Goal: Task Accomplishment & Management: Manage account settings

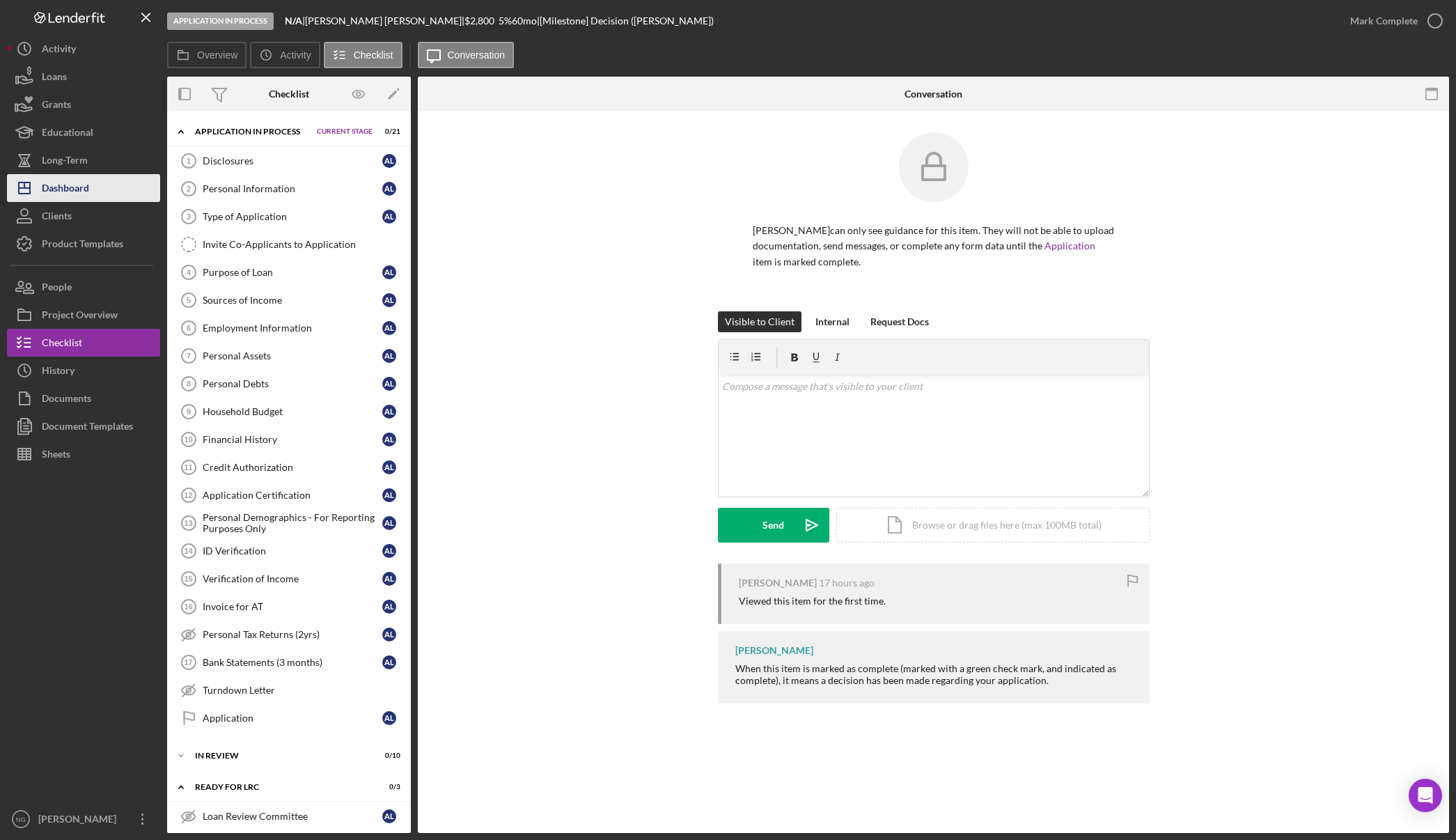
click at [73, 185] on div "Dashboard" at bounding box center [66, 190] width 48 height 31
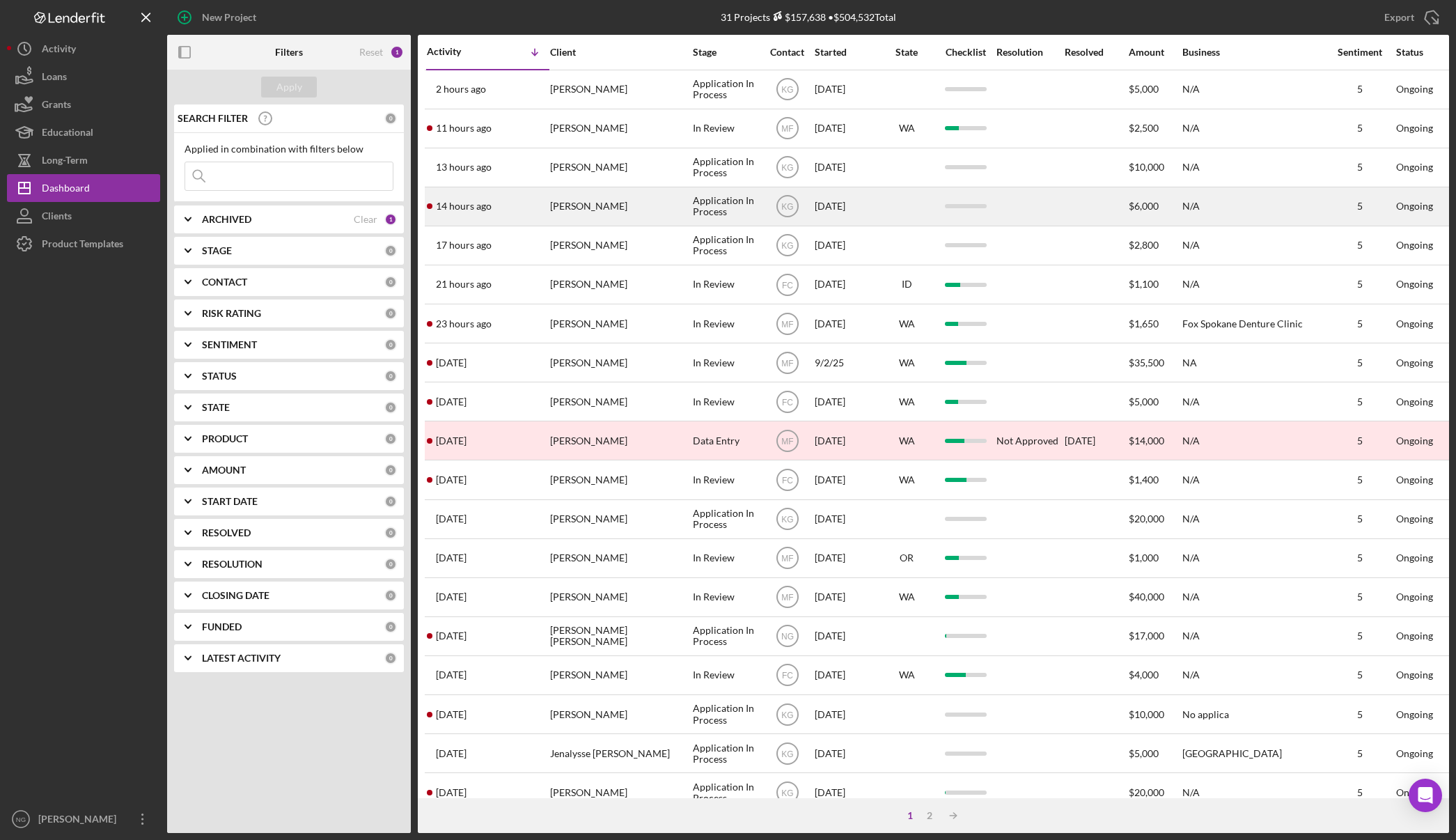
click at [593, 208] on div "Faron DeGraw" at bounding box center [619, 206] width 139 height 37
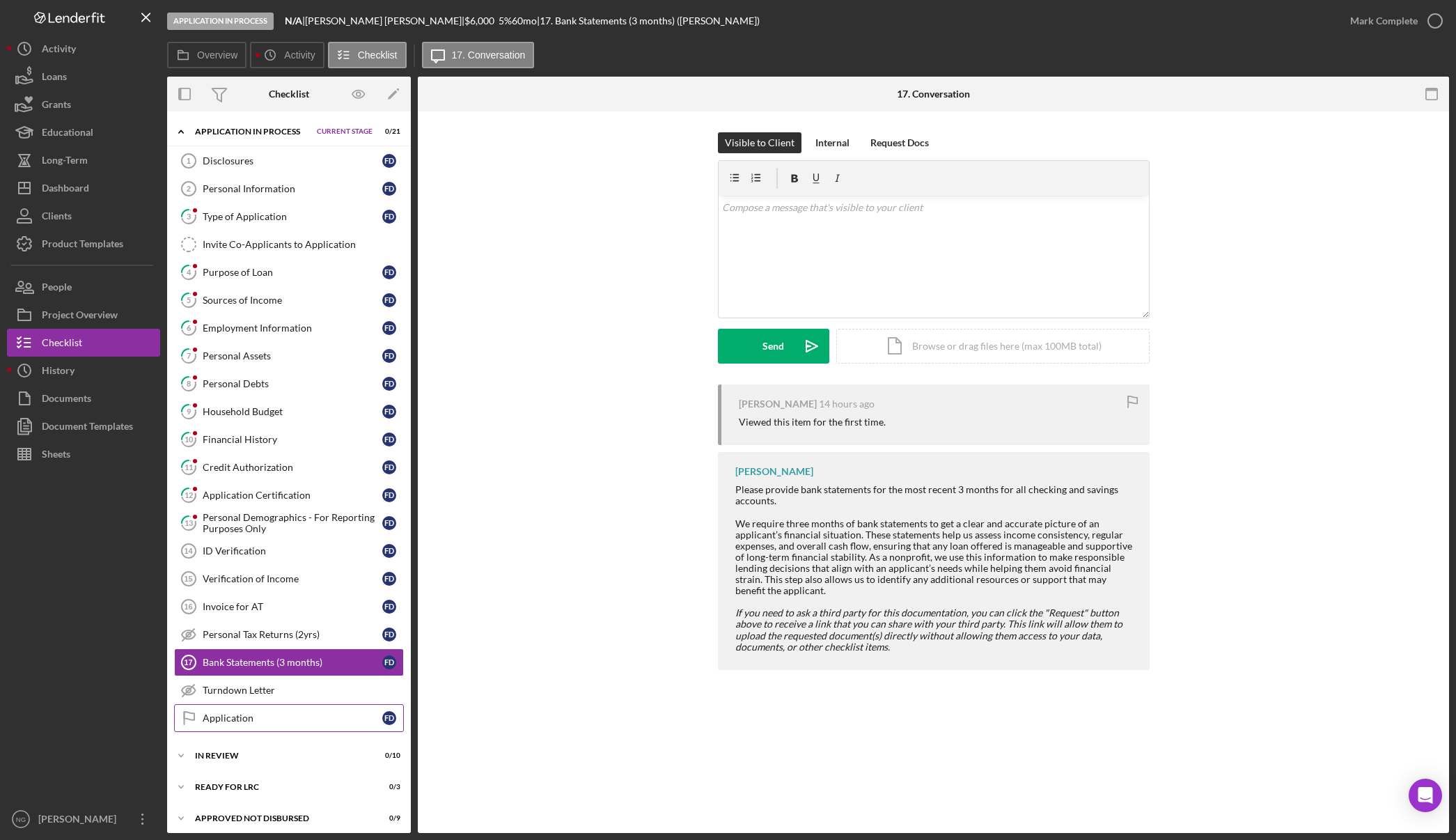
click at [261, 719] on div "Application" at bounding box center [293, 718] width 180 height 11
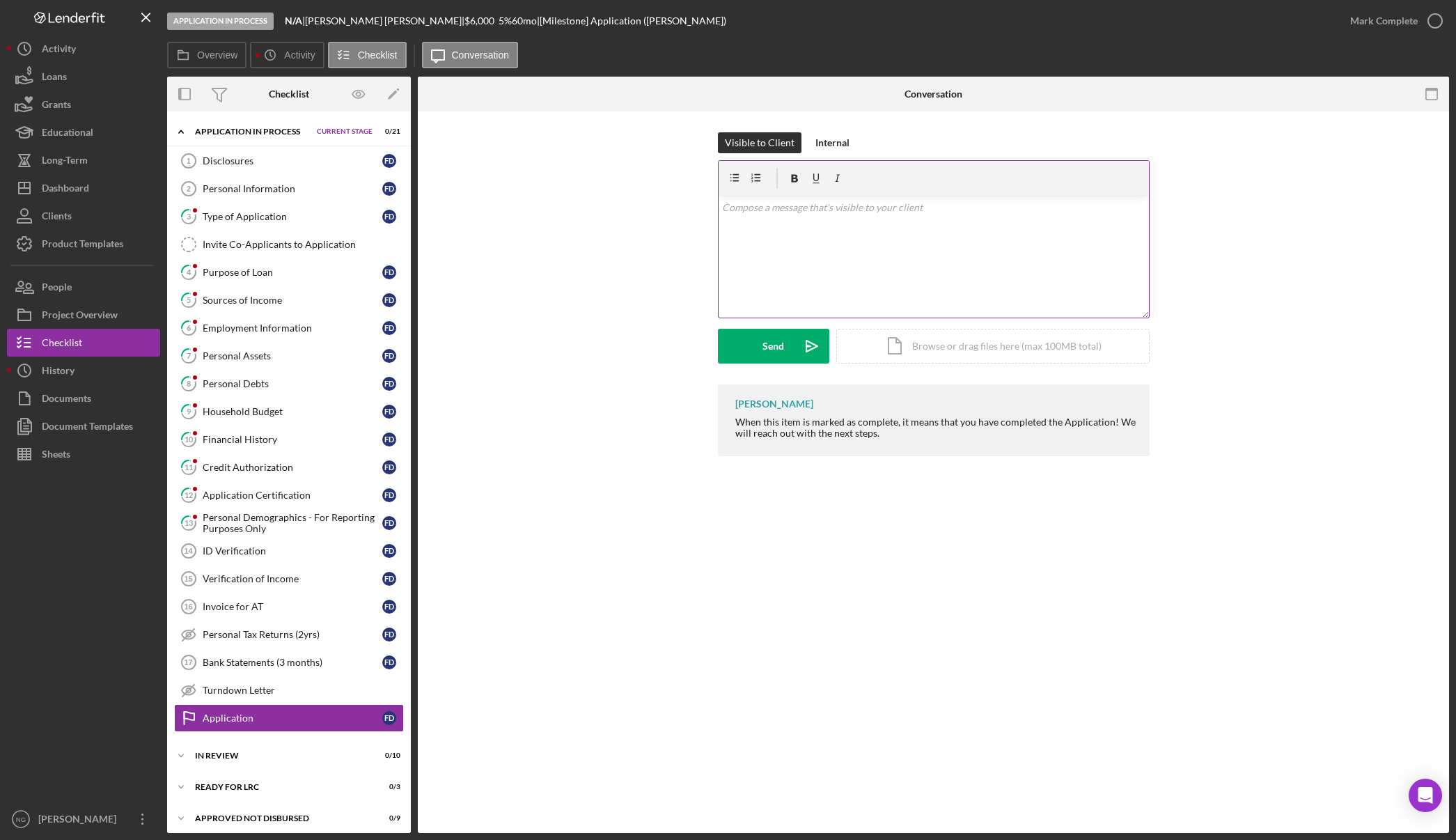
click at [794, 229] on div "v Color teal Color pink Remove color Add row above Add row below Add column bef…" at bounding box center [933, 257] width 430 height 122
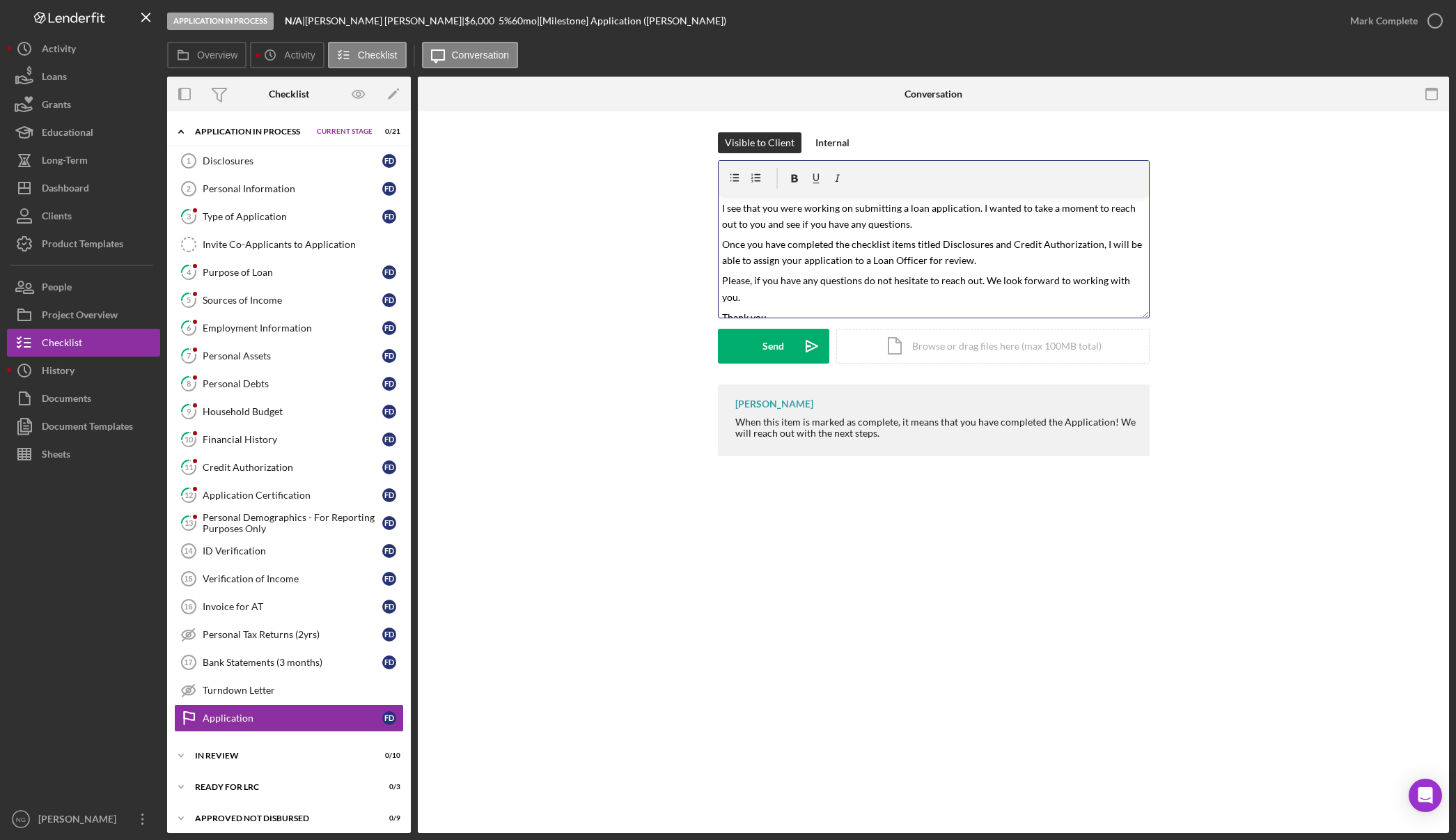
click at [958, 243] on mark "Once you have completed the checklist items titled Disclosures and Credit Autho…" at bounding box center [933, 252] width 422 height 28
click at [1057, 242] on mark "Once you have completed the checklist items titled Disclosures and Credit Autho…" at bounding box center [933, 252] width 422 height 28
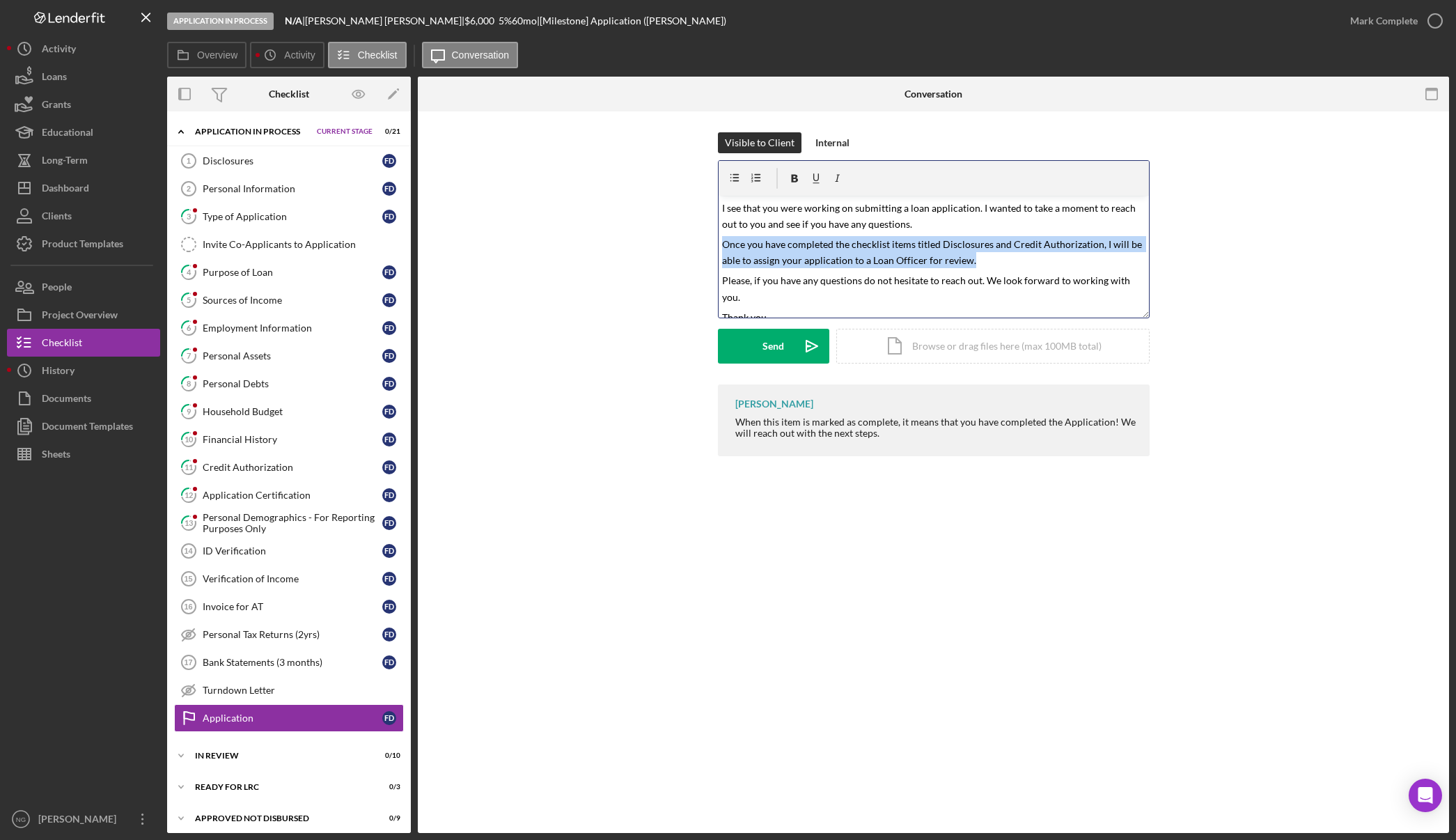
click at [1057, 242] on mark "Once you have completed the checklist items titled Disclosures and Credit Autho…" at bounding box center [933, 252] width 422 height 28
drag, startPoint x: 1007, startPoint y: 244, endPoint x: 1095, endPoint y: 239, distance: 88.1
click at [1095, 239] on mark "Once you have completed the checklist items titled Disclosures and Credit Autho…" at bounding box center [933, 252] width 422 height 28
click at [791, 281] on mark "Please, if you have any questions do not hesitate to reach out. We look forward…" at bounding box center [927, 287] width 410 height 28
click at [723, 207] on mark "I see that you were working on submitting a loan application. I wanted to take …" at bounding box center [930, 216] width 416 height 28
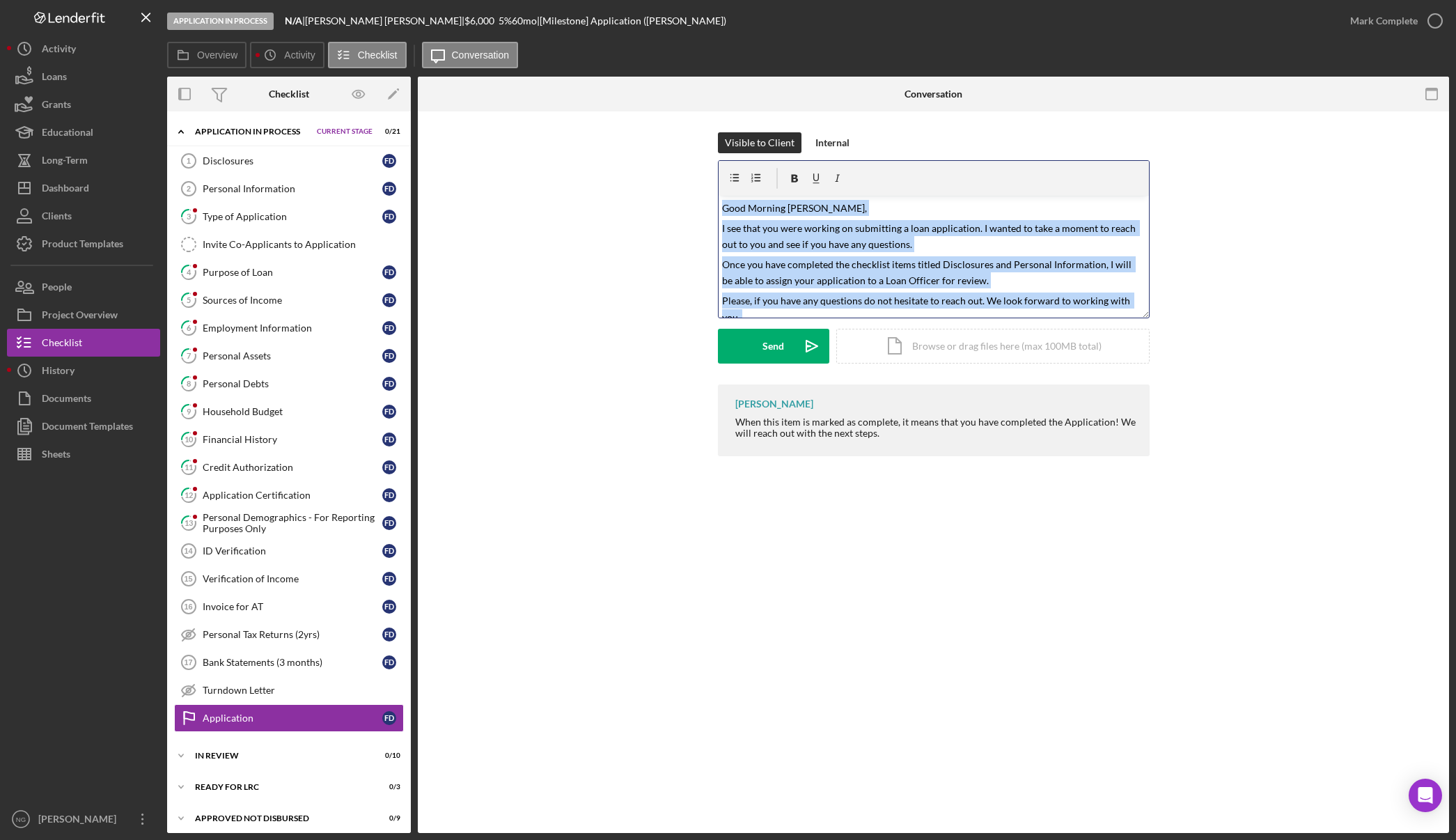
drag, startPoint x: 754, startPoint y: 305, endPoint x: 673, endPoint y: 154, distance: 171.4
click at [673, 154] on div "Visible to Client Internal v Color teal Color pink Remove color Add row above A…" at bounding box center [932, 258] width 989 height 252
copy div "Good Morning Faron, I see that you were working on submitting a loan applicatio…"
click at [211, 60] on button "Overview" at bounding box center [207, 55] width 79 height 26
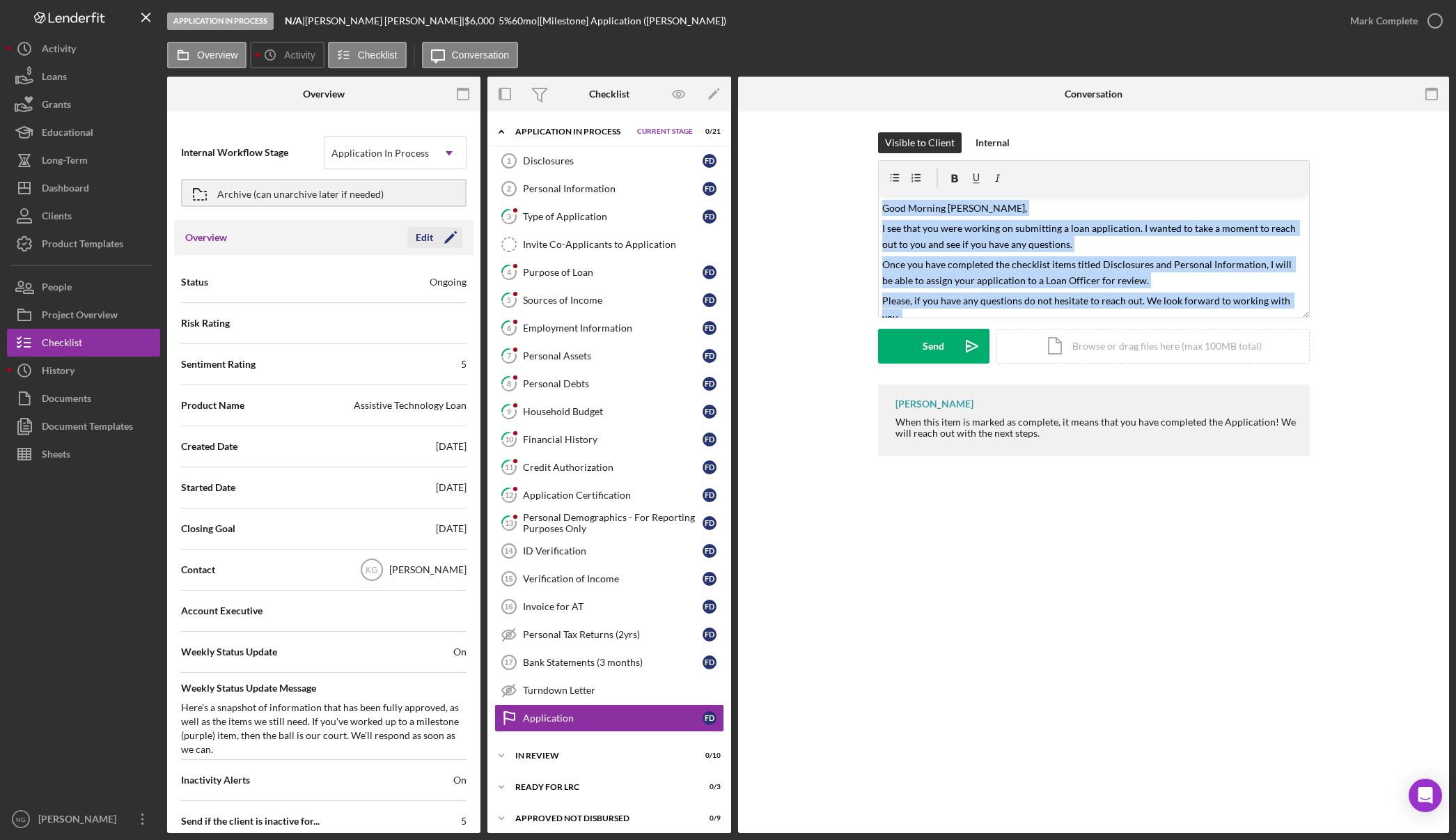
click at [433, 229] on icon "Icon/Edit" at bounding box center [450, 237] width 35 height 35
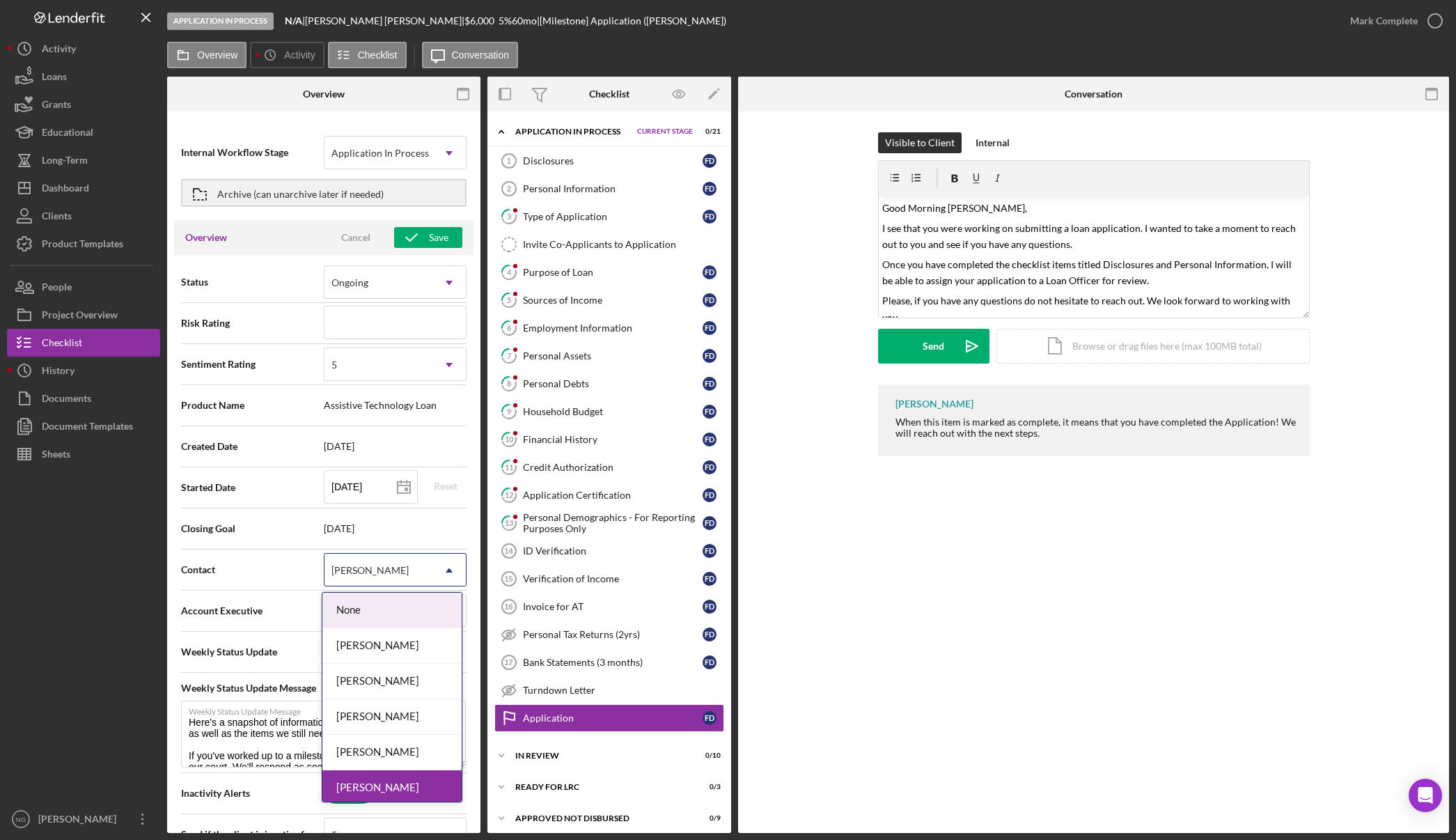
click at [402, 570] on div "Kathy Gilman" at bounding box center [378, 570] width 108 height 32
click at [378, 714] on div "[PERSON_NAME]" at bounding box center [392, 717] width 139 height 36
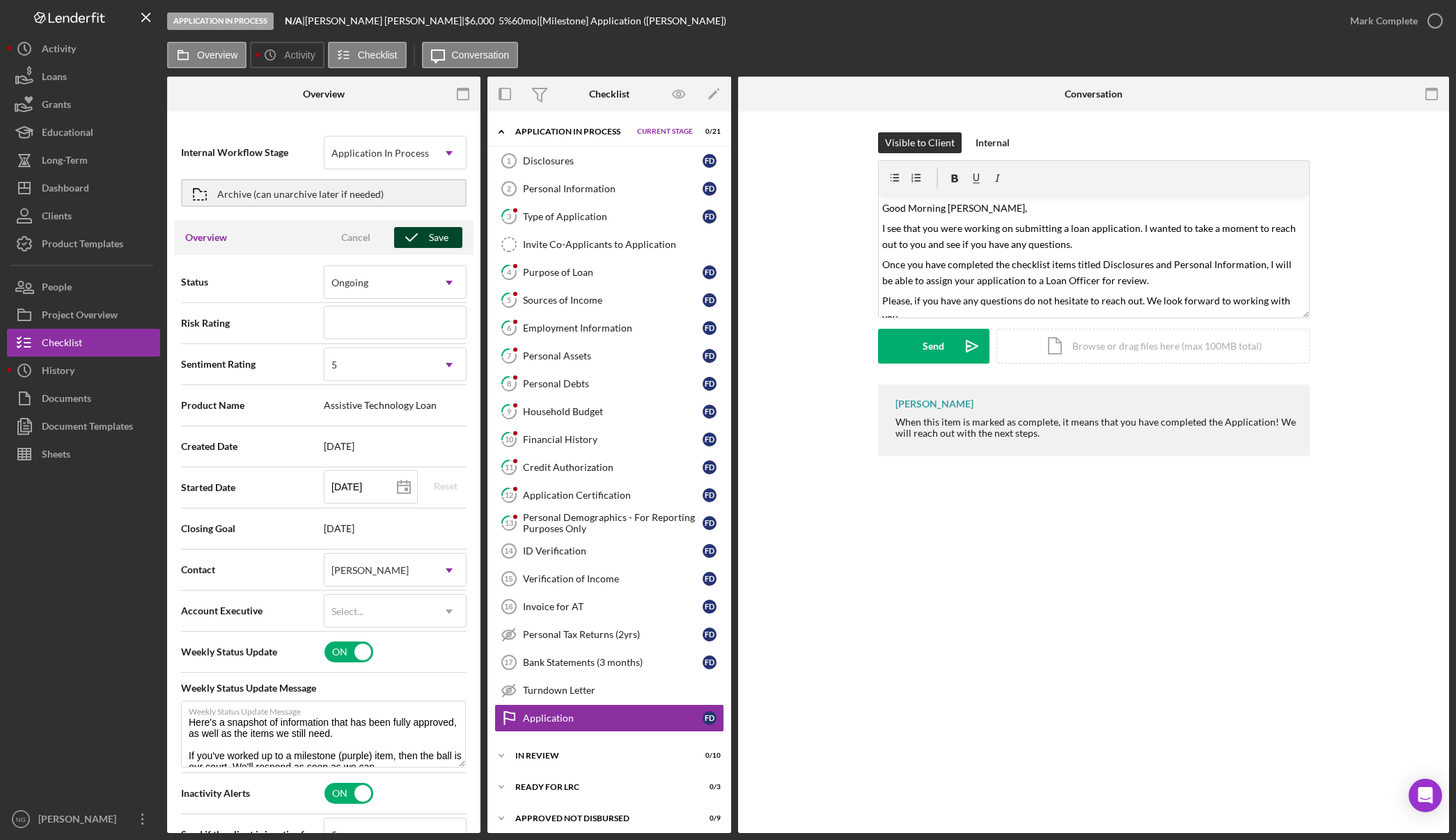
click at [438, 243] on div "Save" at bounding box center [438, 237] width 20 height 21
type textarea "Here's a snapshot of information that has been fully approved, as well as the i…"
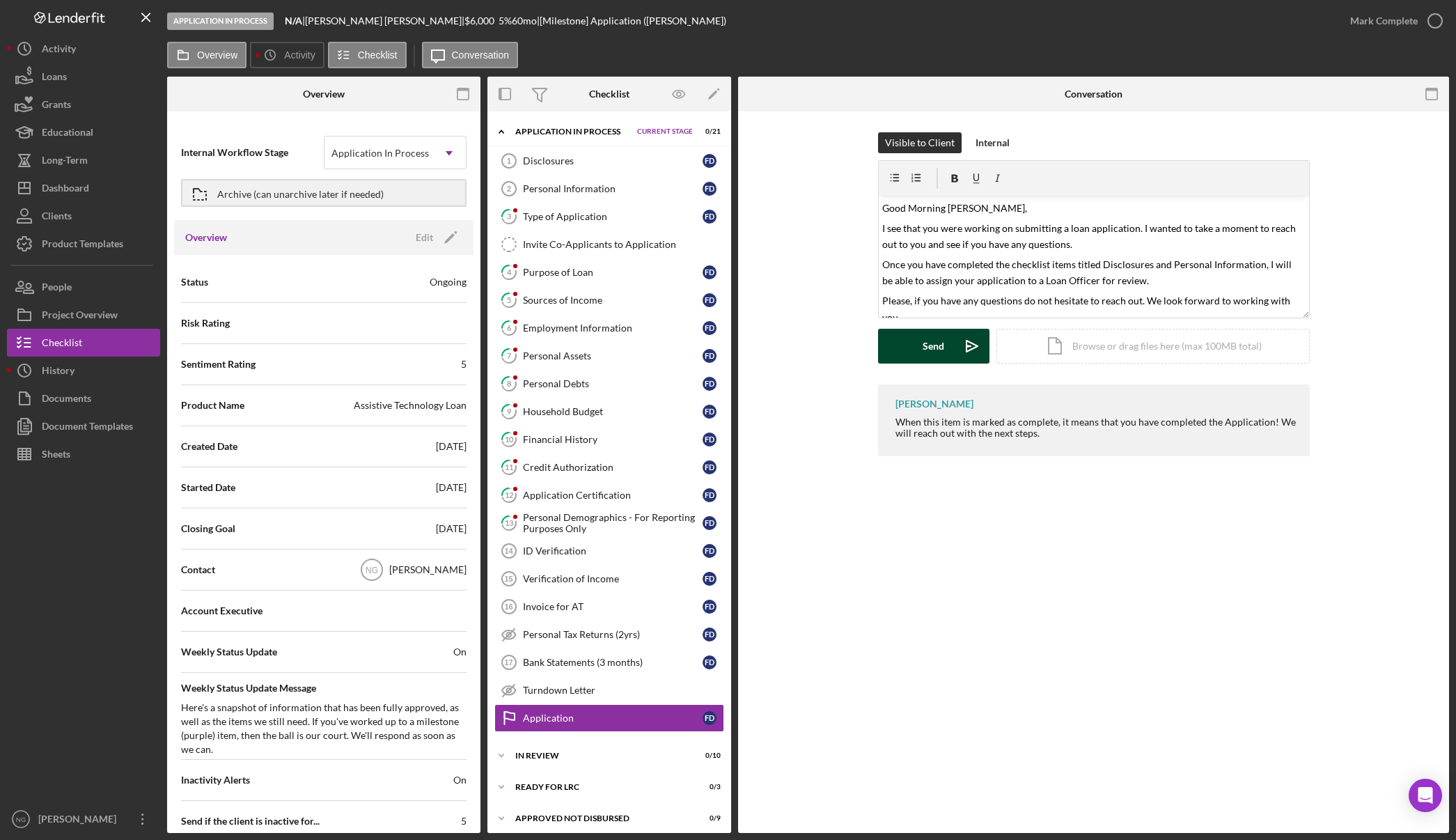
click at [937, 346] on div "Send" at bounding box center [933, 346] width 22 height 35
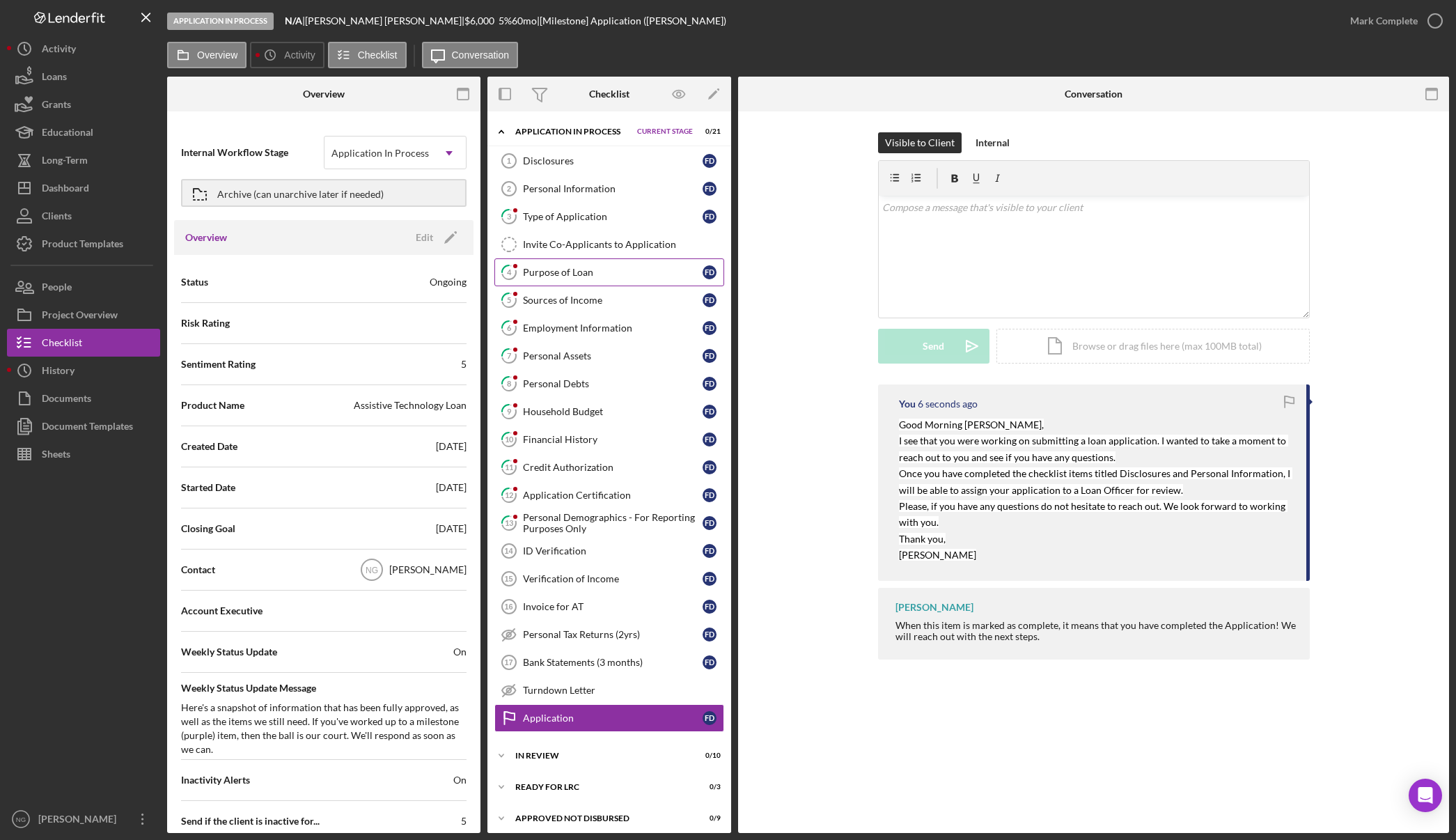
click at [574, 270] on div "Purpose of Loan" at bounding box center [613, 272] width 180 height 11
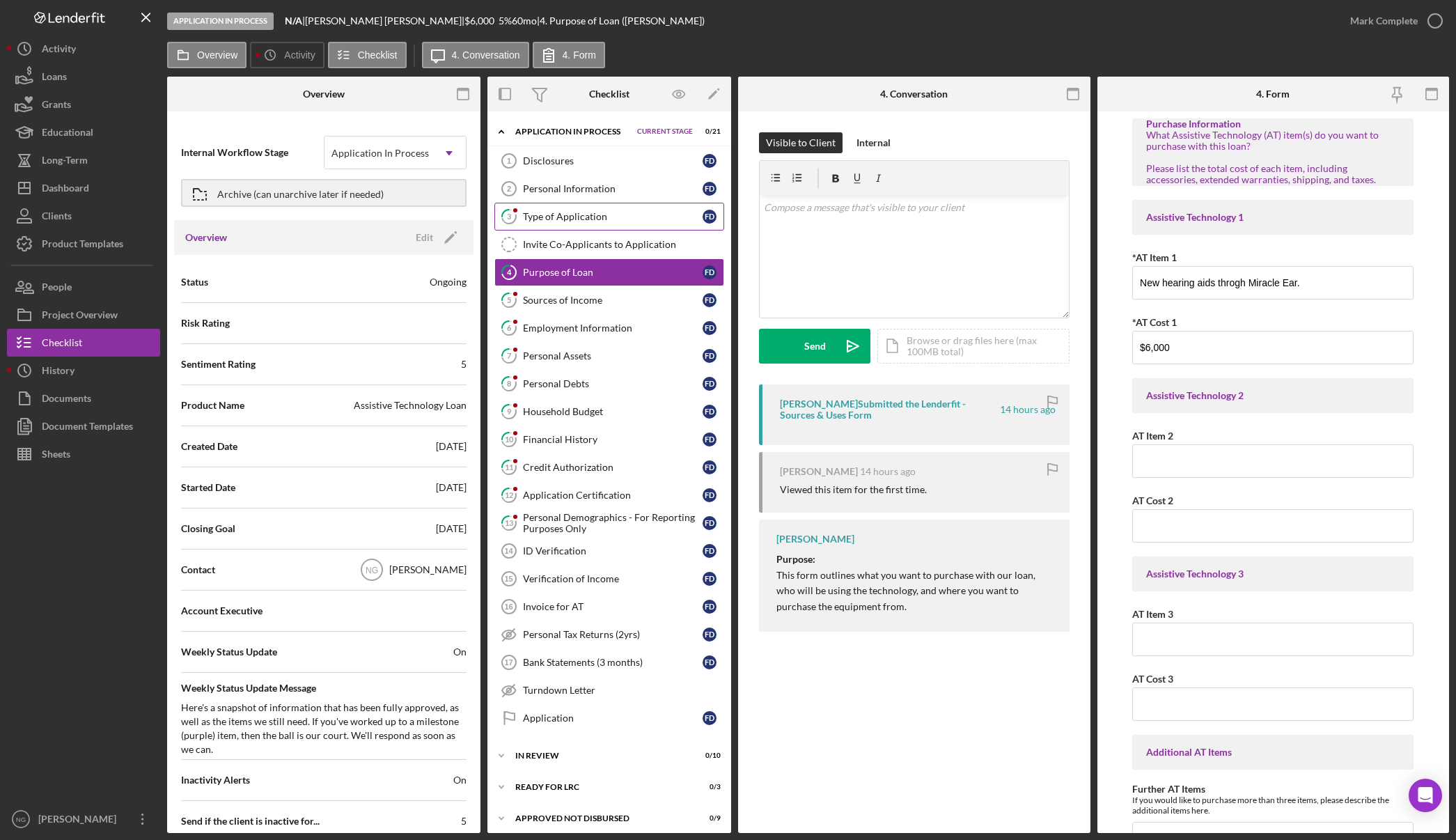
click at [571, 220] on div "Type of Application" at bounding box center [613, 217] width 180 height 11
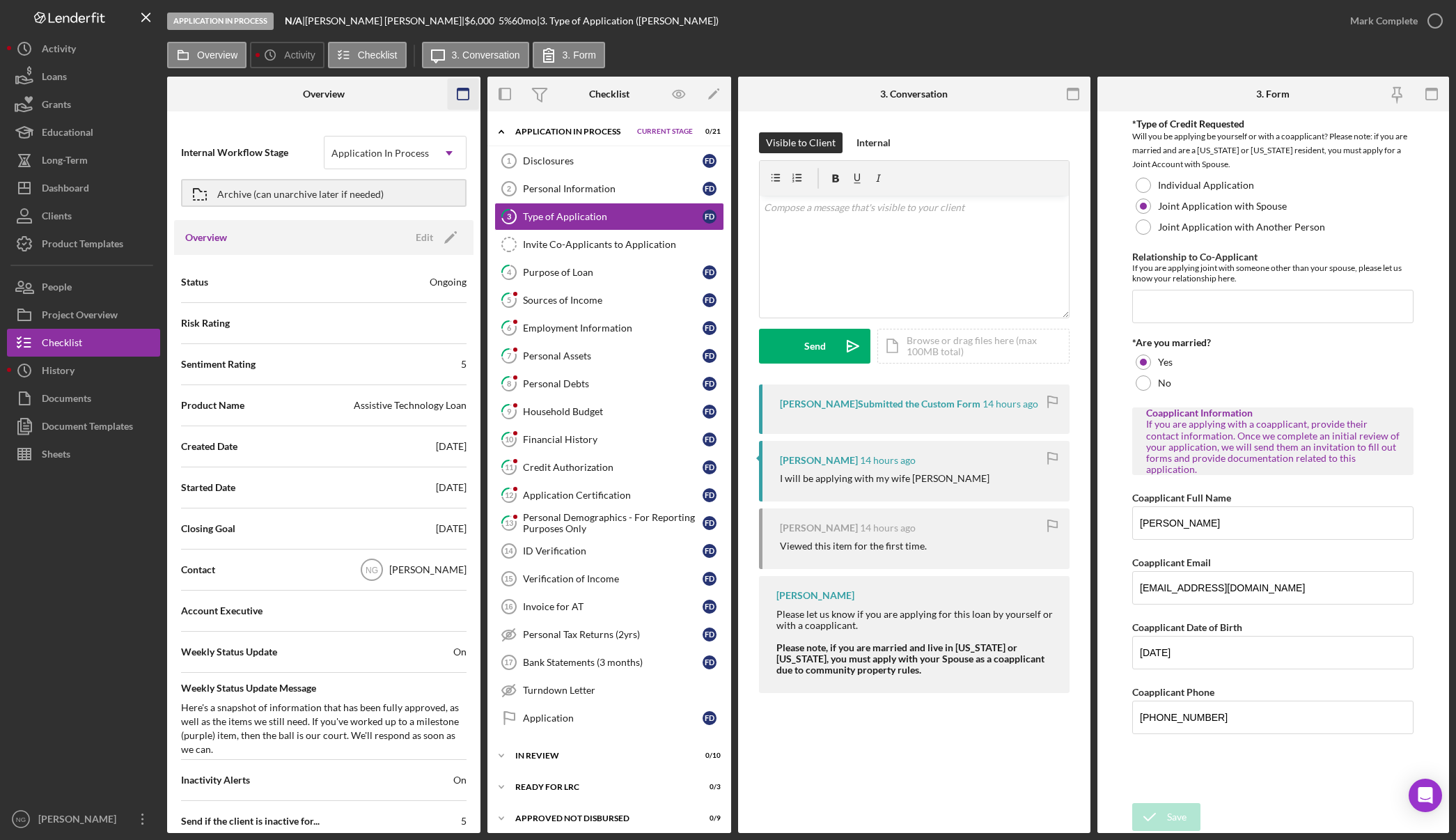
click at [460, 94] on icon "button" at bounding box center [463, 94] width 31 height 31
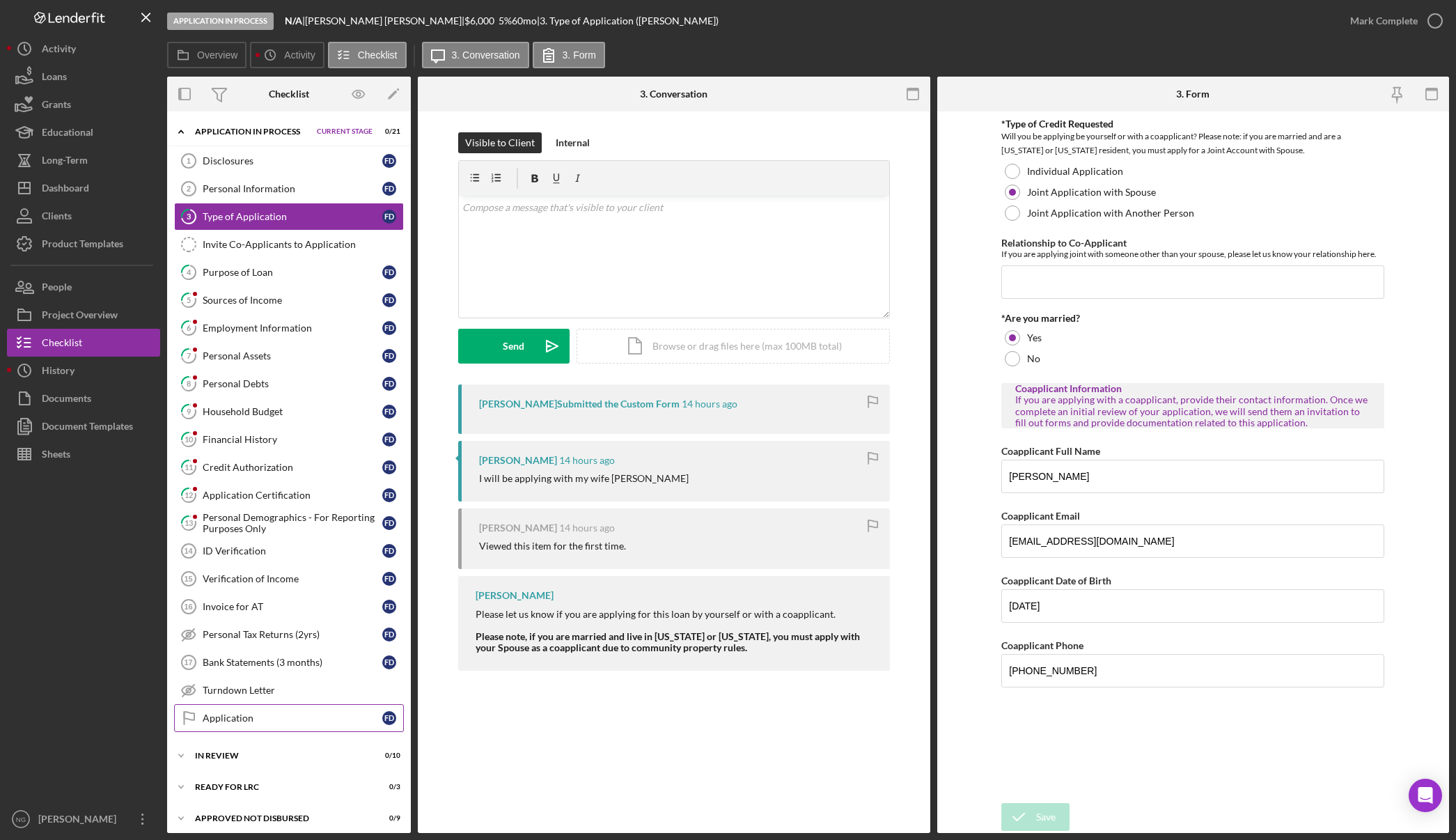
click at [275, 716] on div "Application" at bounding box center [293, 718] width 180 height 11
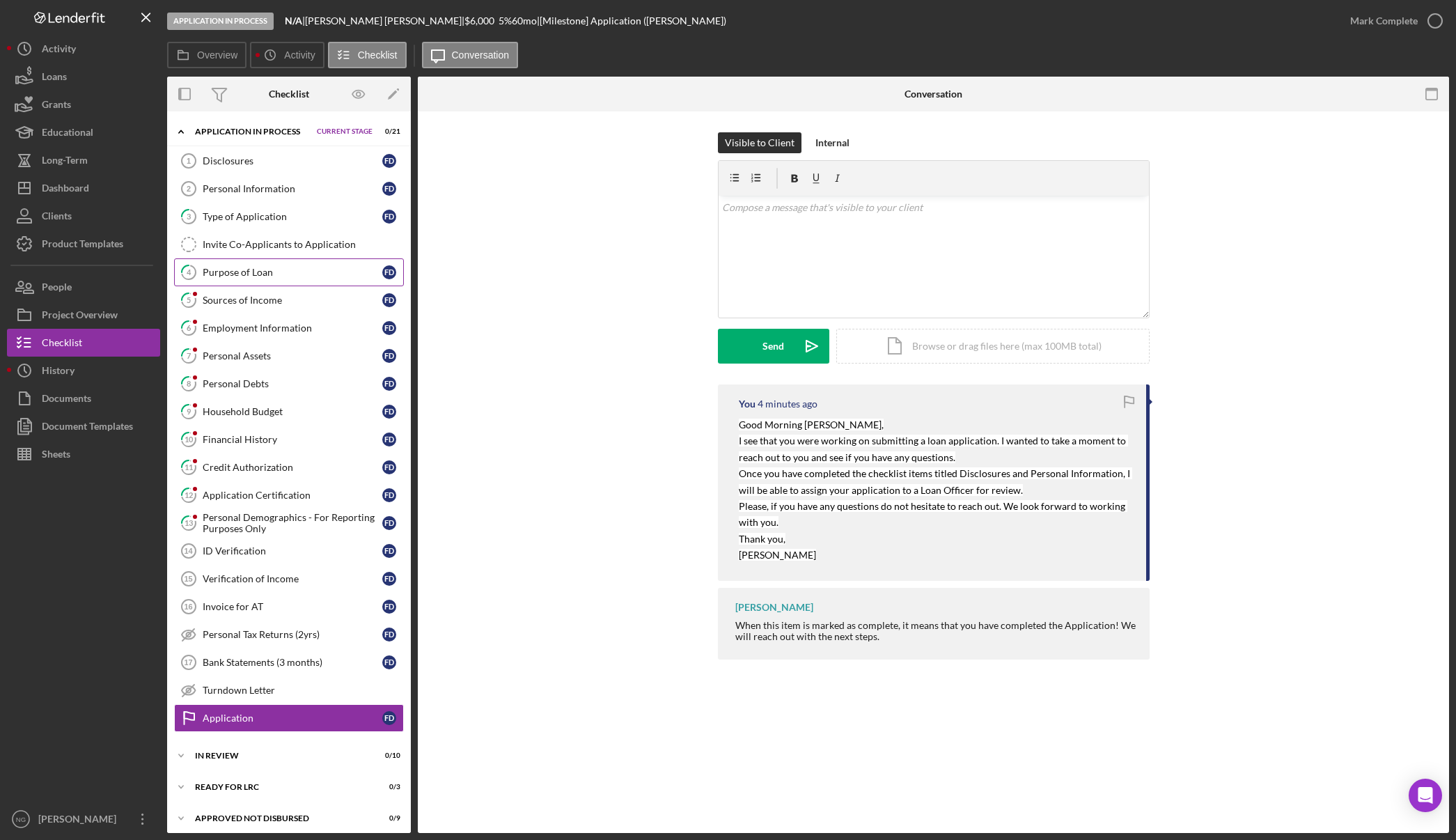
click at [252, 280] on link "4 Purpose of Loan F D" at bounding box center [289, 272] width 230 height 28
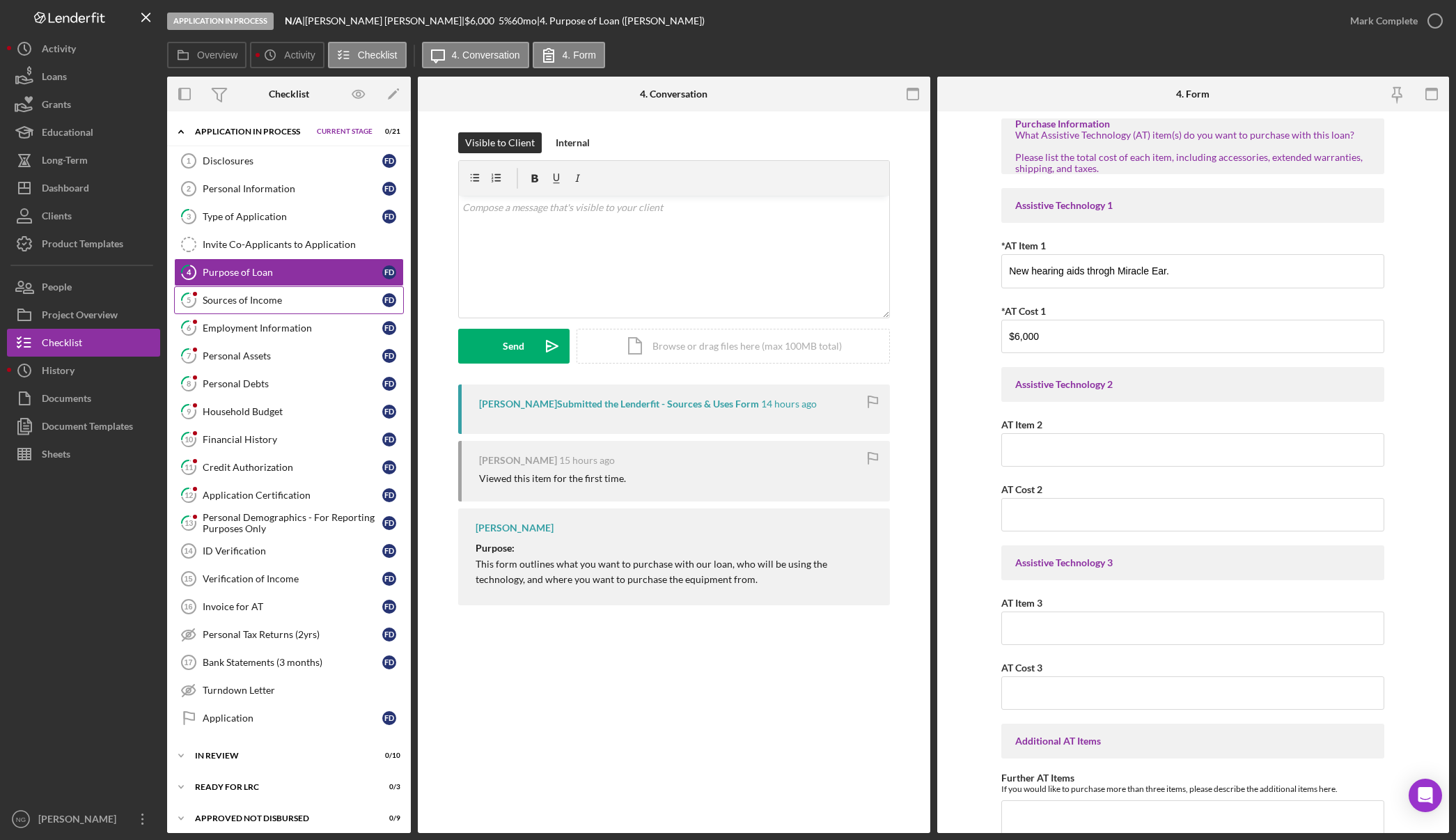
click at [248, 305] on div "Sources of Income" at bounding box center [293, 300] width 180 height 11
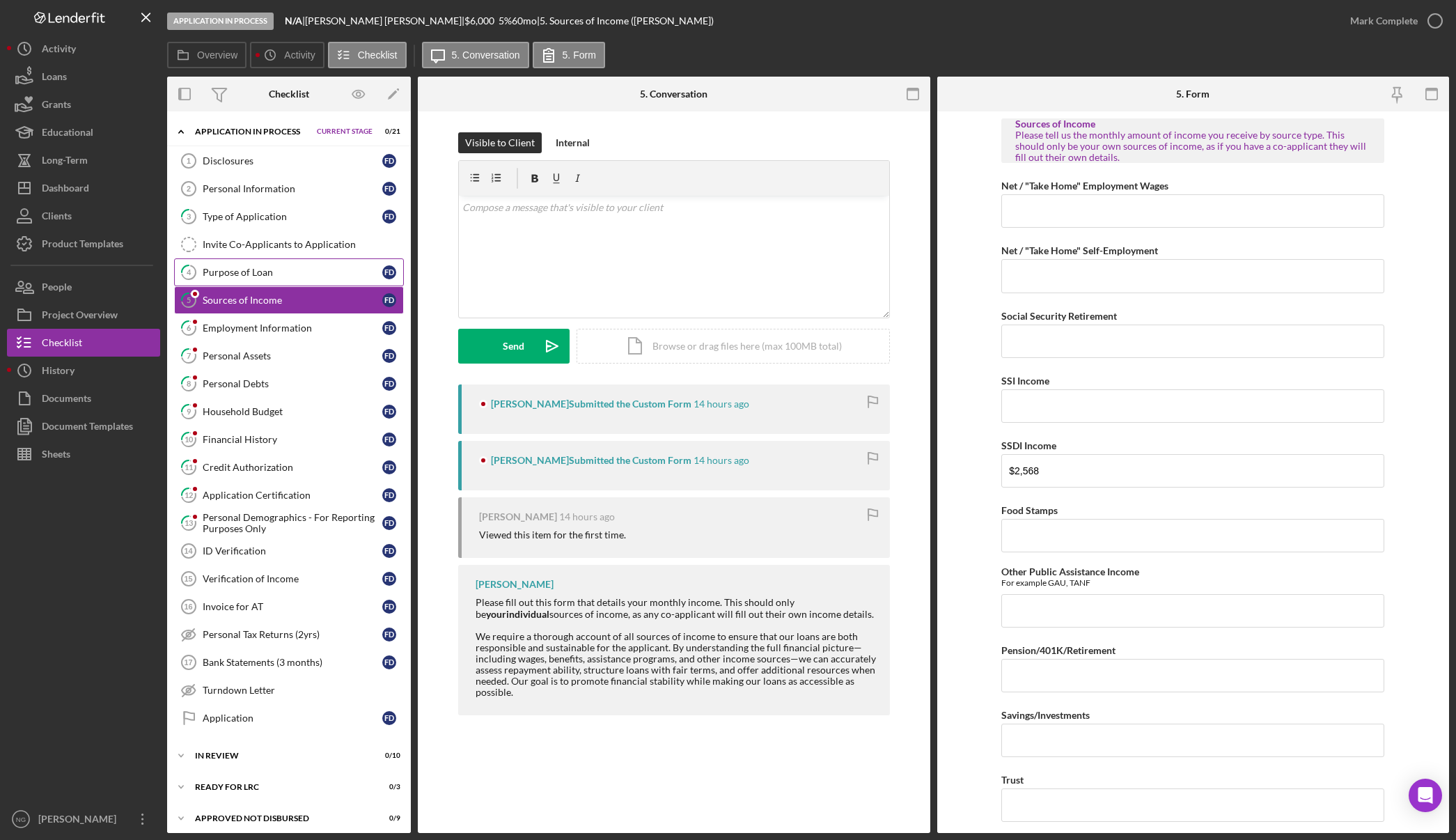
click at [250, 273] on div "Purpose of Loan" at bounding box center [293, 272] width 180 height 11
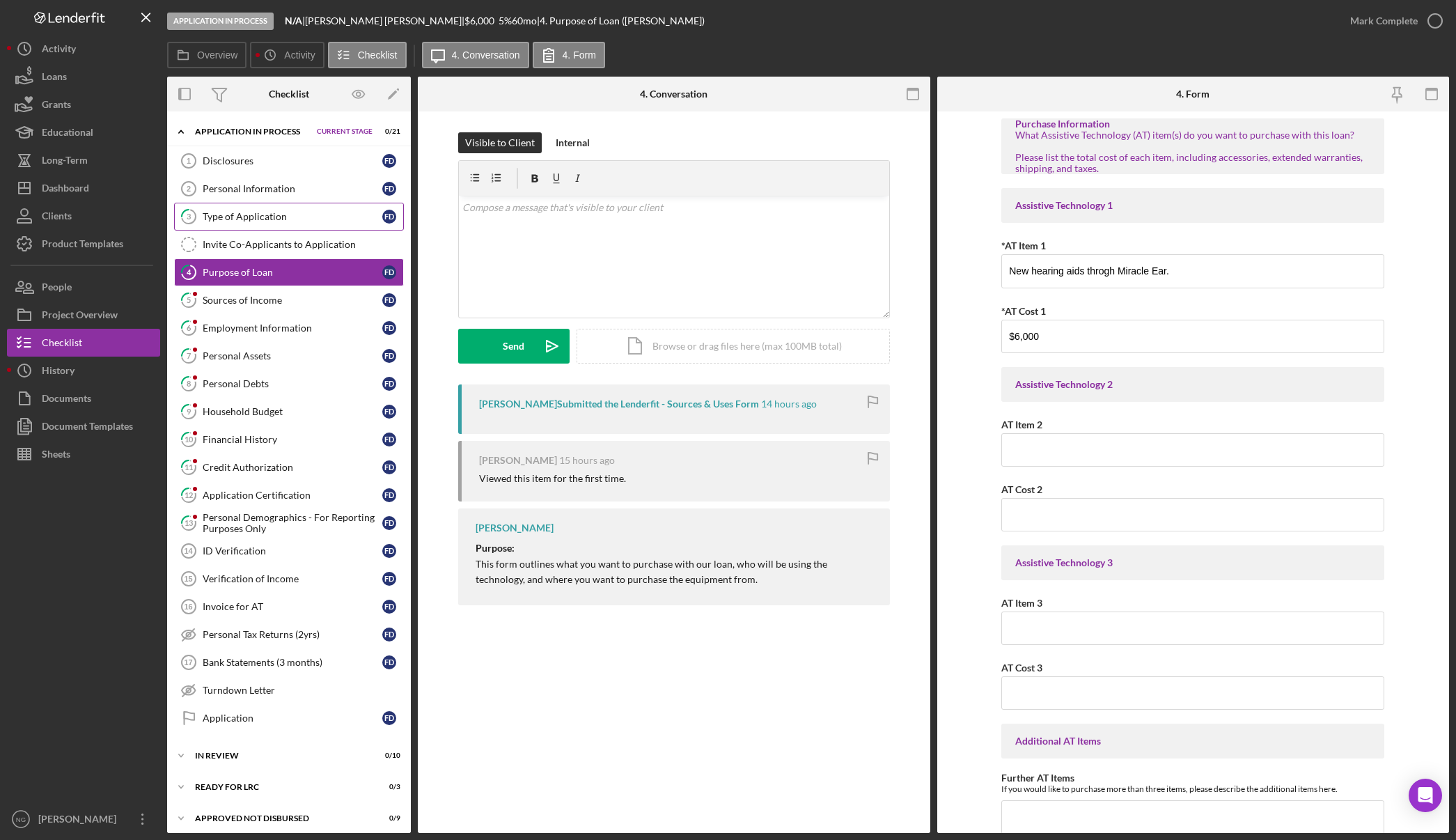
click at [279, 216] on div "Type of Application" at bounding box center [293, 217] width 180 height 11
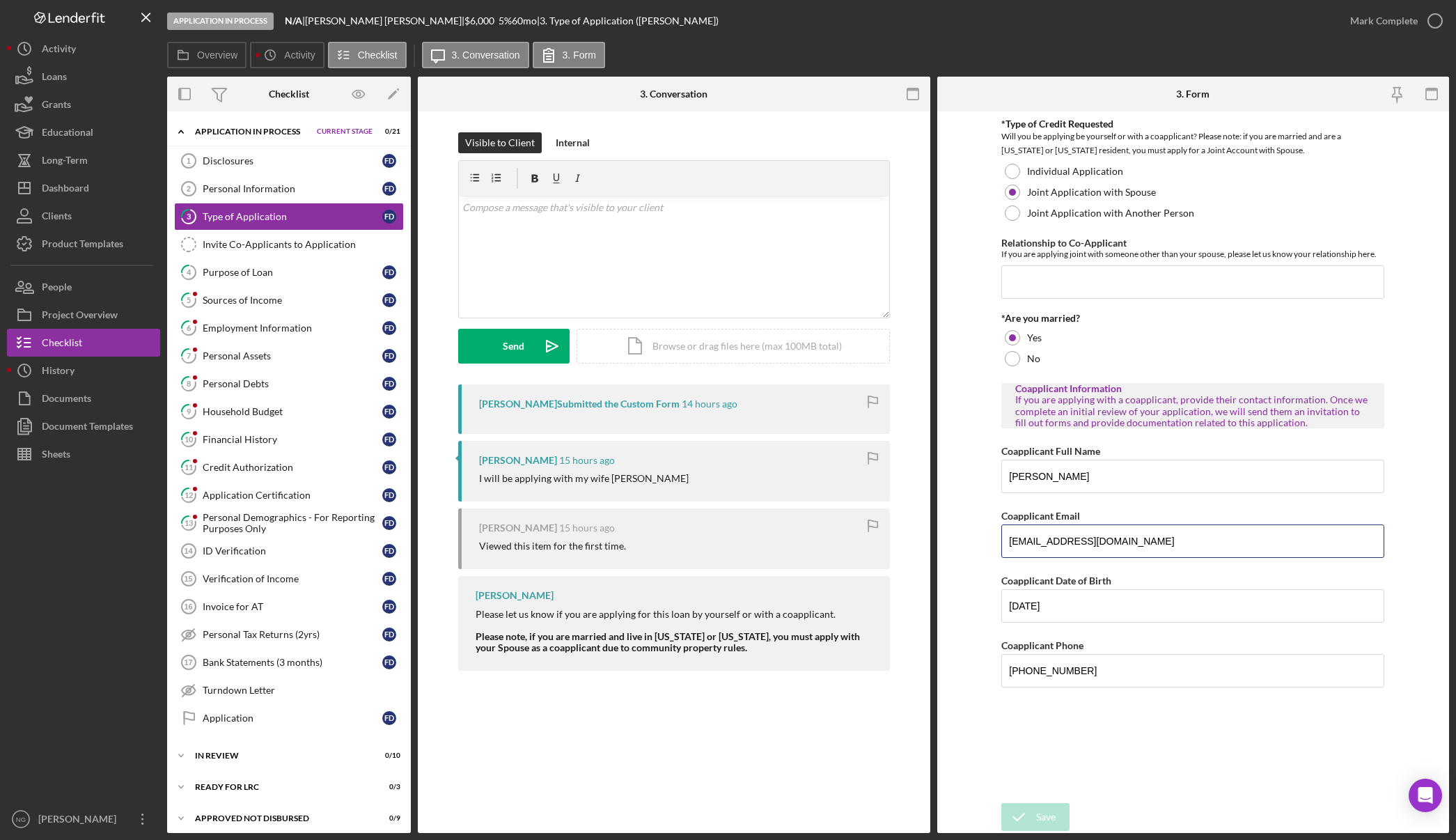
drag, startPoint x: 1181, startPoint y: 546, endPoint x: 993, endPoint y: 546, distance: 188.0
click at [984, 549] on form "*Type of Credit Requested Will you be applying be yourself or with a coapplican…" at bounding box center [1193, 472] width 513 height 721
click at [250, 718] on div "Application" at bounding box center [293, 718] width 180 height 11
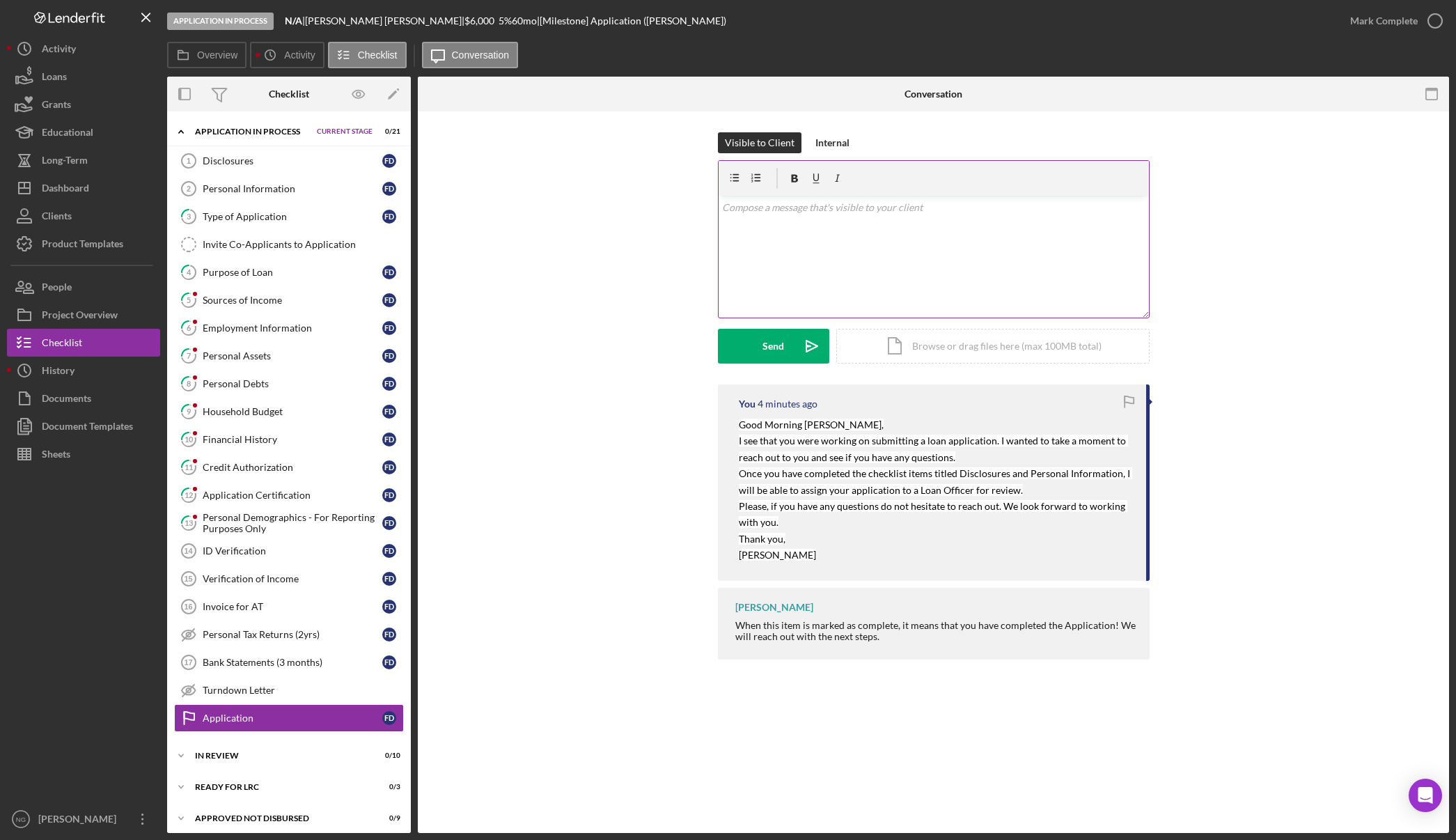
click at [771, 261] on div "v Color teal Color pink Remove color Add row above Add row below Add column bef…" at bounding box center [933, 257] width 430 height 122
click at [781, 228] on p "I will also send Paula an invitation to the application process as well" at bounding box center [933, 226] width 423 height 15
click at [822, 225] on p "I will also send Paula an invitation to the application process as well" at bounding box center [933, 226] width 423 height 15
click at [1071, 230] on p "I will also send Paula an email invitation to the application process as well" at bounding box center [933, 226] width 423 height 15
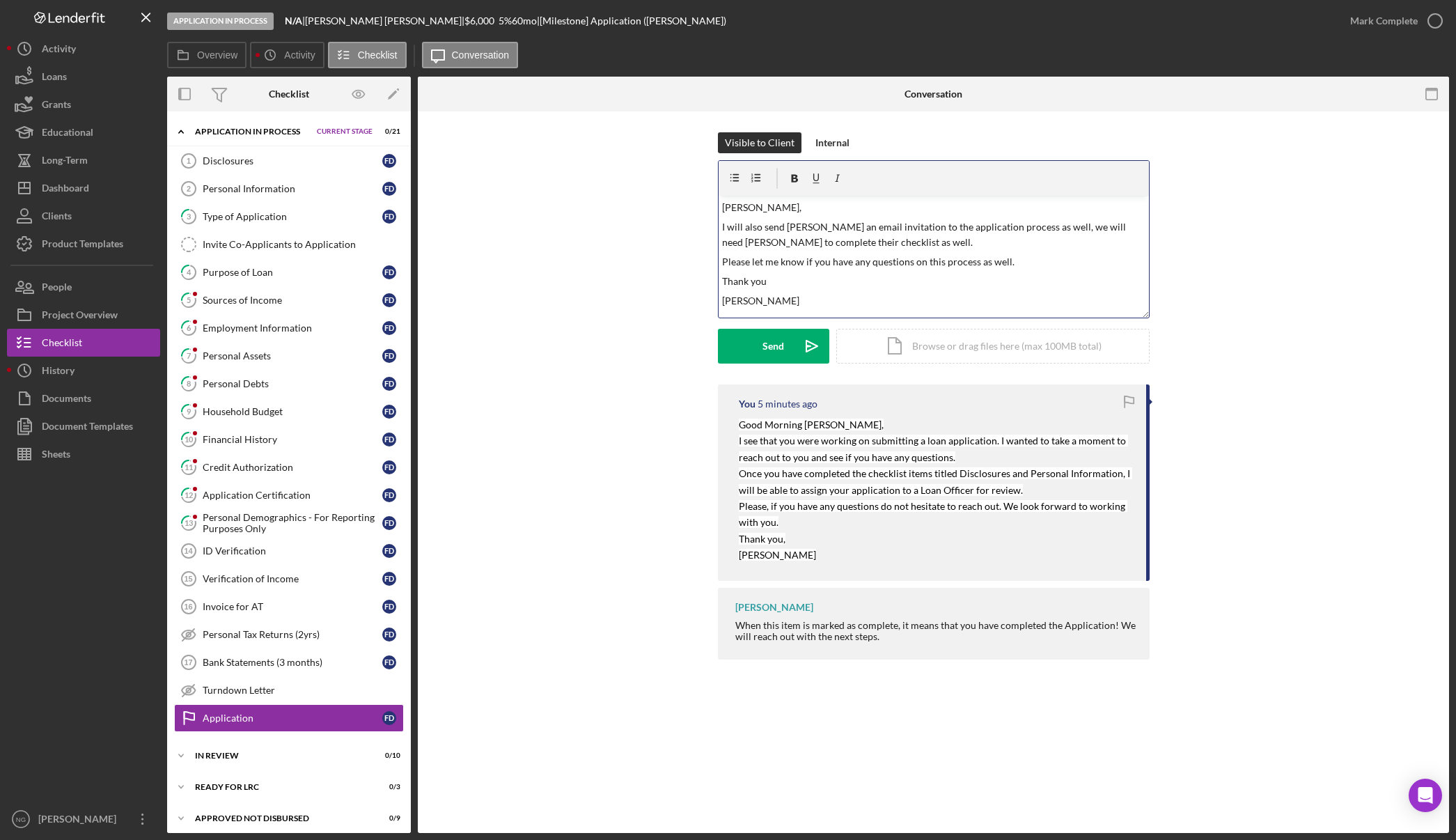
click at [764, 278] on p "Thank you" at bounding box center [933, 281] width 423 height 15
click at [770, 349] on div "Send" at bounding box center [773, 346] width 22 height 35
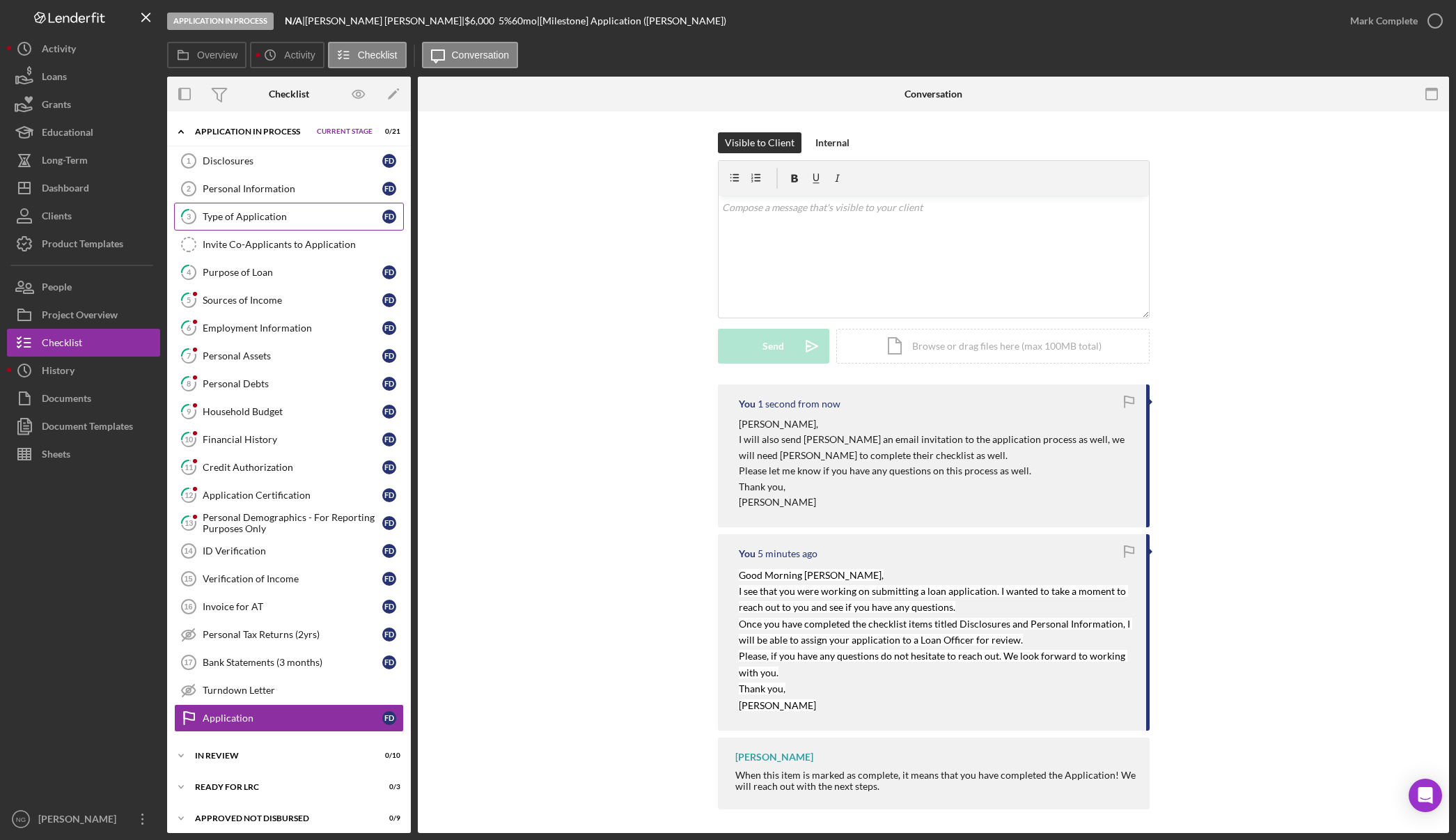
click at [246, 211] on div "Type of Application" at bounding box center [293, 217] width 180 height 11
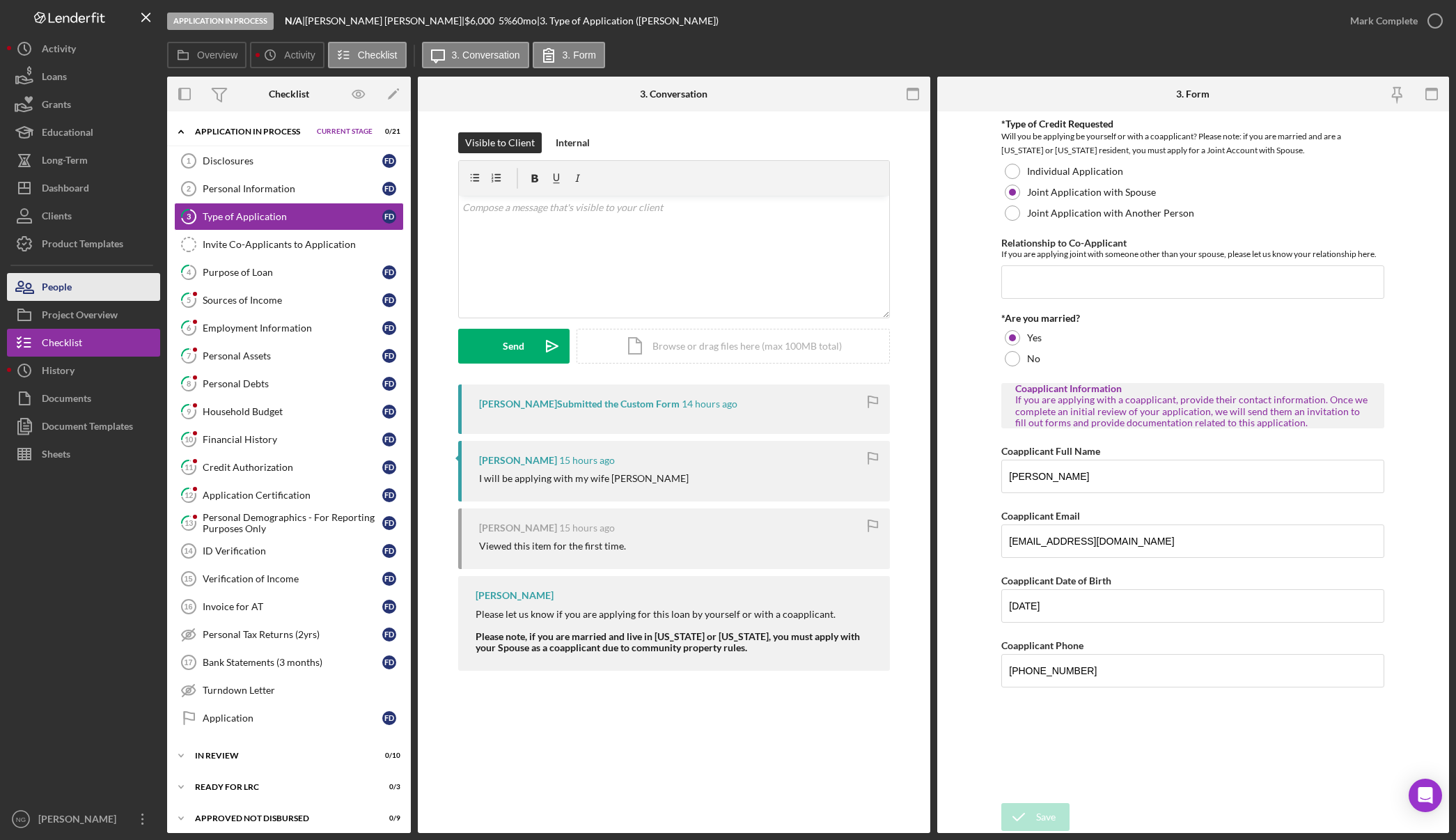
click at [110, 283] on button "People" at bounding box center [84, 287] width 154 height 28
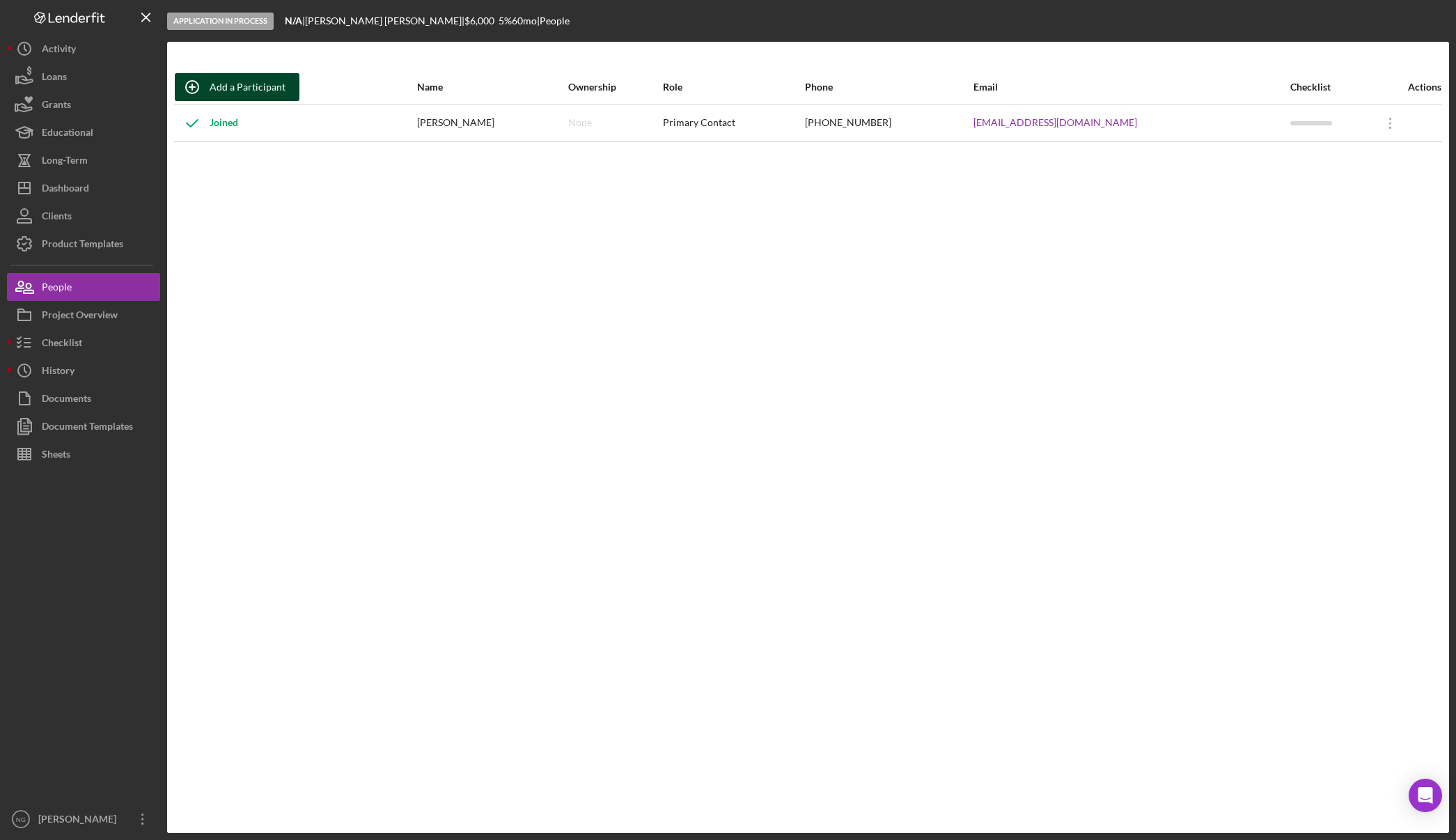
click at [251, 90] on div "Add a Participant" at bounding box center [247, 86] width 75 height 28
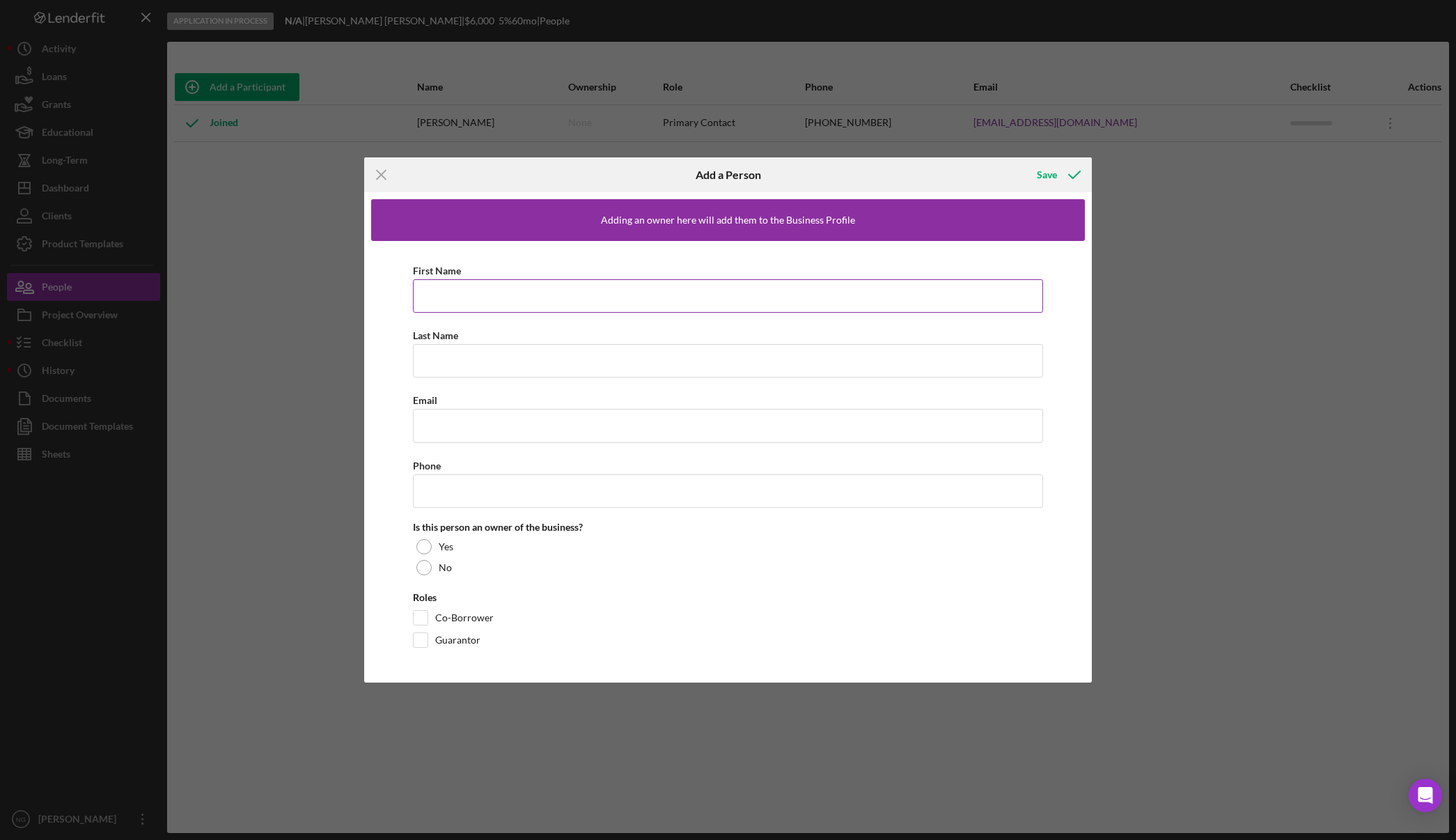
click at [463, 296] on input "First Name" at bounding box center [728, 296] width 631 height 33
type input "[PERSON_NAME]"
click at [387, 169] on icon "Icon/Menu Close" at bounding box center [381, 174] width 35 height 35
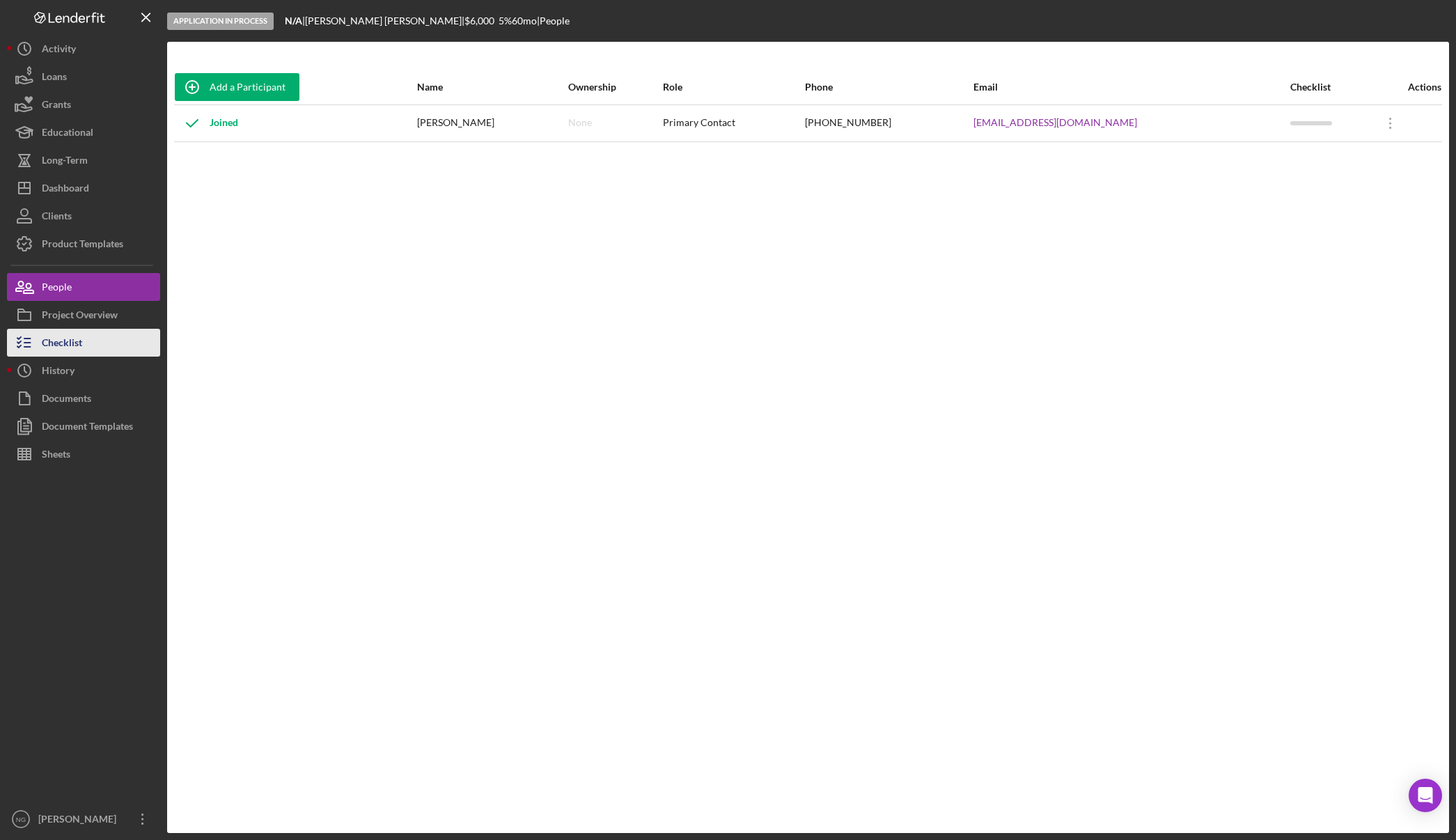
click at [78, 329] on div "Checklist" at bounding box center [62, 344] width 40 height 31
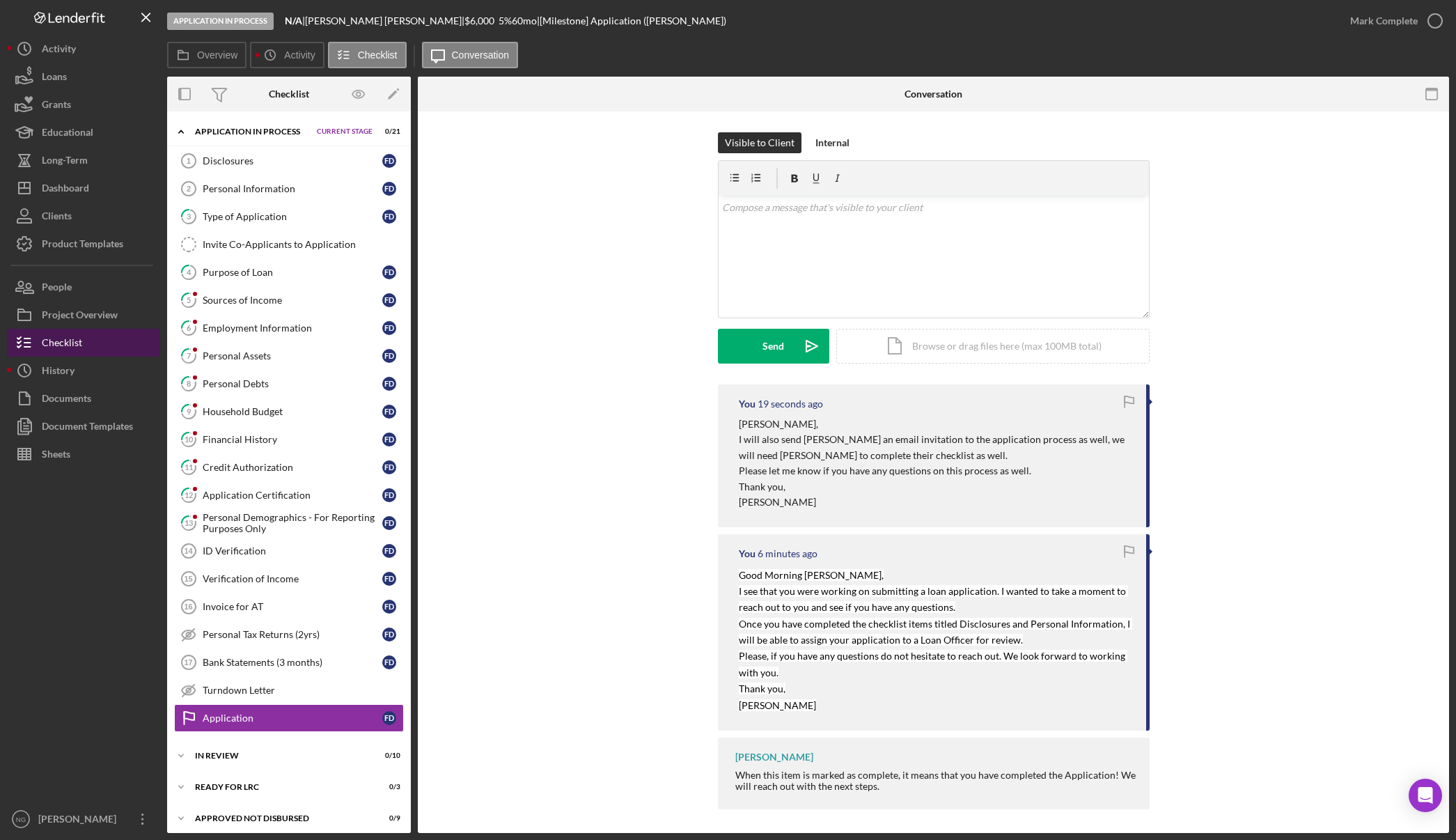
scroll to position [37, 0]
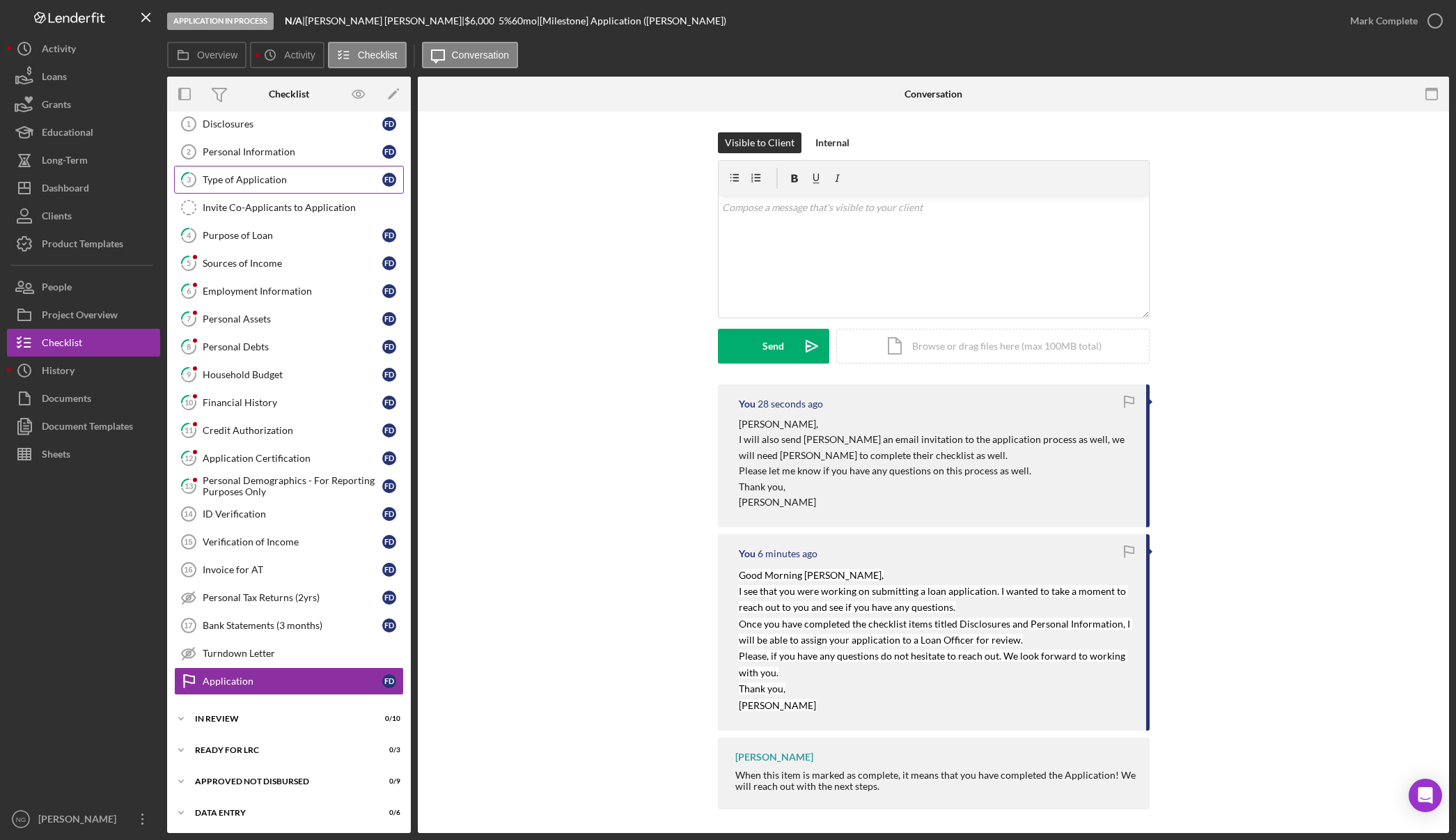
click at [277, 188] on link "3 Type of Application F D" at bounding box center [289, 179] width 230 height 28
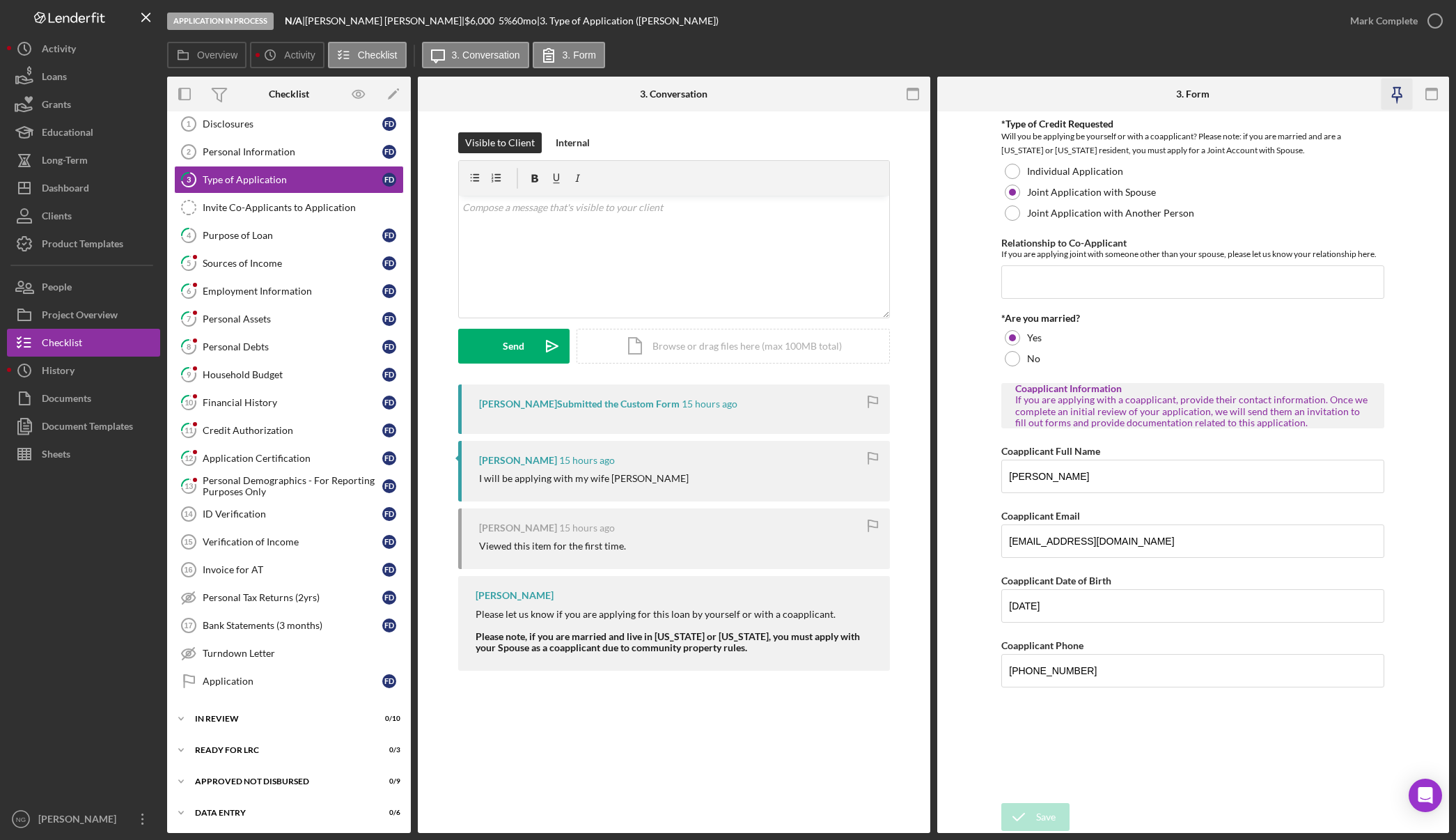
click at [1399, 97] on icon "button" at bounding box center [1397, 93] width 10 height 10
click at [73, 287] on button "People" at bounding box center [84, 287] width 154 height 28
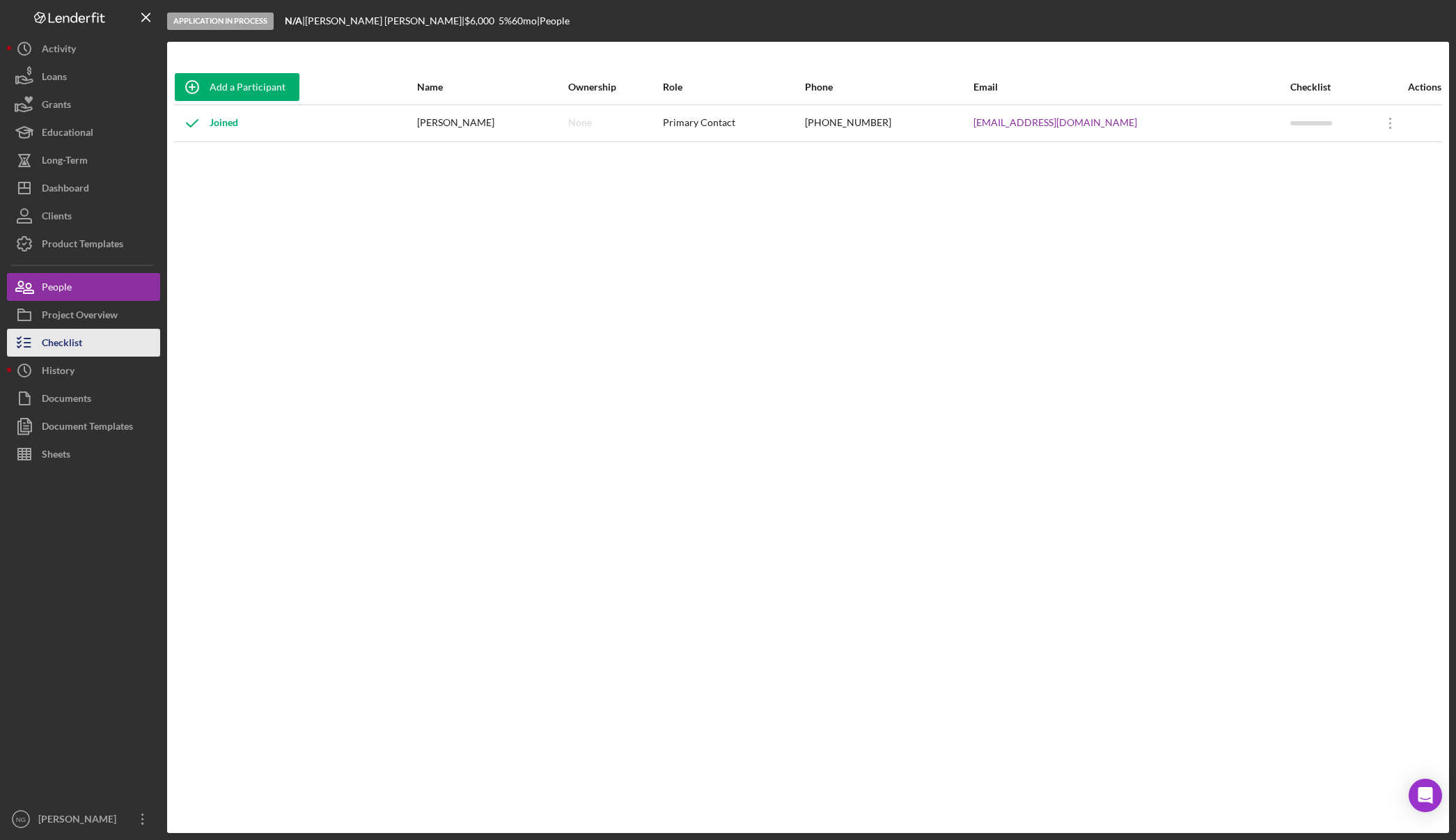
click at [64, 335] on div "Checklist" at bounding box center [62, 344] width 40 height 31
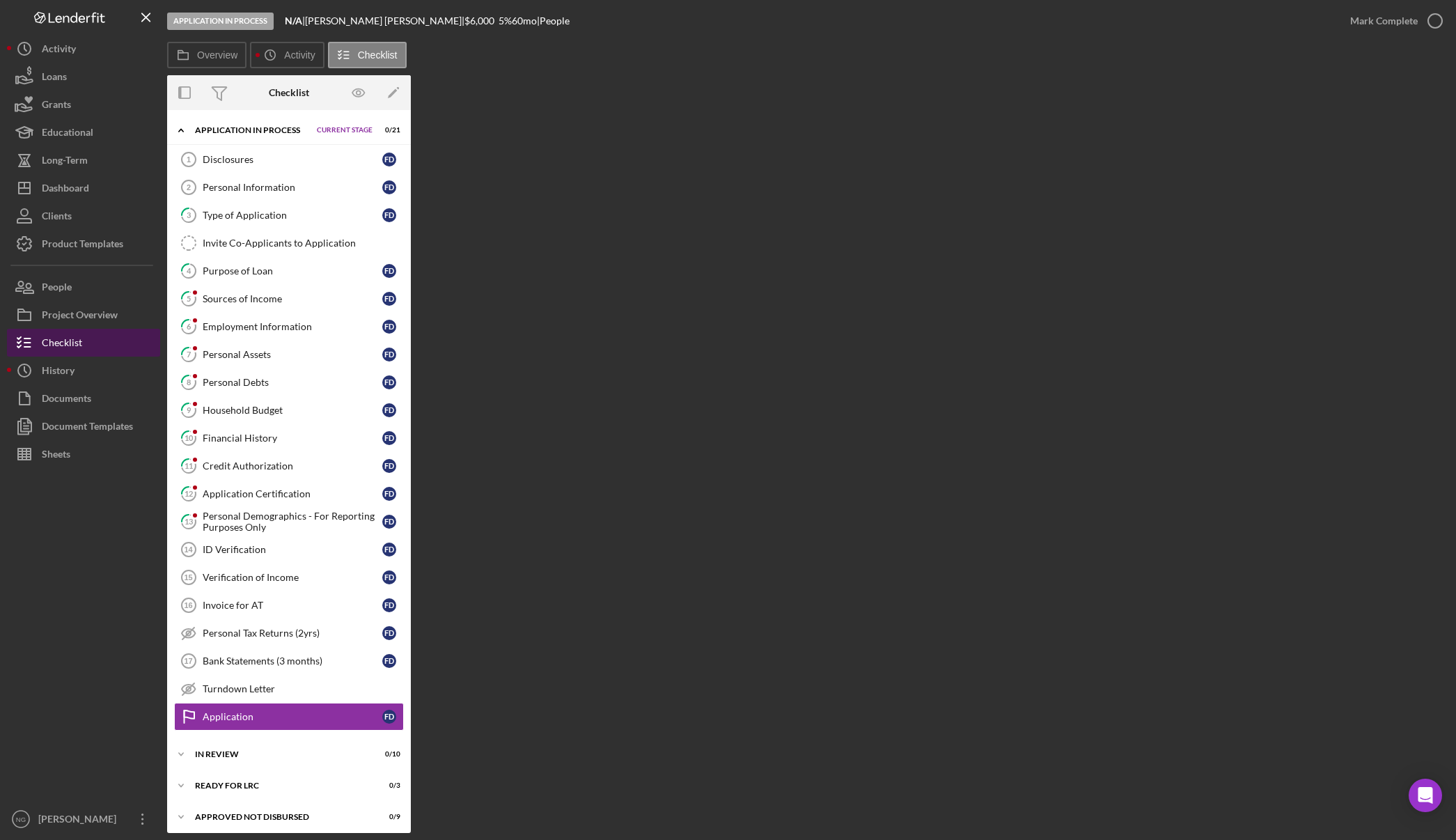
scroll to position [37, 0]
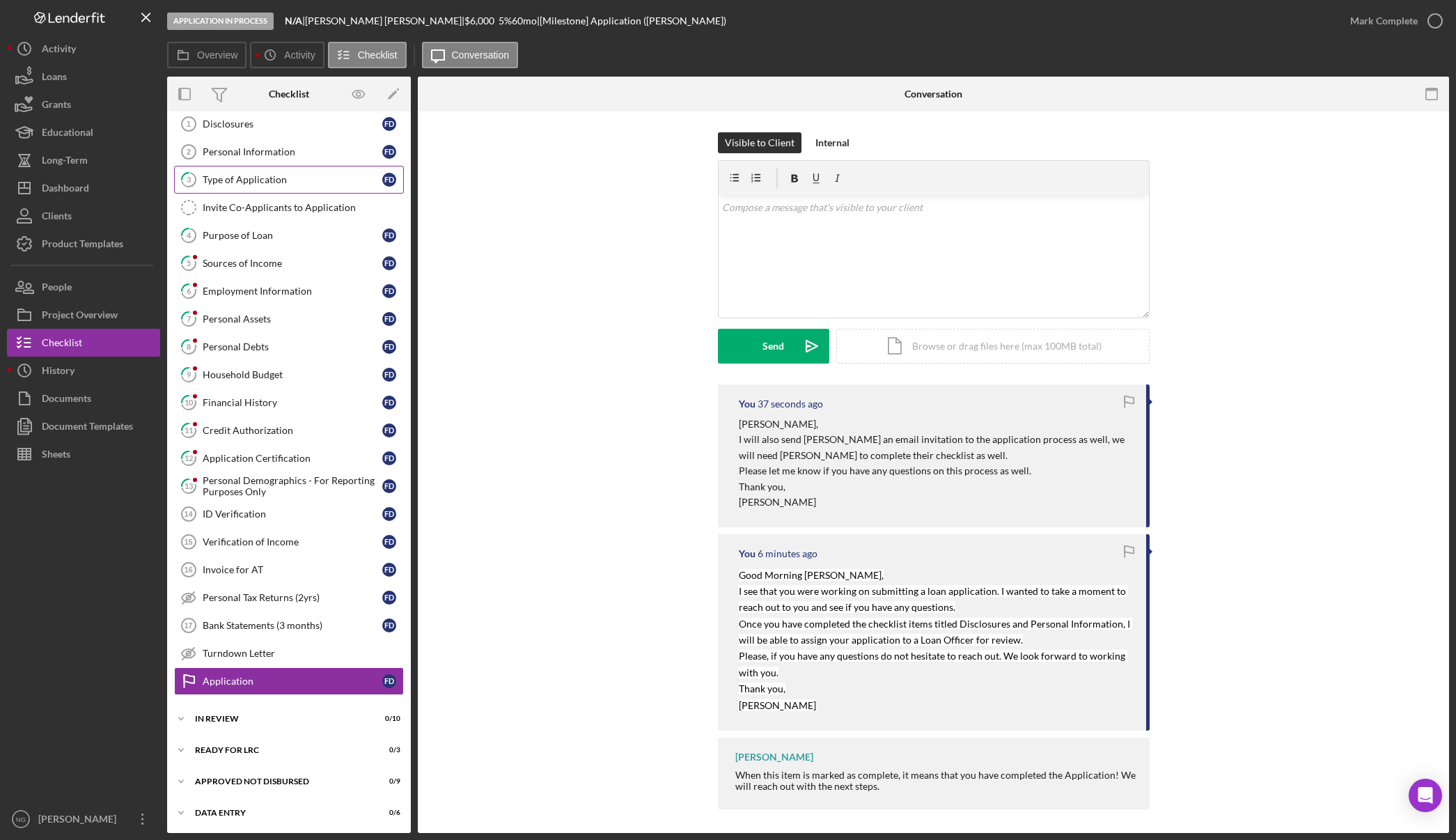
click at [247, 192] on link "3 Type of Application F D" at bounding box center [289, 179] width 230 height 28
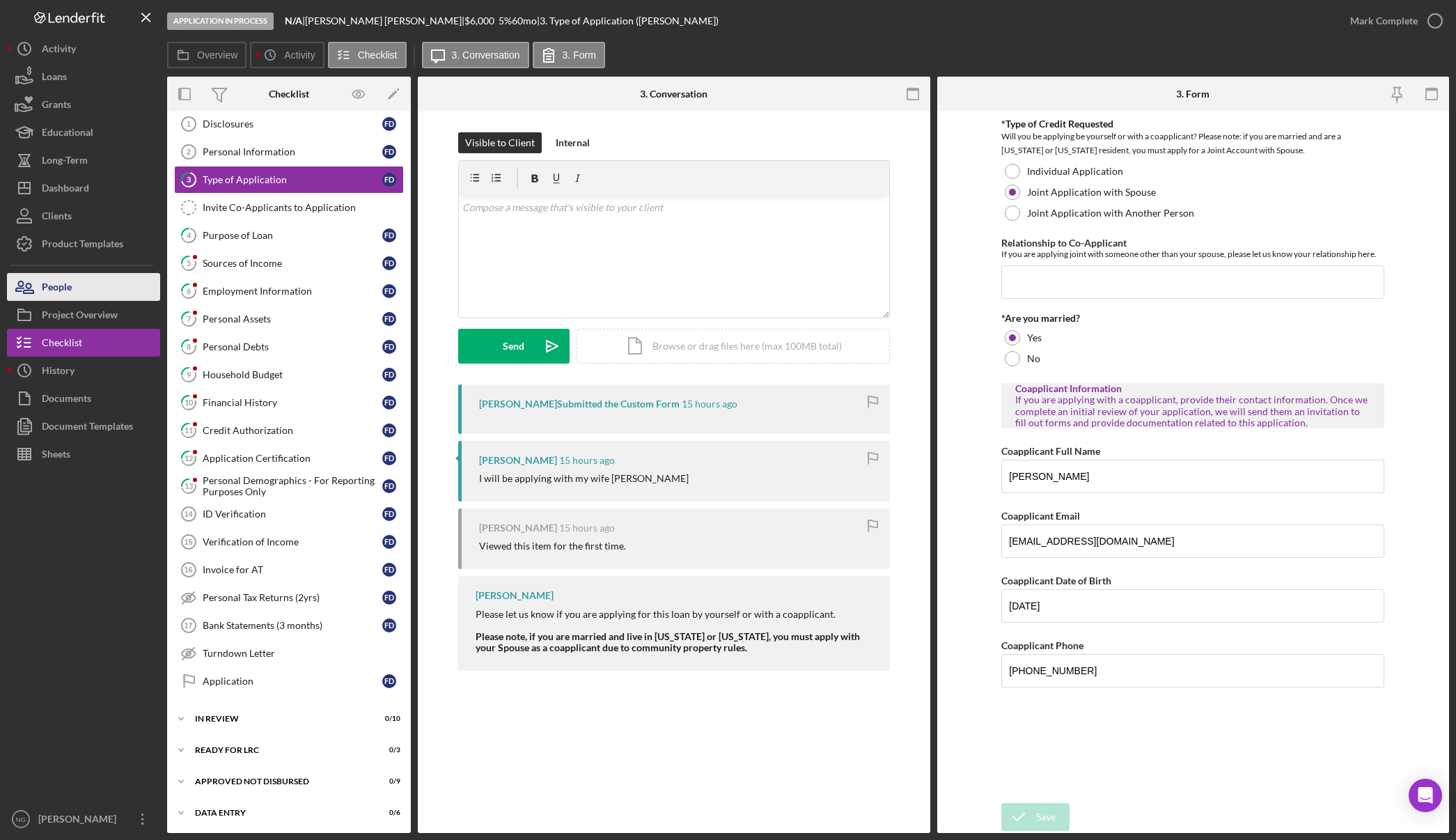
click at [75, 286] on button "People" at bounding box center [84, 287] width 154 height 28
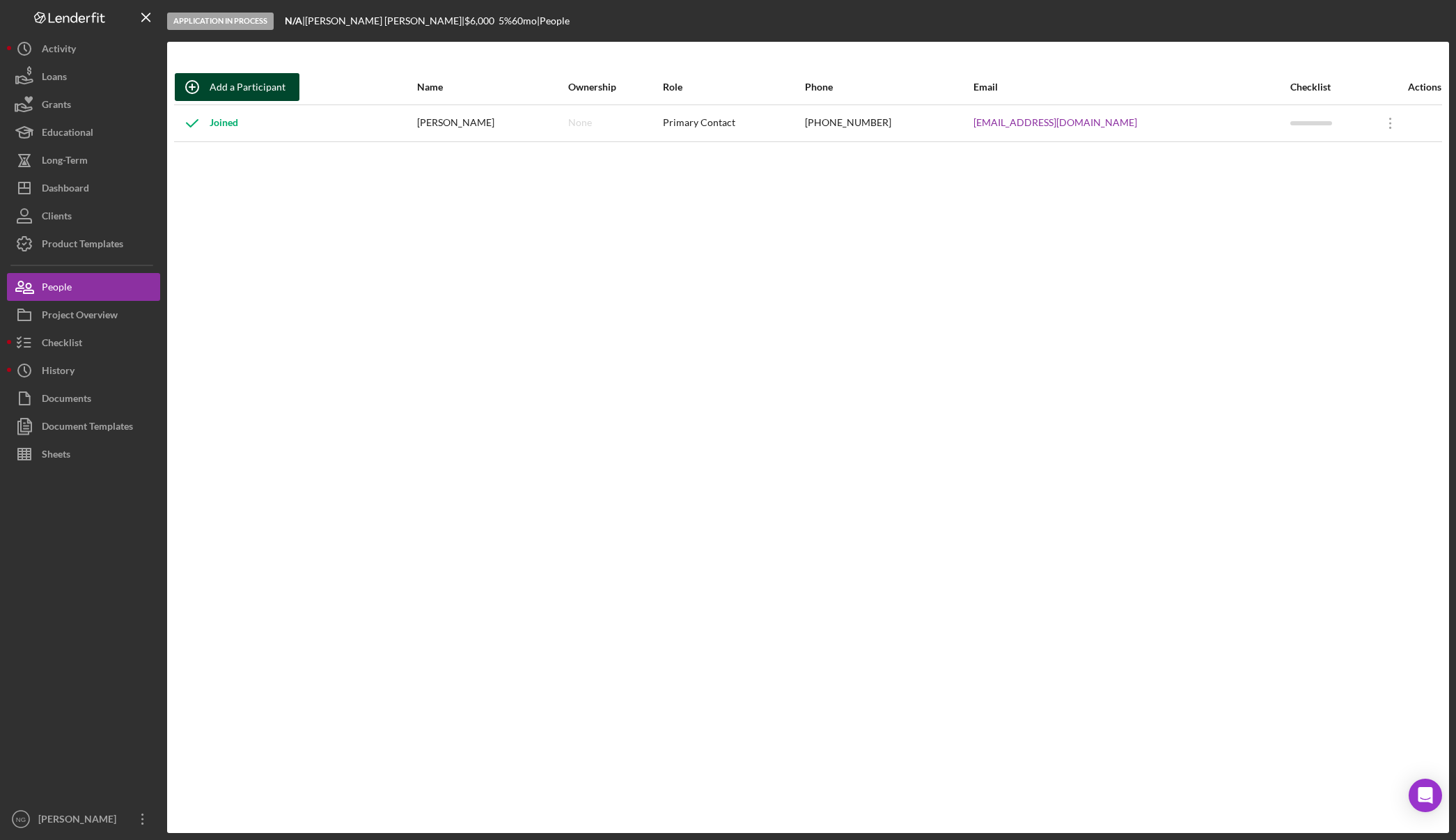
click at [236, 85] on div "Add a Participant" at bounding box center [247, 86] width 75 height 28
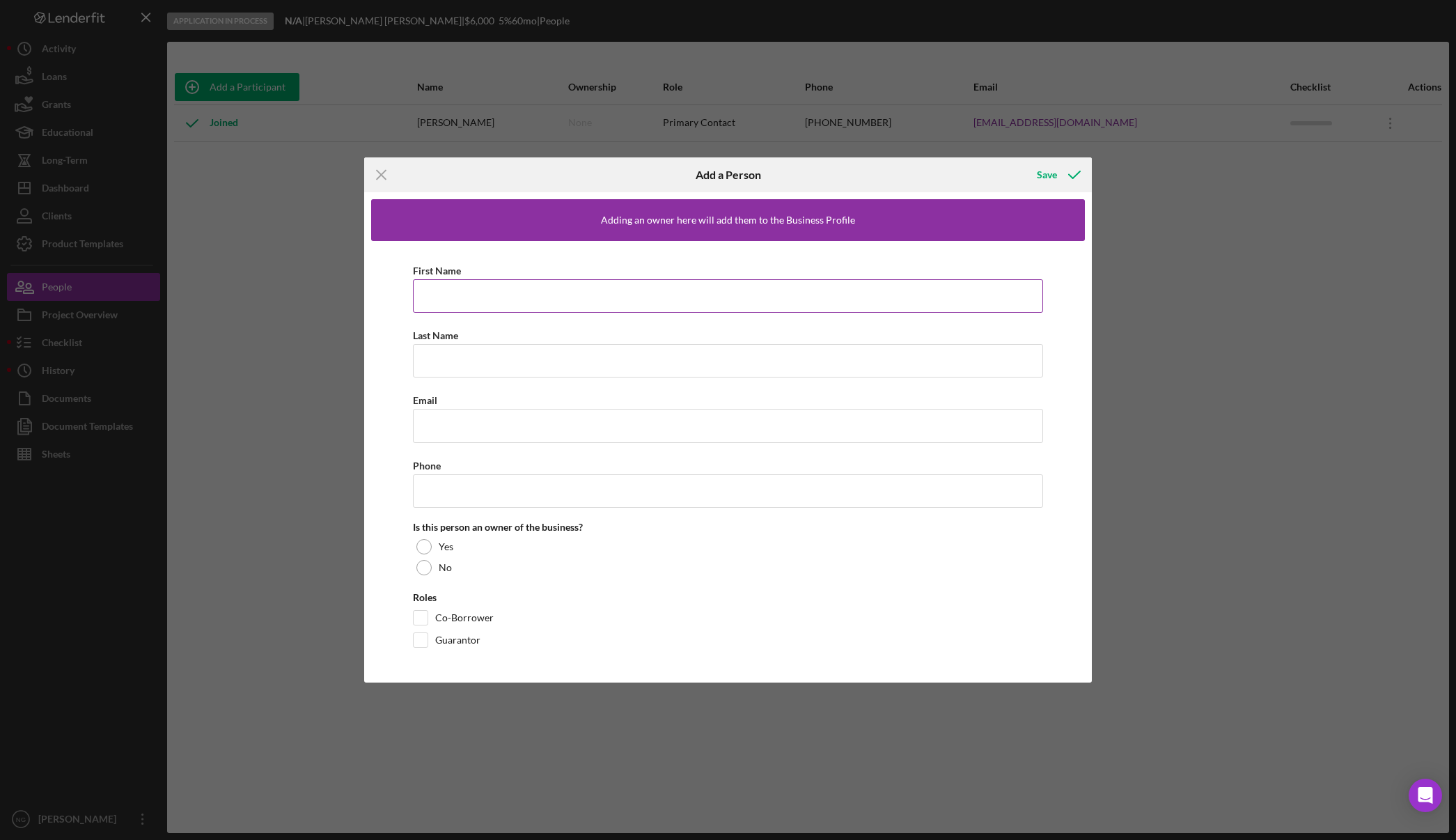
click at [435, 290] on input "First Name" at bounding box center [728, 296] width 631 height 33
type input "[PERSON_NAME]"
click at [446, 434] on input "Email" at bounding box center [728, 425] width 631 height 33
paste input "P"
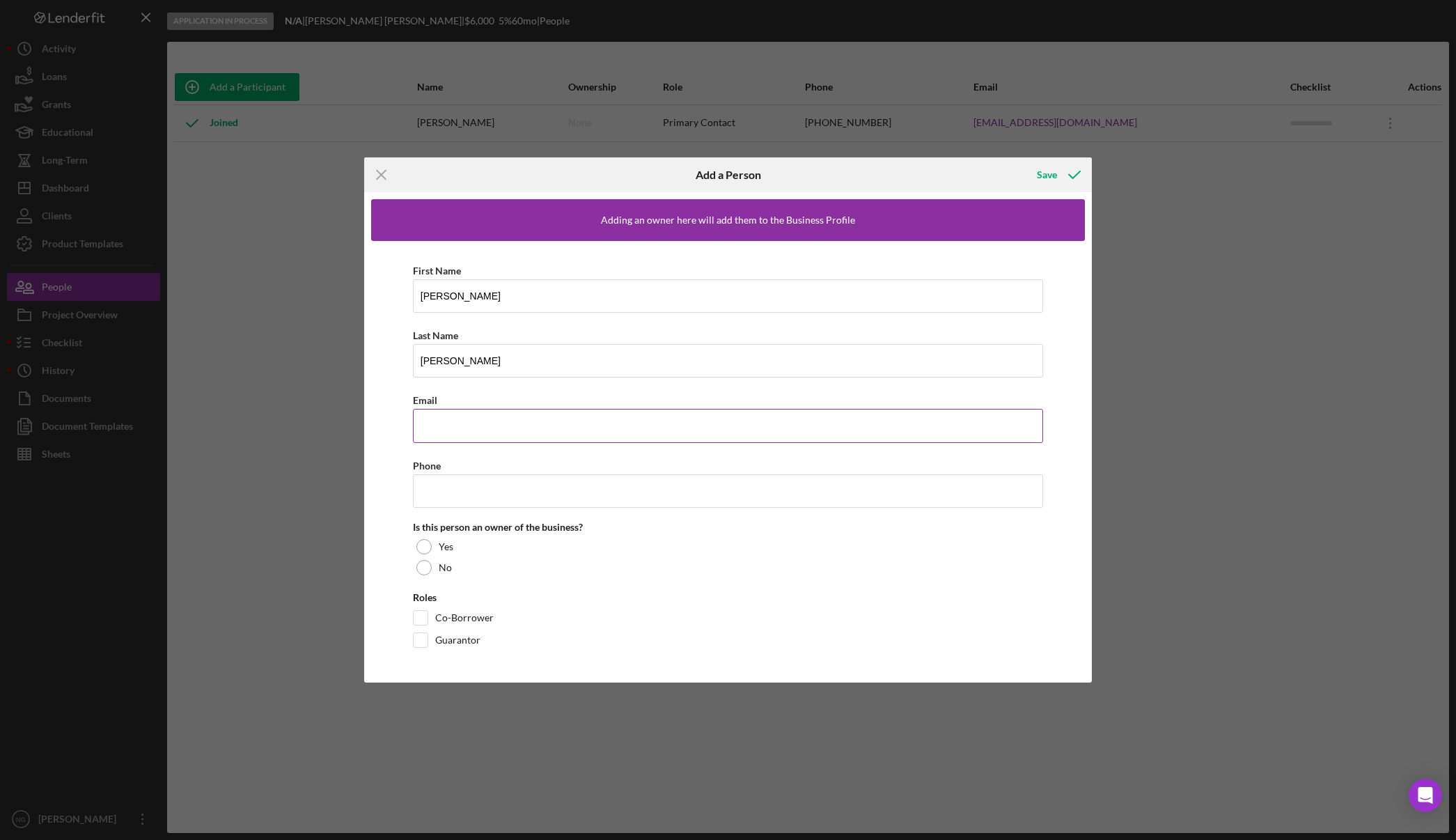
click at [465, 431] on input "Email" at bounding box center [728, 425] width 631 height 33
type input "P"
type input "[EMAIL_ADDRESS][DOMAIN_NAME]"
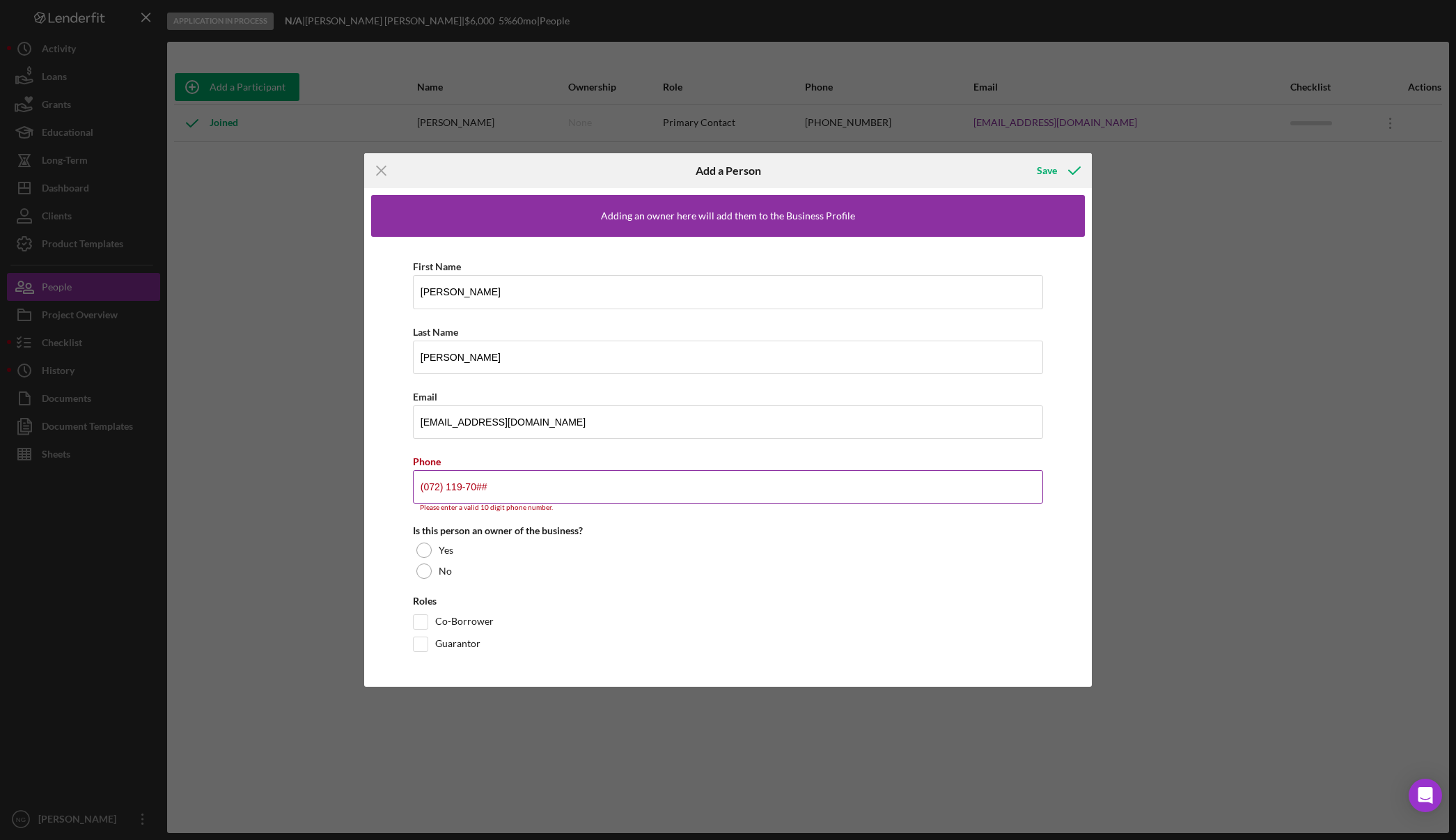
click at [503, 483] on input "(072) 119-70##" at bounding box center [728, 486] width 631 height 33
drag, startPoint x: 505, startPoint y: 487, endPoint x: 416, endPoint y: 485, distance: 89.0
click at [416, 485] on input "(072) 119-70##" at bounding box center [728, 486] width 631 height 33
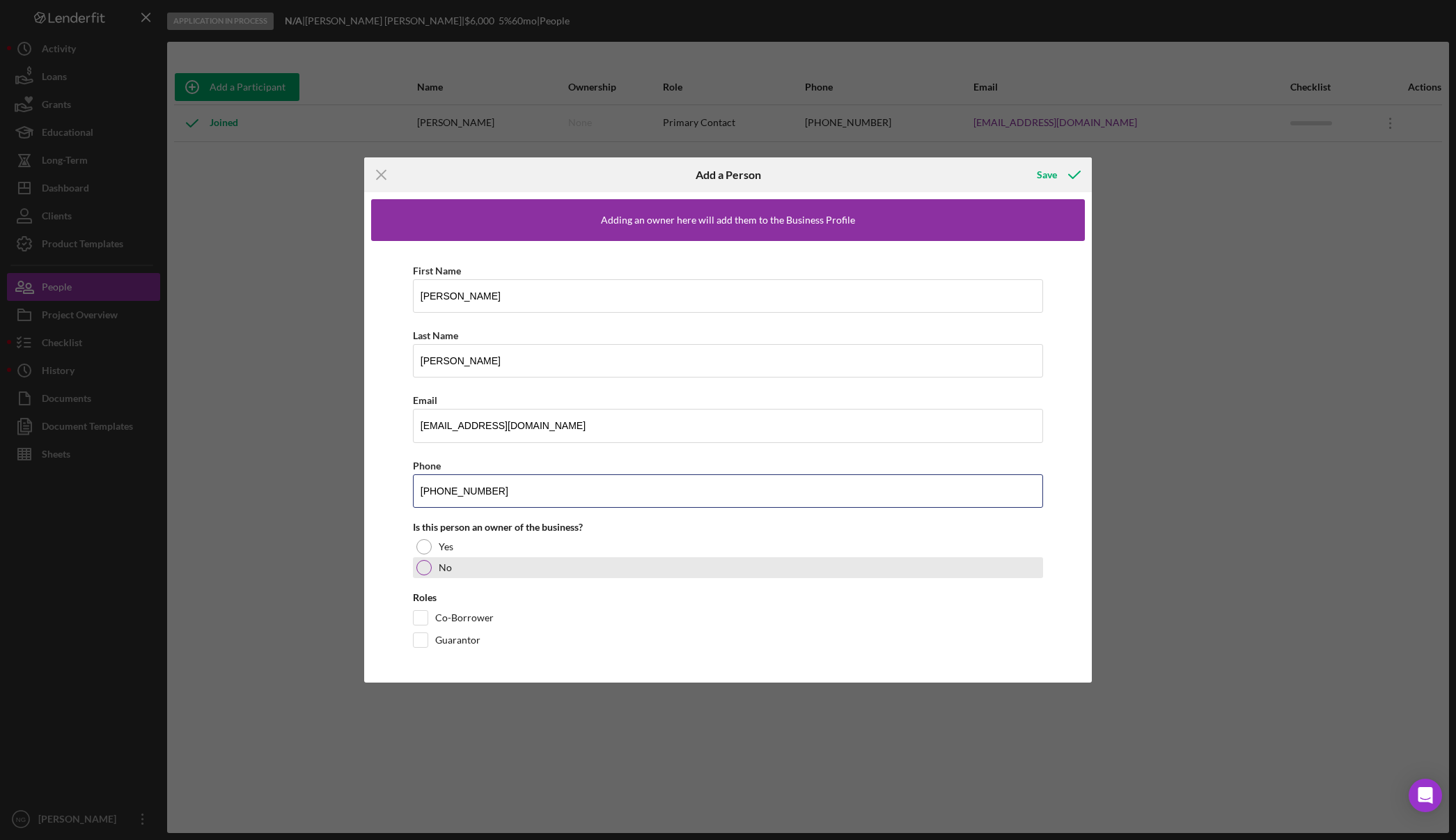
type input "[PHONE_NUMBER]"
click at [421, 575] on div at bounding box center [424, 567] width 15 height 15
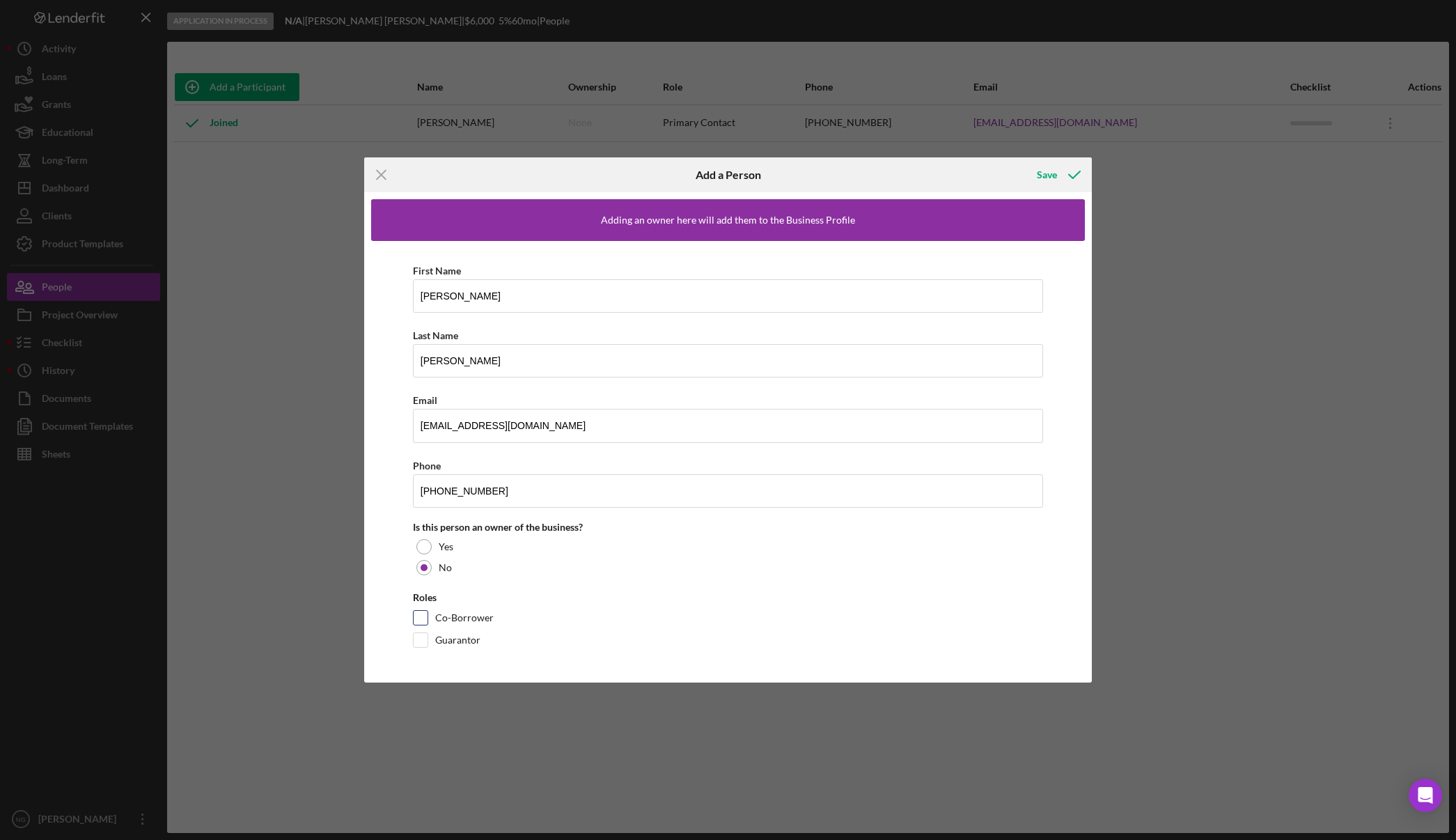
click at [423, 620] on input "Co-Borrower" at bounding box center [420, 618] width 14 height 14
checkbox input "true"
click at [1071, 171] on icon "button" at bounding box center [1074, 174] width 35 height 35
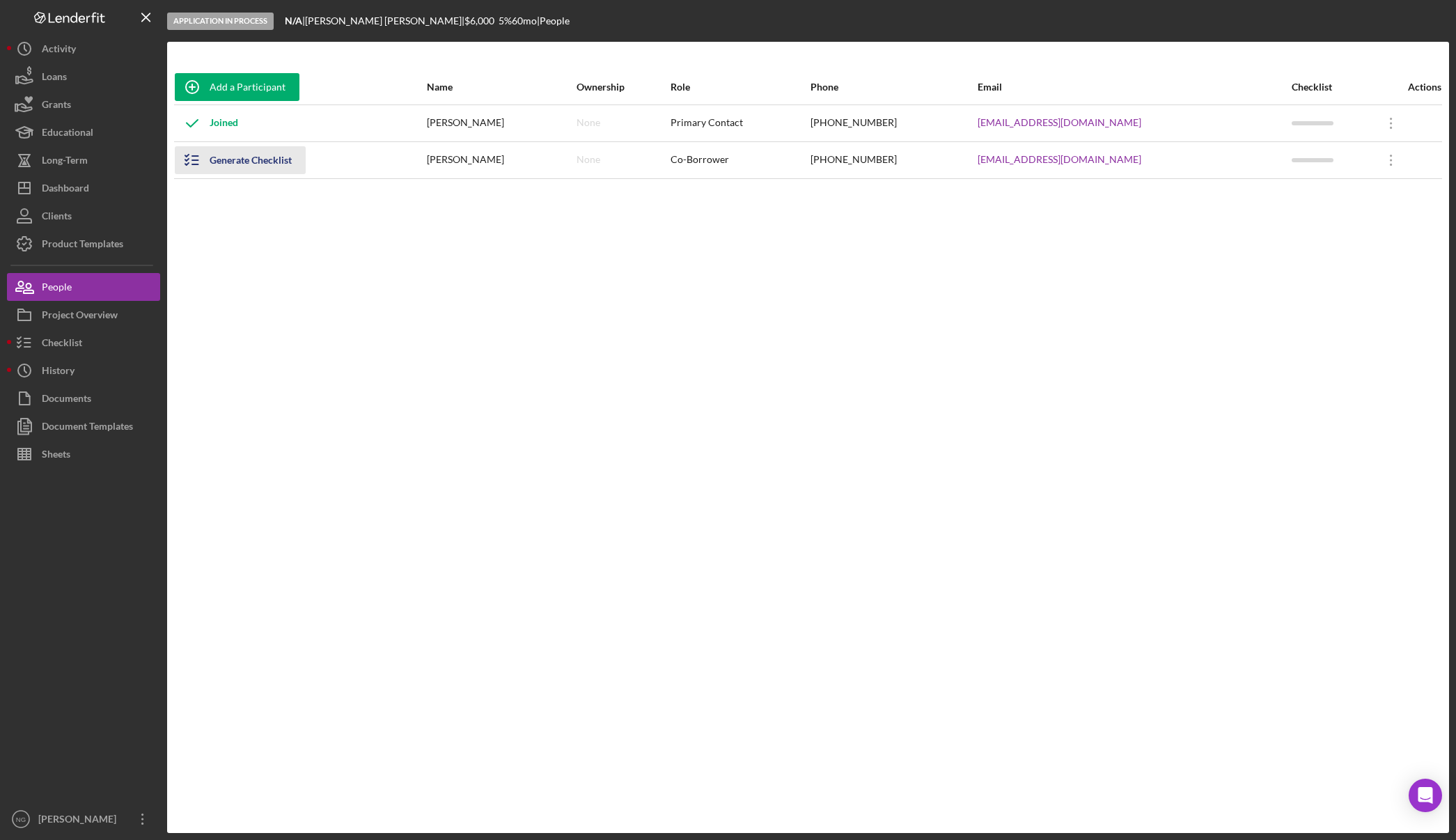
click at [197, 158] on icon "button" at bounding box center [192, 160] width 35 height 35
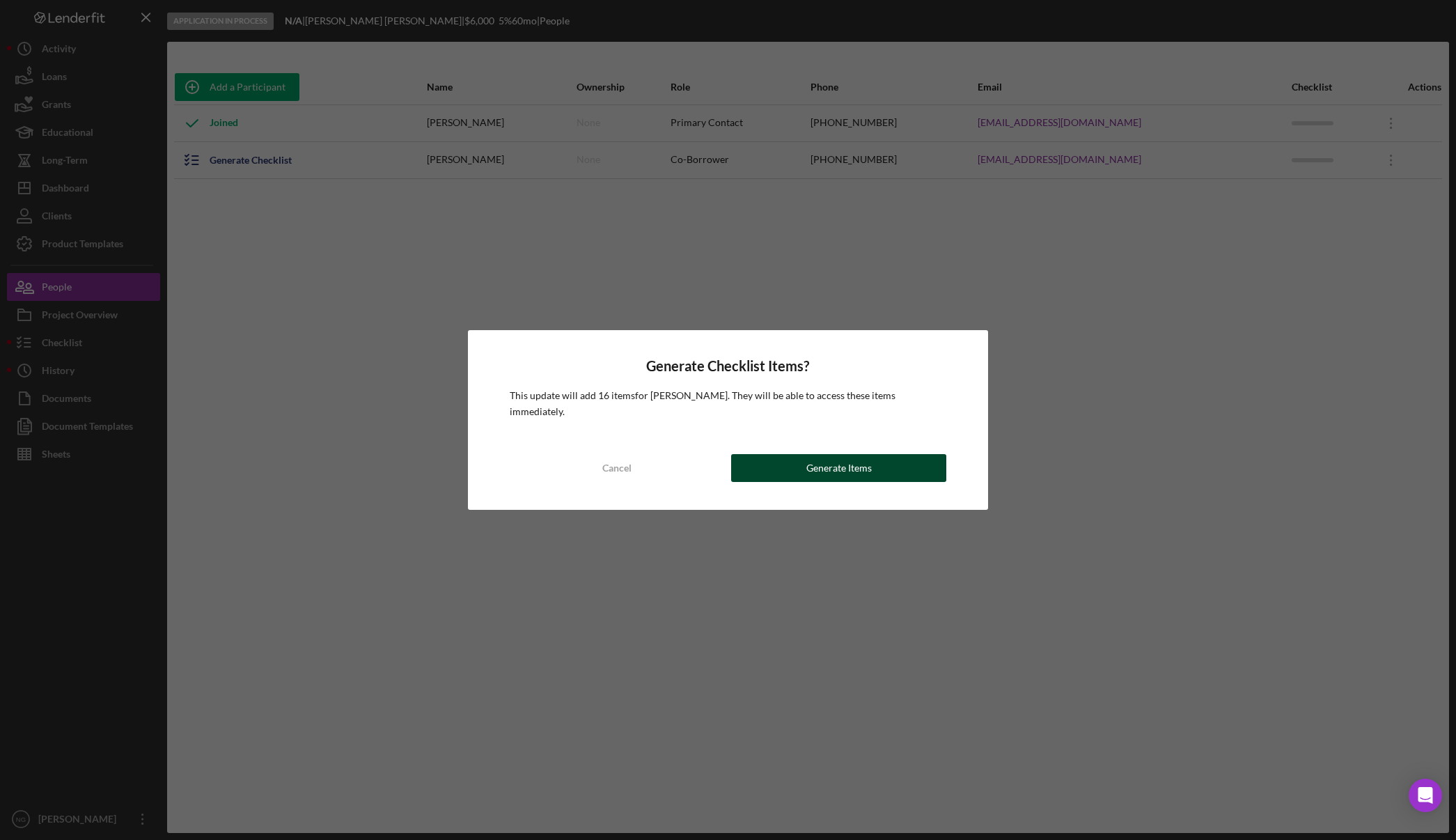
click at [878, 456] on button "Generate Items" at bounding box center [839, 467] width 216 height 28
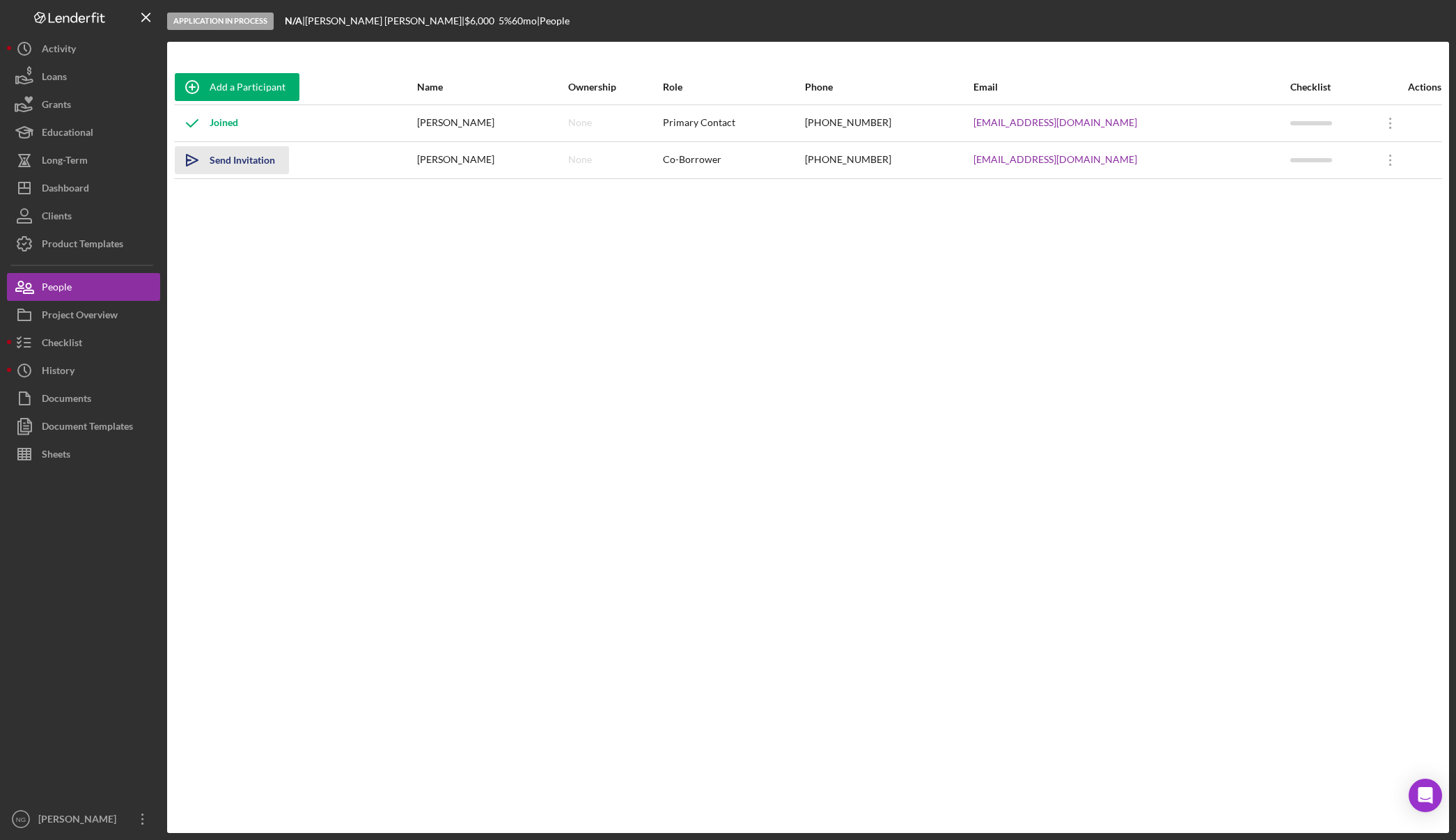
click at [224, 159] on div "Send Invitation" at bounding box center [242, 160] width 66 height 28
click at [83, 342] on button "Checklist" at bounding box center [84, 342] width 154 height 28
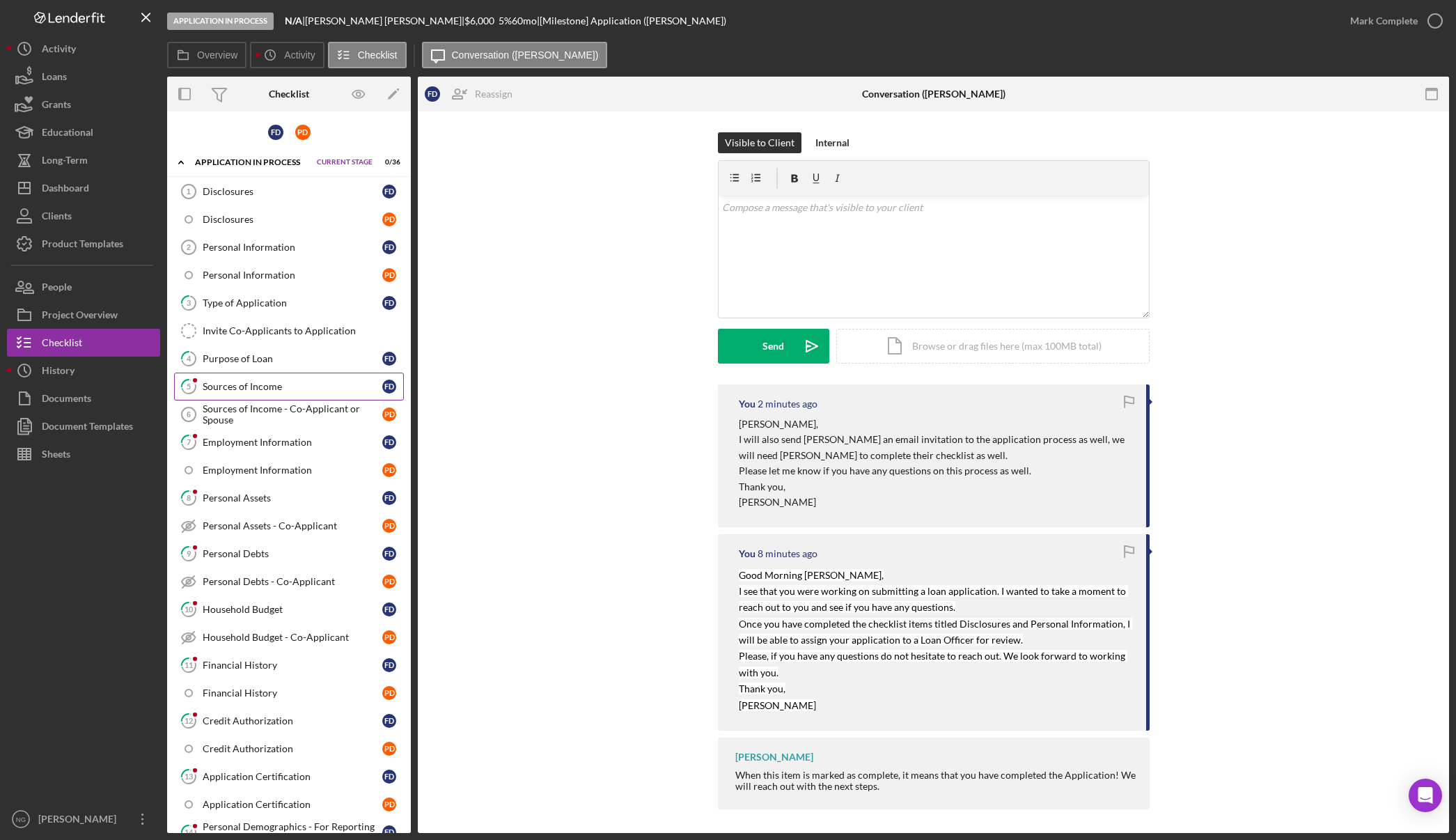
click at [315, 392] on div "Sources of Income" at bounding box center [293, 386] width 180 height 11
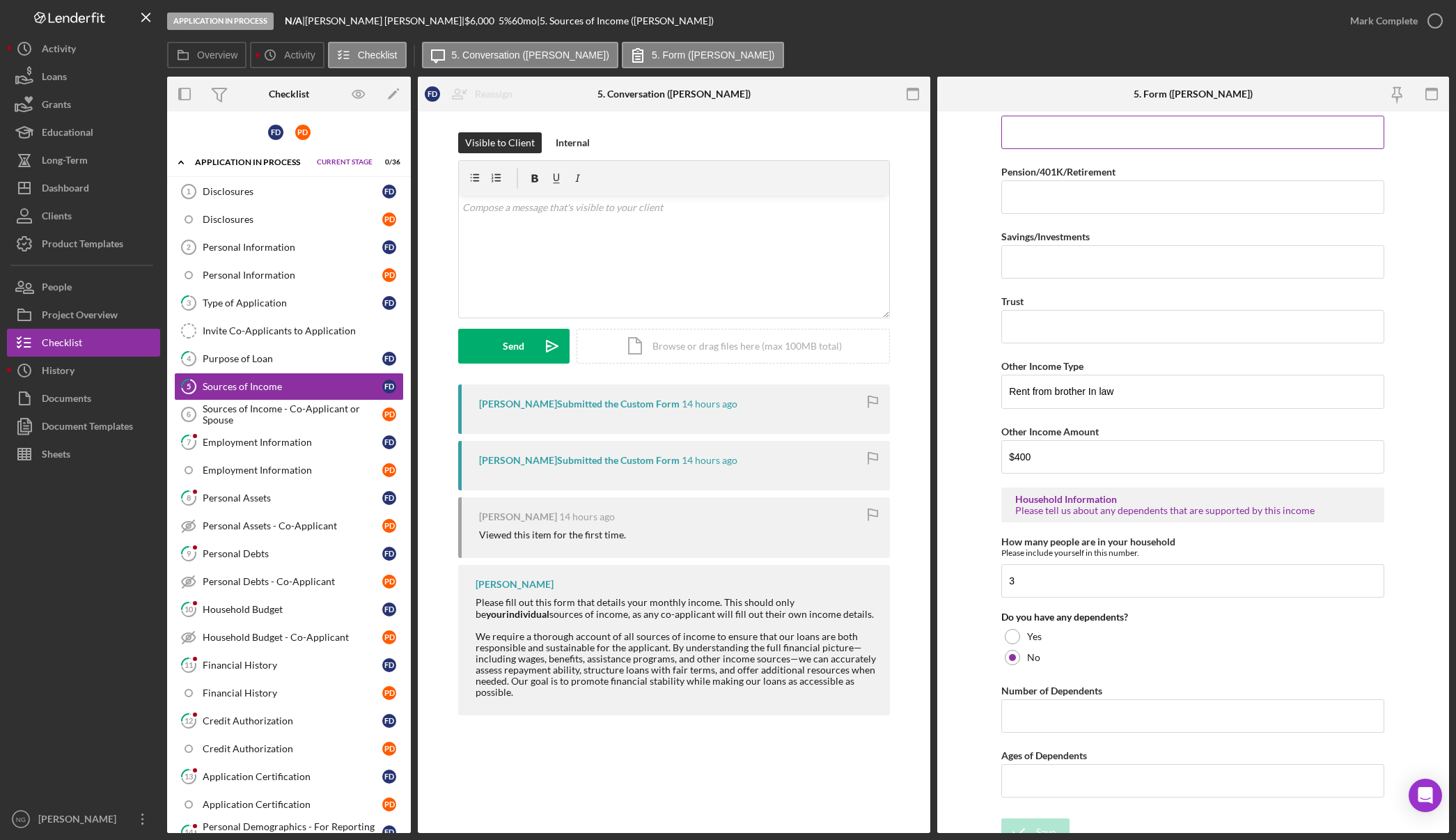
scroll to position [494, 0]
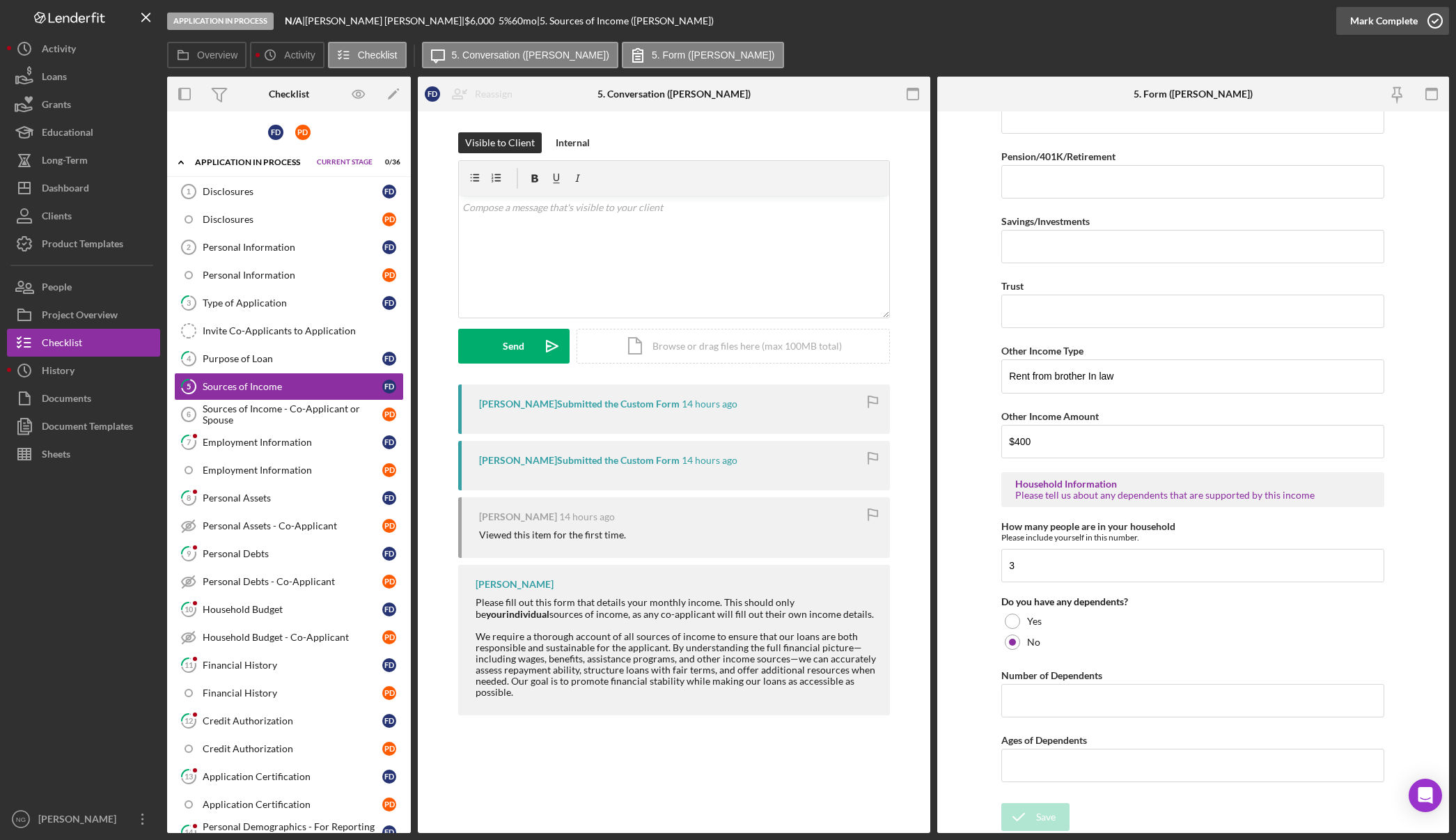
click at [1440, 30] on icon "button" at bounding box center [1434, 21] width 35 height 35
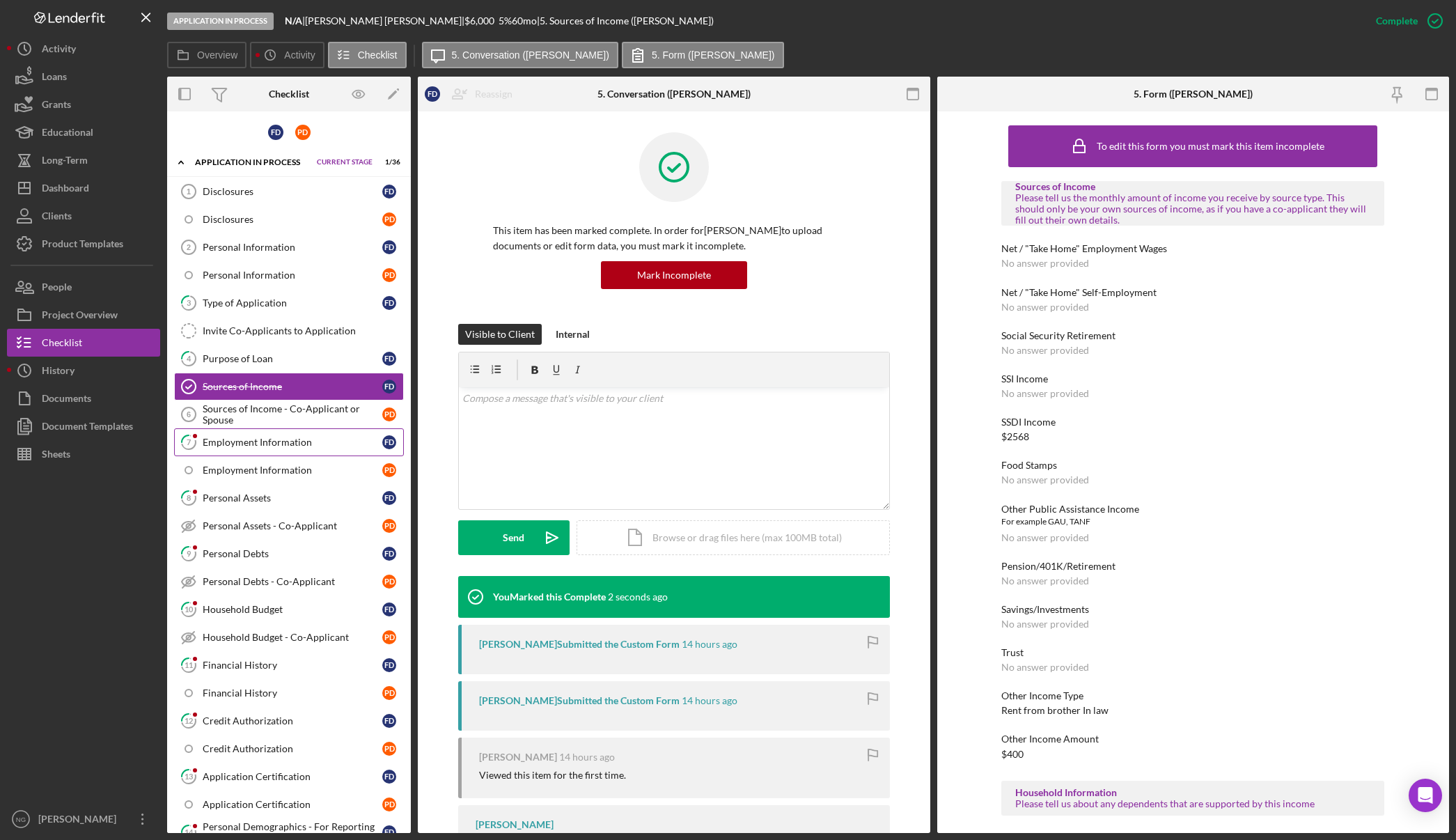
click at [294, 449] on link "7 Employment Information F D" at bounding box center [289, 442] width 230 height 28
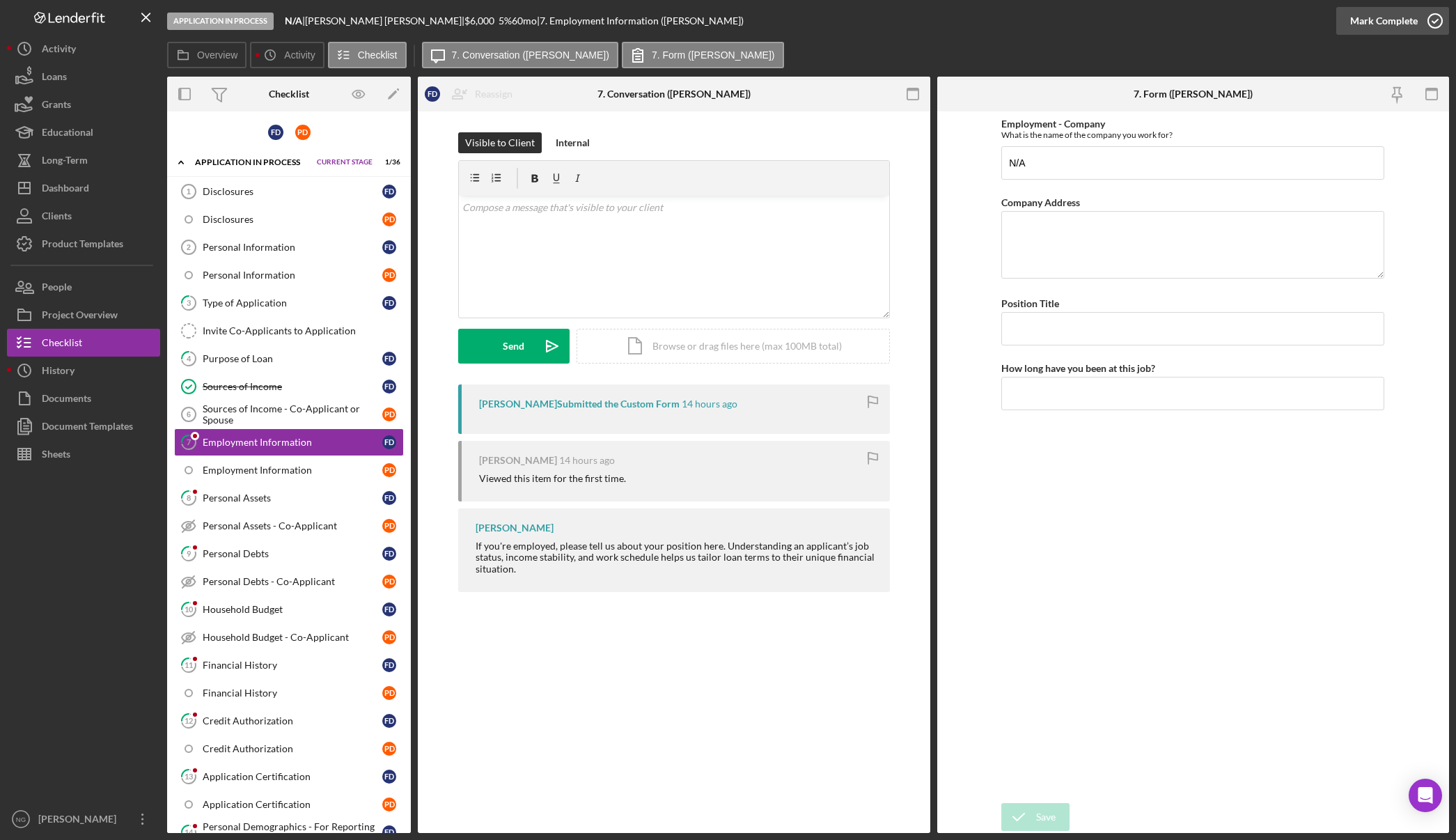
click at [1434, 16] on icon "button" at bounding box center [1434, 21] width 35 height 35
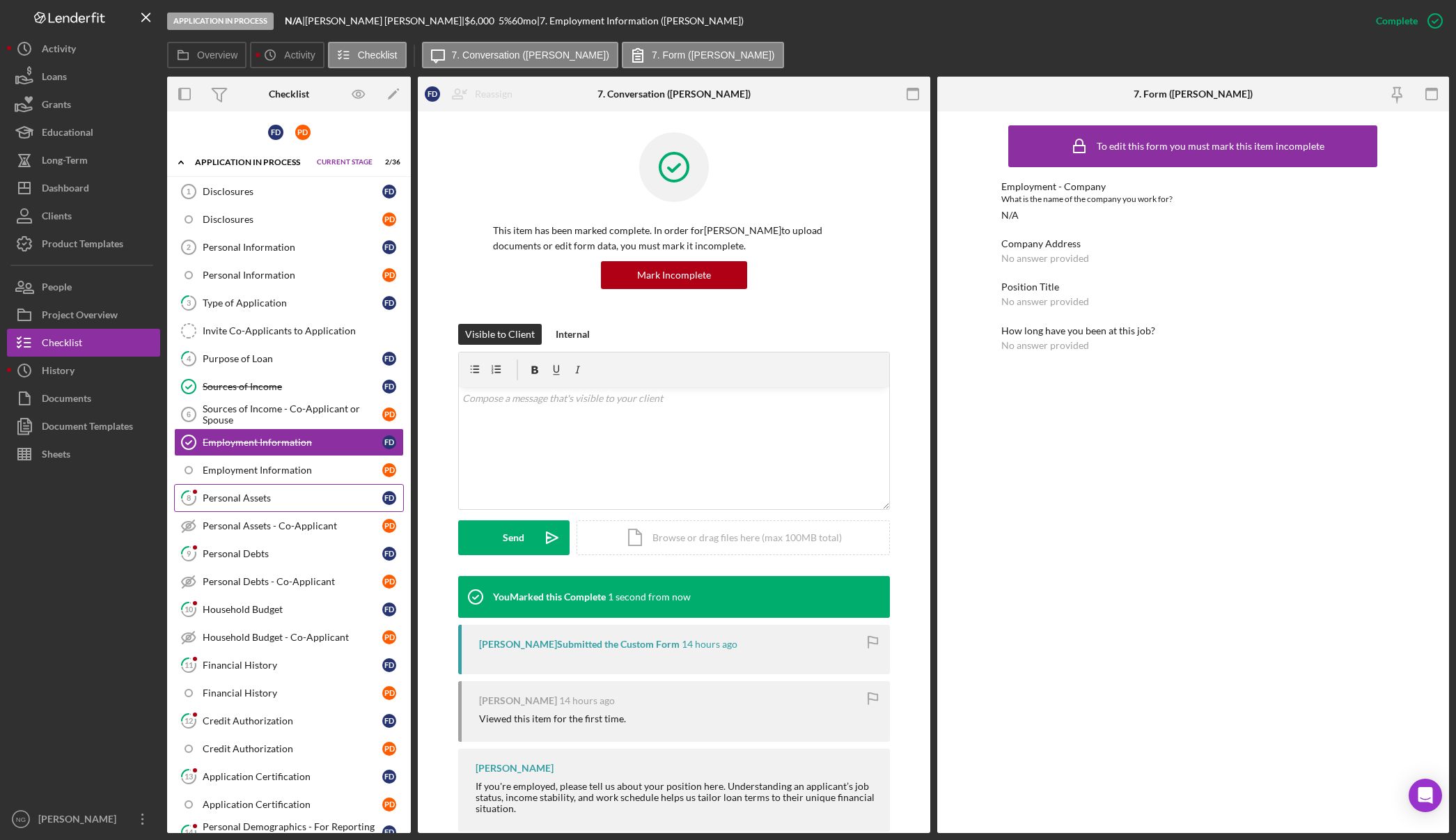
click at [240, 499] on div "Personal Assets" at bounding box center [293, 498] width 180 height 11
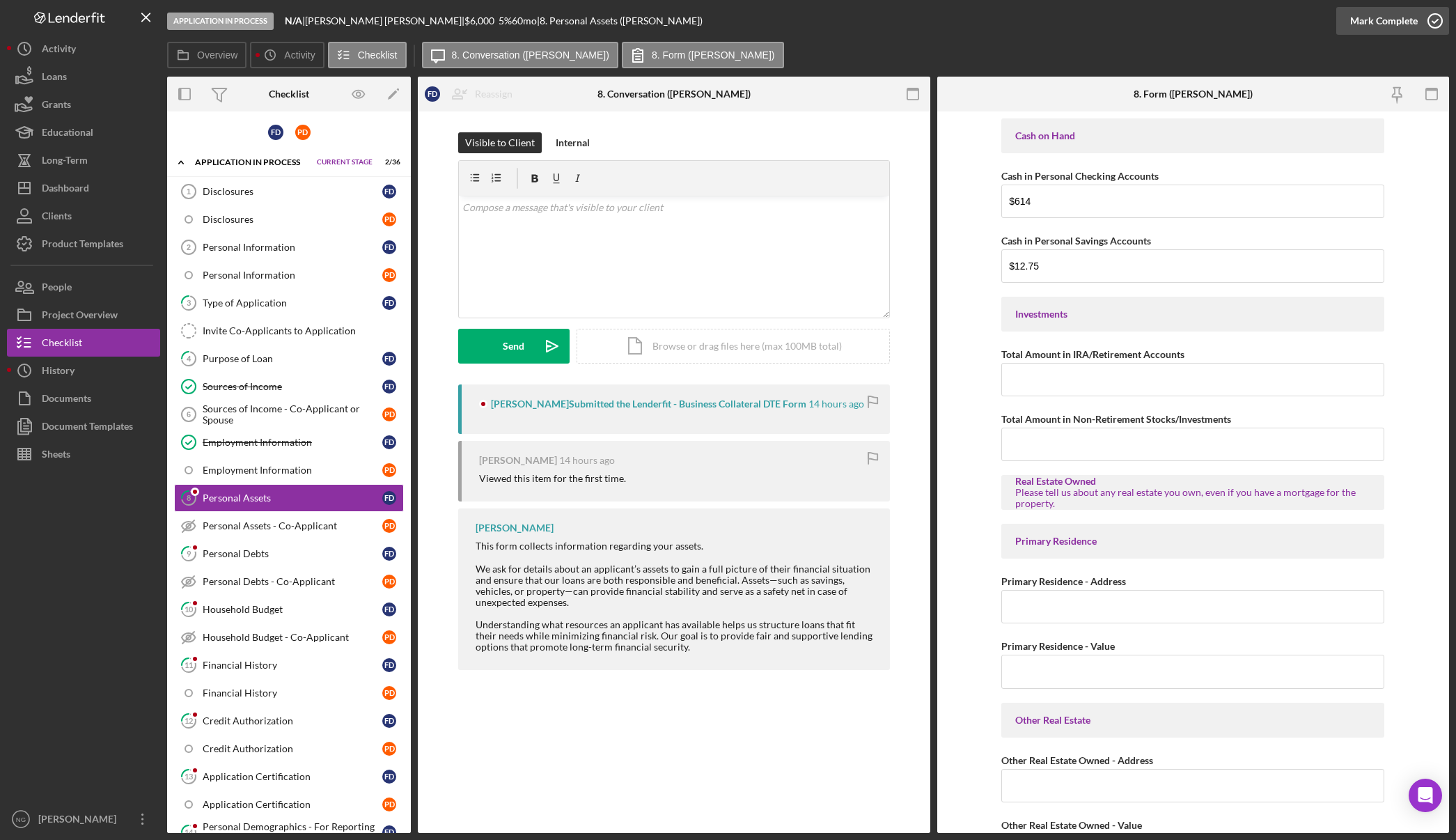
click at [1434, 14] on circle "button" at bounding box center [1435, 22] width 14 height 14
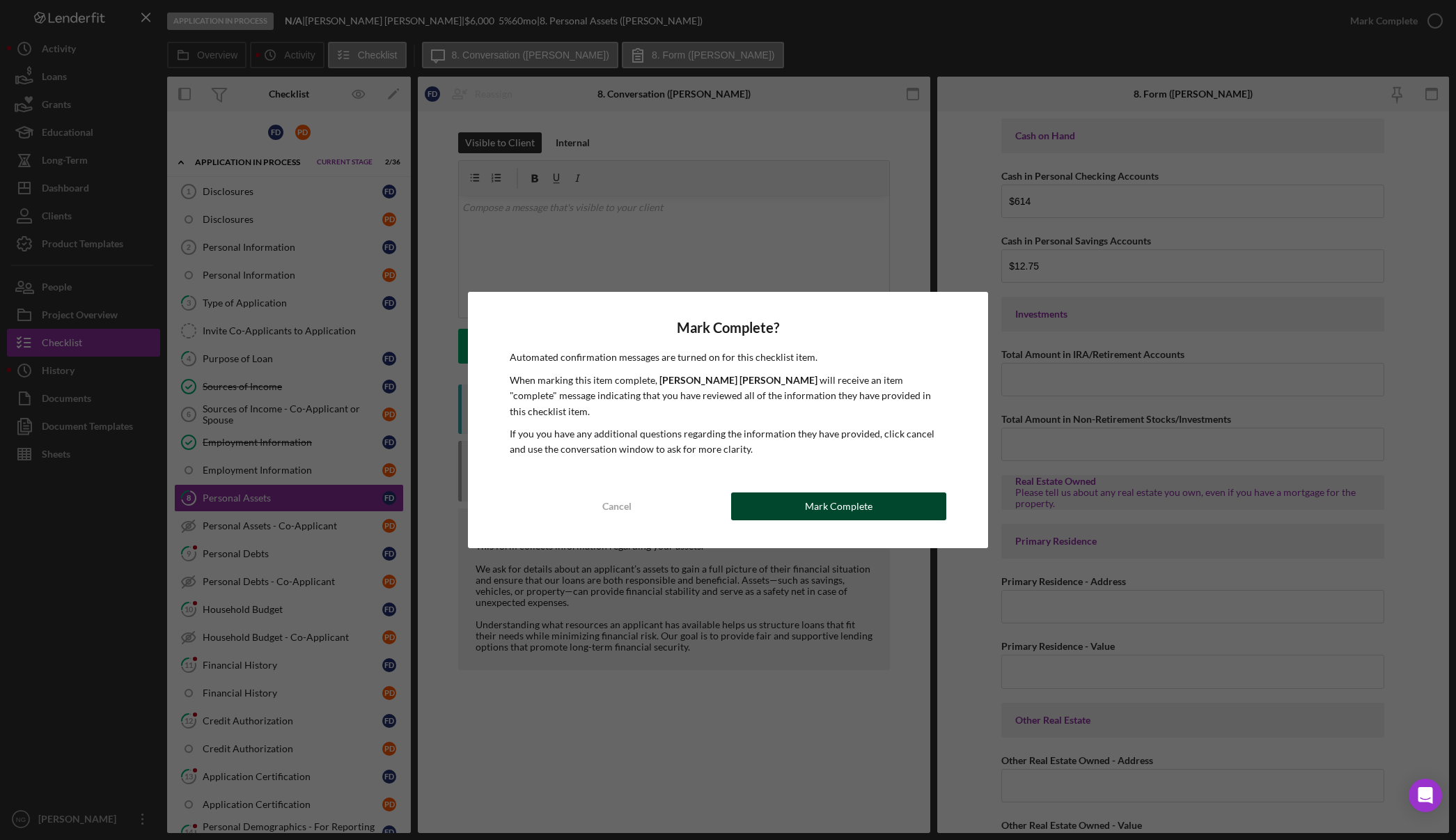
click at [813, 494] on div "Mark Complete" at bounding box center [838, 506] width 67 height 28
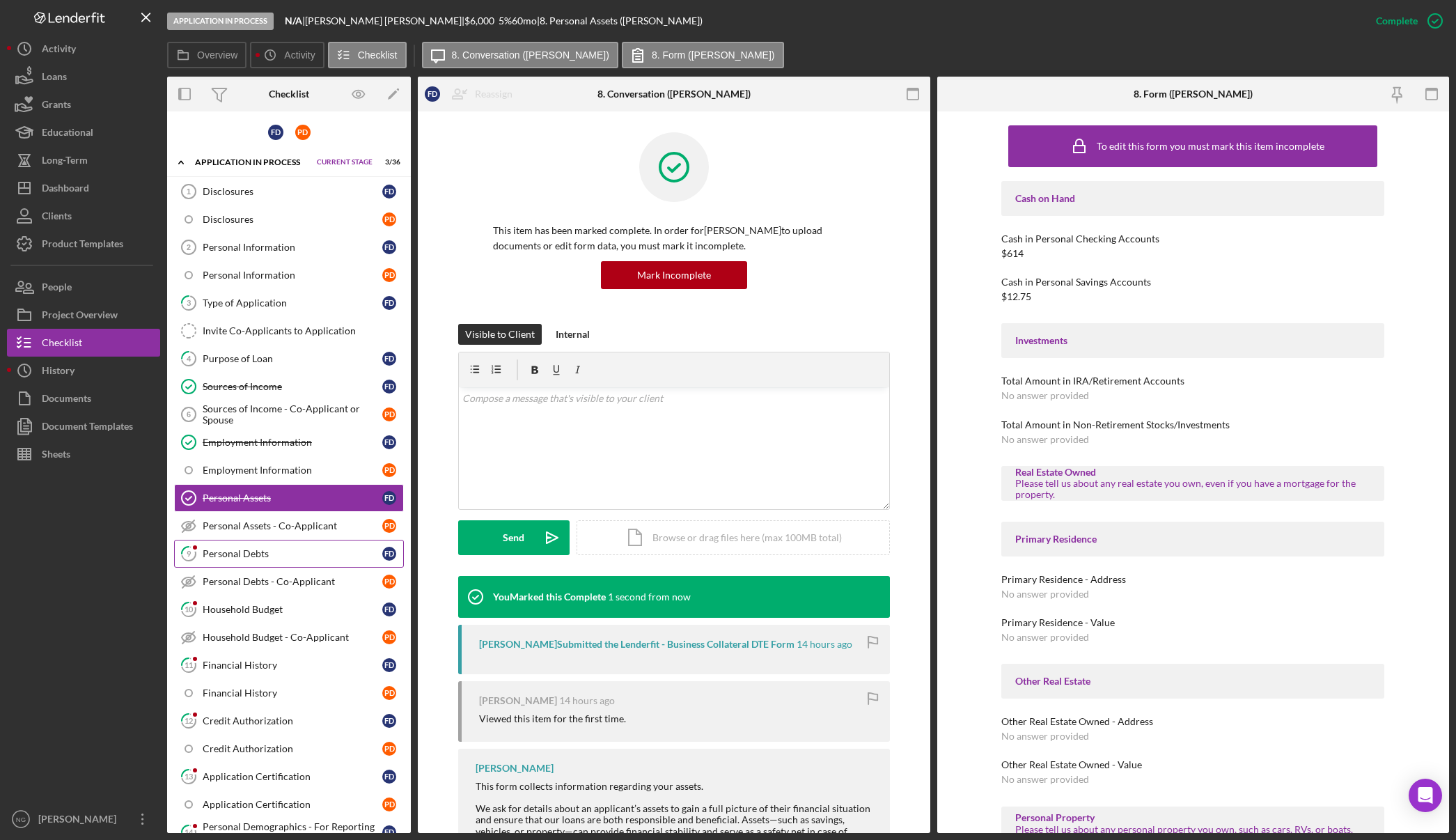
click at [277, 550] on div "Personal Debts" at bounding box center [293, 553] width 180 height 11
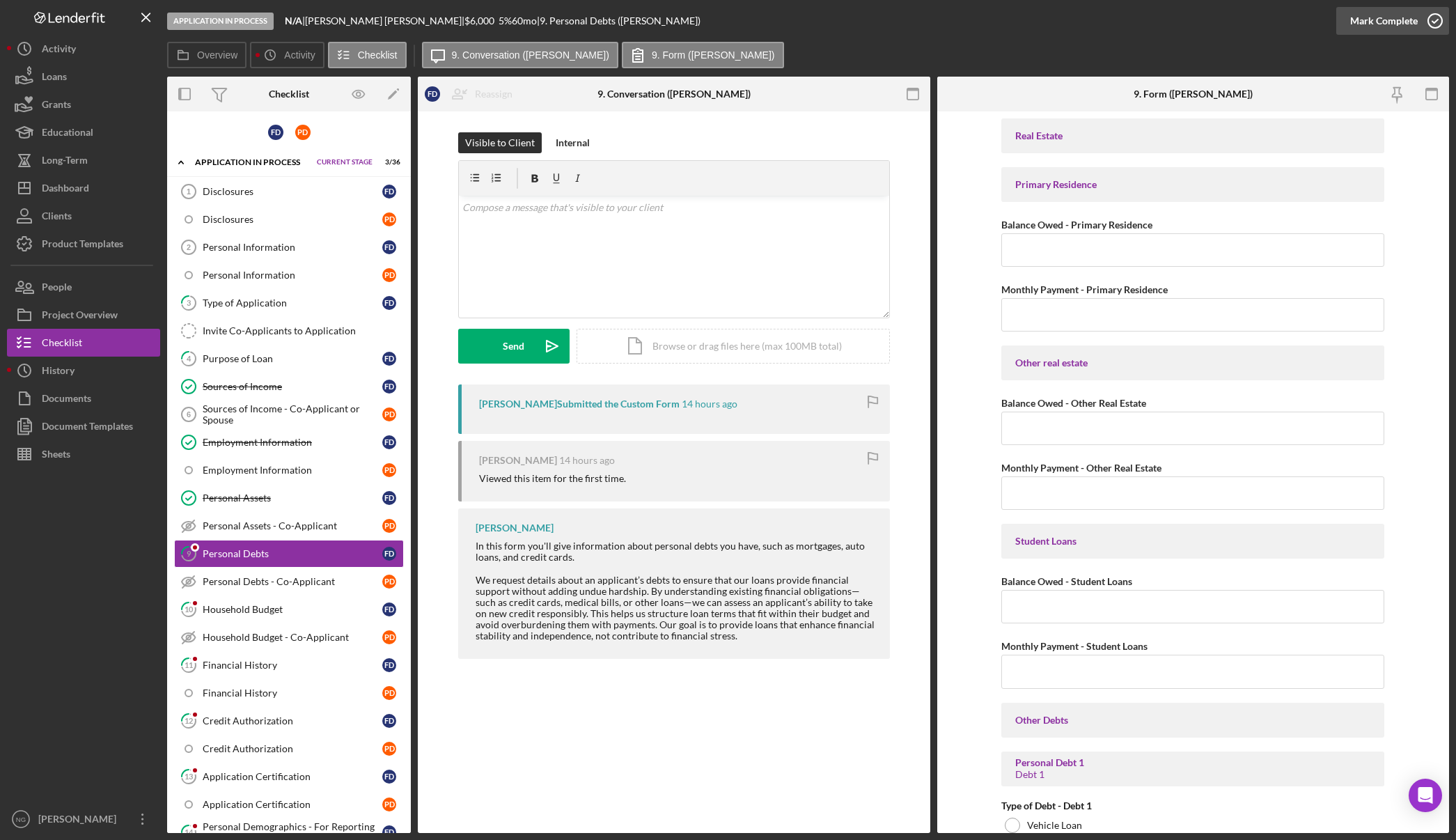
click at [1432, 23] on icon "button" at bounding box center [1434, 21] width 35 height 35
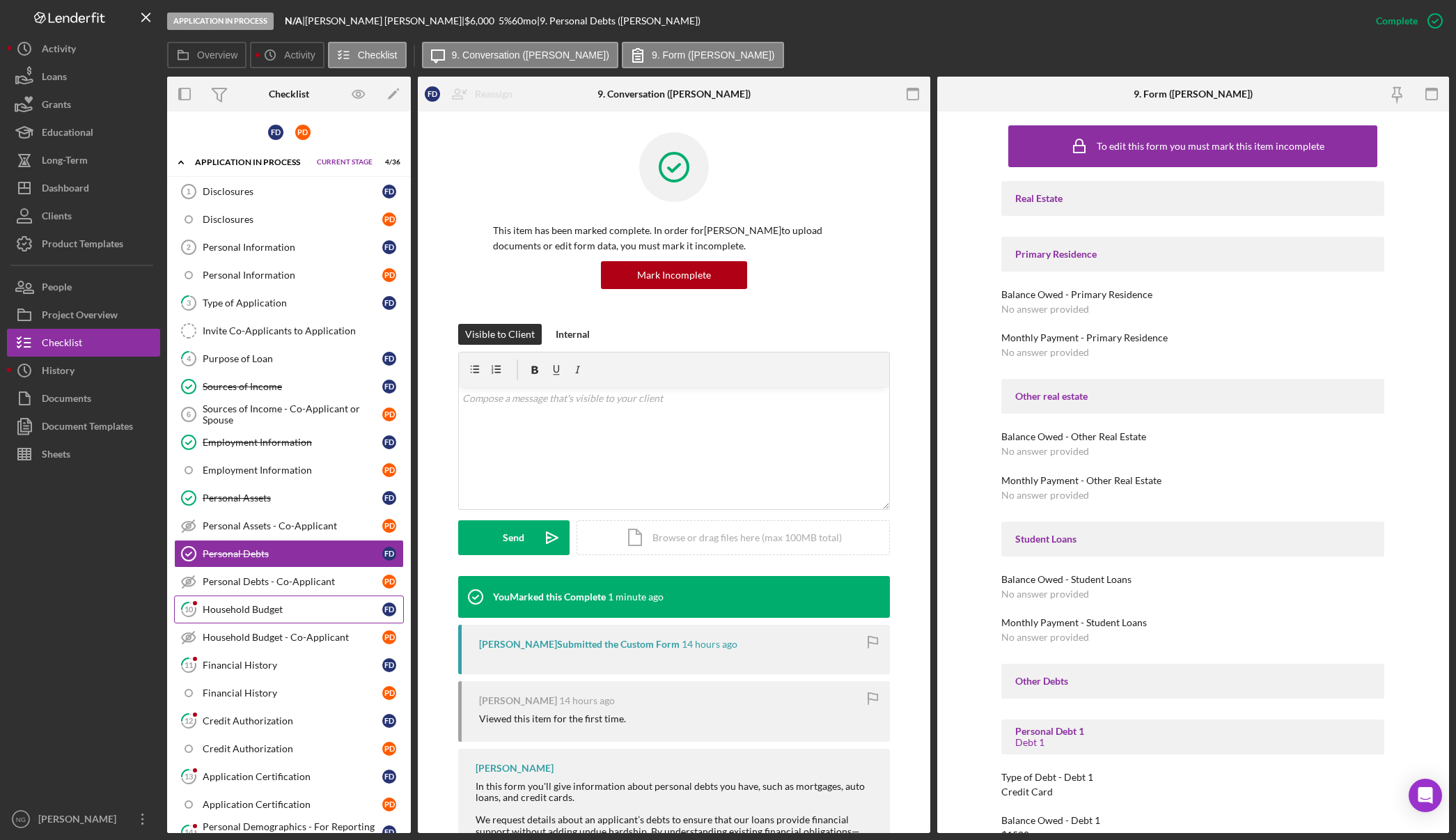
click at [322, 610] on div "Household Budget" at bounding box center [293, 609] width 180 height 11
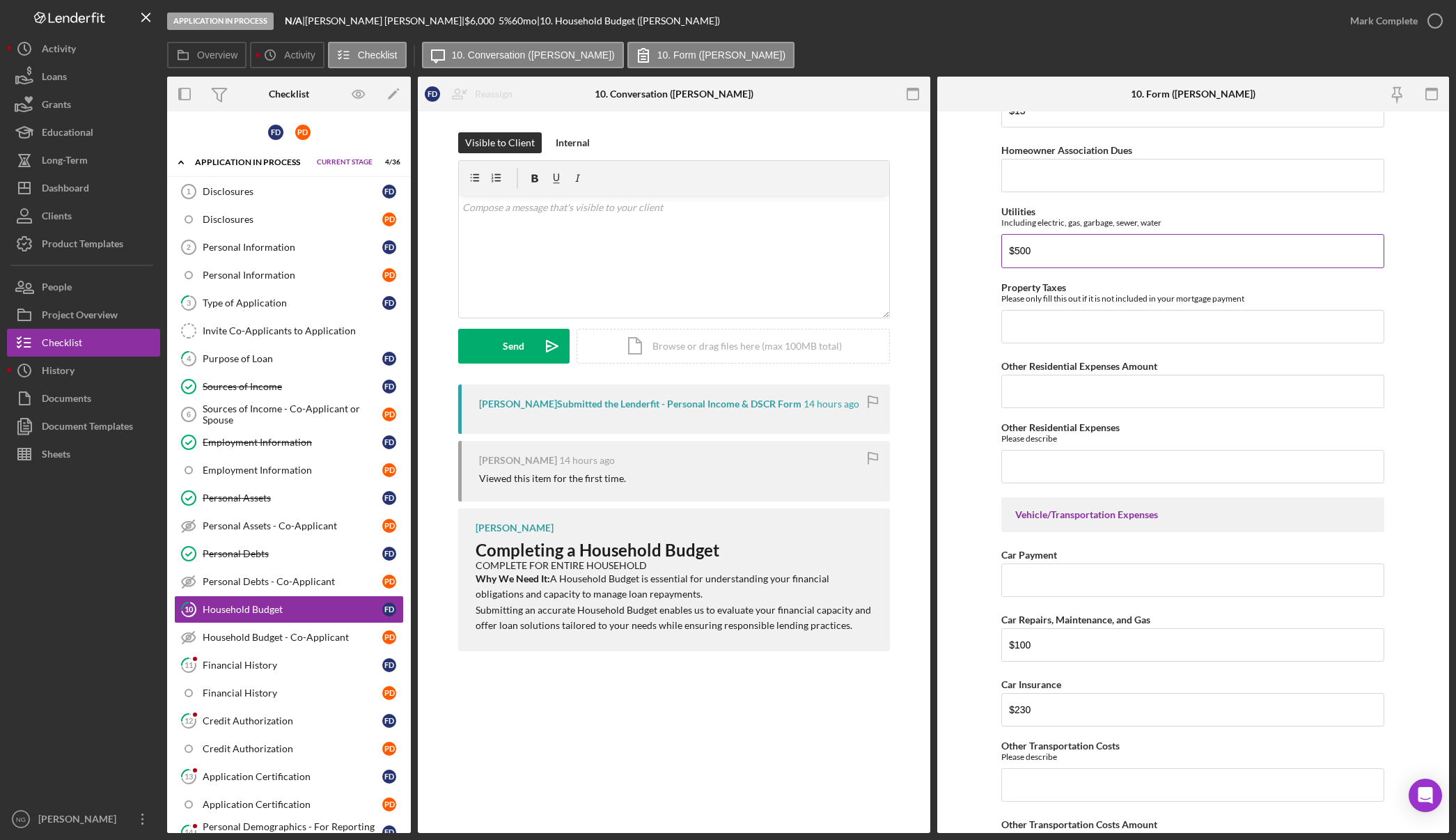
scroll to position [349, 0]
click at [1437, 18] on icon "button" at bounding box center [1434, 21] width 35 height 35
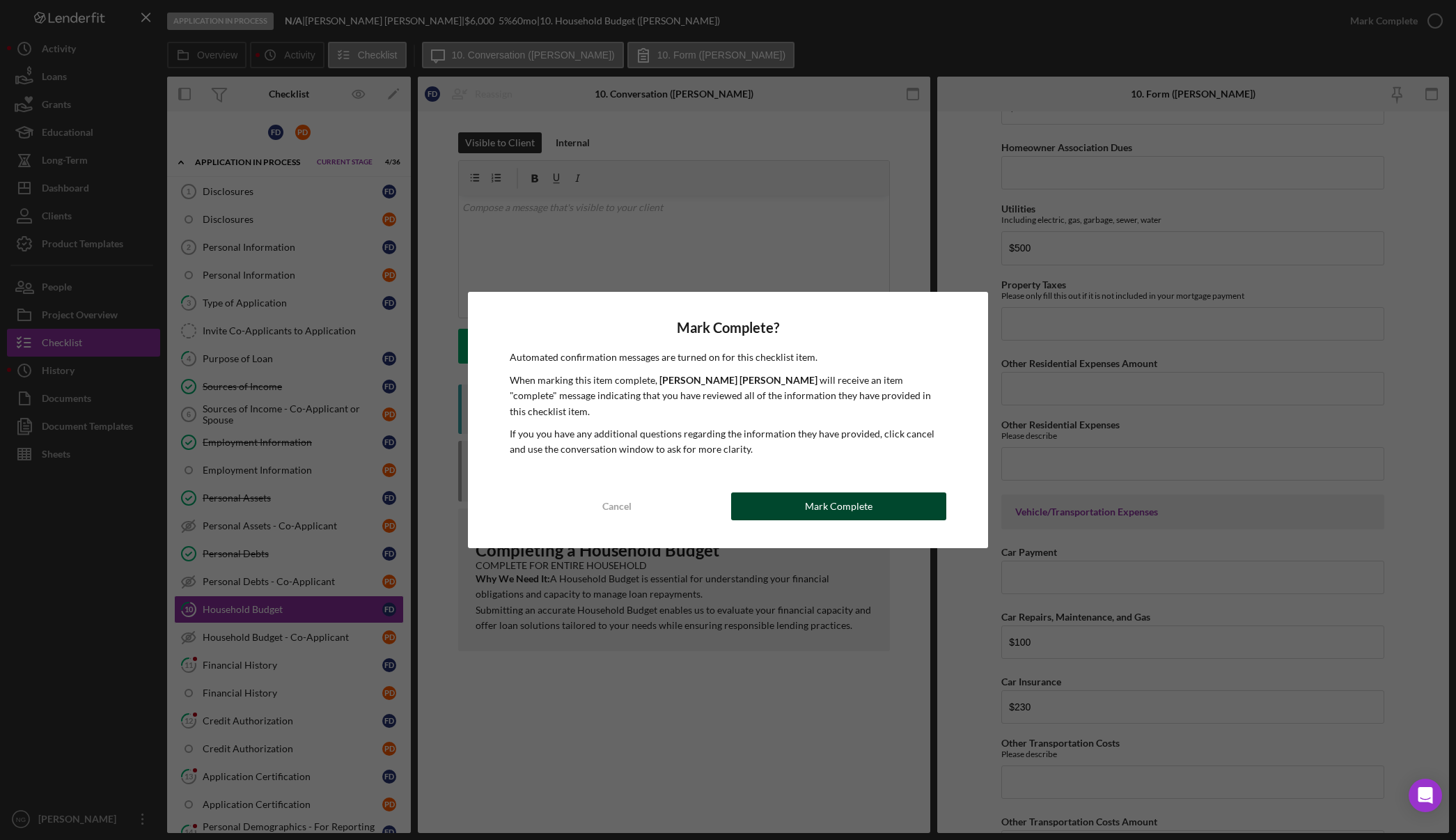
click at [890, 499] on button "Mark Complete" at bounding box center [839, 506] width 216 height 28
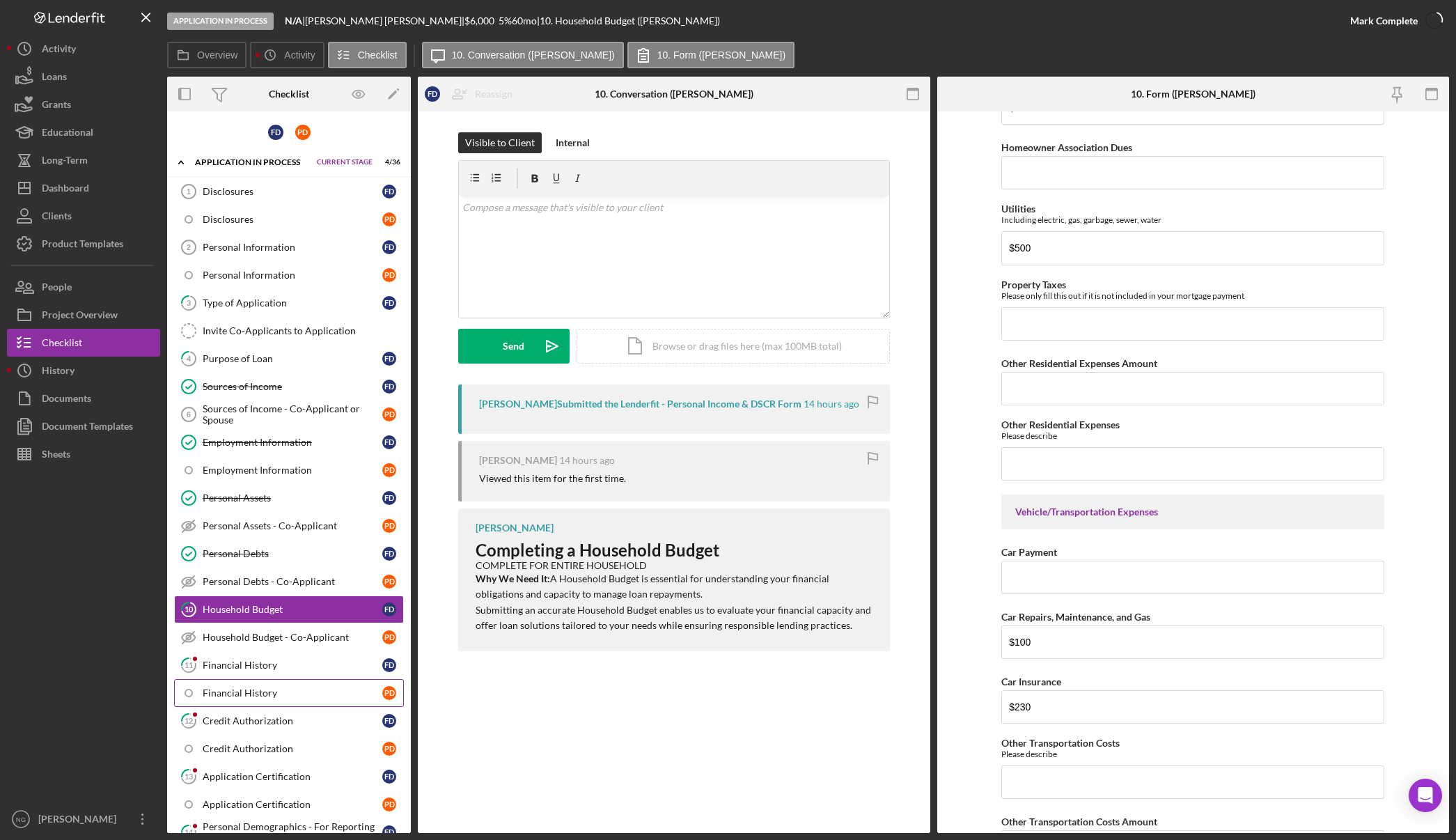
scroll to position [404, 0]
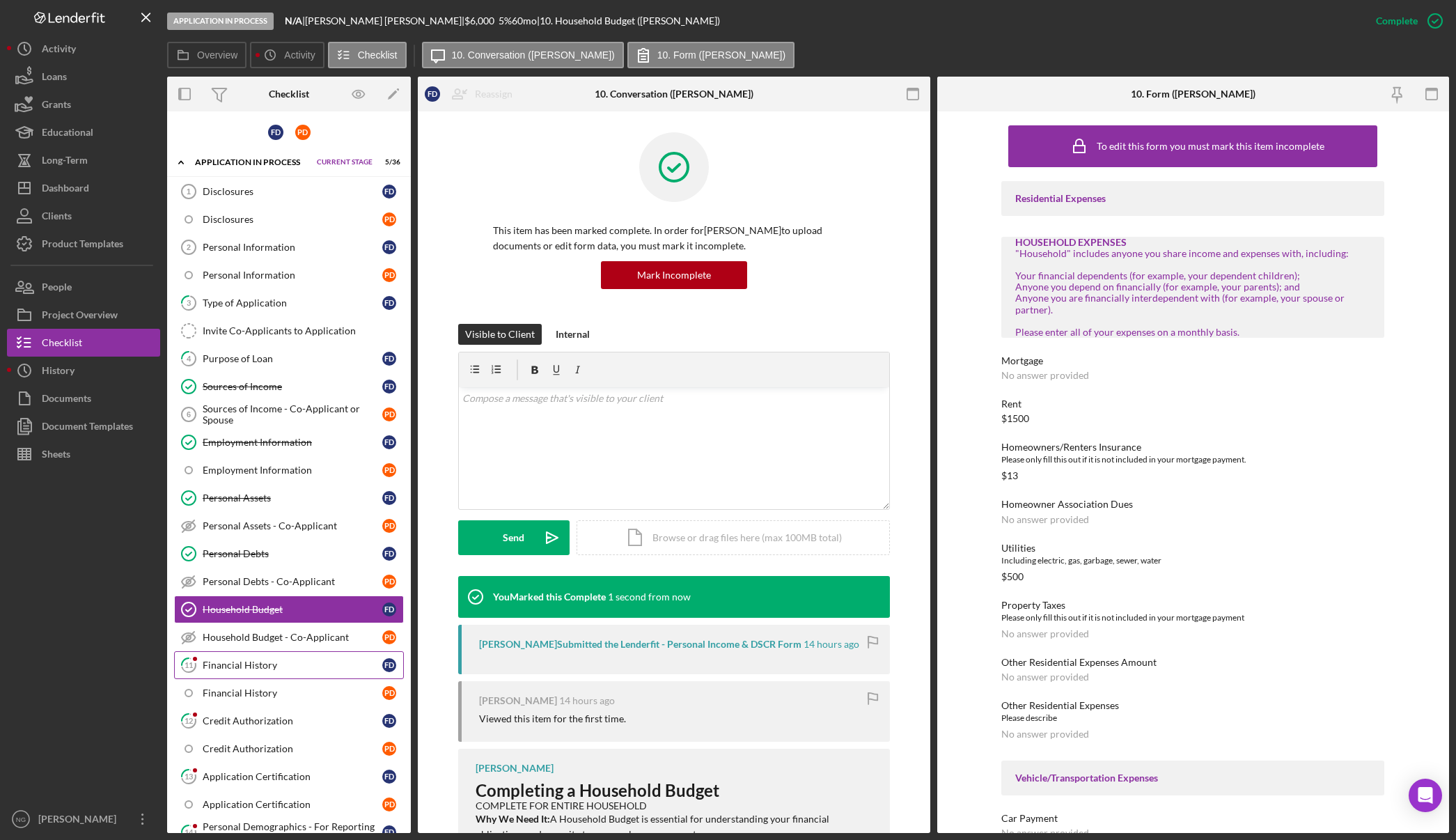
click at [330, 673] on link "11 Financial History F D" at bounding box center [289, 665] width 230 height 28
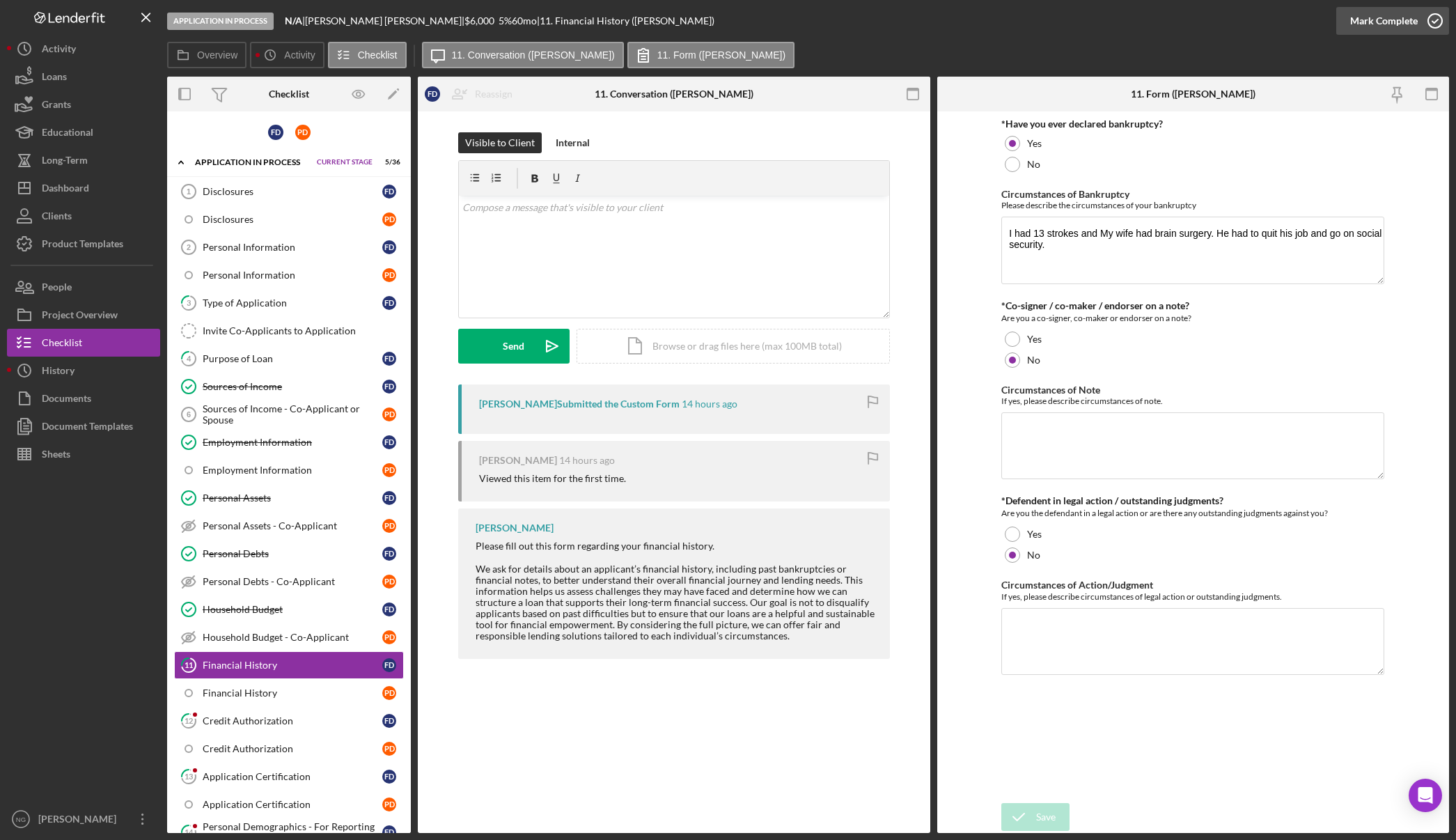
click at [1436, 26] on icon "button" at bounding box center [1434, 21] width 35 height 35
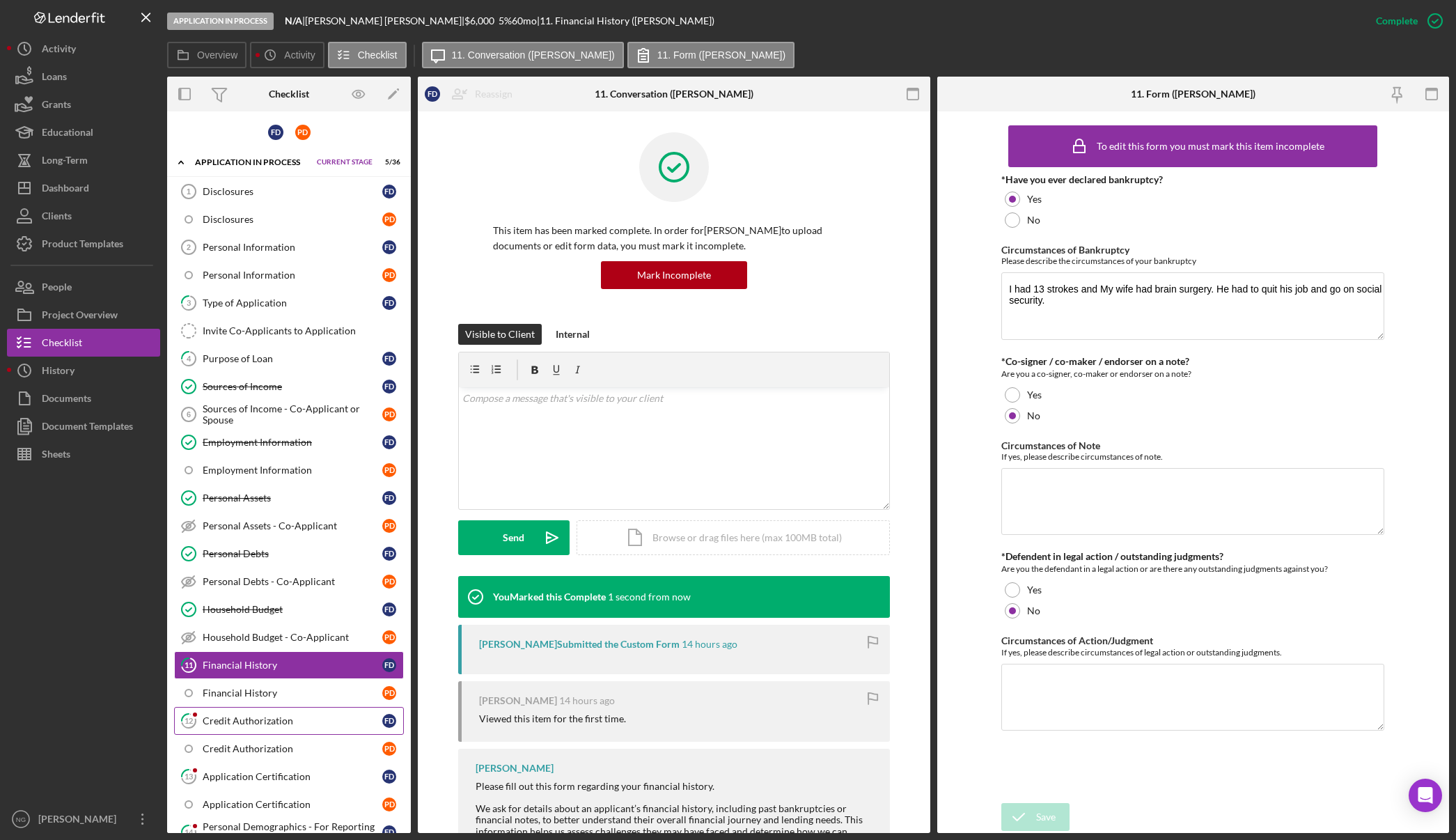
click at [297, 722] on div "Credit Authorization" at bounding box center [293, 721] width 180 height 11
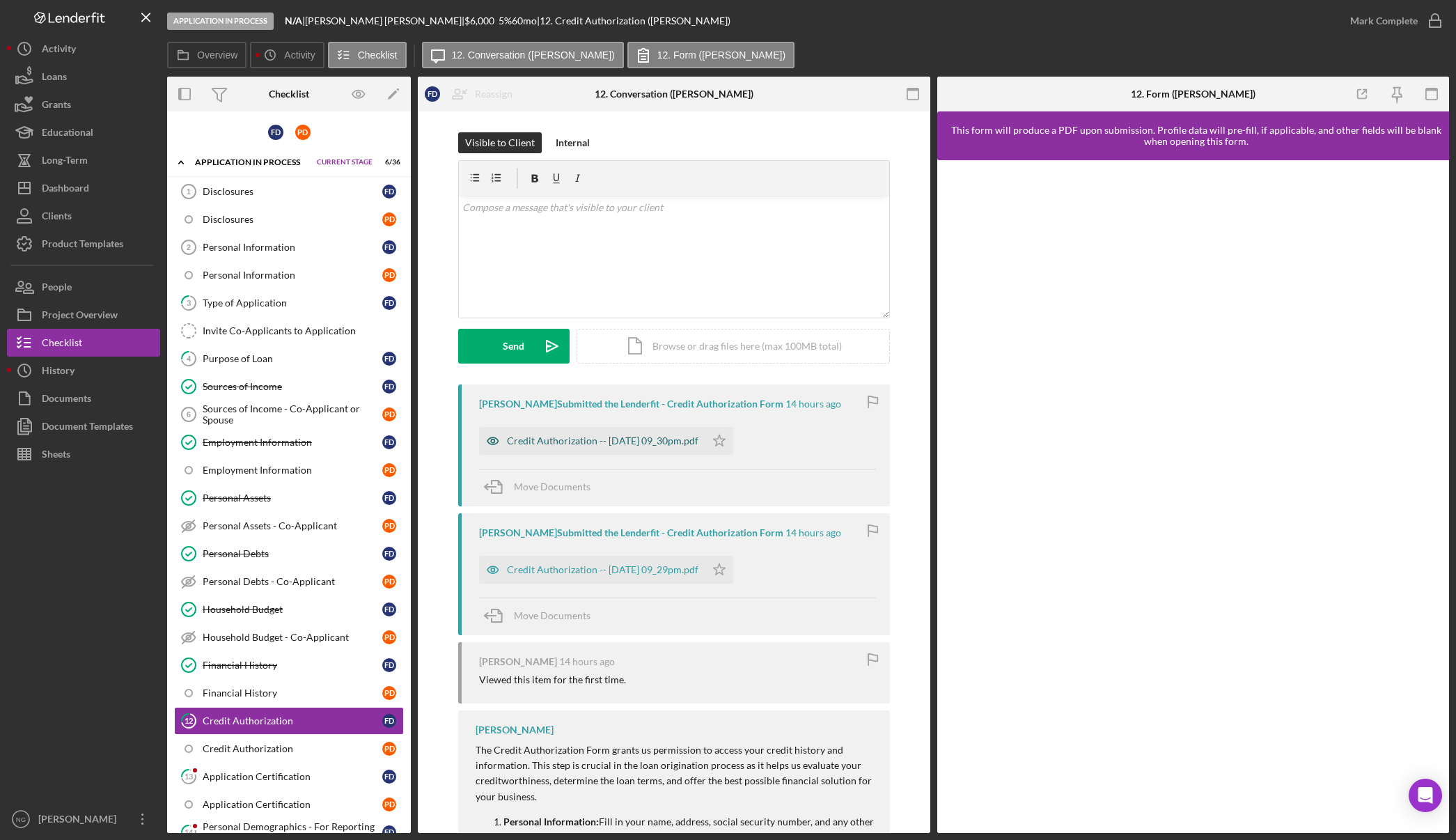
click at [661, 438] on div "Credit Authorization -- 2025-09-11 09_30pm.pdf" at bounding box center [602, 440] width 191 height 11
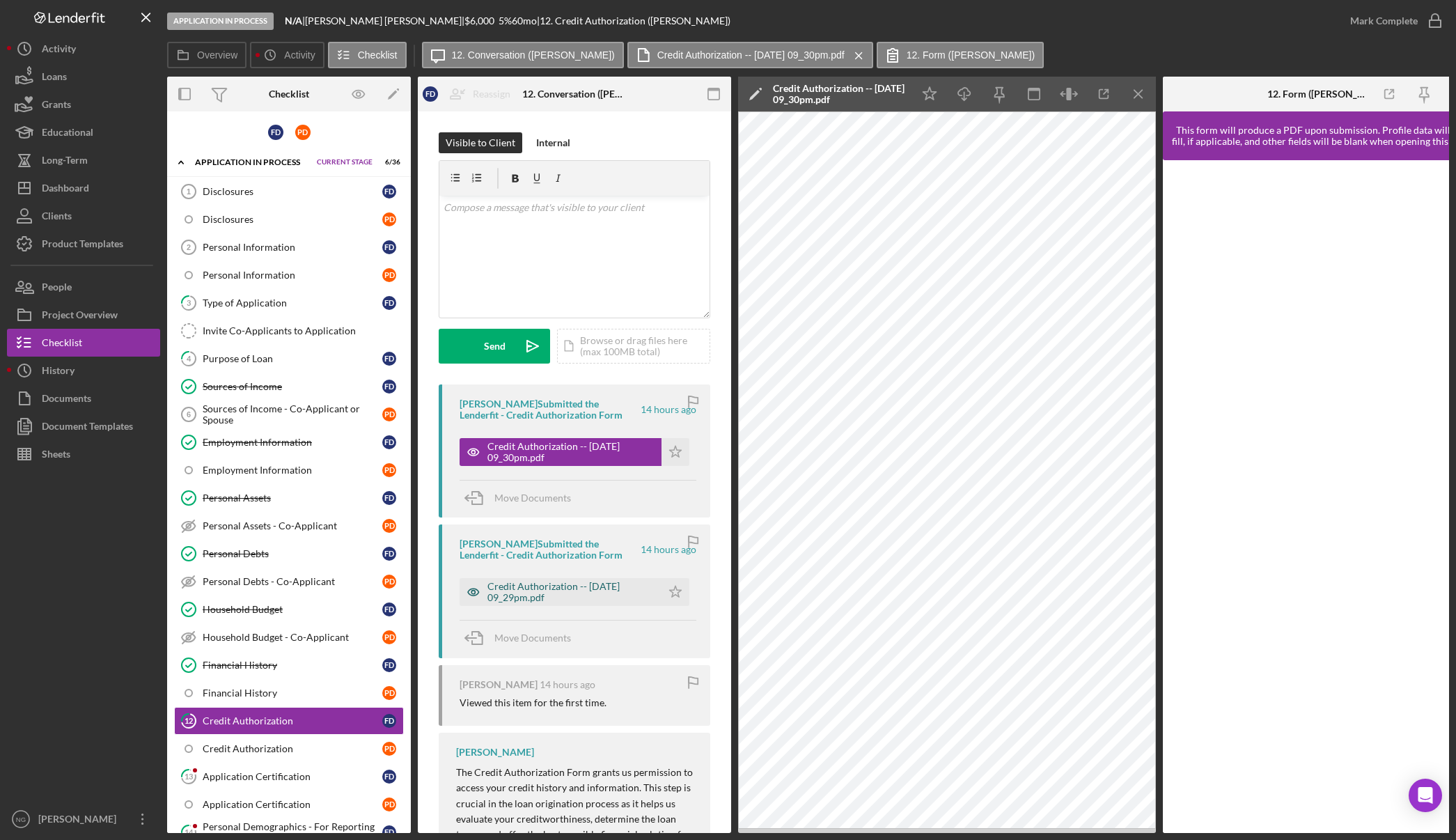
click at [613, 597] on div "Credit Authorization -- 2025-09-11 09_29pm.pdf" at bounding box center [571, 591] width 167 height 22
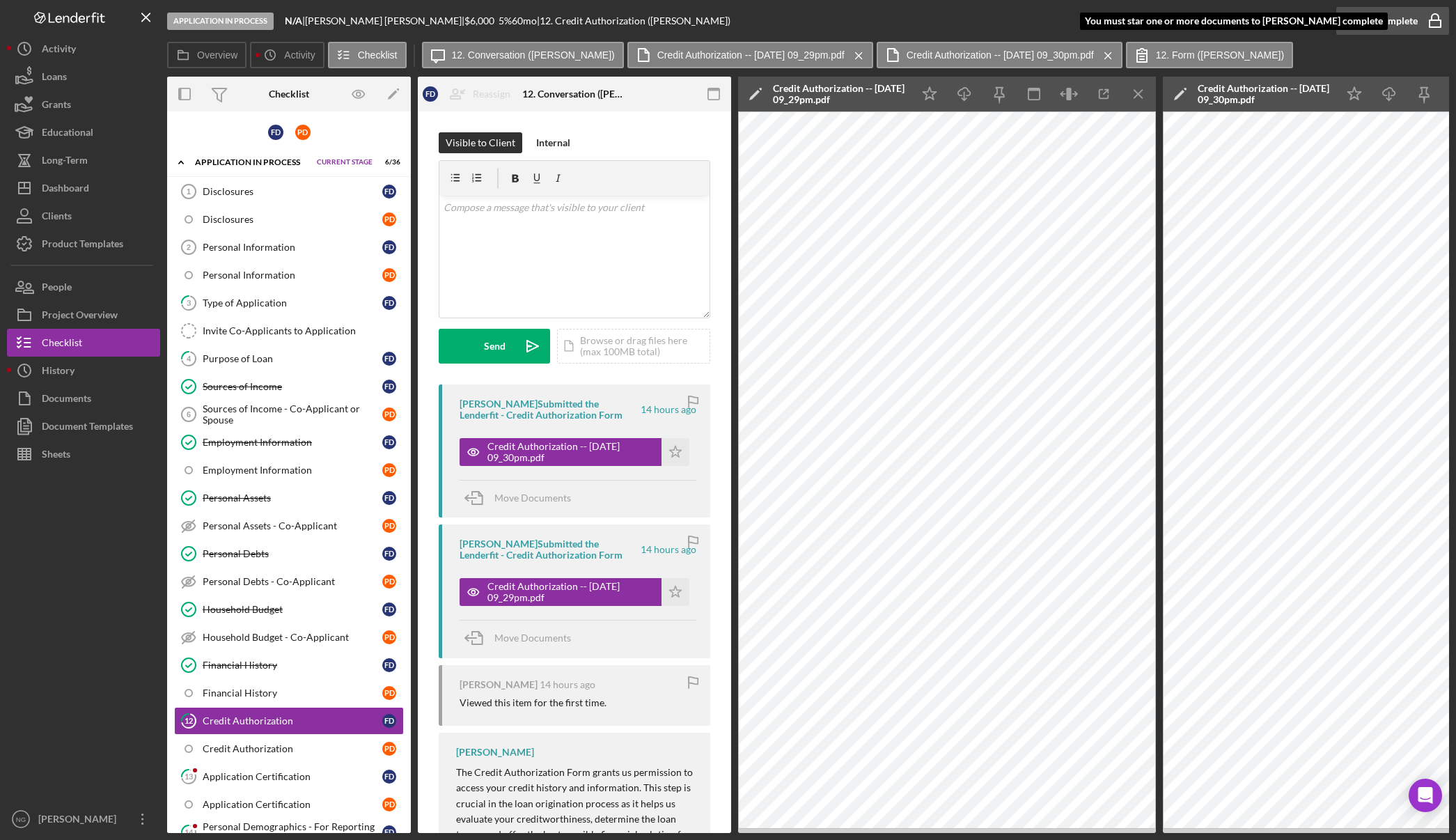
click at [1437, 27] on rect "button" at bounding box center [1434, 23] width 11 height 7
click at [676, 453] on icon "Icon/Star" at bounding box center [675, 452] width 28 height 28
click at [723, 93] on icon "button" at bounding box center [713, 94] width 31 height 31
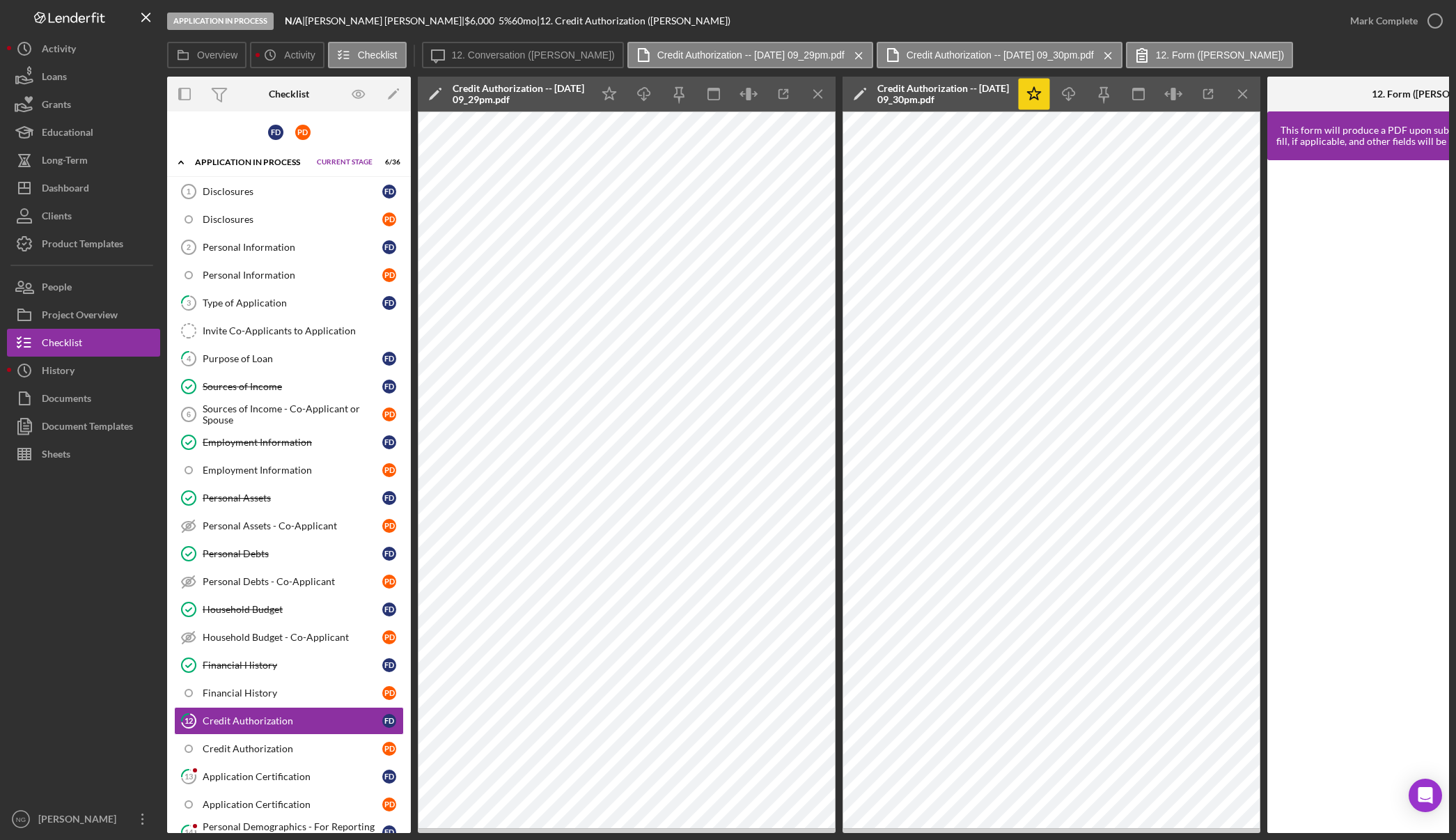
click at [1033, 96] on icon "Icon/Star" at bounding box center [1034, 94] width 31 height 31
click at [457, 53] on label "12. Conversation (Faron D.)" at bounding box center [533, 55] width 163 height 11
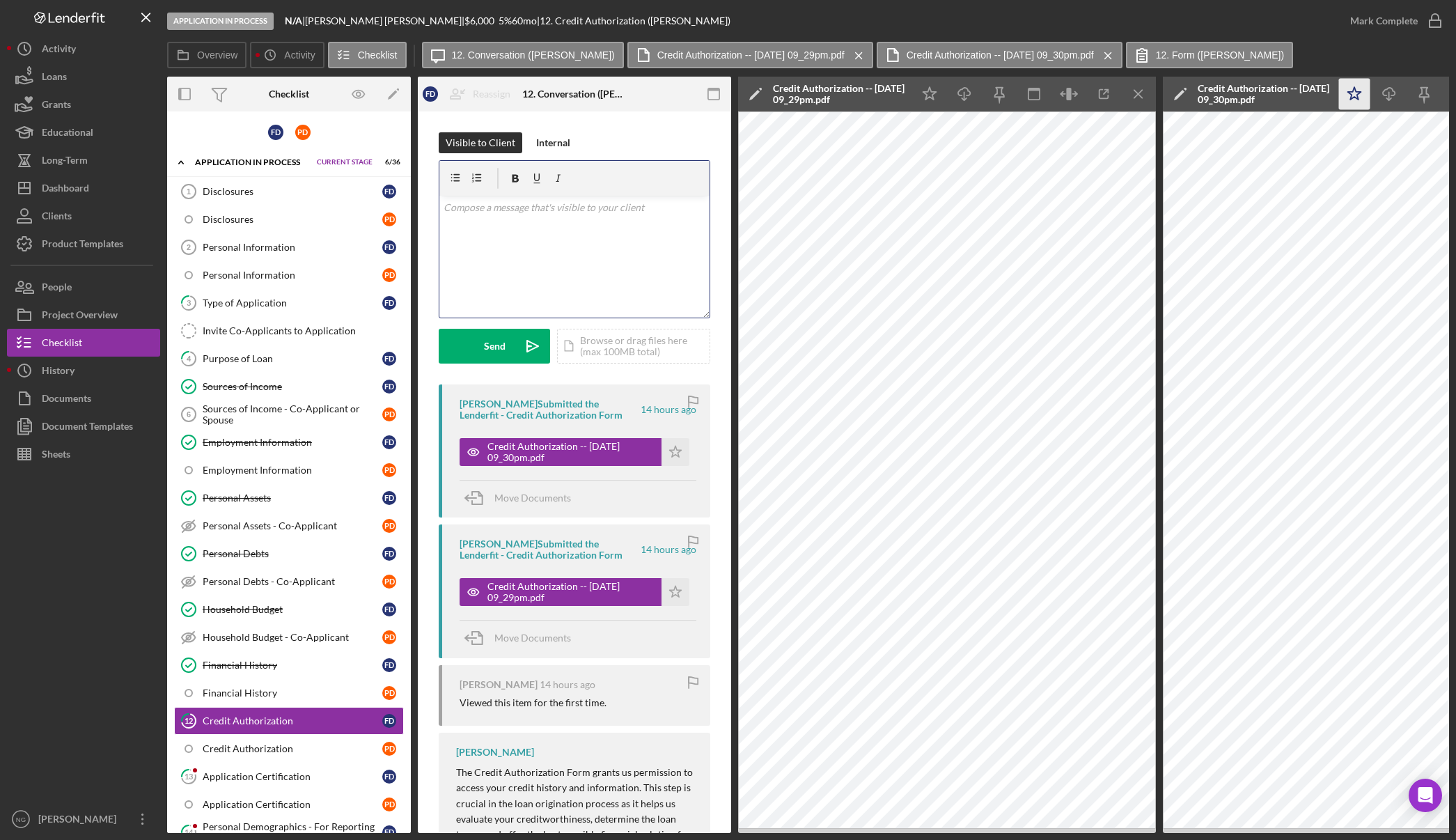
click at [517, 229] on div "v Color teal Color pink Remove color Add row above Add row below Add column bef…" at bounding box center [574, 257] width 270 height 122
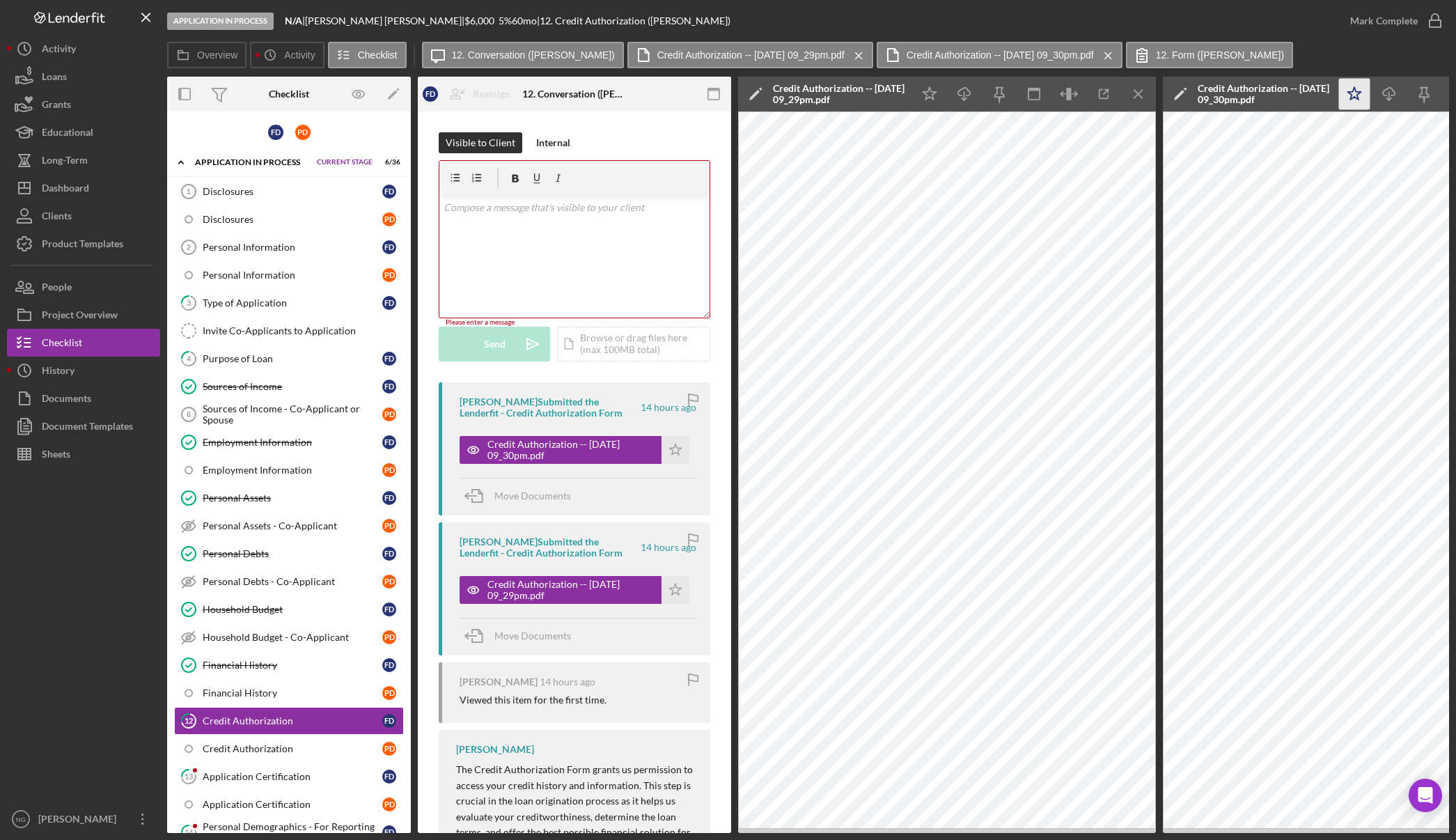
scroll to position [0, 64]
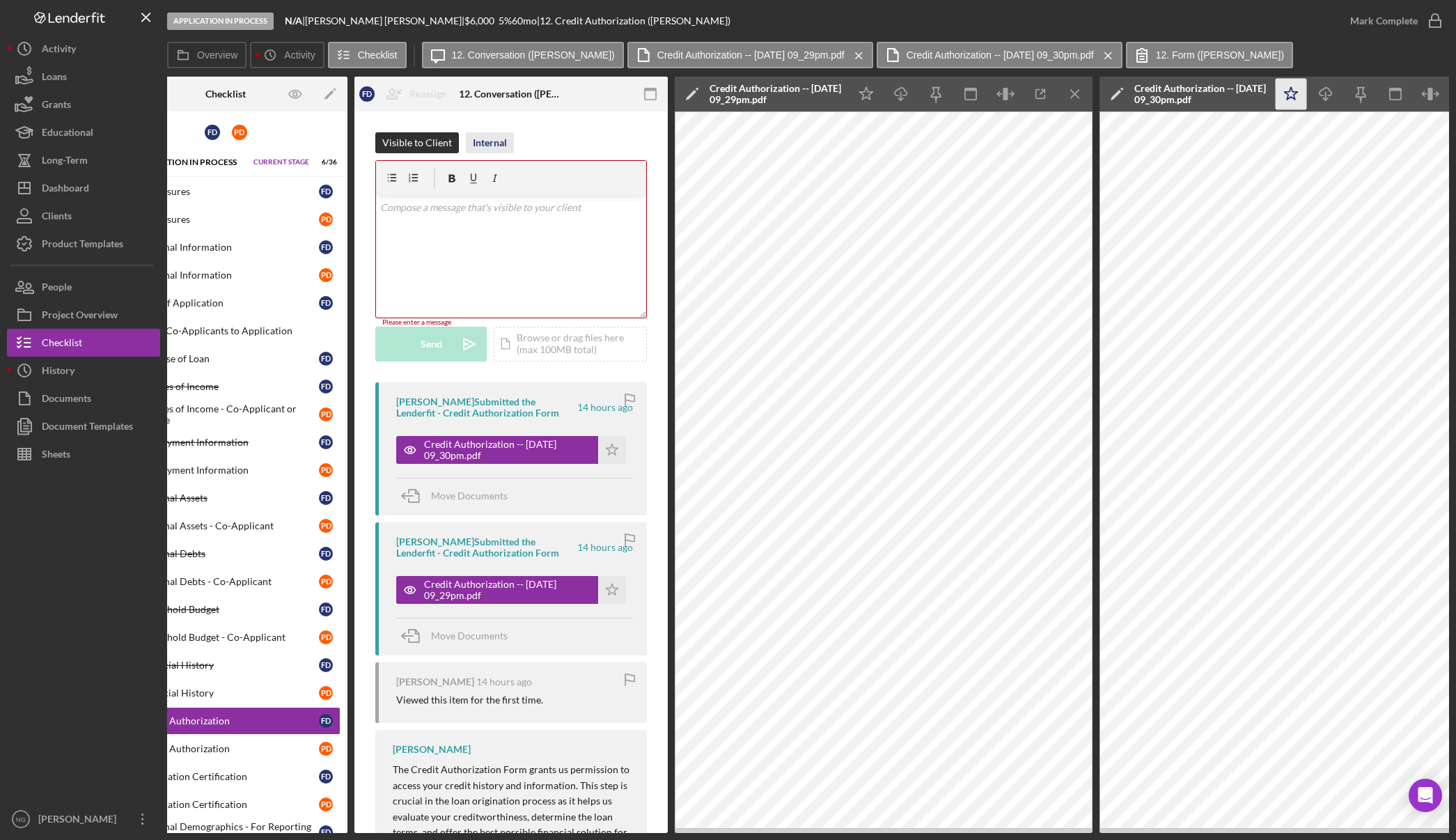
click at [496, 149] on div "Internal" at bounding box center [490, 142] width 34 height 21
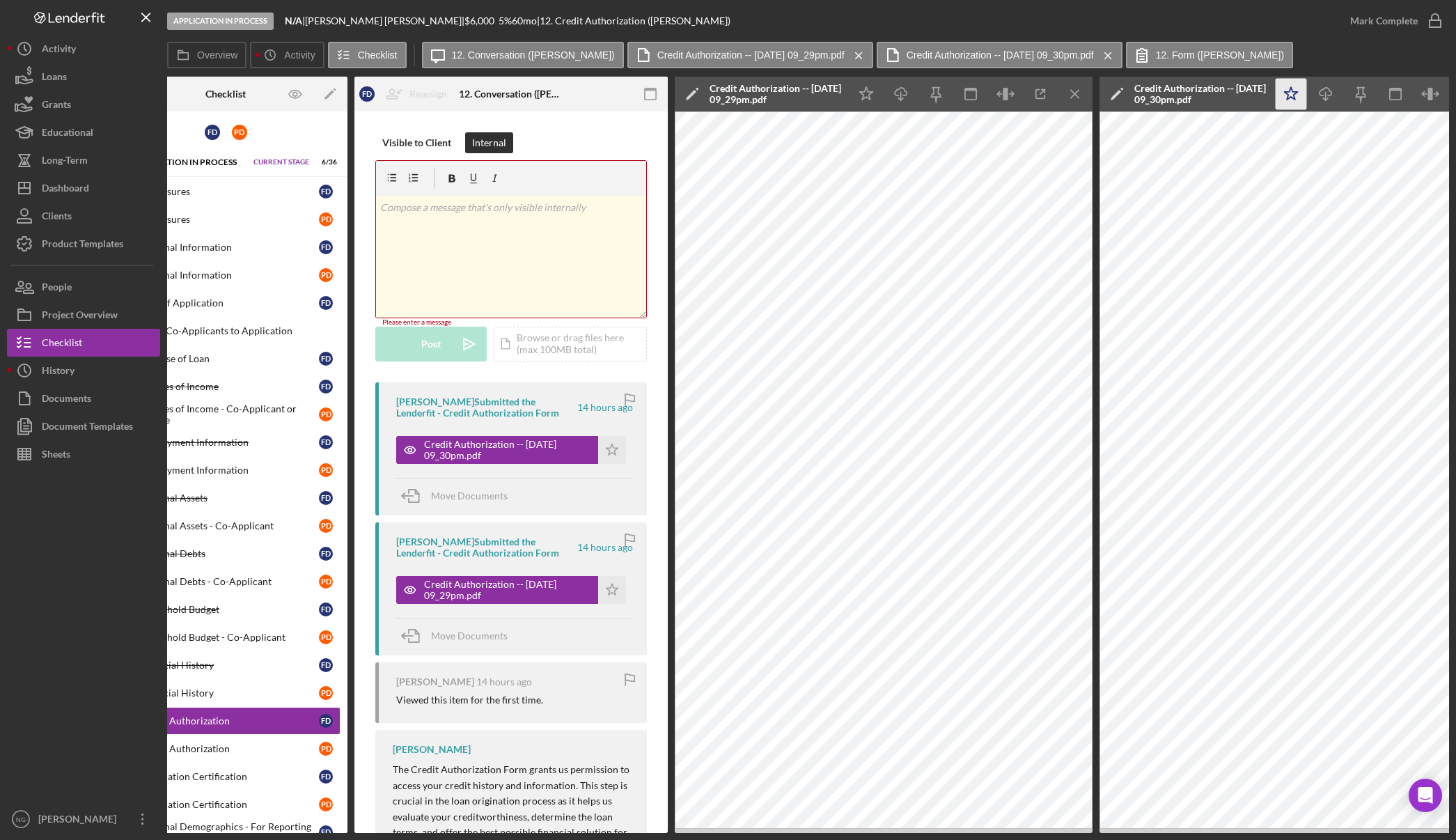
click at [468, 234] on div "v Color teal Color pink Remove color Add row above Add row below Add column bef…" at bounding box center [511, 257] width 270 height 122
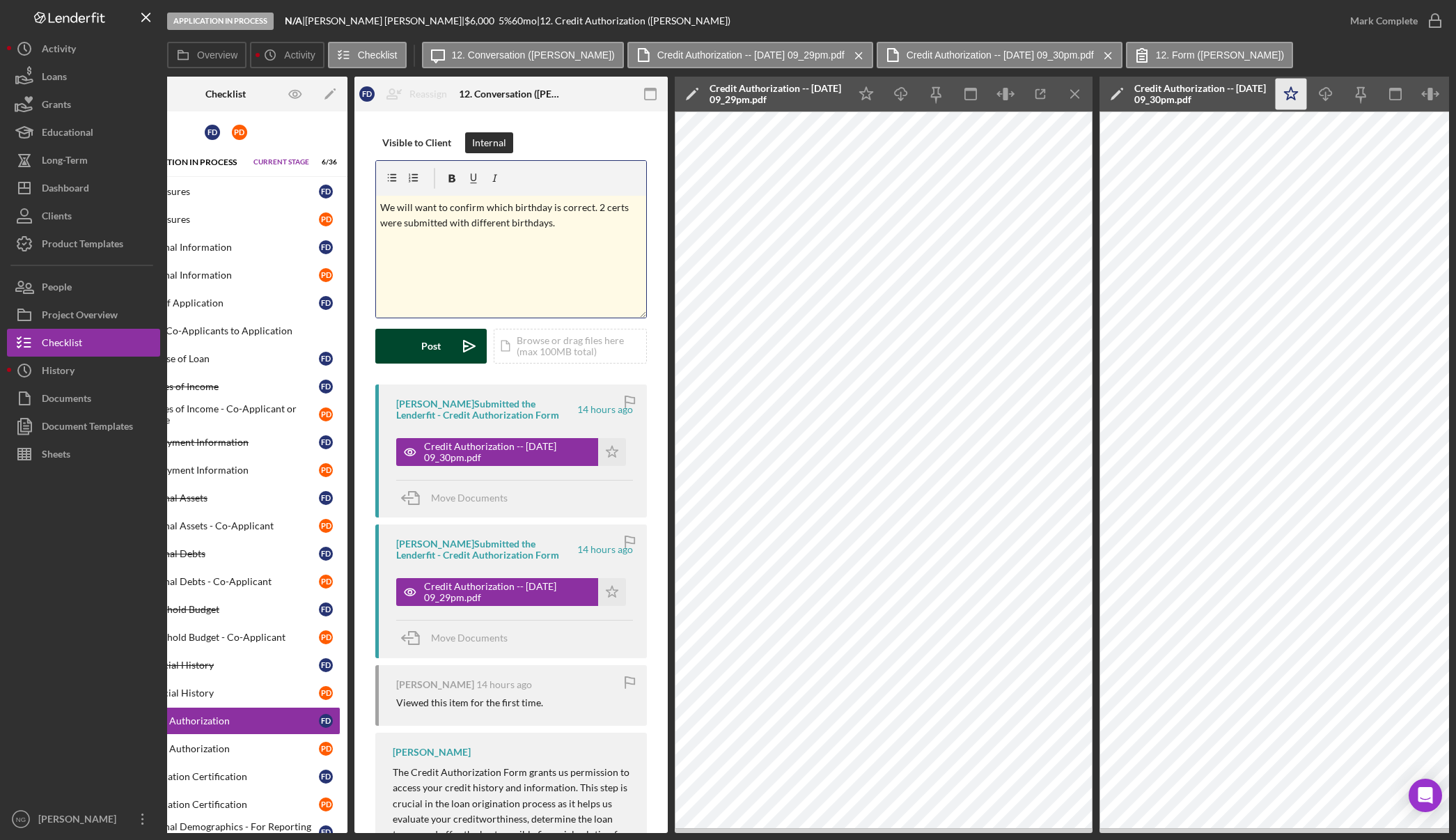
click at [448, 342] on button "Post Icon/icon-invite-send" at bounding box center [431, 346] width 111 height 35
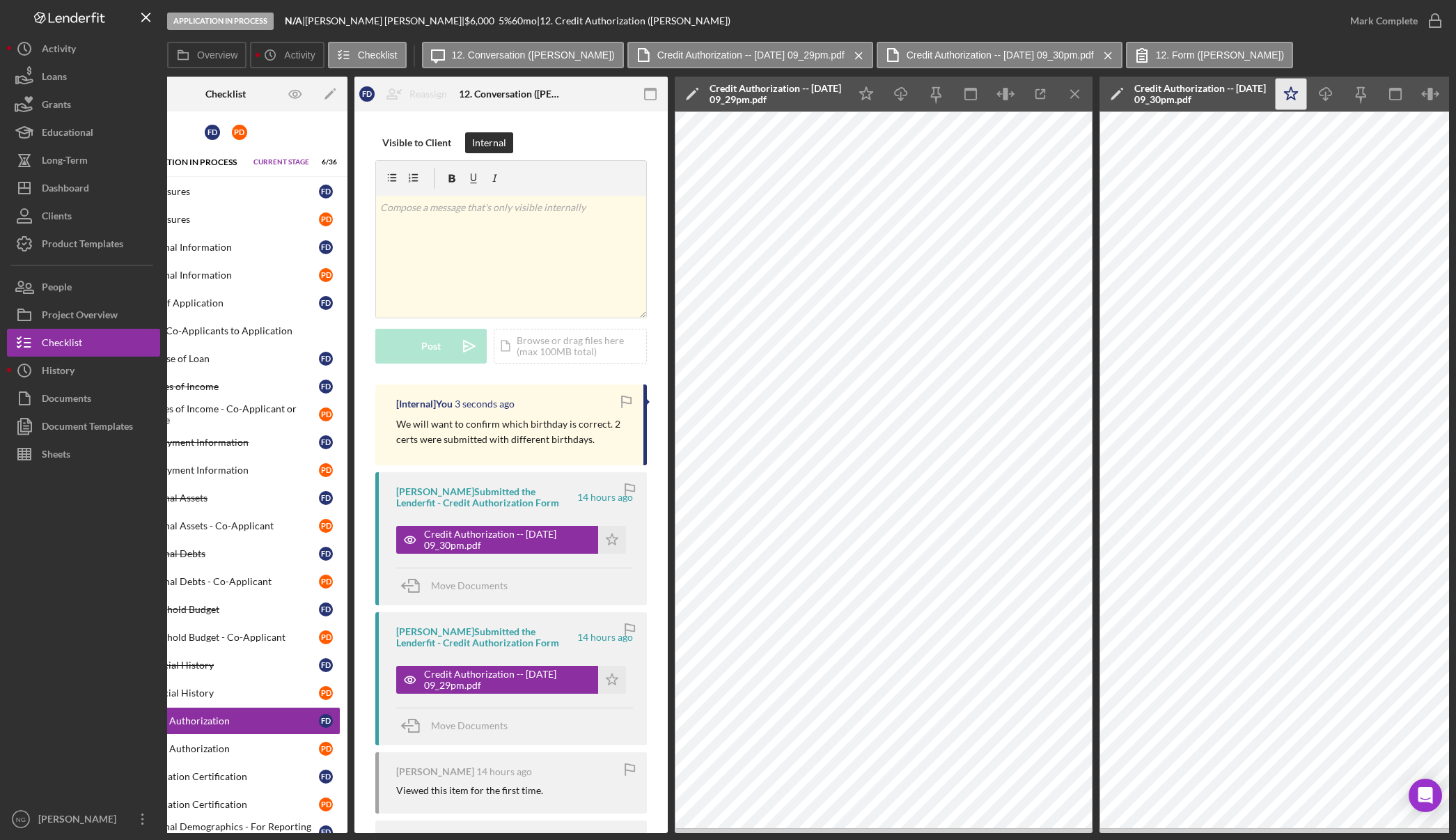
scroll to position [0, 0]
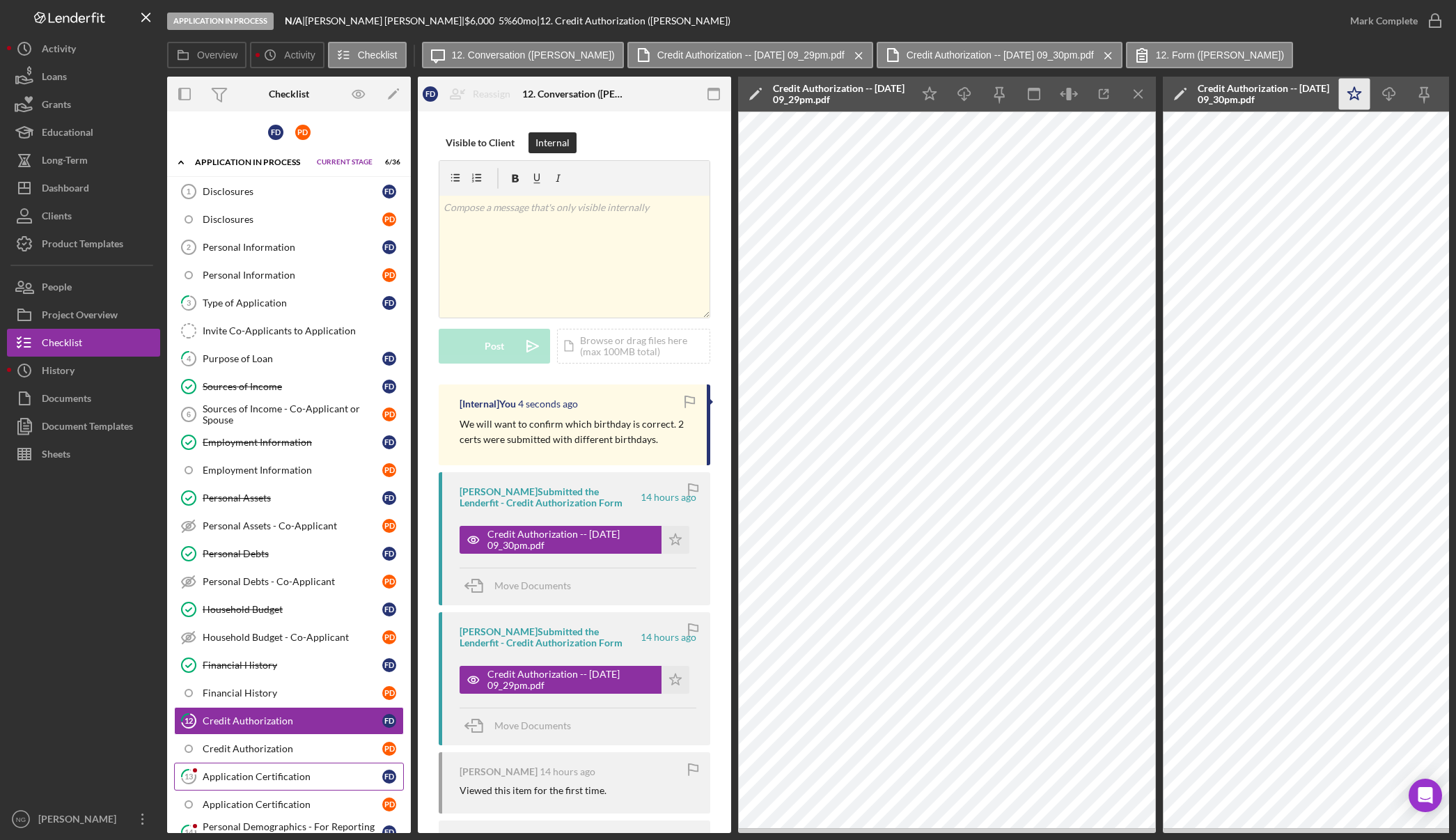
click at [281, 774] on div "Application Certification" at bounding box center [293, 776] width 180 height 11
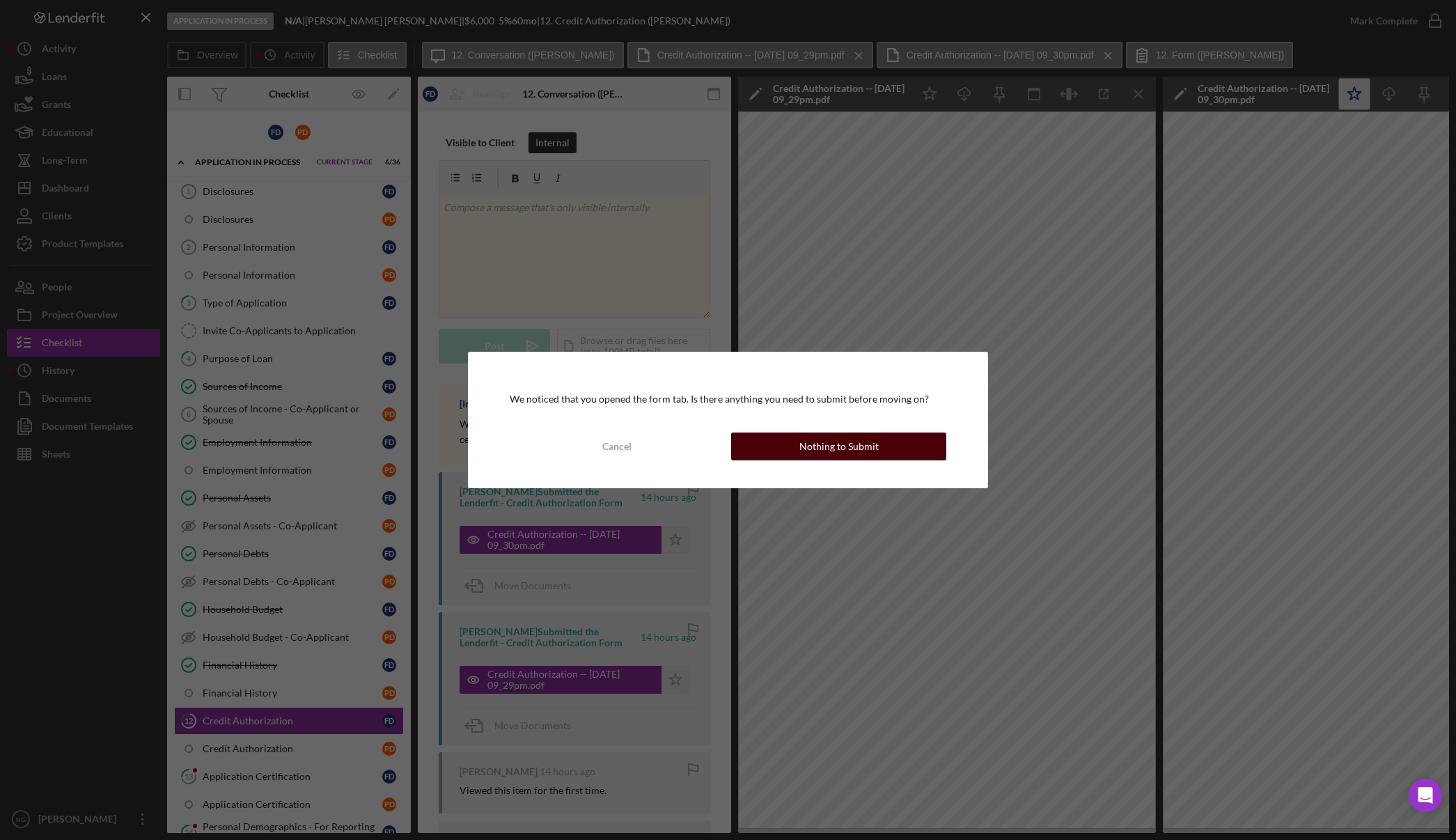
click at [839, 444] on div "Nothing to Submit" at bounding box center [839, 446] width 79 height 28
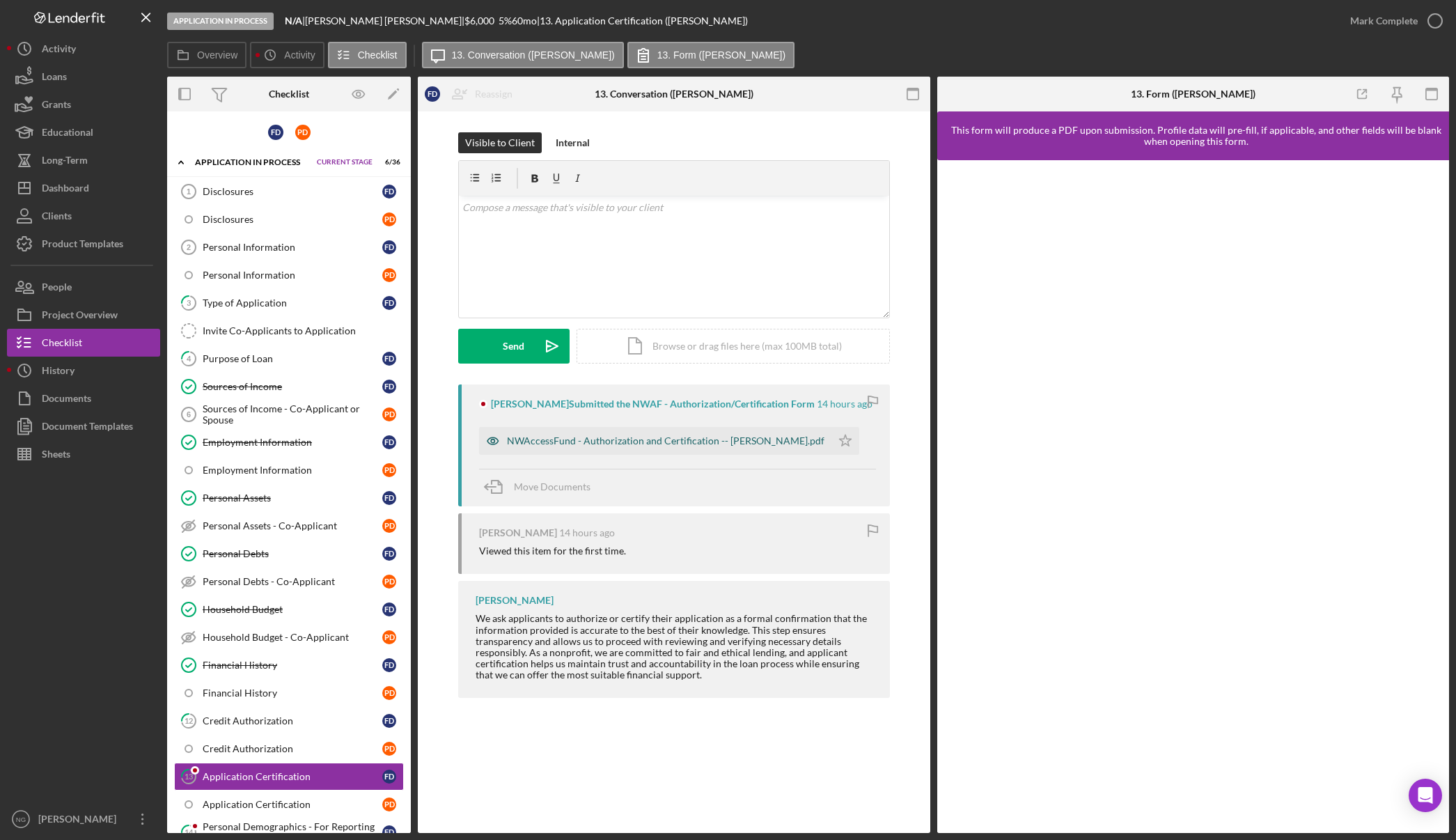
click at [720, 434] on div "NWAccessFund - Authorization and Certification -- Faron DeGraw.pdf" at bounding box center [655, 440] width 352 height 28
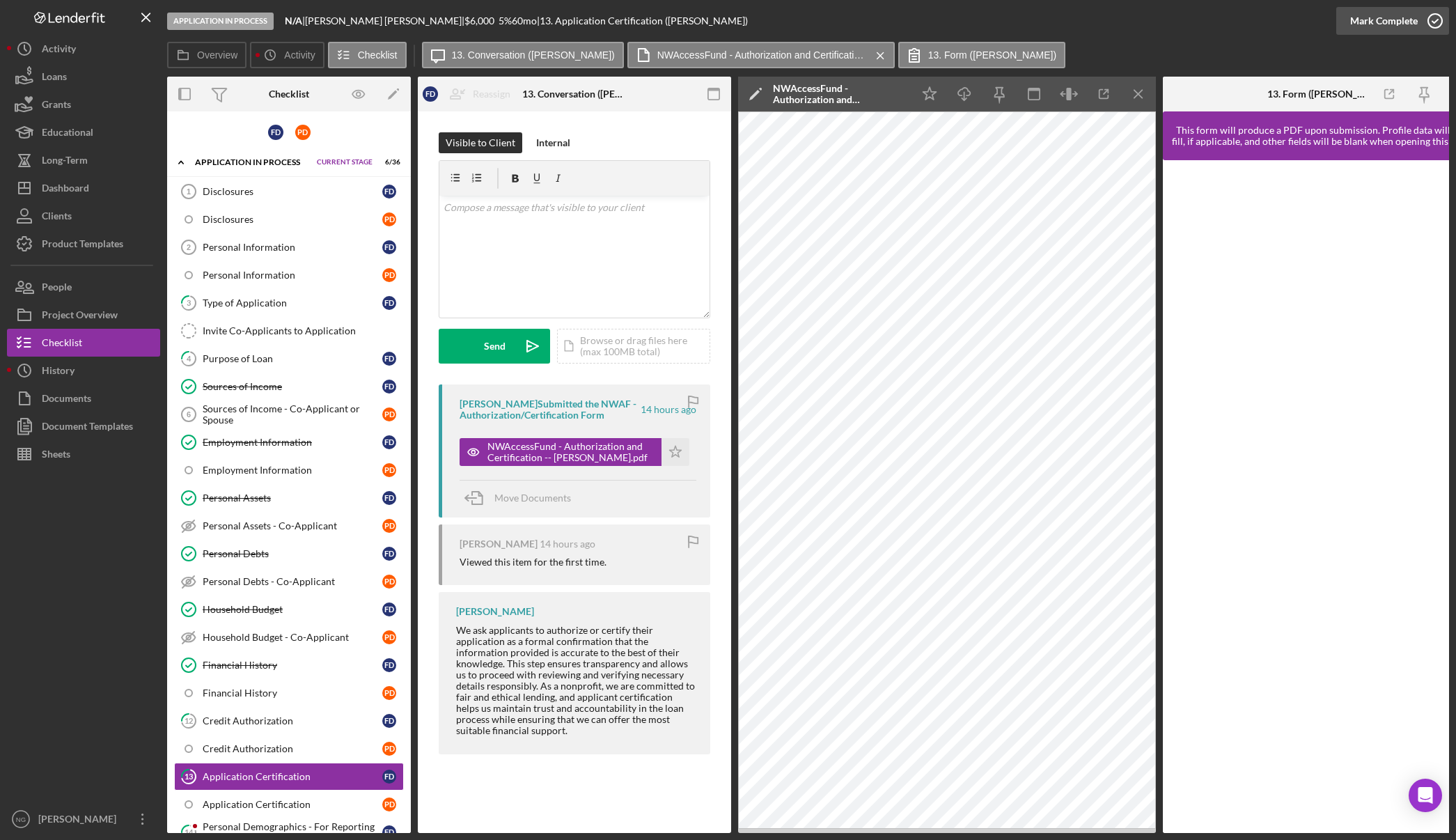
click at [1392, 20] on div "Mark Complete" at bounding box center [1383, 21] width 67 height 28
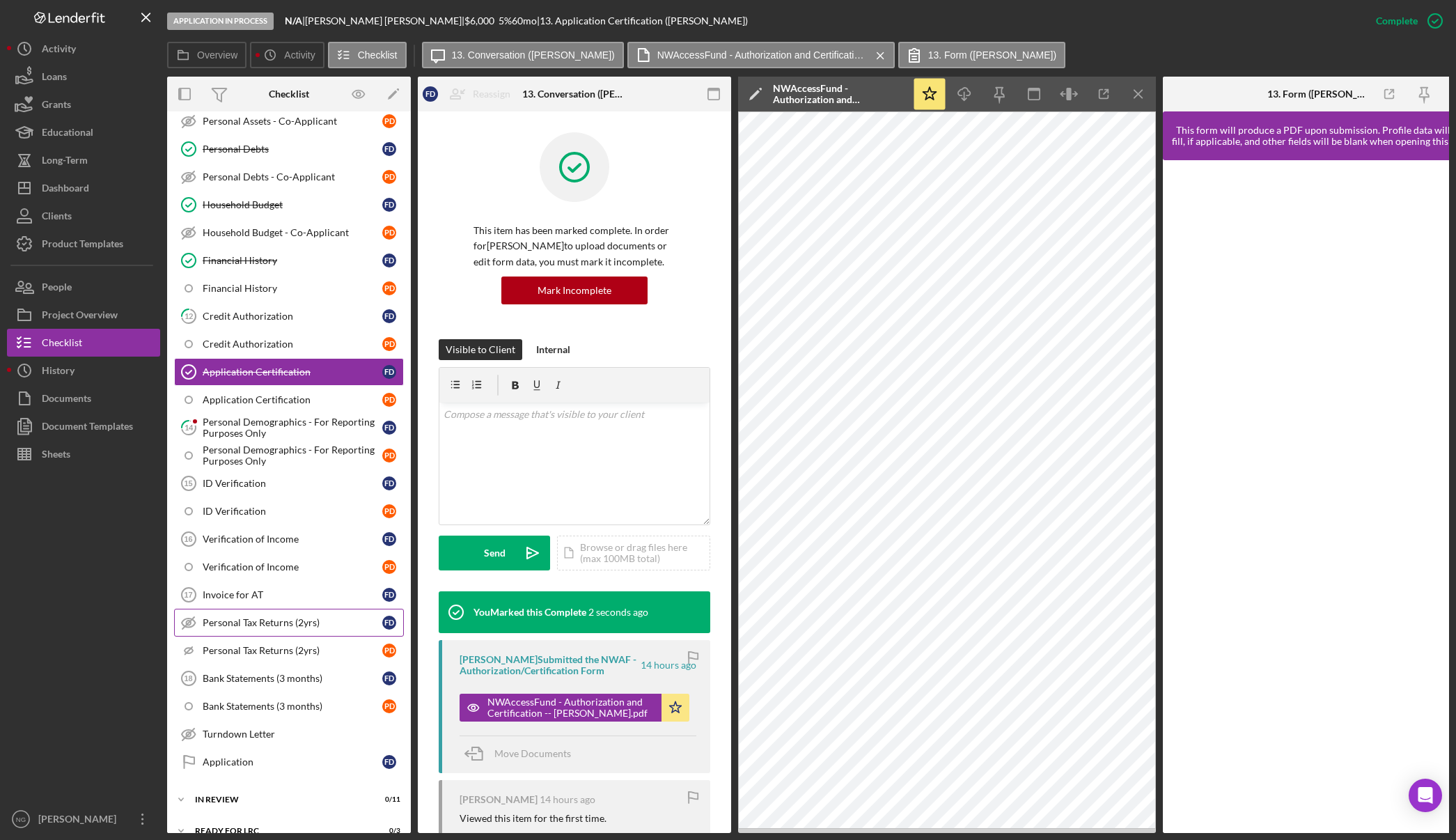
scroll to position [418, 0]
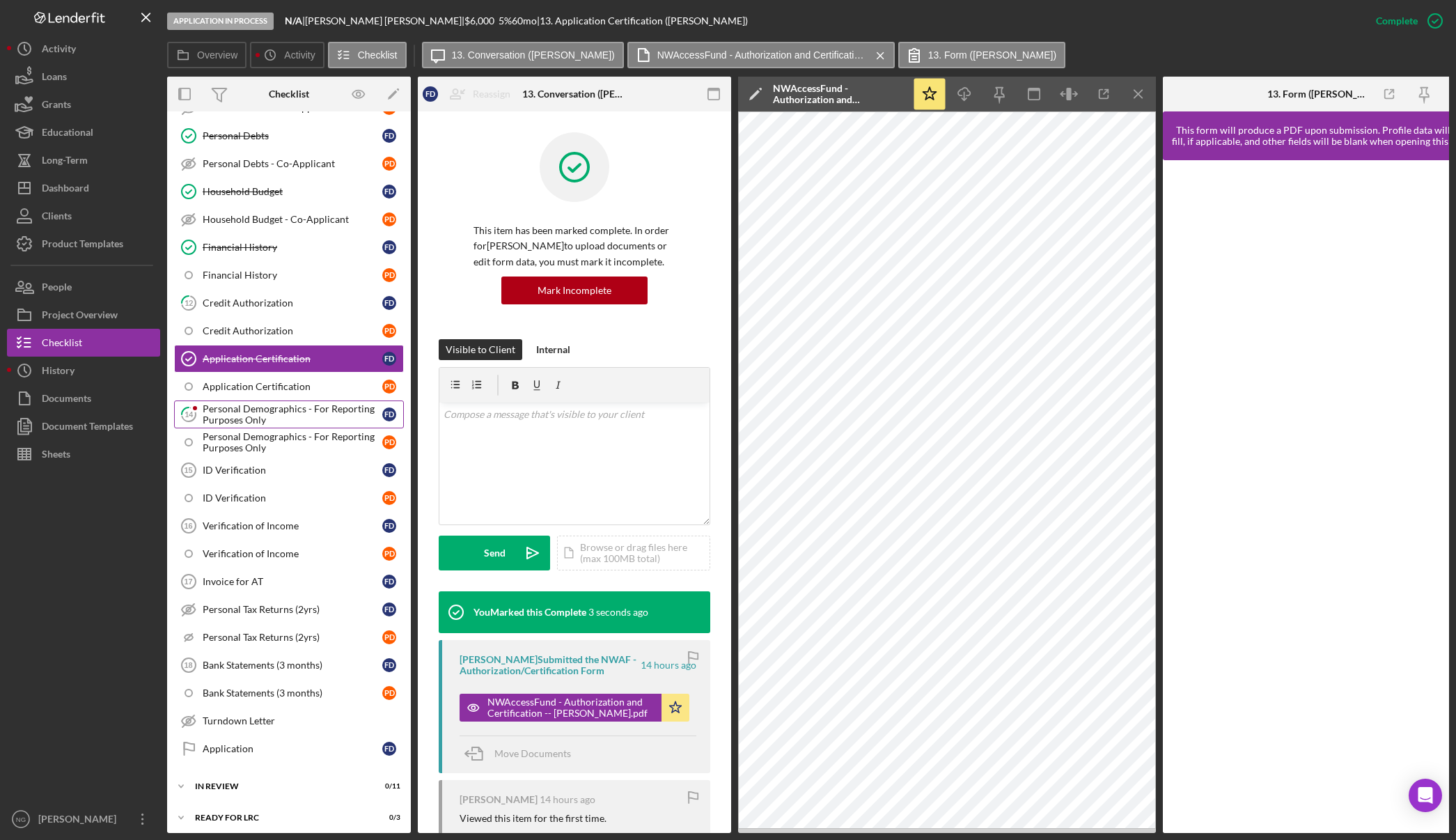
click at [329, 420] on div "Personal Demographics - For Reporting Purposes Only" at bounding box center [293, 414] width 180 height 22
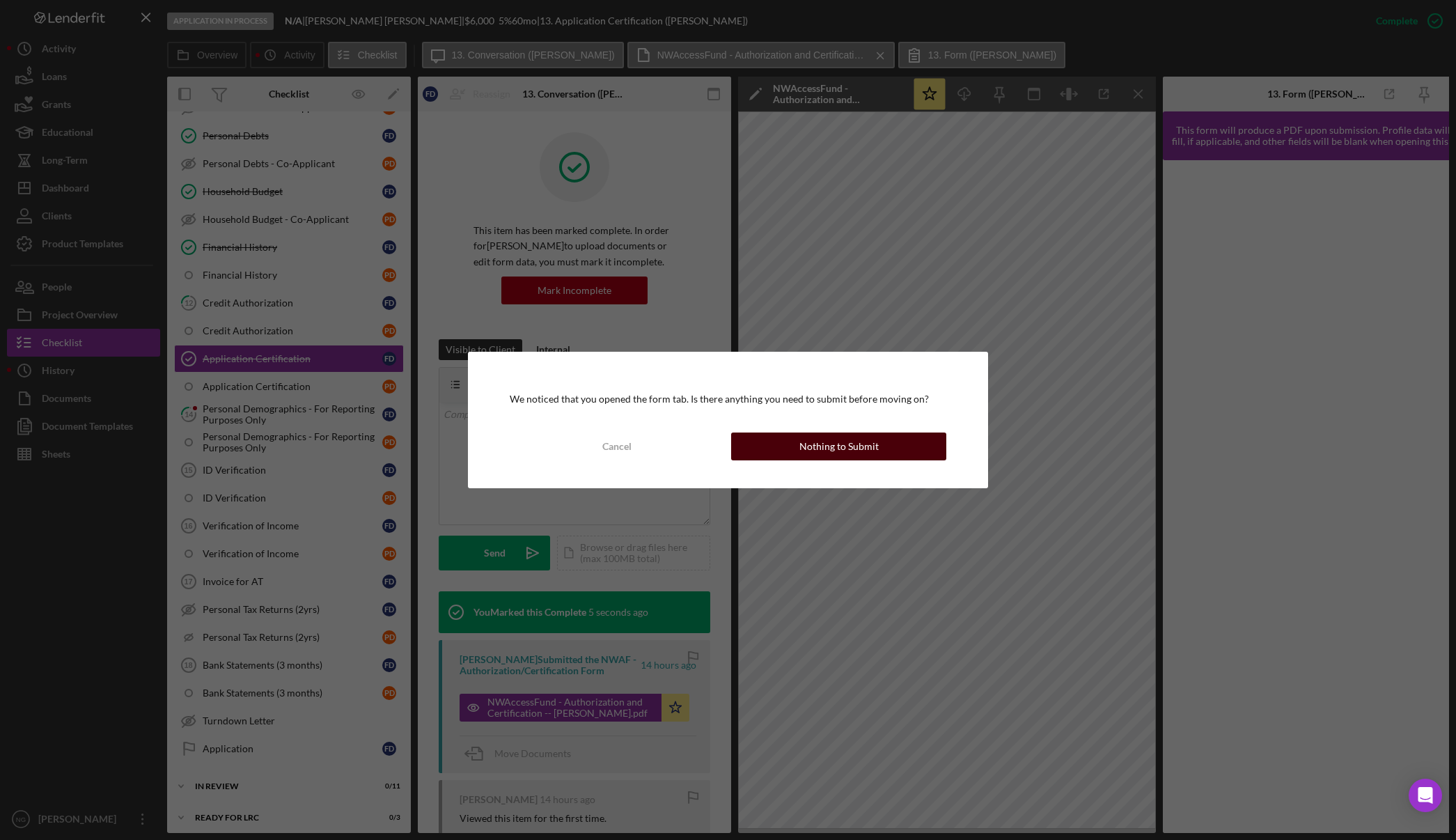
click at [796, 443] on button "Nothing to Submit" at bounding box center [839, 446] width 216 height 28
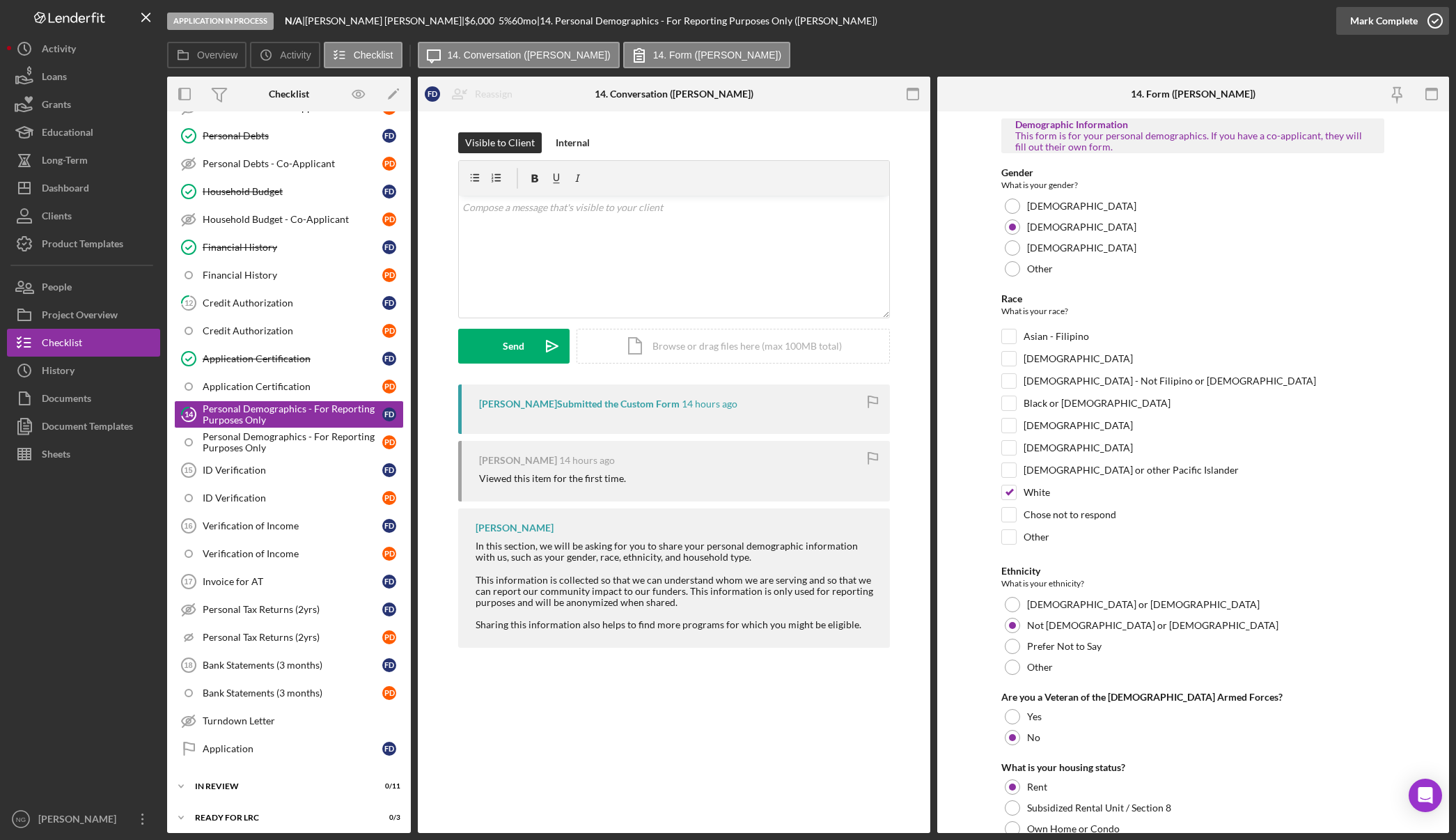
click at [1444, 21] on icon "button" at bounding box center [1434, 21] width 35 height 35
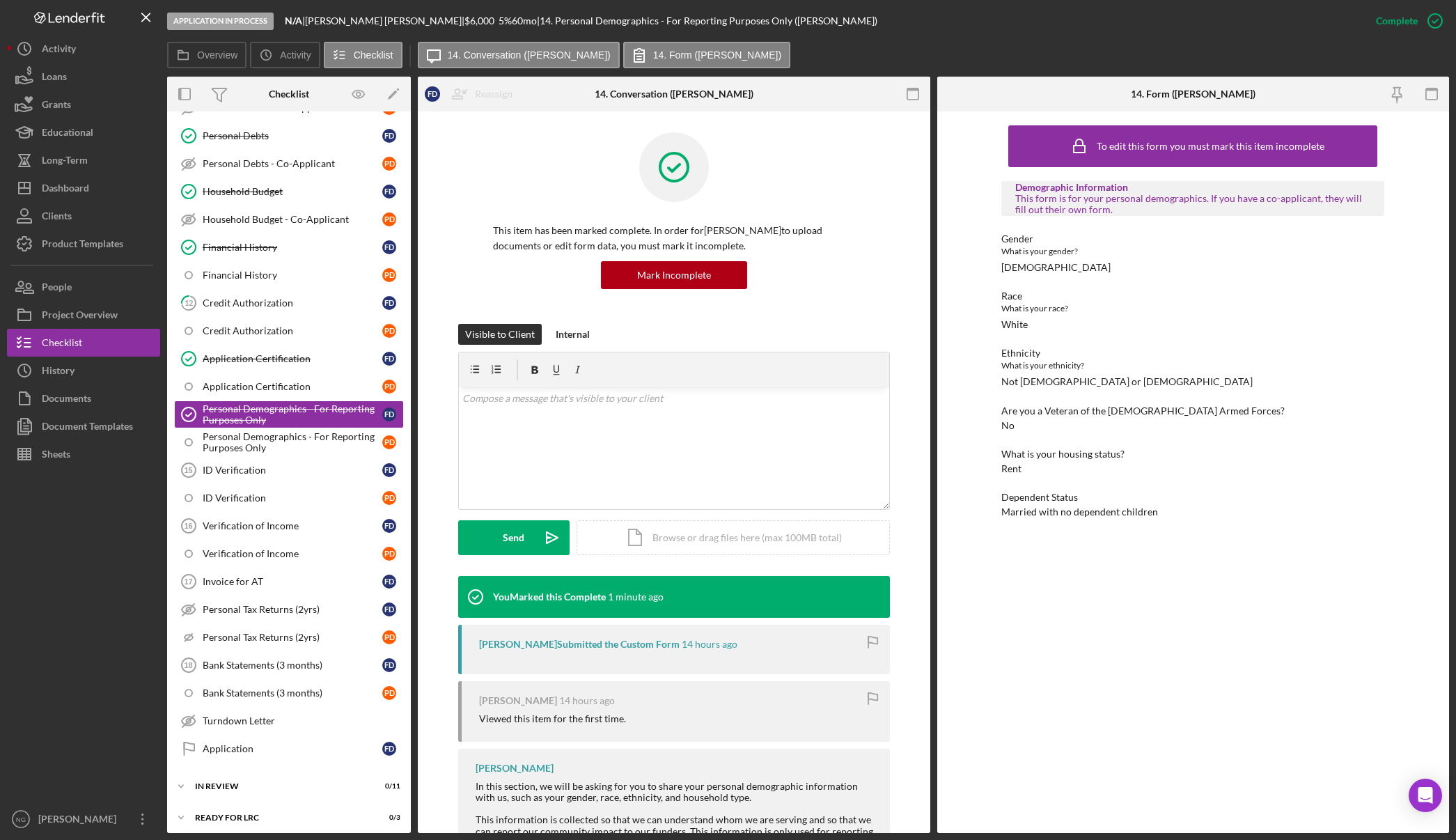
click at [101, 646] on div at bounding box center [84, 636] width 154 height 337
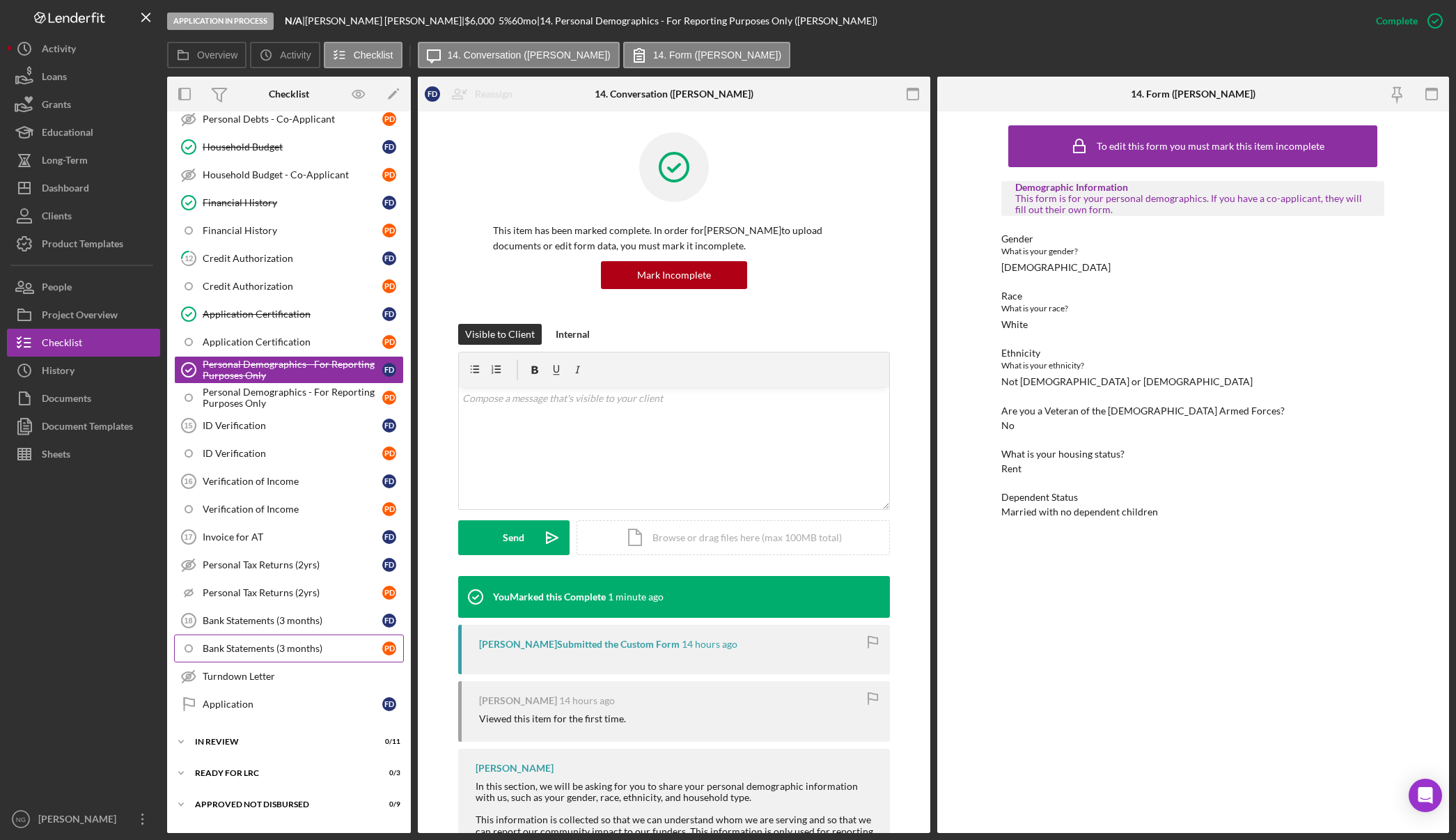
scroll to position [487, 0]
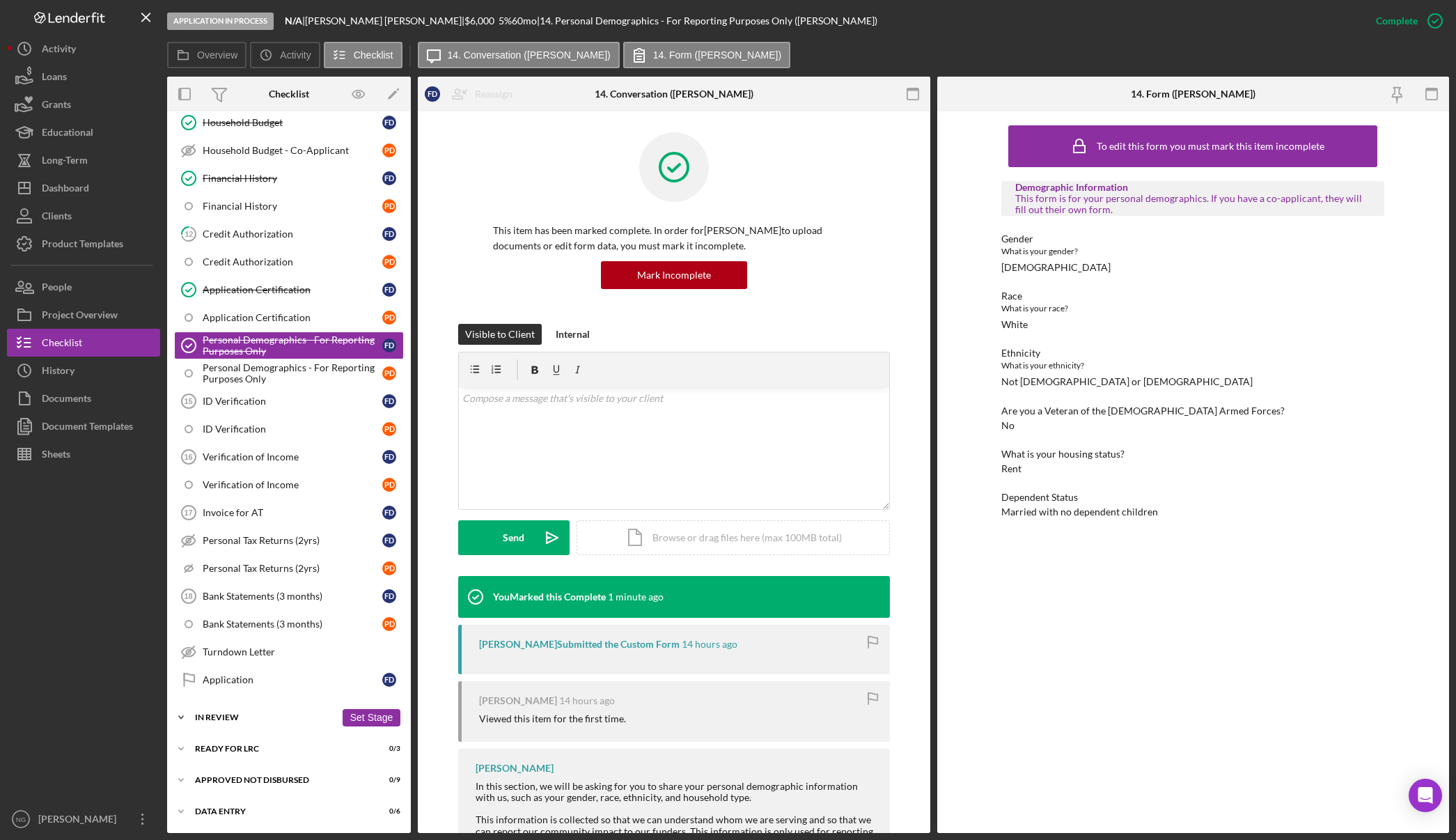
click at [256, 721] on div "In Review" at bounding box center [265, 717] width 141 height 8
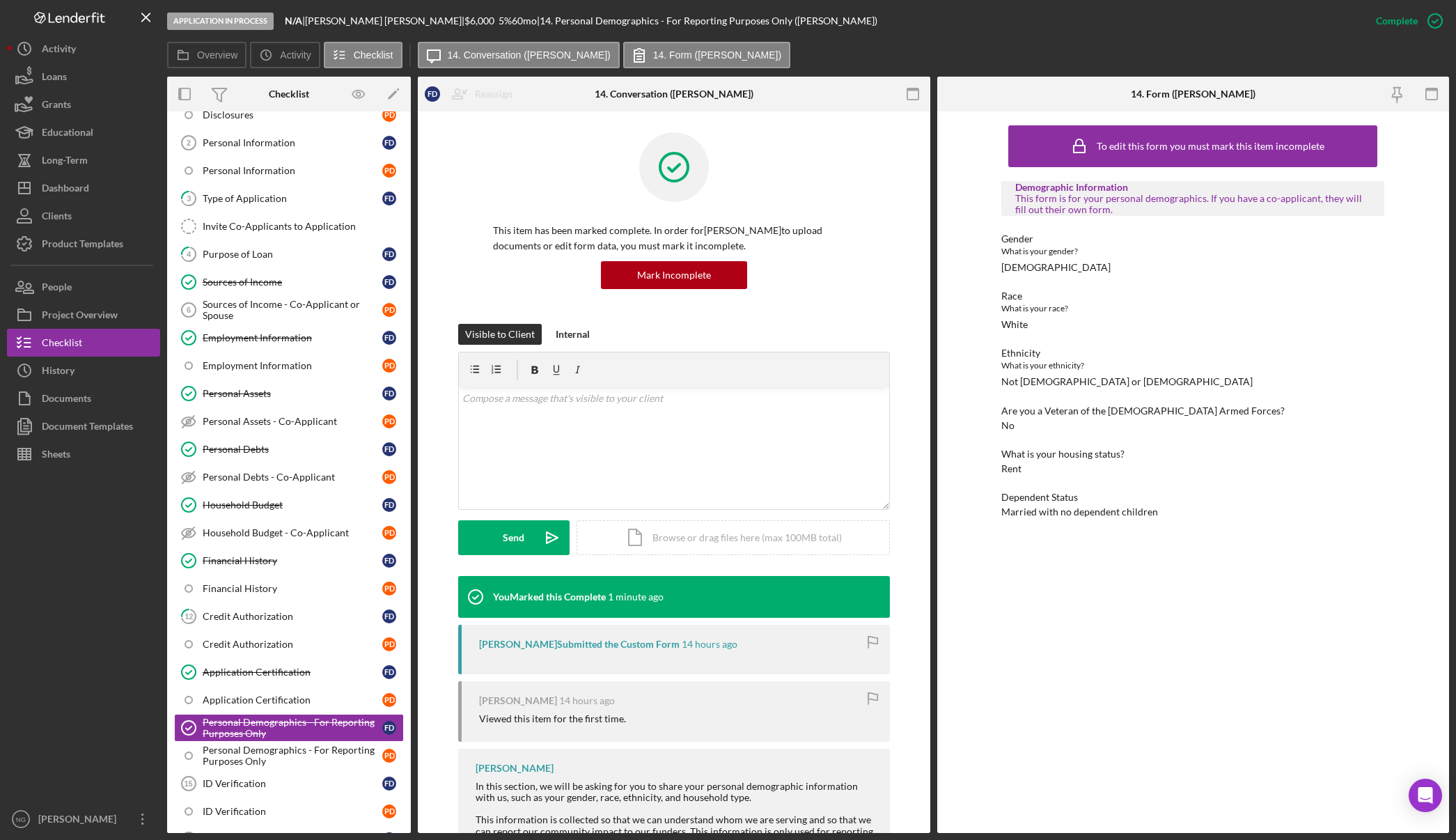
scroll to position [0, 0]
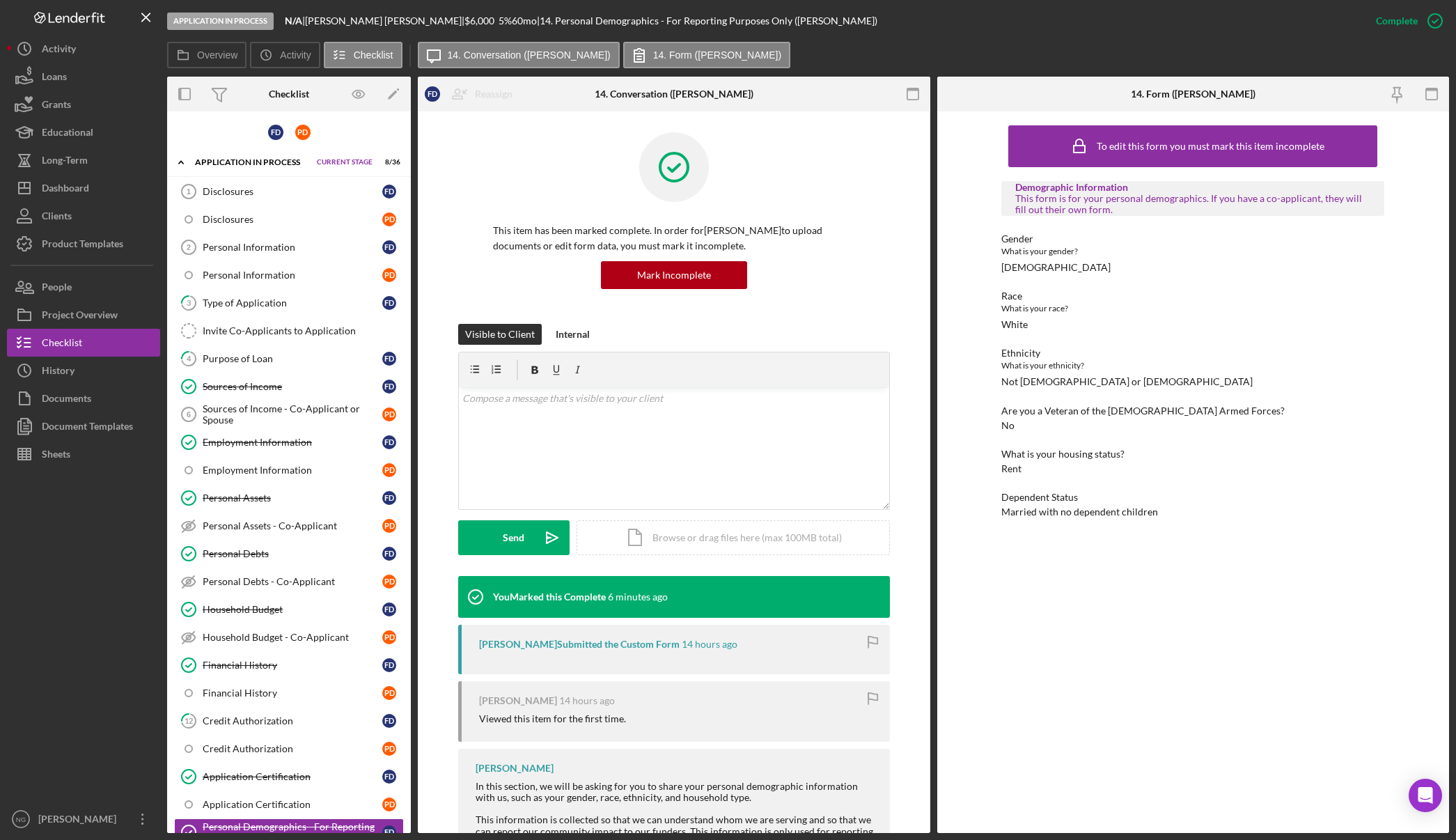
click at [133, 746] on div at bounding box center [84, 636] width 154 height 337
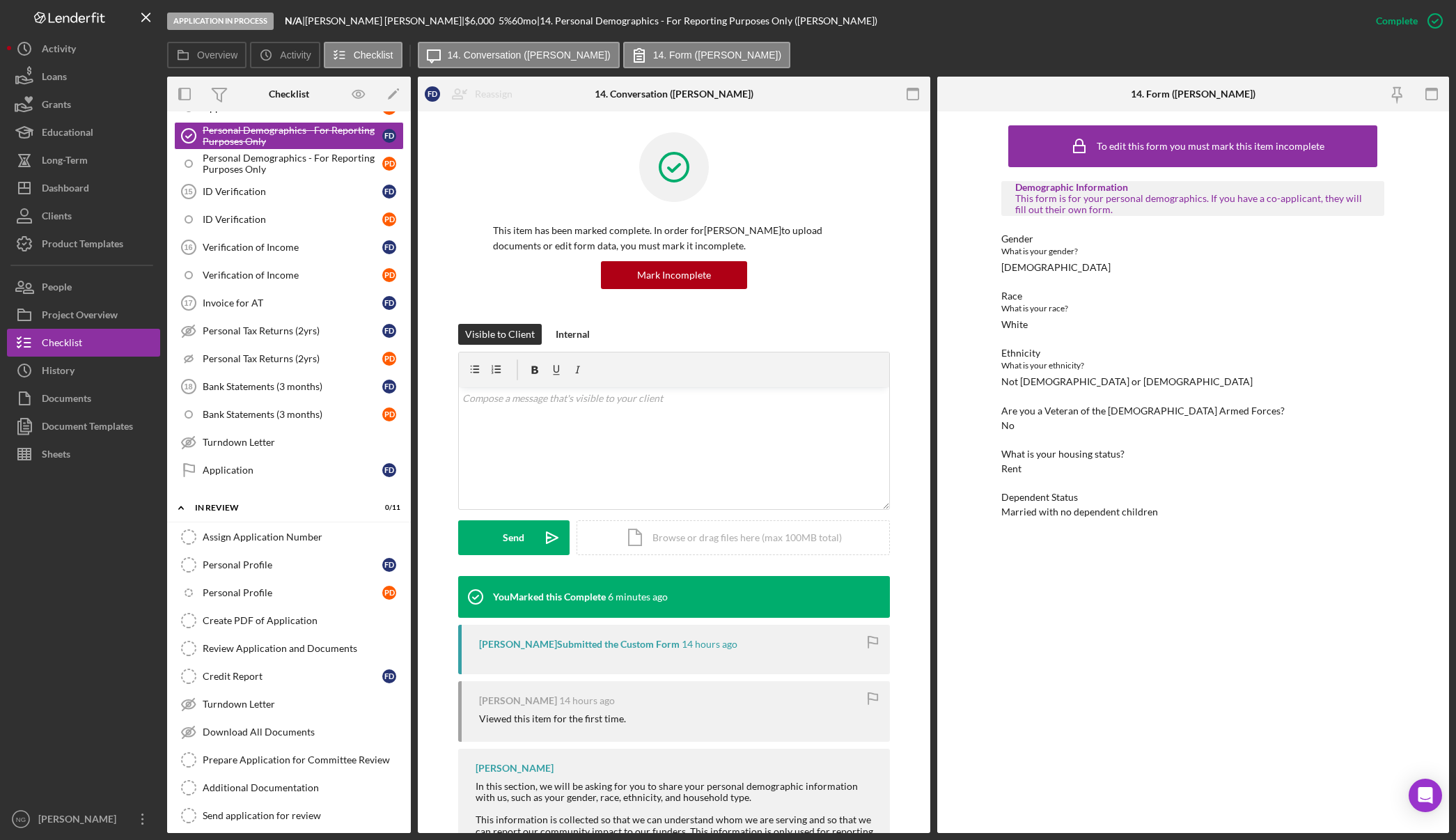
scroll to position [800, 0]
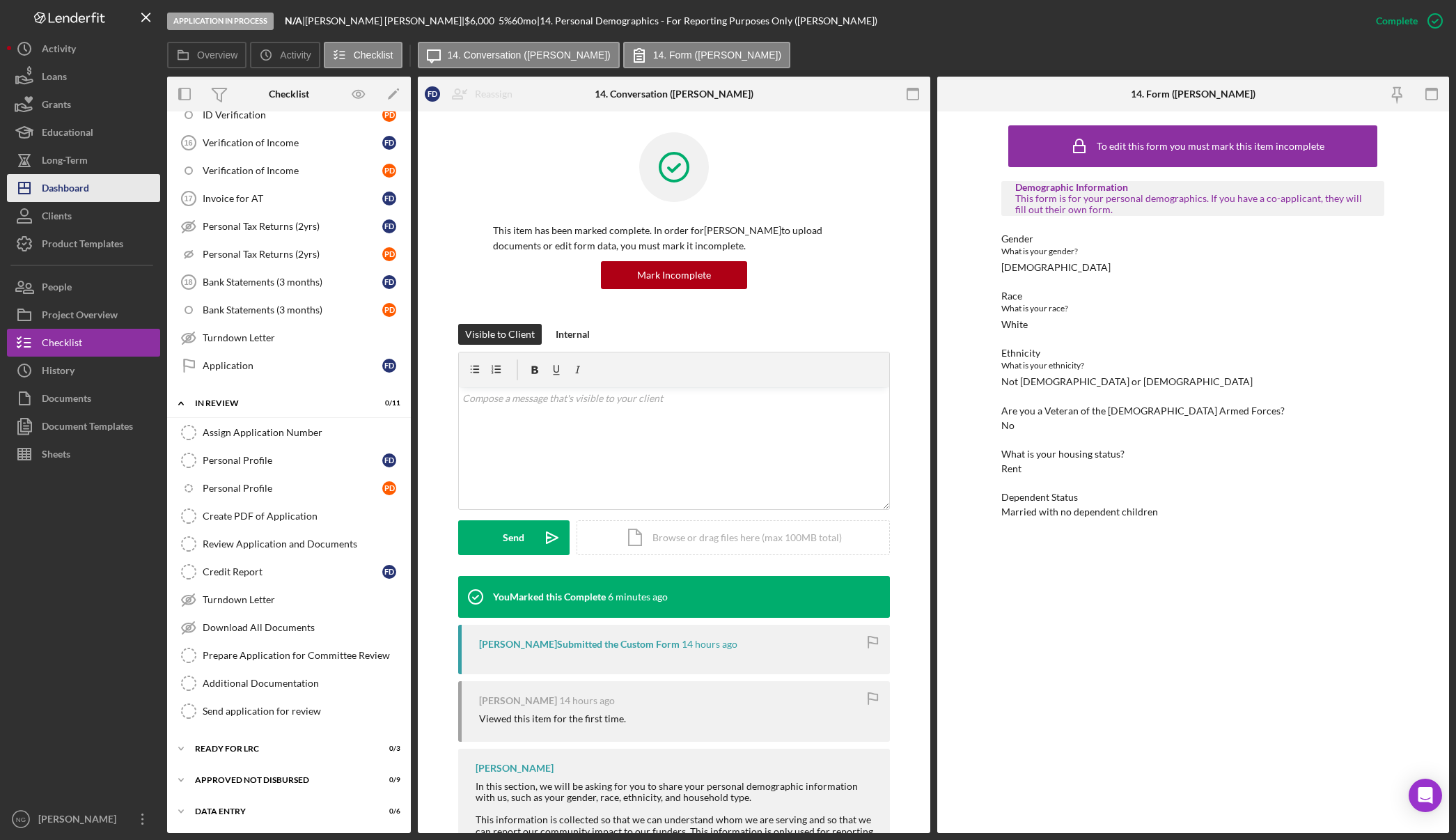
click at [92, 199] on button "Icon/Dashboard Dashboard" at bounding box center [84, 188] width 154 height 28
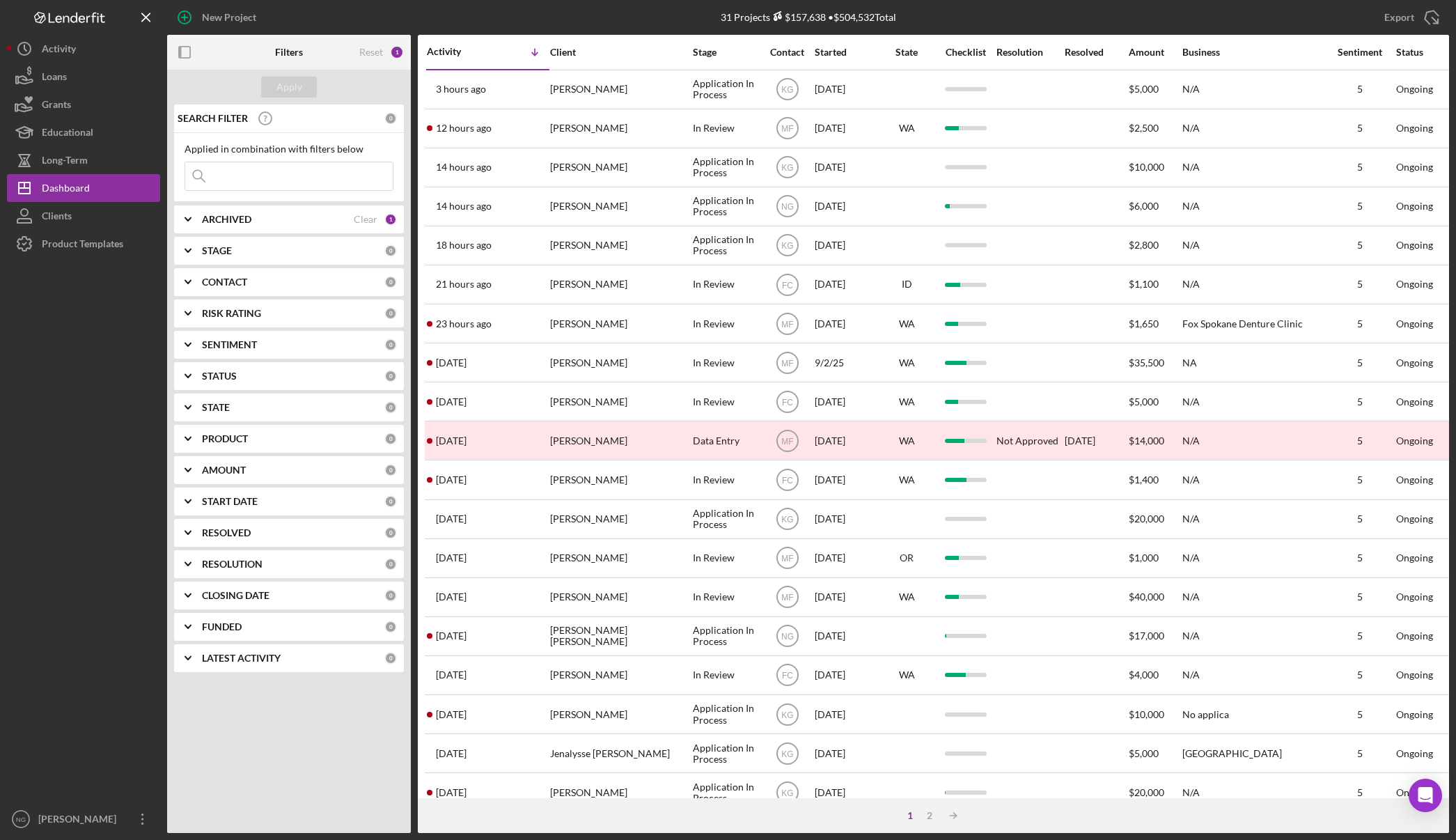
click at [674, 17] on div "31 Projects $157,638 • $504,532 Total" at bounding box center [808, 17] width 428 height 35
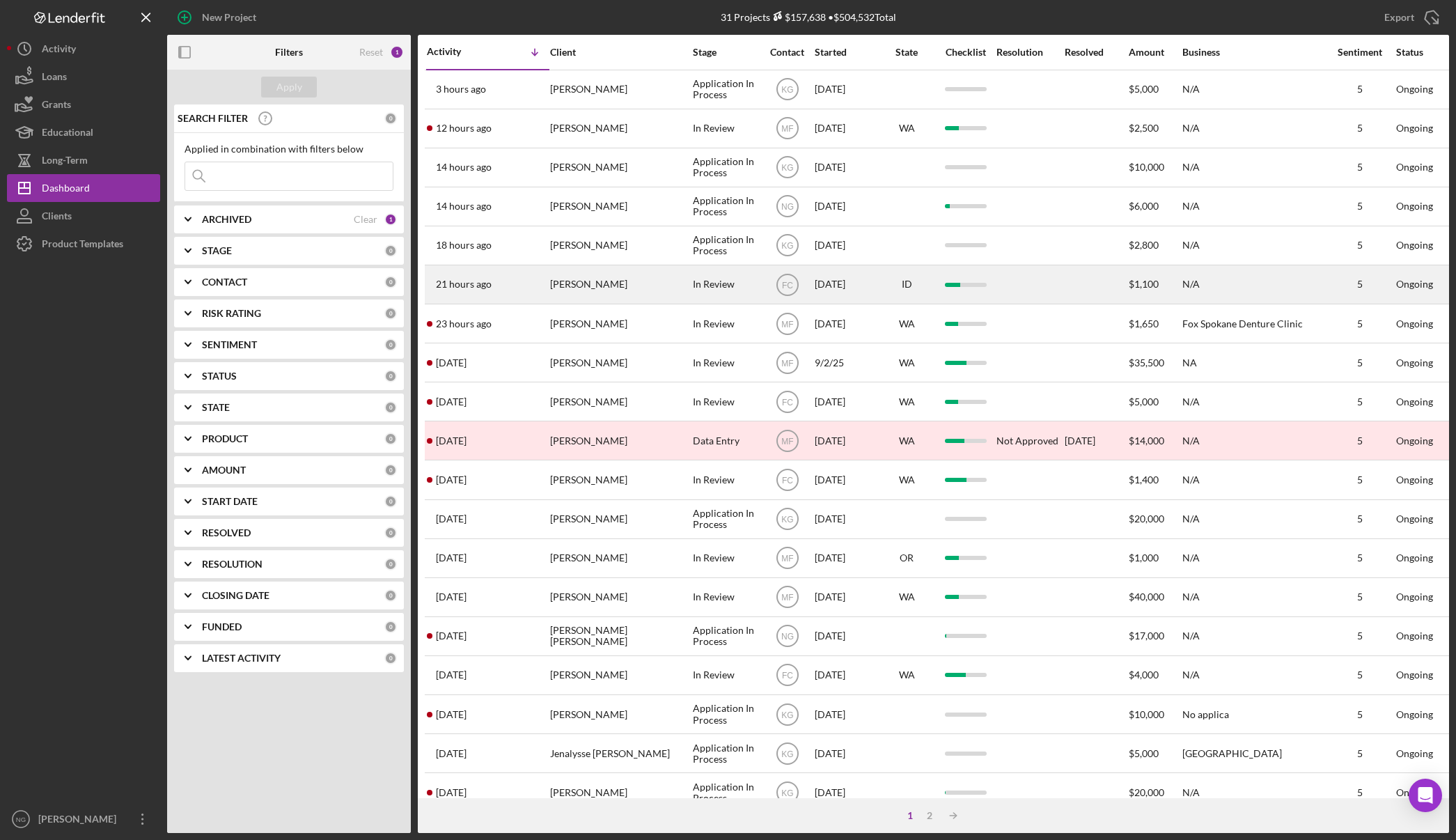
click at [621, 289] on div "Erica Stroh" at bounding box center [619, 284] width 139 height 37
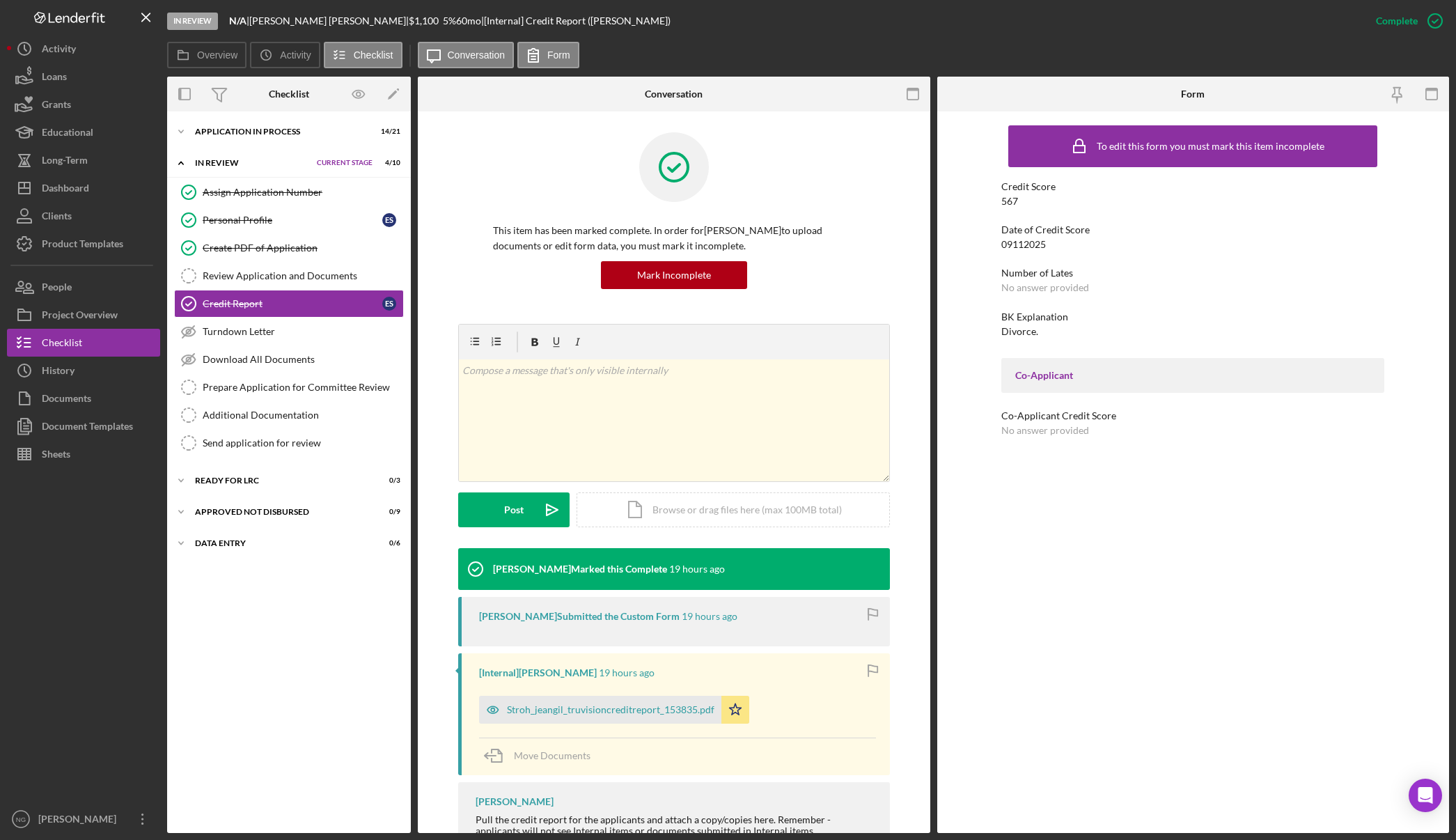
click at [268, 169] on div "Icon/Expander In Review Current Stage 4 / 10 Set Stage" at bounding box center [288, 164] width 243 height 29
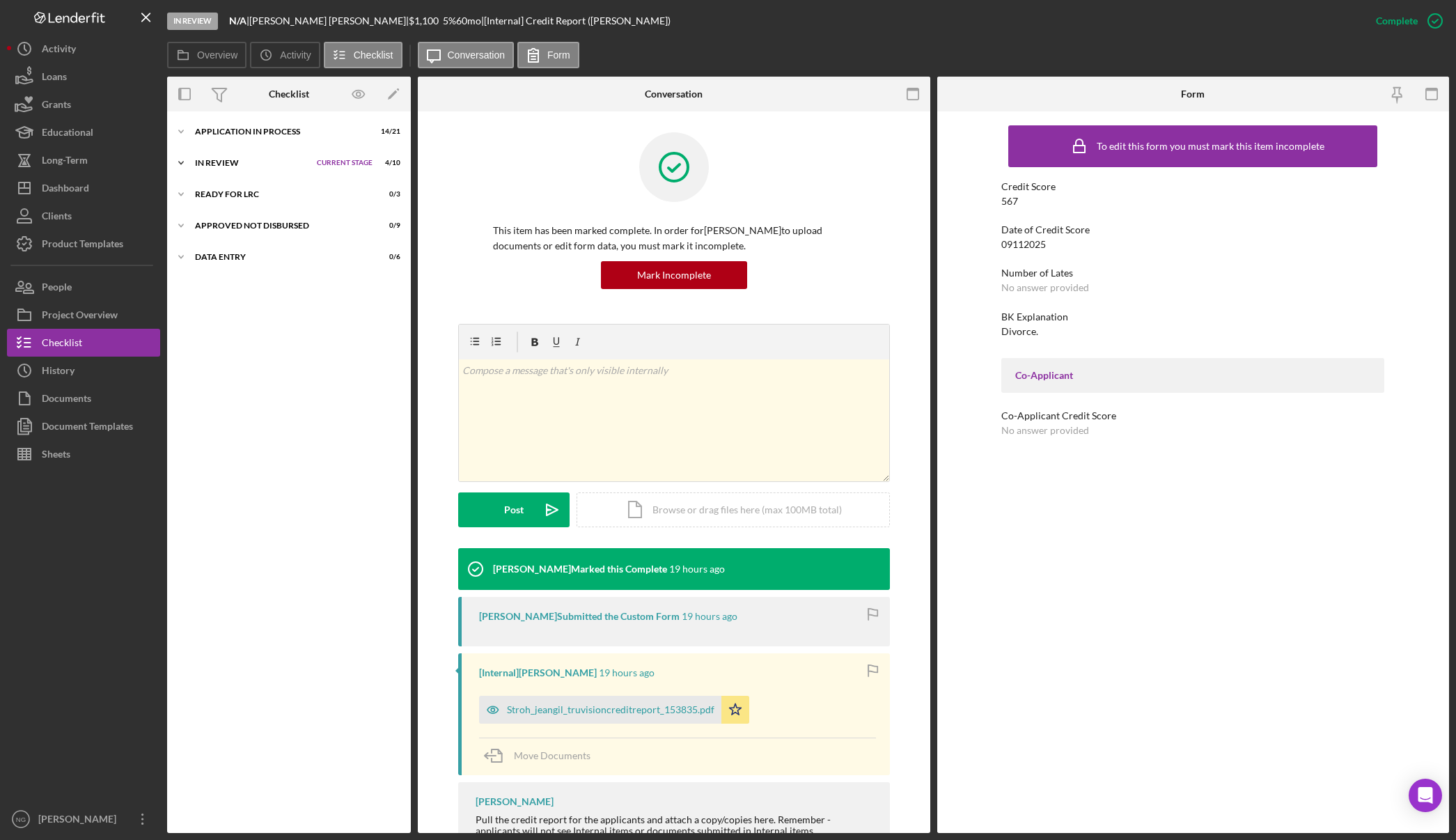
click at [244, 169] on div "Icon/Expander In Review Current Stage 4 / 10 Set Stage" at bounding box center [288, 163] width 243 height 28
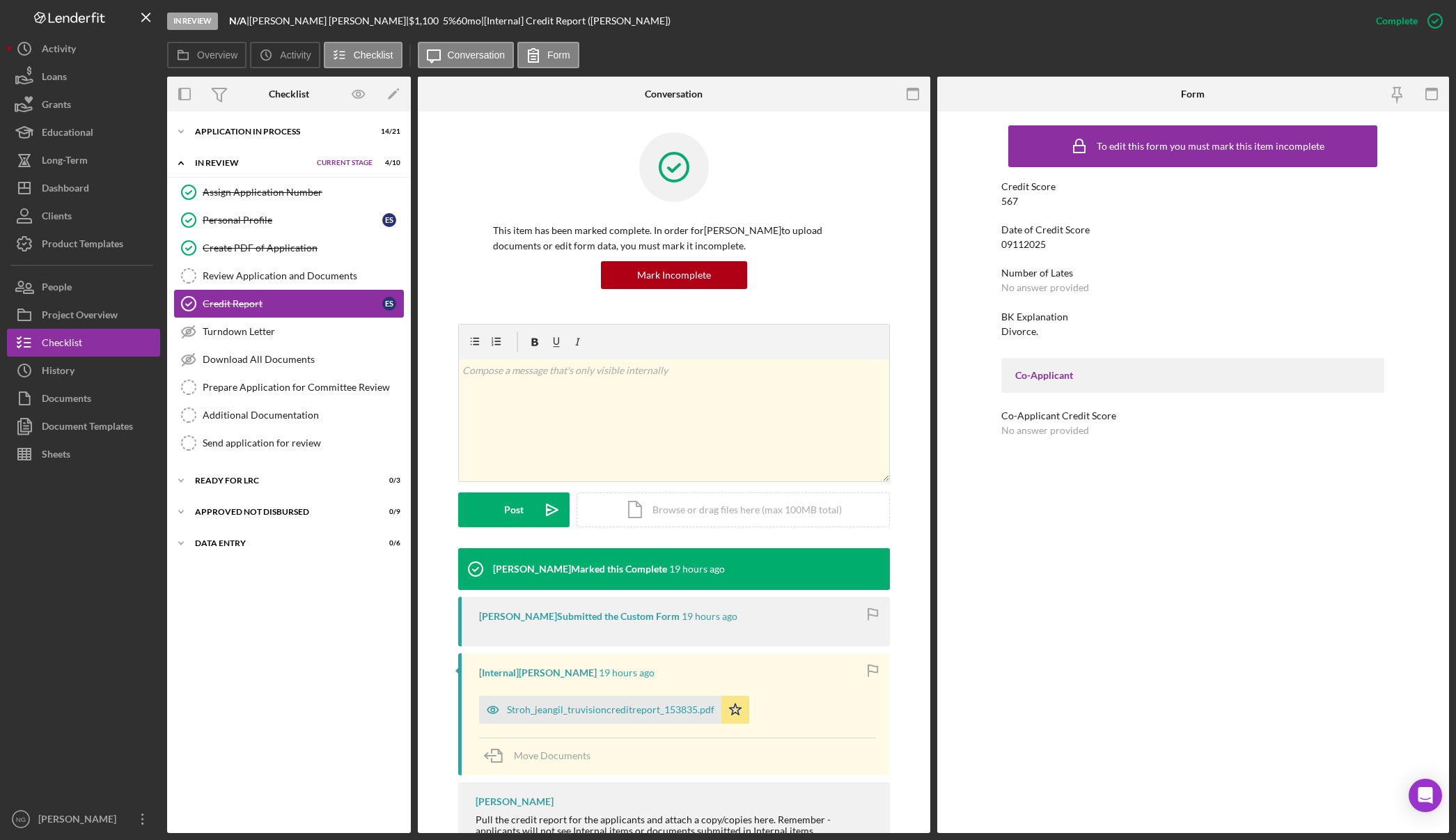
click at [292, 308] on div "Credit Report" at bounding box center [293, 304] width 180 height 11
click at [69, 445] on div "Sheets" at bounding box center [57, 455] width 29 height 31
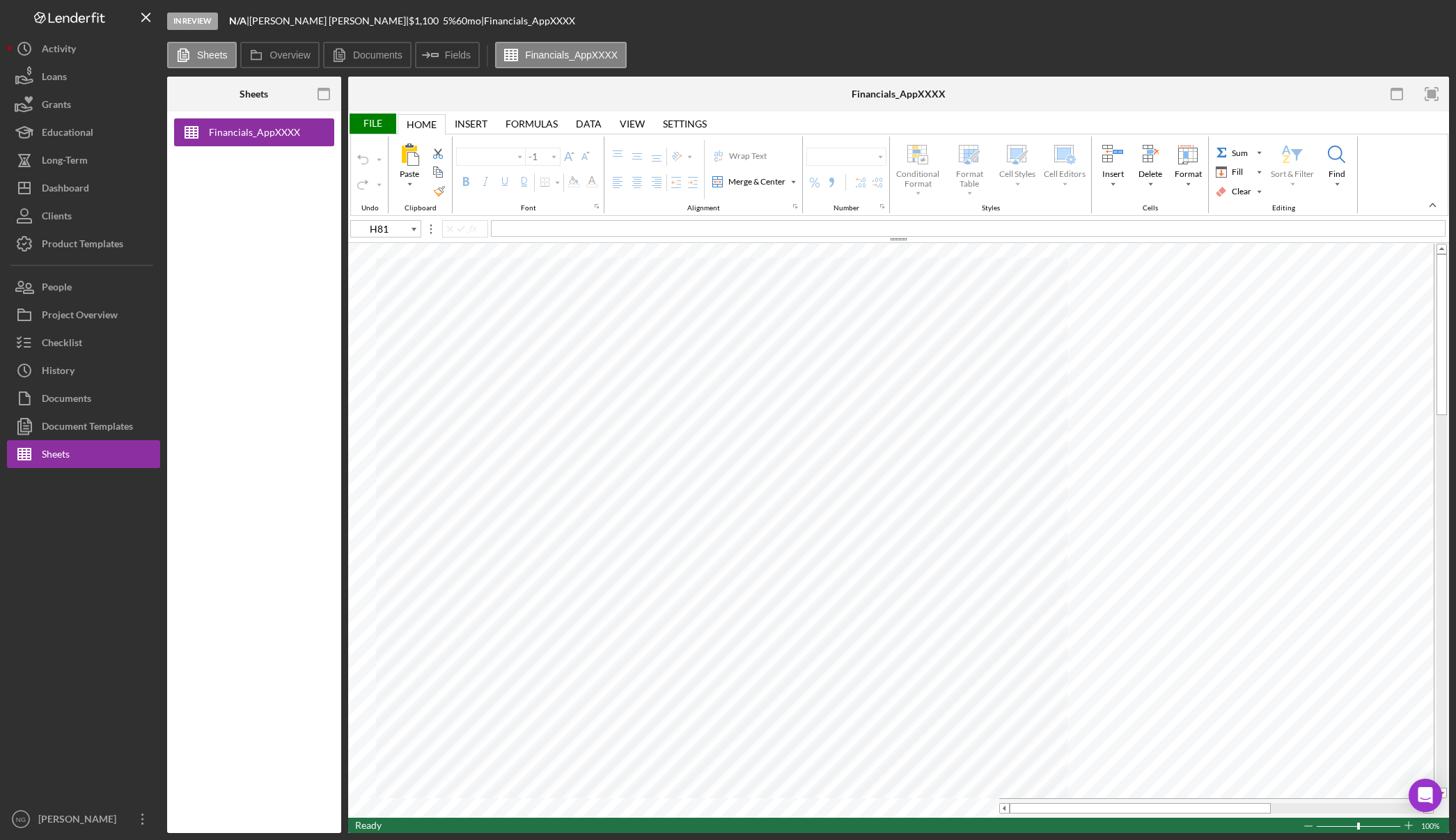
type input "Arial"
type input "10"
click at [250, 610] on div "Financials_AppXXXX" at bounding box center [254, 472] width 174 height 721
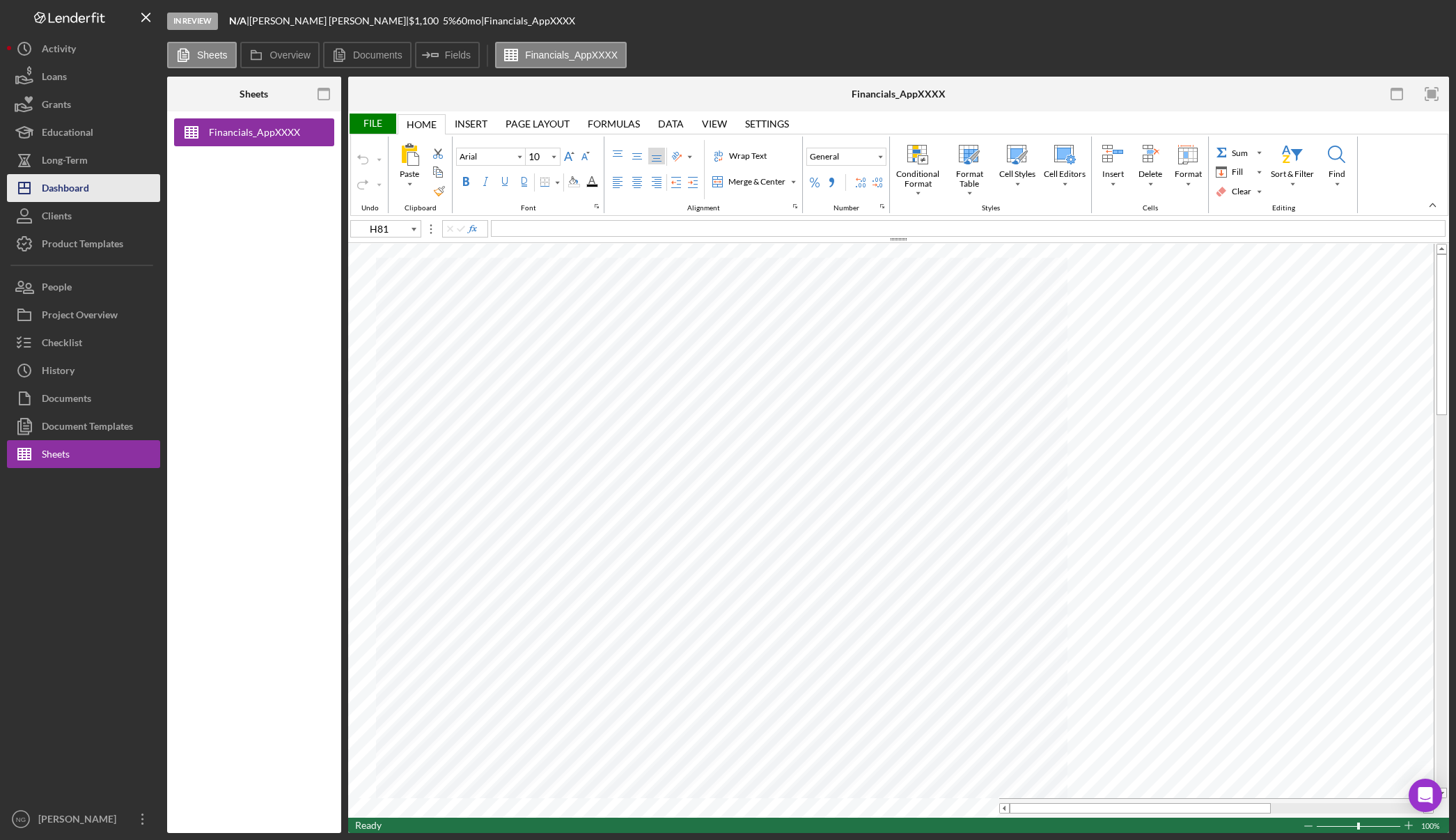
click at [88, 187] on div "Dashboard" at bounding box center [66, 190] width 48 height 31
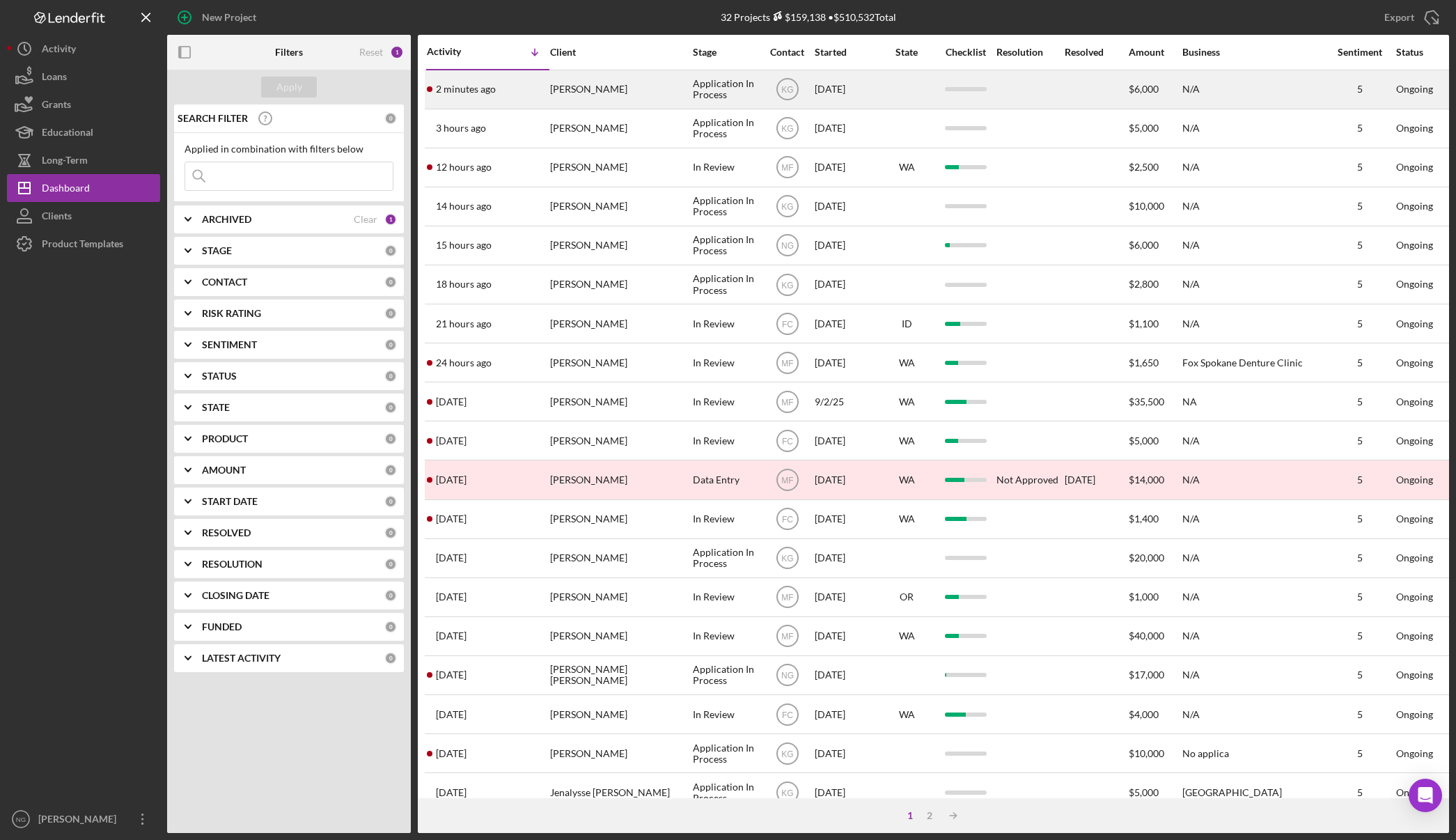
click at [567, 102] on div "Faron De Graw" at bounding box center [619, 89] width 139 height 37
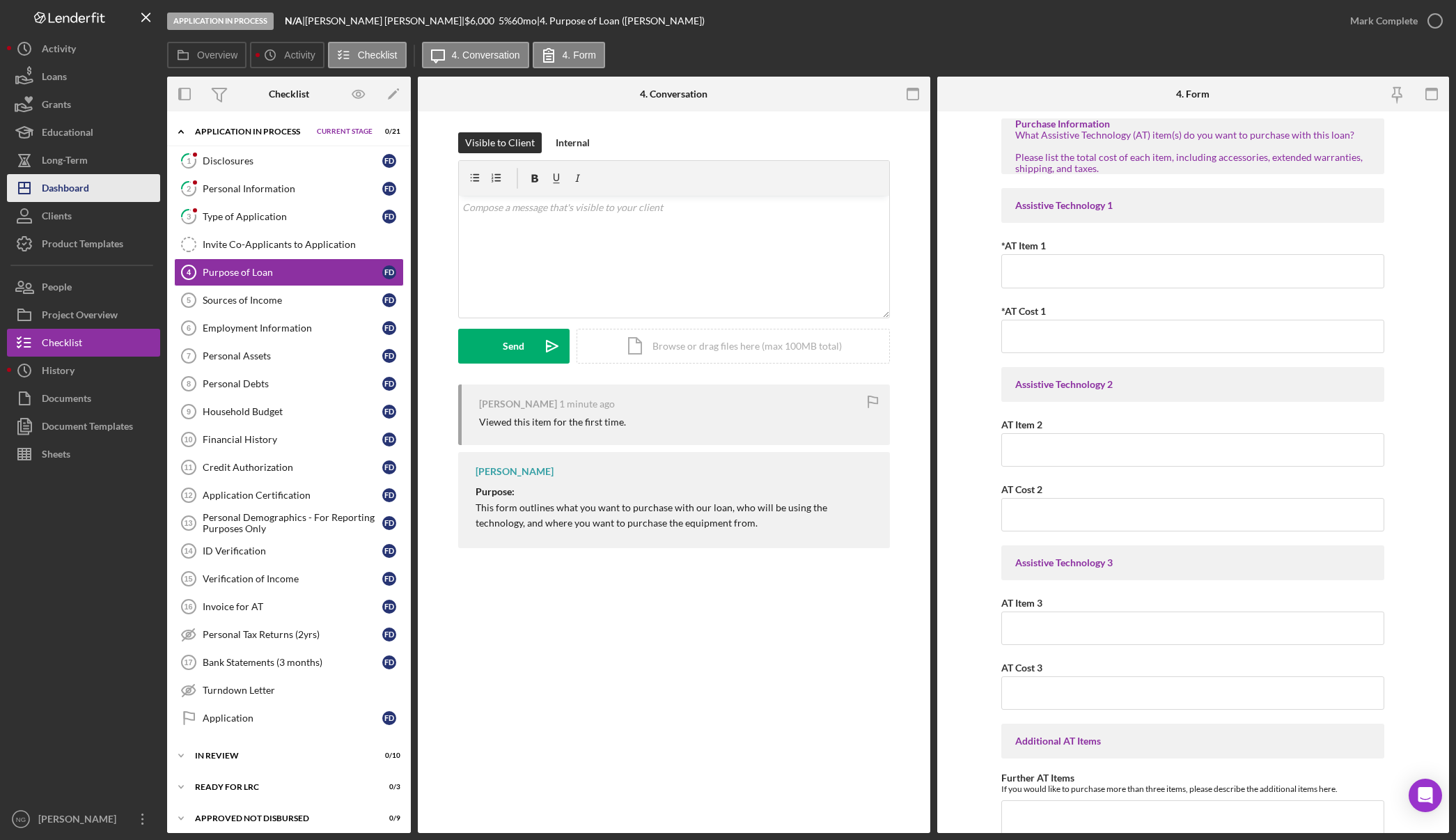
click at [69, 184] on div "Dashboard" at bounding box center [66, 190] width 48 height 31
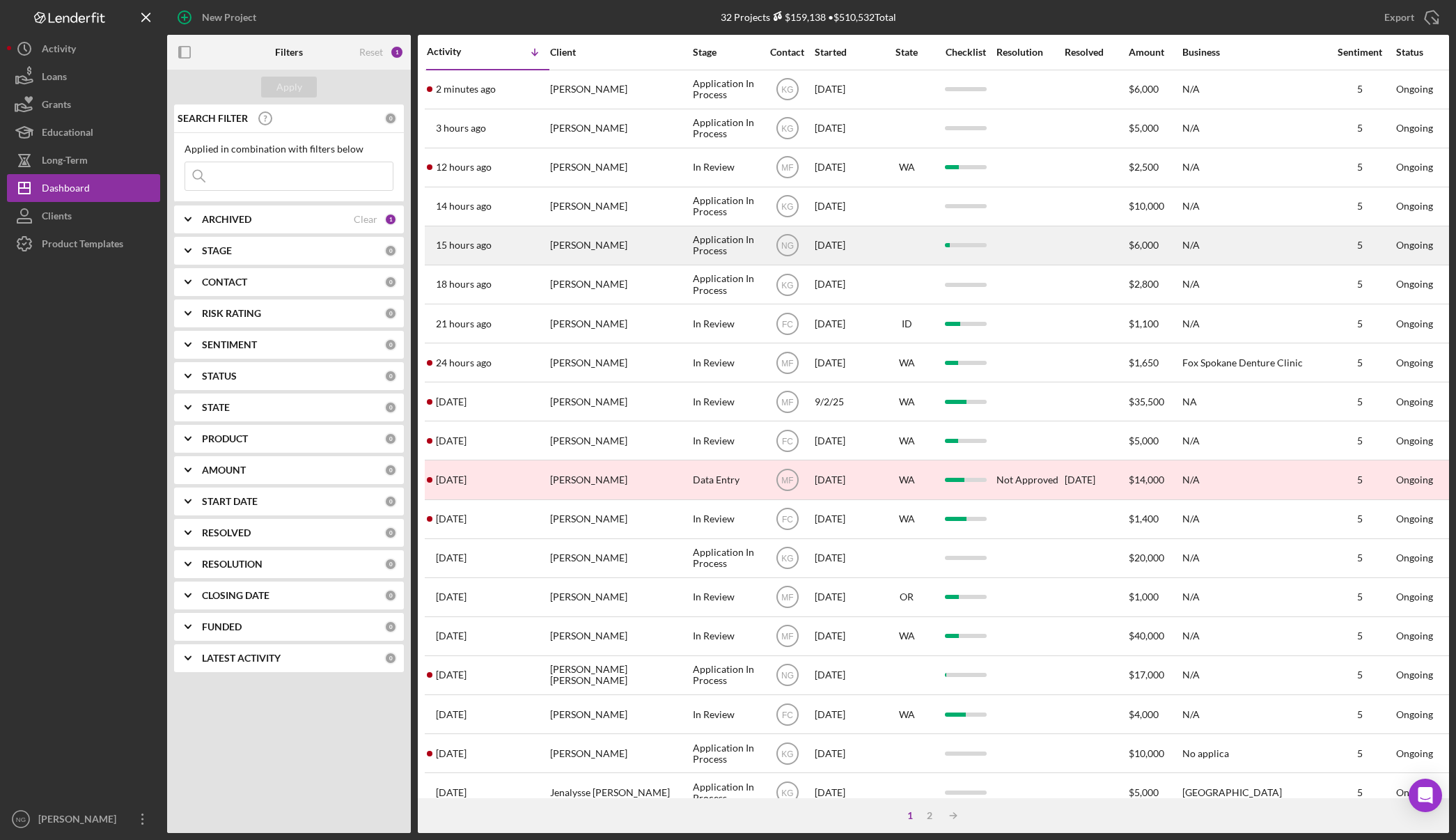
click at [569, 246] on div "Faron DeGraw" at bounding box center [619, 245] width 139 height 37
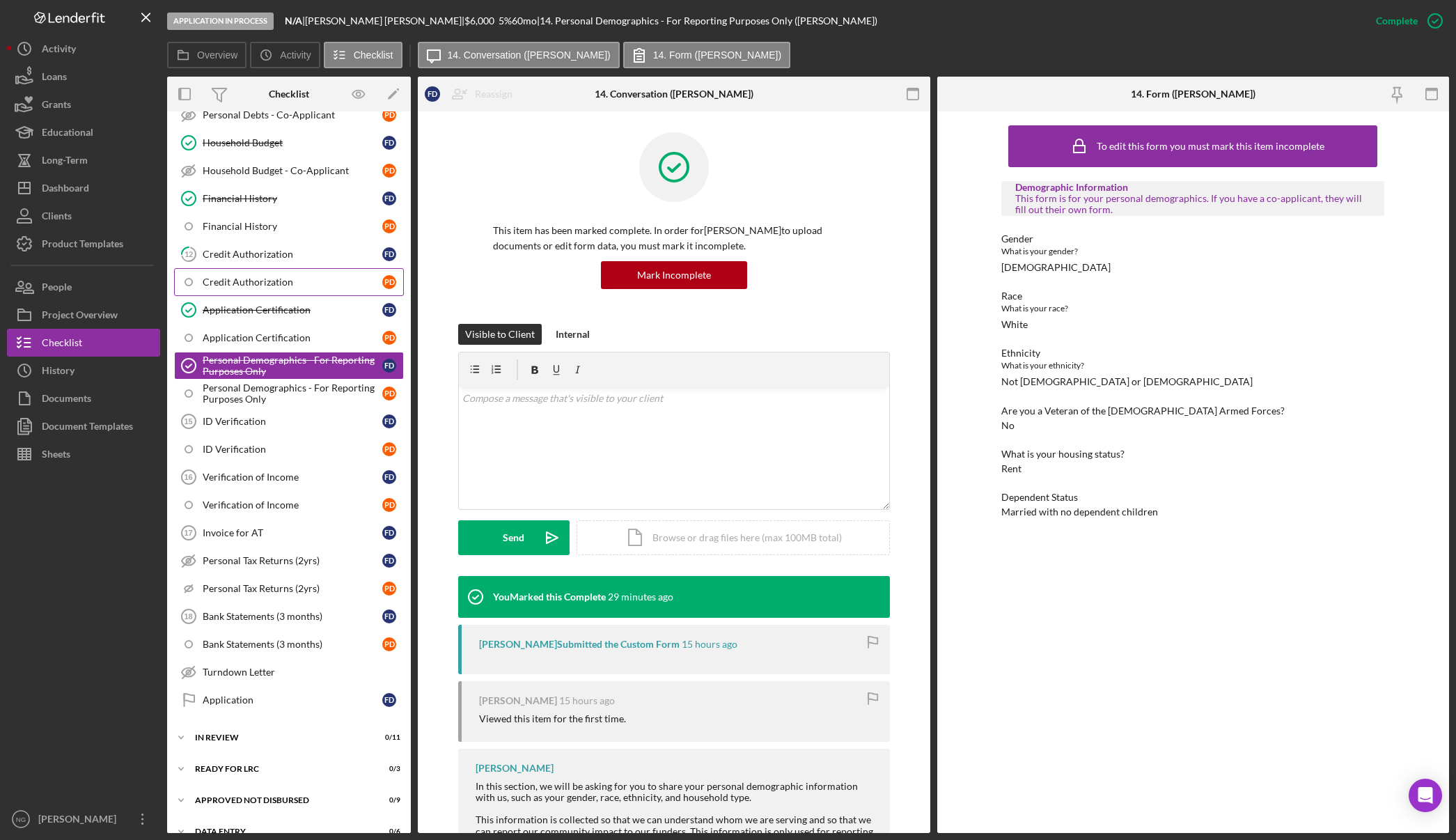
scroll to position [487, 0]
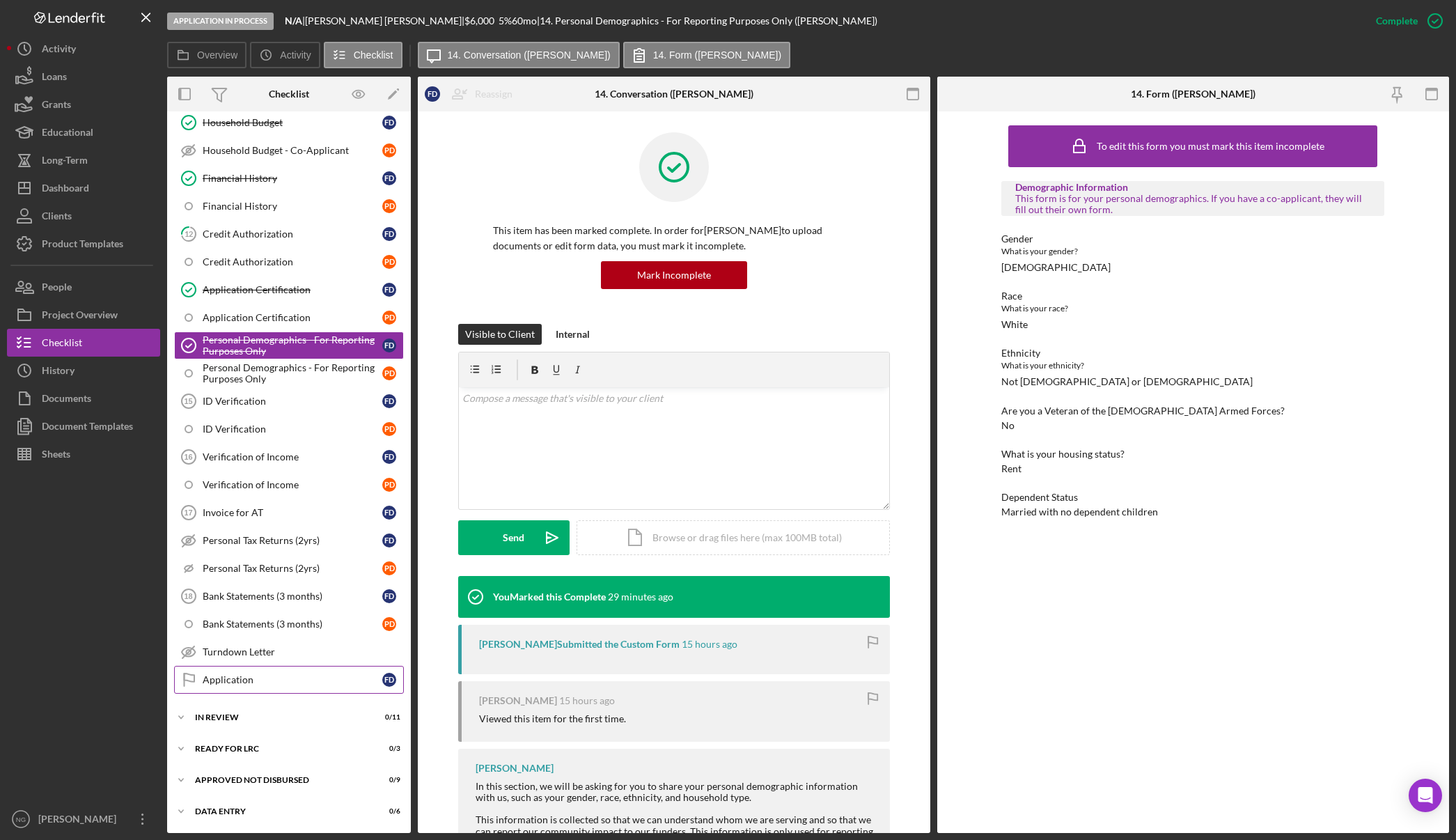
click at [292, 683] on div "Application" at bounding box center [293, 679] width 180 height 11
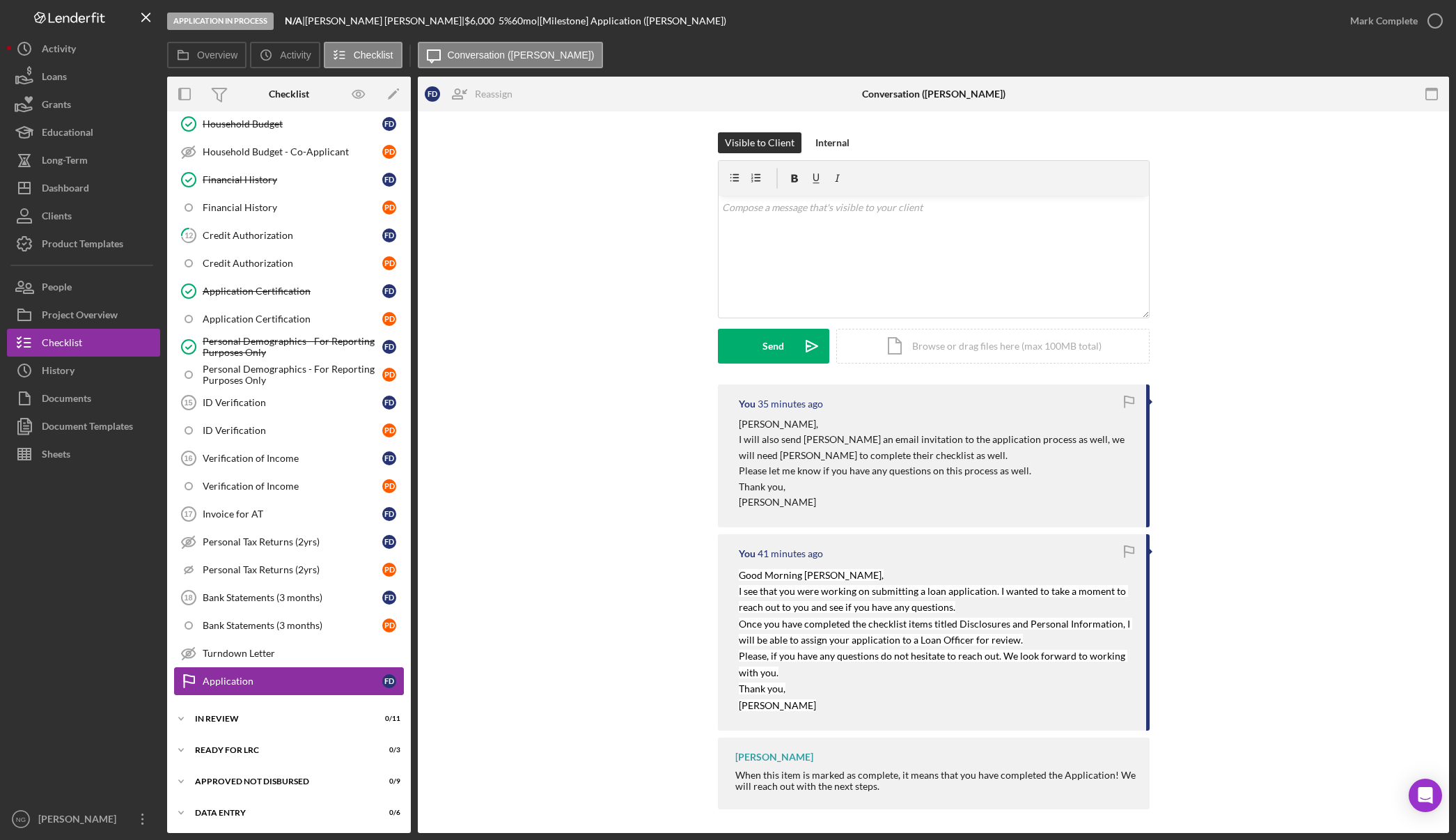
scroll to position [487, 0]
click at [116, 184] on button "Icon/Dashboard Dashboard" at bounding box center [84, 188] width 154 height 28
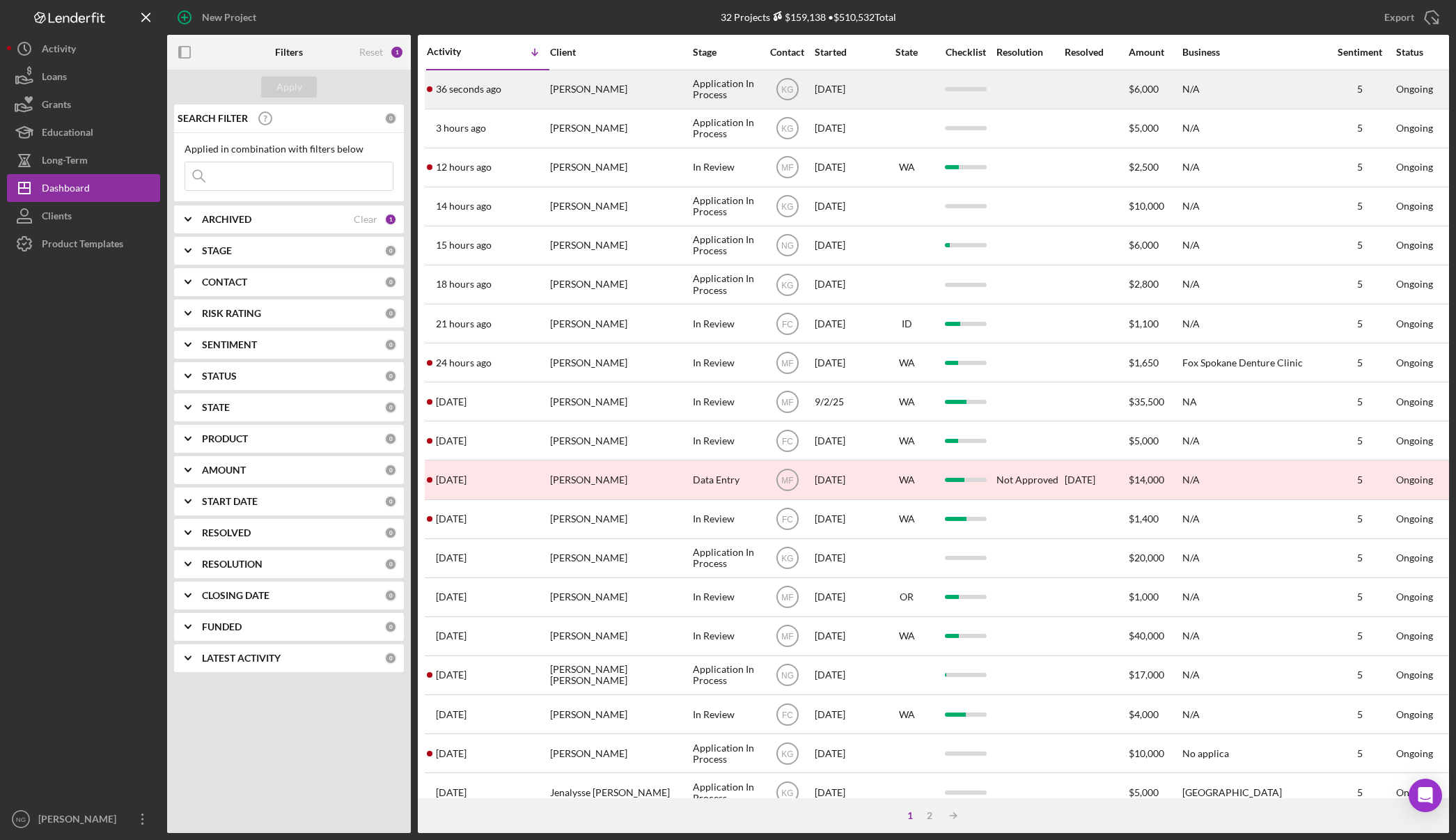
click at [529, 100] on div "36 seconds ago Faron De Graw" at bounding box center [488, 89] width 122 height 37
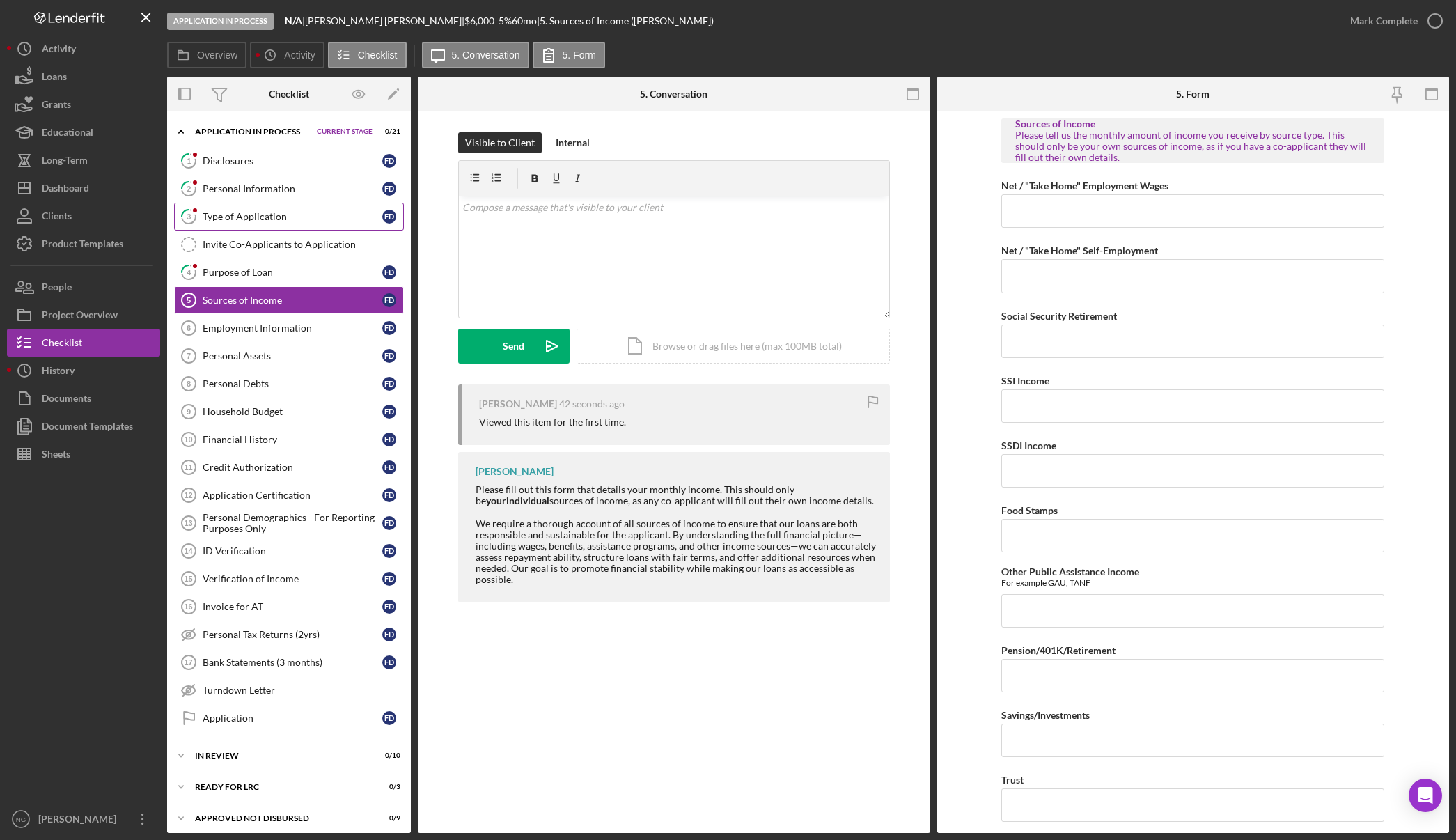
click at [268, 216] on div "Type of Application" at bounding box center [293, 217] width 180 height 11
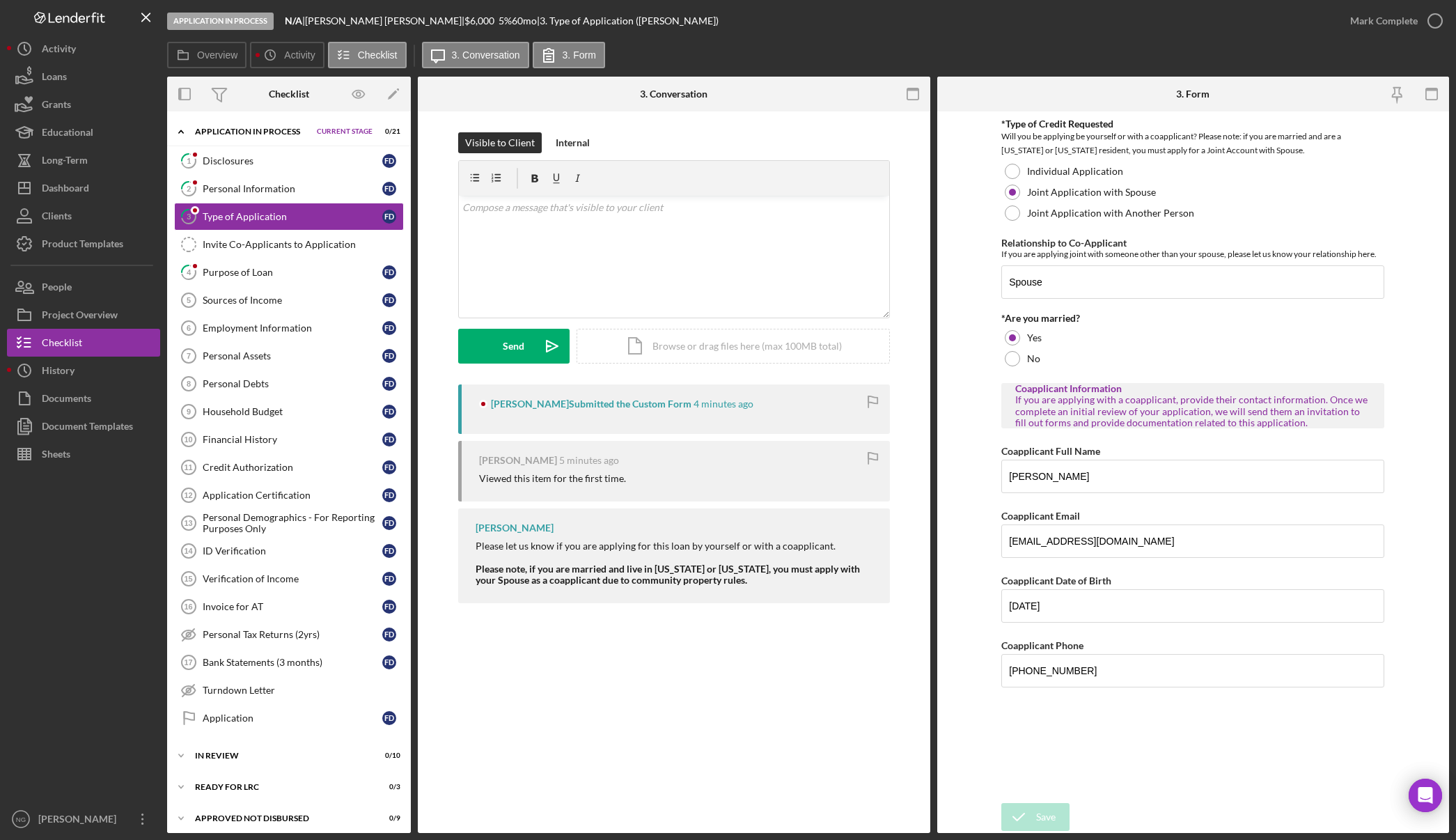
click at [101, 631] on div at bounding box center [84, 636] width 154 height 337
click at [302, 157] on div "Disclosures" at bounding box center [293, 161] width 180 height 11
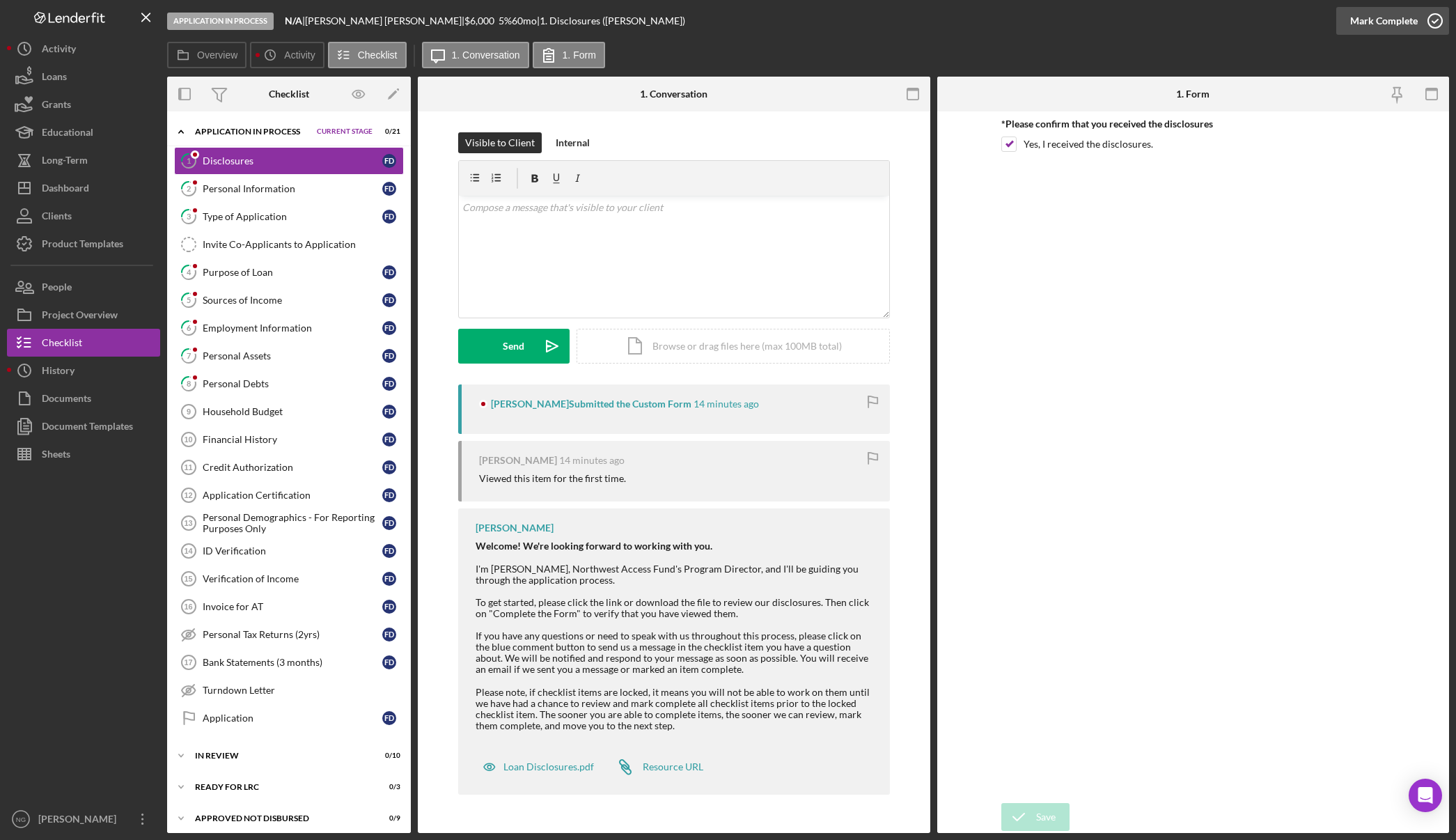
click at [1443, 23] on icon "button" at bounding box center [1434, 21] width 35 height 35
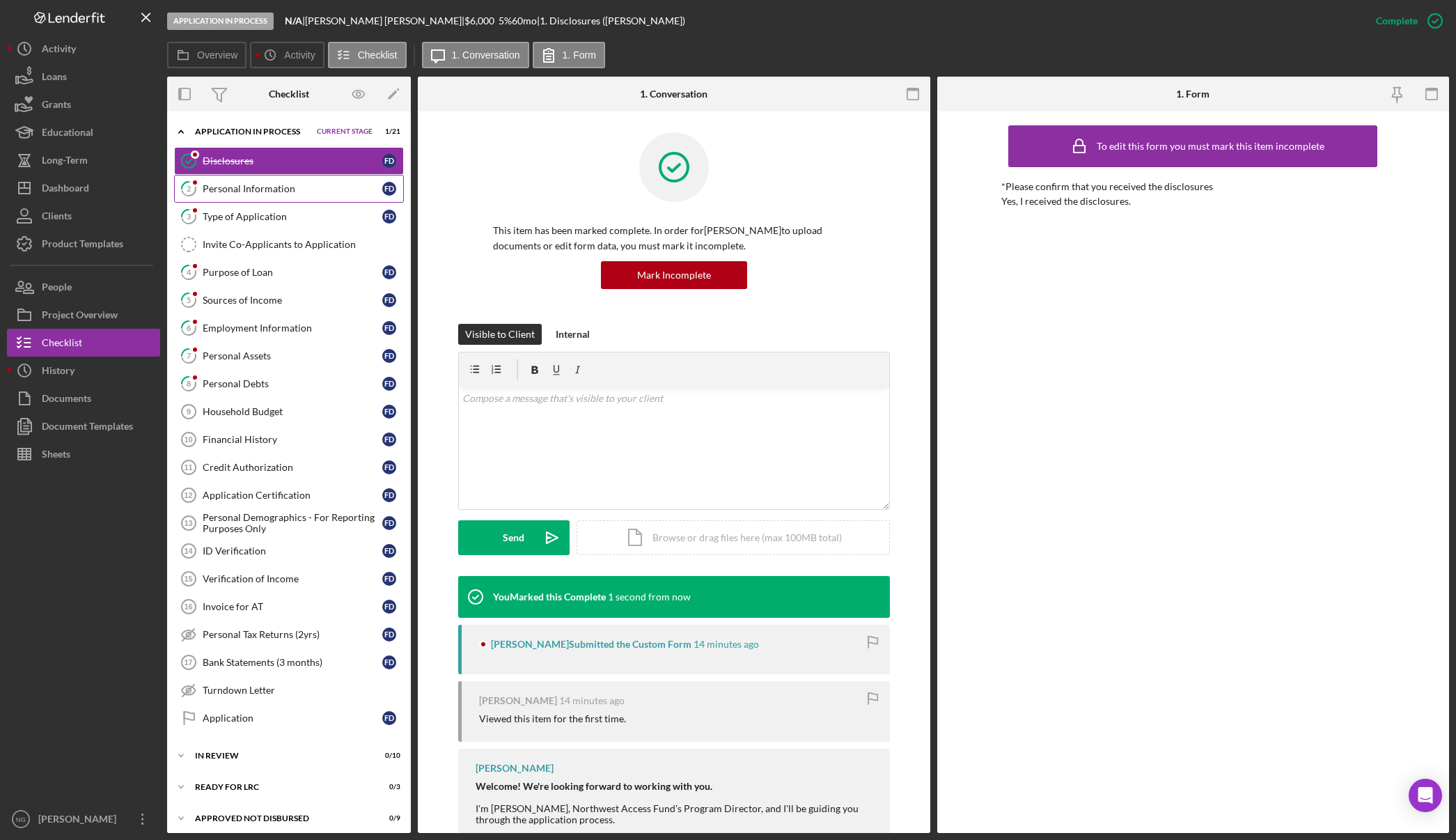
click at [327, 192] on div "Personal Information" at bounding box center [293, 189] width 180 height 11
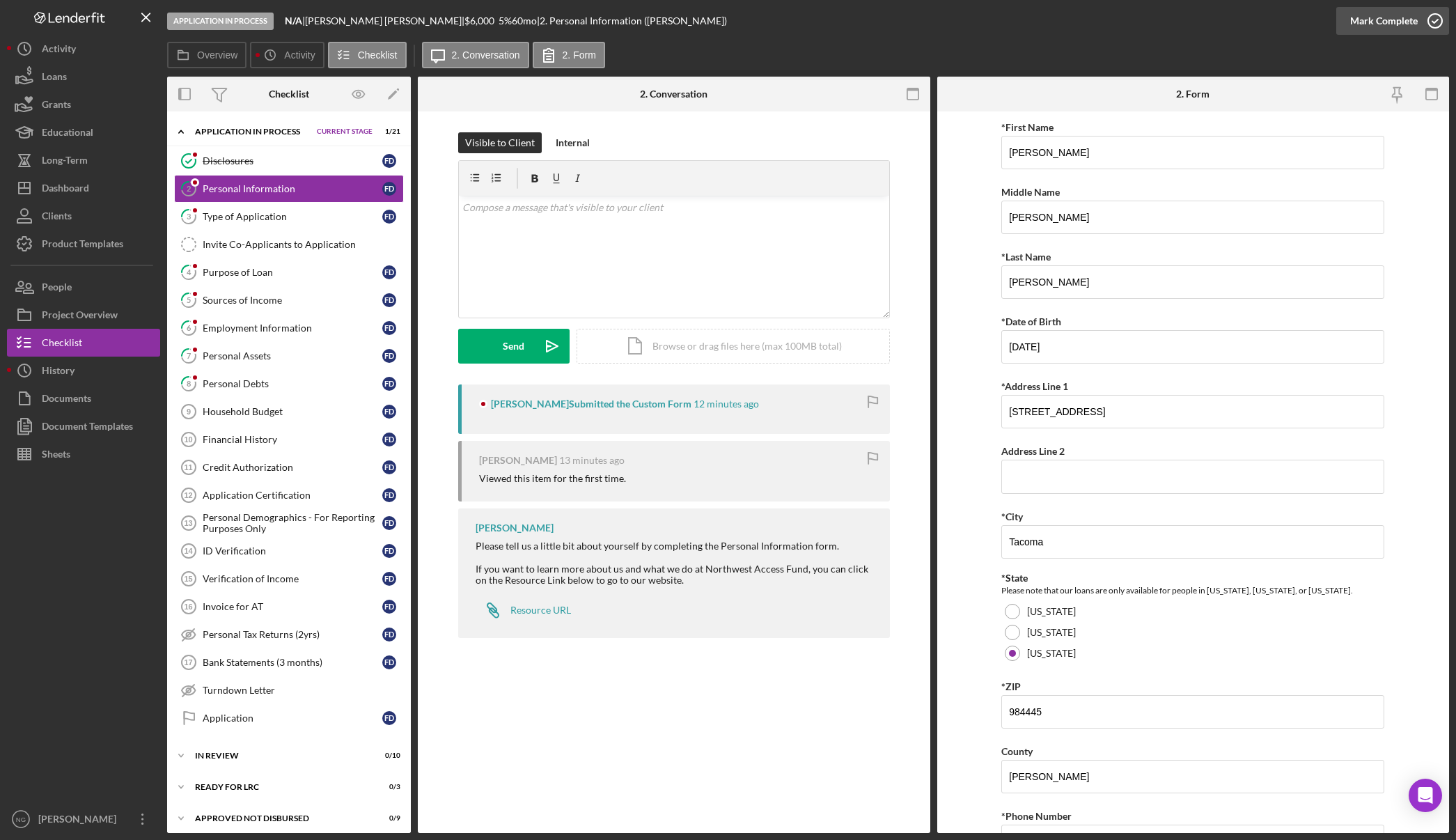
click at [1429, 16] on icon "button" at bounding box center [1434, 21] width 35 height 35
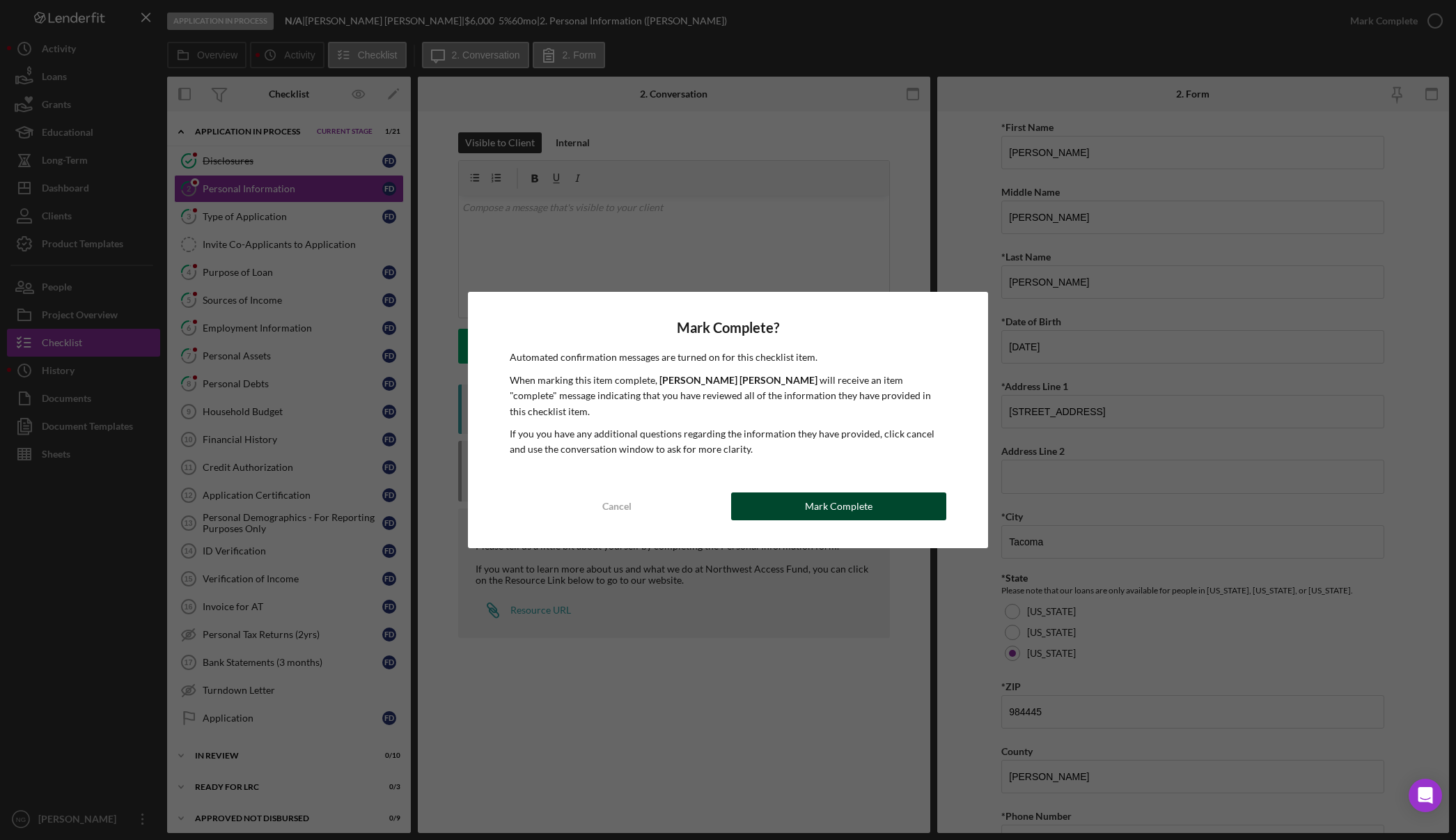
click at [850, 494] on div "Mark Complete" at bounding box center [838, 506] width 67 height 28
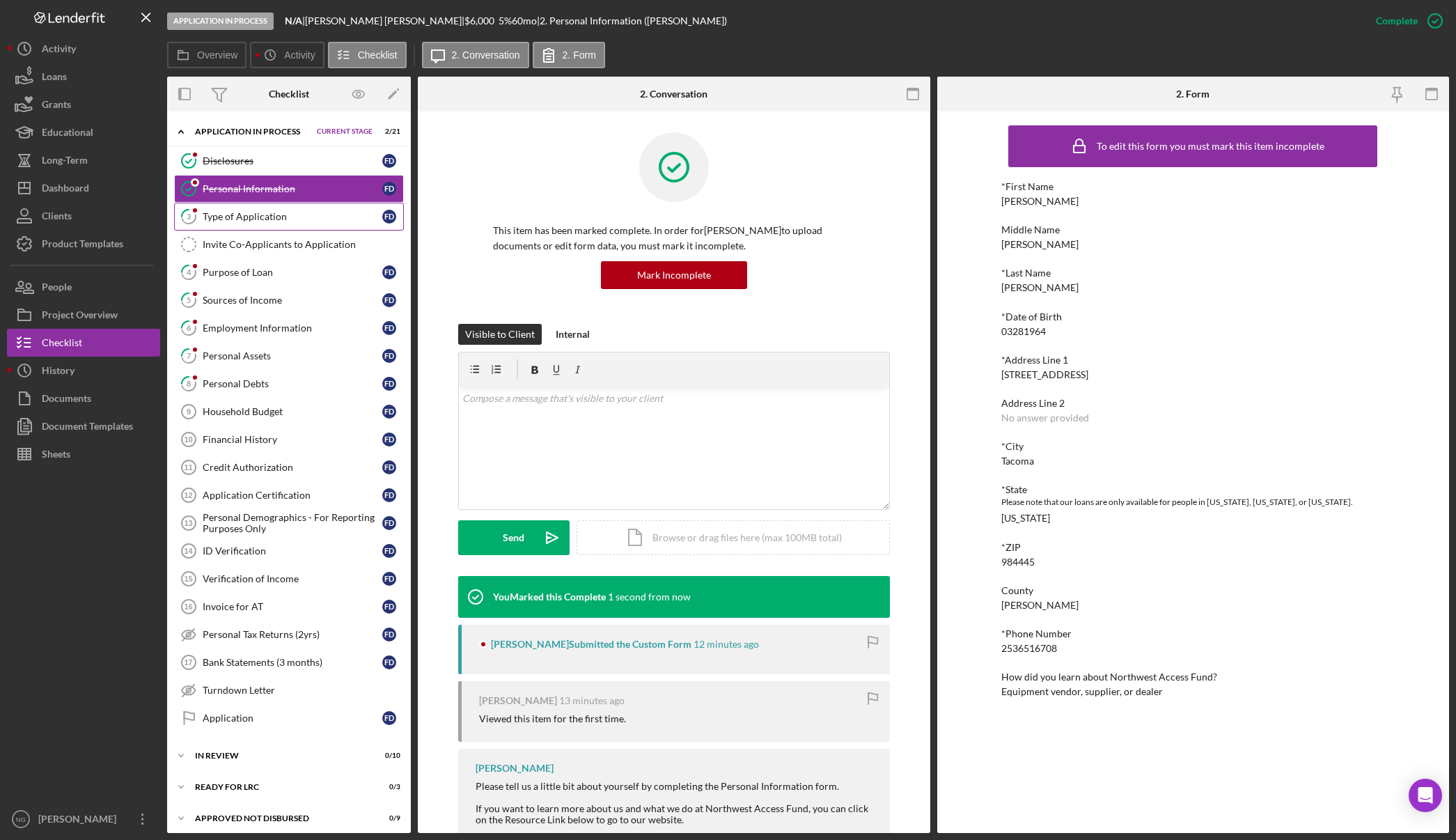
click at [255, 219] on div "Type of Application" at bounding box center [293, 217] width 180 height 11
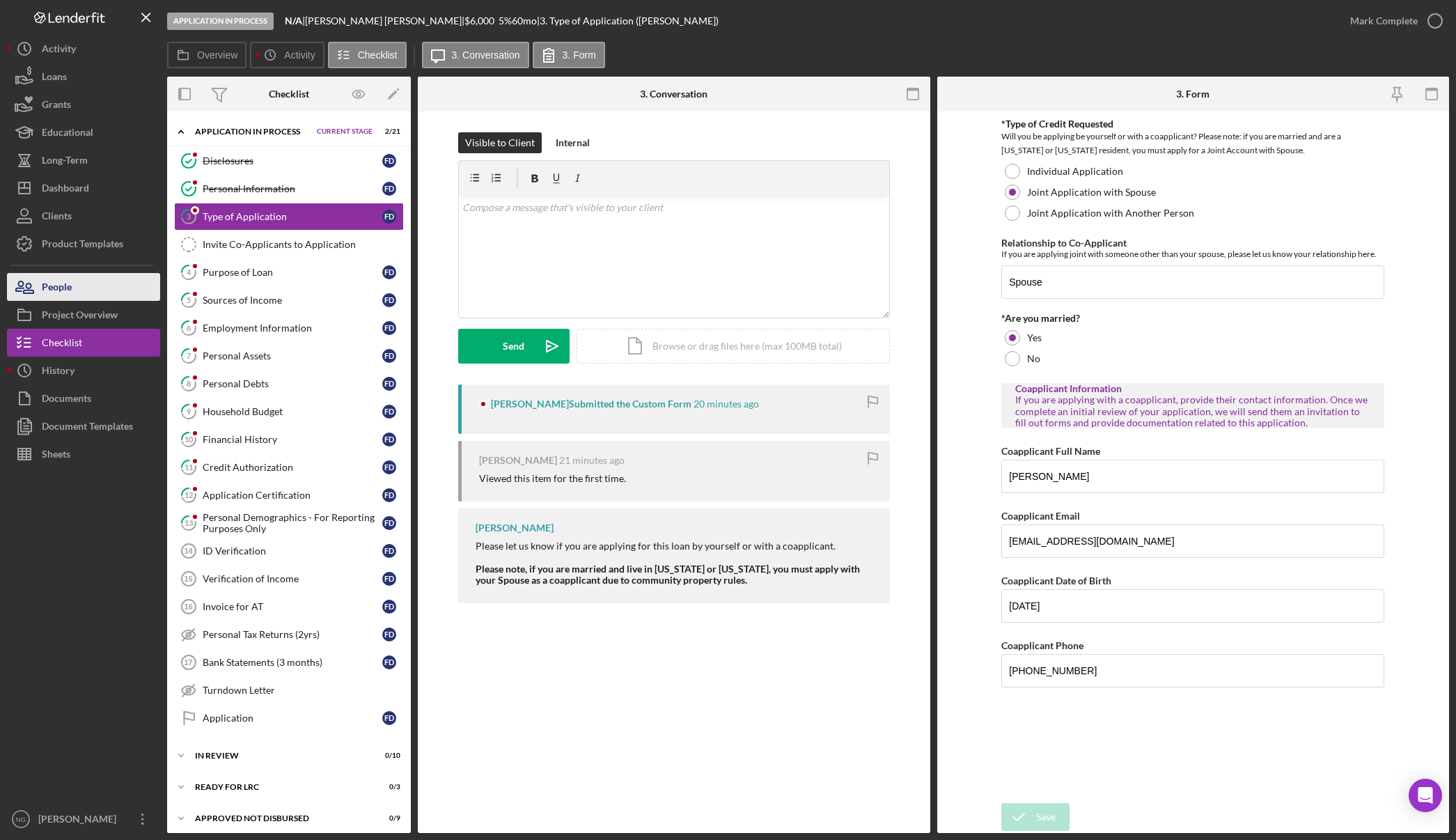
click at [46, 295] on div "People" at bounding box center [57, 288] width 30 height 31
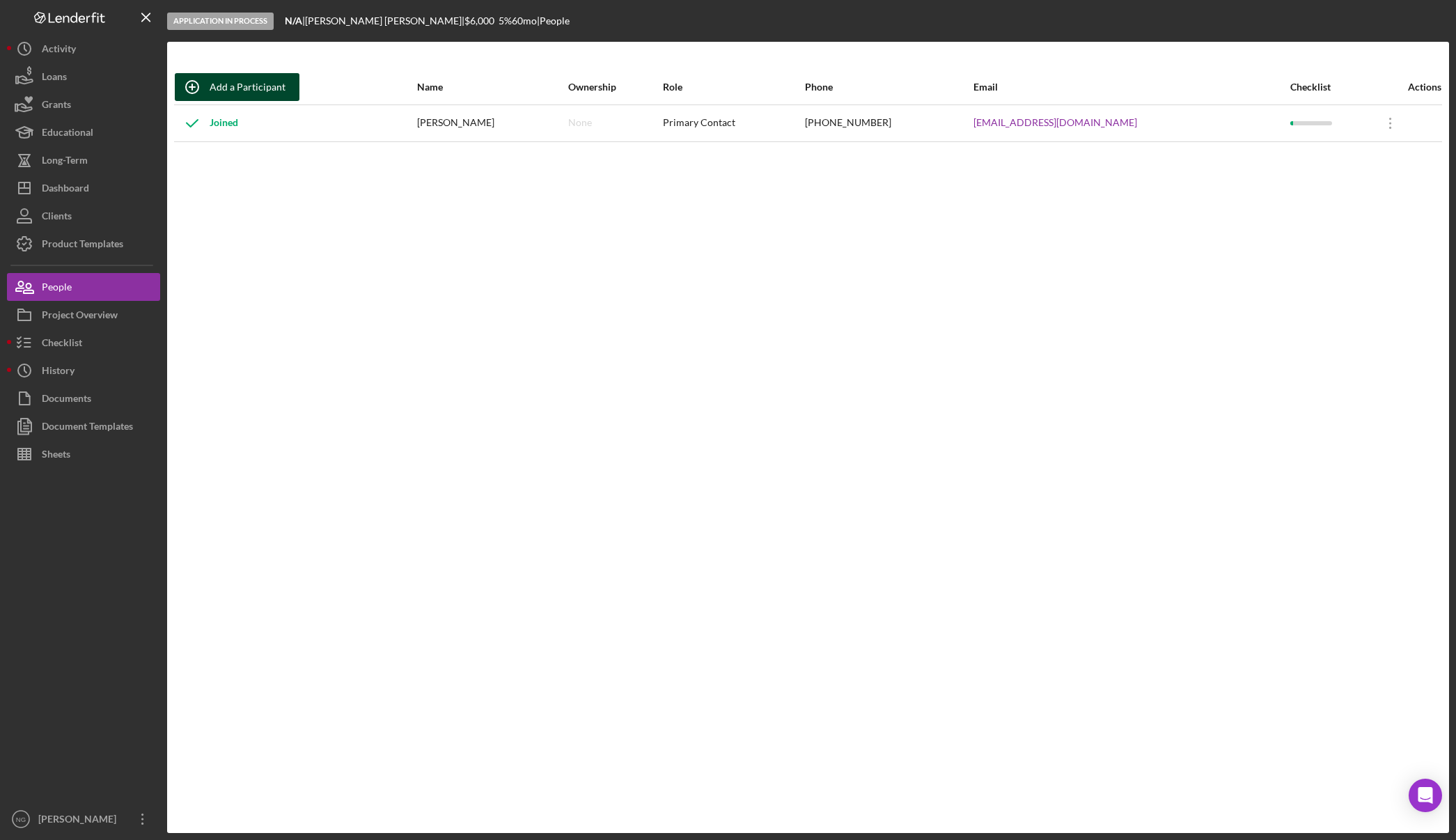
click at [256, 85] on div "Add a Participant" at bounding box center [247, 86] width 75 height 28
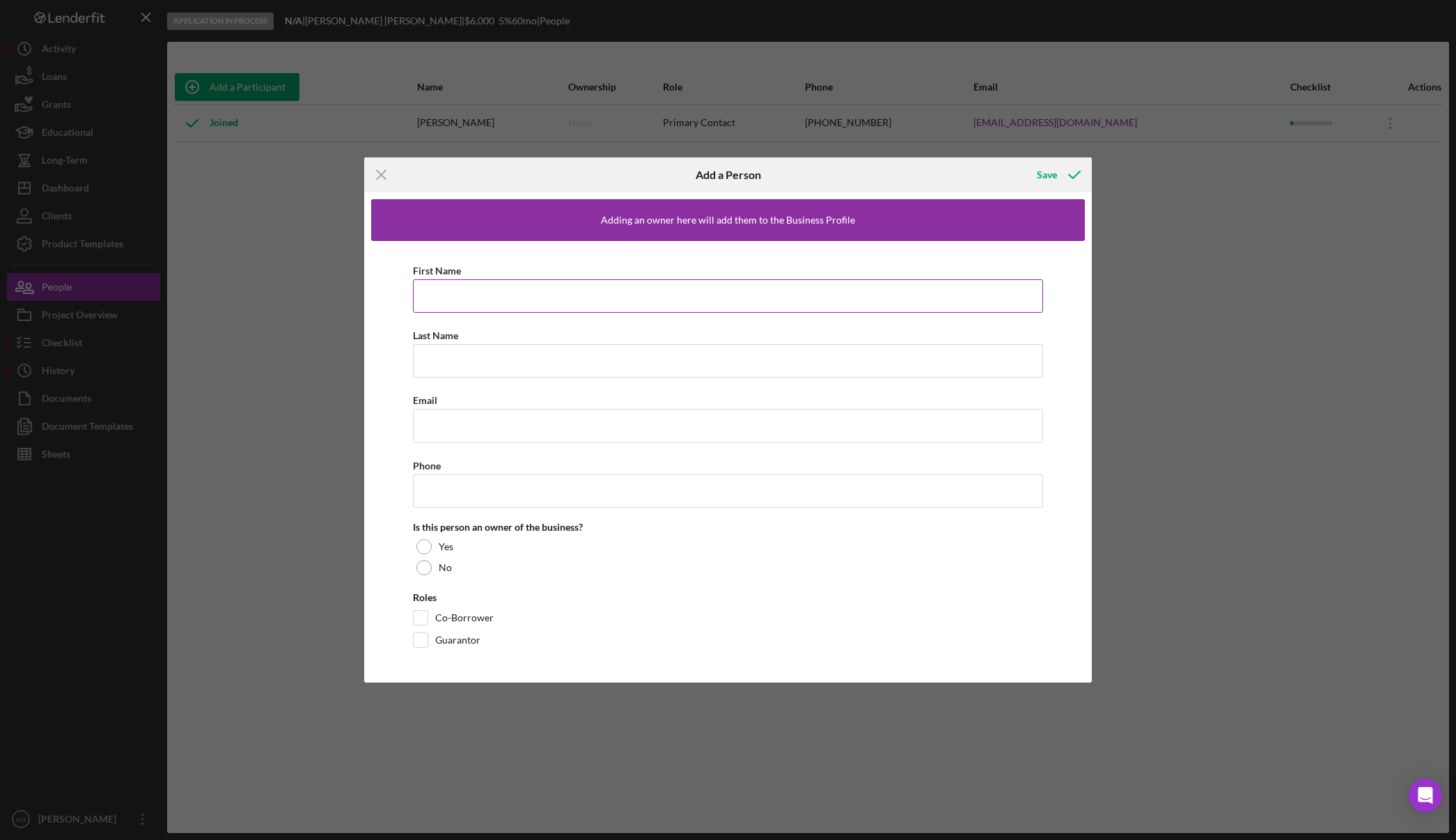
click at [481, 296] on input "First Name" at bounding box center [728, 296] width 631 height 33
type input "[PERSON_NAME]"
type input "[EMAIL_ADDRESS][DOMAIN_NAME]"
drag, startPoint x: 584, startPoint y: 355, endPoint x: 400, endPoint y: 362, distance: 184.1
click at [400, 362] on div "First Name Paula De Graw Last Name proud_red_bird_mom@yahoo.com Email Phone Is …" at bounding box center [728, 458] width 714 height 435
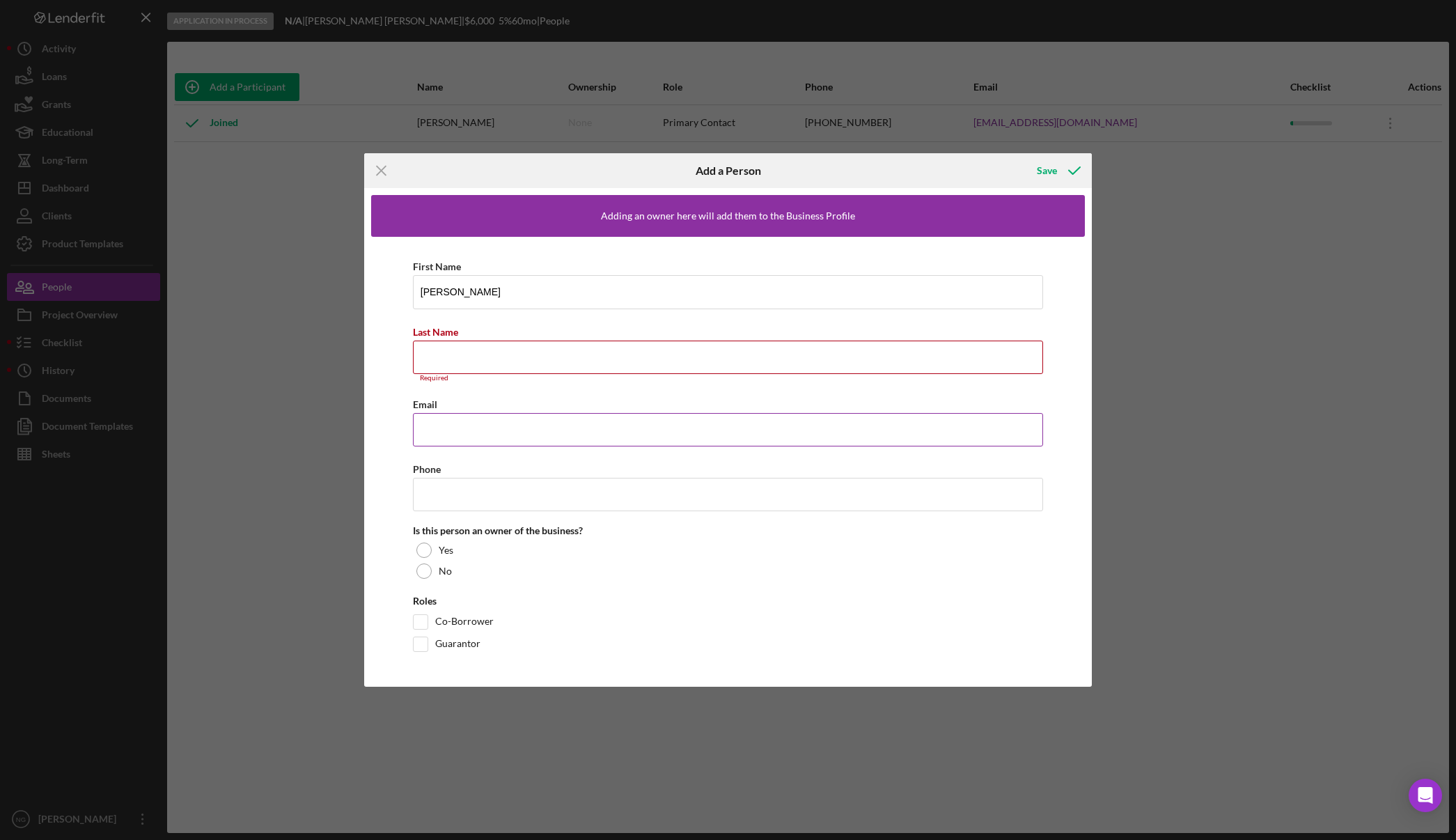
click at [546, 435] on input "Email" at bounding box center [728, 429] width 631 height 33
paste input "[EMAIL_ADDRESS][DOMAIN_NAME]"
type input "[EMAIL_ADDRESS][DOMAIN_NAME]"
click at [494, 358] on input "Last Name" at bounding box center [728, 357] width 631 height 33
drag, startPoint x: 513, startPoint y: 293, endPoint x: 447, endPoint y: 289, distance: 66.1
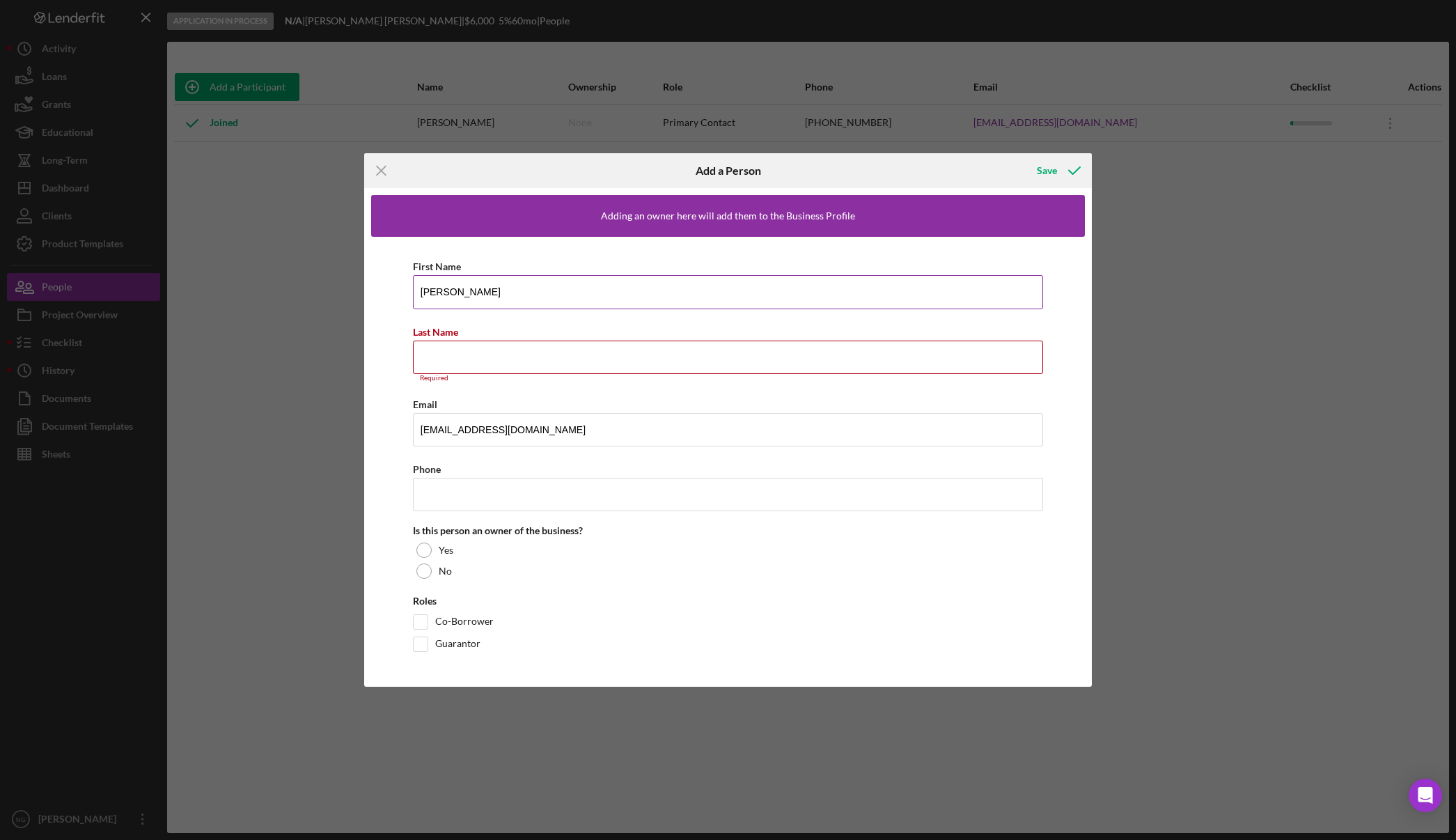
click at [447, 289] on input "[PERSON_NAME]" at bounding box center [728, 291] width 631 height 33
type input "[PERSON_NAME]"
click at [448, 357] on input "Last Name" at bounding box center [728, 357] width 631 height 33
paste input "[PERSON_NAME]"
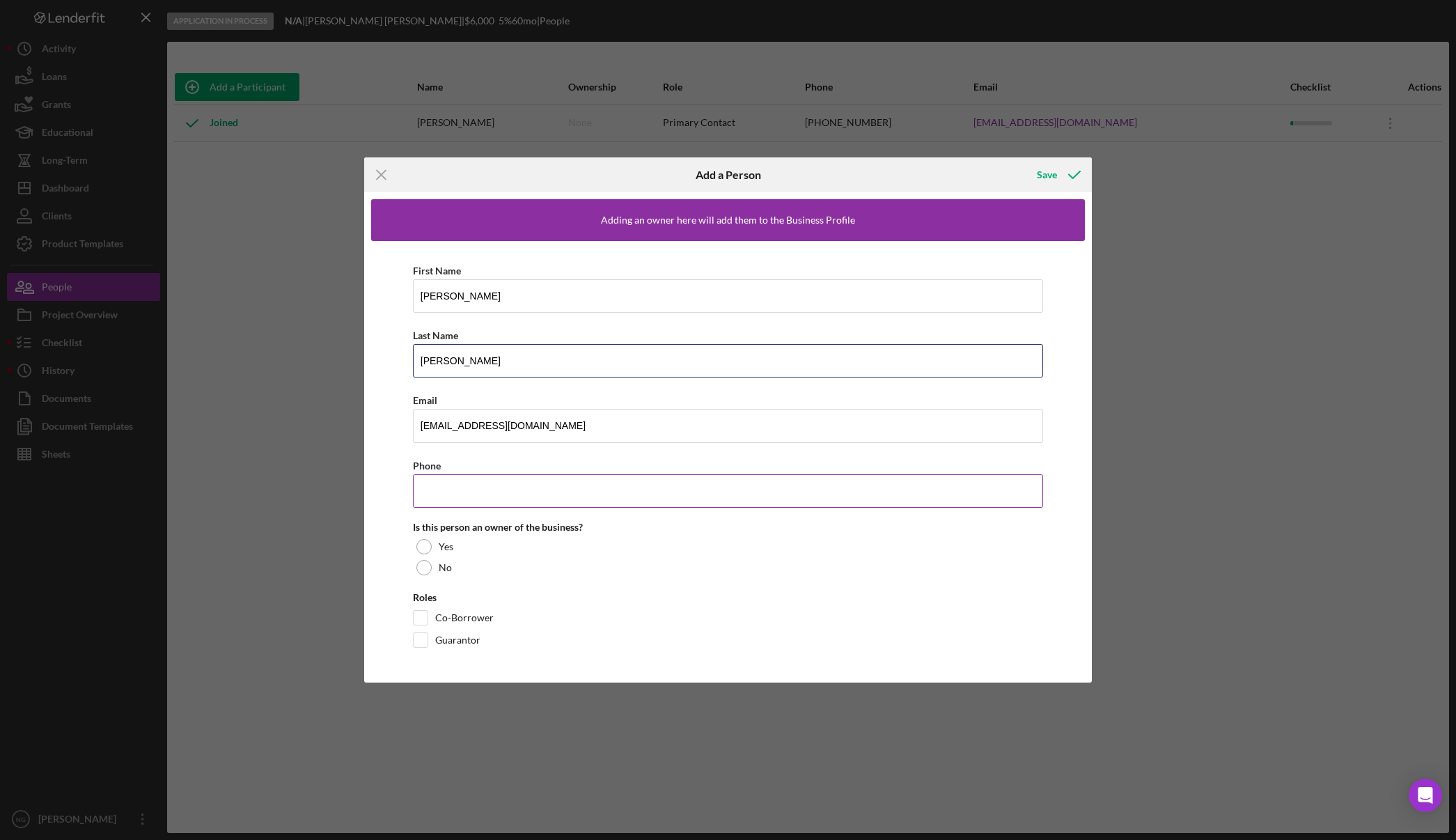
type input "[PERSON_NAME]"
click at [488, 491] on input "Phone" at bounding box center [728, 491] width 631 height 33
type input "[PHONE_NUMBER]"
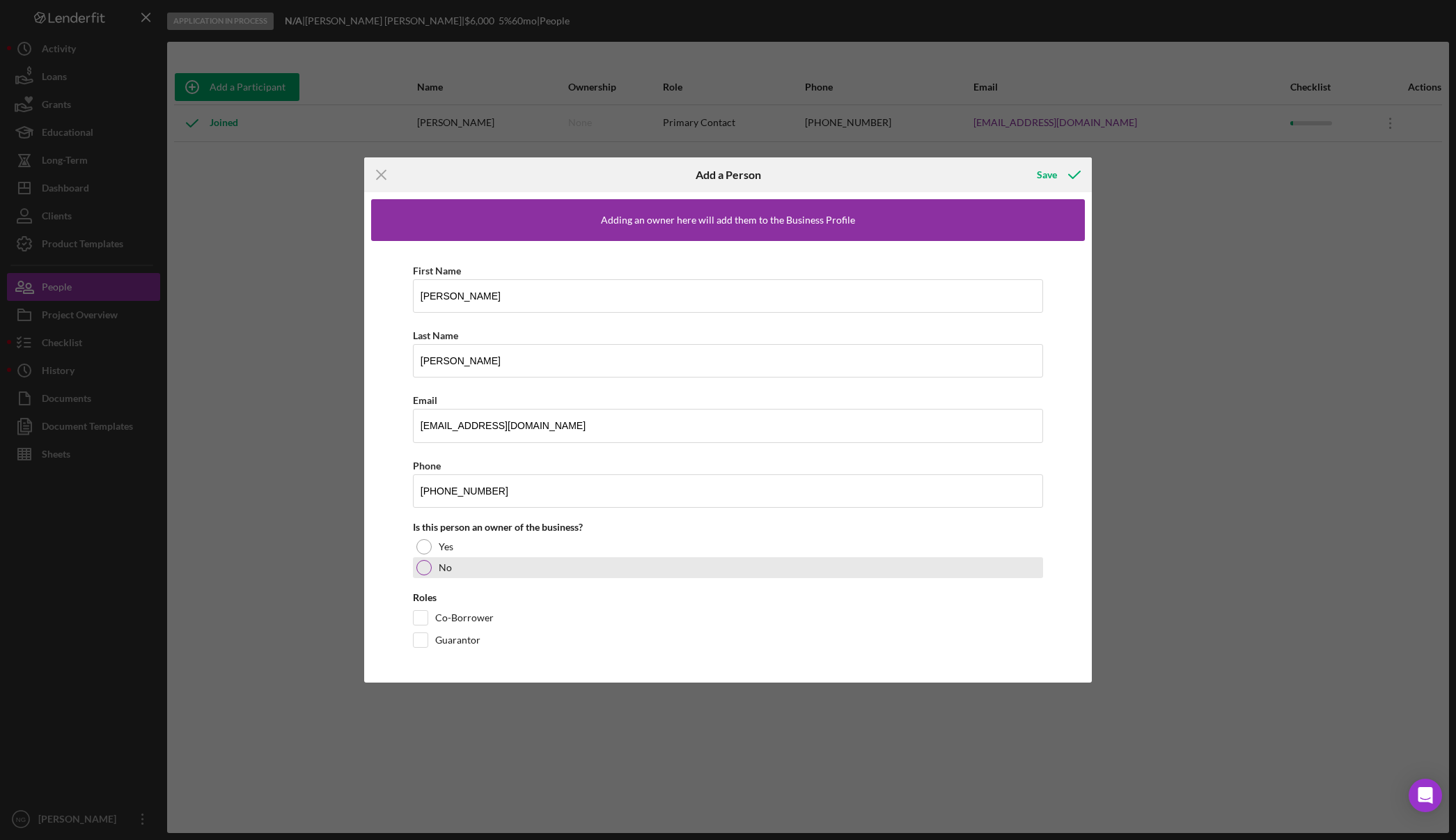
click at [417, 571] on div "No" at bounding box center [728, 567] width 631 height 21
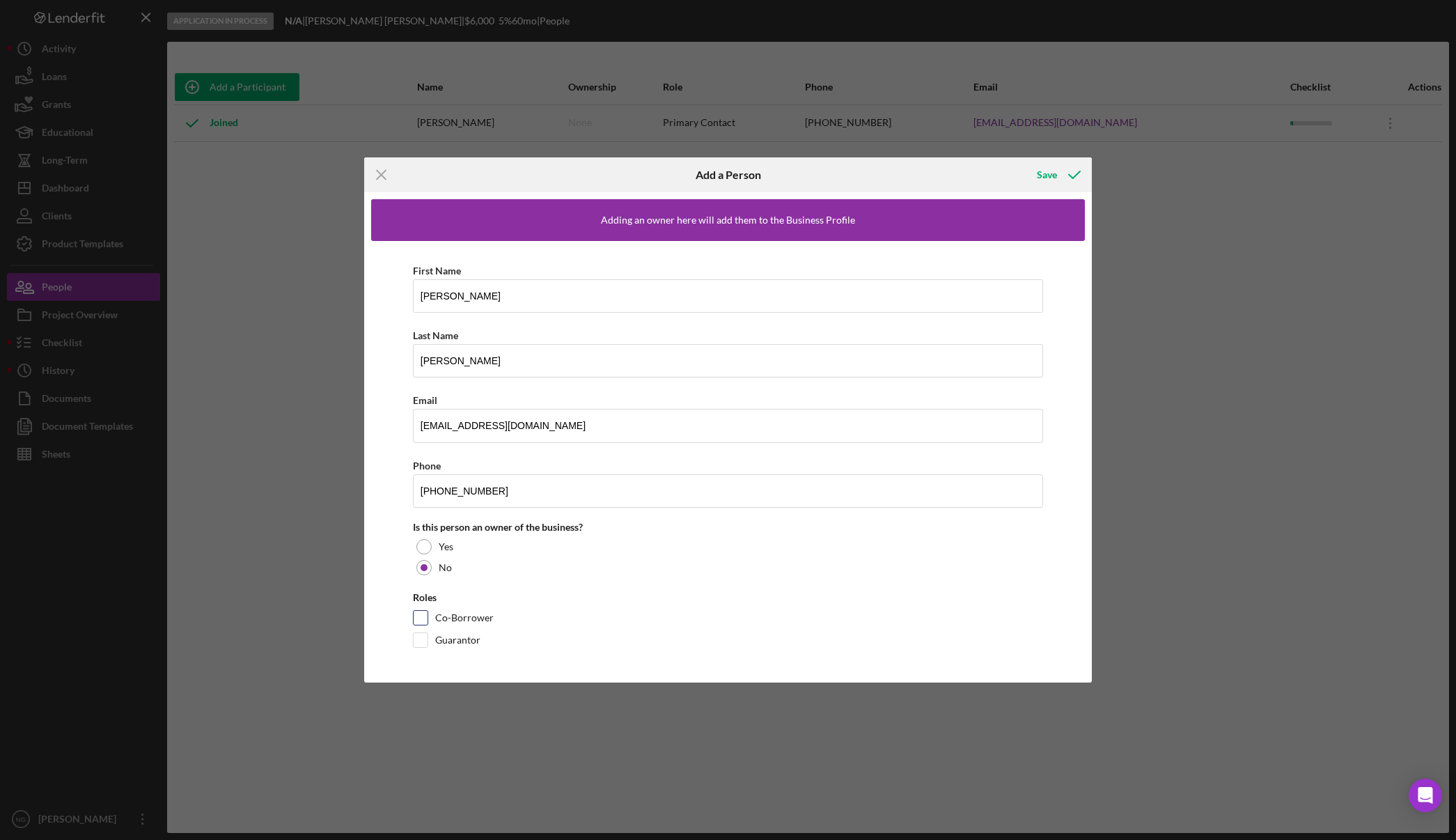
click at [426, 627] on div "Co-Borrower" at bounding box center [728, 621] width 631 height 22
click at [422, 620] on input "Co-Borrower" at bounding box center [420, 618] width 14 height 14
checkbox input "true"
click at [1052, 180] on div "Save" at bounding box center [1046, 174] width 20 height 28
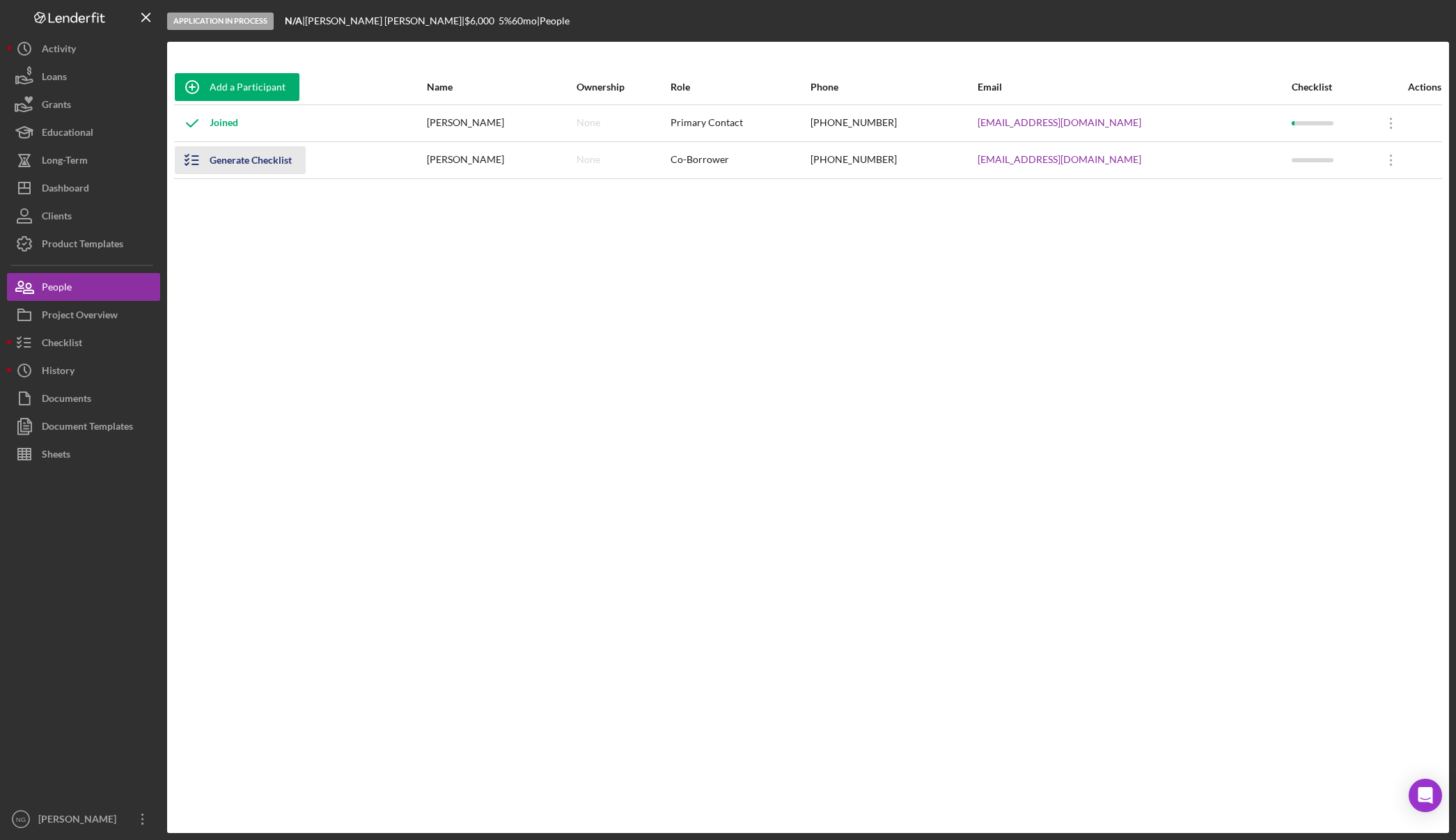
click at [236, 158] on div "Generate Checklist" at bounding box center [250, 160] width 82 height 28
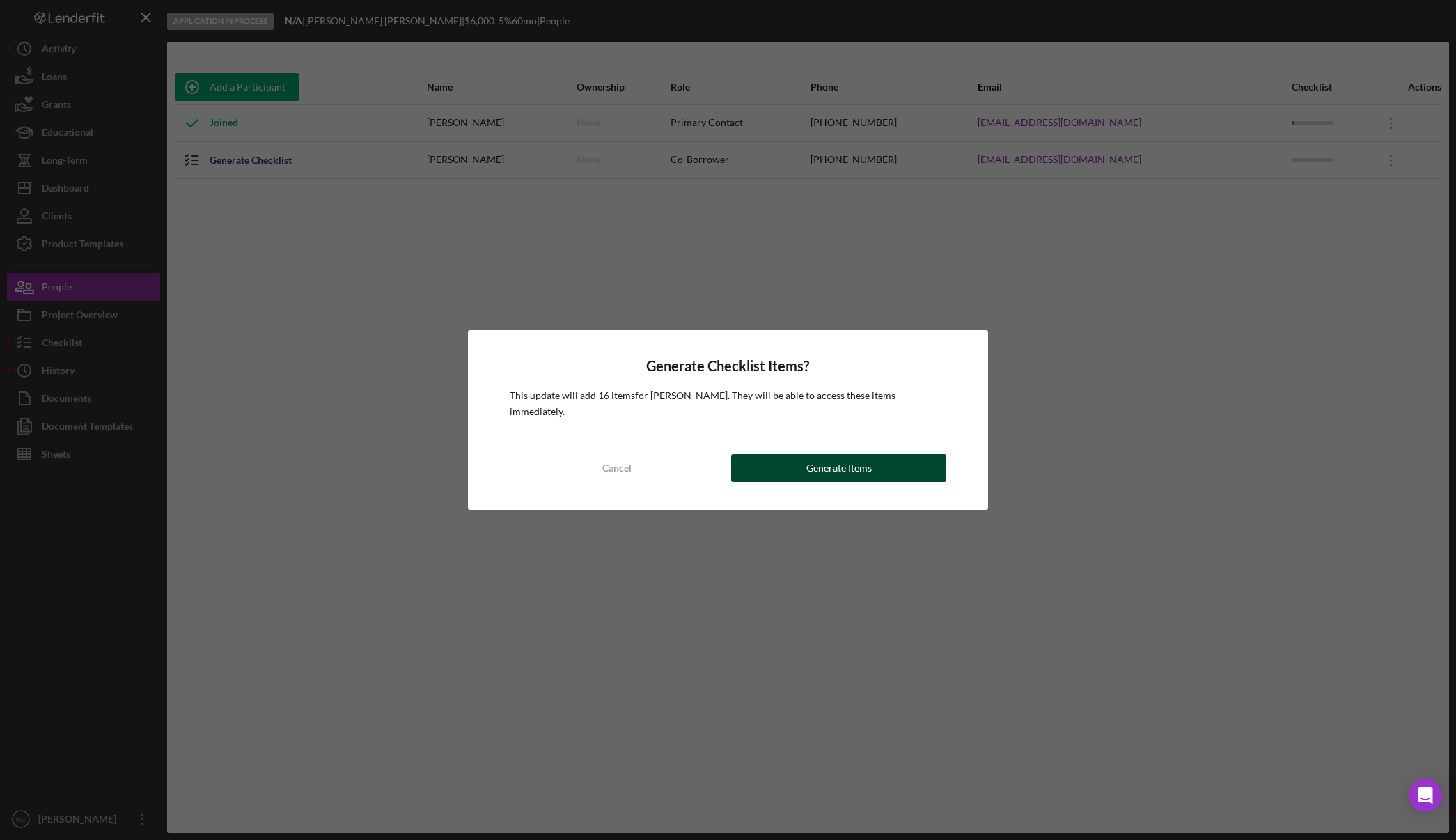
click at [878, 456] on button "Generate Items" at bounding box center [839, 467] width 216 height 28
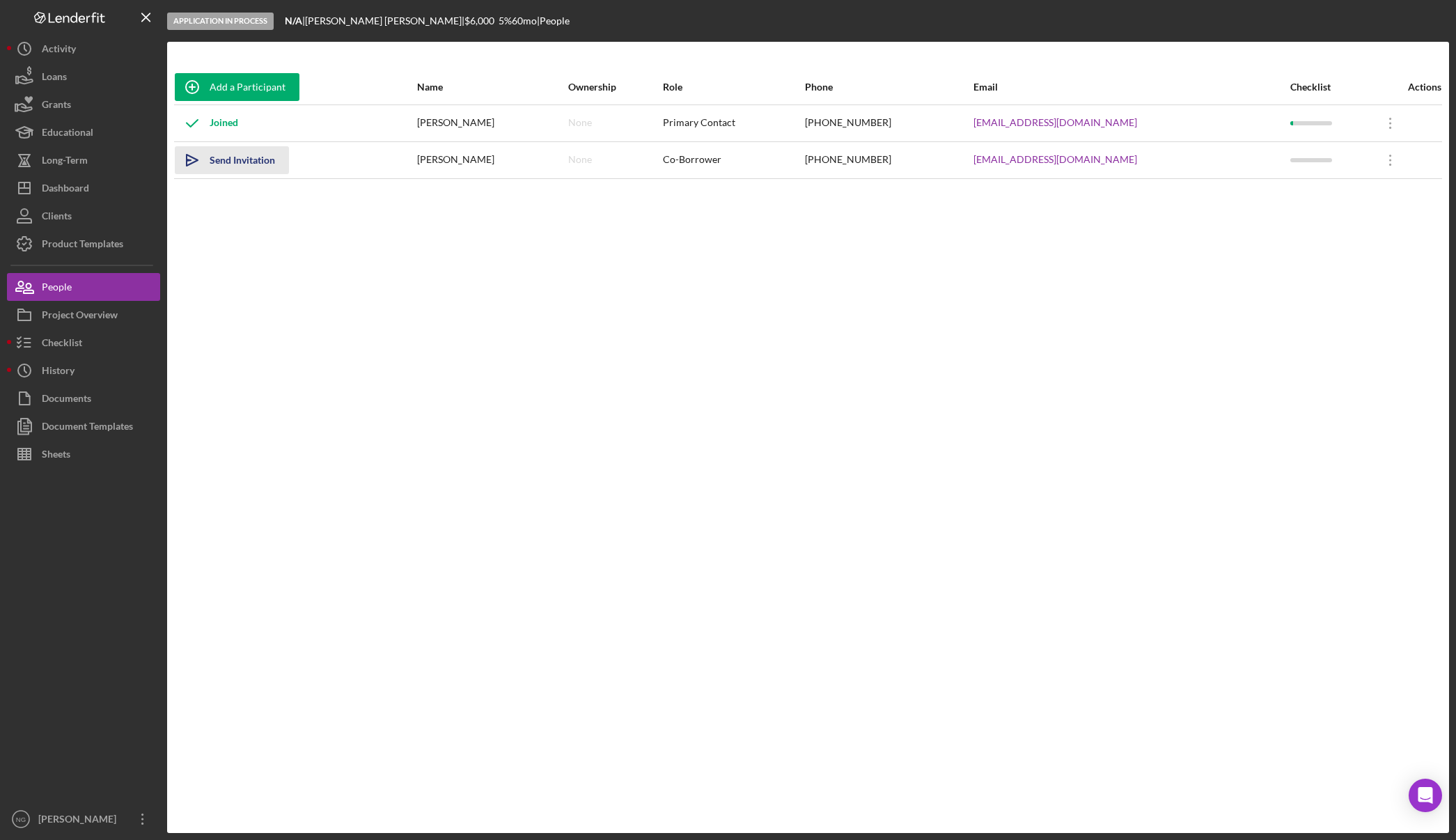
click at [236, 163] on div "Send Invitation" at bounding box center [242, 160] width 66 height 28
click at [72, 181] on div "Dashboard" at bounding box center [66, 190] width 48 height 31
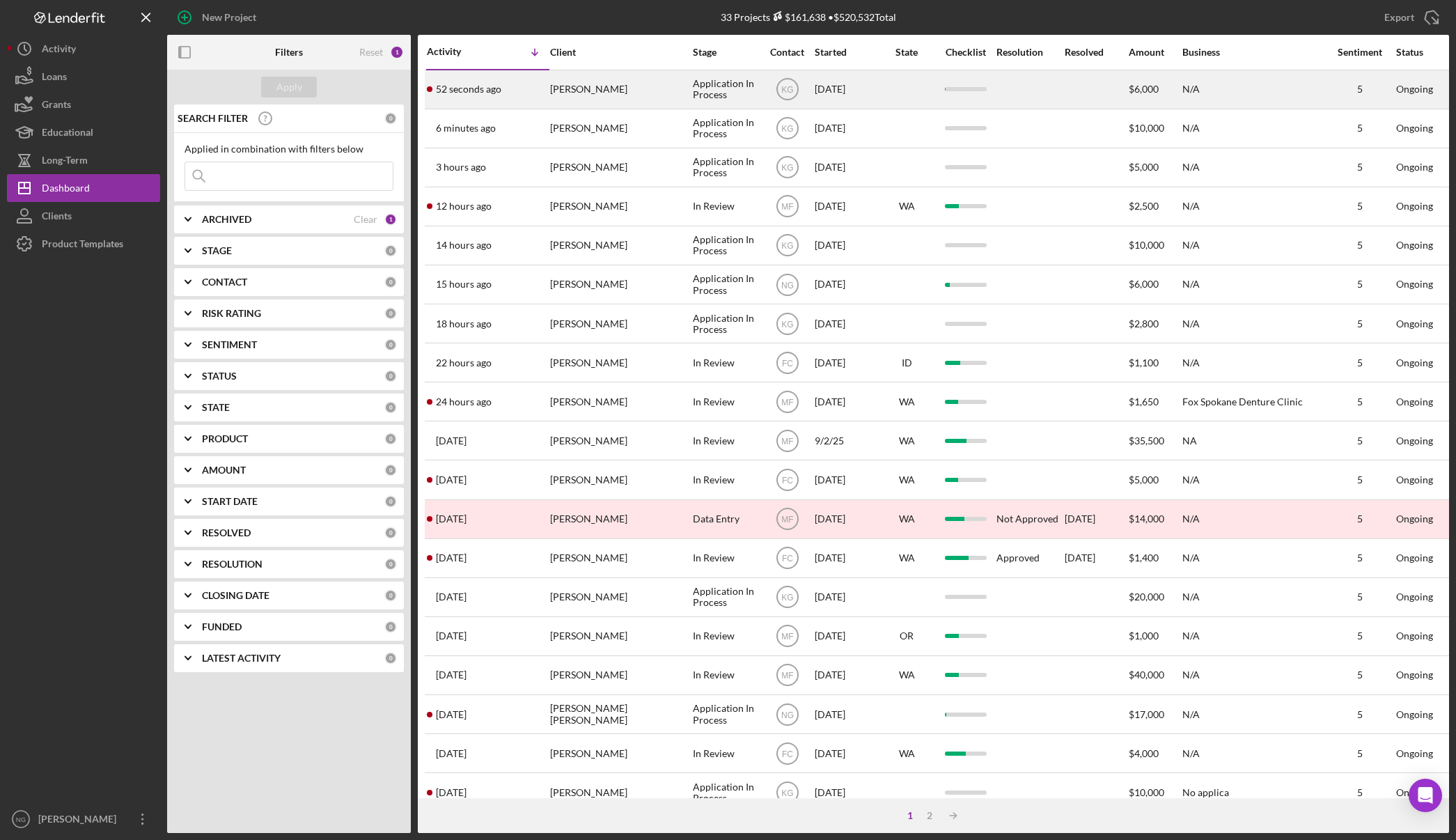
click at [543, 80] on div "52 seconds ago Faron De Graw" at bounding box center [488, 89] width 122 height 37
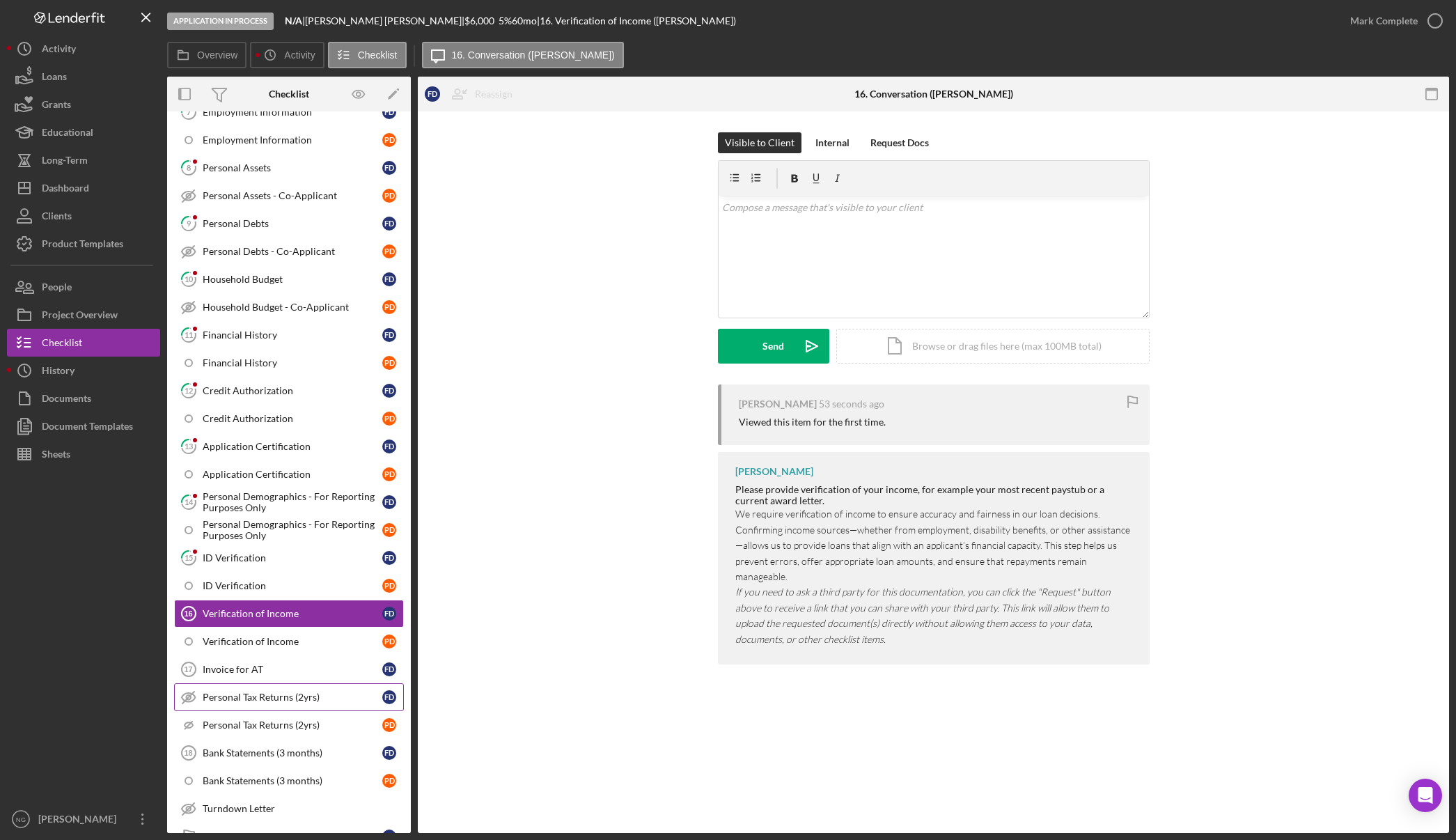
scroll to position [332, 0]
click at [254, 554] on div "ID Verification" at bounding box center [293, 556] width 180 height 11
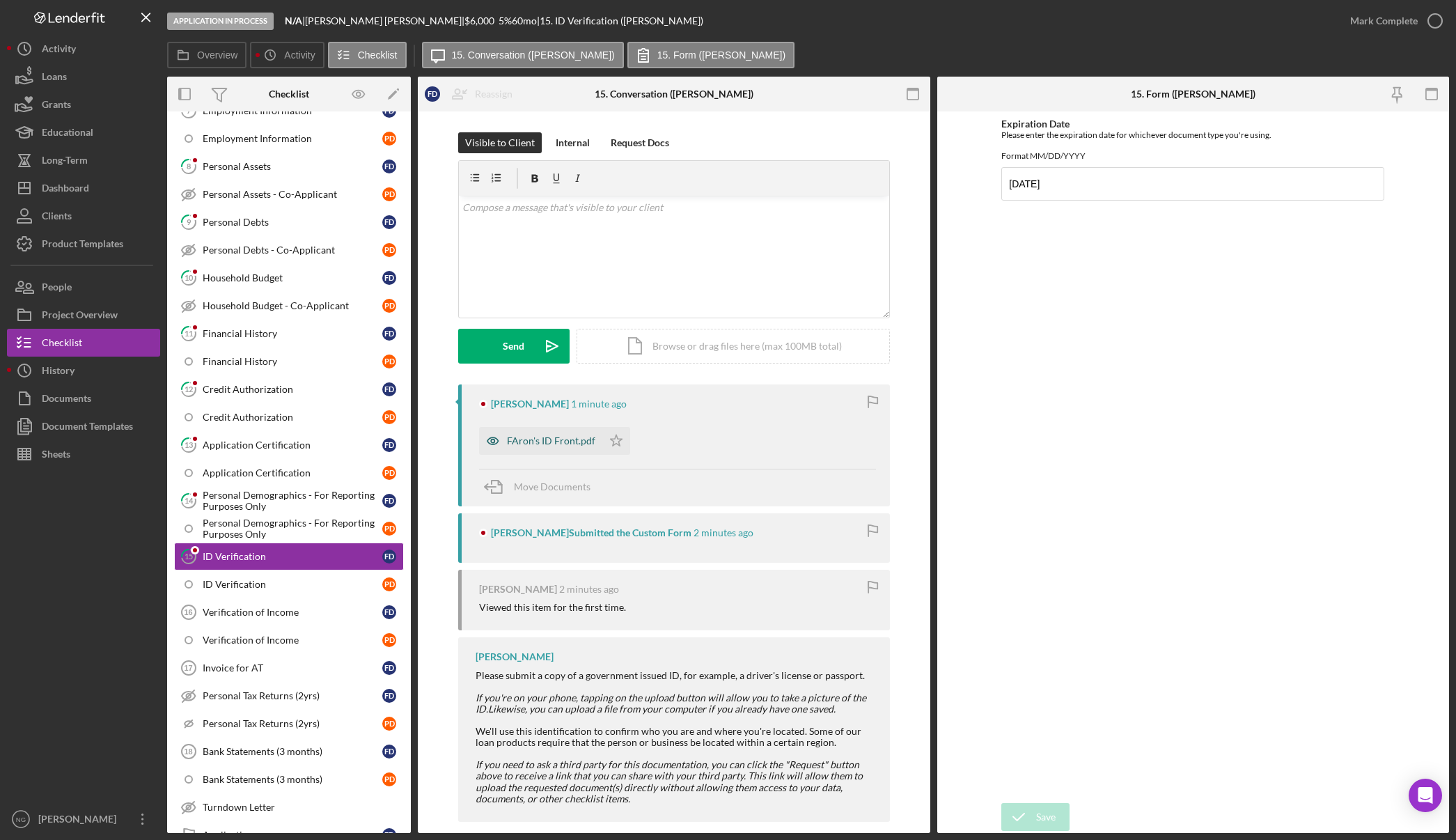
click at [551, 446] on div "FAron's ID Front.pdf" at bounding box center [551, 440] width 88 height 11
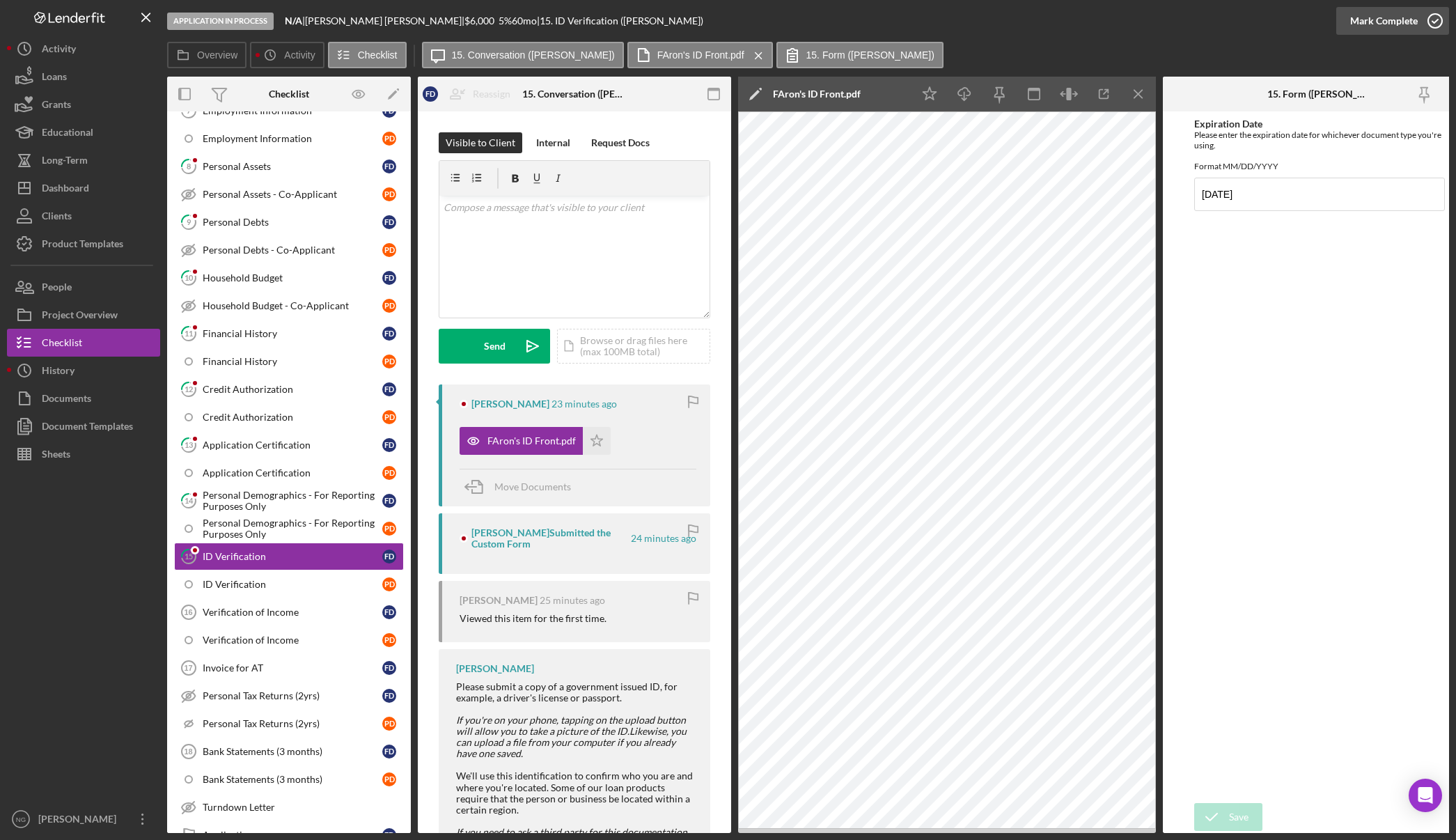
click at [1428, 26] on icon "button" at bounding box center [1434, 21] width 35 height 35
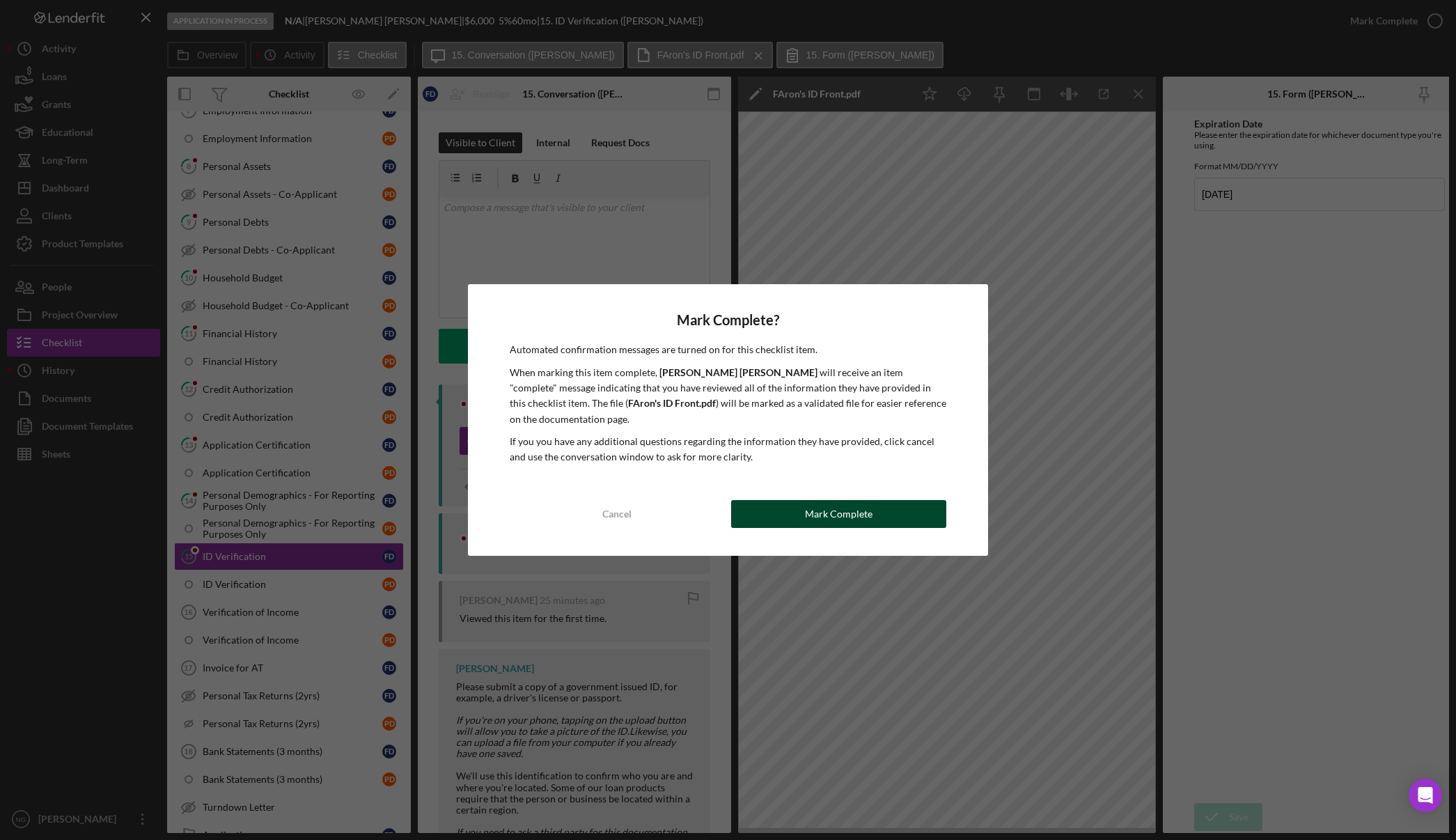
click at [807, 505] on div "Mark Complete" at bounding box center [838, 514] width 67 height 28
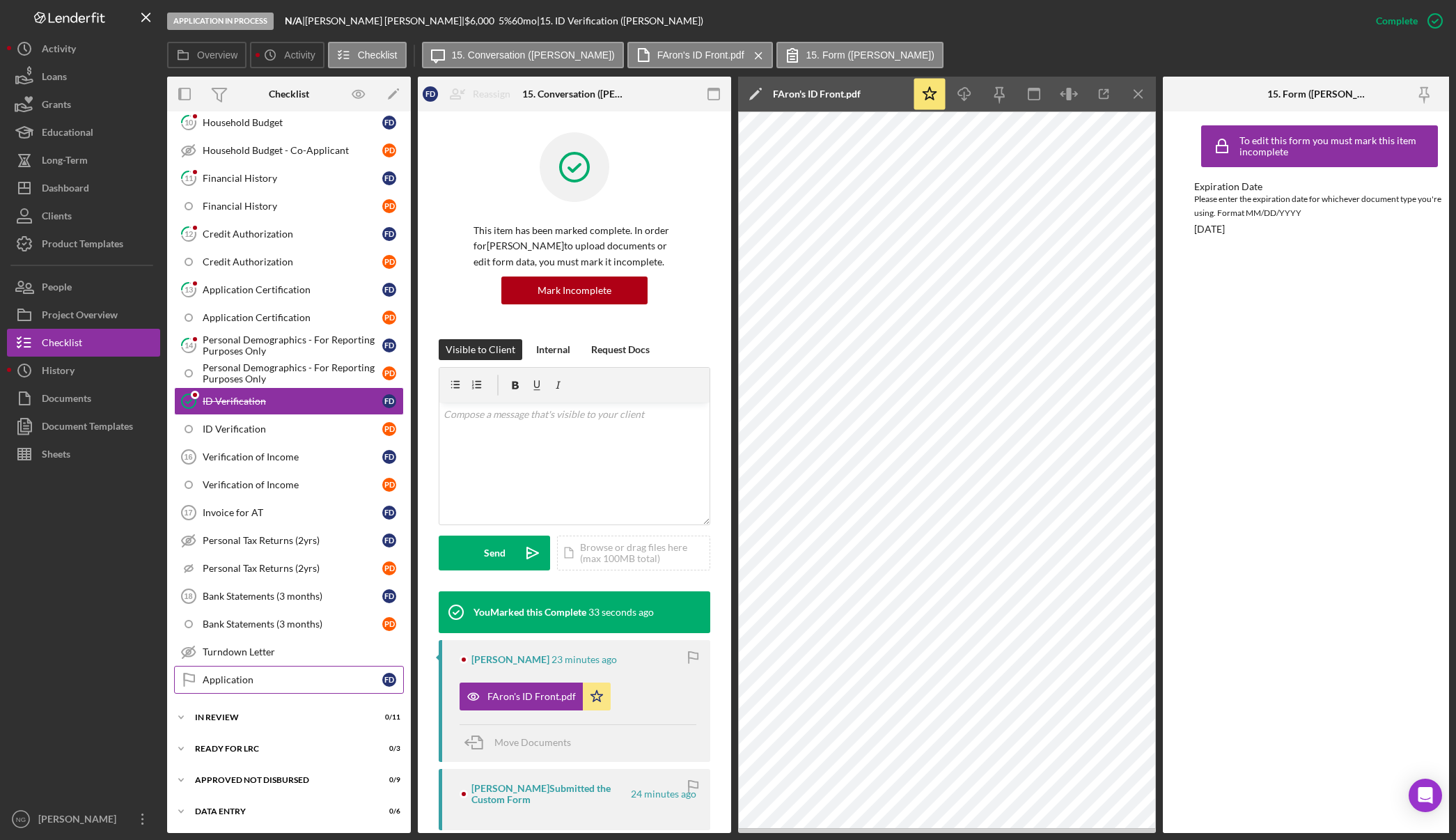
click at [246, 680] on div "Application" at bounding box center [293, 679] width 180 height 11
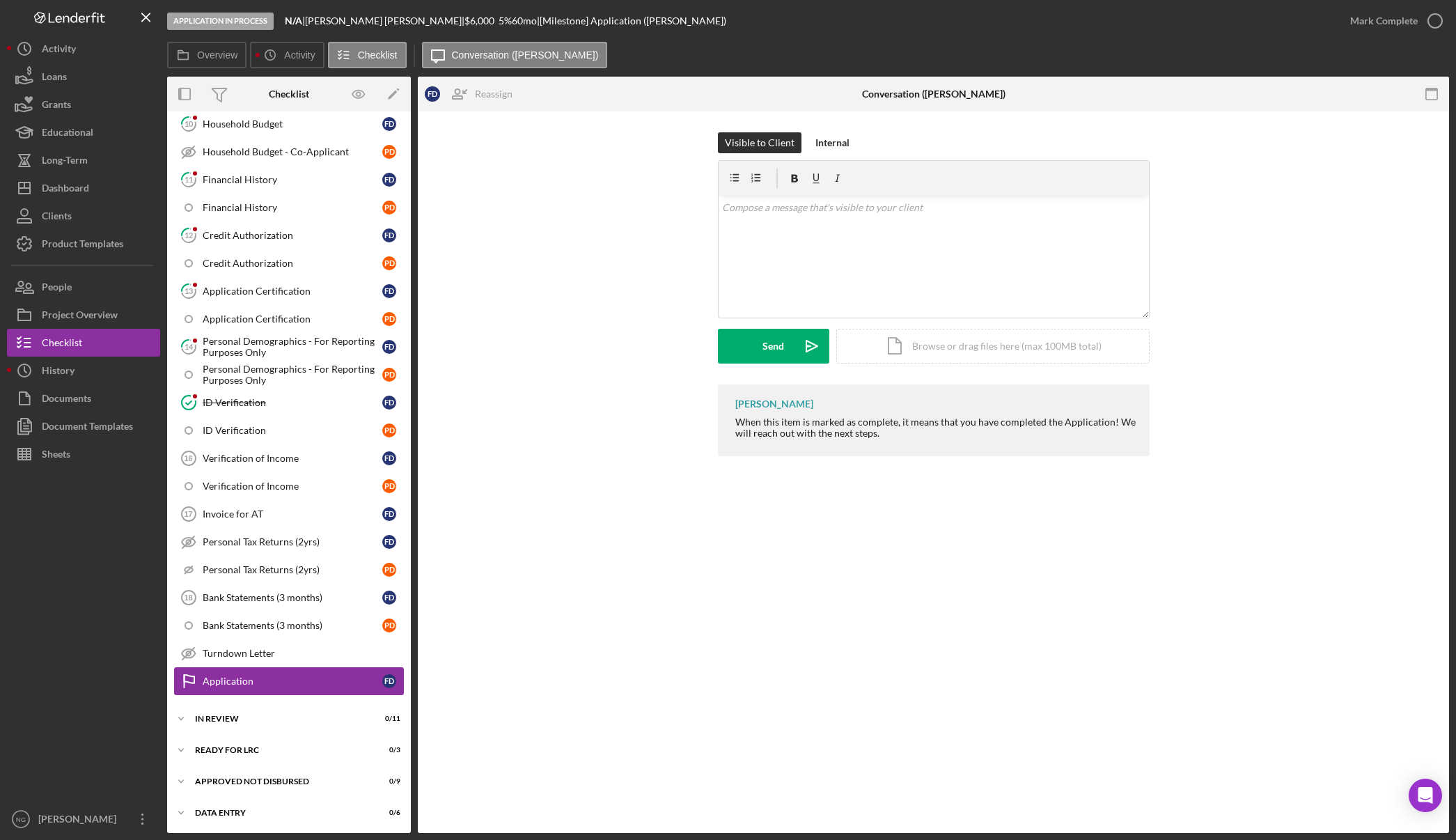
scroll to position [487, 0]
click at [841, 242] on div "v Color teal Color pink Remove color Add row above Add row below Add column bef…" at bounding box center [933, 257] width 430 height 122
drag, startPoint x: 841, startPoint y: 242, endPoint x: 226, endPoint y: 57, distance: 642.2
click at [226, 57] on label "Overview" at bounding box center [216, 55] width 40 height 11
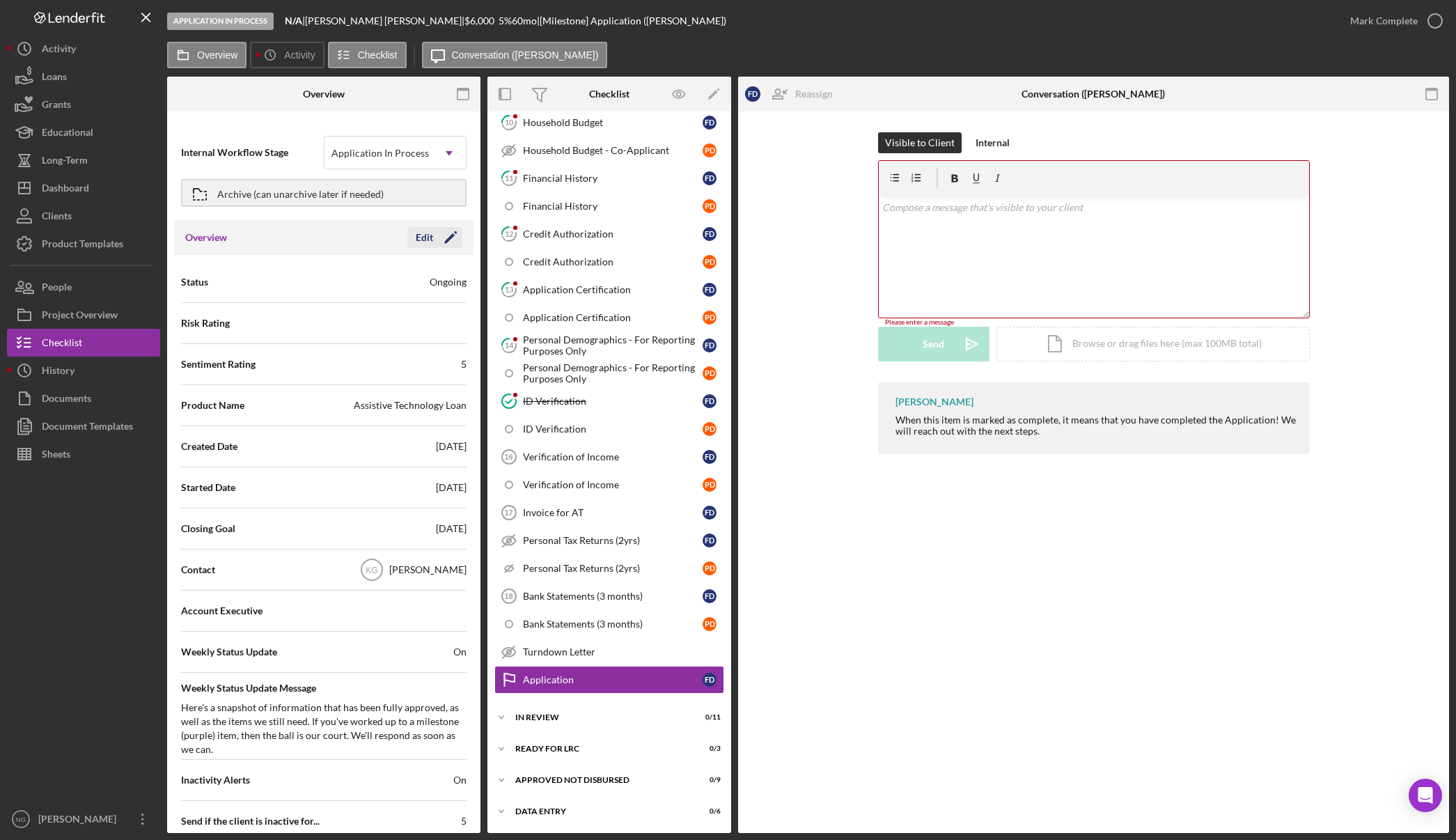
click at [440, 234] on icon "Icon/Edit" at bounding box center [450, 237] width 35 height 35
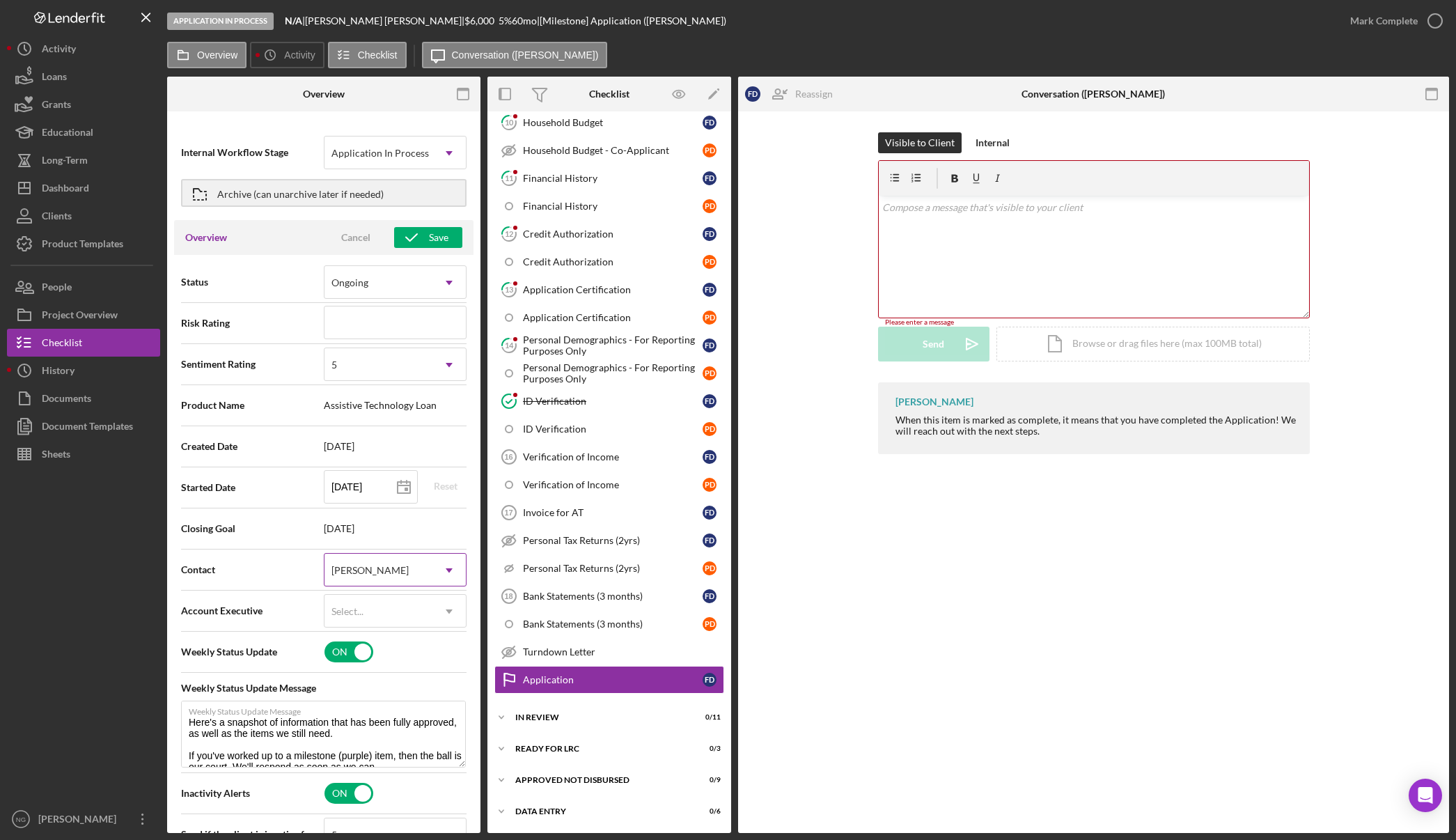
click at [373, 562] on div "Kathy Gilman" at bounding box center [378, 570] width 108 height 32
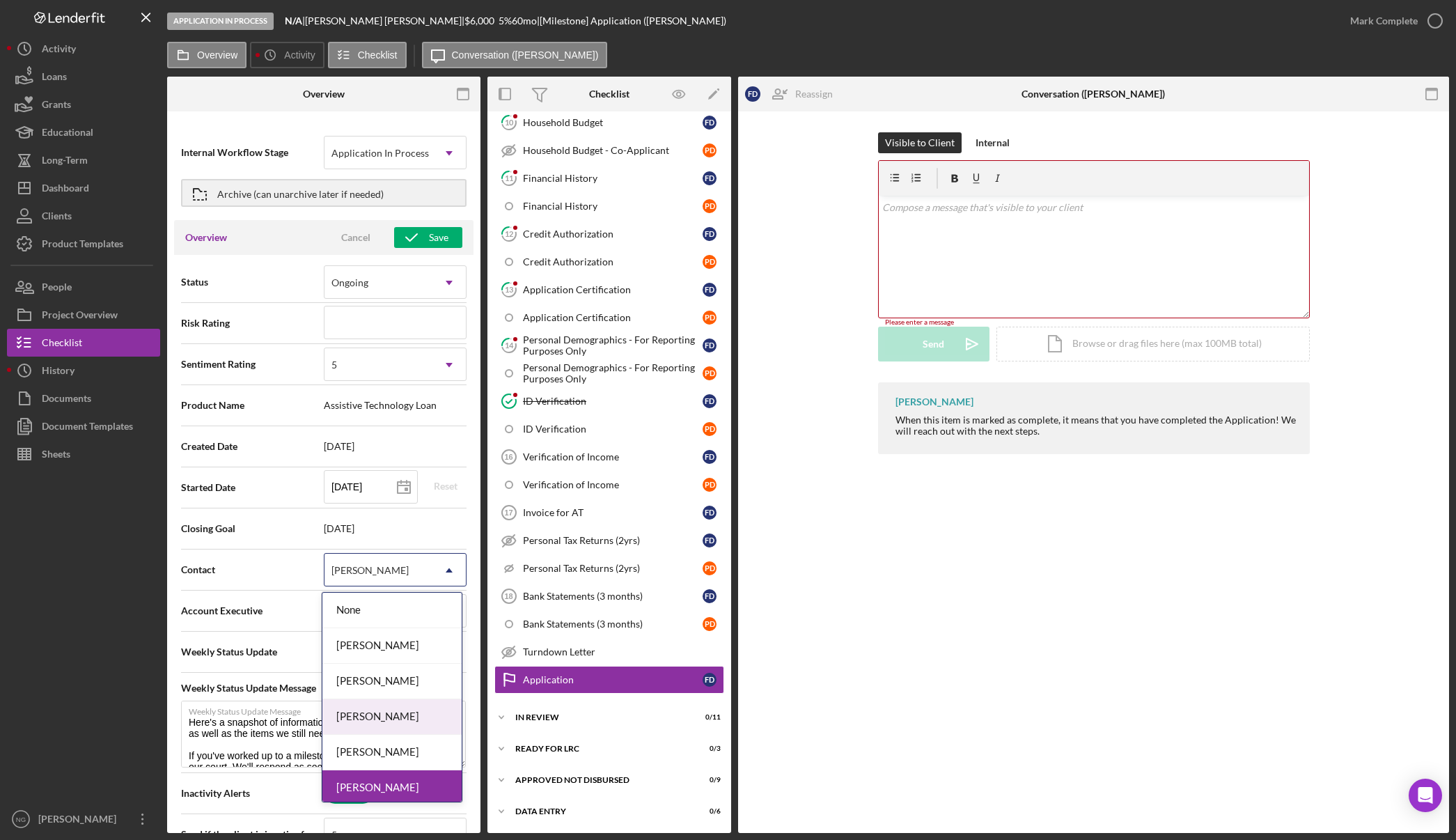
click at [359, 721] on div "[PERSON_NAME]" at bounding box center [392, 717] width 139 height 36
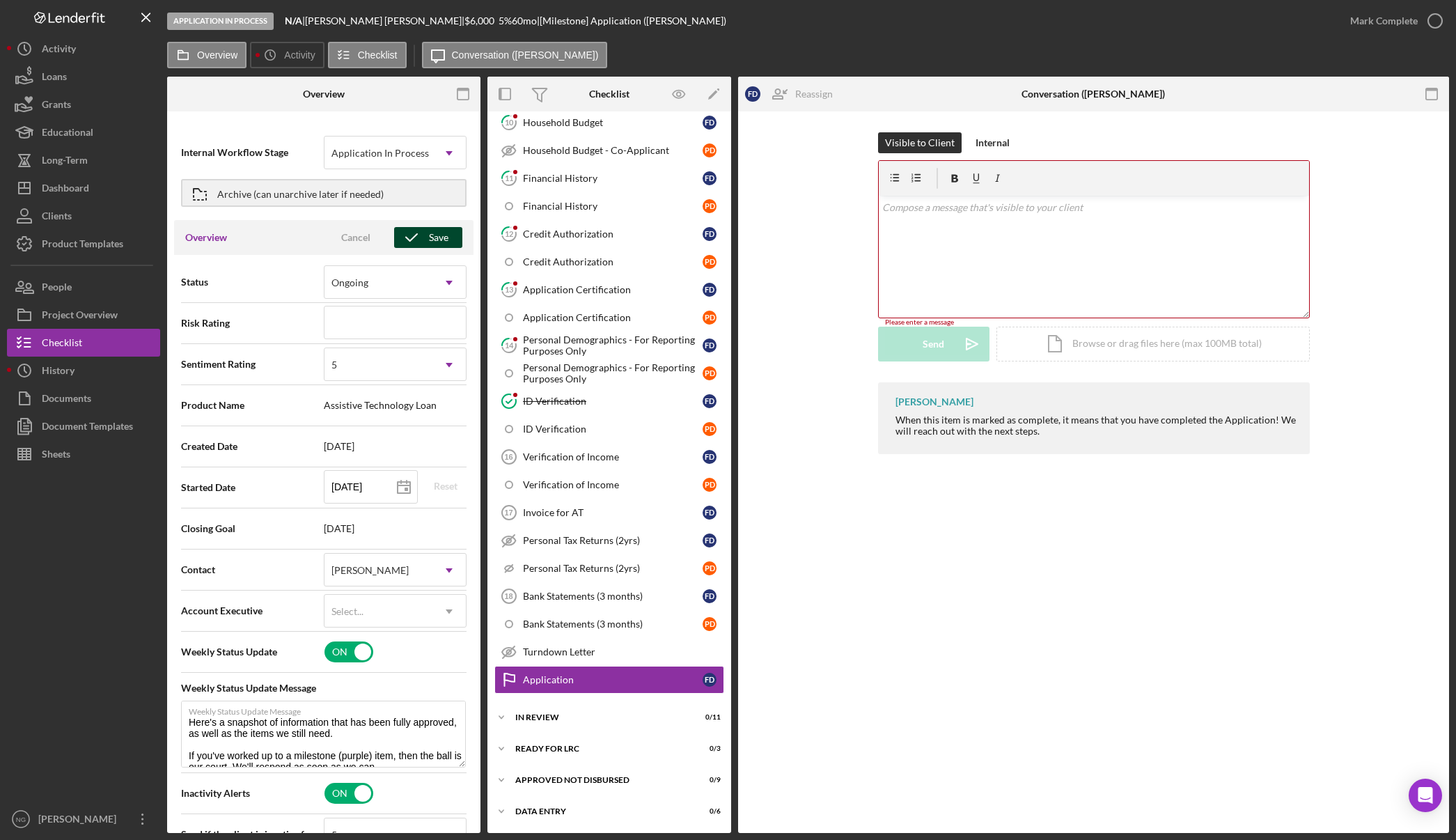
click at [436, 237] on div "Save" at bounding box center [438, 237] width 20 height 21
type textarea "Here's a snapshot of information that has been fully approved, as well as the i…"
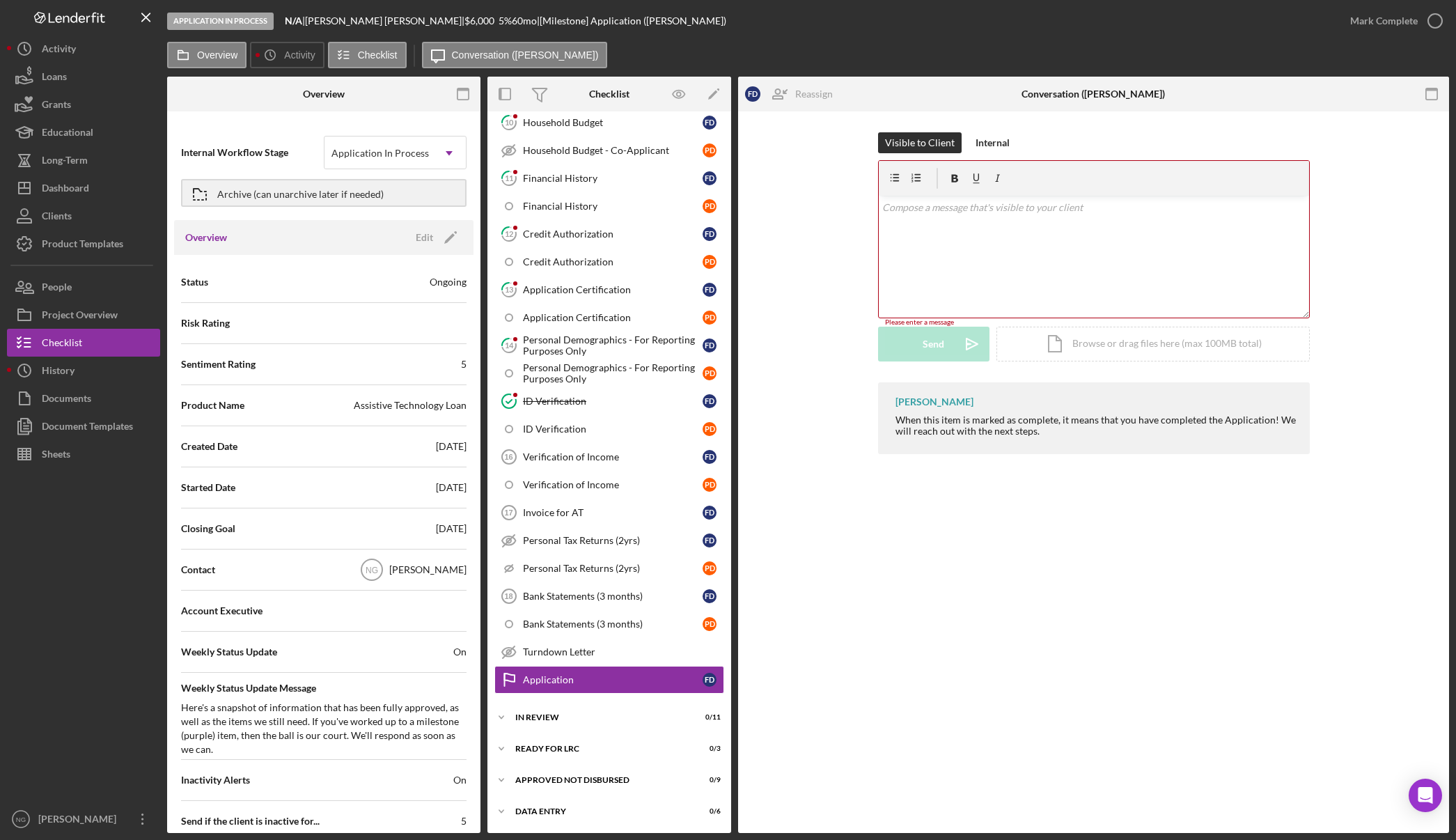
click at [930, 210] on p at bounding box center [1093, 207] width 423 height 15
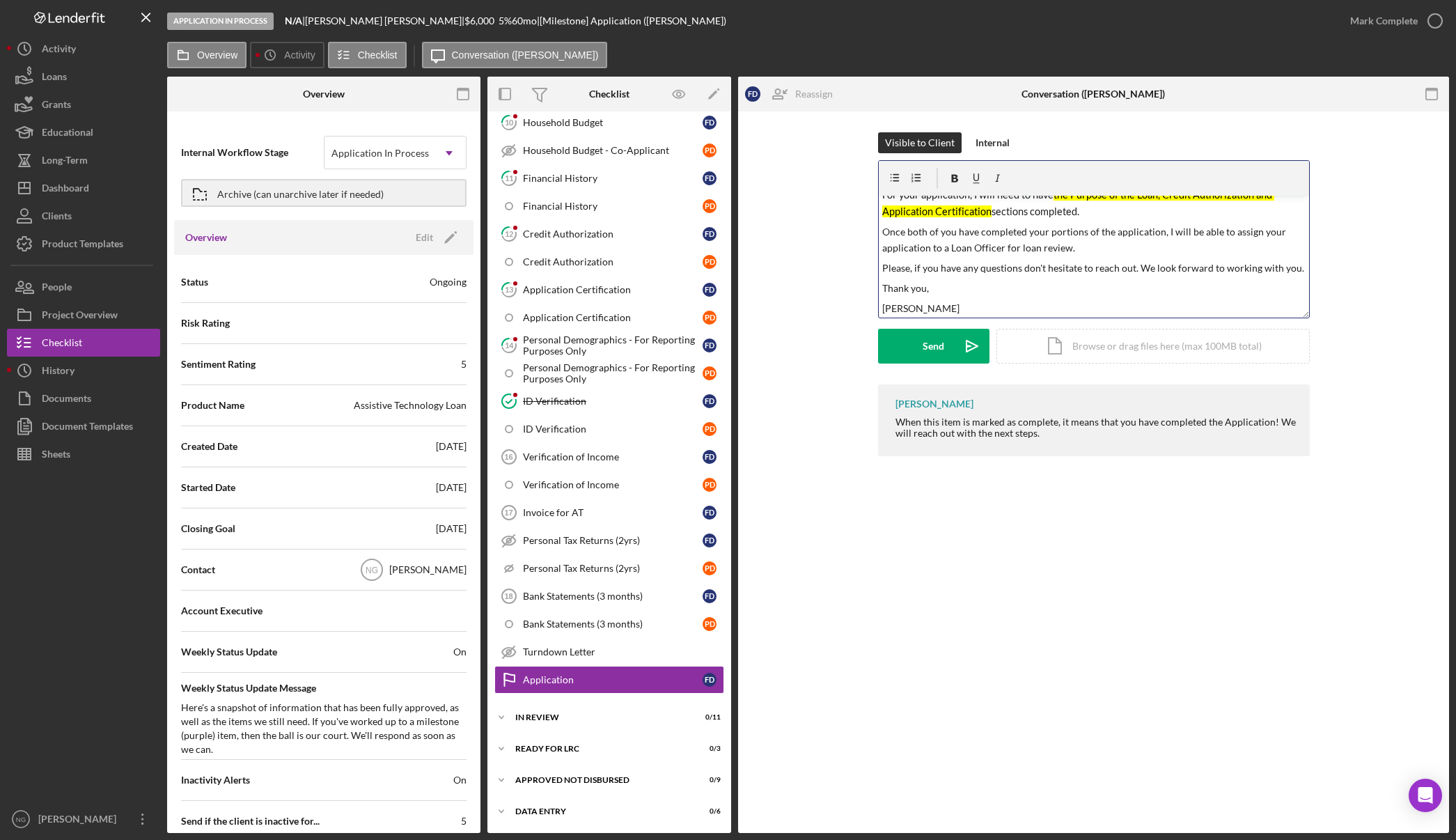
scroll to position [0, 0]
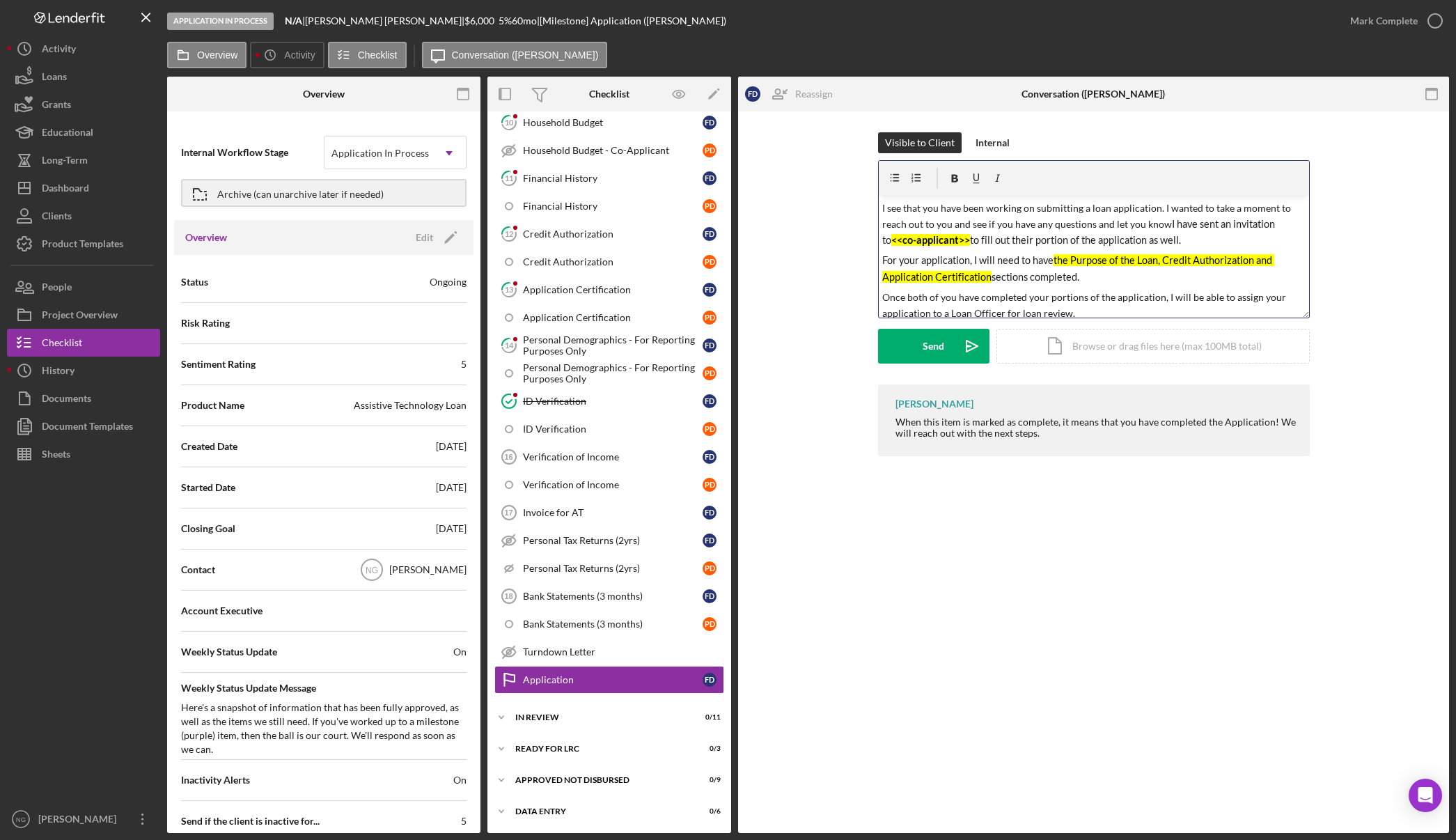
drag, startPoint x: 1085, startPoint y: 279, endPoint x: 881, endPoint y: 262, distance: 204.7
click at [881, 262] on div "v Color teal Color pink Remove color Add row above Add row below Add column bef…" at bounding box center [1093, 257] width 430 height 122
click at [880, 209] on div "v Color teal Color pink Remove color Add row above Add row below Add column bef…" at bounding box center [1093, 257] width 430 height 122
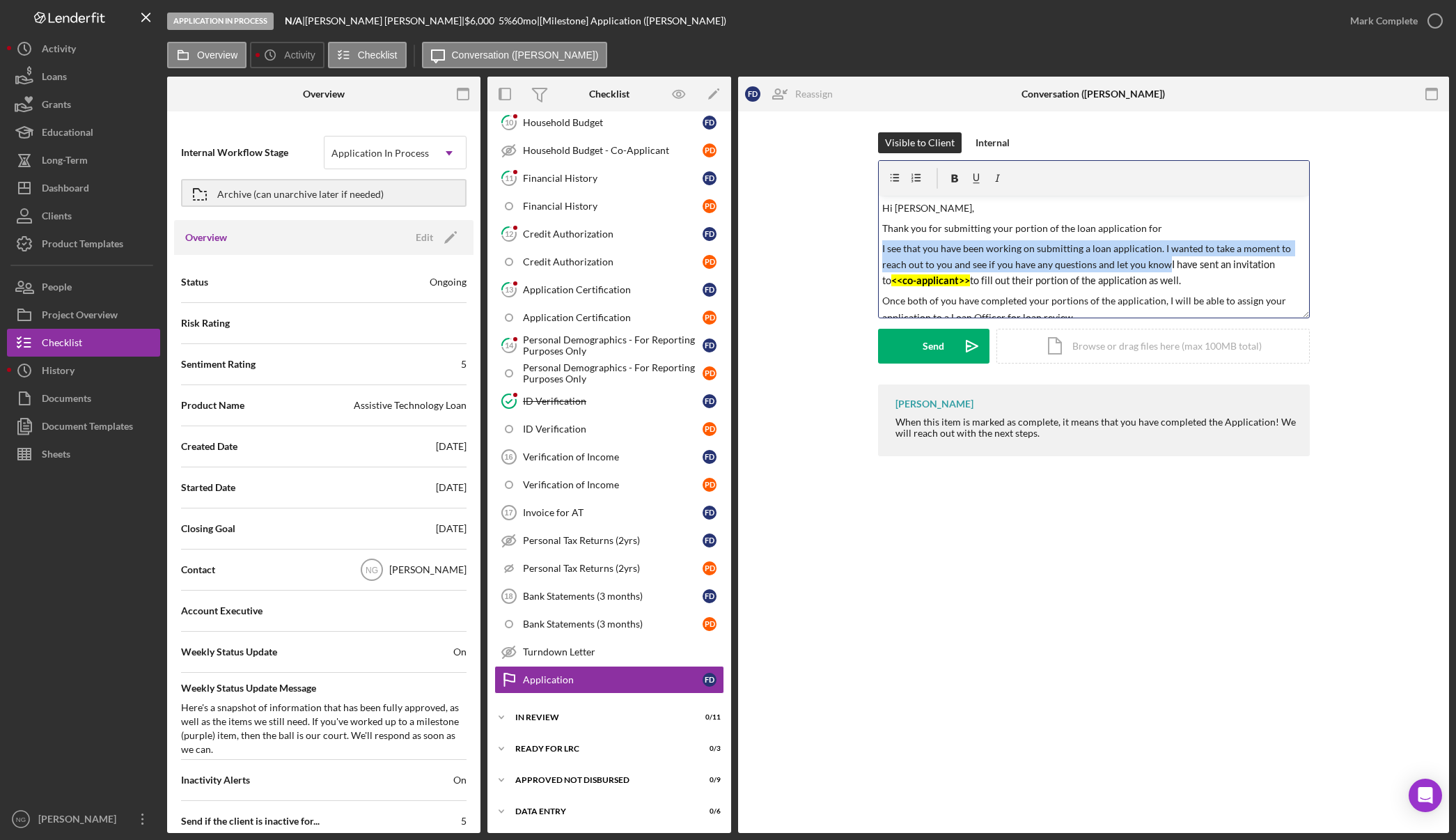
drag, startPoint x: 1167, startPoint y: 261, endPoint x: 847, endPoint y: 247, distance: 320.3
click at [847, 247] on div "Visible to Client Internal v Color teal Color pink Remove color Add row above A…" at bounding box center [1093, 258] width 669 height 252
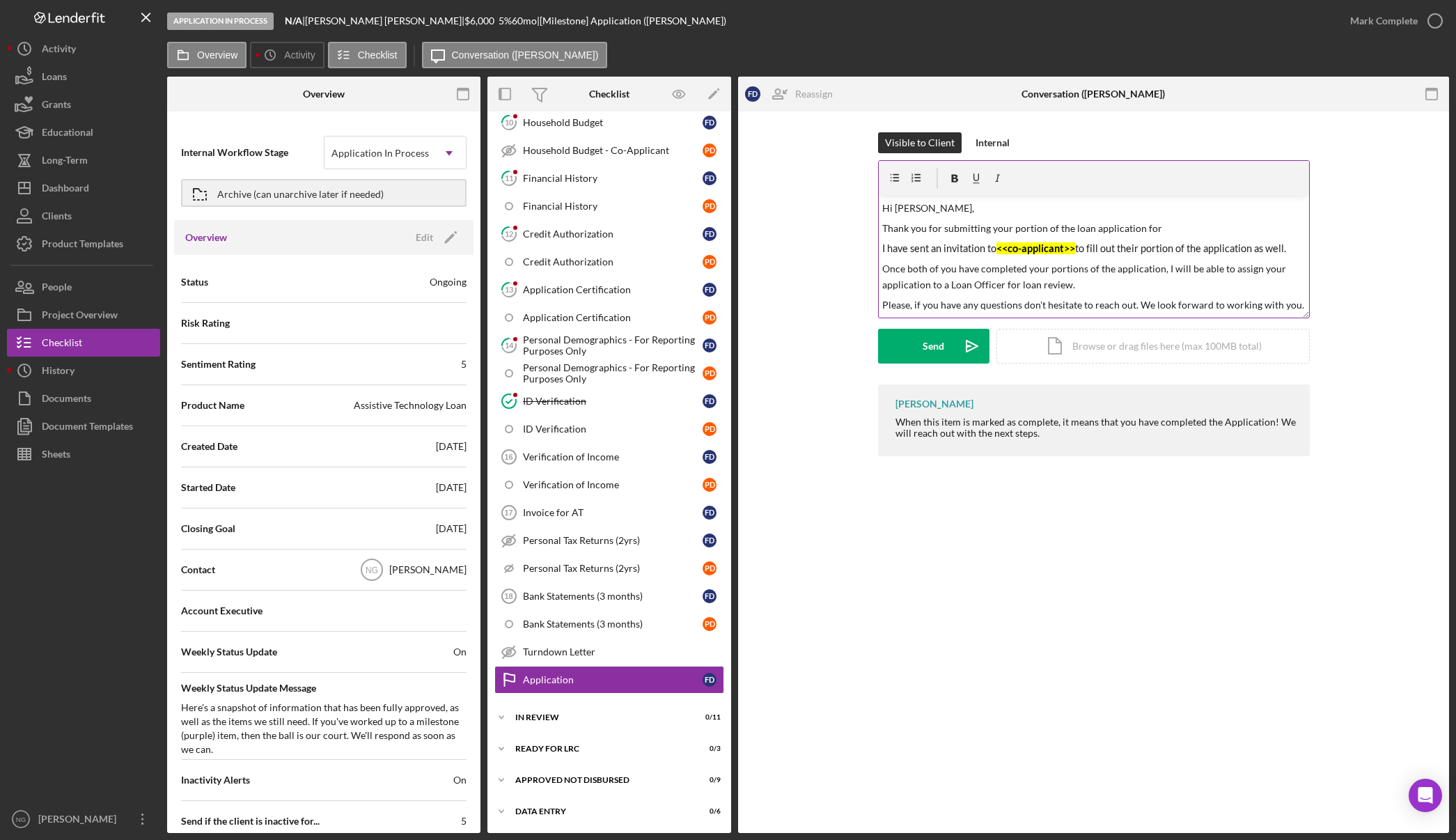
click at [1026, 247] on mark "<<co-applicant>>" at bounding box center [1036, 248] width 79 height 12
drag, startPoint x: 1079, startPoint y: 250, endPoint x: 1000, endPoint y: 242, distance: 79.4
click at [1000, 242] on p "I have sent an invitation to <<co-applicant>> to fill out their portion of the …" at bounding box center [1093, 248] width 423 height 16
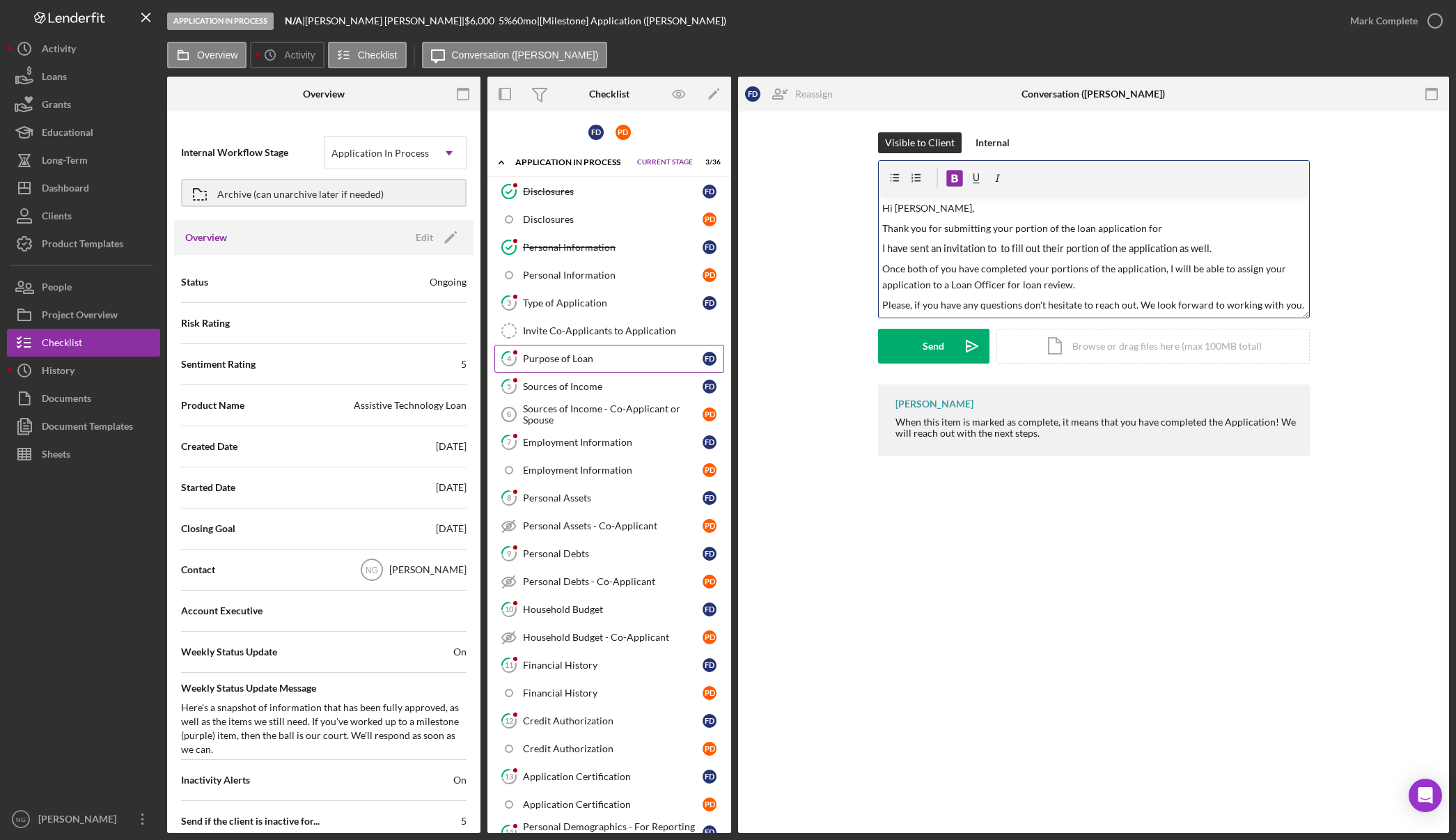
click at [609, 353] on div "Purpose of Loan" at bounding box center [613, 358] width 180 height 11
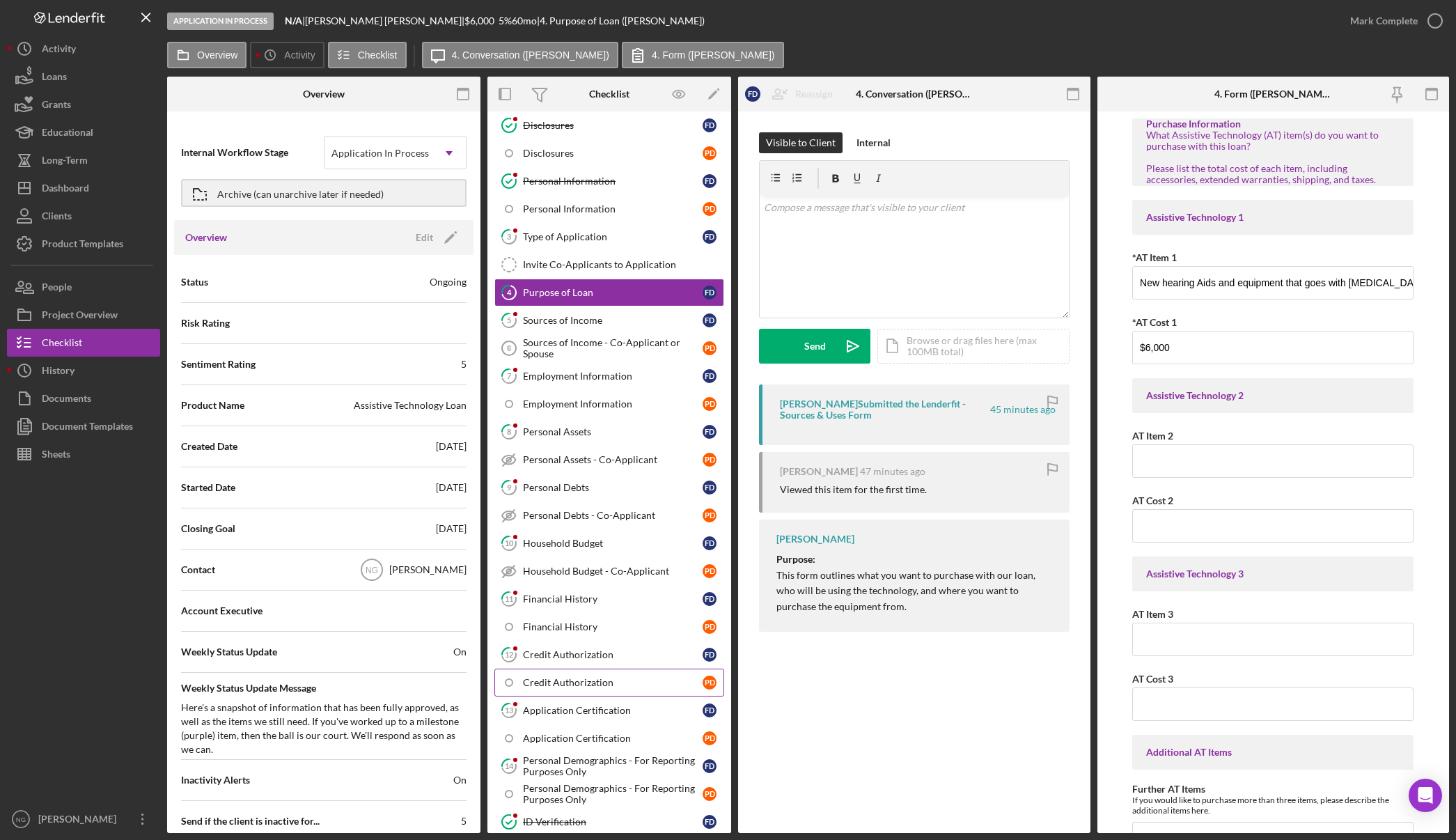
scroll to position [487, 0]
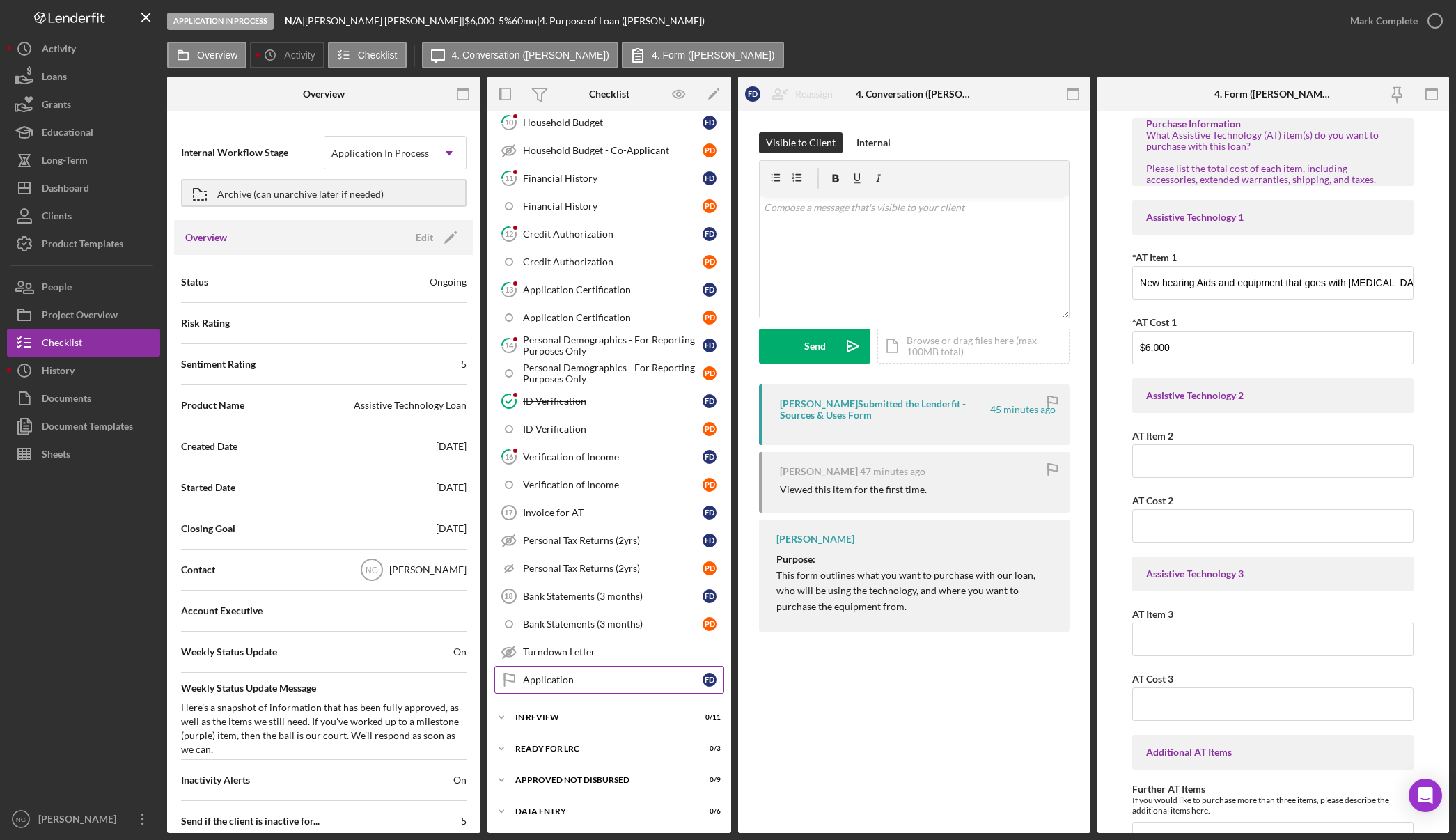
click at [578, 677] on div "Application" at bounding box center [613, 679] width 180 height 11
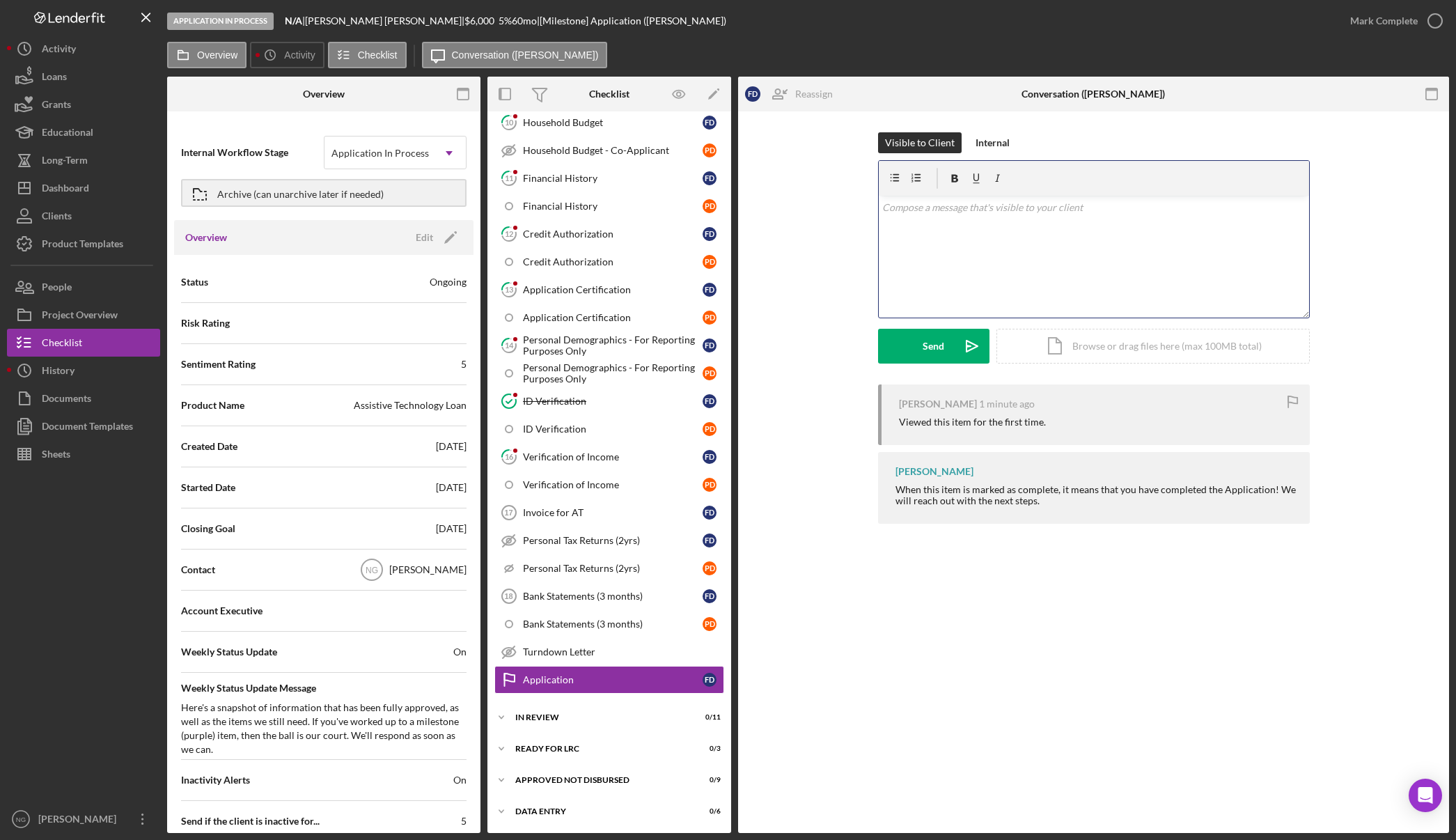
click at [937, 240] on div "v Color teal Color pink Remove color Add row above Add row below Add column bef…" at bounding box center [1093, 257] width 430 height 122
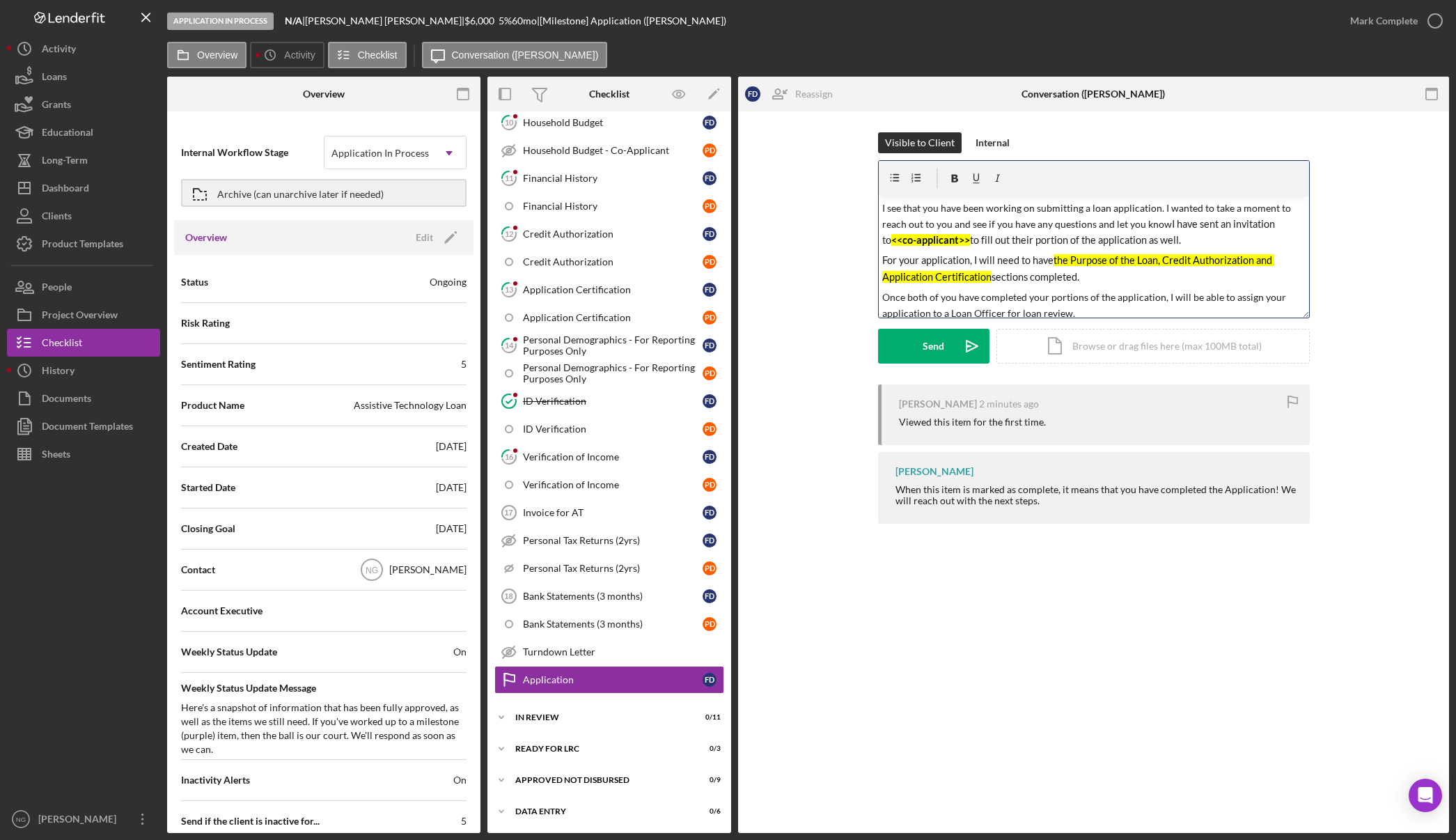
drag, startPoint x: 1169, startPoint y: 225, endPoint x: 867, endPoint y: 200, distance: 303.0
click at [867, 200] on div "Visible to Client Internal v Color teal Color pink Remove color Add row above A…" at bounding box center [1093, 258] width 669 height 252
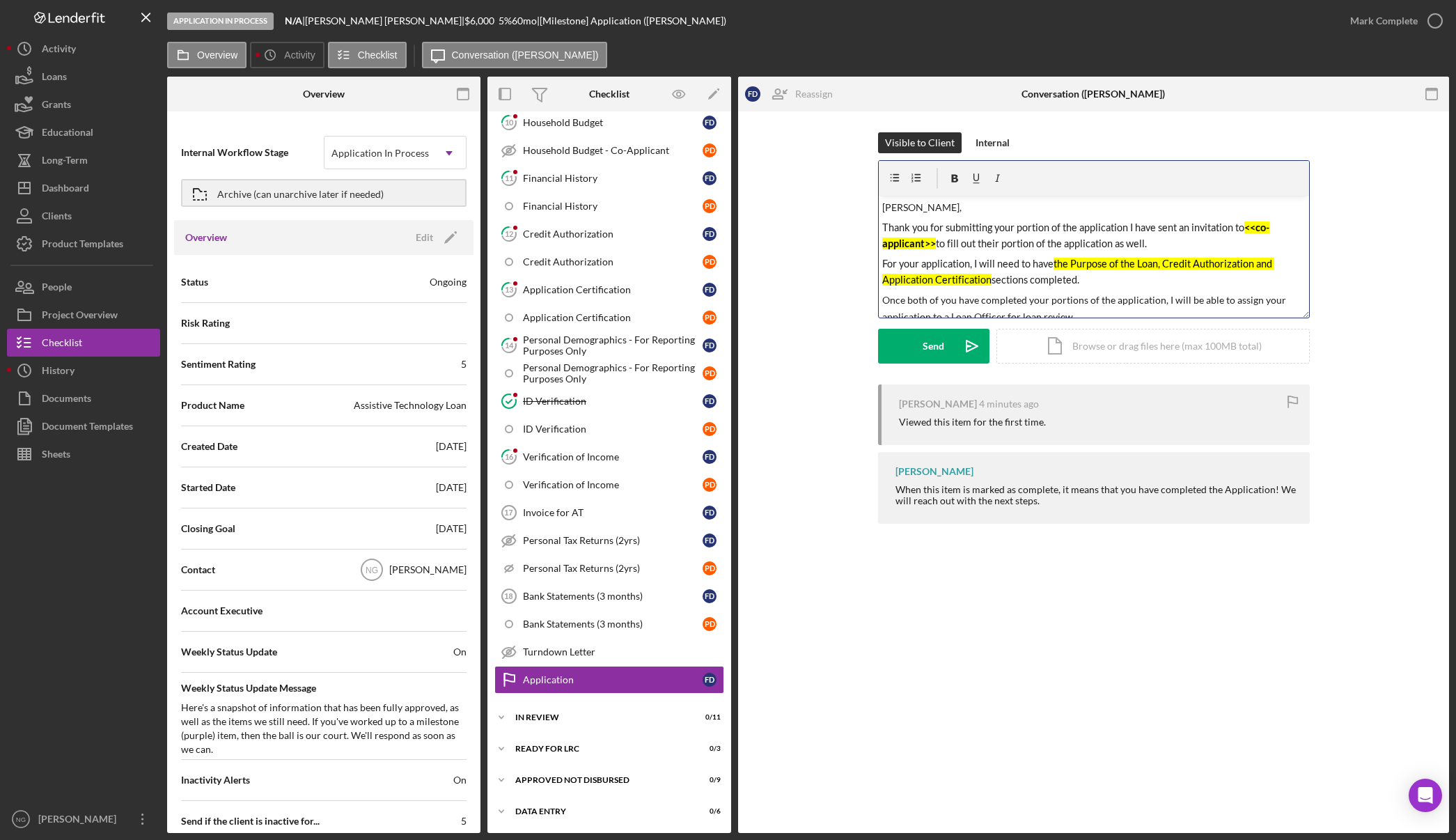
click at [1127, 228] on span "Thank you for submitting your portion of the application I have sent an invitat…" at bounding box center [1063, 226] width 362 height 12
drag, startPoint x: 1249, startPoint y: 227, endPoint x: 938, endPoint y: 249, distance: 311.8
click at [938, 249] on p "Thank you for submitting your portion of the application. I have sent an invita…" at bounding box center [1093, 235] width 423 height 32
click at [1089, 247] on p "Thank you for submitting your portion of the application. I have sent an invita…" at bounding box center [1093, 235] width 423 height 32
drag, startPoint x: 1084, startPoint y: 245, endPoint x: 1037, endPoint y: 243, distance: 47.0
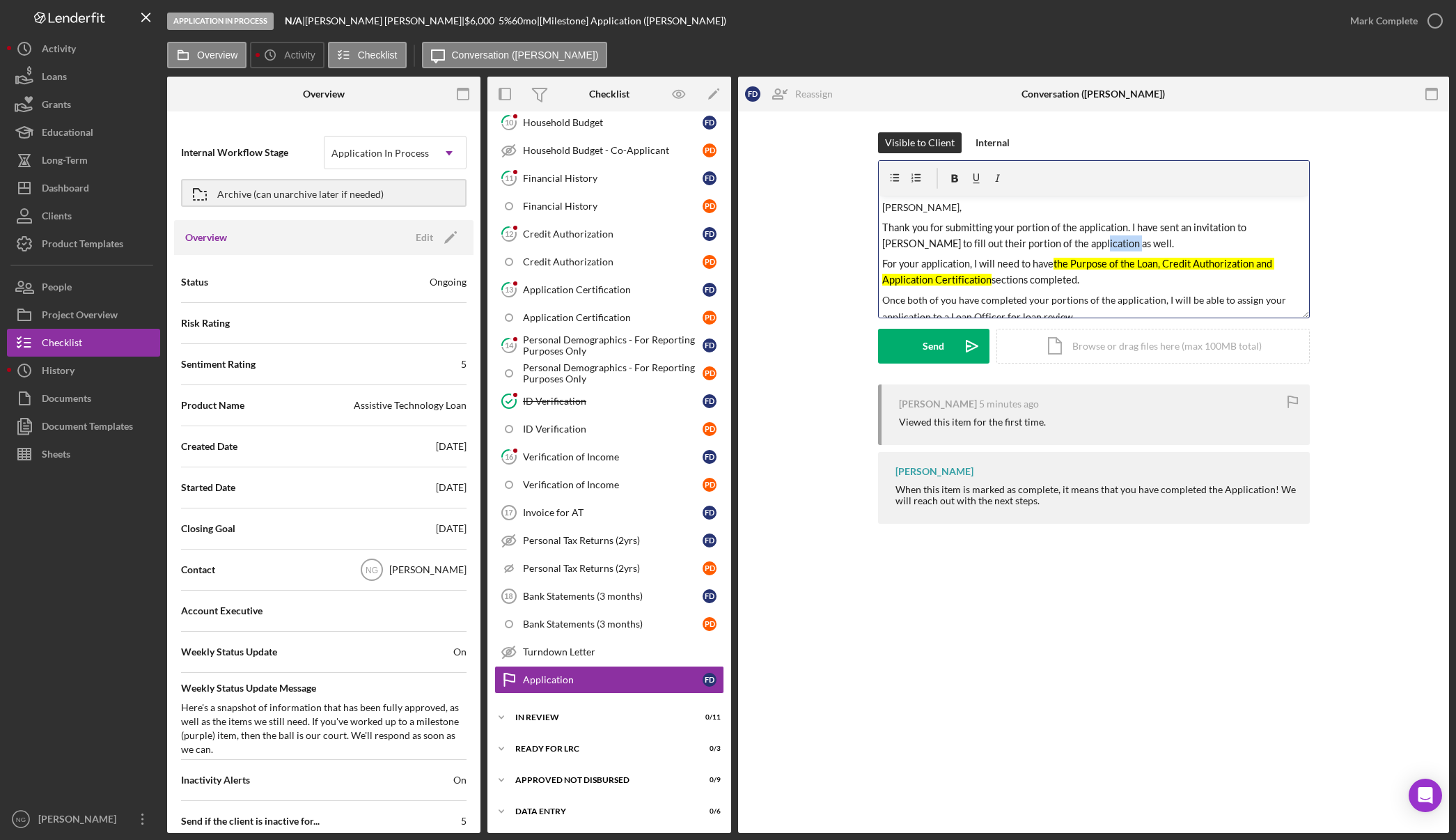
click at [1037, 243] on p "Thank you for submitting your portion of the application. I have sent an invita…" at bounding box center [1093, 235] width 423 height 32
drag, startPoint x: 1053, startPoint y: 263, endPoint x: 1081, endPoint y: 283, distance: 34.4
click at [1081, 283] on p "For your application, I will need to have the Purpose of the Loan, Credit Autho…" at bounding box center [1093, 271] width 423 height 32
click at [1098, 281] on p "For your application, I will need to have the Purpose of the Loan, Credit Autho…" at bounding box center [1093, 271] width 423 height 32
drag, startPoint x: 1105, startPoint y: 280, endPoint x: 880, endPoint y: 253, distance: 226.6
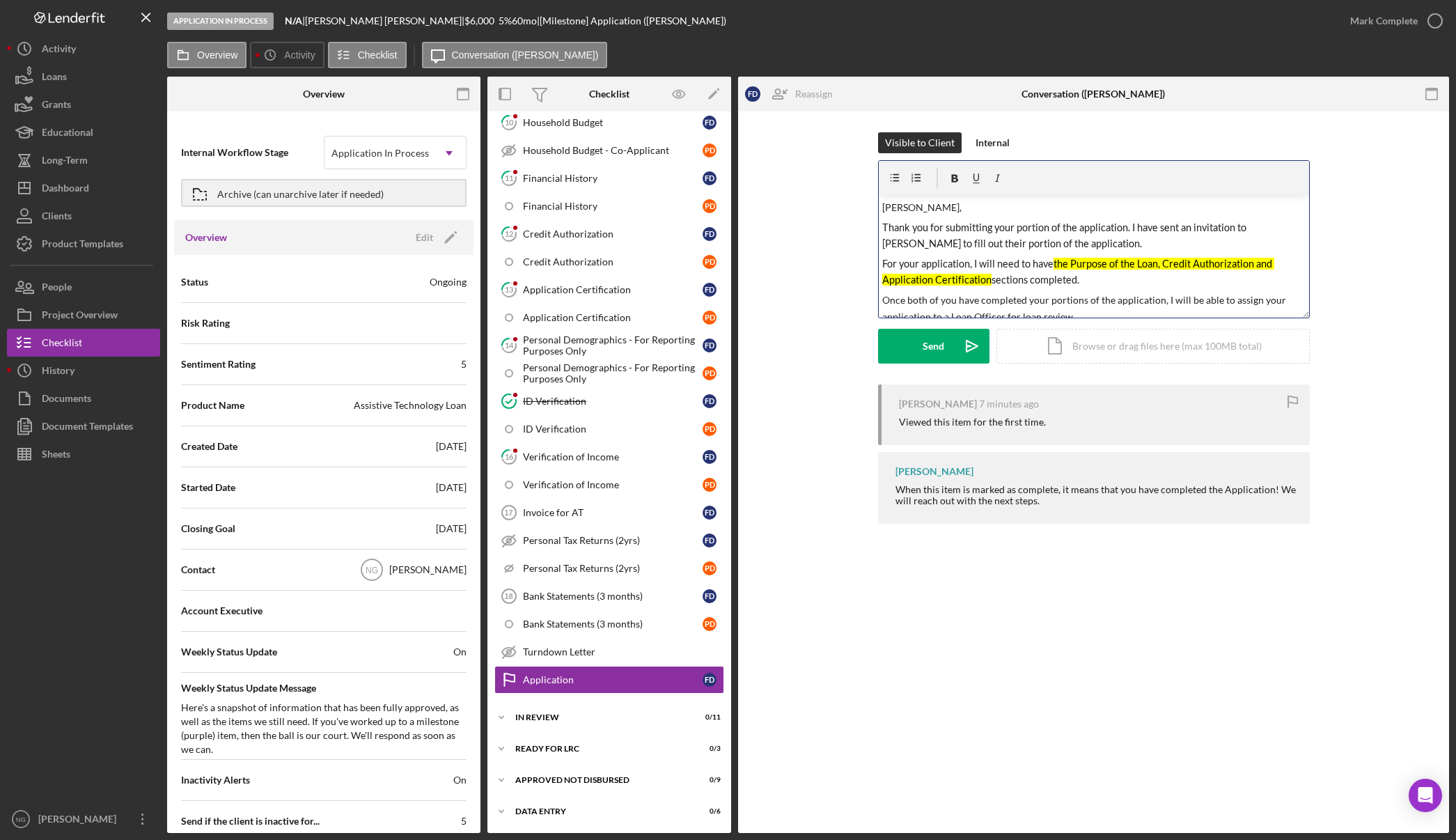
click at [880, 253] on div "v Color teal Color pink Remove color Add row above Add row below Add column bef…" at bounding box center [1093, 257] width 430 height 122
click at [1192, 225] on span "Thank you for submitting your portion of the application. I have sent an invita…" at bounding box center [1065, 234] width 366 height 28
drag, startPoint x: 1160, startPoint y: 265, endPoint x: 907, endPoint y: 270, distance: 253.0
click at [907, 270] on p "Once both of you have completed your portions of the application, I will be abl…" at bounding box center [1093, 271] width 423 height 32
click at [1181, 265] on span "Once her portion of the application is complete, I will be able to assign your …" at bounding box center [1090, 271] width 418 height 28
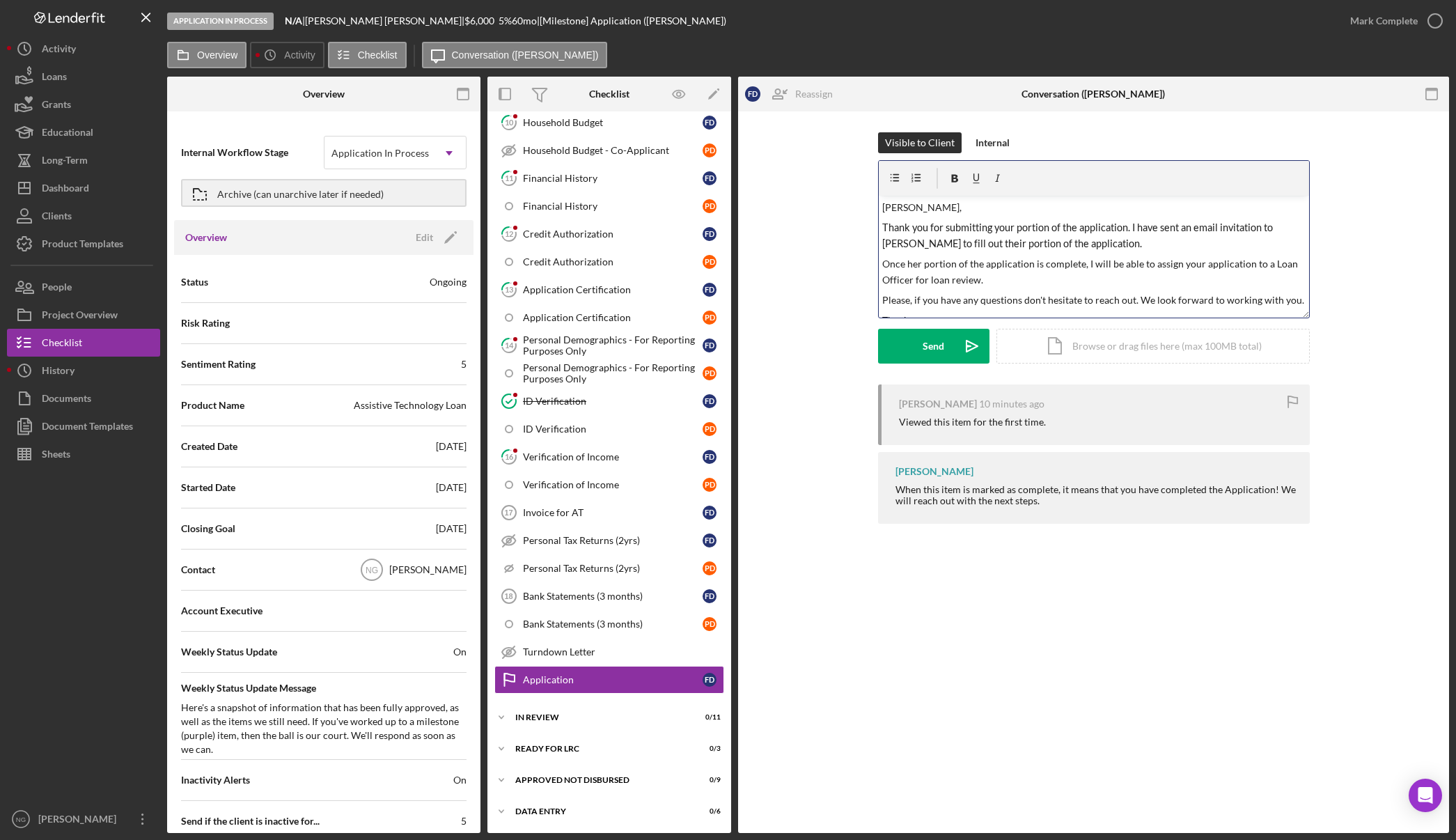
click at [1181, 265] on span "Once her portion of the application is complete, I will be able to assign your …" at bounding box center [1090, 271] width 418 height 28
click at [884, 264] on span "Once her portion of the application is complete, I will be able to assign the a…" at bounding box center [1088, 271] width 411 height 28
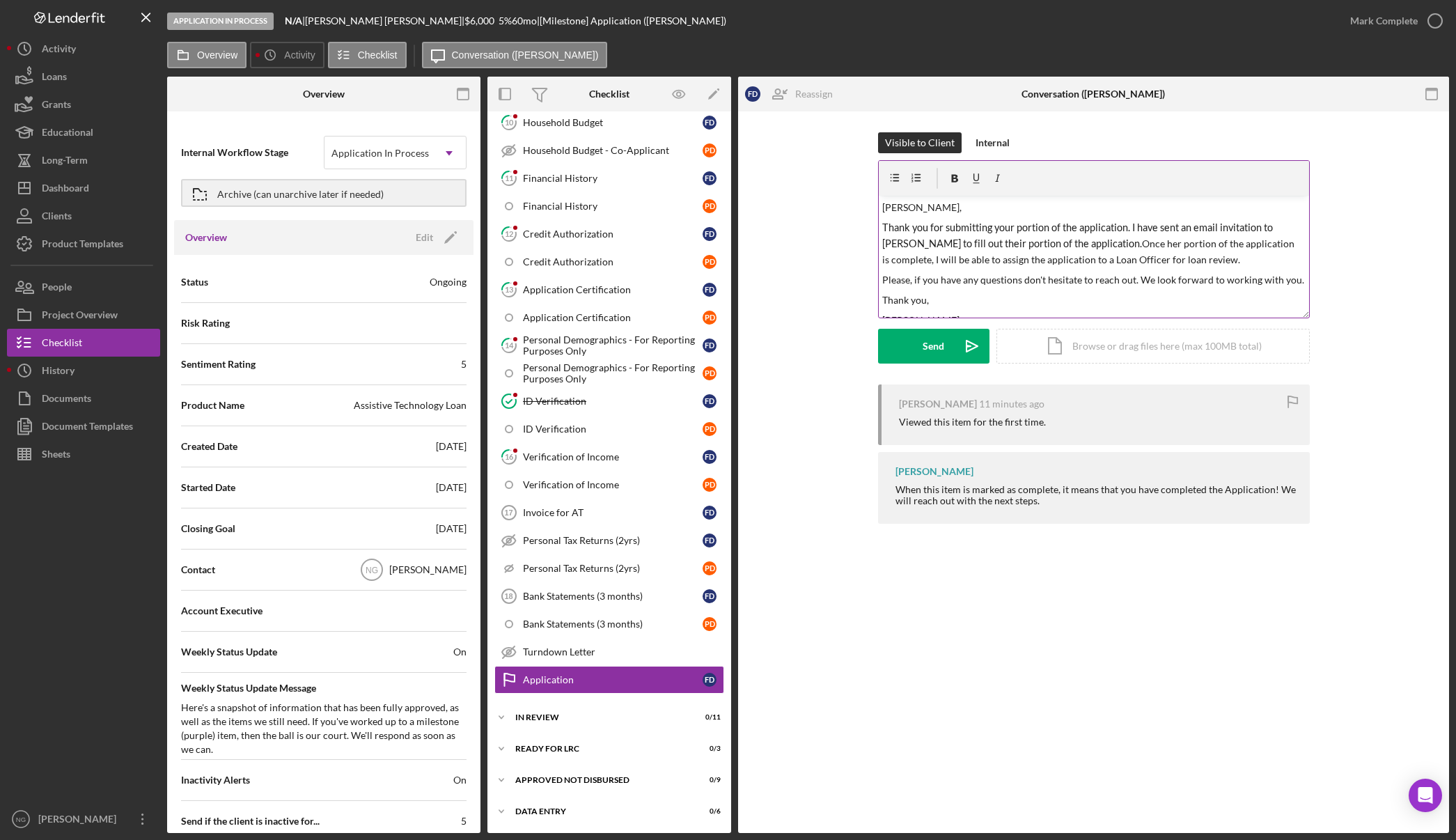
click at [1114, 246] on span "Once her portion of the application is complete, I will be able to assign the a…" at bounding box center [1089, 251] width 414 height 28
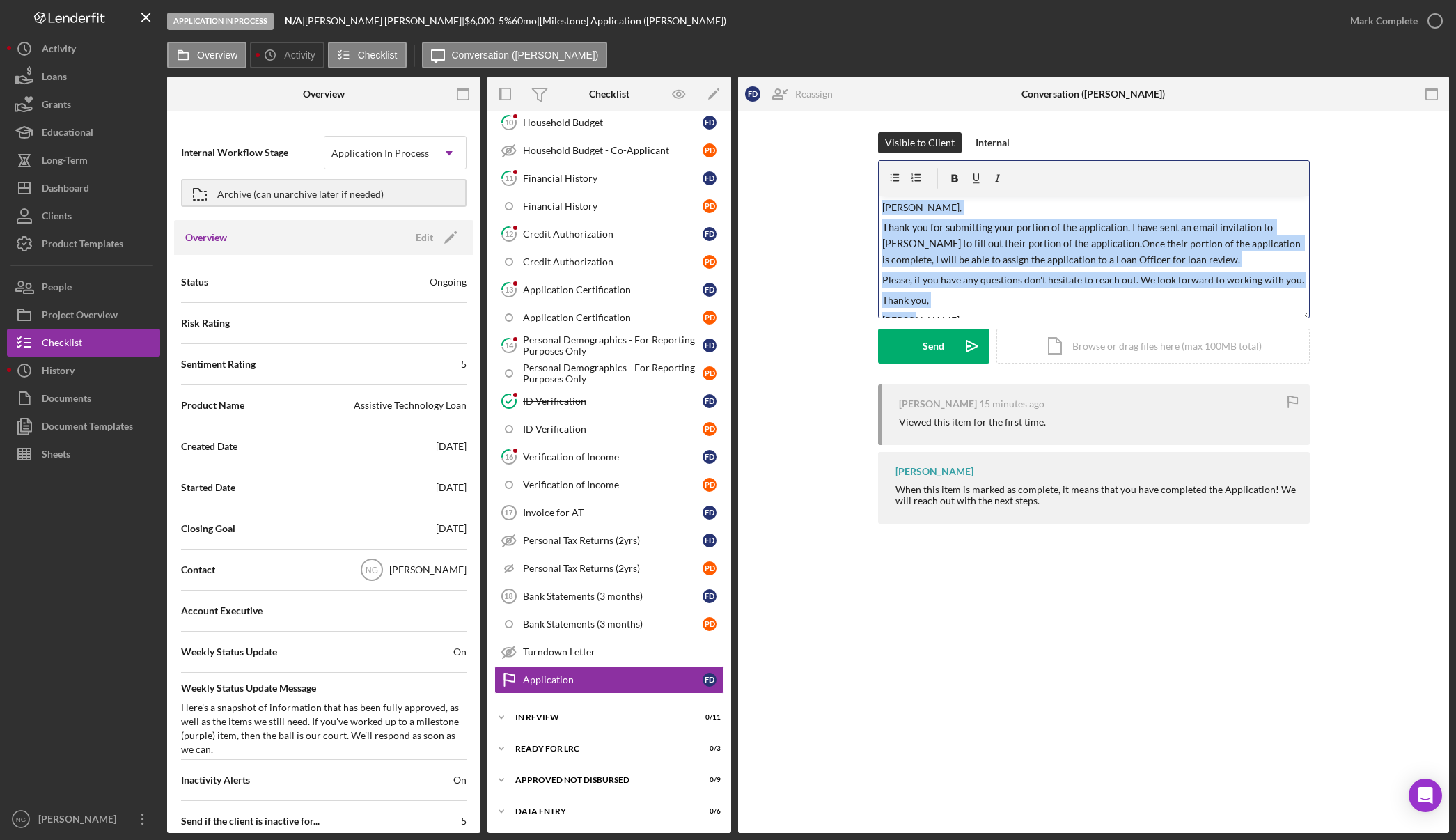
drag, startPoint x: 933, startPoint y: 307, endPoint x: 869, endPoint y: 183, distance: 139.5
click at [869, 183] on div "Visible to Client Internal v Color teal Color pink Remove color Add row above A…" at bounding box center [1093, 258] width 669 height 252
copy div "Faron, Thank you for submitting your portion of the application. I have sent an…"
drag, startPoint x: 46, startPoint y: 190, endPoint x: 58, endPoint y: 194, distance: 12.6
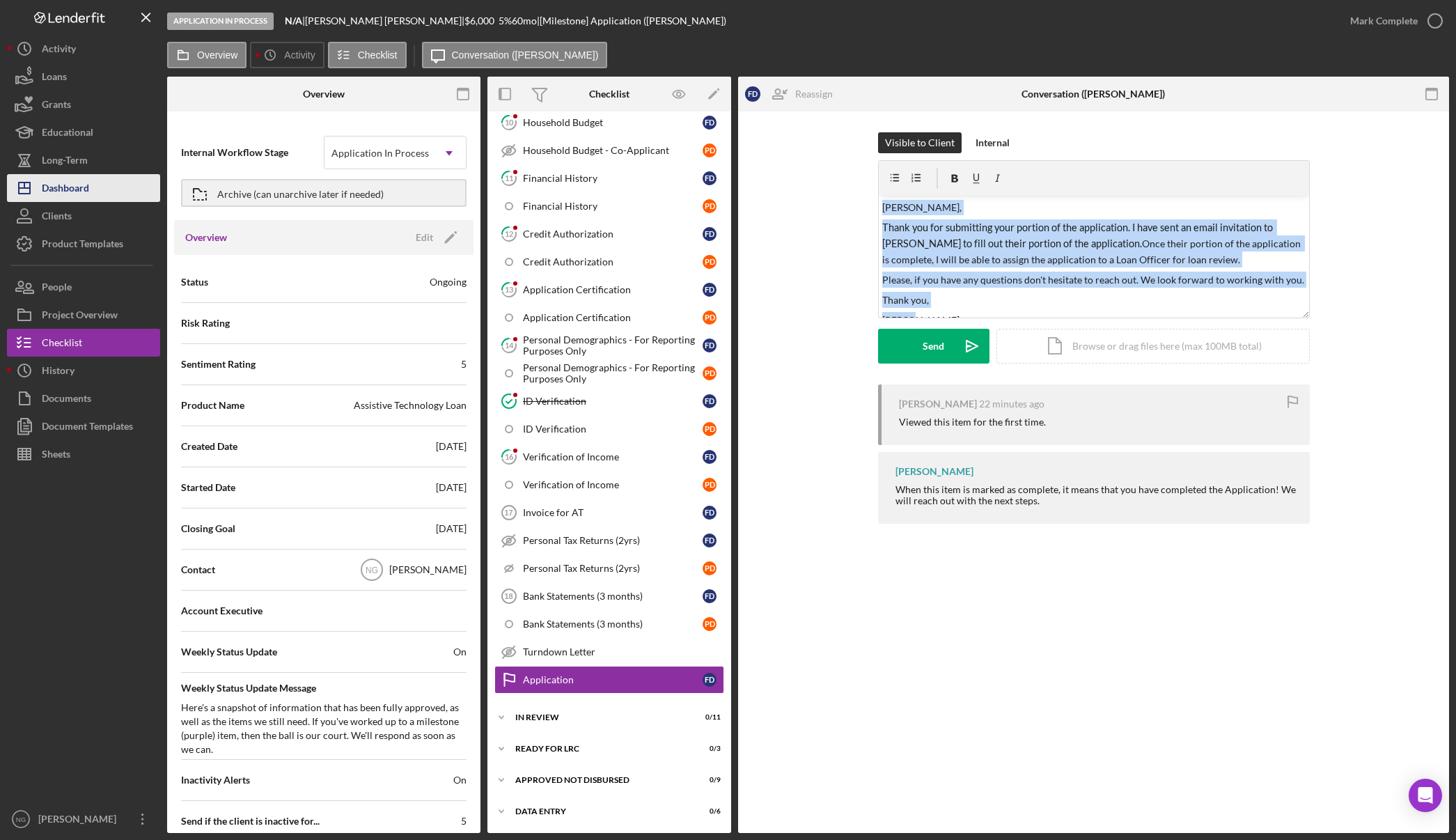
click at [46, 190] on div "Dashboard" at bounding box center [66, 190] width 48 height 31
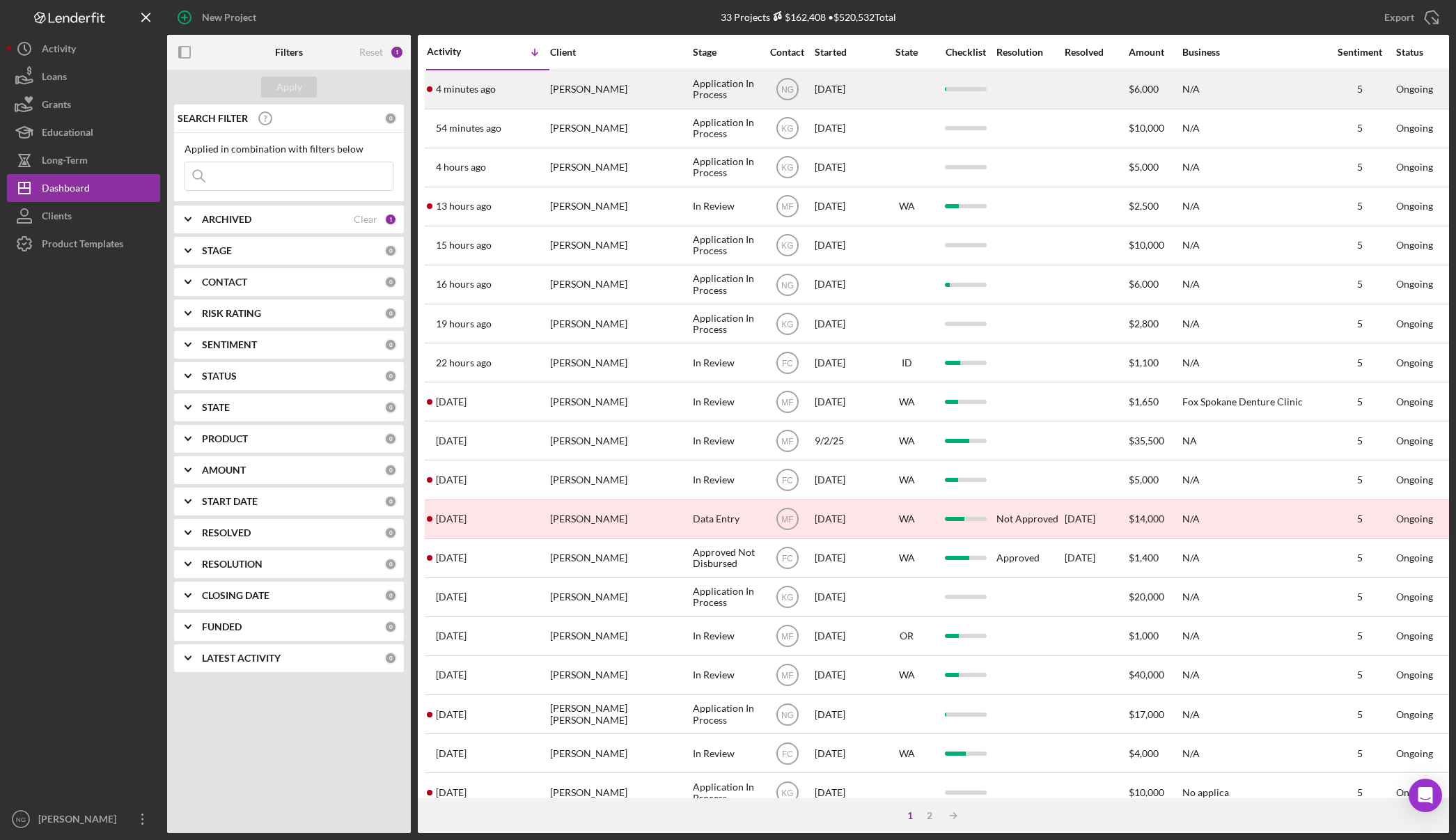
click at [645, 92] on div "[PERSON_NAME]" at bounding box center [619, 89] width 139 height 37
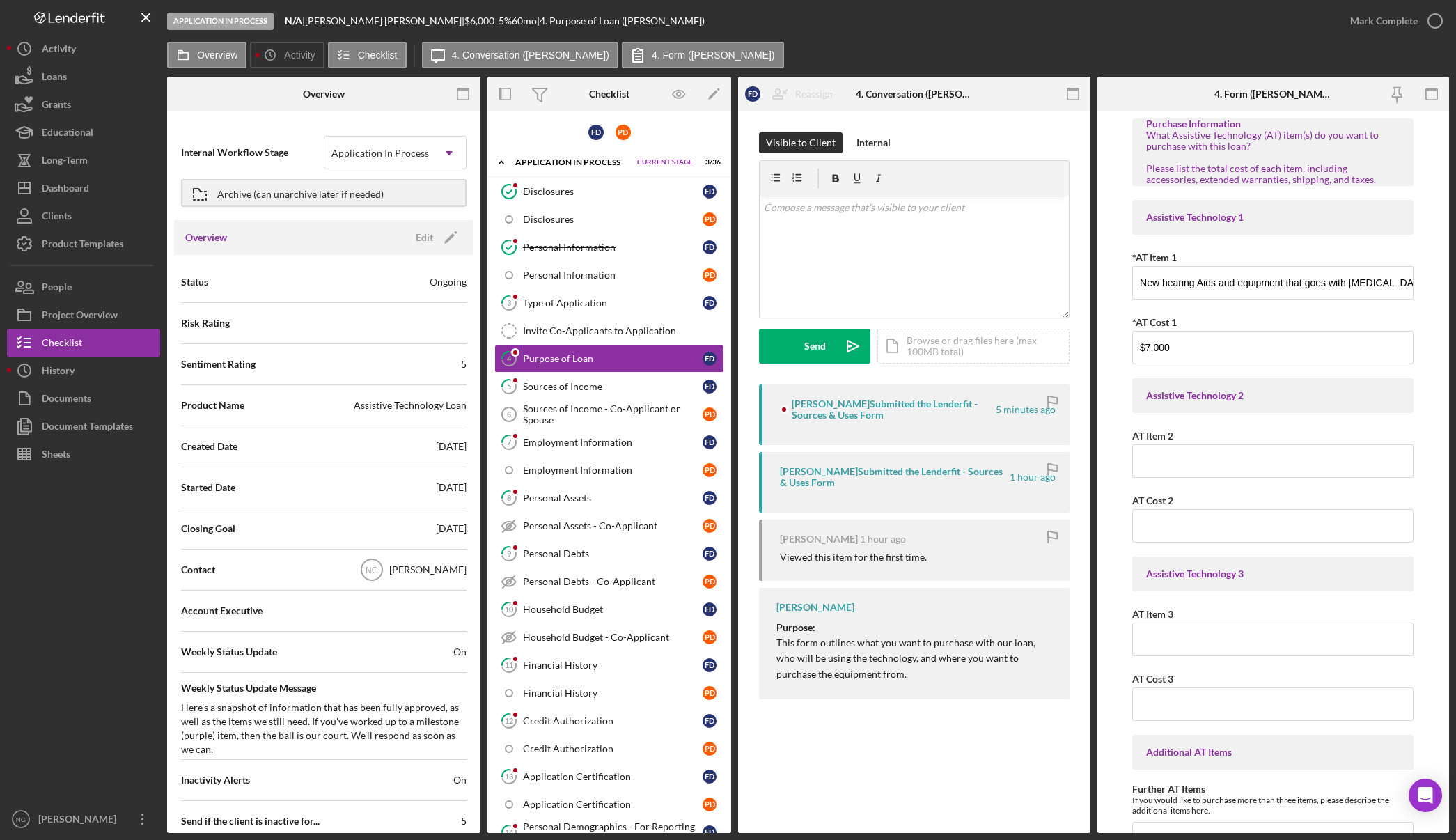
click at [289, 278] on div "Status Ongoing" at bounding box center [324, 282] width 286 height 35
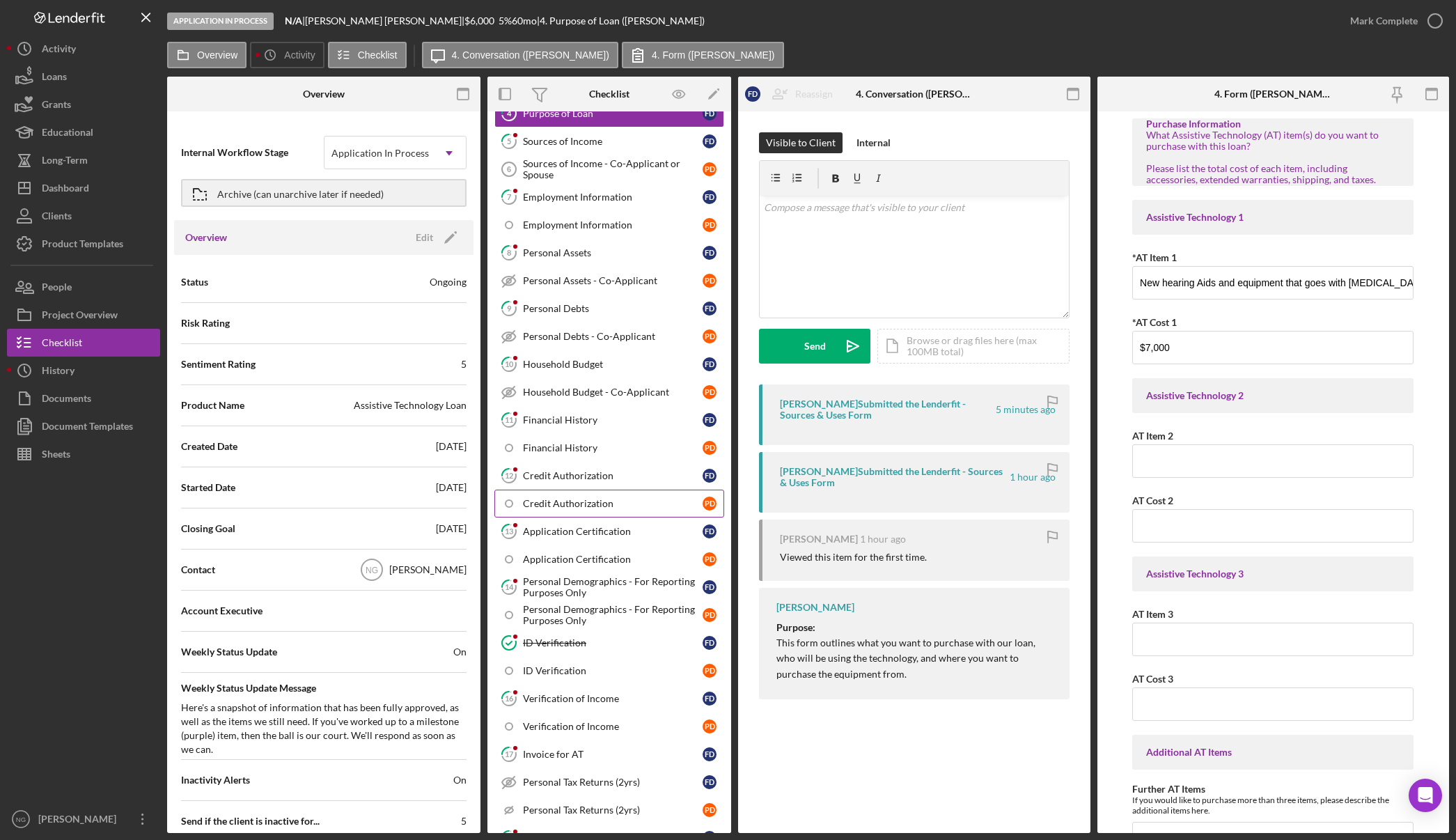
scroll to position [487, 0]
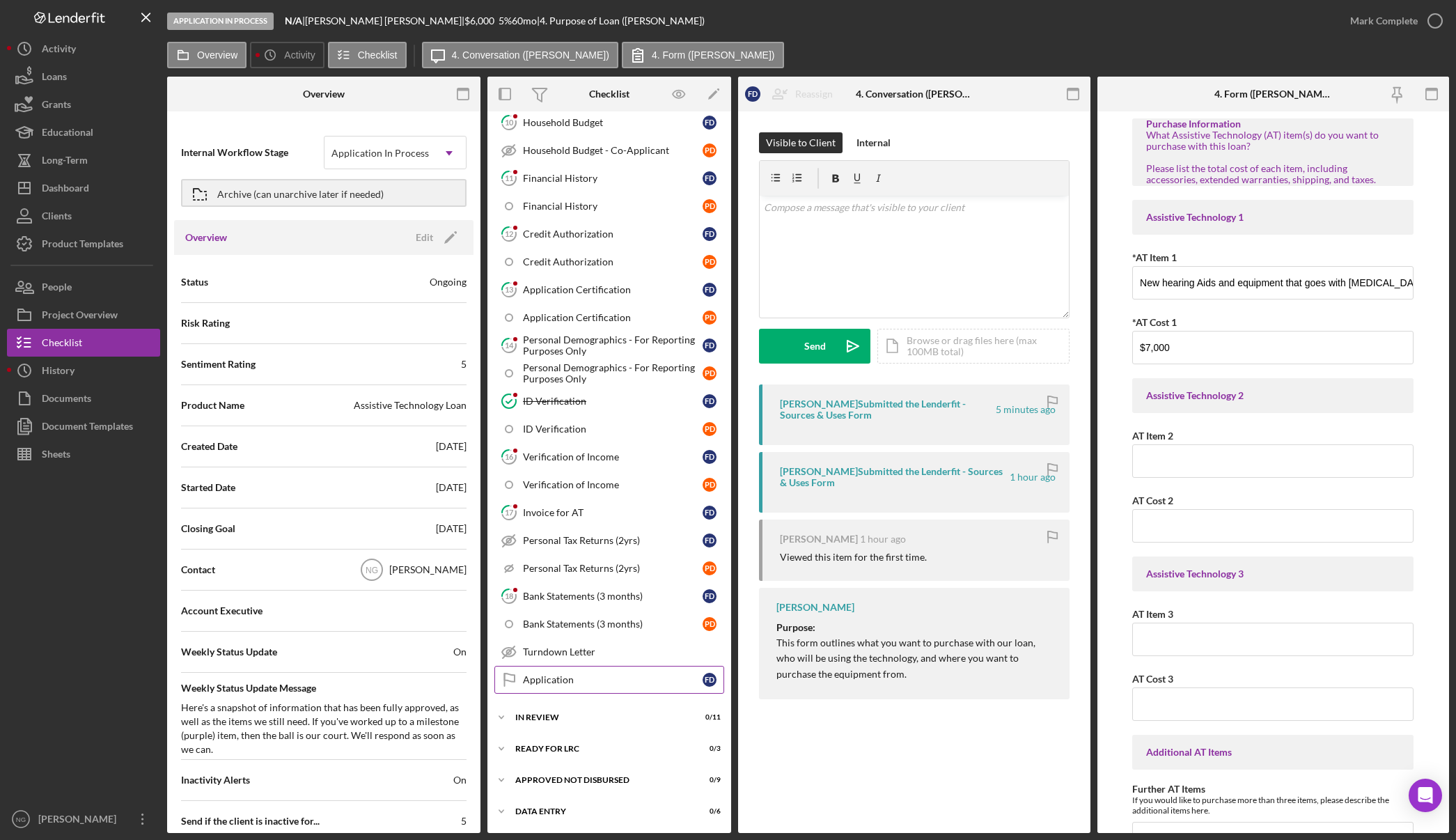
click at [550, 676] on div "Application" at bounding box center [613, 679] width 180 height 11
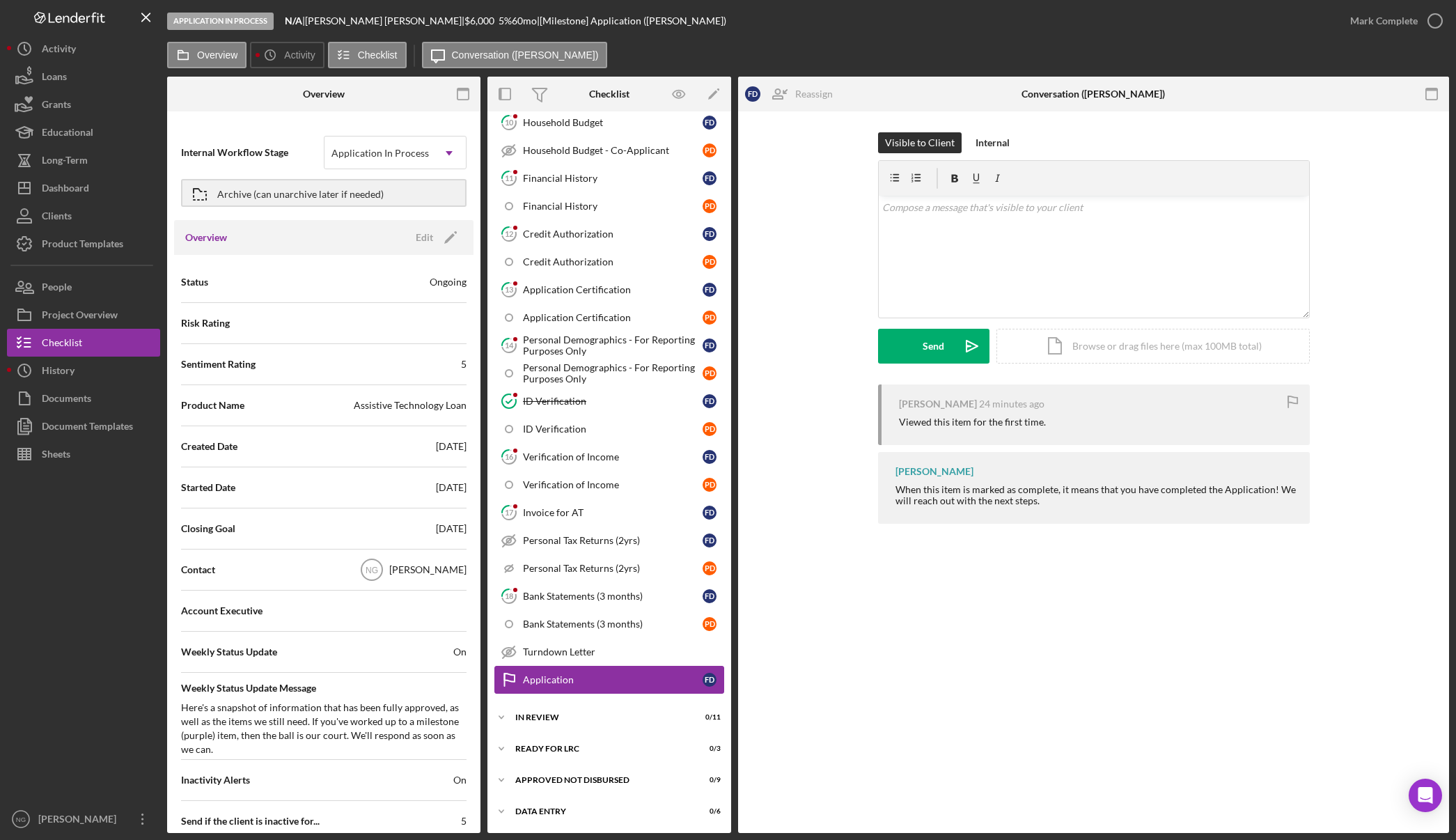
click at [602, 680] on div "Application" at bounding box center [613, 679] width 180 height 11
click at [949, 221] on div "v Color teal Color pink Remove color Add row above Add row below Add column bef…" at bounding box center [1093, 257] width 430 height 122
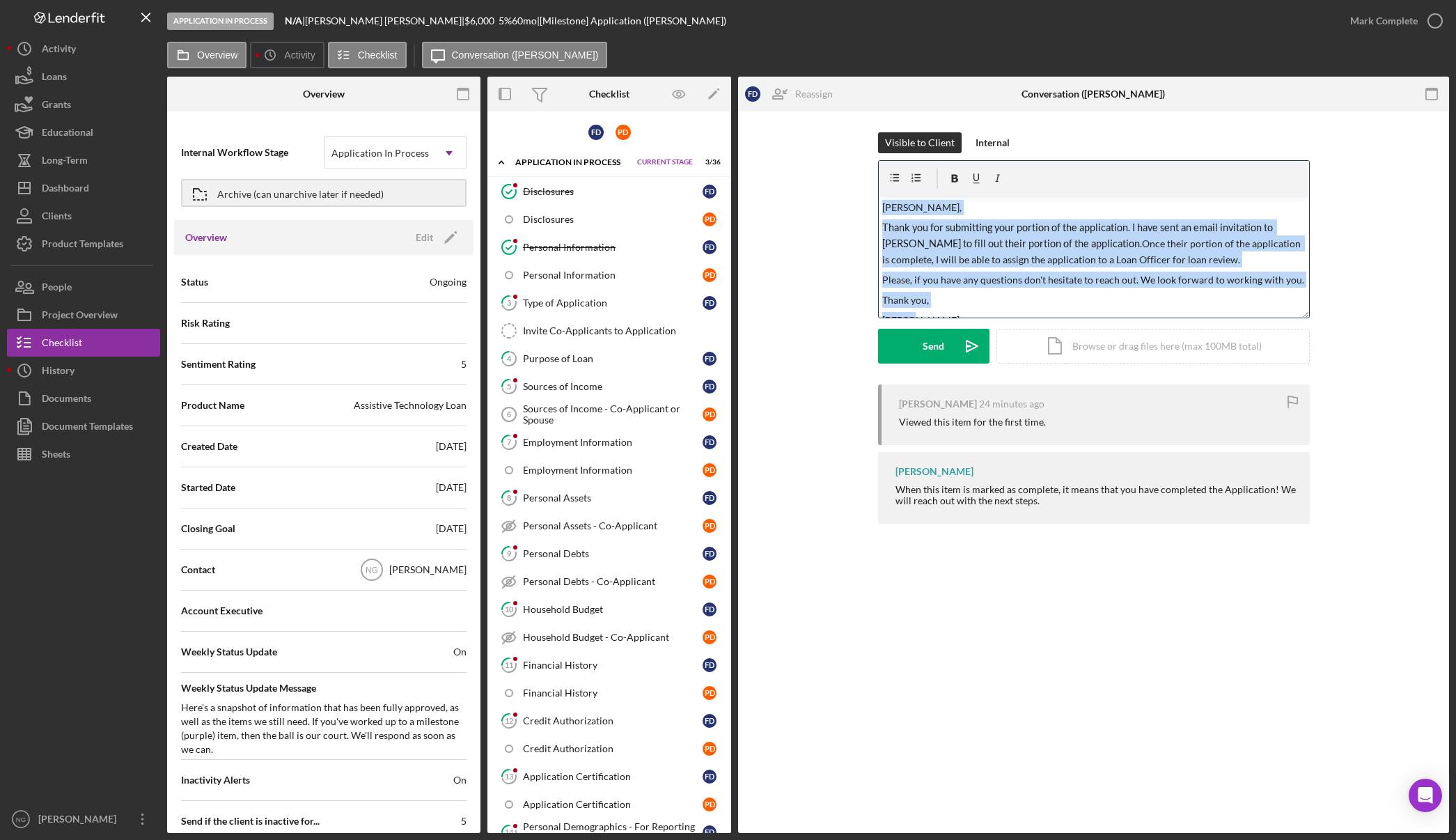
drag, startPoint x: 922, startPoint y: 311, endPoint x: 858, endPoint y: 190, distance: 136.9
click at [858, 190] on div "Visible to Client Internal v Color teal Color pink Remove color Add row above A…" at bounding box center [1093, 258] width 669 height 252
drag, startPoint x: 933, startPoint y: 237, endPoint x: 828, endPoint y: 339, distance: 146.4
click at [823, 344] on div "Visible to Client Internal v Color teal Color pink Remove color Add row above A…" at bounding box center [1093, 258] width 669 height 252
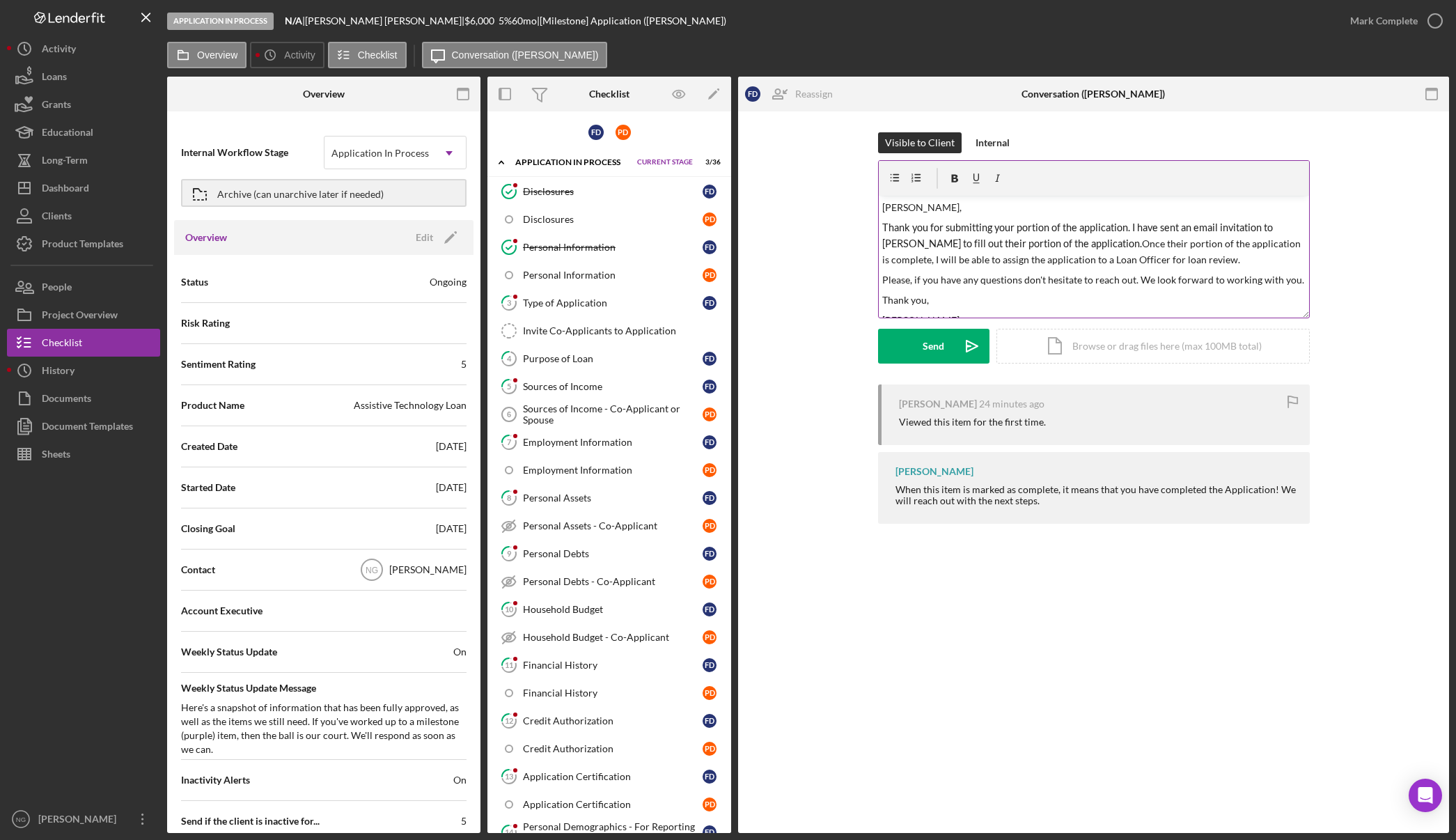
scroll to position [14, 0]
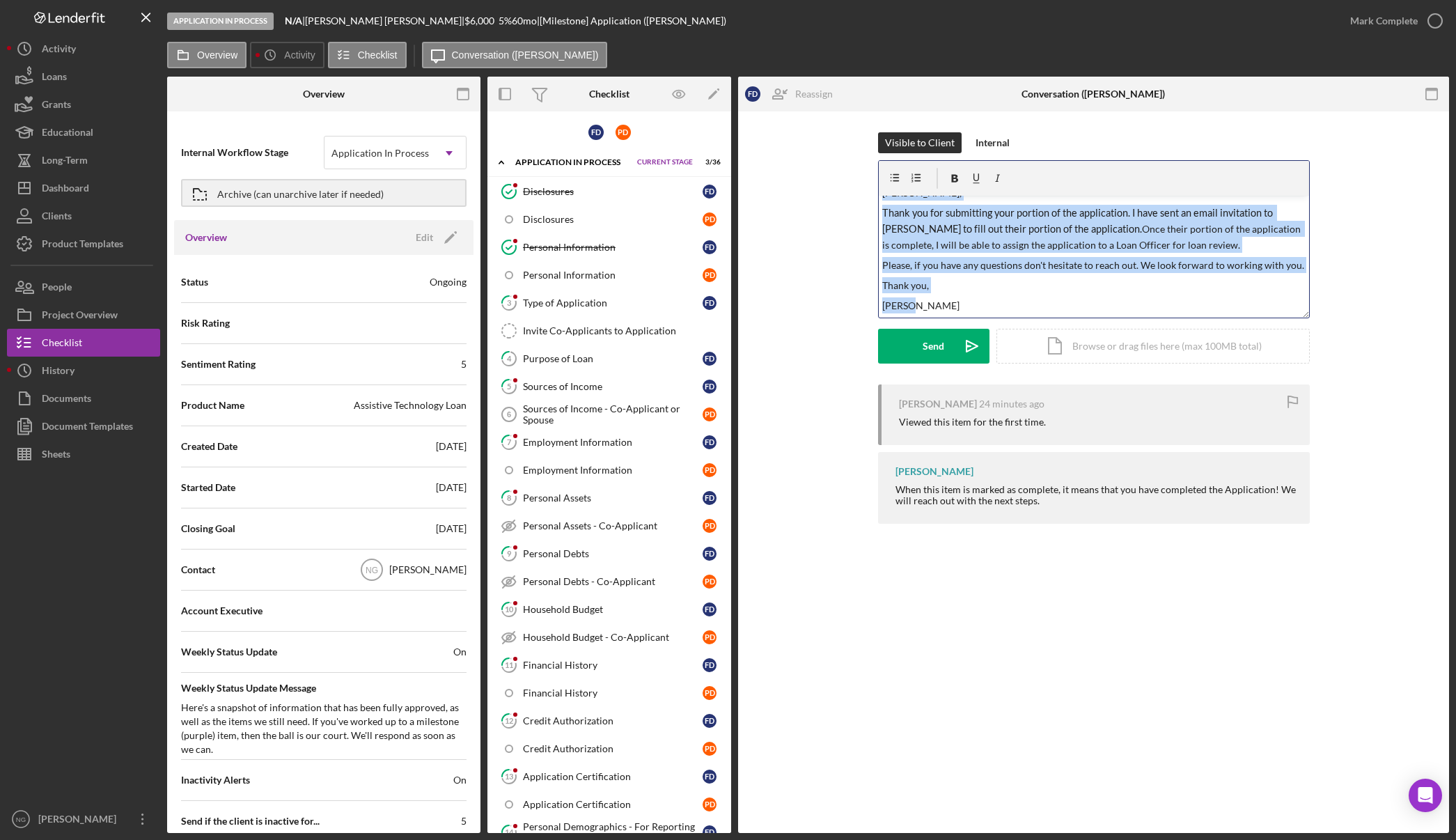
click at [941, 309] on p "[PERSON_NAME]" at bounding box center [1093, 305] width 423 height 16
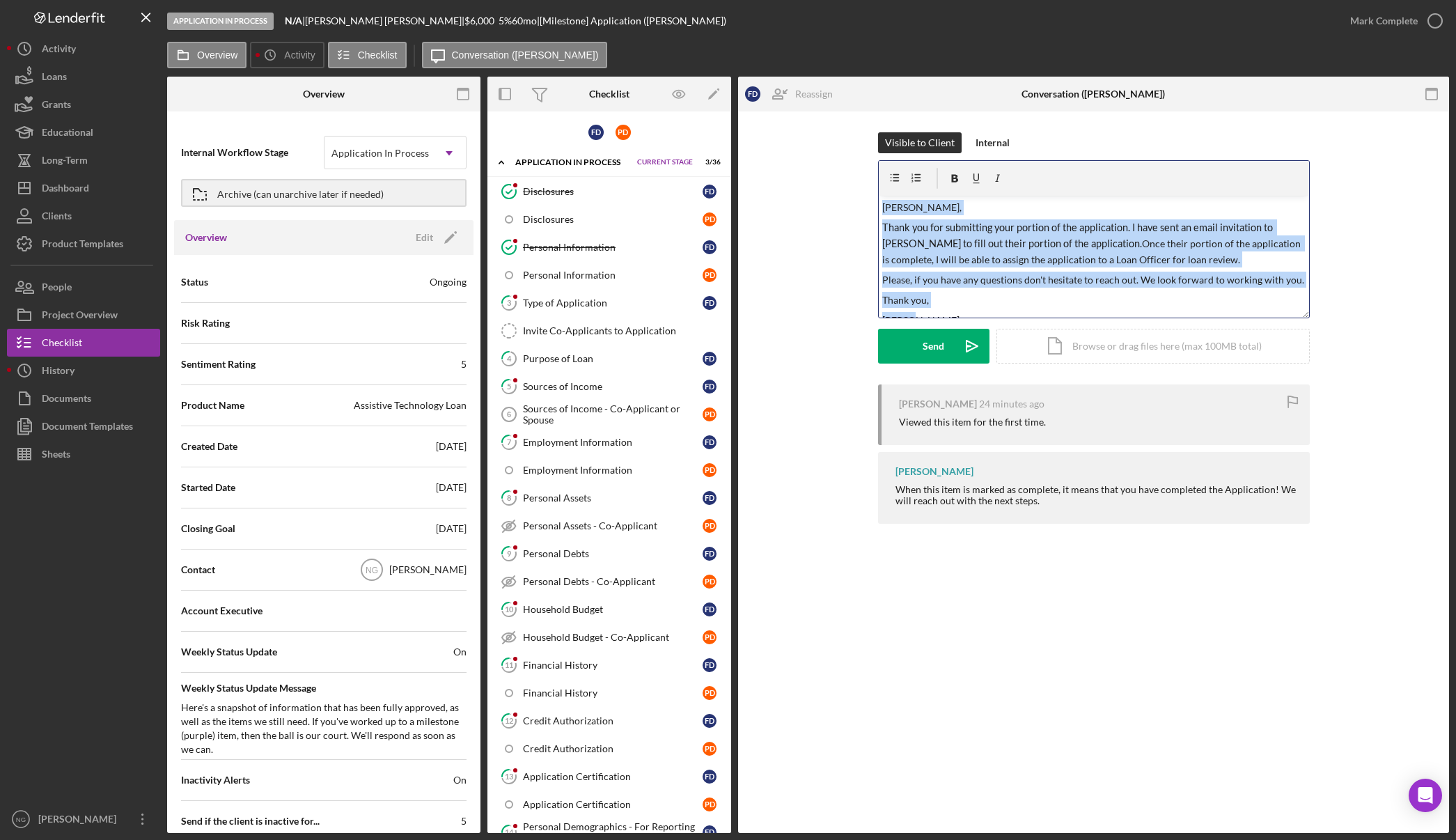
drag, startPoint x: 937, startPoint y: 309, endPoint x: 851, endPoint y: 182, distance: 153.4
click at [867, 179] on div "Visible to Client Internal v Color teal Color pink Remove color Add row above A…" at bounding box center [1093, 258] width 669 height 252
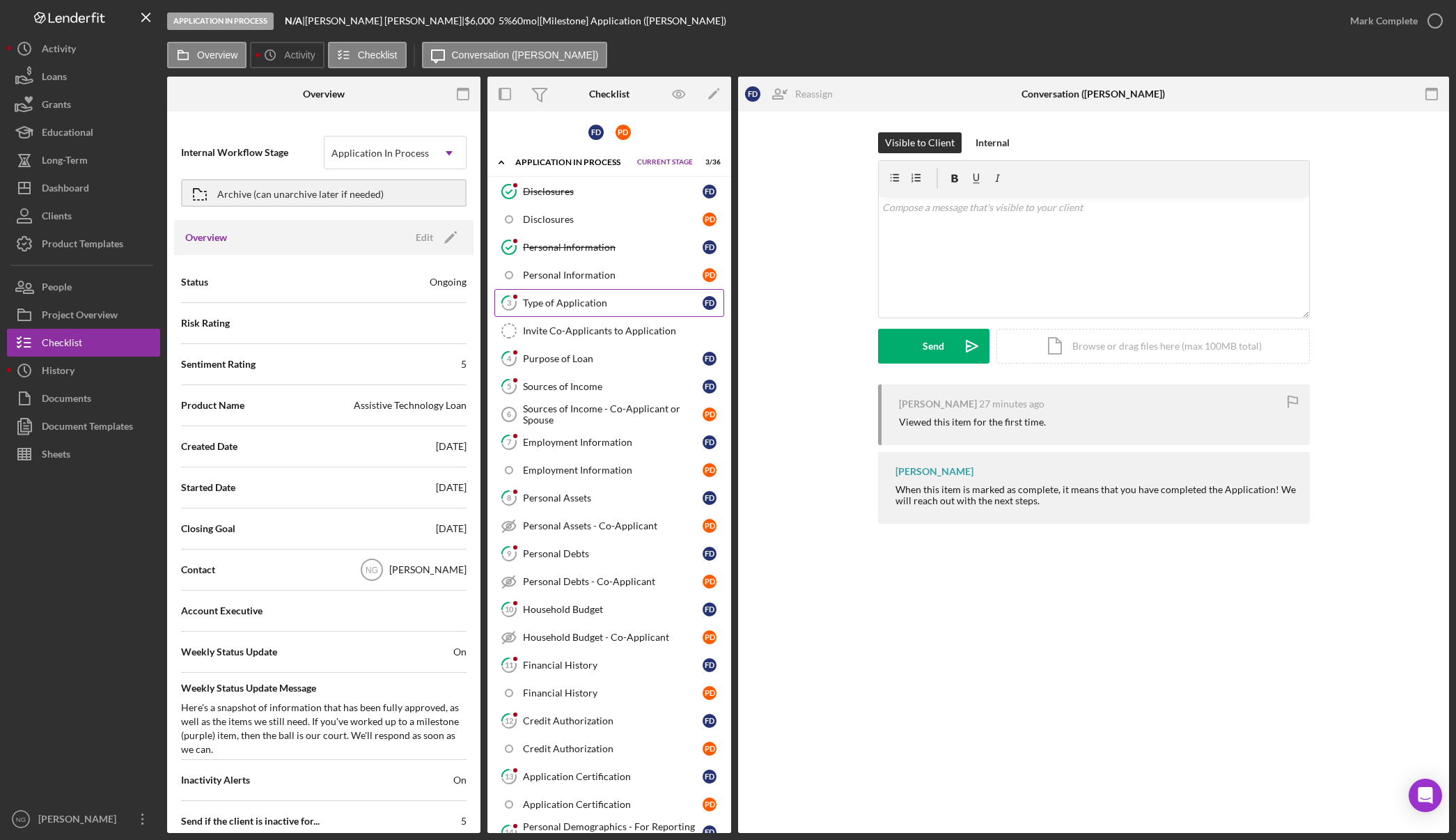
click at [590, 304] on div "Type of Application" at bounding box center [613, 303] width 180 height 11
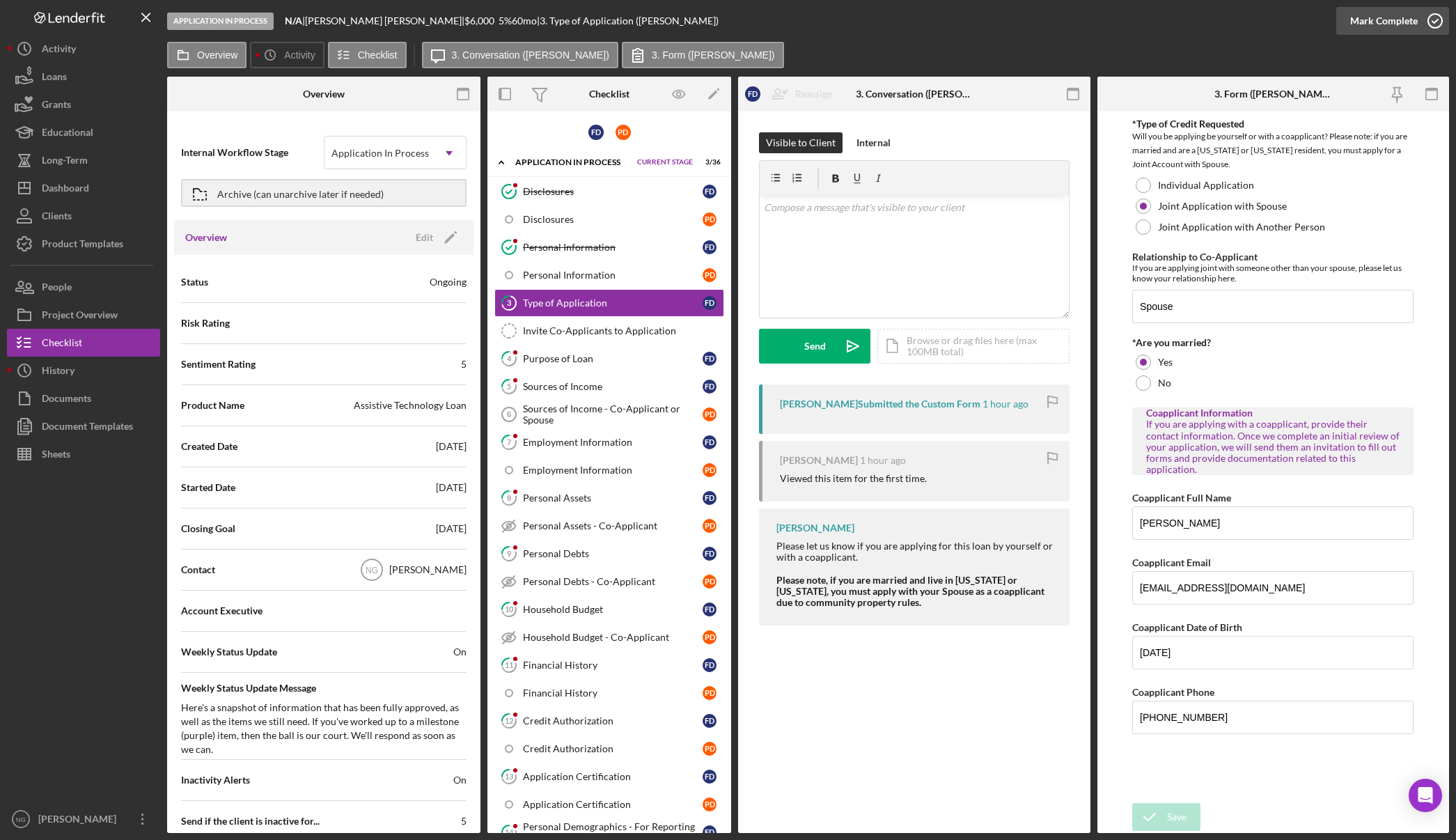
click at [1438, 25] on icon "button" at bounding box center [1434, 21] width 35 height 35
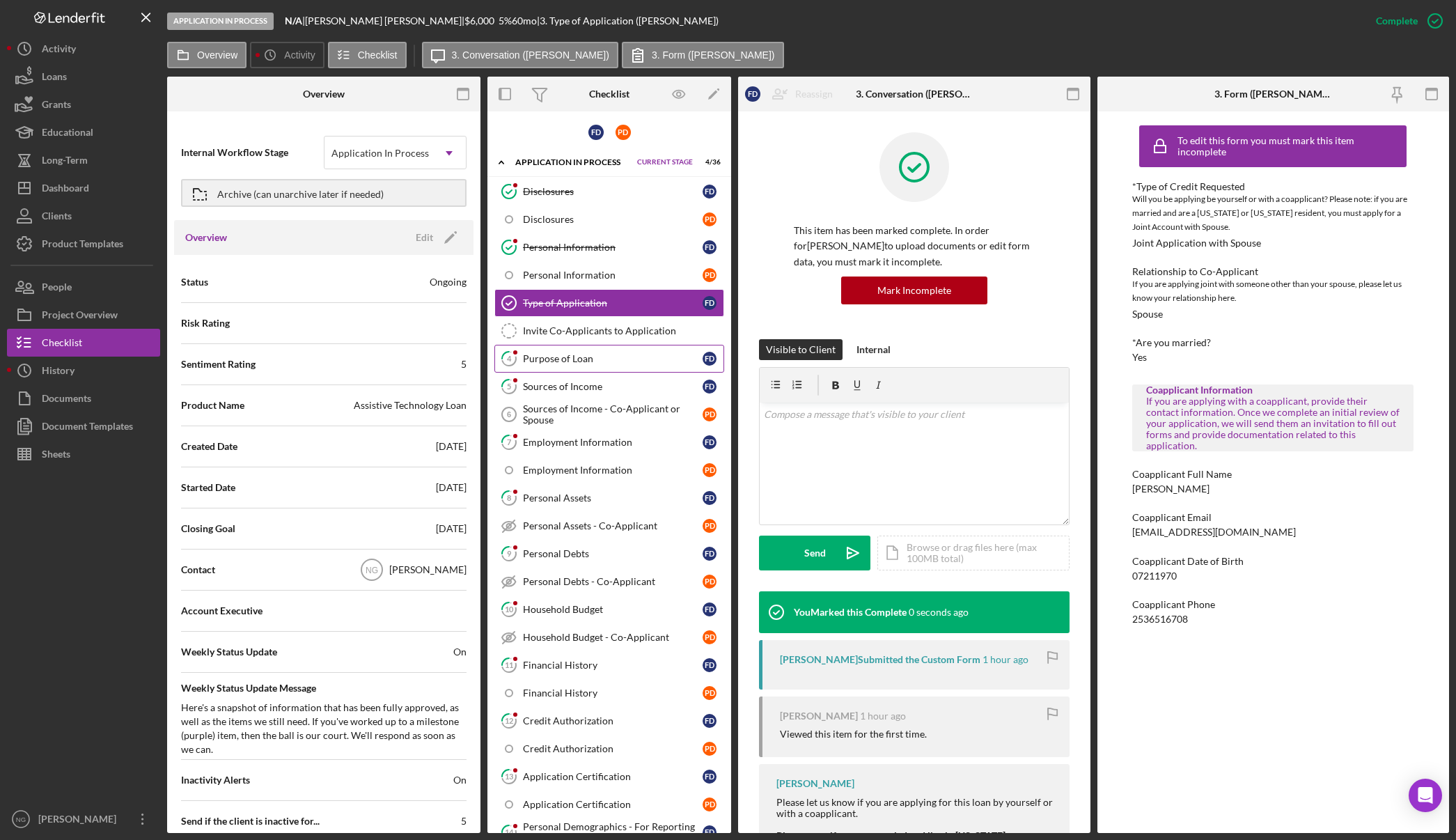
click at [639, 353] on div "Purpose of Loan" at bounding box center [613, 358] width 180 height 11
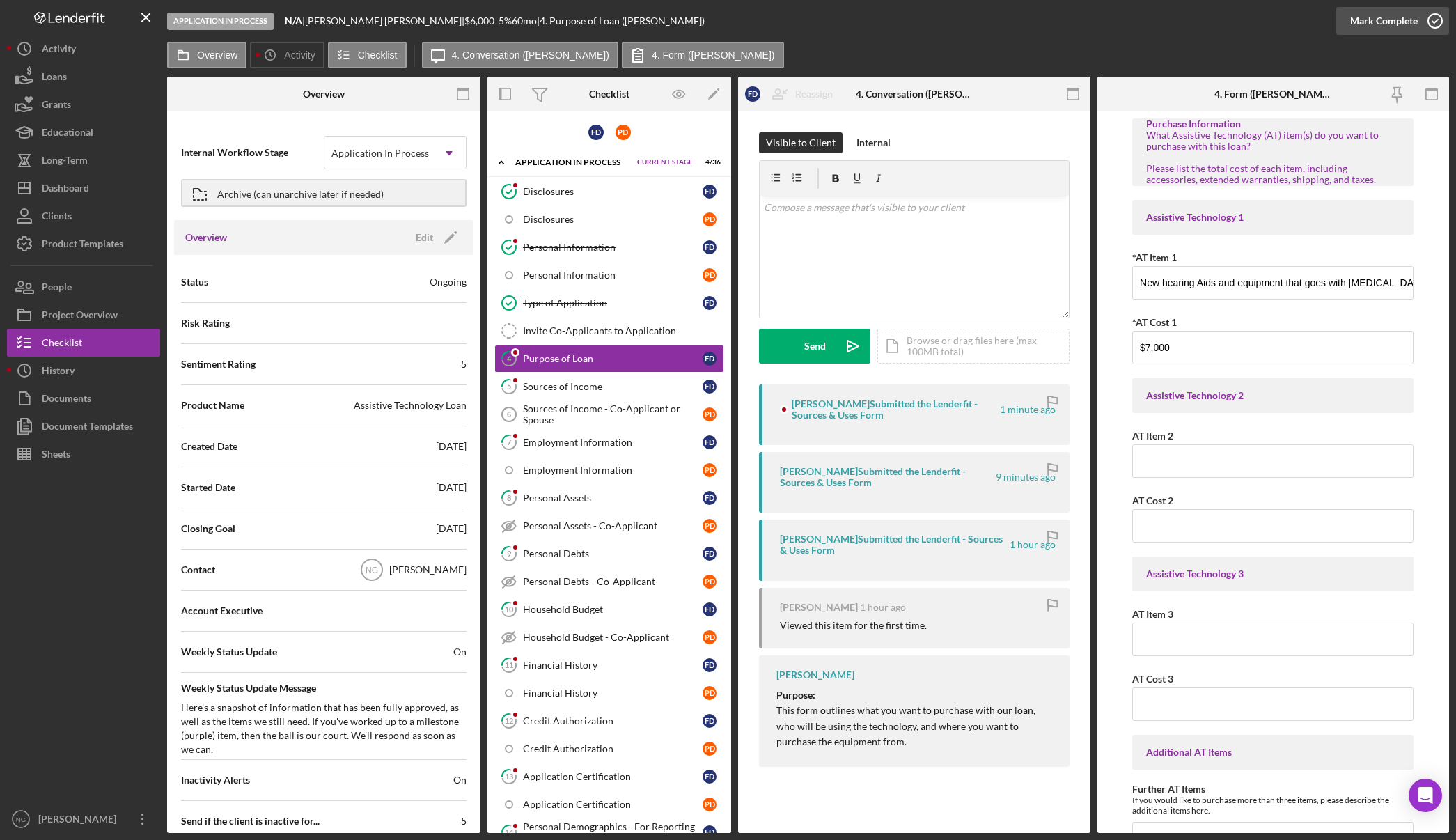
click at [1427, 17] on icon "button" at bounding box center [1434, 21] width 35 height 35
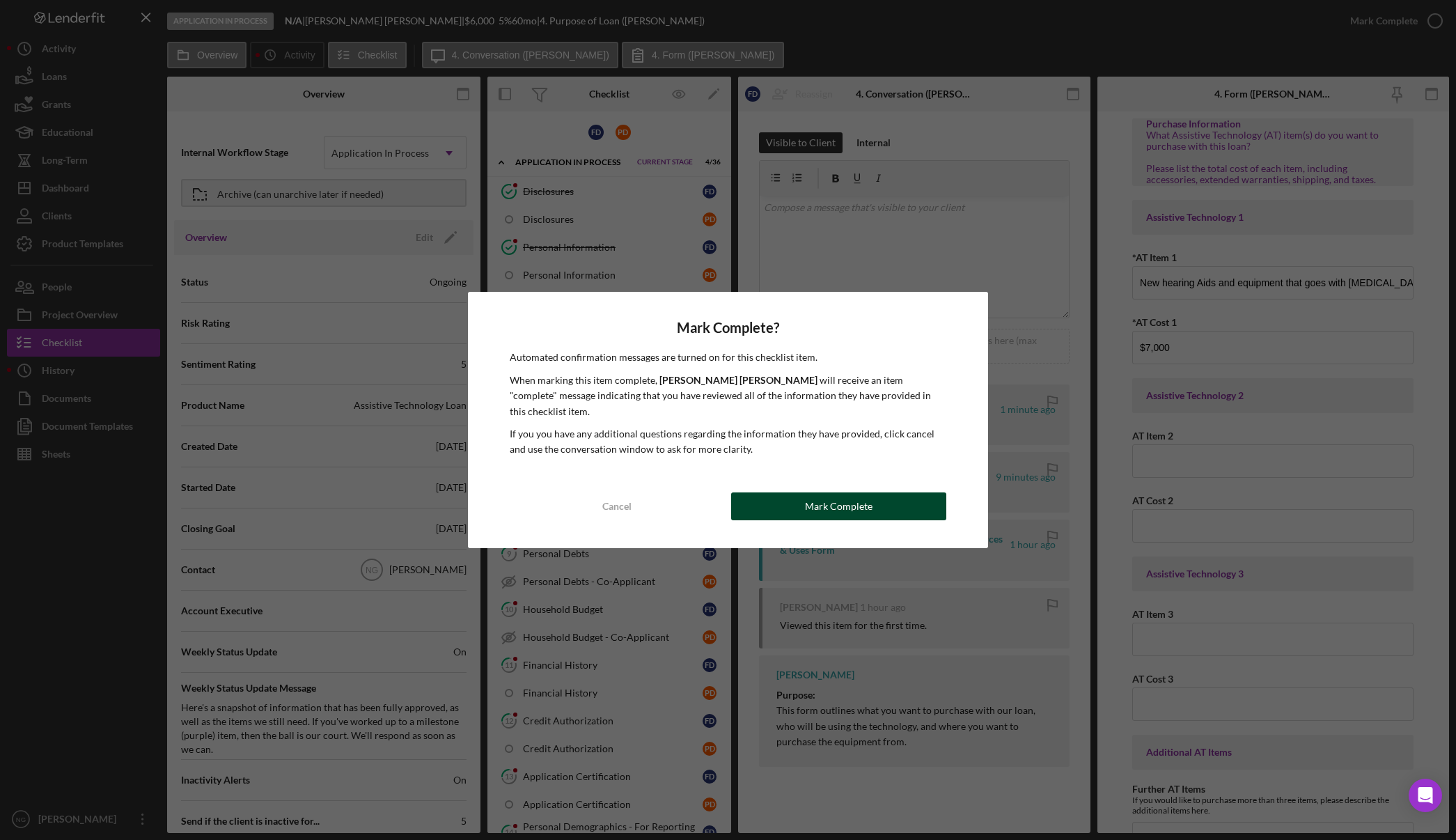
click at [883, 499] on button "Mark Complete" at bounding box center [839, 506] width 216 height 28
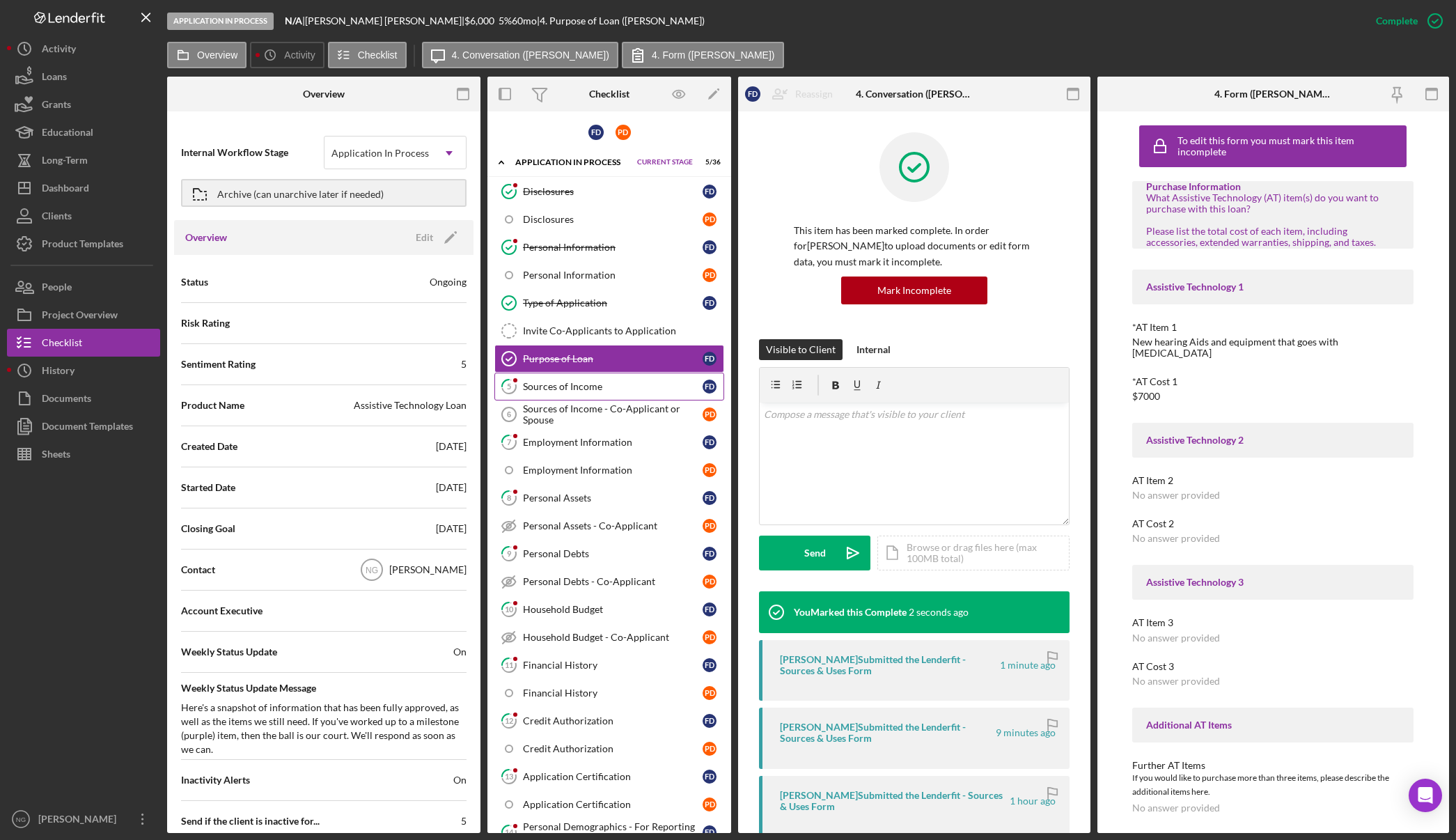
click at [582, 391] on div "Sources of Income" at bounding box center [613, 386] width 180 height 11
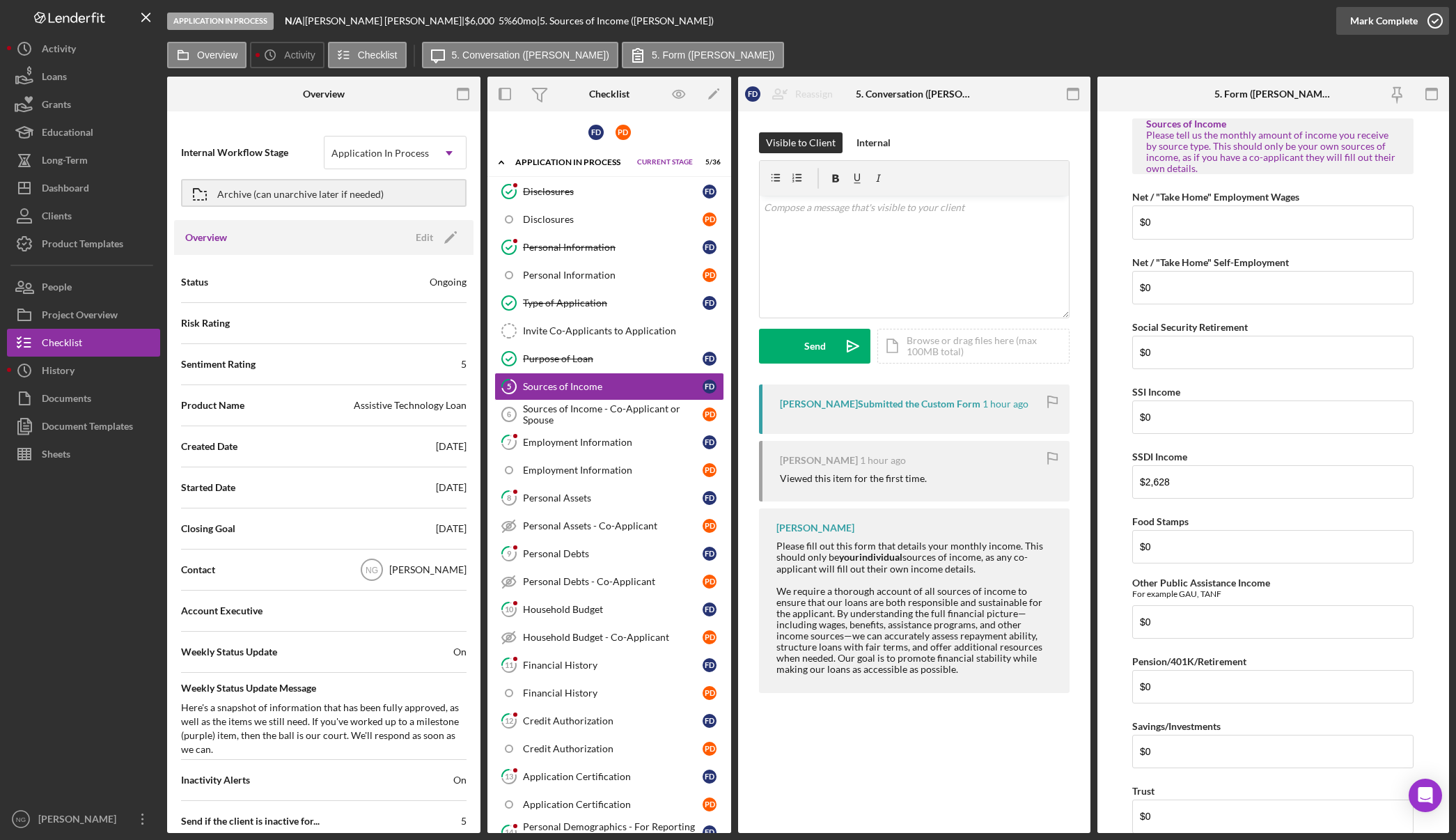
click at [1427, 18] on icon "button" at bounding box center [1434, 21] width 35 height 35
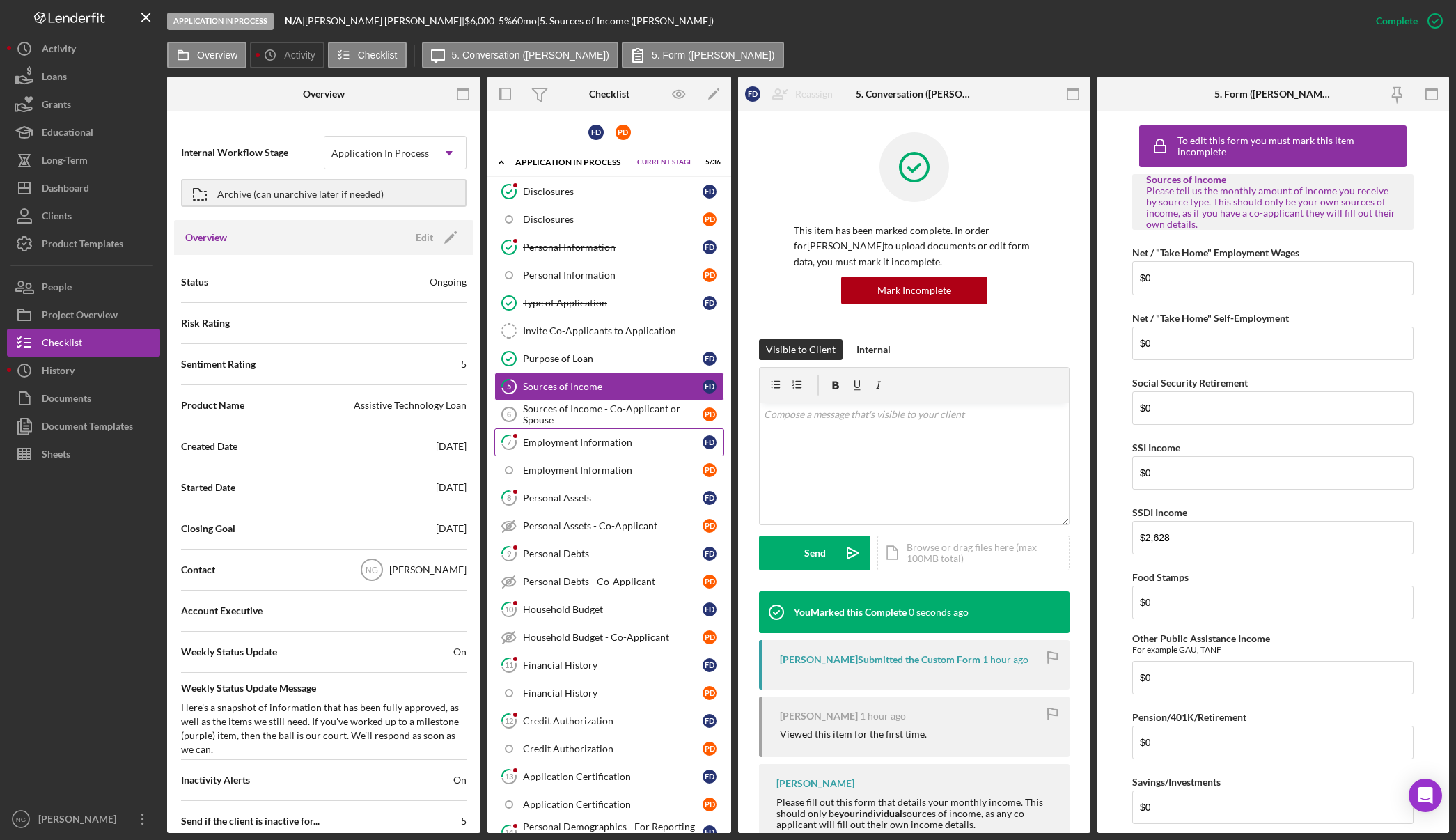
click at [621, 437] on div "Employment Information" at bounding box center [613, 442] width 180 height 11
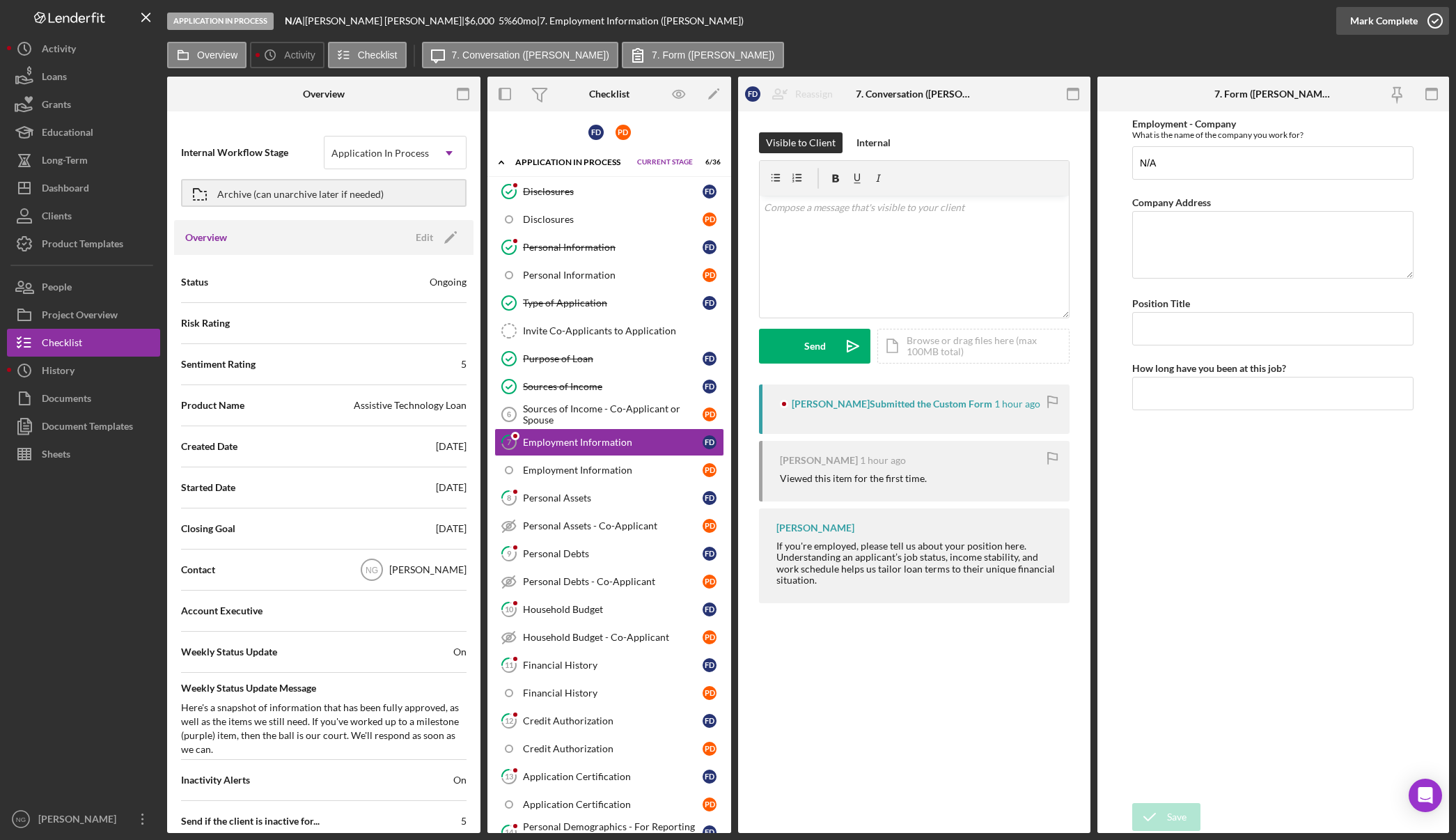
click at [1433, 19] on icon "button" at bounding box center [1434, 21] width 35 height 35
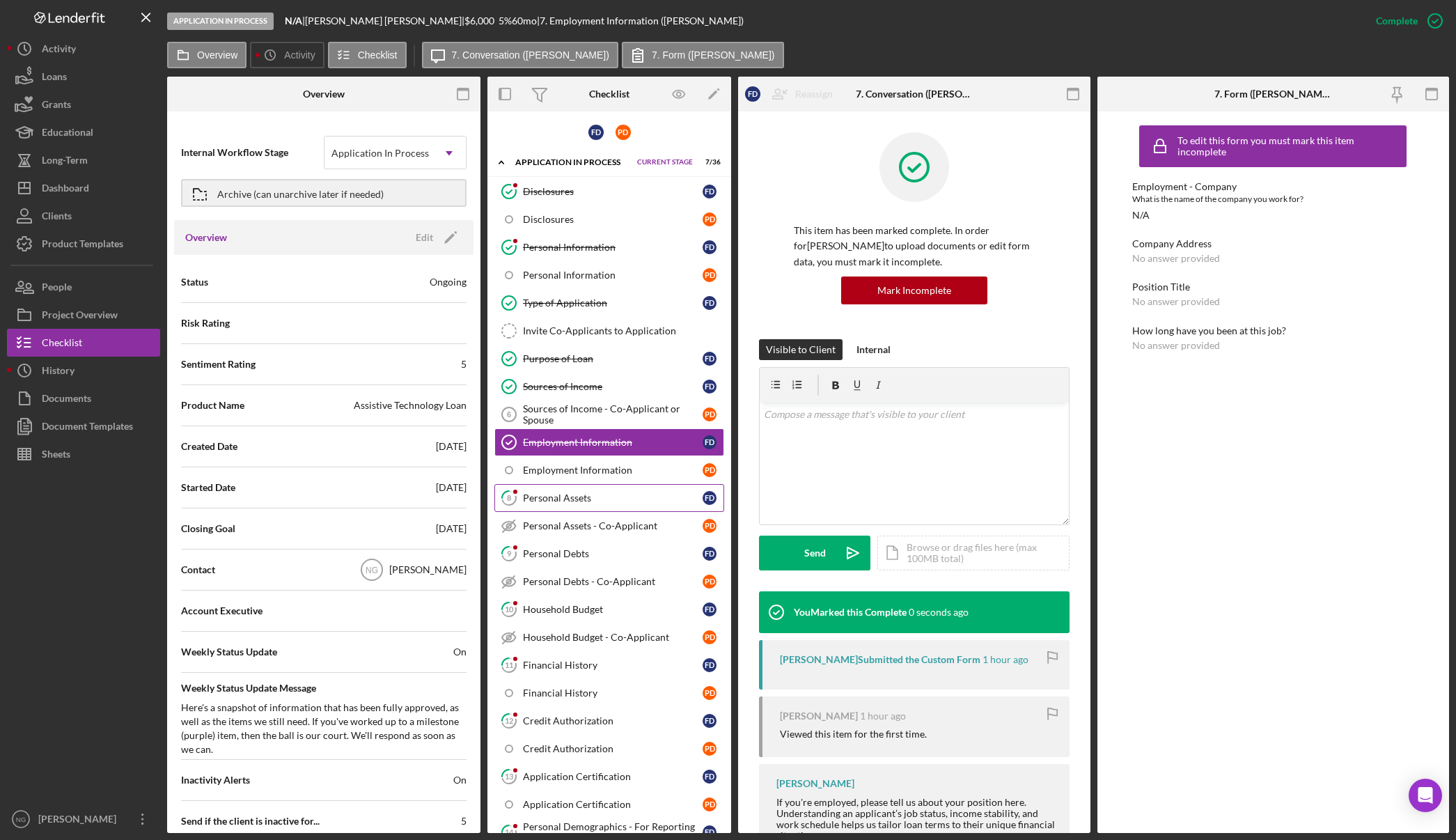
click at [590, 500] on div "Personal Assets" at bounding box center [613, 498] width 180 height 11
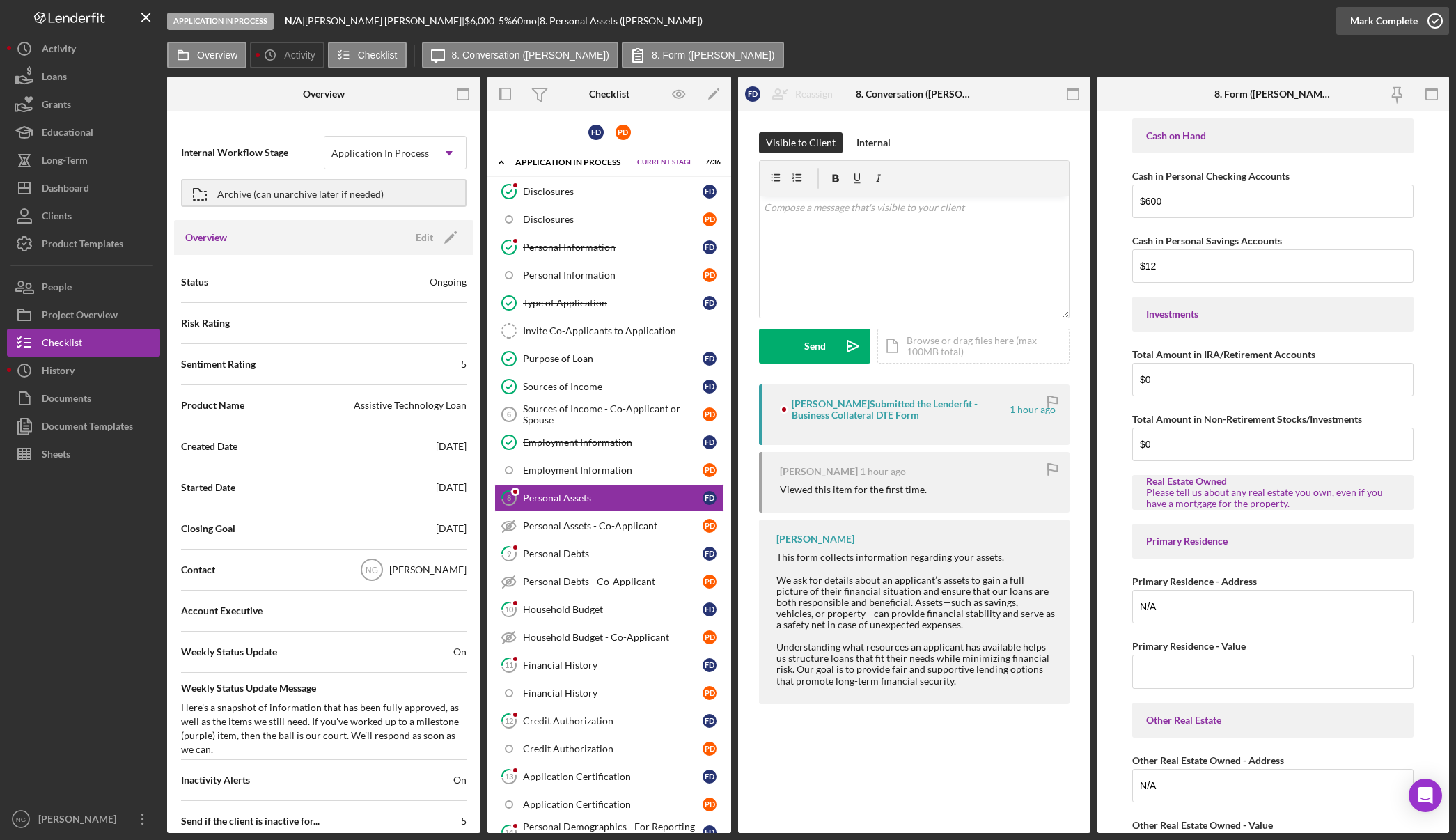
click at [1432, 24] on icon "button" at bounding box center [1434, 21] width 35 height 35
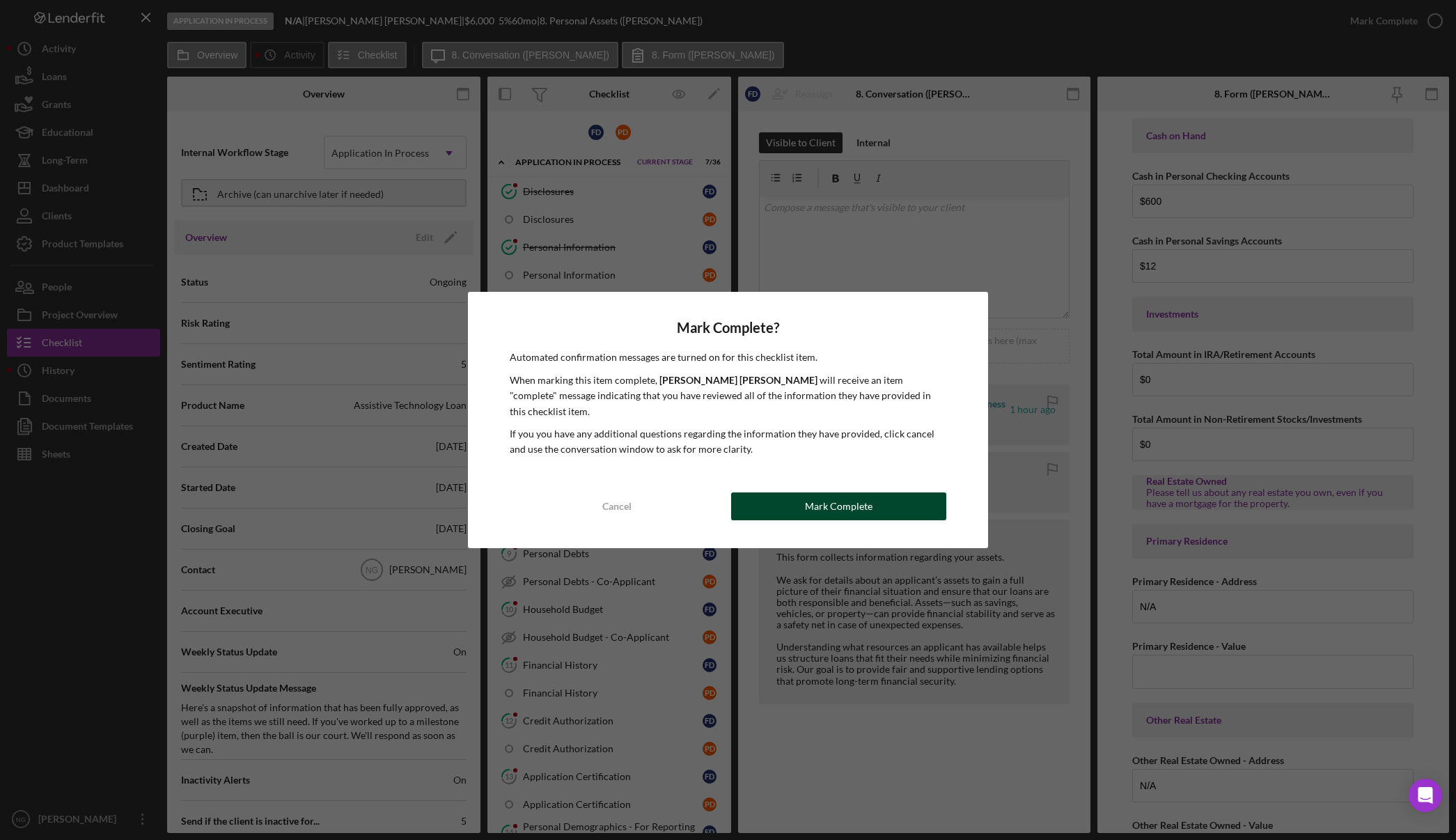
click at [825, 501] on div "Mark Complete" at bounding box center [838, 506] width 67 height 28
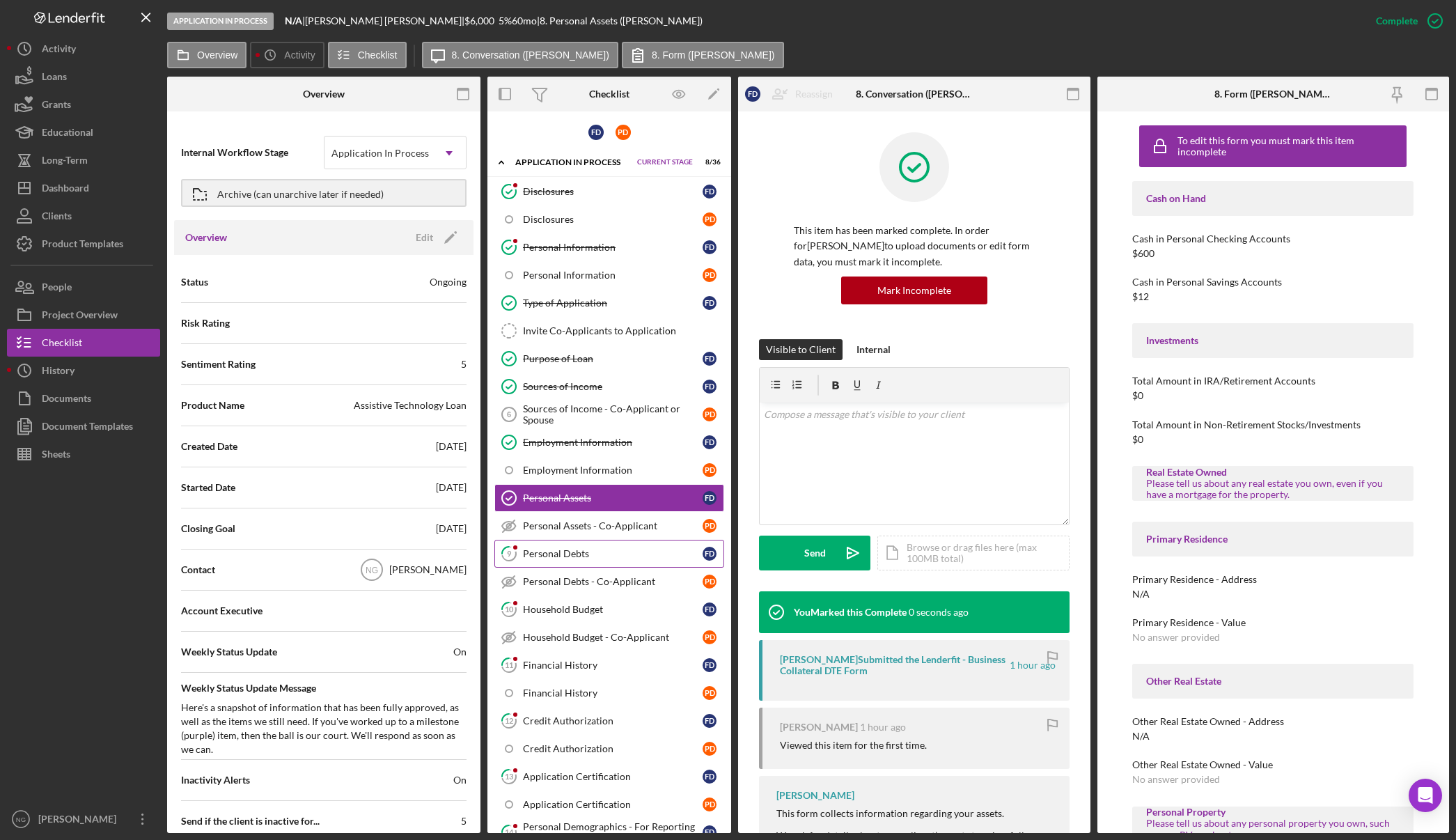
click at [603, 550] on div "Personal Debts" at bounding box center [613, 553] width 180 height 11
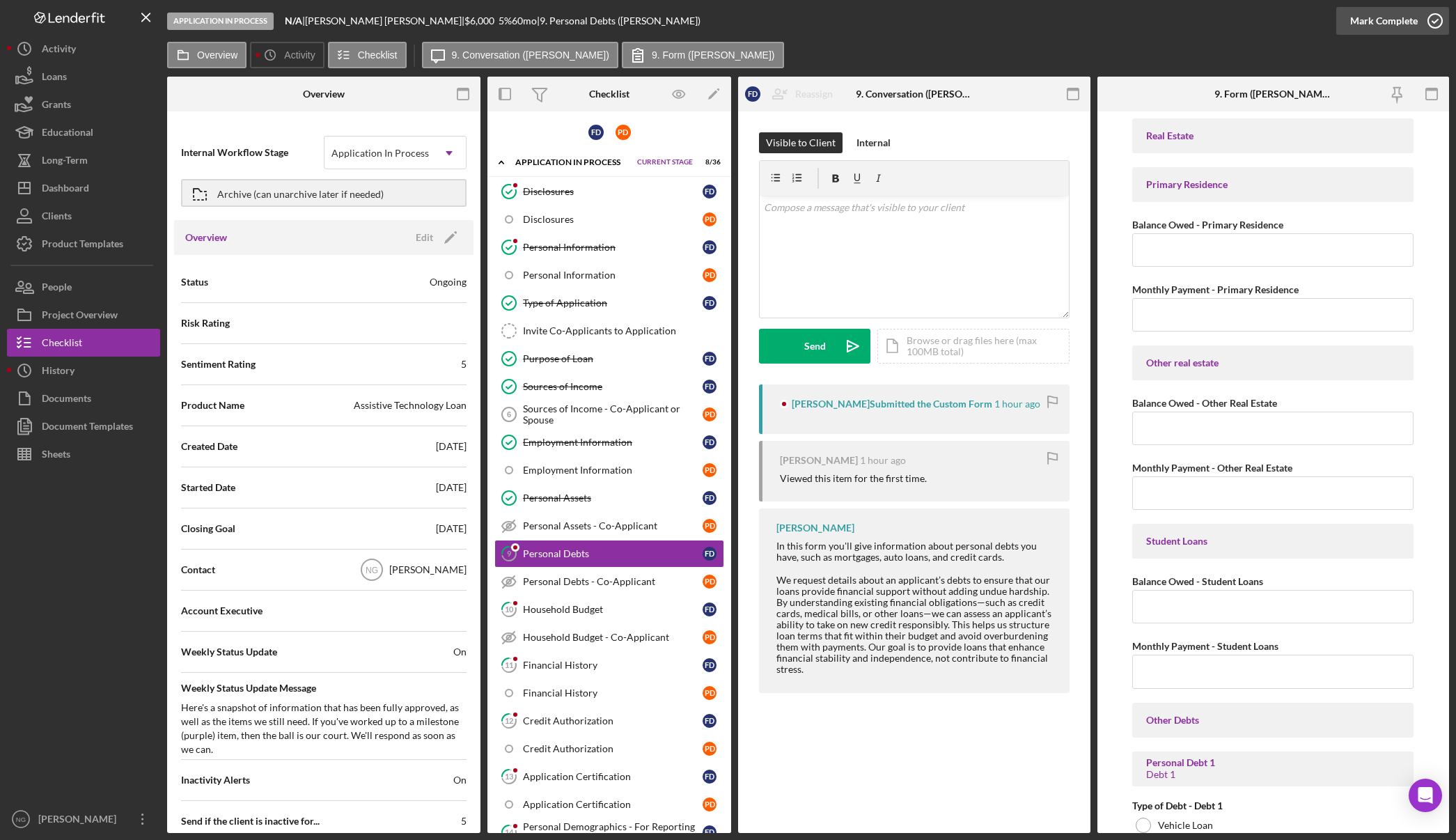
click at [1427, 28] on icon "button" at bounding box center [1434, 21] width 35 height 35
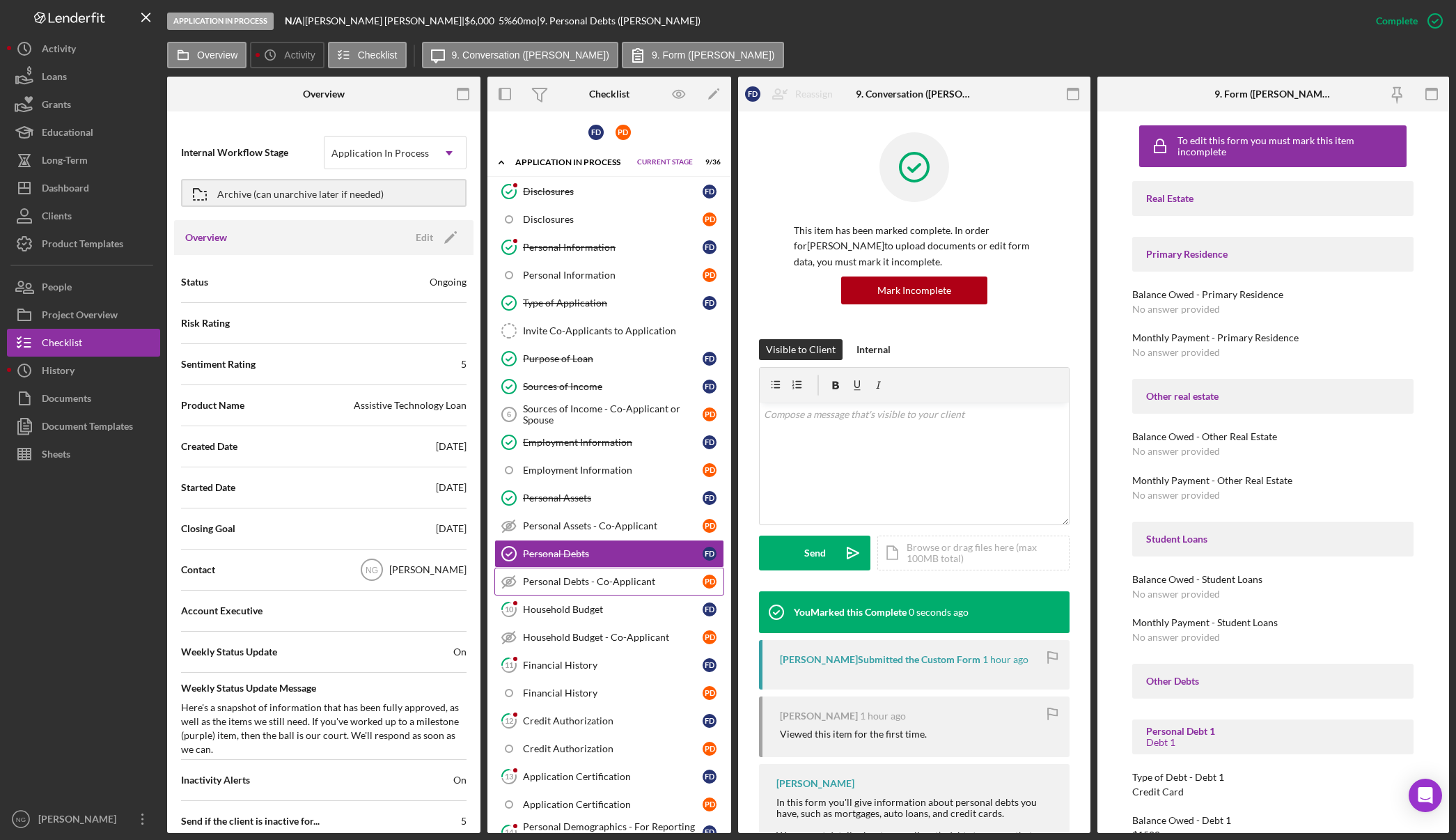
click at [622, 586] on div "Personal Debts - Co-Applicant" at bounding box center [613, 581] width 180 height 11
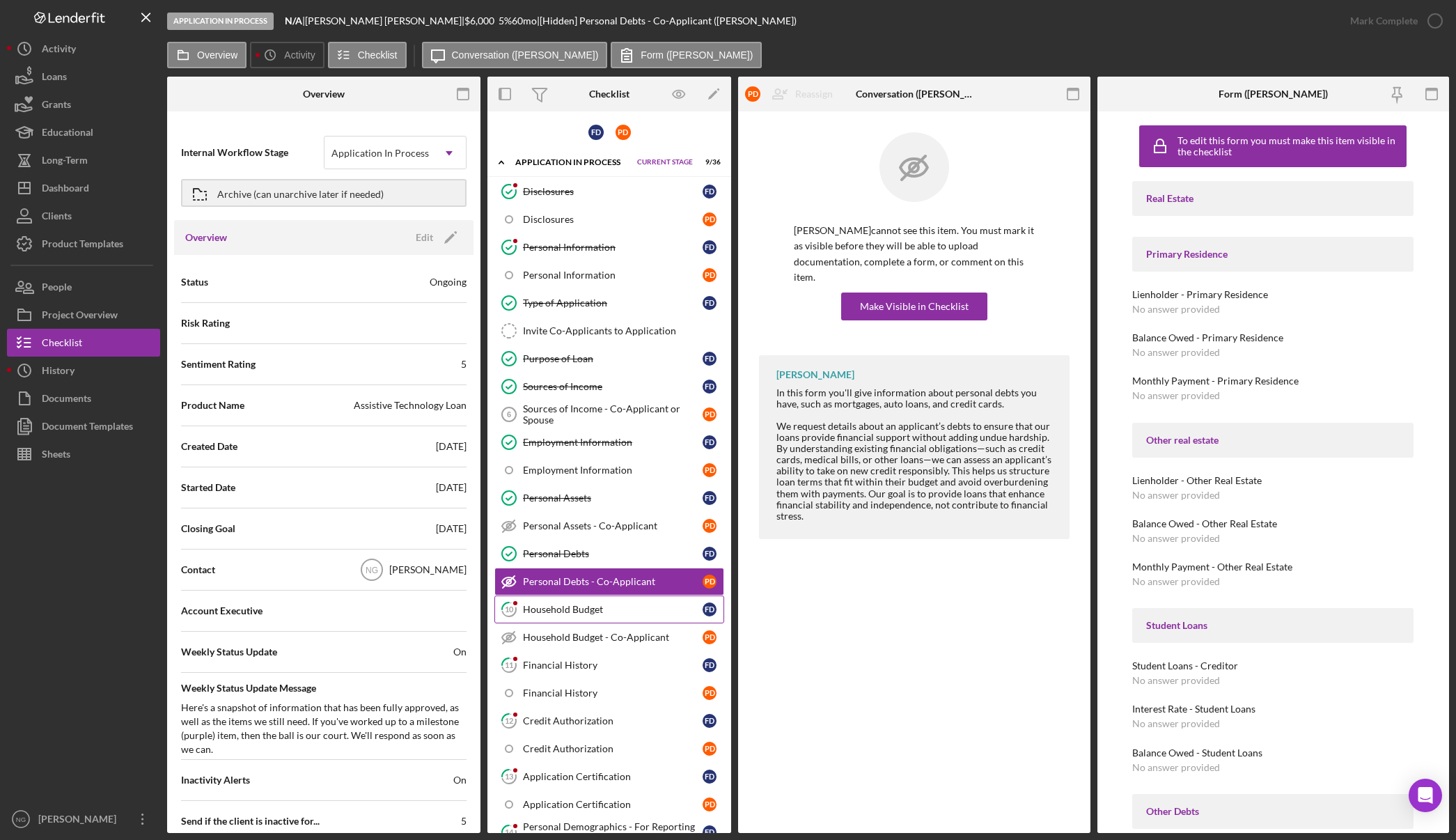
click at [622, 598] on link "10 Household Budget F D" at bounding box center [609, 609] width 230 height 28
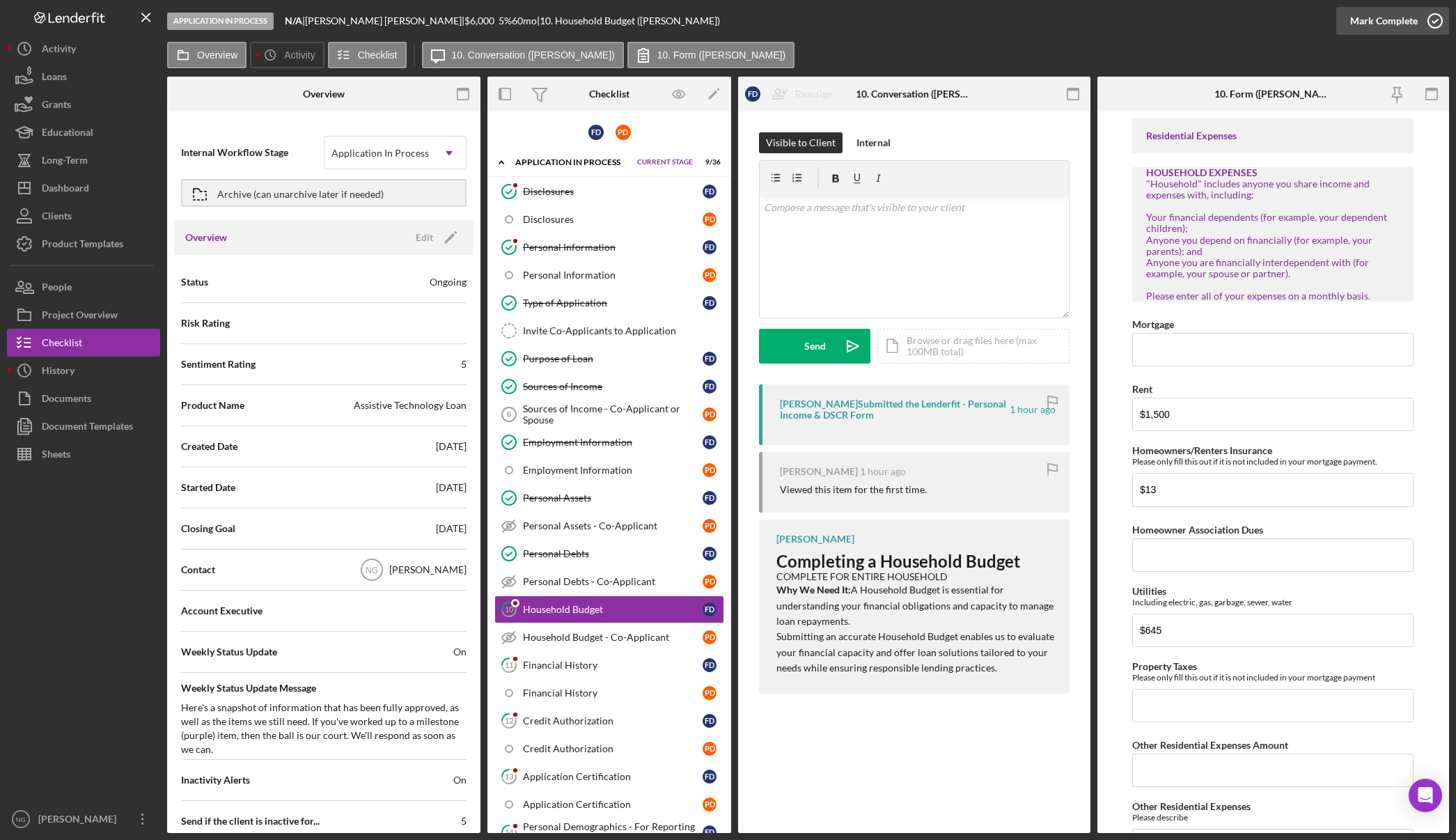
click at [1428, 20] on icon "button" at bounding box center [1434, 21] width 35 height 35
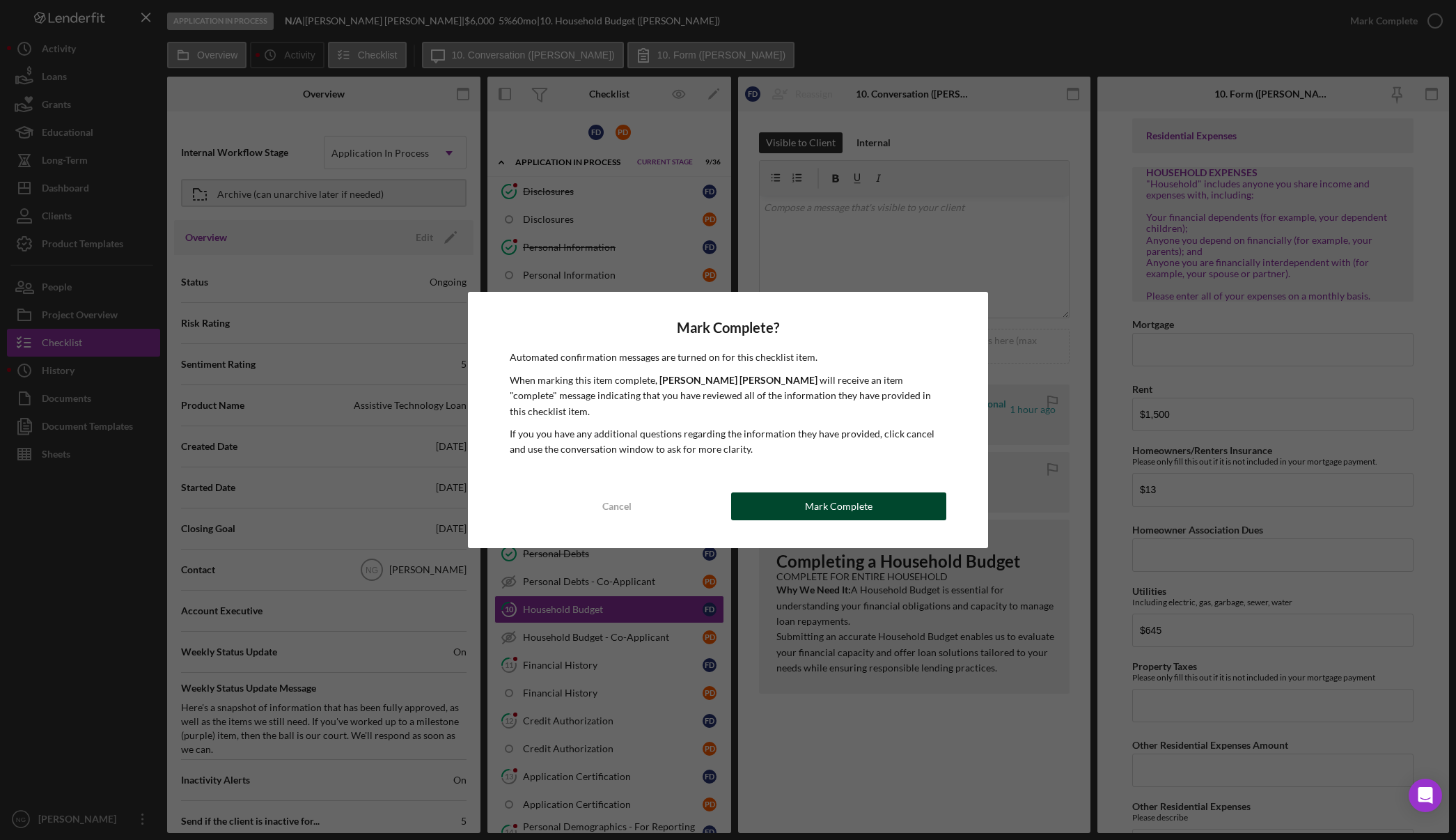
click at [850, 497] on div "Mark Complete" at bounding box center [838, 506] width 67 height 28
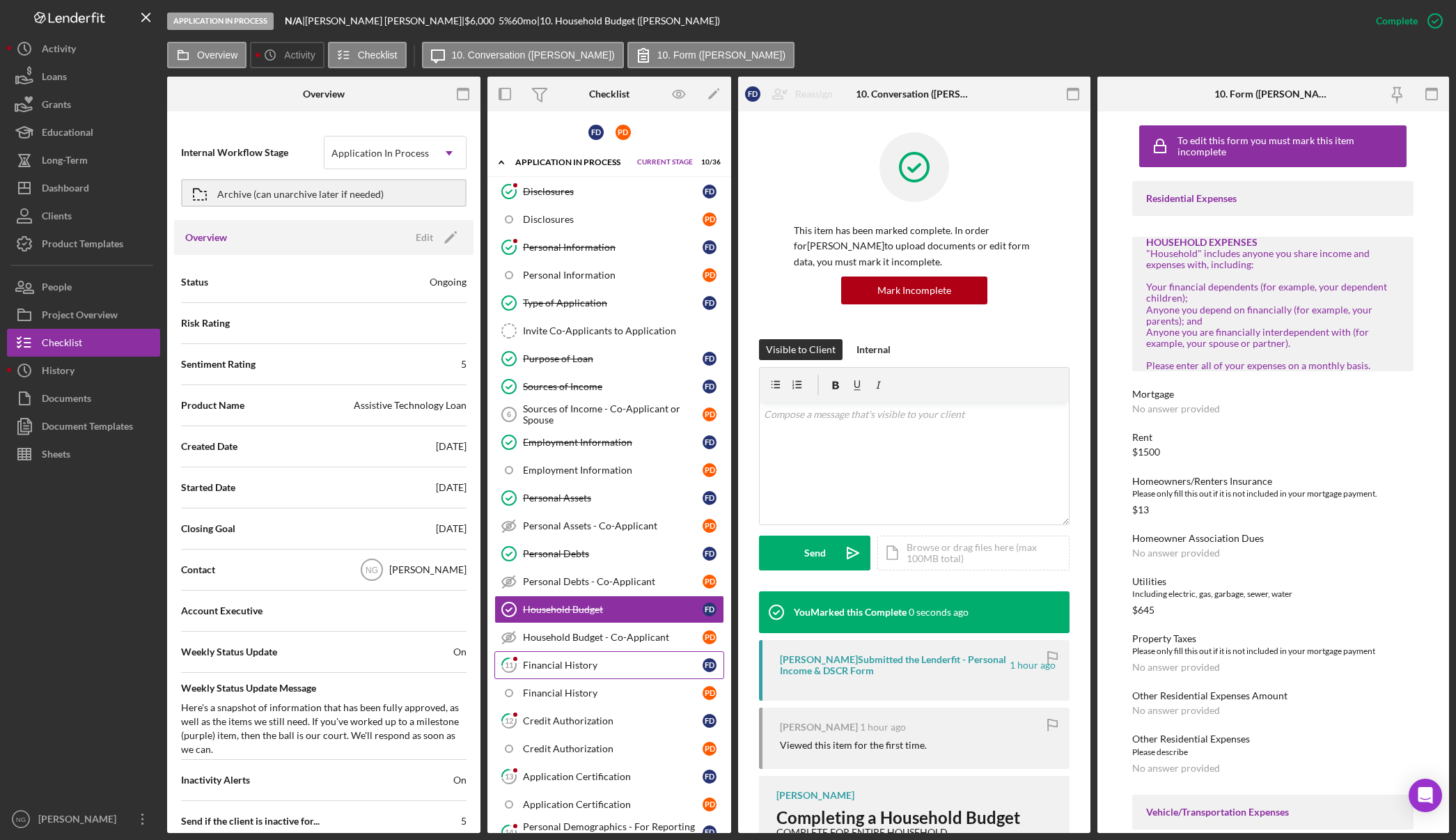
click at [578, 676] on link "11 Financial History F D" at bounding box center [609, 665] width 230 height 28
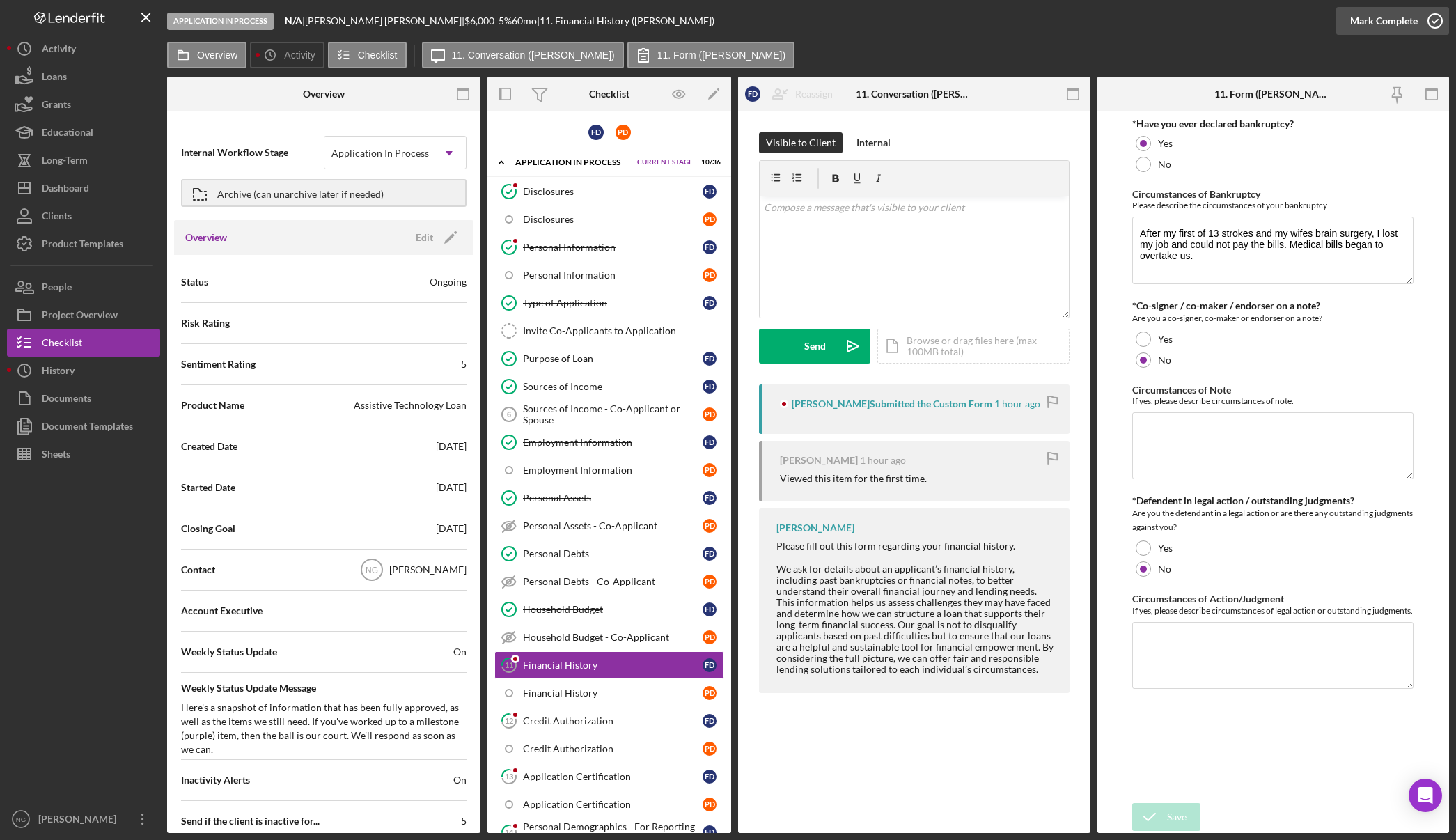
click at [1416, 22] on button "Mark Complete" at bounding box center [1393, 21] width 113 height 28
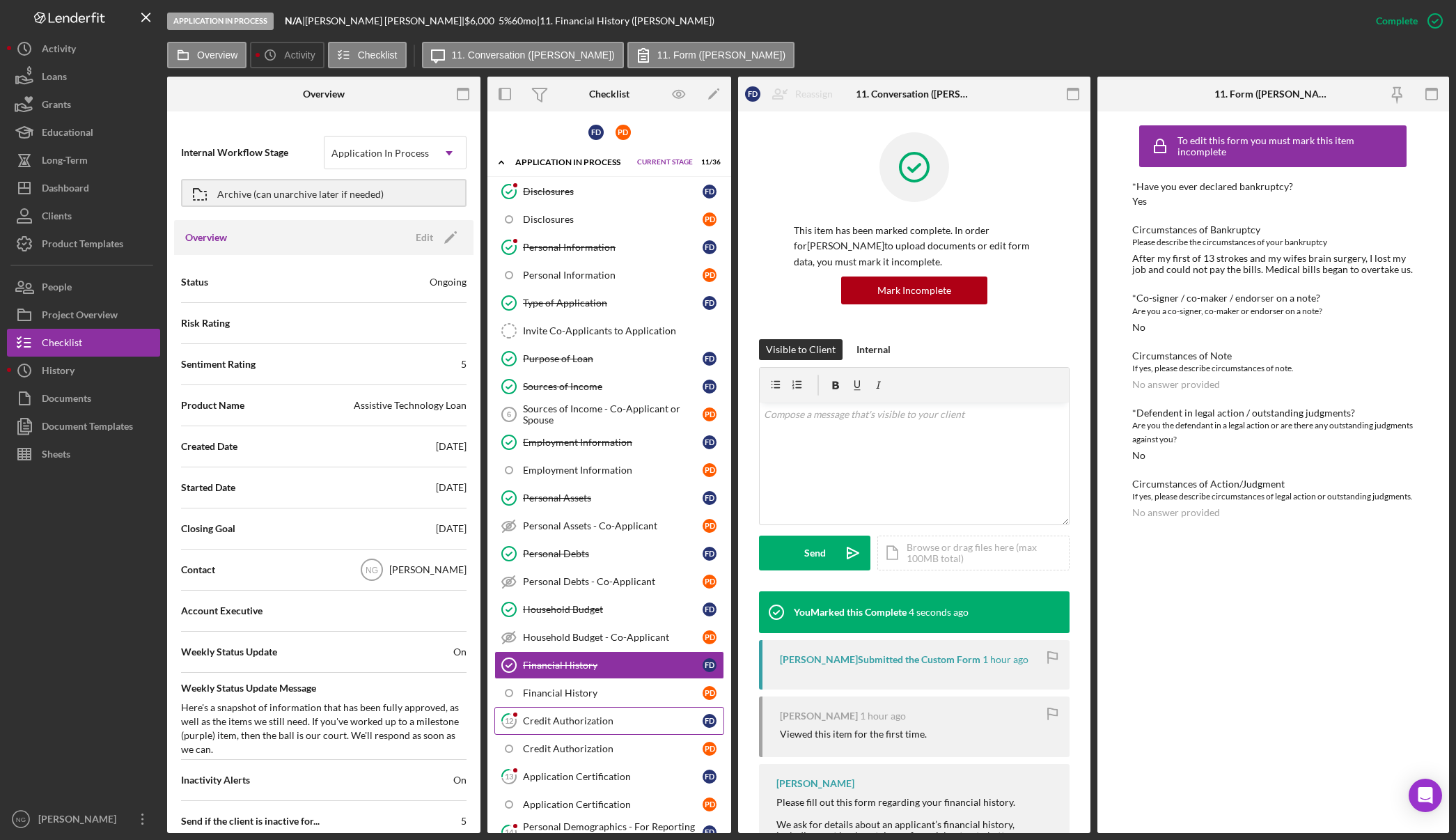
click at [556, 717] on div "Credit Authorization" at bounding box center [613, 721] width 180 height 11
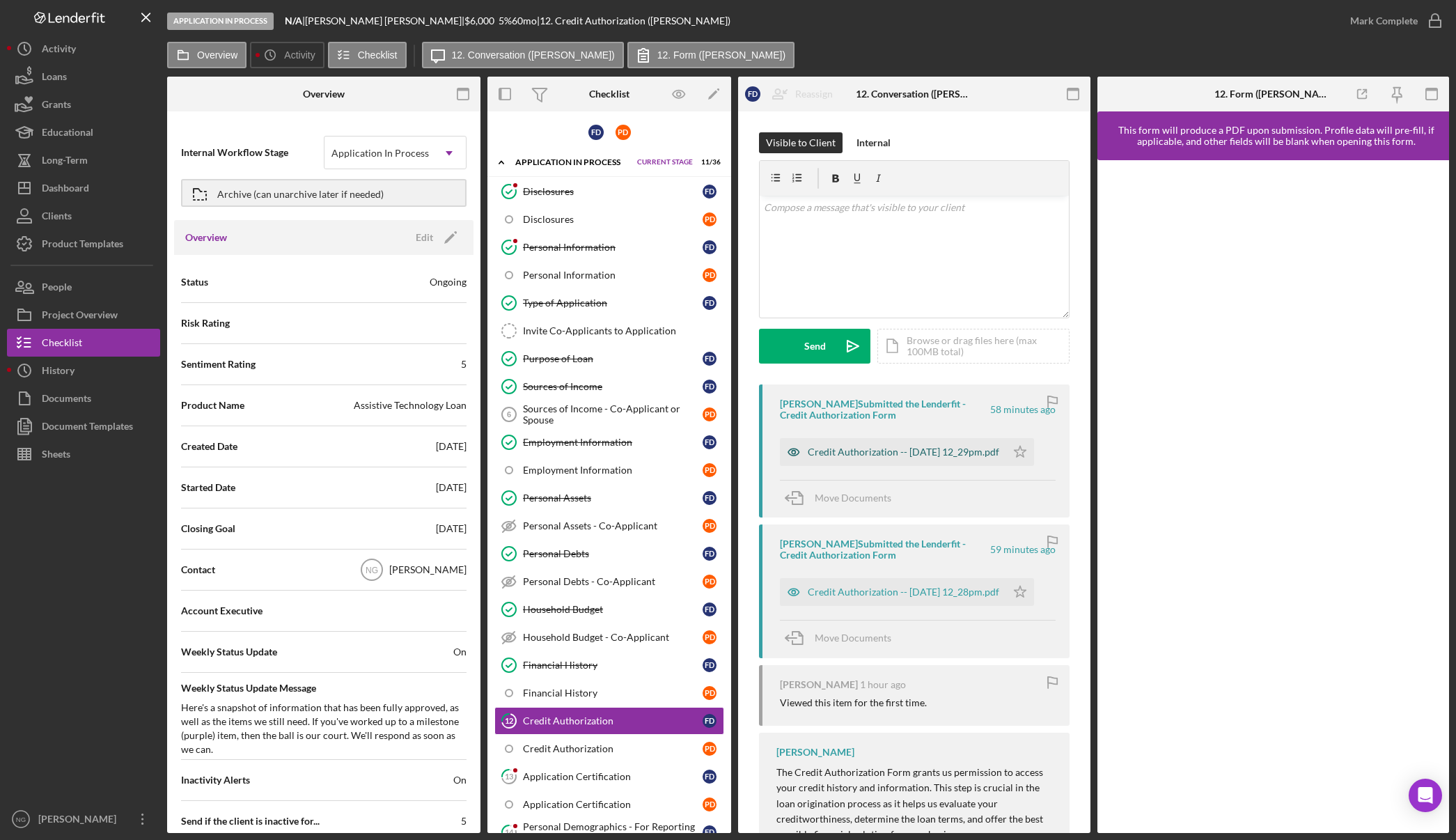
click at [935, 457] on div "Credit Authorization -- [DATE] 12_29pm.pdf" at bounding box center [903, 452] width 191 height 11
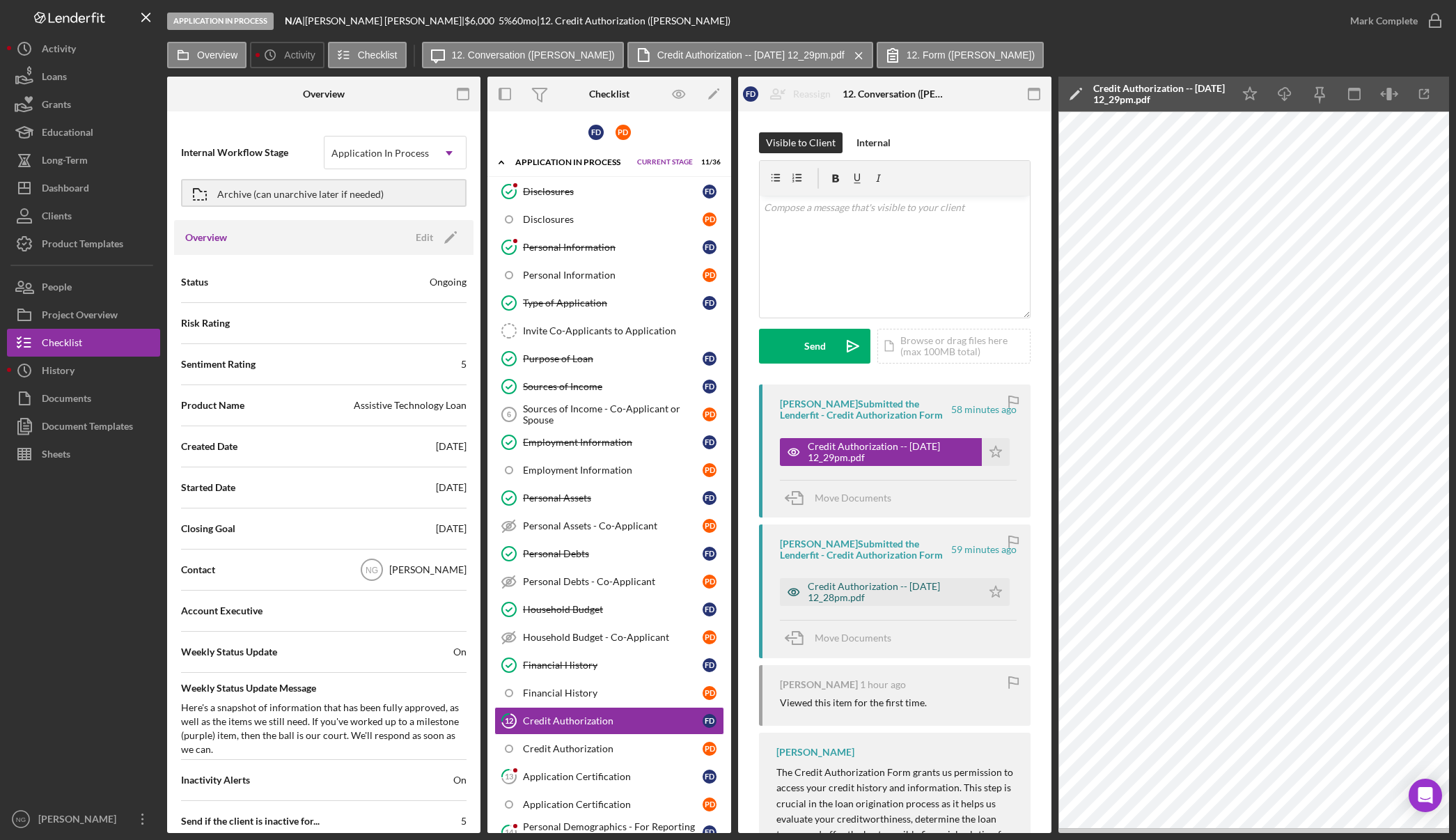
click at [891, 597] on div "Credit Authorization -- [DATE] 12_28pm.pdf" at bounding box center [891, 591] width 167 height 22
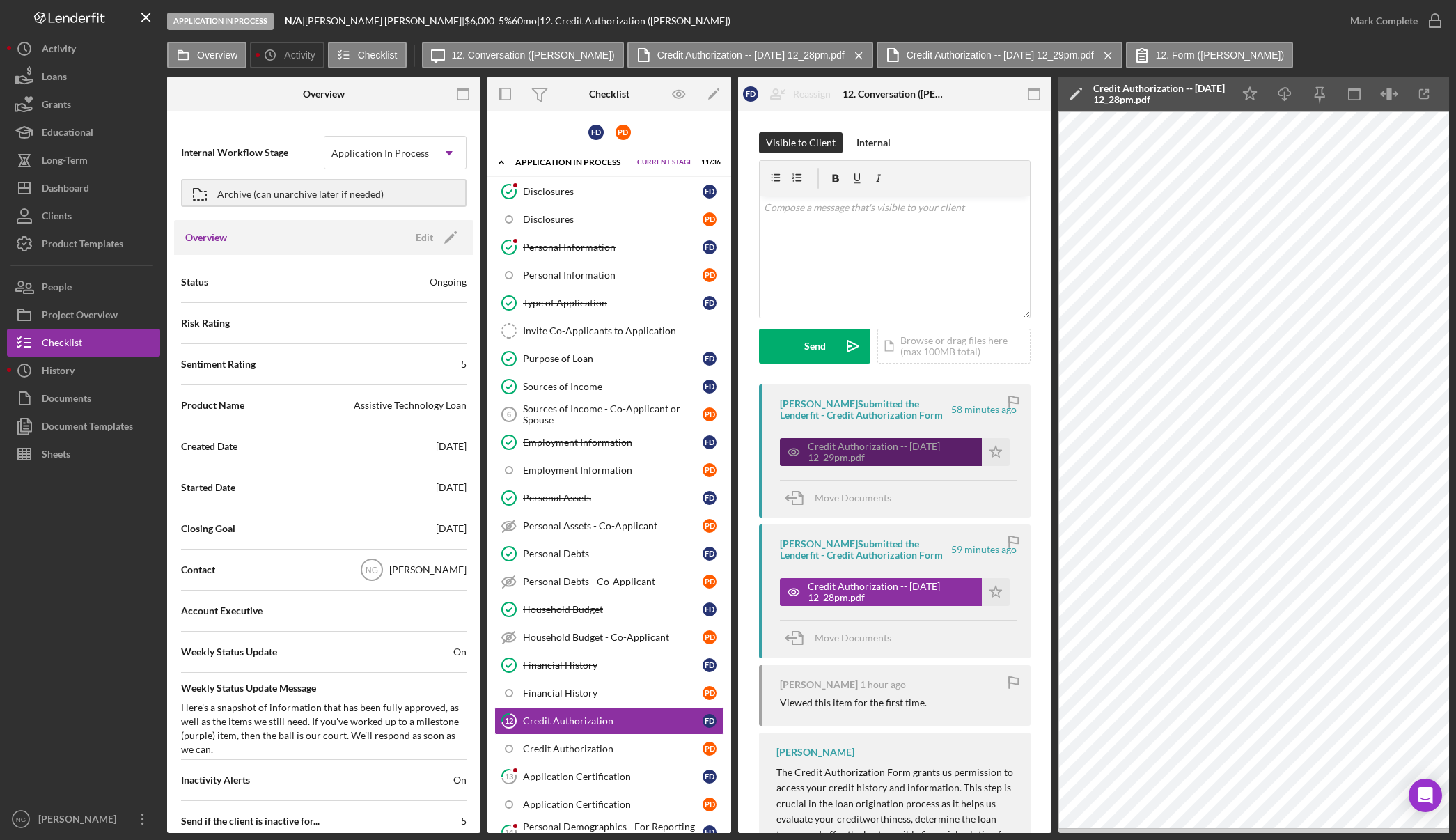
click at [875, 451] on div "Credit Authorization -- [DATE] 12_29pm.pdf" at bounding box center [891, 452] width 167 height 22
click at [878, 452] on div "Credit Authorization -- [DATE] 12_29pm.pdf" at bounding box center [891, 452] width 167 height 22
click at [463, 94] on icon "button" at bounding box center [463, 94] width 31 height 31
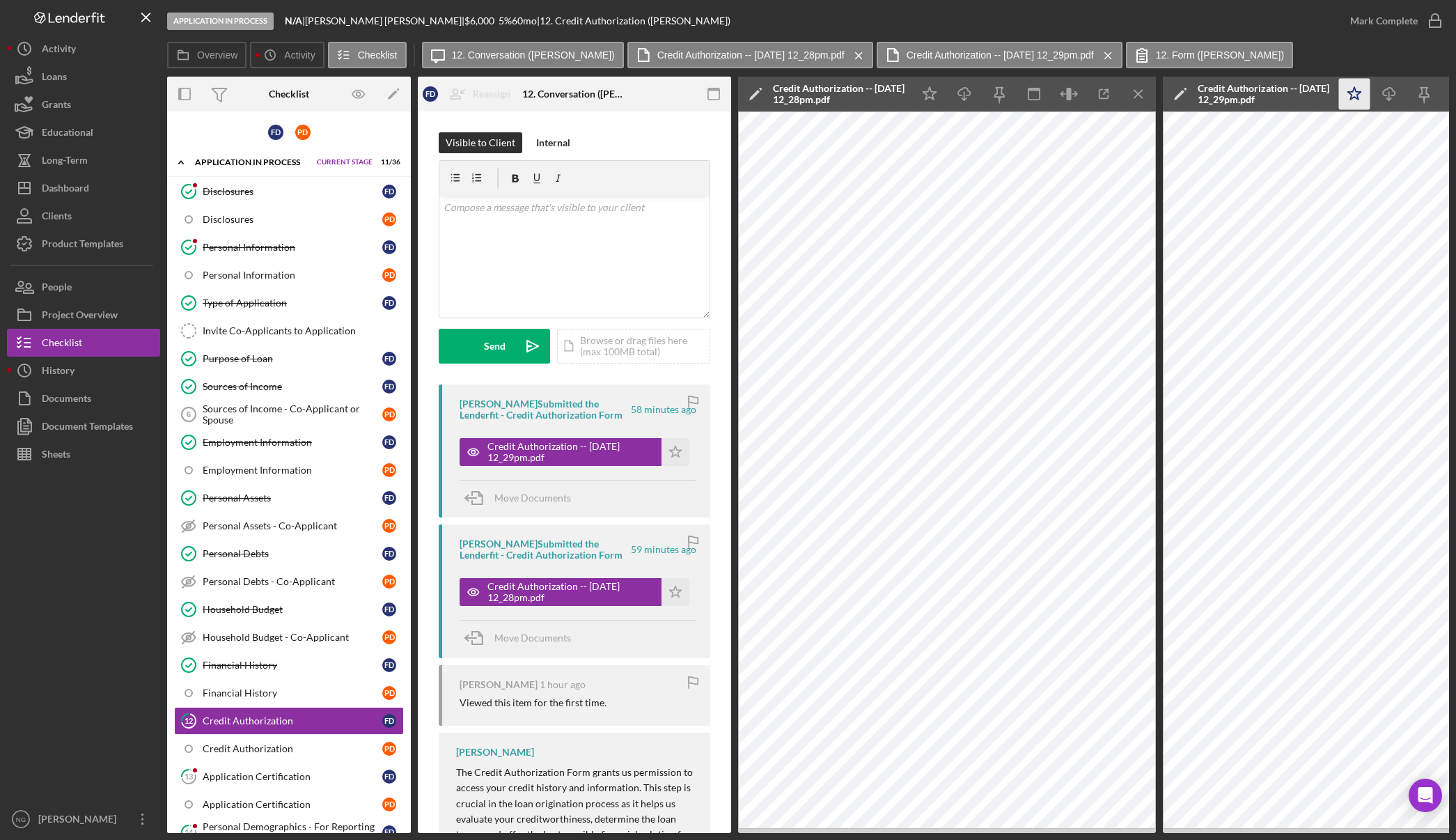
click at [1357, 93] on icon "Icon/Star" at bounding box center [1355, 94] width 31 height 31
click at [1143, 96] on icon "Icon/Menu Close" at bounding box center [1138, 94] width 31 height 31
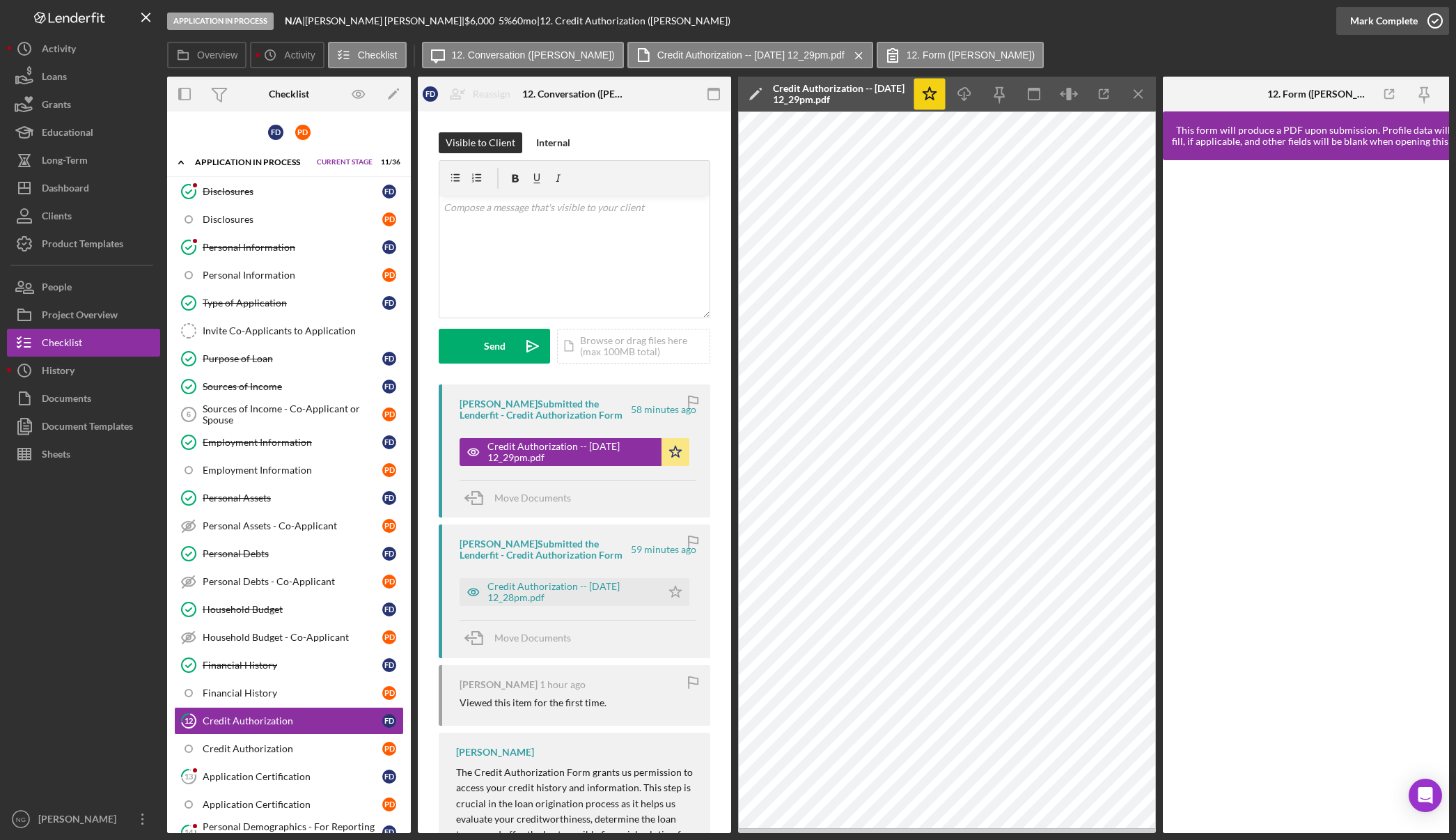
click at [1438, 17] on icon "button" at bounding box center [1434, 21] width 35 height 35
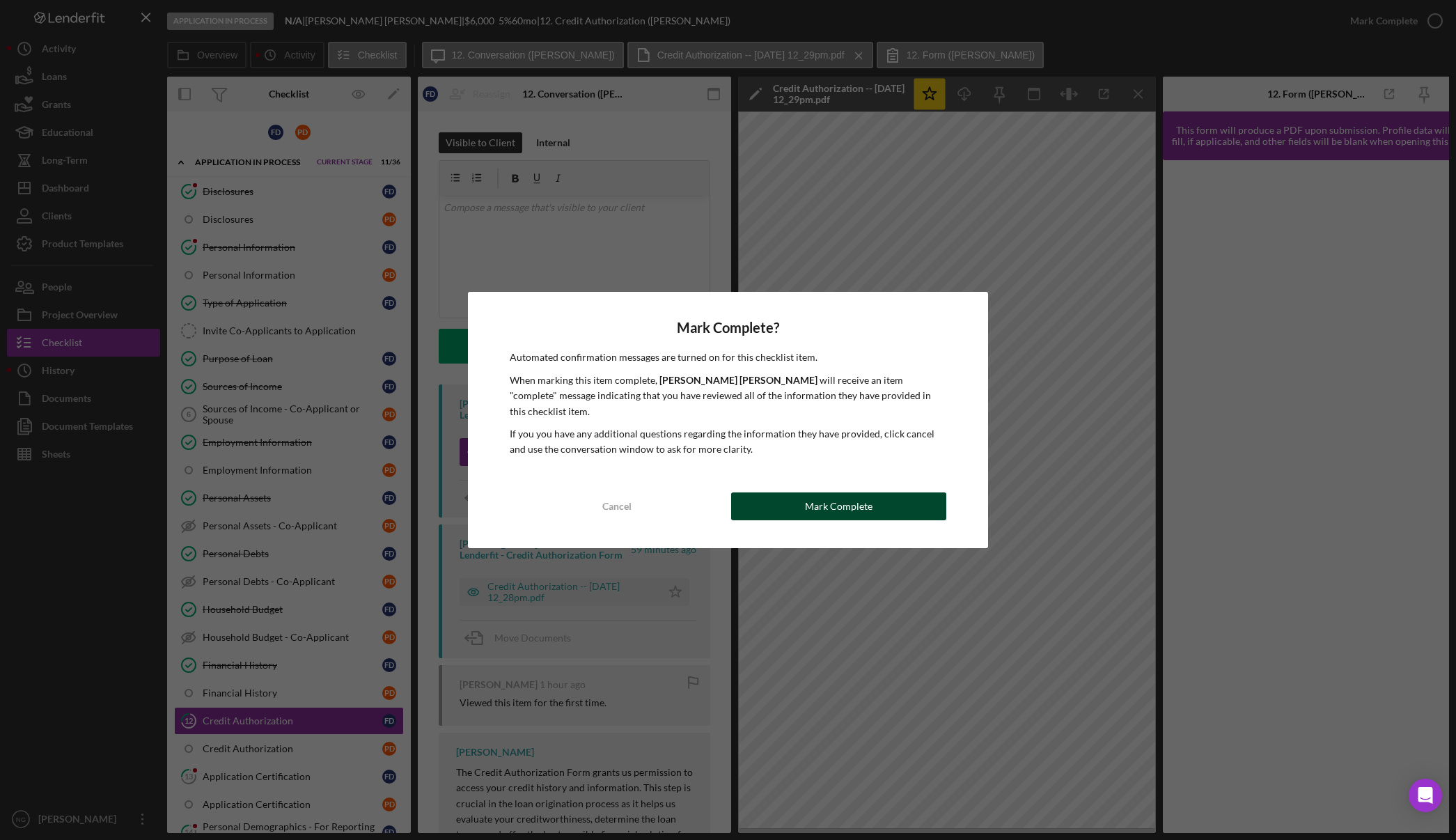
click at [883, 493] on button "Mark Complete" at bounding box center [839, 506] width 216 height 28
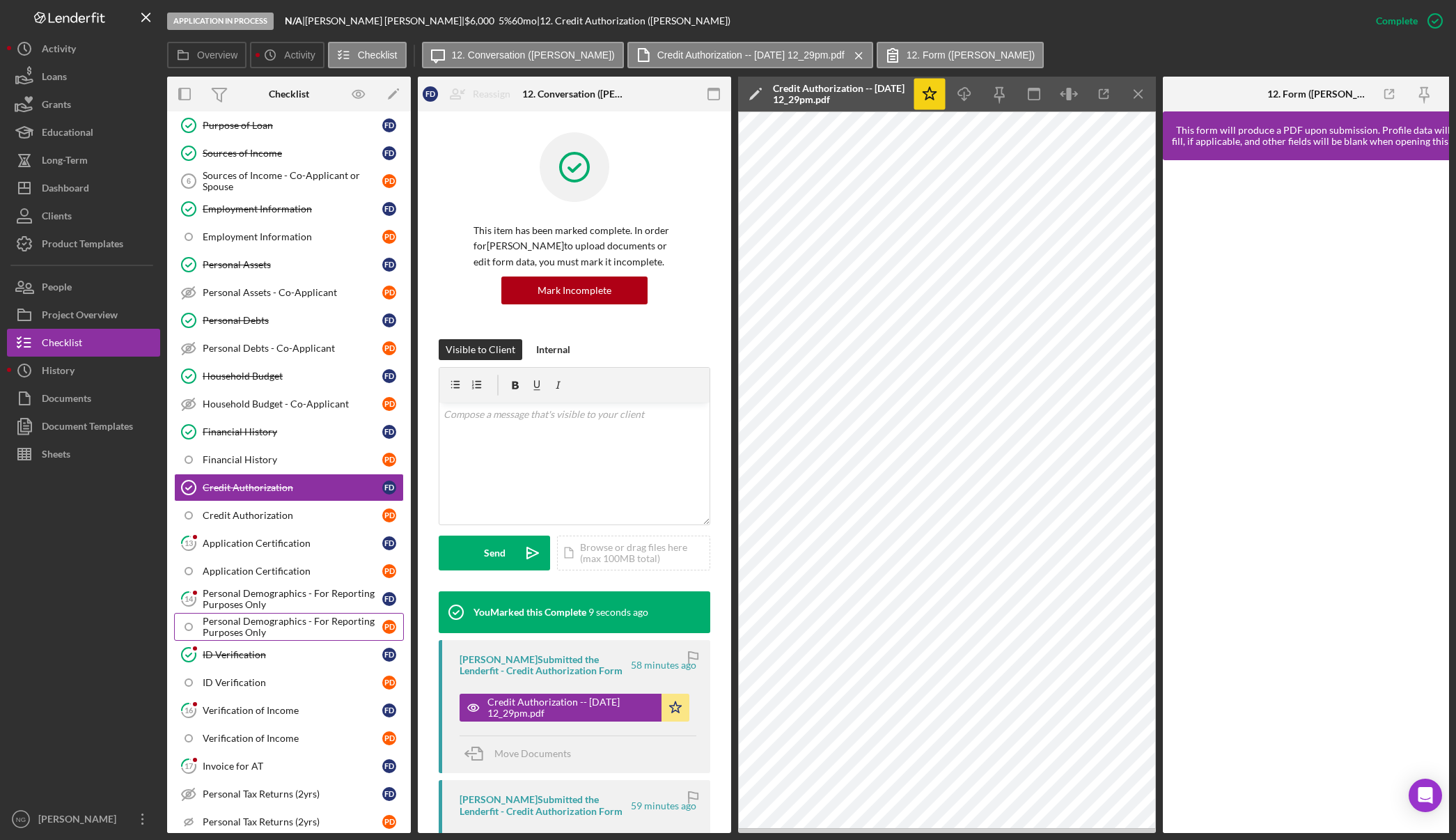
scroll to position [279, 0]
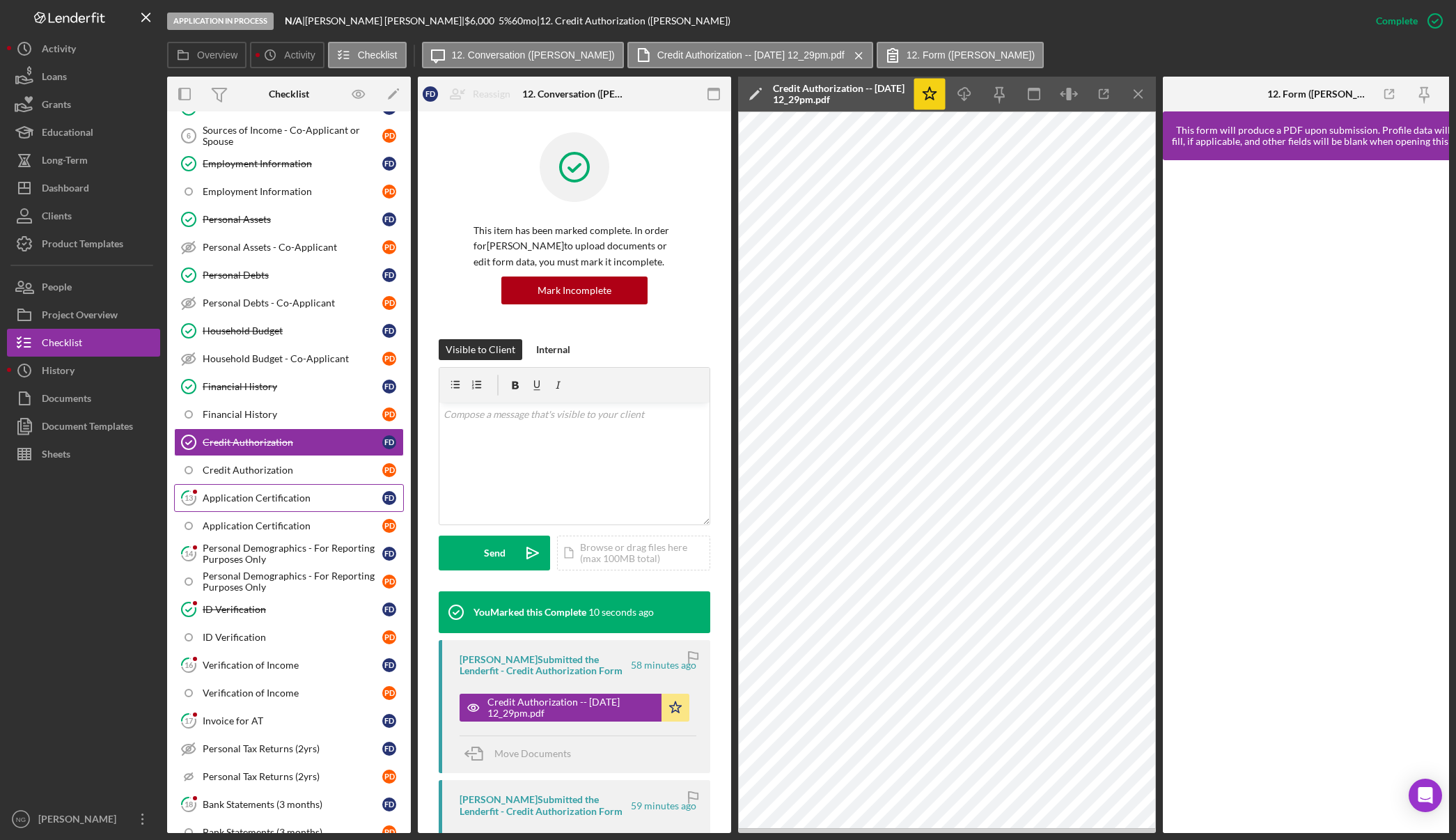
click at [261, 501] on div "Application Certification" at bounding box center [293, 498] width 180 height 11
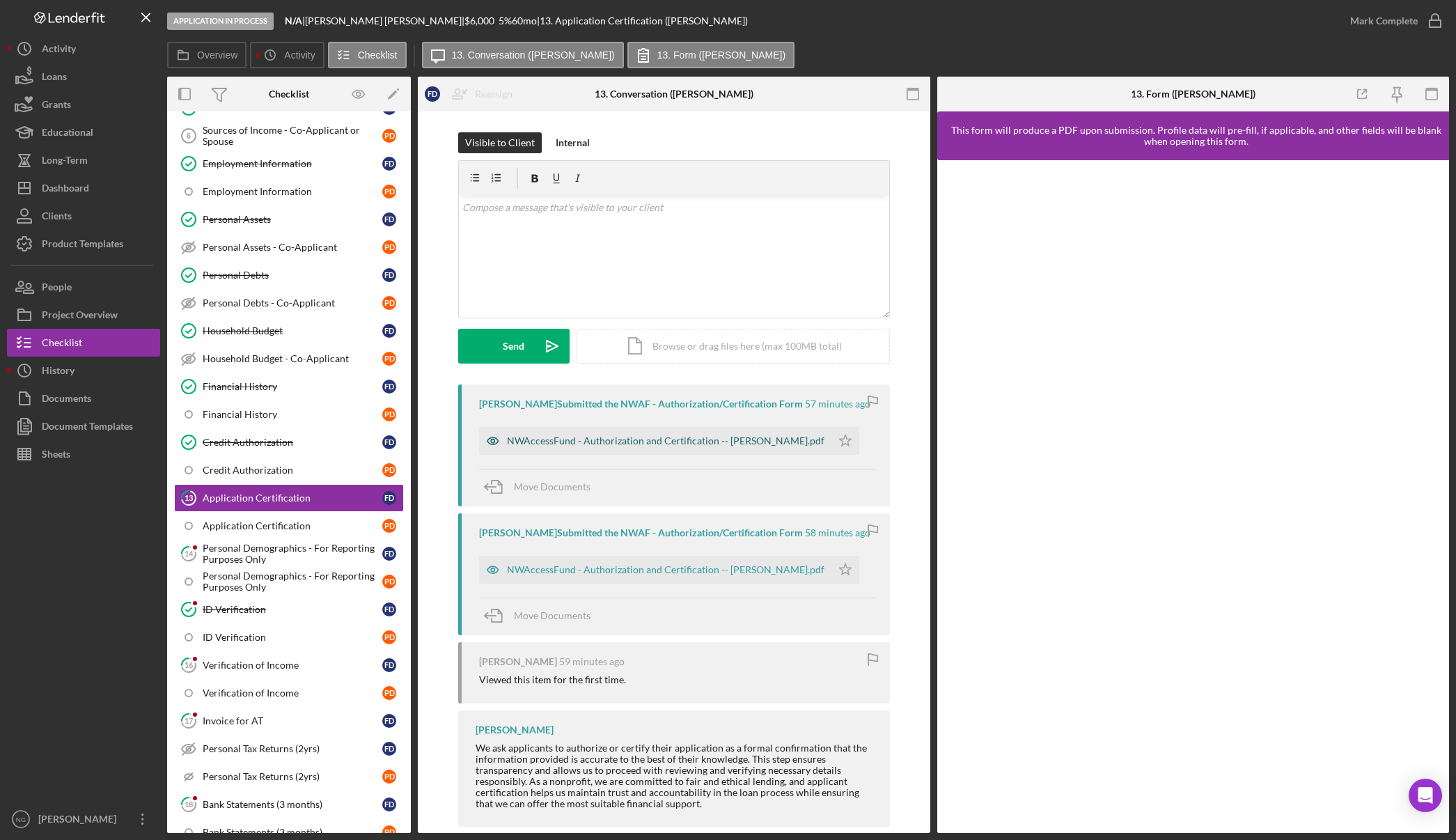
click at [657, 445] on div "NWAccessFund - Authorization and Certification -- Faron De Graw.pdf" at bounding box center [665, 440] width 317 height 11
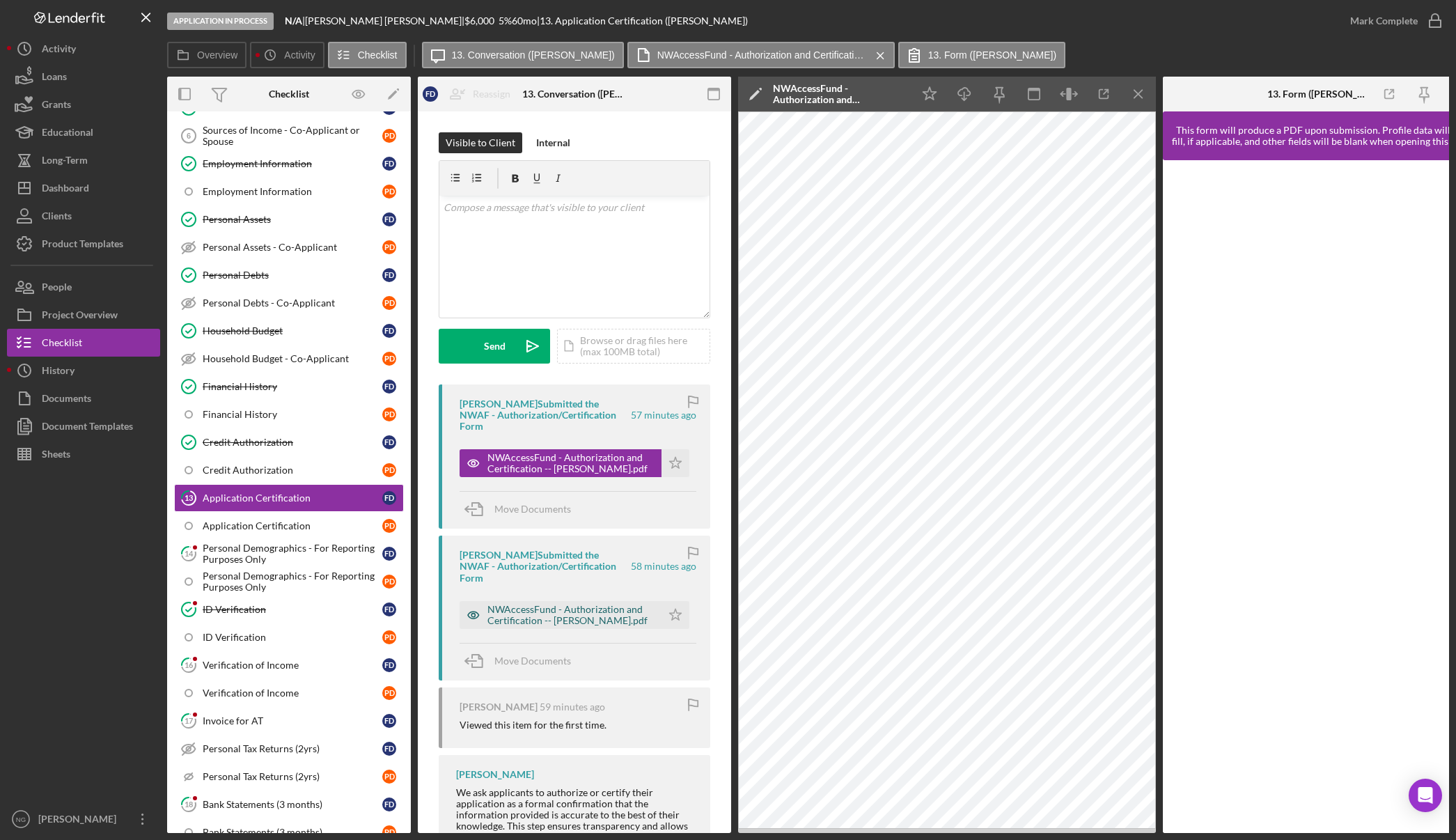
click at [615, 604] on div "NWAccessFund - Authorization and Certification -- Faron De Graw.pdf" at bounding box center [571, 615] width 167 height 22
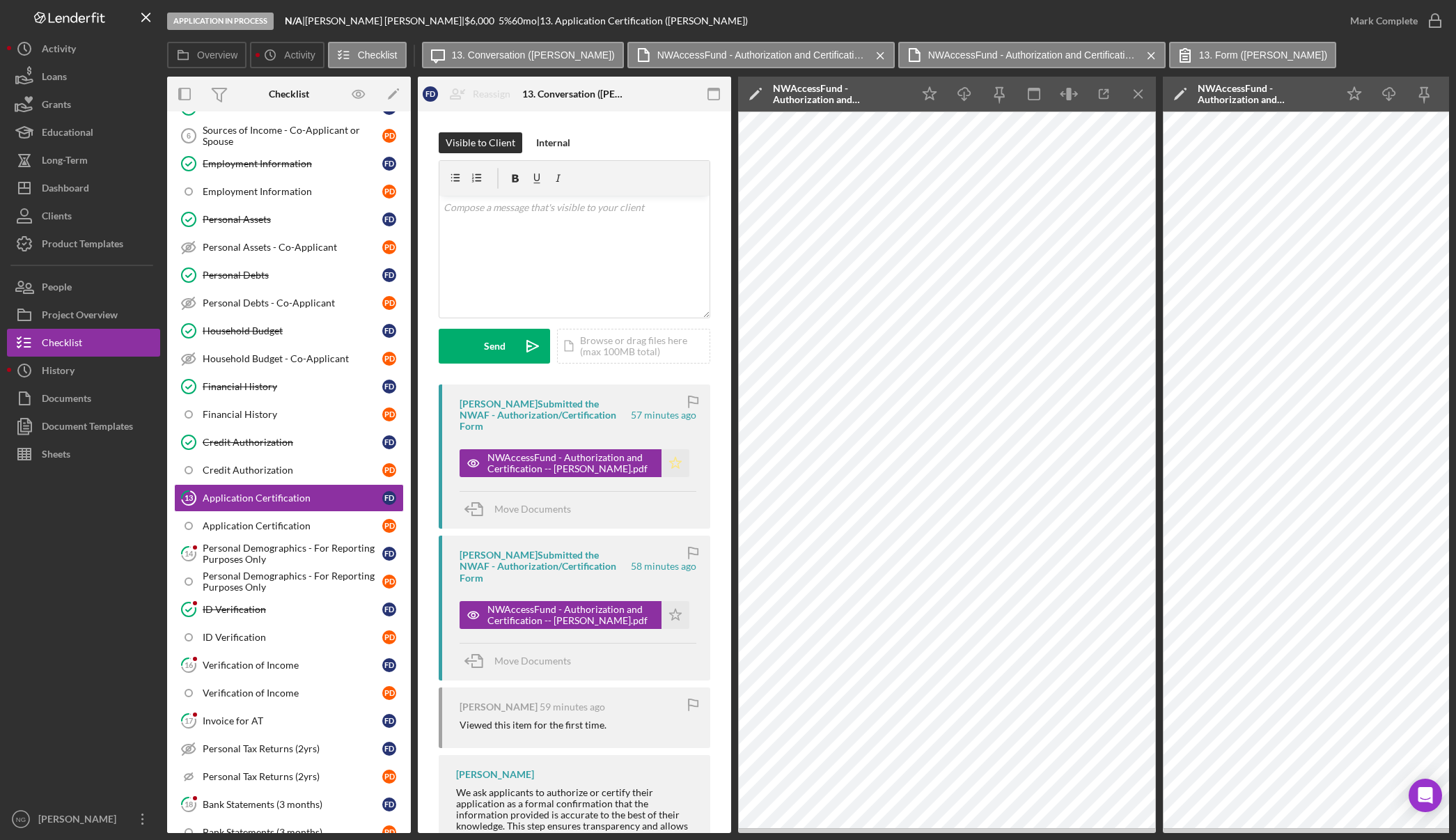
click at [674, 456] on polygon "button" at bounding box center [675, 462] width 12 height 11
click at [1429, 17] on icon "button" at bounding box center [1434, 21] width 35 height 35
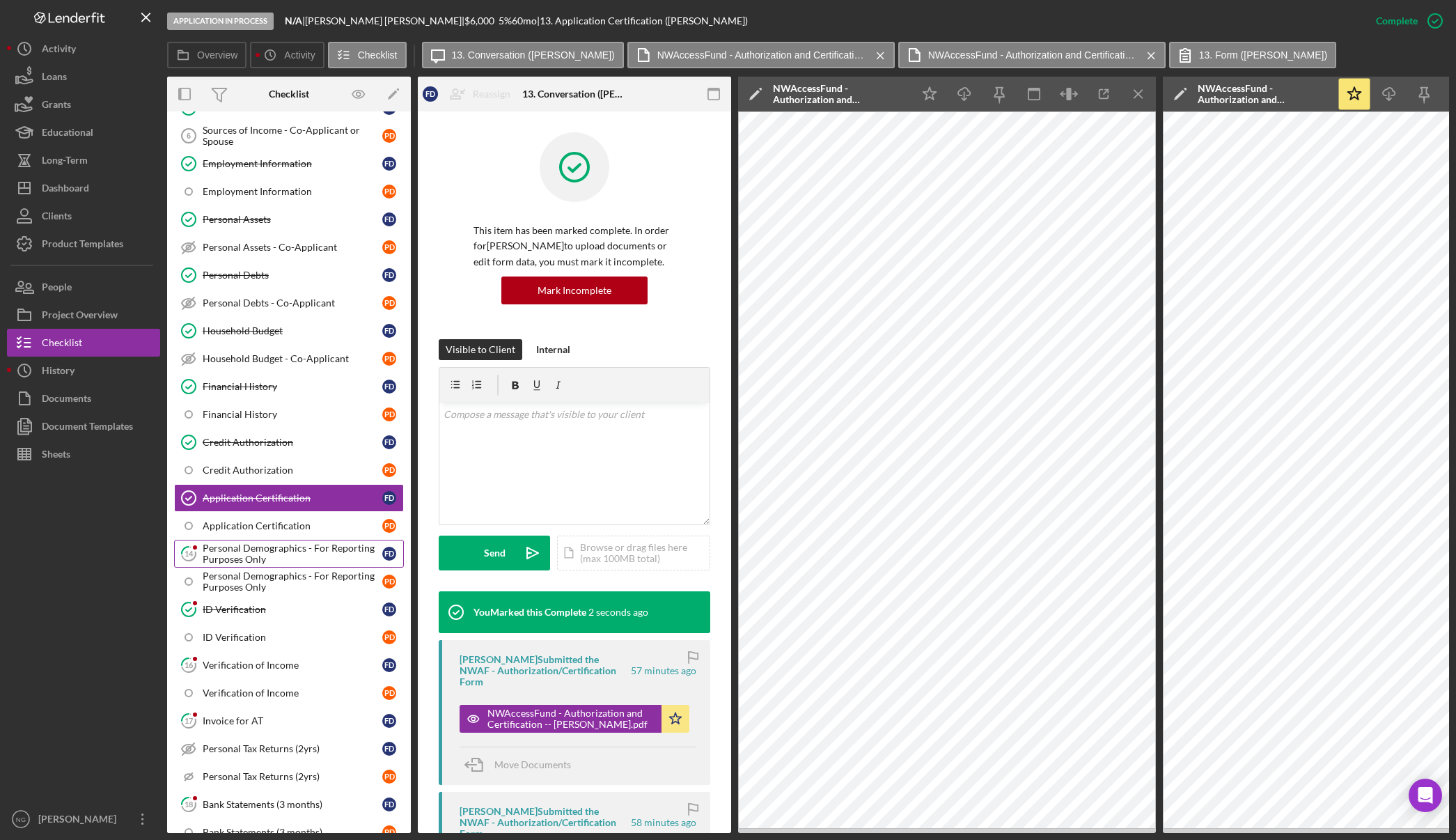
click at [364, 553] on div "Personal Demographics - For Reporting Purposes Only" at bounding box center [293, 553] width 180 height 22
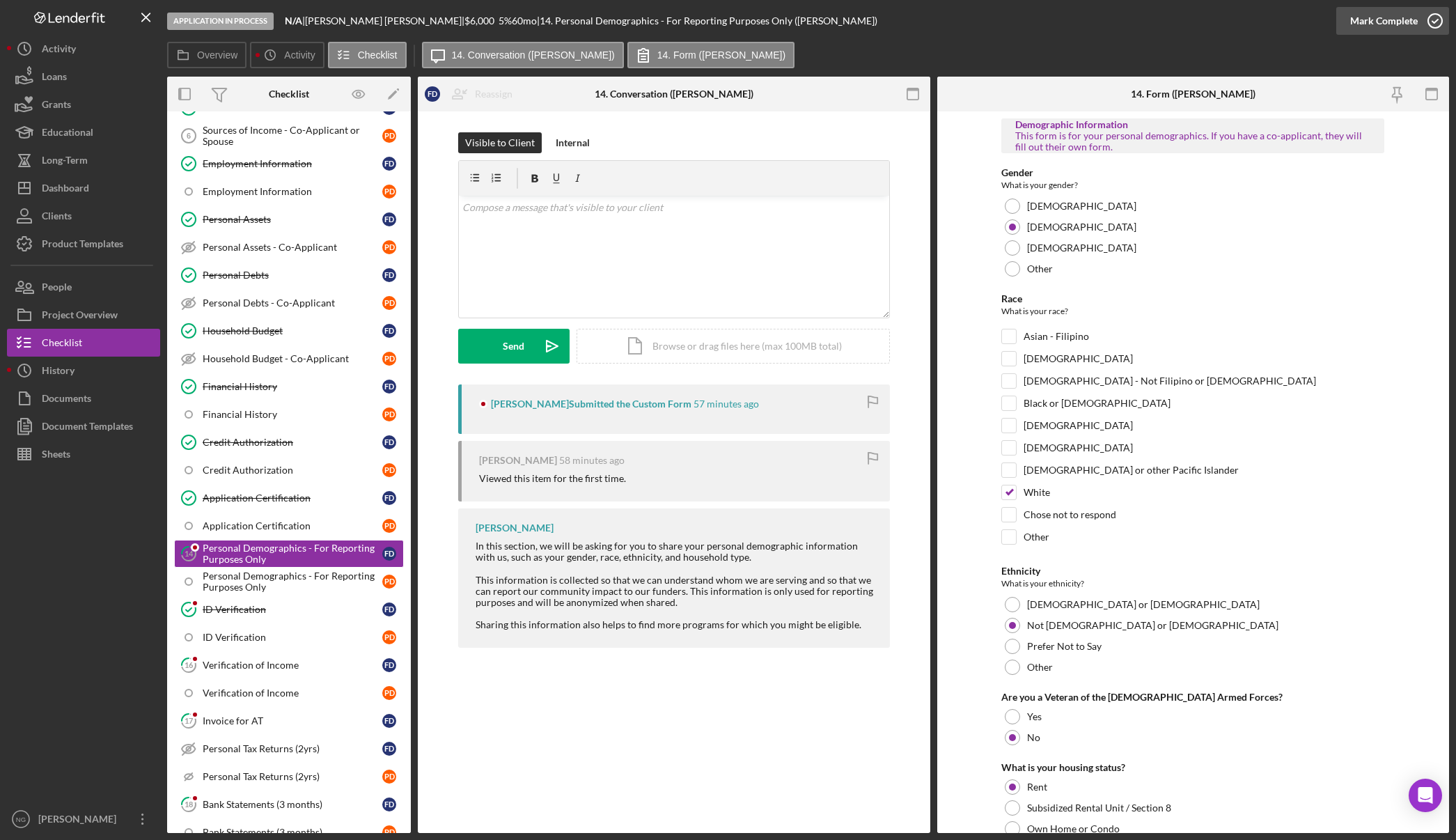
click at [1434, 17] on icon "button" at bounding box center [1434, 21] width 35 height 35
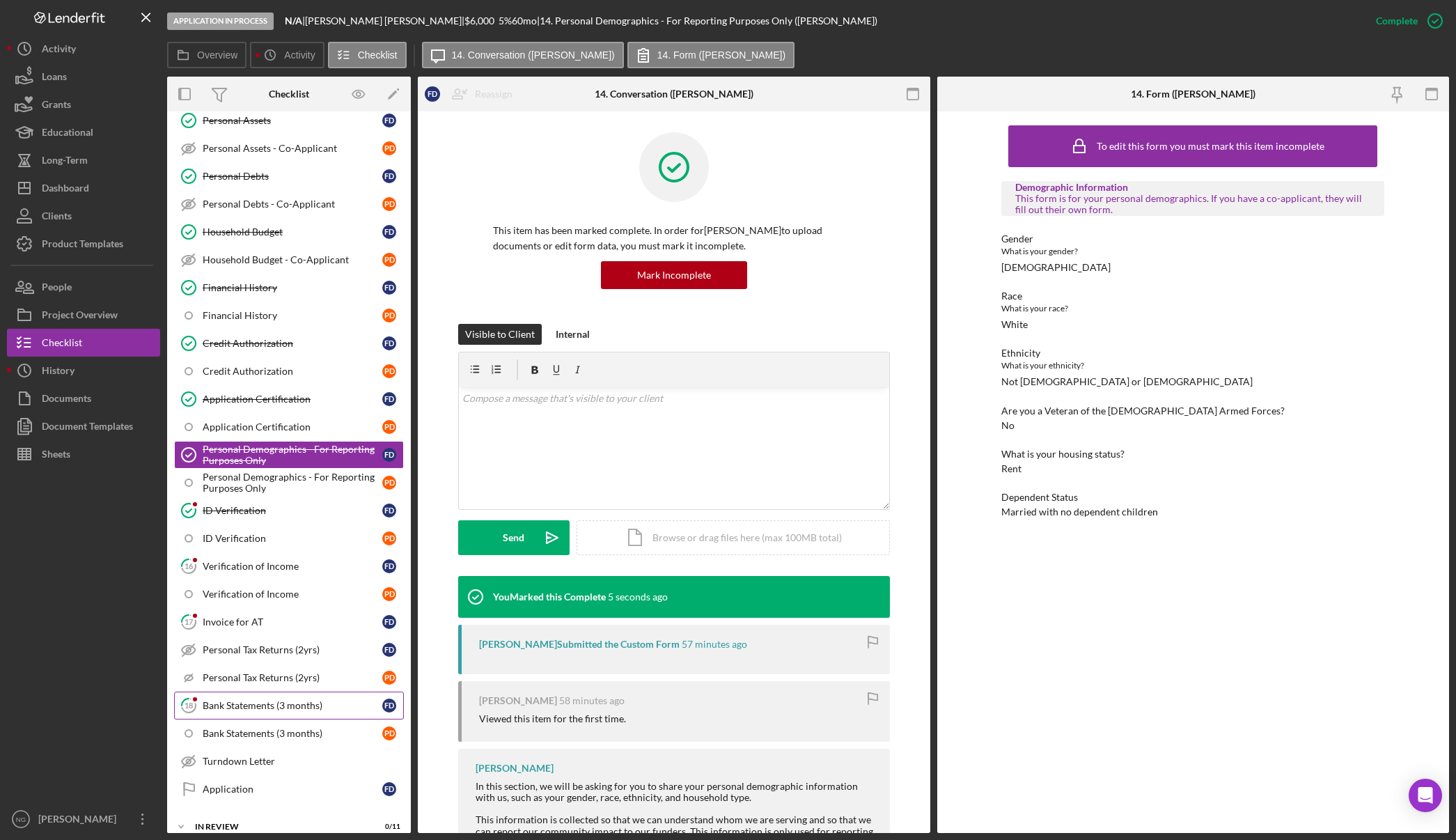
scroll to position [487, 0]
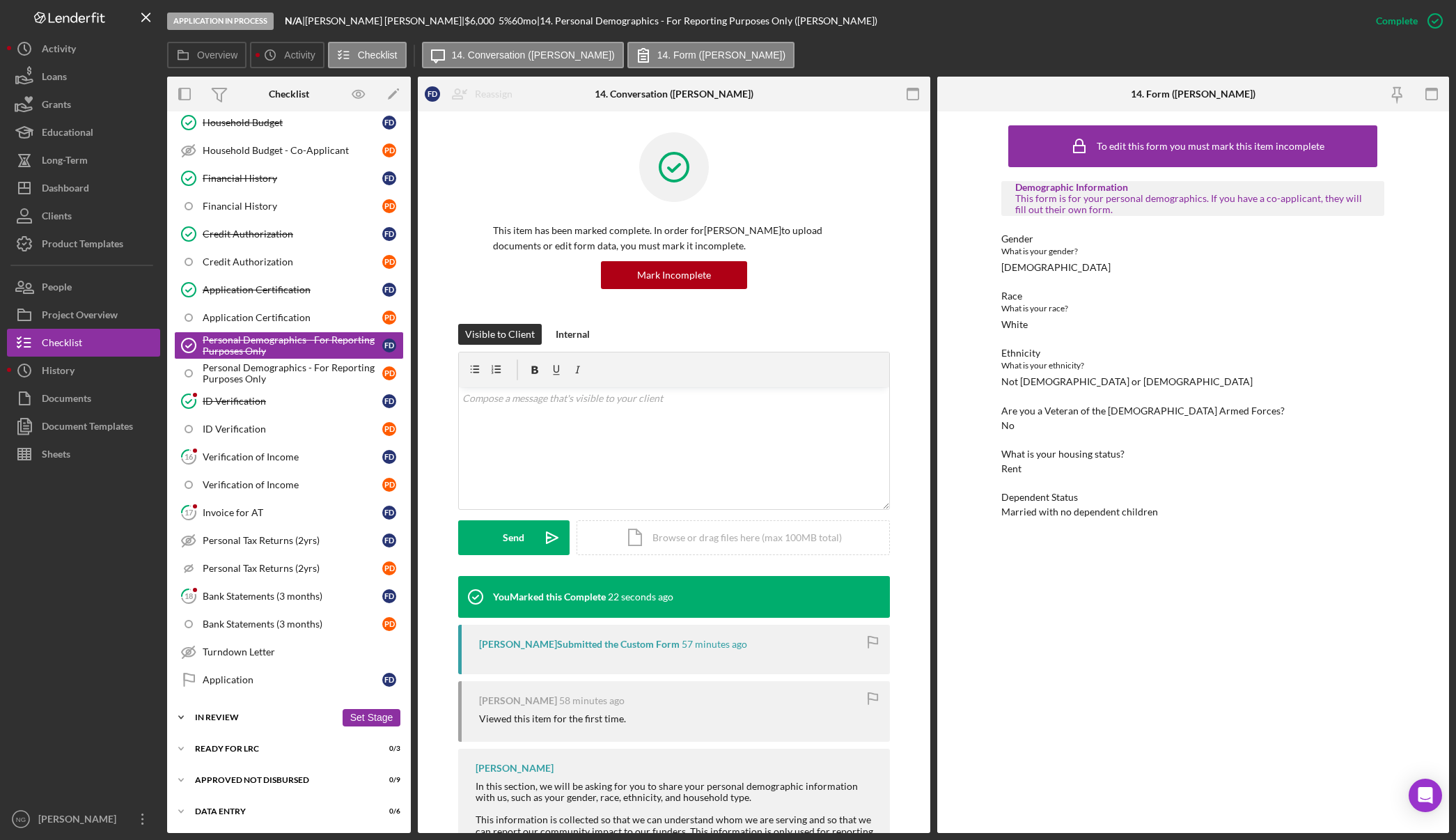
click at [304, 716] on div "In Review" at bounding box center [265, 717] width 141 height 8
click at [296, 773] on div "Personal Profile" at bounding box center [293, 774] width 180 height 11
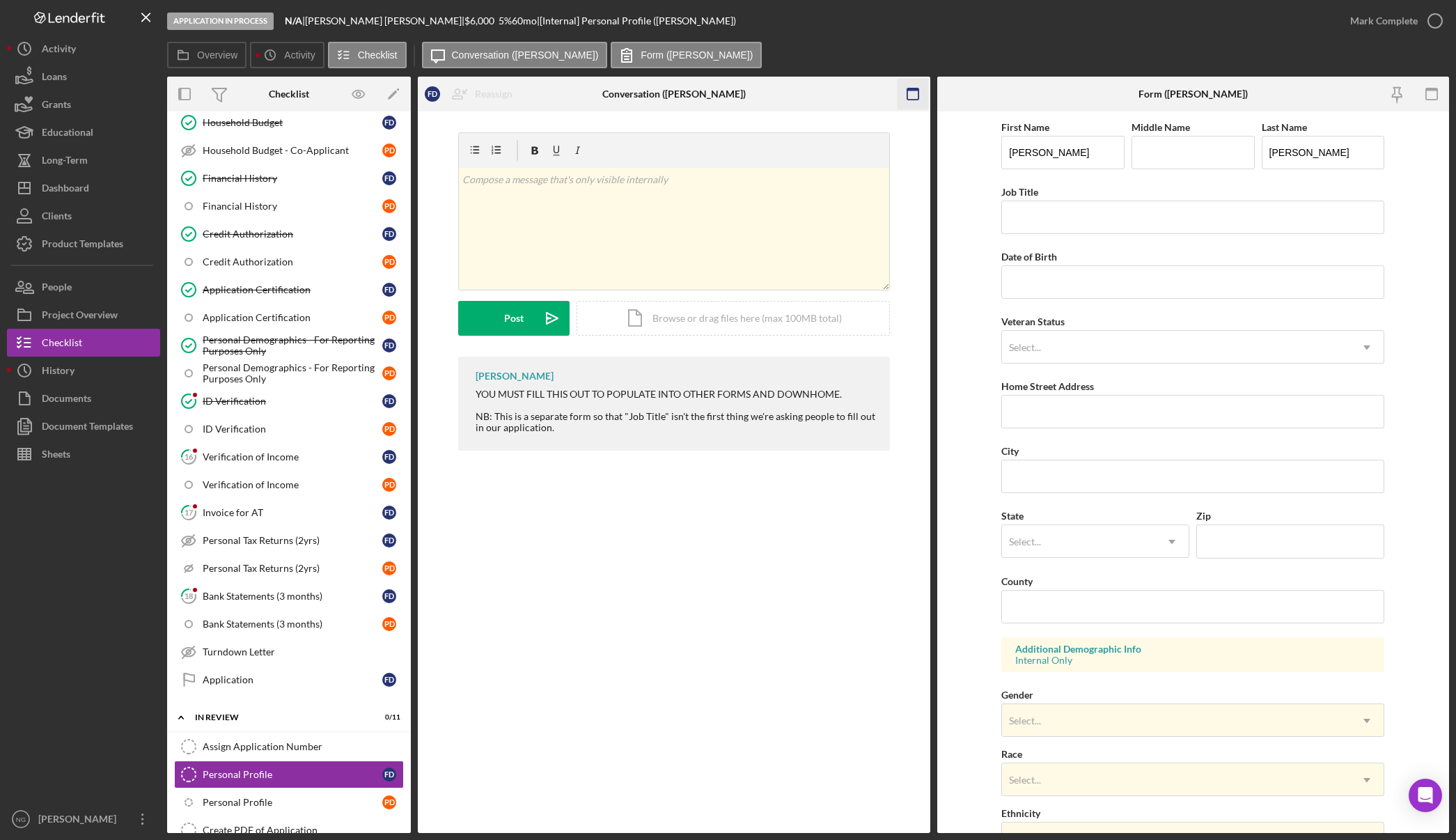
click at [914, 93] on icon "button" at bounding box center [912, 94] width 31 height 31
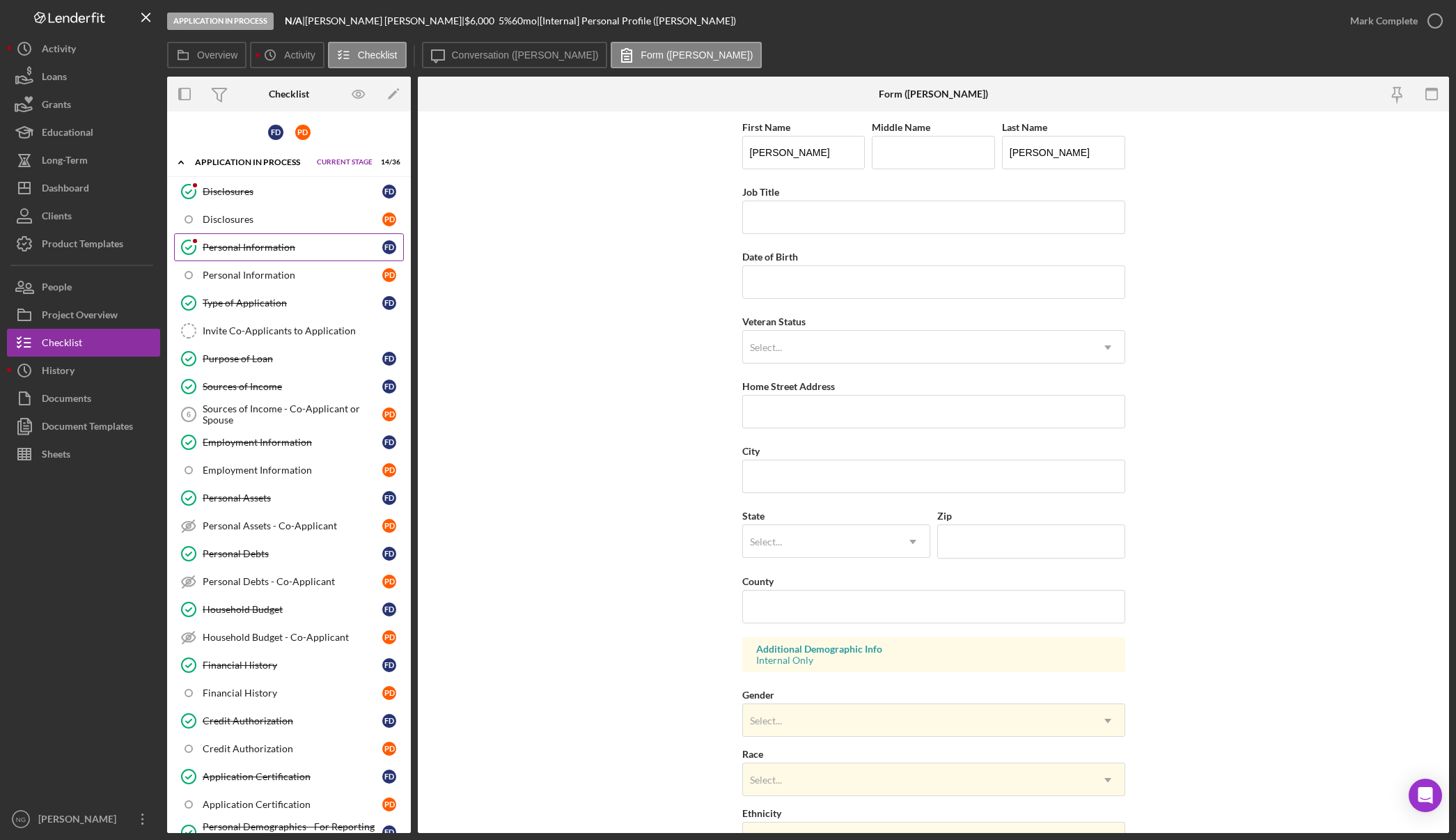
click at [287, 249] on div "Personal Information" at bounding box center [293, 247] width 180 height 11
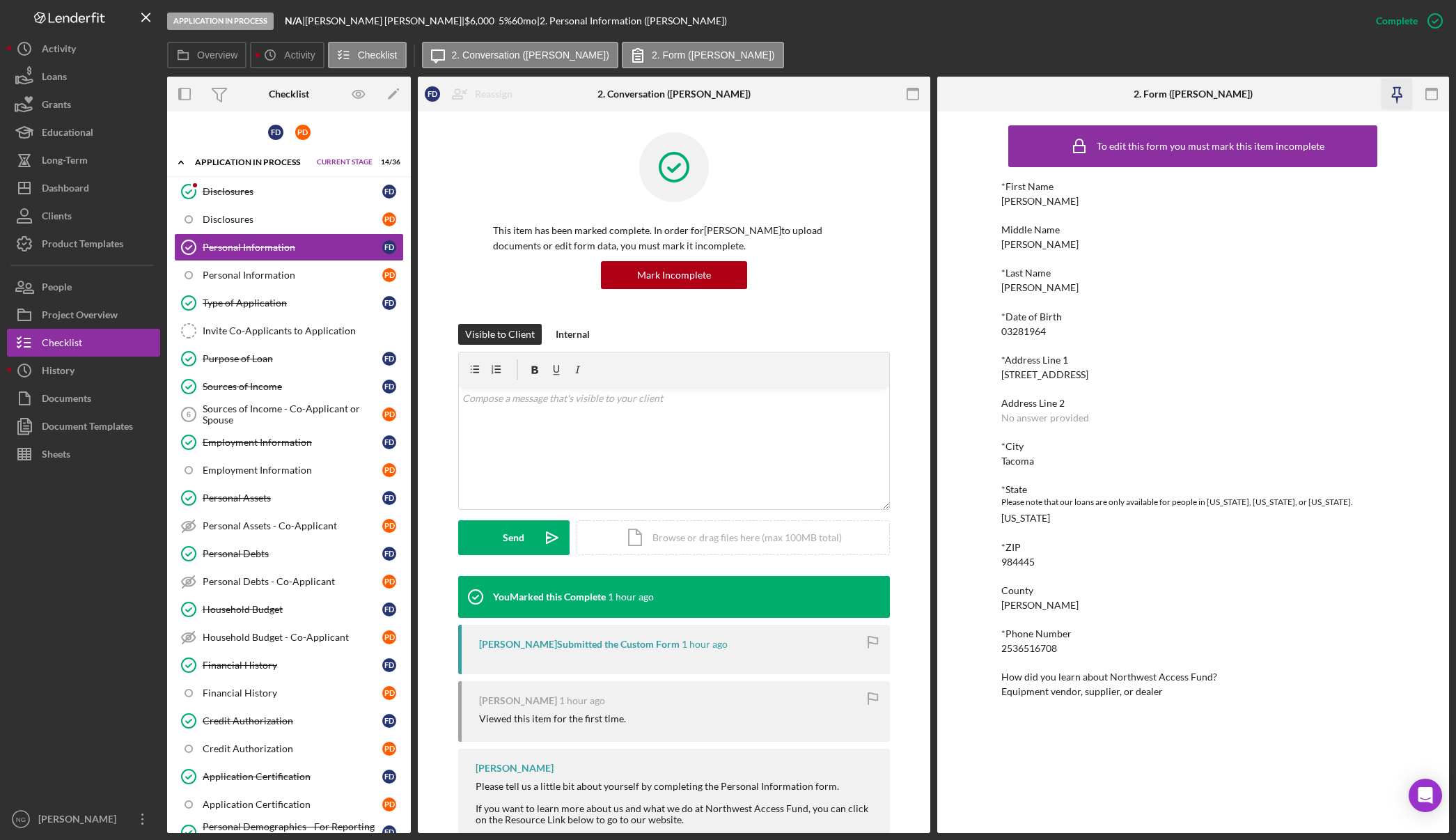
click at [1399, 93] on icon "button" at bounding box center [1397, 93] width 10 height 10
click at [923, 91] on icon "button" at bounding box center [912, 94] width 31 height 31
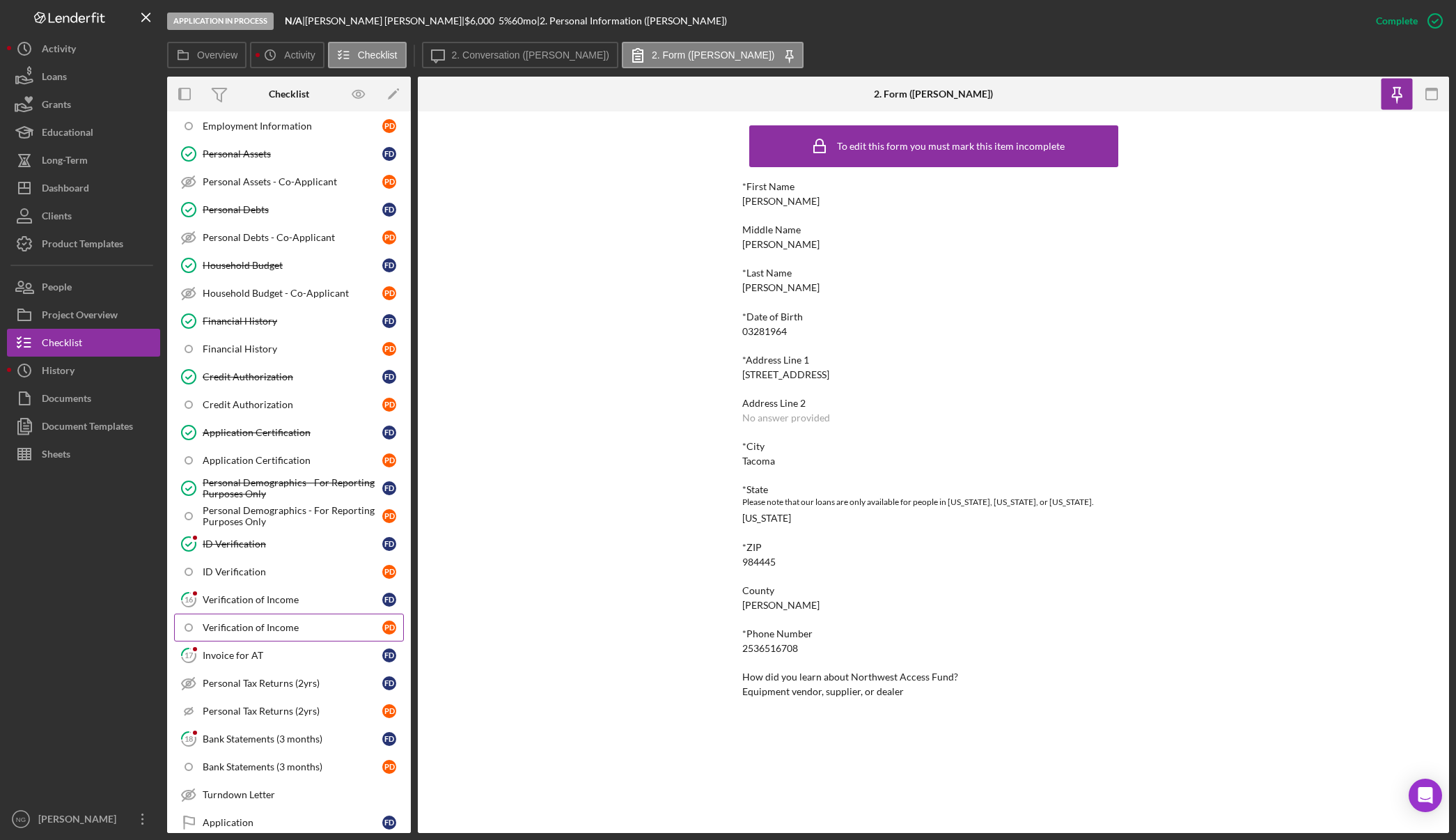
scroll to position [349, 0]
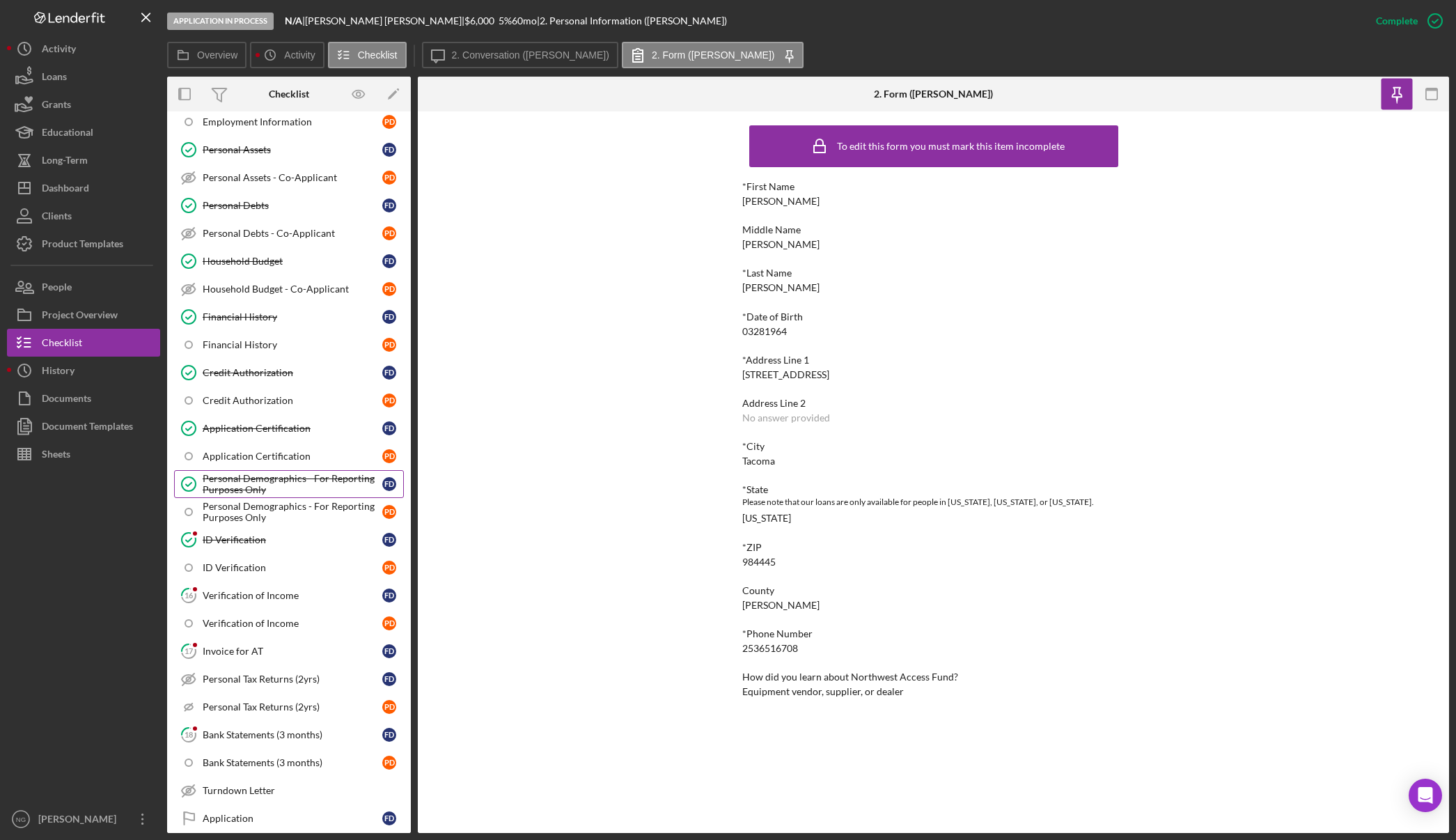
click at [315, 488] on div "Personal Demographics - For Reporting Purposes Only" at bounding box center [293, 483] width 180 height 22
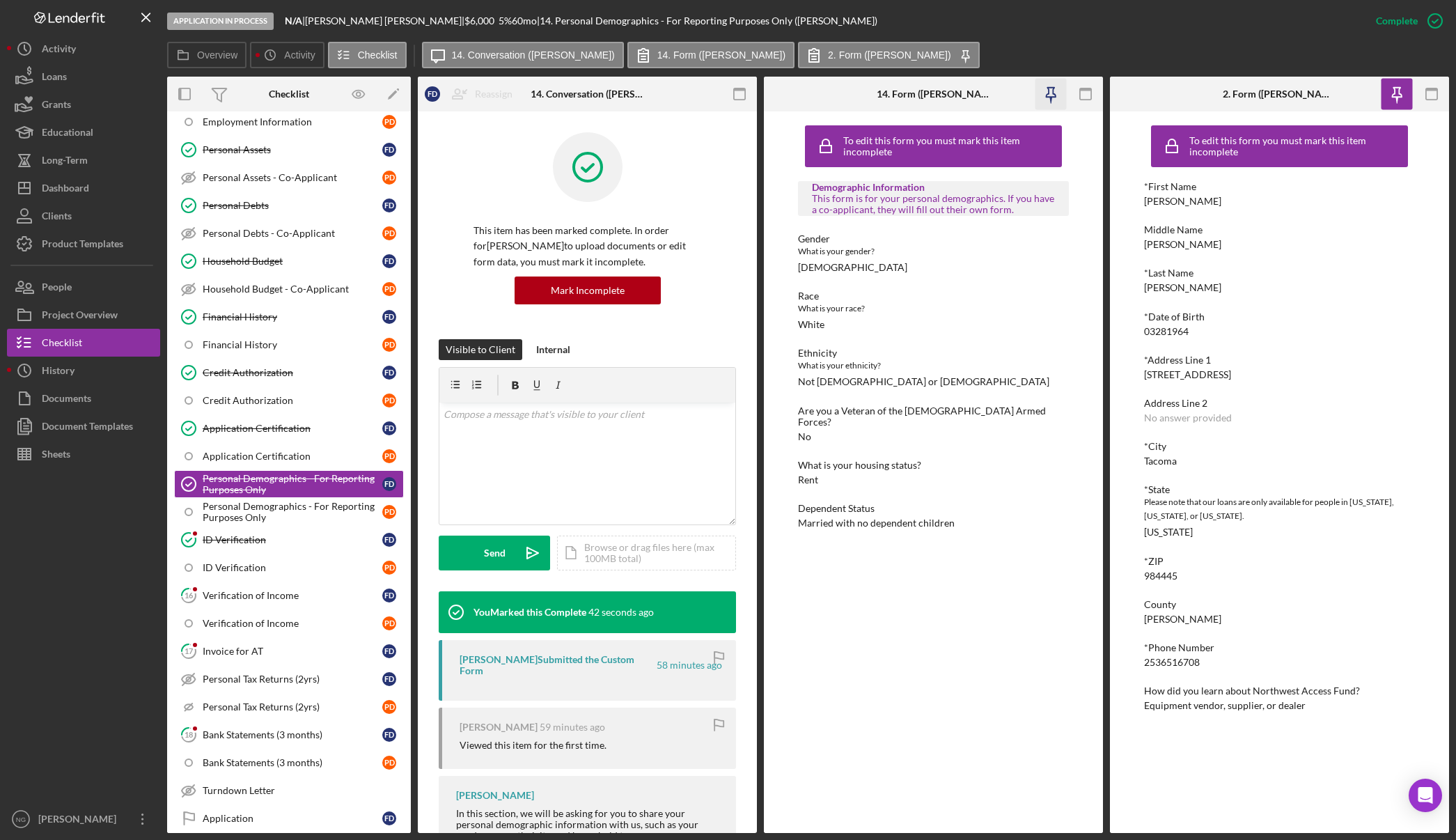
click at [1048, 94] on icon "button" at bounding box center [1050, 94] width 31 height 31
click at [729, 95] on icon "button" at bounding box center [738, 94] width 31 height 31
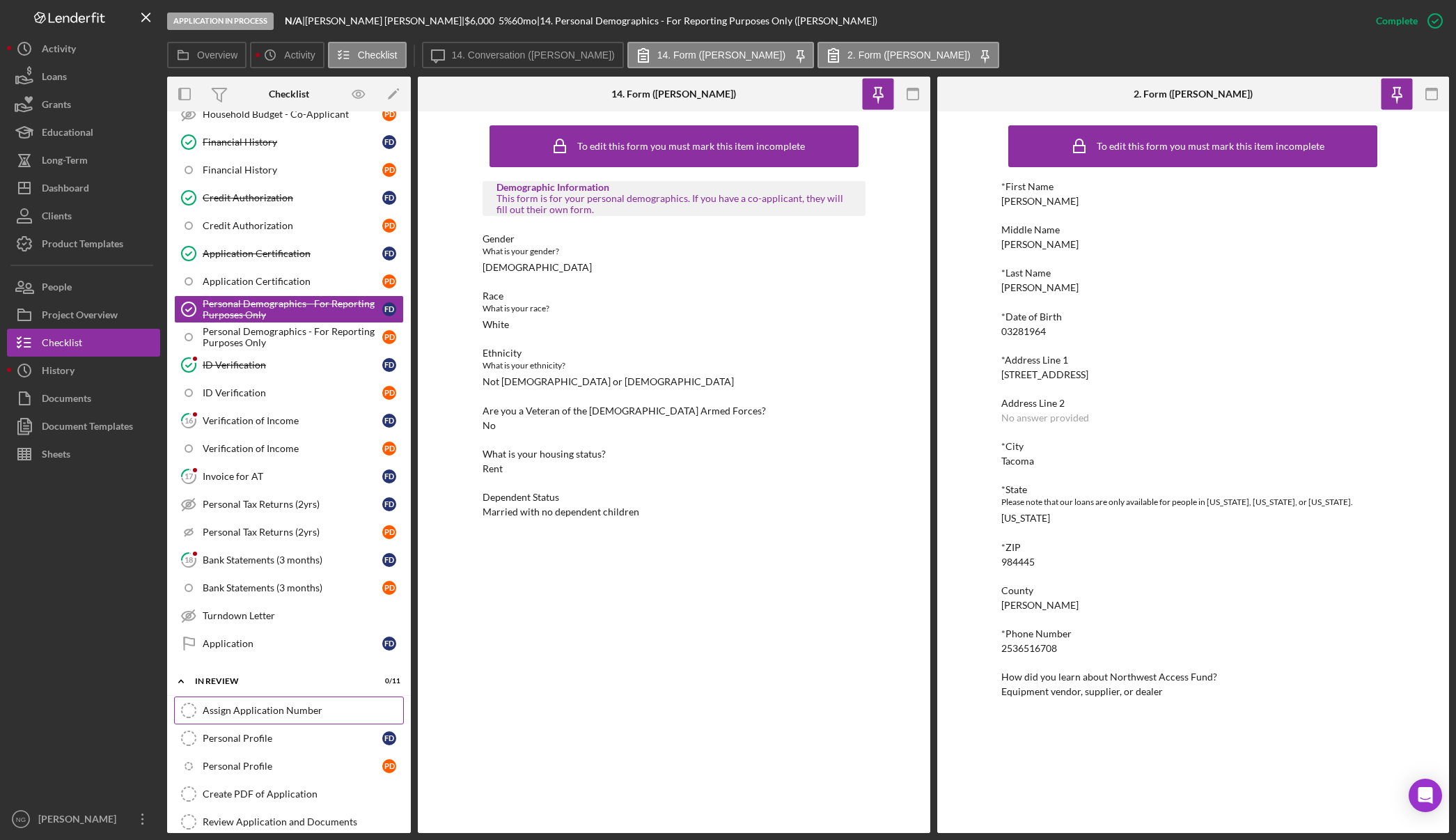
scroll to position [696, 0]
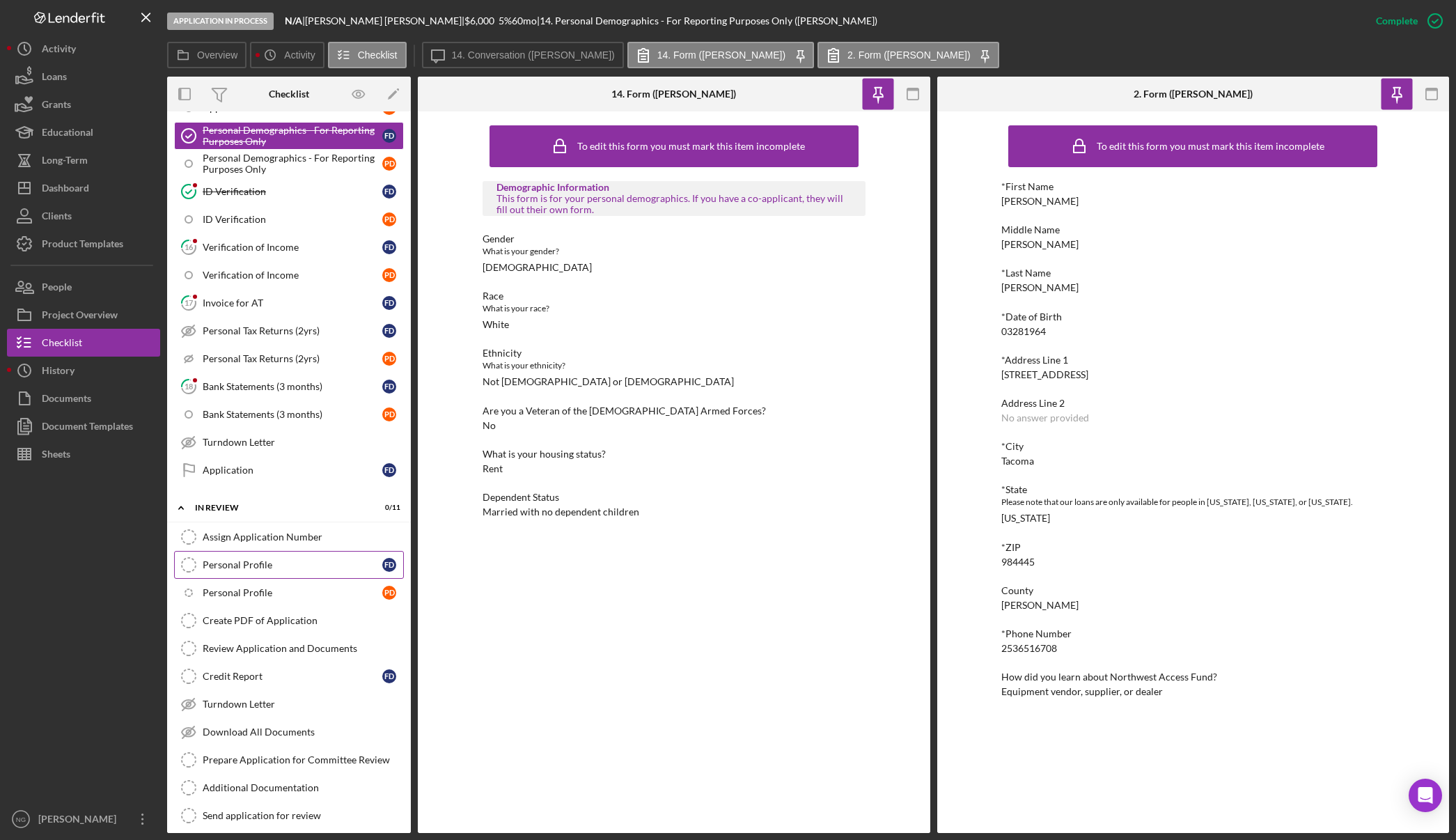
click at [335, 562] on div "Personal Profile" at bounding box center [293, 564] width 180 height 11
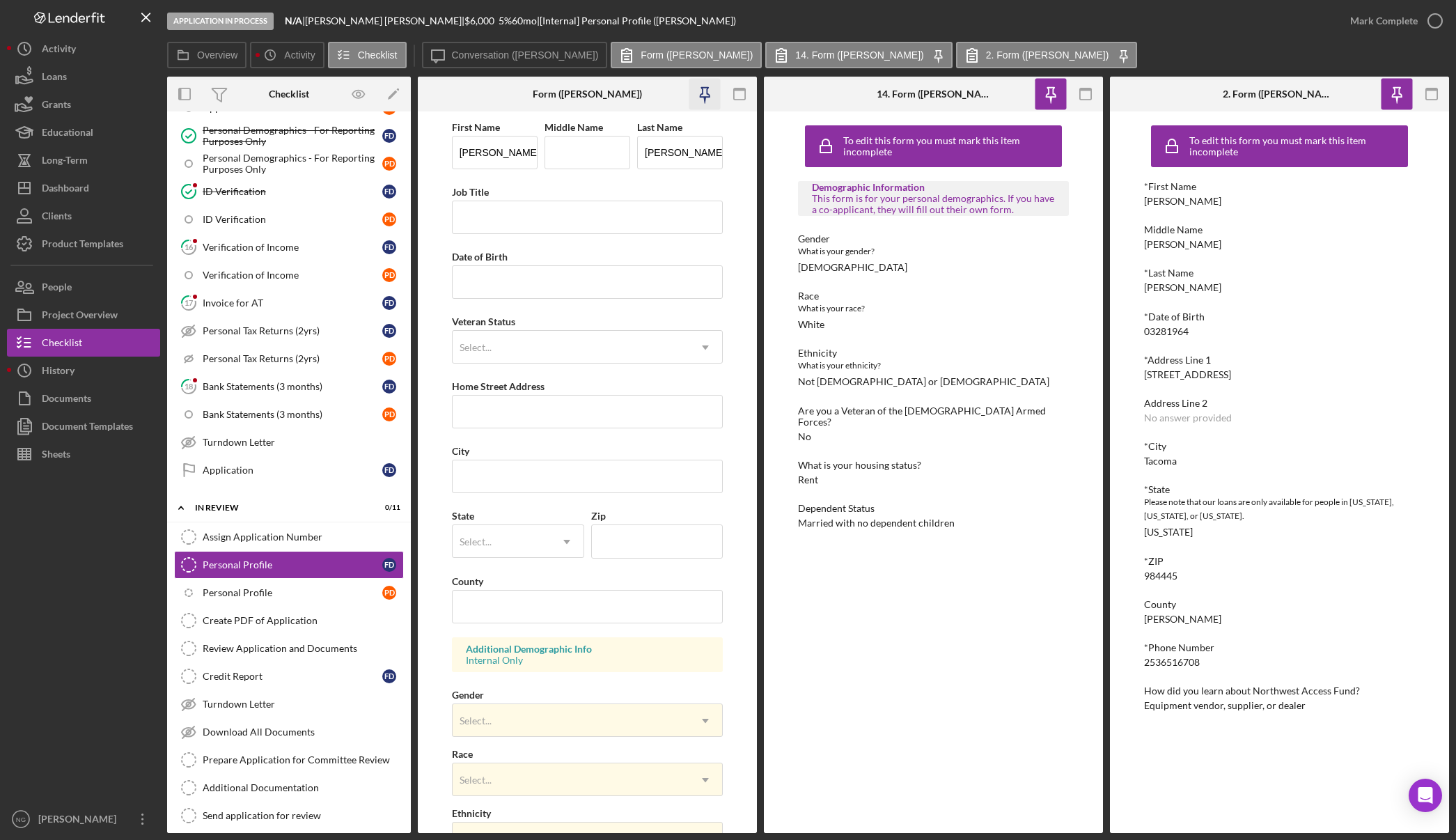
click at [708, 91] on icon "button" at bounding box center [704, 93] width 10 height 10
click at [529, 291] on input "Date of Birth" at bounding box center [587, 281] width 271 height 33
type input "[DATE]"
click at [516, 341] on div "Select..." at bounding box center [571, 348] width 237 height 32
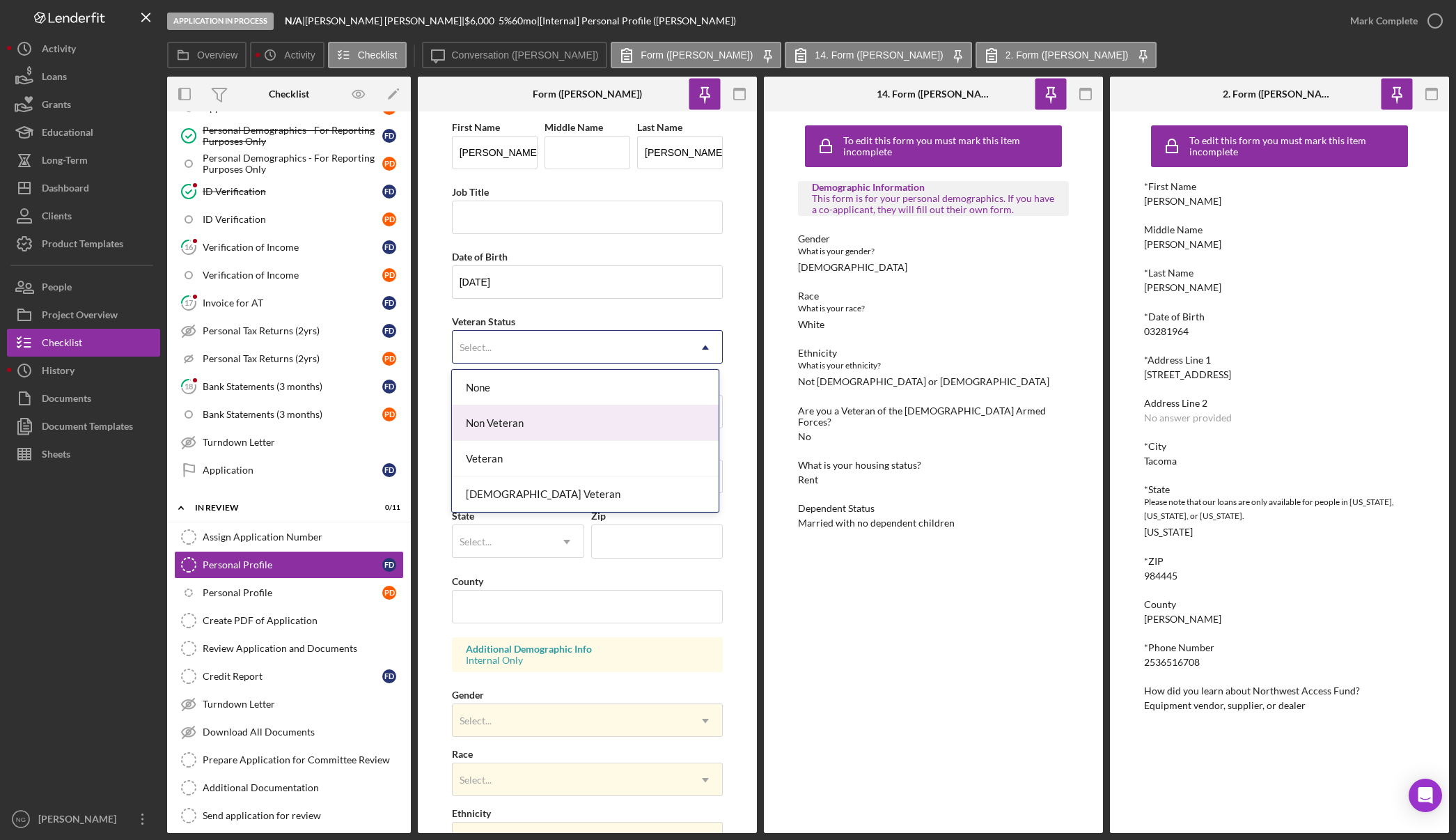
click at [516, 419] on div "Non Veteran" at bounding box center [585, 423] width 267 height 36
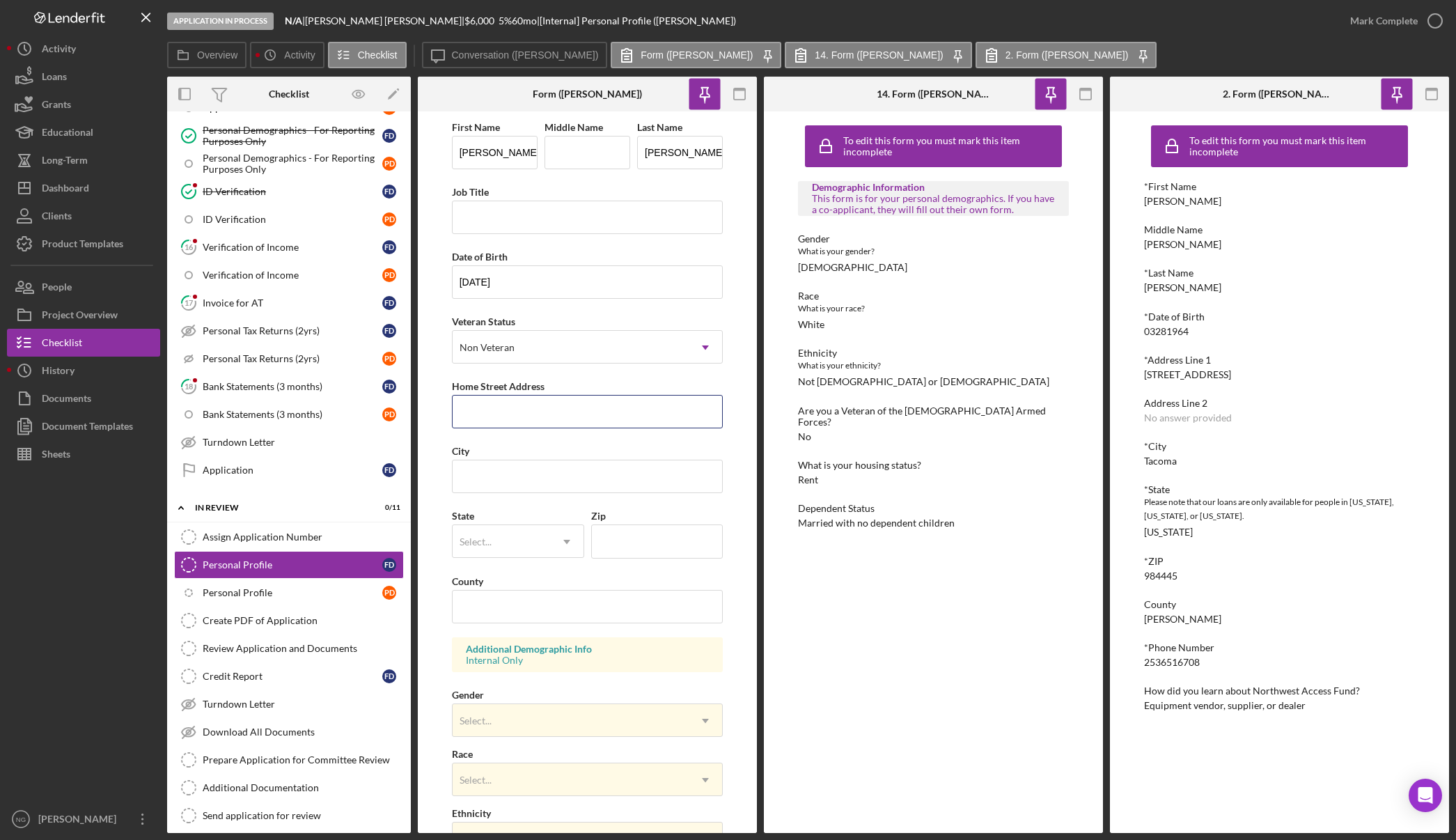
click at [516, 419] on input "Home Street Address" at bounding box center [587, 411] width 271 height 33
type input "[STREET_ADDRESS]"
type input "Tacoma"
type input "WA"
click at [542, 539] on div "DE" at bounding box center [501, 542] width 98 height 32
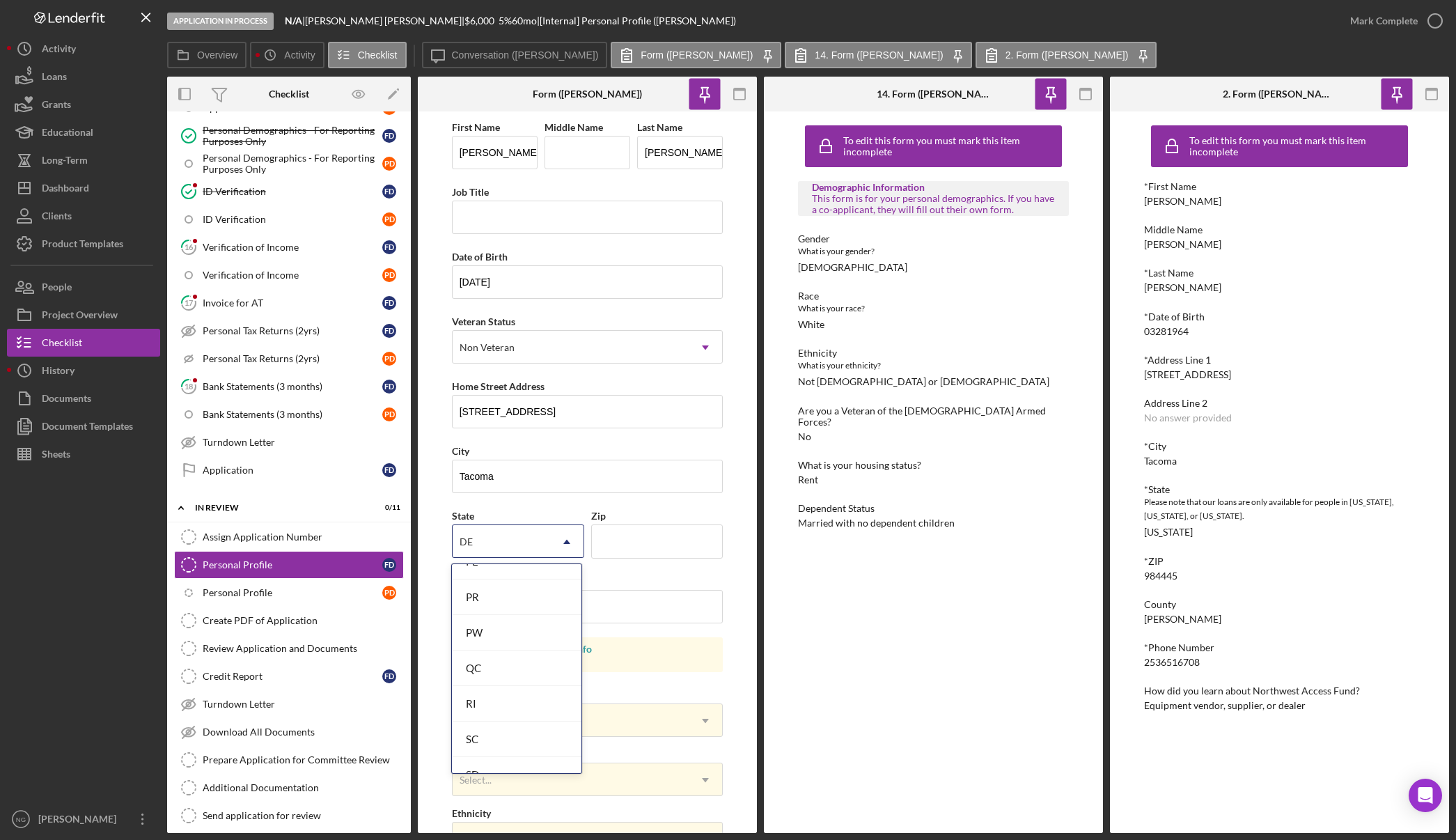
scroll to position [2490, 0]
click at [509, 616] on div "WA" at bounding box center [516, 614] width 128 height 36
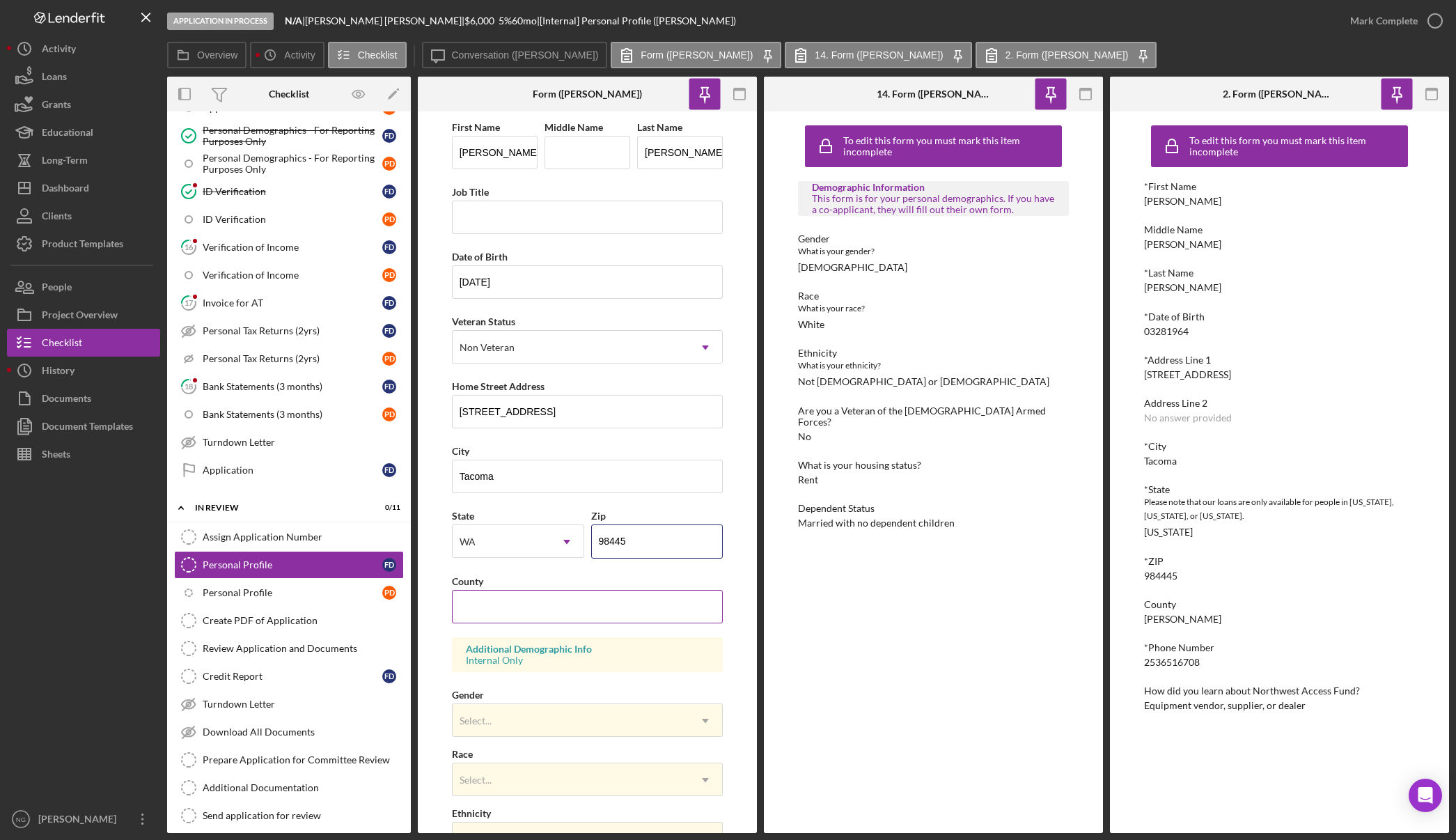
type input "98445"
click at [567, 605] on input "County" at bounding box center [587, 606] width 271 height 33
type input "[PERSON_NAME]"
drag, startPoint x: 575, startPoint y: 417, endPoint x: 453, endPoint y: 416, distance: 122.0
click at [453, 416] on input "[STREET_ADDRESS]" at bounding box center [587, 411] width 271 height 33
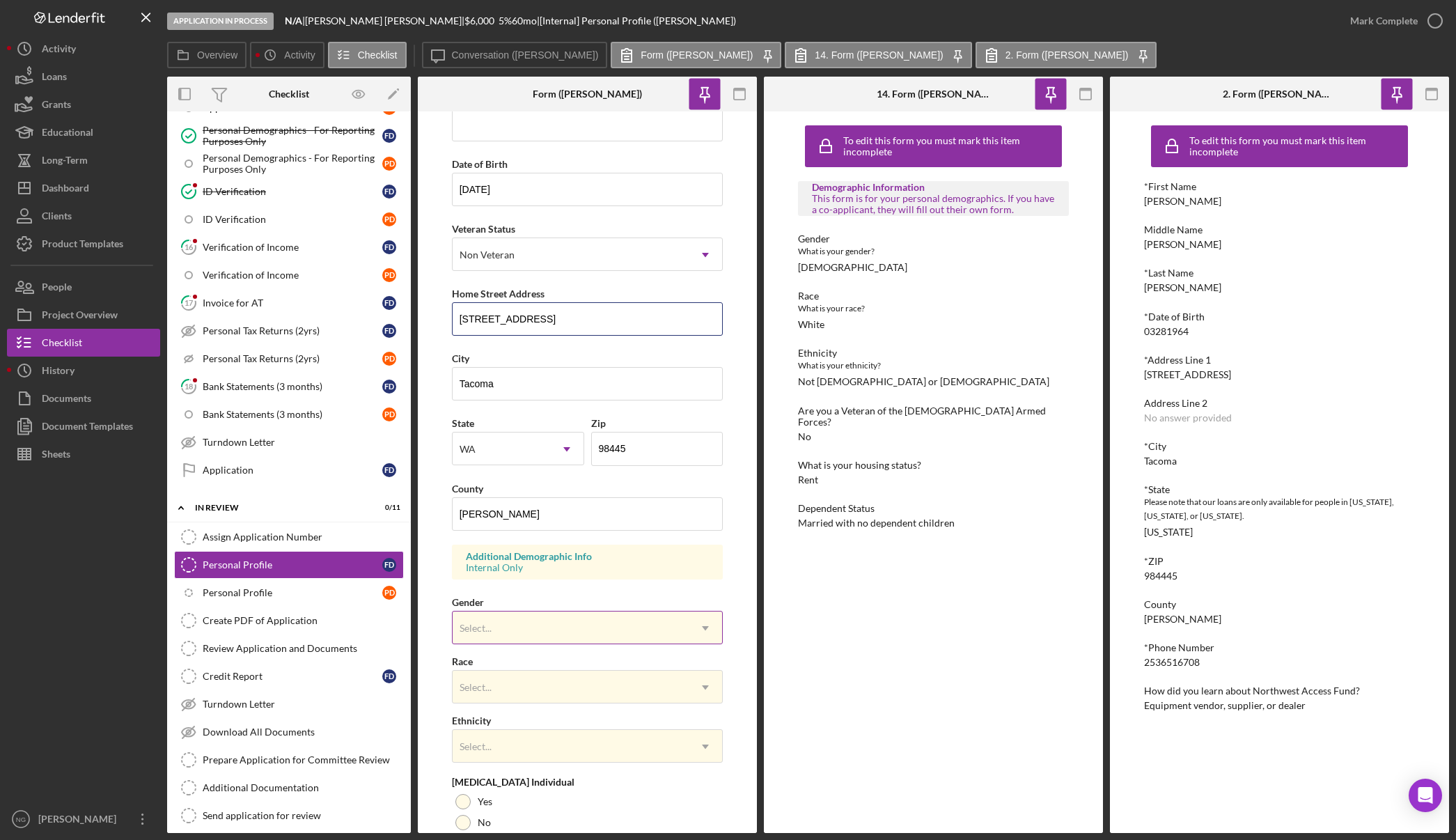
scroll to position [208, 0]
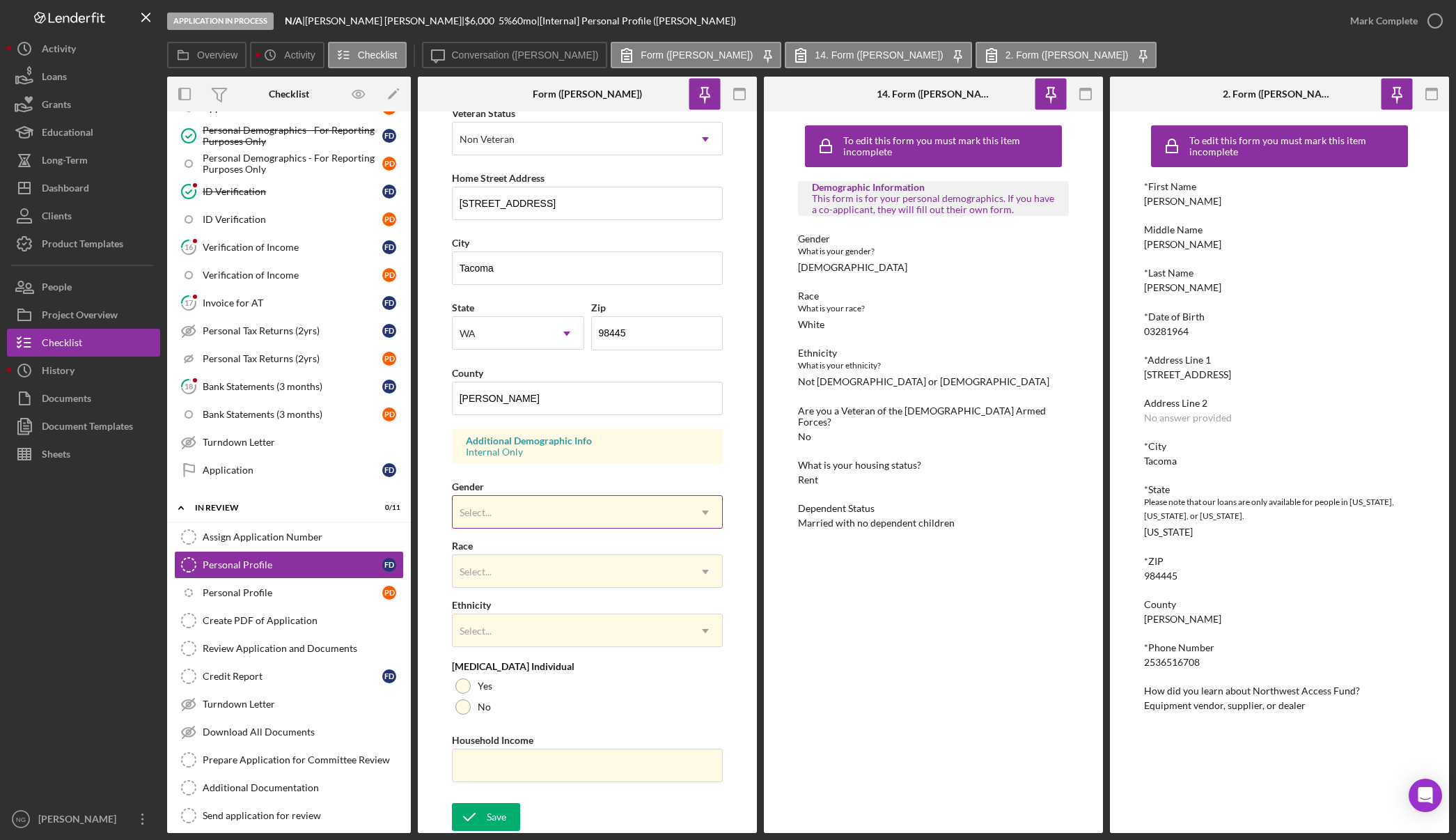
click at [550, 513] on div "Select..." at bounding box center [571, 513] width 237 height 32
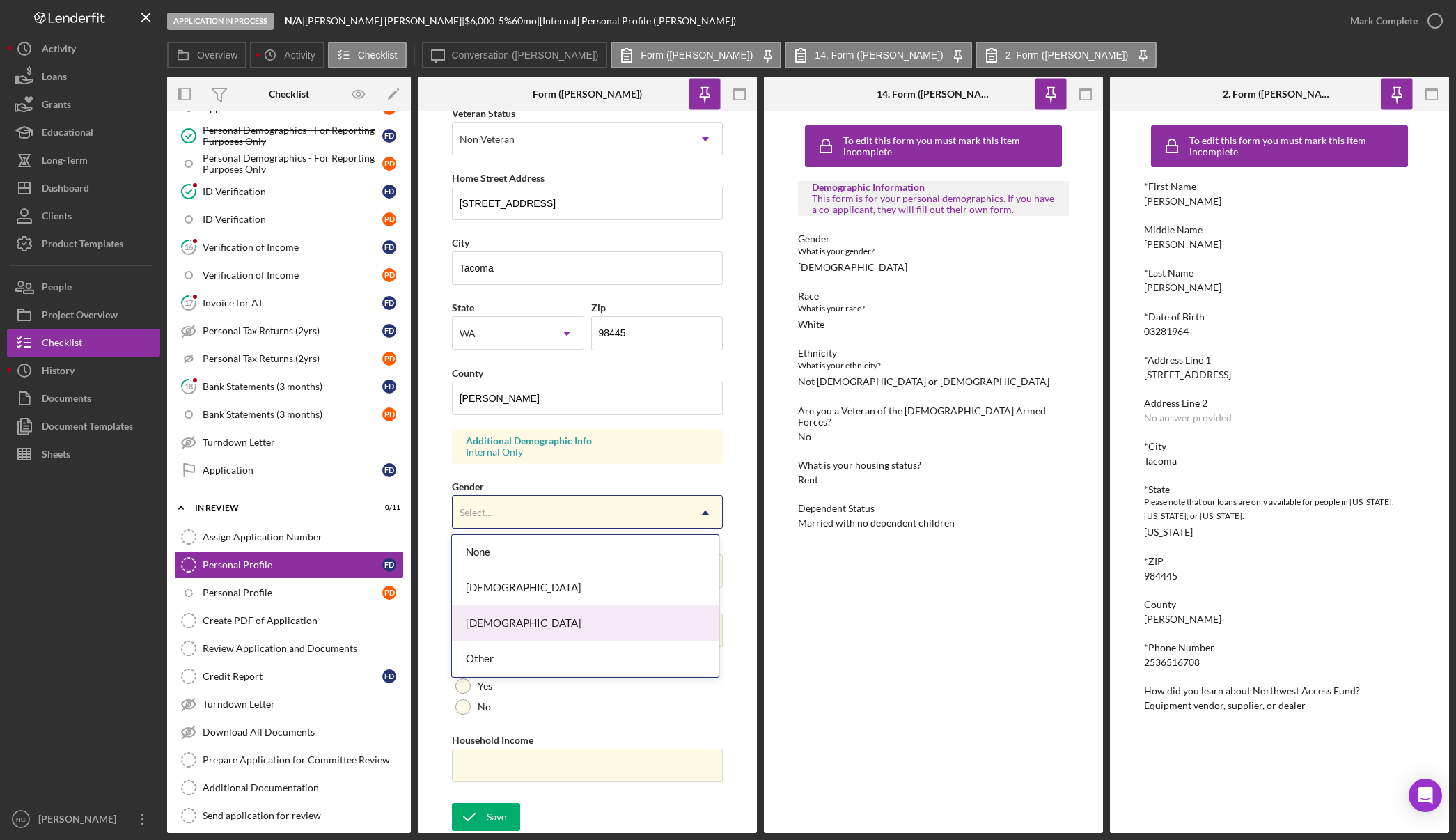
click at [513, 617] on div "[DEMOGRAPHIC_DATA]" at bounding box center [585, 623] width 267 height 36
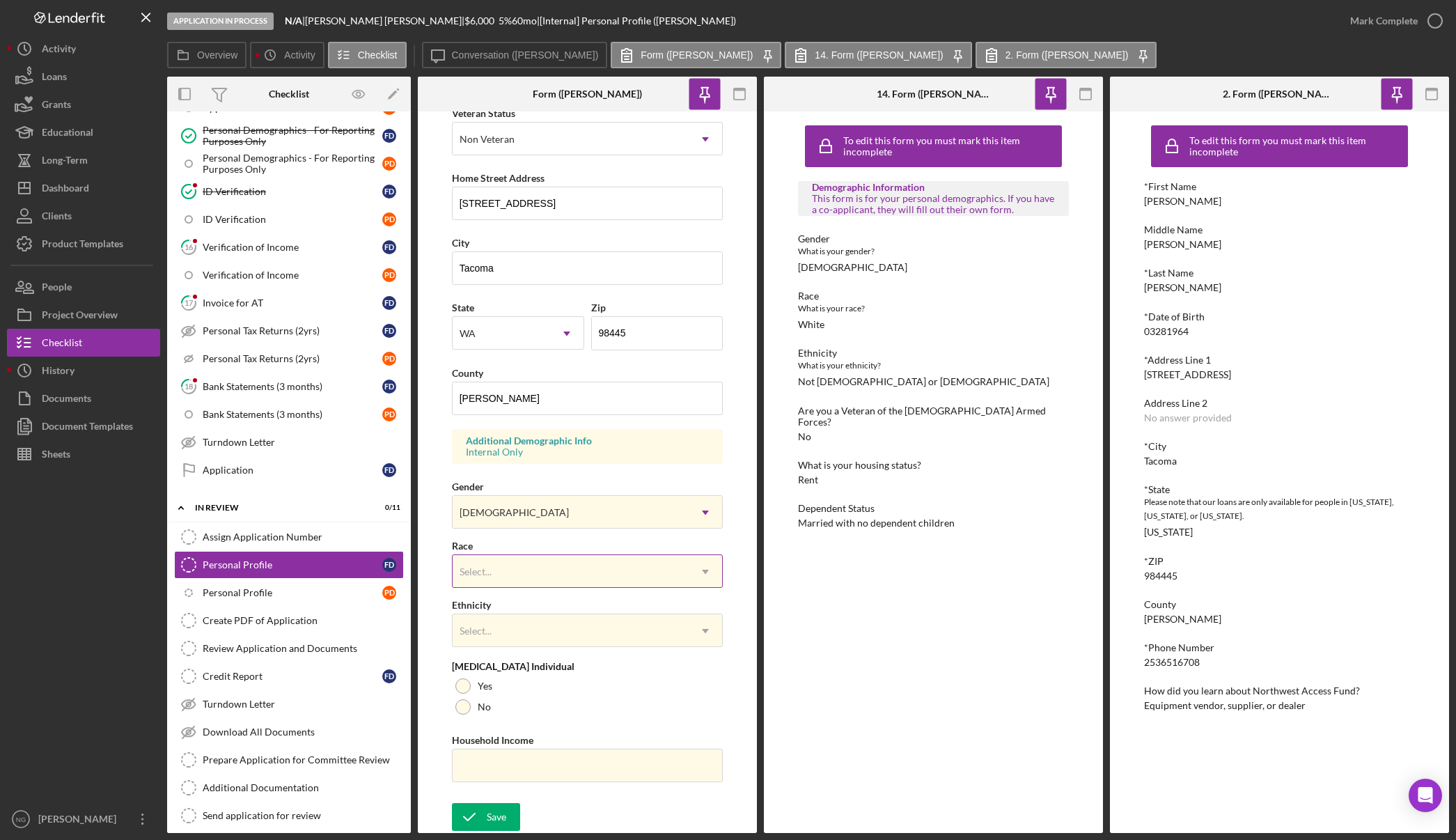
click at [515, 575] on div "Select..." at bounding box center [571, 572] width 237 height 32
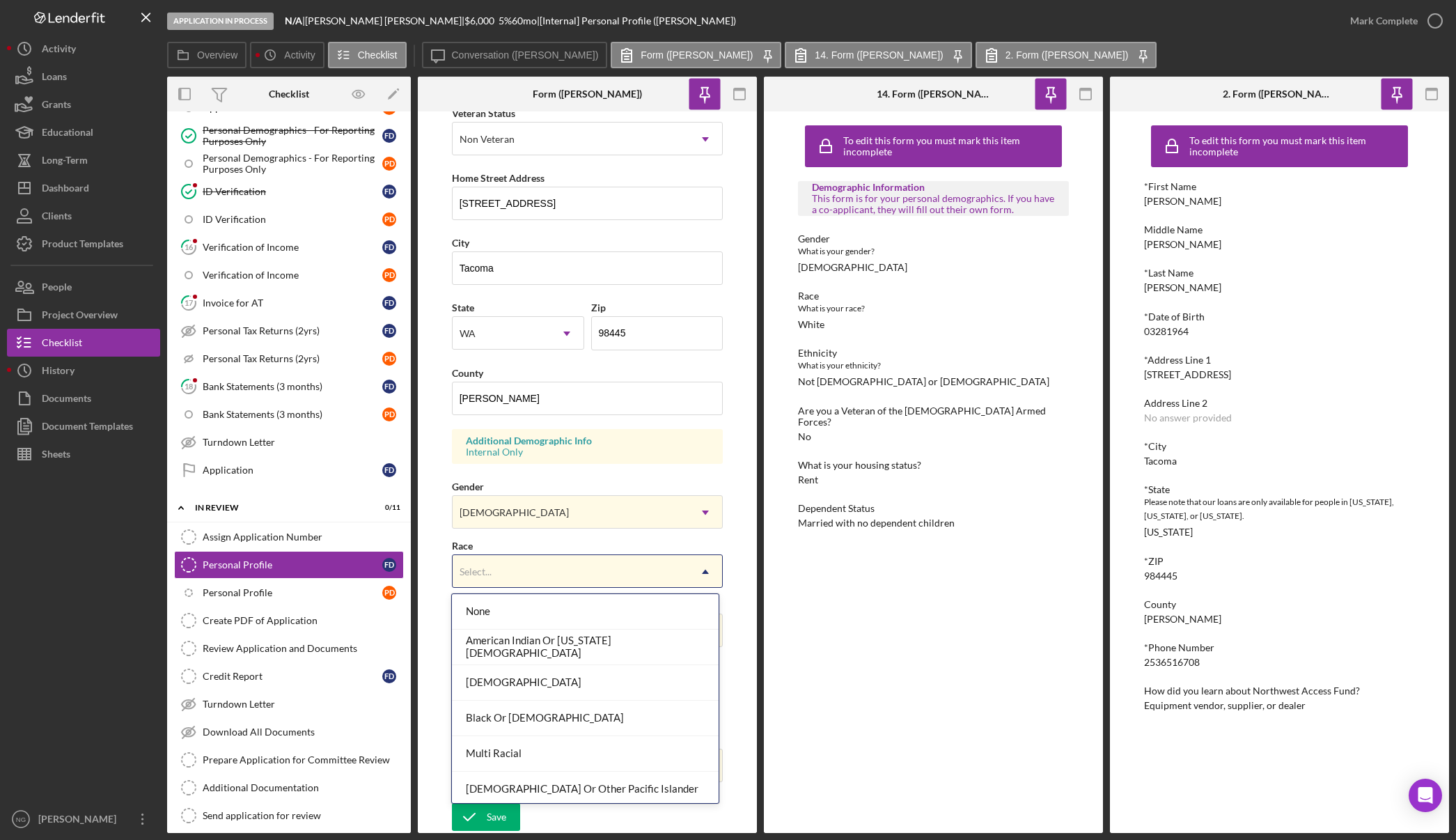
scroll to position [75, 0]
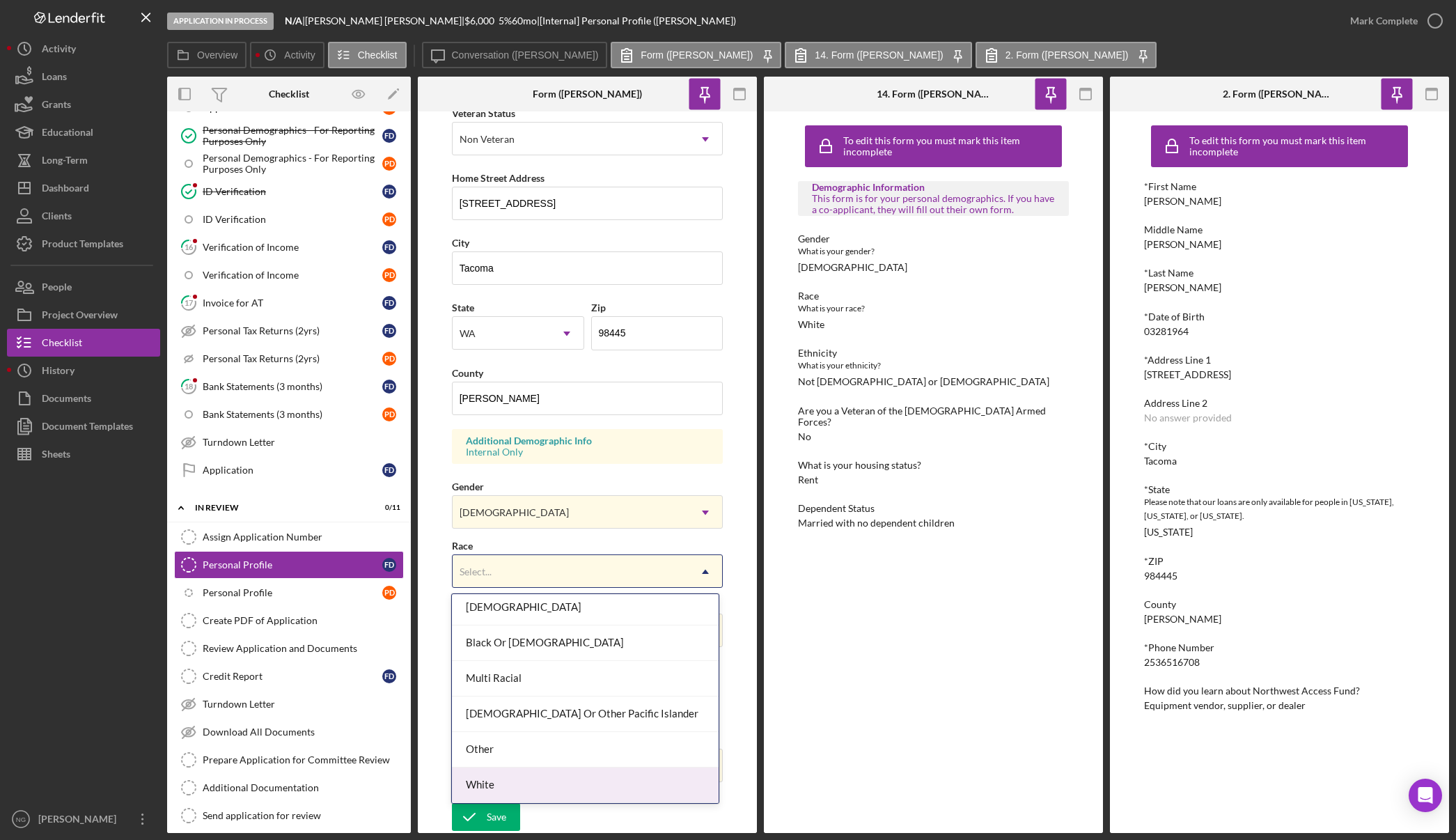
click at [497, 782] on div "White" at bounding box center [585, 785] width 267 height 36
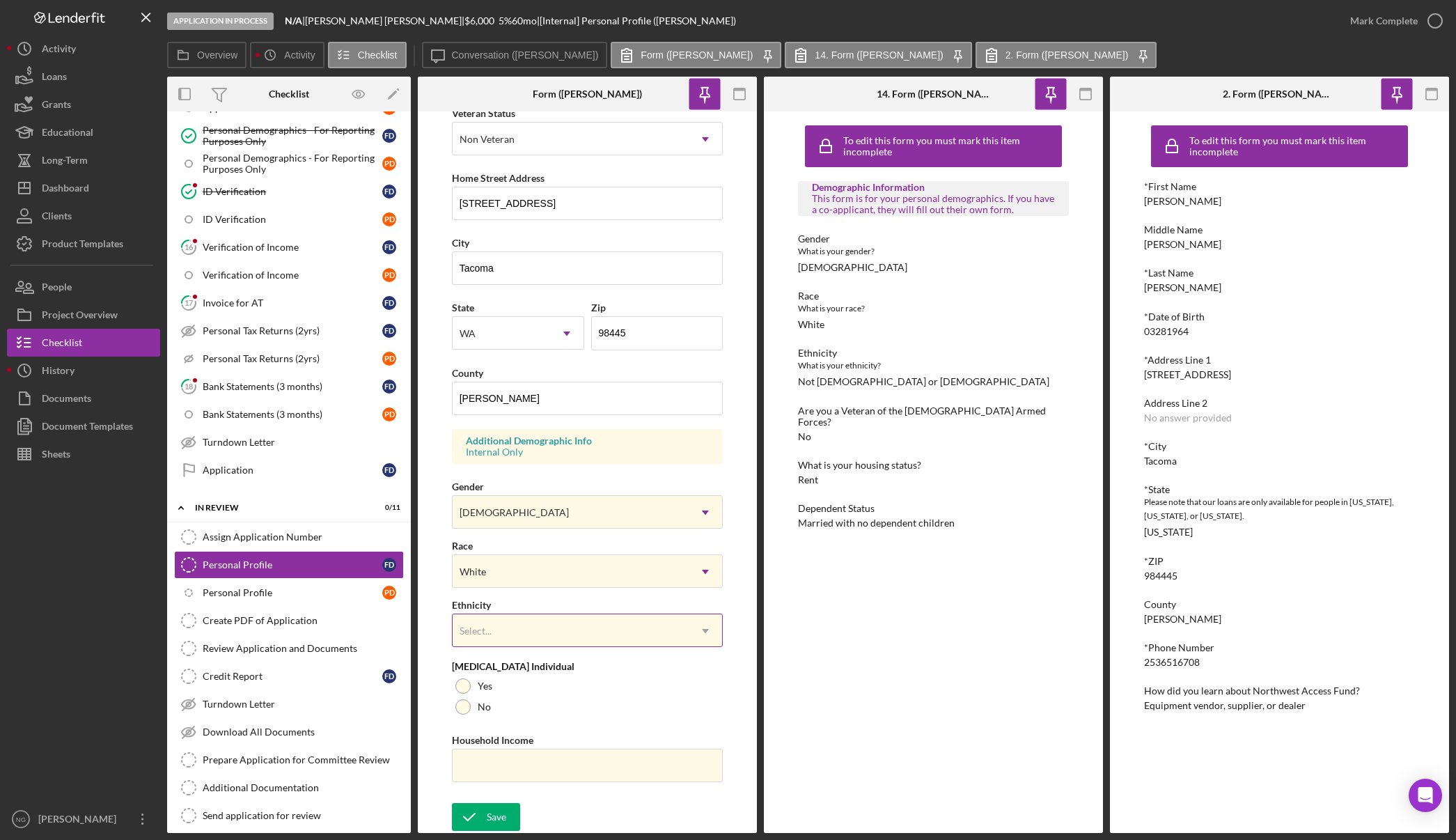
click at [525, 646] on div "Select..." at bounding box center [571, 631] width 237 height 32
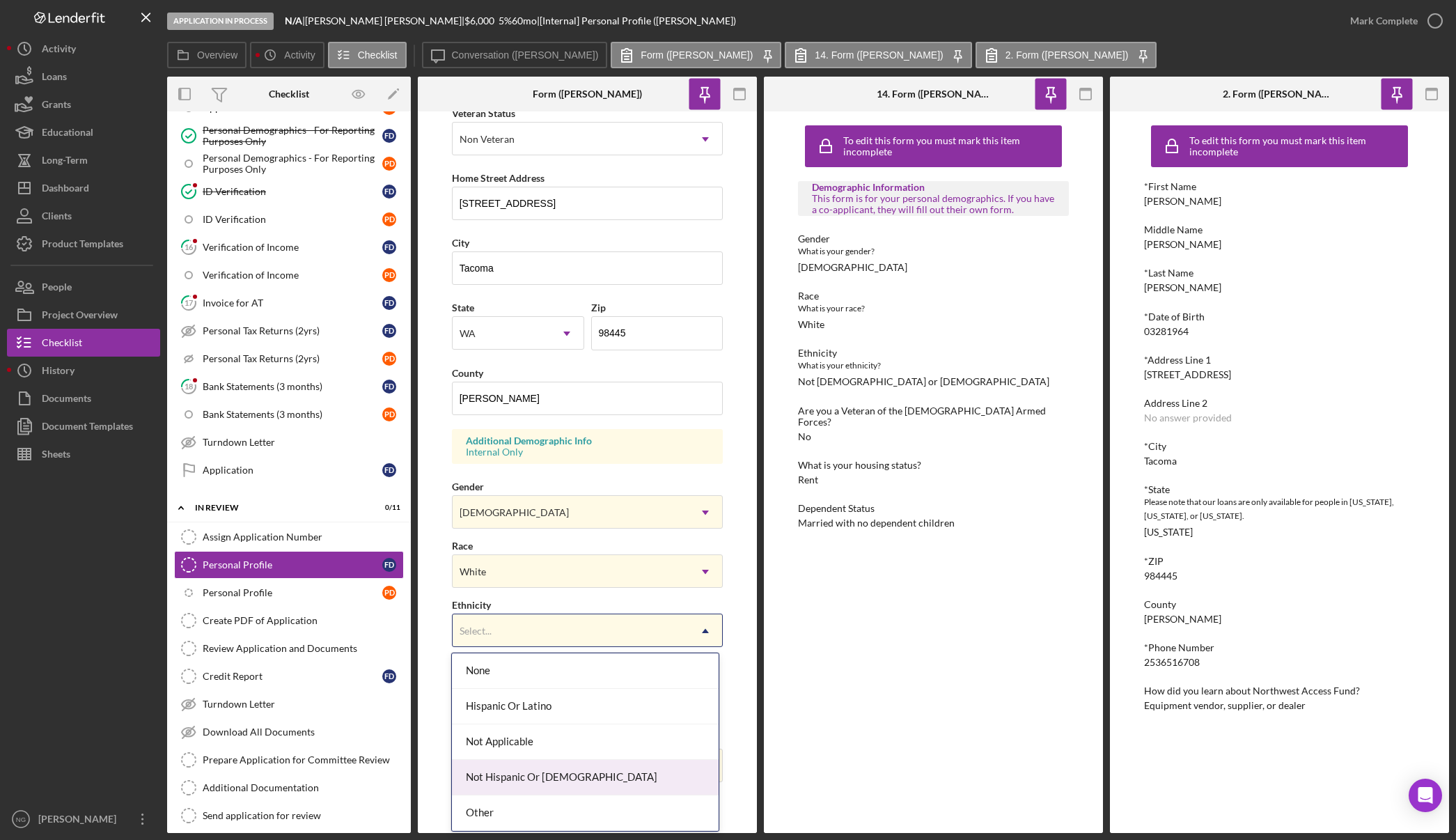
click at [508, 779] on div "Not Hispanic Or [DEMOGRAPHIC_DATA]" at bounding box center [585, 778] width 267 height 36
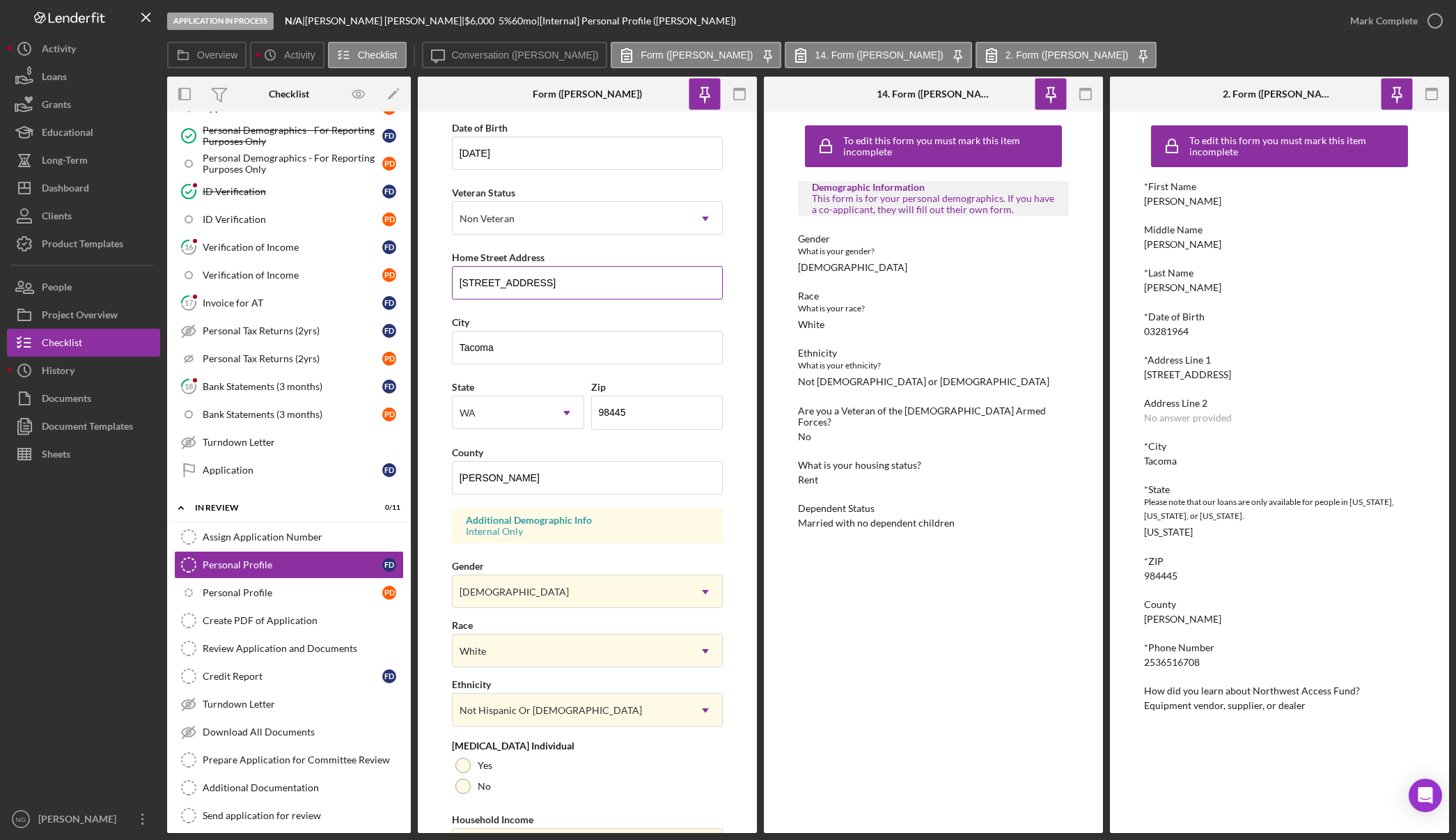
scroll to position [0, 0]
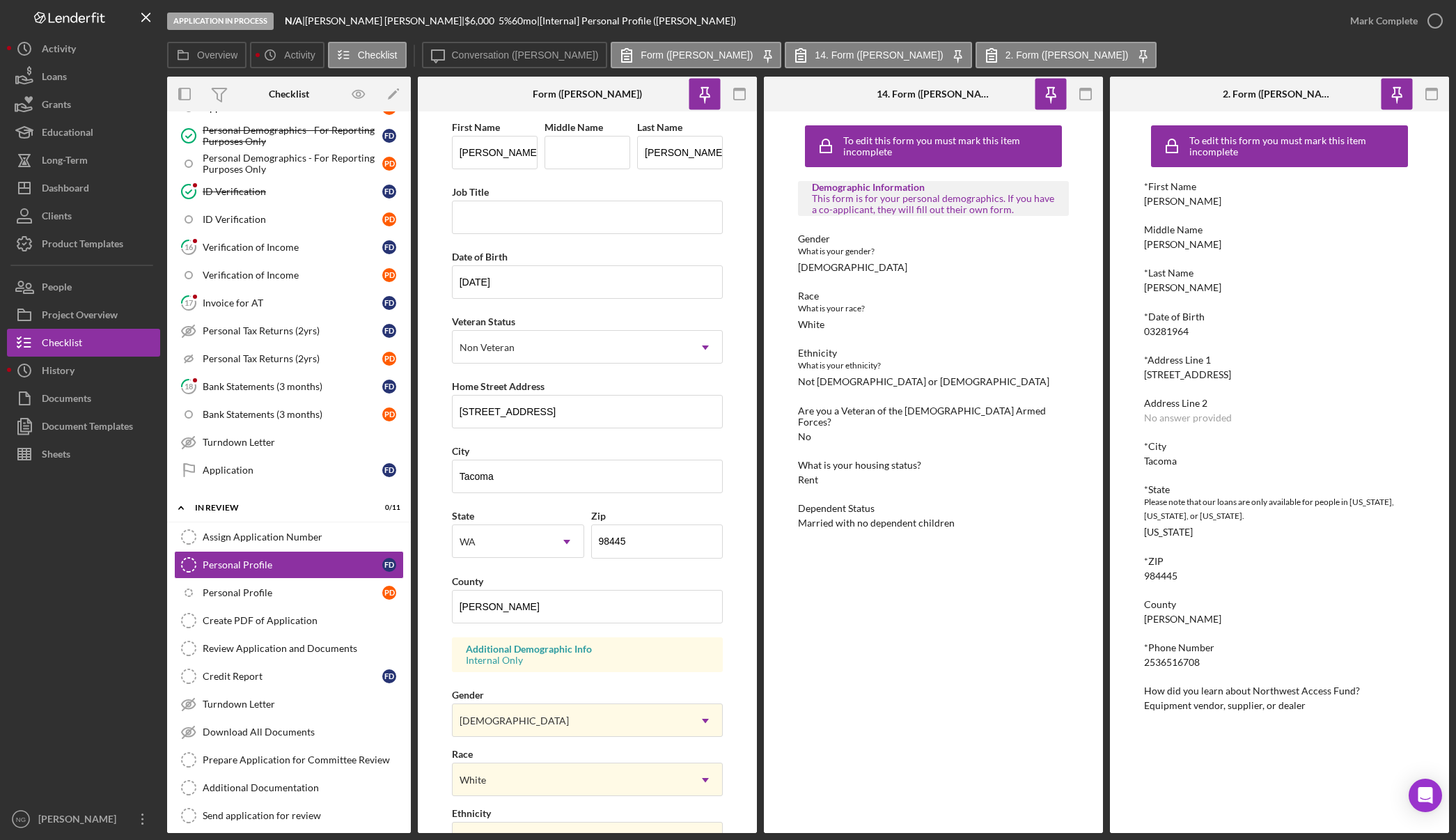
click at [1055, 96] on icon "button" at bounding box center [1050, 93] width 10 height 10
click at [1402, 96] on icon "button" at bounding box center [1396, 94] width 31 height 31
click at [1425, 96] on icon "button" at bounding box center [1431, 94] width 31 height 31
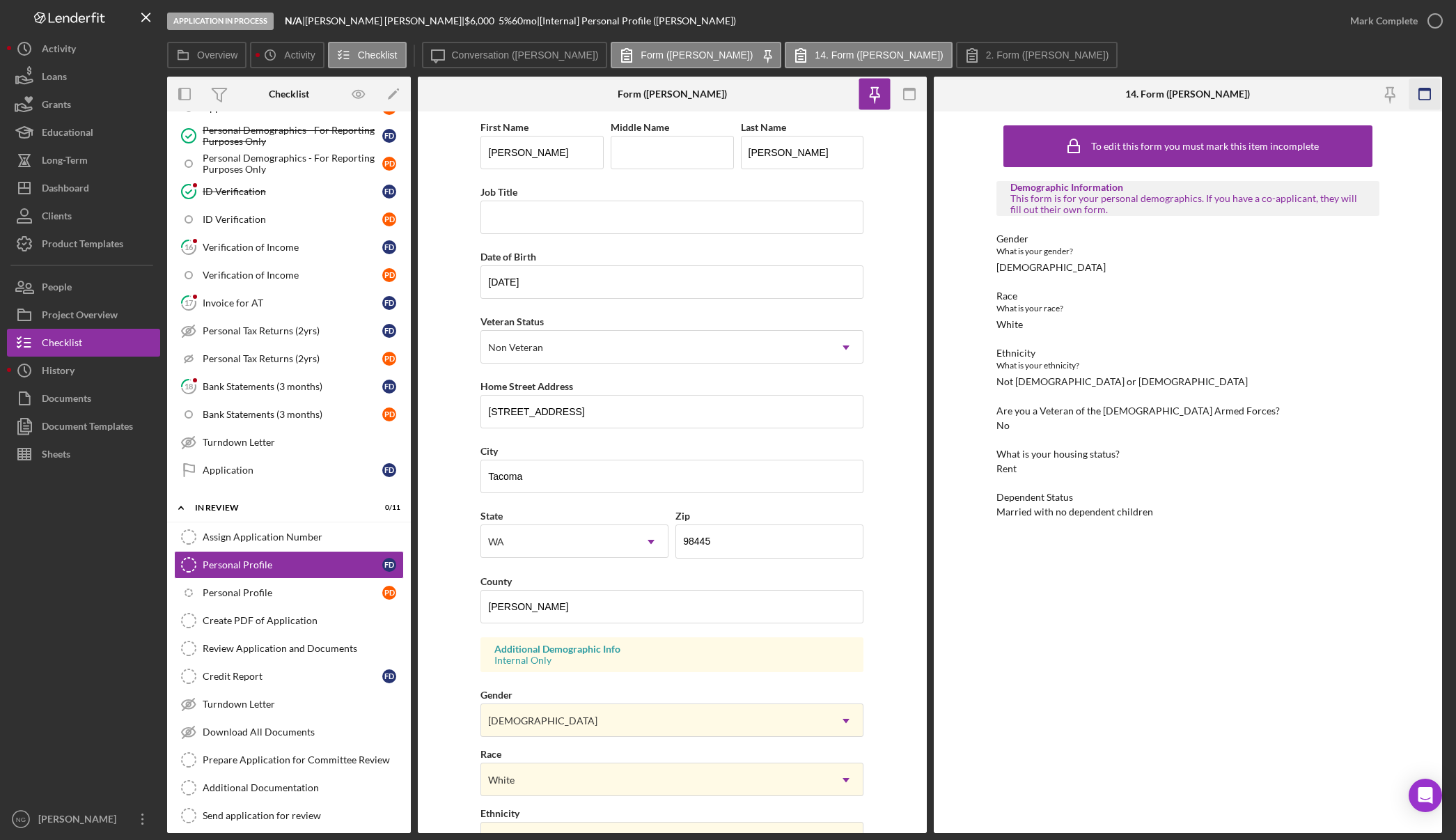
click at [1427, 91] on rect "button" at bounding box center [1425, 89] width 11 height 3
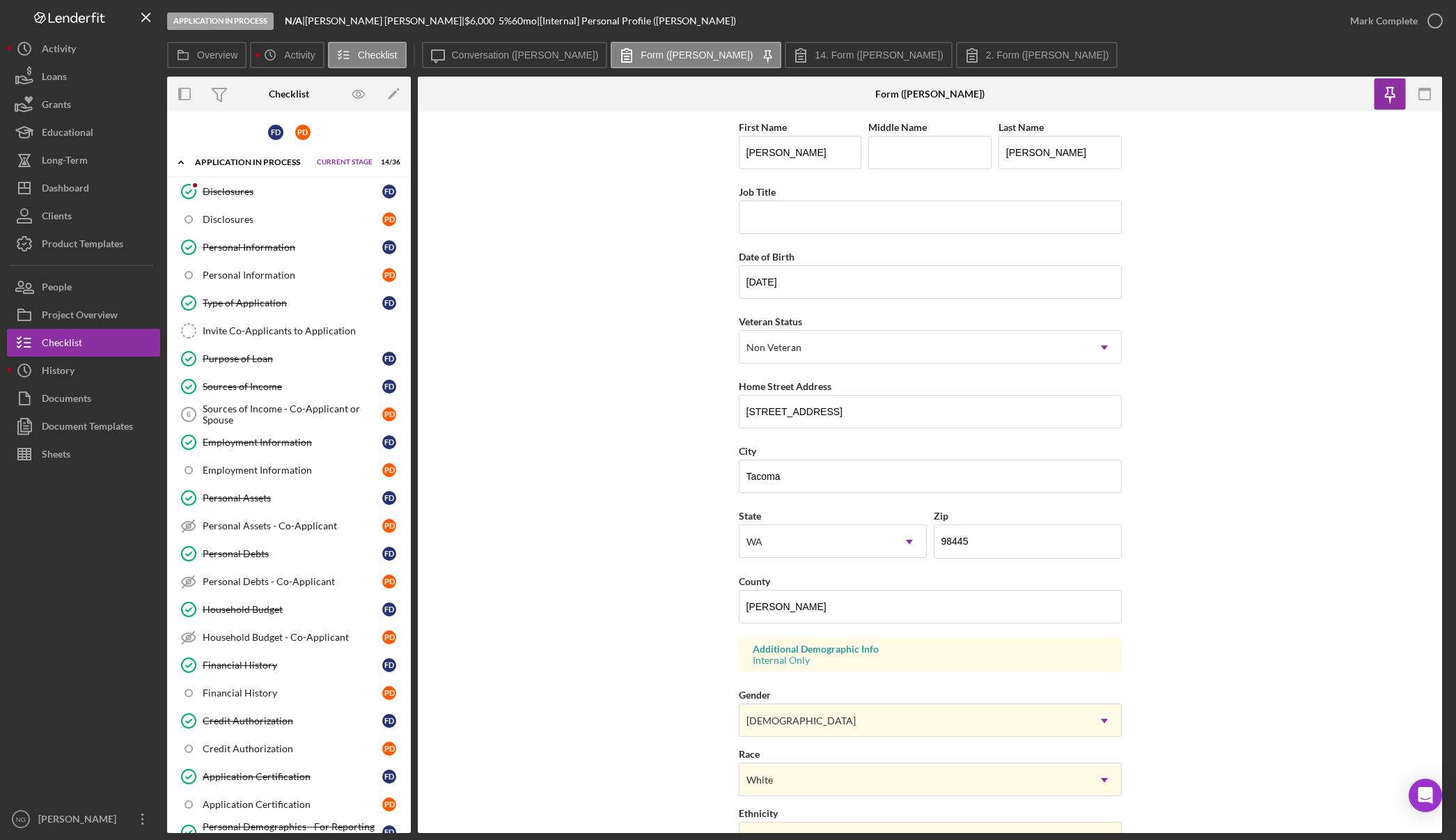
drag, startPoint x: 1302, startPoint y: 469, endPoint x: 1291, endPoint y: 484, distance: 18.6
click at [1302, 471] on form "First Name Faron Middle Name Last Name De Graw Job Title Date of Birth 03/28/19…" at bounding box center [930, 472] width 1024 height 721
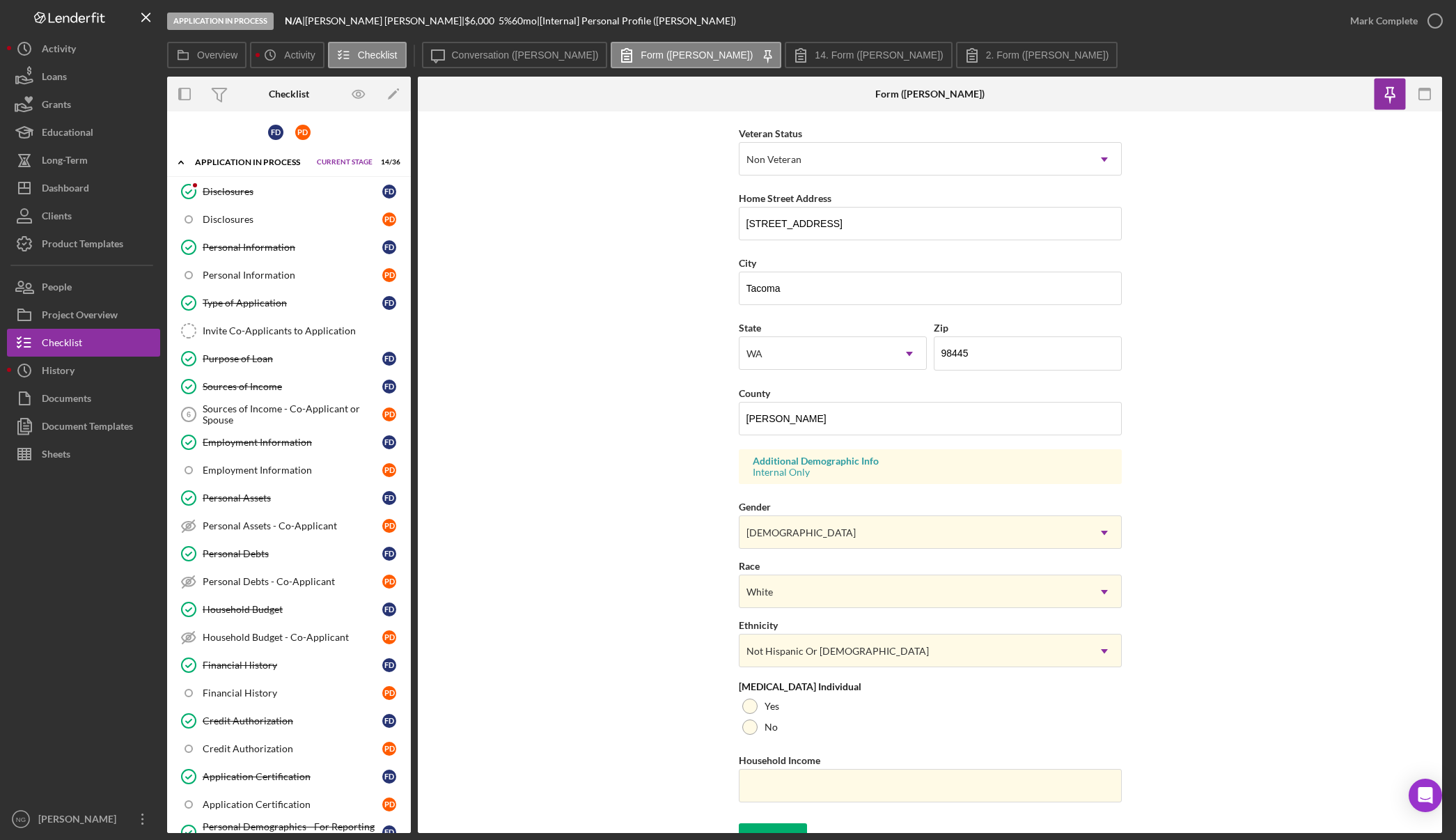
scroll to position [208, 0]
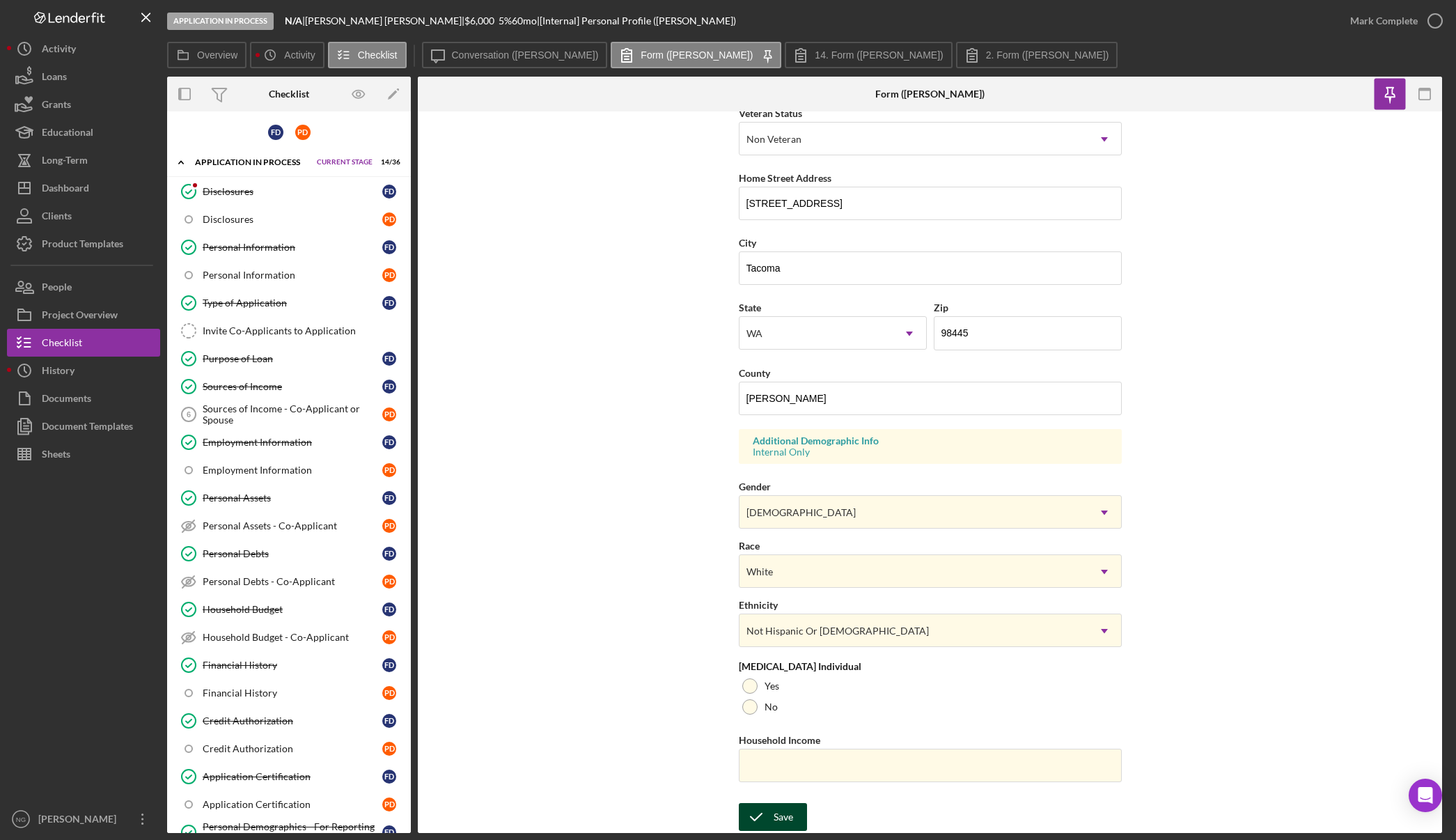
click at [776, 827] on div "Save" at bounding box center [783, 817] width 20 height 28
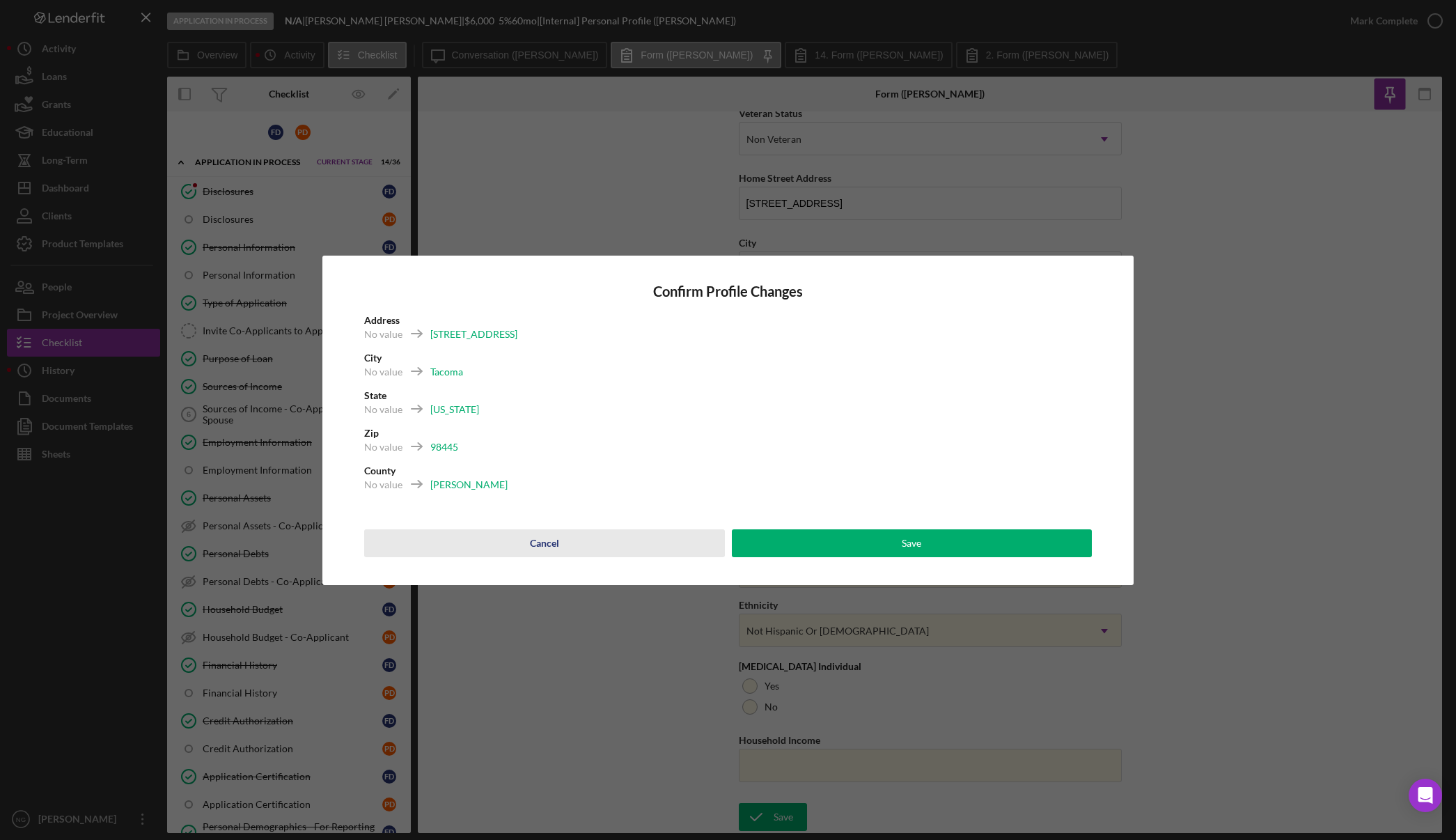
click at [543, 537] on div "Cancel" at bounding box center [544, 543] width 30 height 28
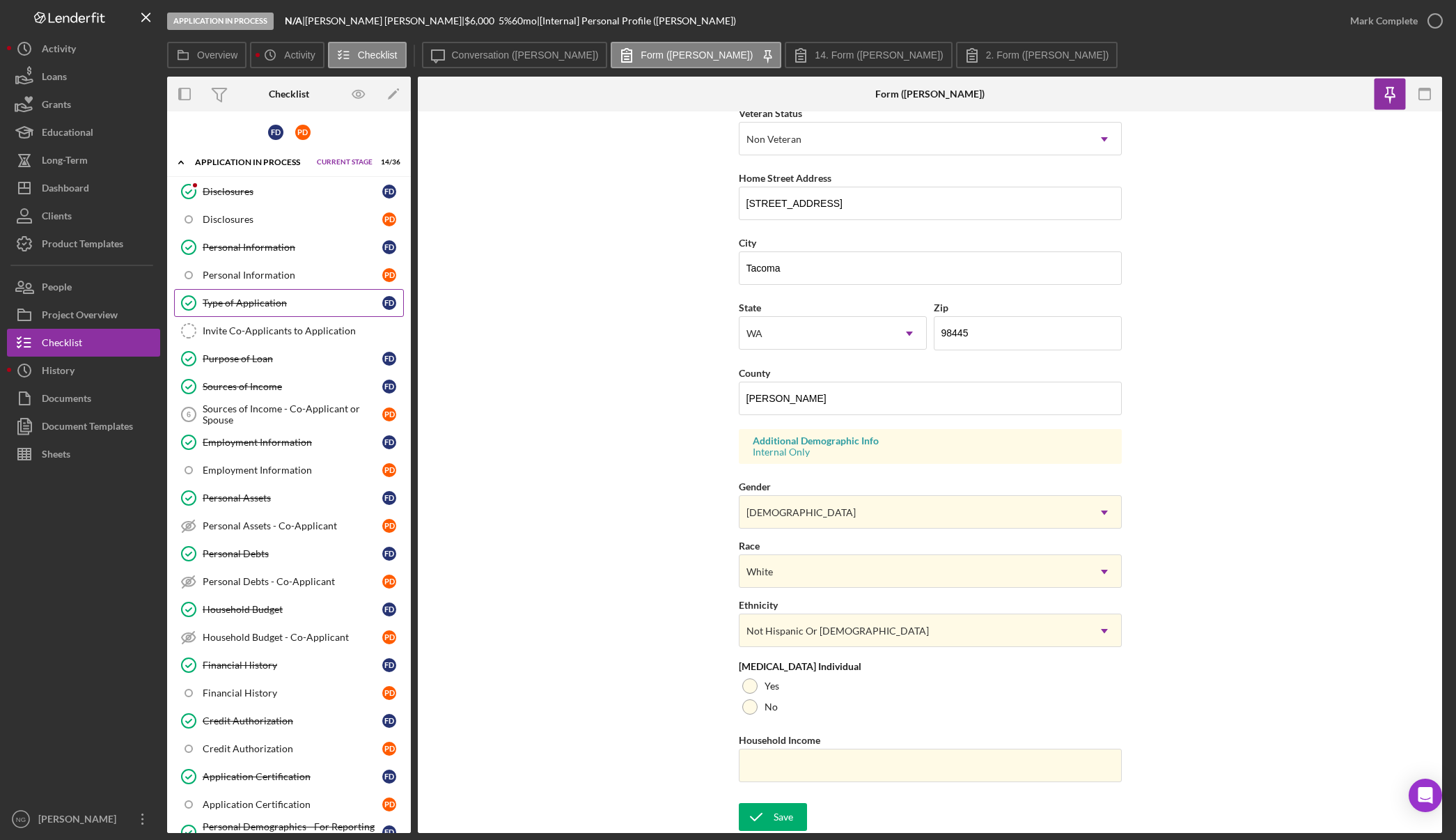
click at [296, 310] on link "Type of Application Type of Application F D" at bounding box center [289, 303] width 230 height 28
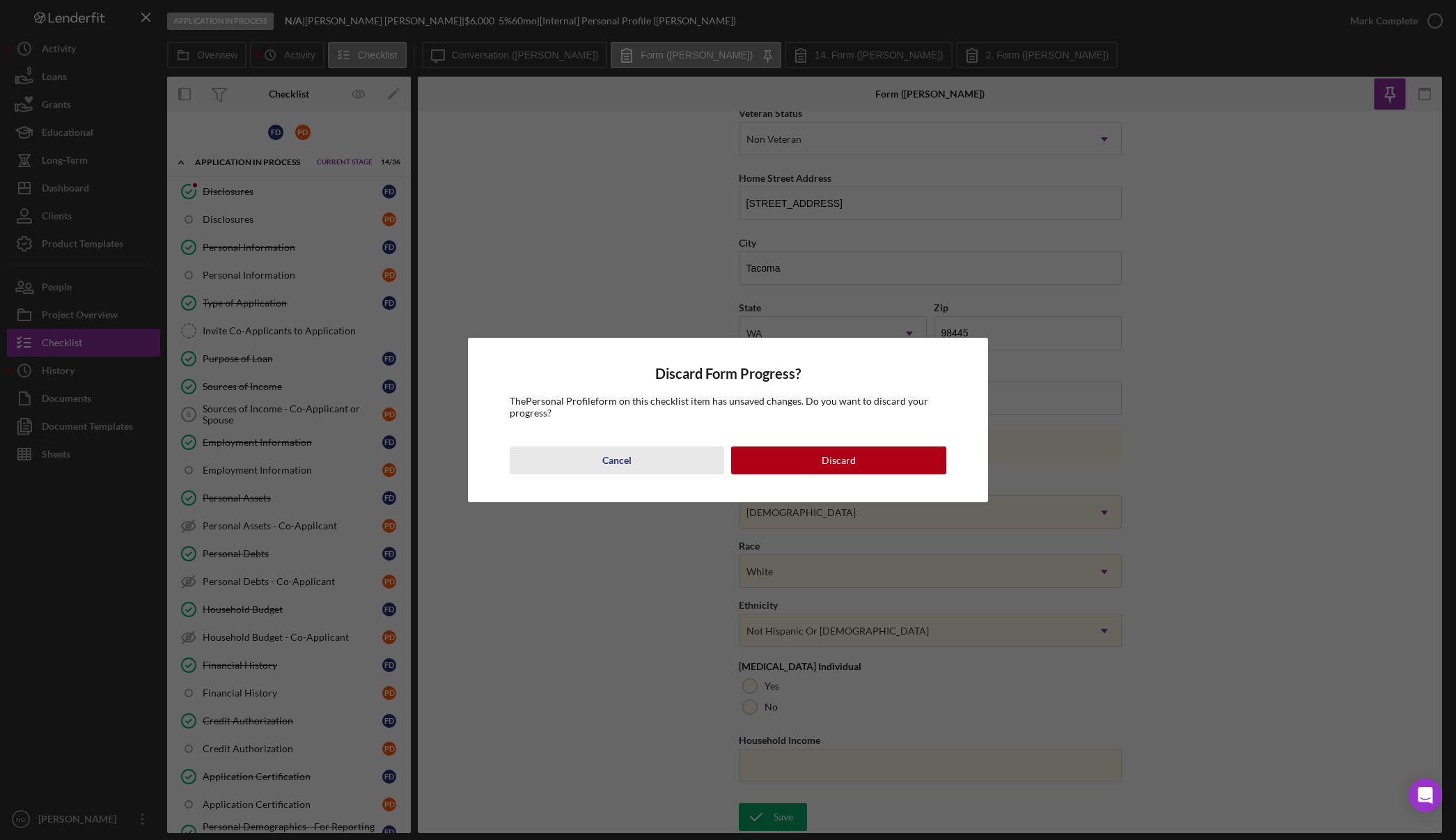
click at [613, 463] on div "Cancel" at bounding box center [617, 460] width 30 height 28
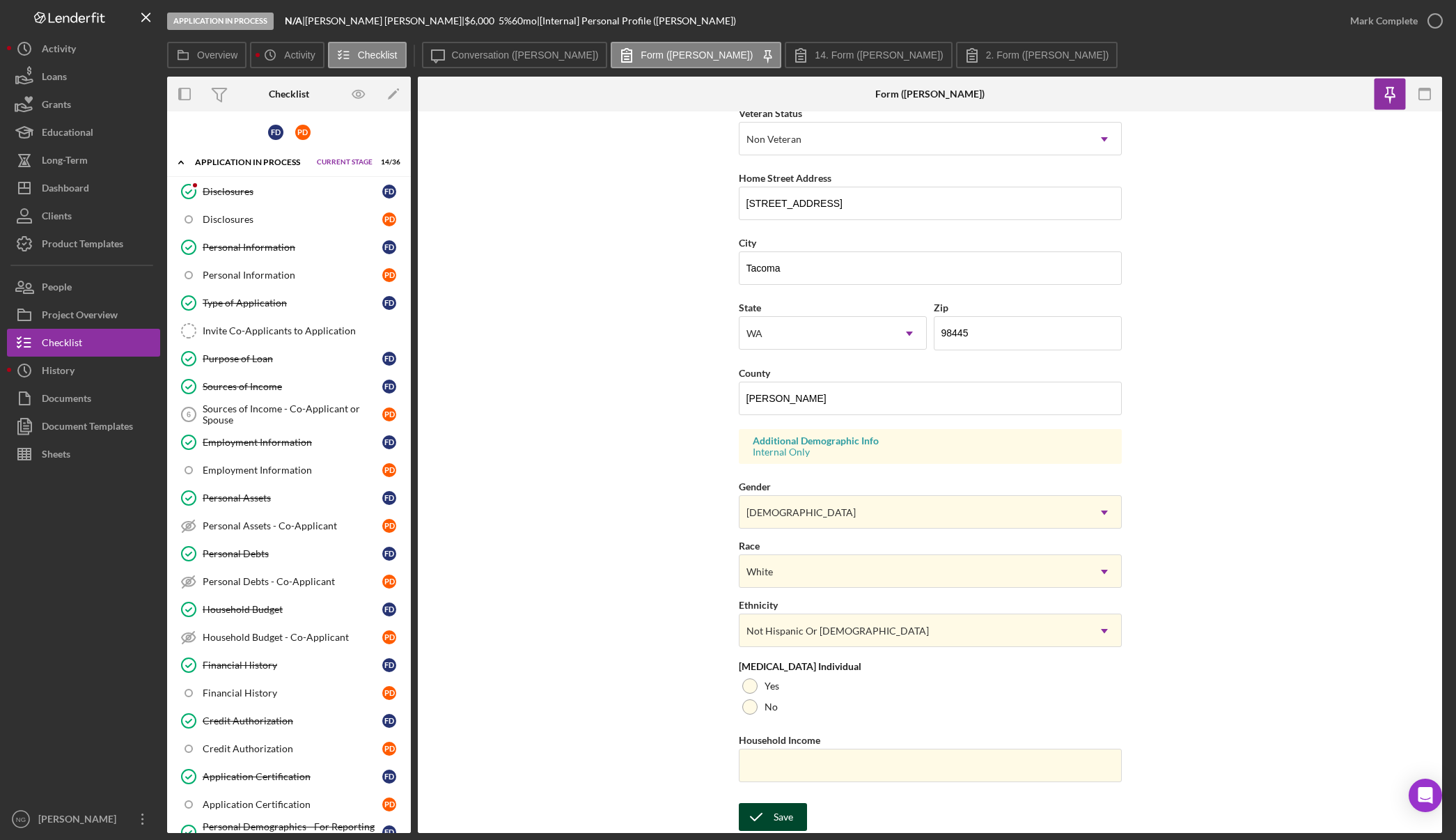
click at [782, 823] on div "Save" at bounding box center [783, 817] width 20 height 28
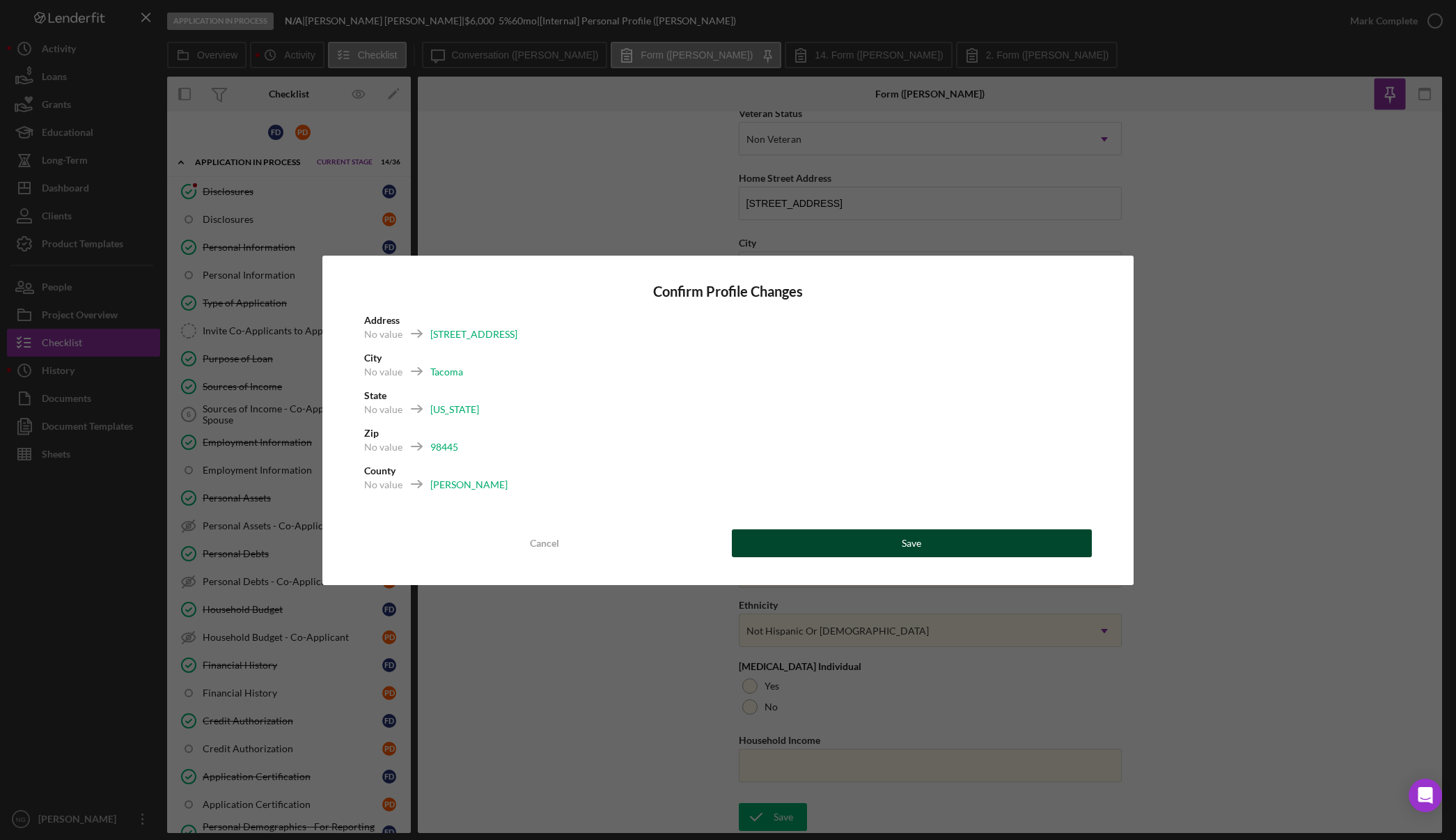
click at [928, 552] on button "Save" at bounding box center [913, 543] width 361 height 28
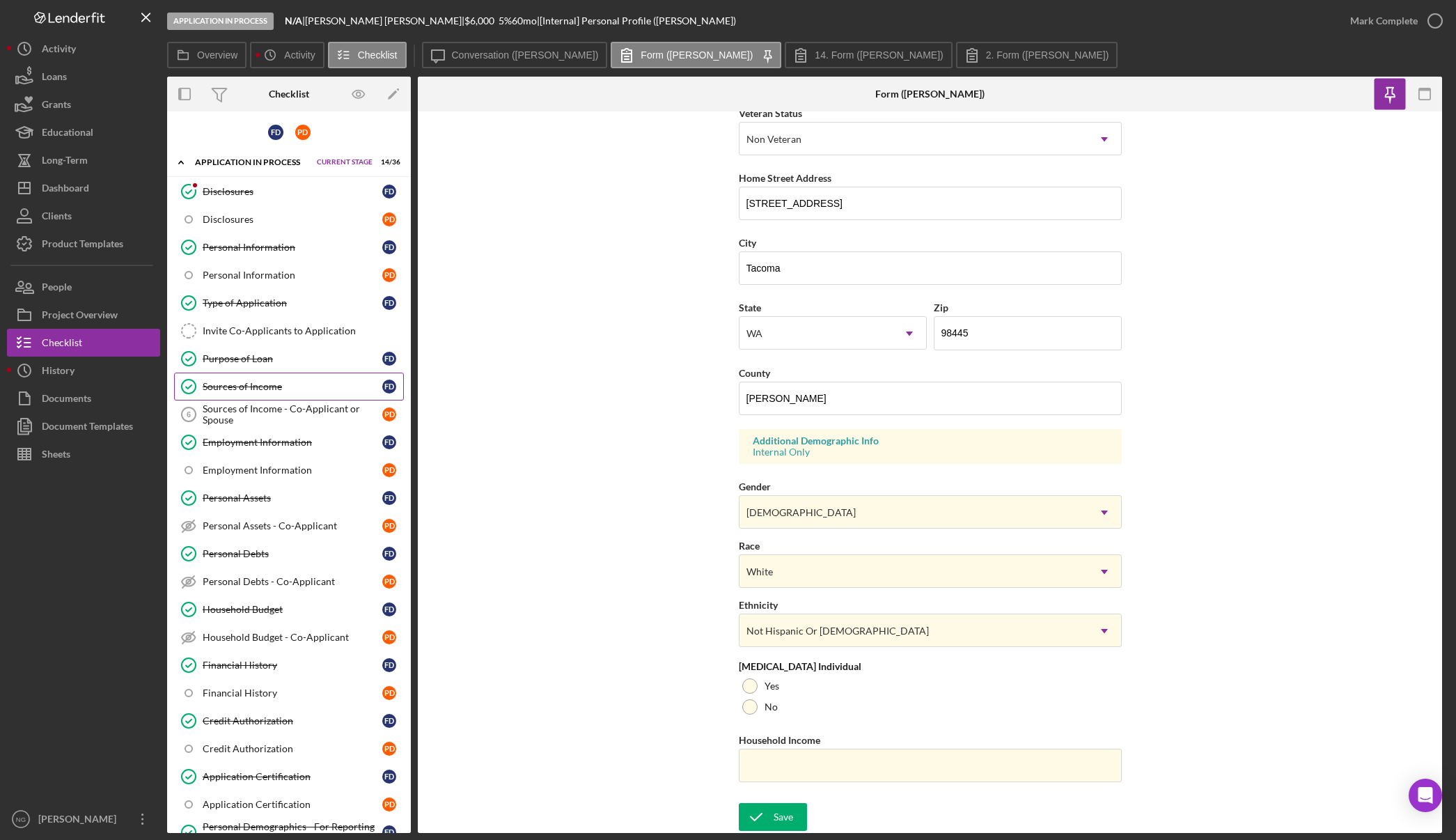
click at [287, 391] on div "Sources of Income" at bounding box center [293, 386] width 180 height 11
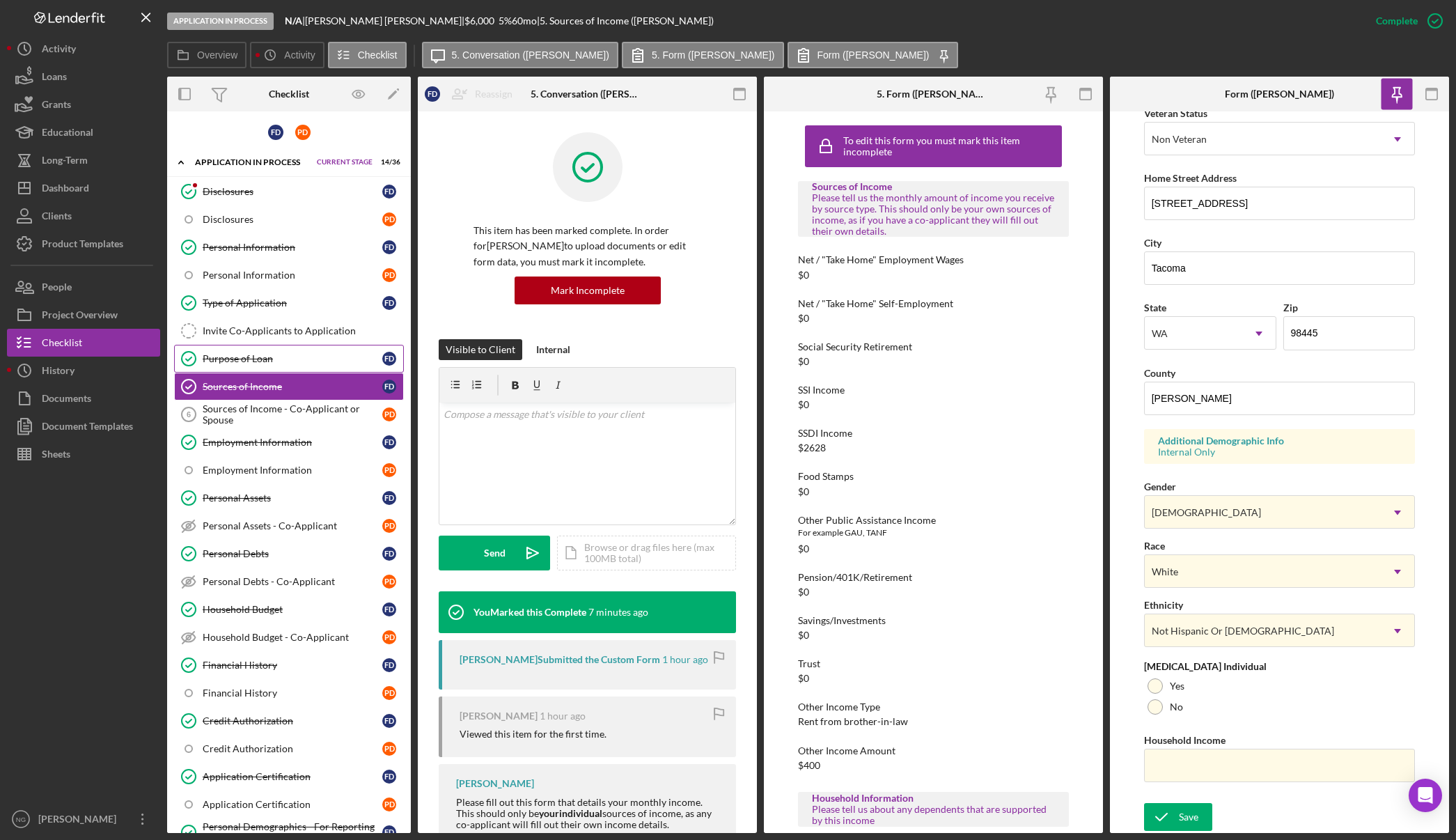
click at [269, 353] on div "Purpose of Loan" at bounding box center [293, 358] width 180 height 11
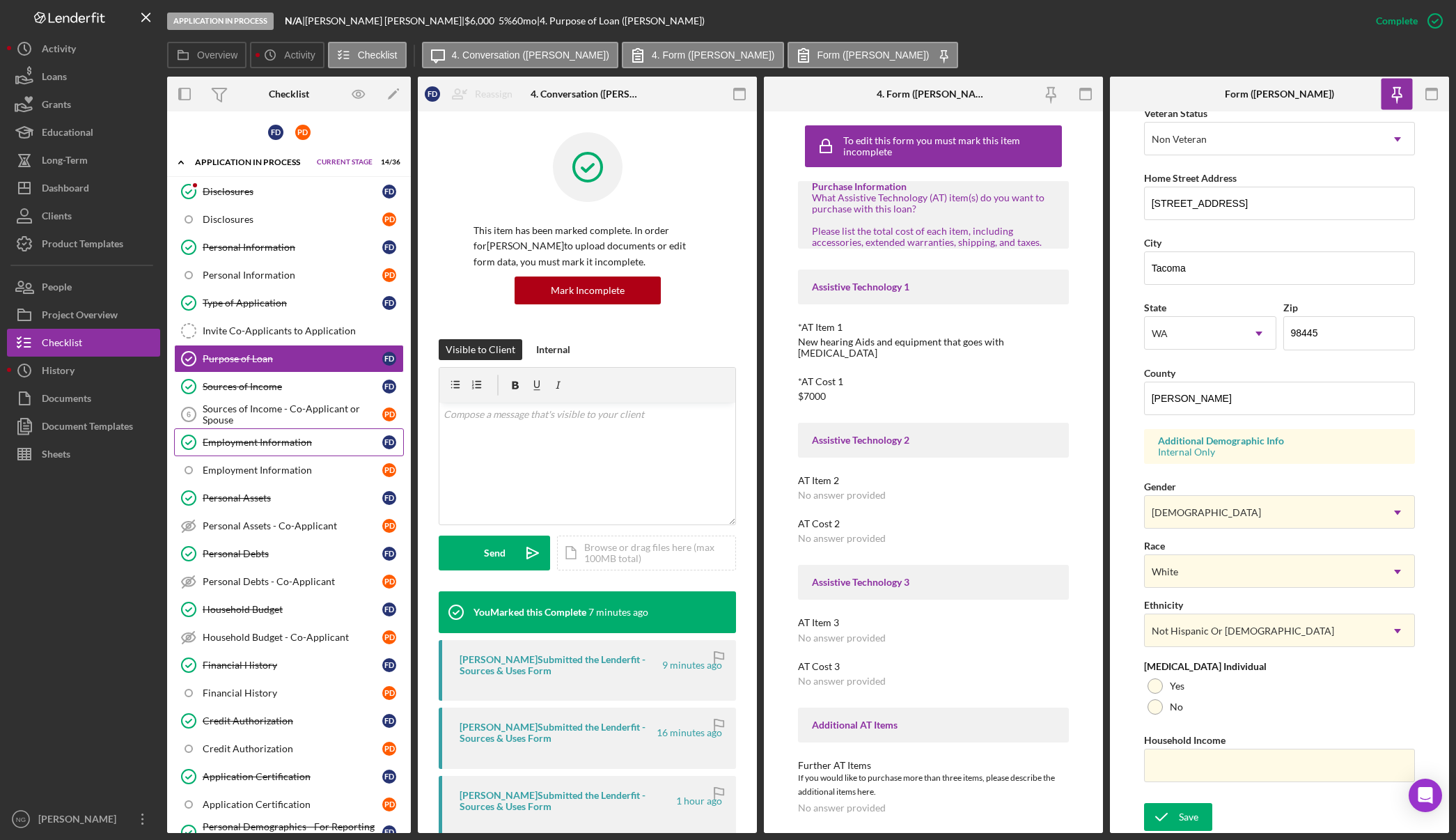
click at [260, 444] on div "Employment Information" at bounding box center [293, 442] width 180 height 11
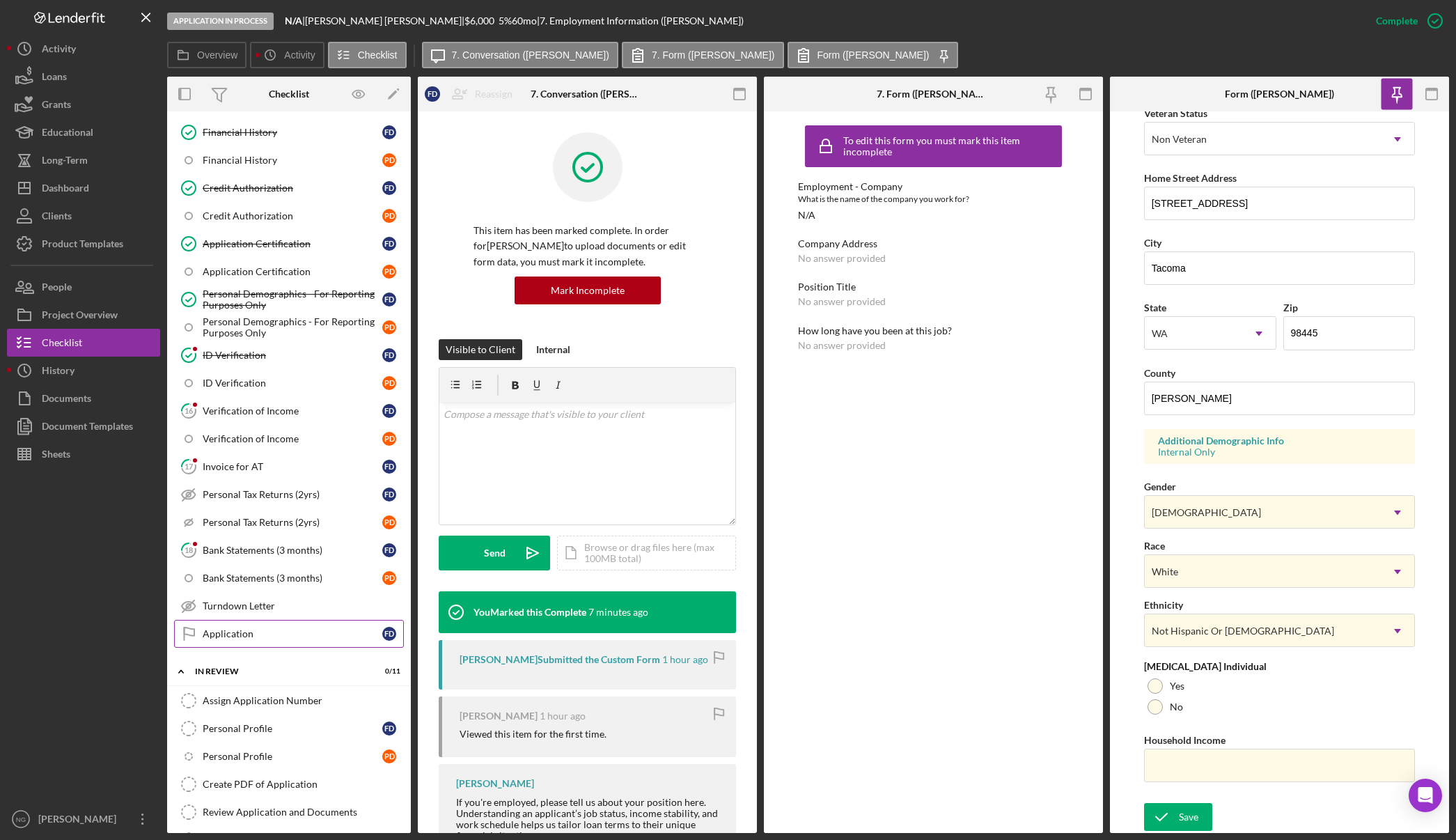
scroll to position [800, 0]
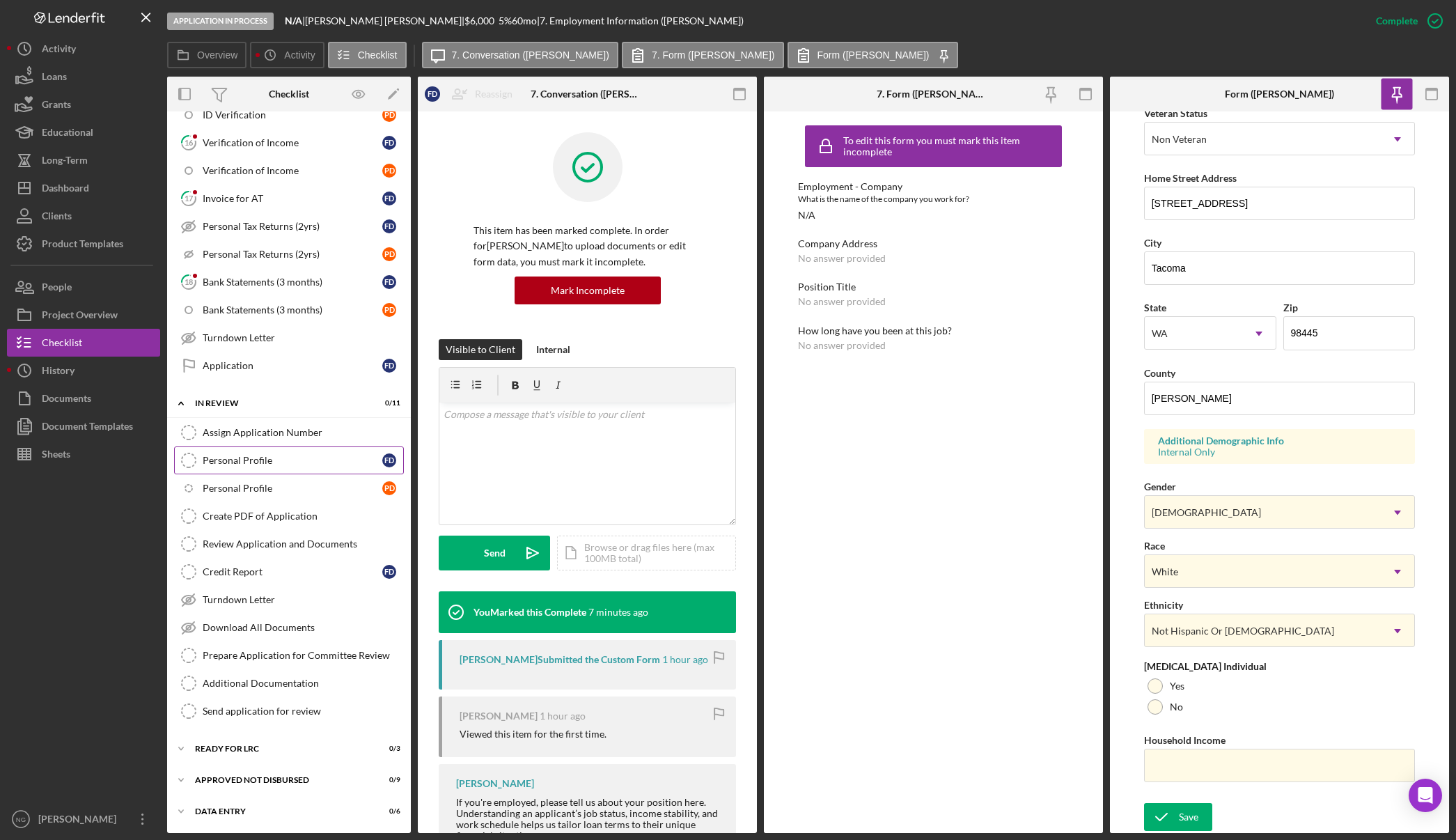
click at [295, 466] on div "Personal Profile" at bounding box center [293, 460] width 180 height 11
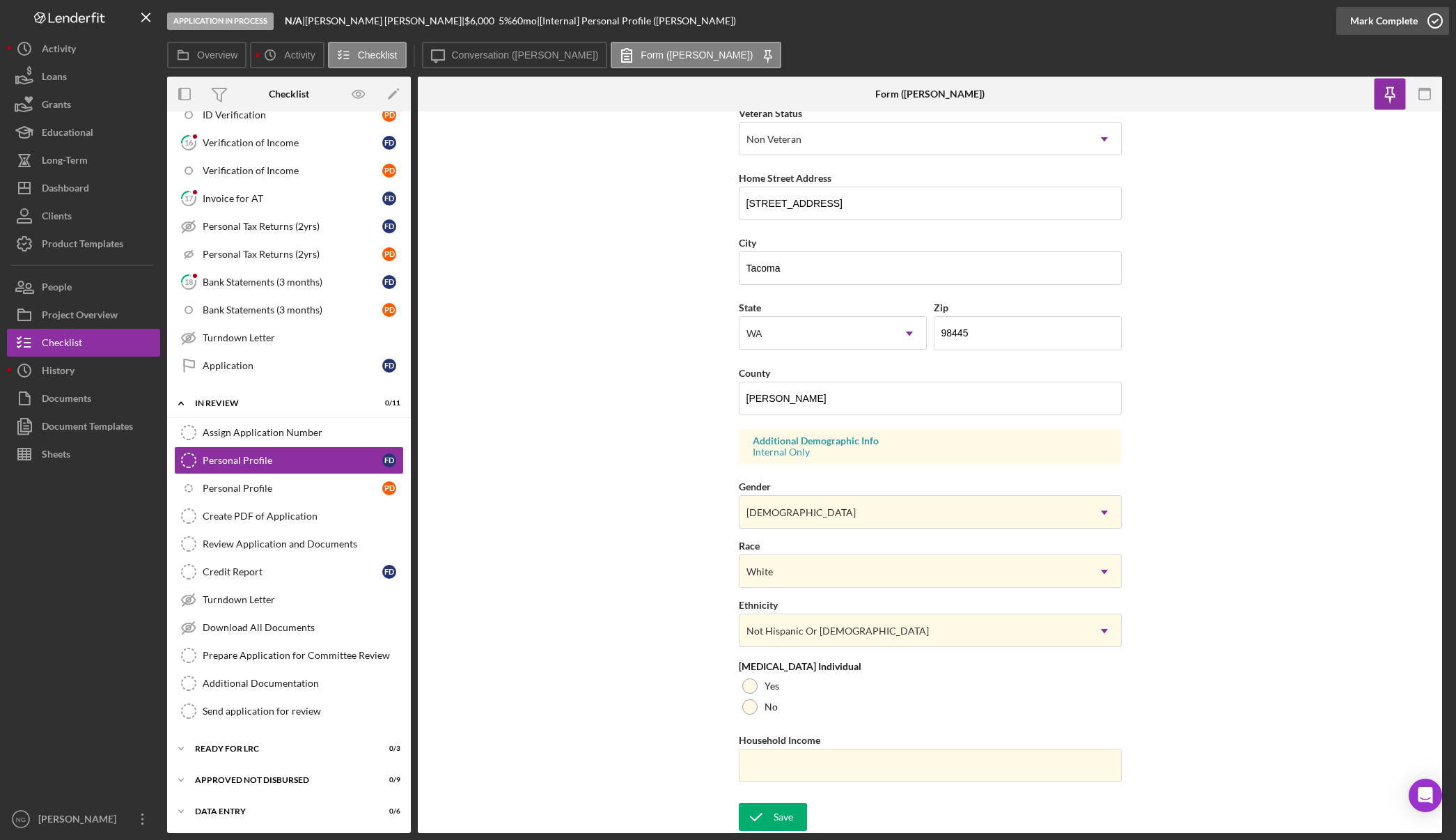
click at [1422, 23] on icon "button" at bounding box center [1434, 21] width 35 height 35
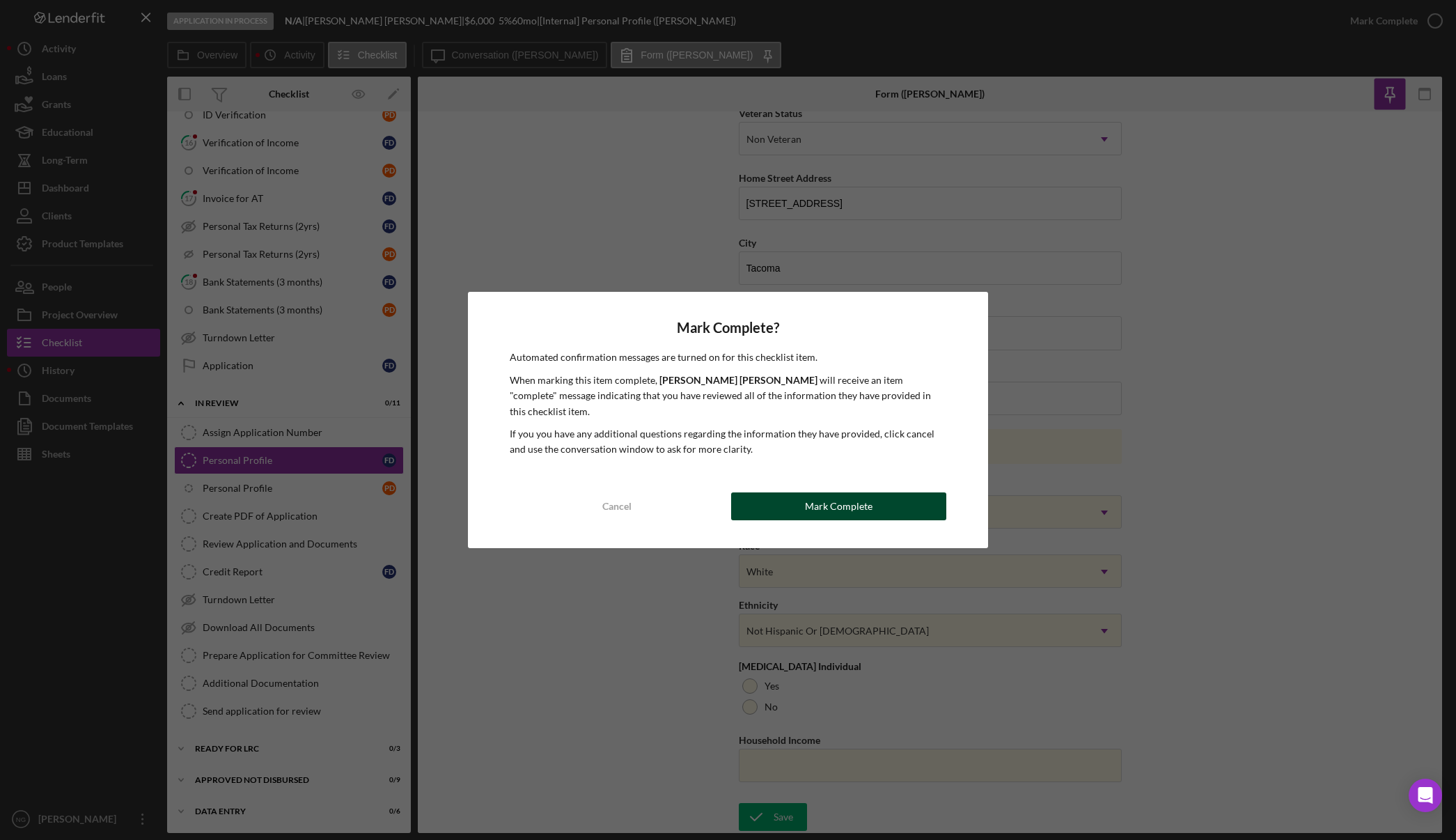
click at [891, 500] on button "Mark Complete" at bounding box center [839, 506] width 216 height 28
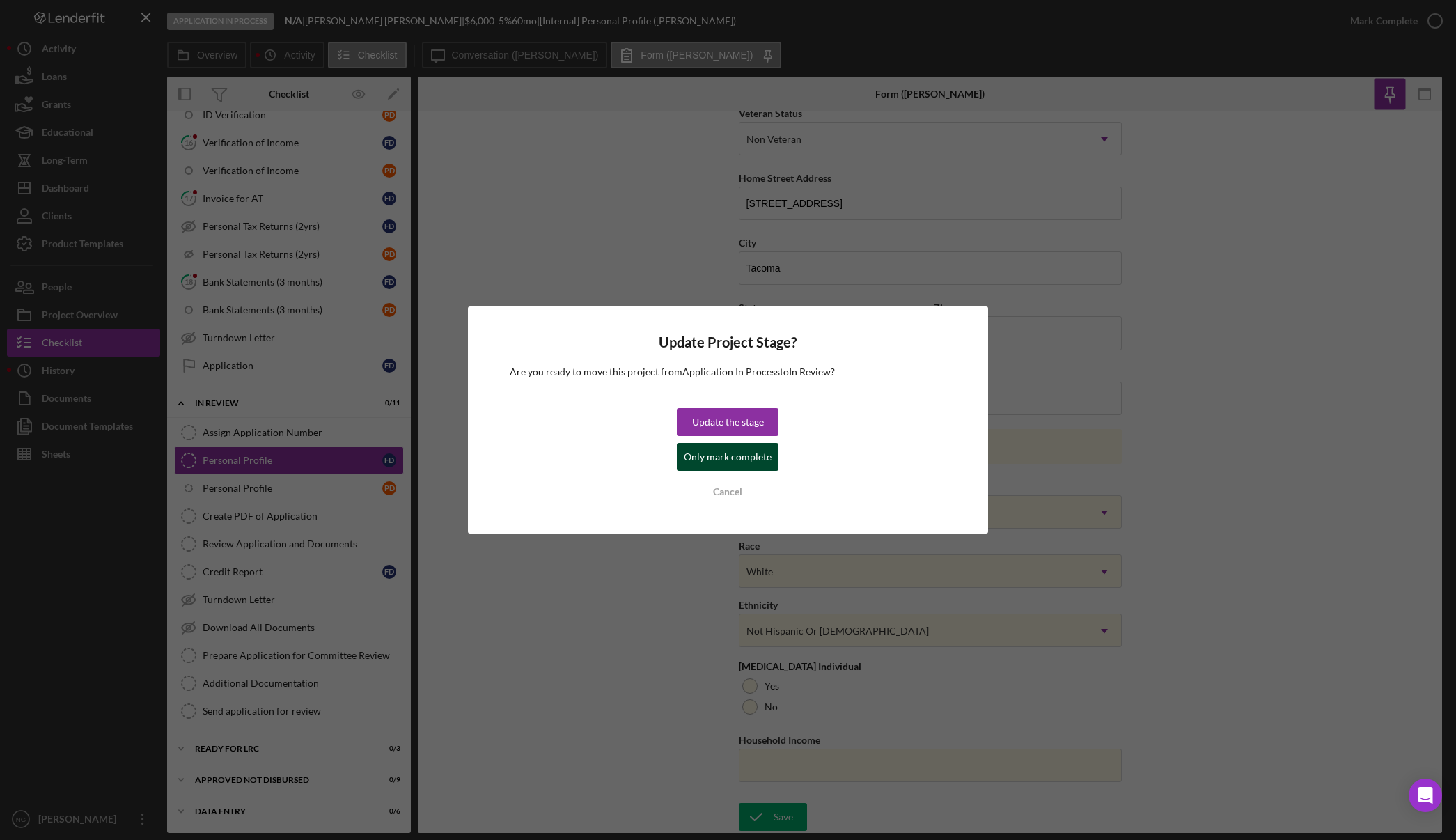
click at [751, 463] on div "Only mark complete" at bounding box center [728, 456] width 88 height 28
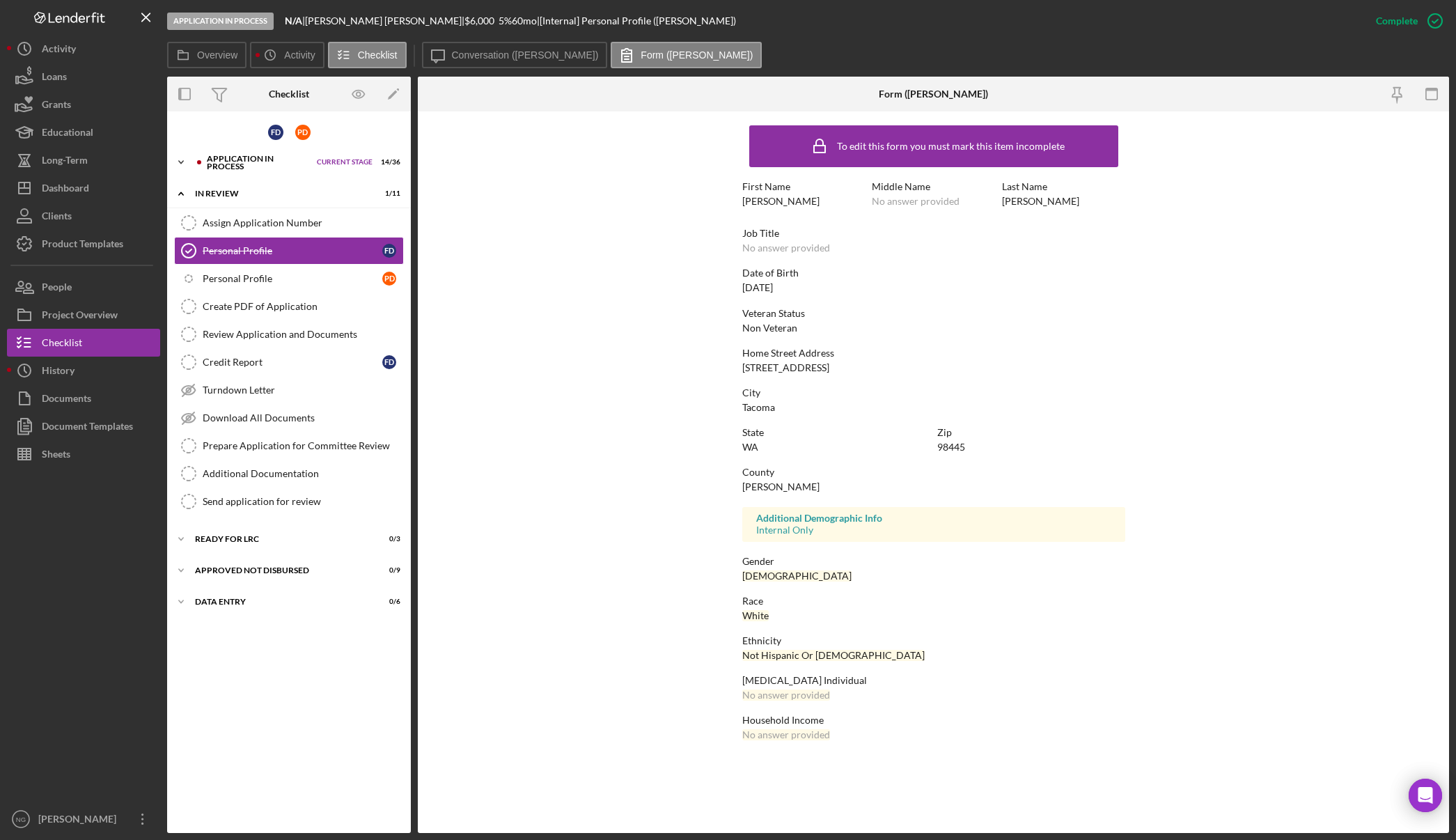
click at [249, 164] on div "Application In Process" at bounding box center [258, 163] width 103 height 16
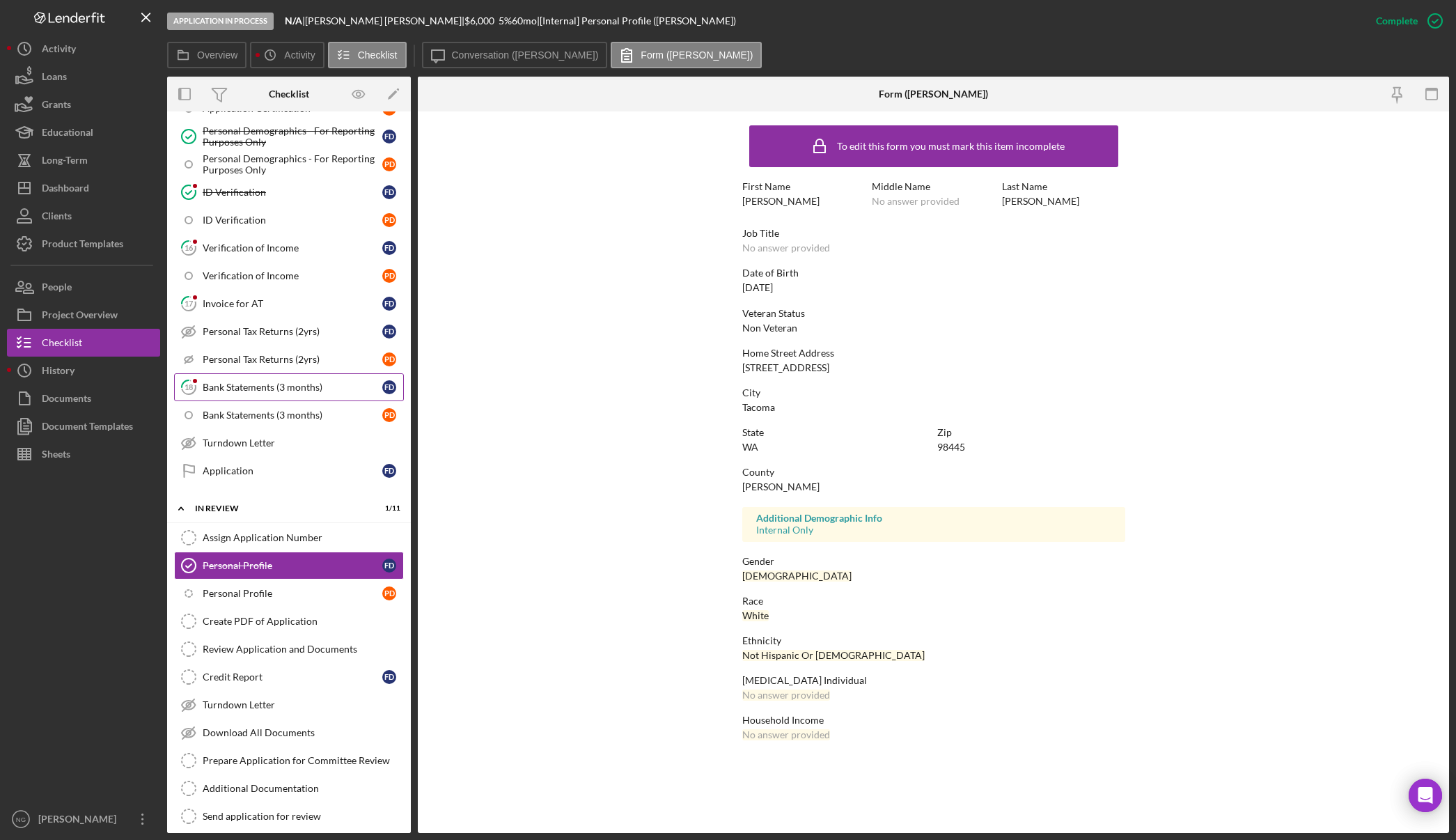
scroll to position [696, 0]
click at [287, 477] on link "Application Application F D" at bounding box center [289, 470] width 230 height 28
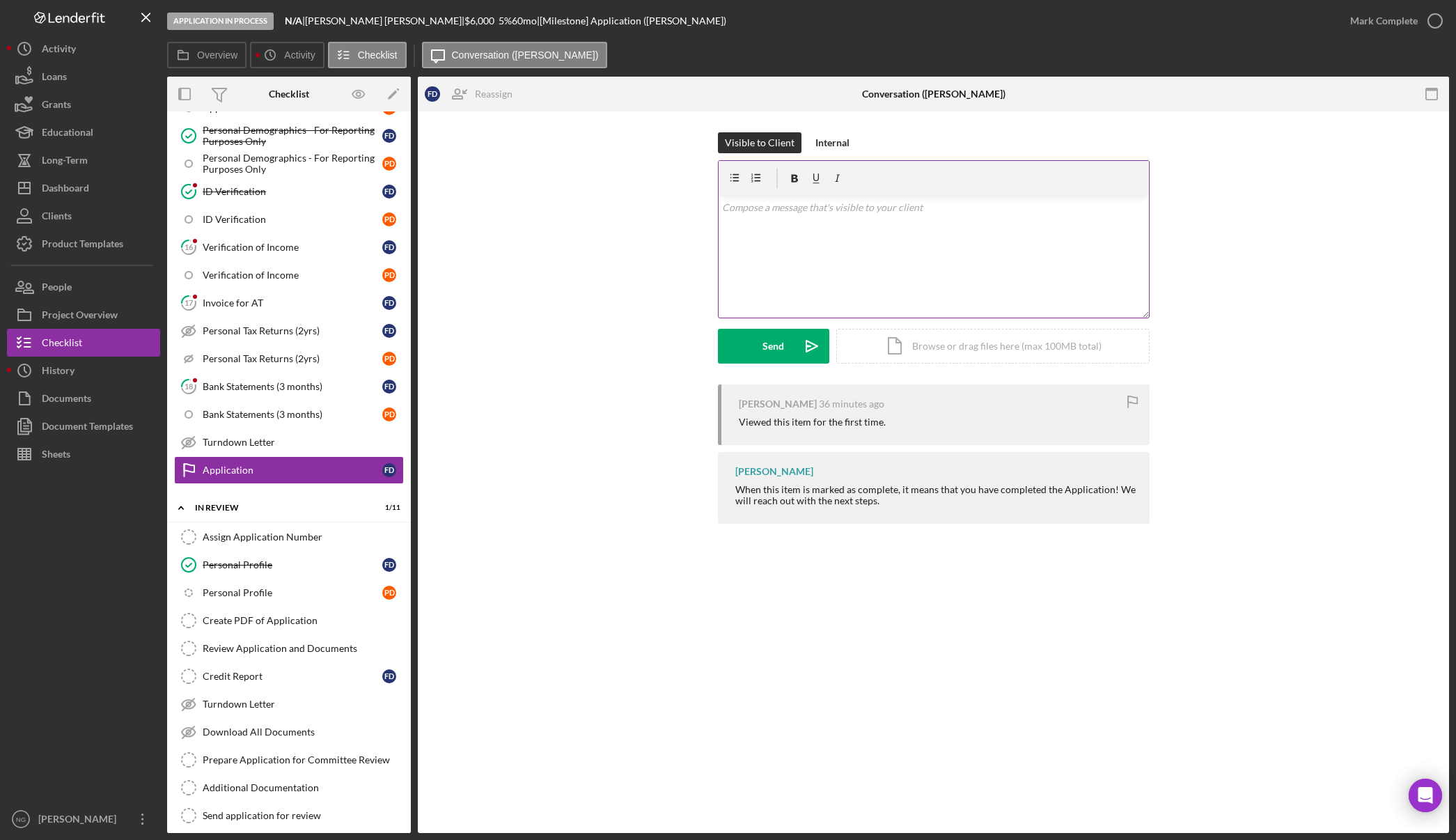
click at [770, 232] on div "v Color teal Color pink Remove color Add row above Add row below Add column bef…" at bounding box center [933, 257] width 430 height 122
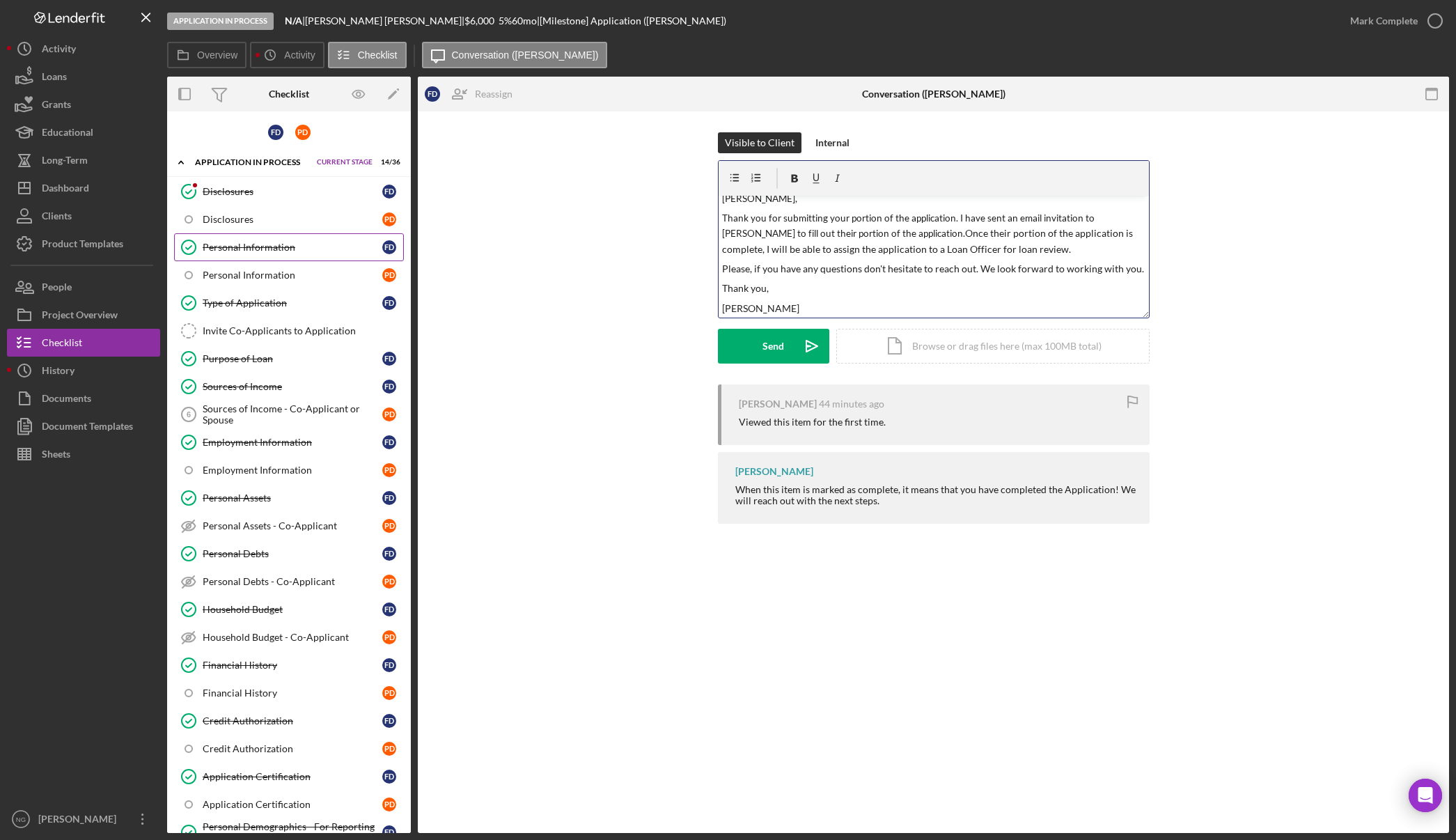
click at [259, 246] on div "Personal Information" at bounding box center [293, 247] width 180 height 11
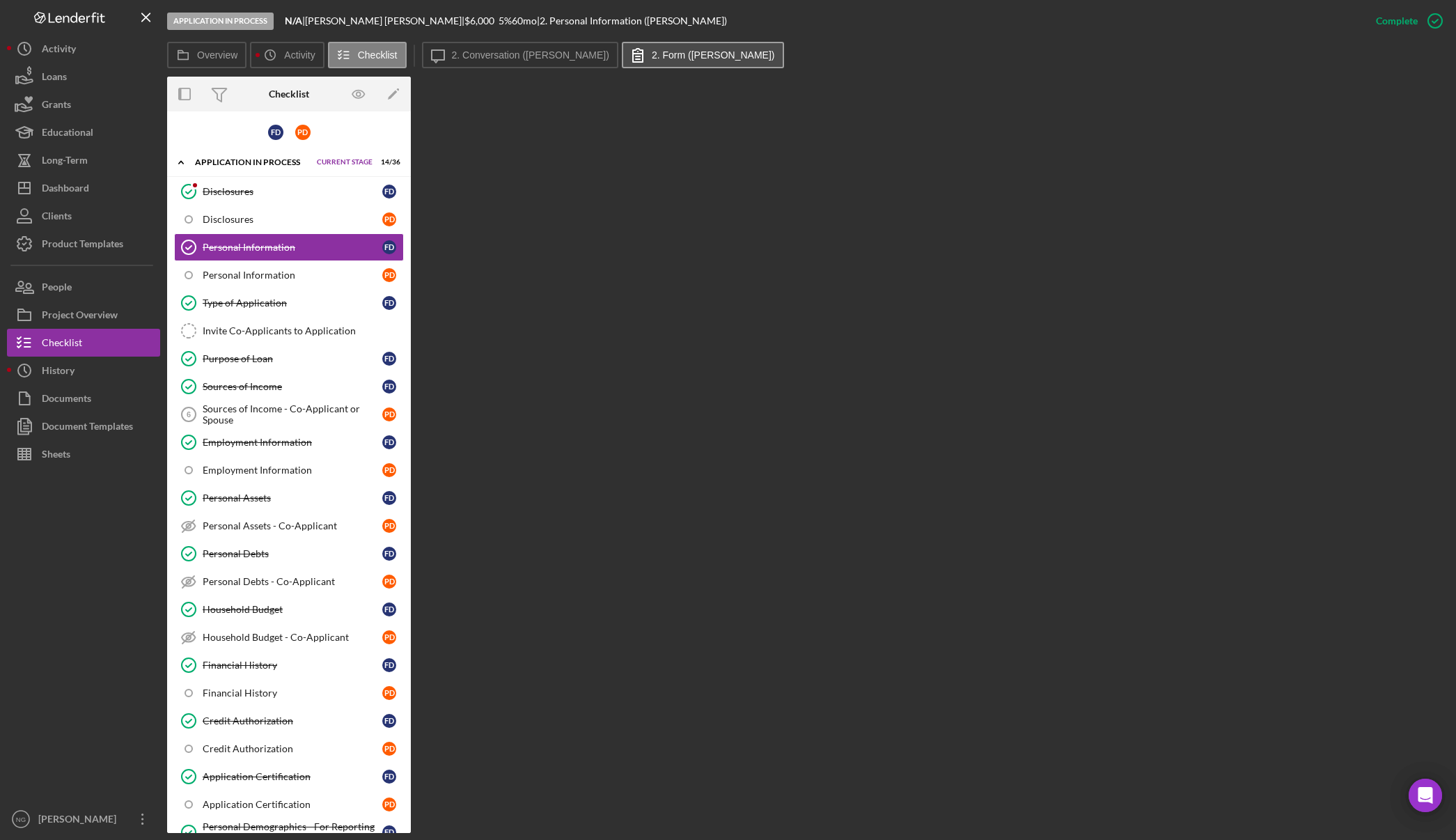
click at [683, 45] on button "2. Form ([PERSON_NAME])" at bounding box center [702, 55] width 163 height 26
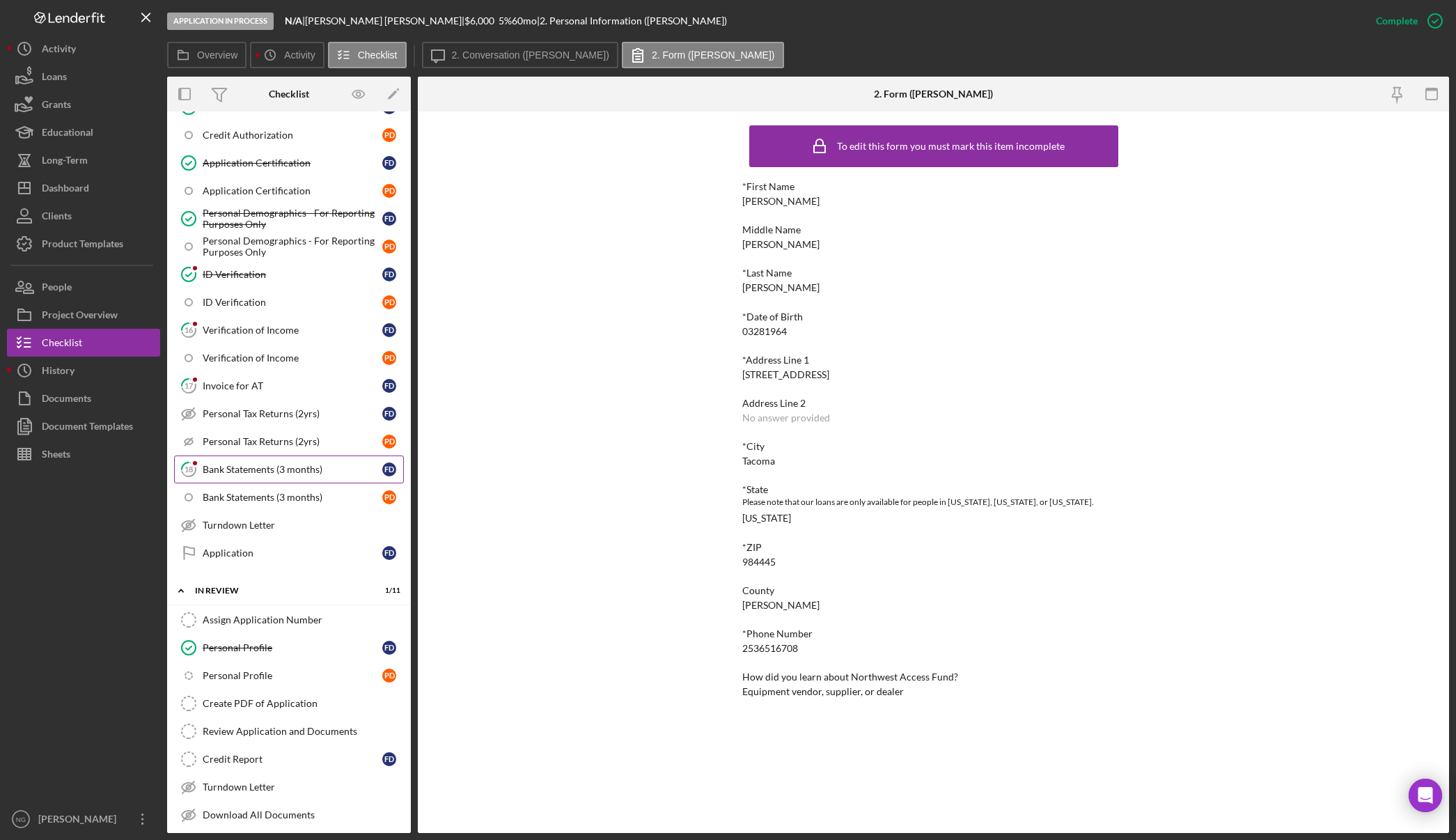
scroll to position [627, 0]
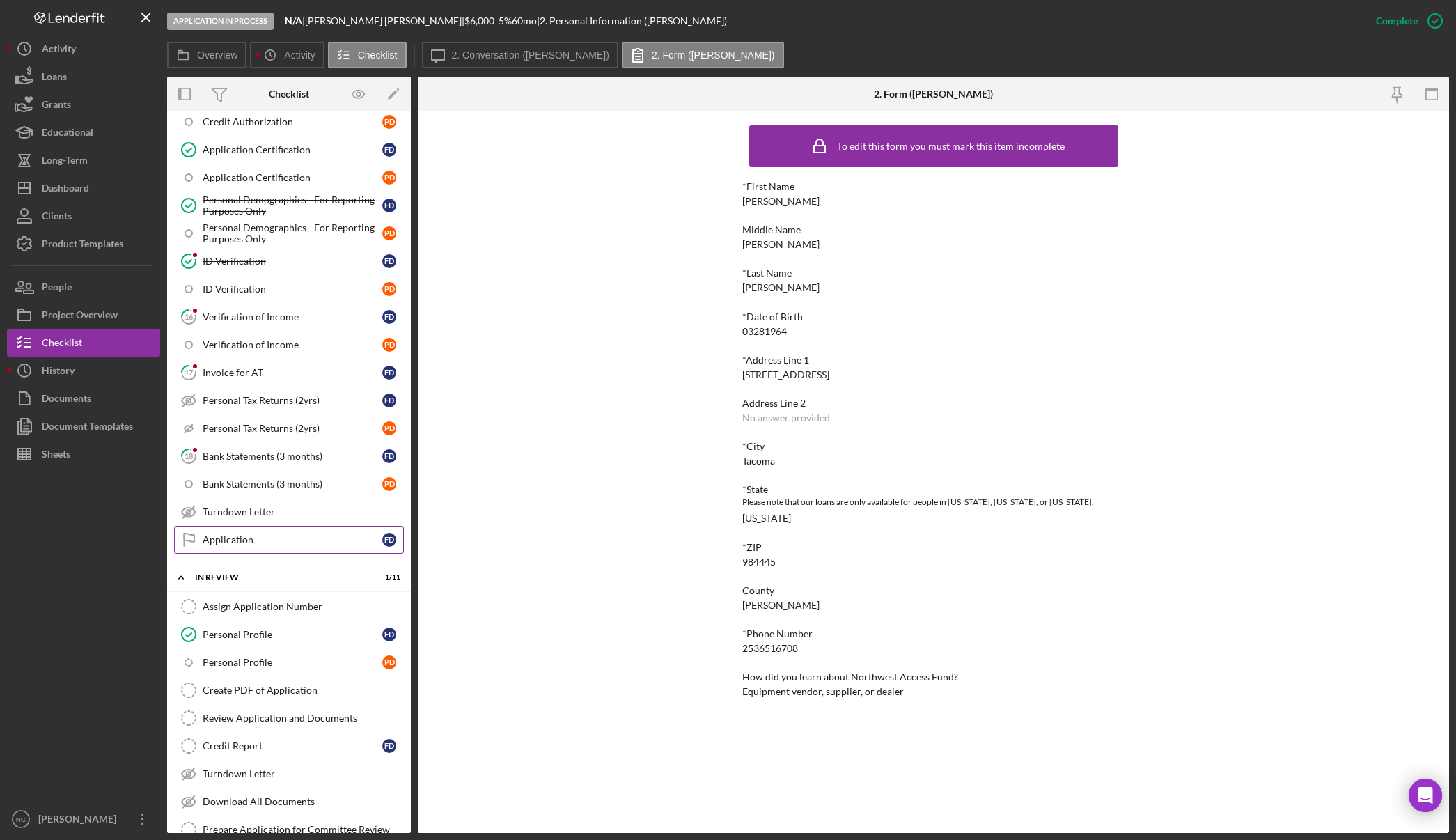
click at [259, 539] on div "Application" at bounding box center [293, 540] width 180 height 11
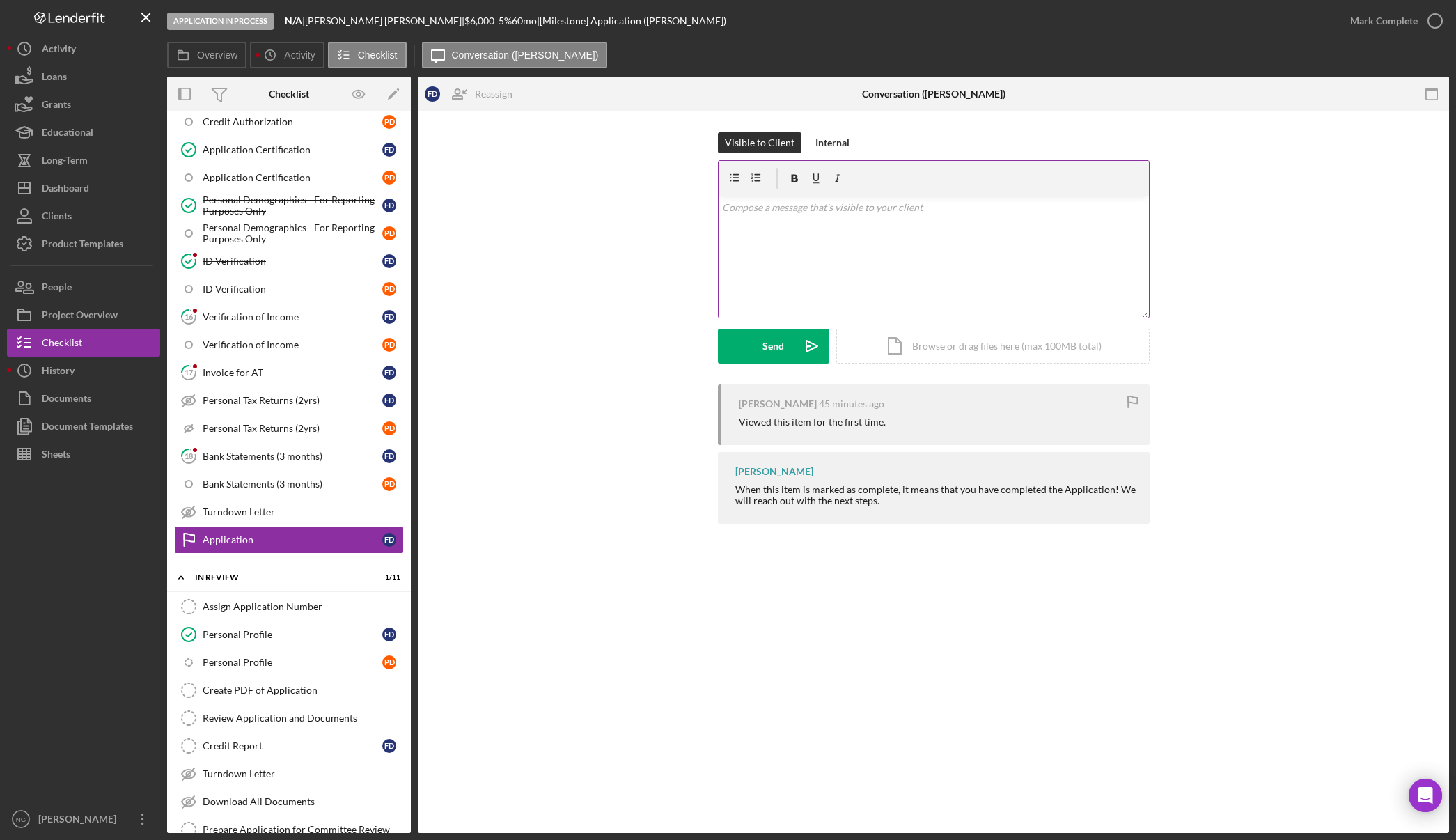
click at [759, 229] on div "v Color teal Color pink Remove color Add row above Add row below Add column bef…" at bounding box center [933, 257] width 430 height 122
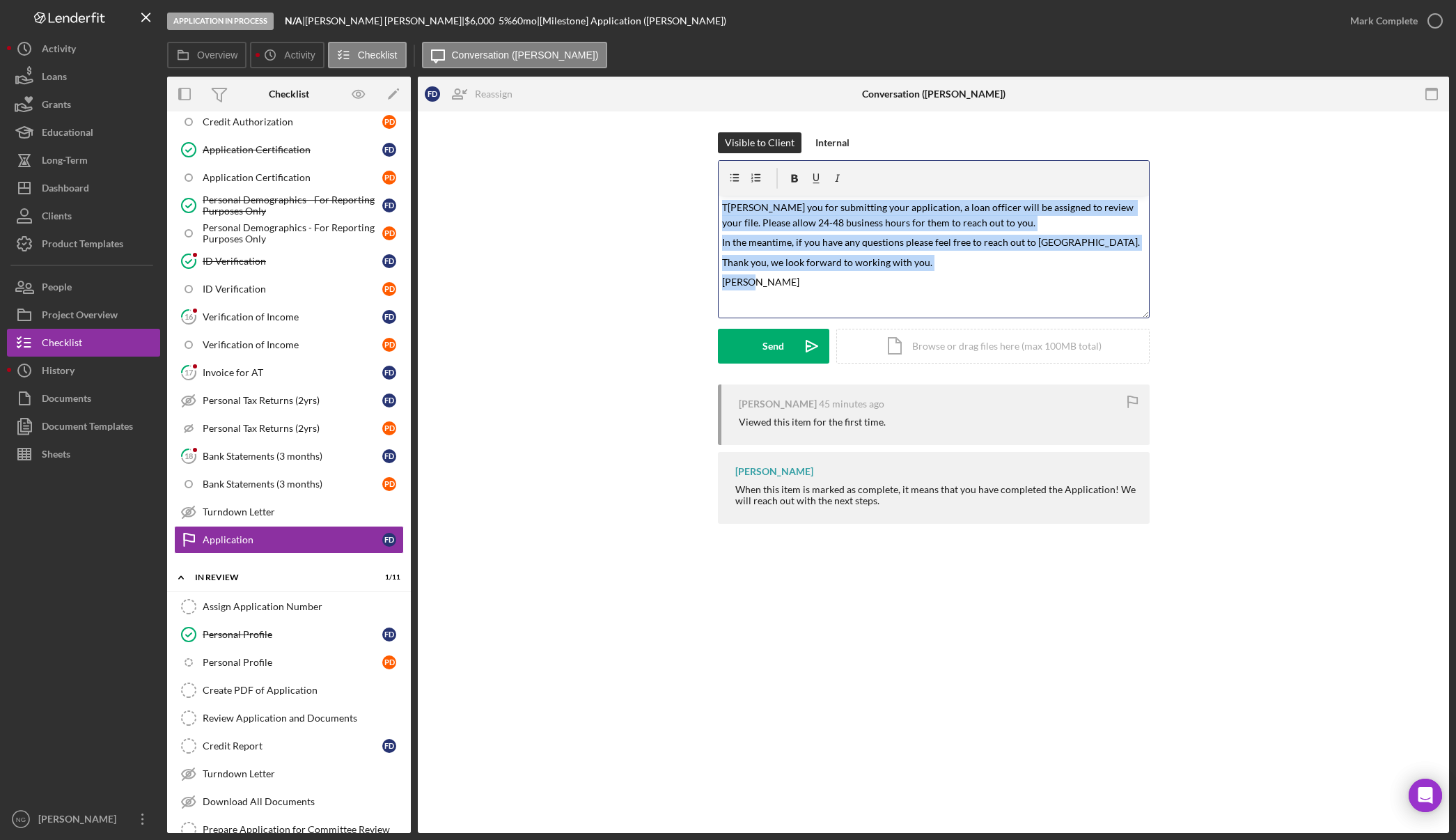
drag, startPoint x: 766, startPoint y: 300, endPoint x: 684, endPoint y: 164, distance: 158.8
click at [684, 164] on div "Visible to Client Internal v Color teal Color pink Remove color Add row above A…" at bounding box center [932, 258] width 989 height 252
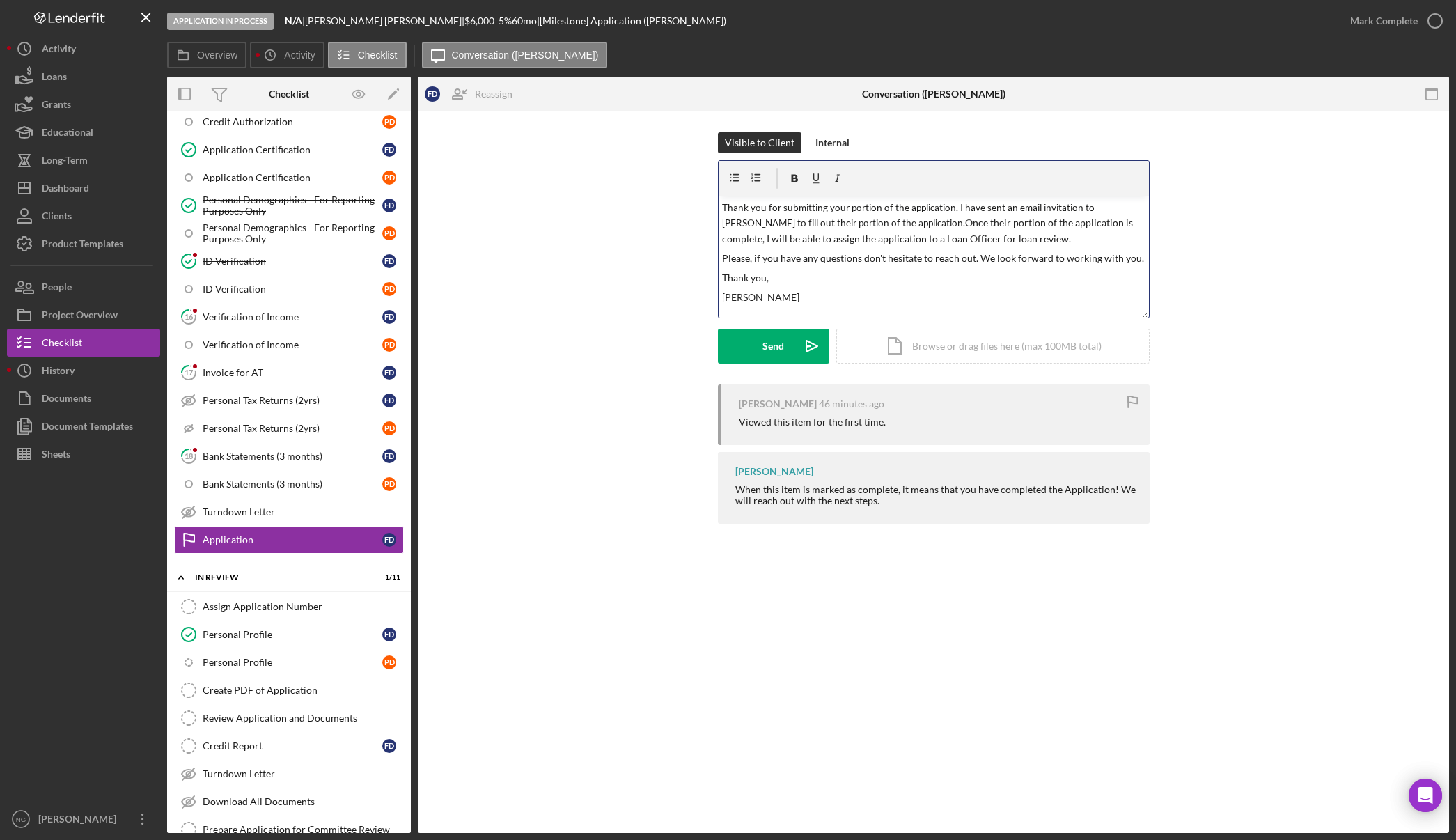
click at [723, 209] on span "Thank you for submitting your portion of the application. I have sent an email …" at bounding box center [929, 223] width 413 height 42
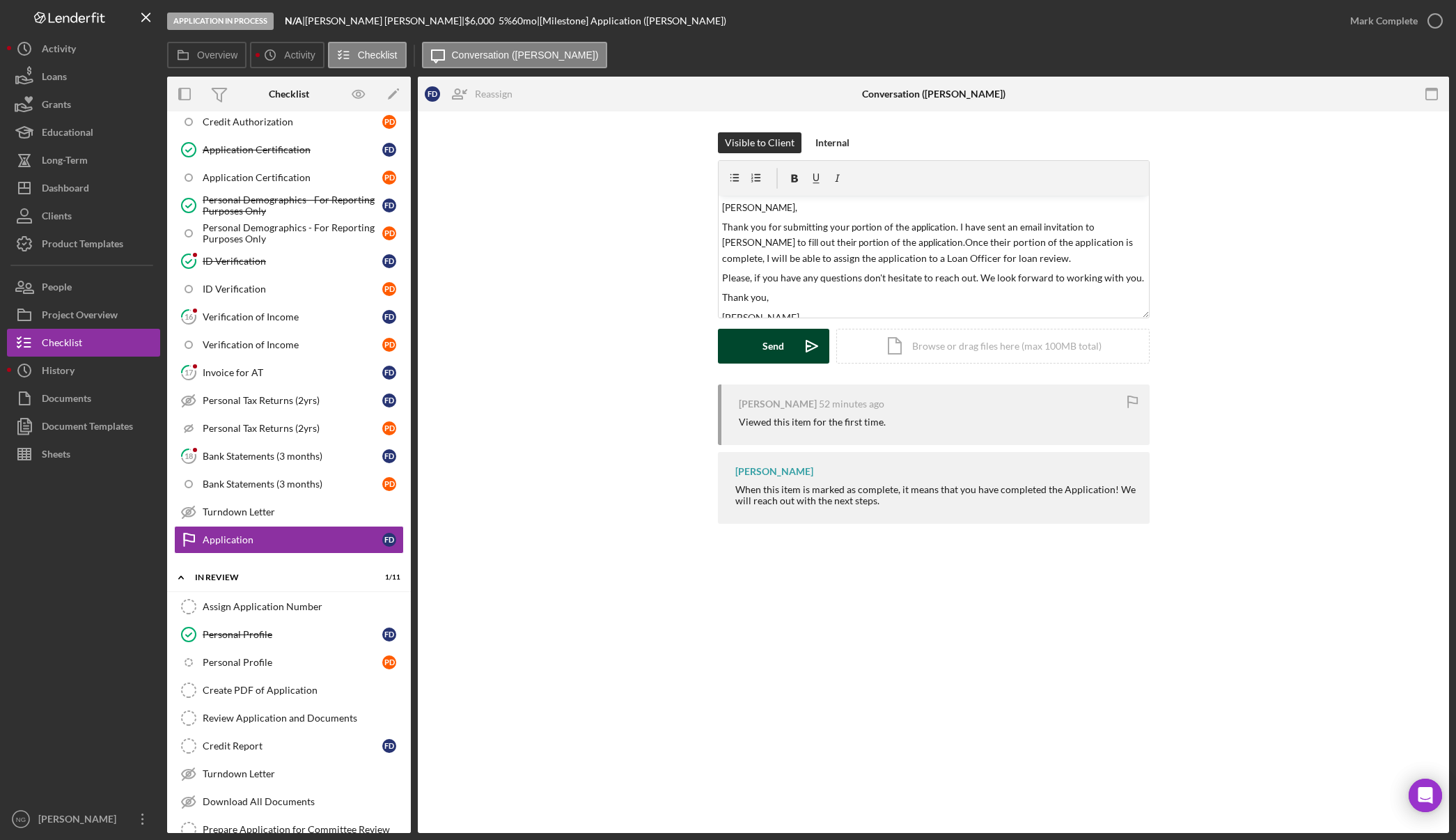
click at [767, 349] on div "Send" at bounding box center [773, 346] width 22 height 35
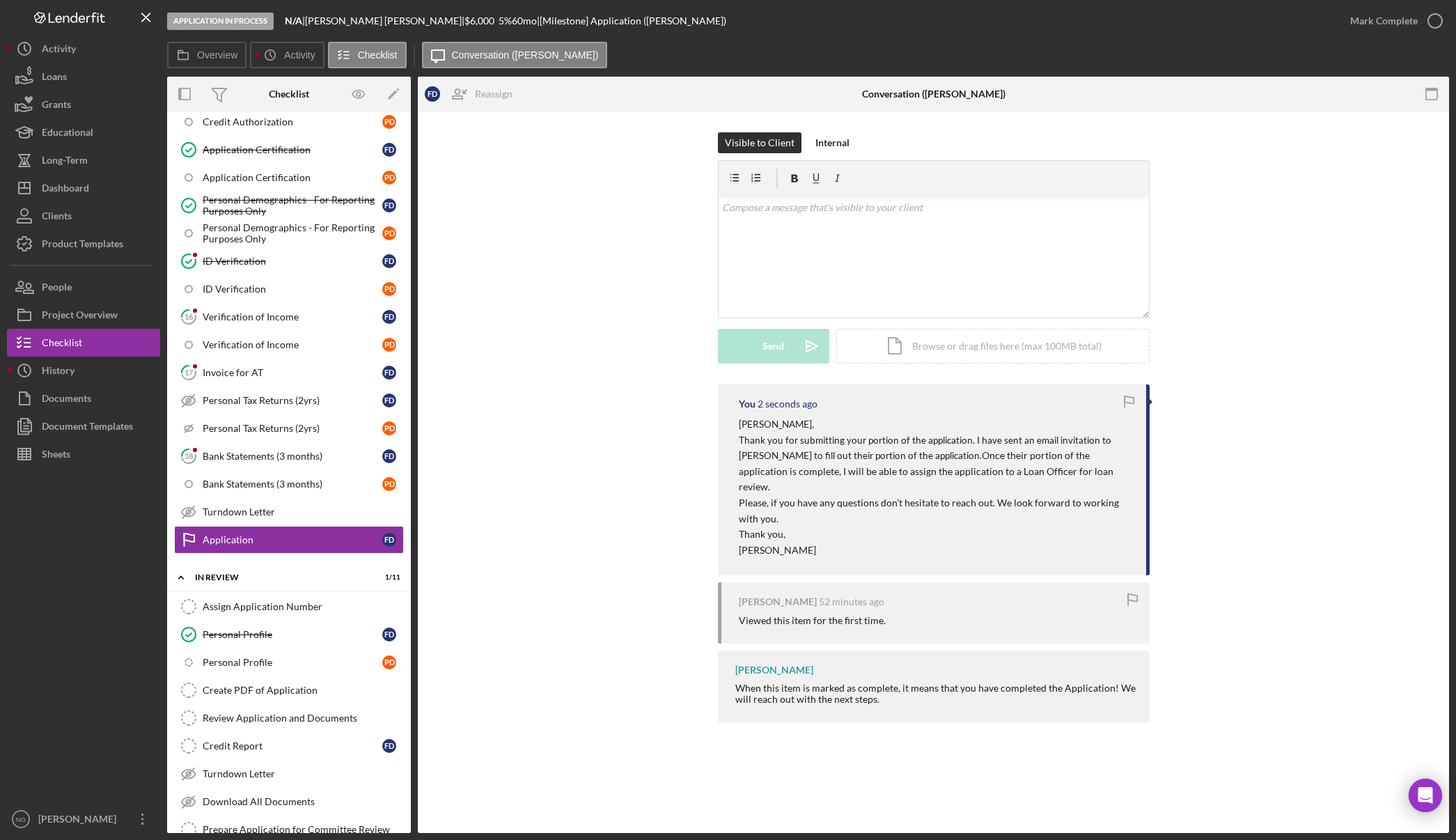
click at [597, 389] on div "You 2 seconds ago [PERSON_NAME], Thank you for submitting your portion of the a…" at bounding box center [932, 557] width 989 height 345
click at [281, 464] on link "18 Bank Statements (3 months) F D" at bounding box center [289, 455] width 230 height 28
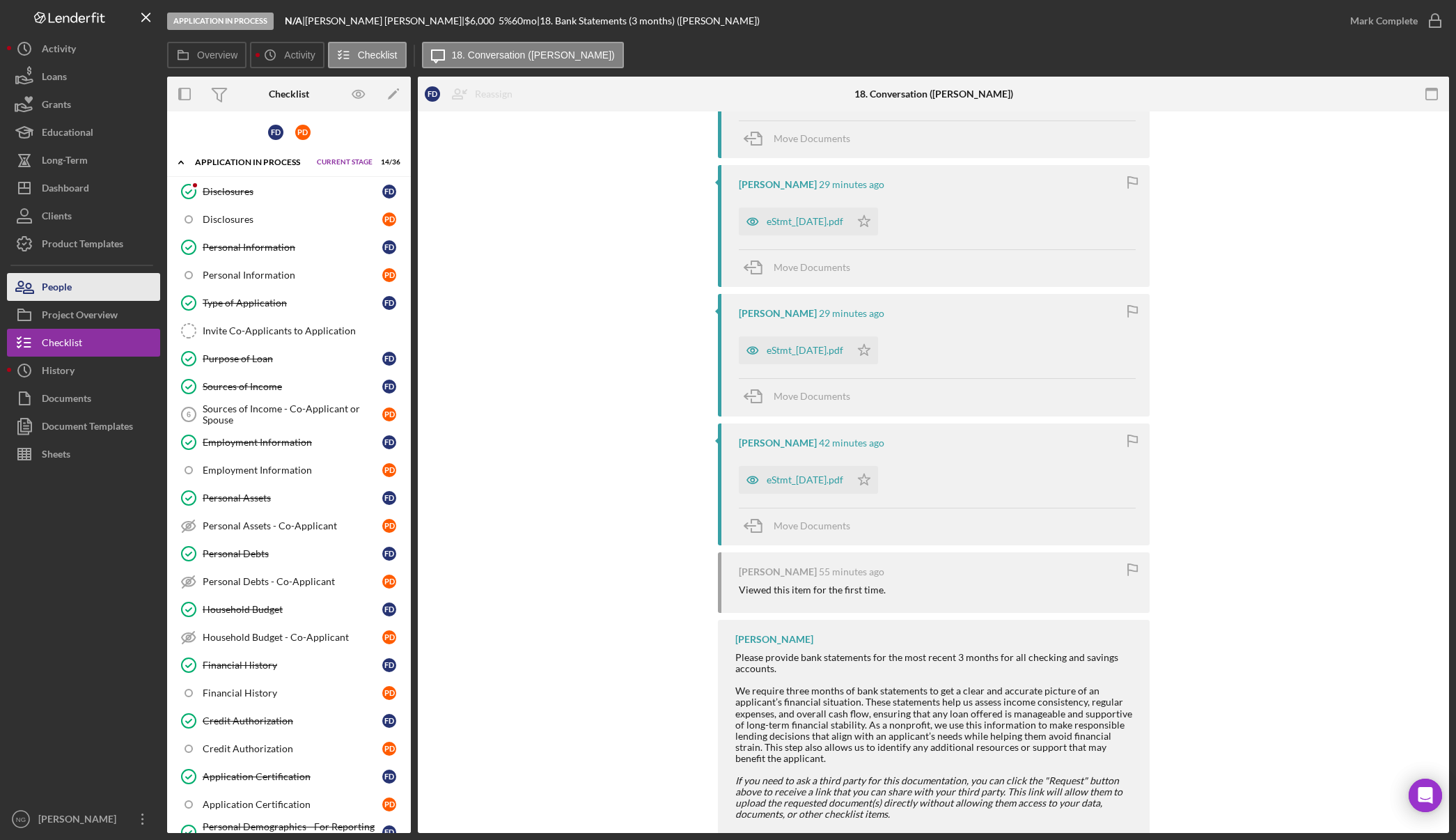
click at [107, 287] on button "People" at bounding box center [84, 287] width 154 height 28
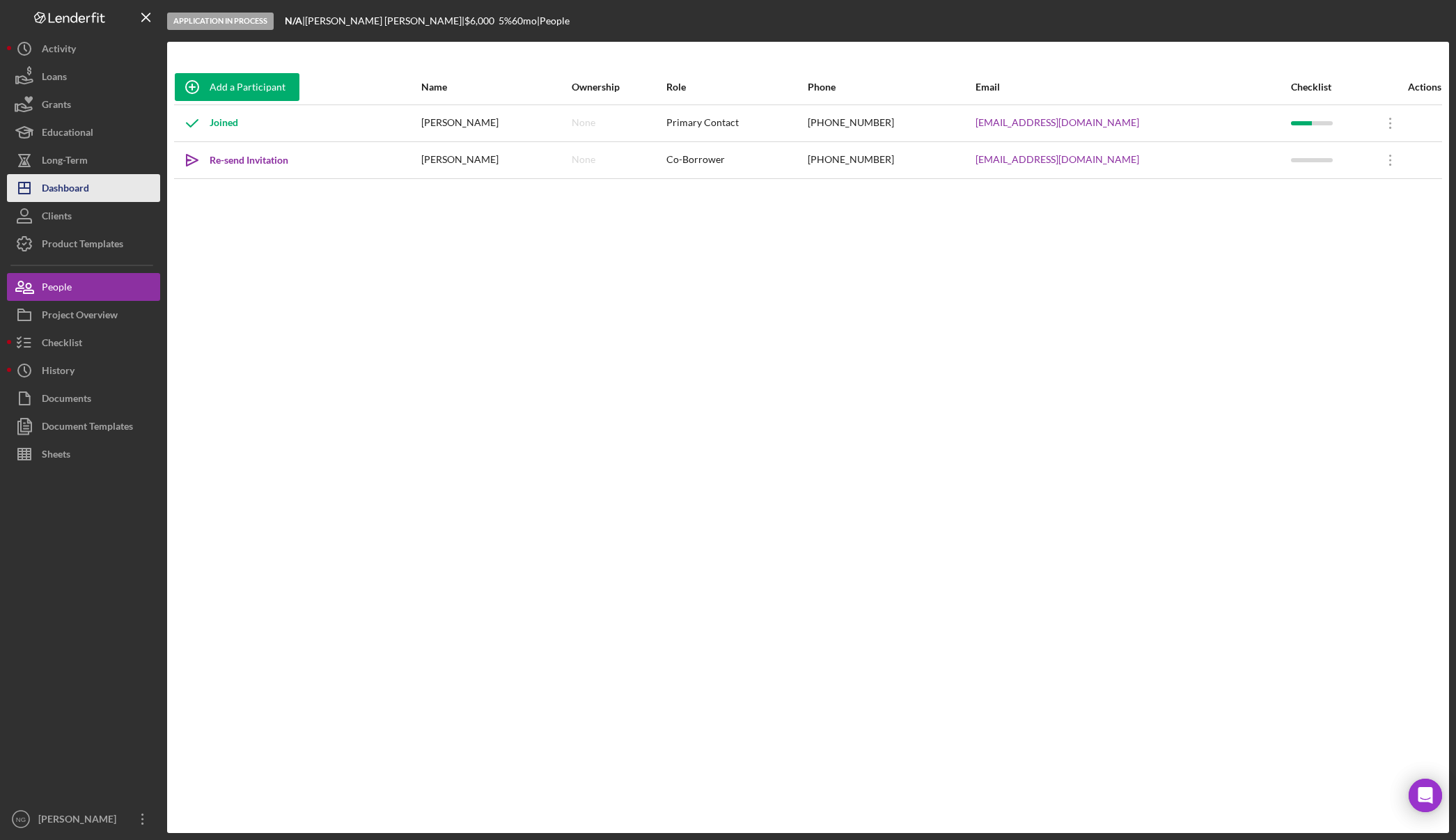
click at [97, 192] on button "Icon/Dashboard Dashboard" at bounding box center [84, 188] width 154 height 28
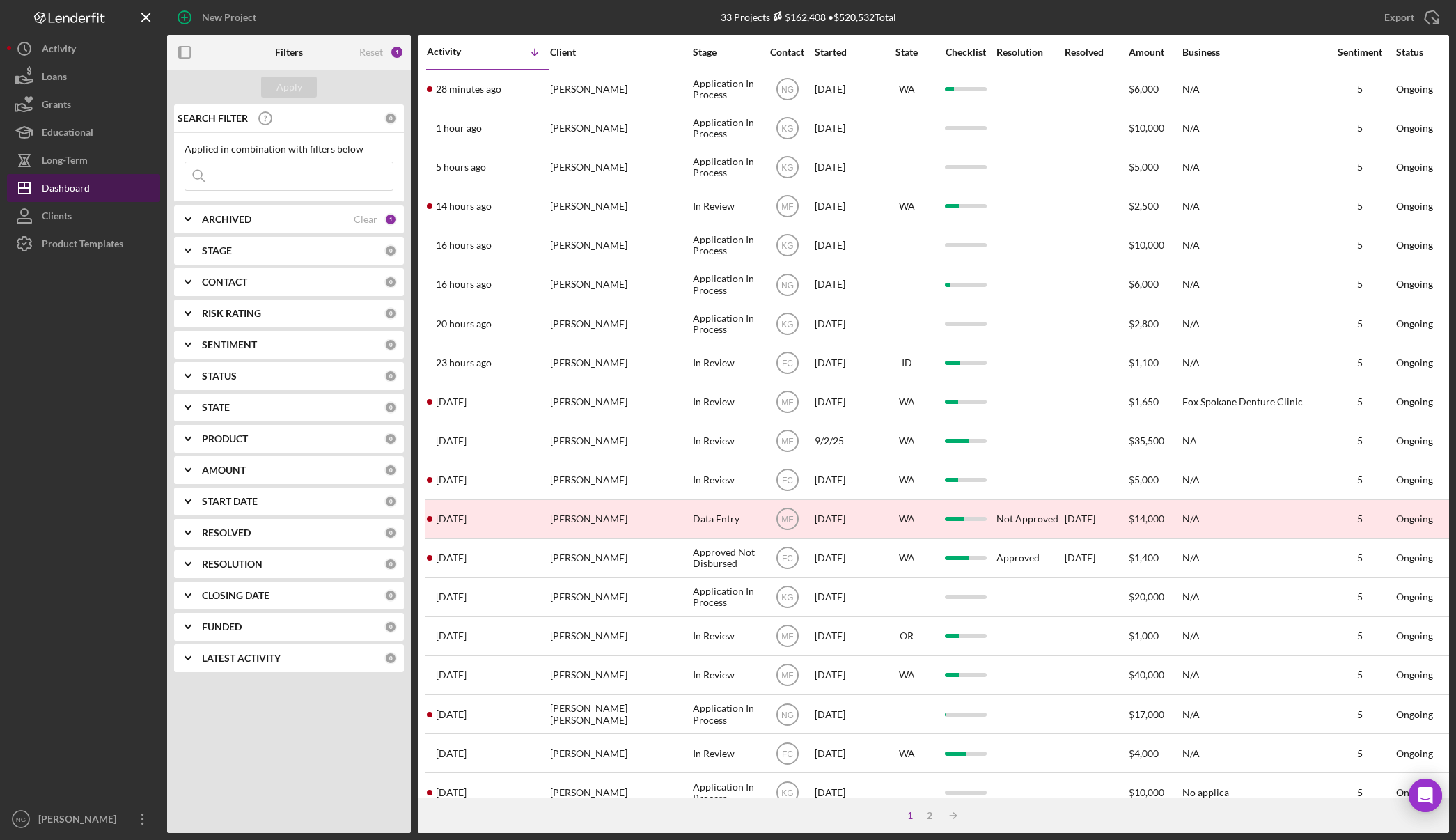
click at [80, 190] on div "Dashboard" at bounding box center [66, 190] width 48 height 31
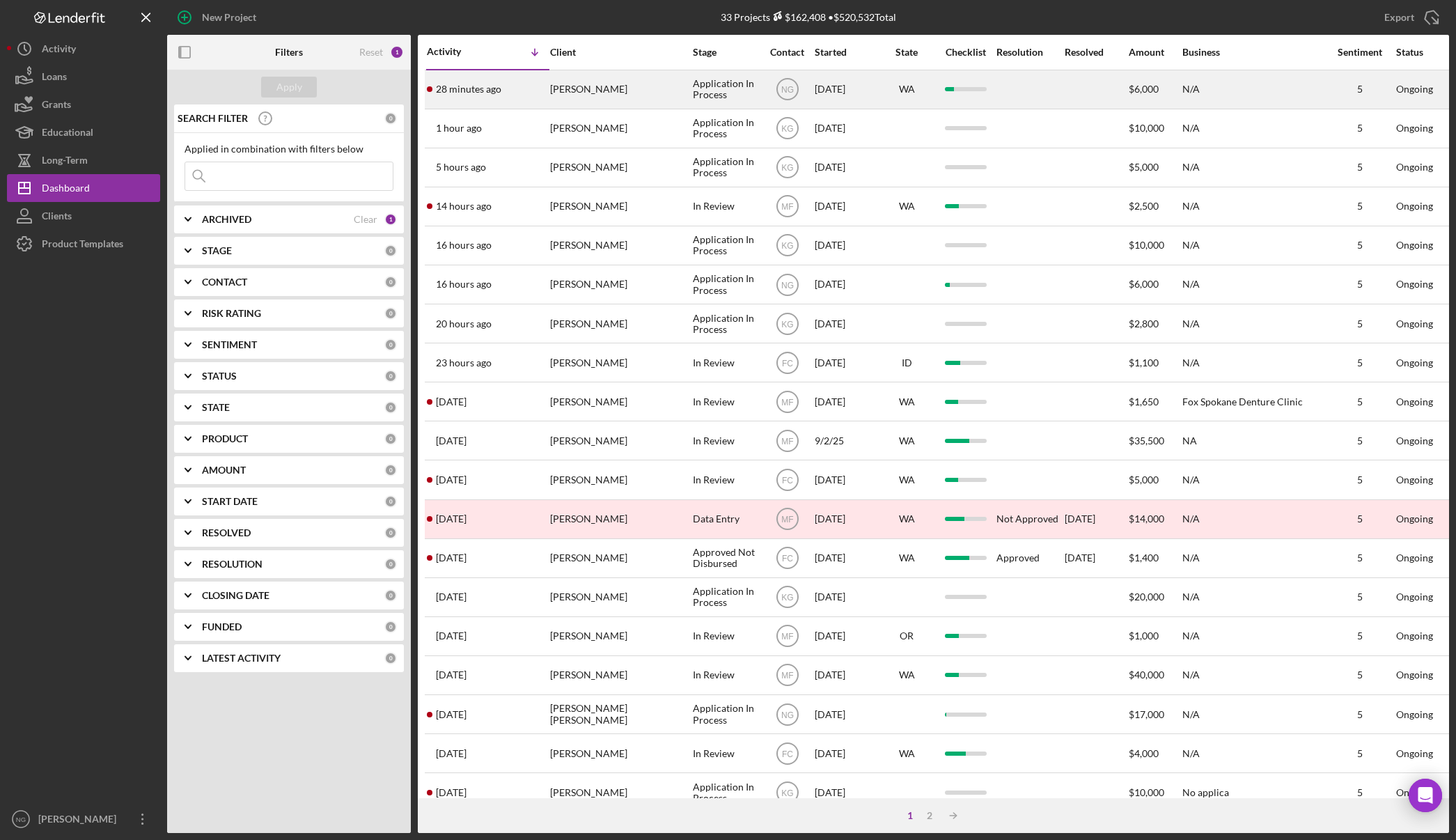
click at [555, 91] on div "[PERSON_NAME]" at bounding box center [619, 89] width 139 height 37
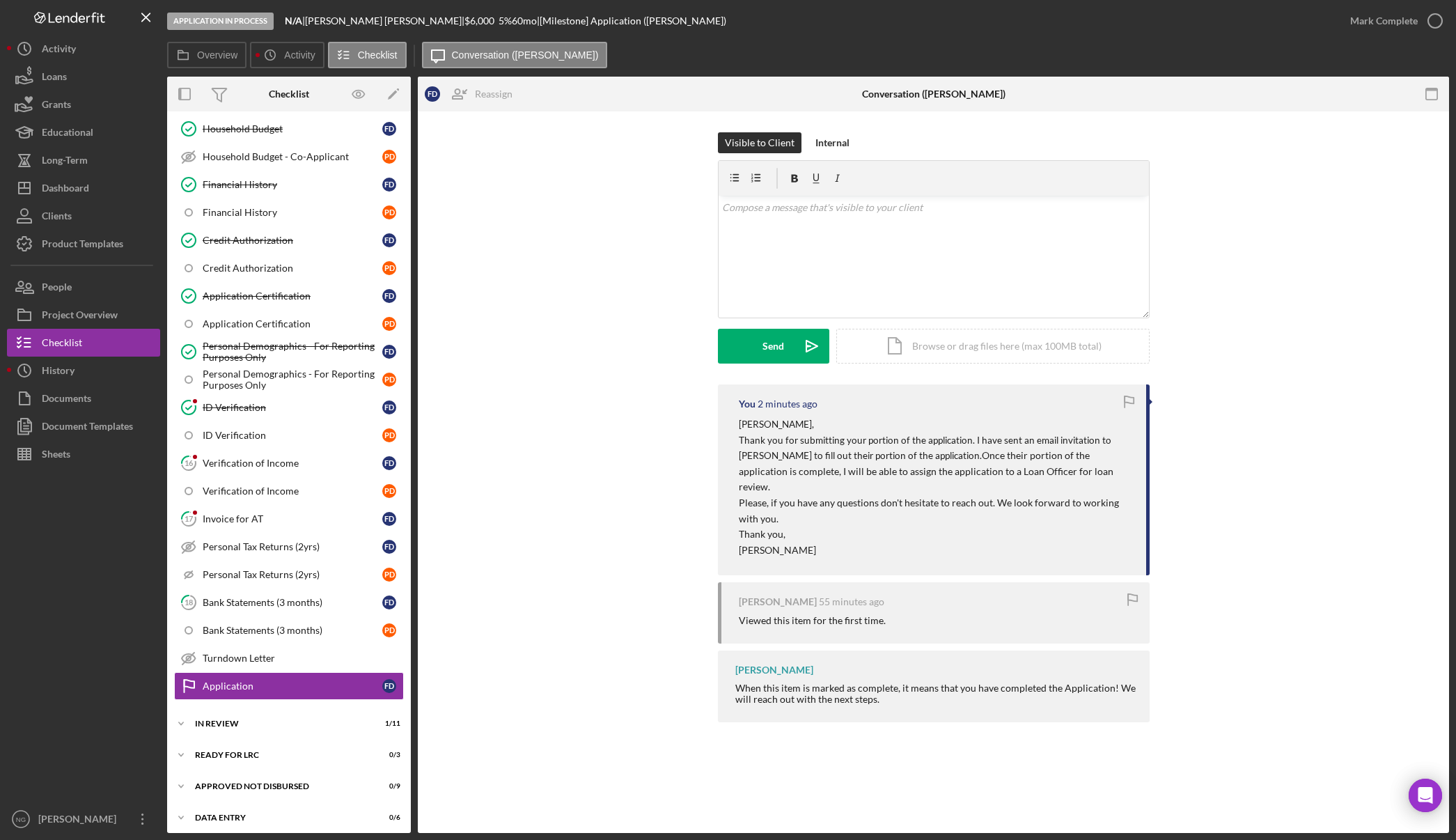
scroll to position [485, 0]
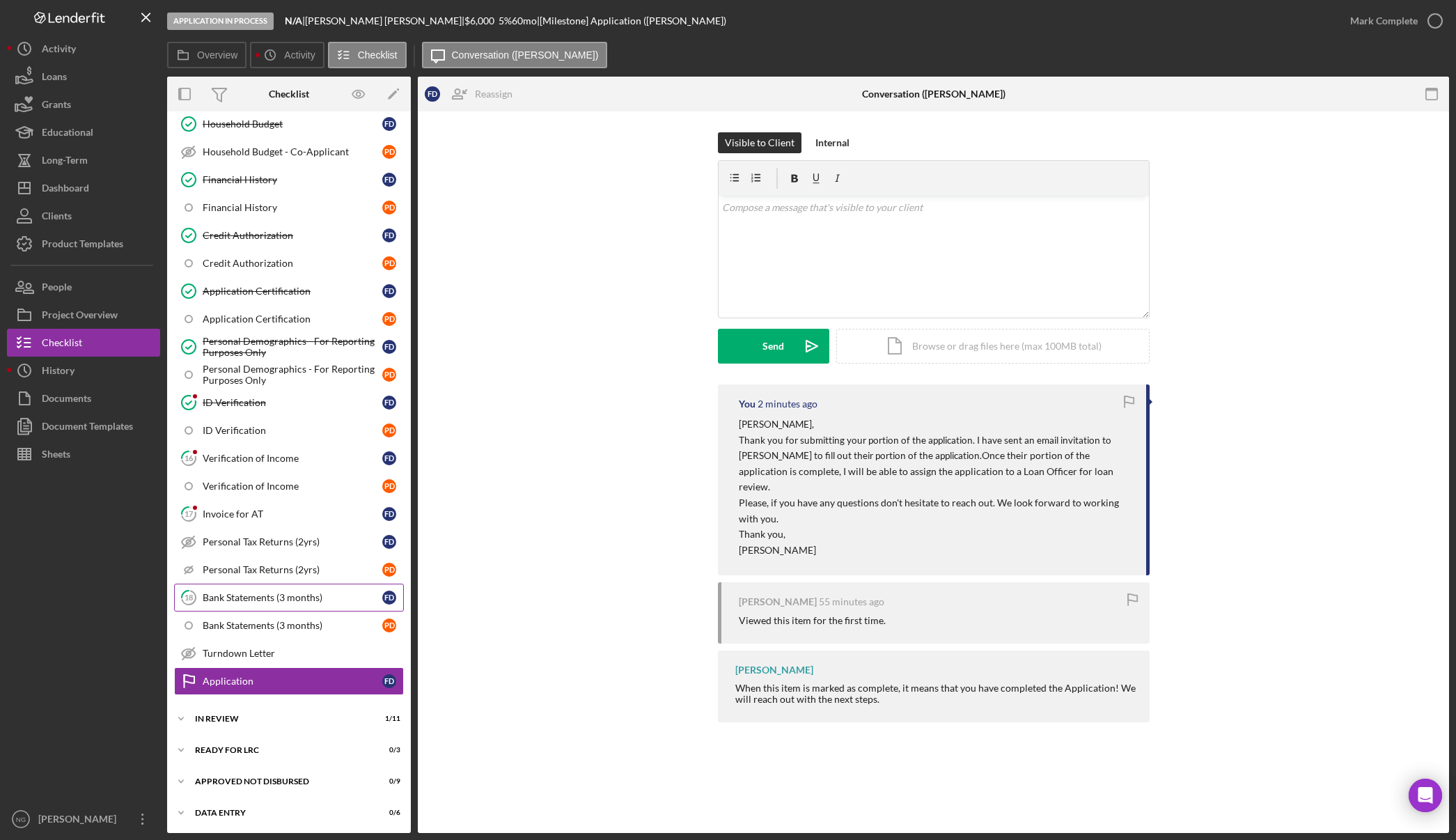
click at [269, 601] on div "Bank Statements (3 months)" at bounding box center [293, 597] width 180 height 11
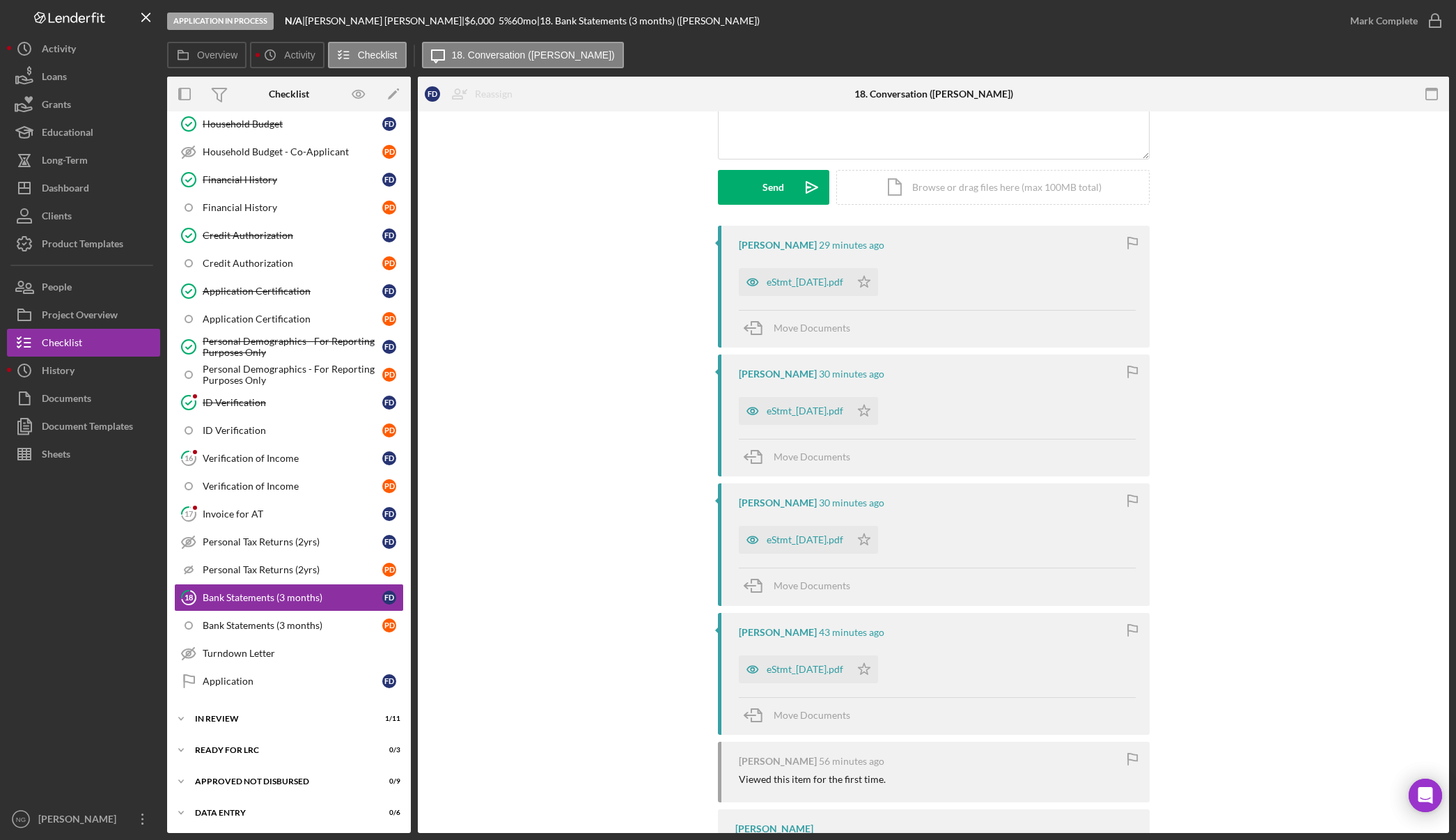
scroll to position [209, 0]
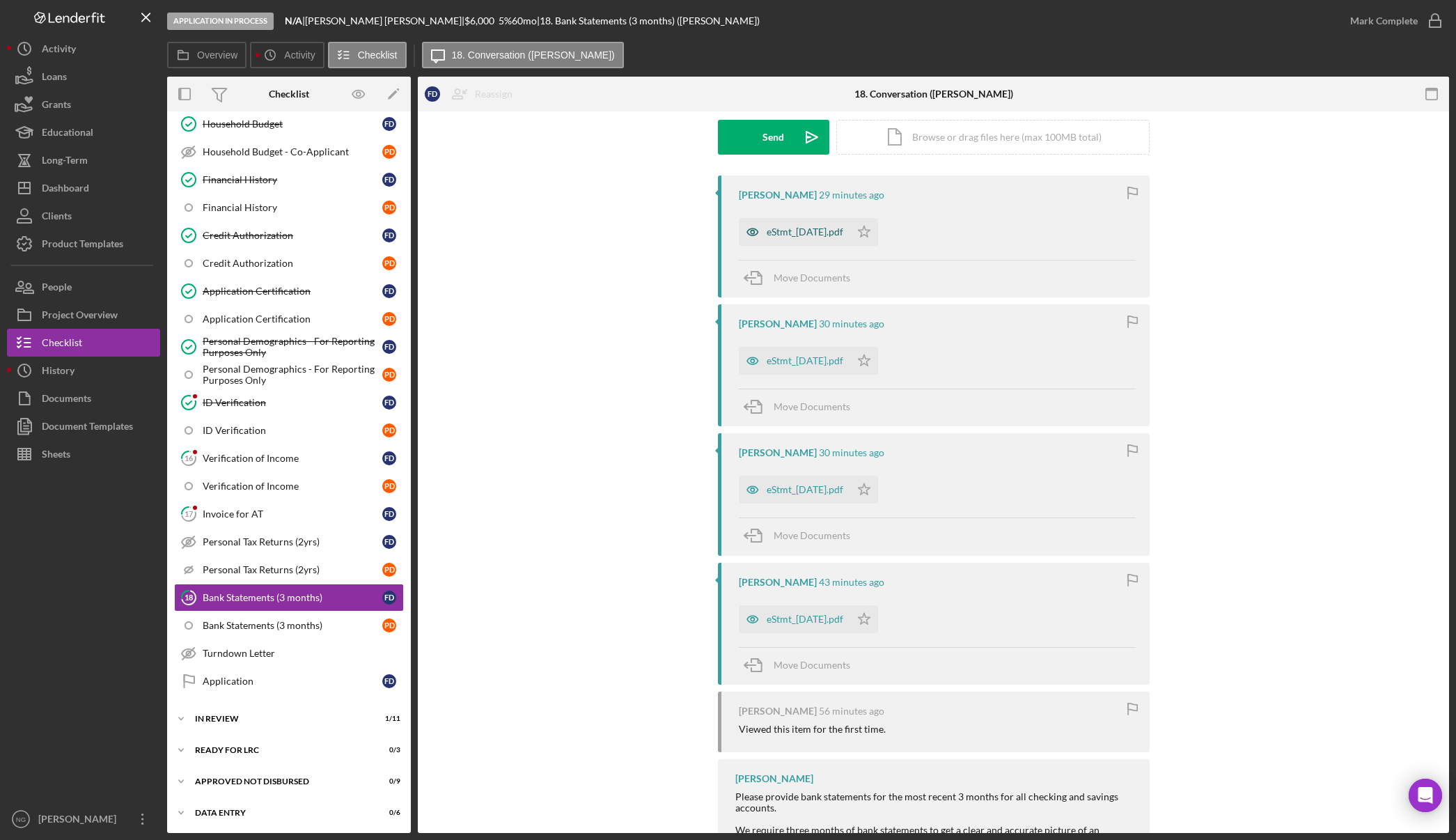
click at [800, 228] on div "eStmt_[DATE].pdf" at bounding box center [804, 232] width 76 height 11
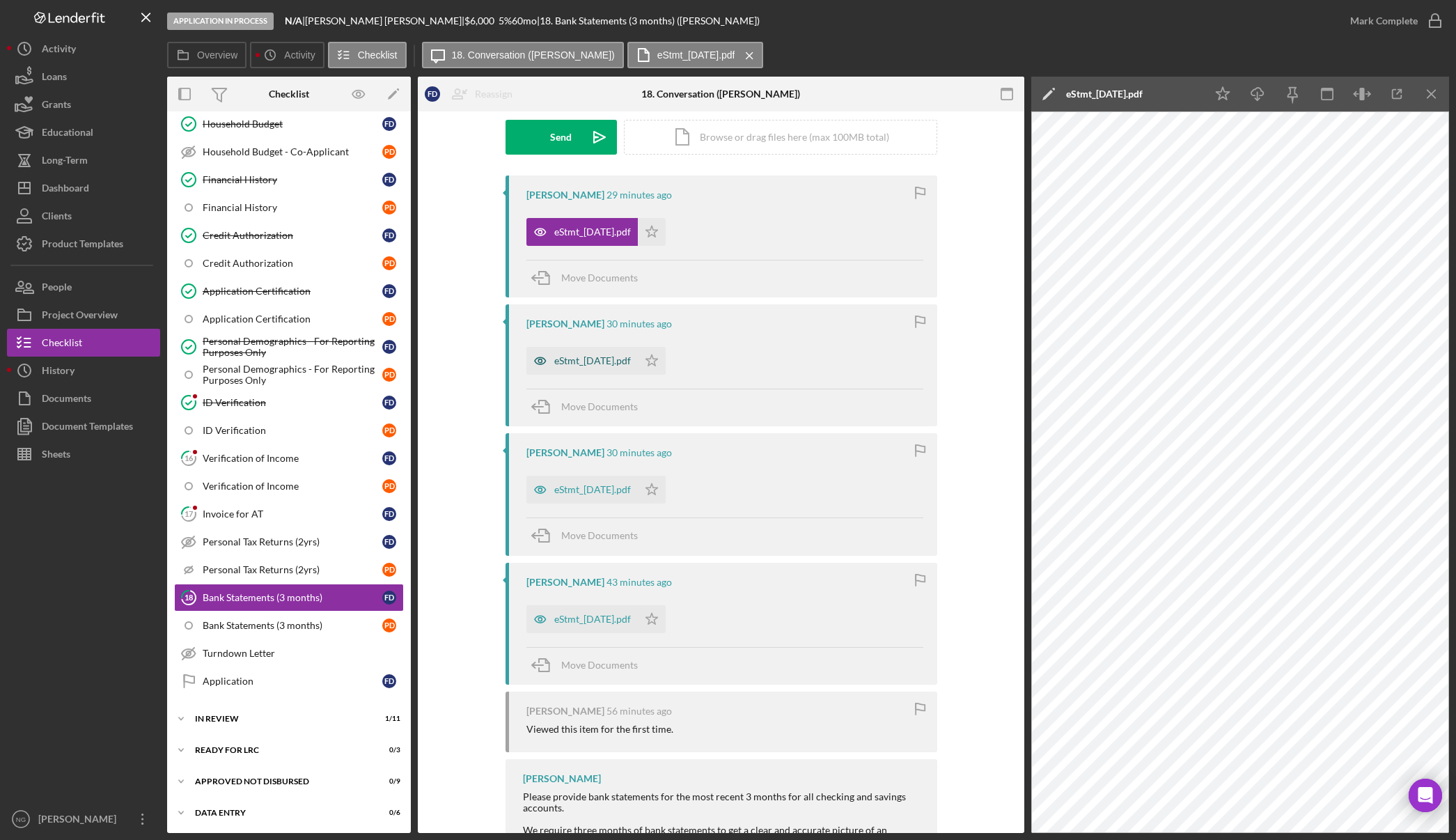
click at [631, 364] on div "eStmt_[DATE].pdf" at bounding box center [592, 360] width 76 height 11
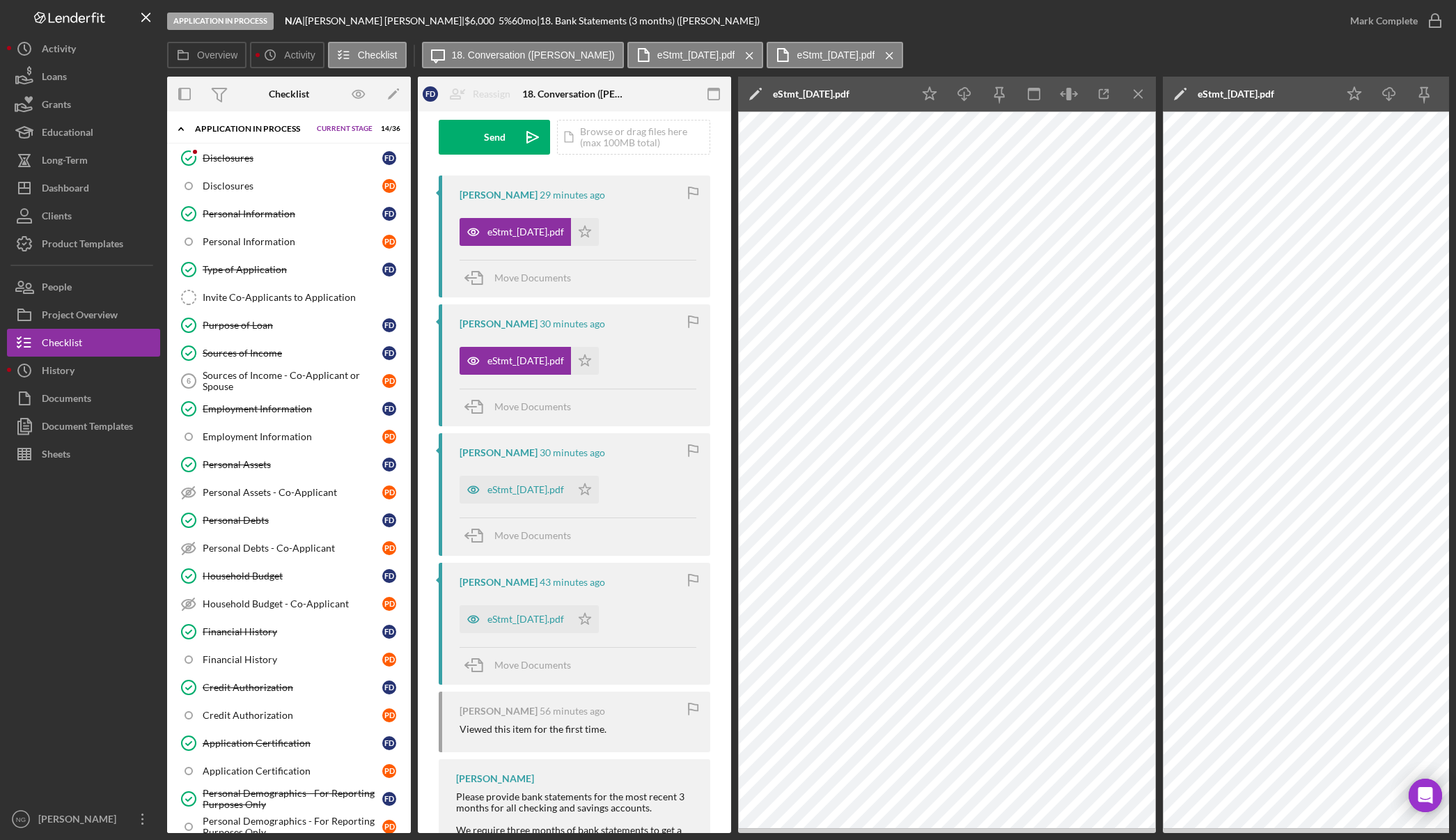
scroll to position [0, 0]
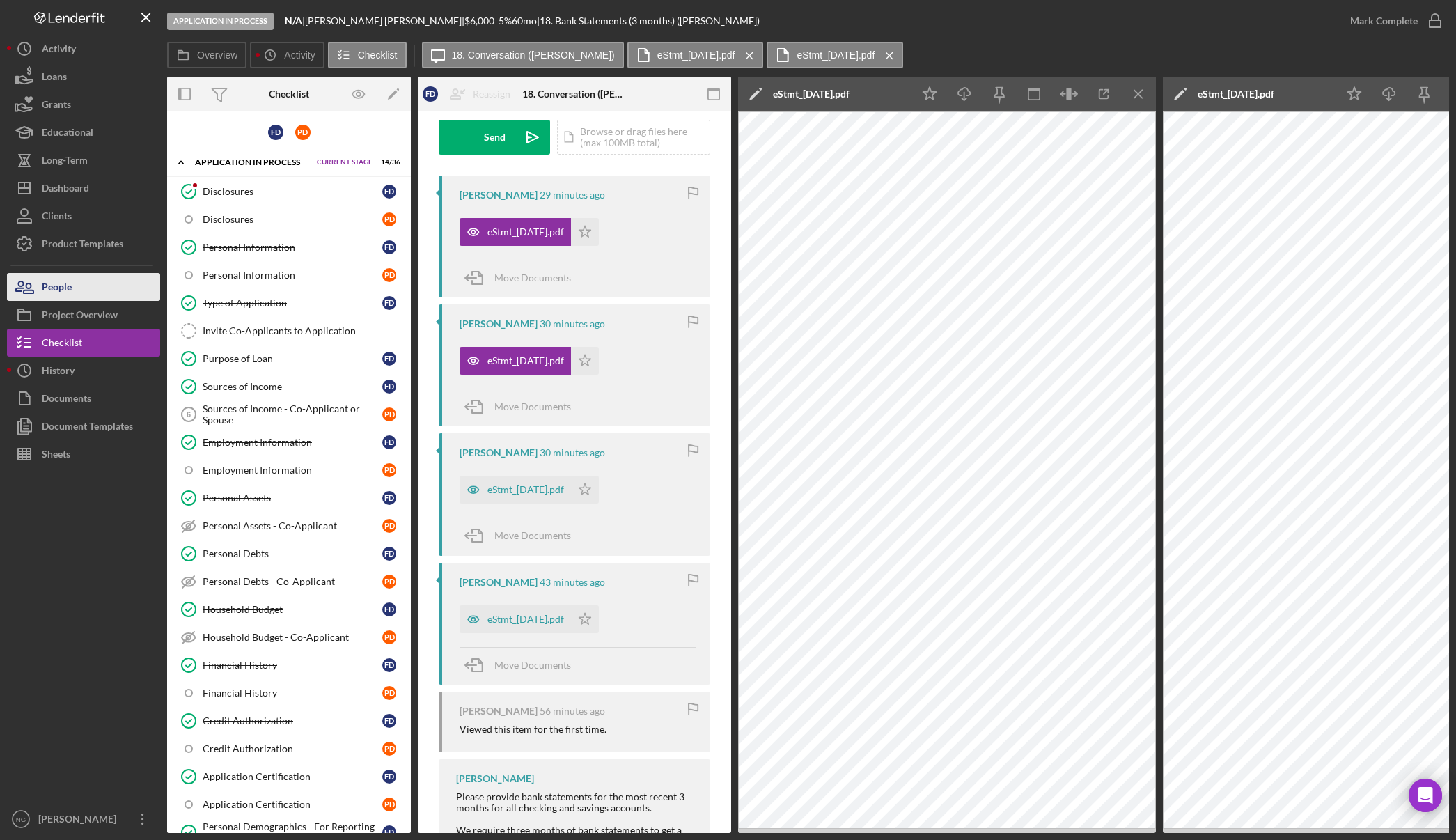
click at [79, 287] on button "People" at bounding box center [84, 287] width 154 height 28
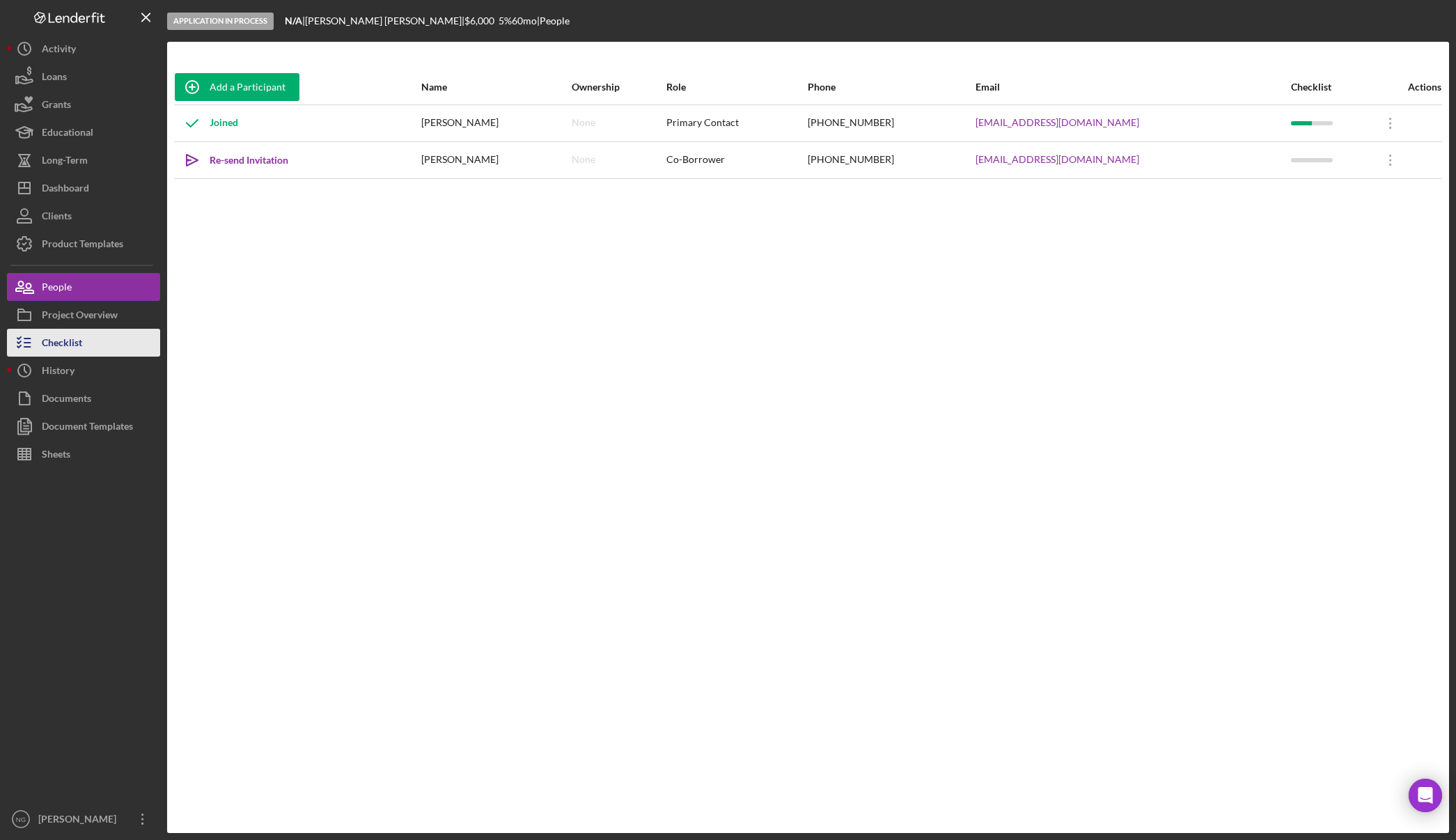
click at [73, 349] on div "Checklist" at bounding box center [62, 344] width 40 height 31
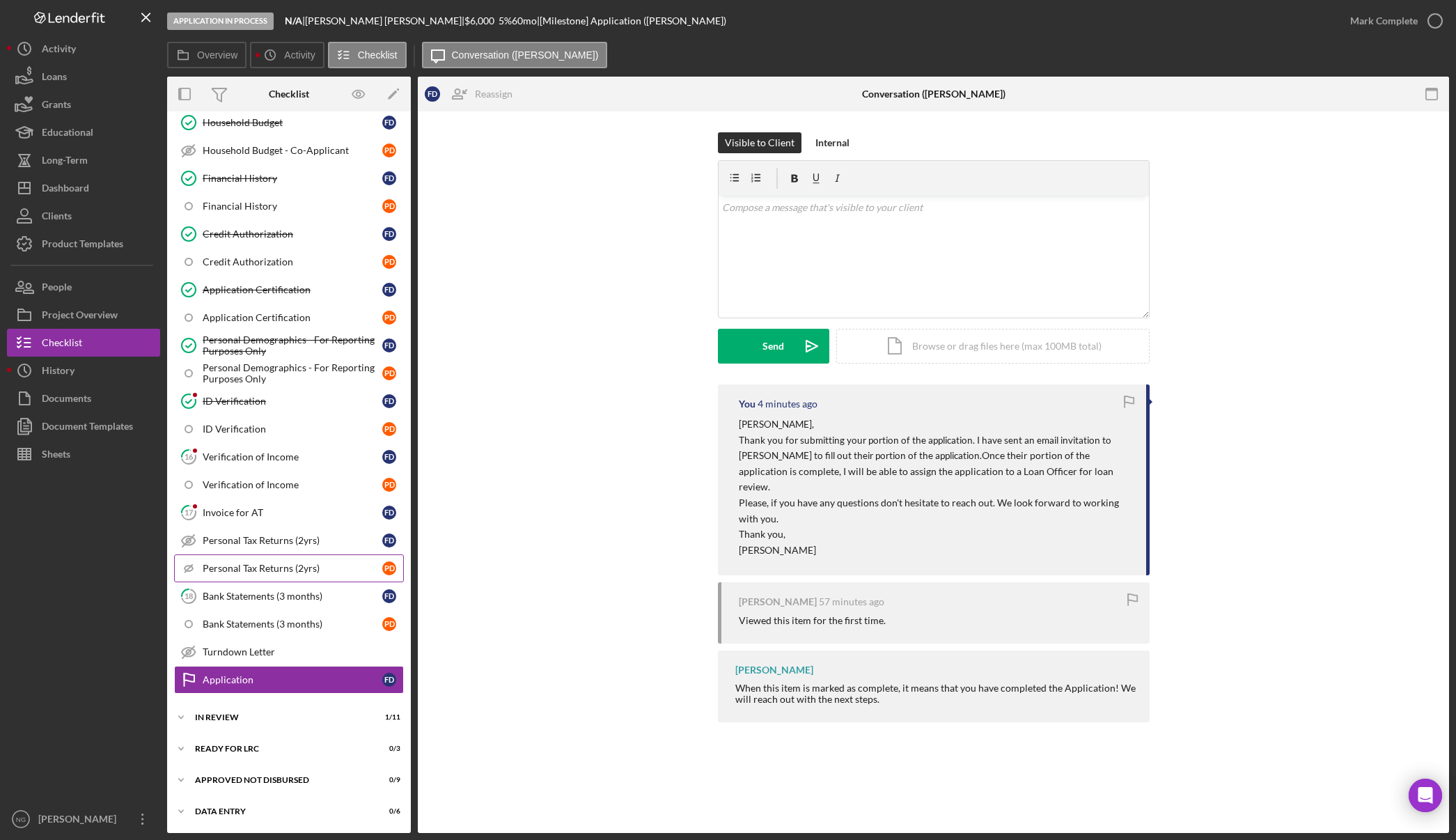
scroll to position [417, 0]
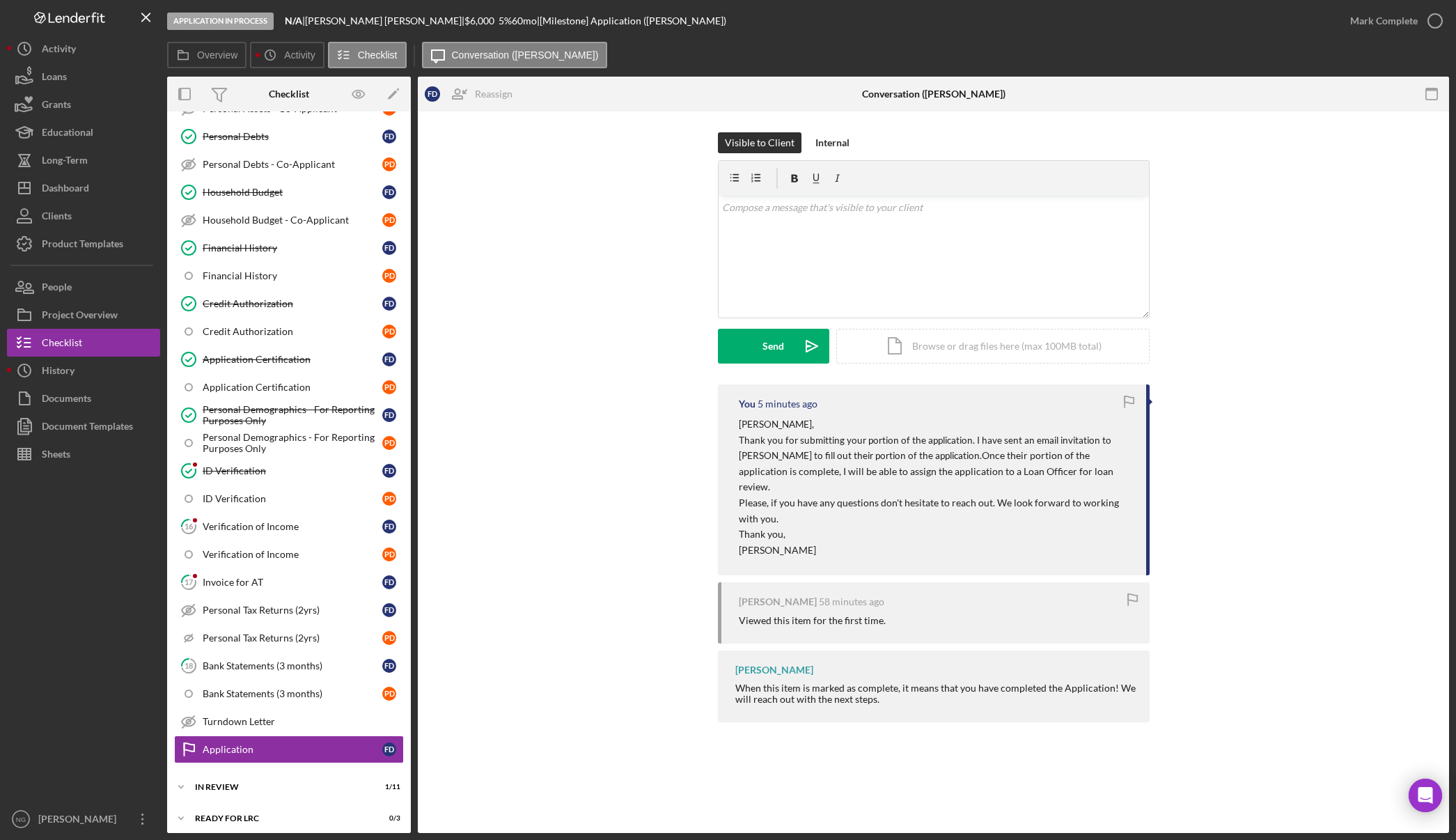
click at [476, 517] on div "You 5 minutes ago [PERSON_NAME], Thank you for submitting your portion of the a…" at bounding box center [932, 557] width 989 height 345
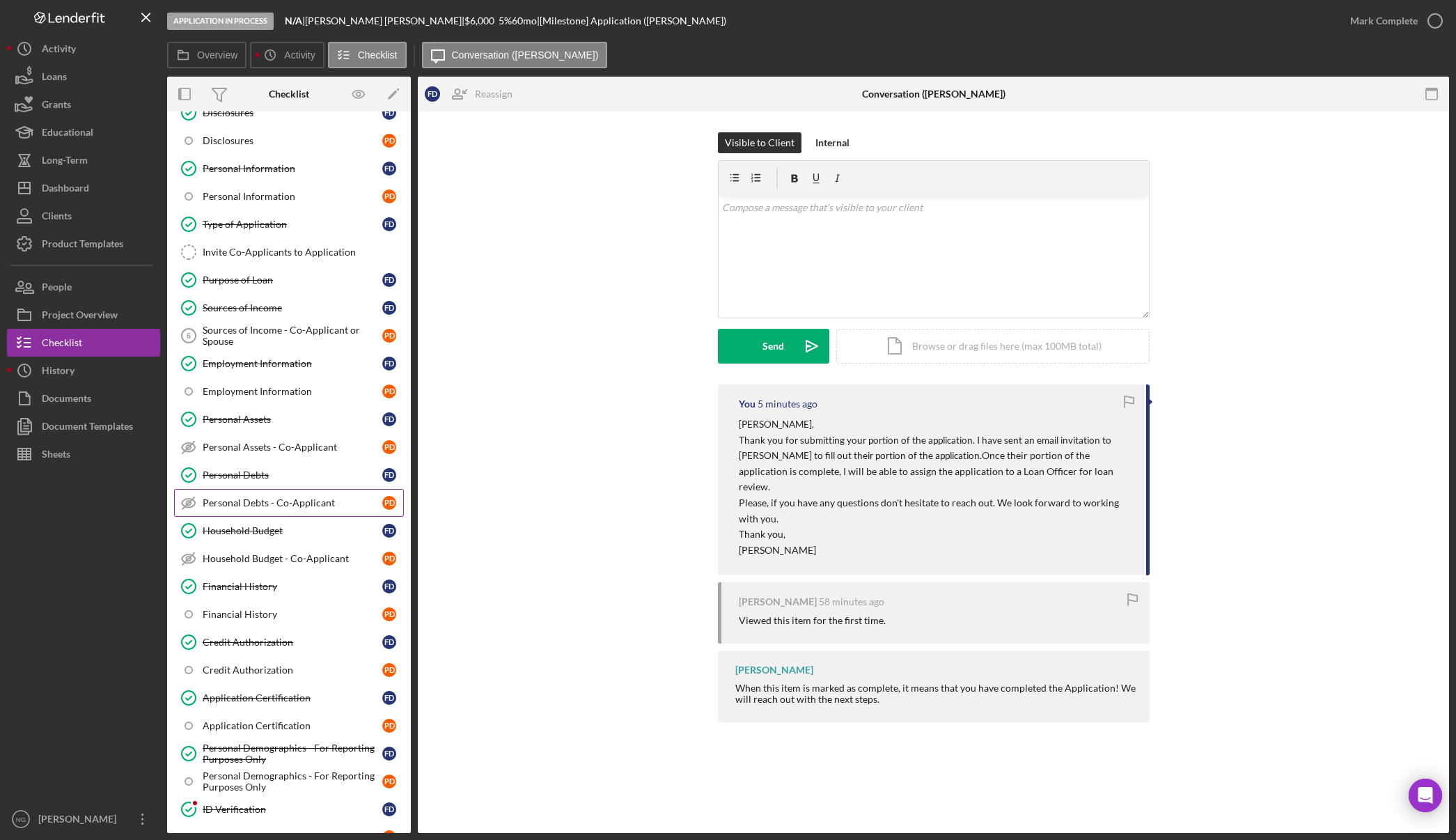
scroll to position [0, 0]
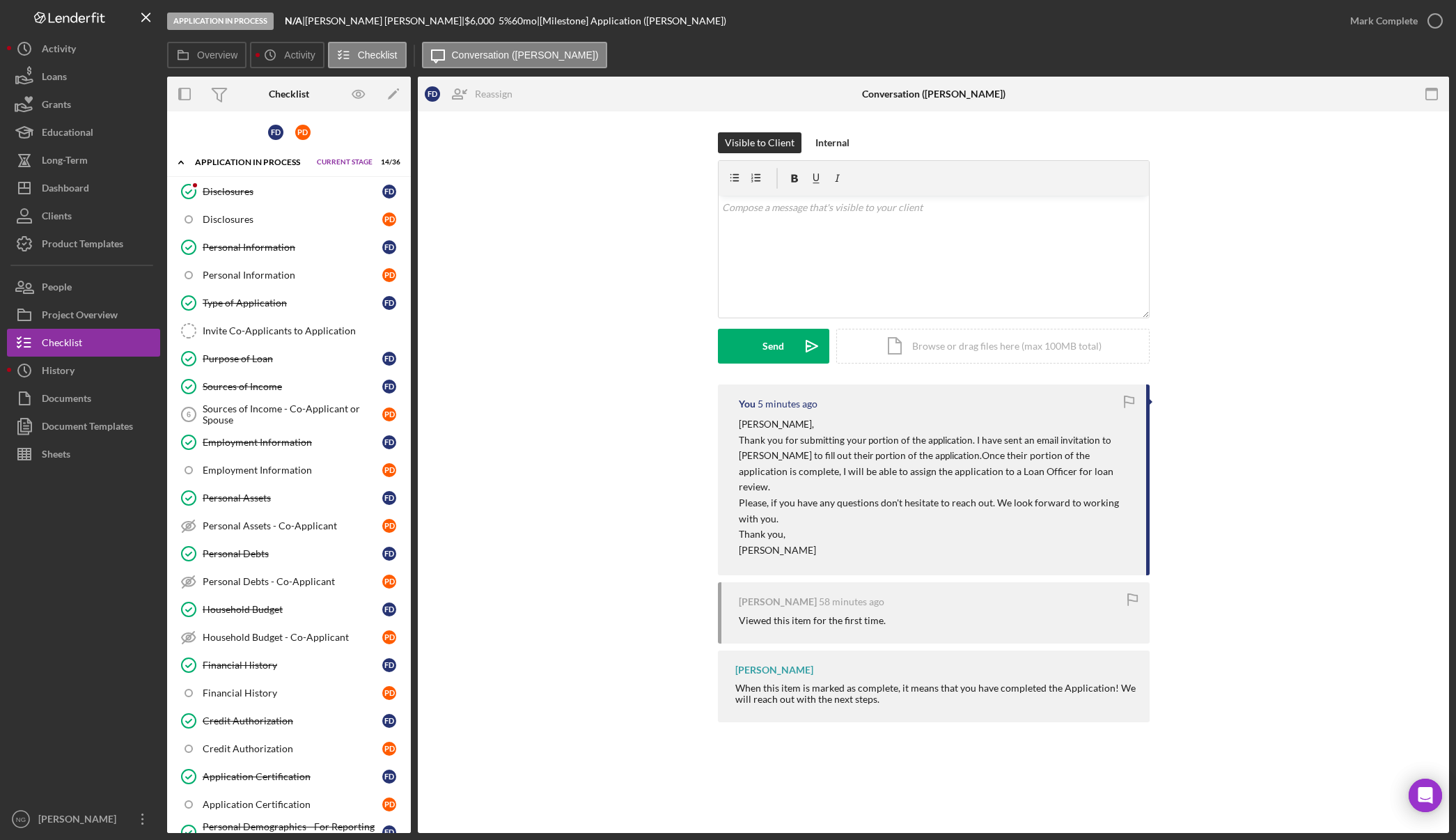
click at [640, 432] on div "You 5 minutes ago [PERSON_NAME], Thank you for submitting your portion of the a…" at bounding box center [932, 557] width 989 height 345
click at [49, 186] on div "Dashboard" at bounding box center [66, 190] width 48 height 31
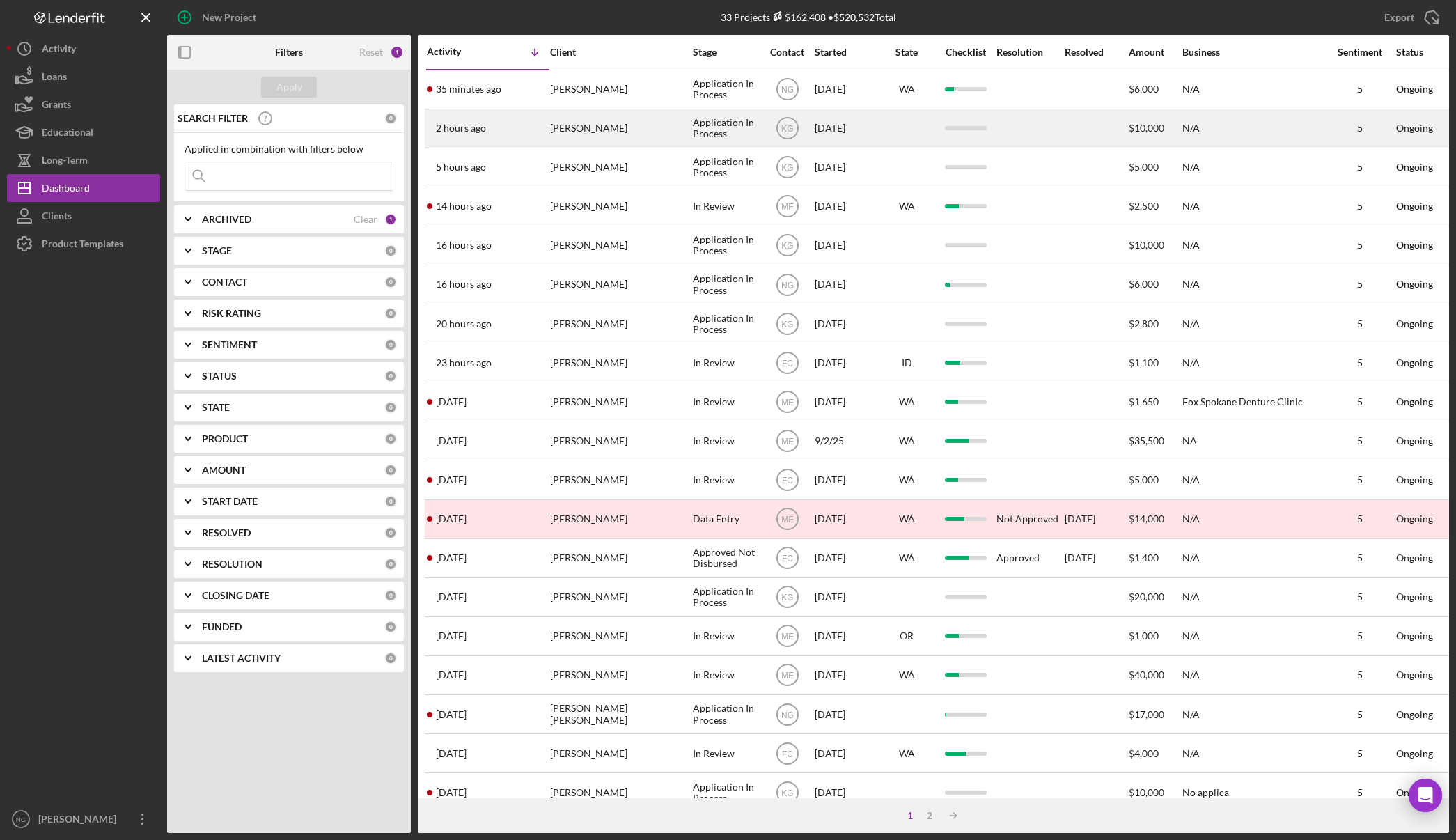
click at [626, 129] on div "[PERSON_NAME]" at bounding box center [619, 128] width 139 height 37
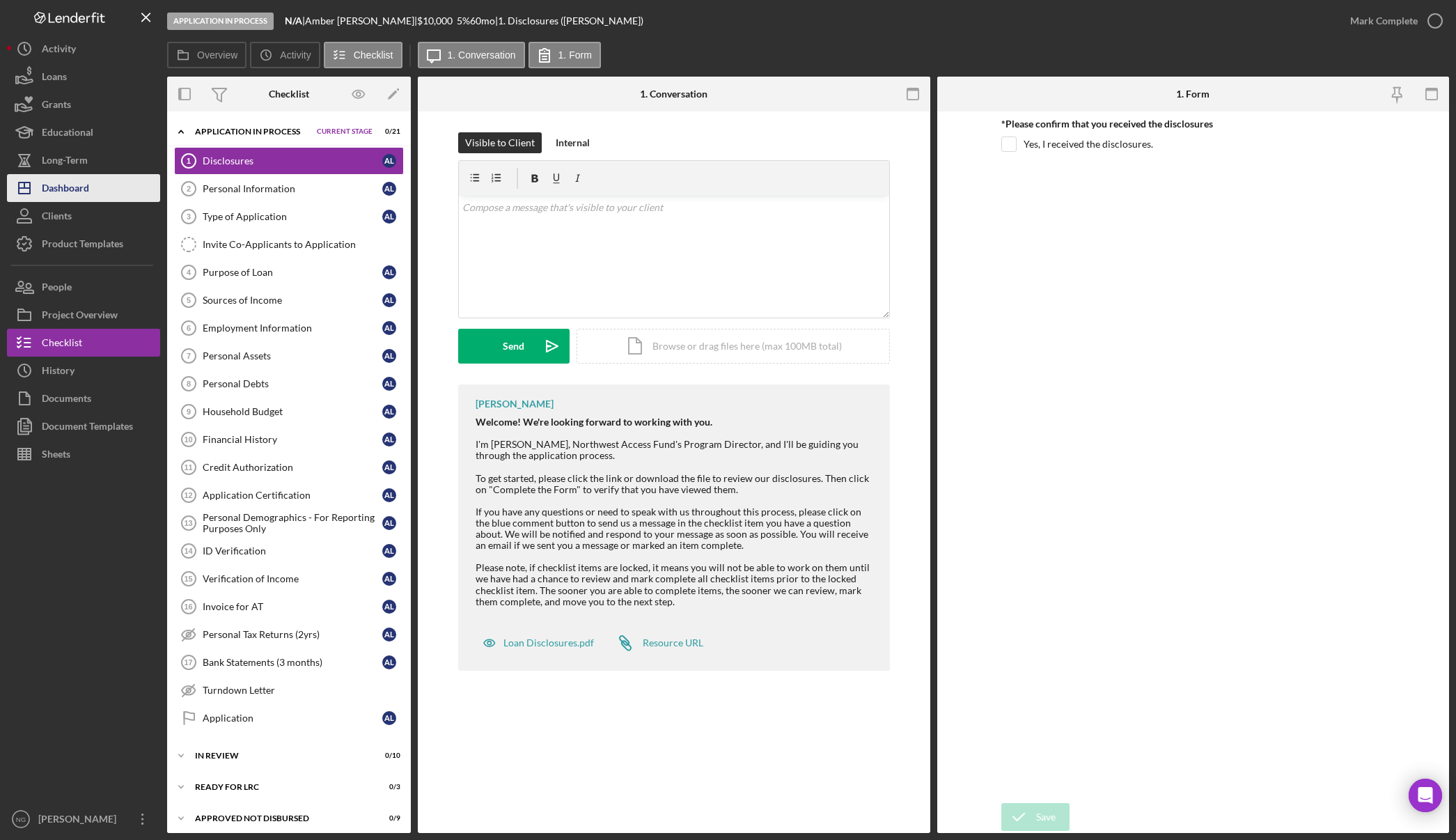
click at [90, 190] on button "Icon/Dashboard Dashboard" at bounding box center [84, 188] width 154 height 28
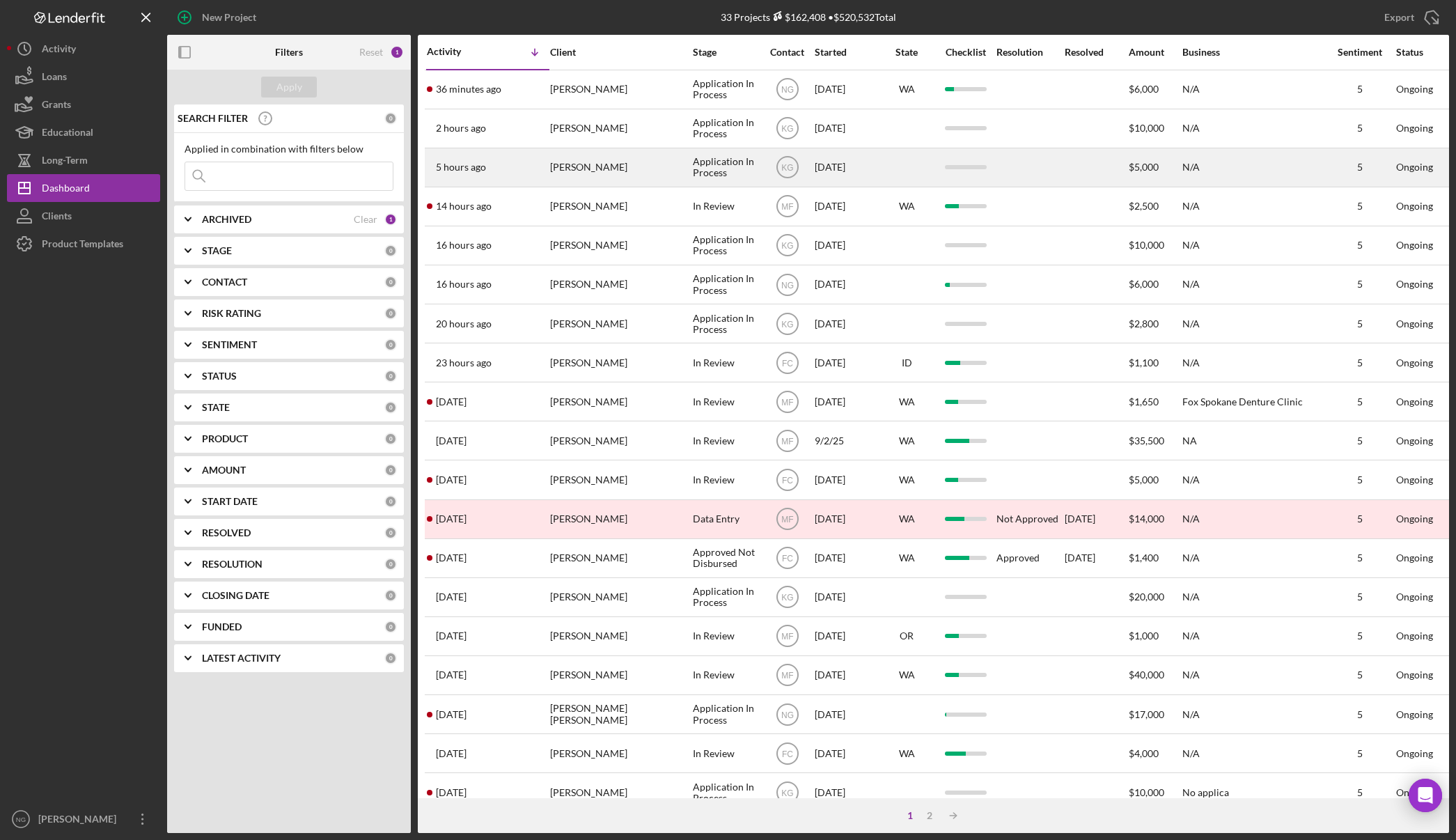
click at [1010, 172] on div at bounding box center [1029, 167] width 66 height 37
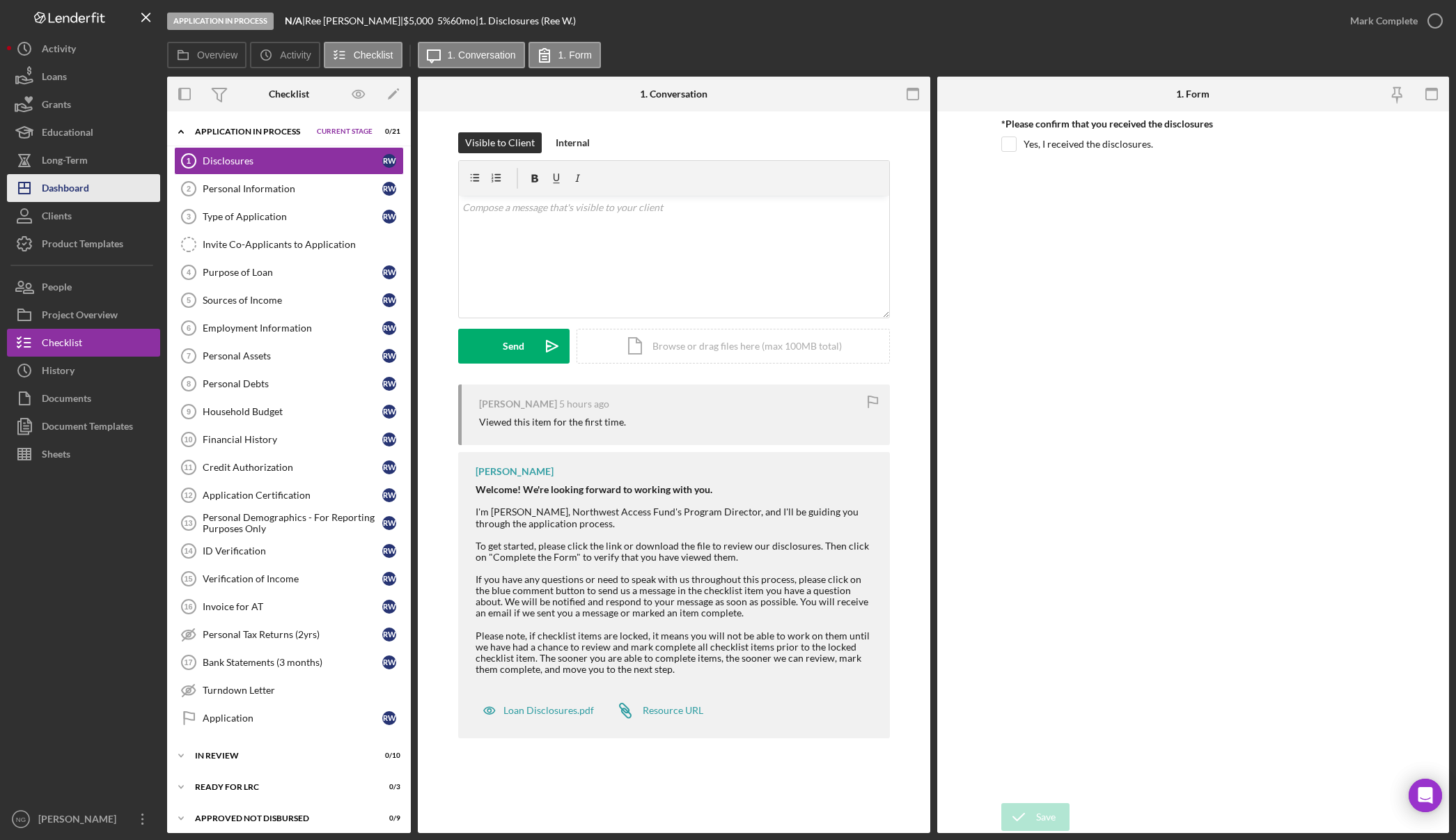
click at [56, 181] on div "Dashboard" at bounding box center [66, 190] width 48 height 31
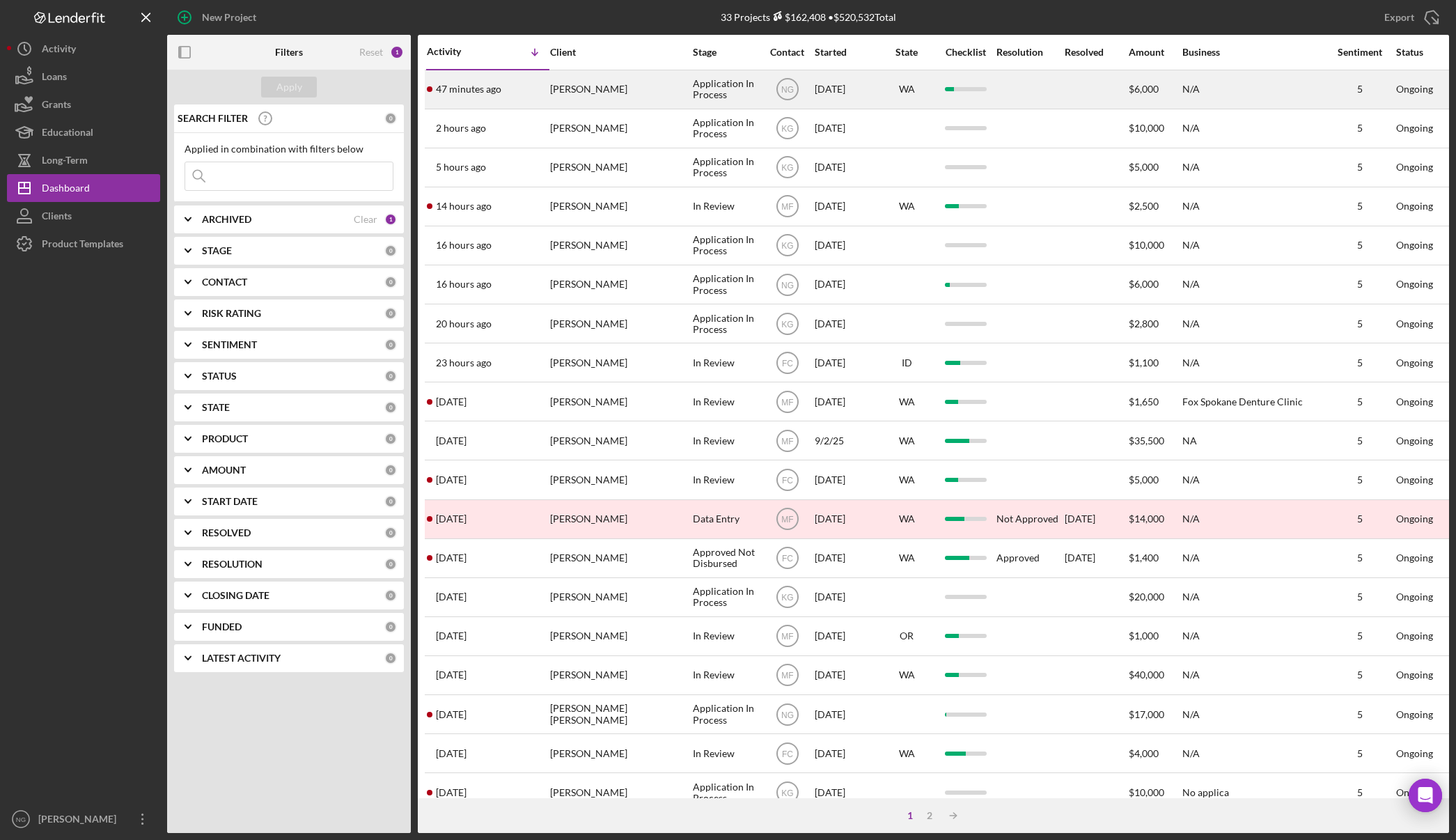
click at [540, 89] on div "47 minutes ago [PERSON_NAME]" at bounding box center [488, 89] width 122 height 37
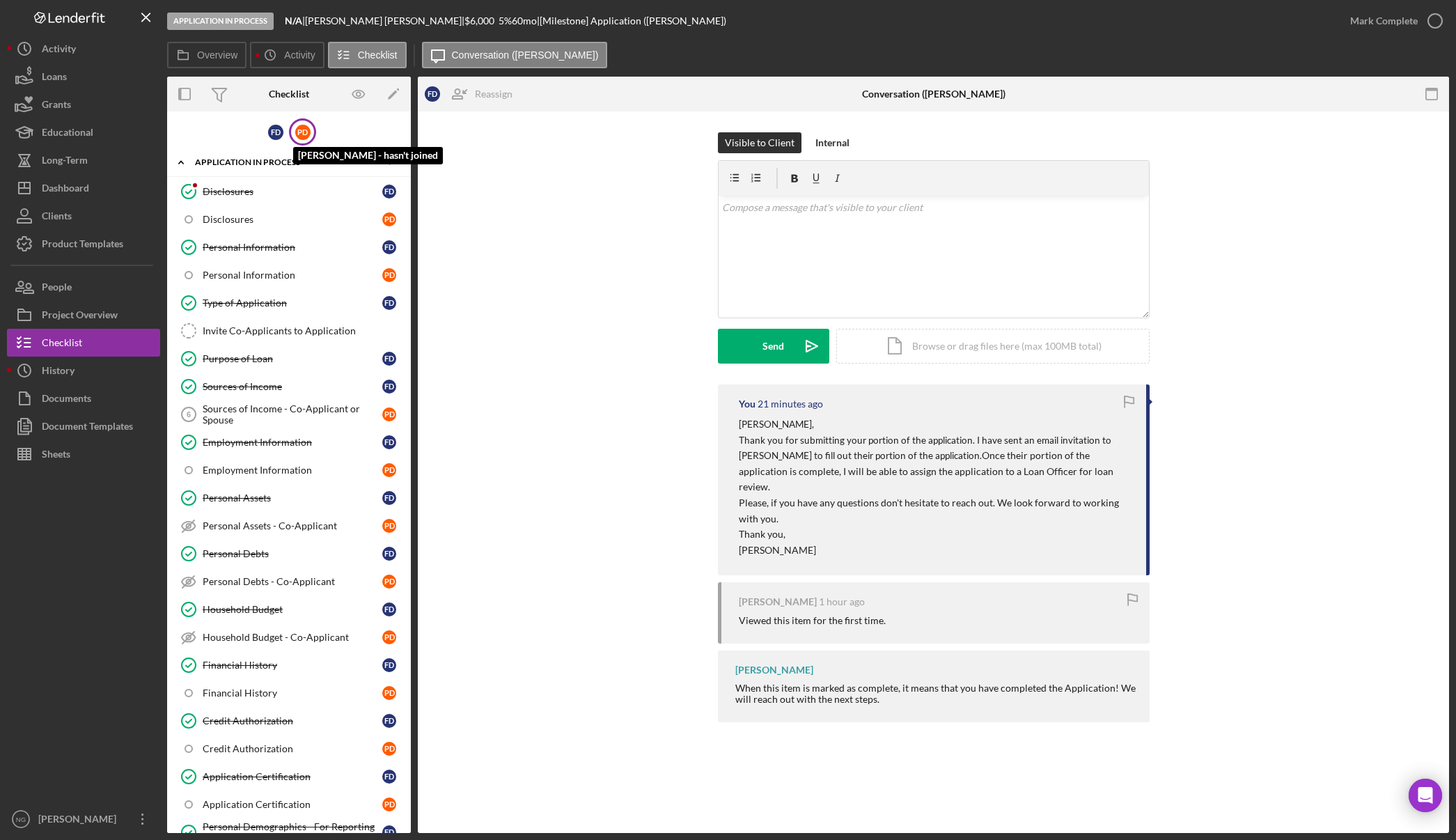
click at [304, 137] on div "P D" at bounding box center [303, 132] width 15 height 15
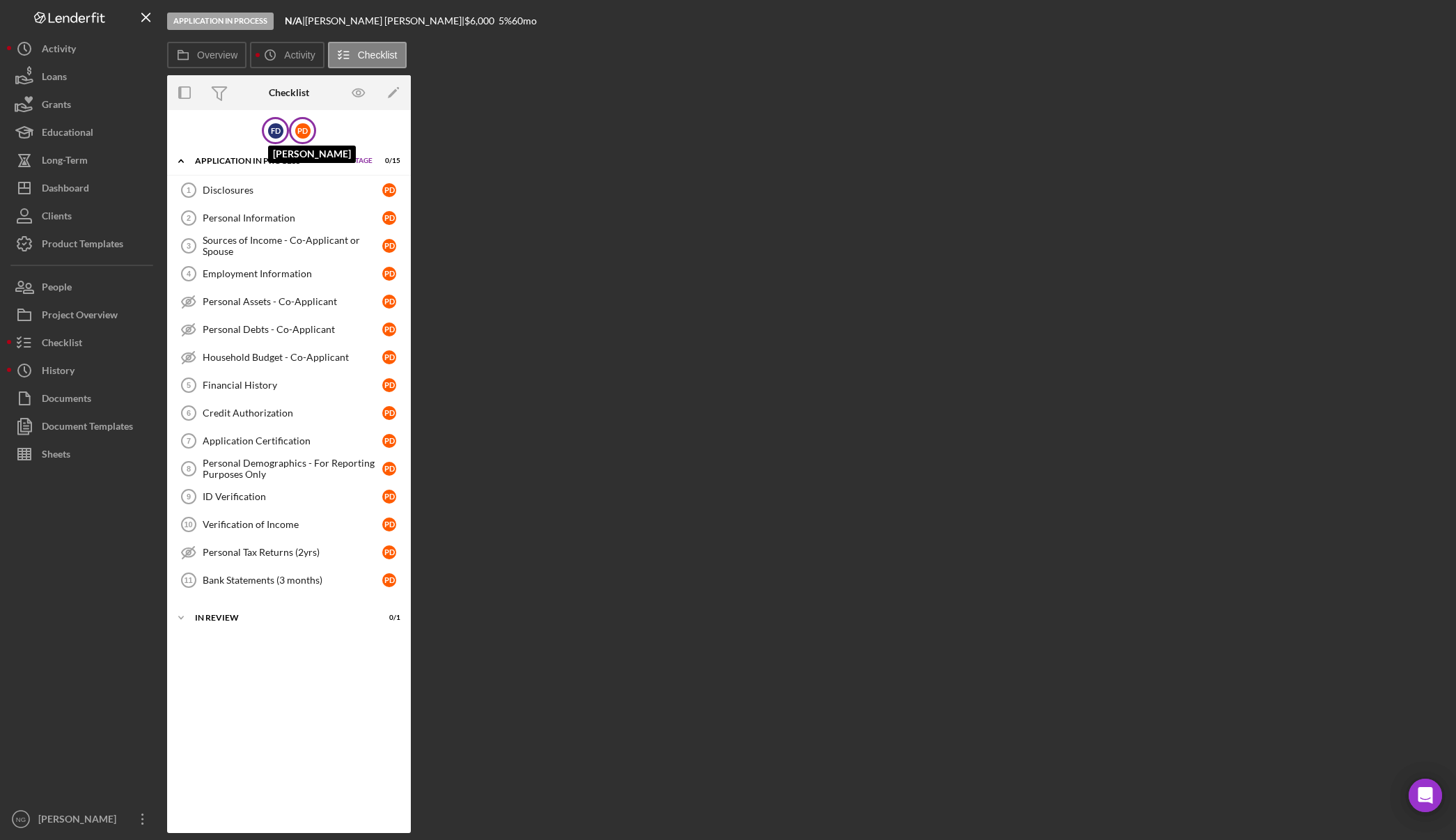
click at [280, 135] on div "F D" at bounding box center [275, 130] width 15 height 15
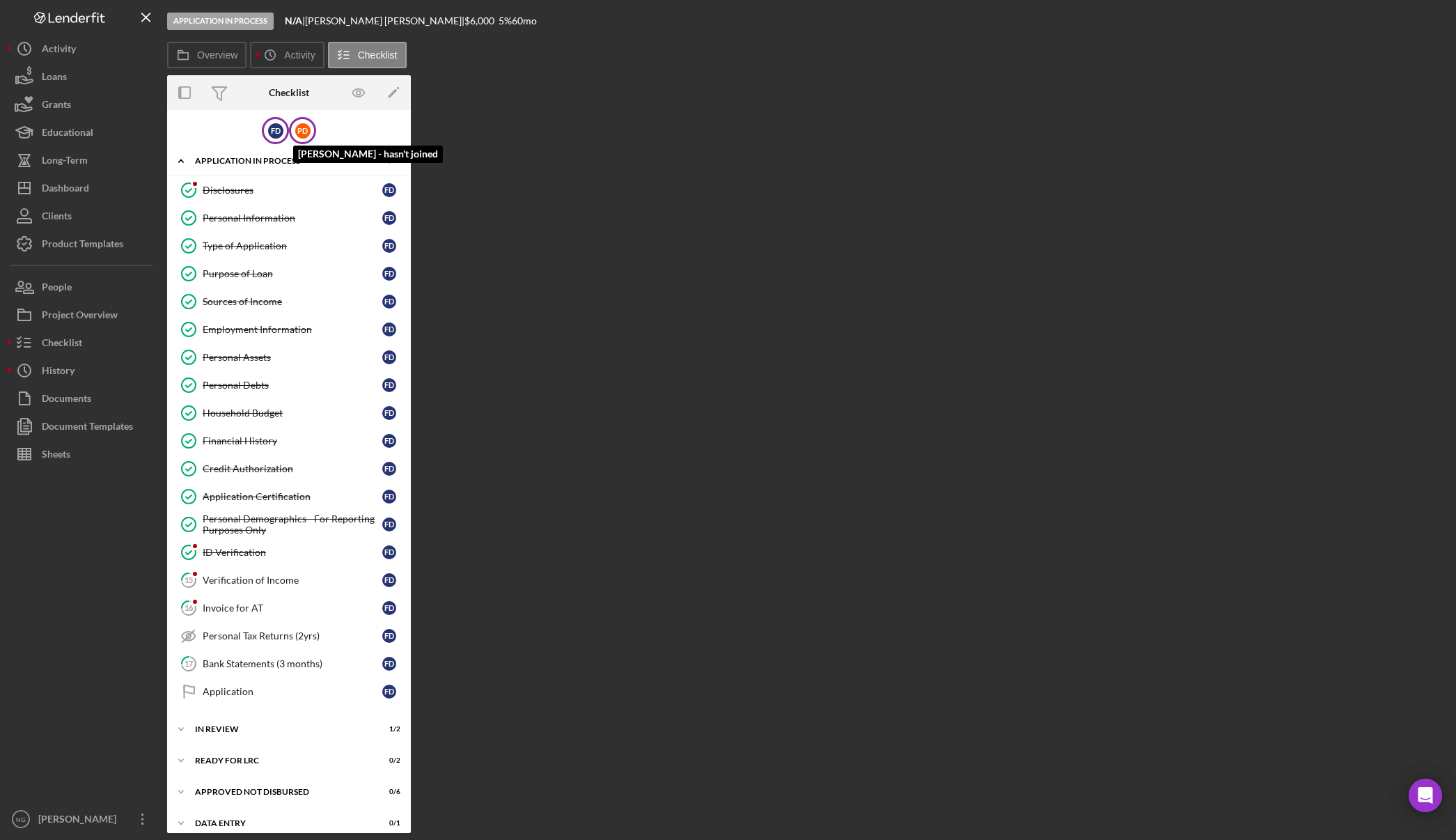
click at [299, 130] on div "P D" at bounding box center [303, 130] width 15 height 15
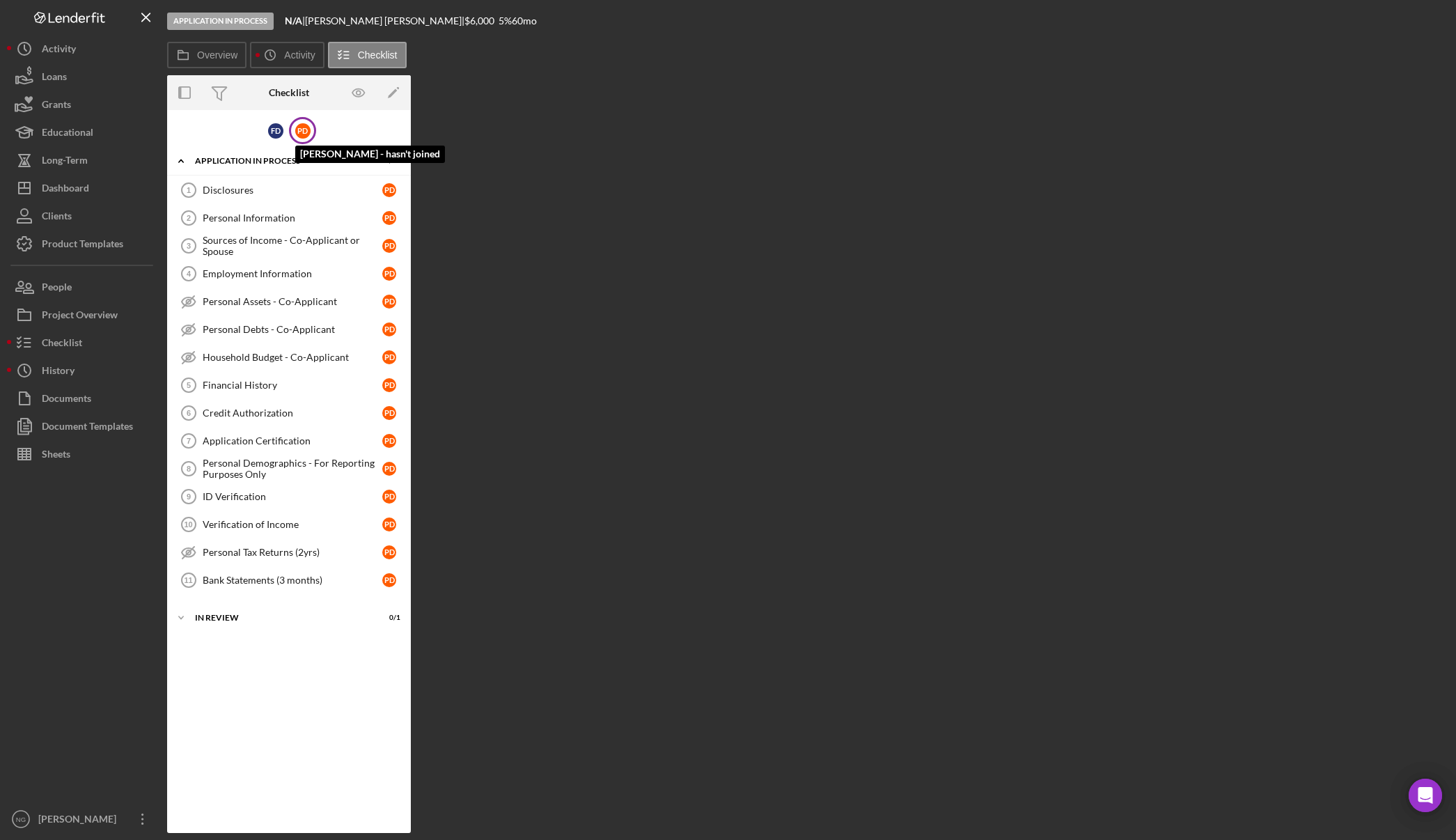
click at [299, 130] on div "P D" at bounding box center [303, 130] width 15 height 15
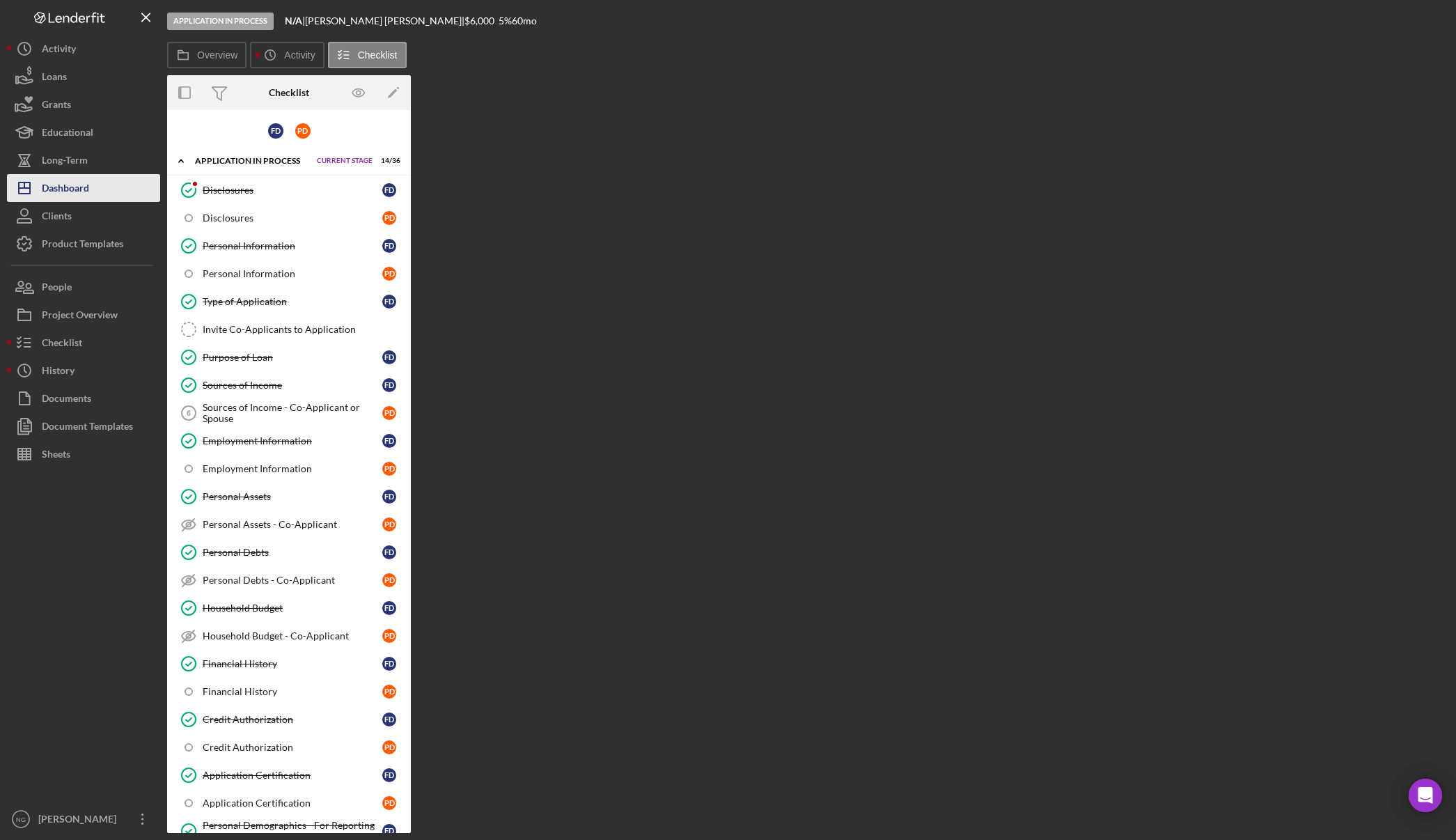
click at [65, 191] on div "Dashboard" at bounding box center [66, 190] width 48 height 31
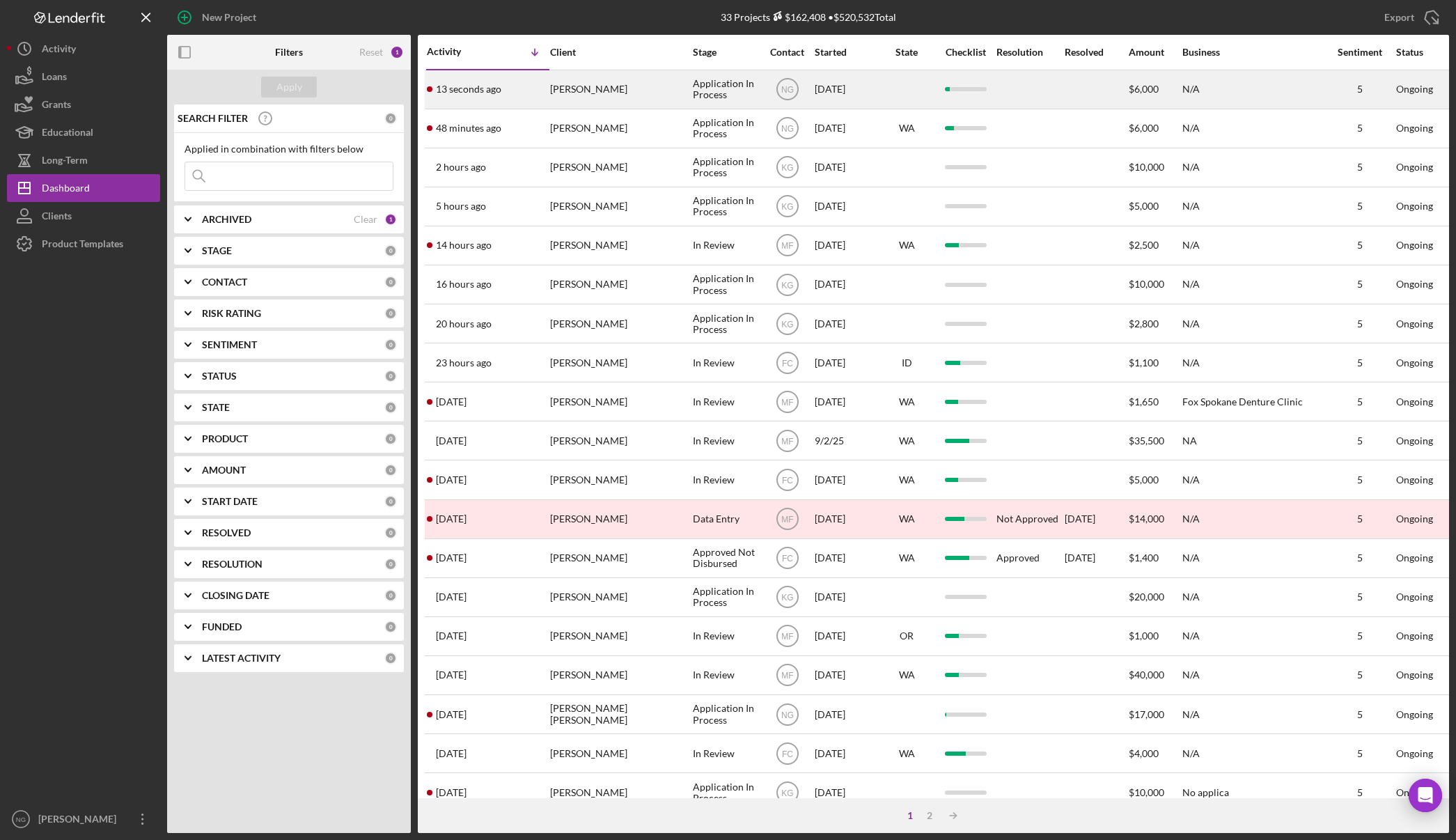
click at [537, 92] on div "13 seconds ago [PERSON_NAME]" at bounding box center [488, 89] width 122 height 37
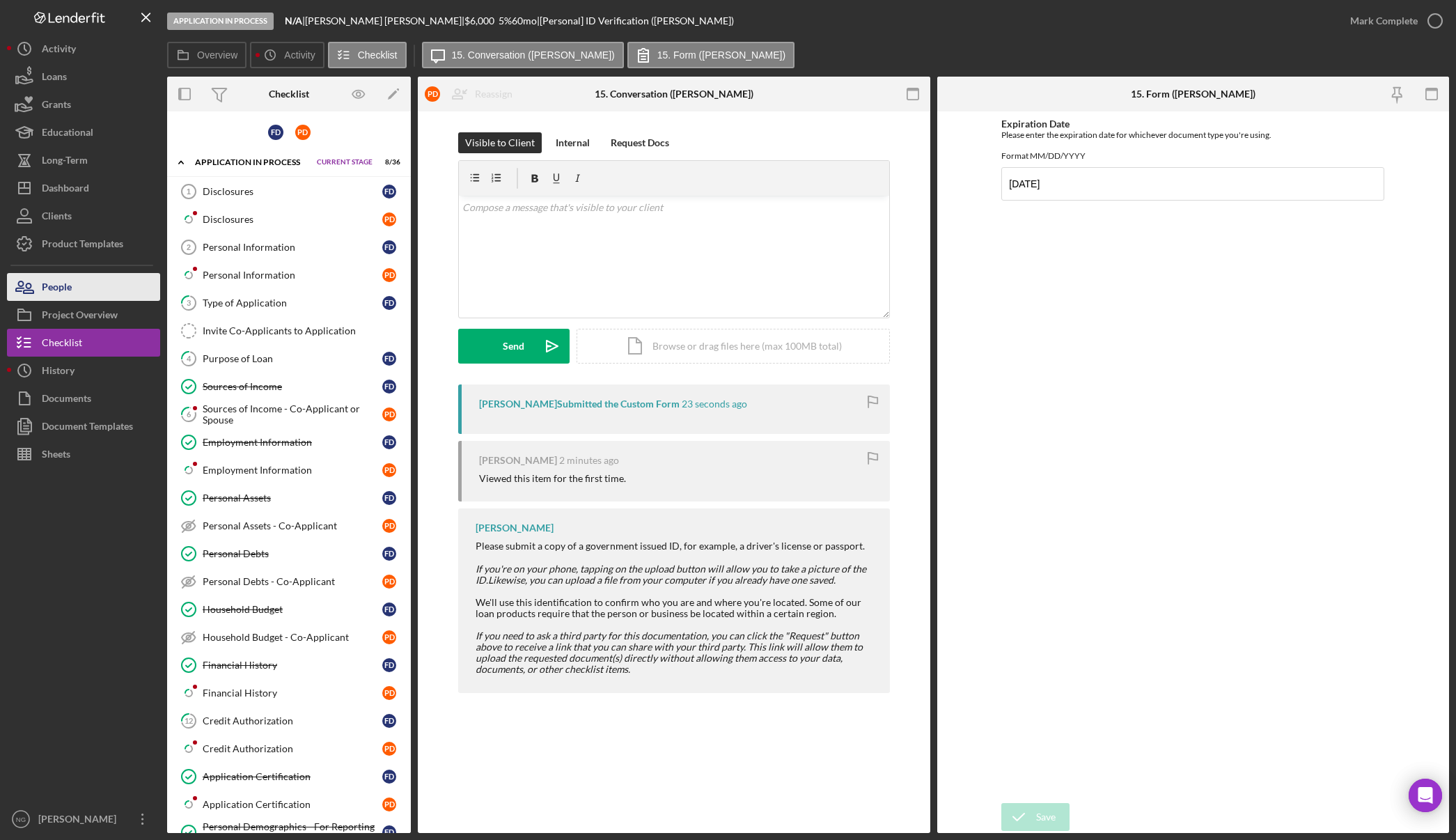
click at [77, 285] on button "People" at bounding box center [84, 287] width 154 height 28
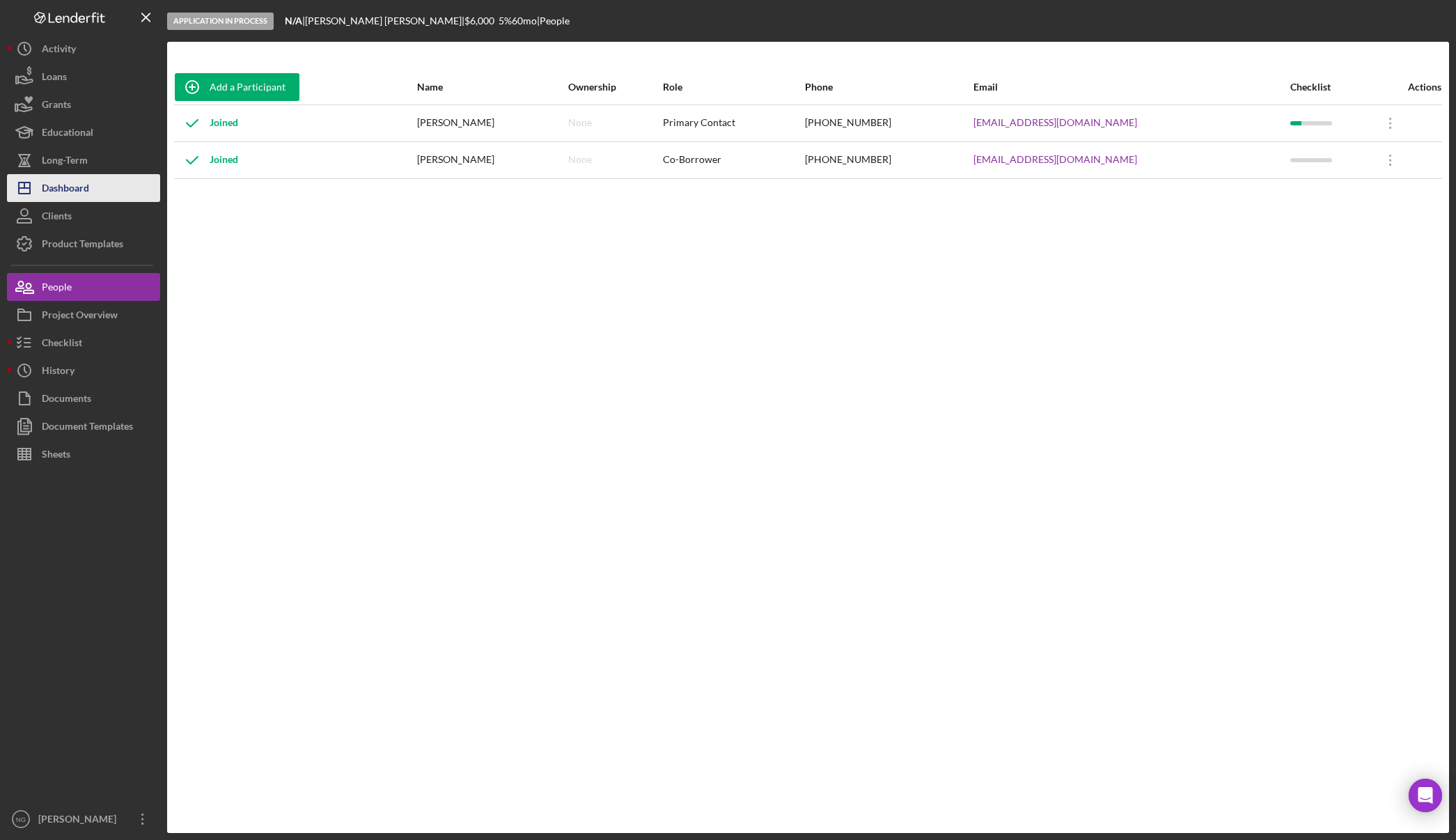
click at [51, 188] on div "Dashboard" at bounding box center [66, 190] width 48 height 31
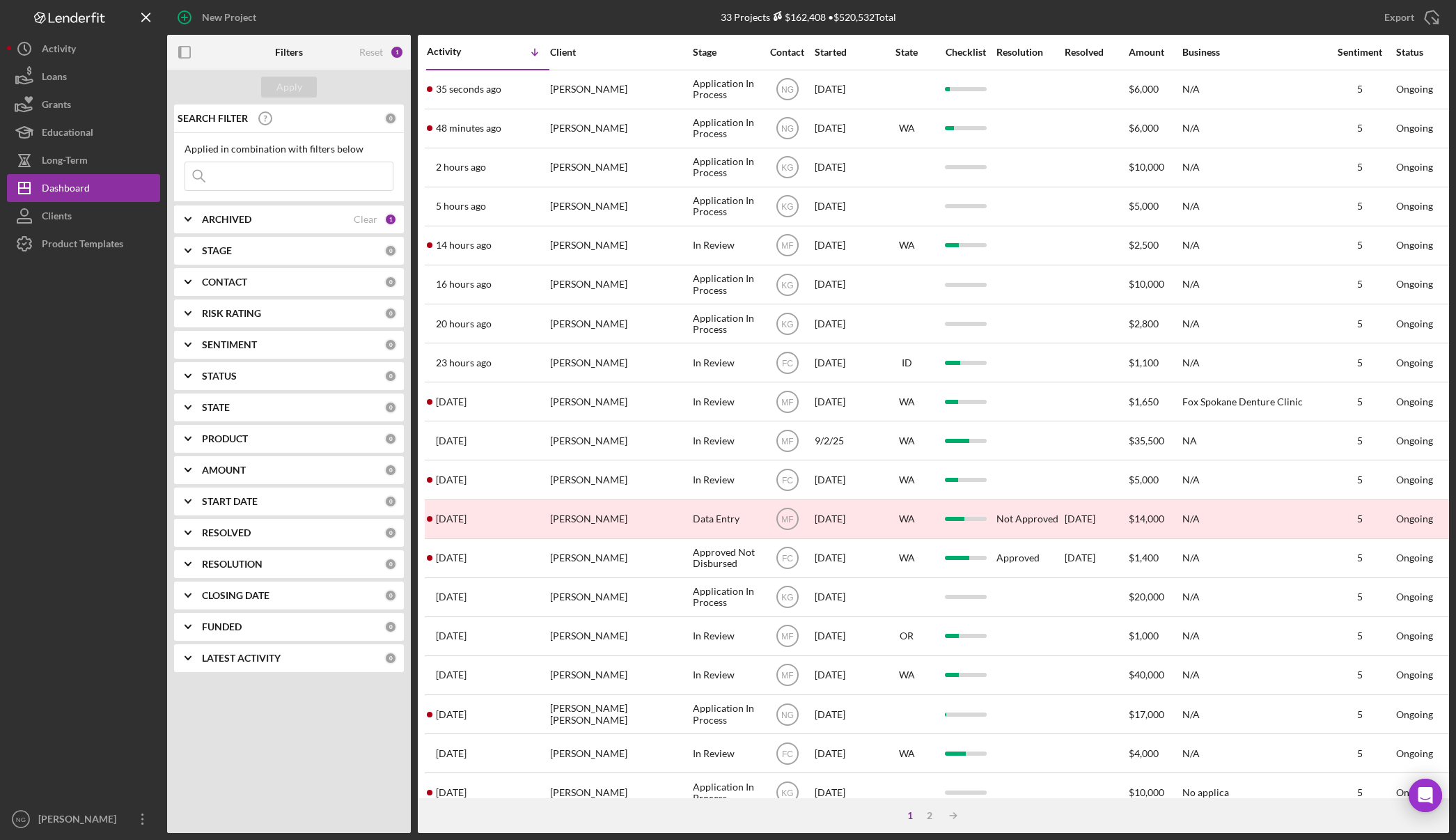
click at [102, 314] on div at bounding box center [84, 531] width 154 height 547
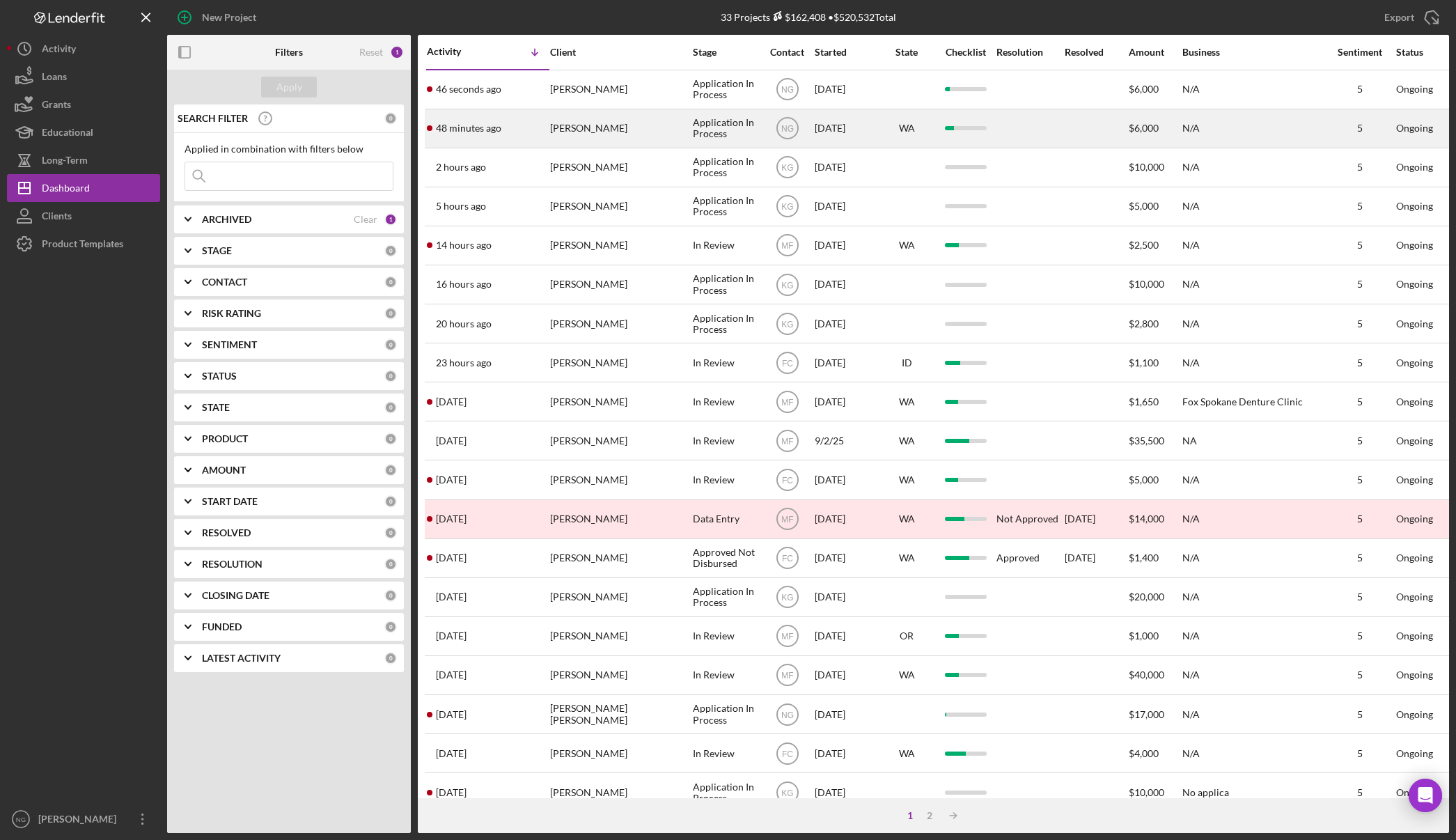
click at [530, 127] on div "48 minutes ago [PERSON_NAME]" at bounding box center [488, 128] width 122 height 37
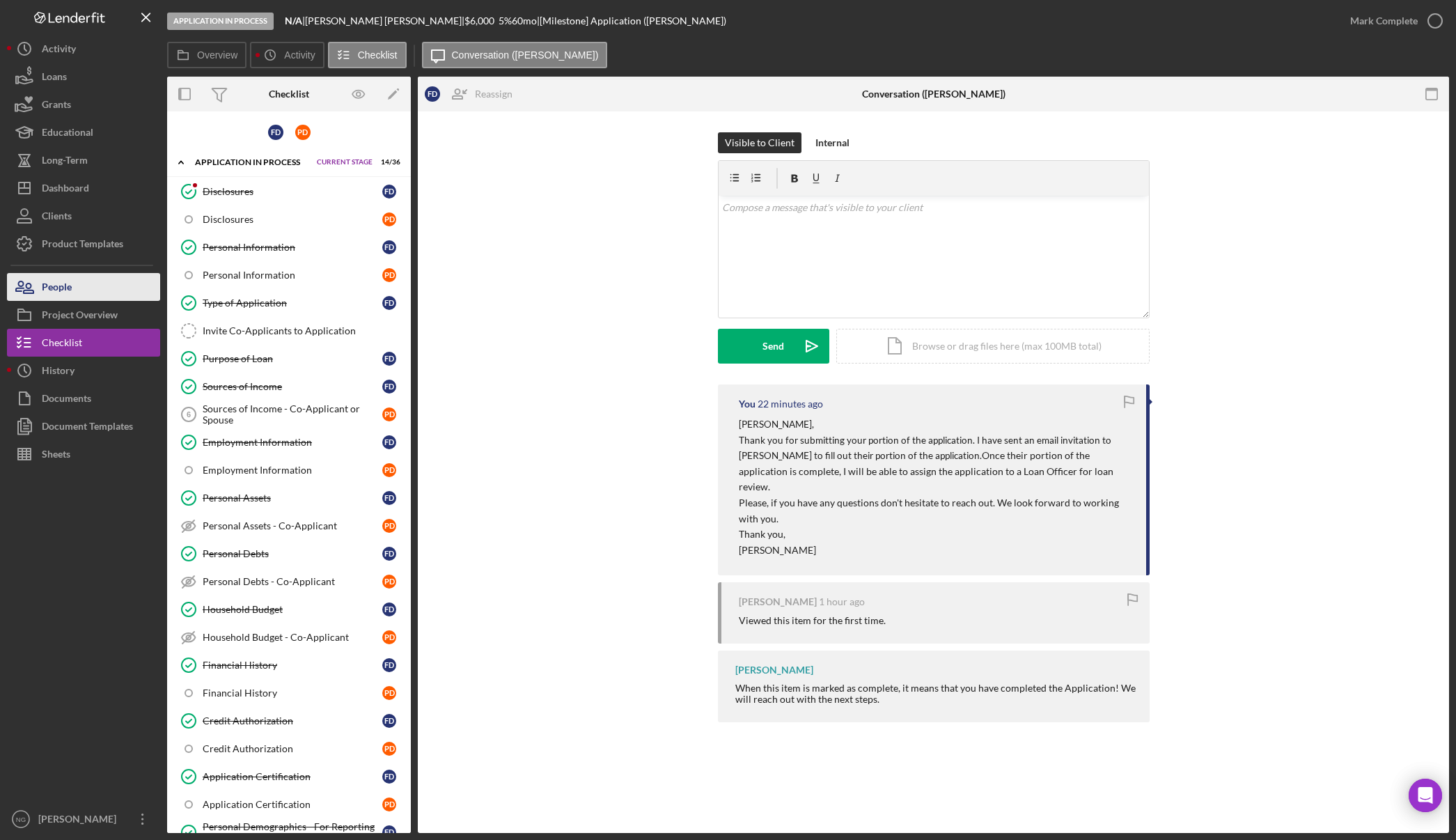
click at [92, 291] on button "People" at bounding box center [84, 287] width 154 height 28
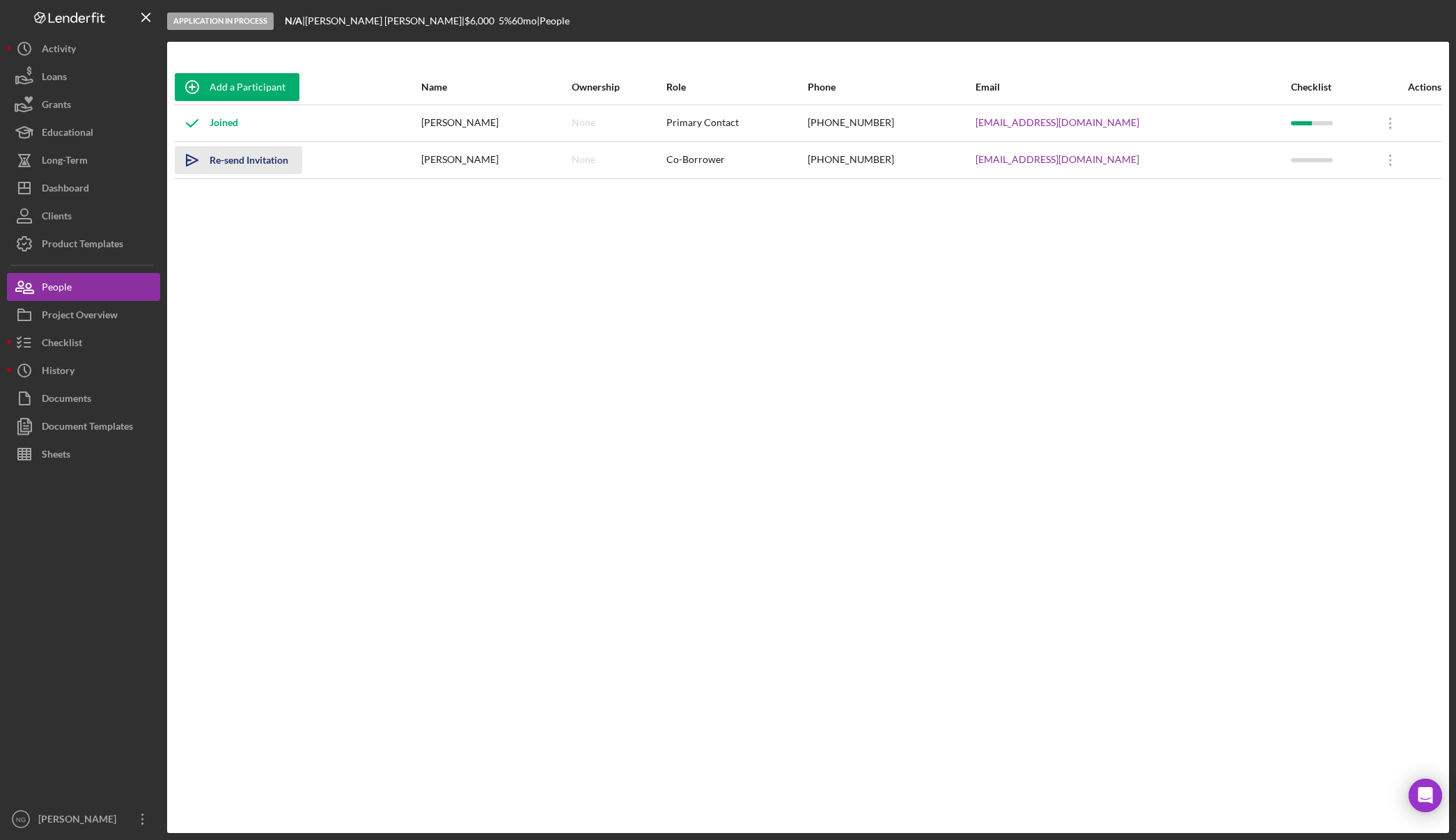
click at [234, 158] on div "Re-send Invitation" at bounding box center [249, 160] width 79 height 28
click at [102, 181] on button "Icon/Dashboard Dashboard" at bounding box center [84, 188] width 154 height 28
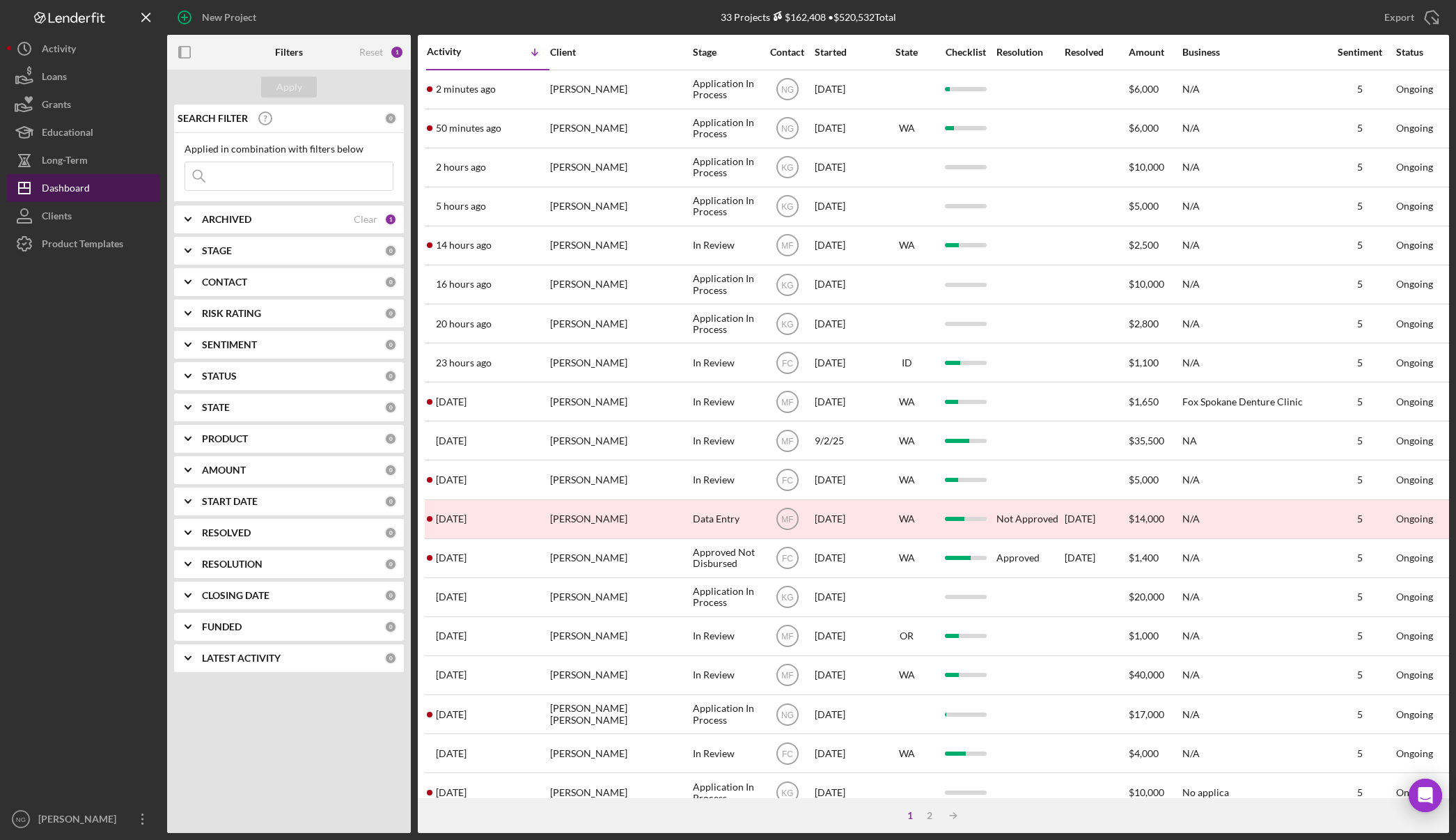
click at [82, 191] on div "Dashboard" at bounding box center [66, 190] width 48 height 31
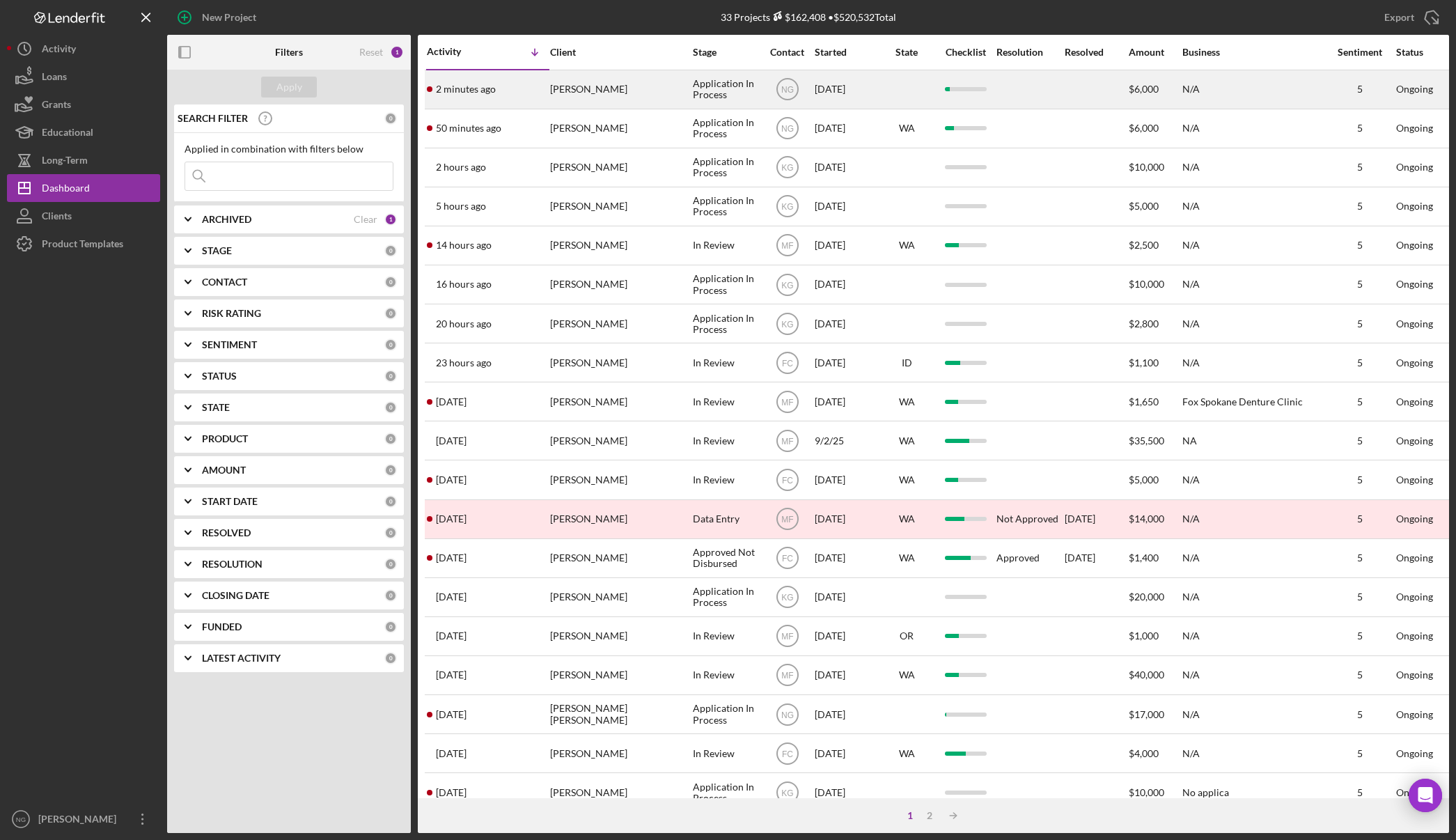
click at [513, 93] on div "2 minutes ago [PERSON_NAME]" at bounding box center [488, 89] width 122 height 37
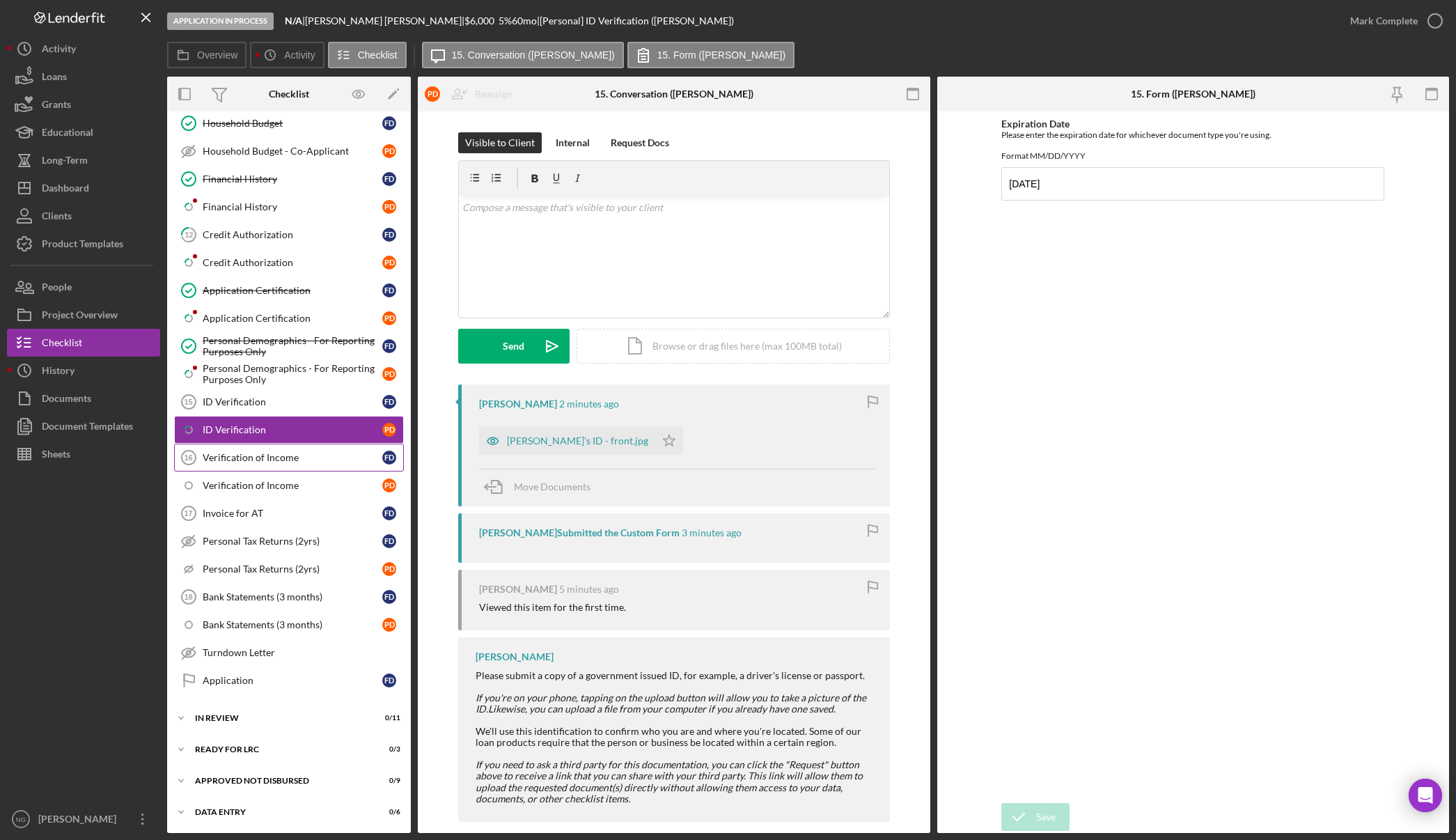
scroll to position [487, 0]
click at [93, 194] on button "Icon/Dashboard Dashboard" at bounding box center [84, 188] width 154 height 28
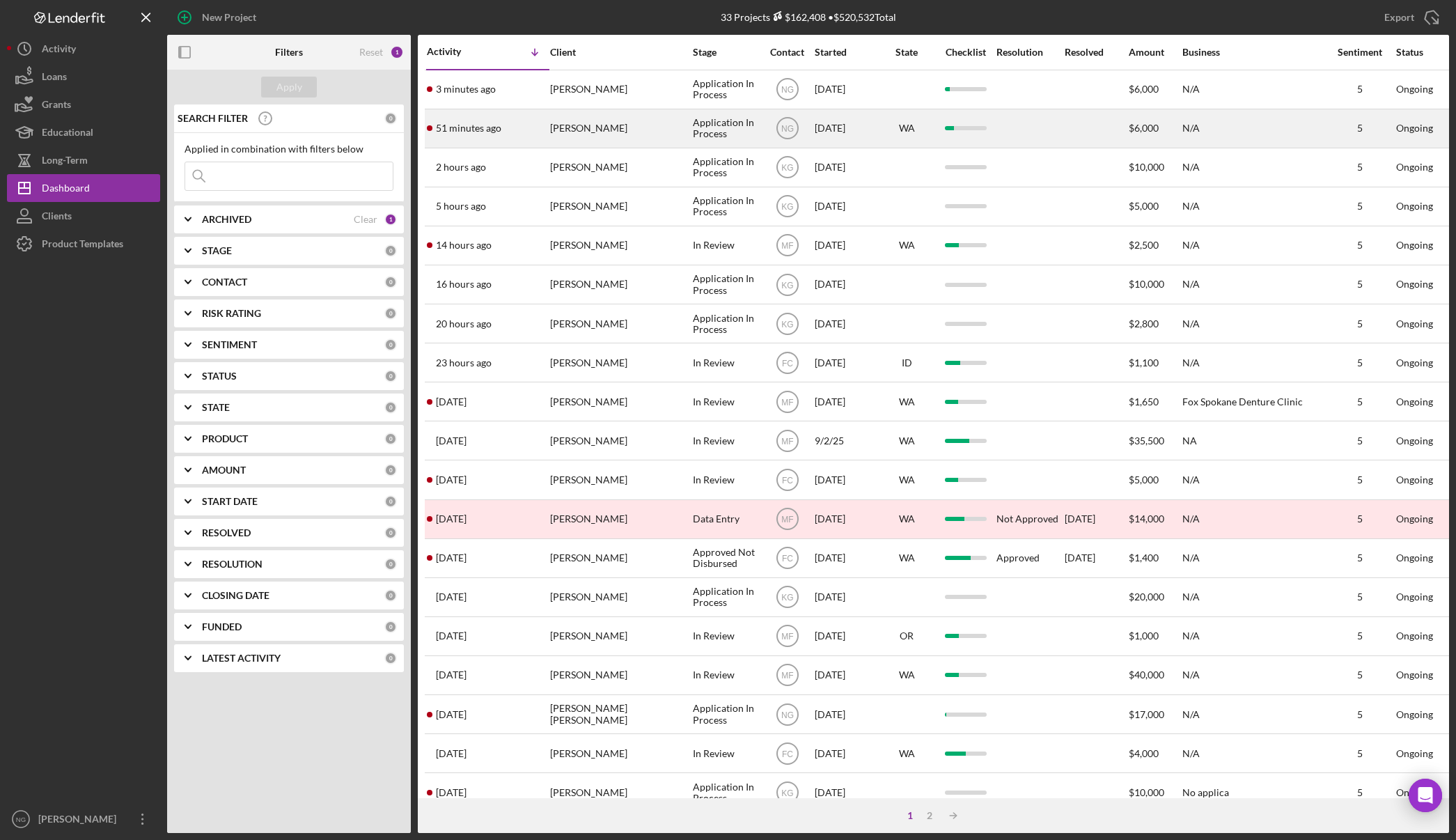
click at [518, 138] on div "51 minutes ago [PERSON_NAME]" at bounding box center [488, 128] width 122 height 37
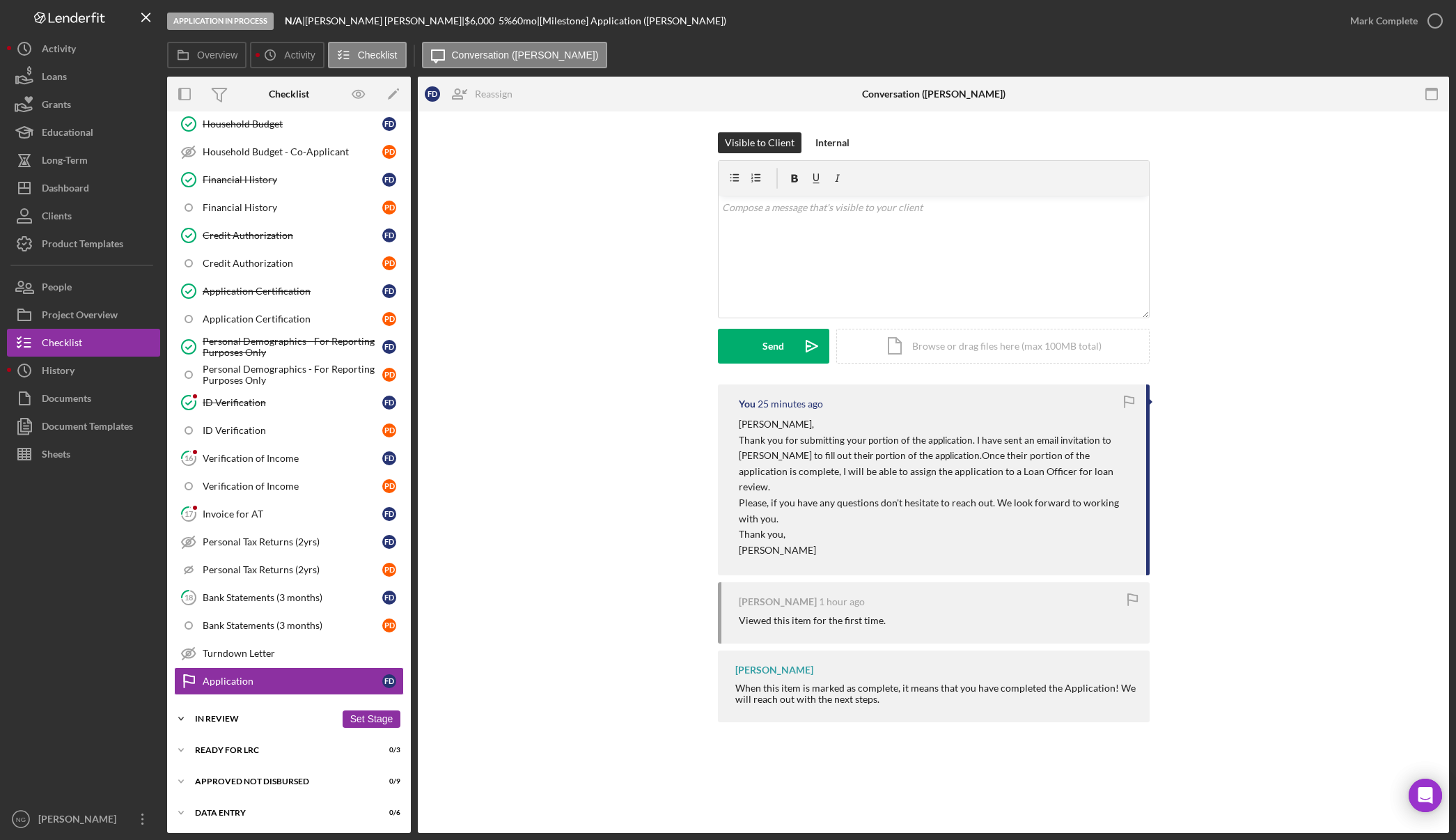
scroll to position [487, 0]
click at [301, 619] on div "Bank Statements (3 months)" at bounding box center [293, 623] width 180 height 11
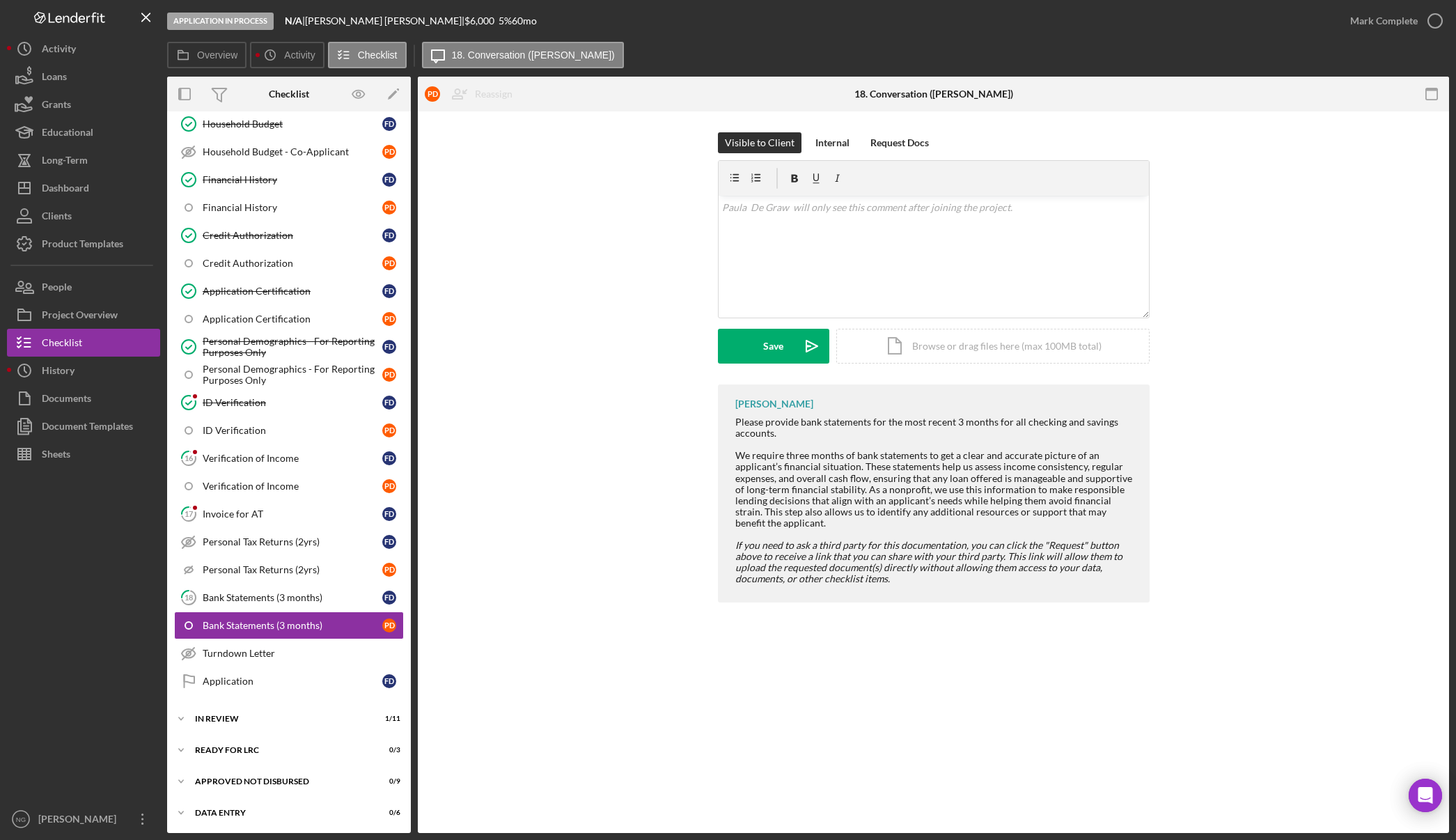
scroll to position [487, 0]
click at [822, 151] on div "Internal" at bounding box center [833, 142] width 34 height 21
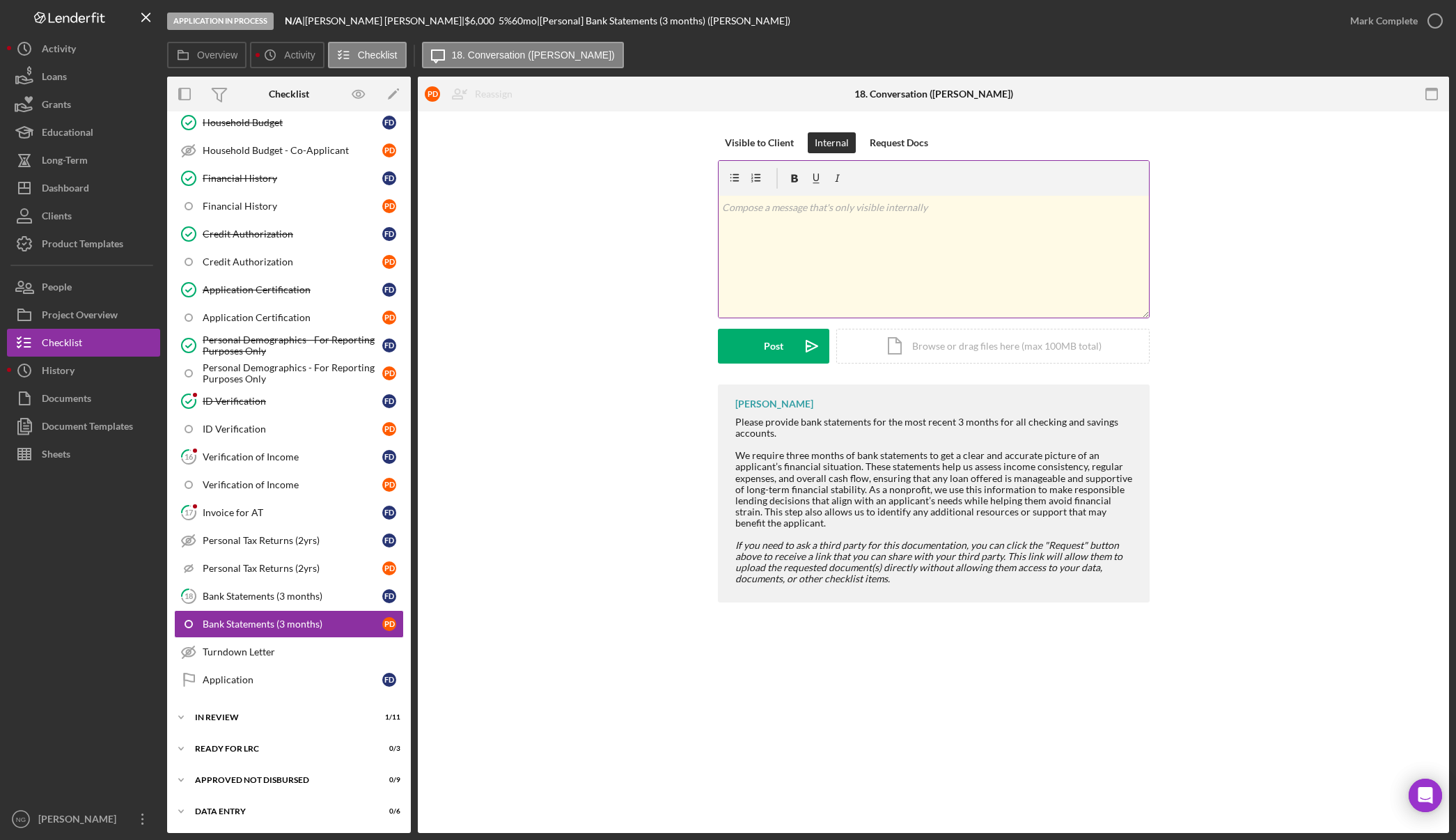
click at [869, 223] on div "v Color teal Color pink Remove color Add row above Add row below Add column bef…" at bounding box center [933, 257] width 430 height 122
click at [1049, 206] on p "They don't have separate accounts, just one shared account saved in" at bounding box center [933, 207] width 423 height 15
click at [769, 351] on div "Post" at bounding box center [773, 346] width 20 height 35
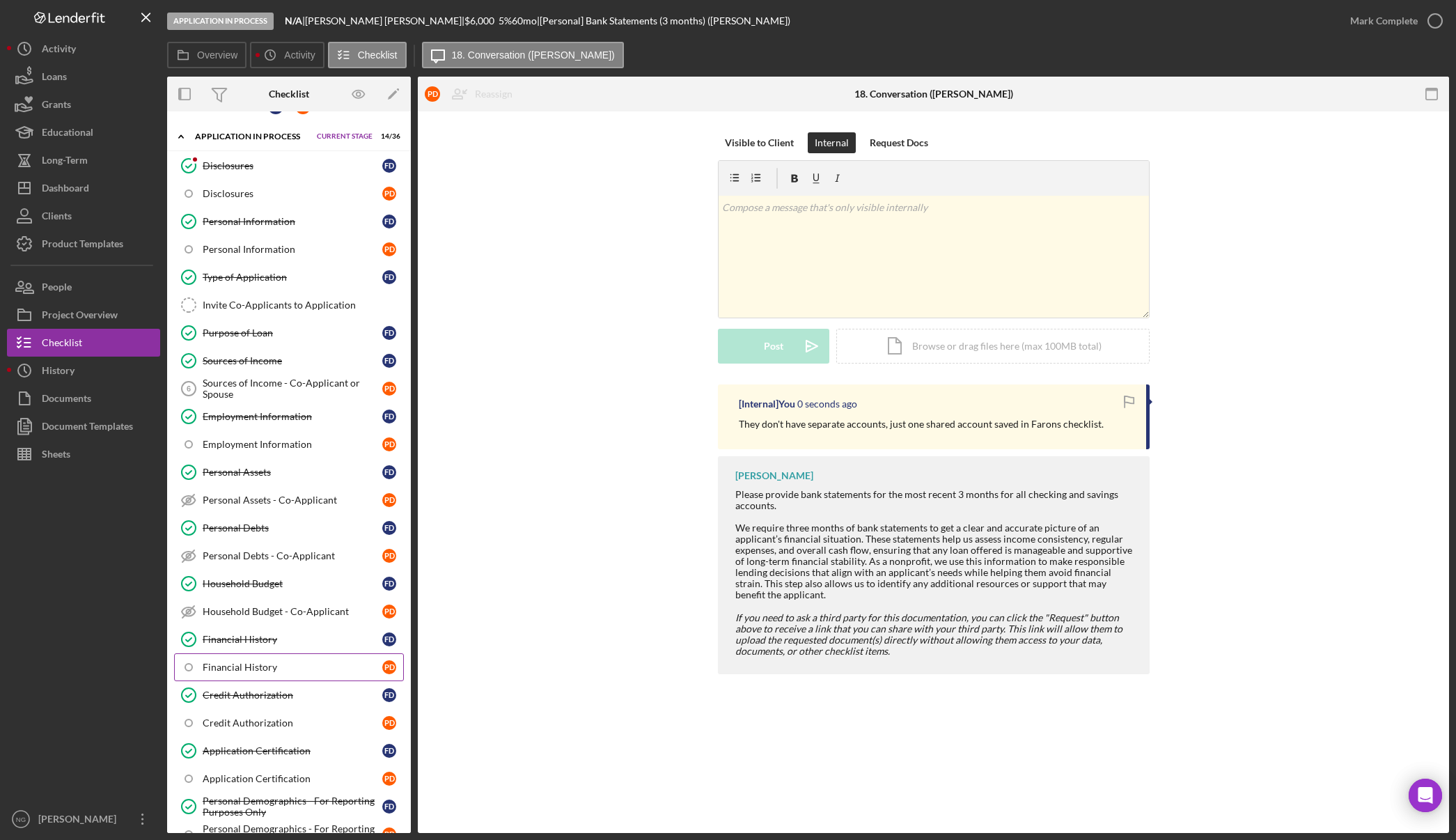
scroll to position [0, 0]
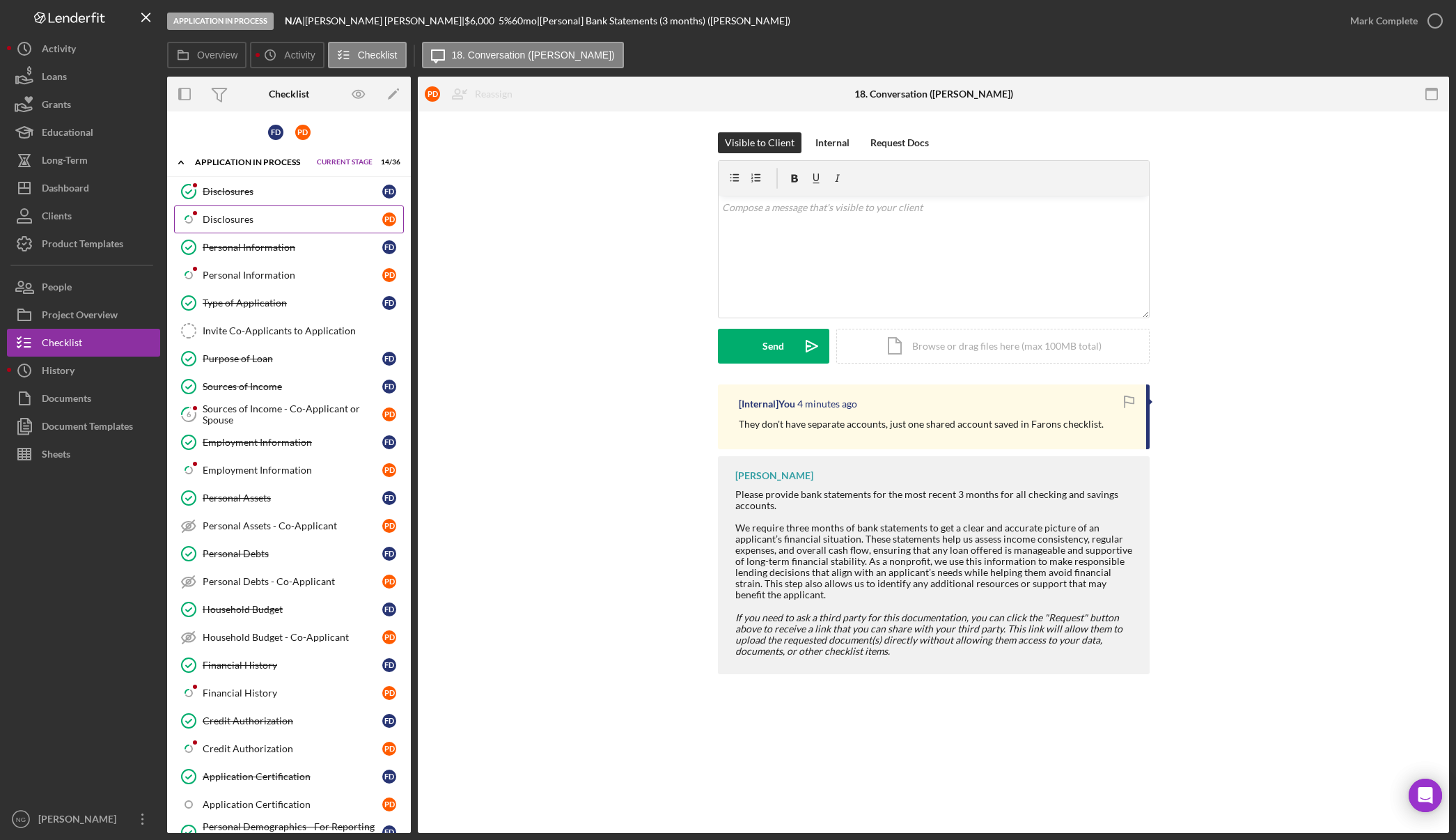
click at [243, 216] on div "Disclosures" at bounding box center [293, 219] width 180 height 11
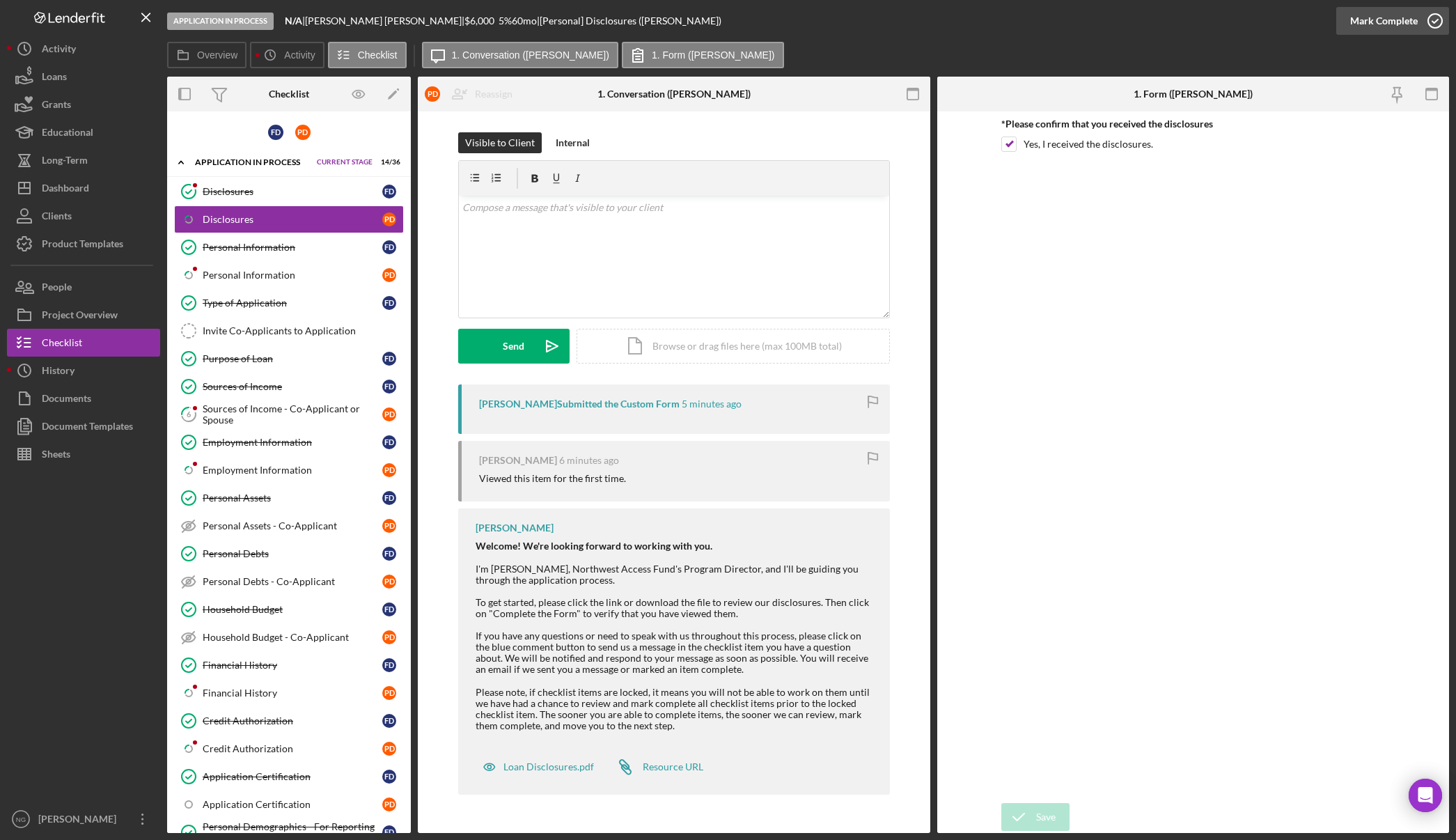
click at [1430, 20] on icon "button" at bounding box center [1434, 21] width 35 height 35
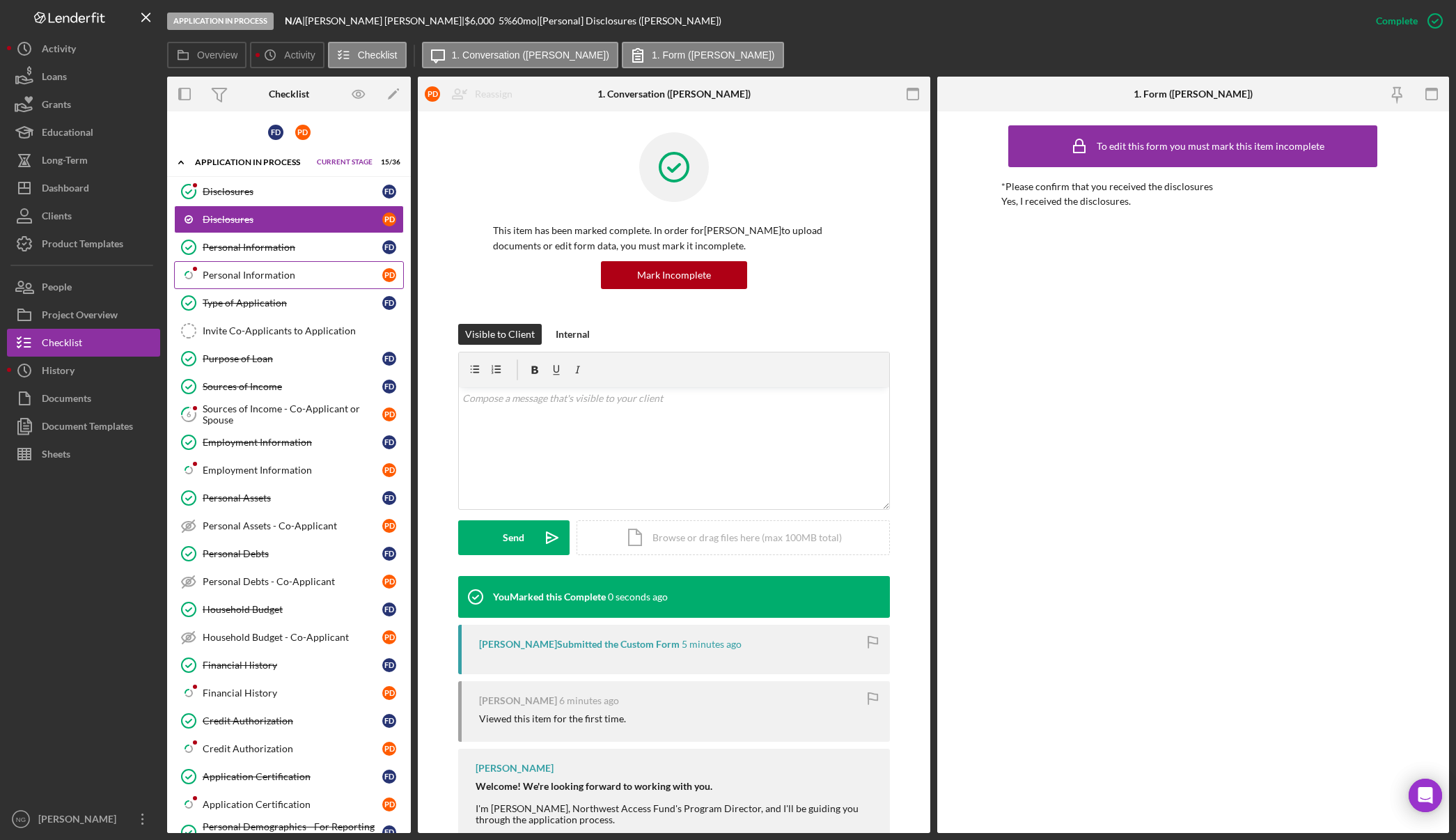
click at [220, 280] on div "Personal Information" at bounding box center [293, 275] width 180 height 11
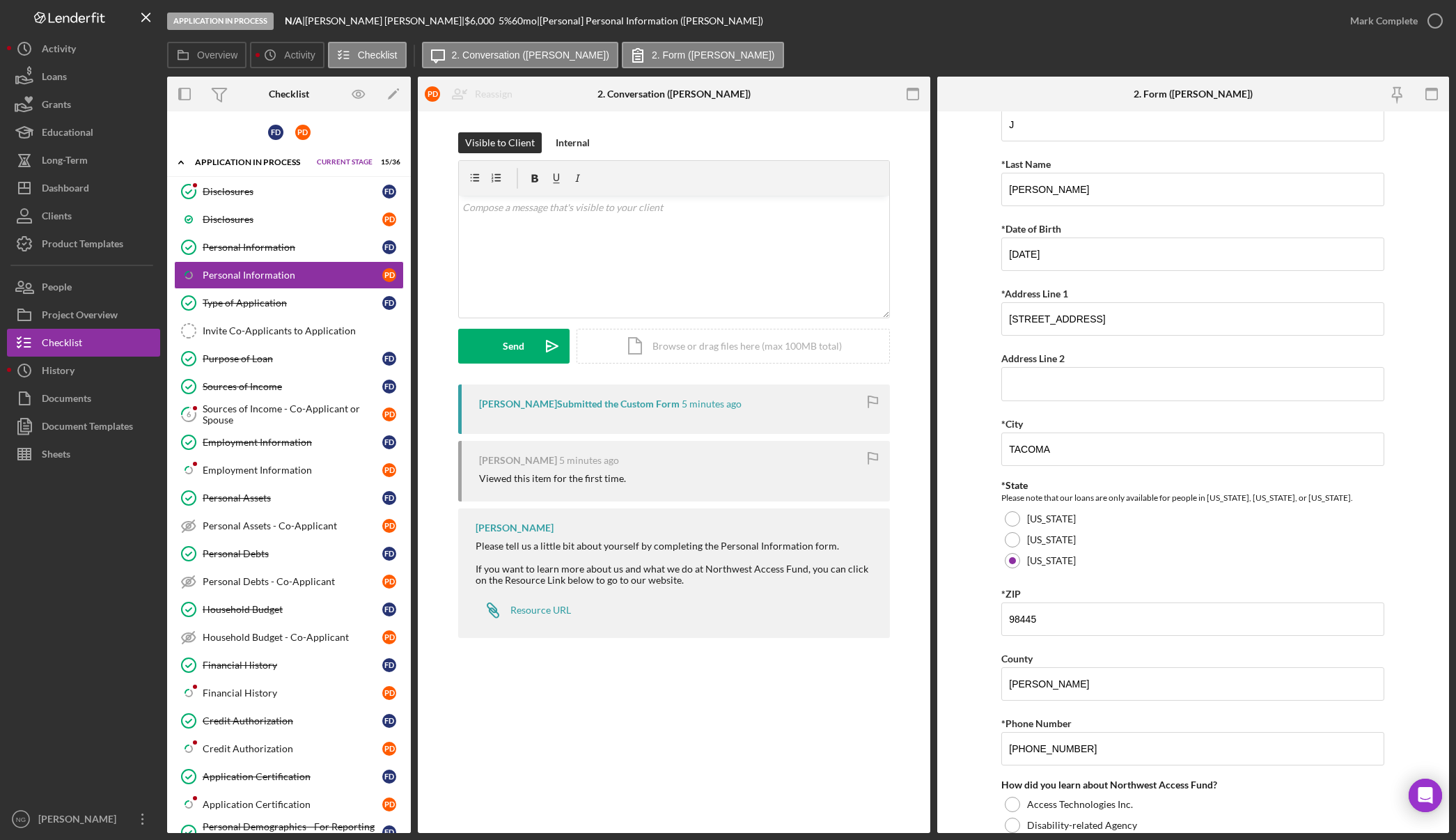
scroll to position [251, 0]
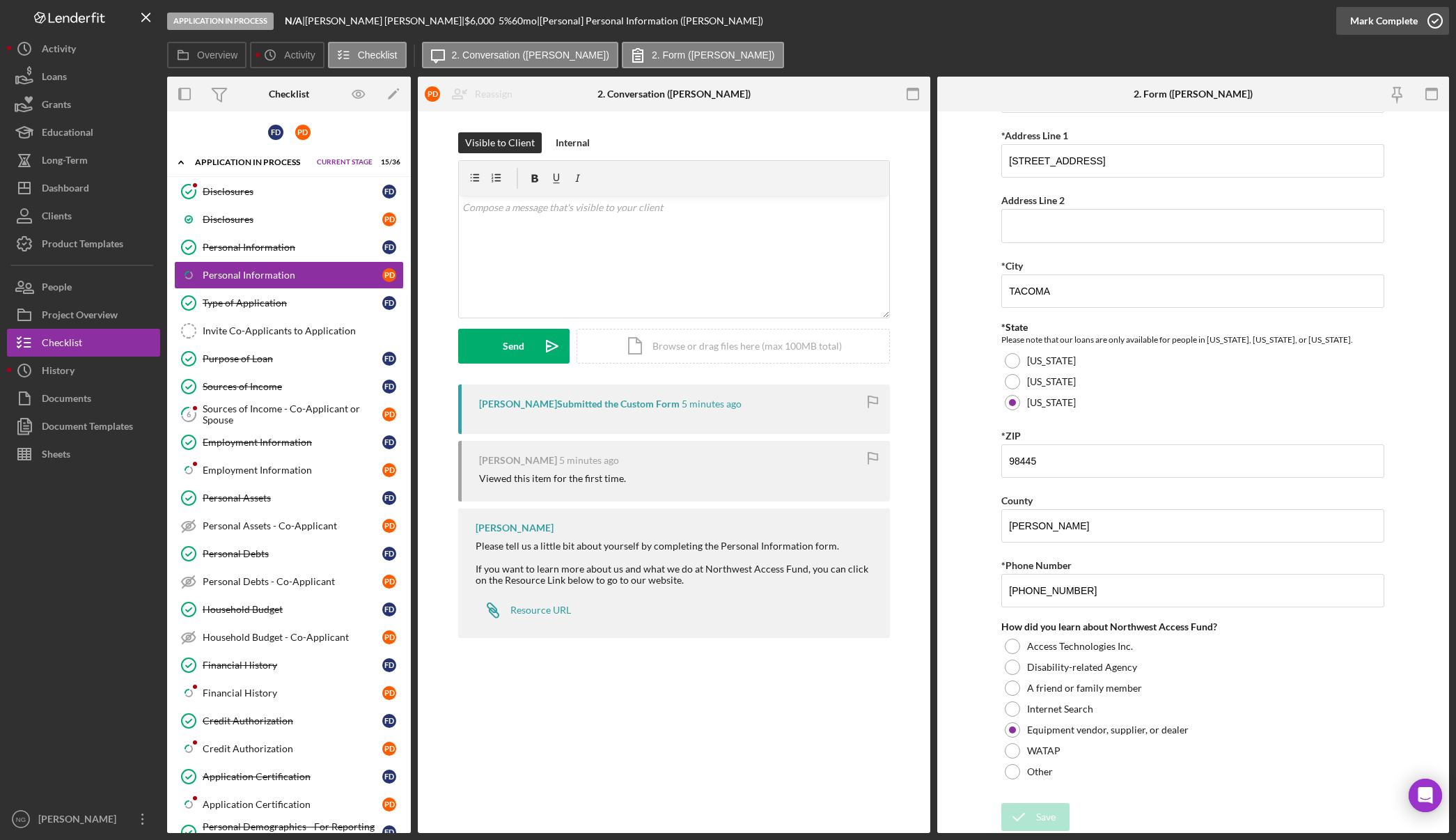
click at [1425, 30] on icon "button" at bounding box center [1434, 21] width 35 height 35
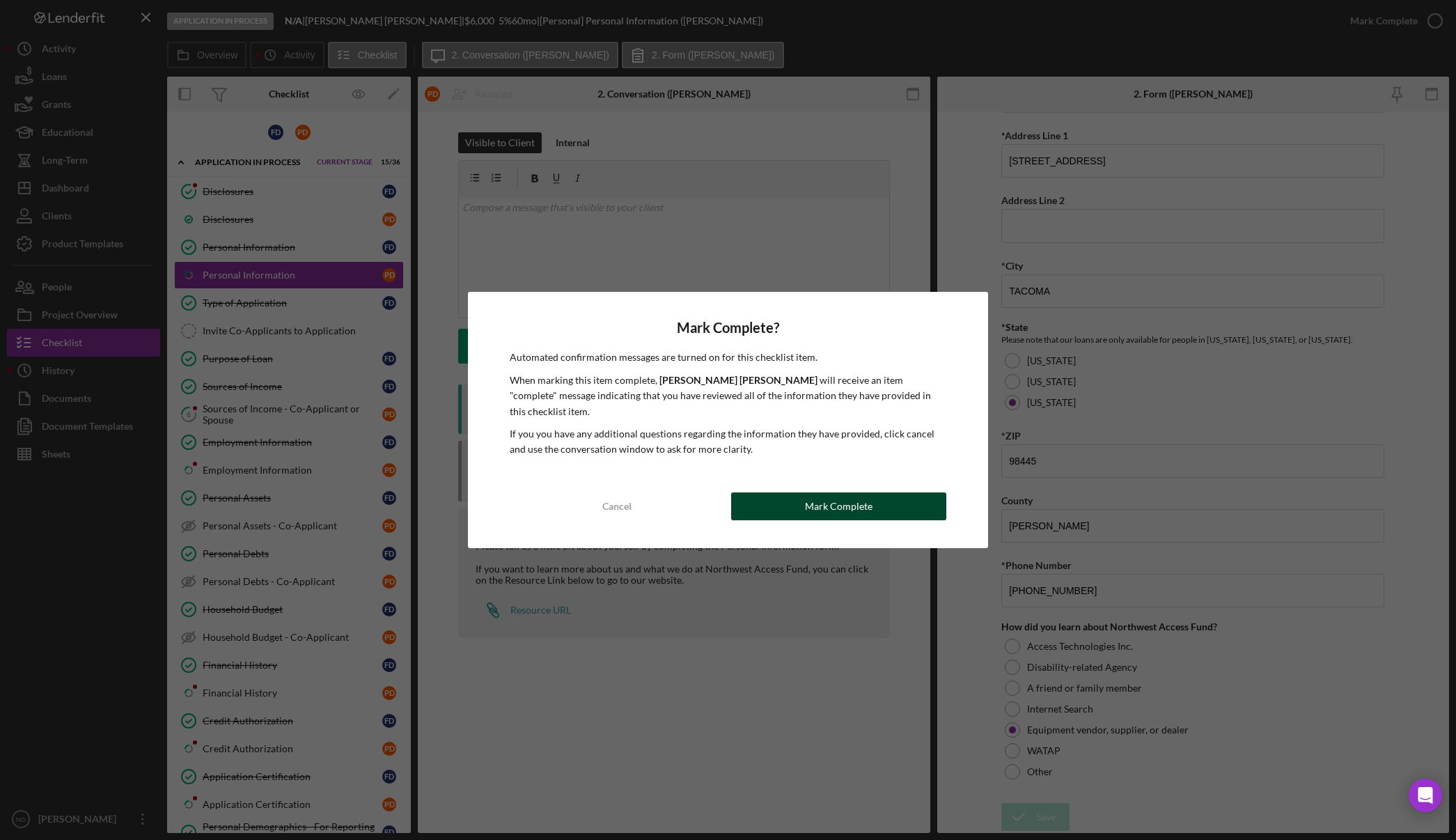
click at [876, 497] on button "Mark Complete" at bounding box center [839, 506] width 216 height 28
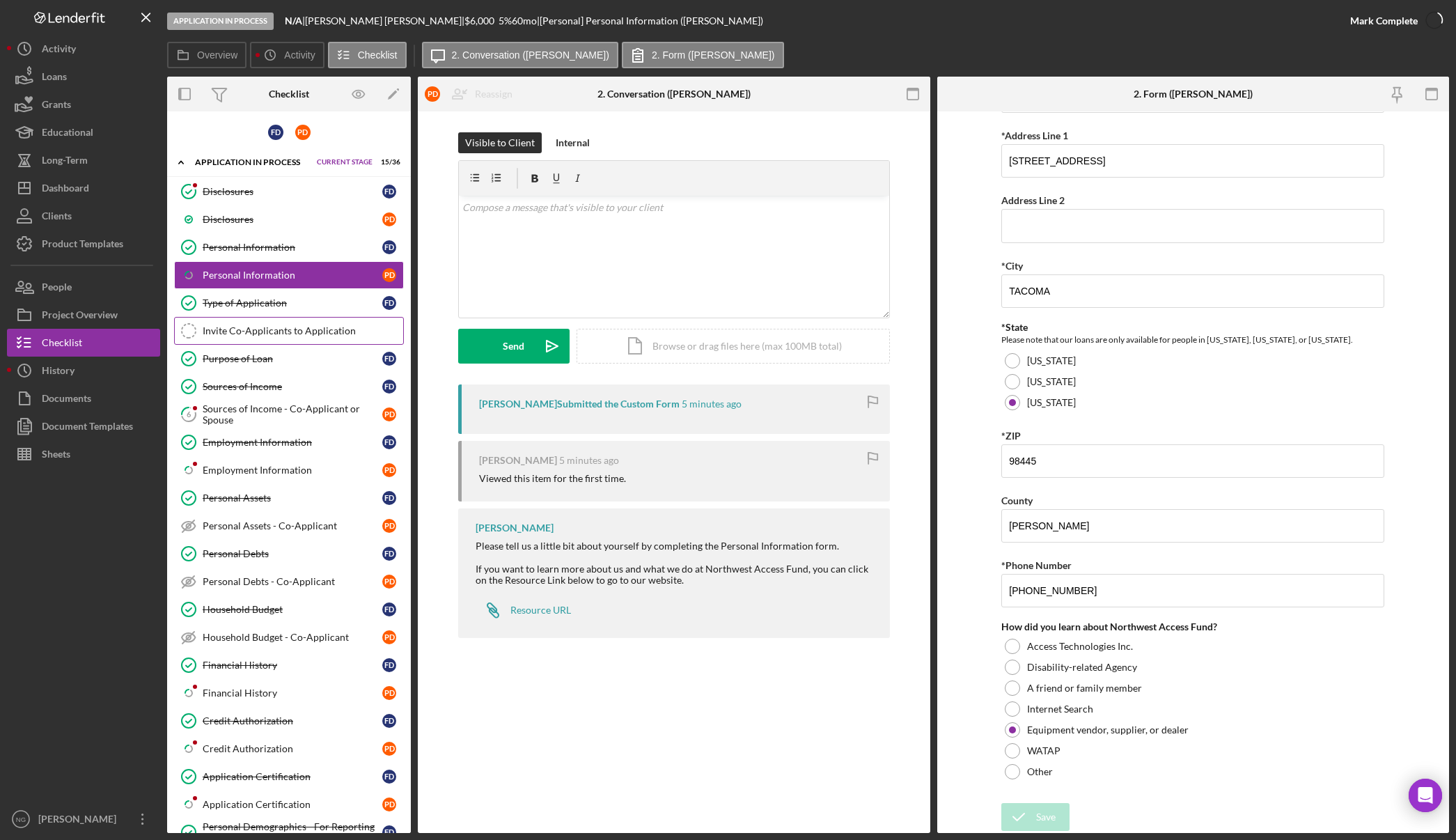
scroll to position [306, 0]
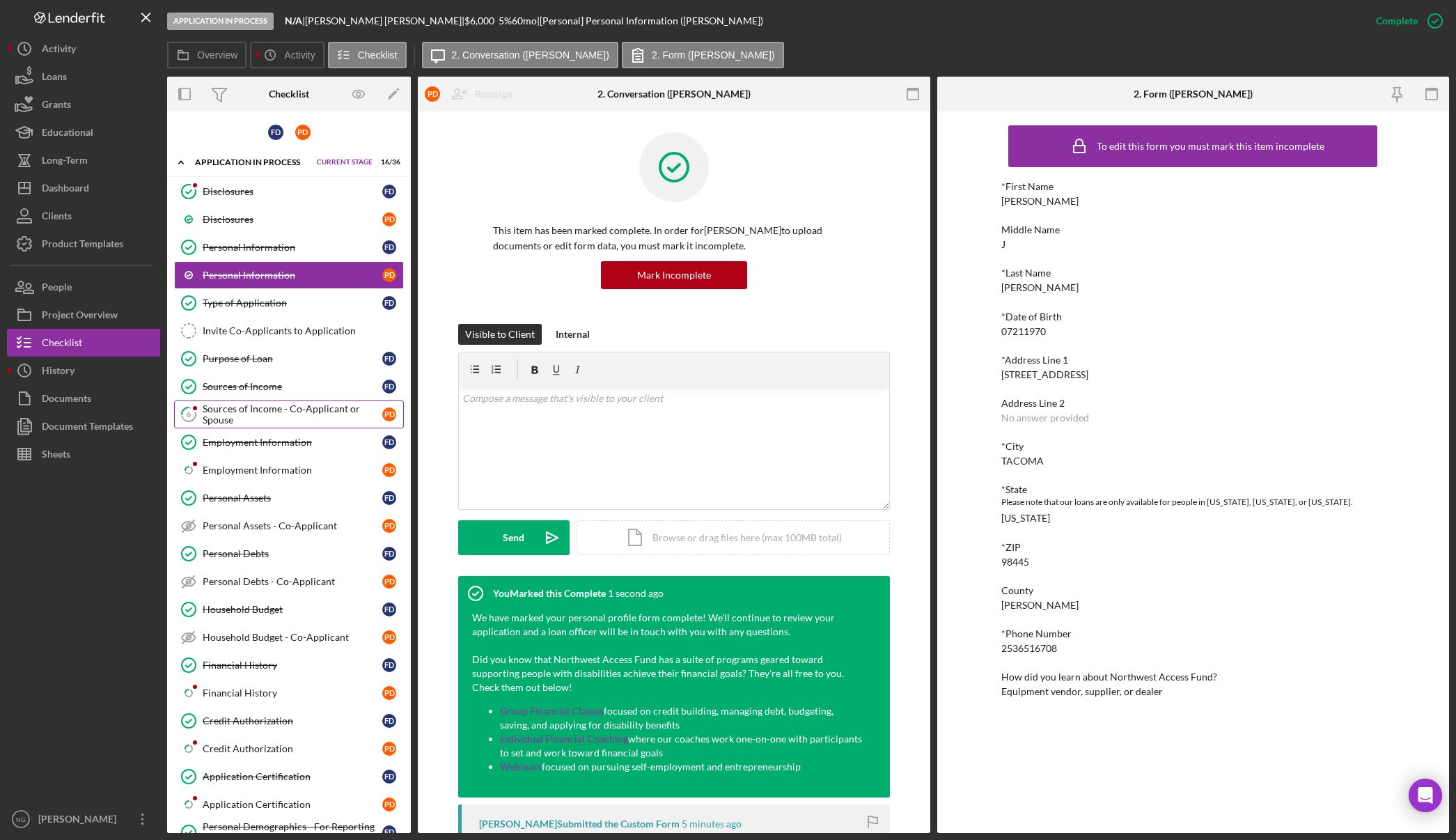
click at [268, 420] on div "Sources of Income - Co-Applicant or Spouse" at bounding box center [293, 414] width 180 height 22
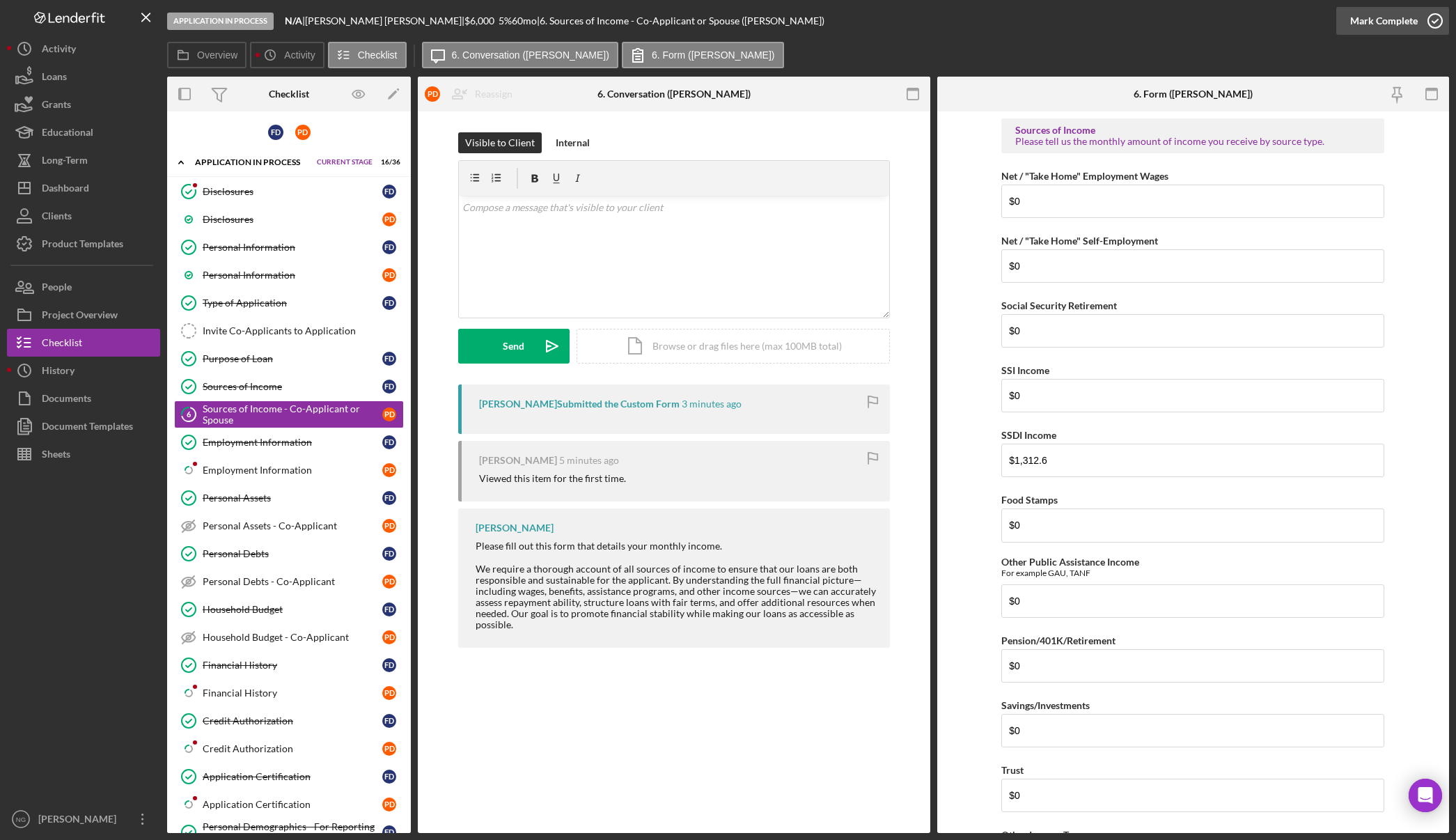
click at [1433, 23] on icon "button" at bounding box center [1434, 21] width 35 height 35
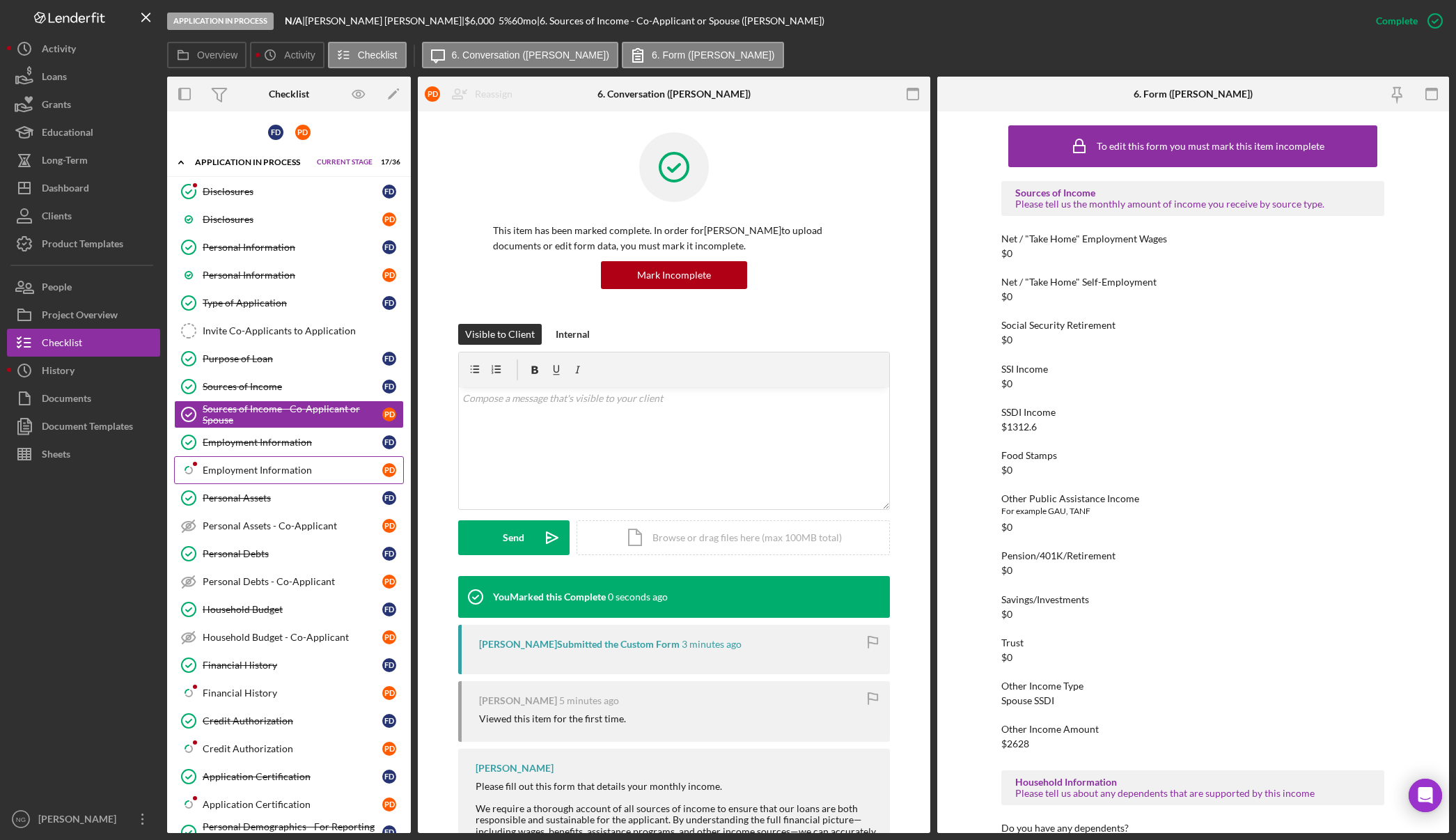
click at [244, 469] on div "Employment Information" at bounding box center [293, 470] width 180 height 11
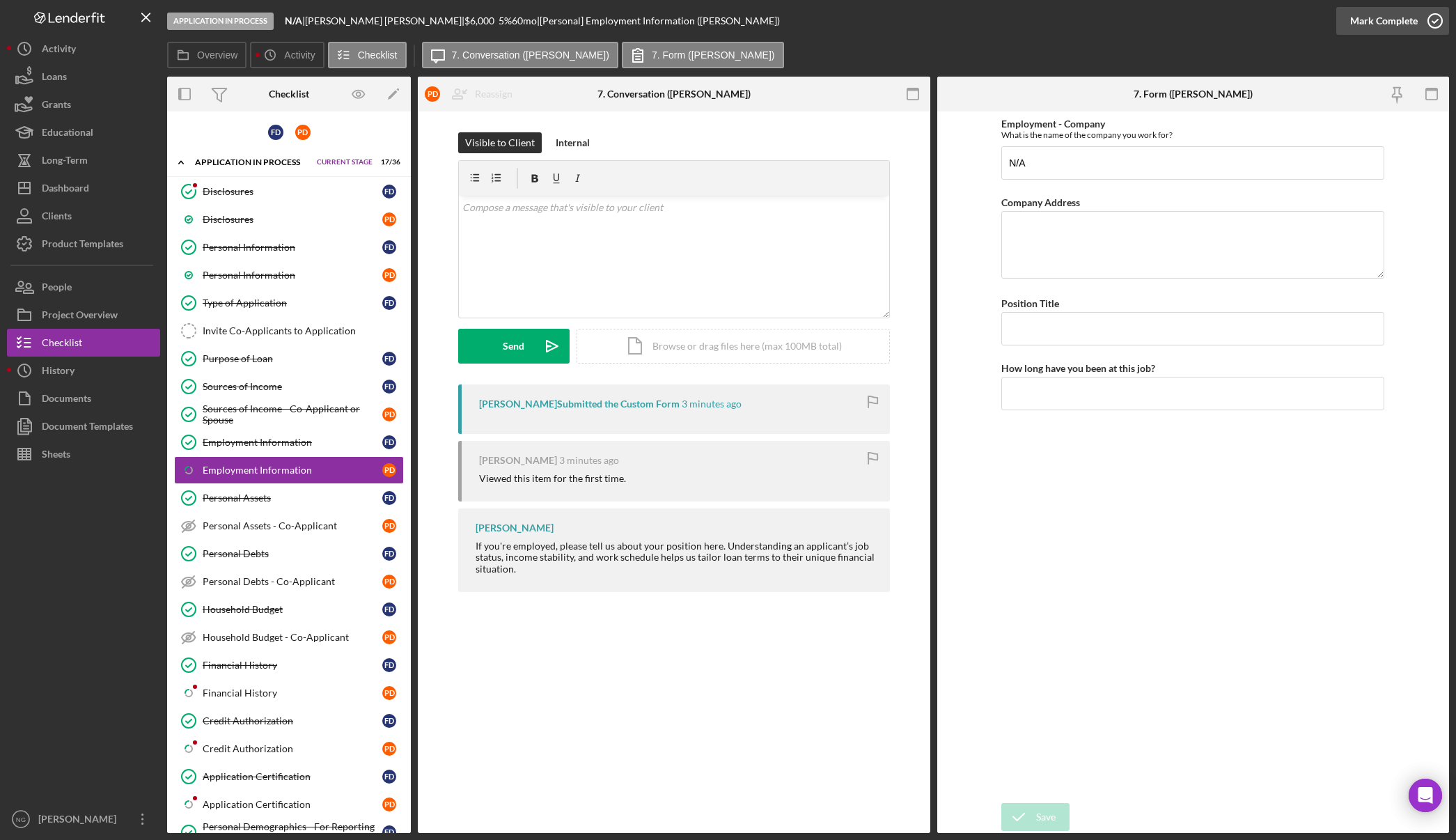
click at [1428, 26] on icon "button" at bounding box center [1434, 21] width 35 height 35
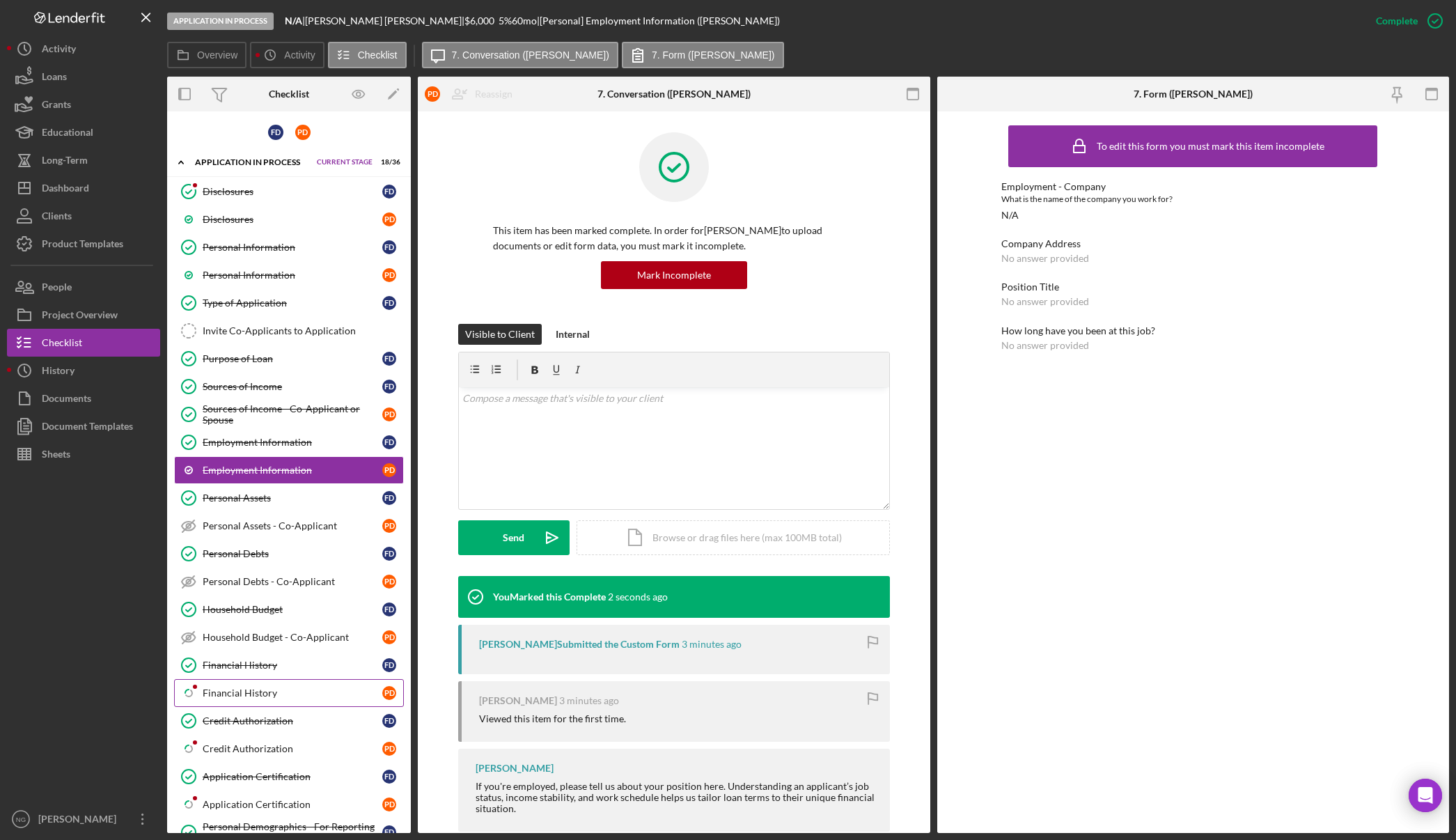
click at [253, 689] on div "Financial History" at bounding box center [293, 693] width 180 height 11
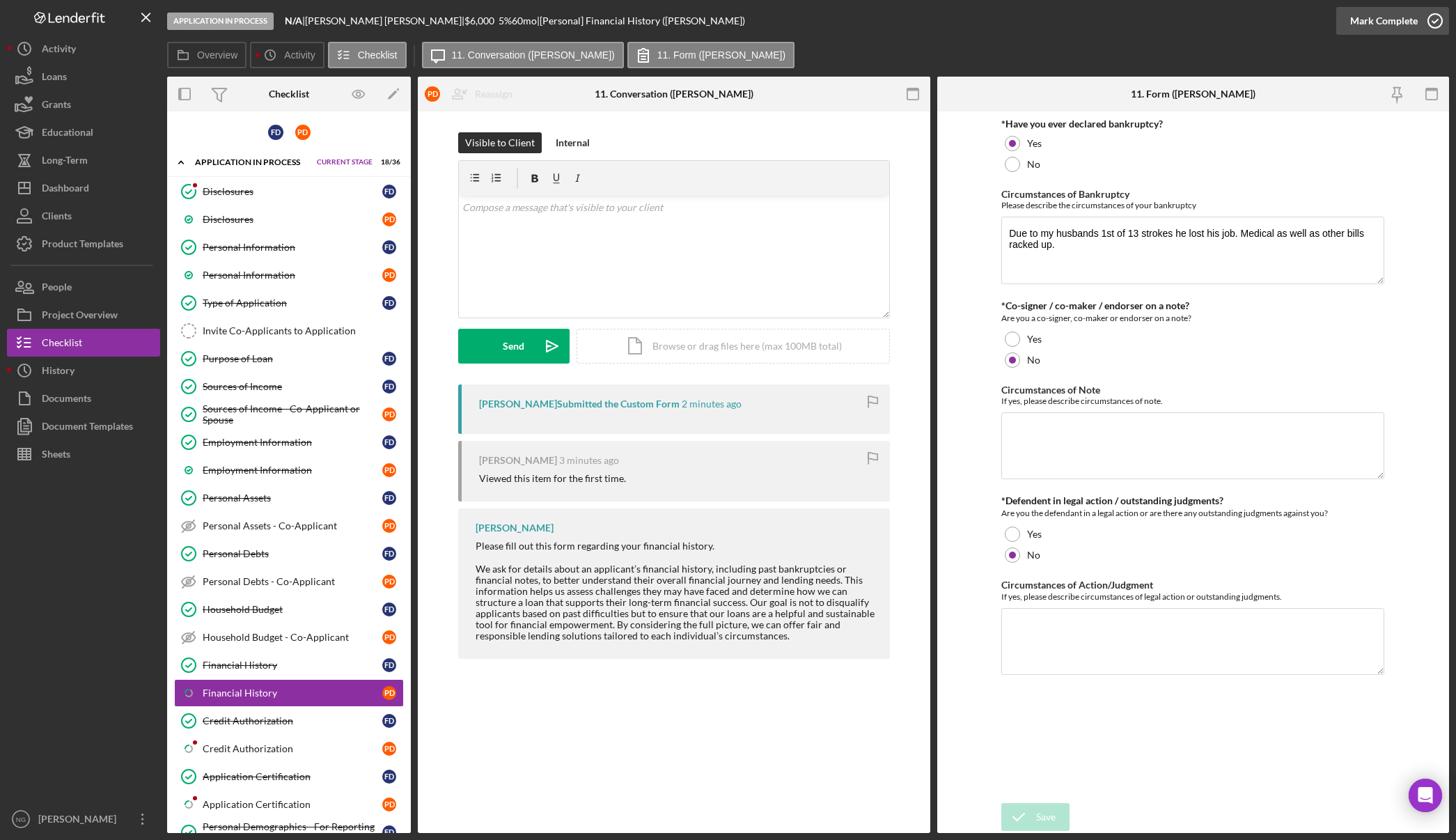
click at [1435, 30] on icon "button" at bounding box center [1434, 21] width 35 height 35
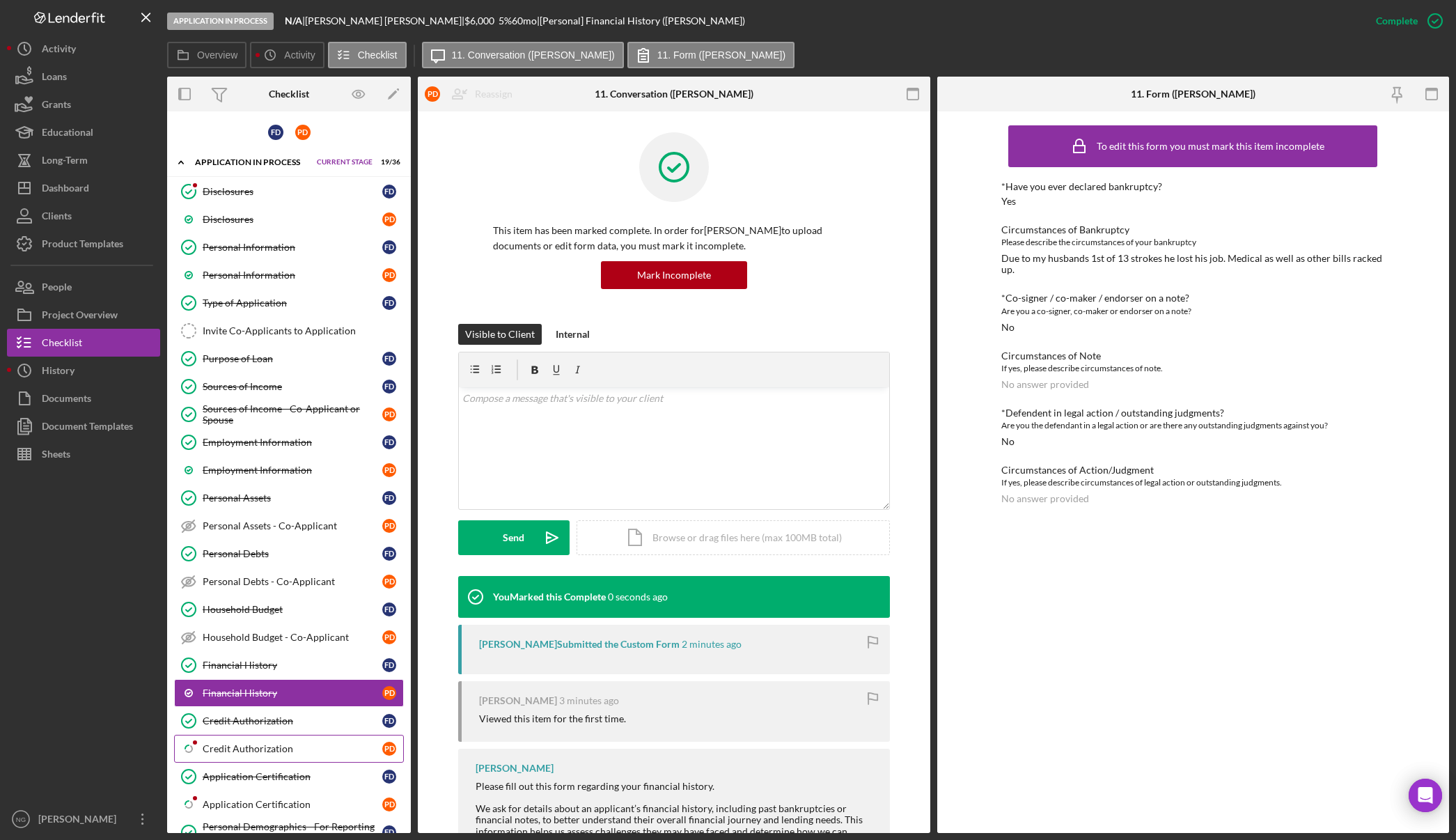
click at [261, 750] on div "Credit Authorization" at bounding box center [293, 748] width 180 height 11
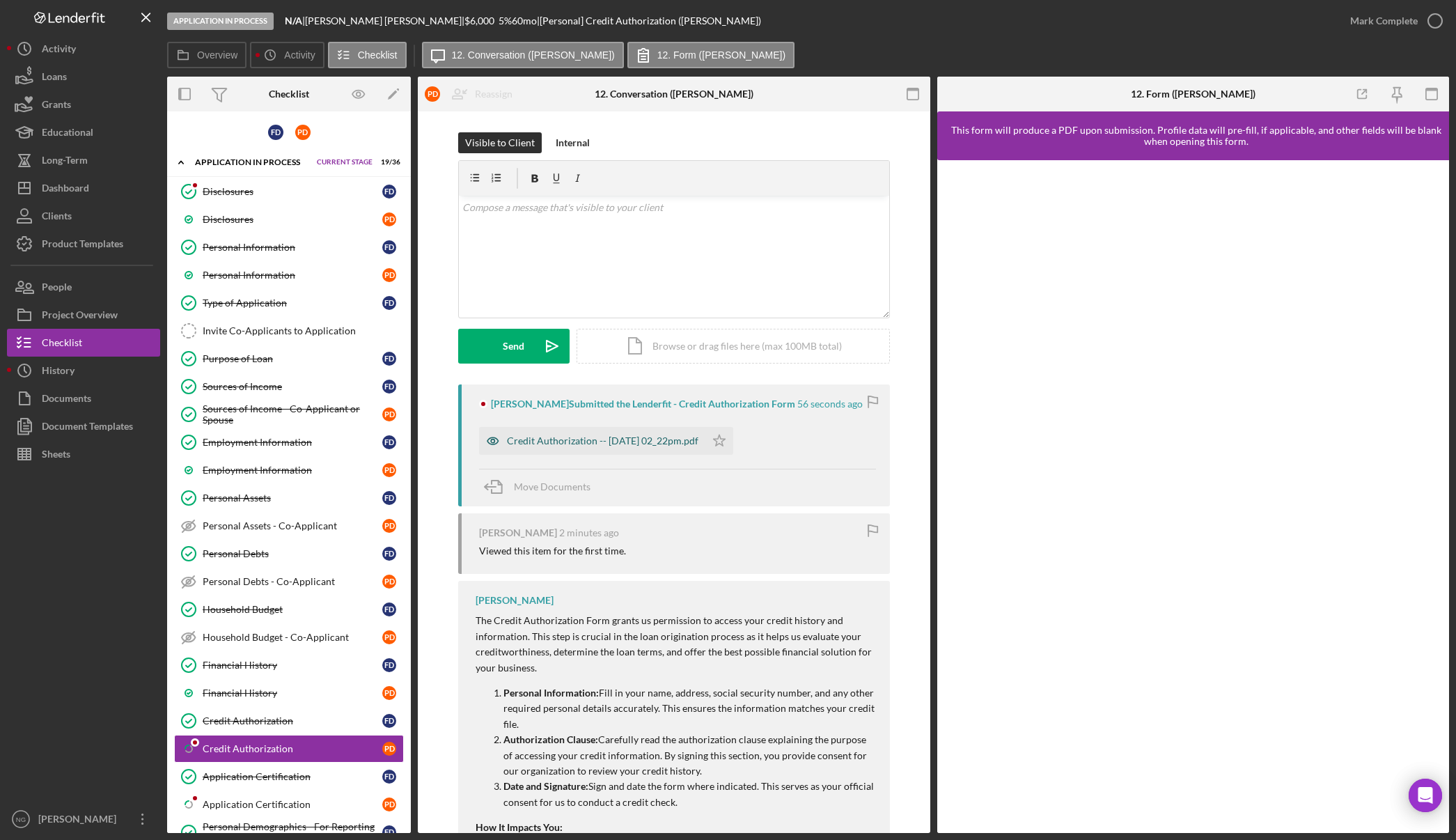
click at [630, 433] on div "Credit Authorization -- [DATE] 02_22pm.pdf" at bounding box center [592, 440] width 226 height 28
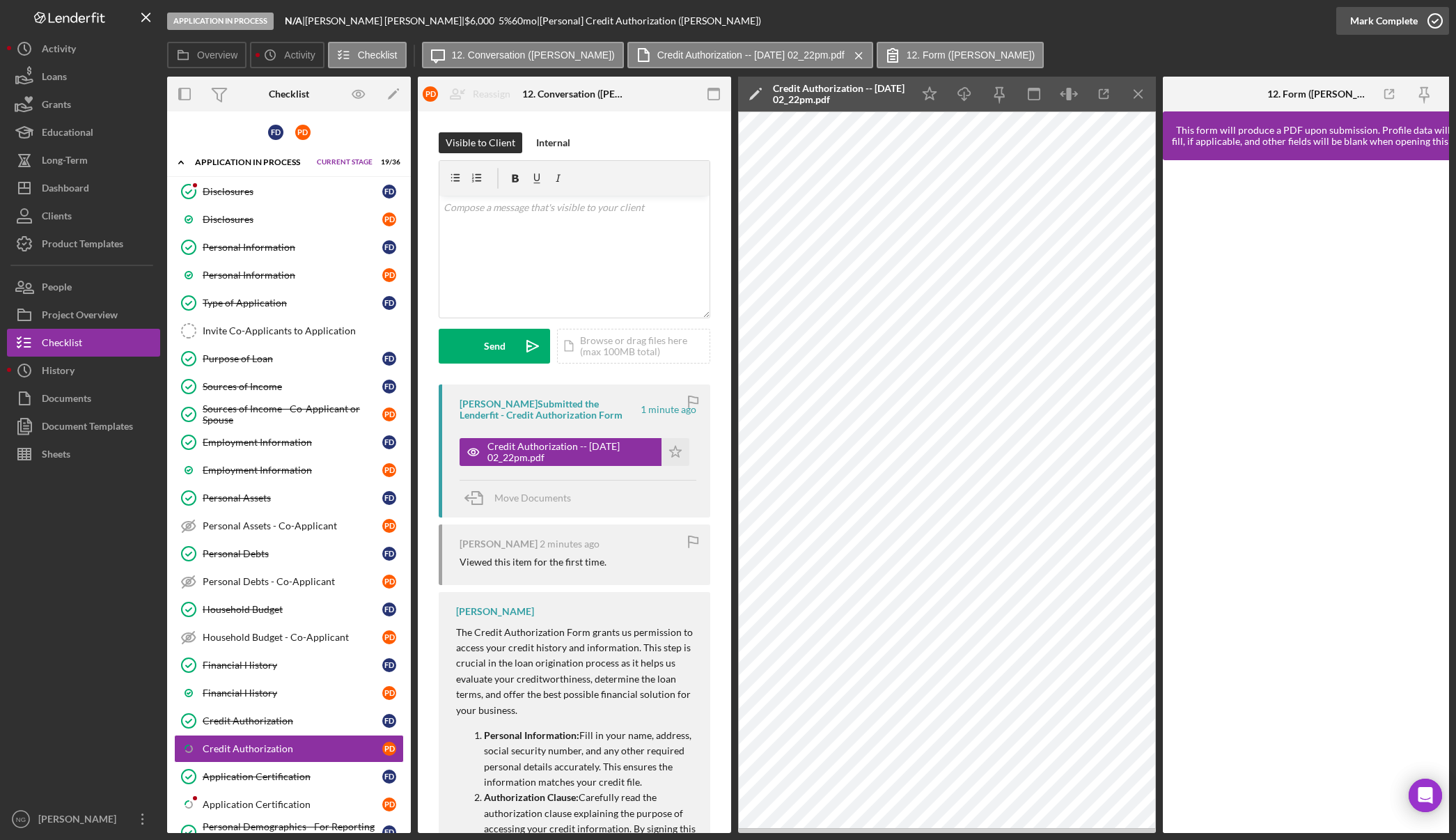
click at [1432, 20] on icon "button" at bounding box center [1434, 21] width 35 height 35
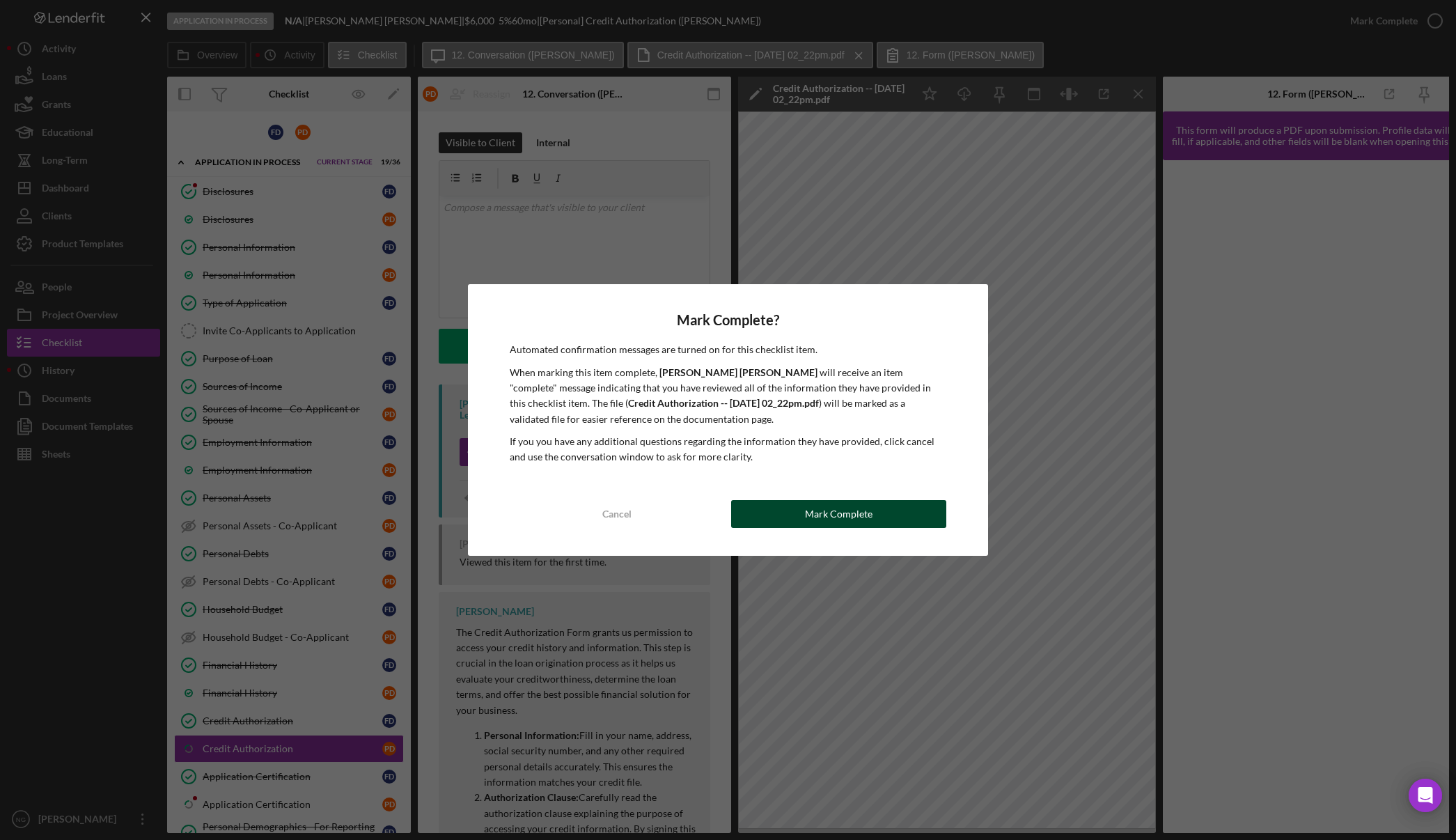
click at [830, 517] on div "Mark Complete" at bounding box center [838, 514] width 67 height 28
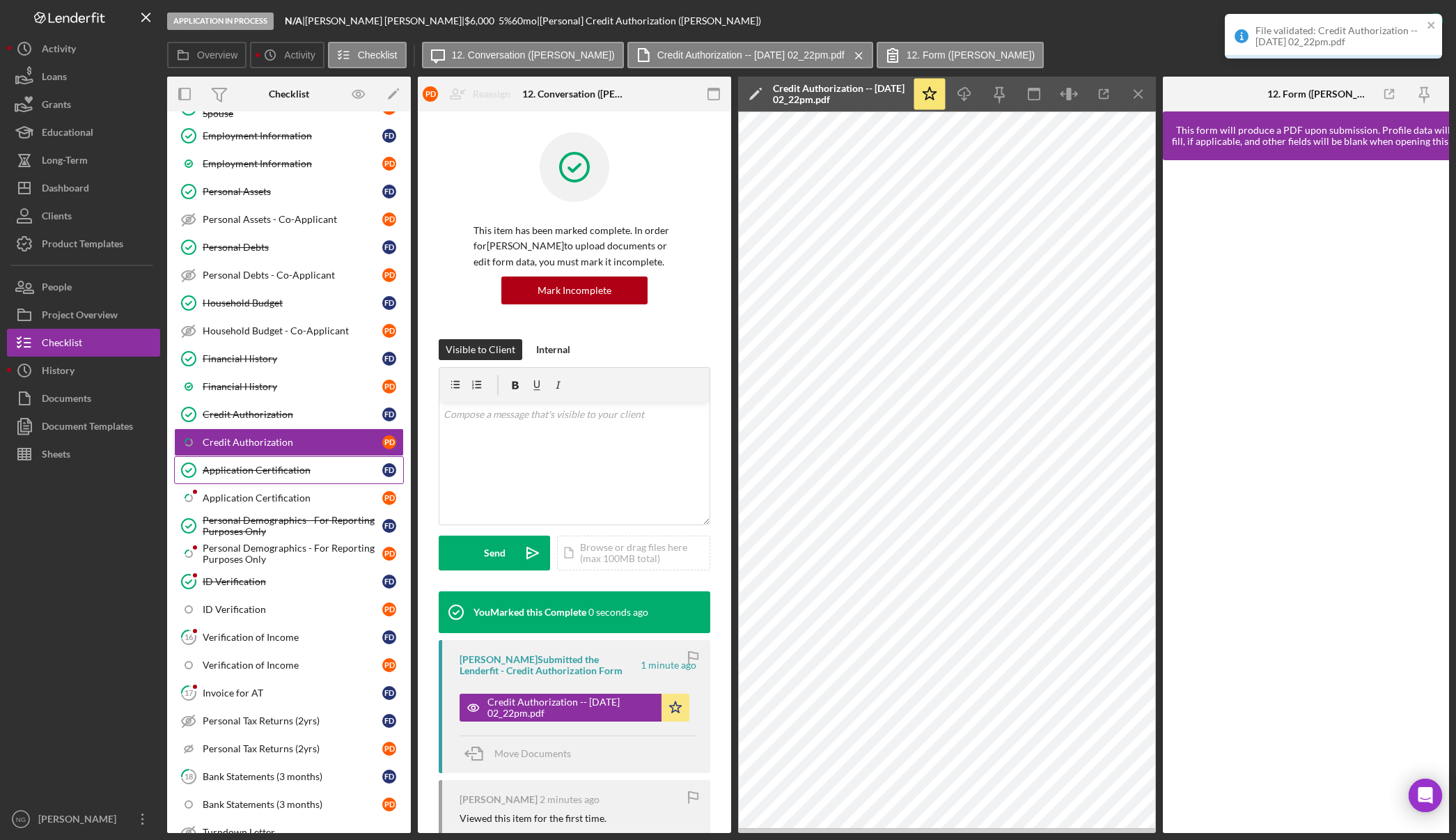
scroll to position [349, 0]
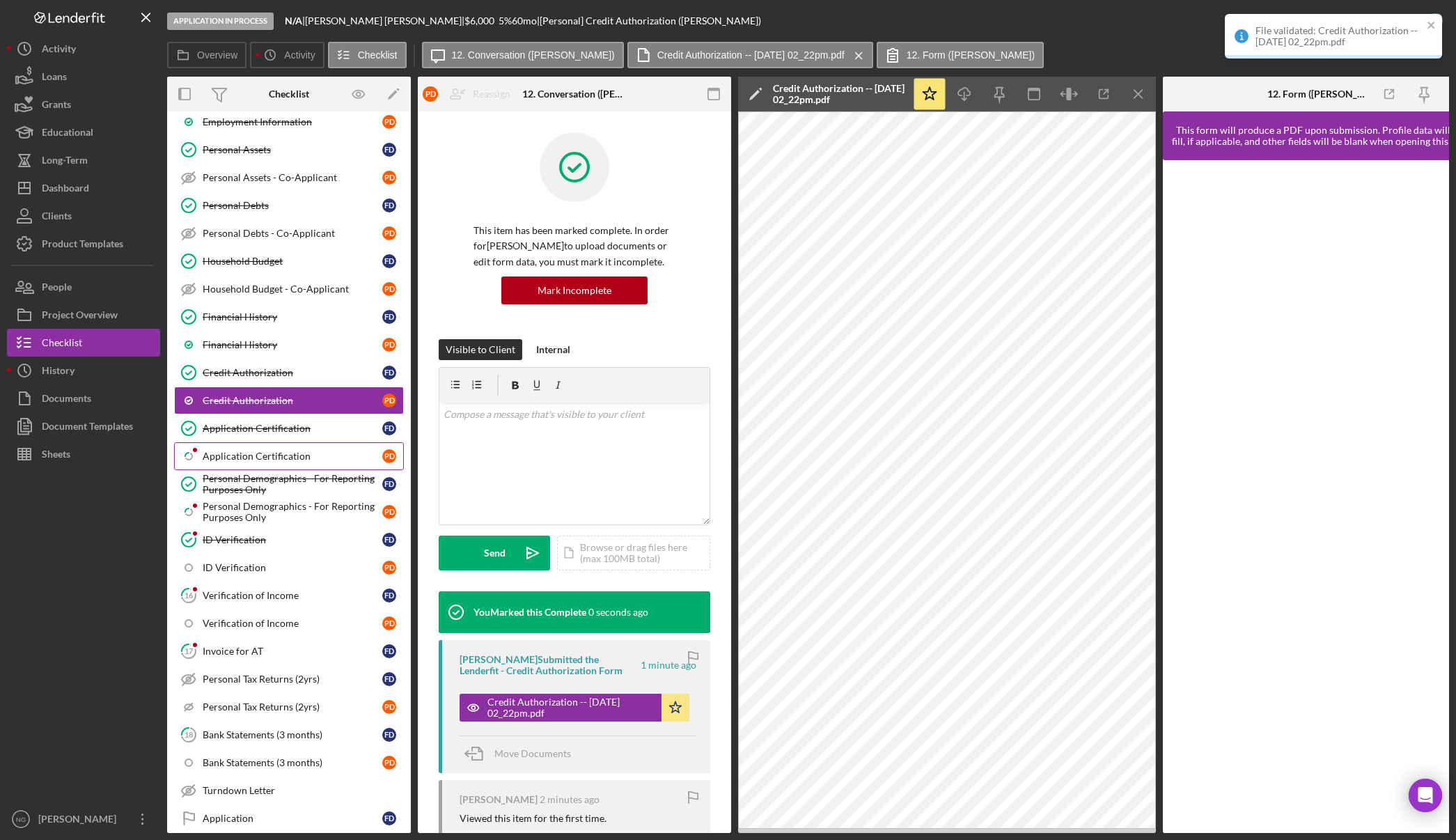
click at [301, 445] on link "Icon/Checklist Item Sub Partial Application Certification P D" at bounding box center [289, 455] width 230 height 28
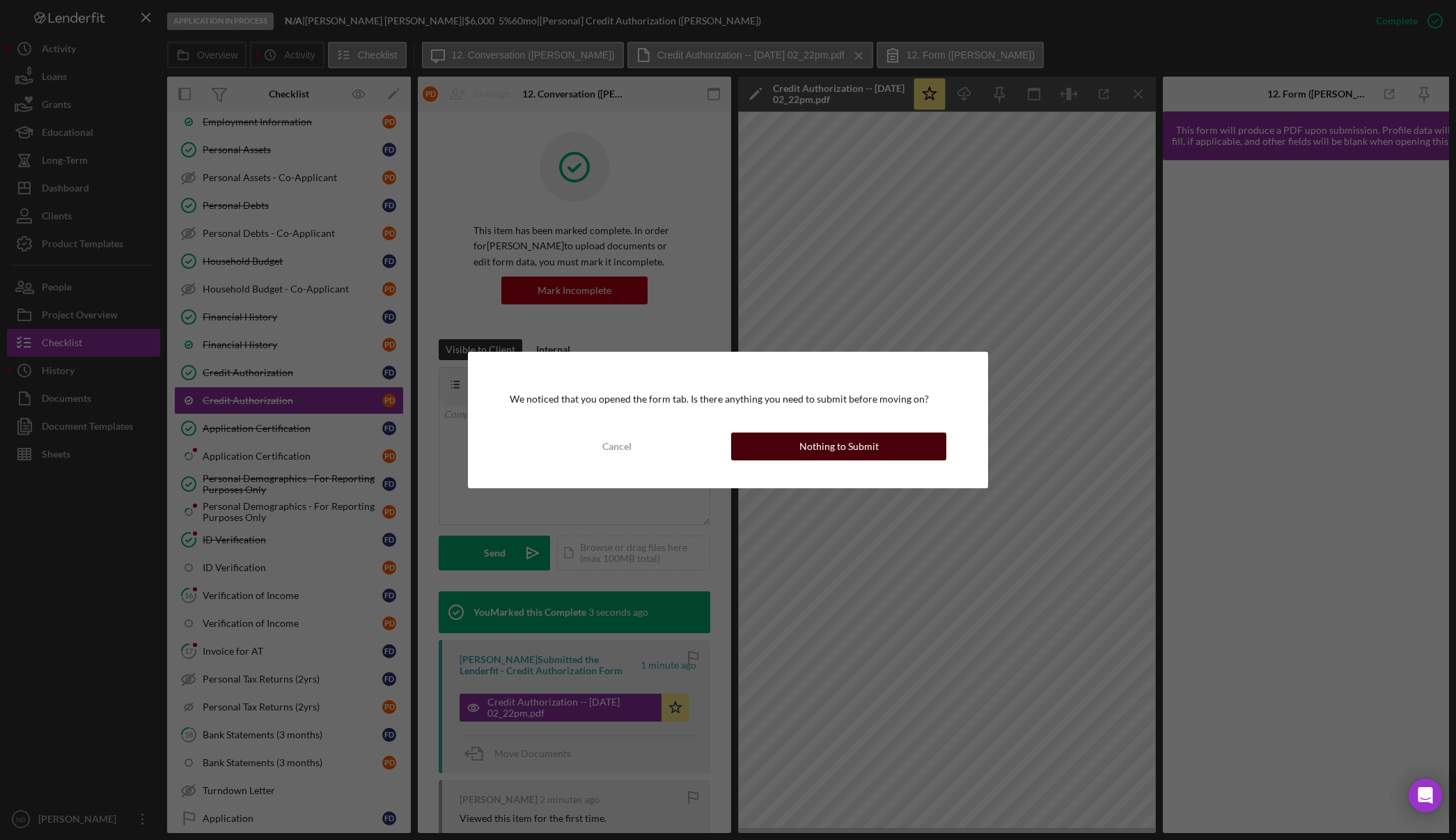
click at [881, 451] on button "Nothing to Submit" at bounding box center [839, 446] width 216 height 28
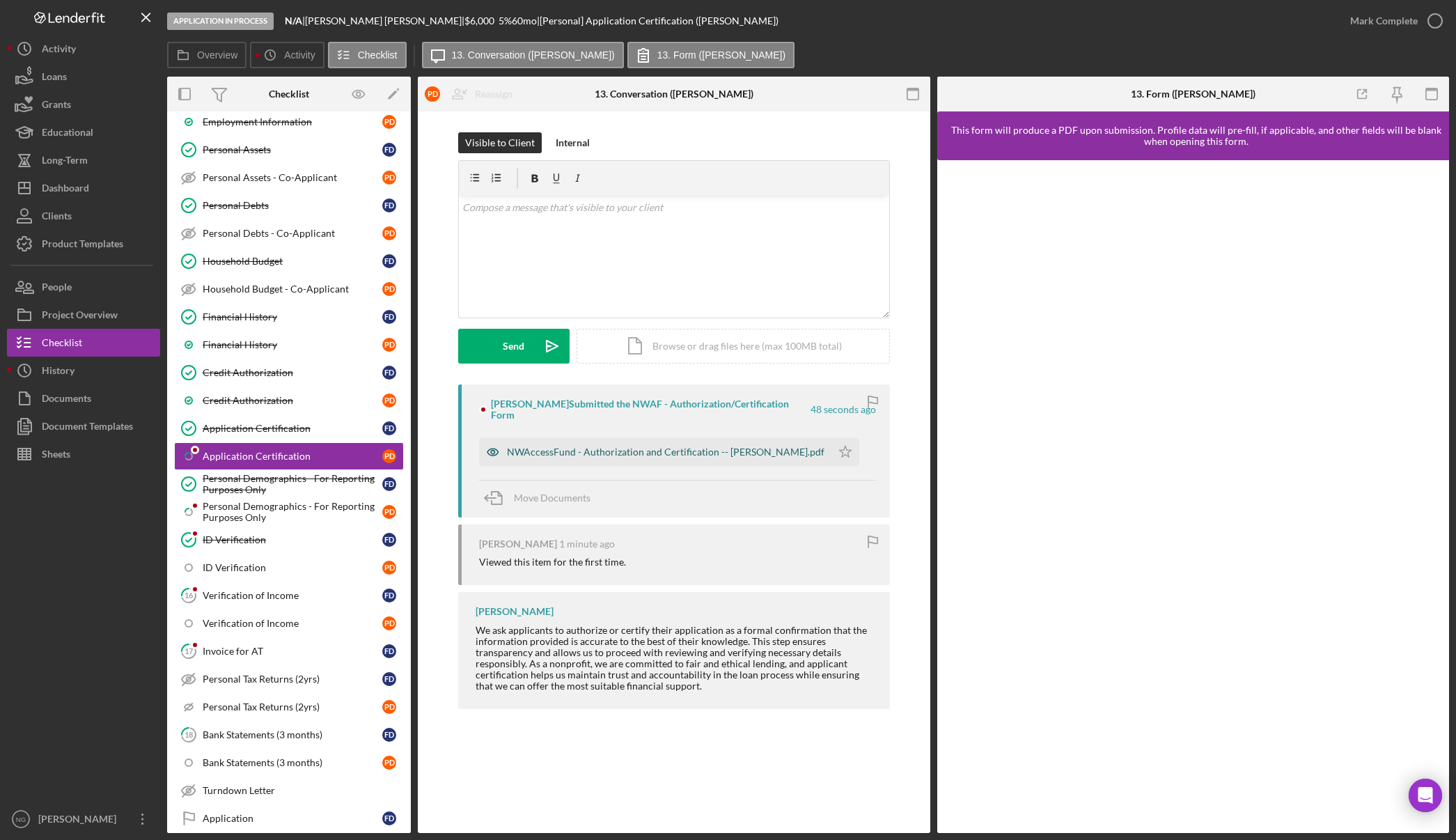
click at [742, 447] on div "NWAccessFund - Authorization and Certification -- [PERSON_NAME].pdf" at bounding box center [665, 452] width 317 height 11
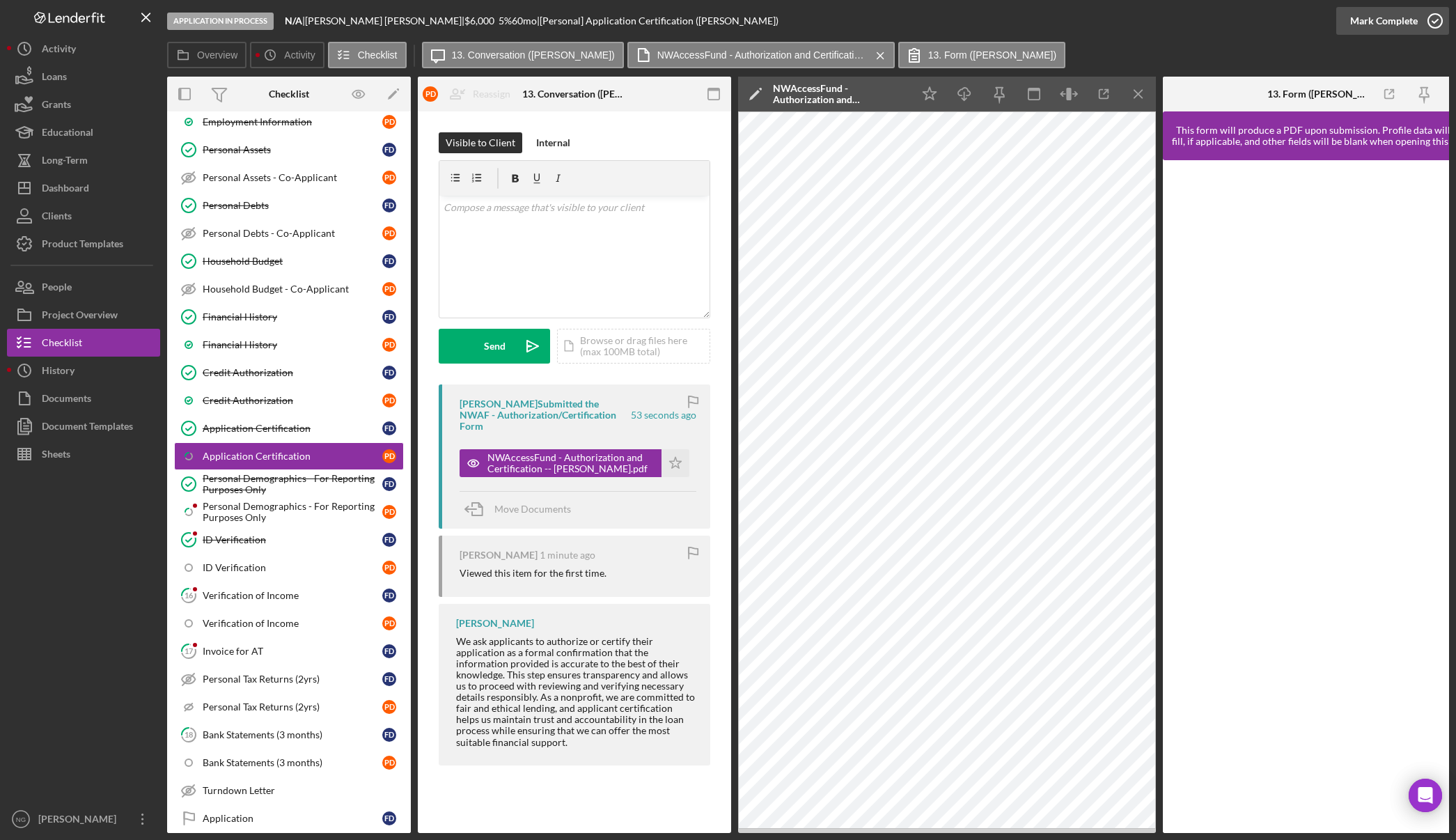
click at [1434, 23] on icon "button" at bounding box center [1434, 21] width 35 height 35
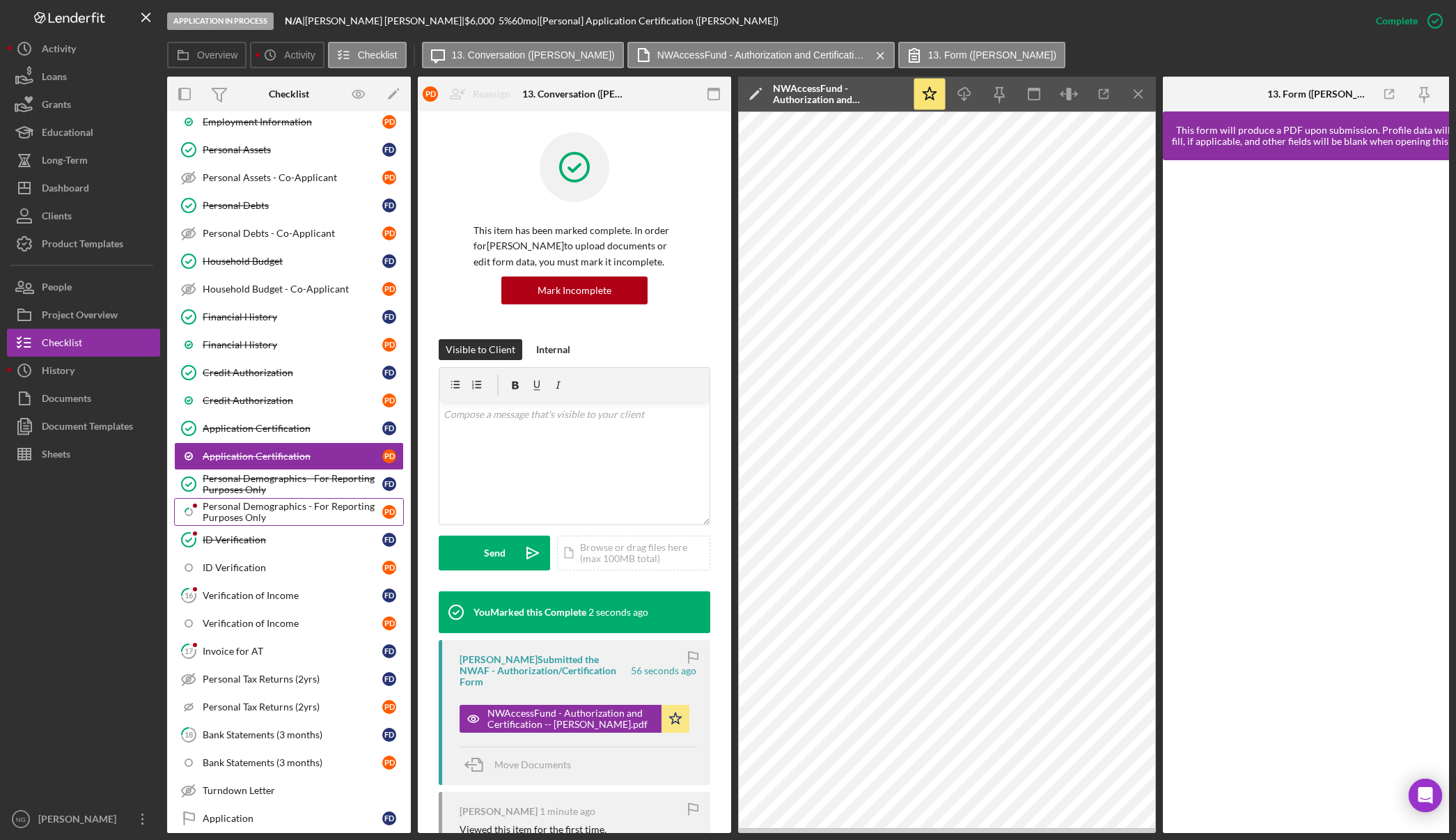
click at [287, 507] on div "Personal Demographics - For Reporting Purposes Only" at bounding box center [293, 511] width 180 height 22
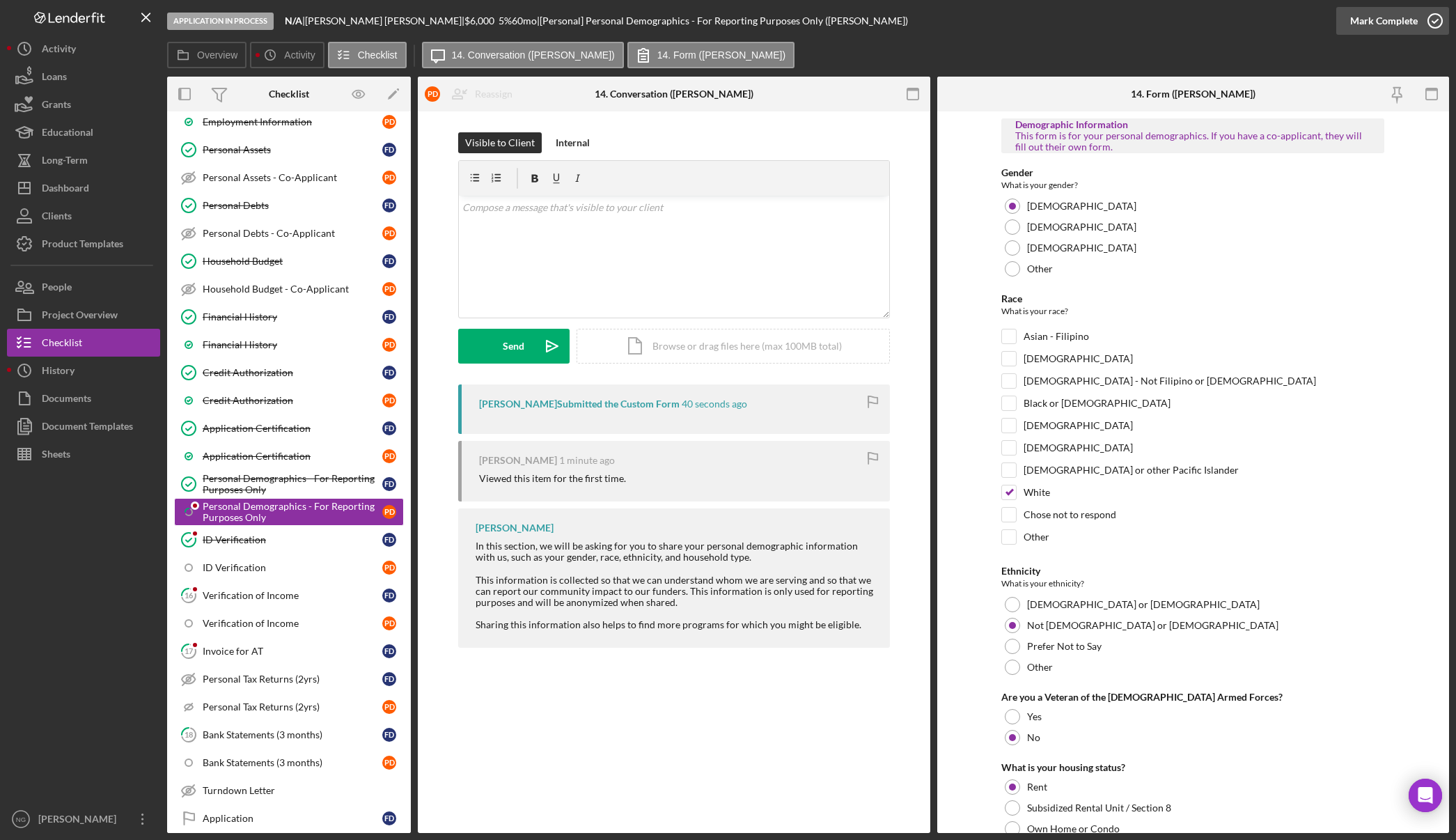
click at [1445, 22] on icon "button" at bounding box center [1434, 21] width 35 height 35
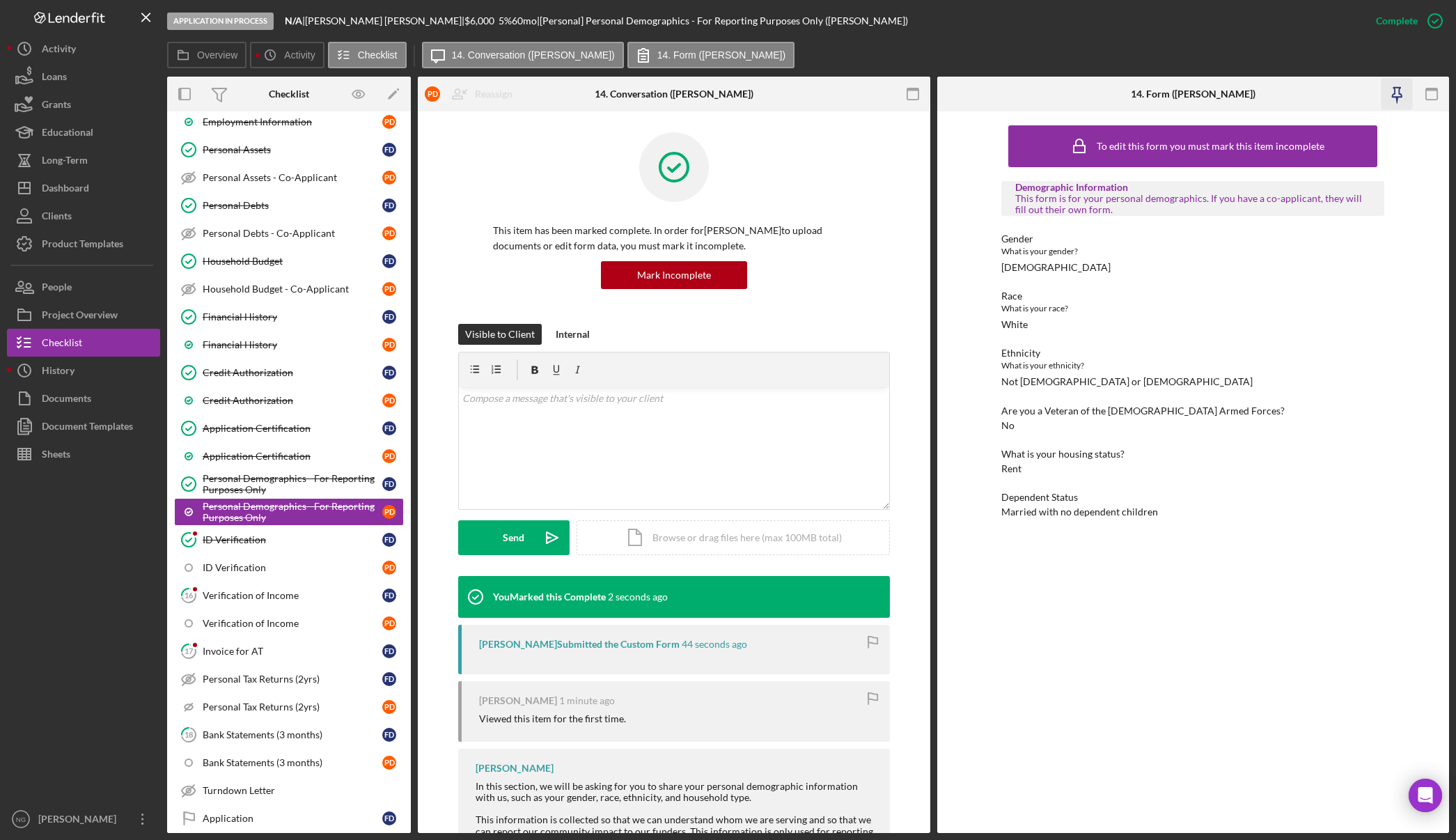
click at [1402, 93] on icon "button" at bounding box center [1397, 94] width 31 height 31
click at [915, 97] on icon "button" at bounding box center [912, 94] width 31 height 31
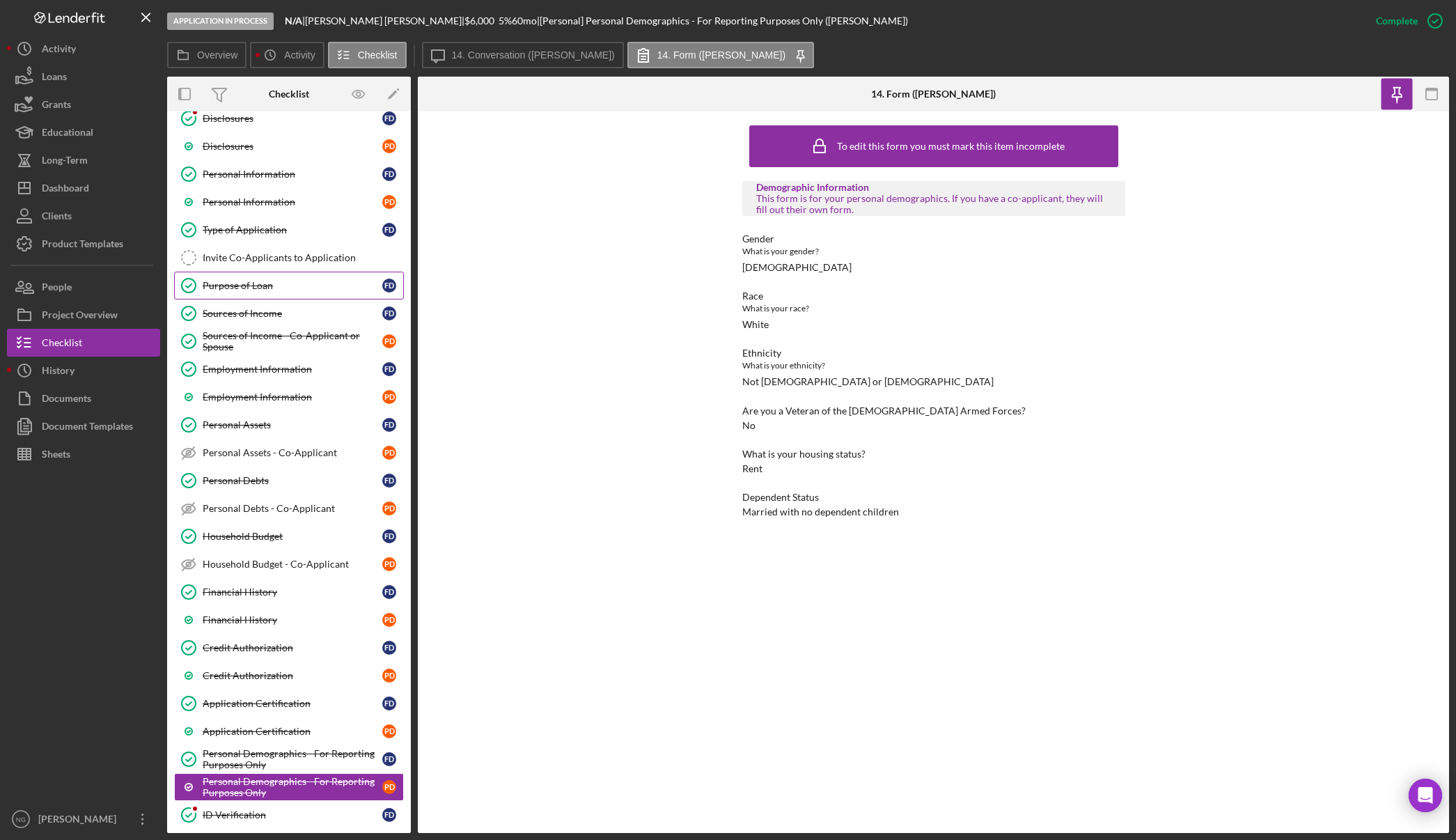
scroll to position [70, 0]
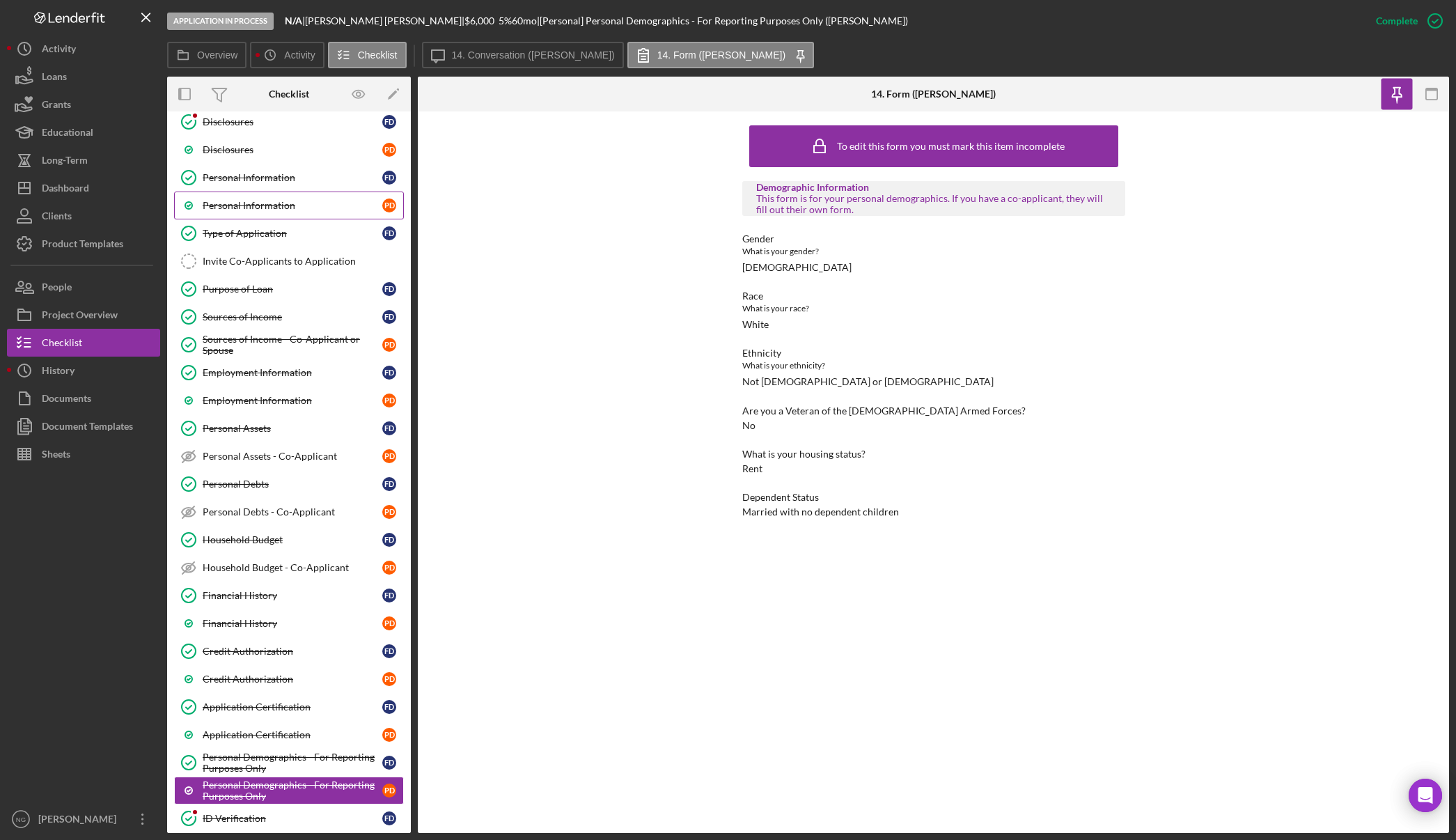
click at [322, 199] on div "Personal Information" at bounding box center [293, 205] width 180 height 11
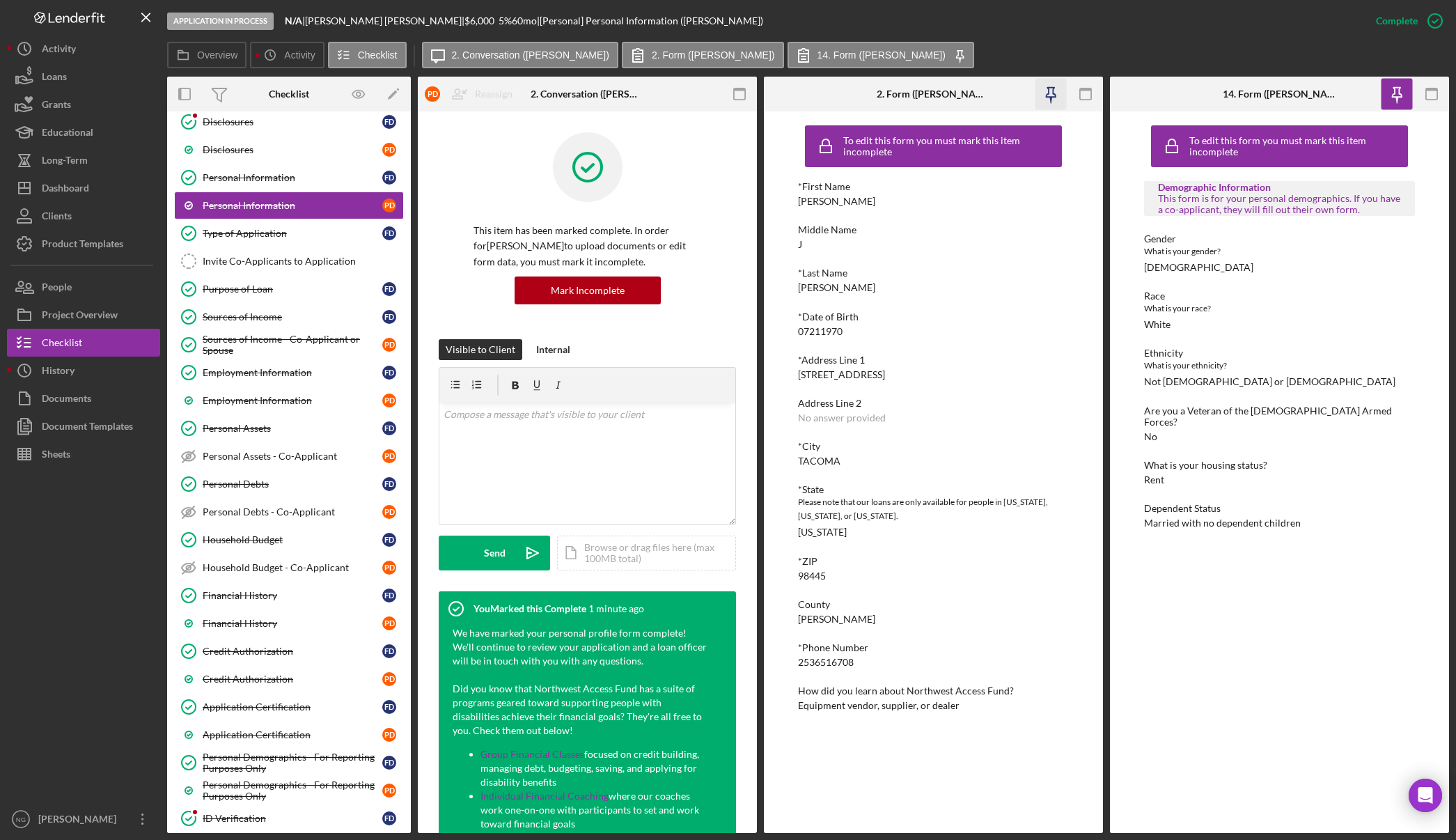
click at [1050, 100] on icon "button" at bounding box center [1050, 101] width 3 height 6
click at [729, 91] on icon "button" at bounding box center [738, 94] width 31 height 31
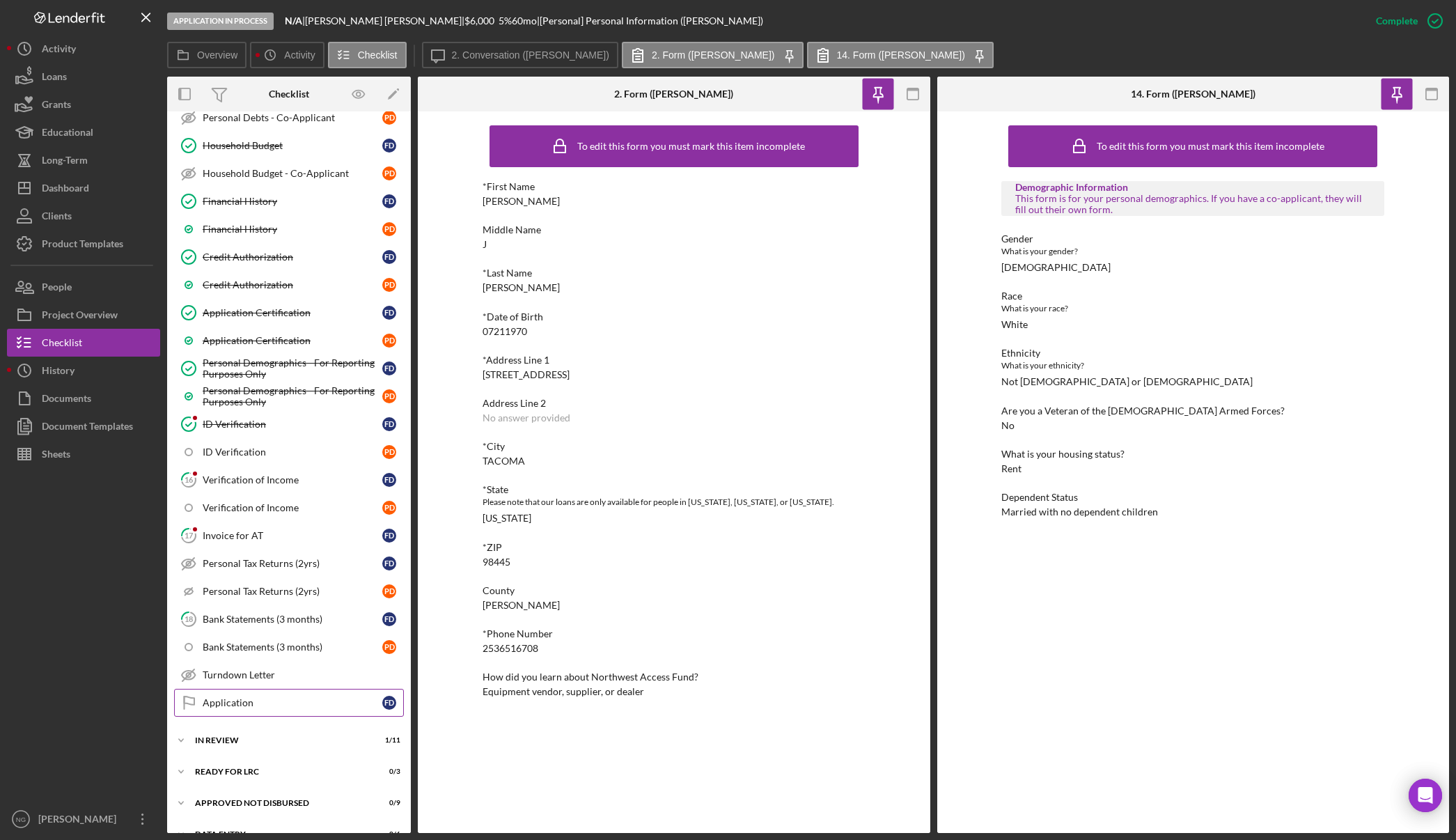
scroll to position [487, 0]
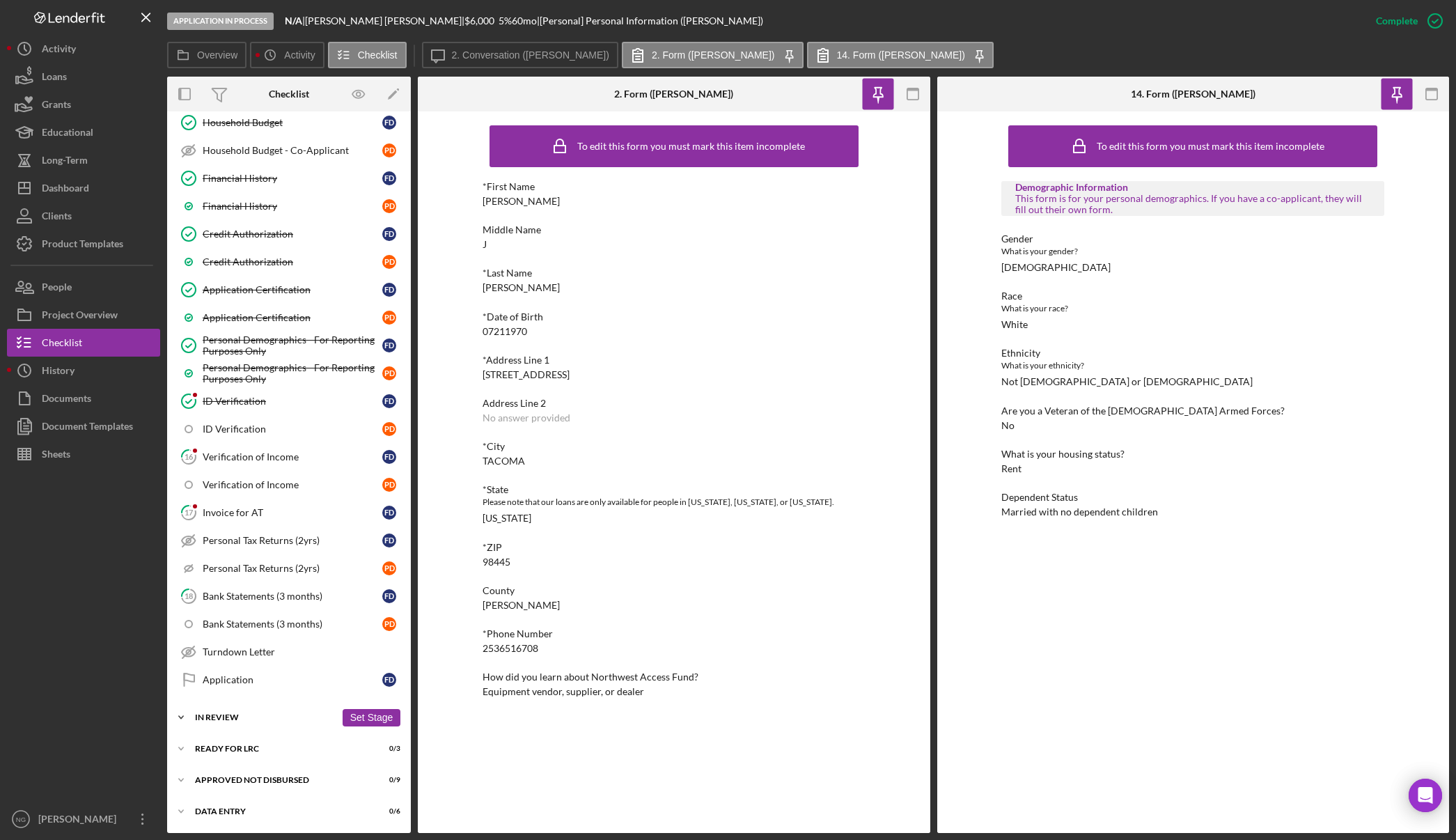
click at [239, 718] on div "In Review" at bounding box center [265, 717] width 141 height 8
click at [236, 797] on div "Personal Profile" at bounding box center [293, 802] width 180 height 11
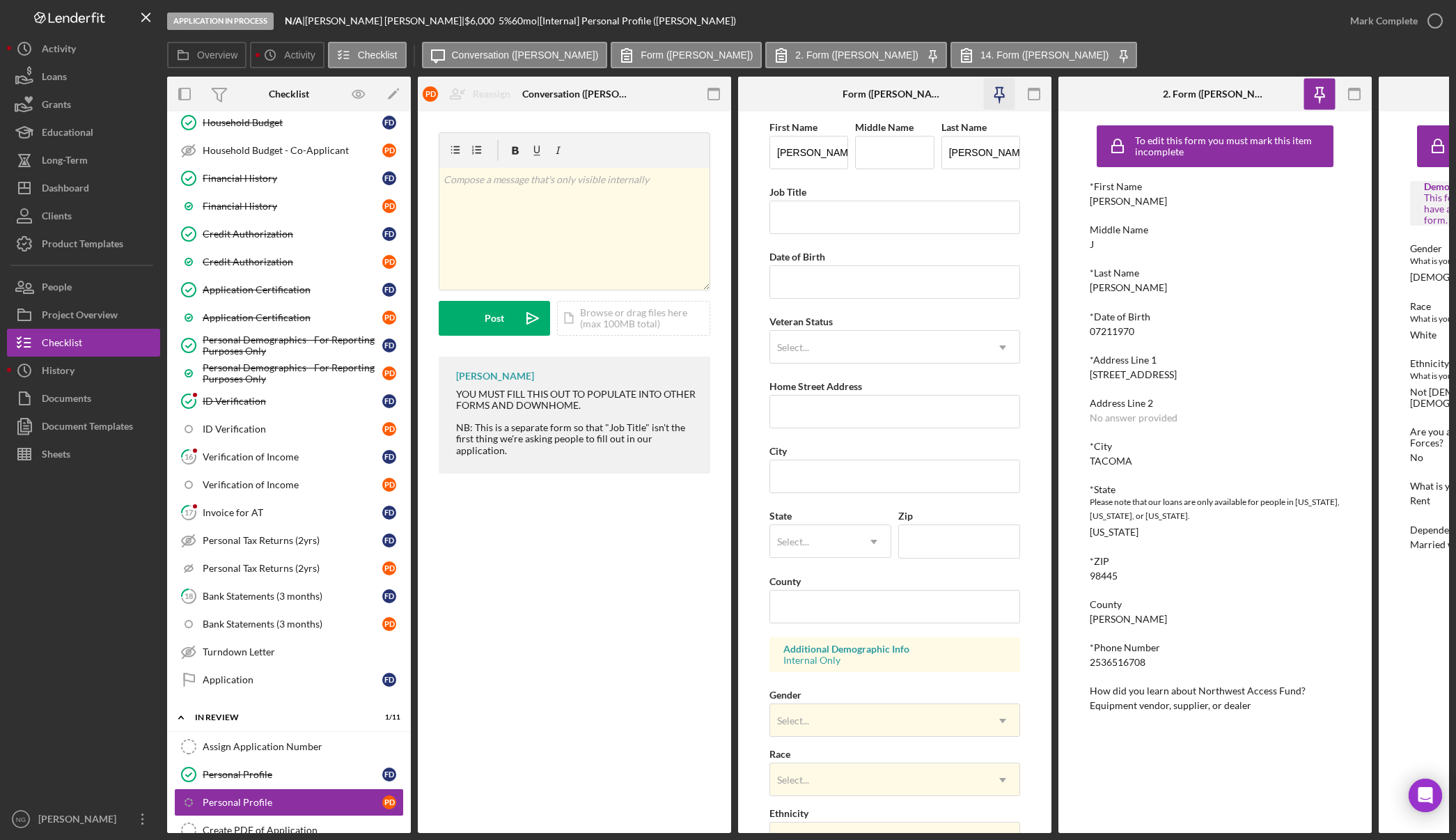
click at [1002, 98] on icon "button" at bounding box center [999, 93] width 10 height 10
click at [715, 93] on icon "button" at bounding box center [713, 94] width 31 height 31
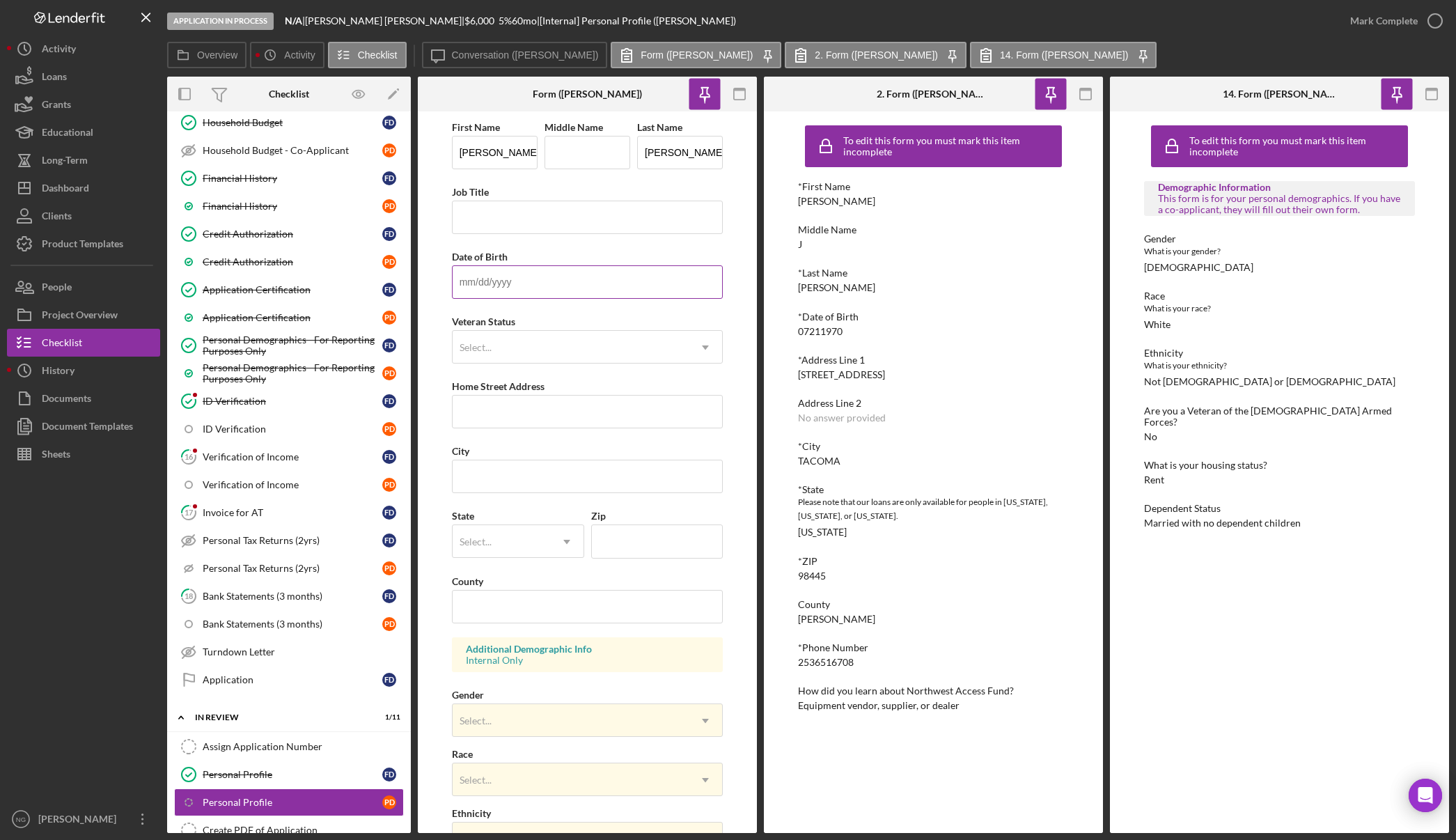
click at [511, 294] on input "Date of Birth" at bounding box center [587, 281] width 271 height 33
type input "07/21/1970"
click at [559, 358] on div "Select..." at bounding box center [571, 348] width 237 height 32
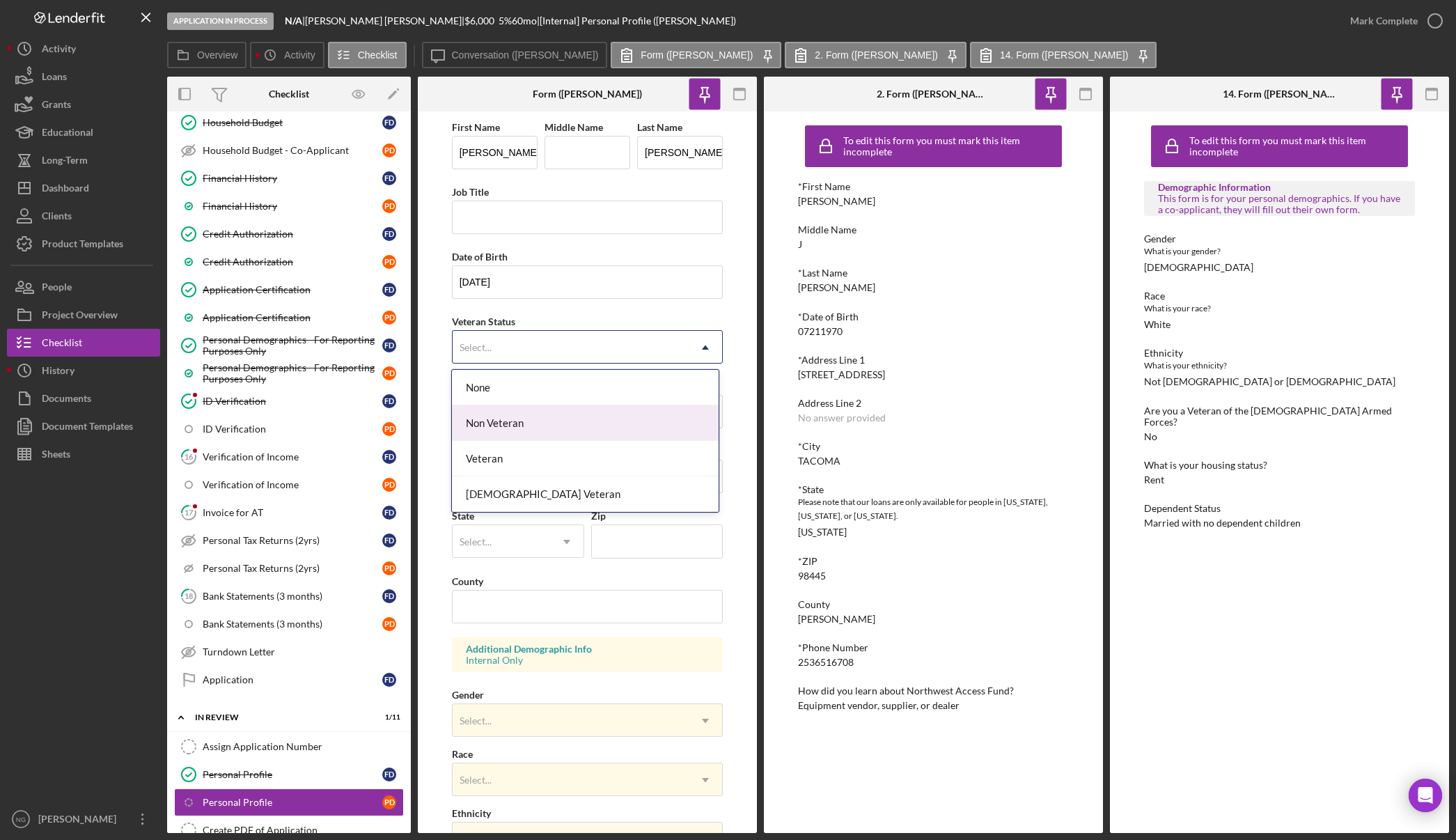
click at [557, 420] on div "Non Veteran" at bounding box center [585, 423] width 267 height 36
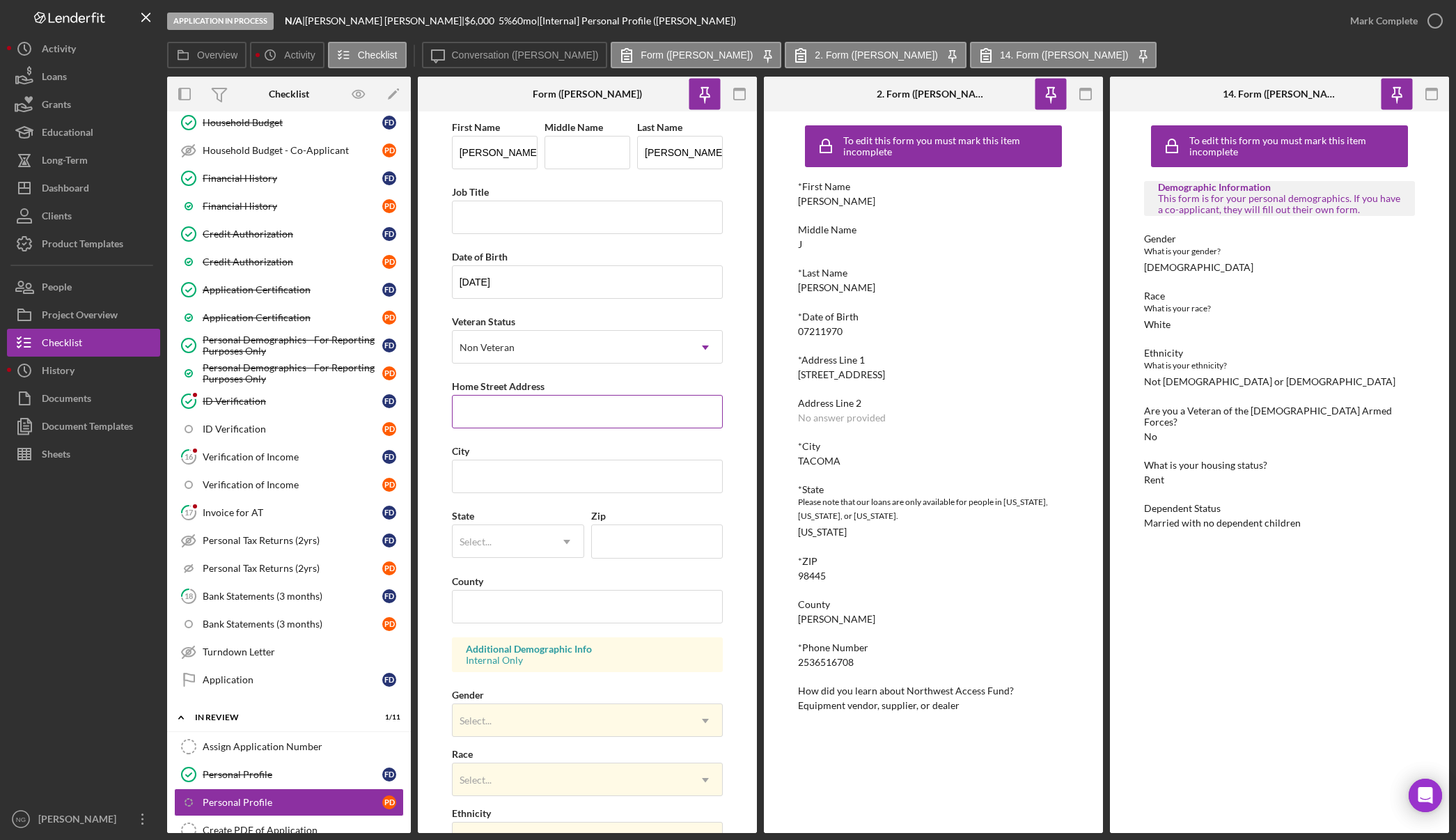
click at [542, 411] on input "Home Street Address" at bounding box center [587, 411] width 271 height 33
type input "15704 24th Ave E"
type input "Tacoma"
type input "w"
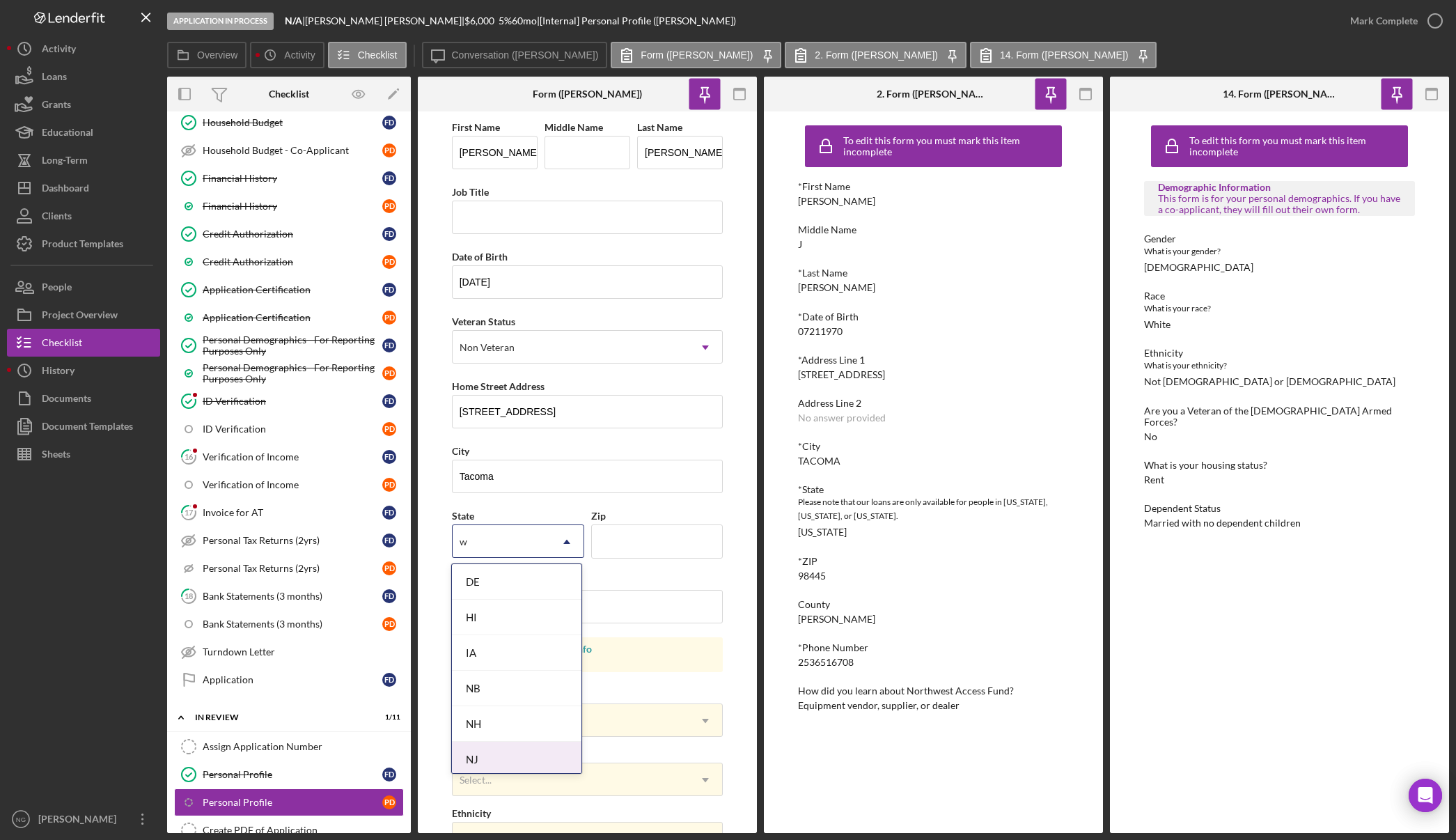
scroll to position [279, 0]
click at [503, 761] on div "WA" at bounding box center [516, 765] width 128 height 36
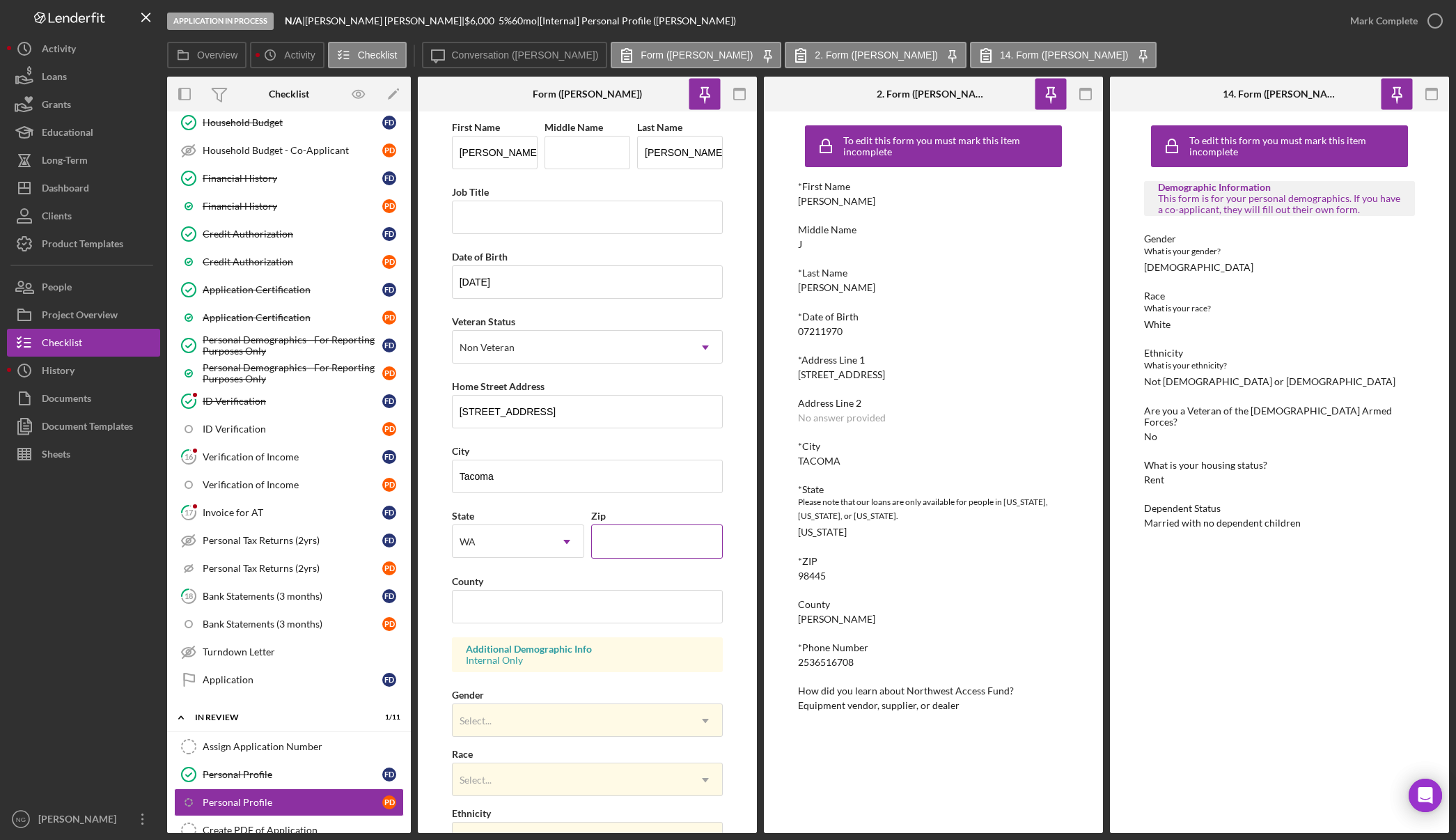
click at [655, 537] on input "Zip" at bounding box center [657, 541] width 132 height 33
type input "98445"
type input "Pierce"
click at [547, 732] on div "Select..." at bounding box center [571, 721] width 237 height 32
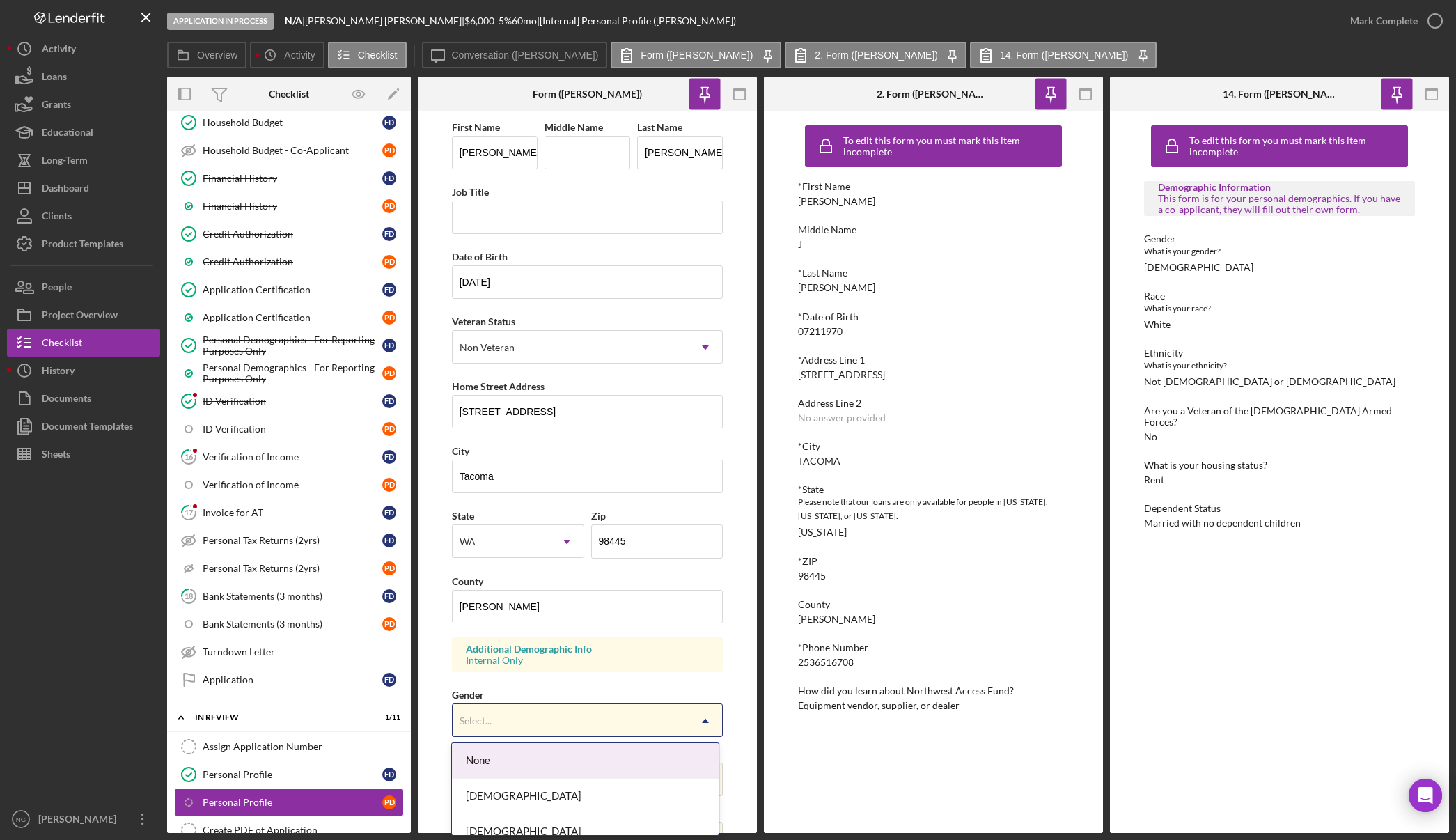
scroll to position [50, 0]
click at [546, 758] on div "Female" at bounding box center [585, 747] width 267 height 36
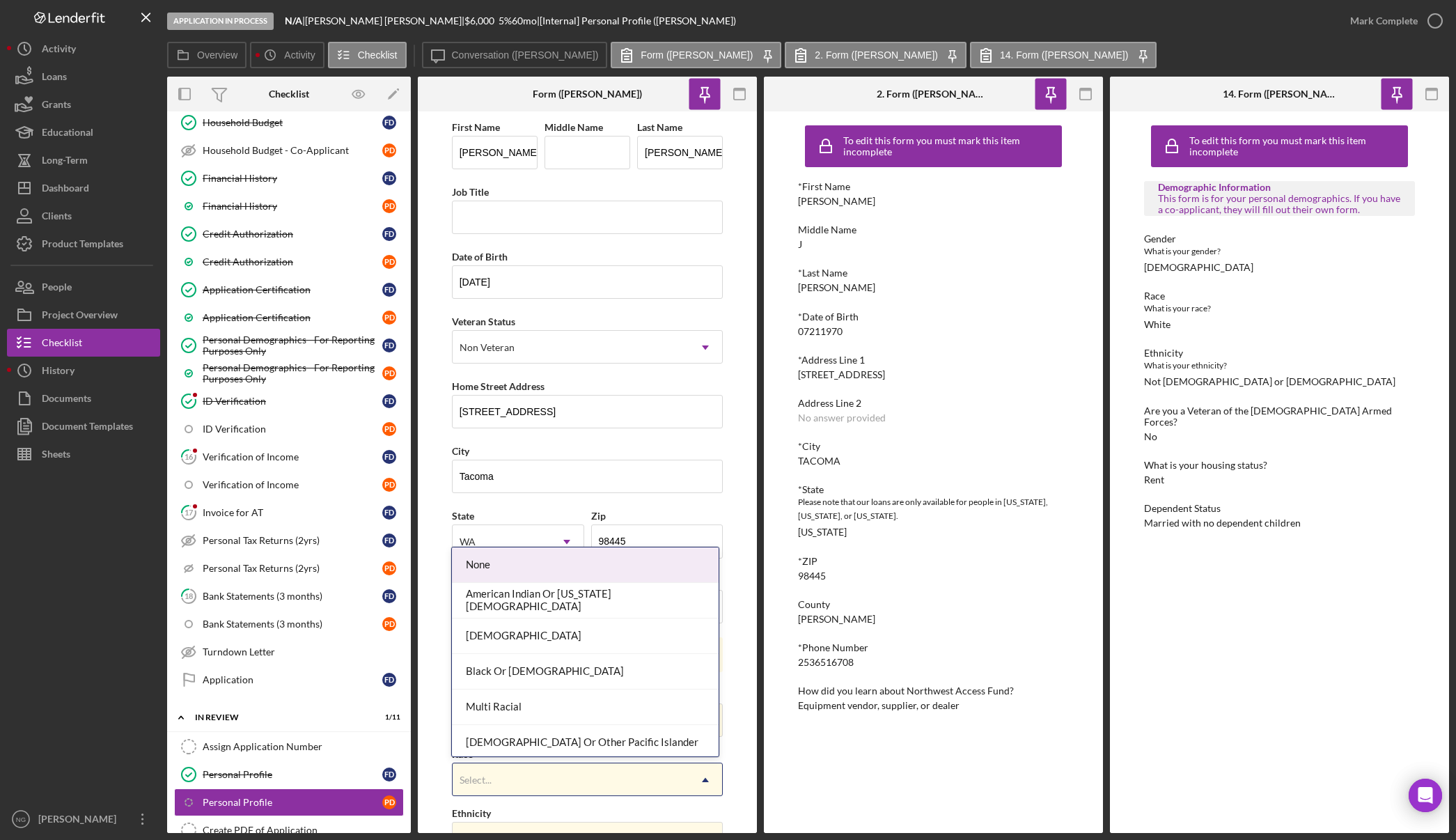
click at [546, 775] on div "Select..." at bounding box center [571, 780] width 237 height 32
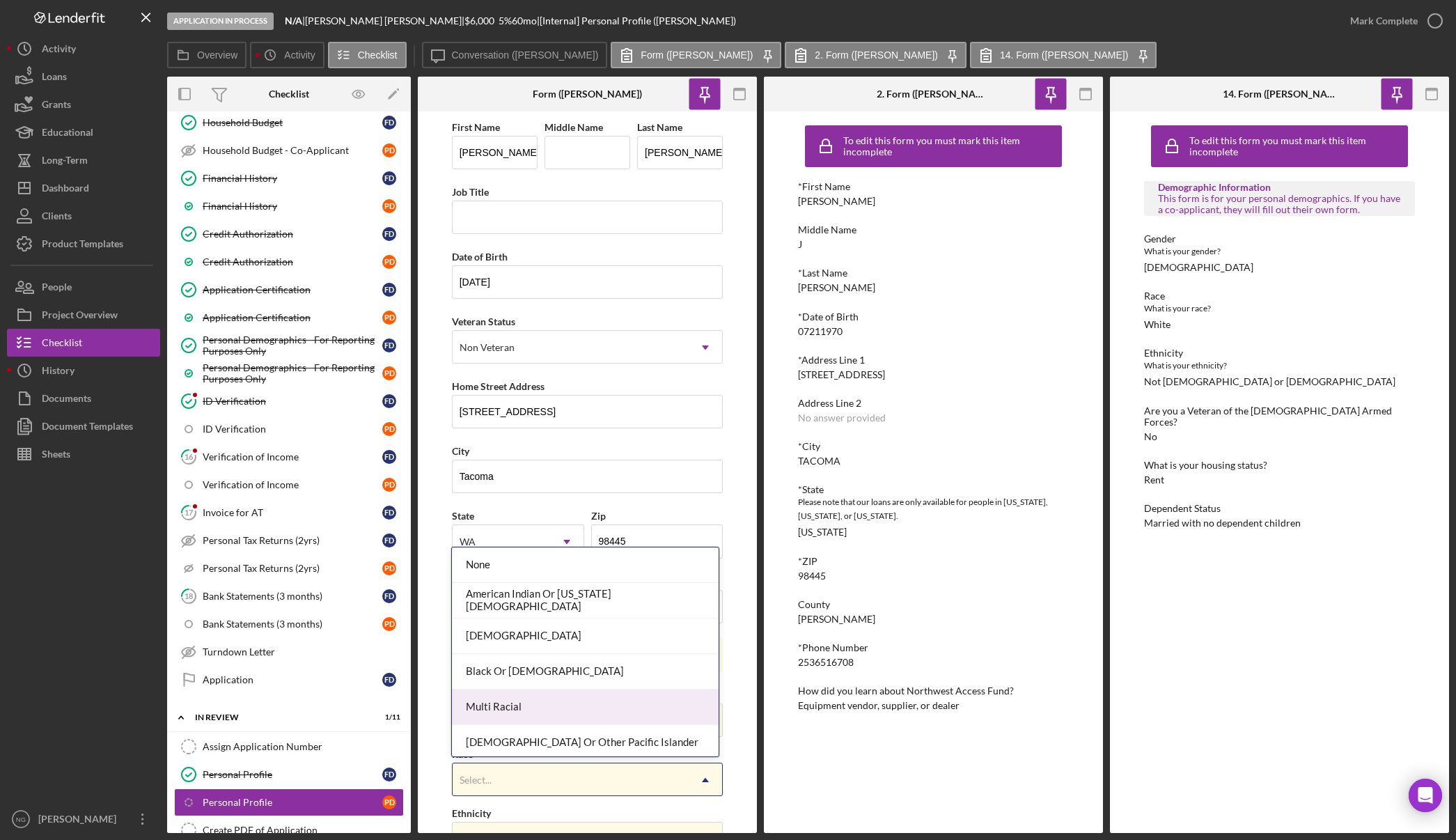
scroll to position [75, 0]
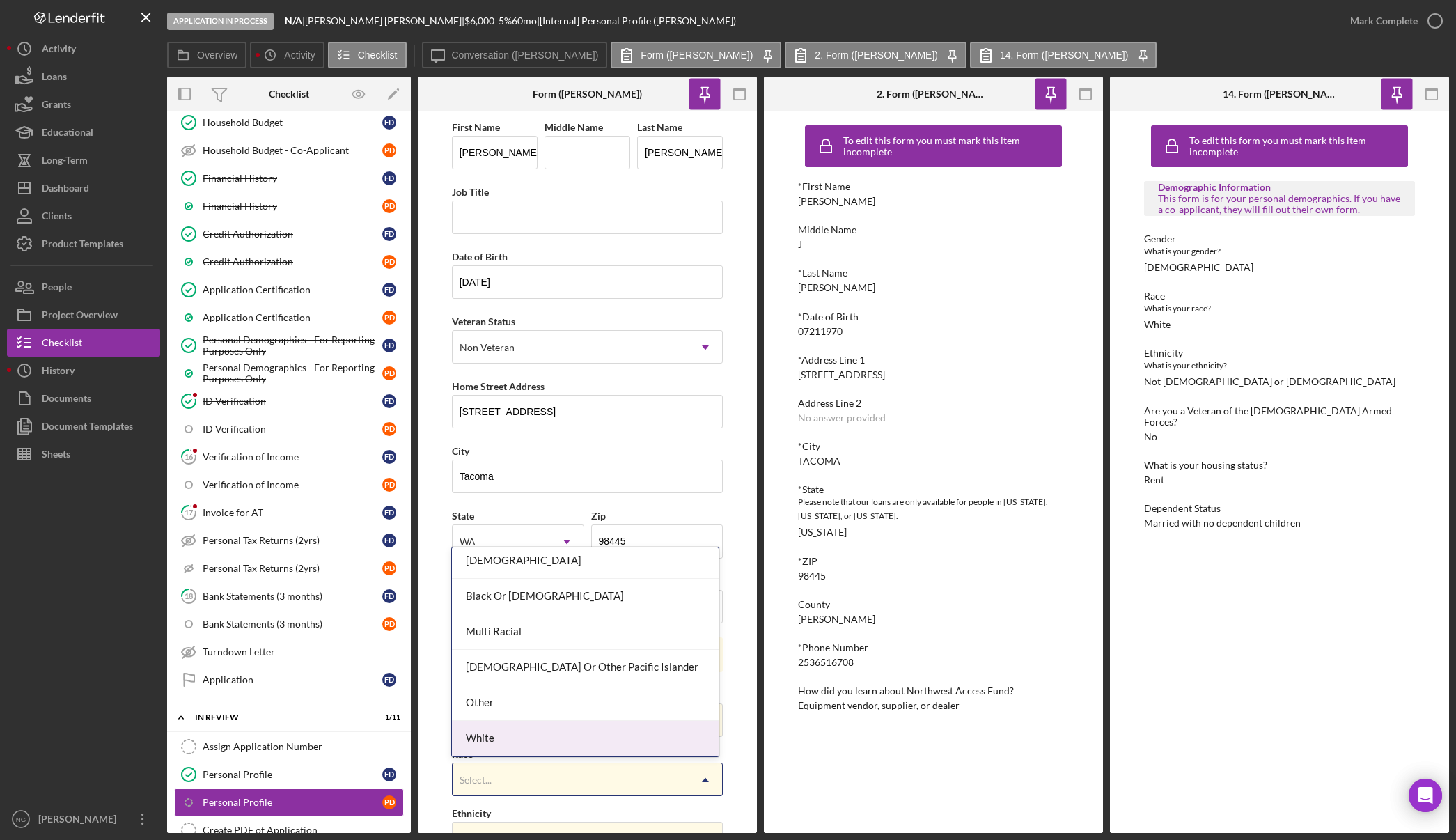
click at [546, 739] on div "White" at bounding box center [585, 738] width 267 height 36
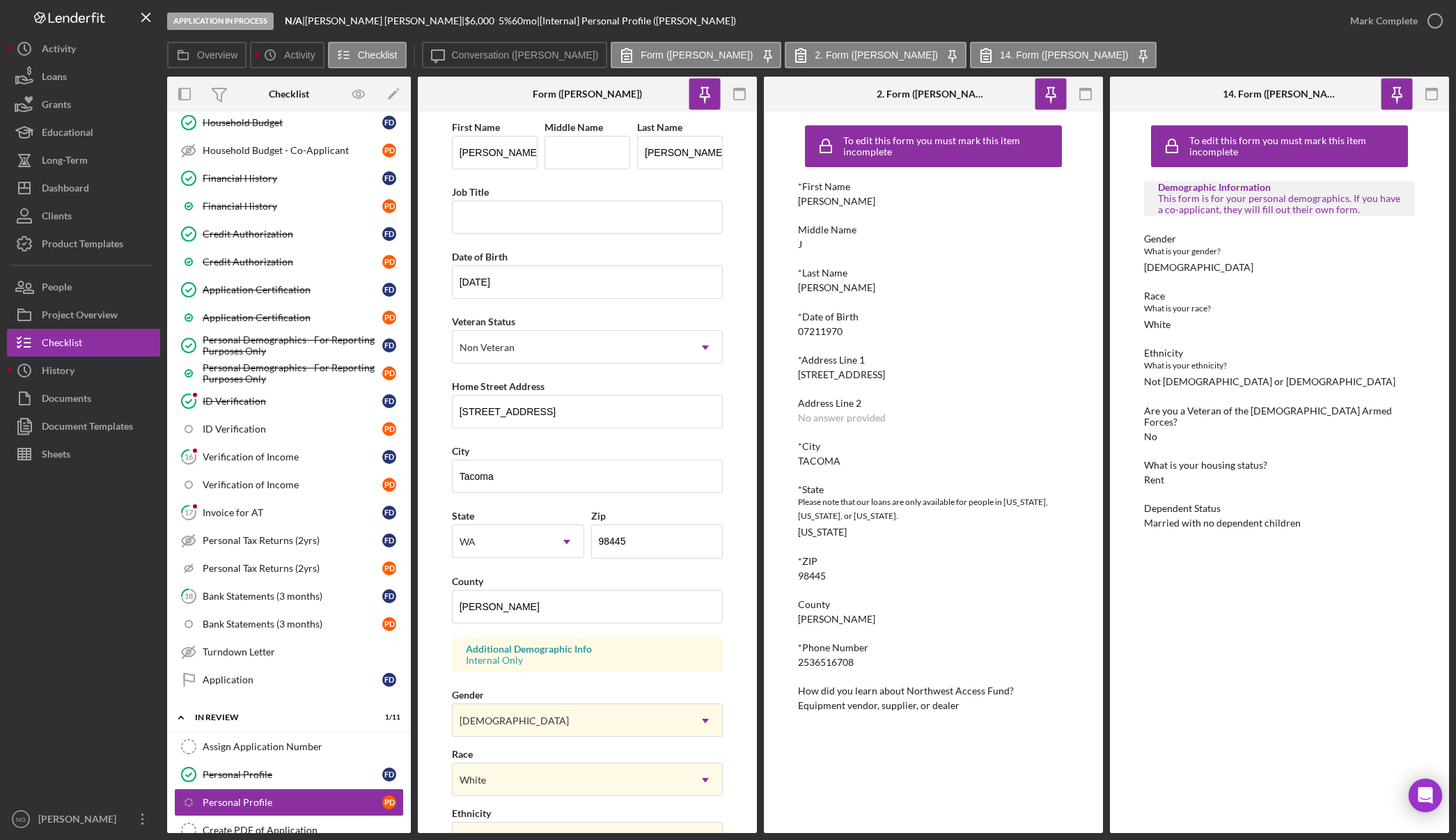
scroll to position [208, 0]
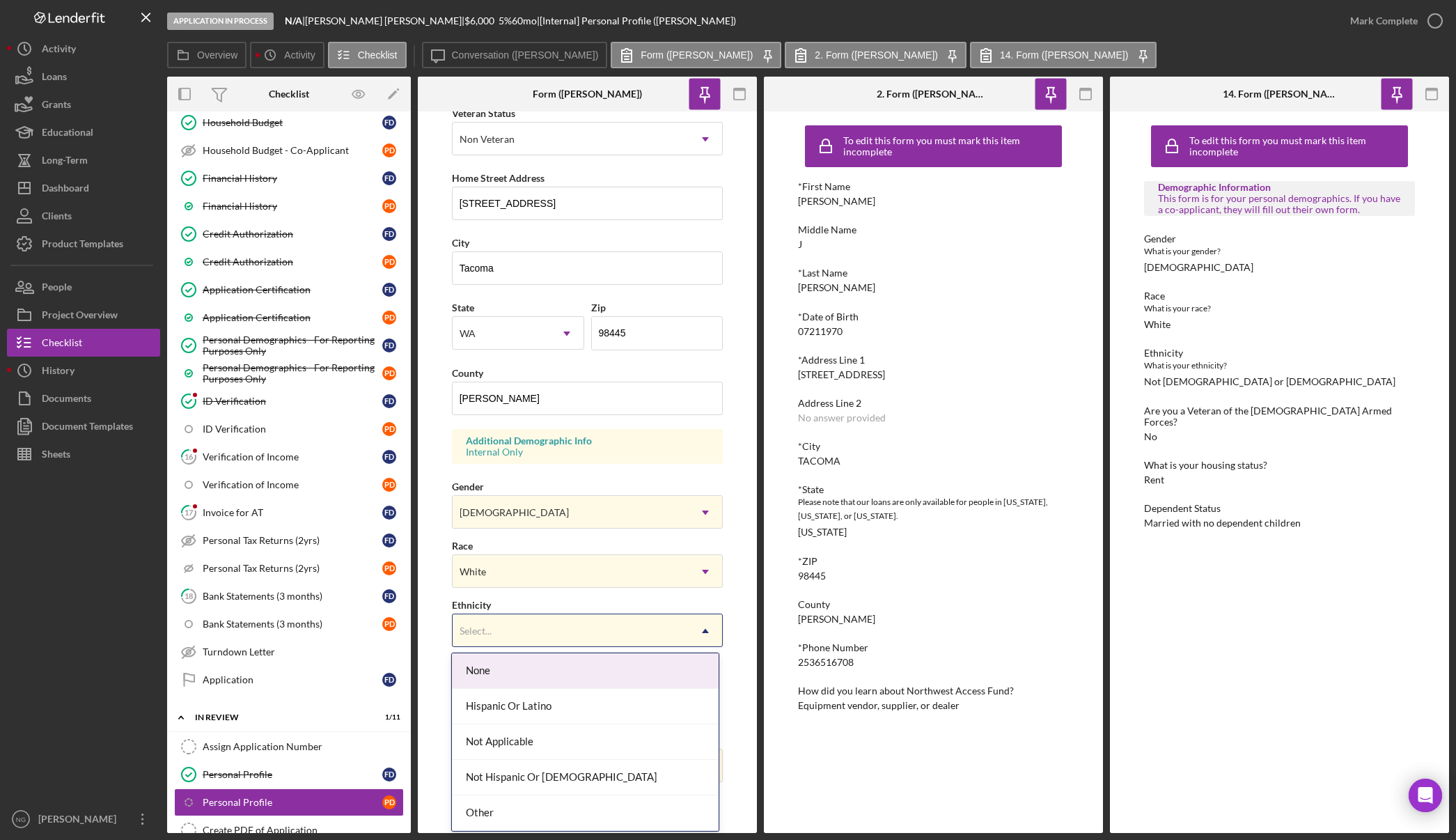
click at [528, 642] on div "Select..." at bounding box center [571, 631] width 237 height 32
click at [525, 776] on div "Not Hispanic Or Latino" at bounding box center [585, 778] width 267 height 36
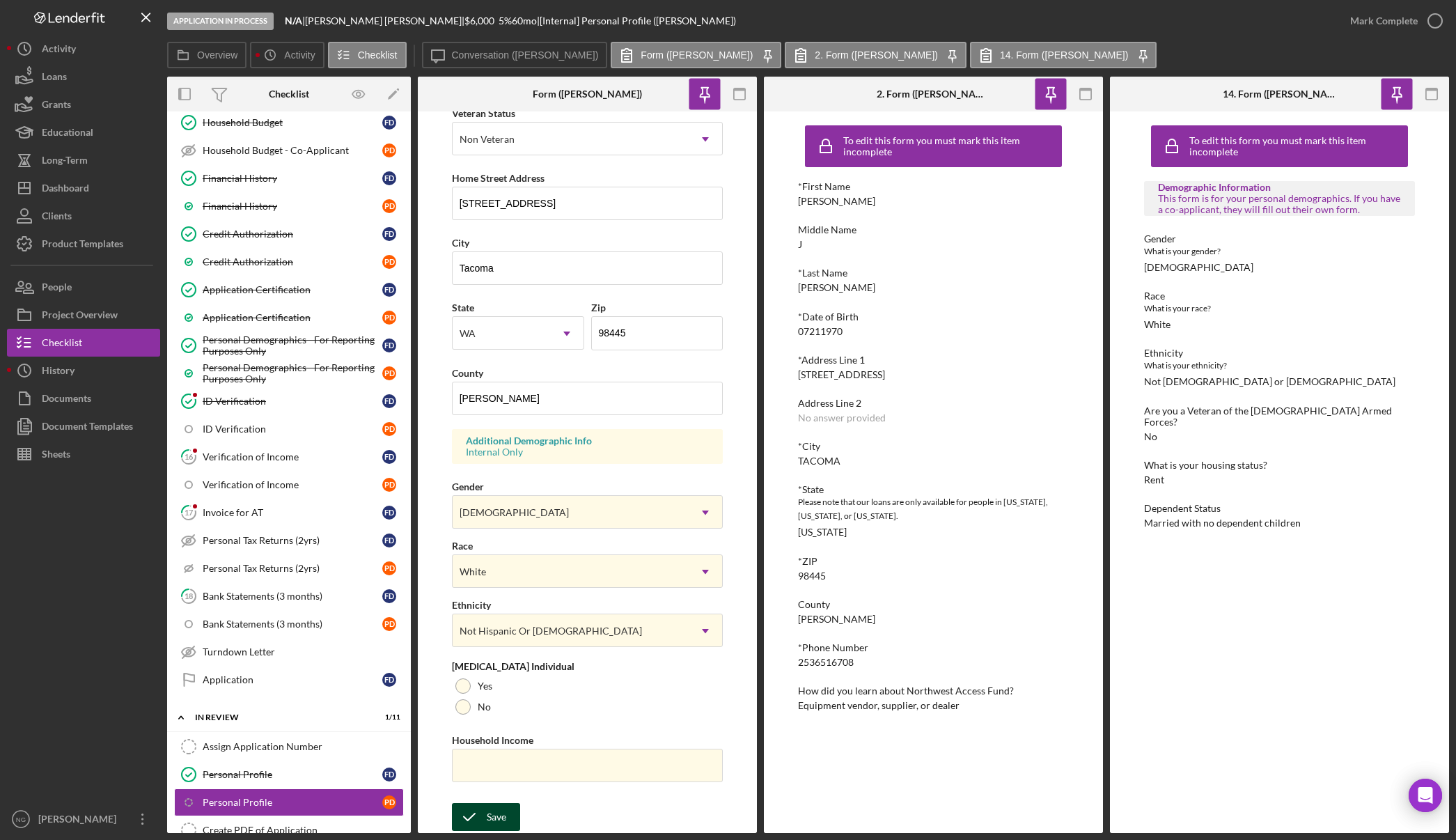
click at [485, 813] on button "Save" at bounding box center [486, 817] width 68 height 28
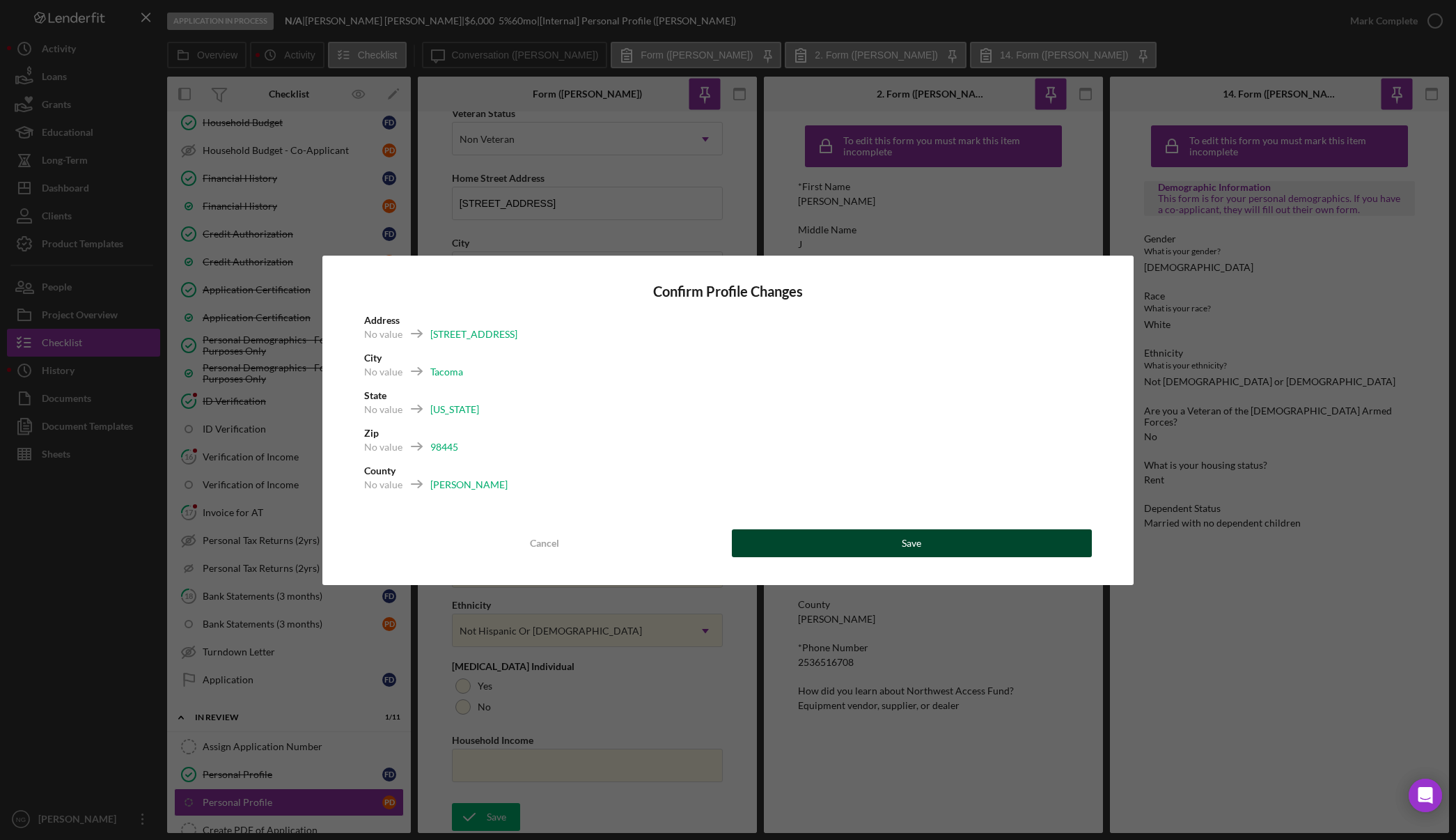
click at [969, 550] on button "Save" at bounding box center [913, 543] width 361 height 28
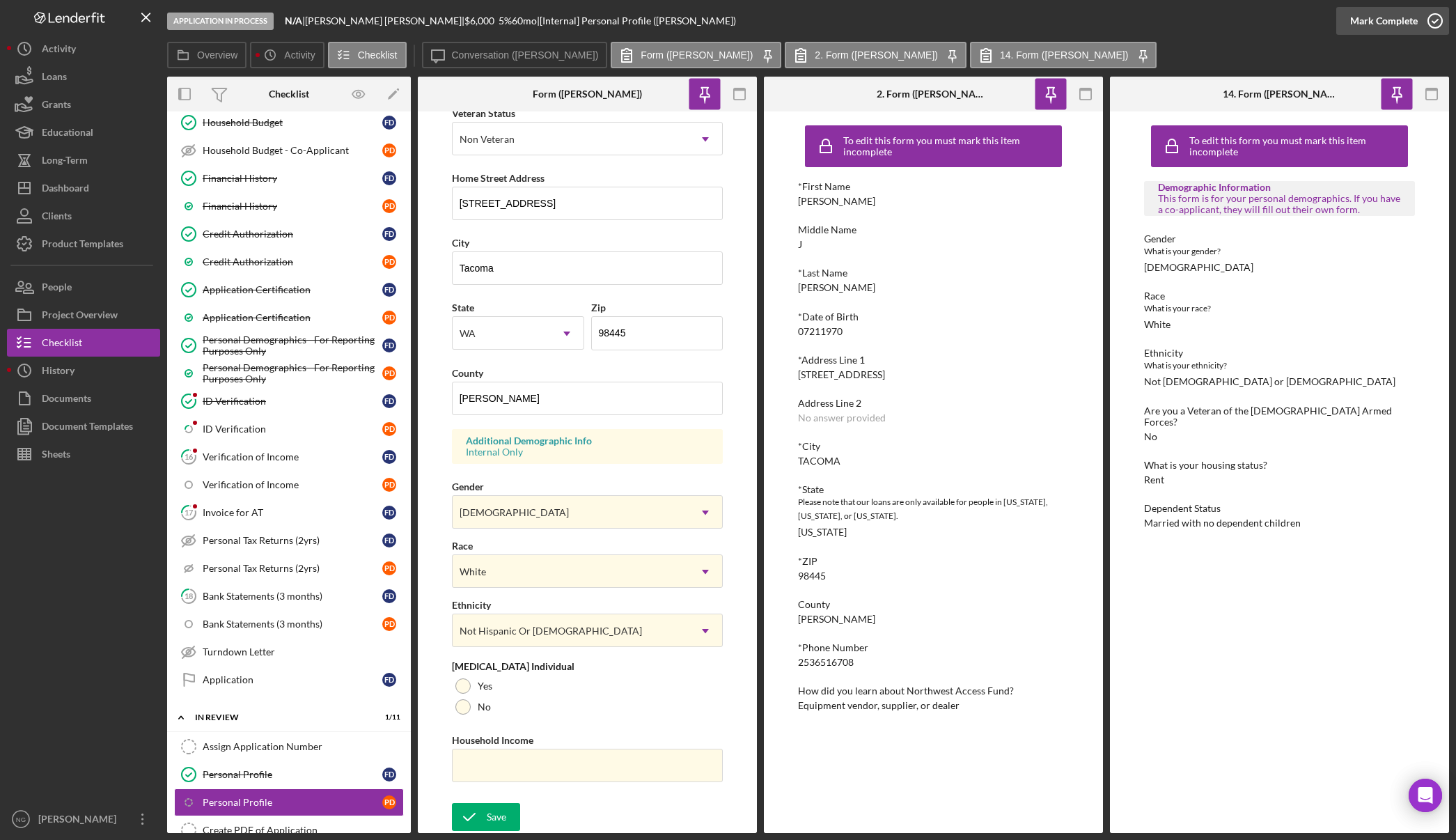
click at [1432, 19] on icon "button" at bounding box center [1434, 21] width 35 height 35
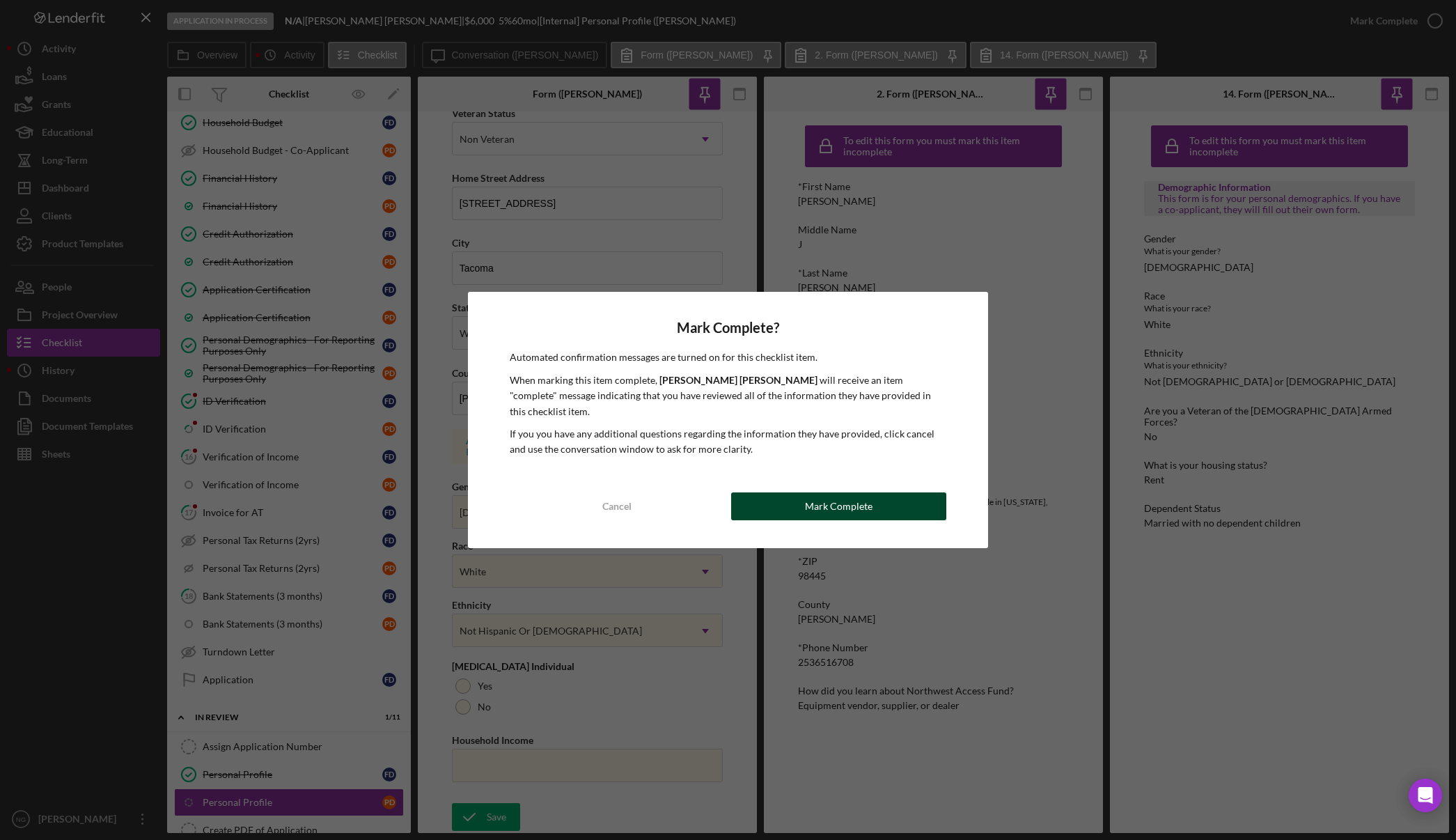
click at [819, 497] on div "Mark Complete" at bounding box center [838, 506] width 67 height 28
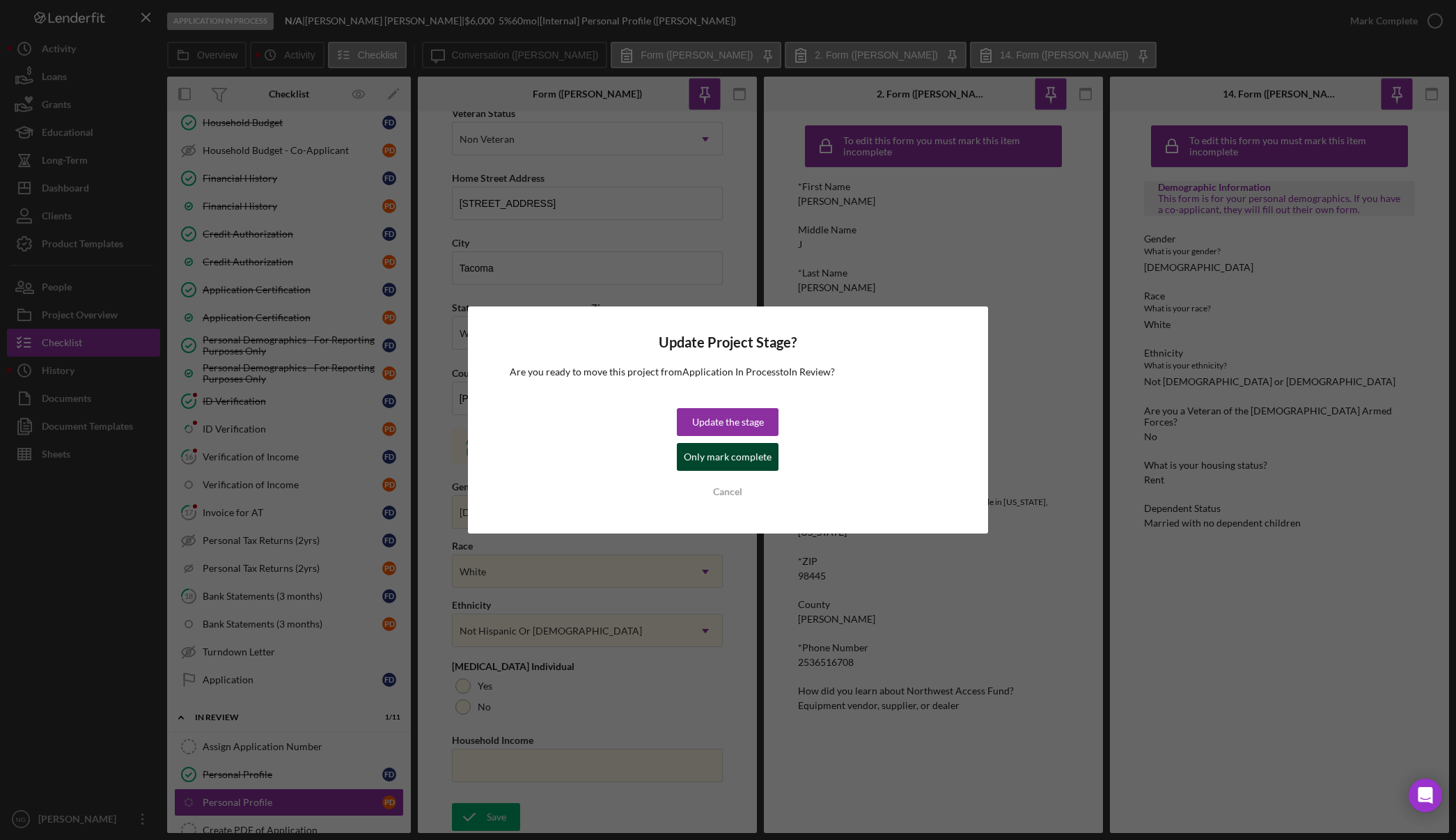
click at [733, 451] on div "Only mark complete" at bounding box center [728, 456] width 88 height 28
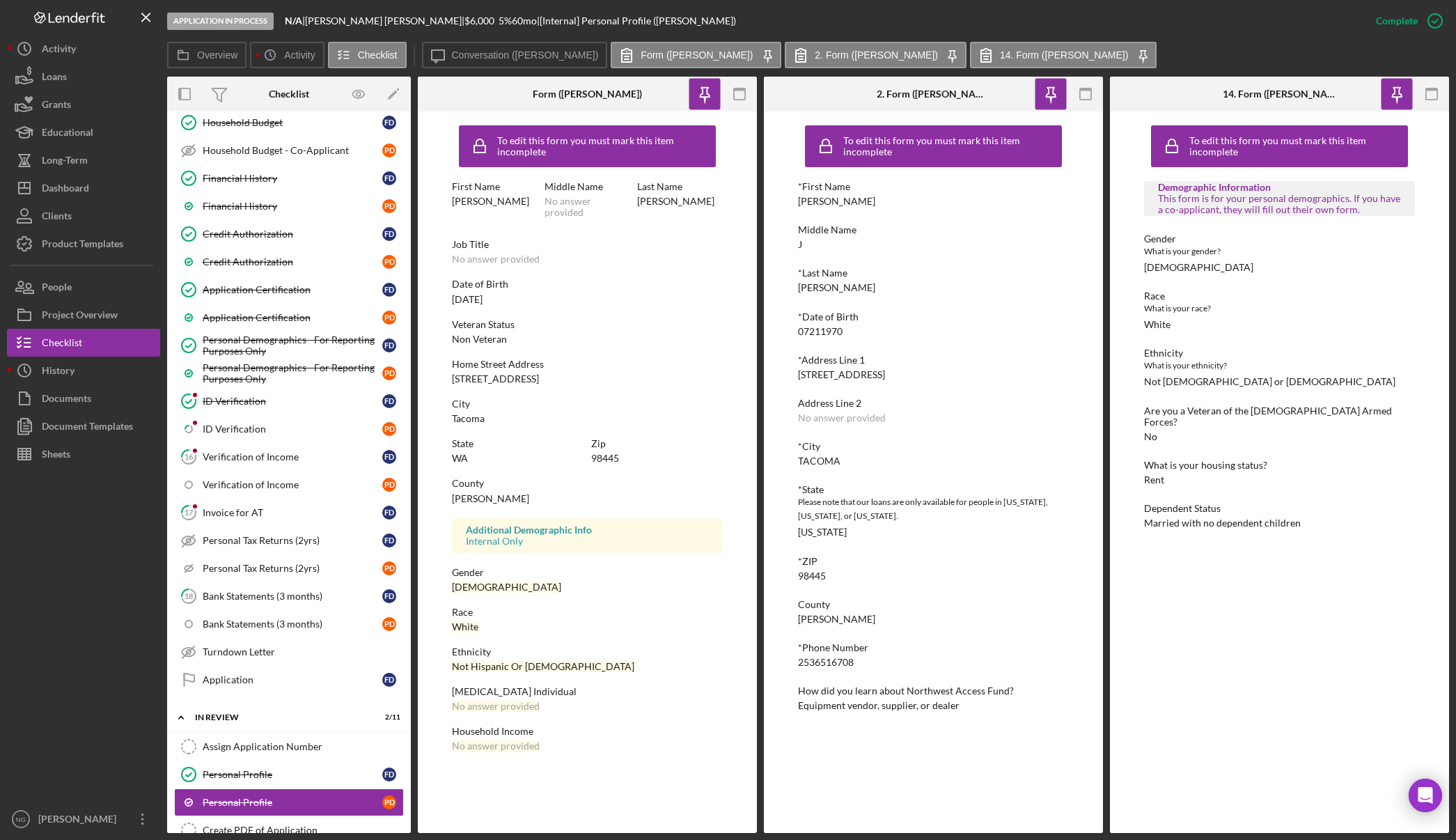
scroll to position [0, 0]
click at [306, 745] on div "Assign Application Number" at bounding box center [303, 747] width 200 height 11
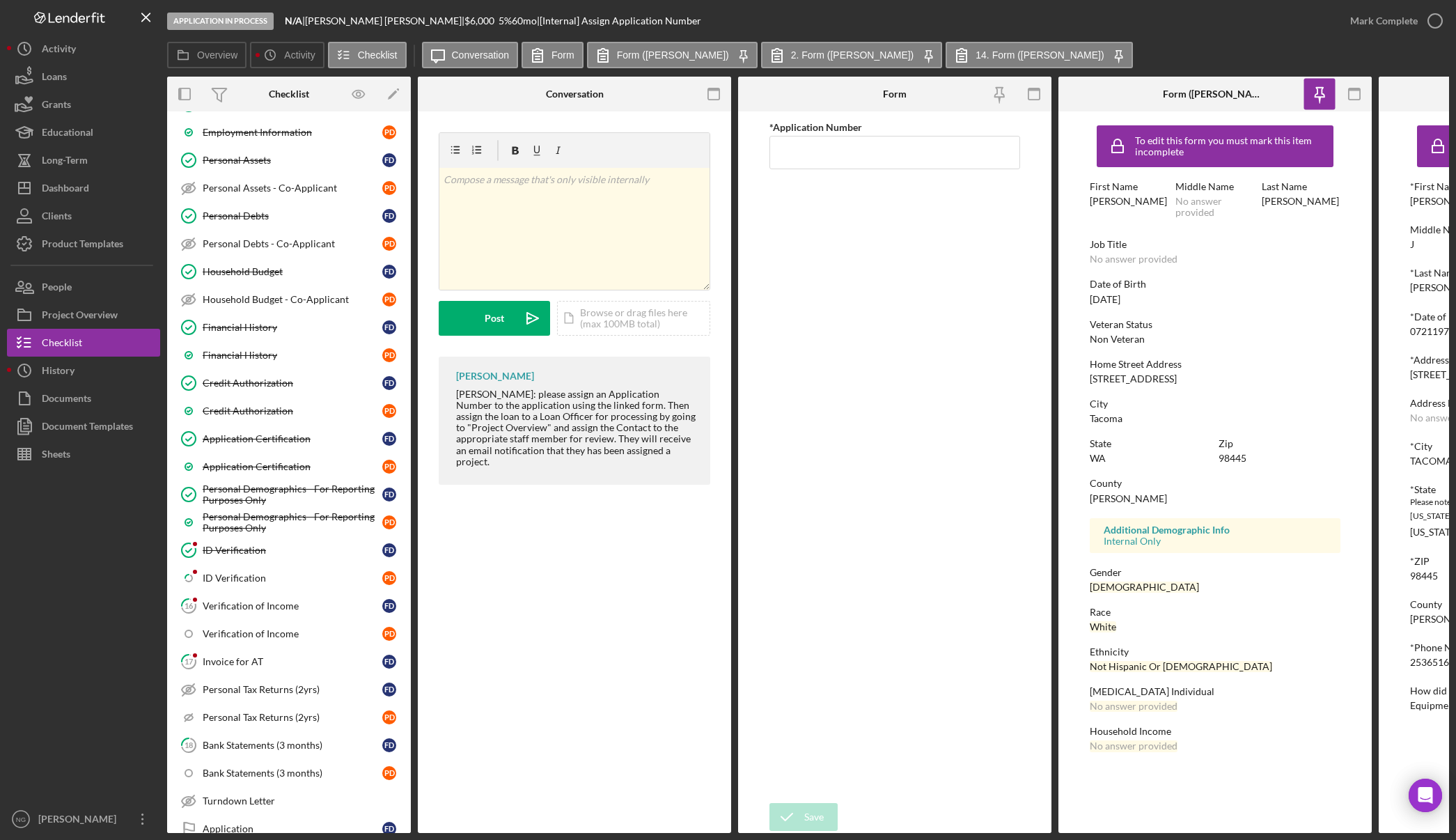
scroll to position [138, 0]
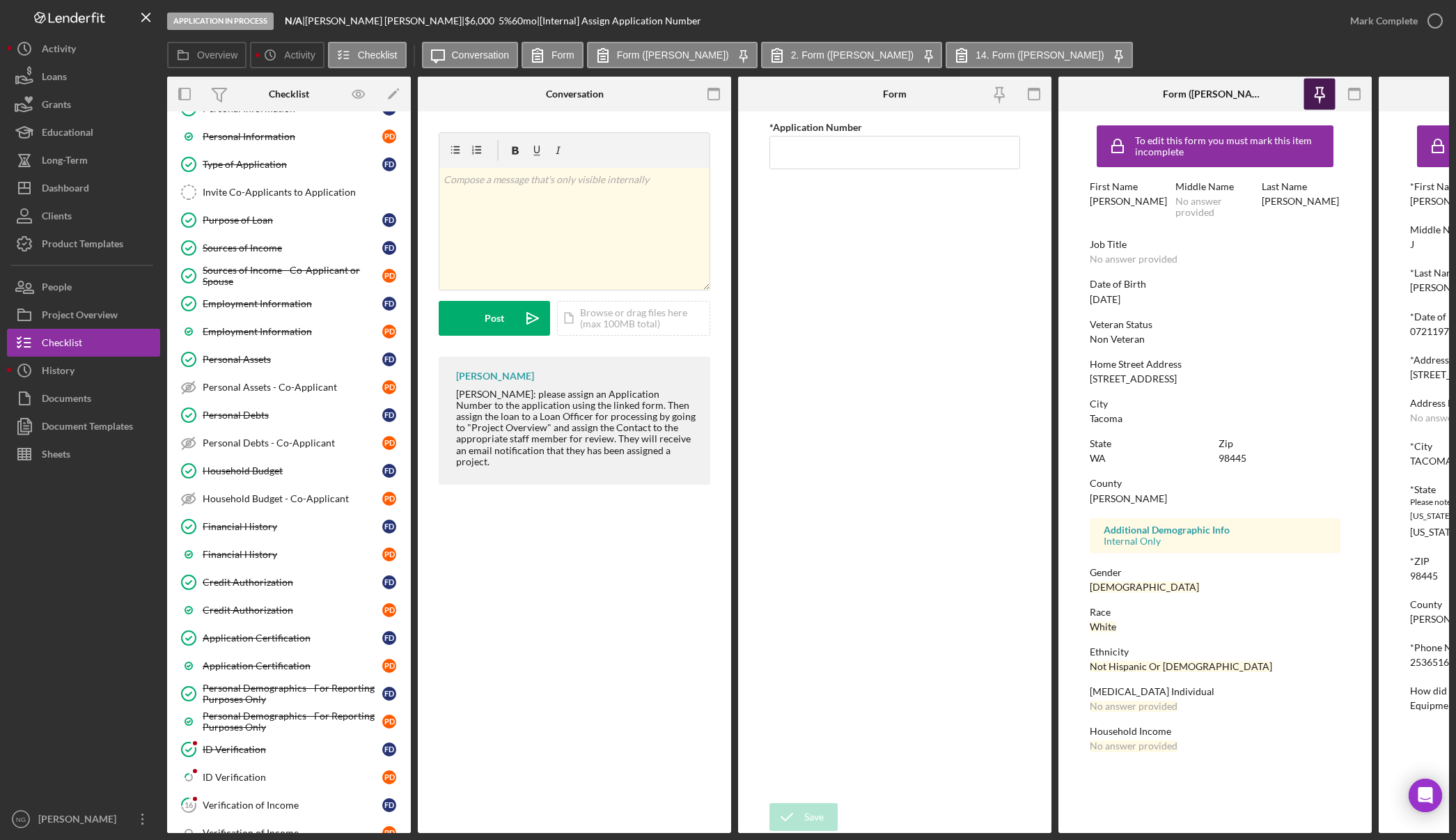
click at [1325, 92] on icon "button" at bounding box center [1319, 94] width 31 height 31
click at [1348, 94] on icon "button" at bounding box center [1355, 94] width 31 height 31
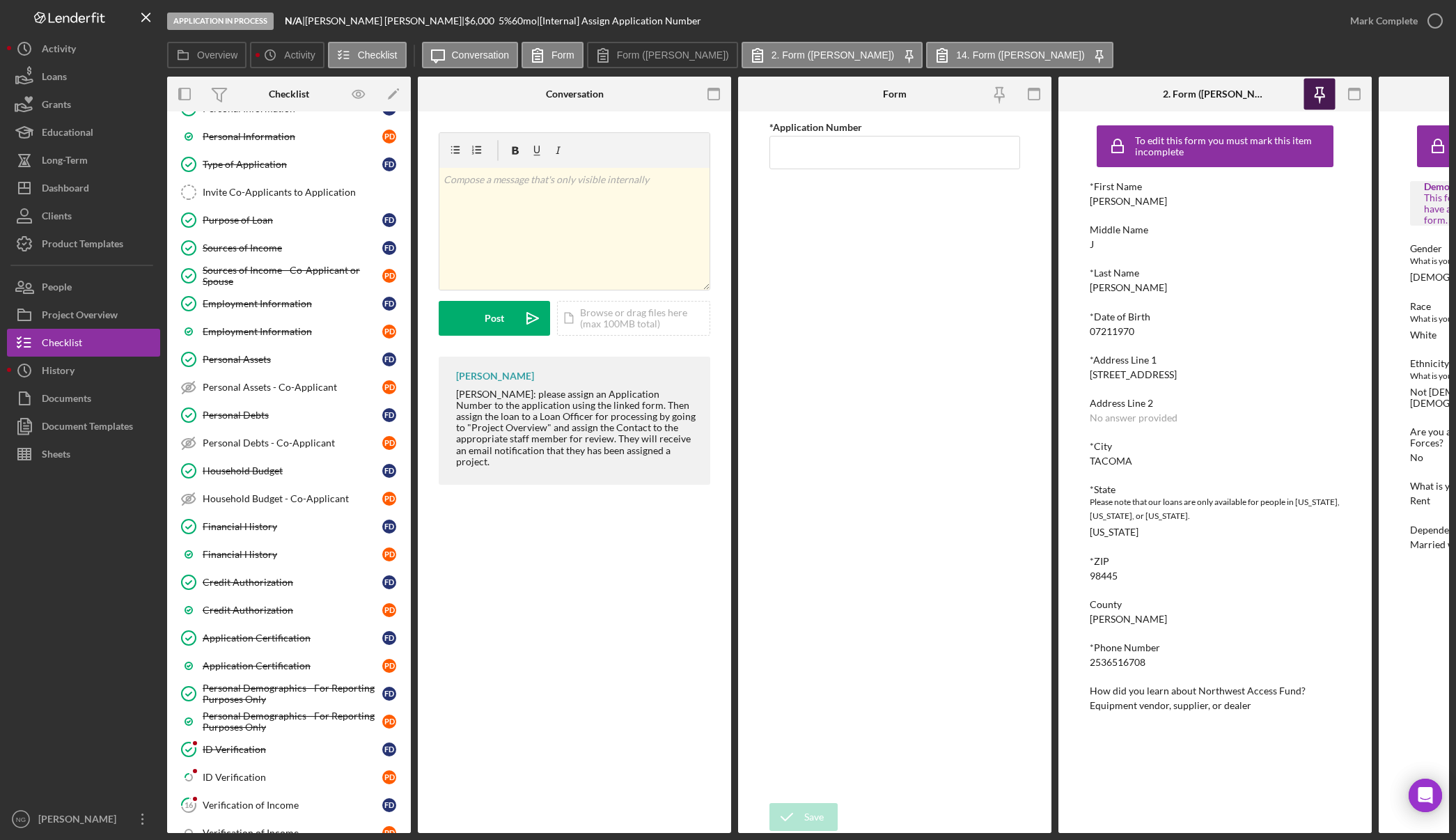
click at [1320, 99] on icon "button" at bounding box center [1319, 101] width 3 height 6
click at [1344, 98] on icon "button" at bounding box center [1355, 94] width 31 height 31
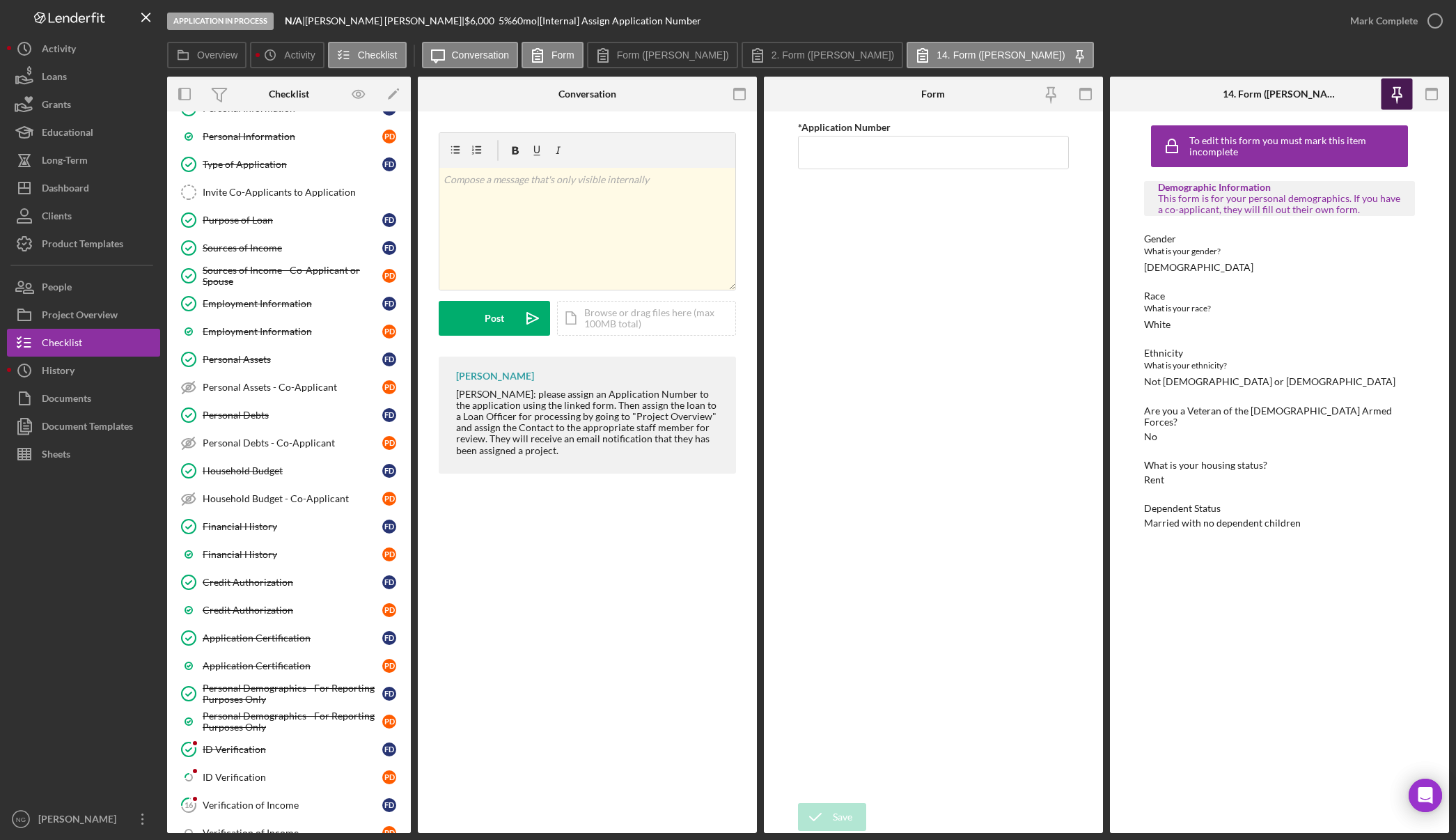
click at [1386, 97] on icon "button" at bounding box center [1396, 94] width 31 height 31
click at [1429, 95] on icon "button" at bounding box center [1431, 94] width 31 height 31
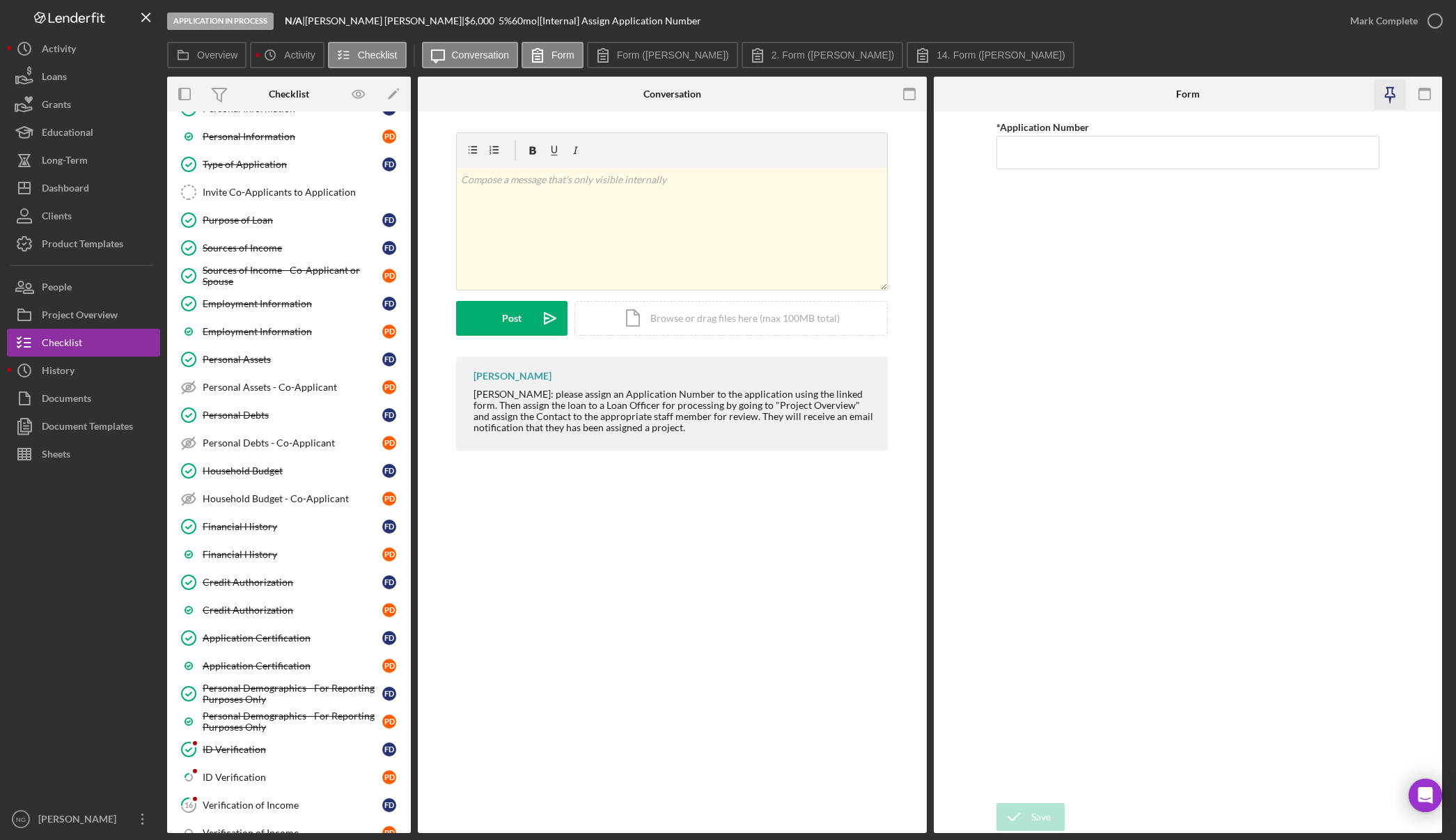
click at [1392, 101] on icon "button" at bounding box center [1390, 94] width 31 height 31
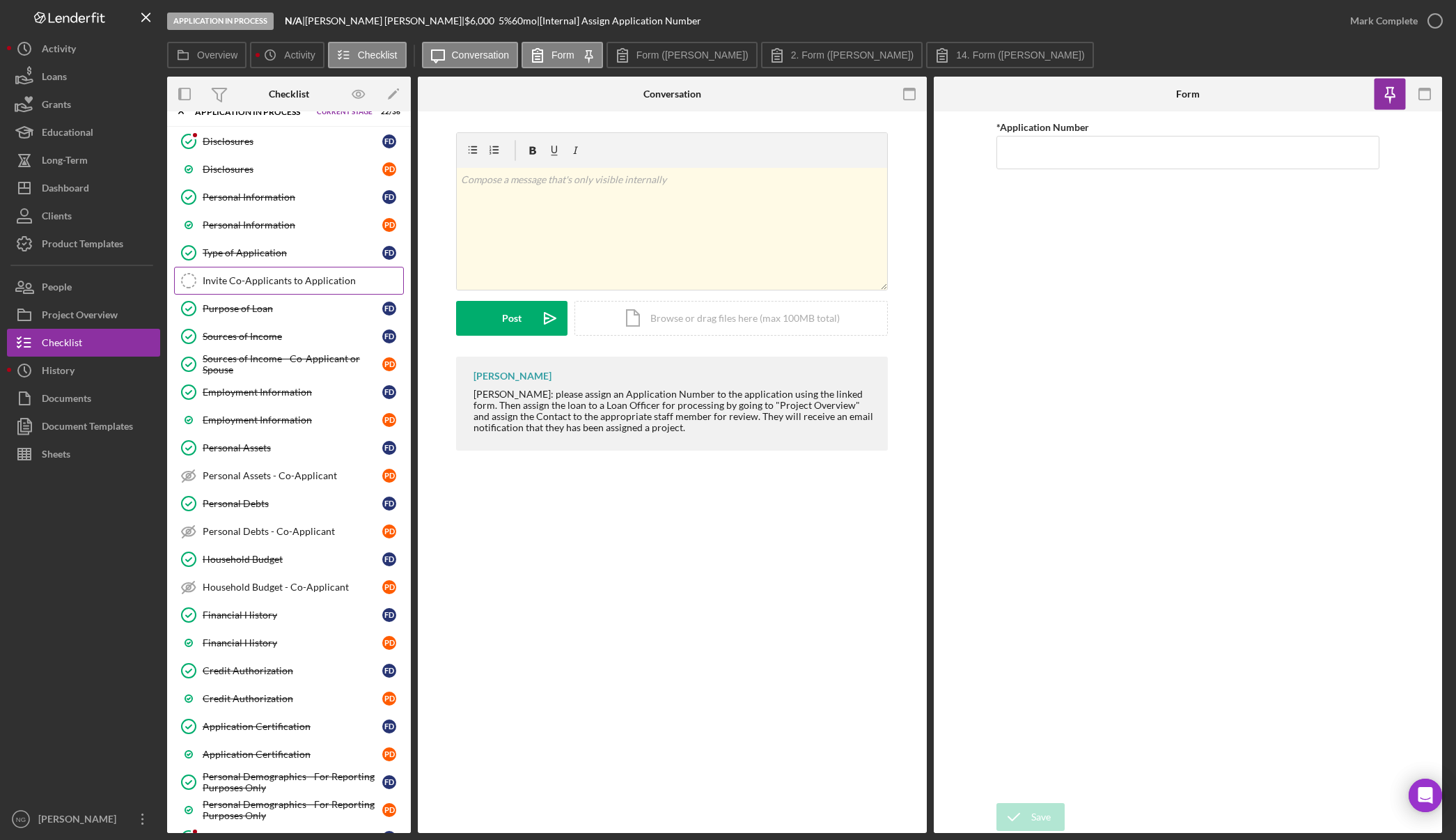
scroll to position [0, 0]
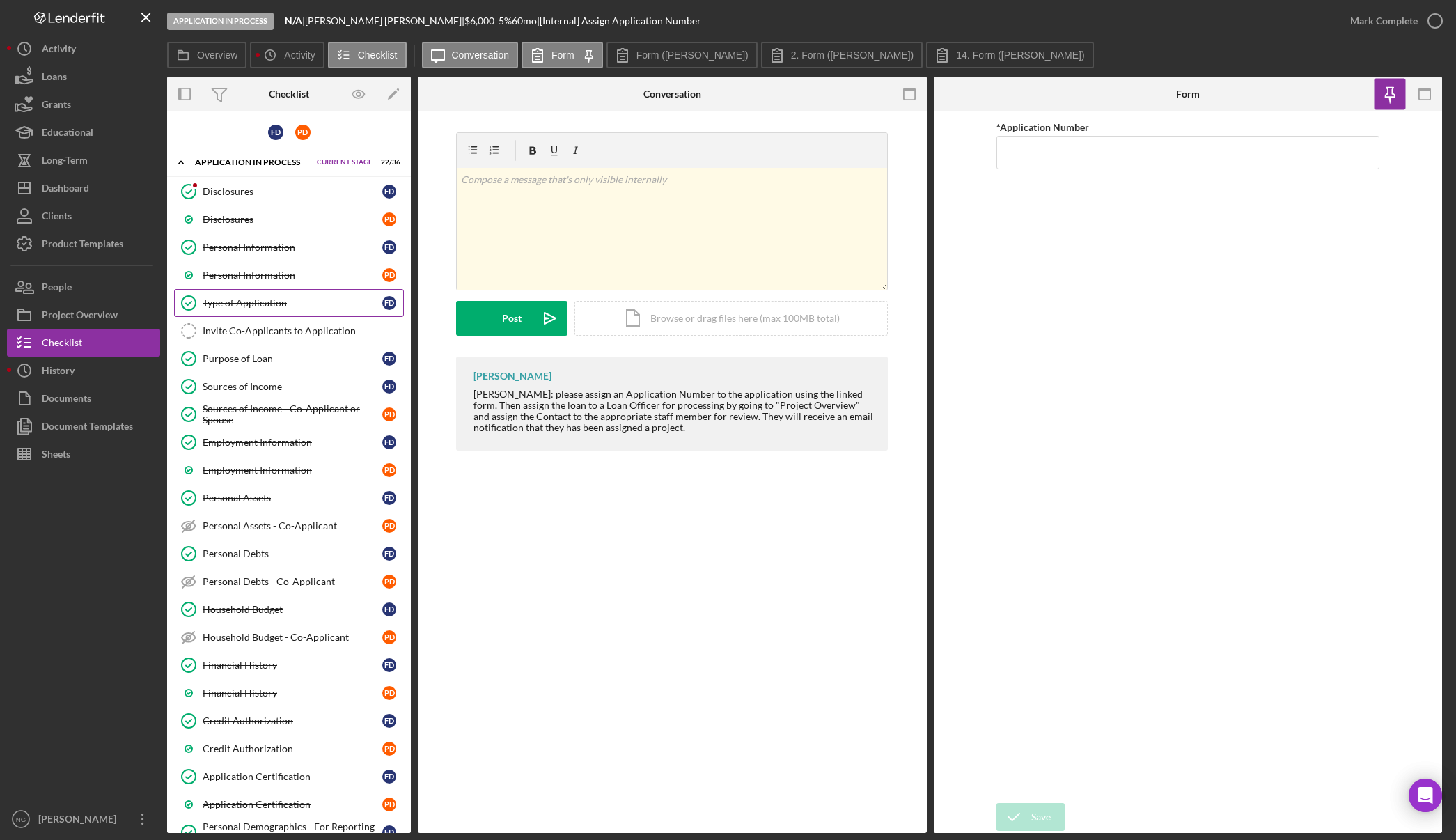
click at [269, 307] on div "Type of Application" at bounding box center [293, 303] width 180 height 11
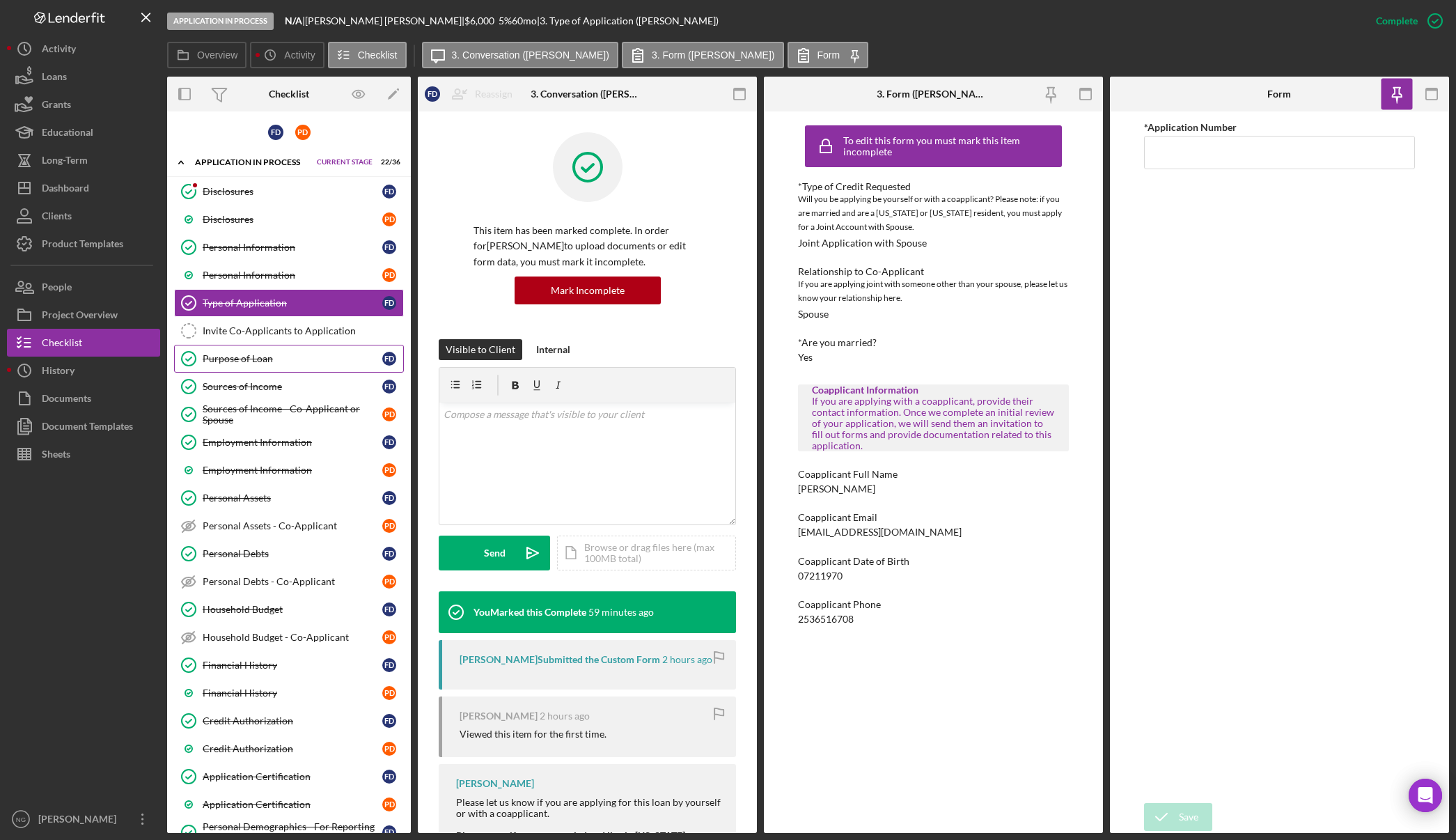
click at [266, 359] on div "Purpose of Loan" at bounding box center [293, 358] width 180 height 11
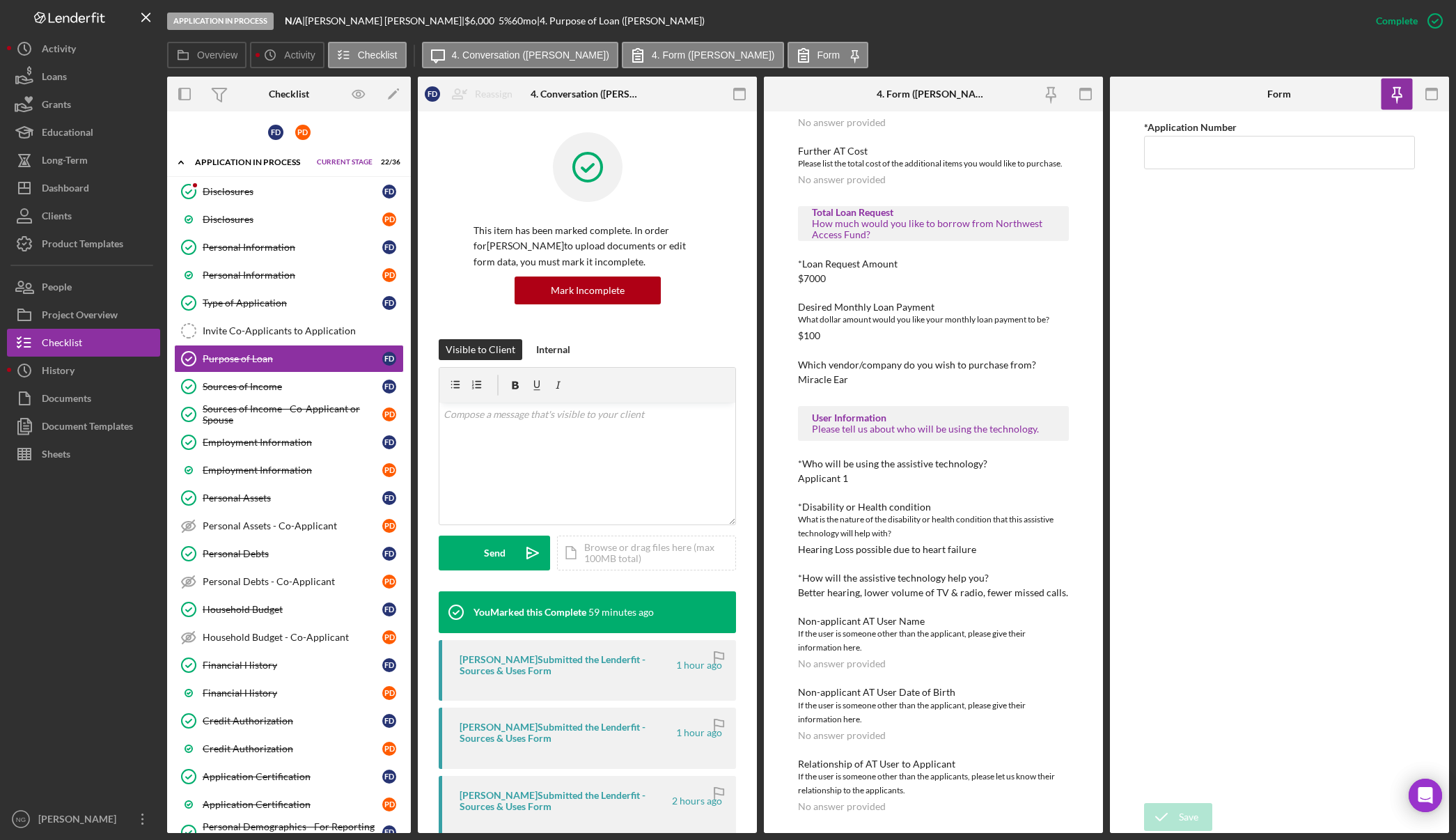
scroll to position [688, 0]
click at [1210, 155] on input "*Application Number" at bounding box center [1280, 152] width 271 height 33
click at [287, 276] on div "Personal Information" at bounding box center [293, 275] width 180 height 11
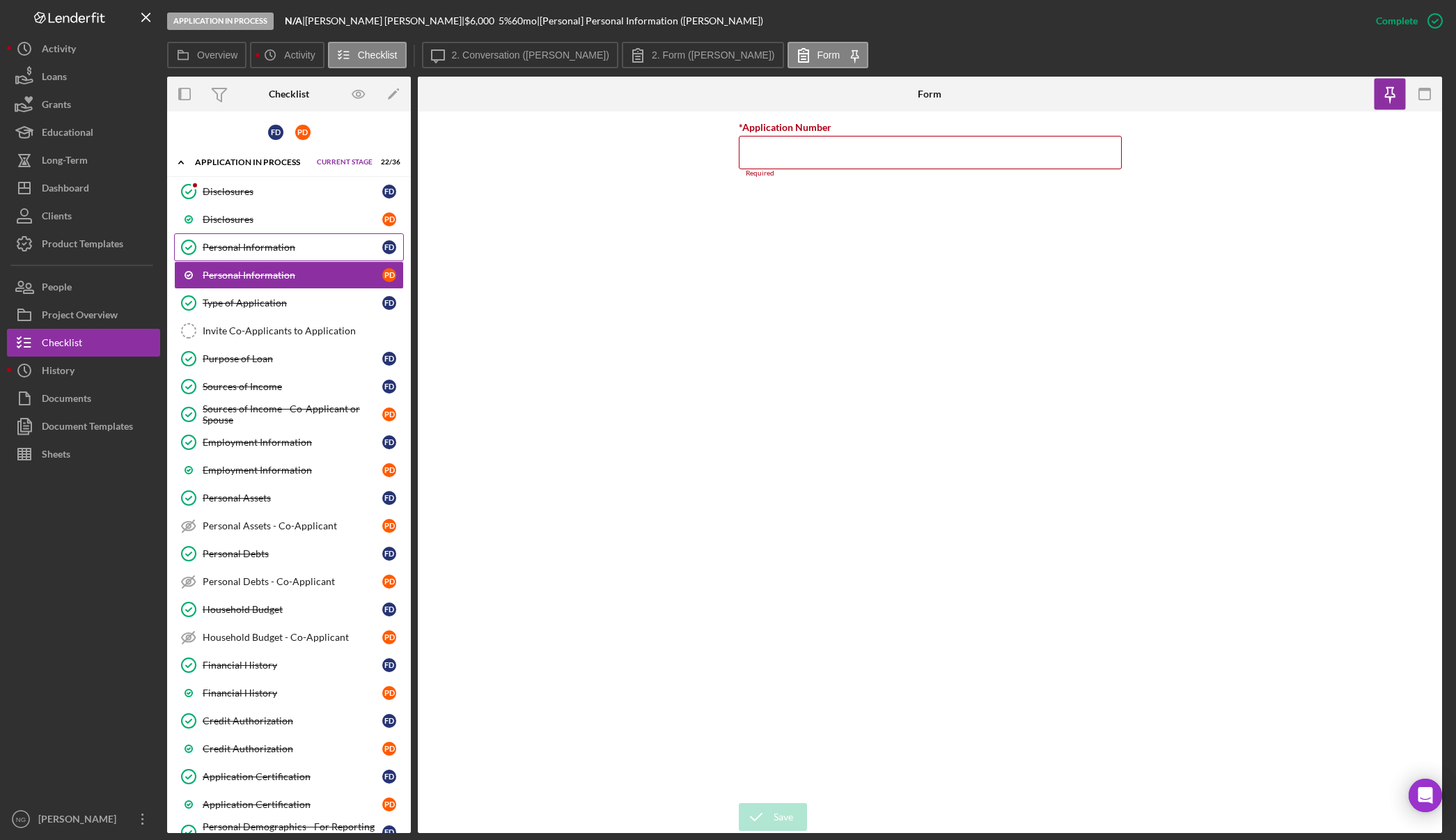
click at [285, 253] on link "Personal Information Personal Information F D" at bounding box center [289, 247] width 230 height 28
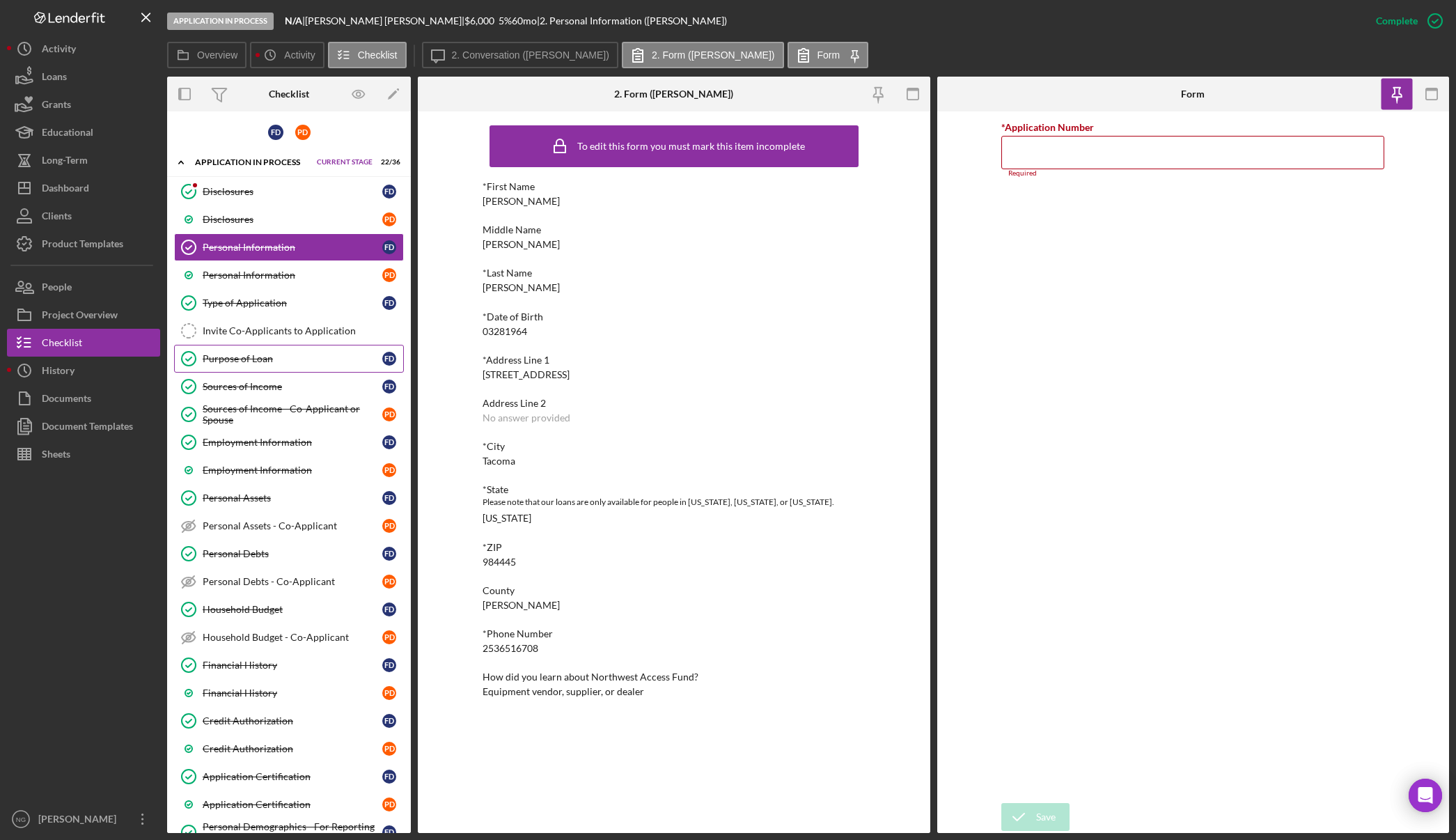
click at [260, 363] on div "Purpose of Loan" at bounding box center [293, 358] width 180 height 11
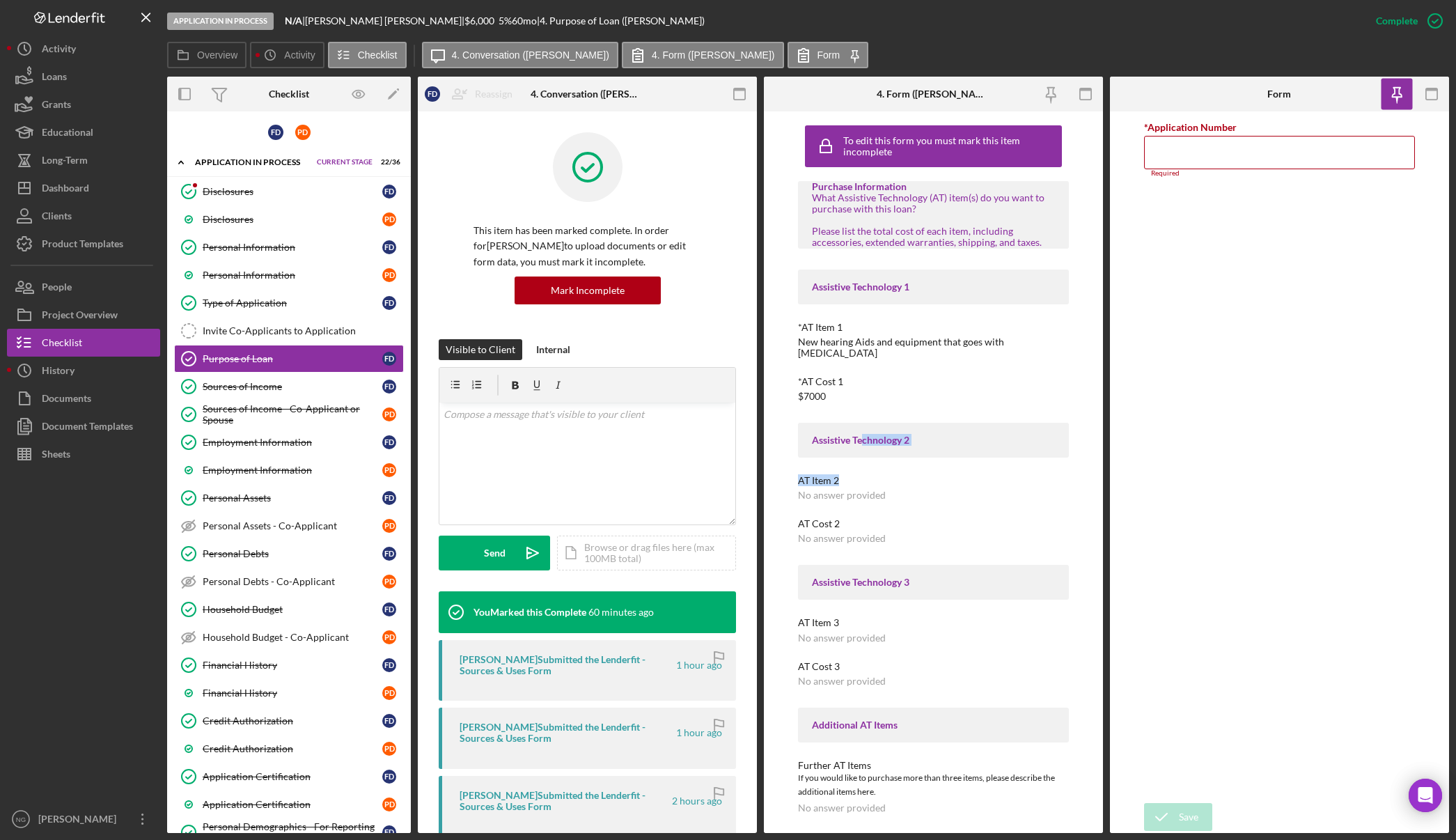
click at [862, 451] on div "Purchase Information What Assistive Technology (AT) item(s) do you want to purc…" at bounding box center [933, 839] width 271 height 1316
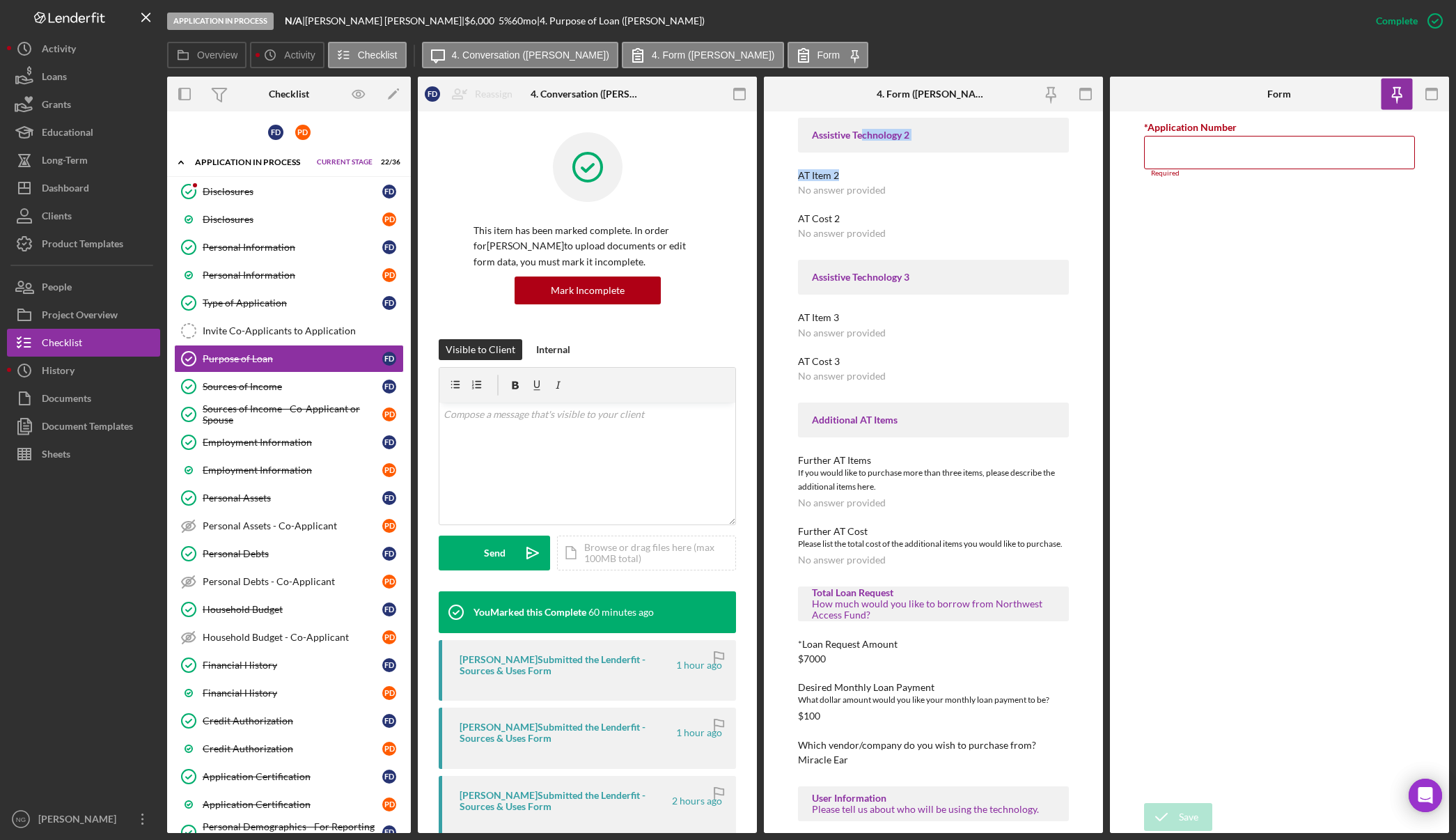
scroll to position [349, 0]
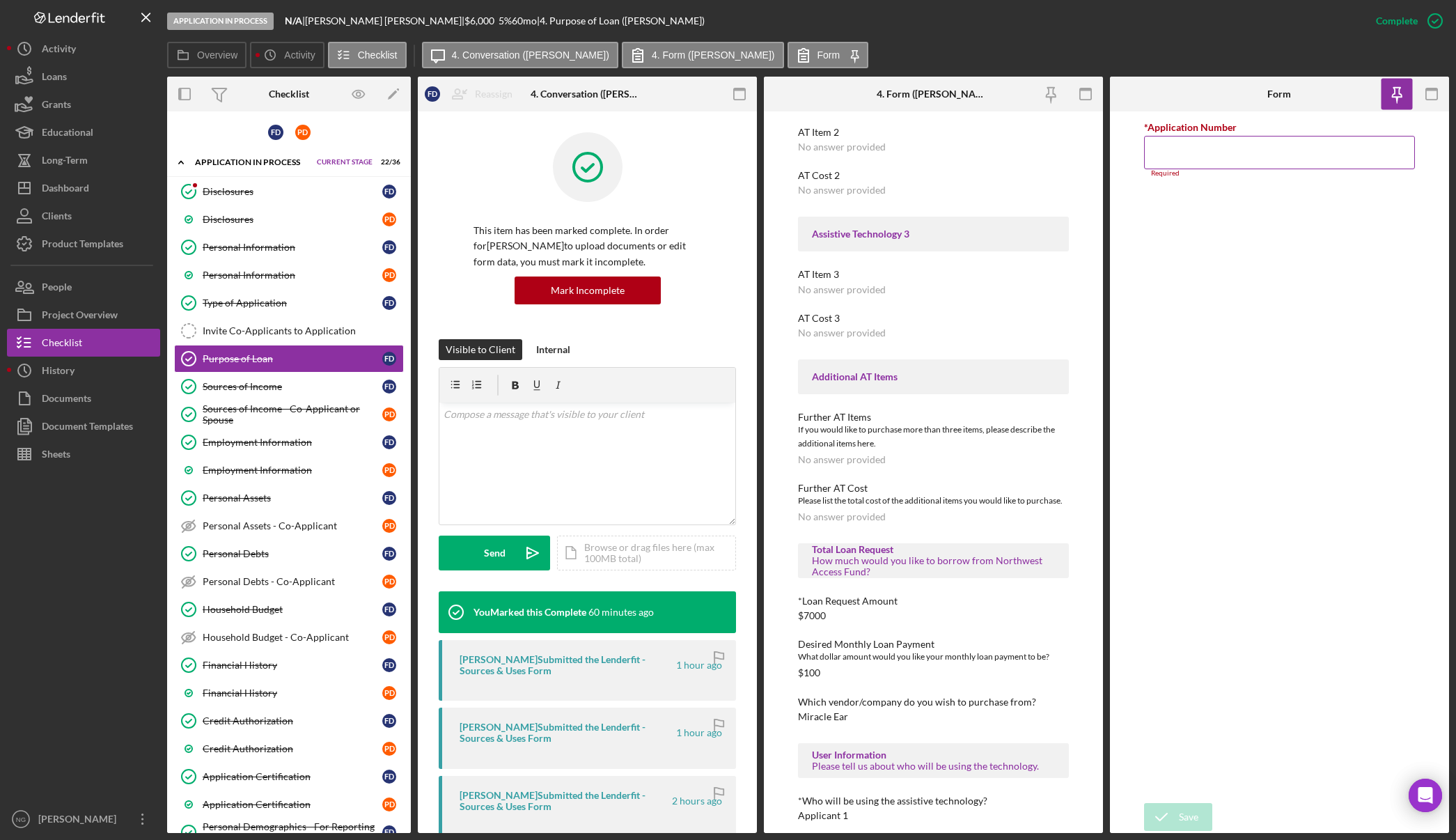
click at [1312, 144] on input "*Application Number" at bounding box center [1280, 152] width 271 height 33
type input "5538"
click at [1191, 817] on div "Save" at bounding box center [1188, 817] width 20 height 28
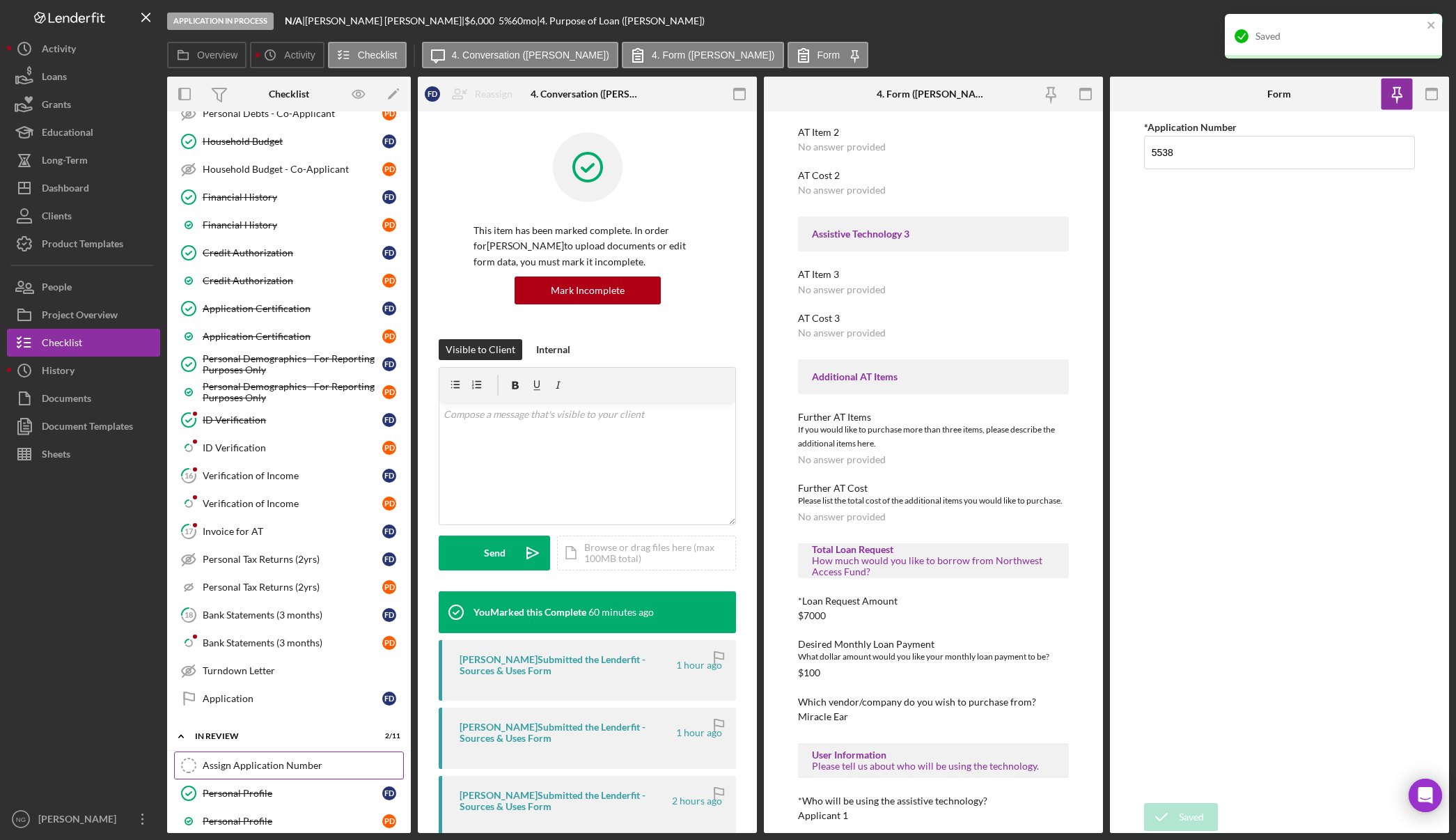
scroll to position [488, 0]
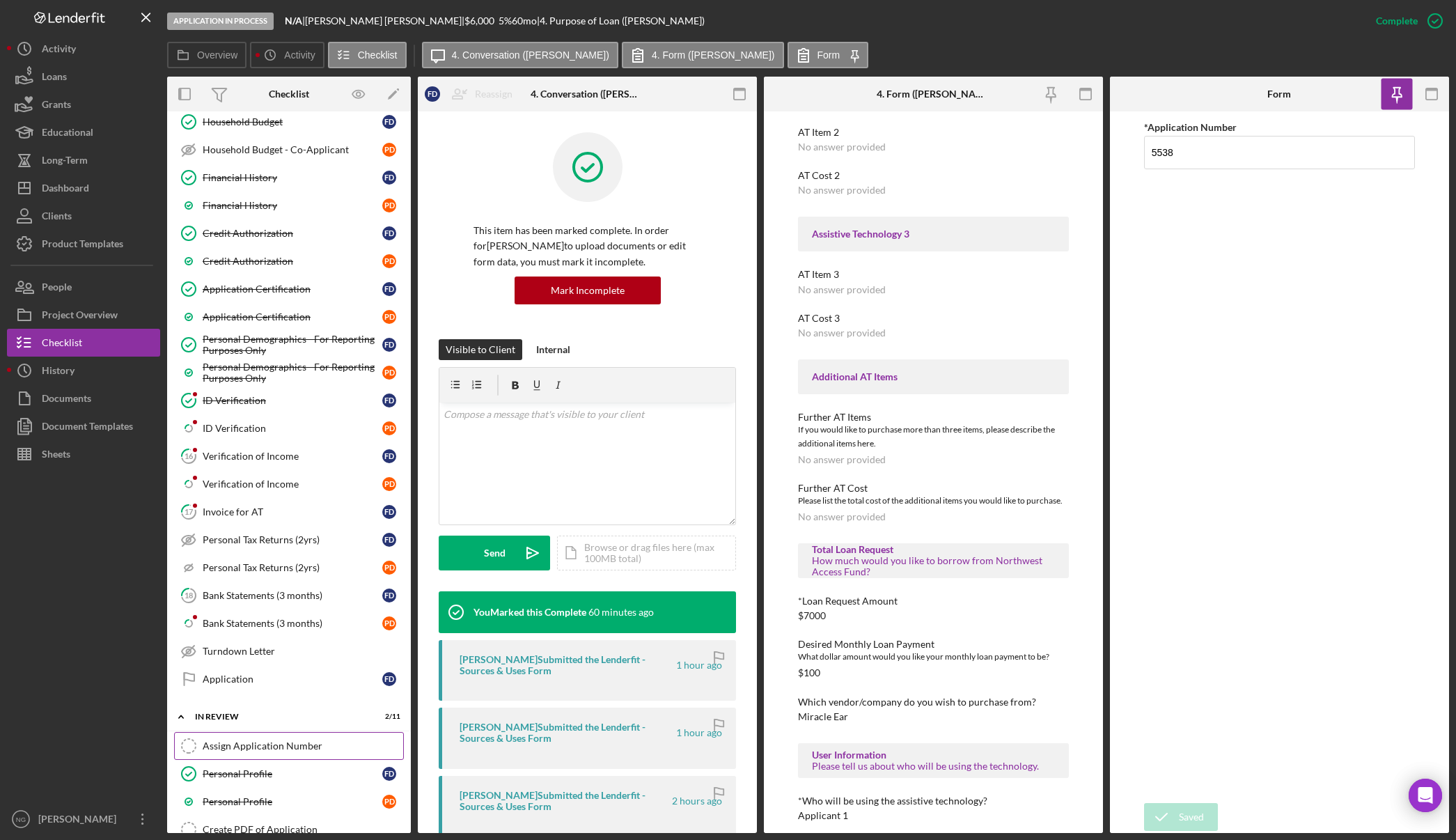
click at [313, 745] on div "Assign Application Number" at bounding box center [303, 746] width 200 height 11
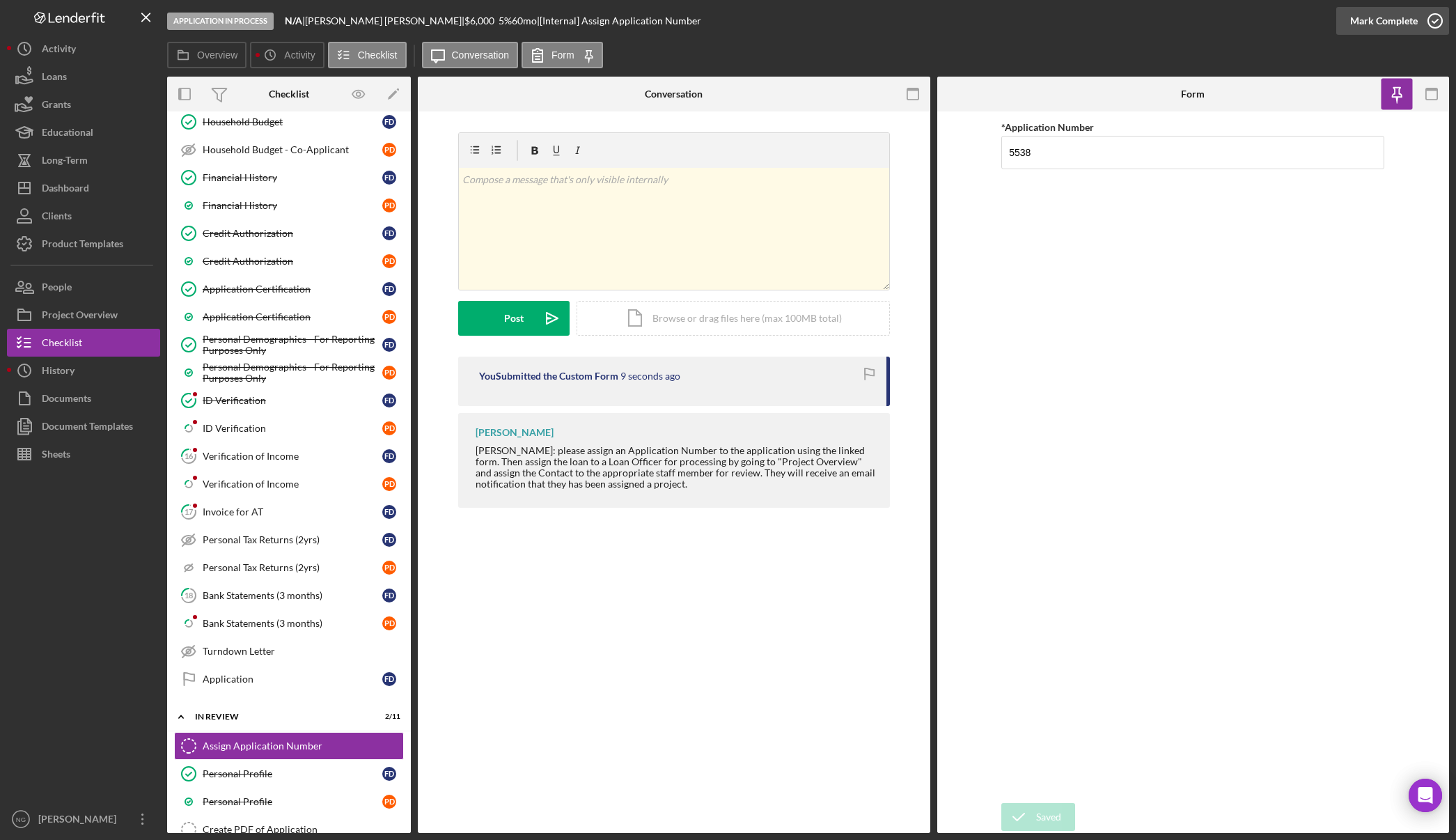
click at [1432, 22] on icon "button" at bounding box center [1434, 21] width 35 height 35
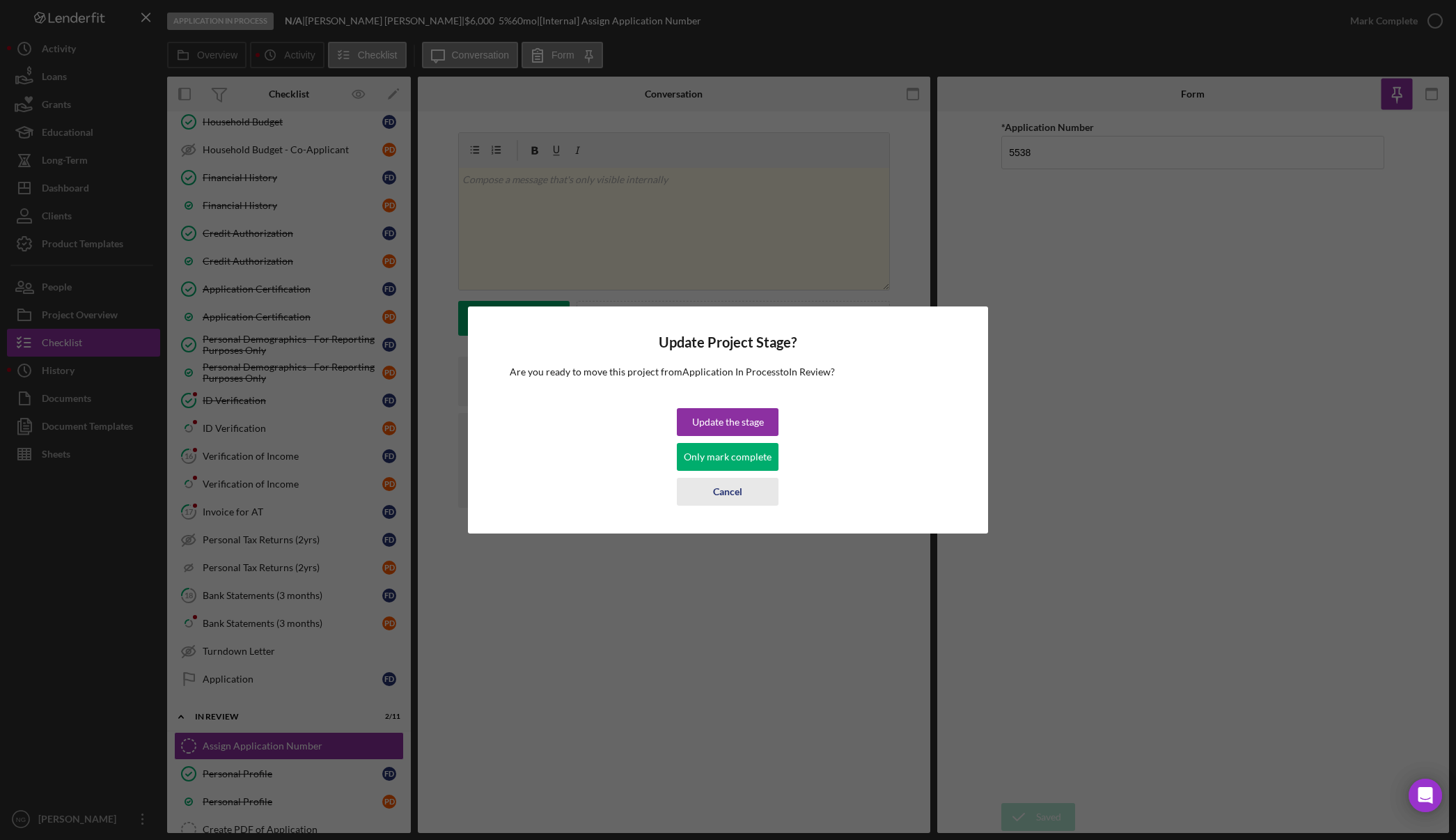
click at [736, 494] on div "Cancel" at bounding box center [728, 491] width 30 height 28
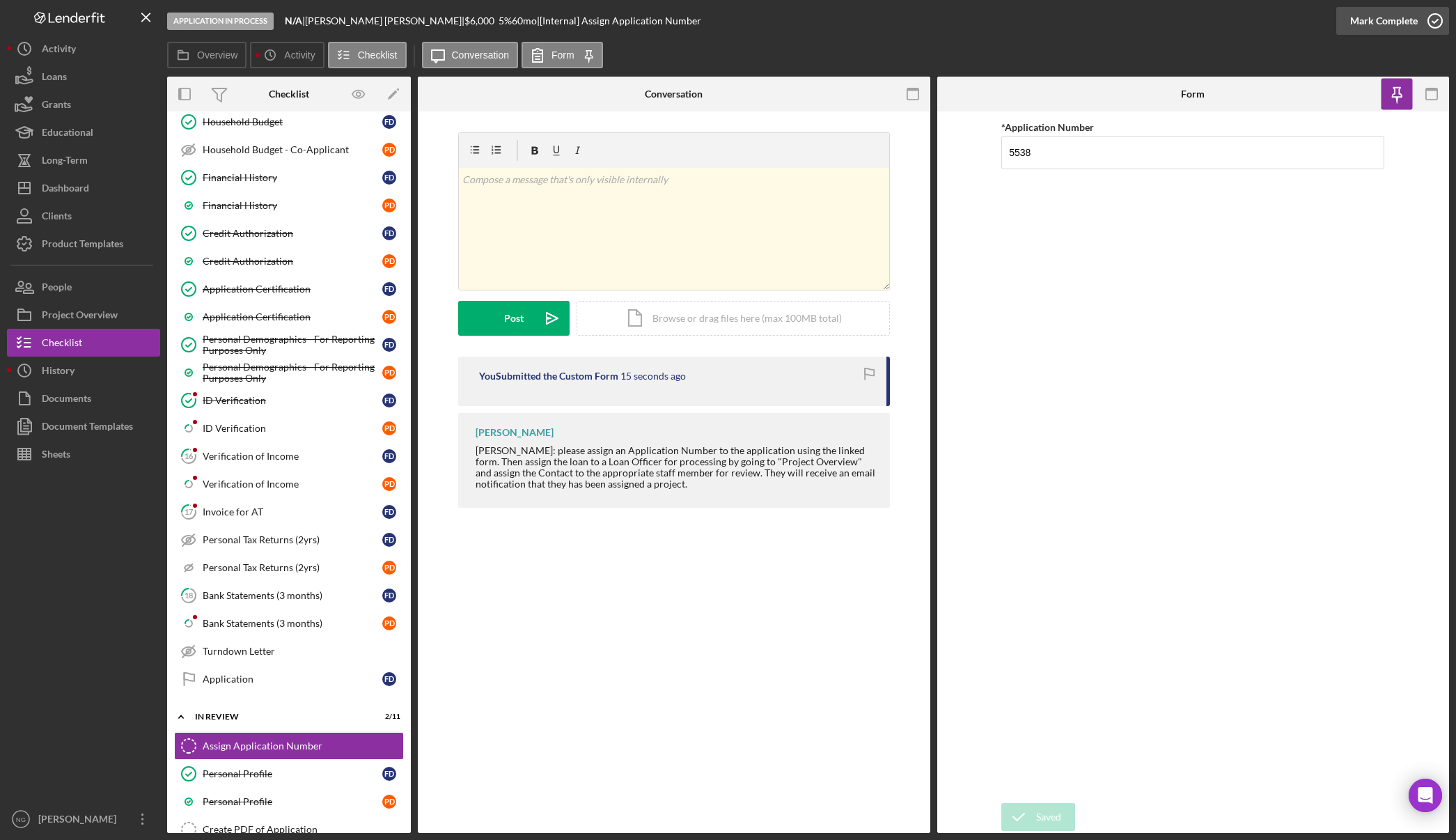
click at [1426, 26] on icon "button" at bounding box center [1434, 21] width 35 height 35
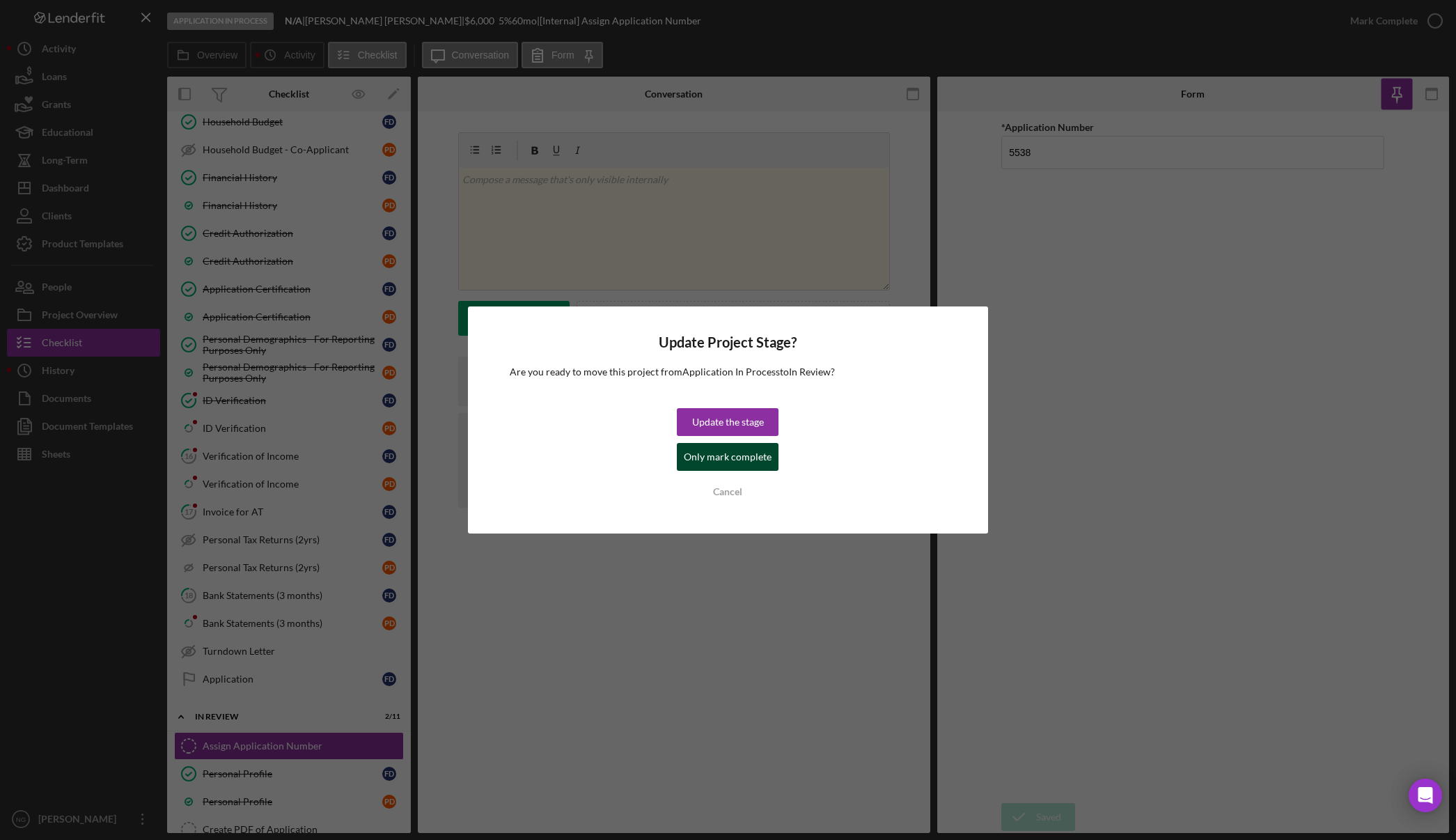
click at [728, 461] on div "Only mark complete" at bounding box center [728, 456] width 88 height 28
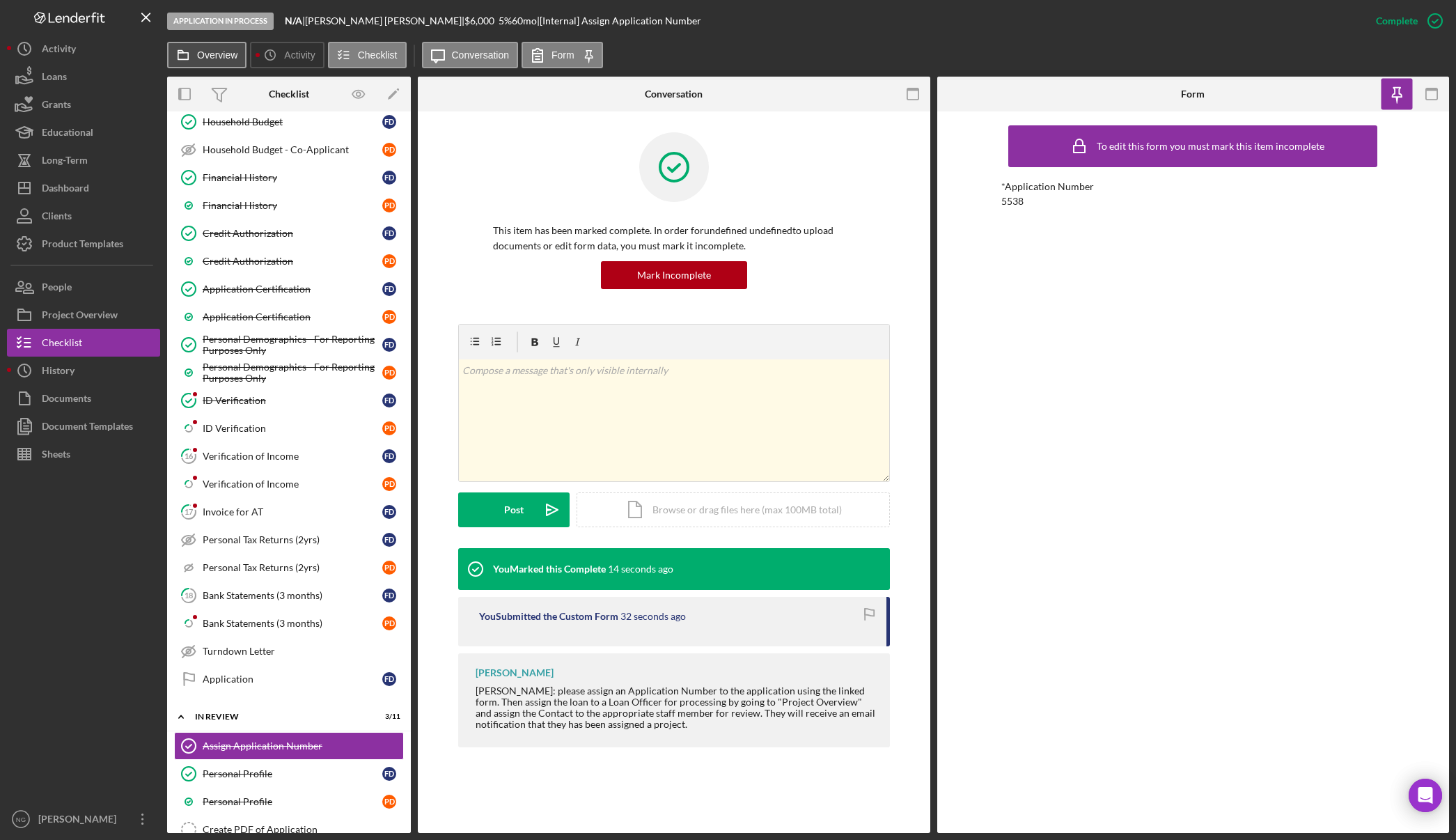
click at [234, 55] on label "Overview" at bounding box center [216, 55] width 40 height 11
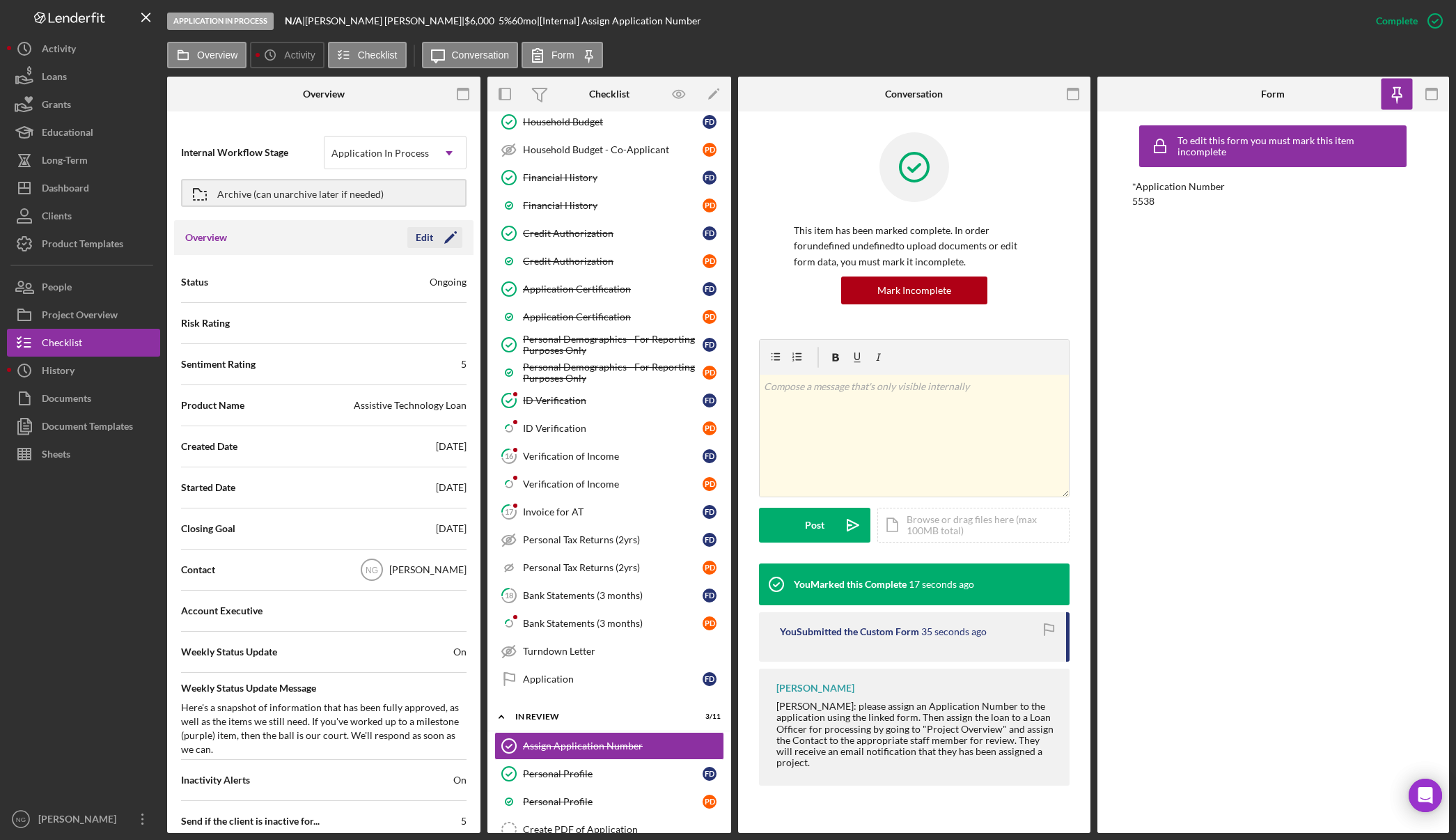
click at [452, 236] on icon "Icon/Edit" at bounding box center [450, 237] width 35 height 35
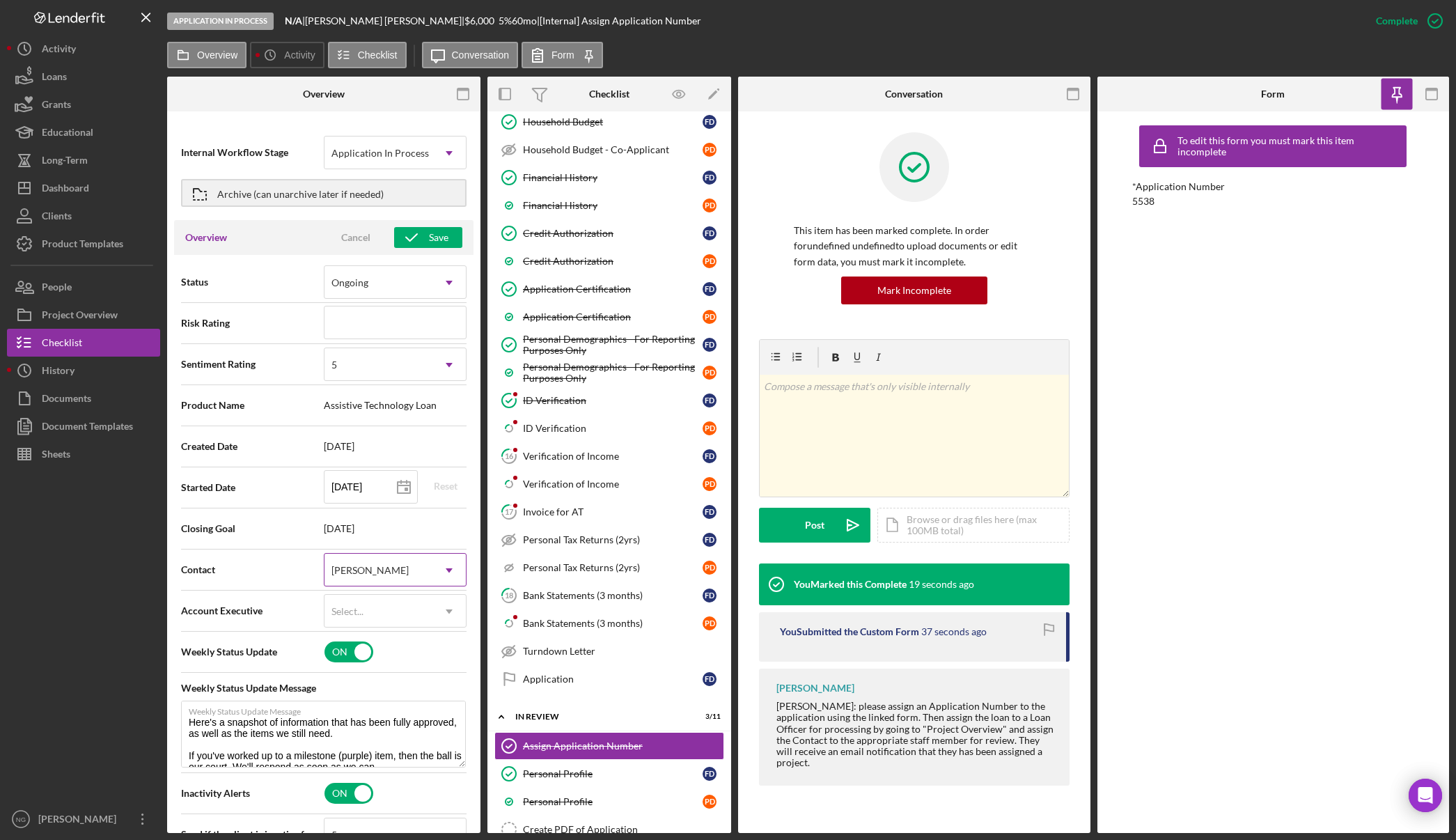
click at [373, 571] on div "[PERSON_NAME]" at bounding box center [370, 570] width 77 height 11
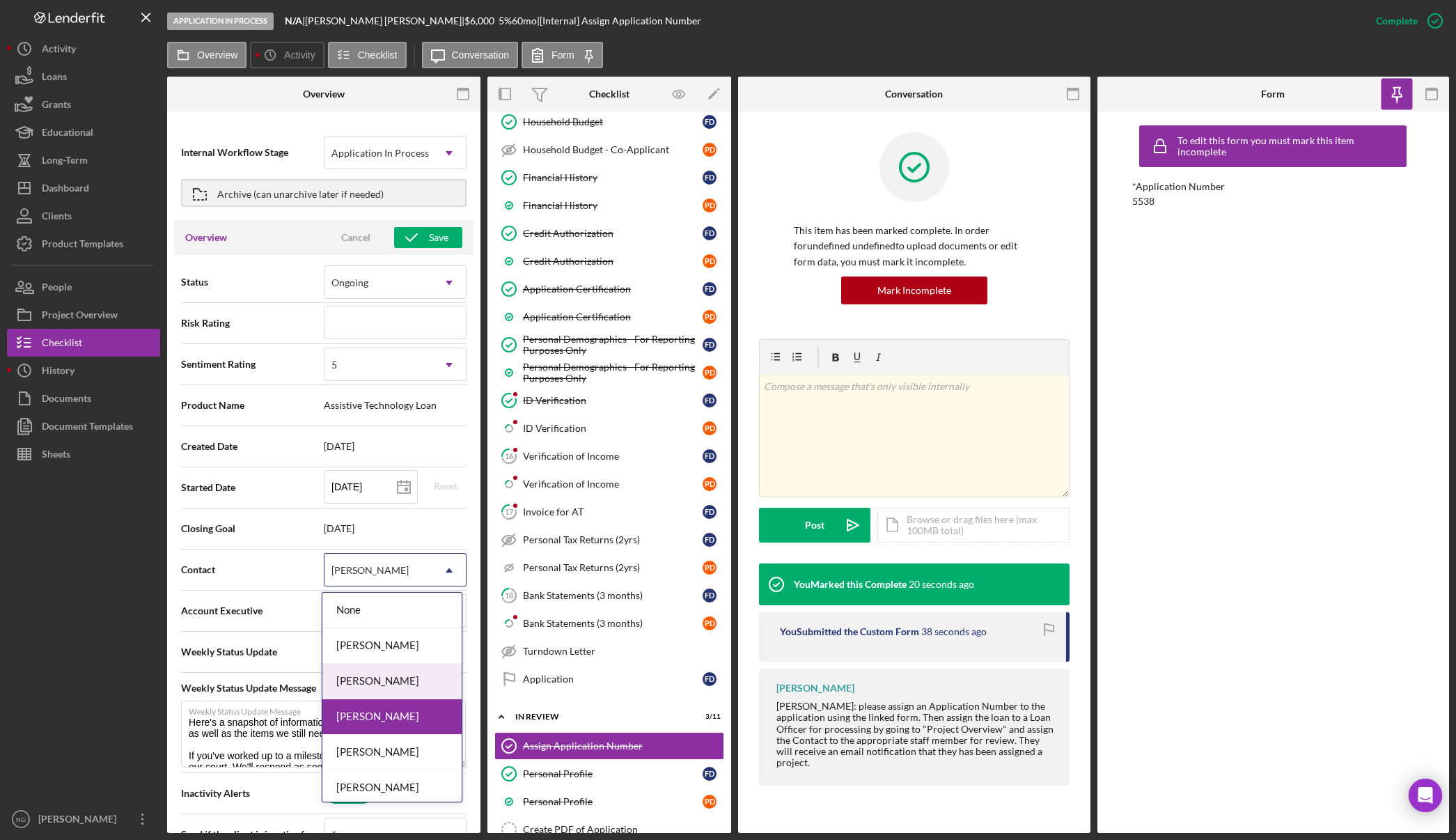
click at [379, 682] on div "Monie Frost" at bounding box center [392, 682] width 139 height 36
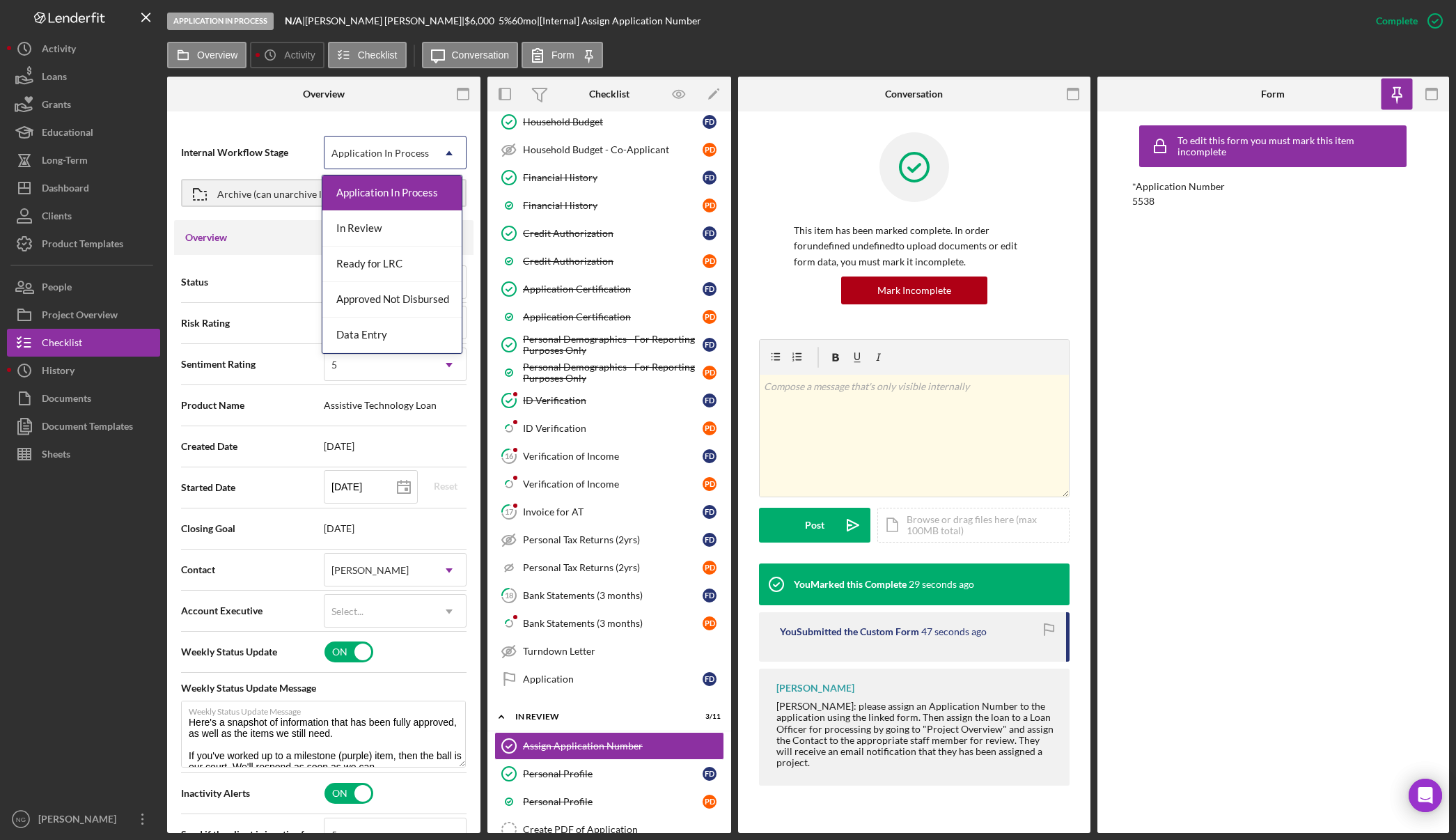
click at [408, 157] on div "Application In Process" at bounding box center [380, 153] width 98 height 11
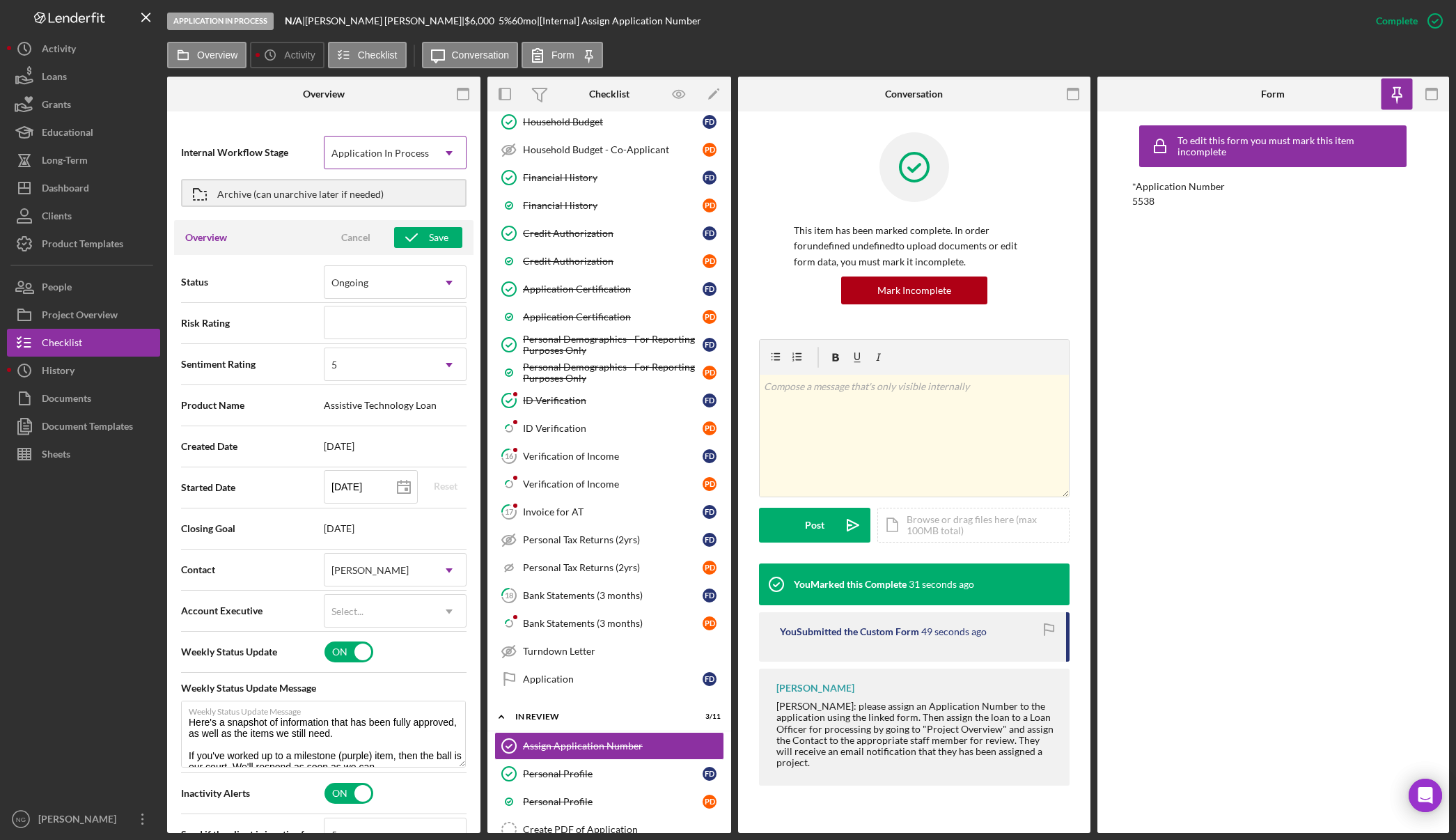
click at [408, 157] on div "Application In Process" at bounding box center [380, 153] width 98 height 11
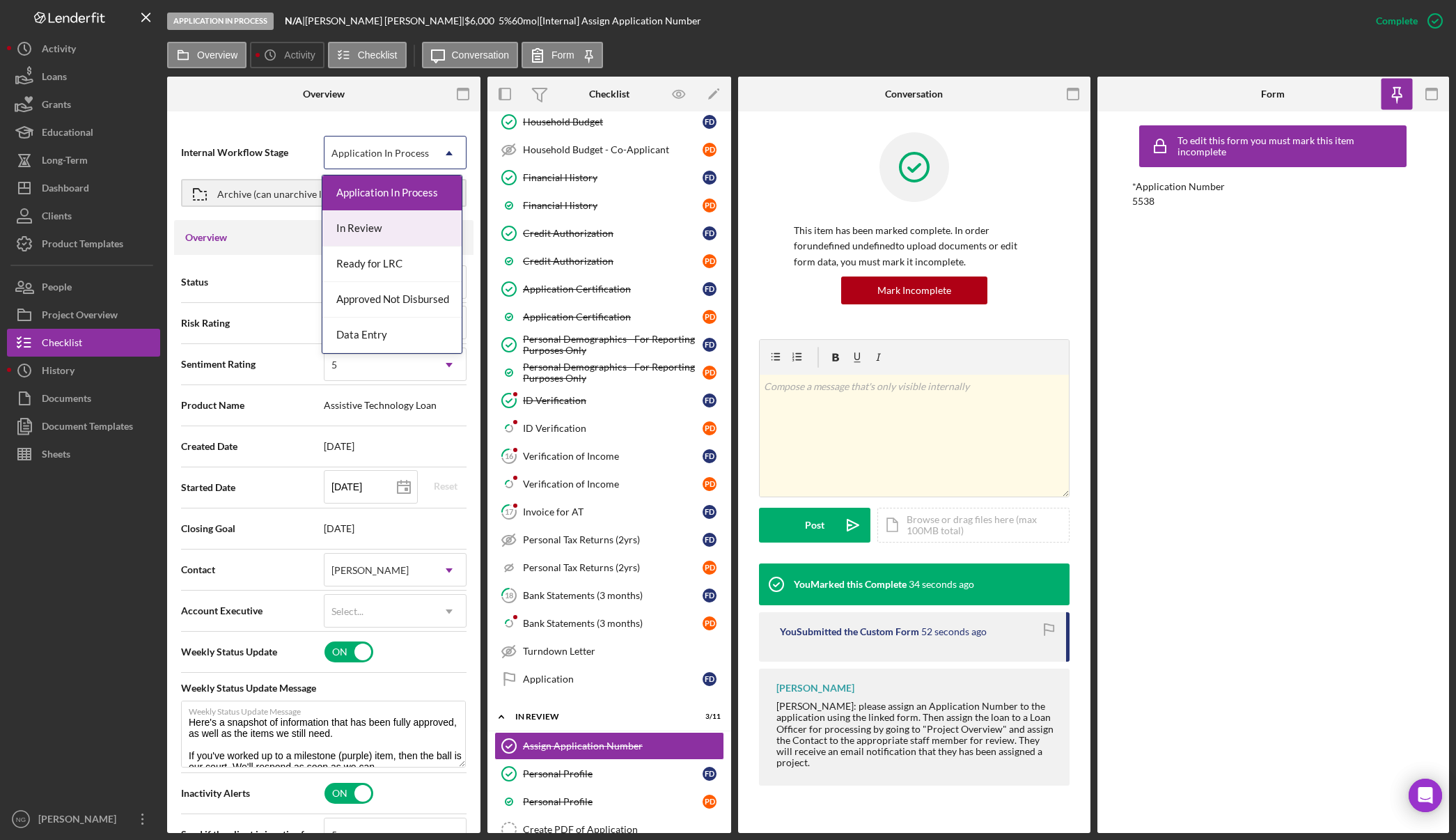
click at [402, 218] on div "In Review" at bounding box center [392, 229] width 139 height 36
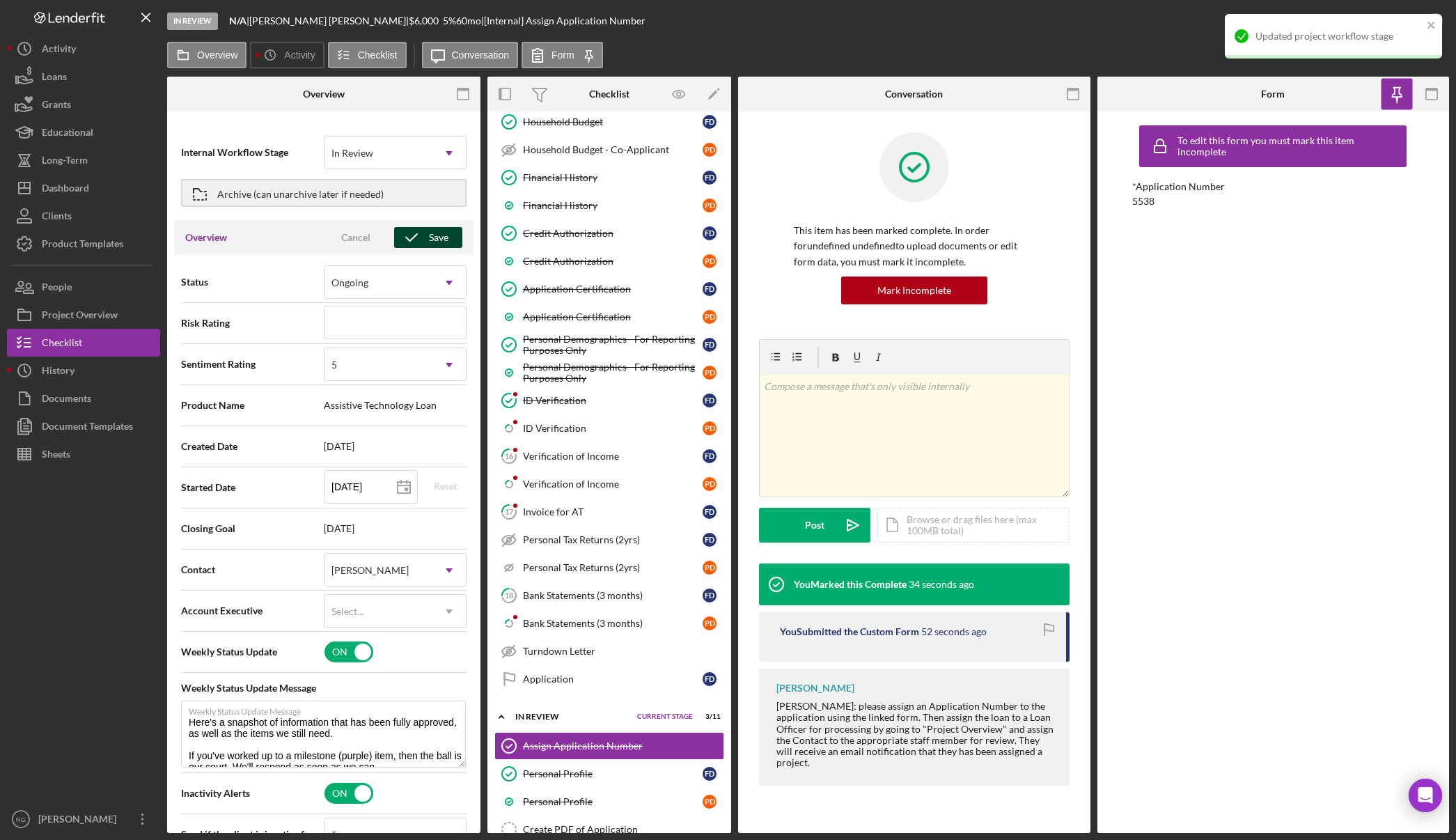
click at [407, 239] on polyline "button" at bounding box center [411, 237] width 11 height 7
type textarea "Here's a snapshot of information that has been fully approved, as well as the i…"
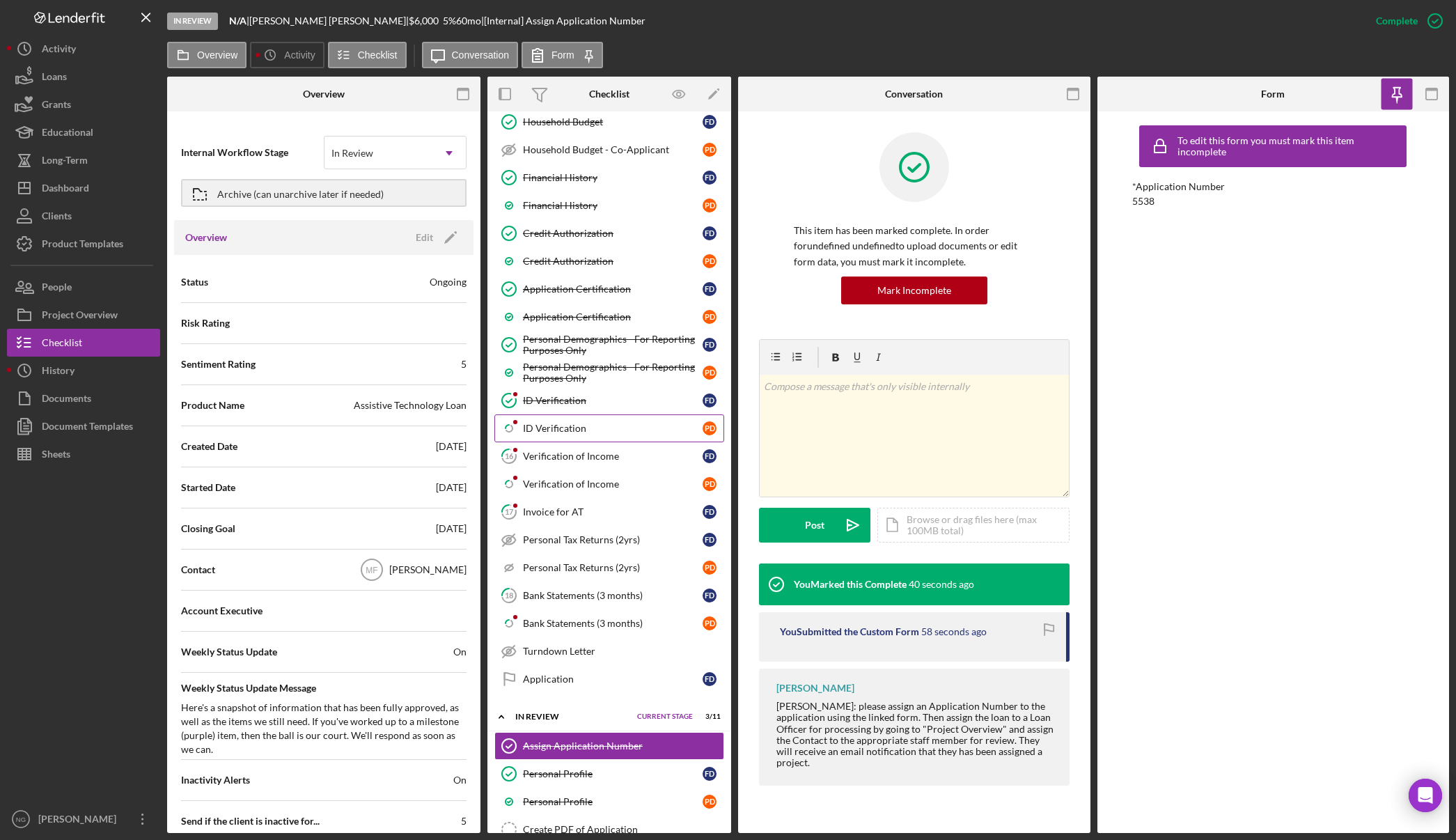
click at [621, 426] on div "ID Verification" at bounding box center [613, 429] width 180 height 11
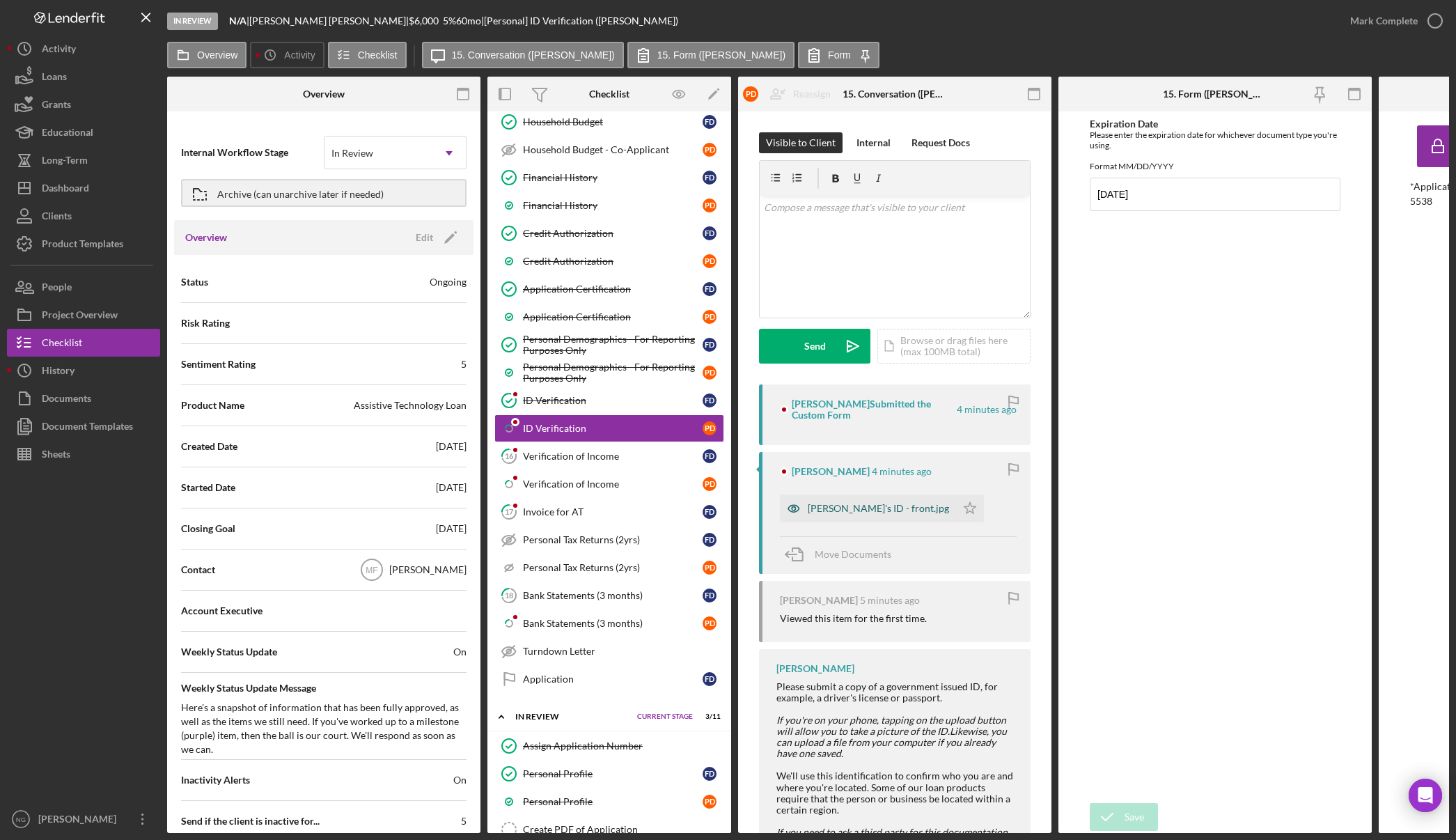
click at [866, 503] on div "[PERSON_NAME]'s ID - front.jpg" at bounding box center [878, 508] width 141 height 11
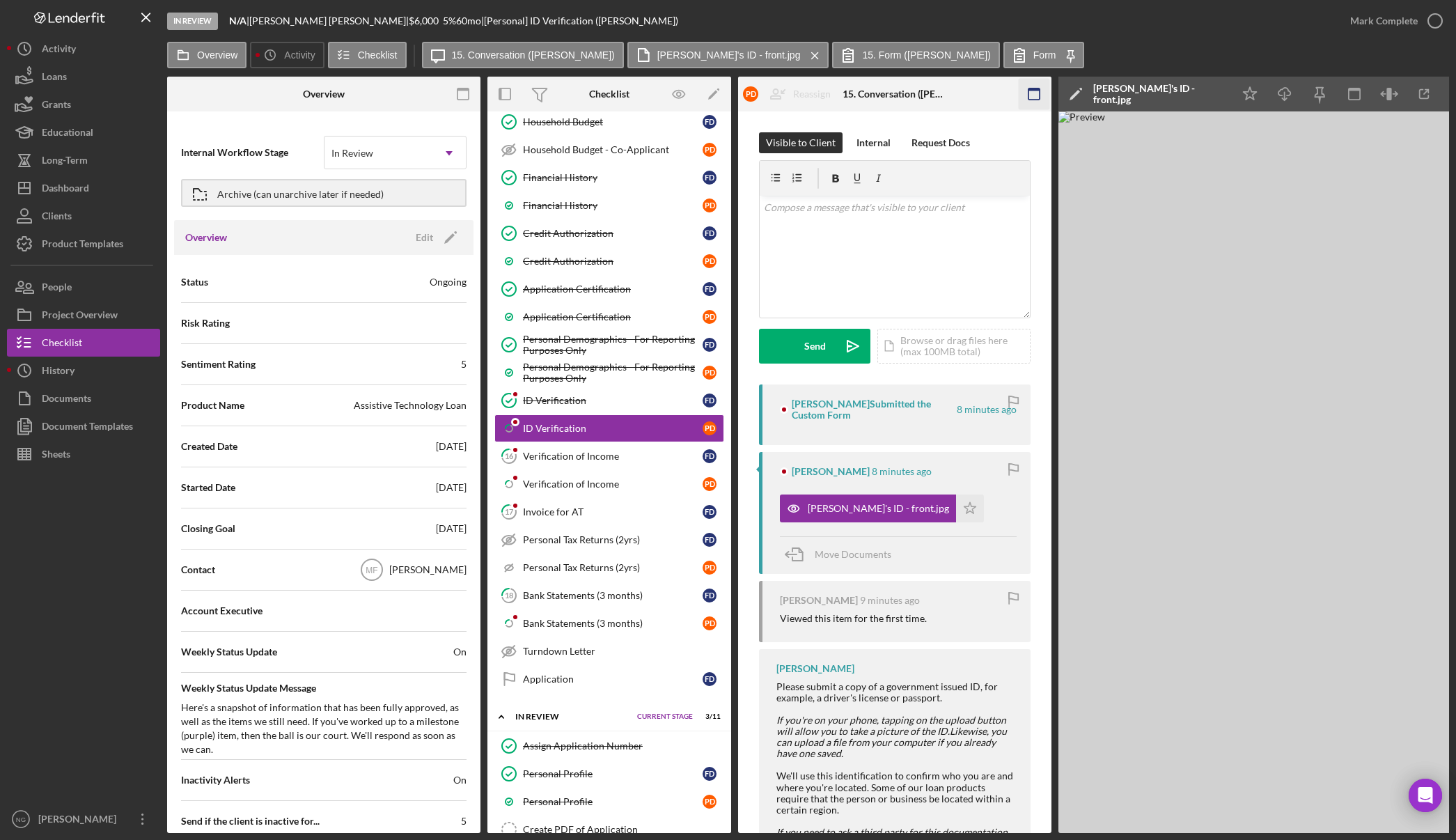
click at [1039, 98] on rect "button" at bounding box center [1034, 93] width 11 height 11
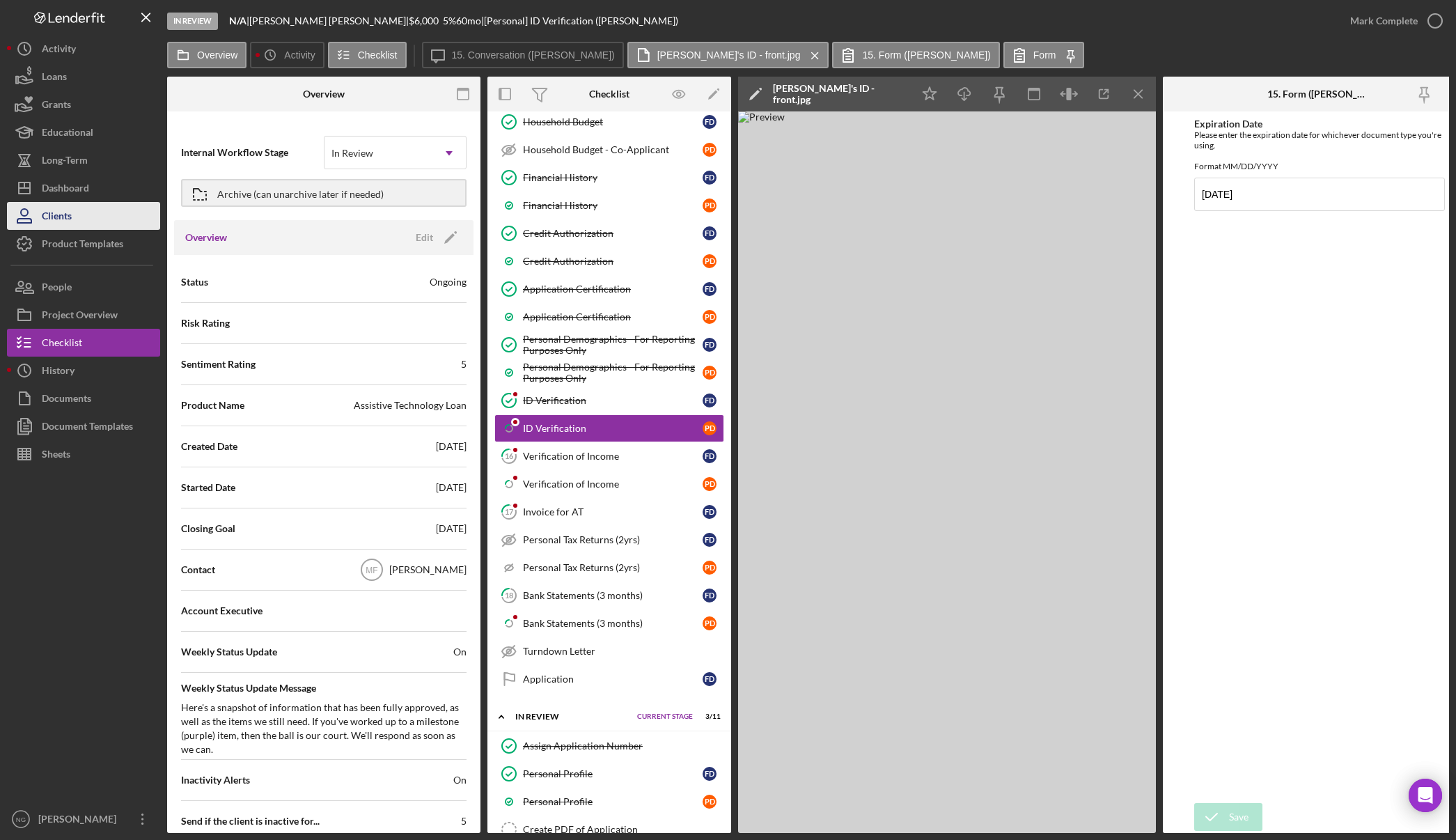
click at [91, 208] on button "Clients" at bounding box center [84, 216] width 154 height 28
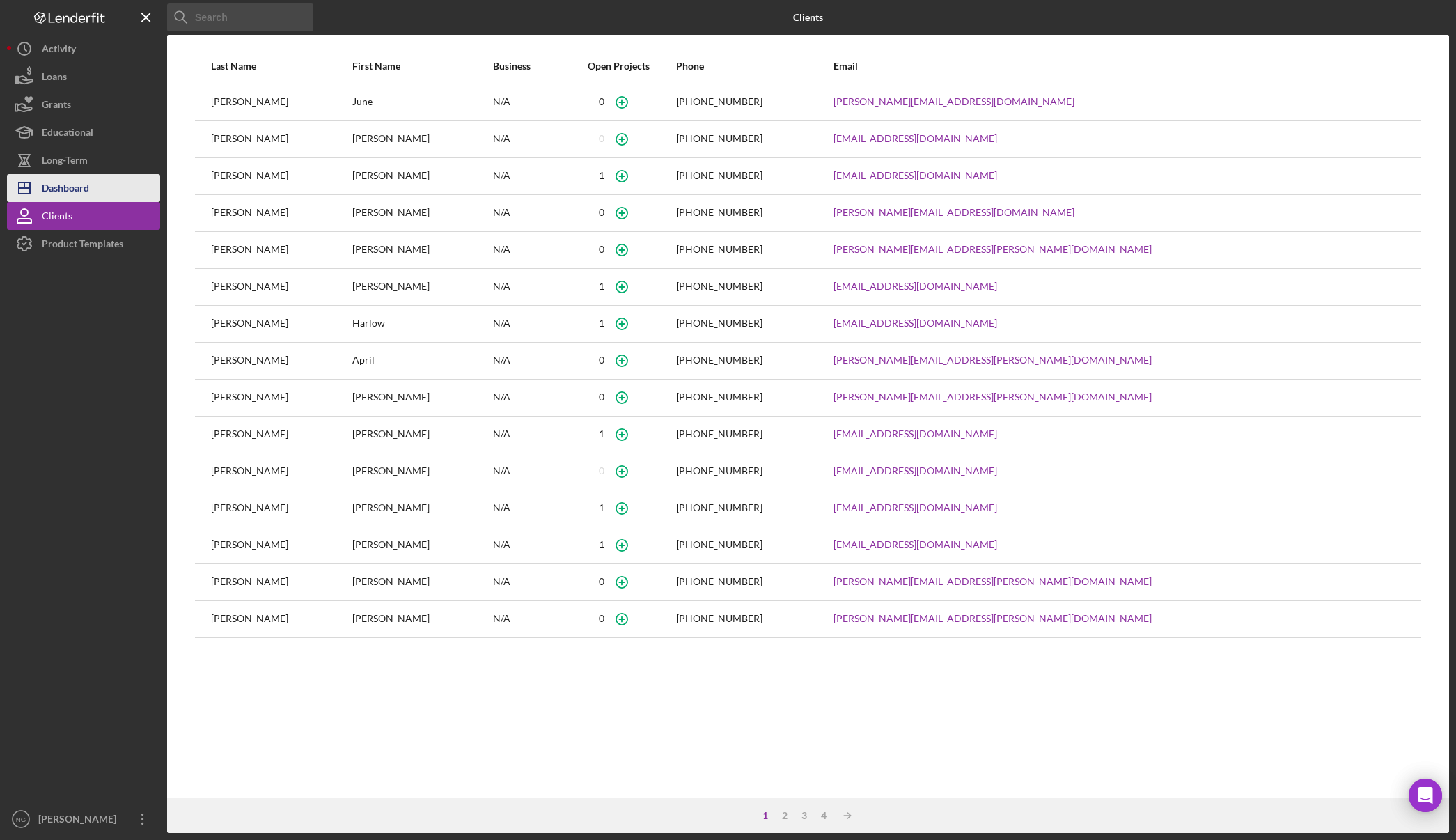
click at [72, 196] on div "Dashboard" at bounding box center [66, 190] width 48 height 31
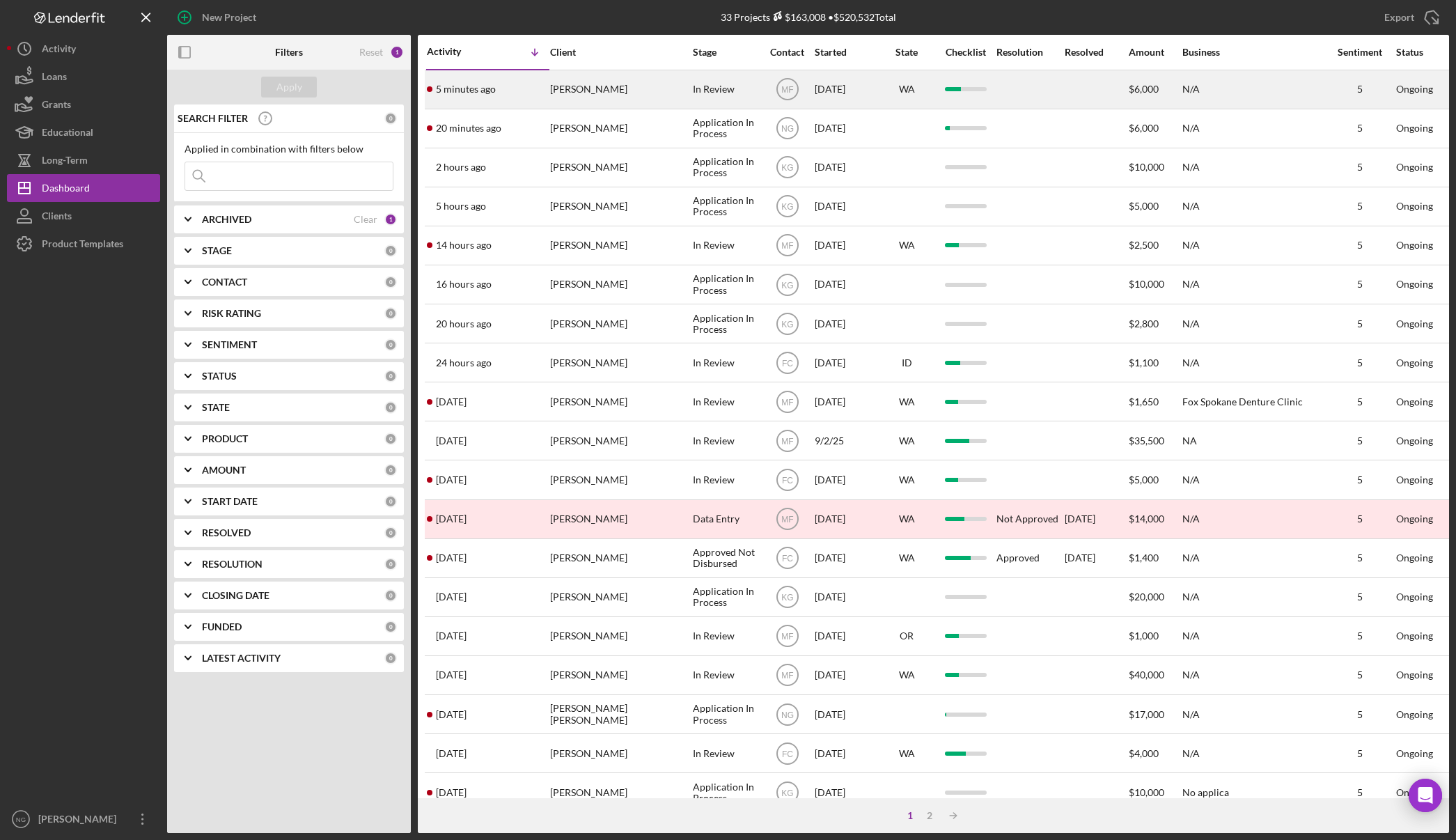
click at [550, 97] on td "Faron De Graw" at bounding box center [621, 89] width 143 height 39
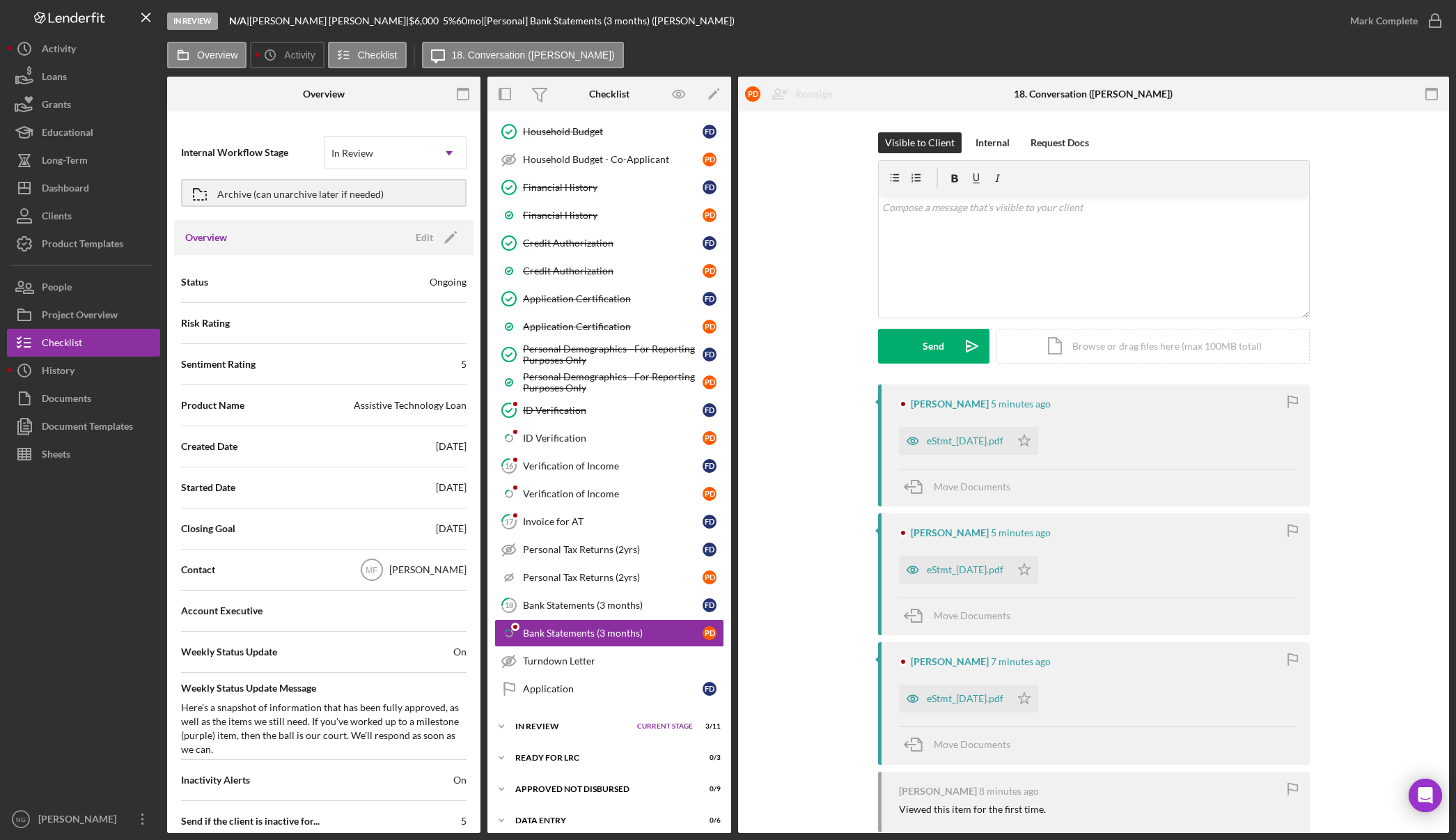
scroll to position [485, 0]
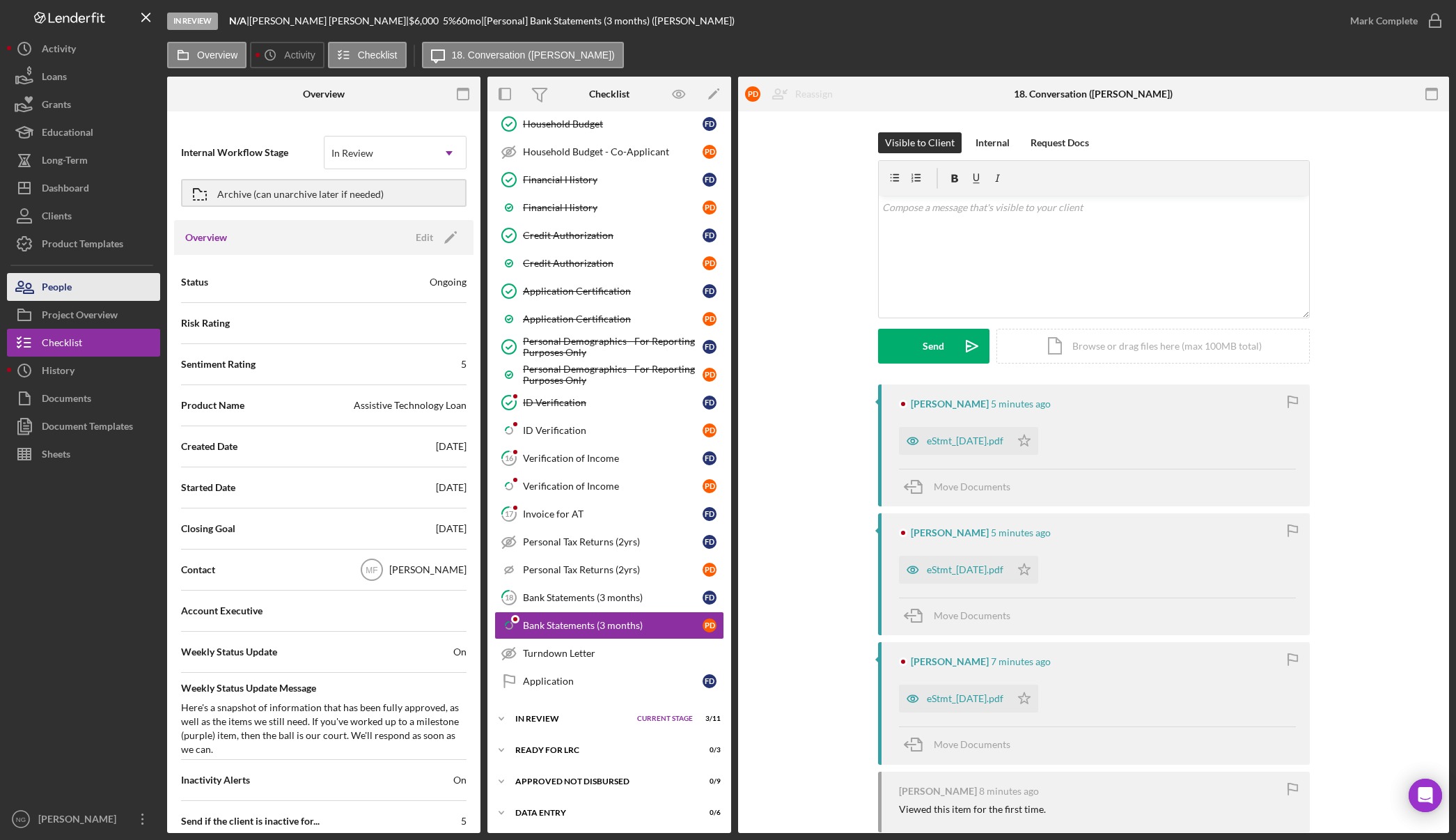
click at [90, 288] on button "People" at bounding box center [84, 287] width 154 height 28
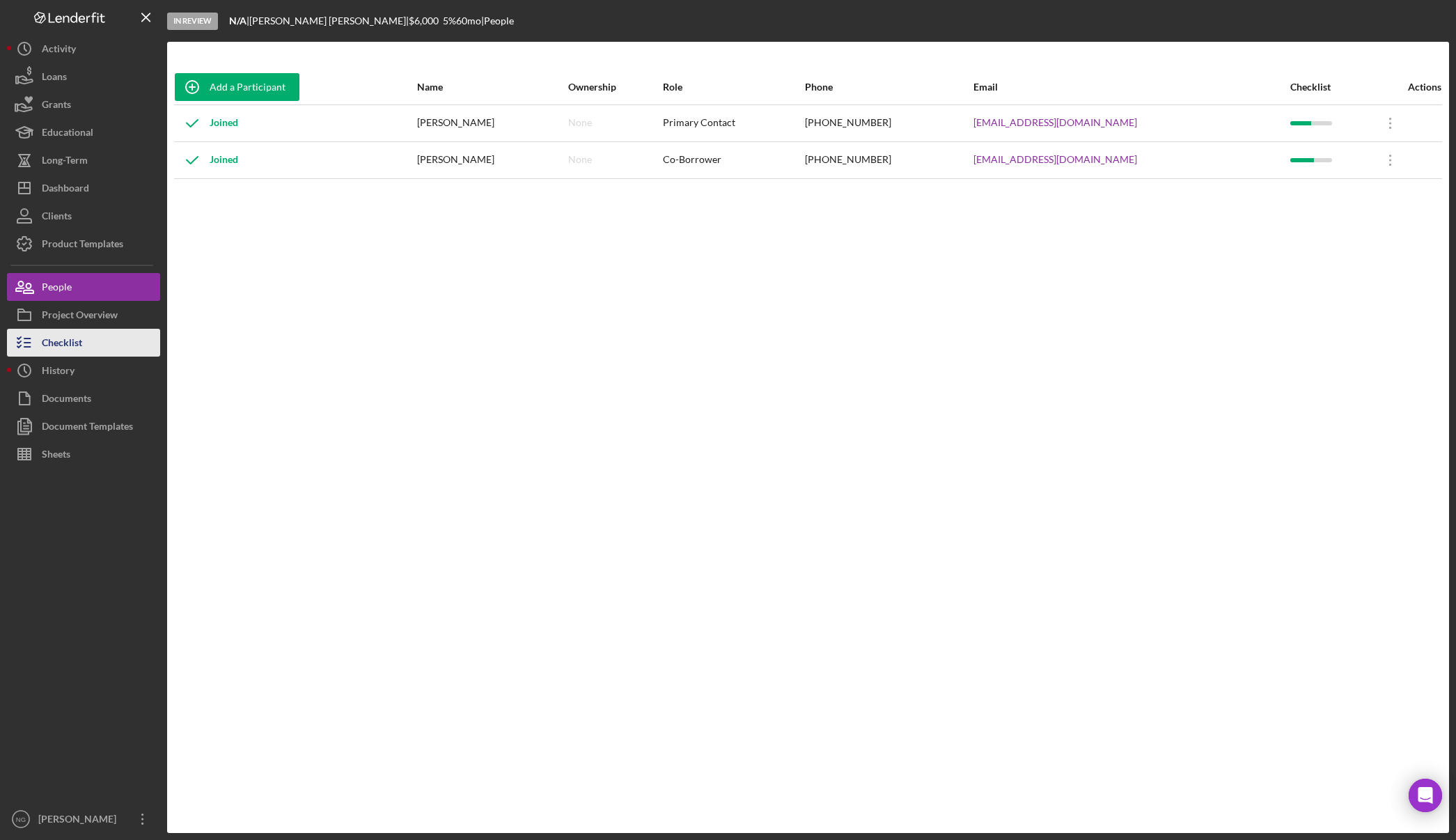
click at [87, 349] on button "Checklist" at bounding box center [84, 342] width 154 height 28
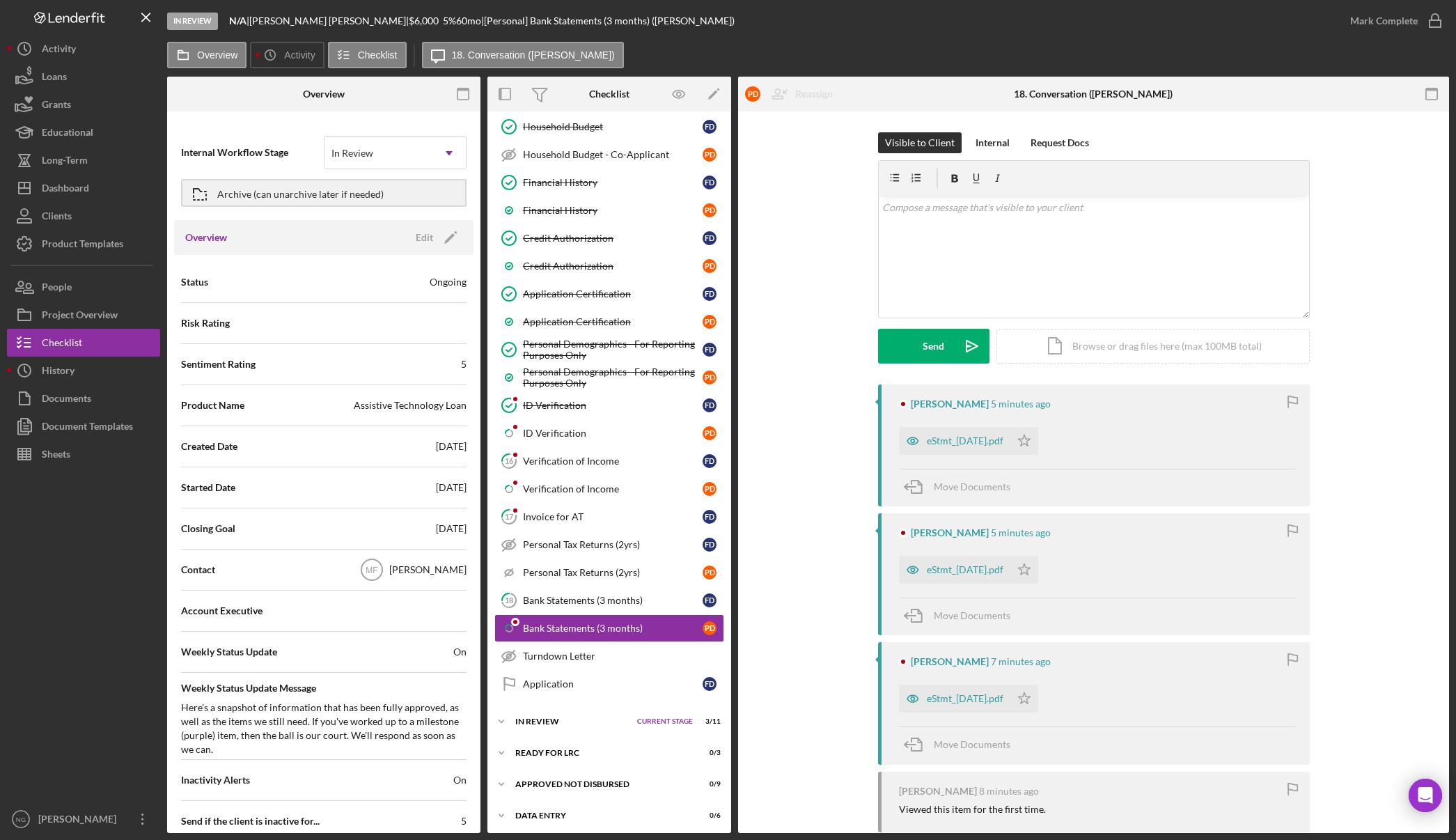
scroll to position [485, 0]
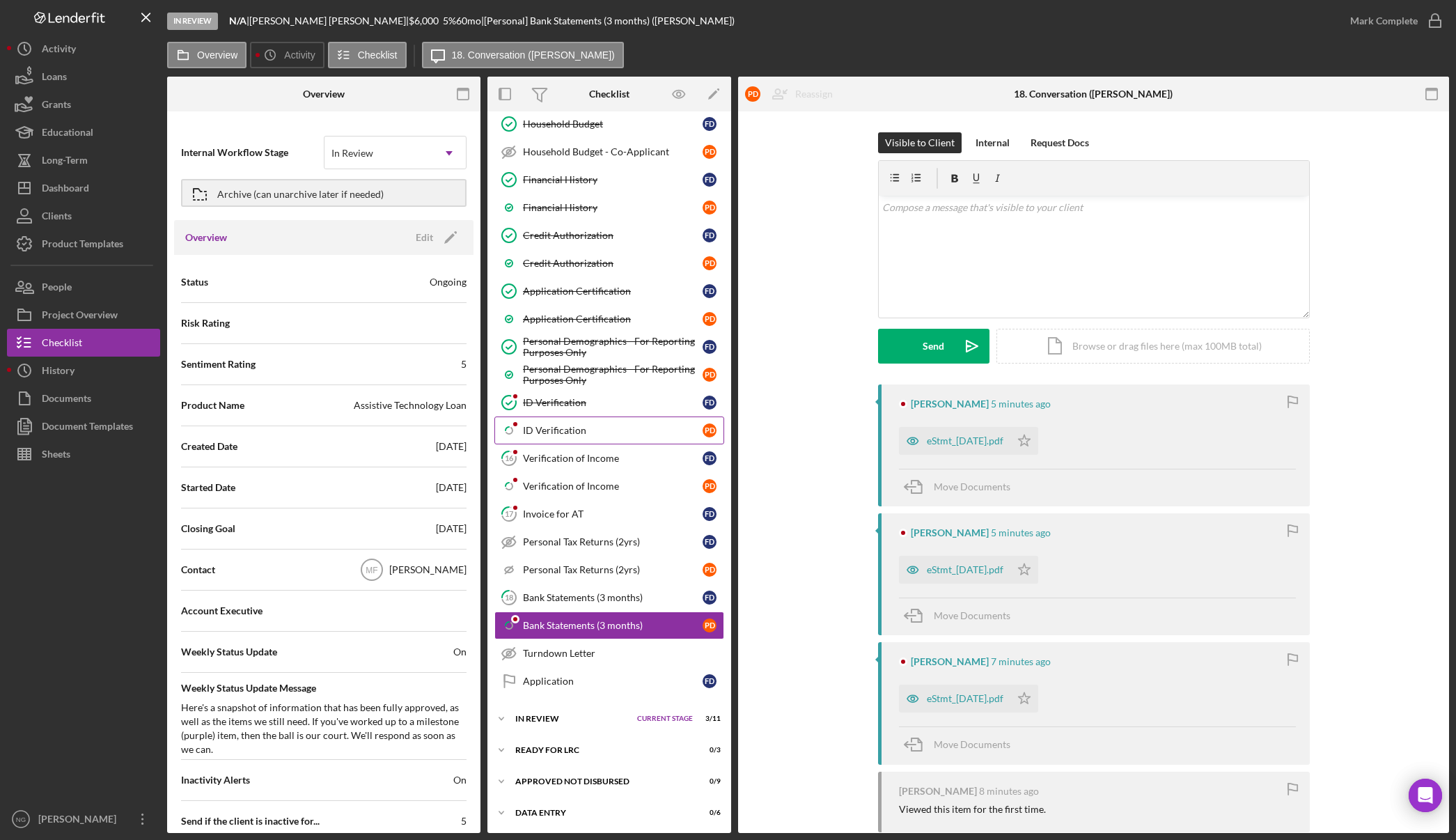
click at [596, 442] on link "Icon/Checklist Item Sub Partial ID Verification P D" at bounding box center [609, 430] width 230 height 28
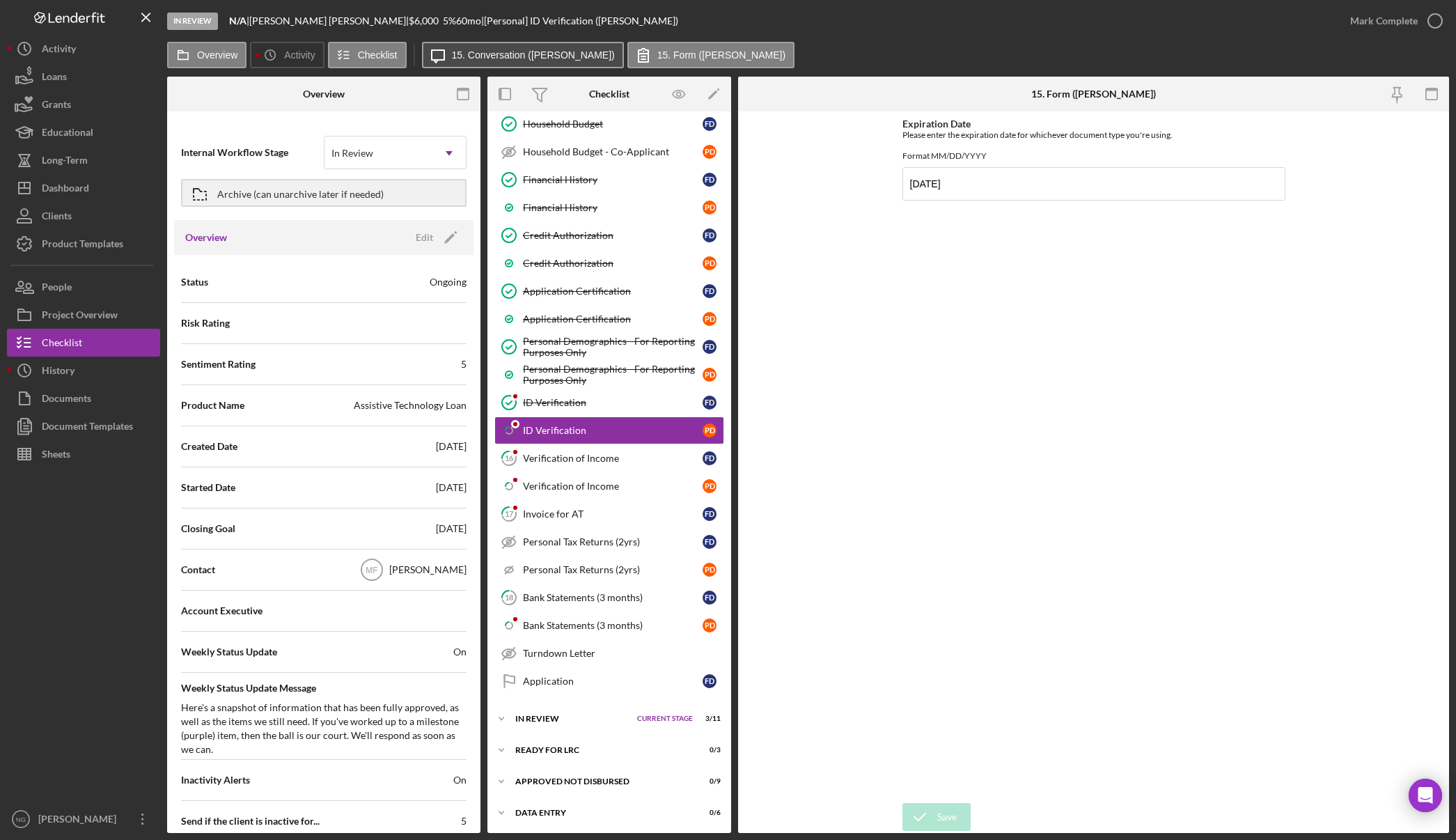
click at [546, 53] on label "15. Conversation (Paula D.)" at bounding box center [533, 55] width 163 height 11
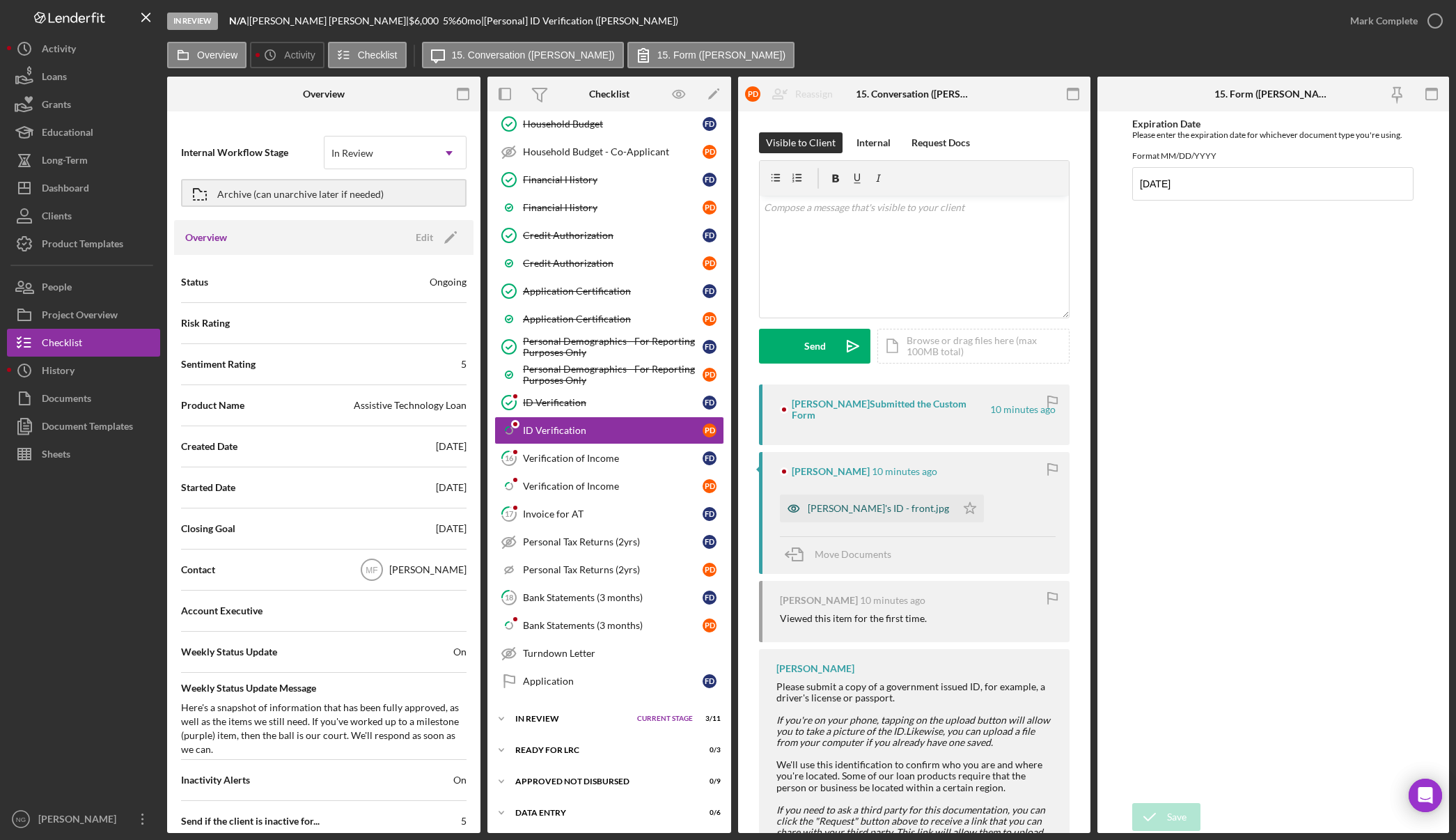
click at [877, 503] on div "[PERSON_NAME]'s ID - front.jpg" at bounding box center [878, 508] width 141 height 11
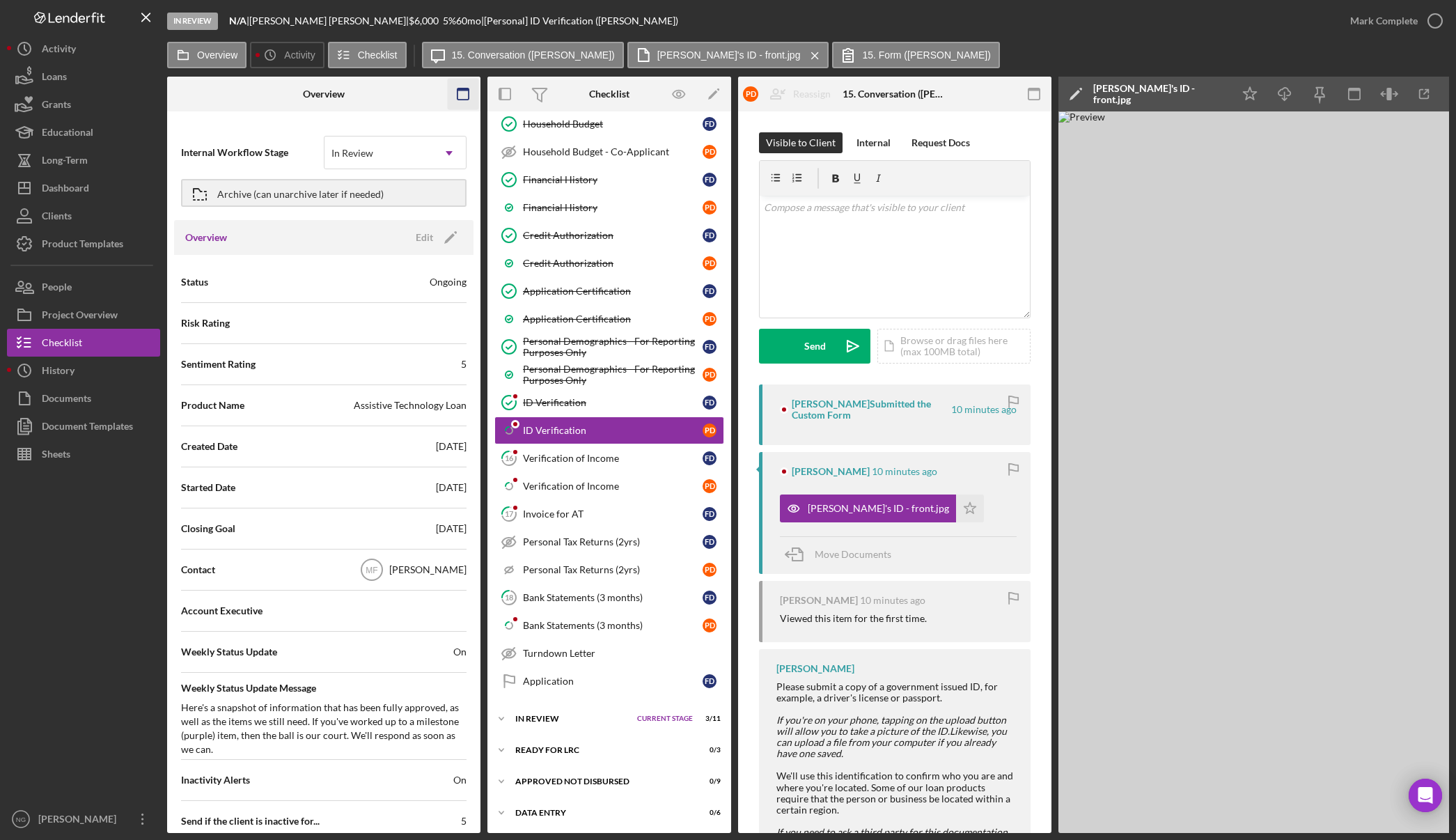
click at [466, 97] on icon "button" at bounding box center [463, 94] width 31 height 31
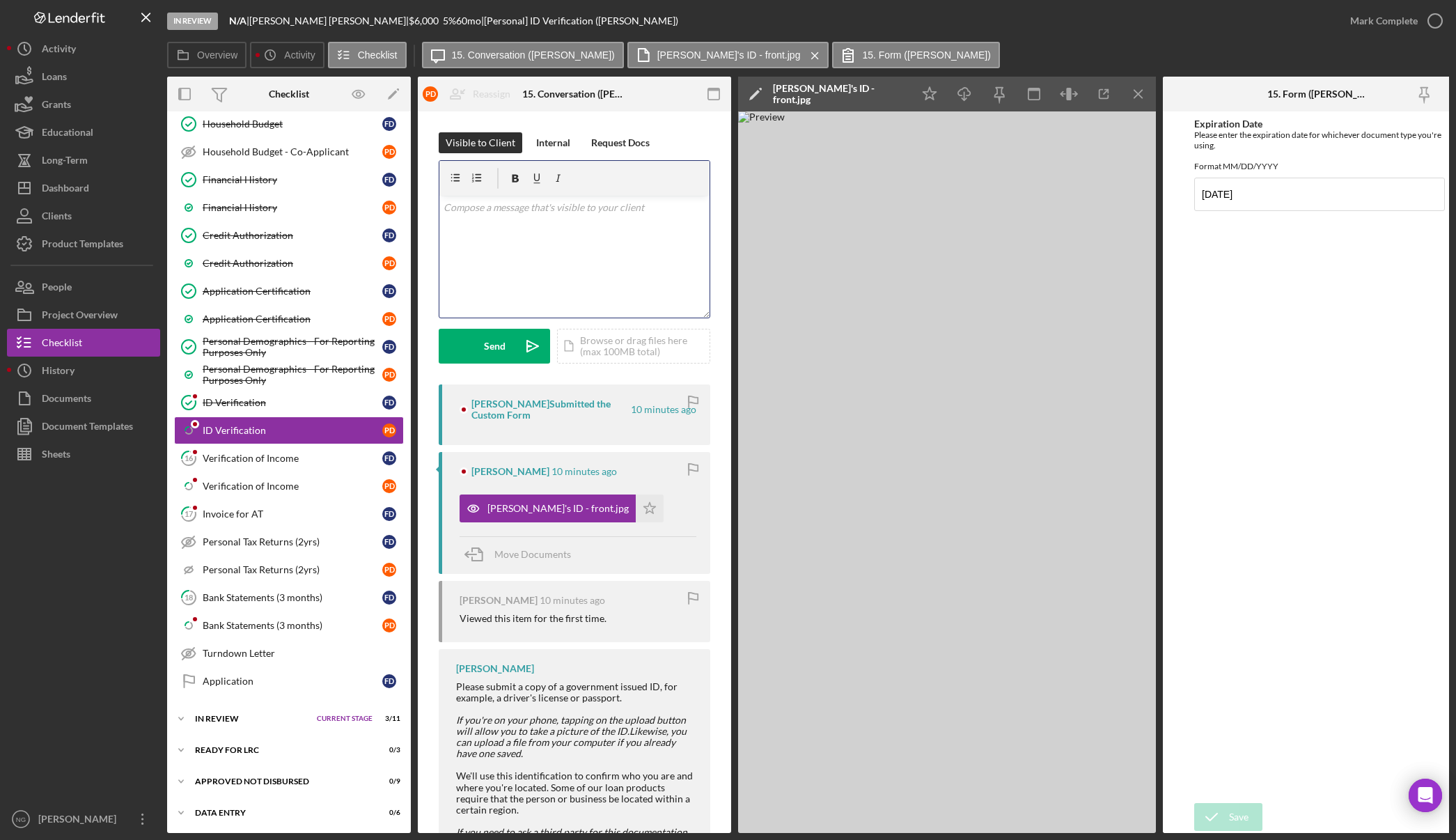
click at [534, 210] on p at bounding box center [575, 207] width 262 height 15
click at [479, 236] on div "v Color teal Color pink Remove color Add row above Add row below Add column bef…" at bounding box center [574, 257] width 270 height 122
click at [531, 266] on p "The ID you have uploaded has an expiration date of 7/21/2025 but I see the date…" at bounding box center [575, 243] width 262 height 47
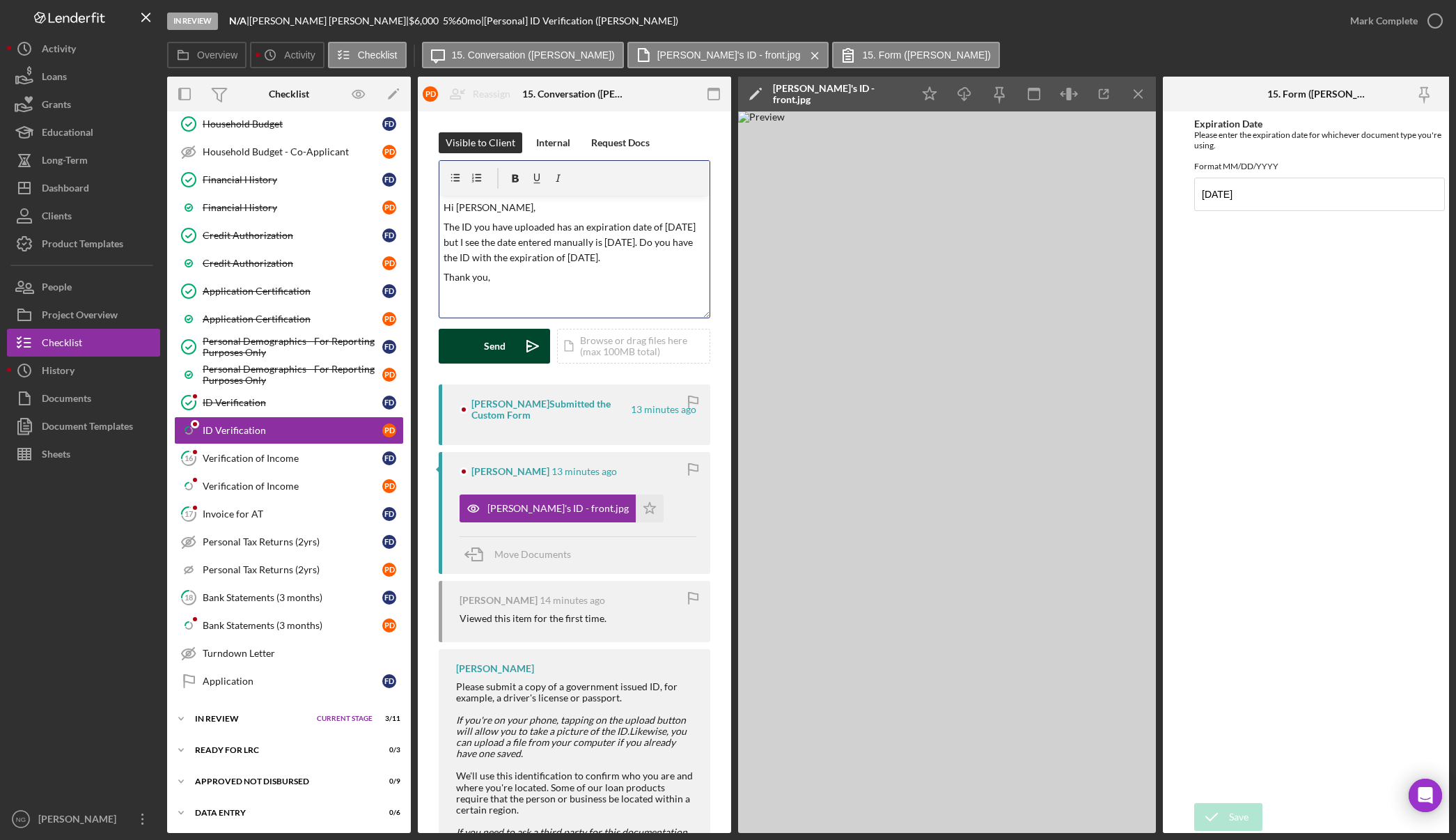
scroll to position [4, 0]
click at [494, 266] on p "The ID you have uploaded has an expiration date of 7/21/2025 but I see the date…" at bounding box center [575, 243] width 262 height 47
click at [525, 335] on icon "Icon/icon-invite-send" at bounding box center [533, 346] width 35 height 35
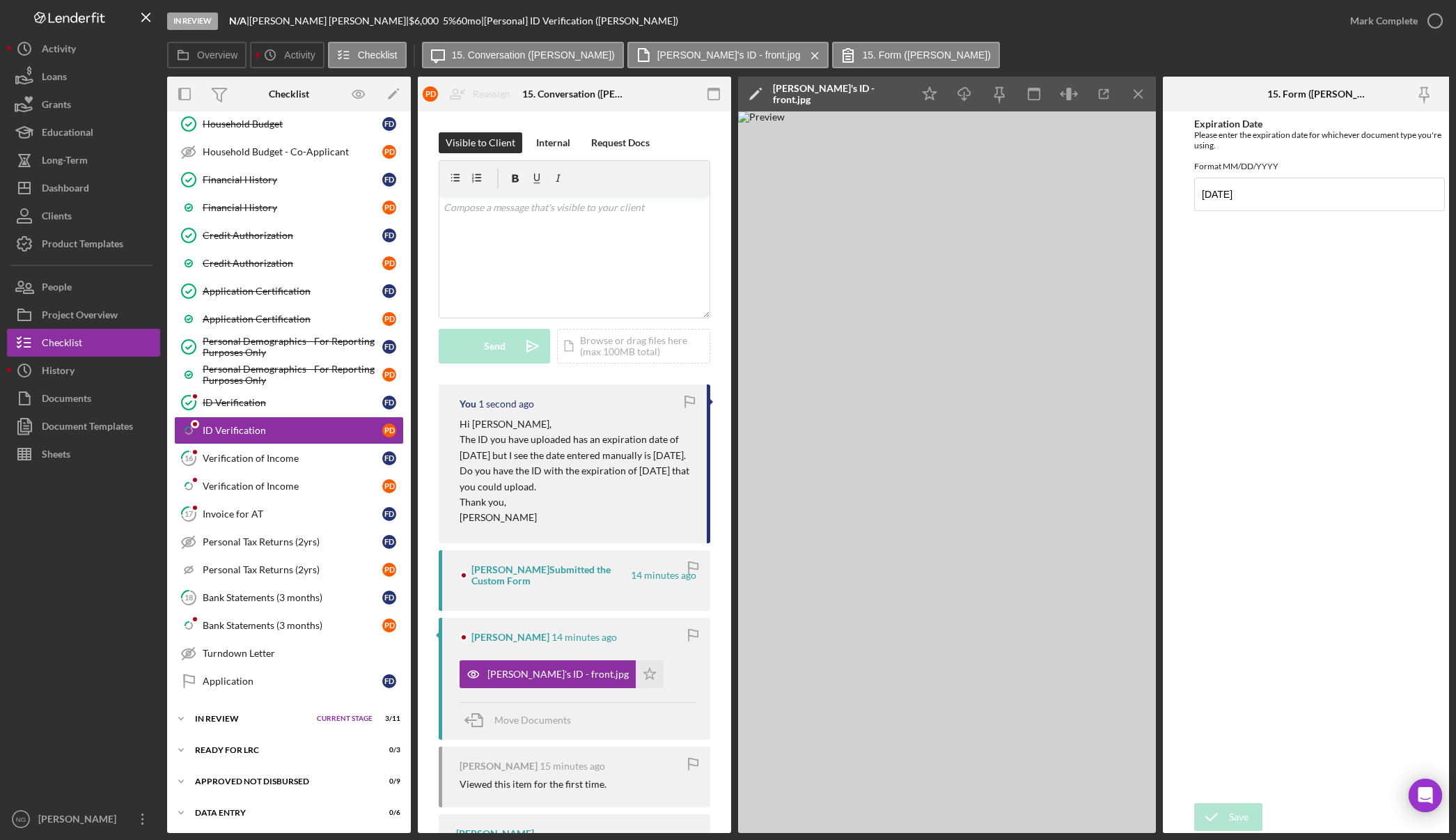
scroll to position [0, 0]
click at [75, 184] on div "Dashboard" at bounding box center [66, 190] width 48 height 31
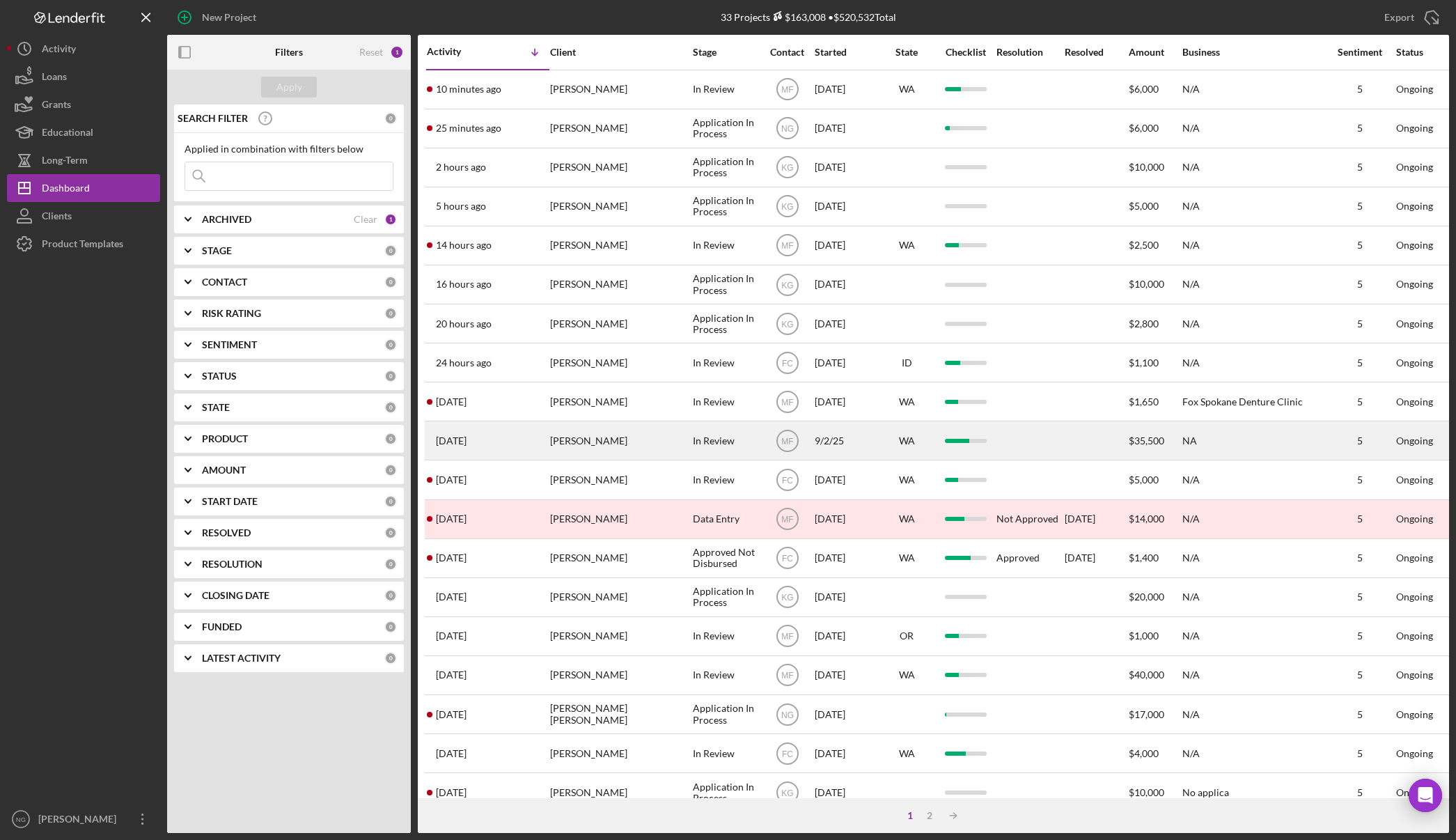
click at [592, 432] on div "Trini Torrez" at bounding box center [619, 440] width 139 height 37
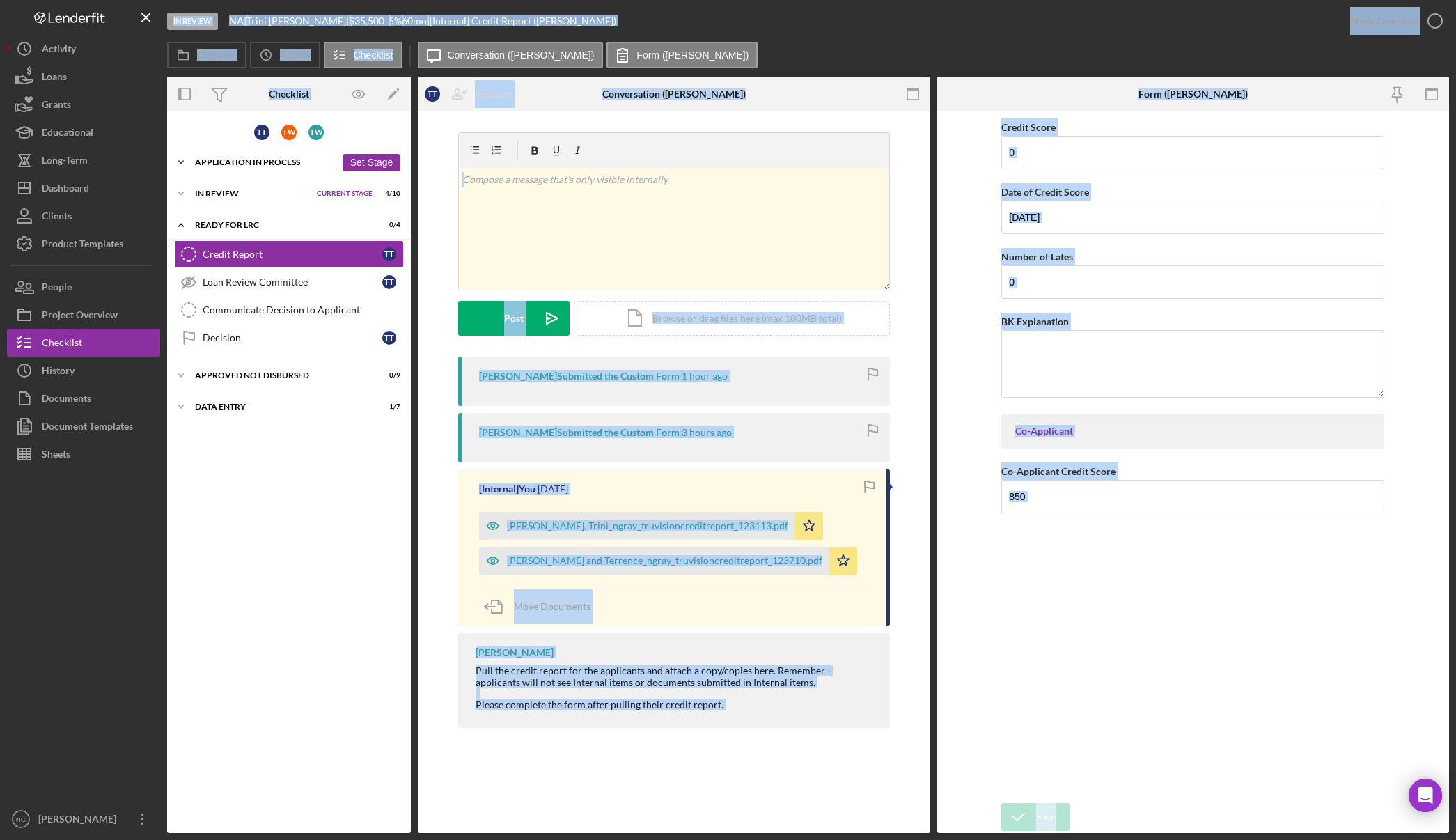
click at [262, 163] on div "Application In Process" at bounding box center [265, 162] width 141 height 8
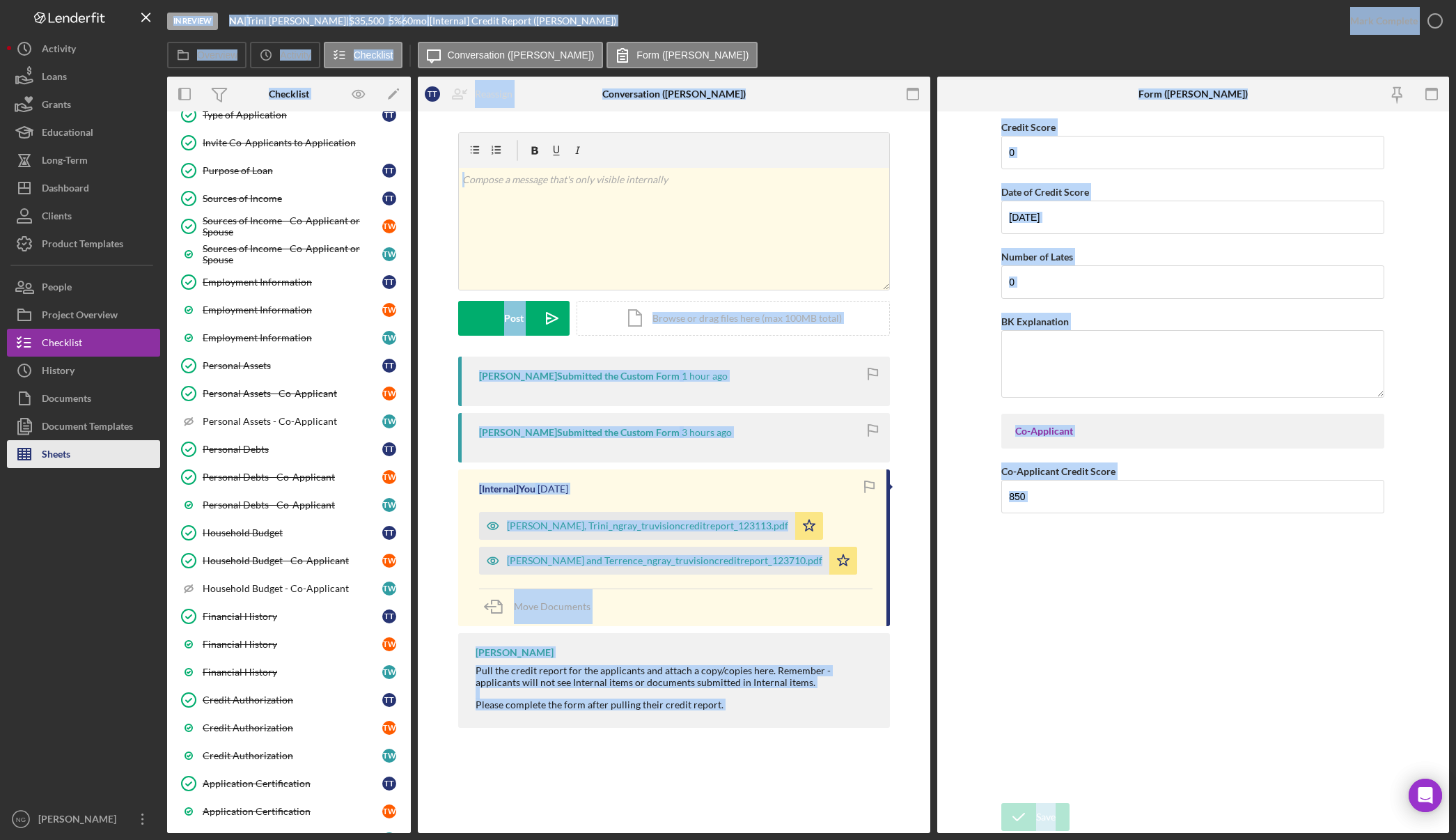
scroll to position [279, 0]
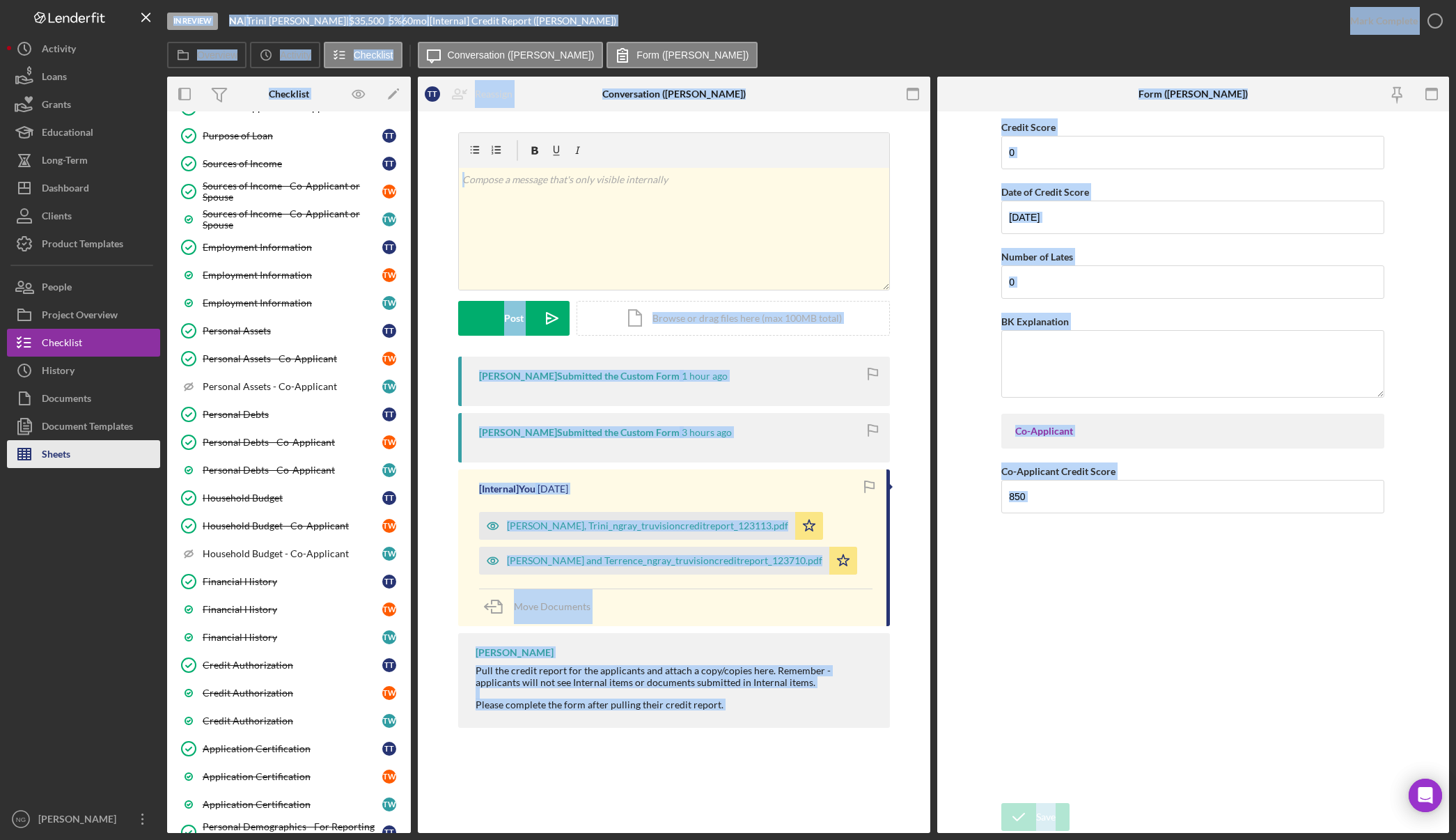
click at [59, 457] on div "Sheets" at bounding box center [57, 455] width 29 height 31
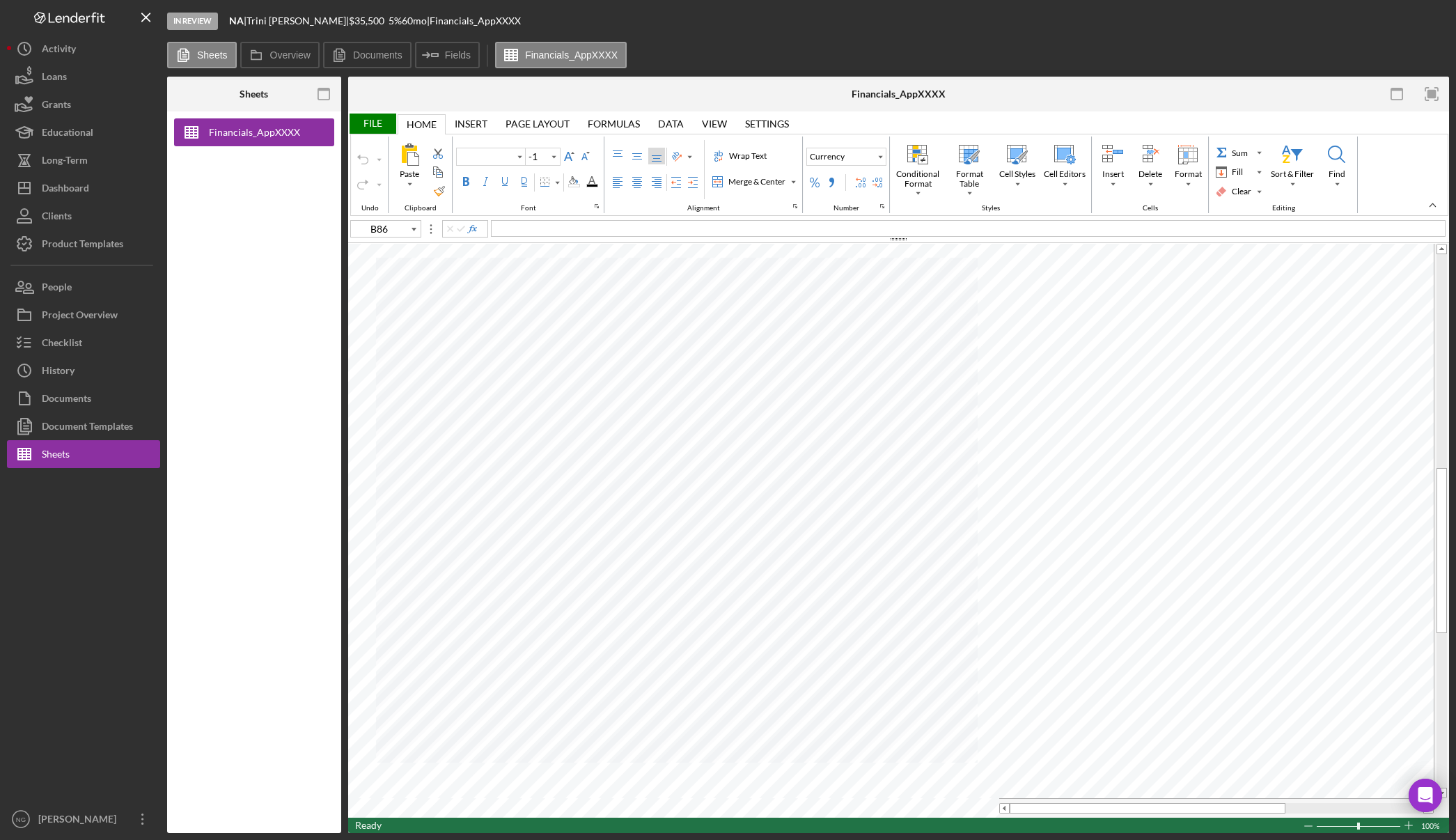
type input "Arial"
type input "10"
type input "N11"
type input "Calibri"
type input "11"
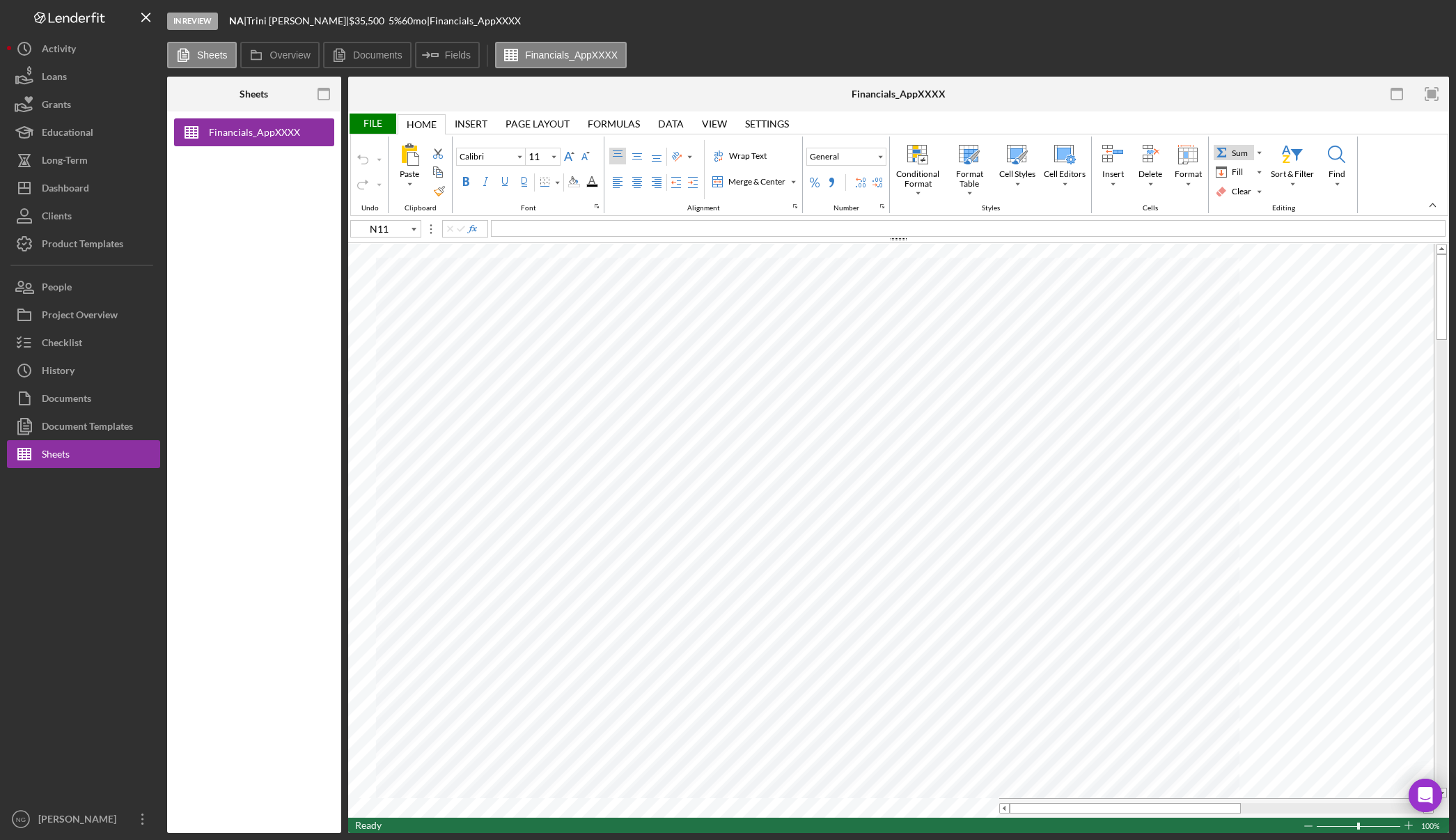
click at [1234, 153] on div "Sum" at bounding box center [1240, 154] width 22 height 13
type input "N8"
click at [1245, 154] on div "Sum" at bounding box center [1240, 154] width 22 height 13
click at [85, 188] on div "Dashboard" at bounding box center [66, 190] width 48 height 31
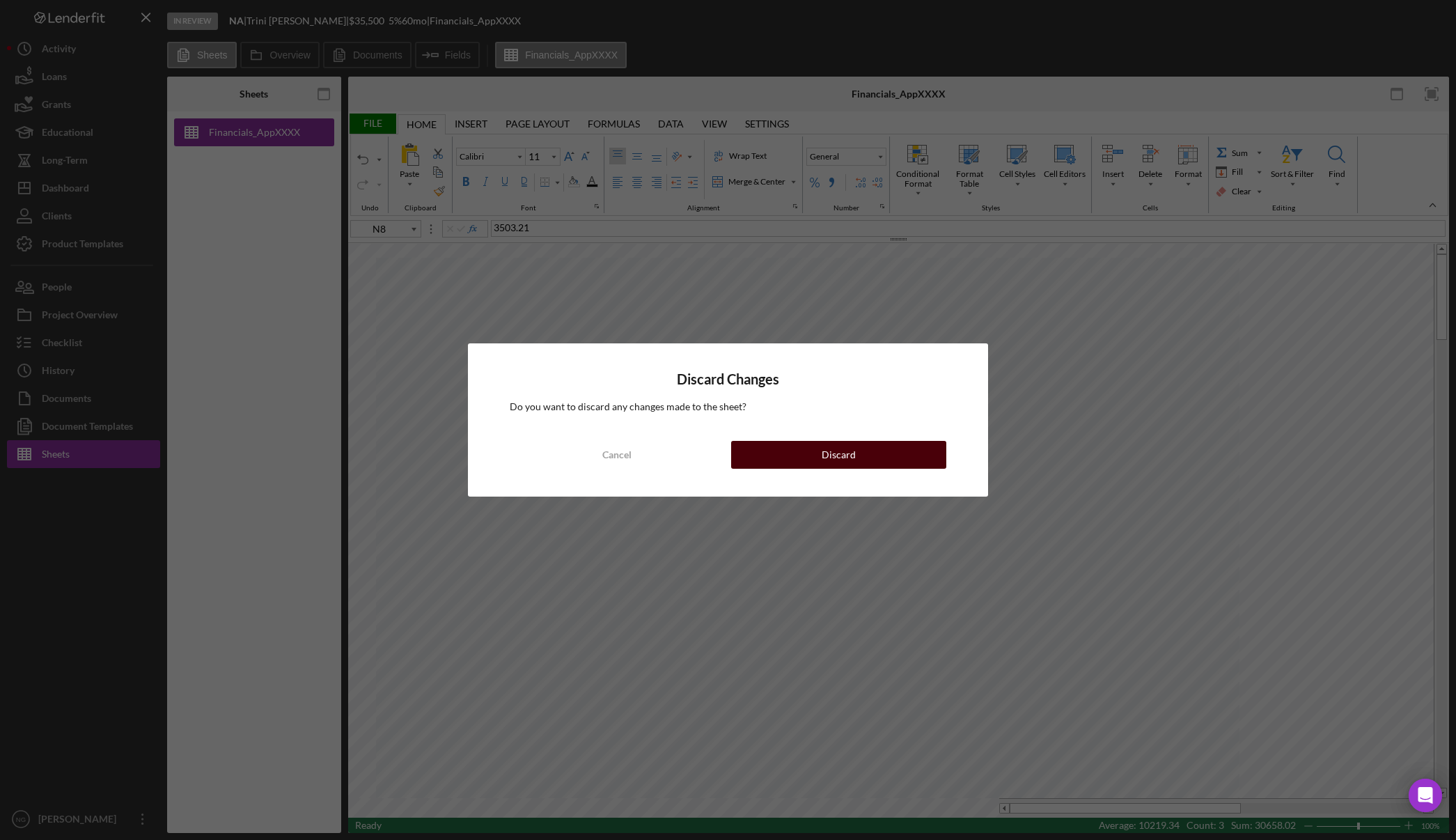
click at [845, 454] on div "Discard" at bounding box center [839, 455] width 34 height 28
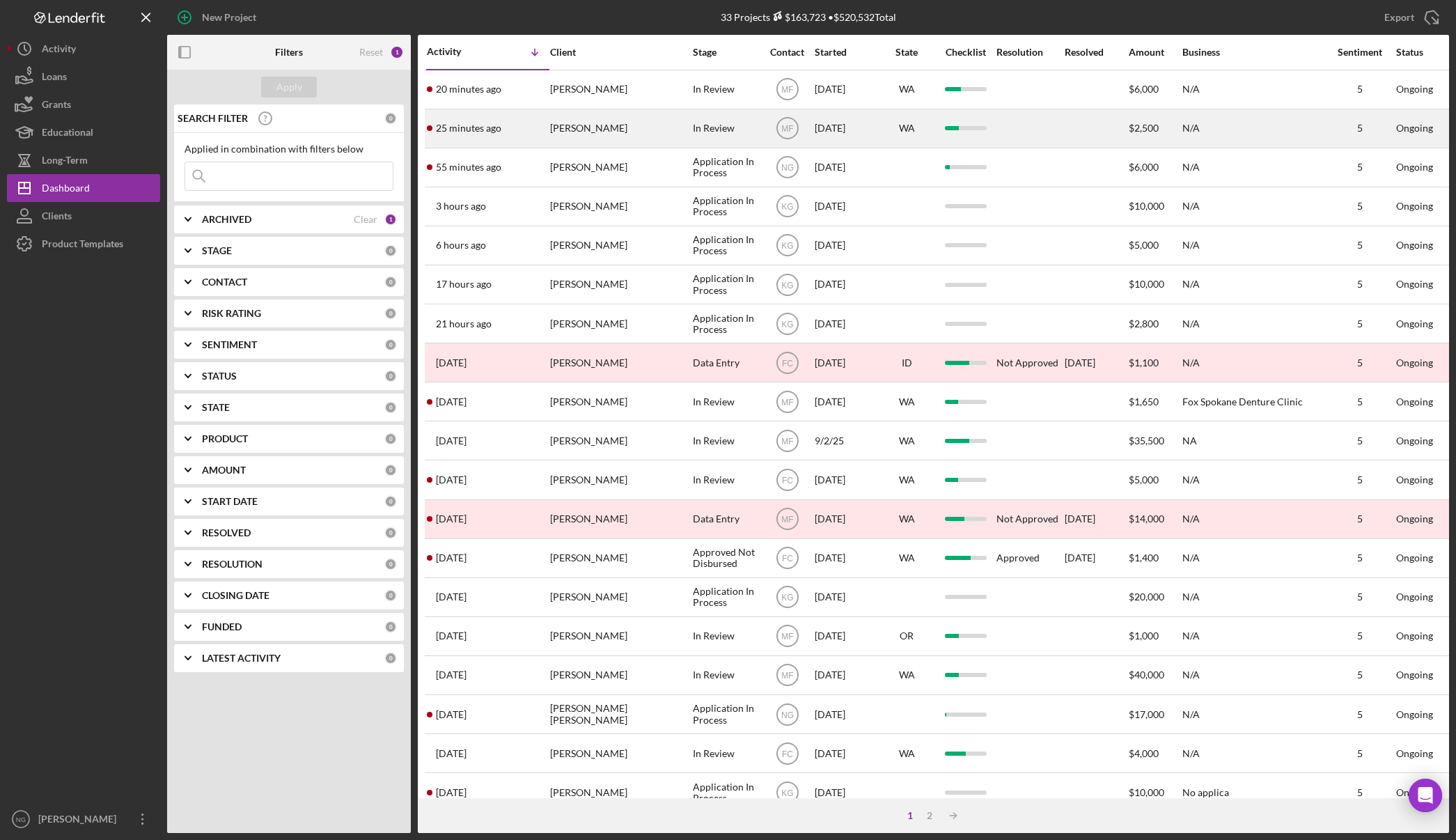
click at [1079, 129] on div at bounding box center [1096, 128] width 63 height 37
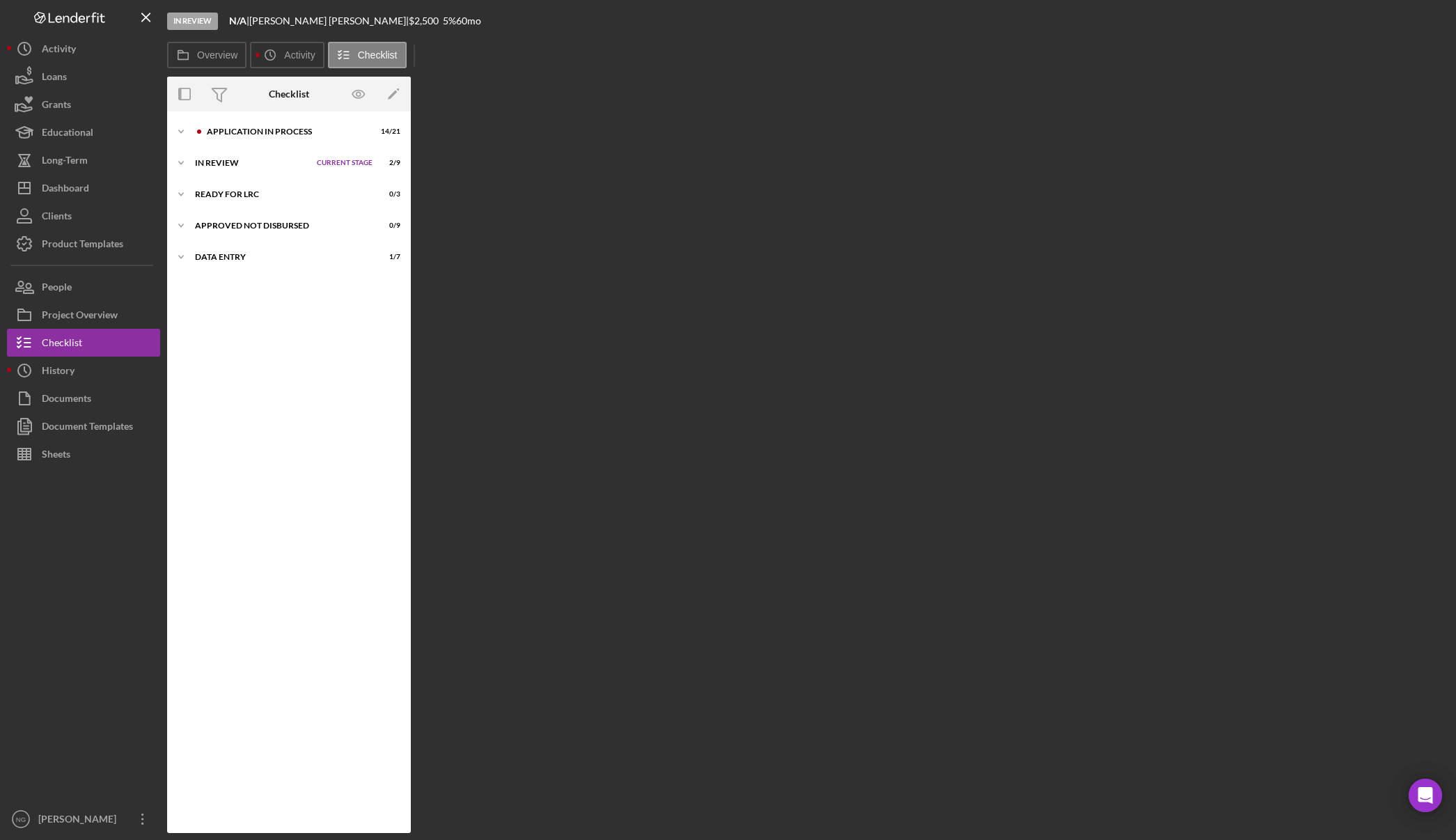
scroll to position [37, 0]
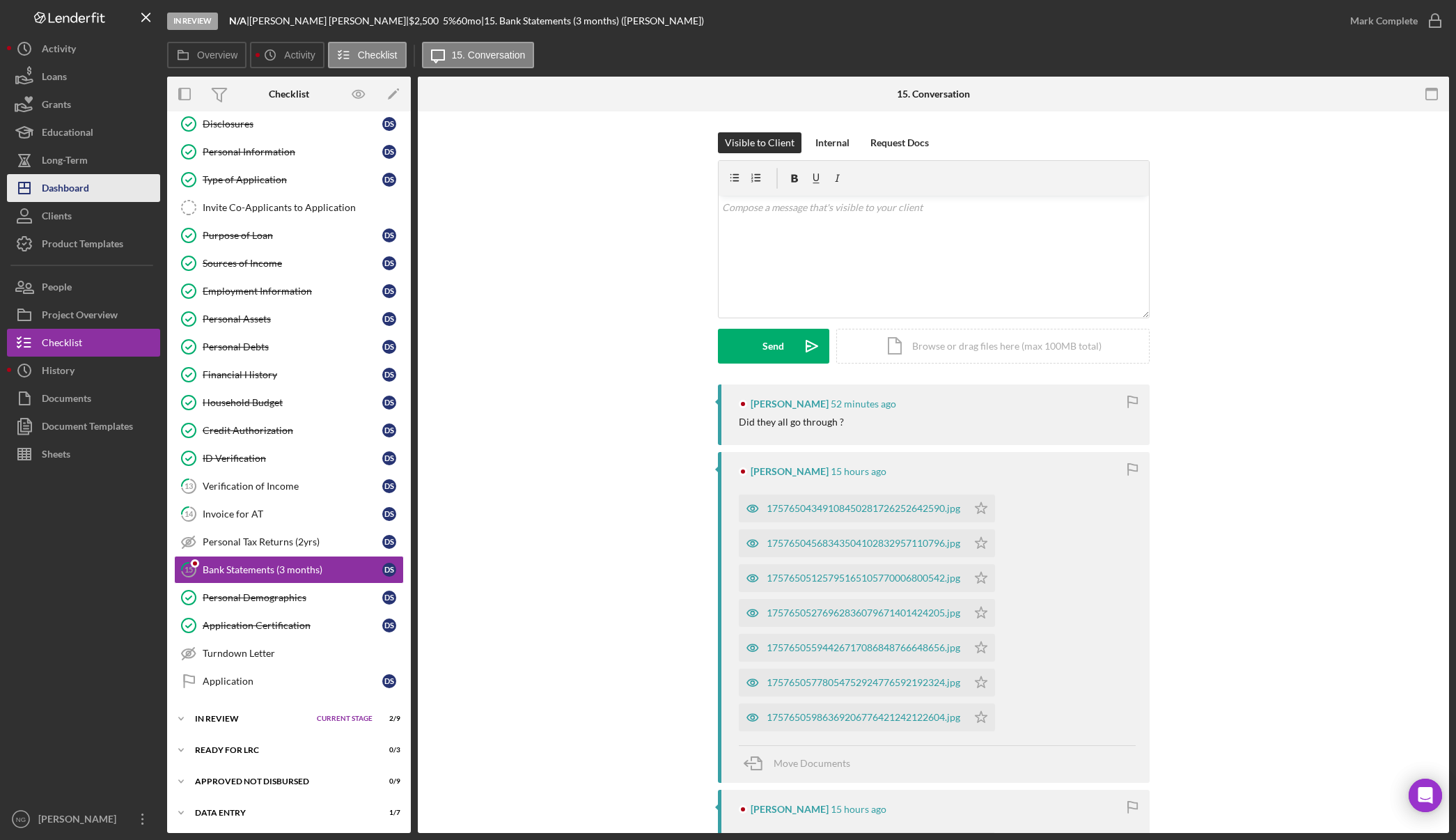
click at [73, 196] on div "Dashboard" at bounding box center [66, 190] width 48 height 31
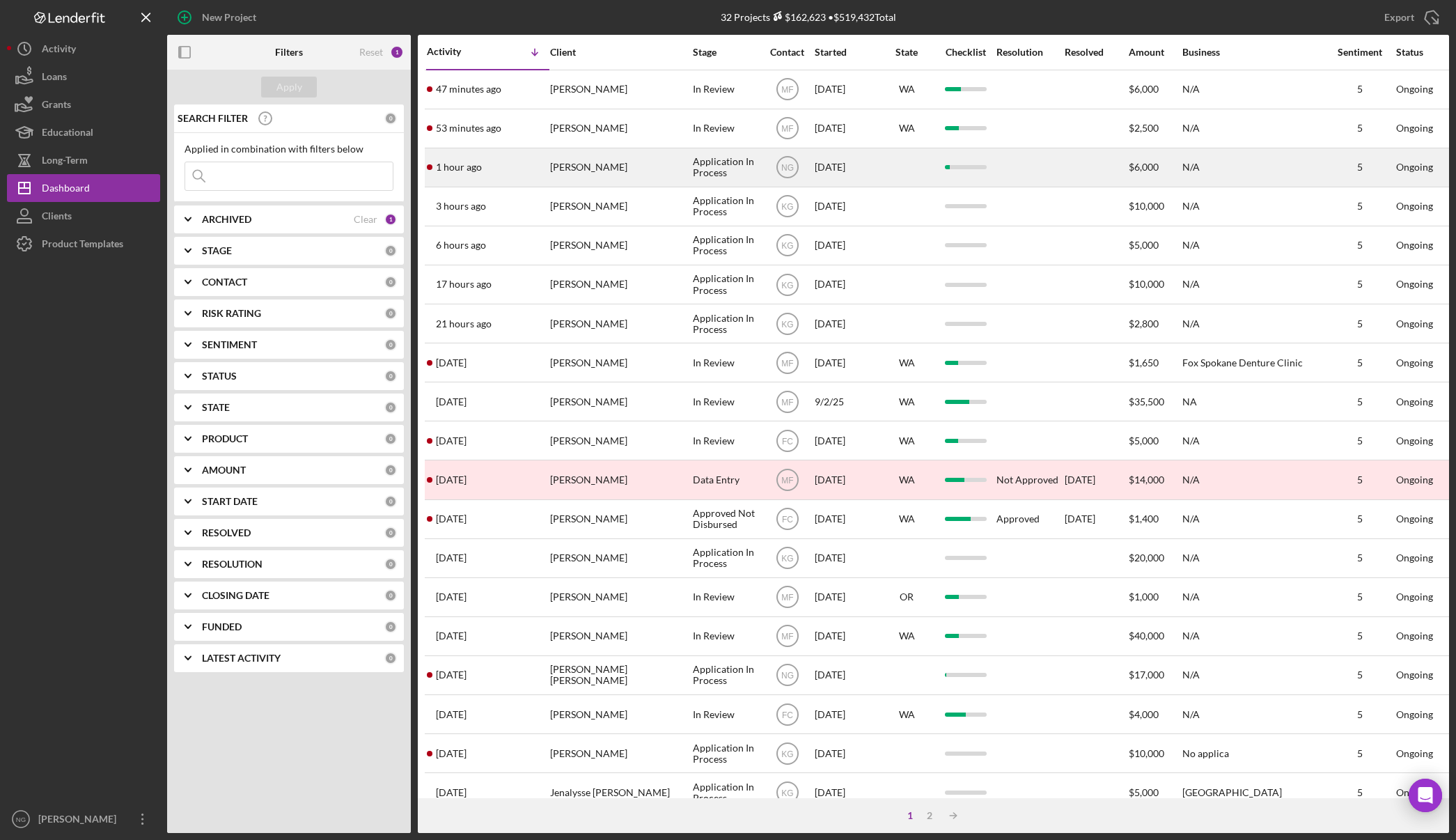
click at [673, 167] on div "Faron DeGraw" at bounding box center [619, 167] width 139 height 37
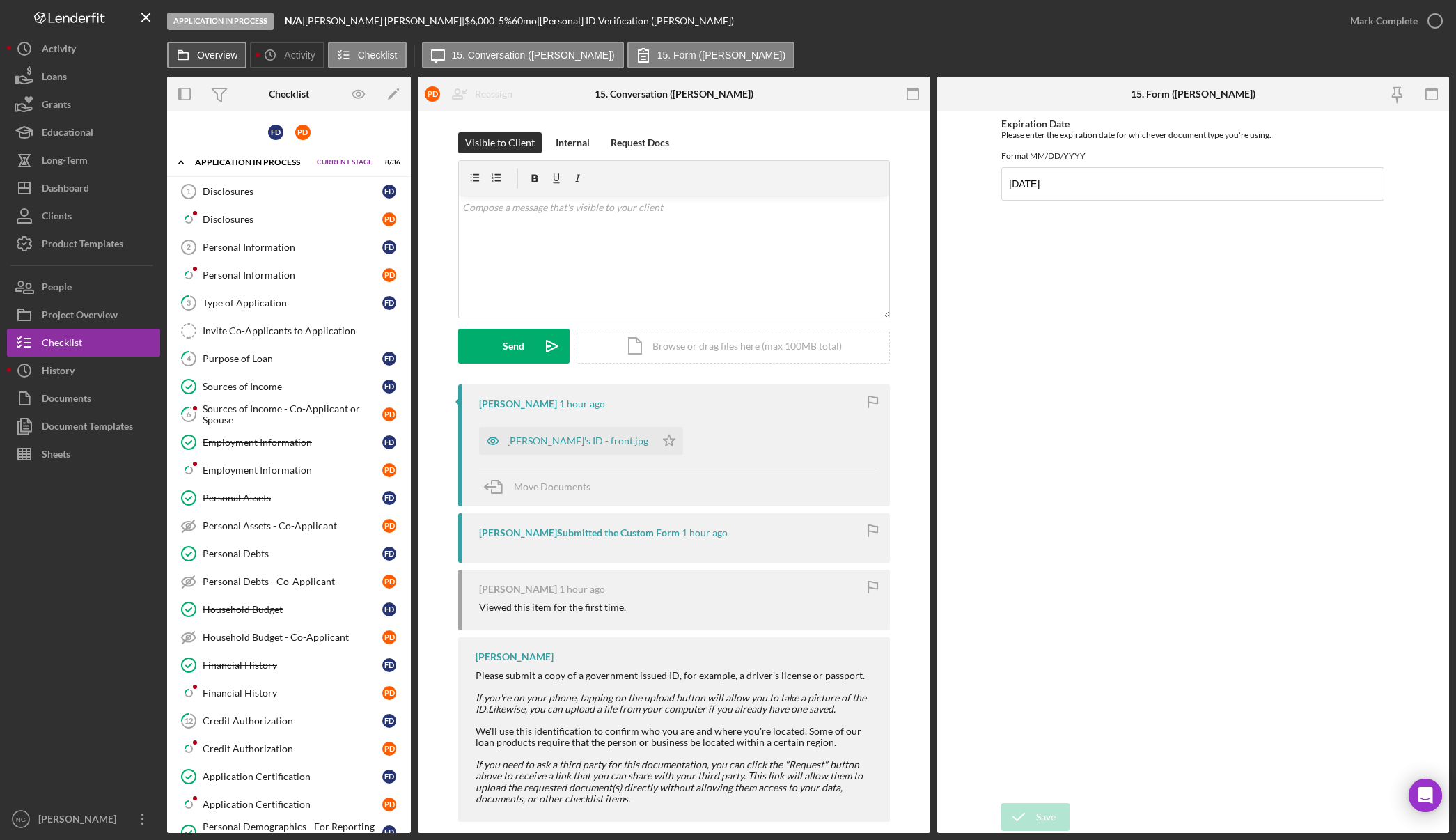
click at [236, 63] on button "Overview" at bounding box center [207, 55] width 79 height 26
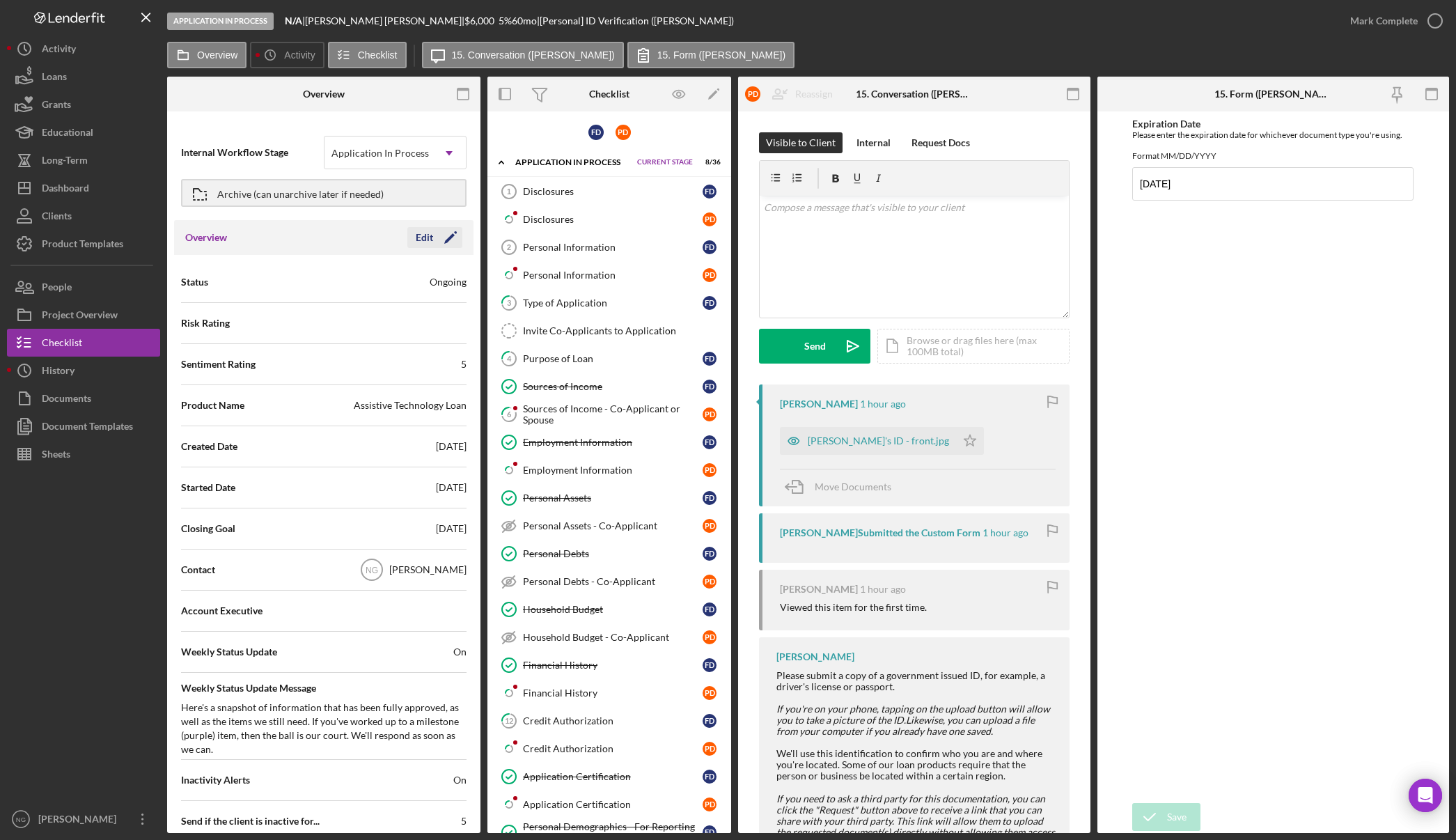
click at [441, 237] on icon "Icon/Edit" at bounding box center [450, 237] width 35 height 35
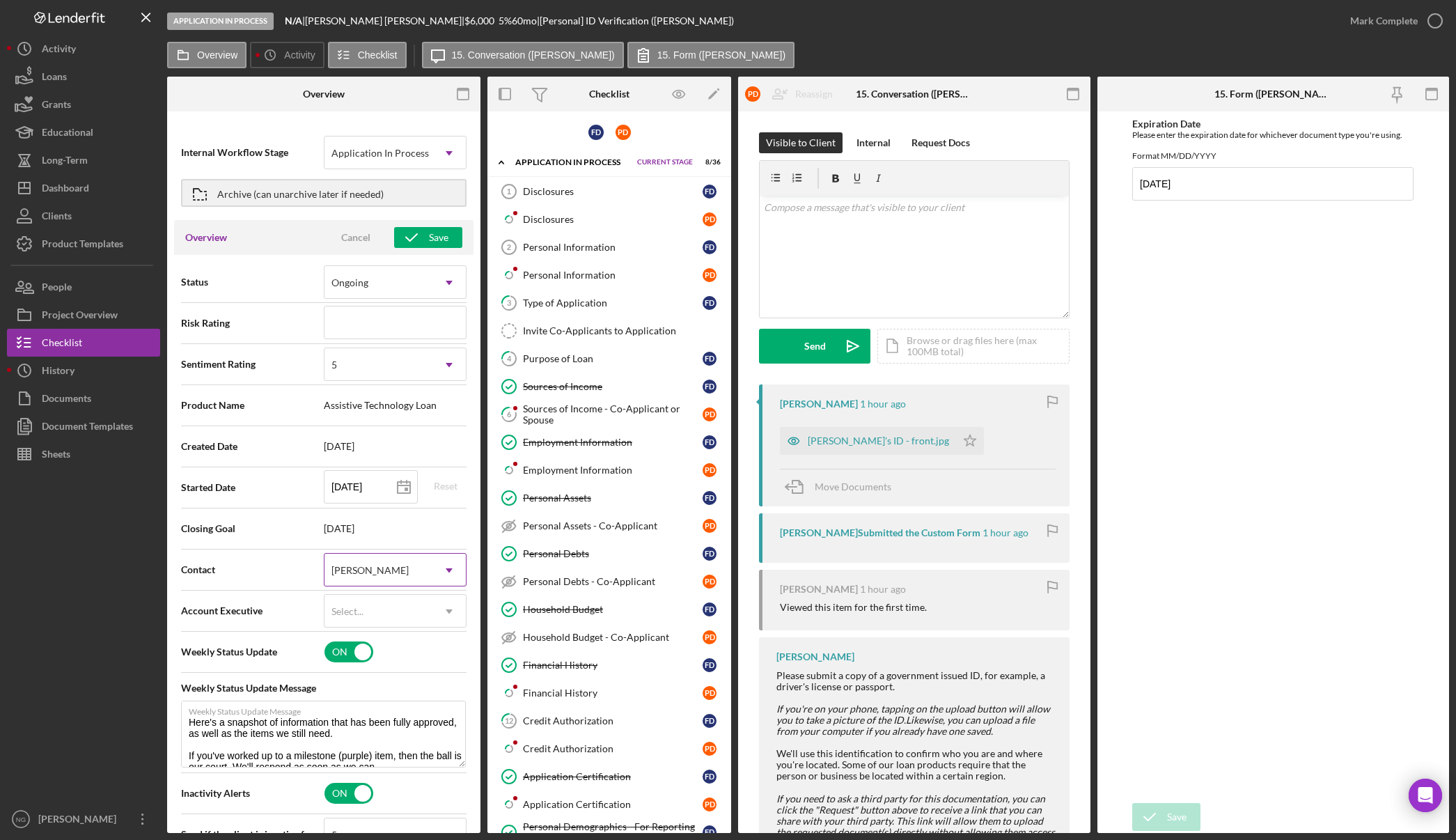
click at [389, 567] on div "[PERSON_NAME]" at bounding box center [378, 570] width 108 height 32
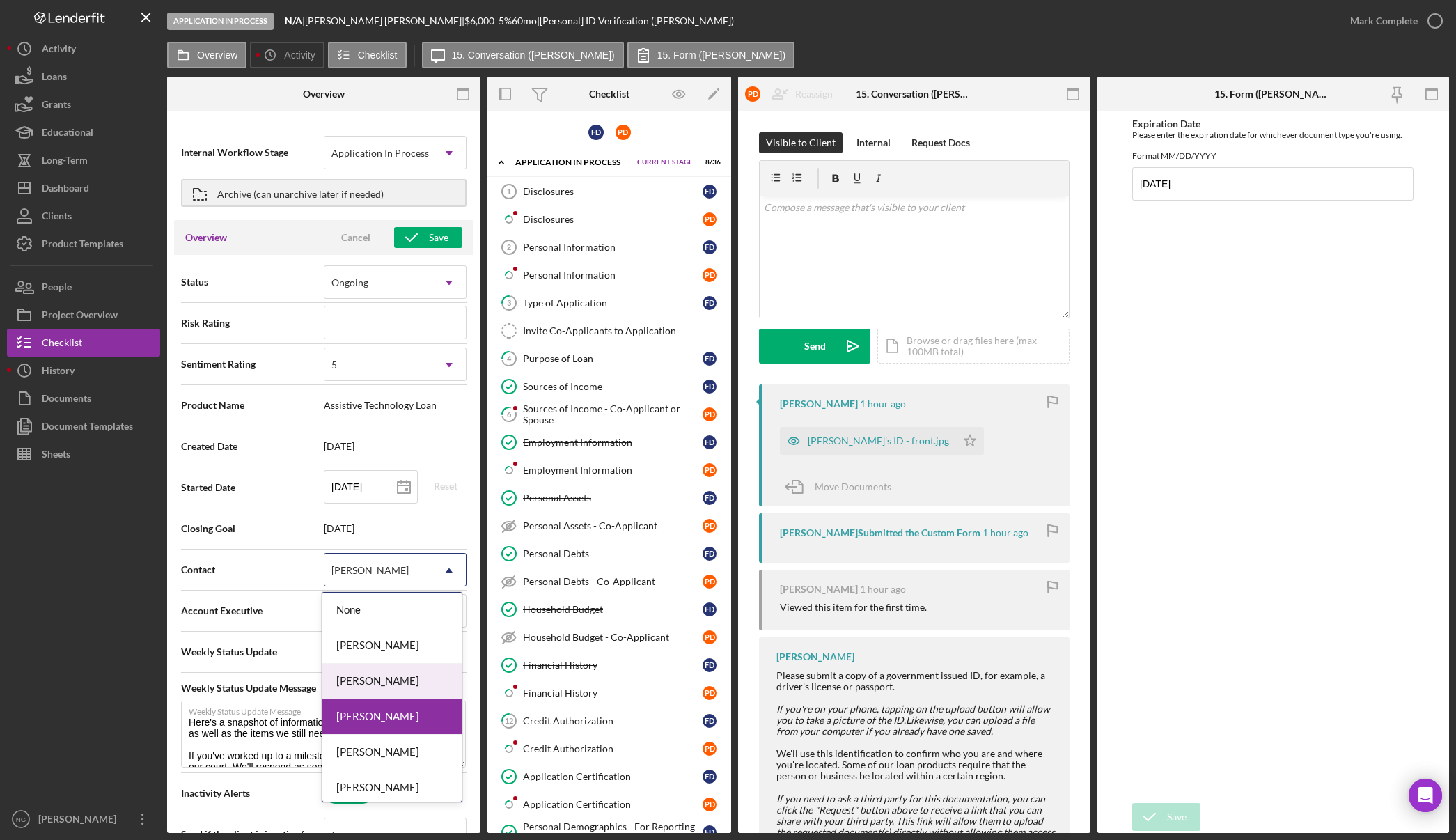
click at [383, 684] on div "Monie Frost" at bounding box center [392, 682] width 139 height 36
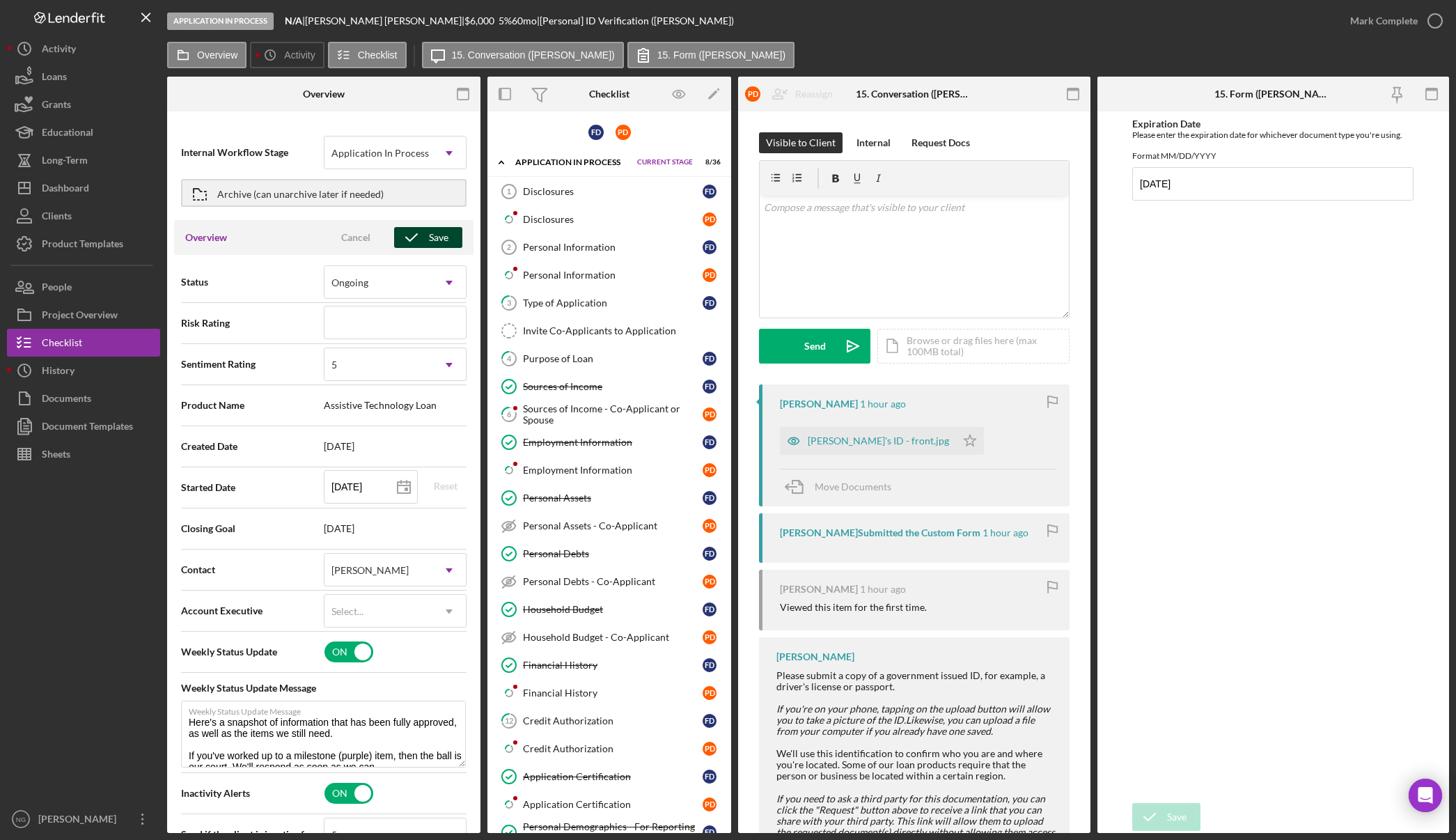
click at [437, 239] on div "Save" at bounding box center [438, 237] width 20 height 21
type textarea "Here's a snapshot of information that has been fully approved, as well as the i…"
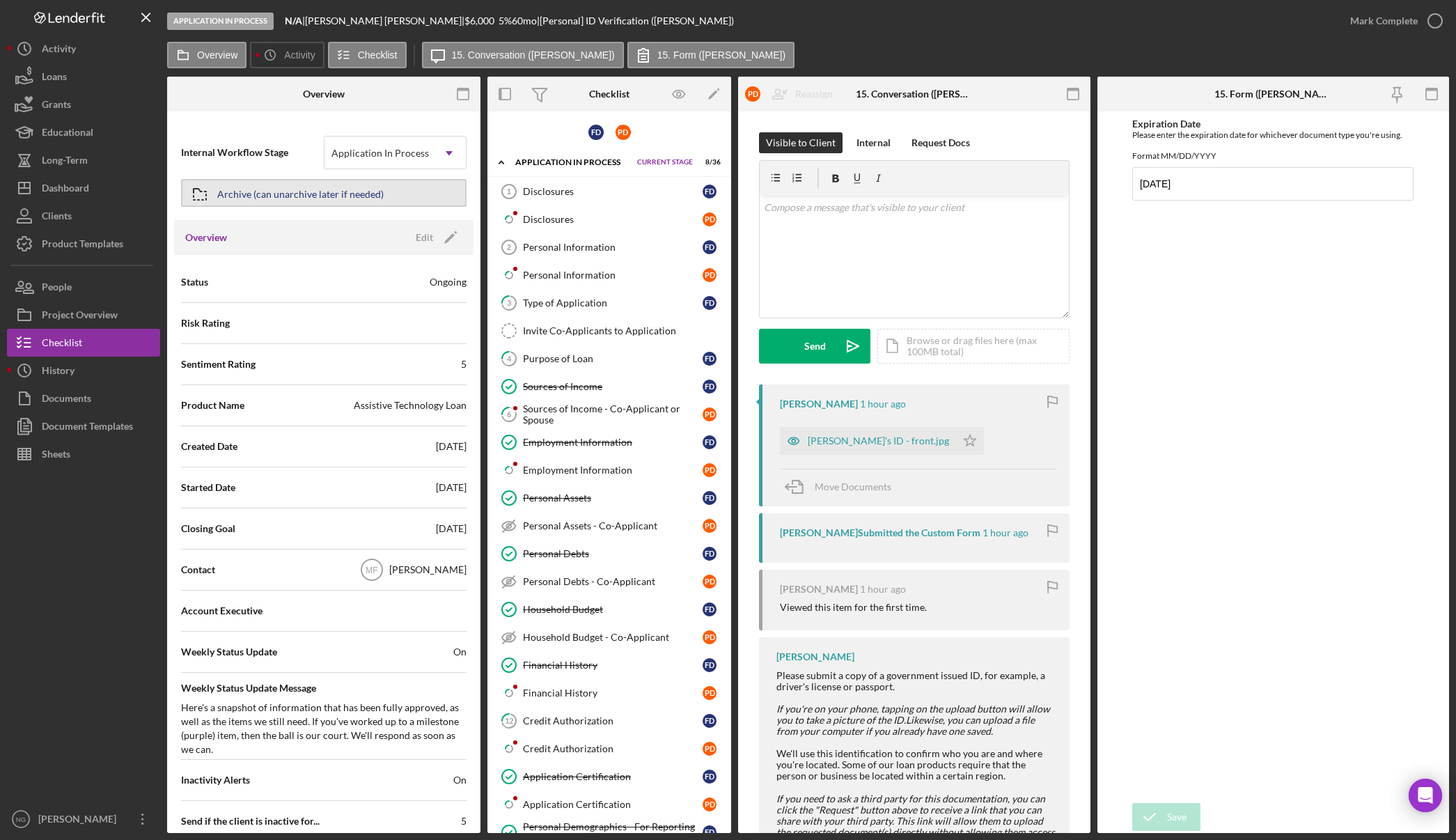
click at [367, 200] on div "Archive (can unarchive later if needed)" at bounding box center [300, 193] width 166 height 25
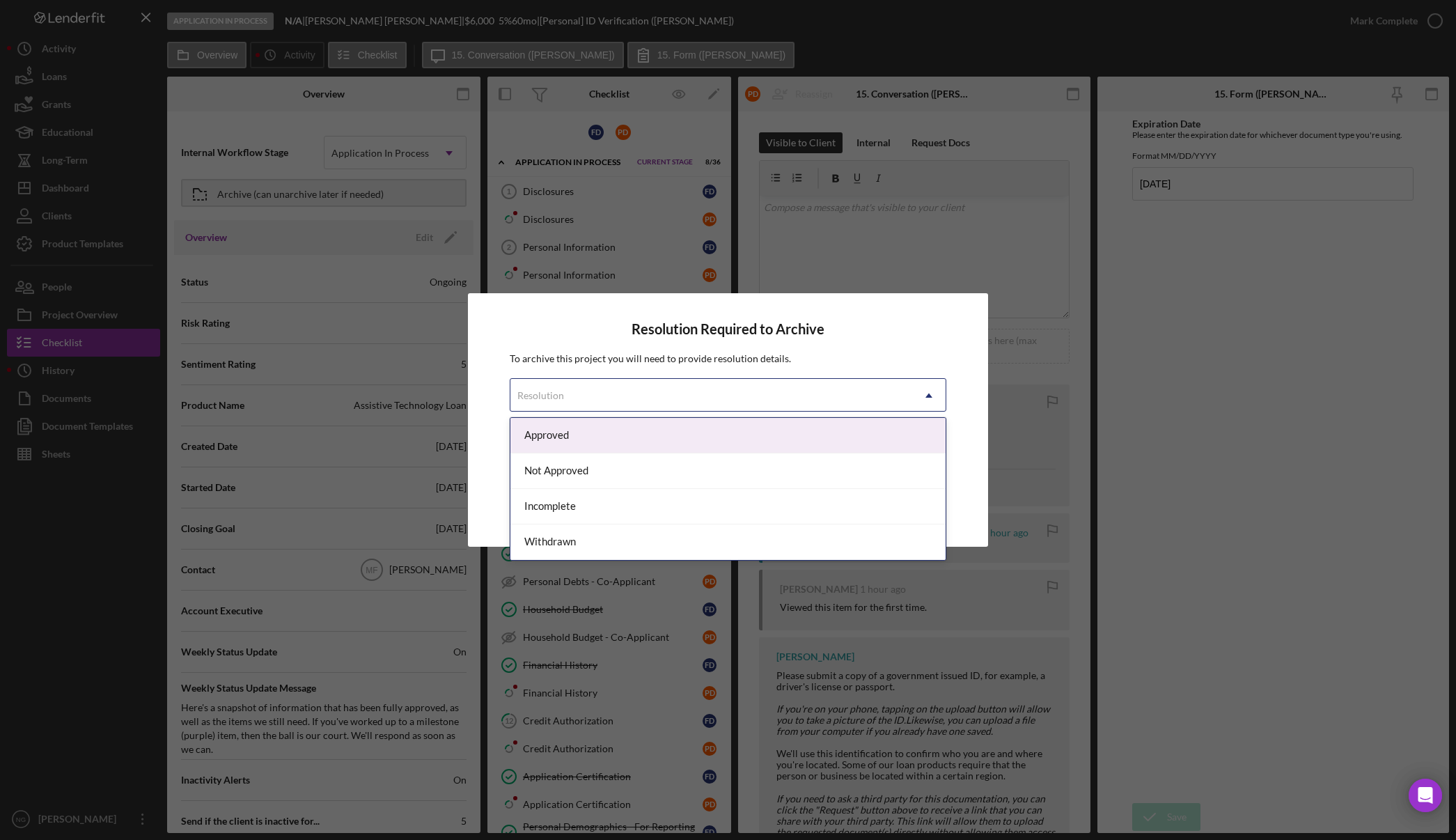
click at [631, 395] on div "Resolution" at bounding box center [710, 395] width 402 height 32
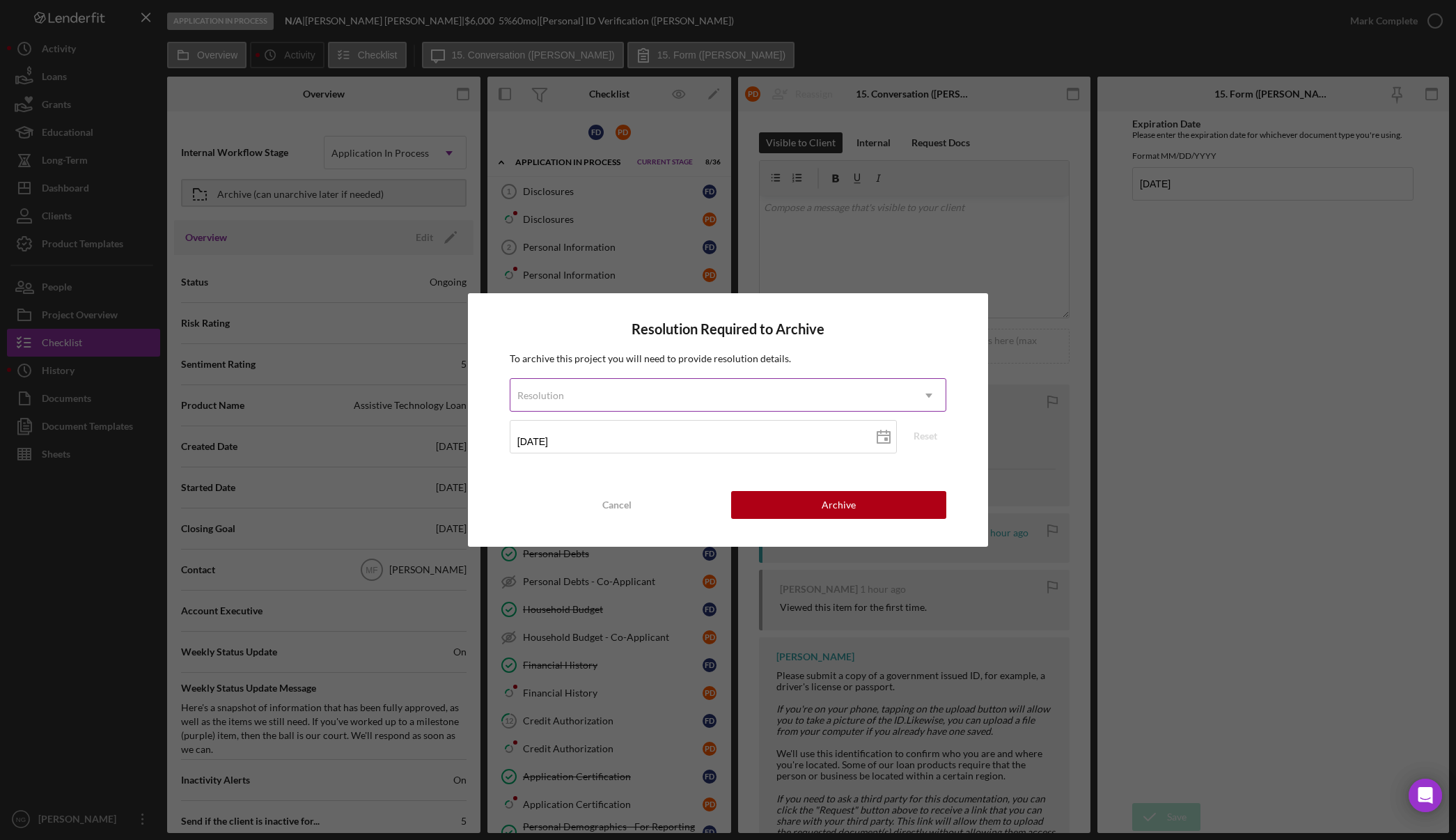
click at [631, 395] on div "Resolution" at bounding box center [710, 395] width 402 height 32
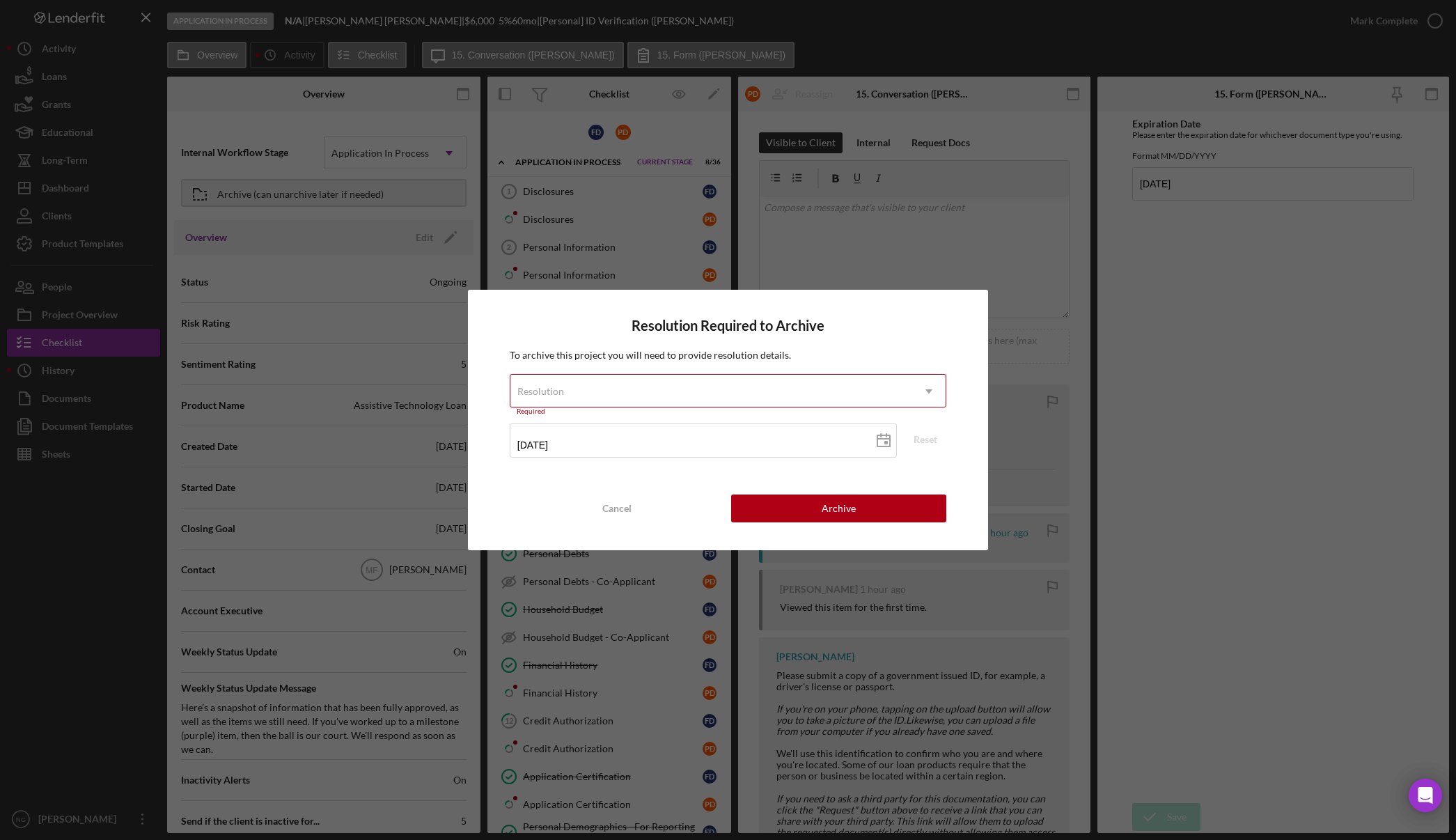
click at [631, 395] on div "Resolution" at bounding box center [710, 392] width 402 height 32
click at [623, 505] on div "Cancel" at bounding box center [617, 508] width 30 height 28
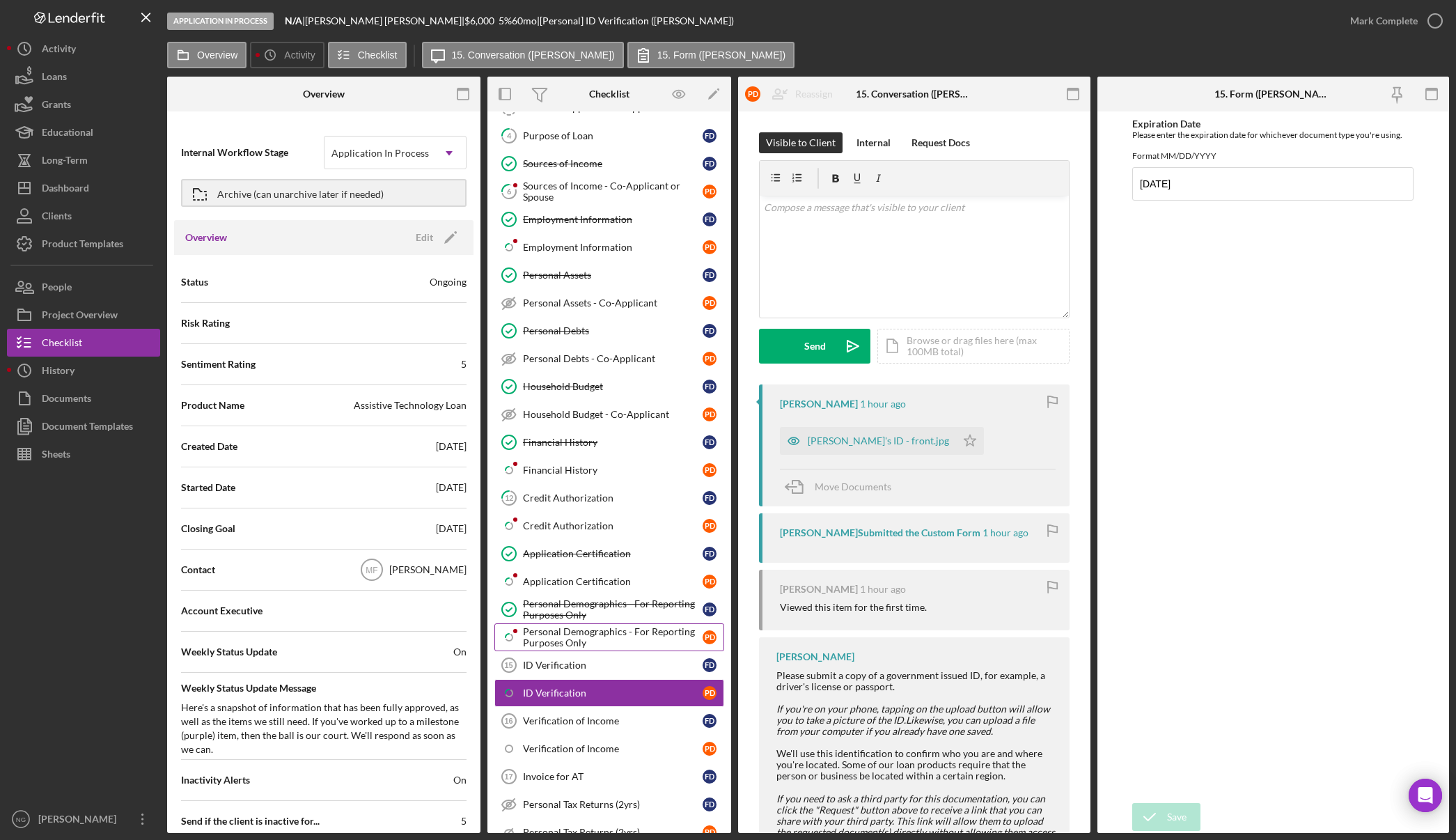
scroll to position [487, 0]
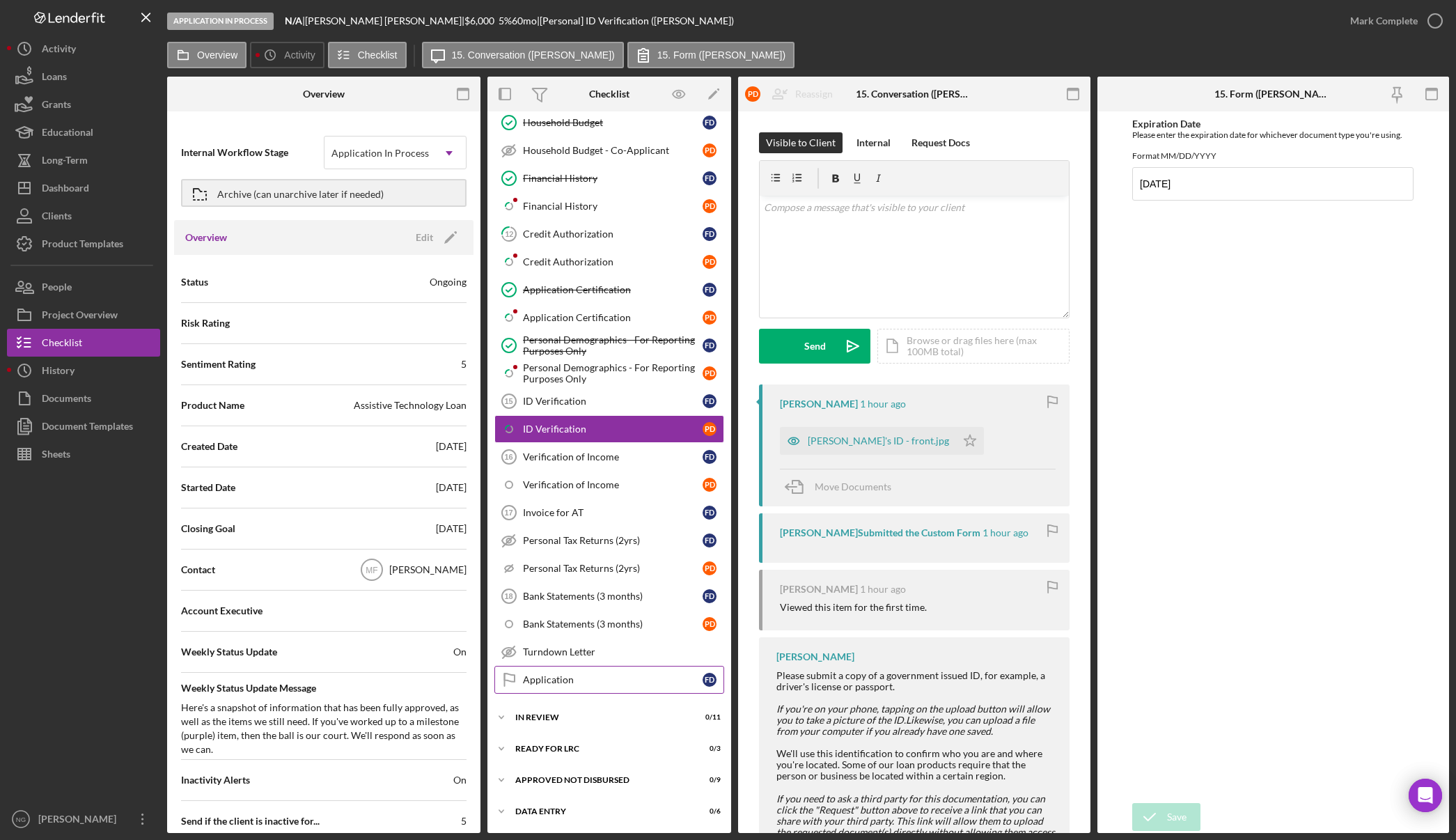
click at [542, 685] on div "Application" at bounding box center [613, 679] width 180 height 11
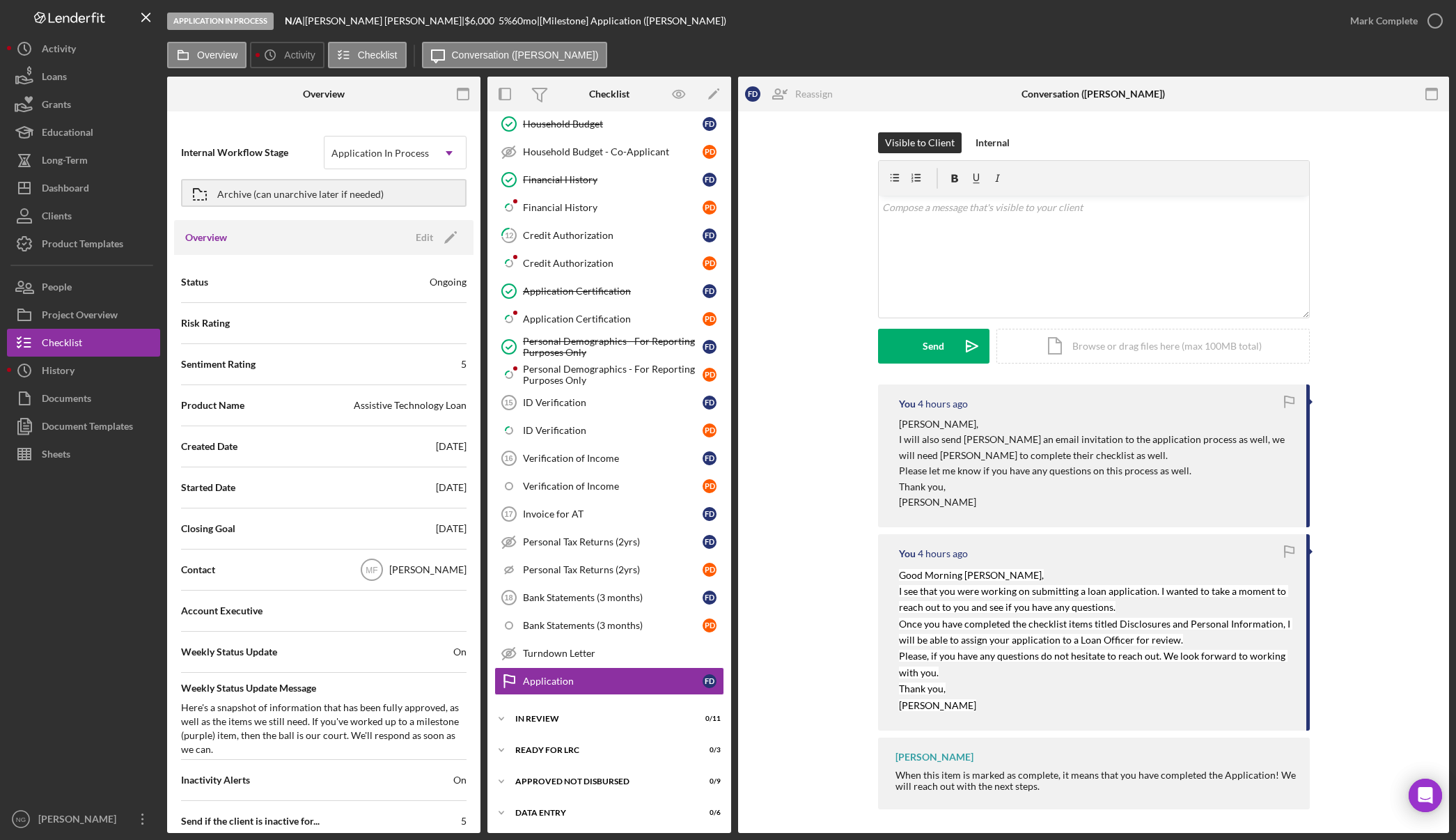
scroll to position [487, 0]
click at [1006, 135] on button "Internal" at bounding box center [992, 142] width 48 height 21
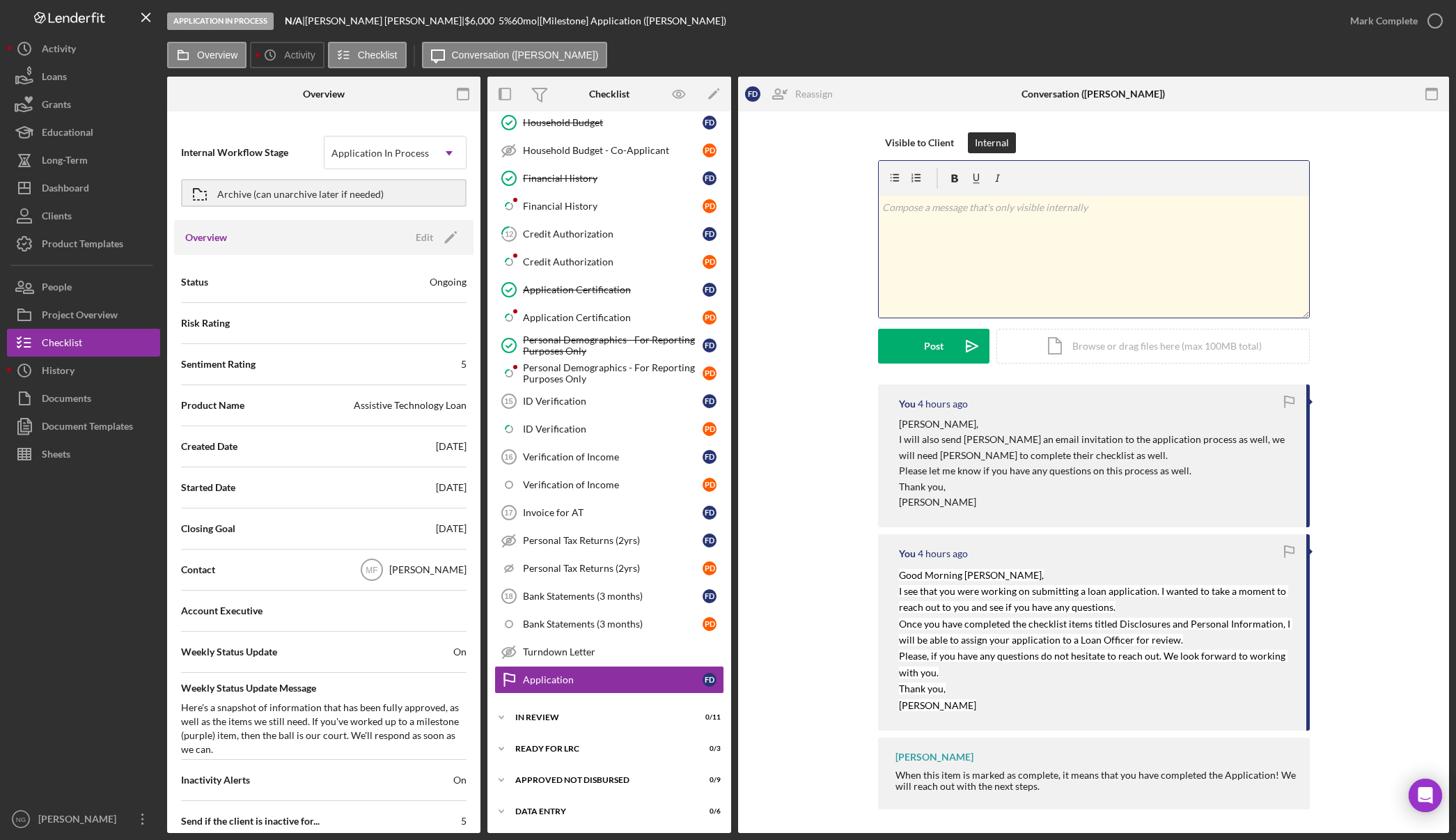
click at [991, 243] on div "v Color teal Color pink Remove color Add row above Add row below Add column bef…" at bounding box center [1093, 257] width 430 height 122
click at [1002, 208] on p "Duplicate application" at bounding box center [1093, 207] width 423 height 15
click at [358, 191] on div "Archive (can unarchive later if needed)" at bounding box center [300, 193] width 166 height 25
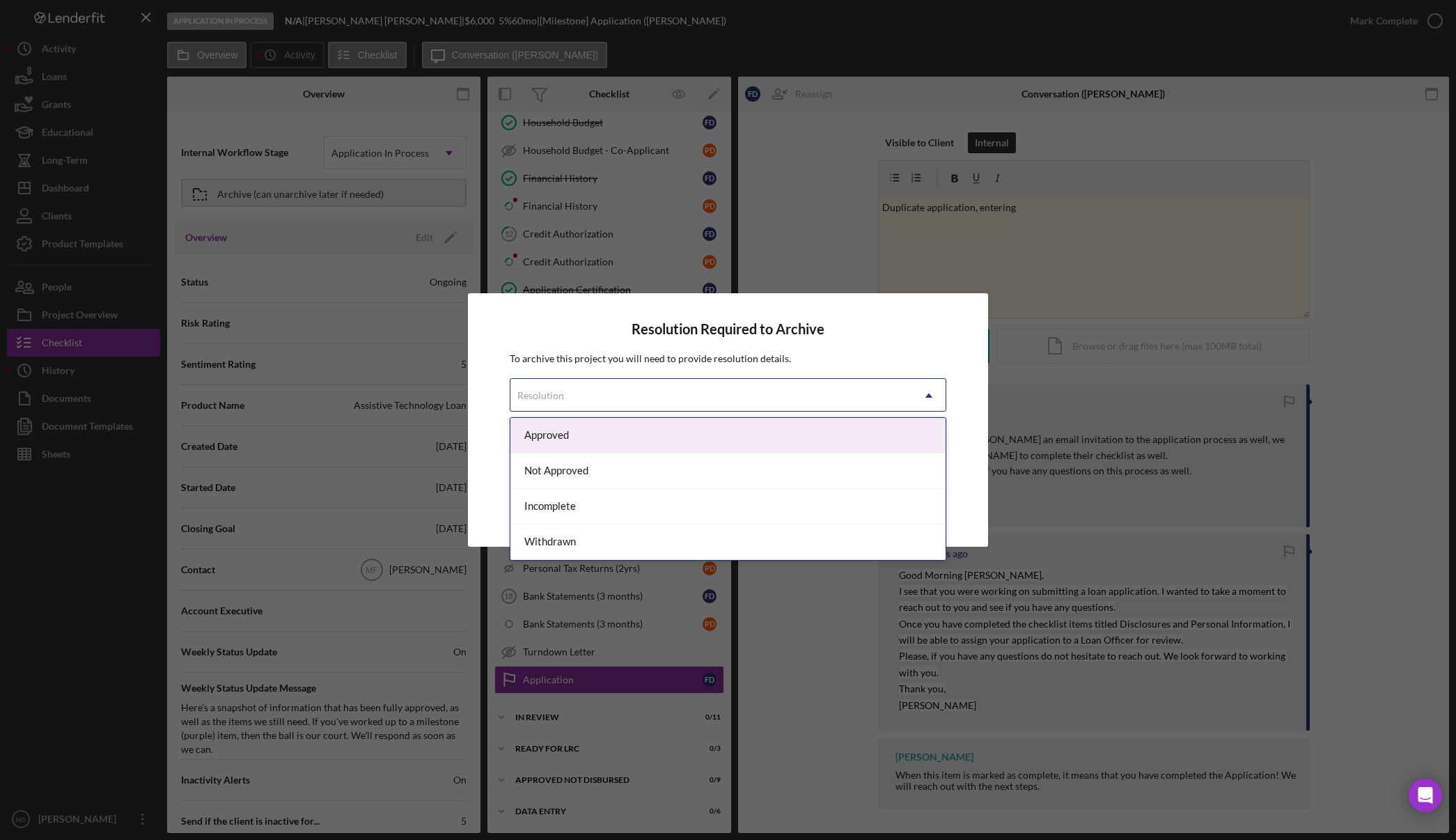
click at [557, 390] on div "Resolution" at bounding box center [541, 395] width 47 height 11
click at [819, 182] on div "Resolution Required to Archive To archive this project you will need to provide…" at bounding box center [728, 420] width 1456 height 840
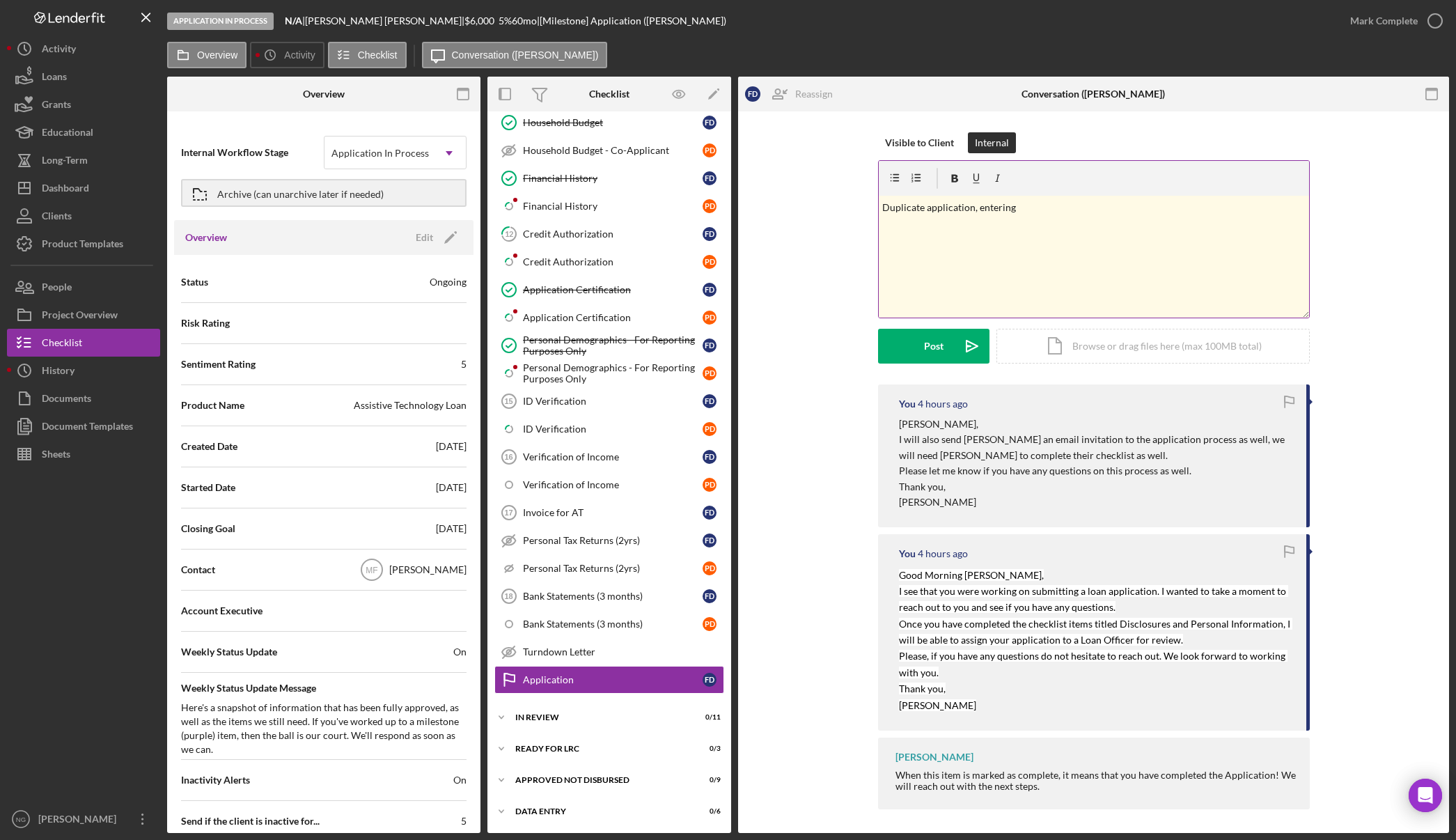
click at [1053, 208] on p "Duplicate application, entering" at bounding box center [1093, 207] width 423 height 15
drag, startPoint x: 1023, startPoint y: 207, endPoint x: 975, endPoint y: 209, distance: 48.0
click at [975, 209] on p "Duplicate application, entering" at bounding box center [1093, 207] width 423 height 15
click at [948, 345] on button "Post Icon/icon-invite-send" at bounding box center [933, 346] width 111 height 35
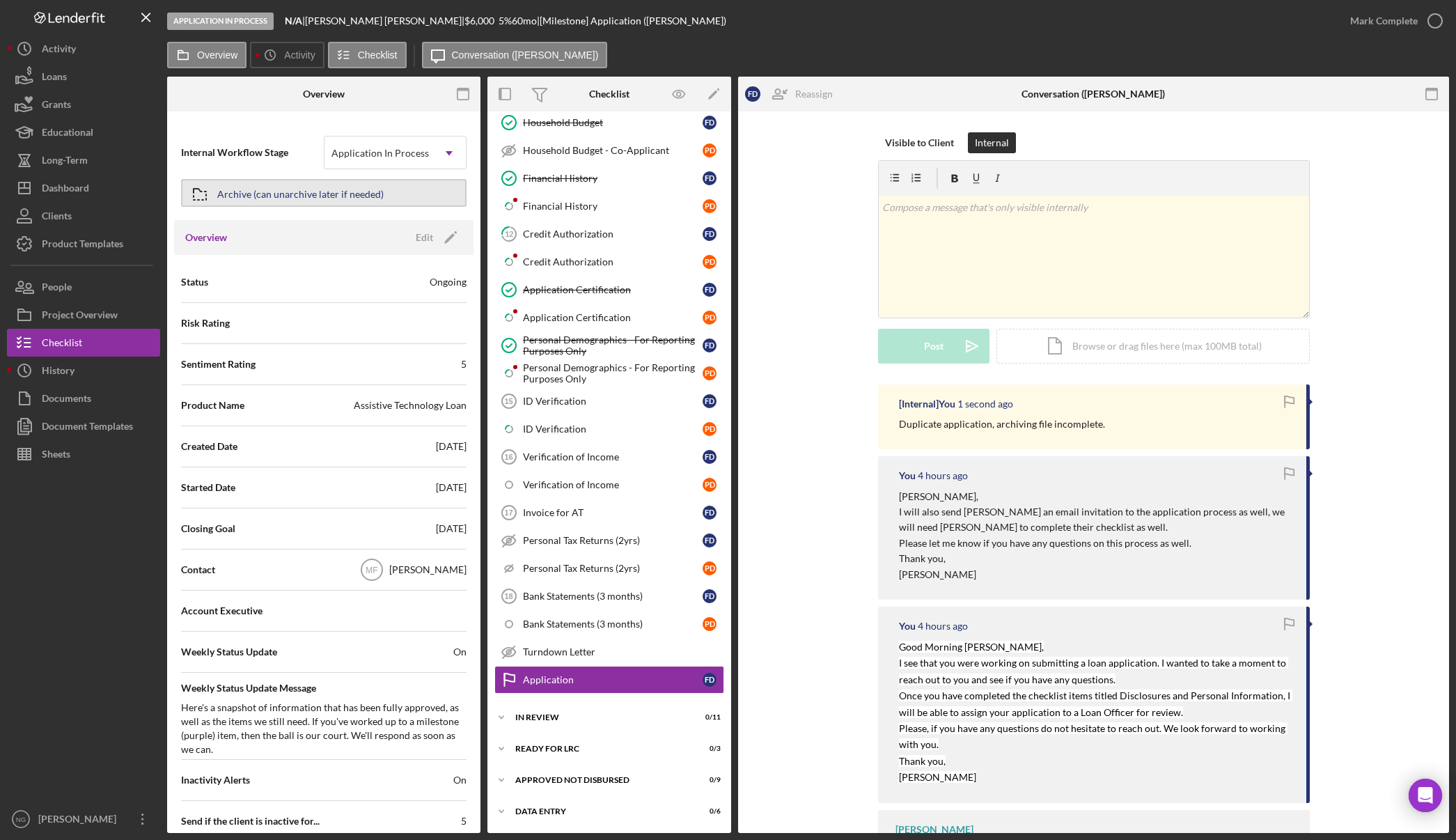
click at [314, 188] on div "Archive (can unarchive later if needed)" at bounding box center [300, 193] width 166 height 25
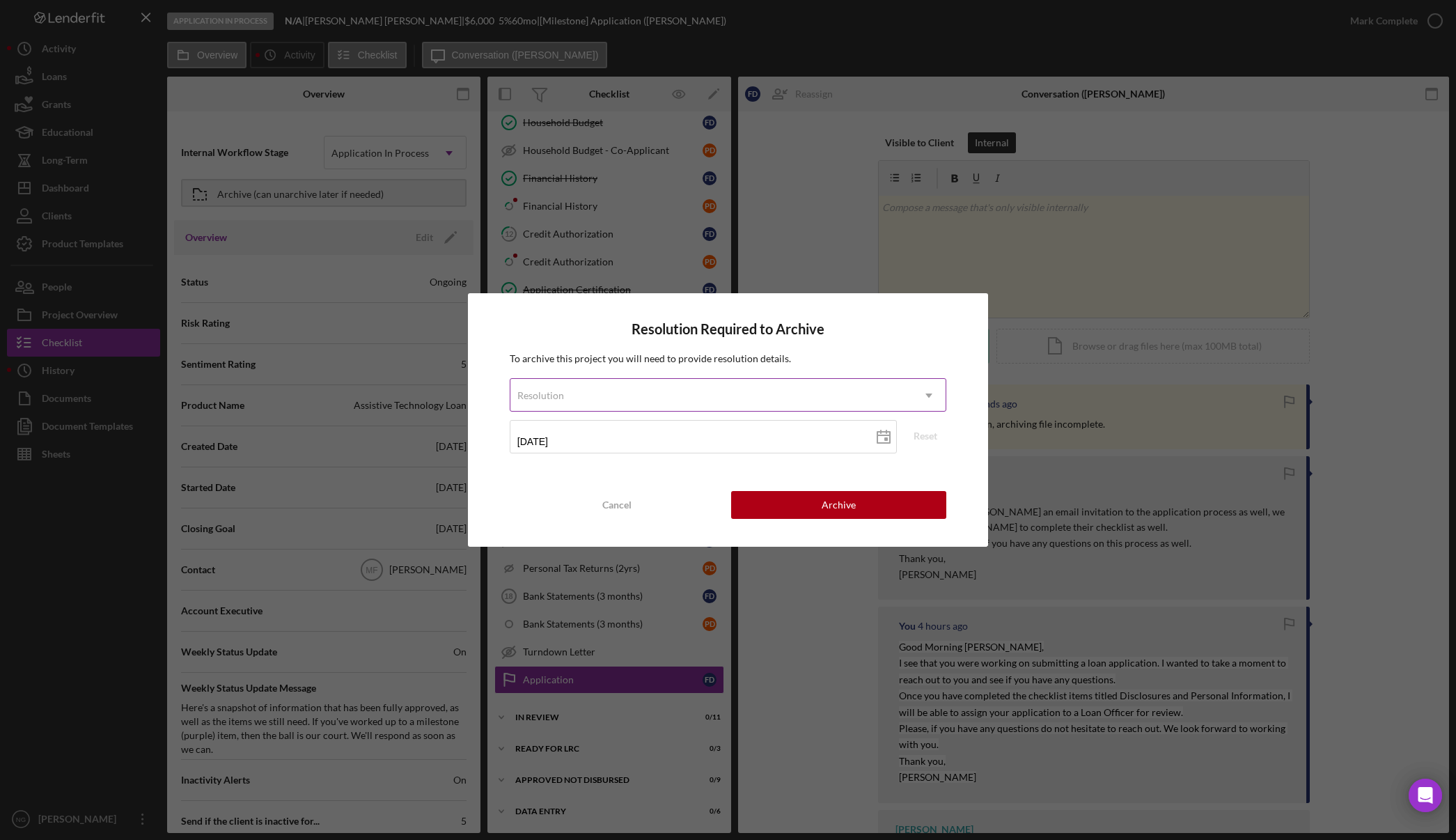
click at [605, 402] on div "Resolution" at bounding box center [710, 395] width 402 height 32
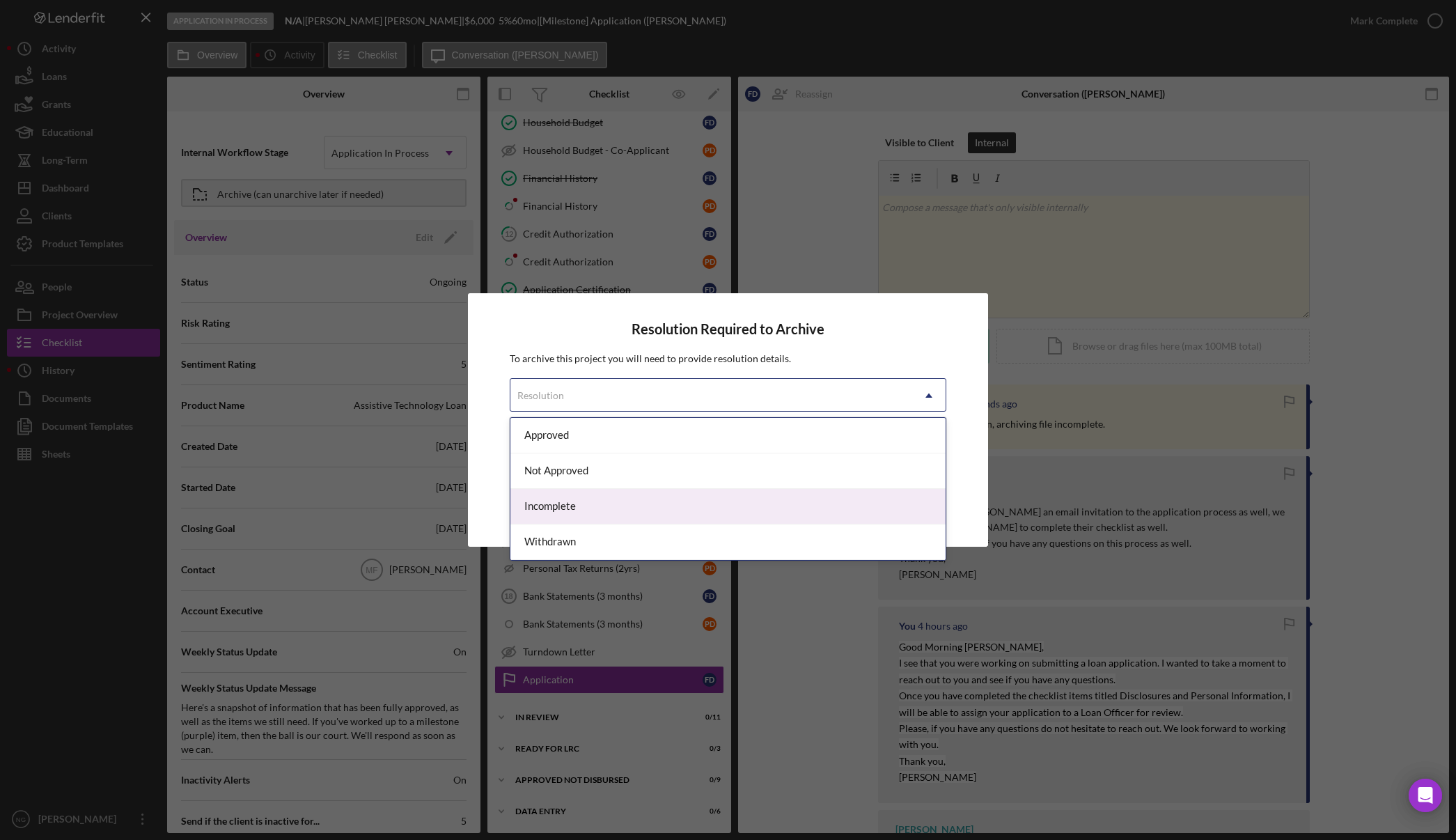
click at [584, 503] on div "Incomplete" at bounding box center [728, 507] width 435 height 36
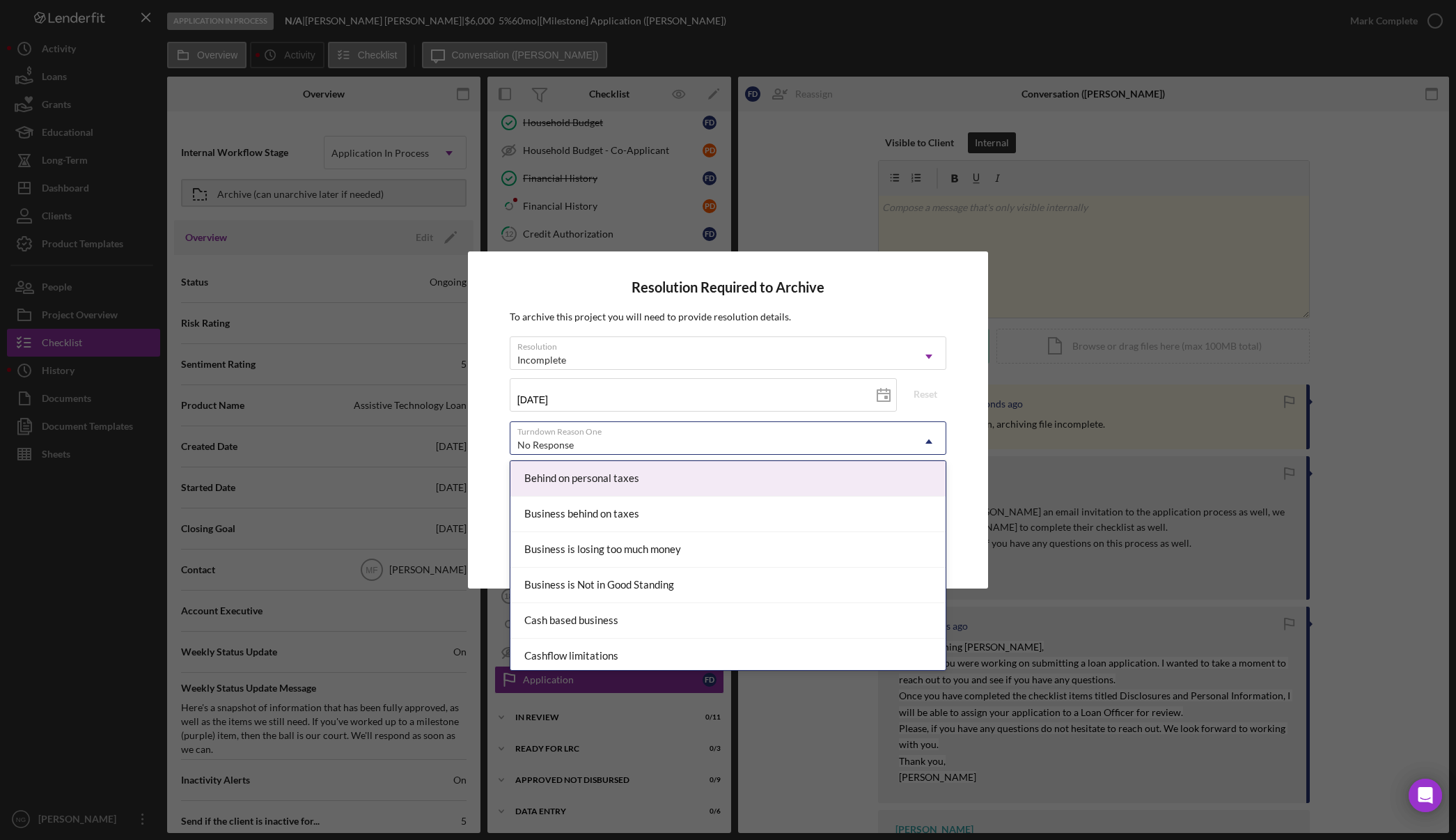
click at [605, 443] on div "No Response" at bounding box center [710, 445] width 402 height 32
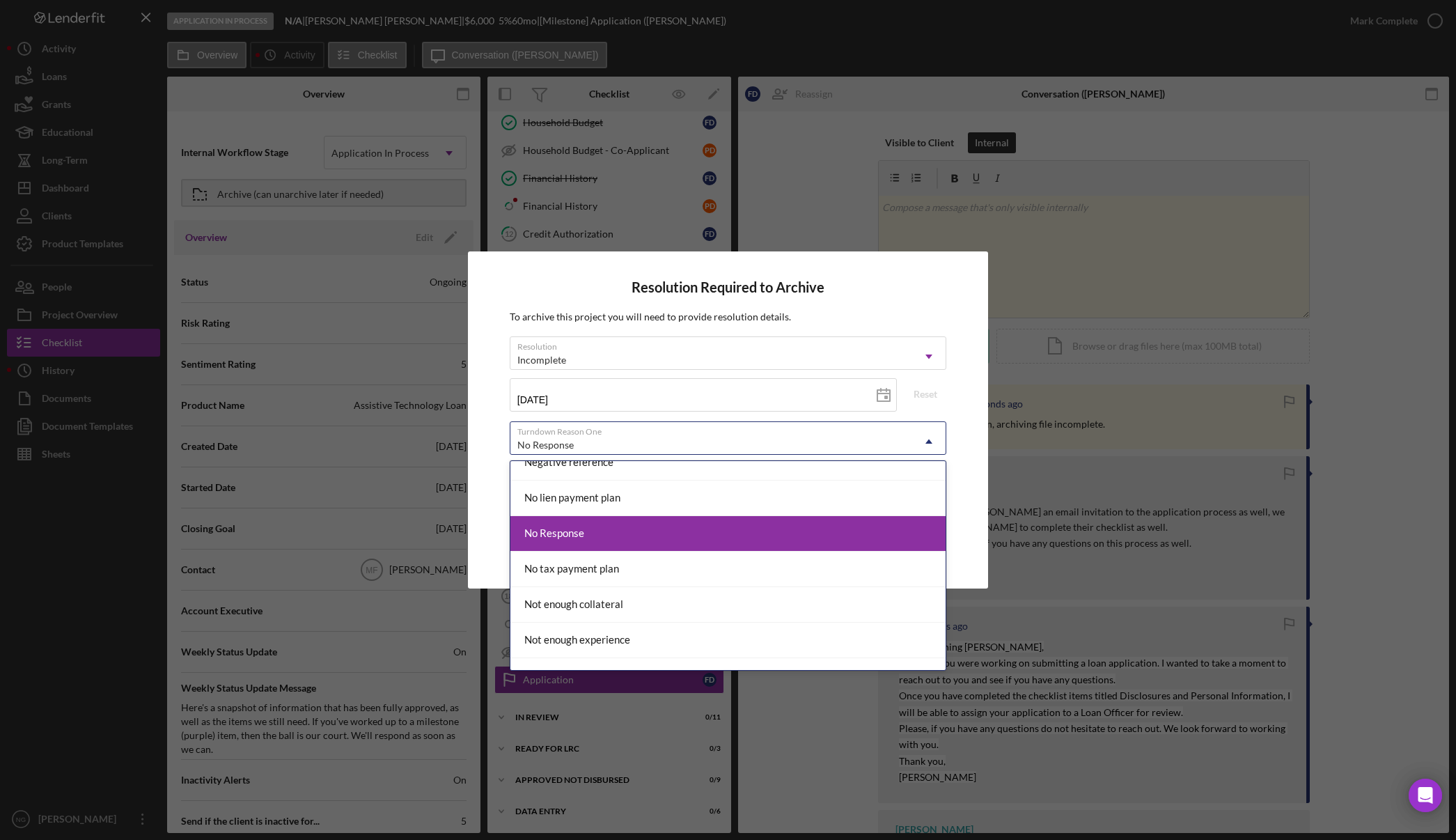
scroll to position [1045, 0]
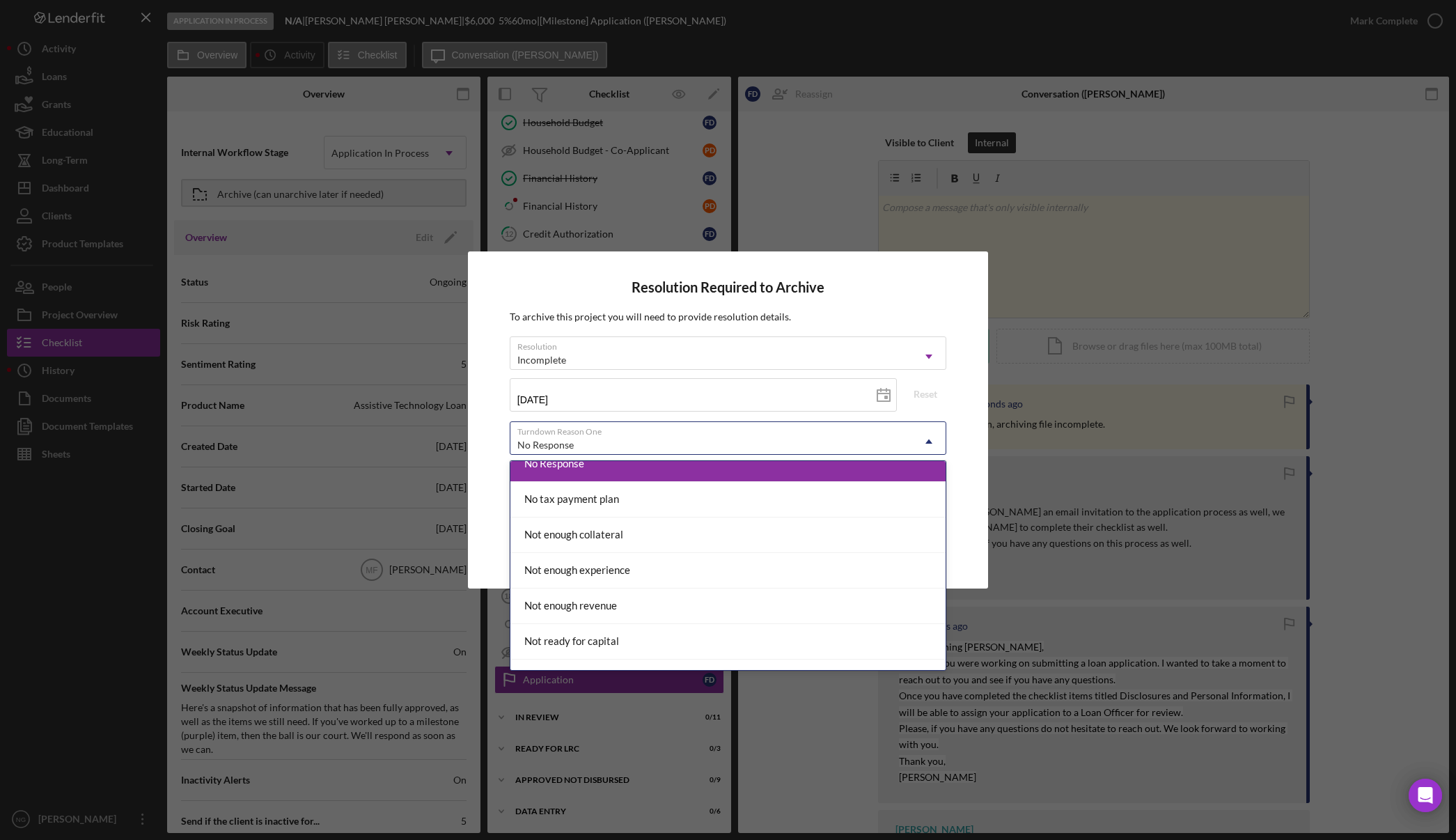
click at [631, 471] on div "No Response" at bounding box center [728, 464] width 435 height 36
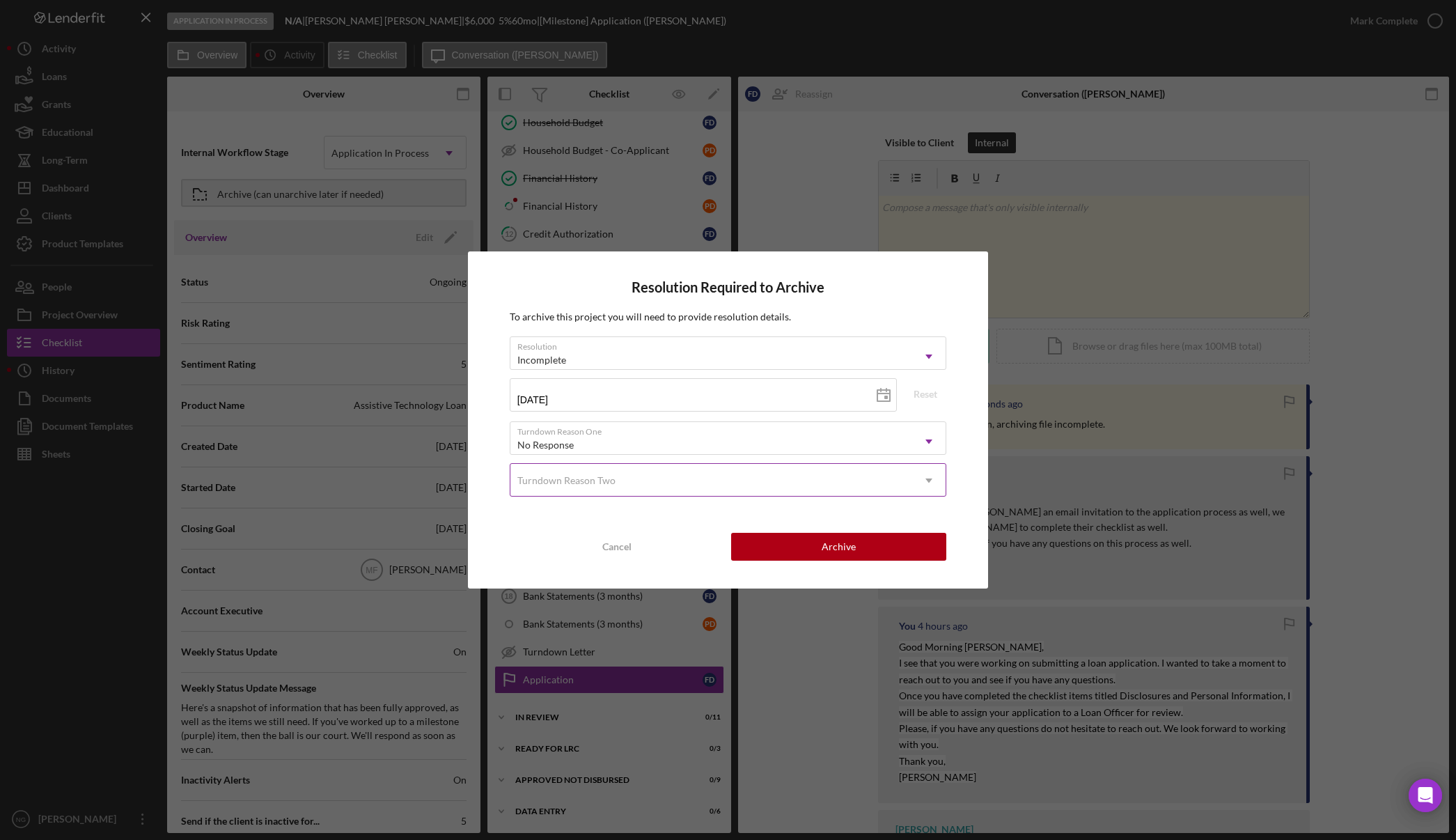
click at [631, 477] on div "Turndown Reason Two" at bounding box center [710, 481] width 402 height 32
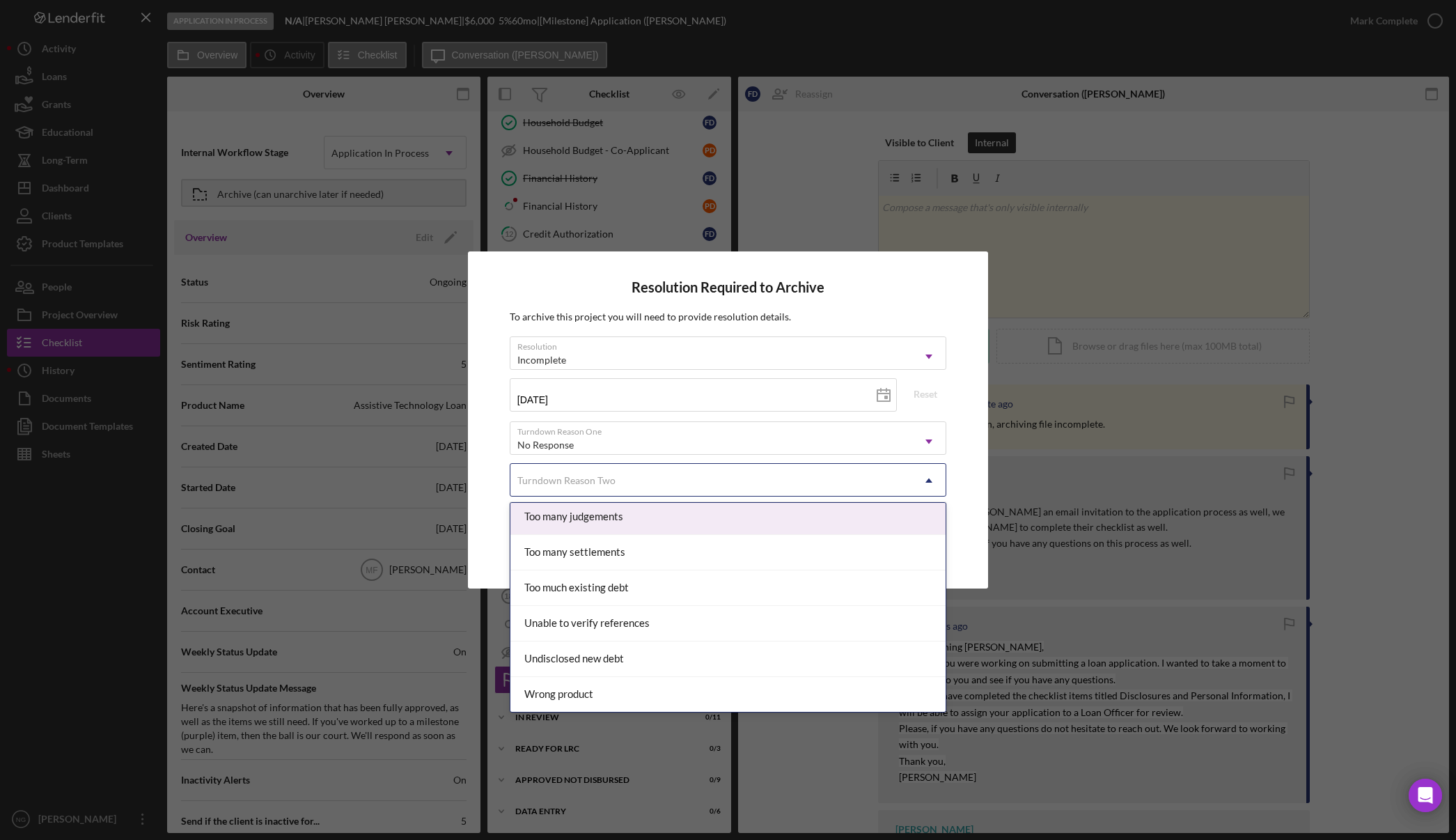
scroll to position [1603, 0]
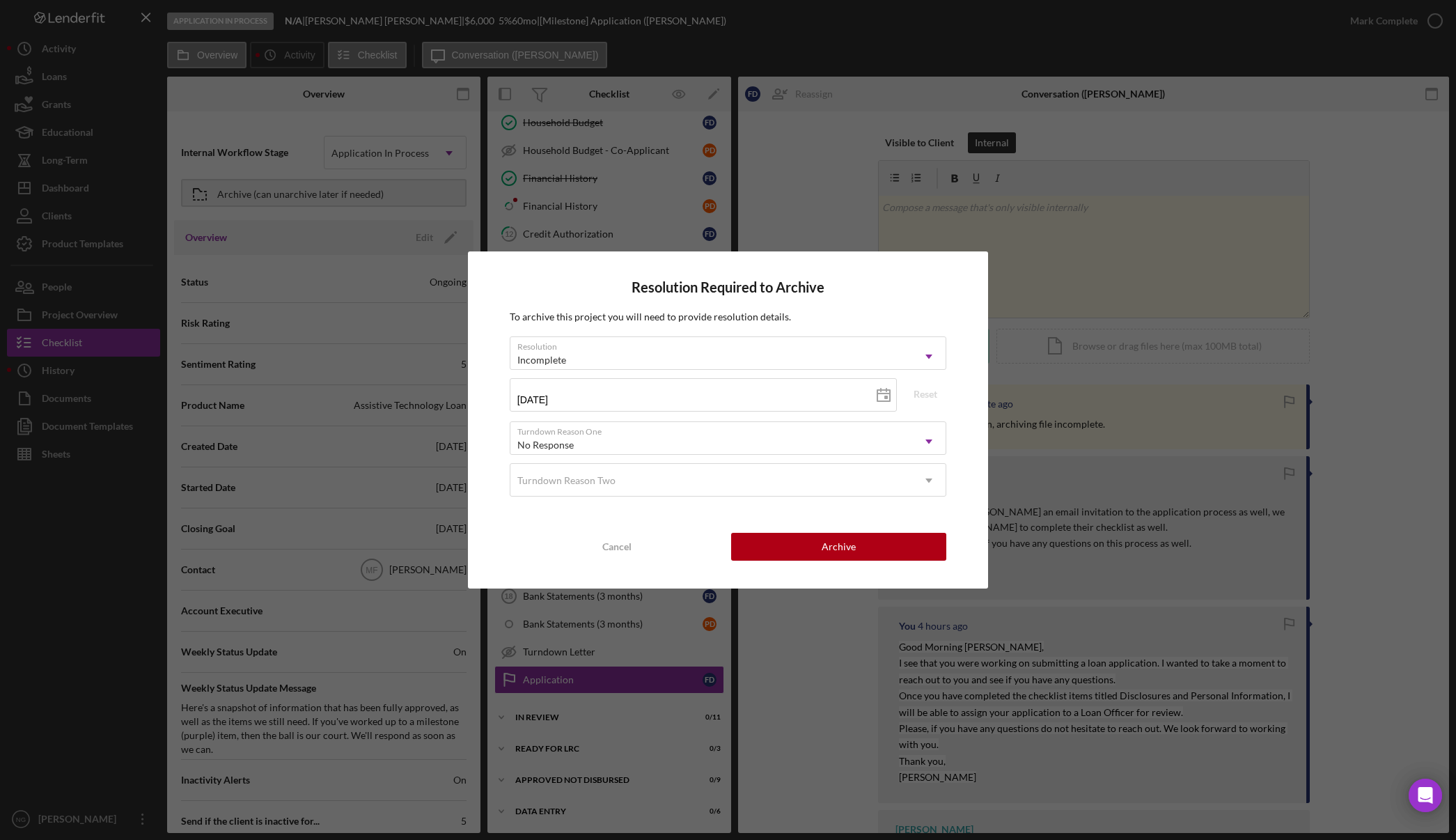
click at [501, 488] on div "Resolution Required to Archive To archive this project you will need to provide…" at bounding box center [728, 420] width 520 height 336
click at [832, 550] on div "Archive" at bounding box center [839, 546] width 34 height 28
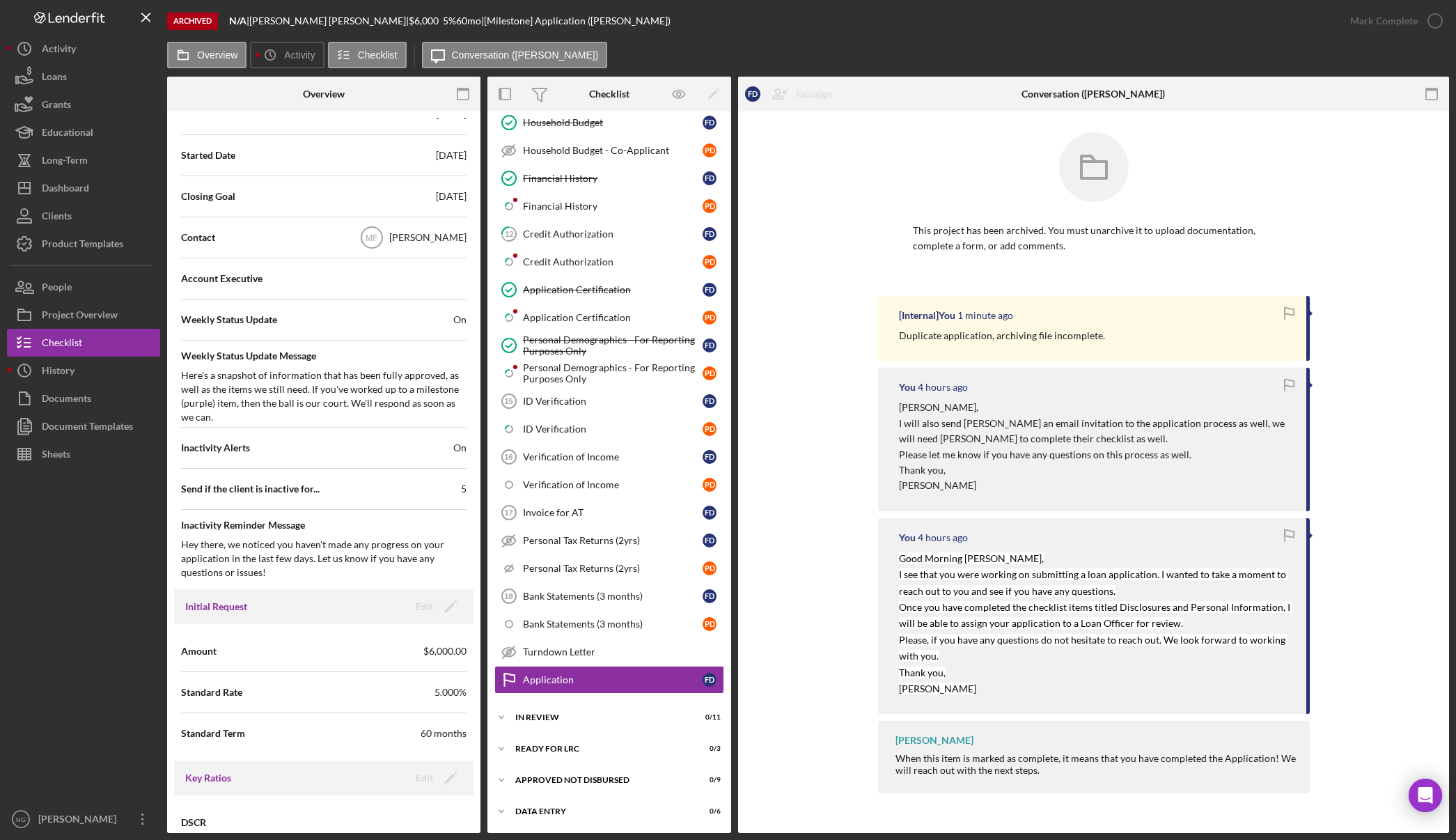
scroll to position [115, 0]
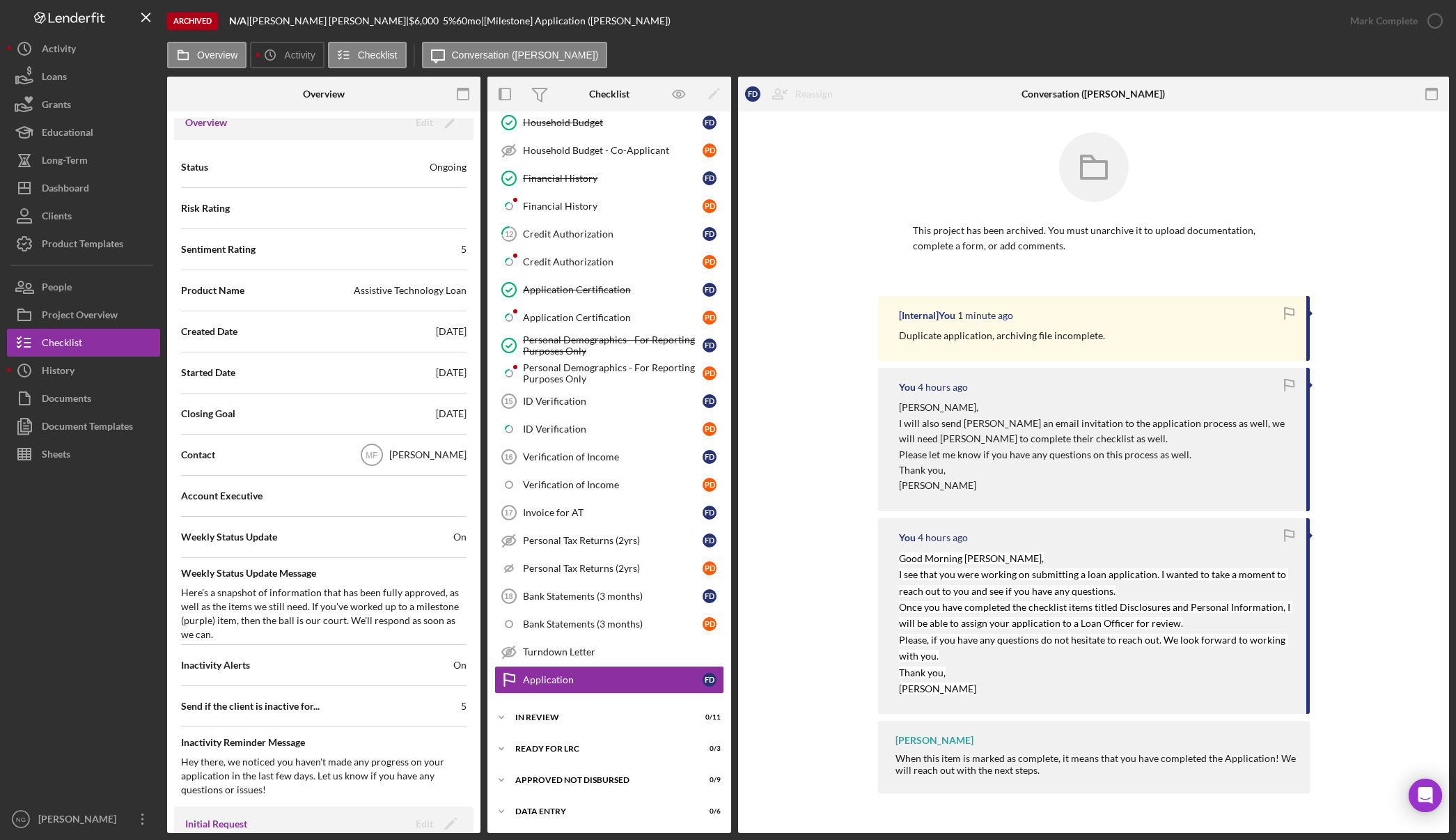
click at [439, 133] on div "Overview Edit Icon/Edit" at bounding box center [323, 122] width 299 height 35
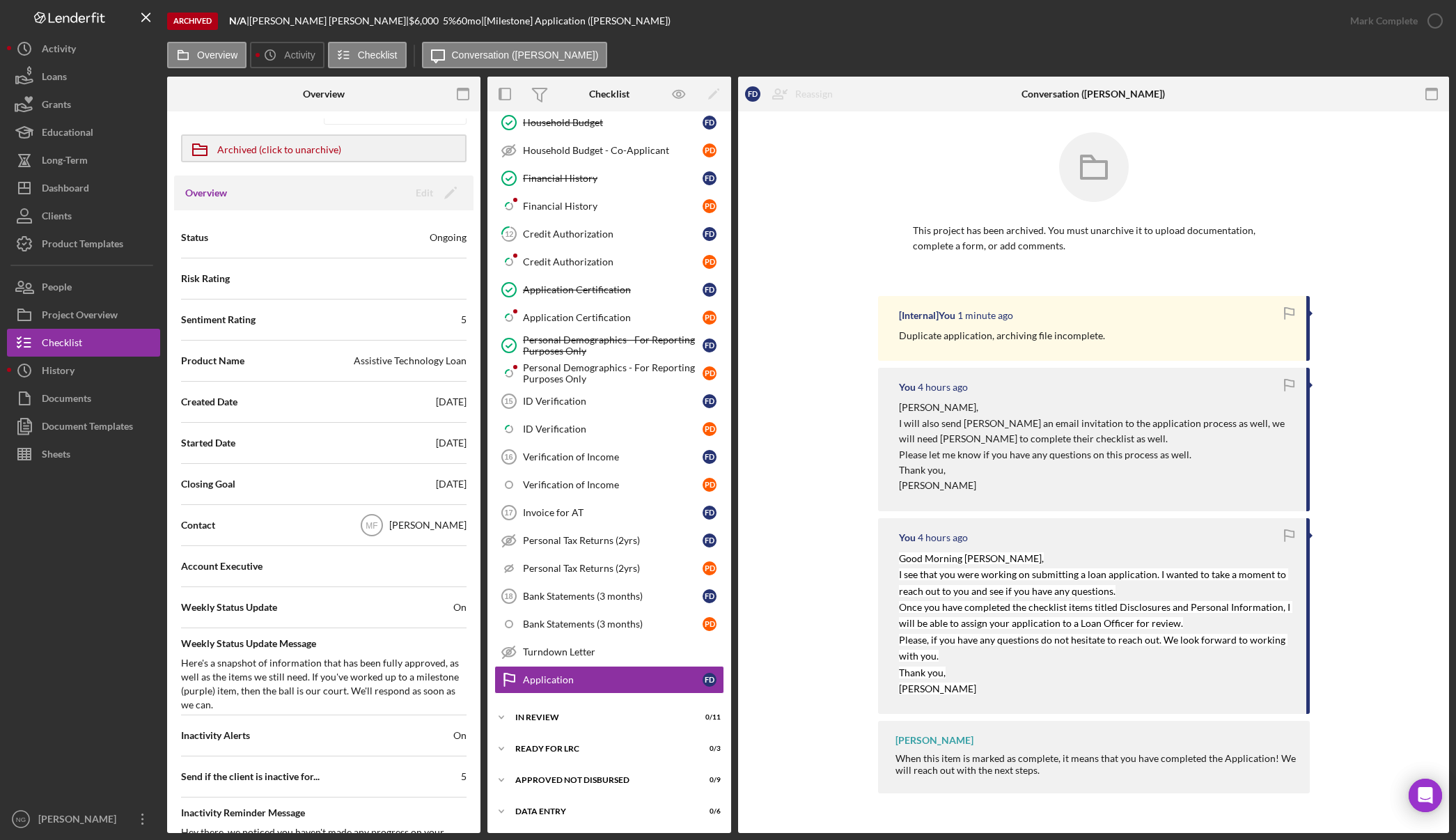
scroll to position [0, 0]
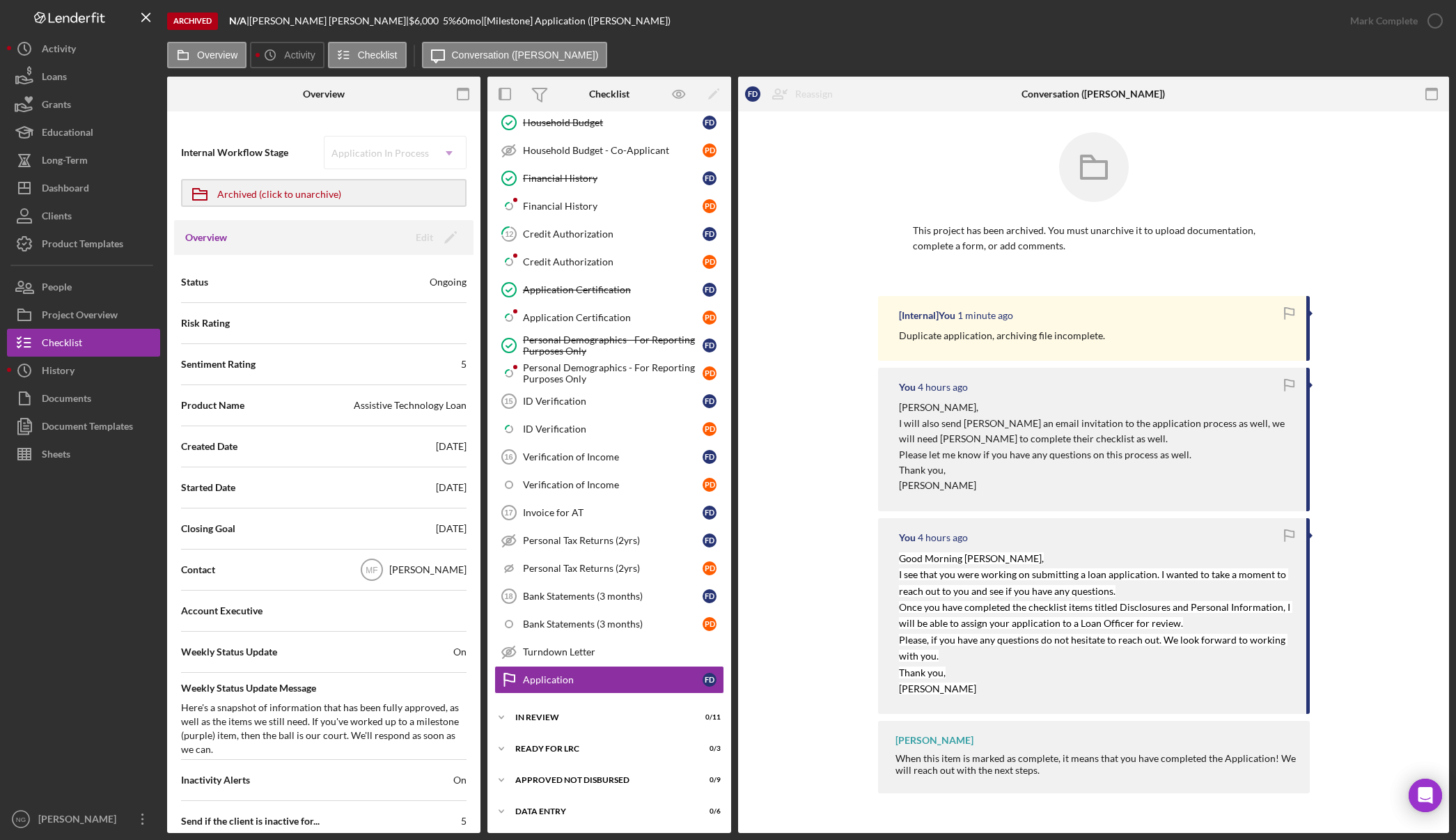
click at [449, 280] on div "Ongoing" at bounding box center [447, 282] width 37 height 14
click at [78, 189] on div "Dashboard" at bounding box center [66, 190] width 48 height 31
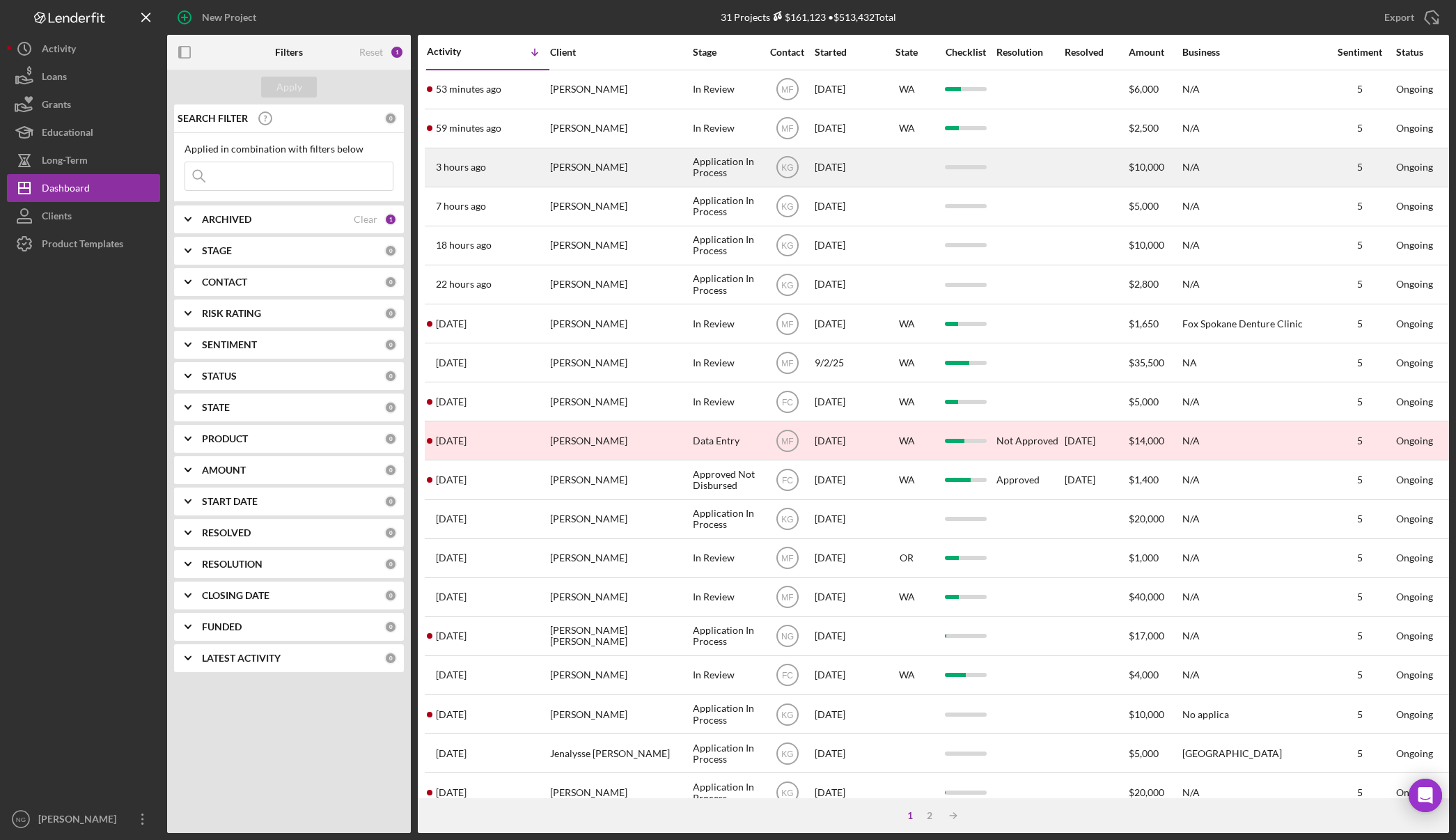
click at [645, 170] on div "Amber Letney" at bounding box center [619, 167] width 139 height 37
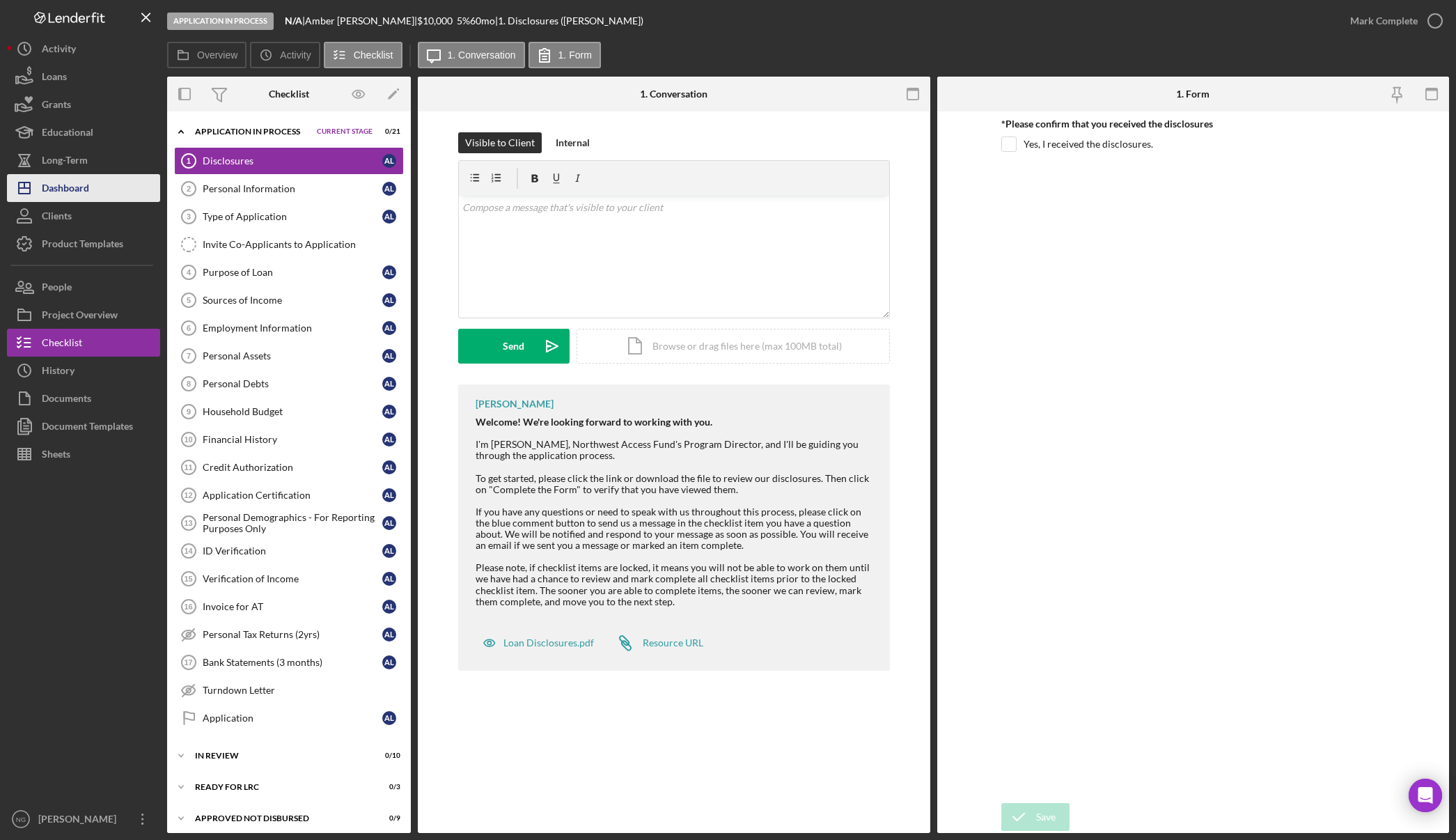
click at [36, 190] on icon "Icon/Dashboard" at bounding box center [24, 188] width 35 height 35
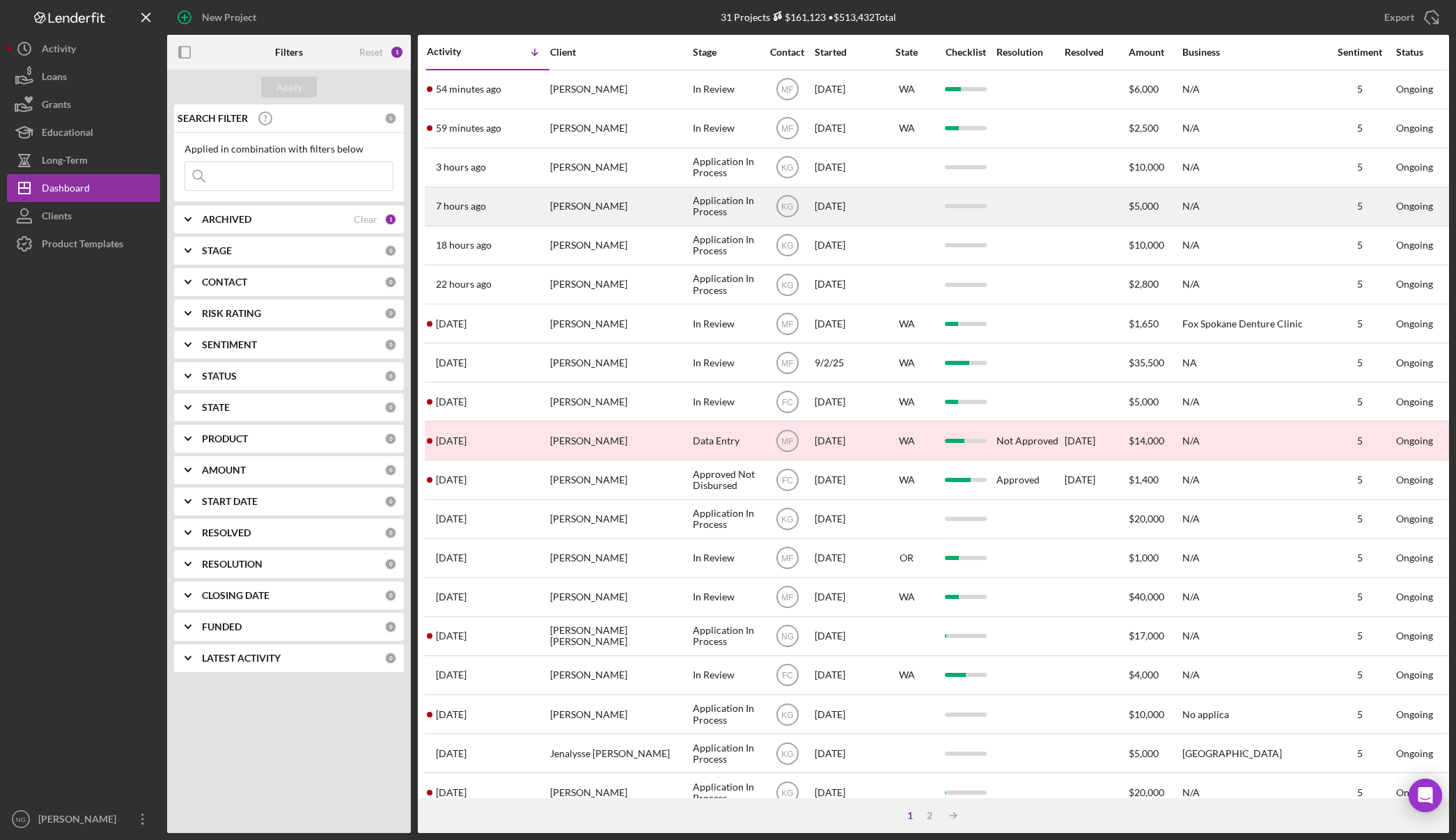
click at [487, 203] on div "7 hours ago Ree Woodard" at bounding box center [488, 206] width 122 height 37
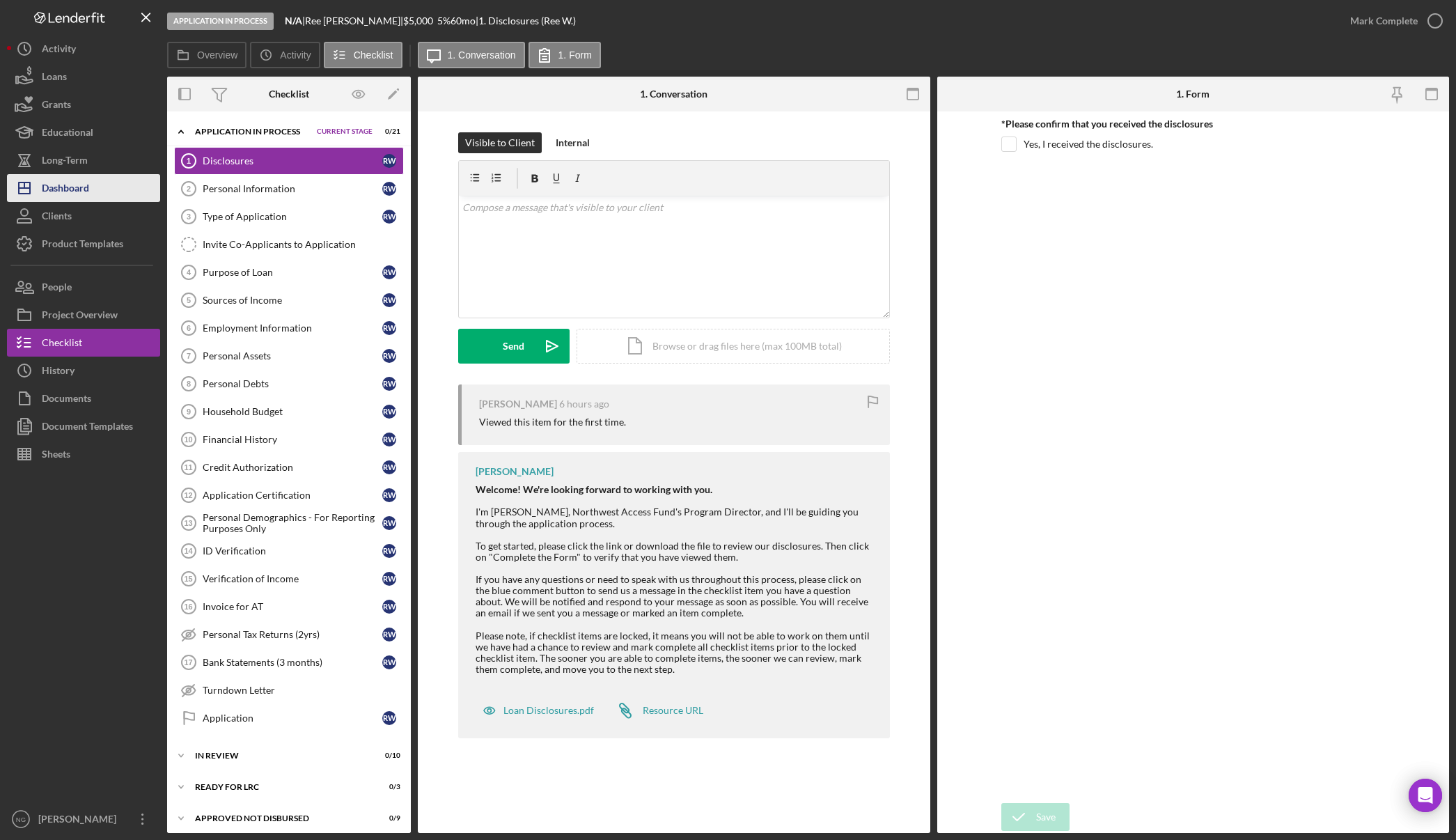
click at [96, 193] on button "Icon/Dashboard Dashboard" at bounding box center [84, 188] width 154 height 28
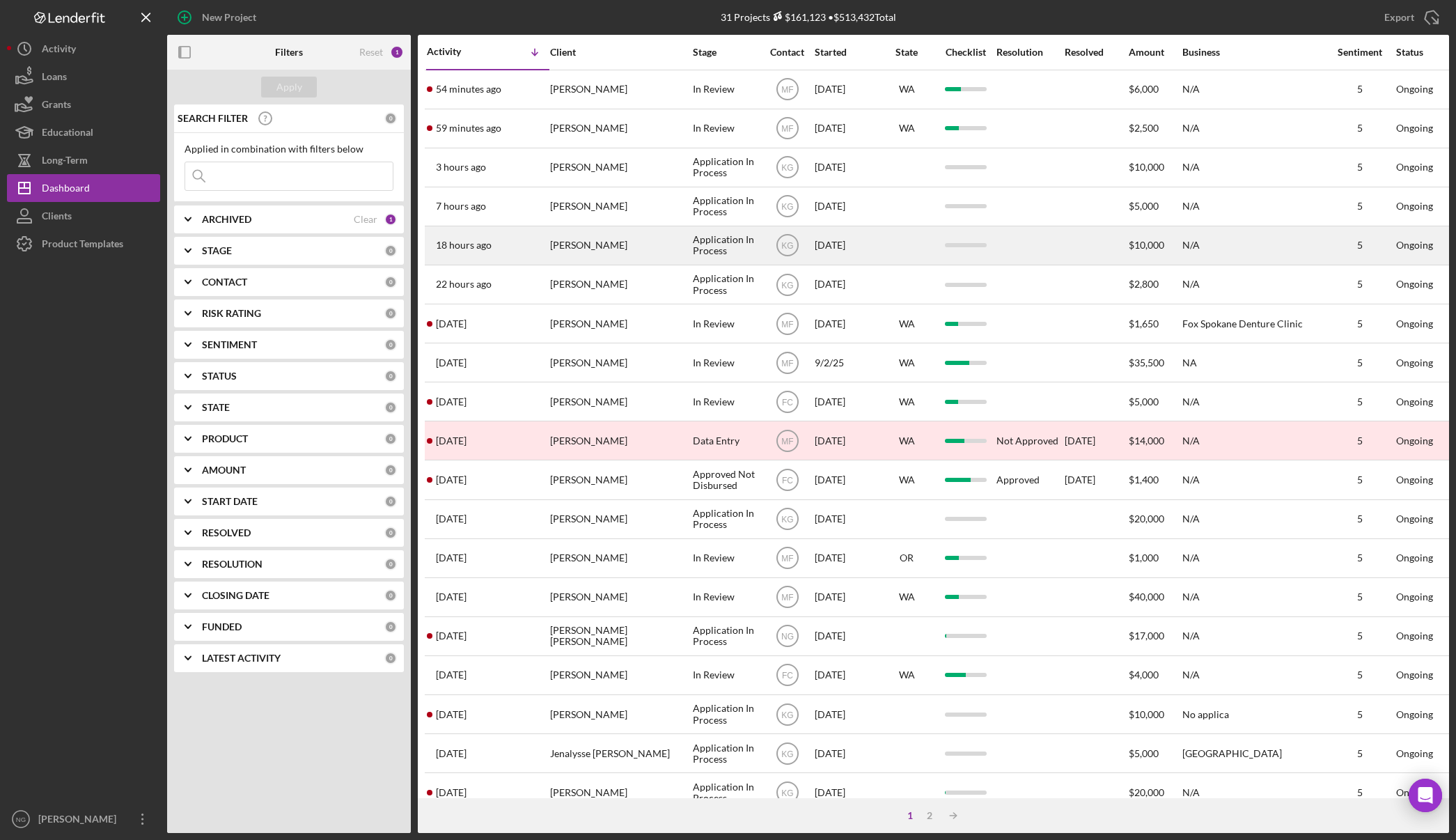
click at [599, 252] on div "Harlow Callahan" at bounding box center [619, 245] width 139 height 37
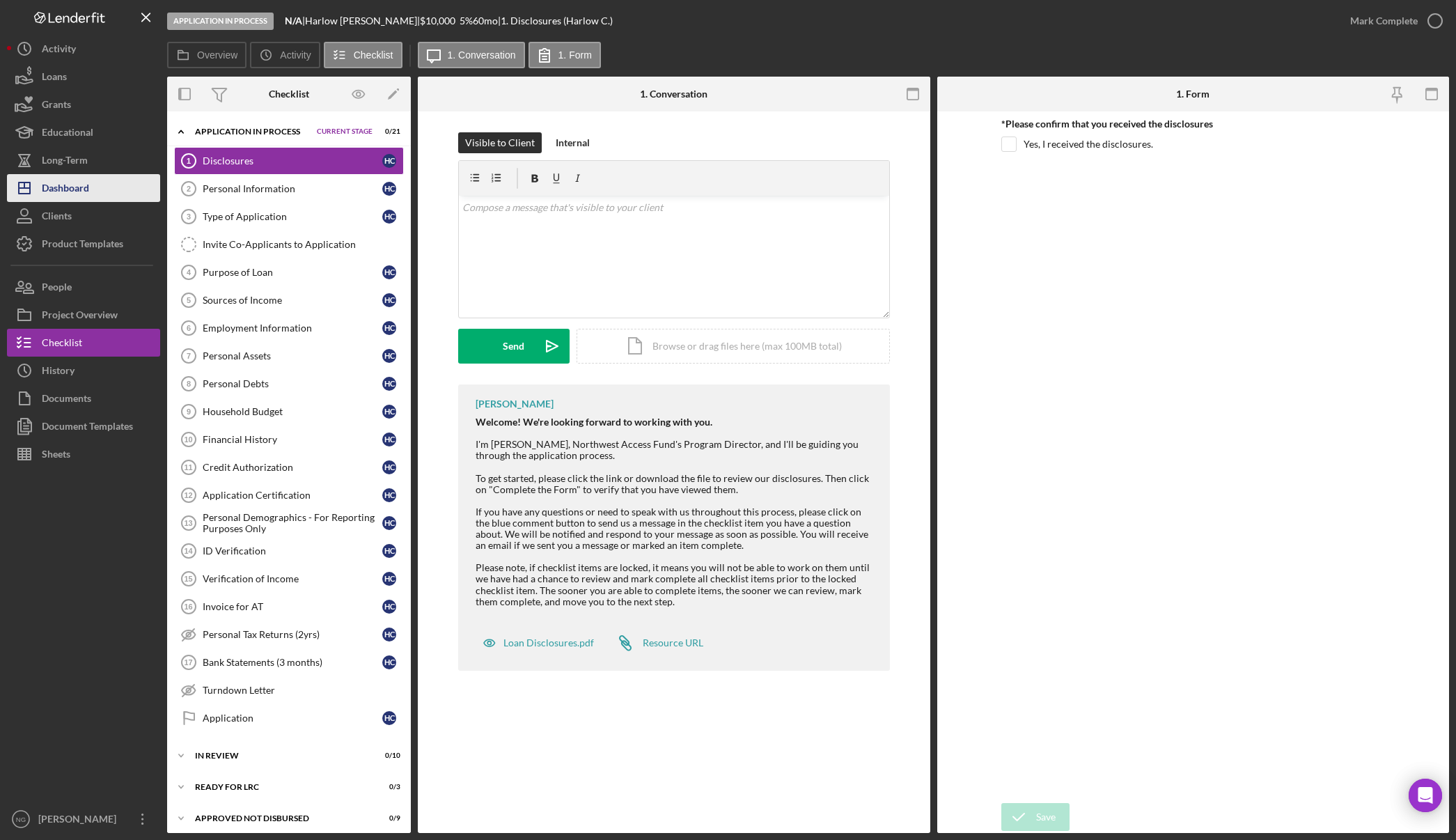
click at [74, 191] on div "Dashboard" at bounding box center [66, 190] width 48 height 31
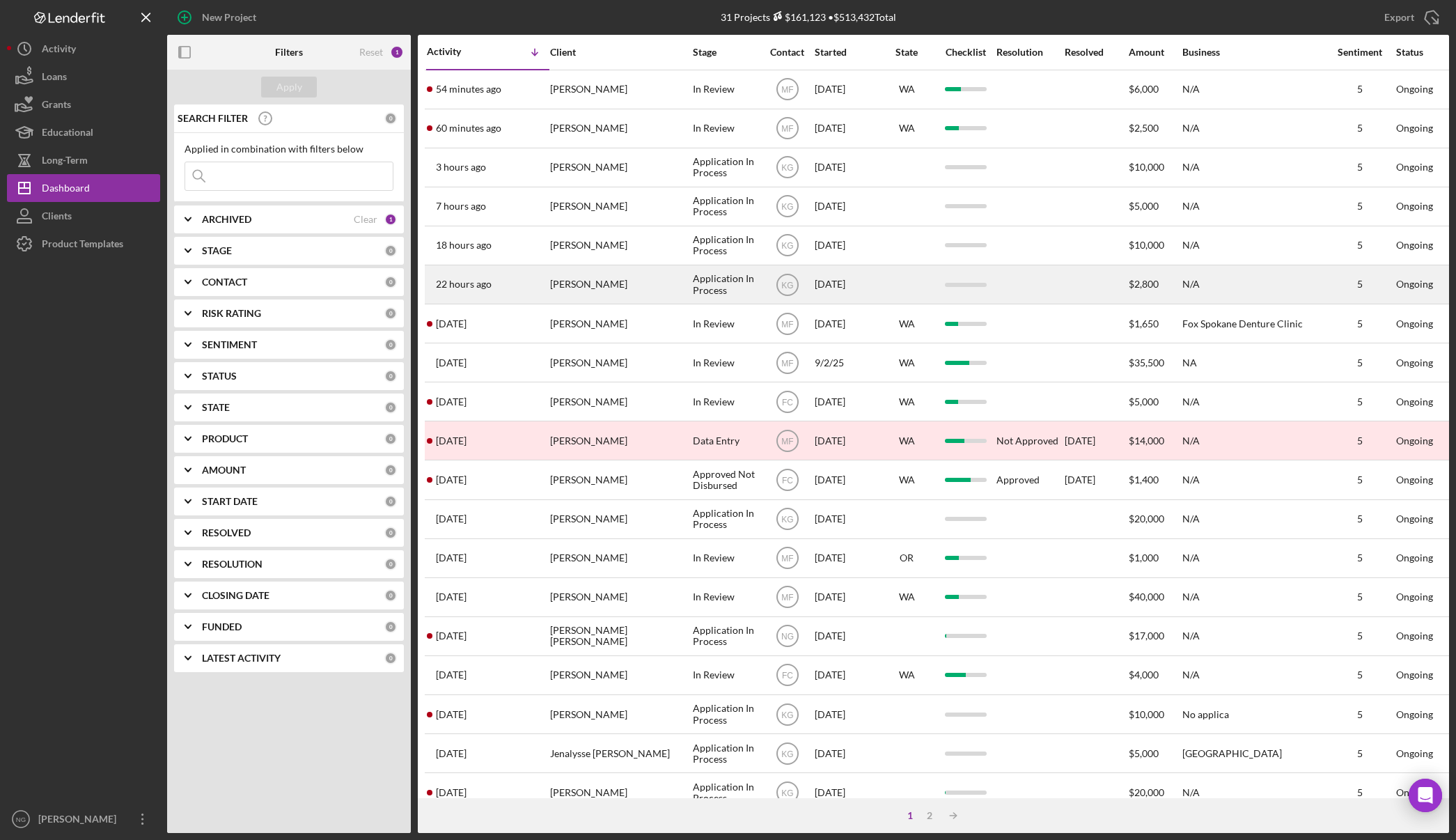
click at [624, 287] on div "Ann Luurs" at bounding box center [619, 284] width 139 height 37
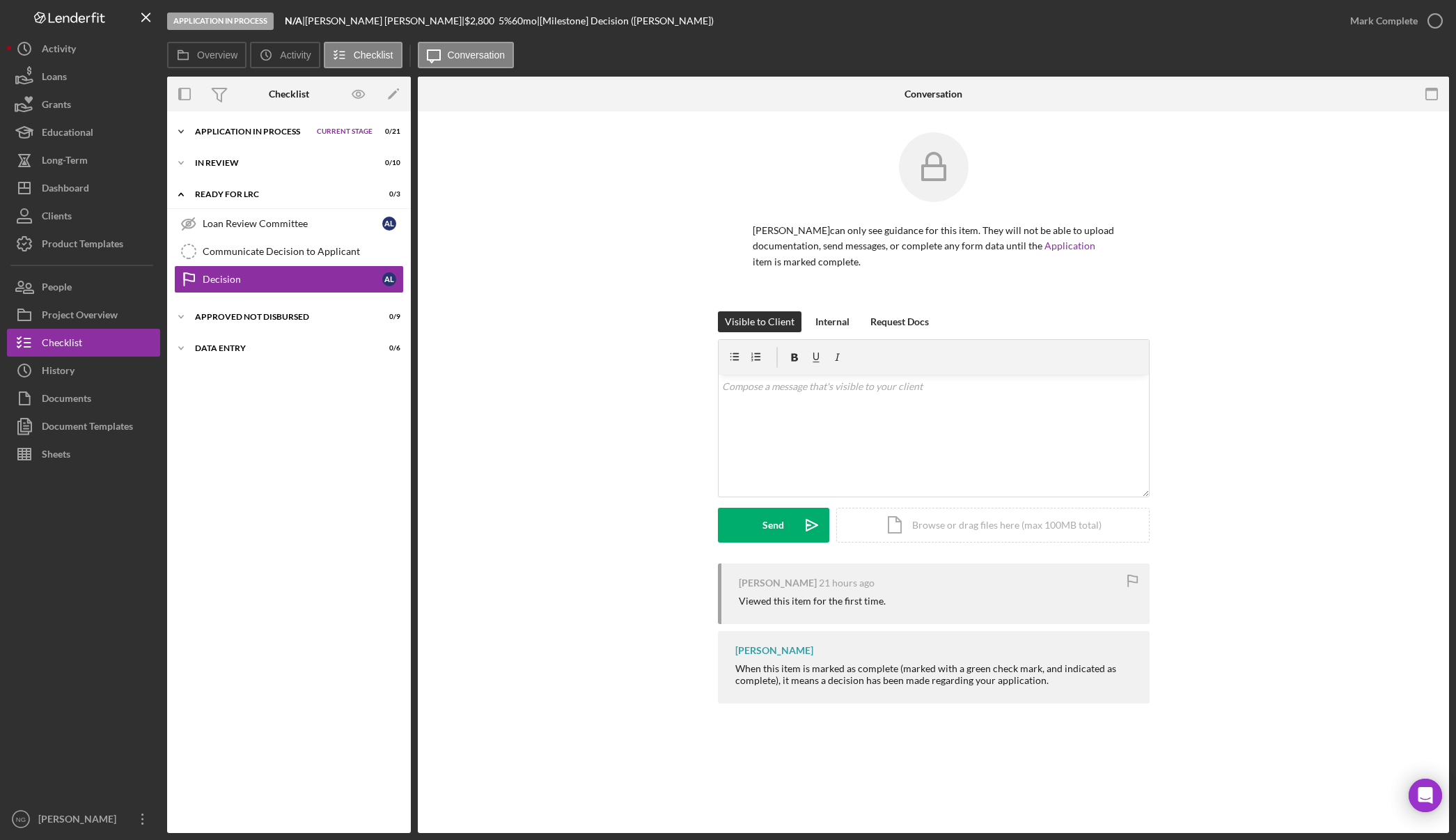
click at [265, 135] on div "Application In Process" at bounding box center [252, 131] width 115 height 8
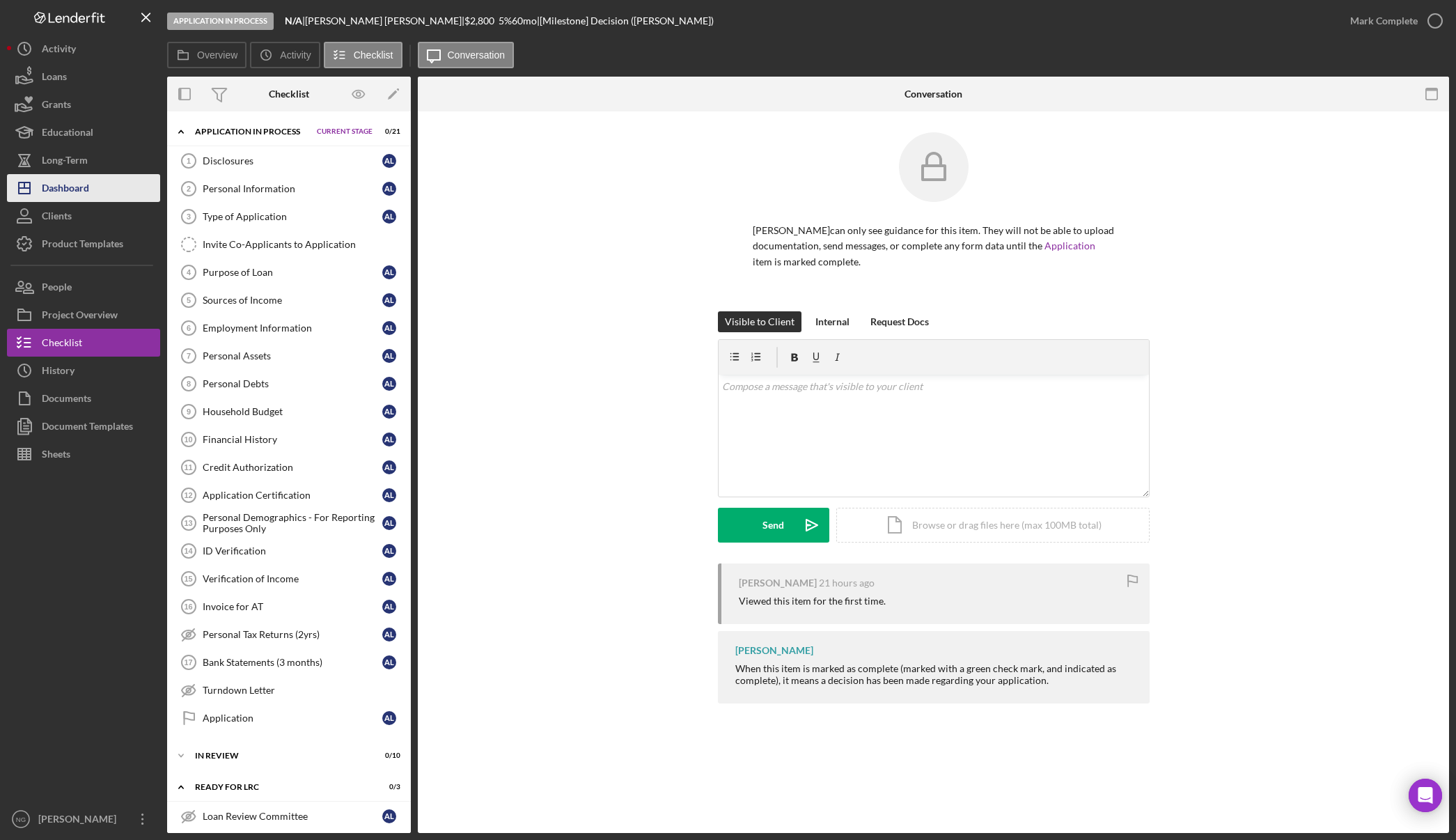
click at [75, 189] on div "Dashboard" at bounding box center [66, 190] width 48 height 31
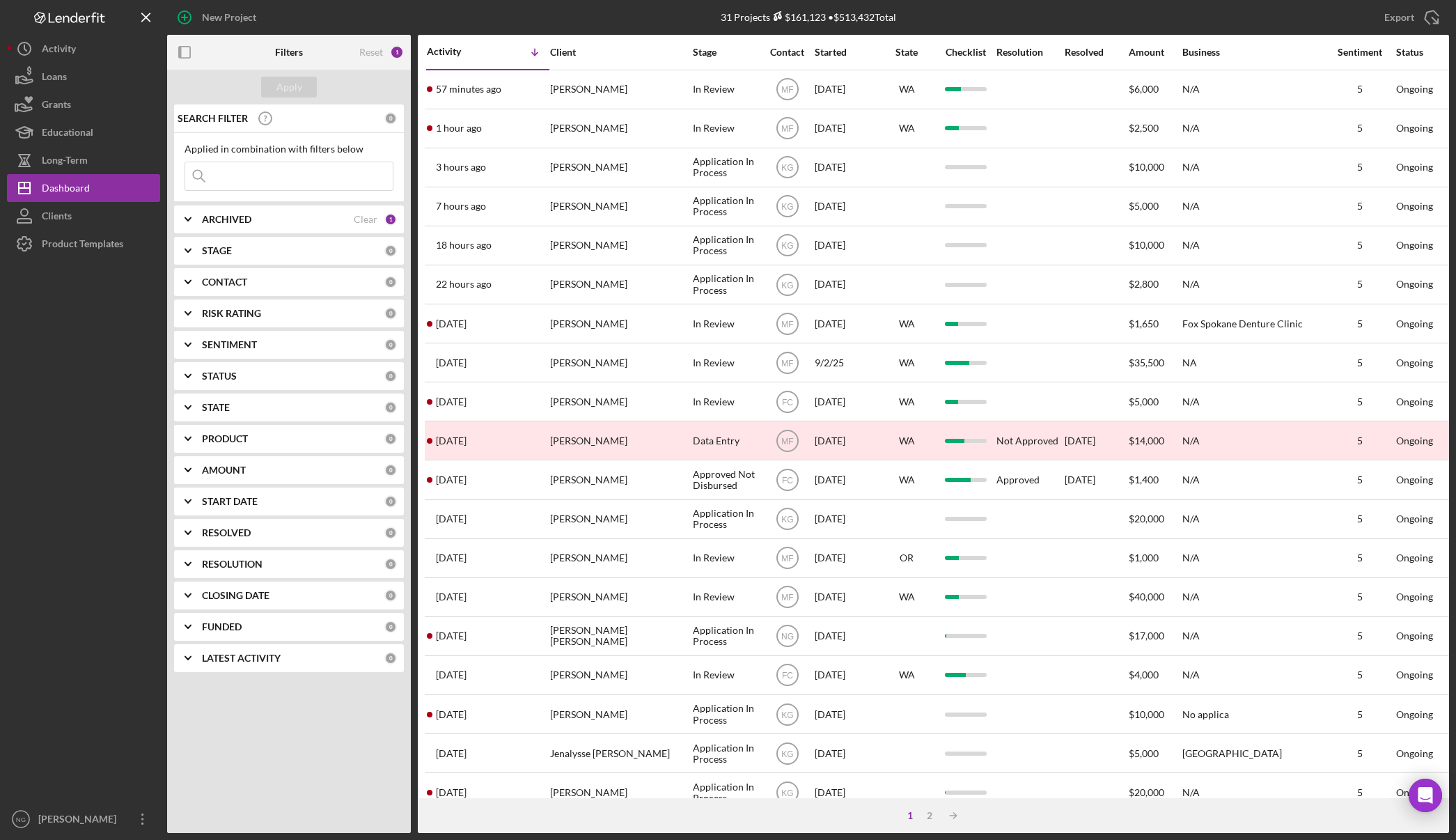
click at [286, 219] on div "ARCHIVED" at bounding box center [278, 219] width 152 height 11
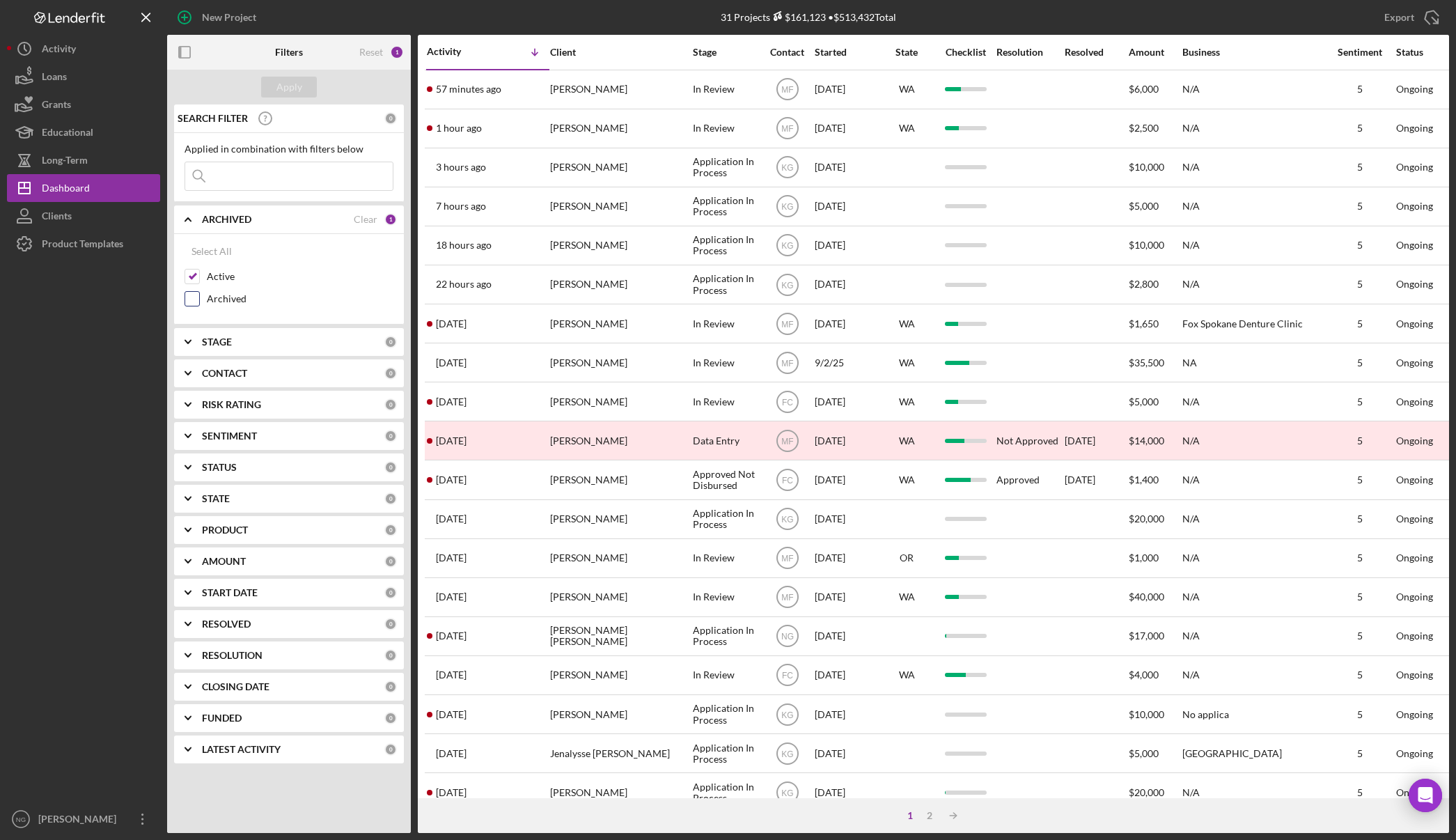
click at [192, 296] on input "Archived" at bounding box center [192, 299] width 14 height 14
checkbox input "true"
click at [193, 278] on input "Active" at bounding box center [192, 277] width 14 height 14
checkbox input "false"
click at [300, 88] on div "Apply" at bounding box center [289, 86] width 26 height 21
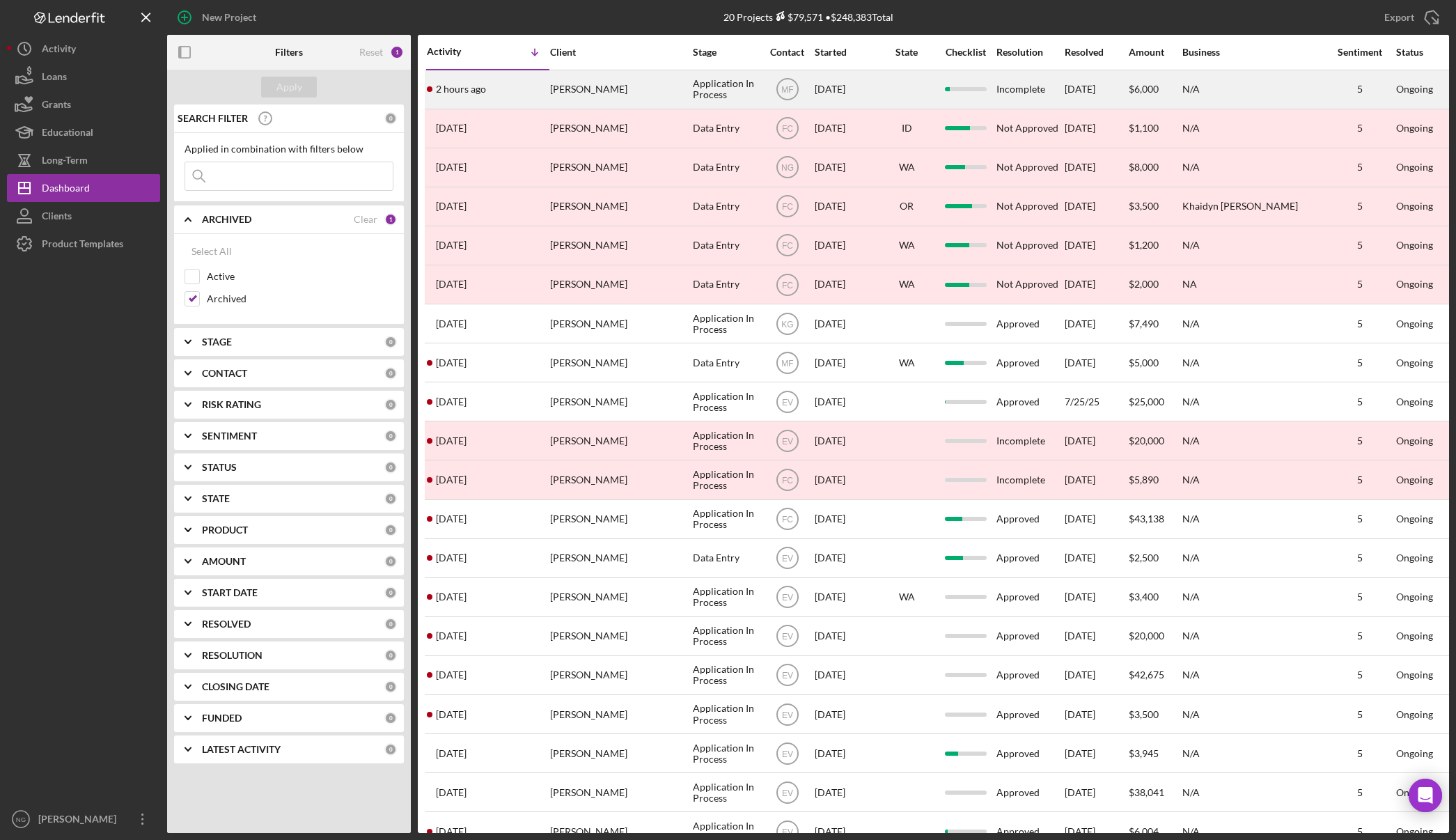
click at [654, 95] on div "Faron DeGraw" at bounding box center [619, 89] width 139 height 37
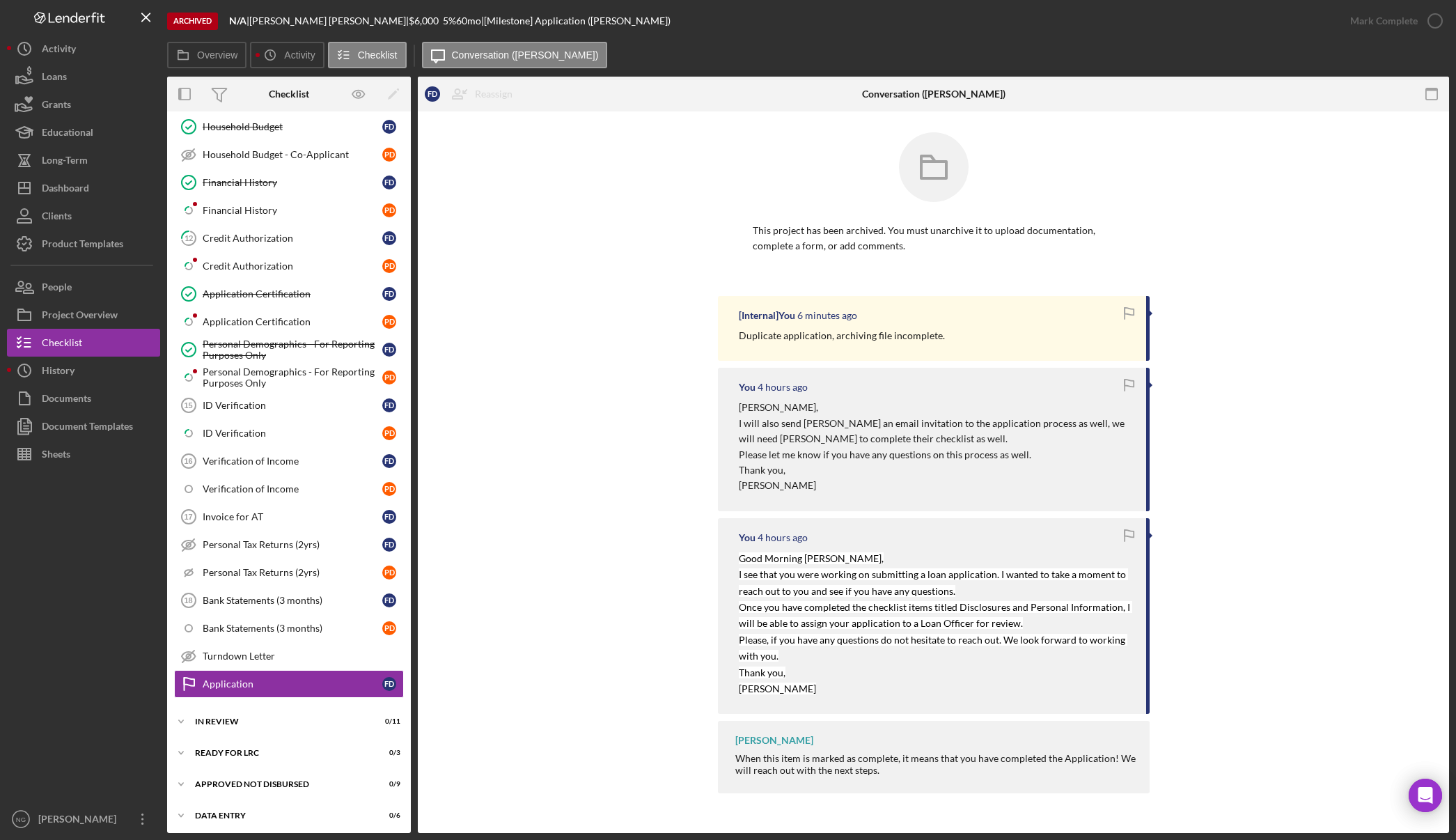
scroll to position [485, 0]
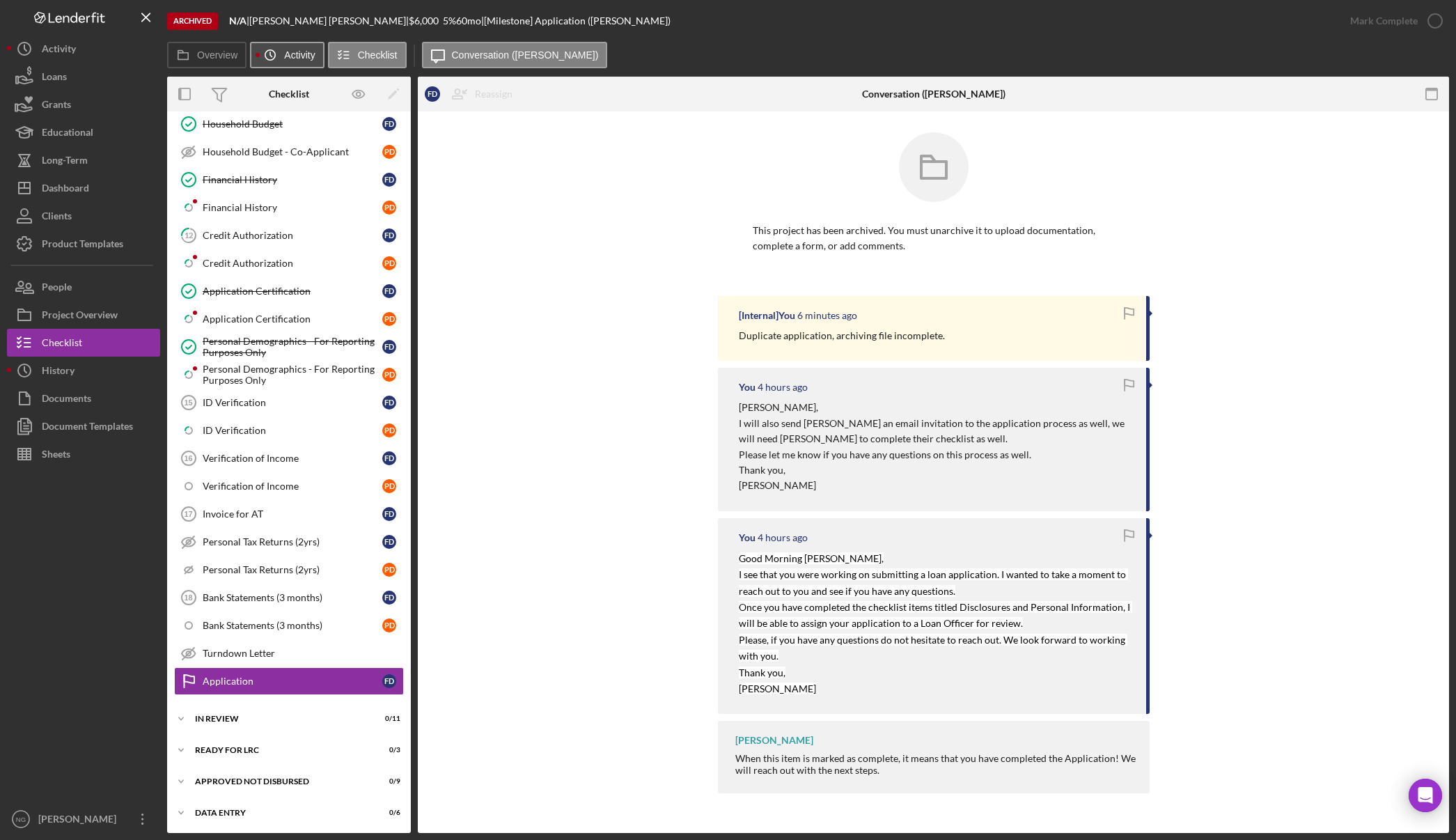
click at [292, 56] on label "Activity" at bounding box center [299, 55] width 31 height 11
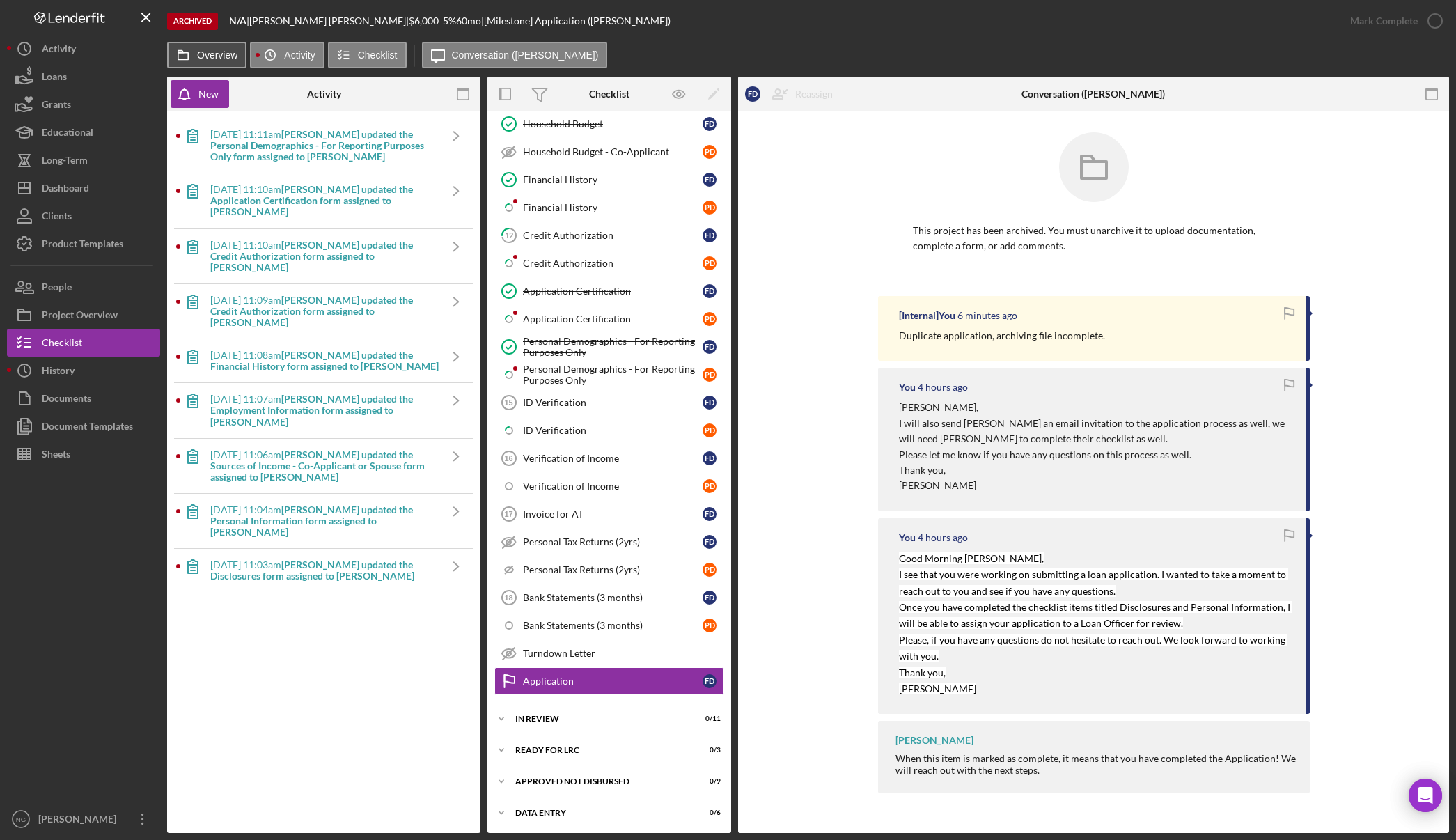
click at [234, 55] on label "Overview" at bounding box center [216, 55] width 40 height 11
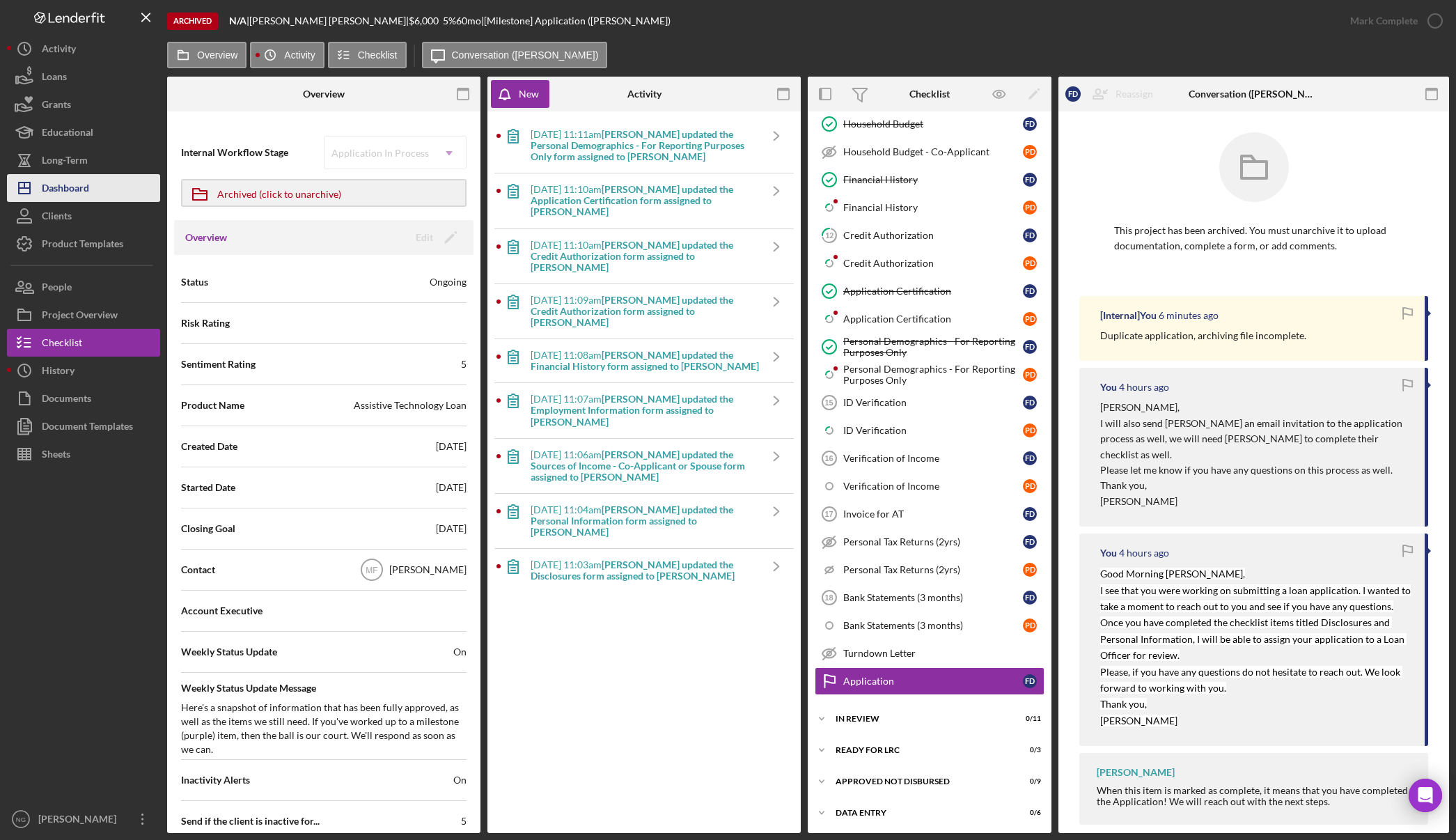
click at [103, 182] on button "Icon/Dashboard Dashboard" at bounding box center [84, 188] width 154 height 28
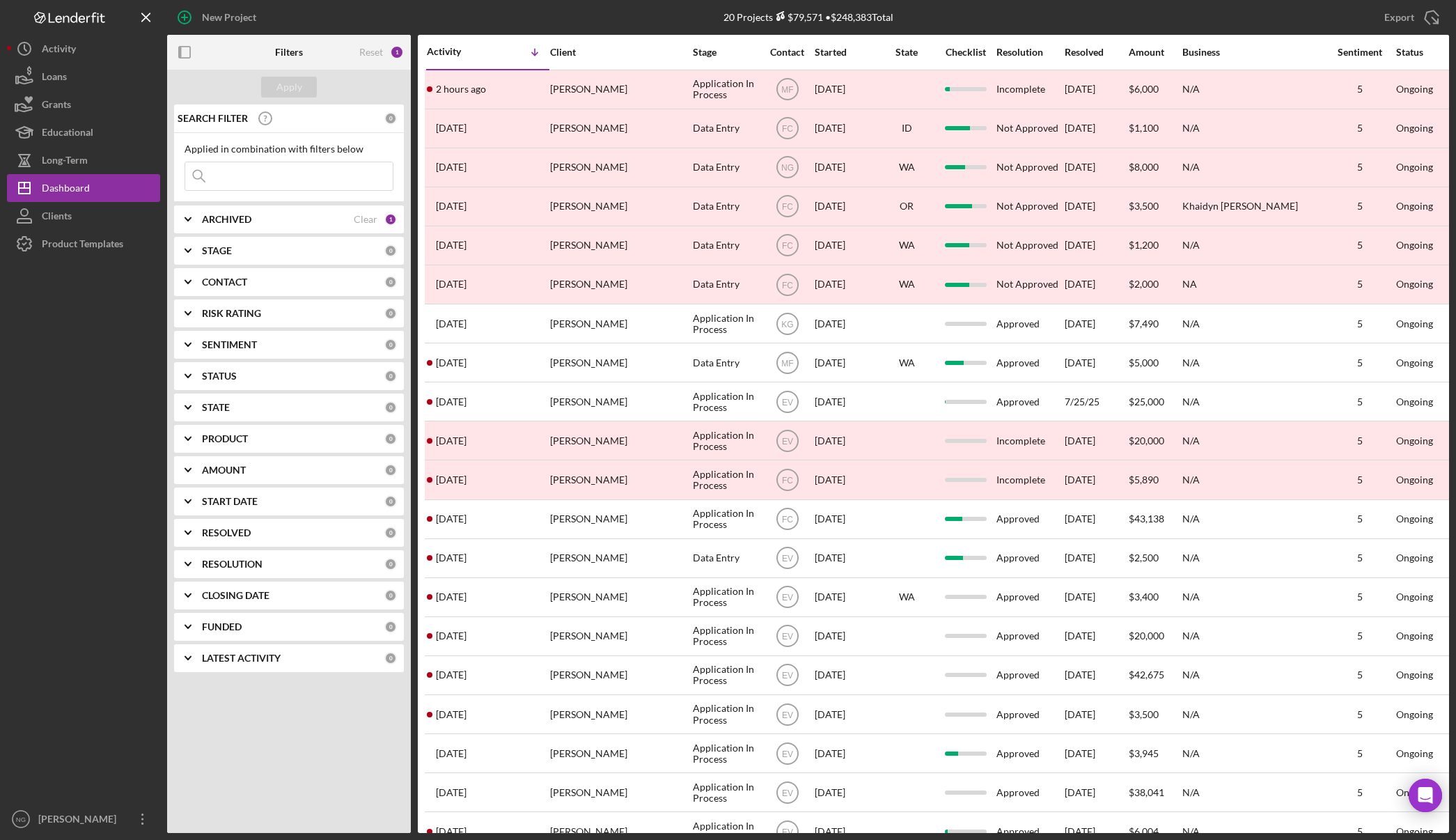
click at [383, 218] on div "ARCHIVED Clear 1" at bounding box center [299, 219] width 195 height 13
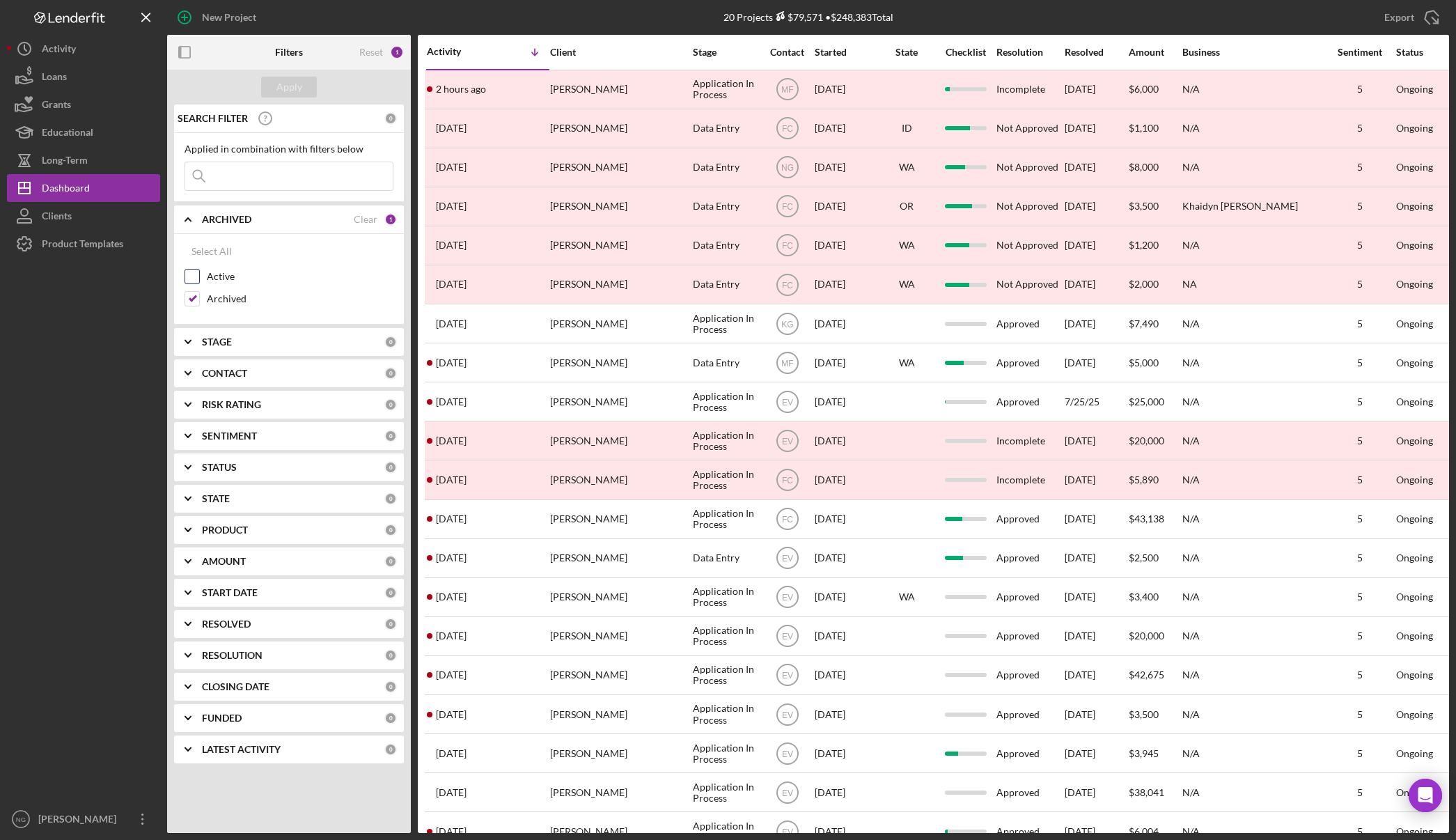
click at [193, 280] on input "Active" at bounding box center [192, 277] width 14 height 14
checkbox input "true"
click at [193, 299] on input "Archived" at bounding box center [192, 299] width 14 height 14
click at [193, 296] on input "Archived" at bounding box center [192, 299] width 14 height 14
checkbox input "true"
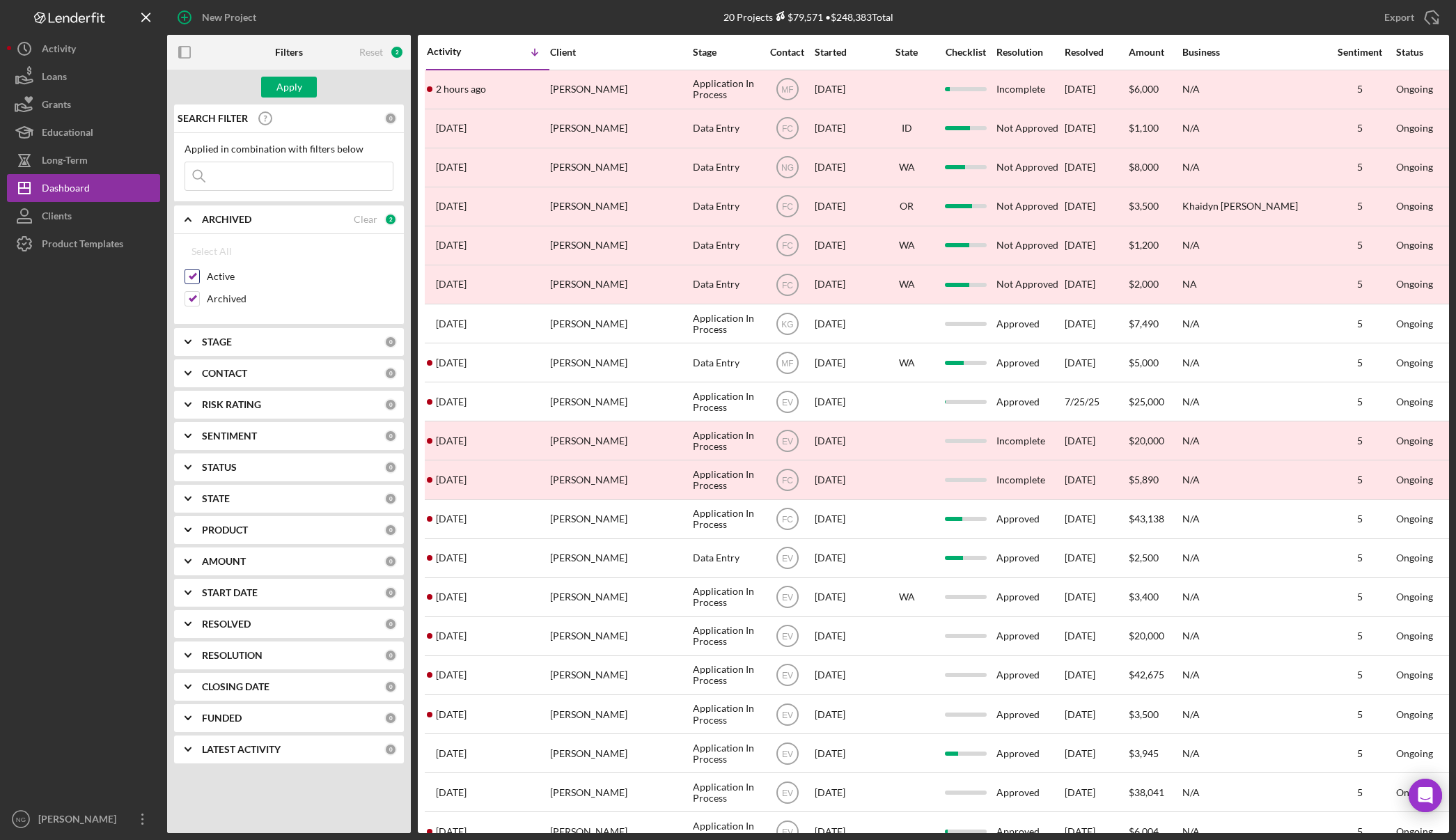
click at [199, 274] on div "Active" at bounding box center [288, 279] width 209 height 22
click at [190, 276] on input "Active" at bounding box center [192, 277] width 14 height 14
checkbox input "false"
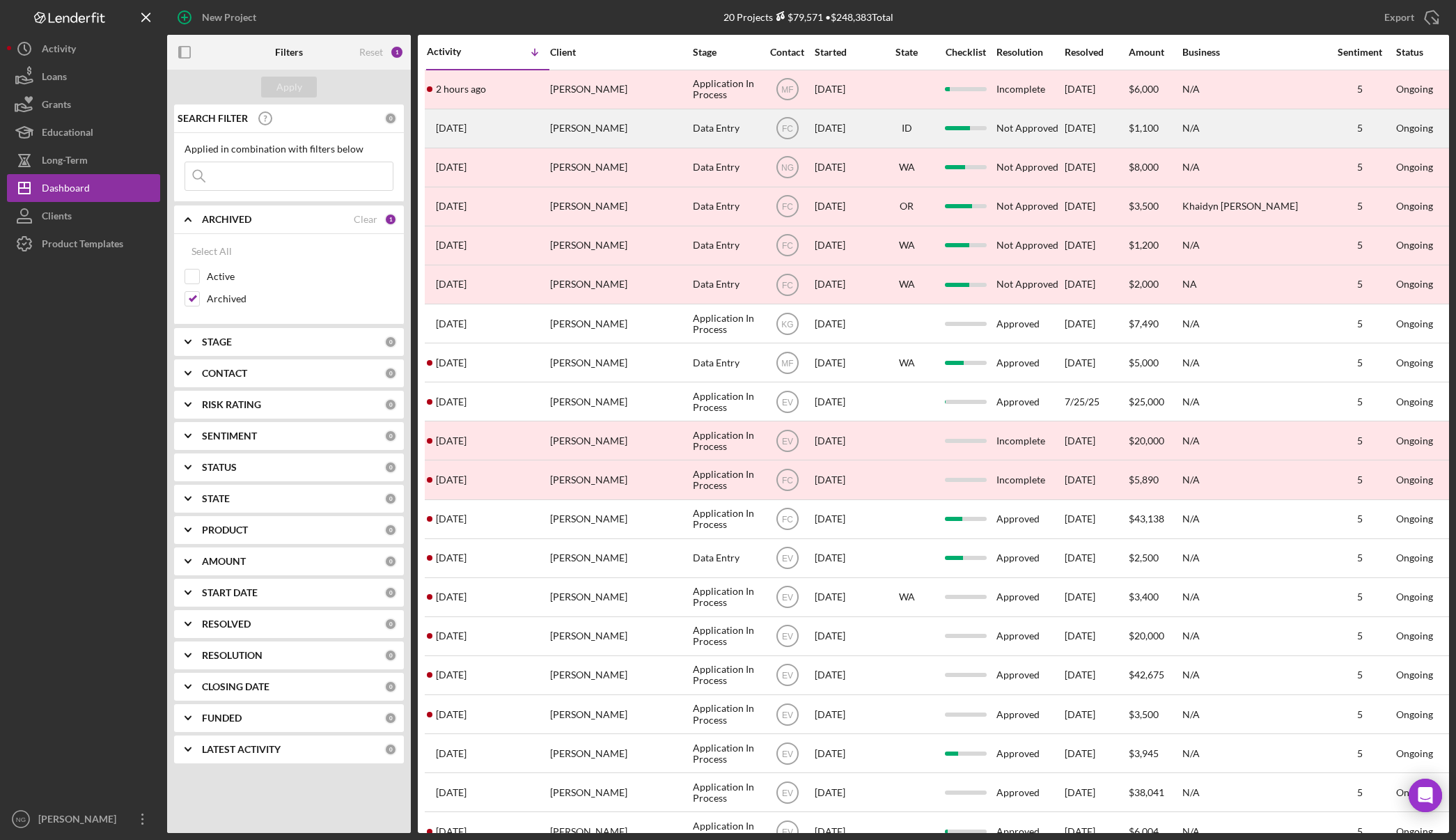
click at [641, 127] on div "Erica Stroh" at bounding box center [619, 128] width 139 height 37
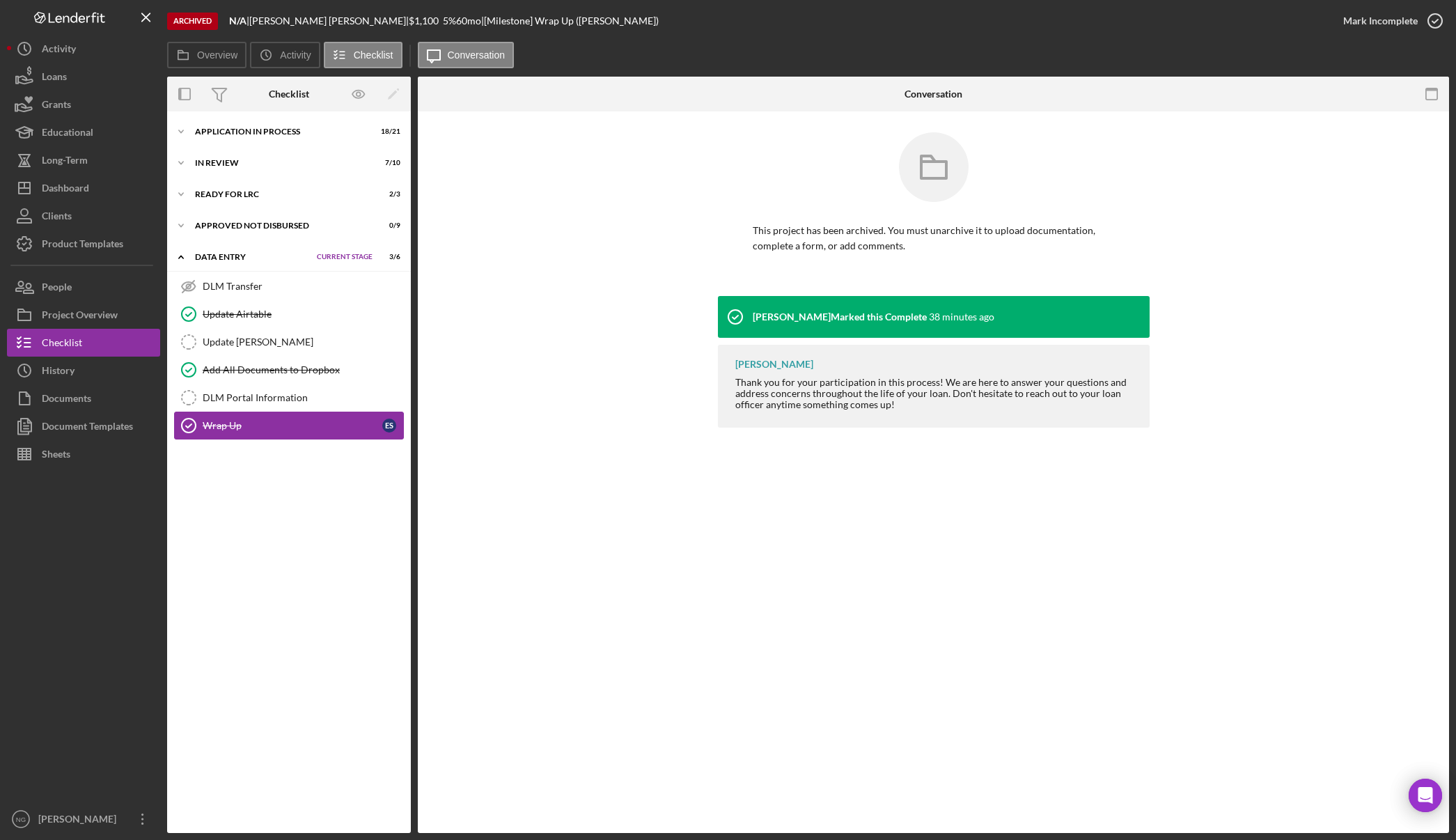
click at [261, 421] on div "Wrap Up" at bounding box center [293, 425] width 180 height 11
click at [268, 232] on div "Icon/Expander Approved Not Disbursed 0 / 9 Set Stage" at bounding box center [288, 225] width 243 height 28
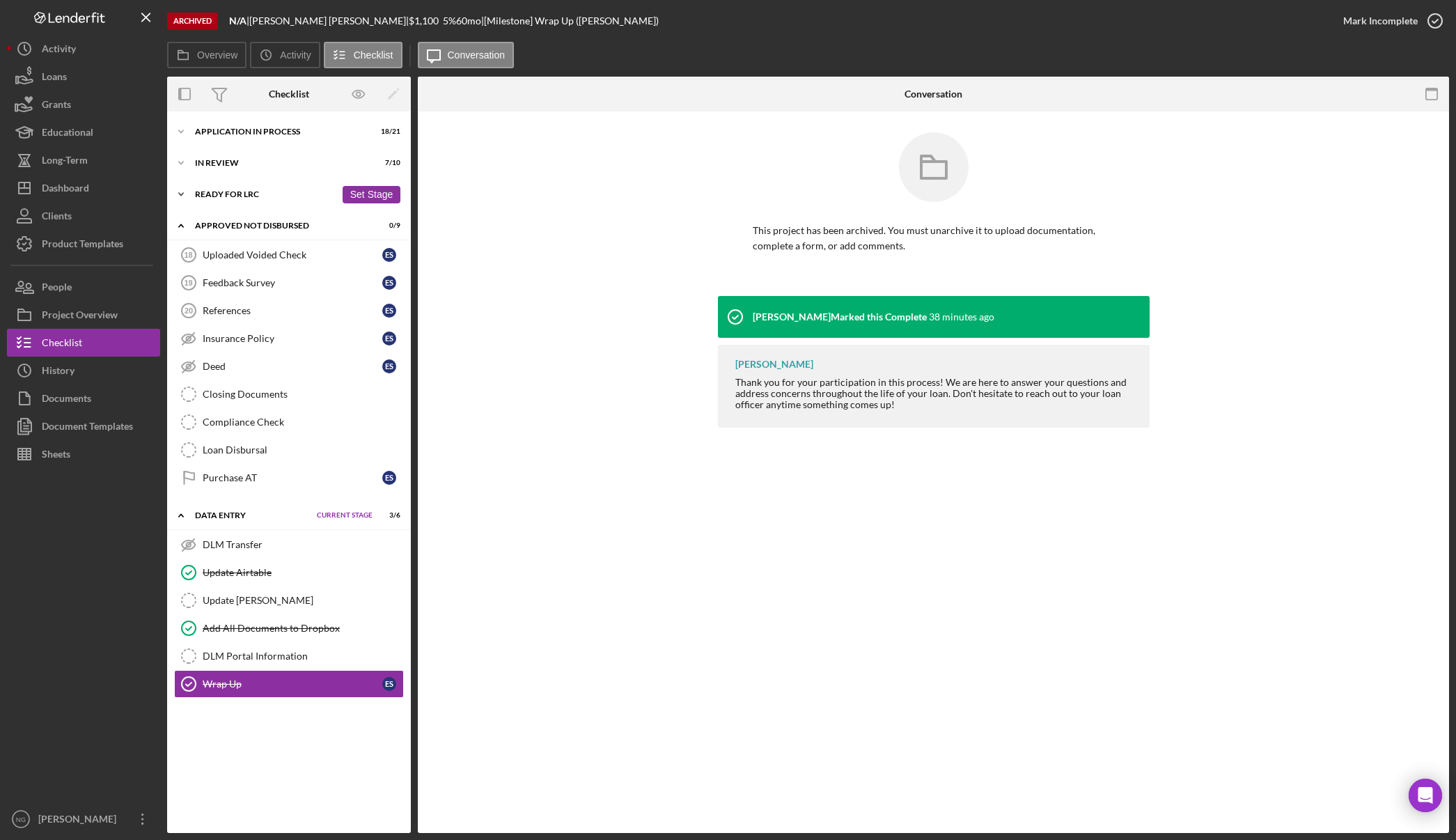
click at [262, 202] on div "Icon/Expander Ready for LRC 2 / 3 Set Stage" at bounding box center [288, 194] width 243 height 28
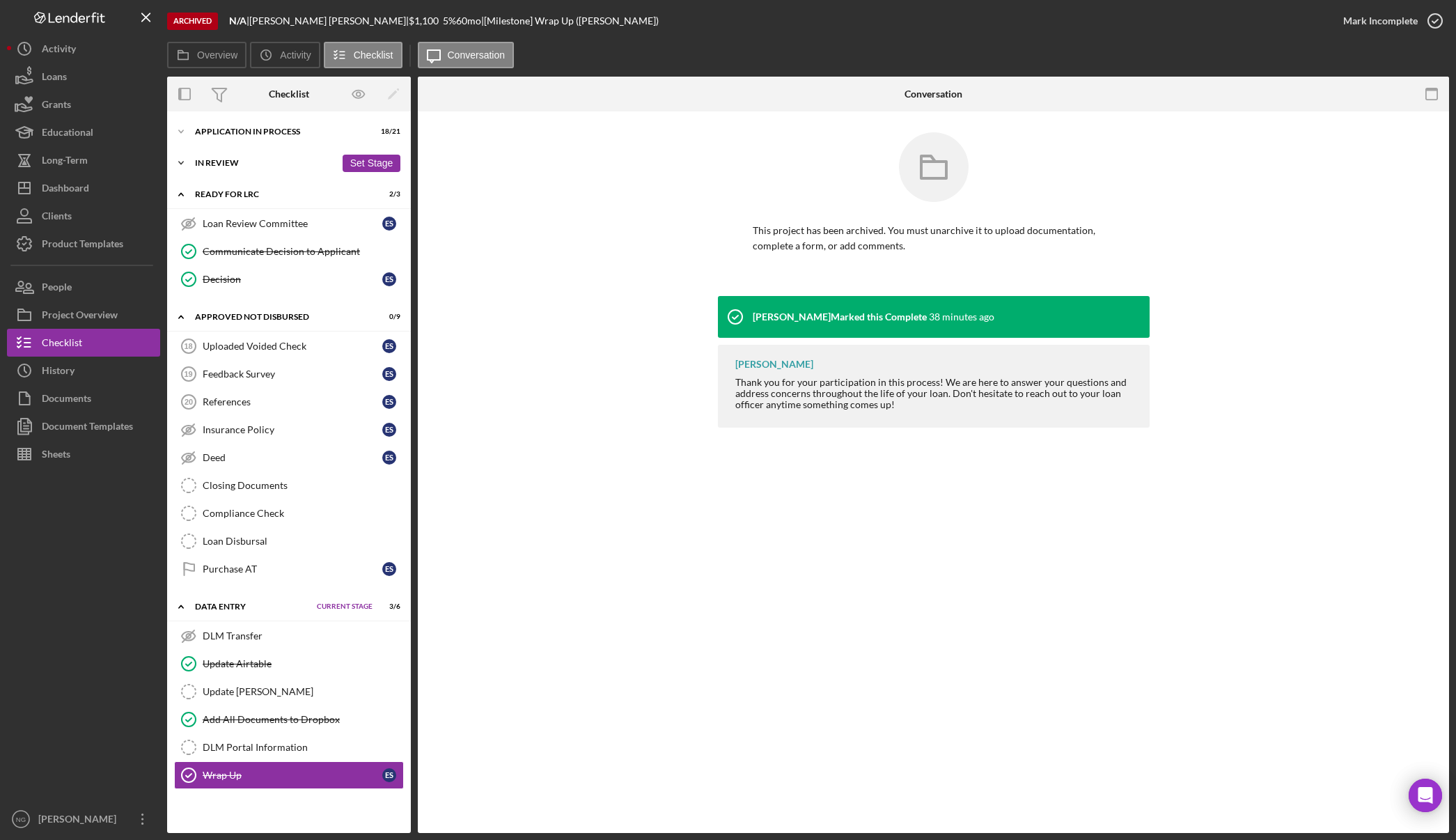
click at [265, 164] on div "In Review" at bounding box center [265, 163] width 141 height 8
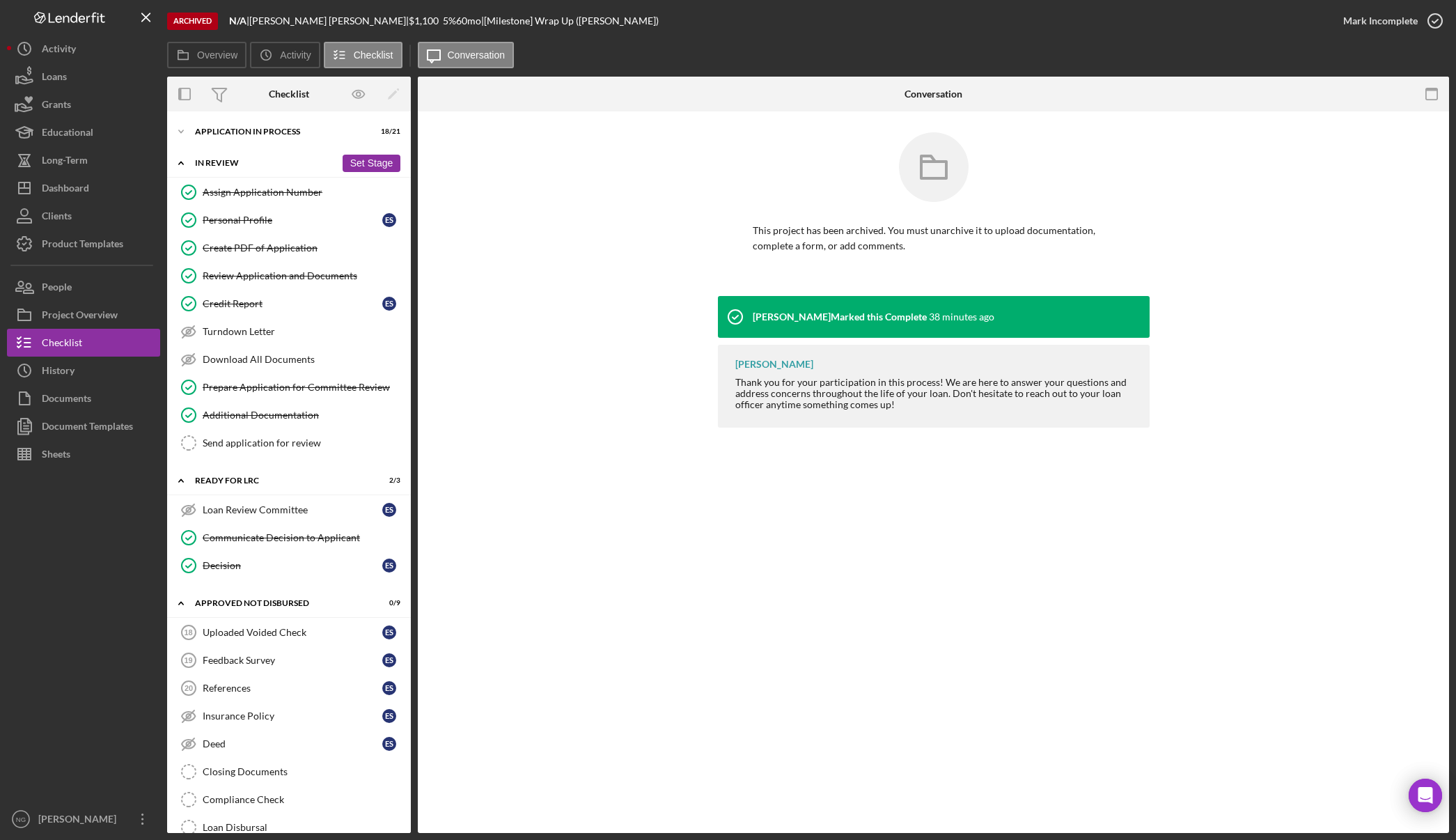
click at [252, 157] on div "Icon/Expander In Review 7 / 10 Set Stage" at bounding box center [288, 164] width 243 height 29
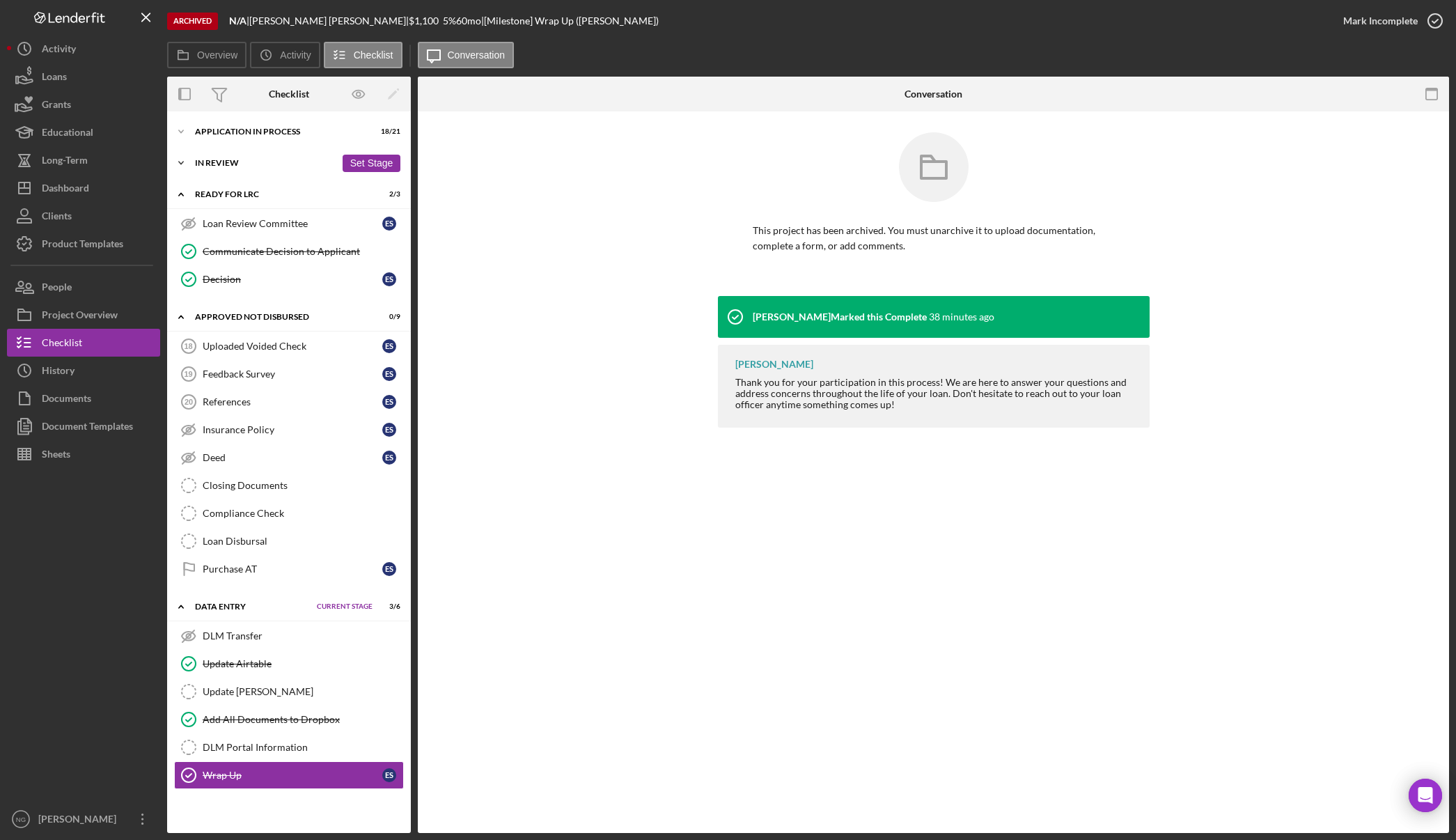
click at [225, 158] on div "Icon/Expander In Review 7 / 10 Set Stage" at bounding box center [288, 163] width 243 height 28
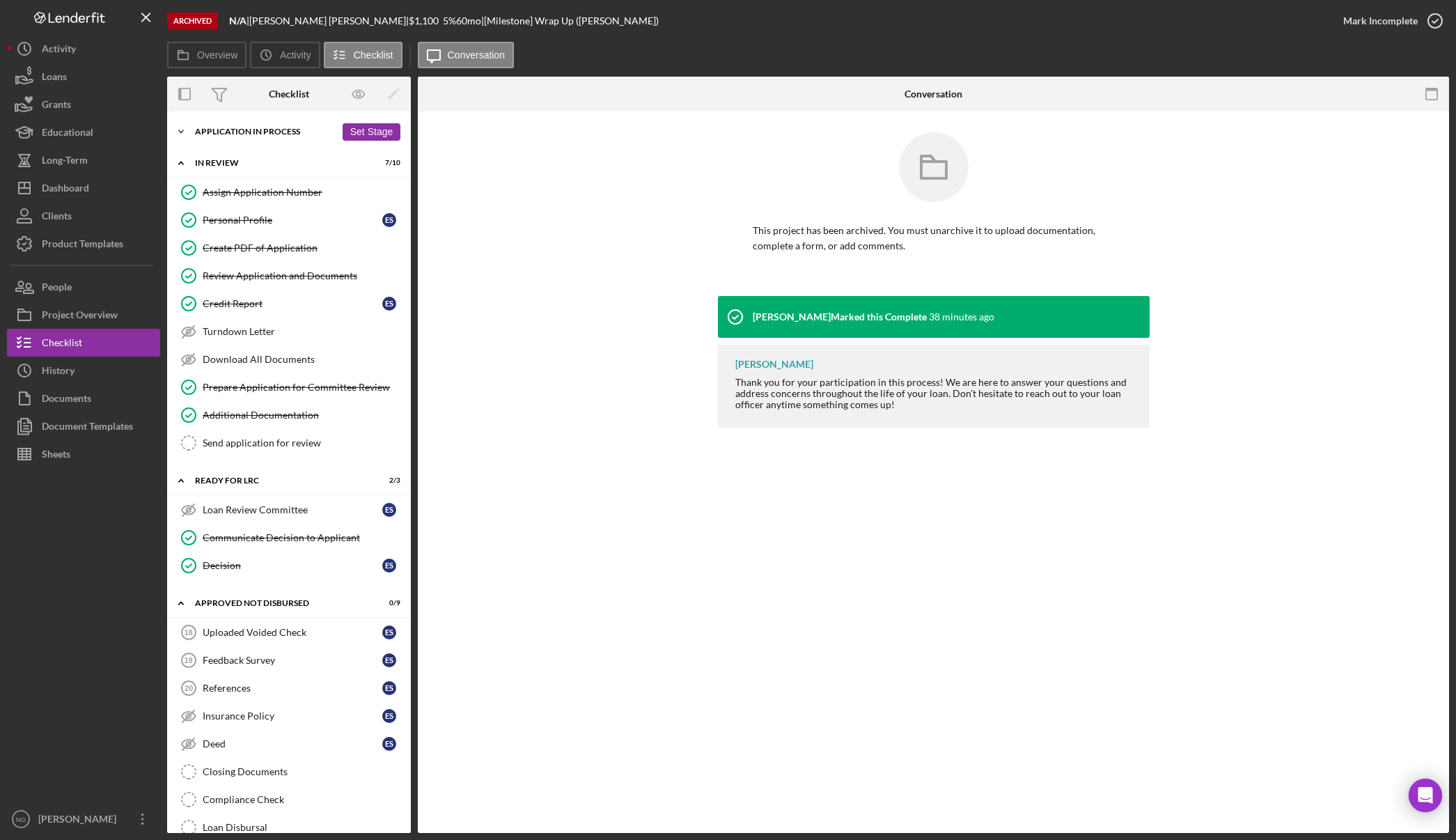
click at [229, 133] on div "Application In Process" at bounding box center [265, 131] width 141 height 8
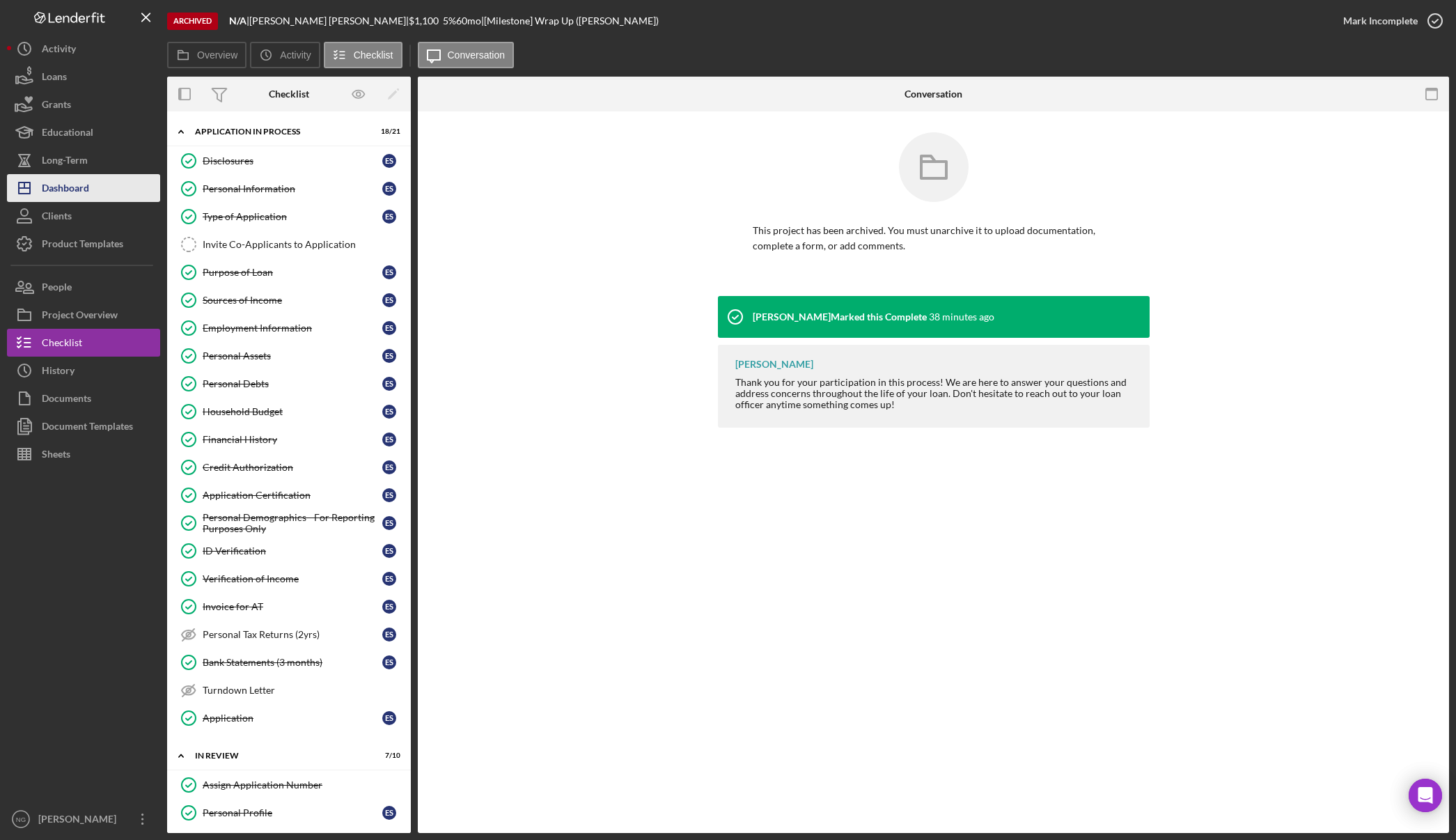
click at [66, 184] on div "Dashboard" at bounding box center [66, 190] width 48 height 31
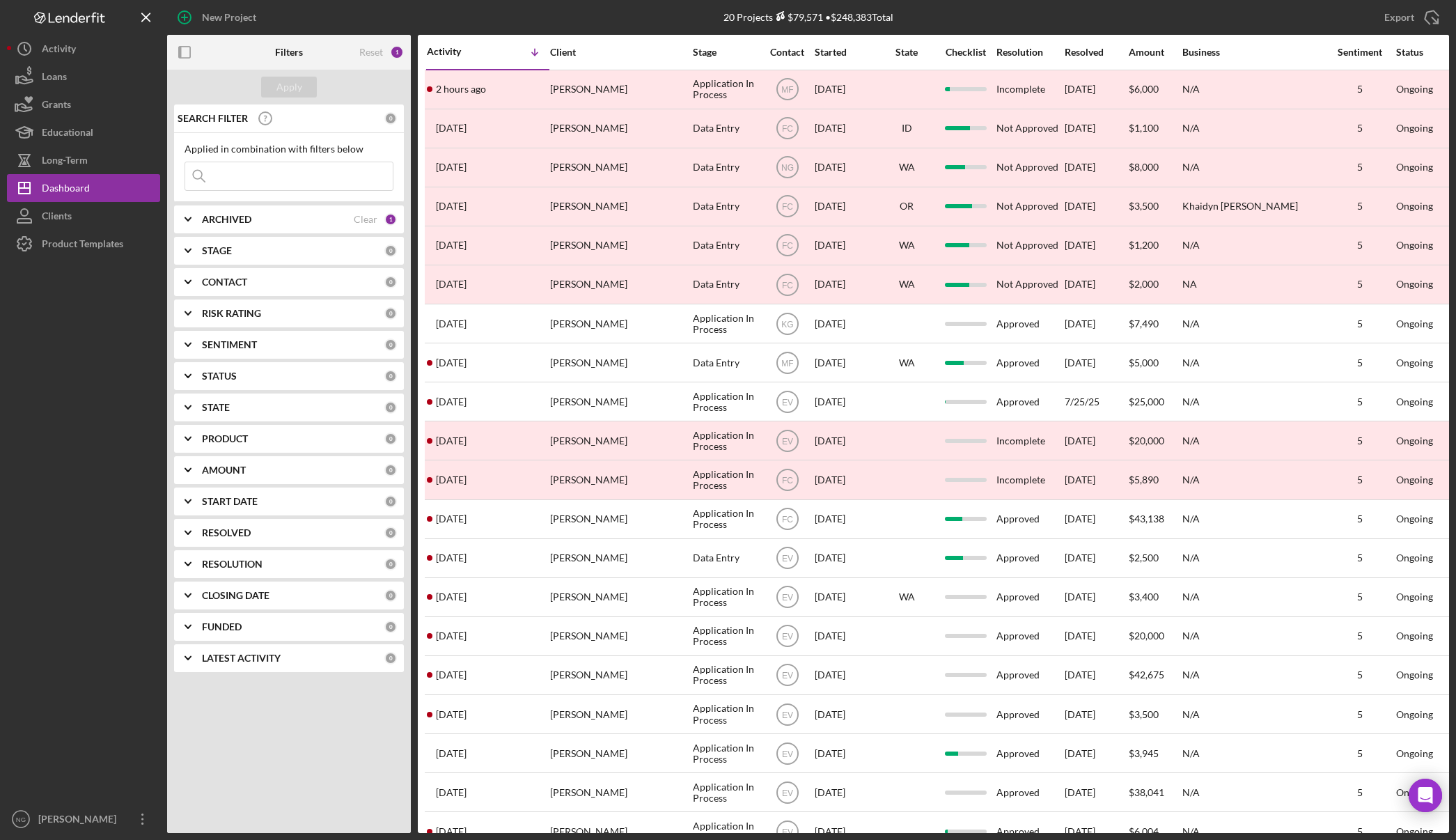
click at [278, 217] on div "ARCHIVED" at bounding box center [278, 219] width 152 height 11
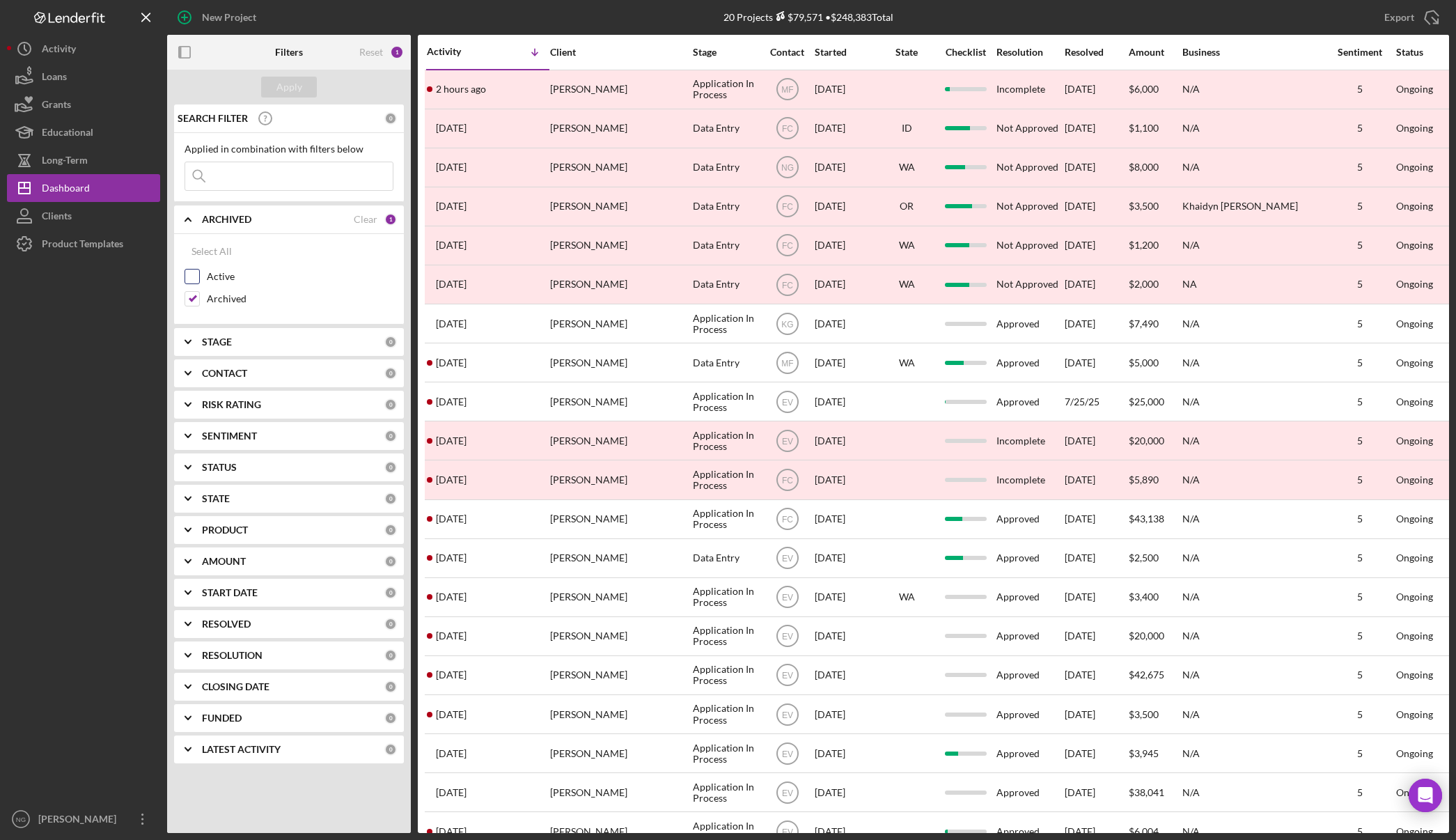
click at [221, 276] on label "Active" at bounding box center [300, 277] width 187 height 14
click at [199, 276] on input "Active" at bounding box center [192, 277] width 14 height 14
checkbox input "true"
click at [187, 302] on input "Archived" at bounding box center [192, 299] width 14 height 14
checkbox input "false"
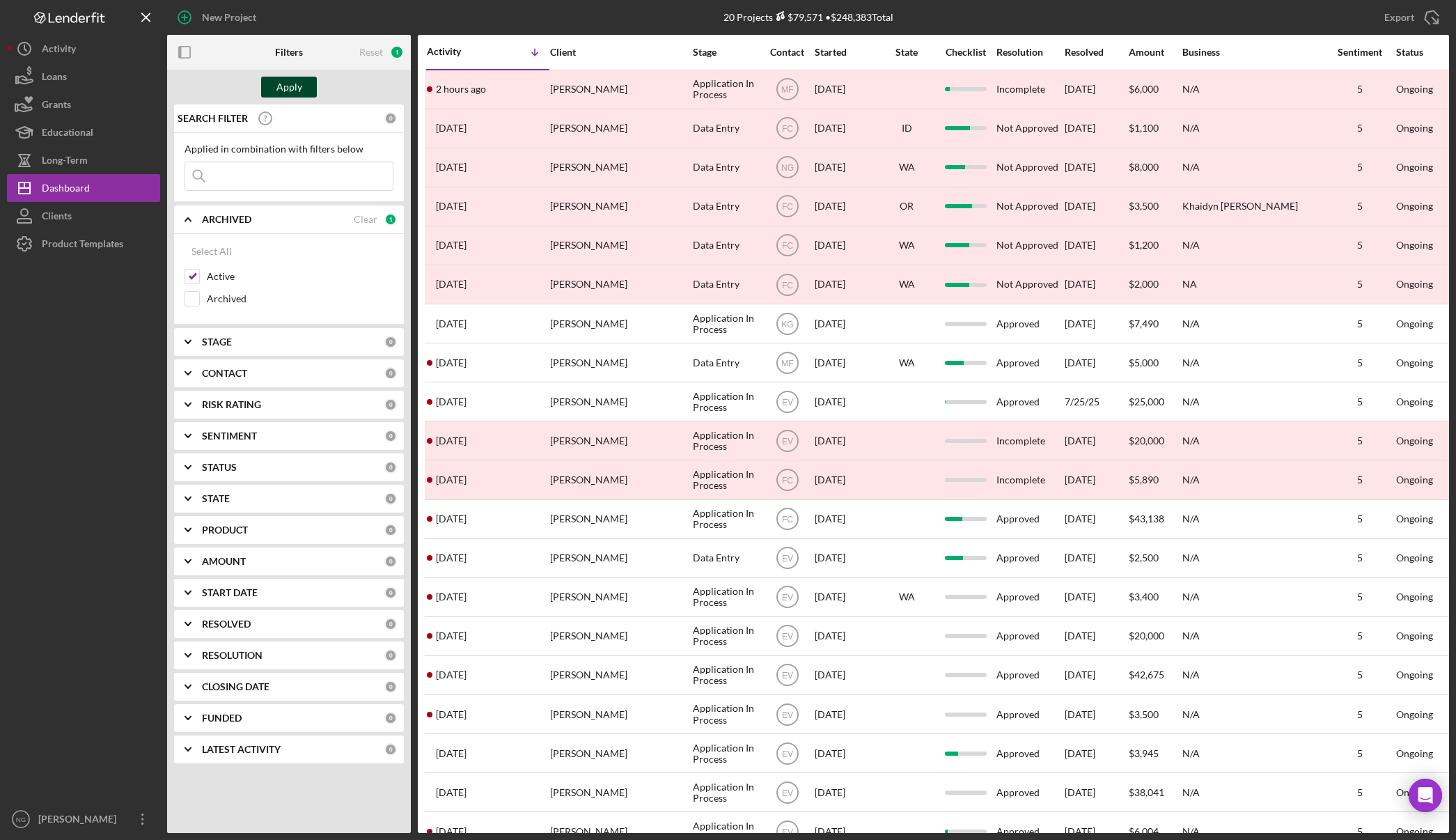
click at [274, 84] on button "Apply" at bounding box center [289, 86] width 56 height 21
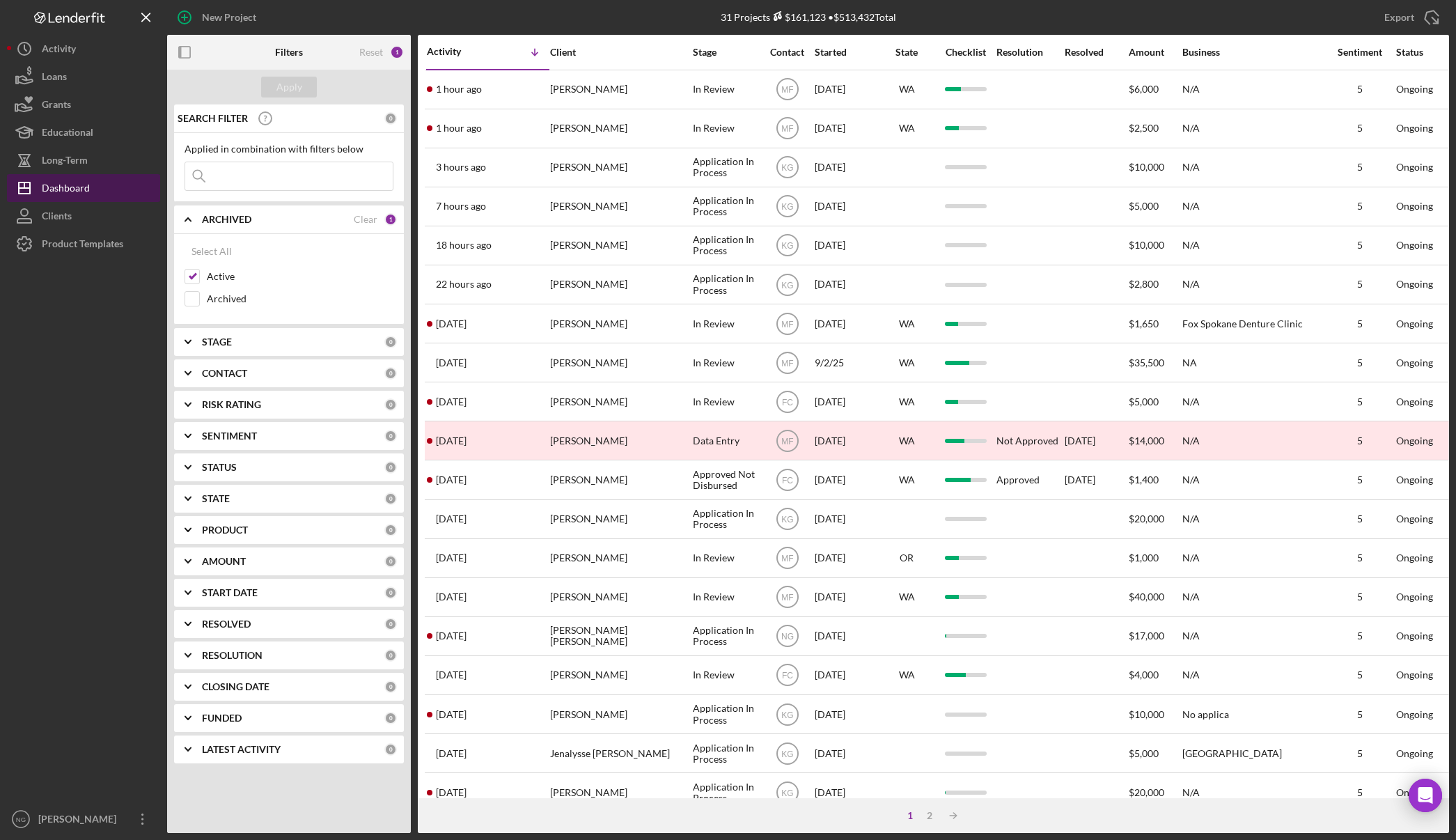
click at [86, 193] on div "Dashboard" at bounding box center [66, 190] width 48 height 31
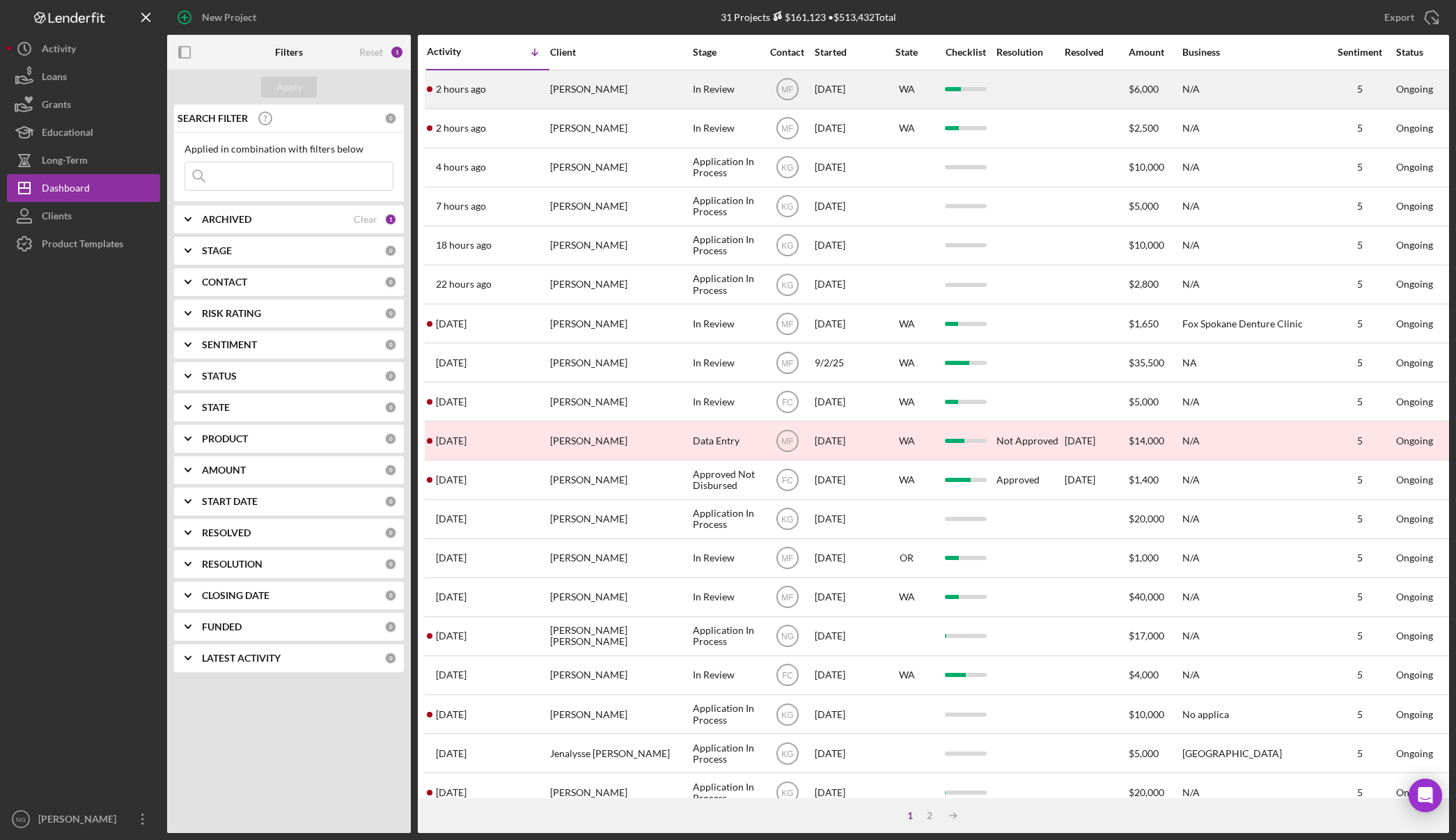
click at [591, 93] on div "[PERSON_NAME]" at bounding box center [619, 89] width 139 height 37
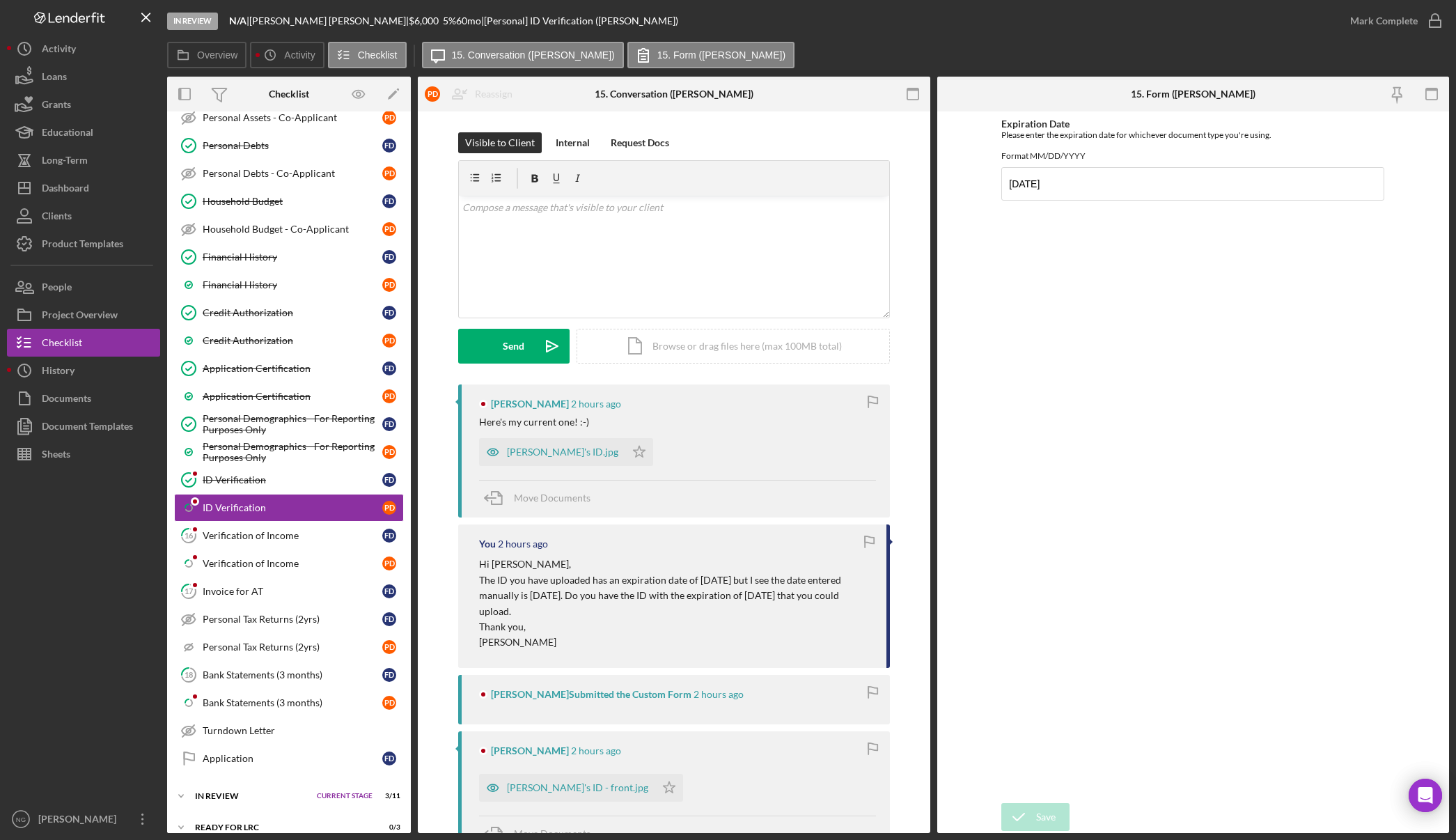
scroll to position [444, 0]
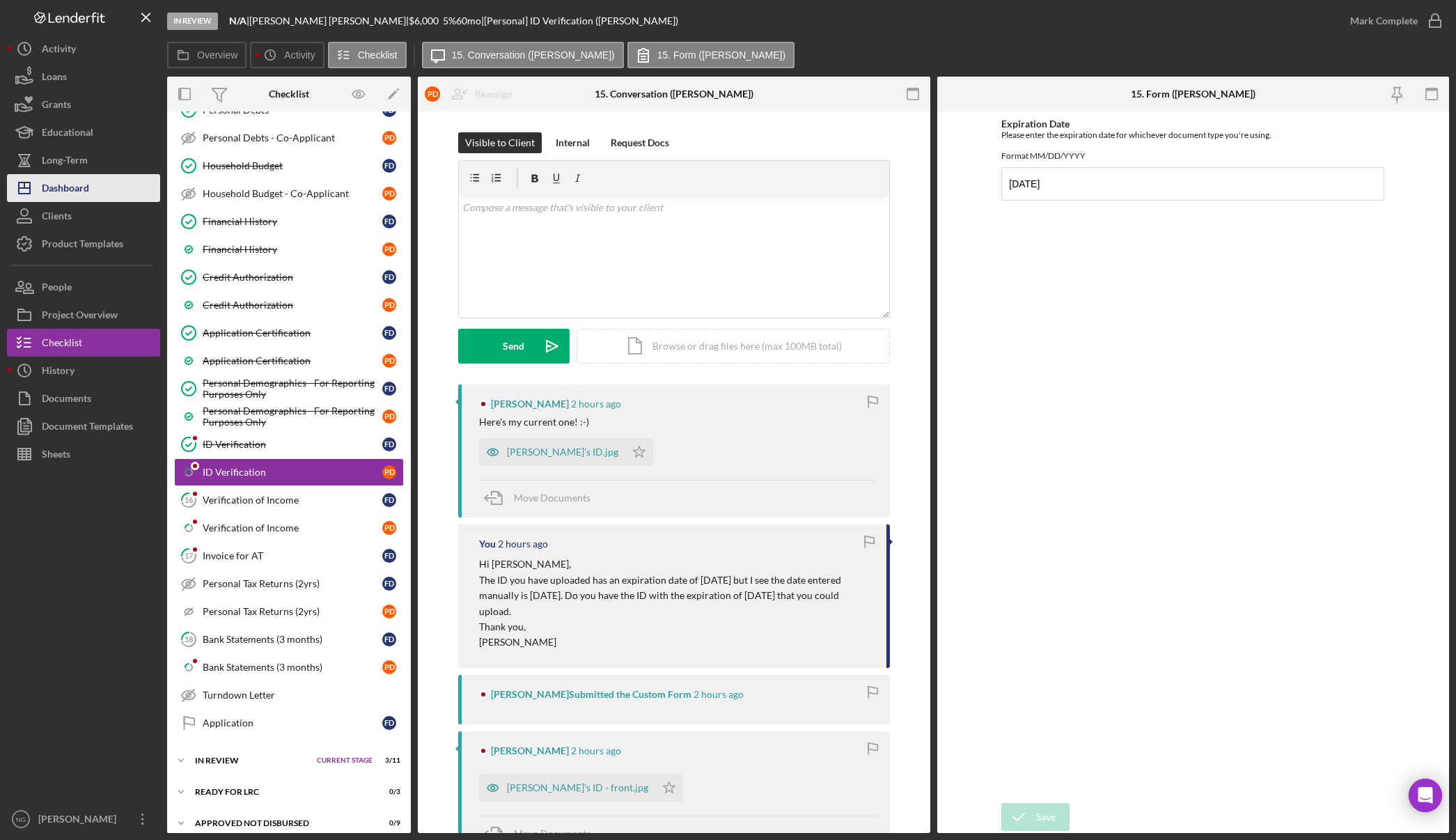
click at [103, 197] on button "Icon/Dashboard Dashboard" at bounding box center [84, 188] width 154 height 28
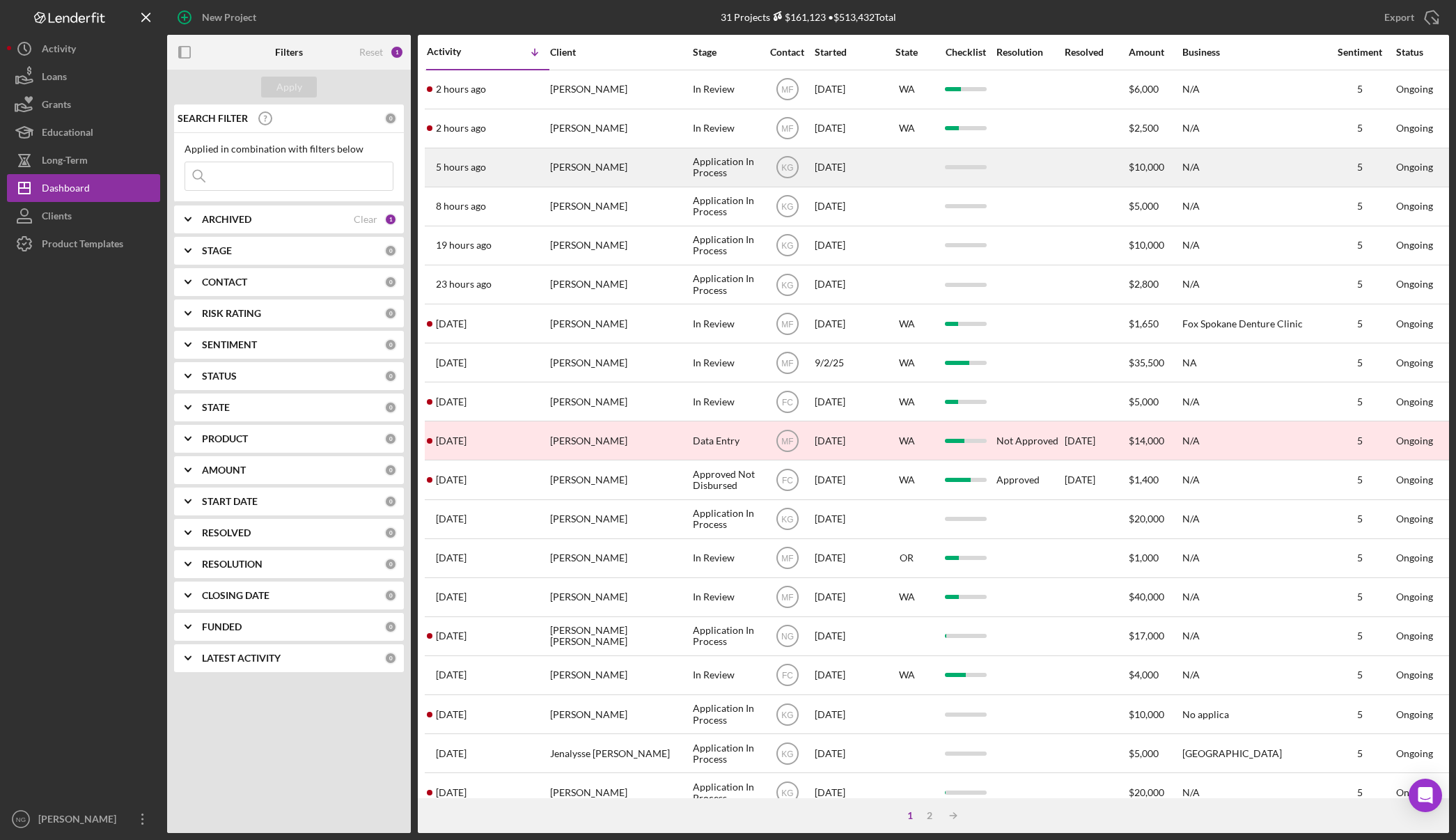
click at [614, 165] on div "[PERSON_NAME]" at bounding box center [619, 167] width 139 height 37
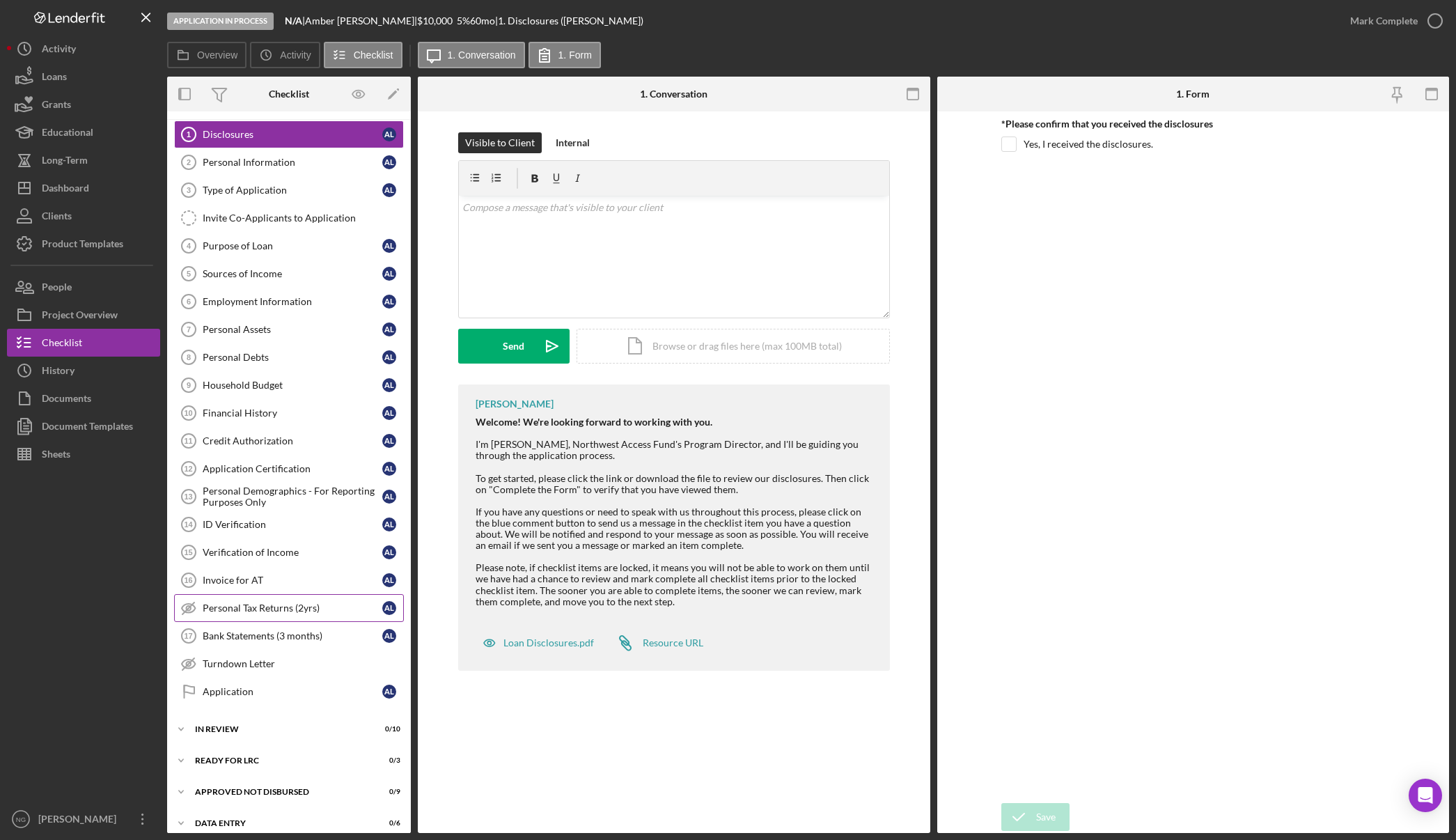
scroll to position [39, 0]
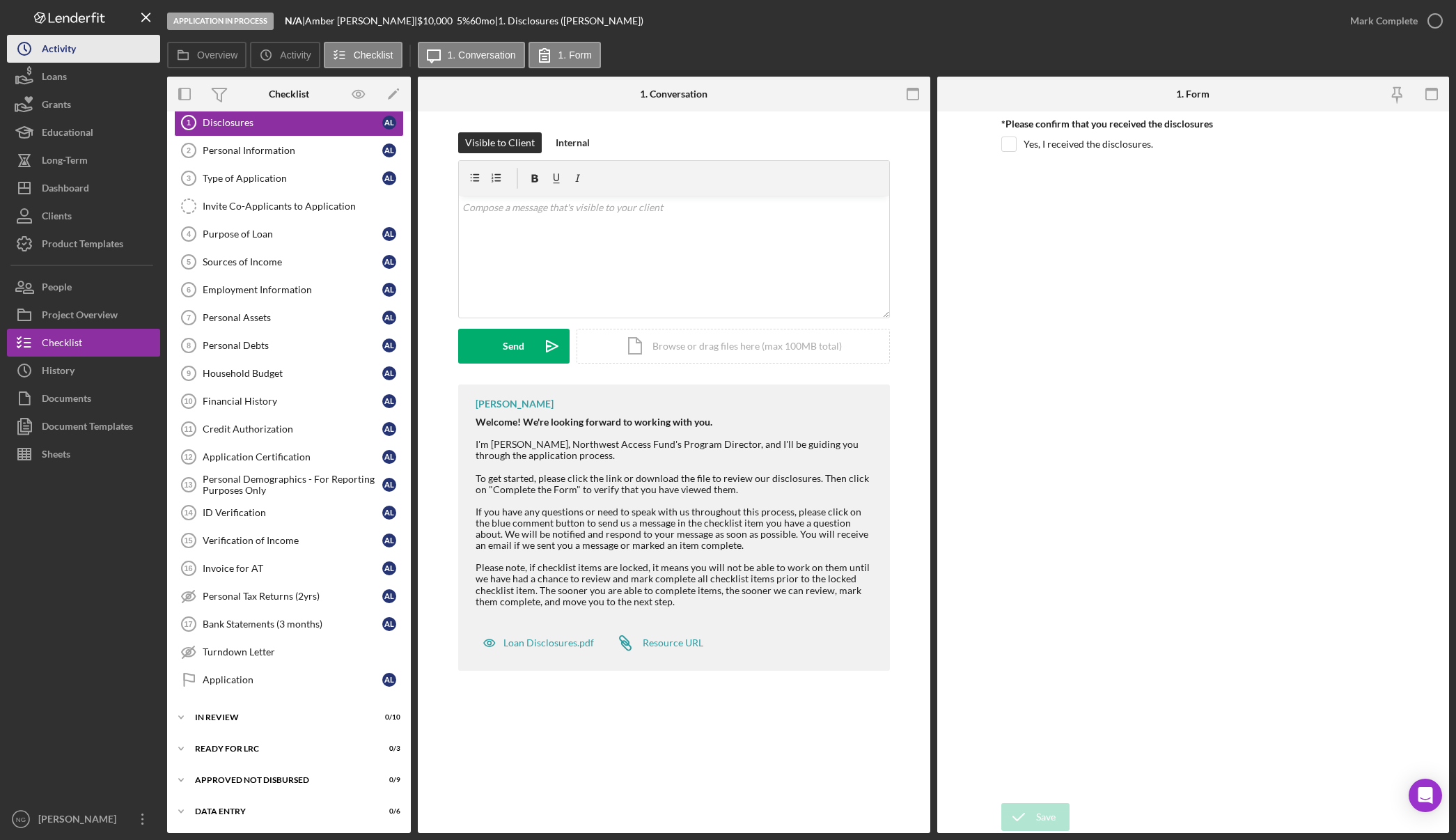
click at [66, 51] on div "Activity" at bounding box center [59, 50] width 34 height 31
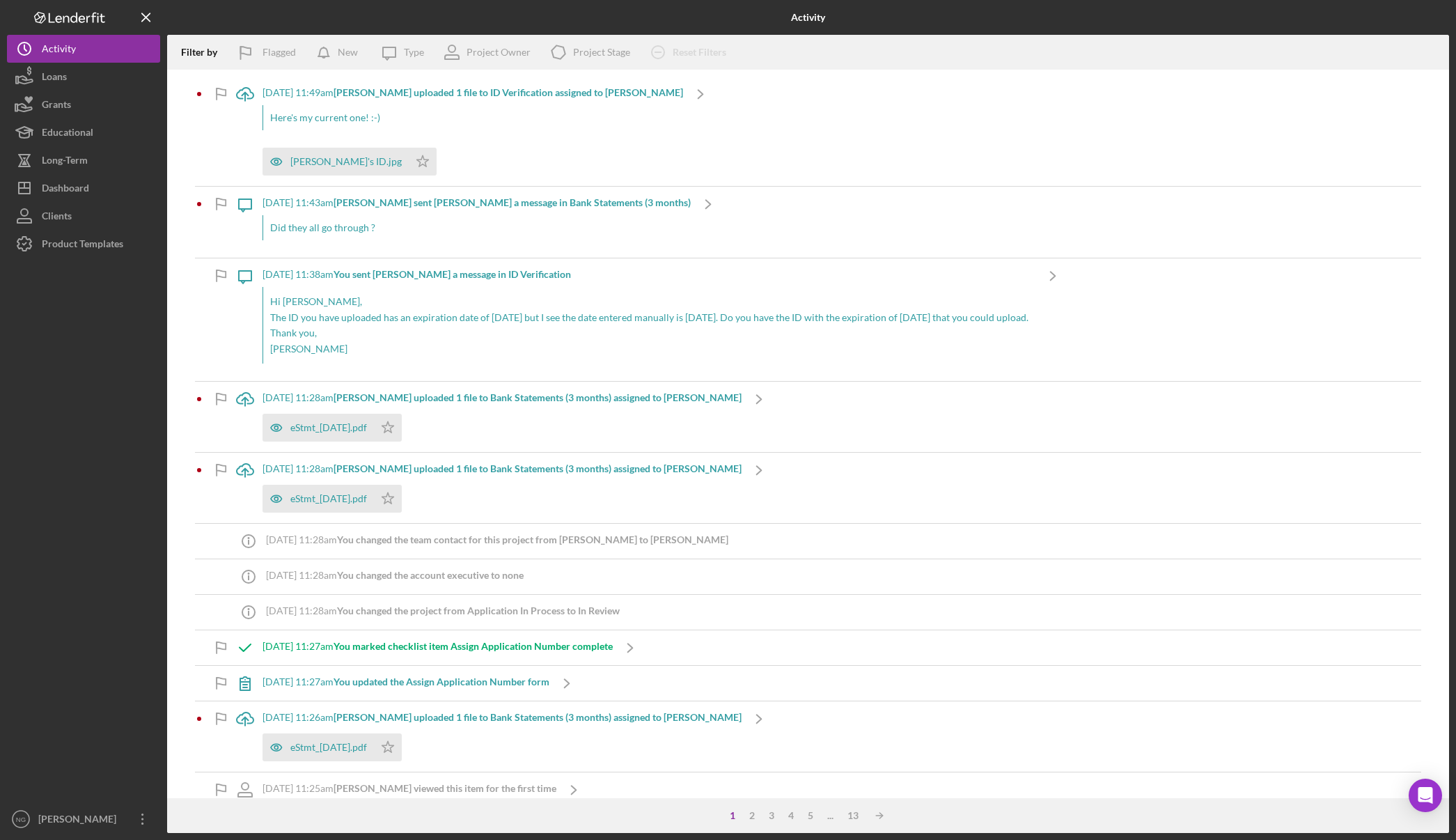
click at [472, 94] on b "[PERSON_NAME] uploaded 1 file to ID Verification assigned to [PERSON_NAME]" at bounding box center [507, 92] width 349 height 12
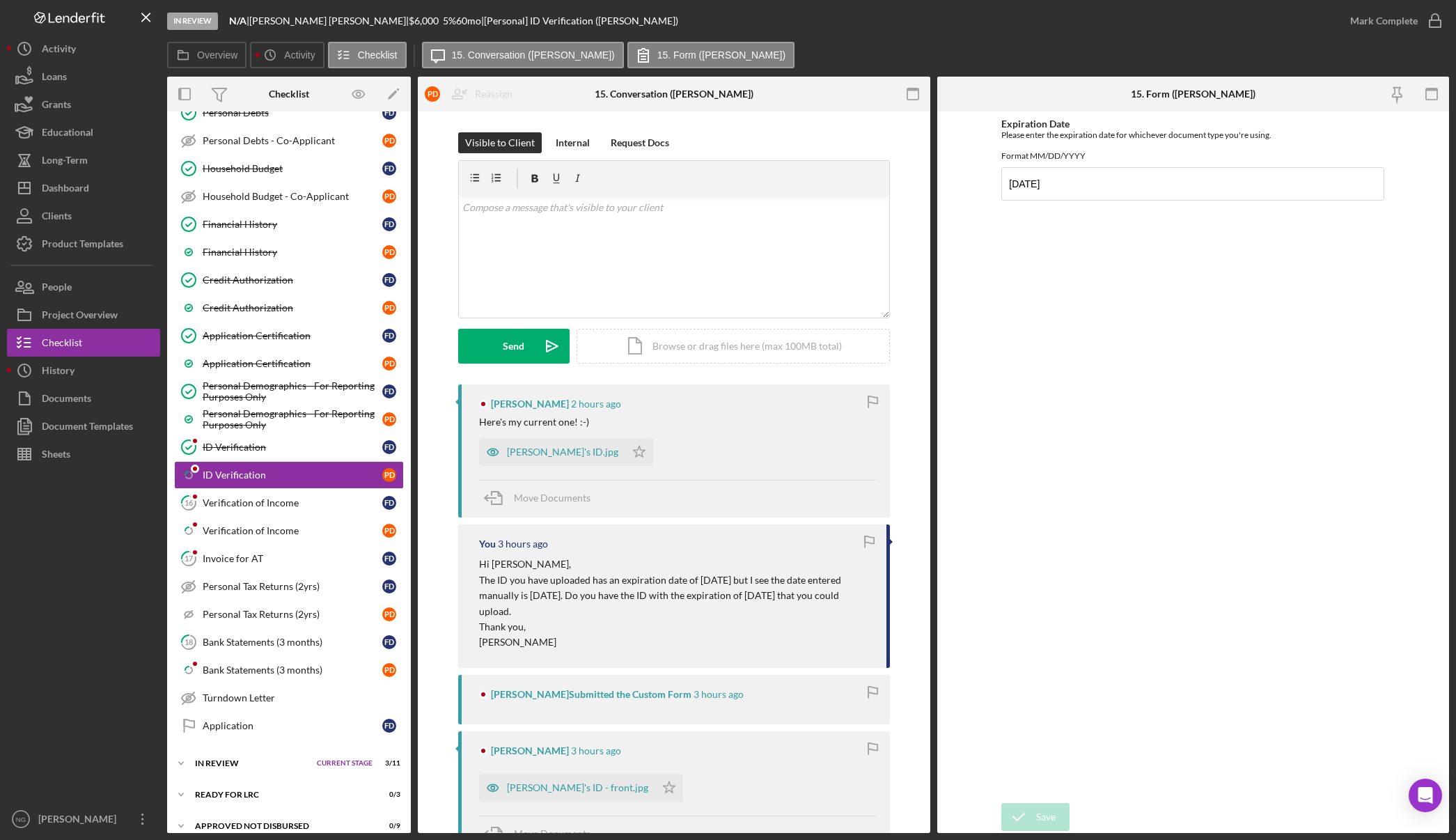
scroll to position [444, 0]
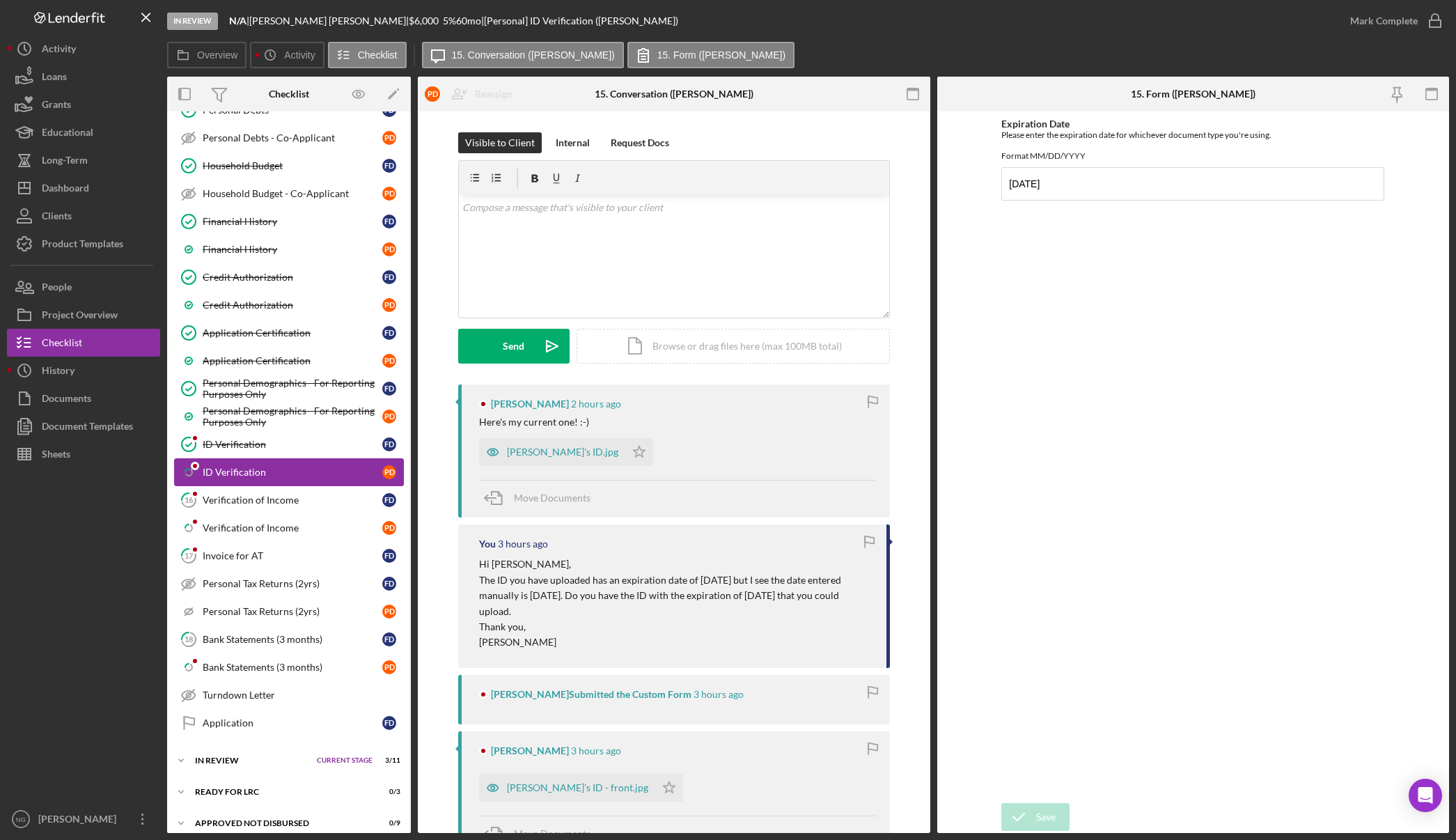
click at [309, 474] on div "ID Verification" at bounding box center [293, 472] width 180 height 11
click at [526, 451] on div "[PERSON_NAME]'s ID.jpg" at bounding box center [562, 452] width 111 height 11
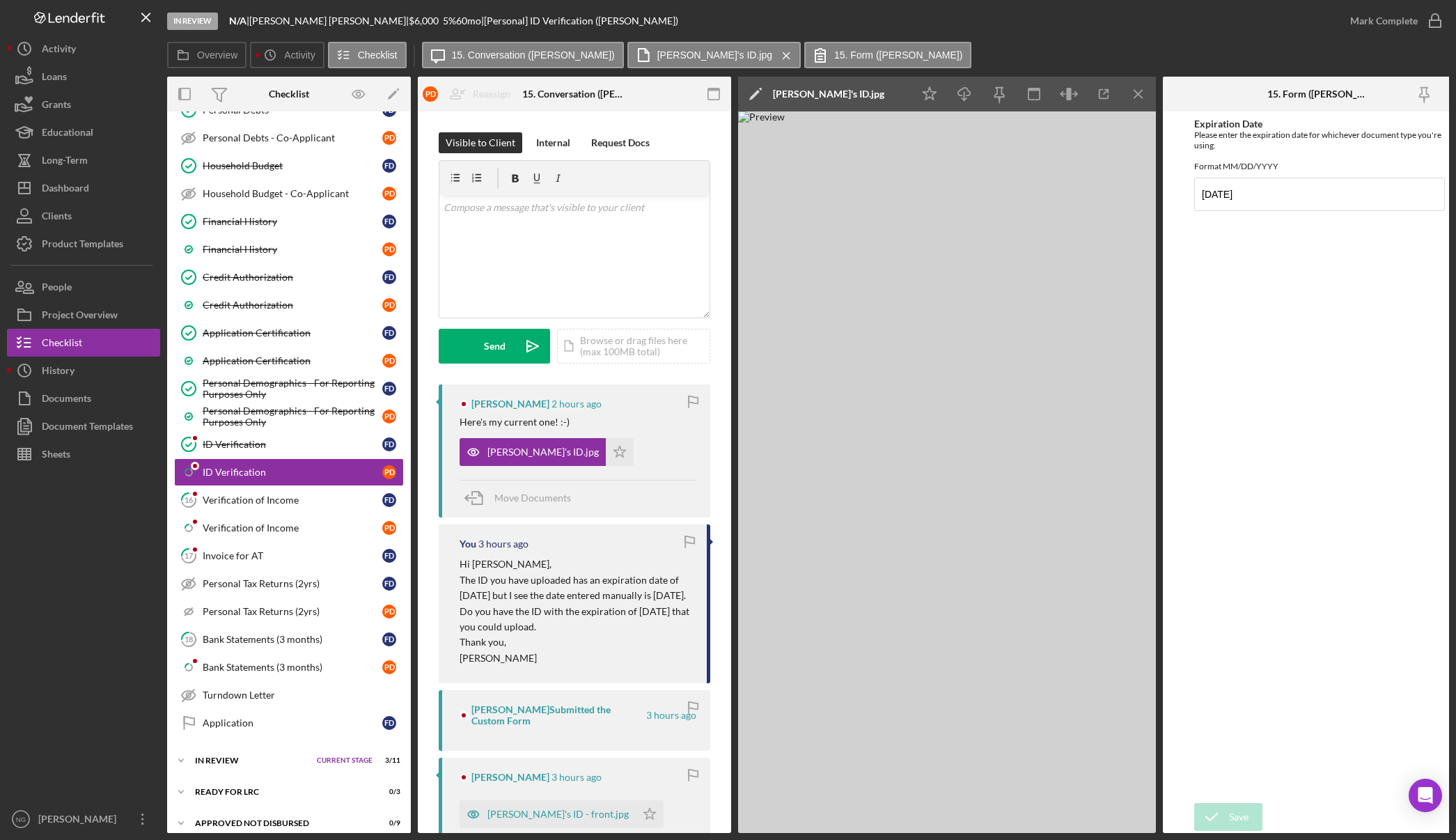
click at [1005, 453] on img at bounding box center [947, 472] width 418 height 721
click at [1062, 93] on icon "button" at bounding box center [1069, 94] width 31 height 31
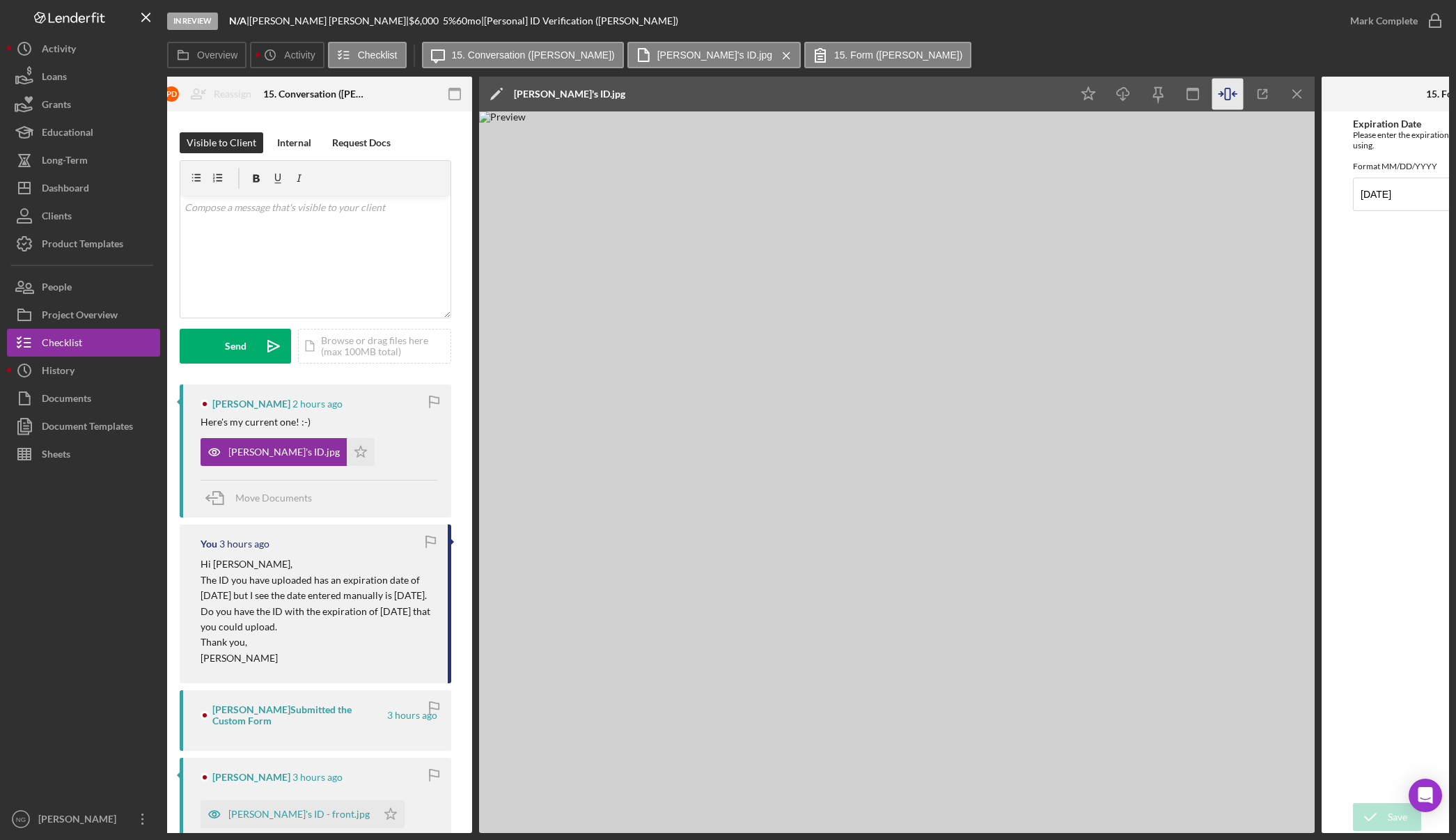
scroll to position [0, 445]
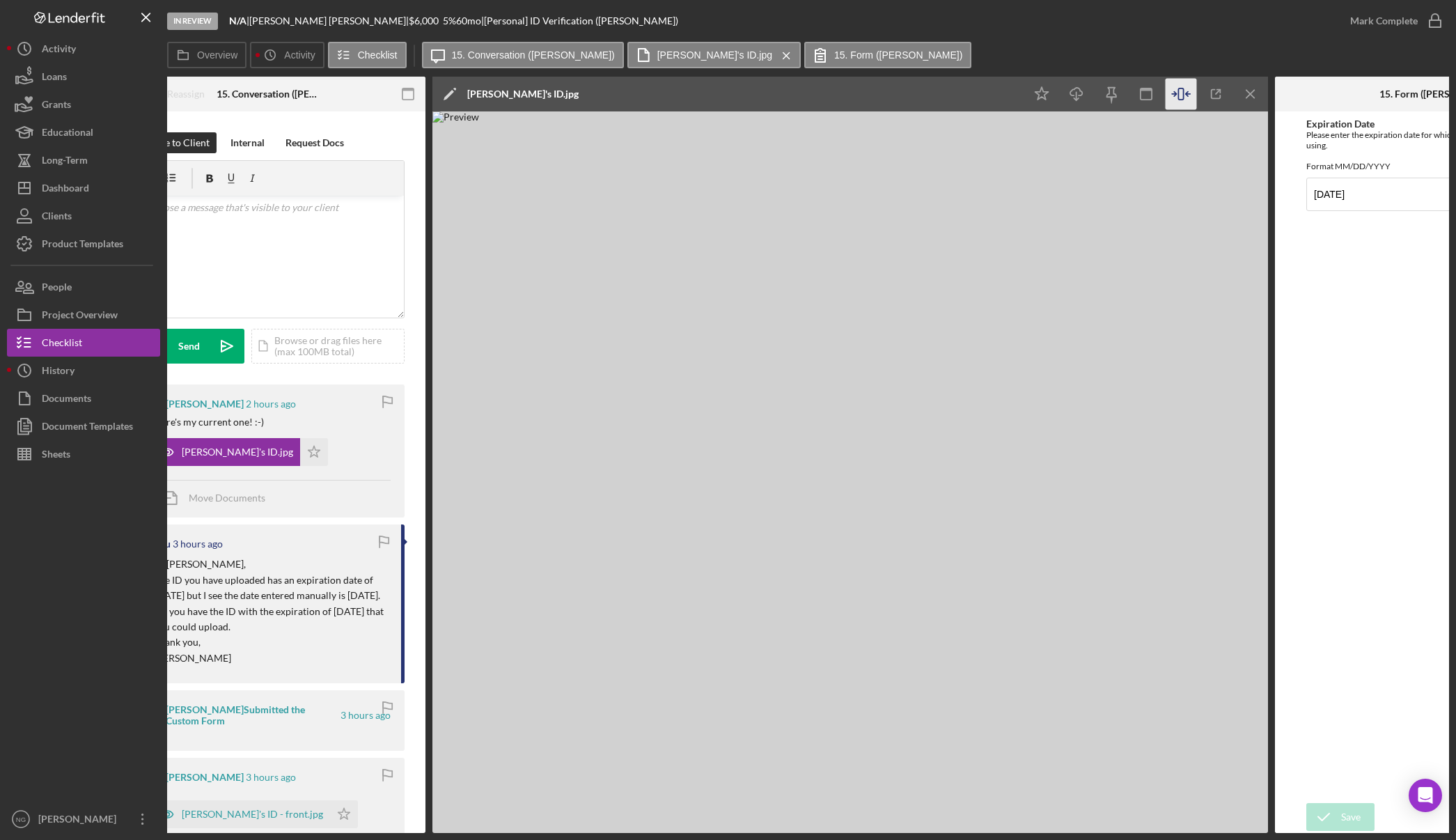
click at [1174, 97] on icon "button" at bounding box center [1181, 94] width 31 height 31
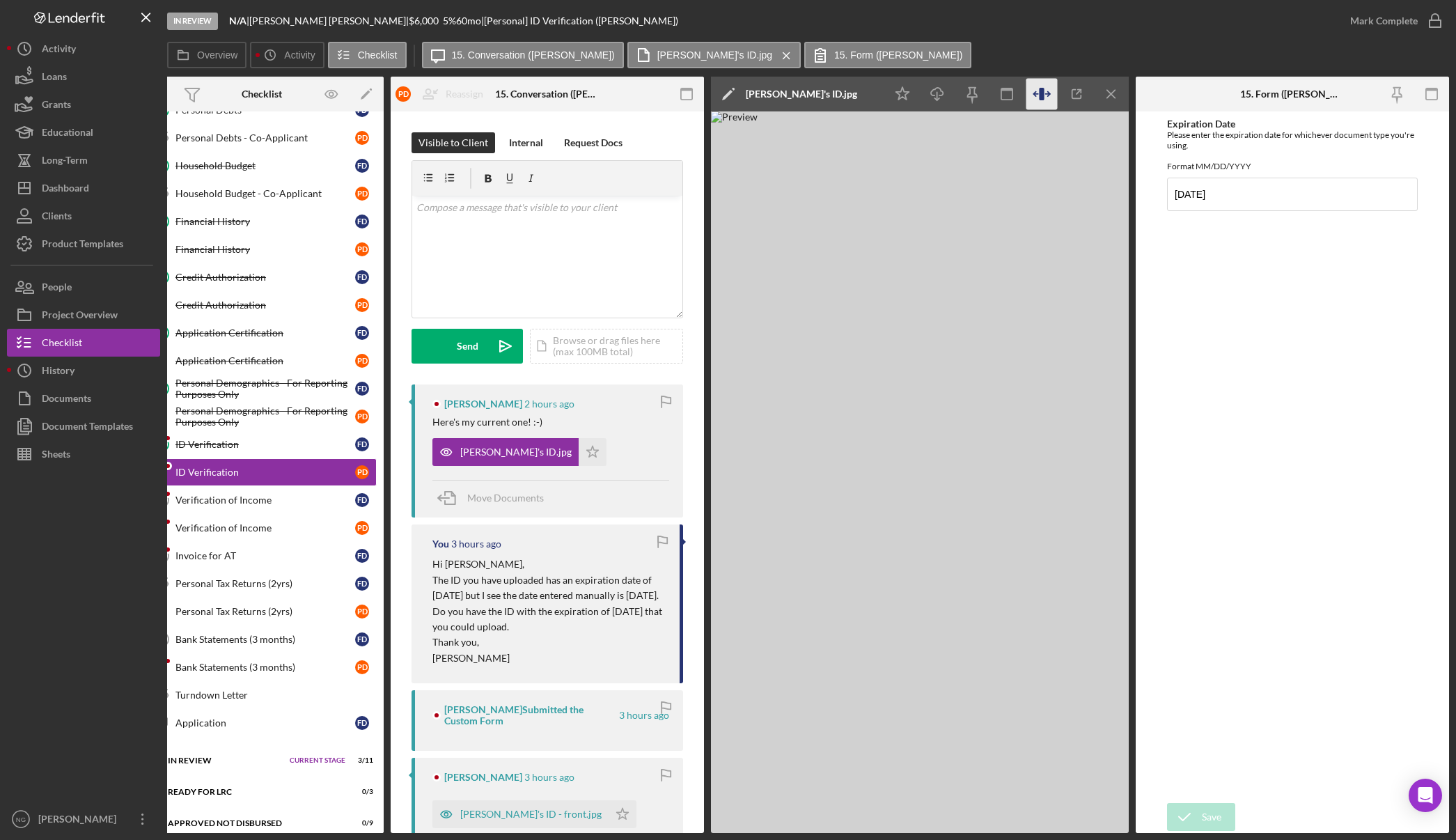
scroll to position [0, 27]
click at [937, 361] on img at bounding box center [919, 472] width 418 height 721
click at [578, 454] on icon "Icon/Star" at bounding box center [592, 452] width 28 height 28
click at [1434, 20] on icon "button" at bounding box center [1434, 21] width 35 height 35
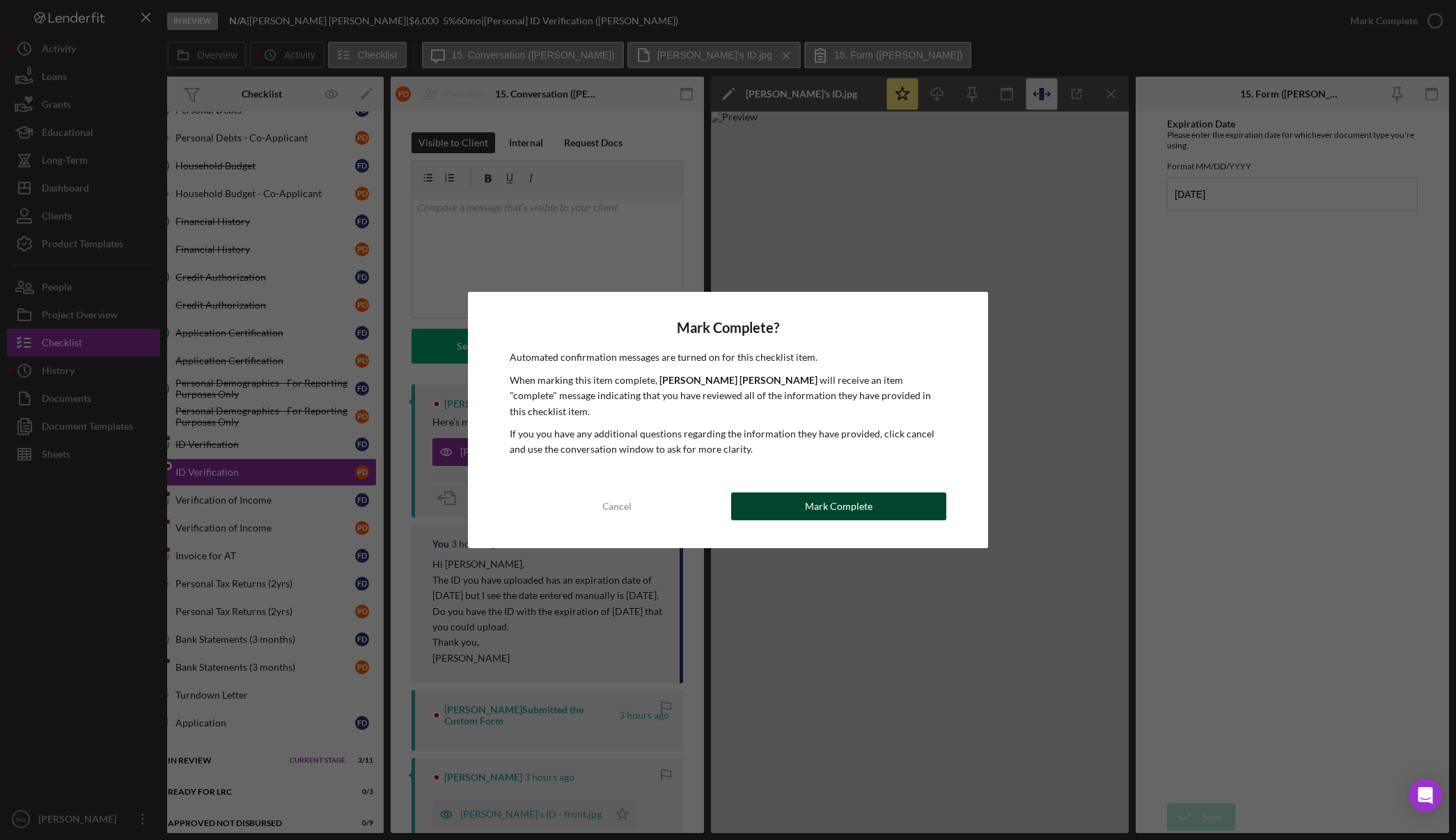
click at [854, 504] on div "Mark Complete" at bounding box center [838, 506] width 67 height 28
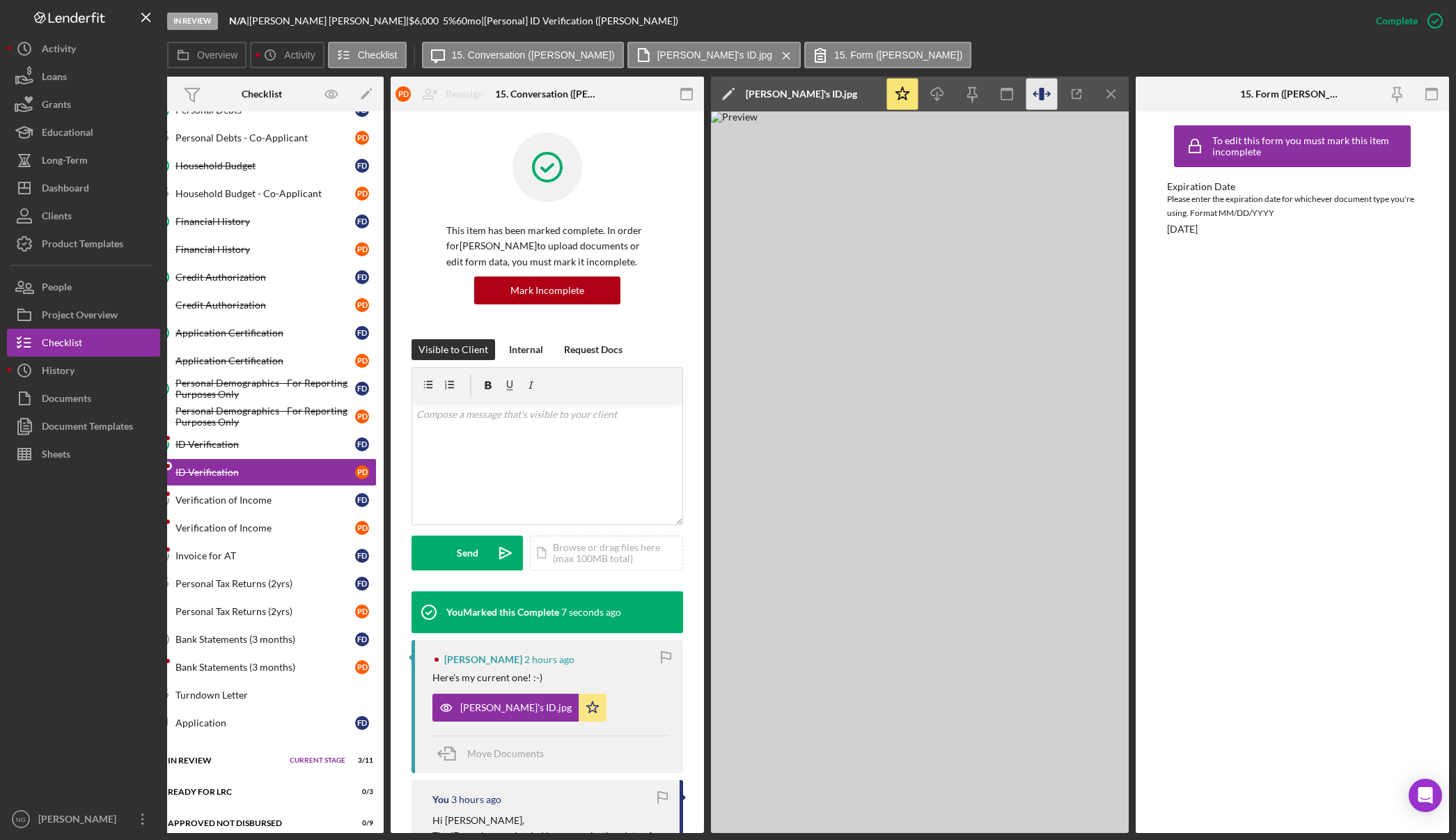
click at [250, 90] on div "Checklist" at bounding box center [261, 93] width 40 height 11
click at [684, 98] on icon "button" at bounding box center [686, 94] width 31 height 31
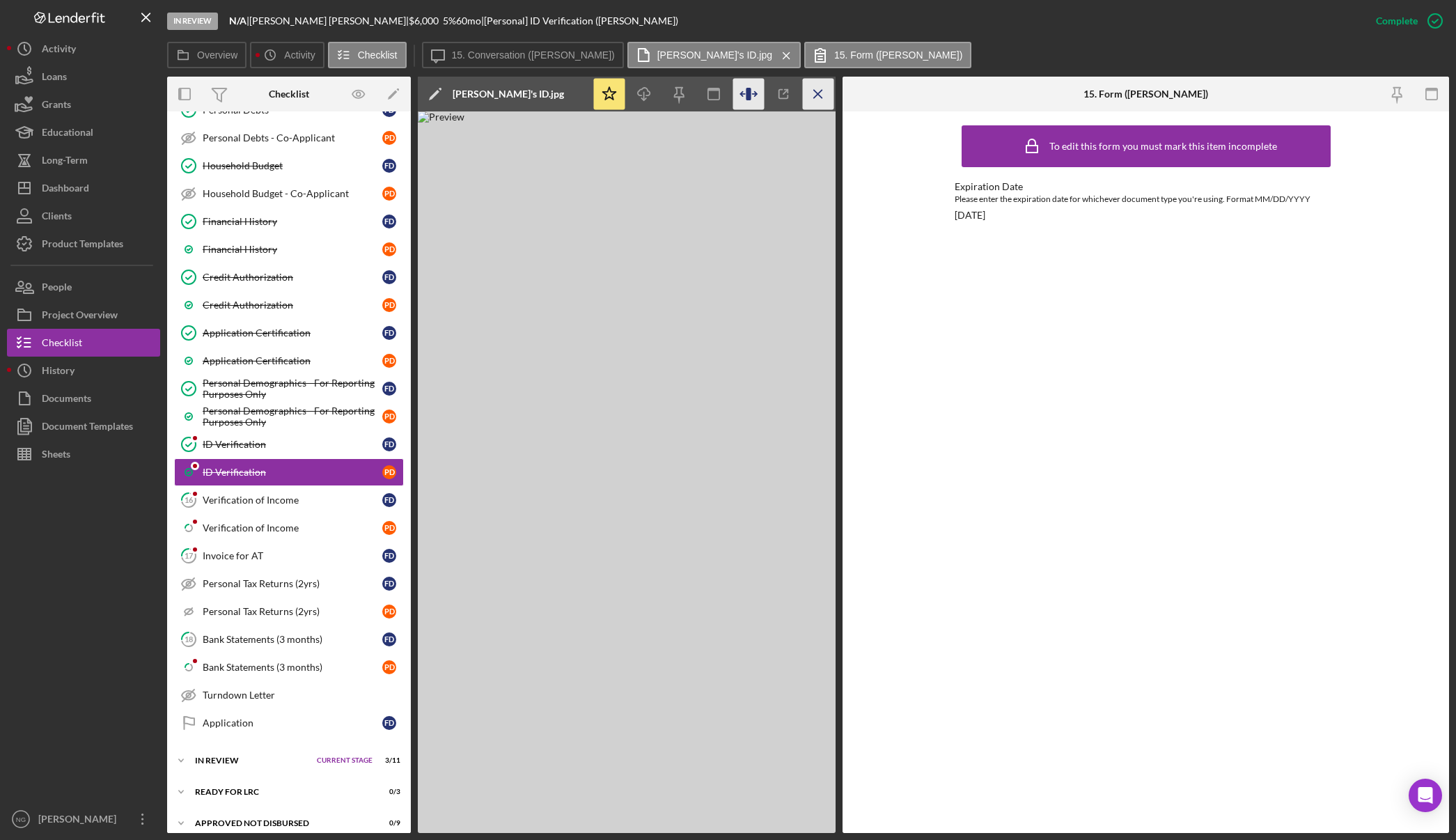
click at [823, 98] on icon "Icon/Menu Close" at bounding box center [818, 94] width 31 height 31
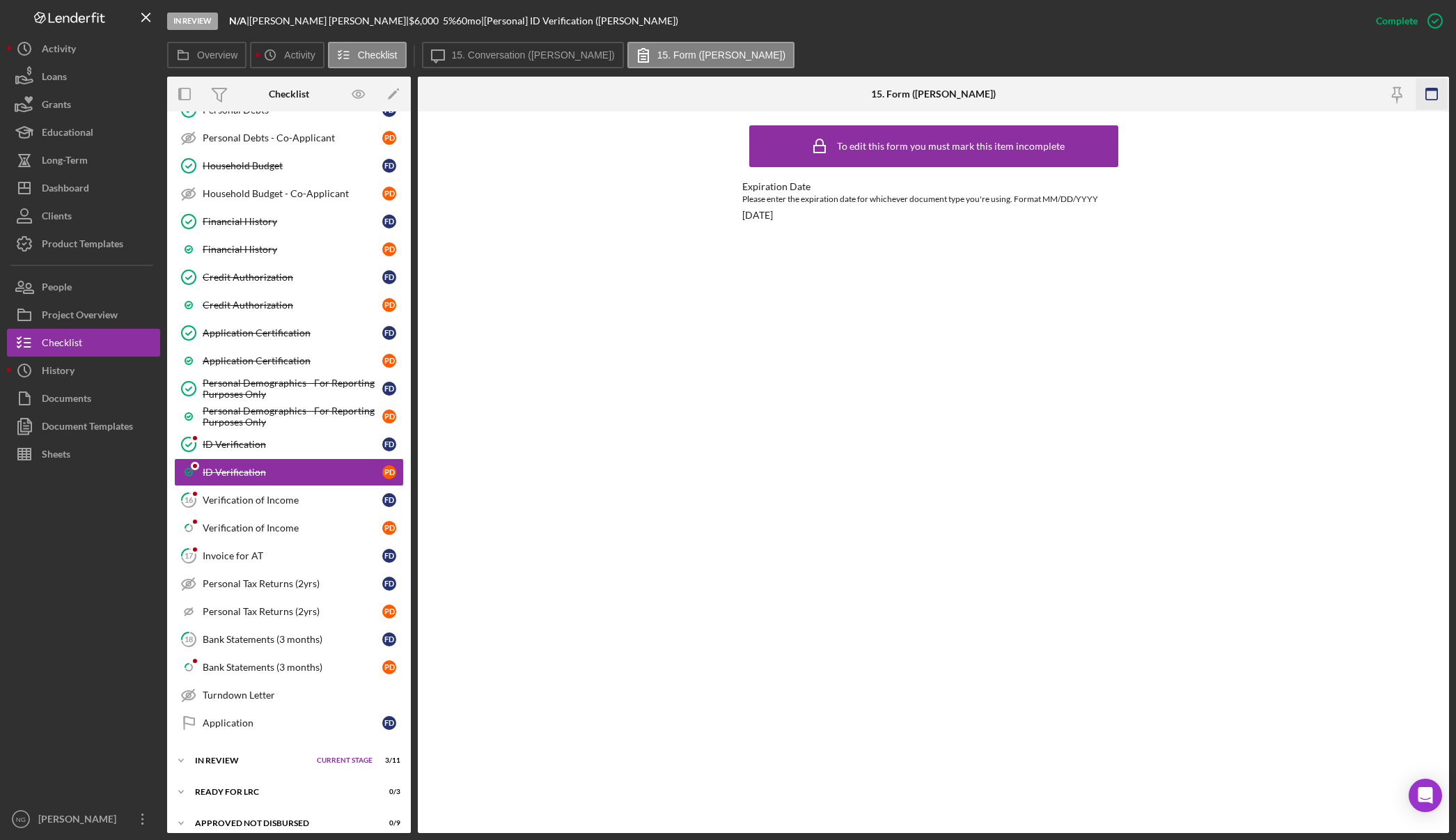
click at [1437, 95] on rect "button" at bounding box center [1432, 93] width 11 height 11
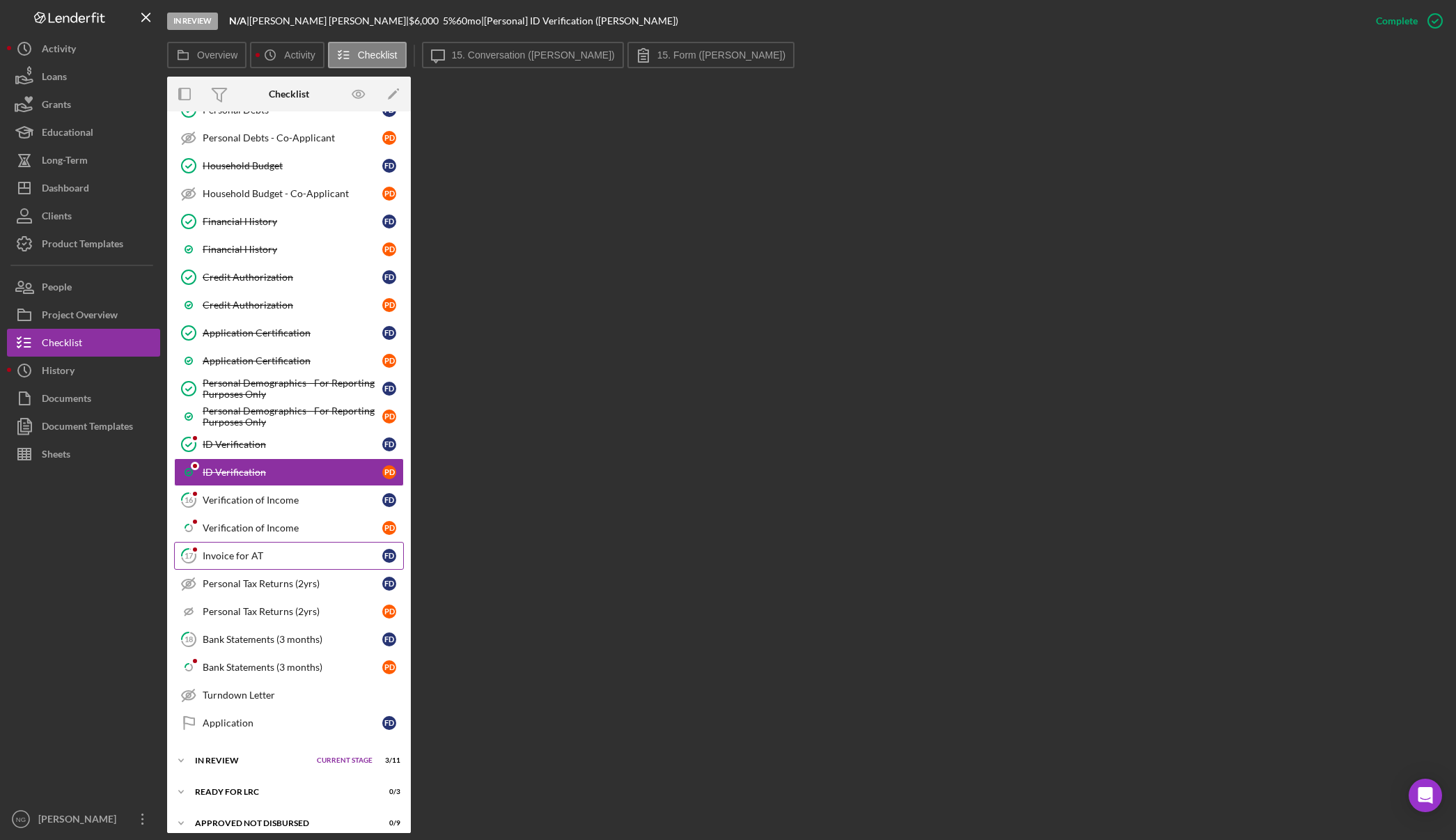
click at [282, 549] on link "17 Invoice for AT F D" at bounding box center [289, 555] width 230 height 28
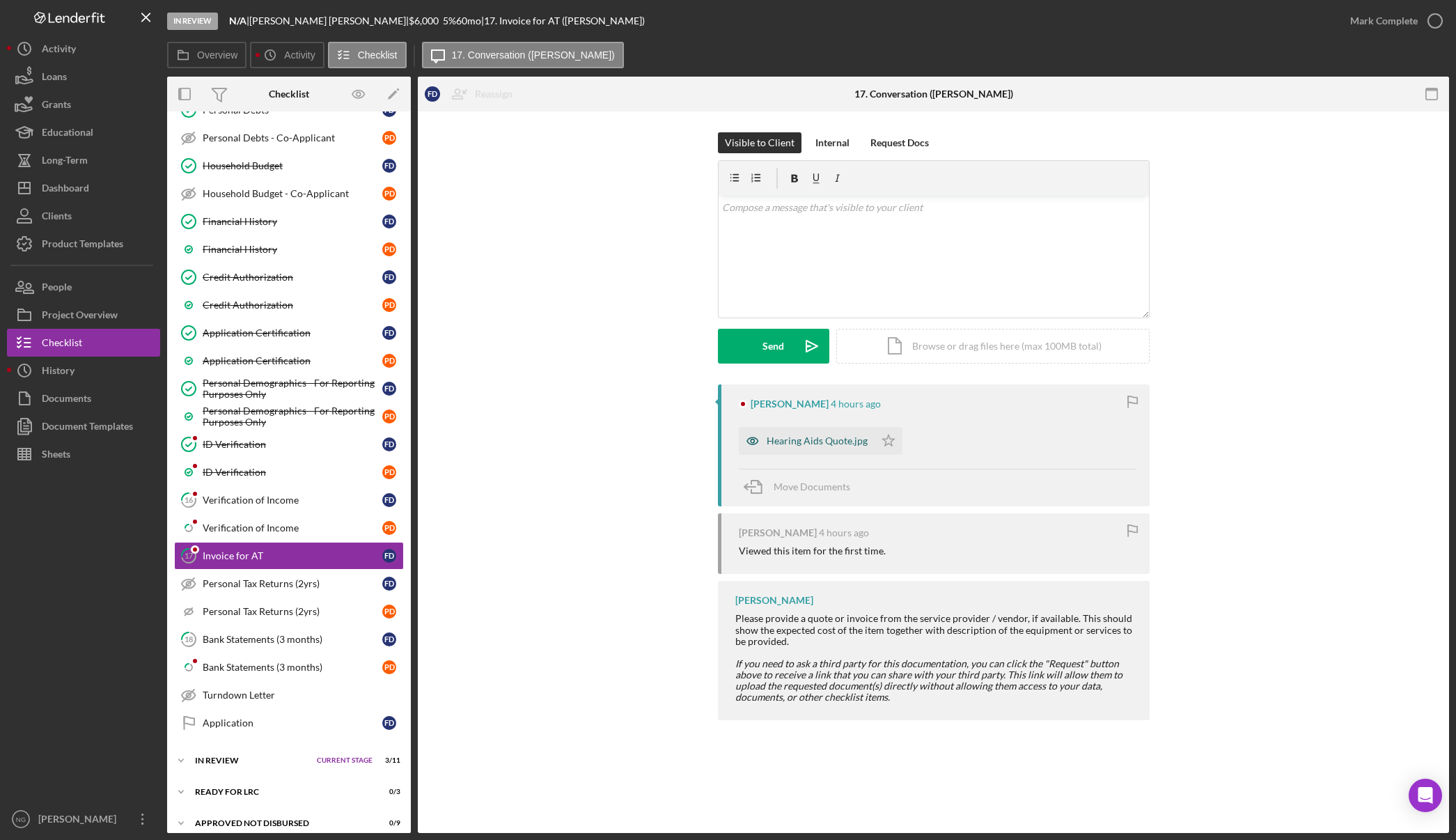
click at [851, 438] on div "Hearing Aids Quote.jpg" at bounding box center [816, 440] width 101 height 11
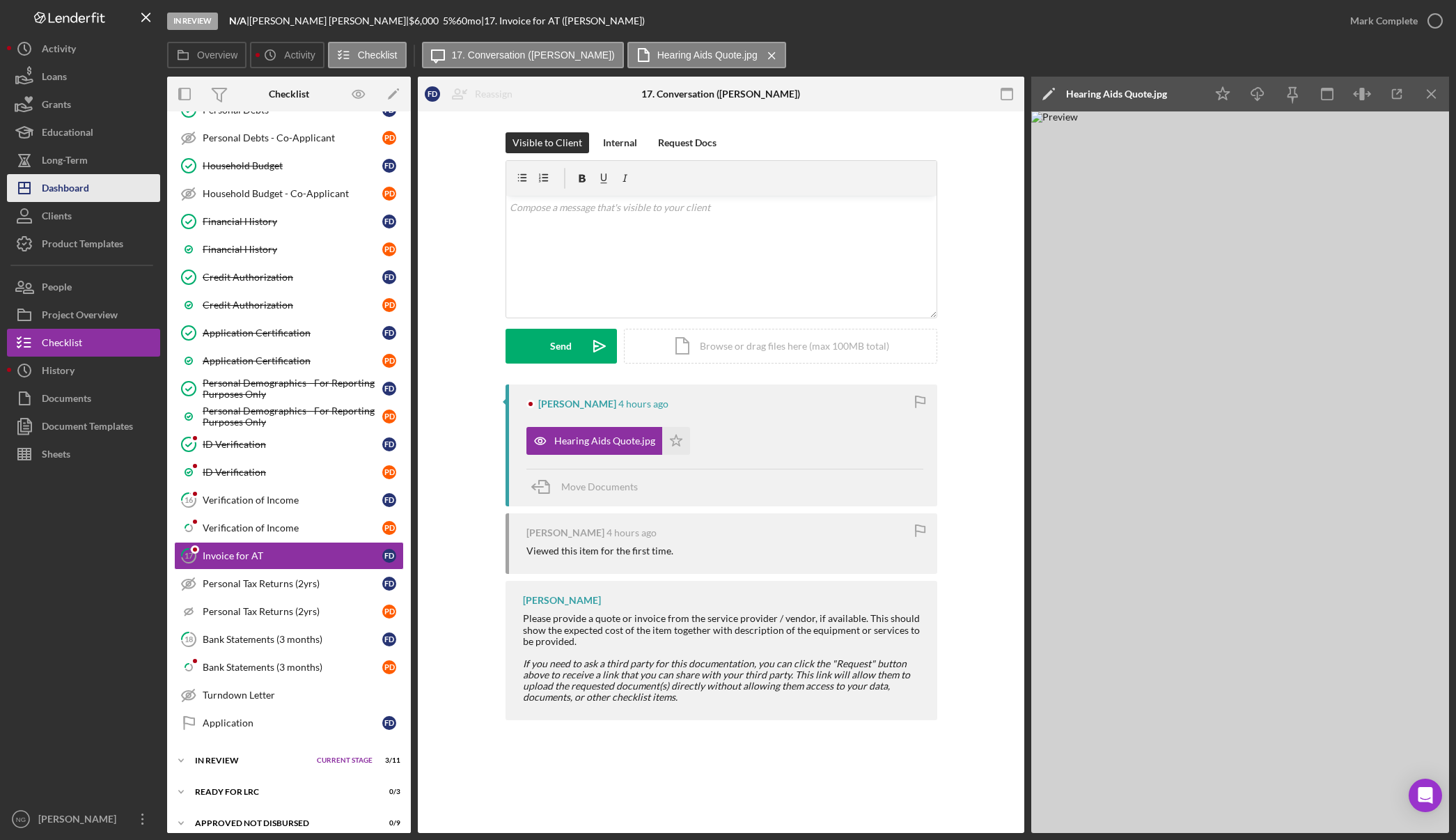
click at [84, 184] on div "Dashboard" at bounding box center [66, 190] width 48 height 31
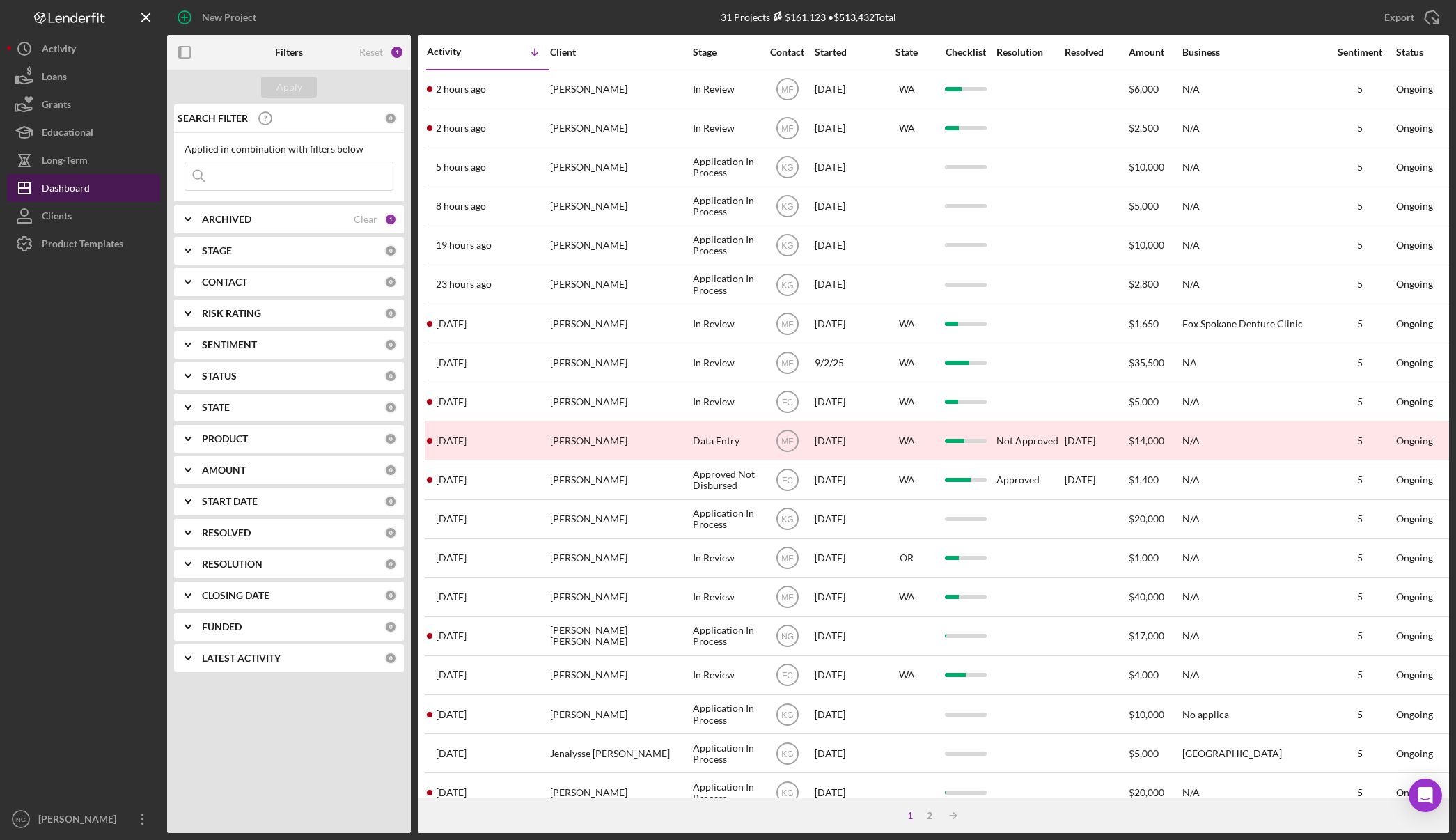
click at [109, 188] on button "Icon/Dashboard Dashboard" at bounding box center [84, 188] width 154 height 28
click at [94, 59] on button "Icon/History Activity" at bounding box center [84, 49] width 154 height 28
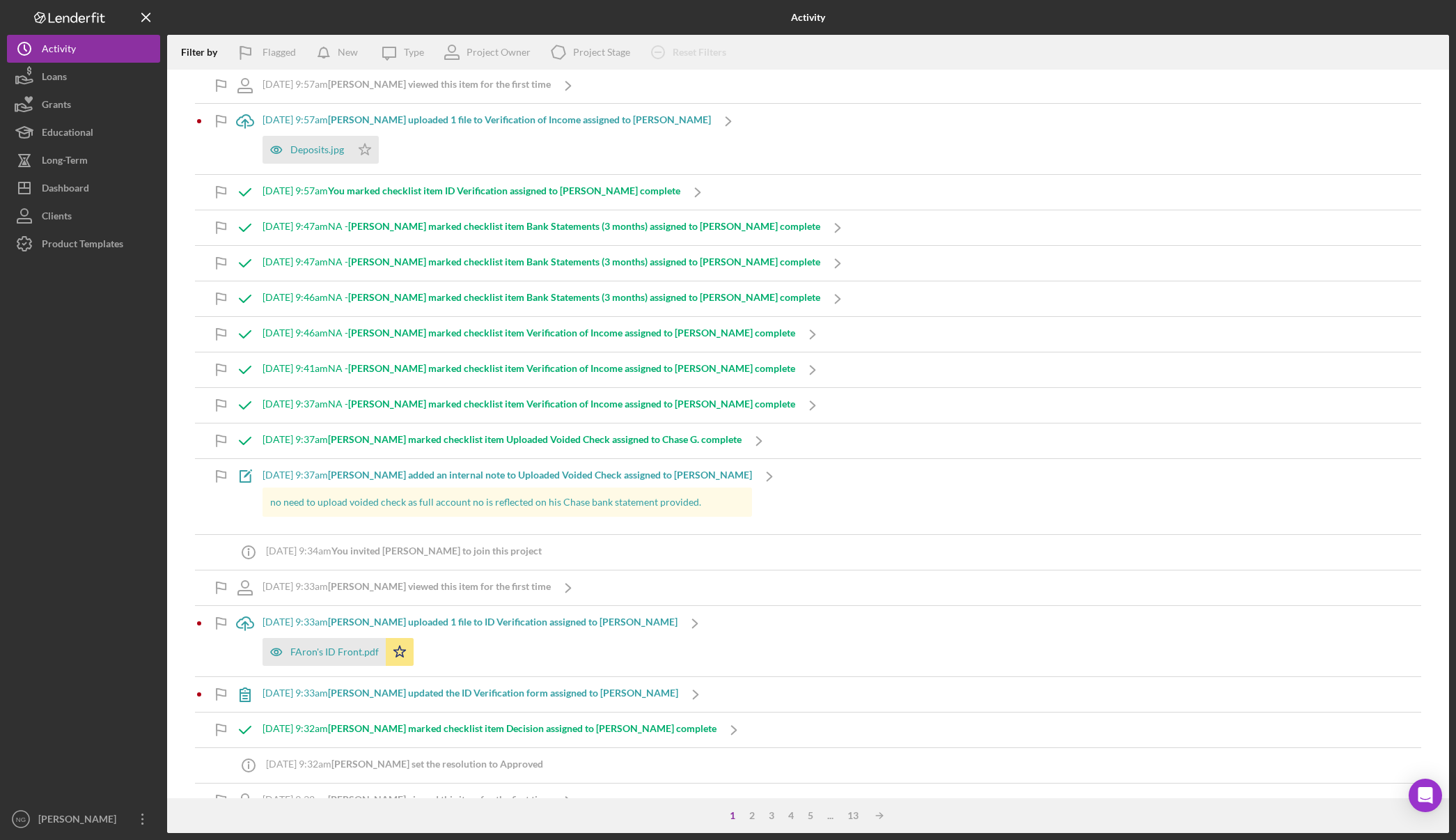
scroll to position [3879, 0]
